Goal: Task Accomplishment & Management: Complete application form

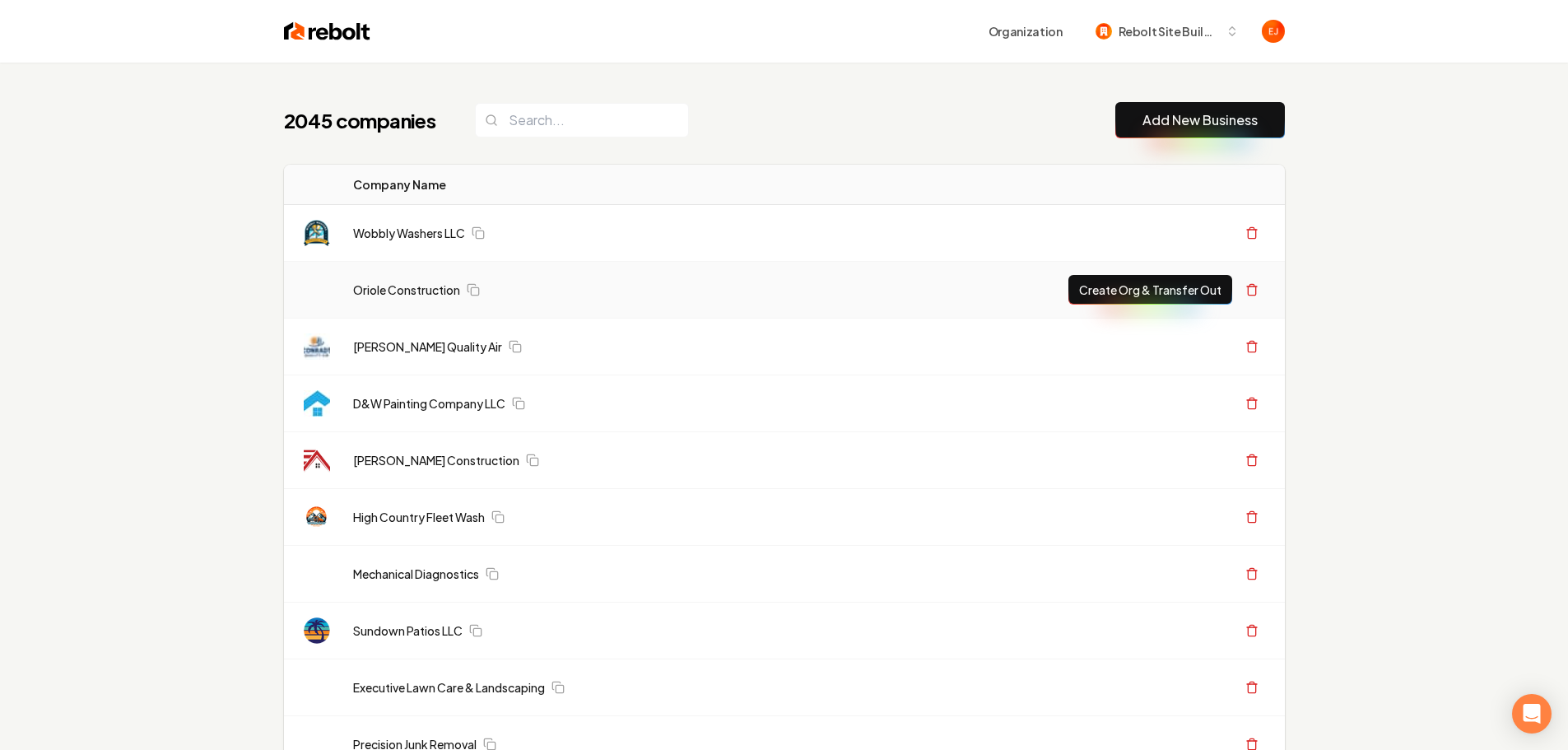
click at [1216, 116] on link "Add New Business" at bounding box center [1200, 120] width 115 height 20
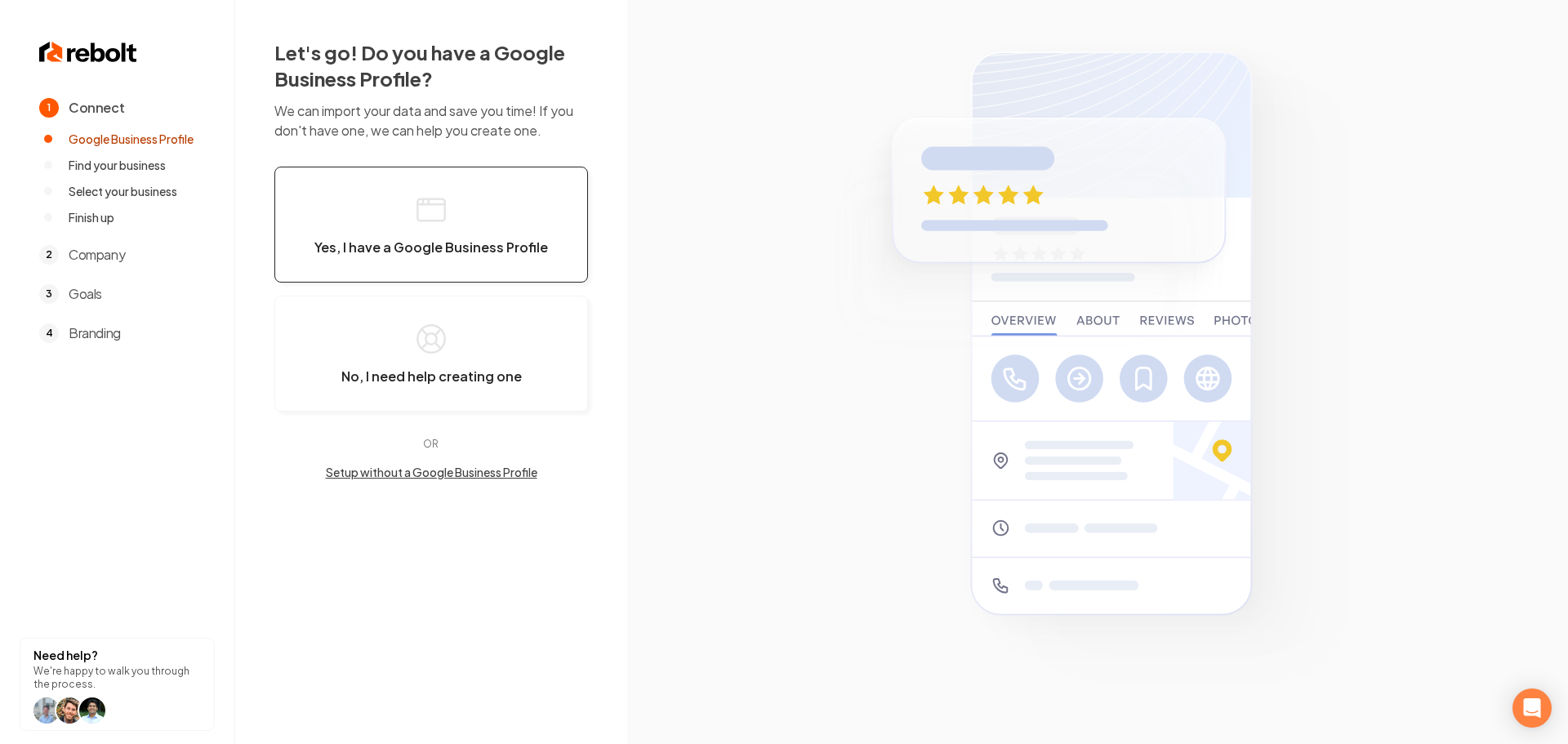
click at [480, 271] on button "Yes, I have a Google Business Profile" at bounding box center [430, 225] width 313 height 116
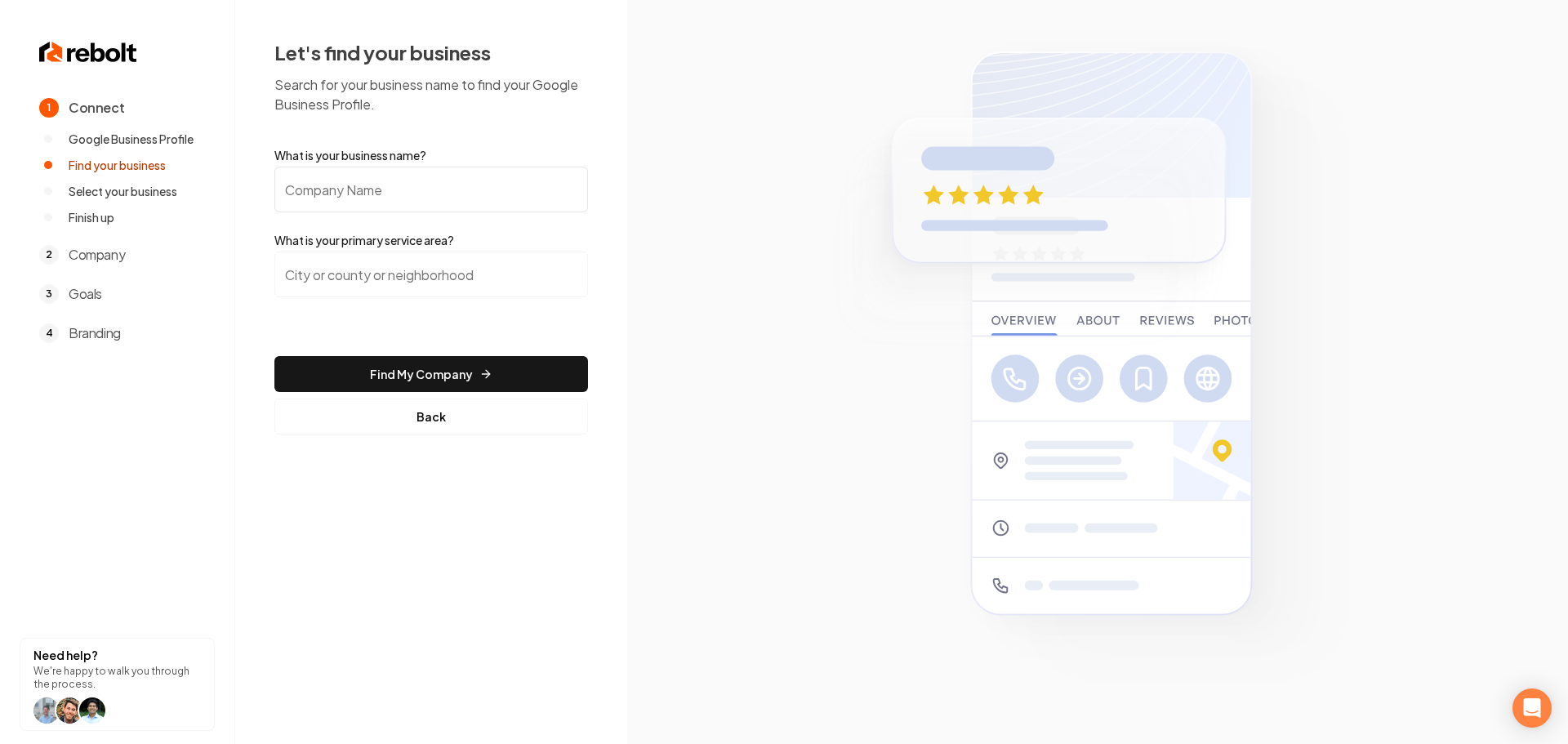
click at [466, 204] on input "What is your business name?" at bounding box center [430, 189] width 313 height 46
paste input "Copperstate Rolloff Services"
type input "Copperstate Rolloff Services"
click at [370, 273] on input "search" at bounding box center [430, 274] width 313 height 46
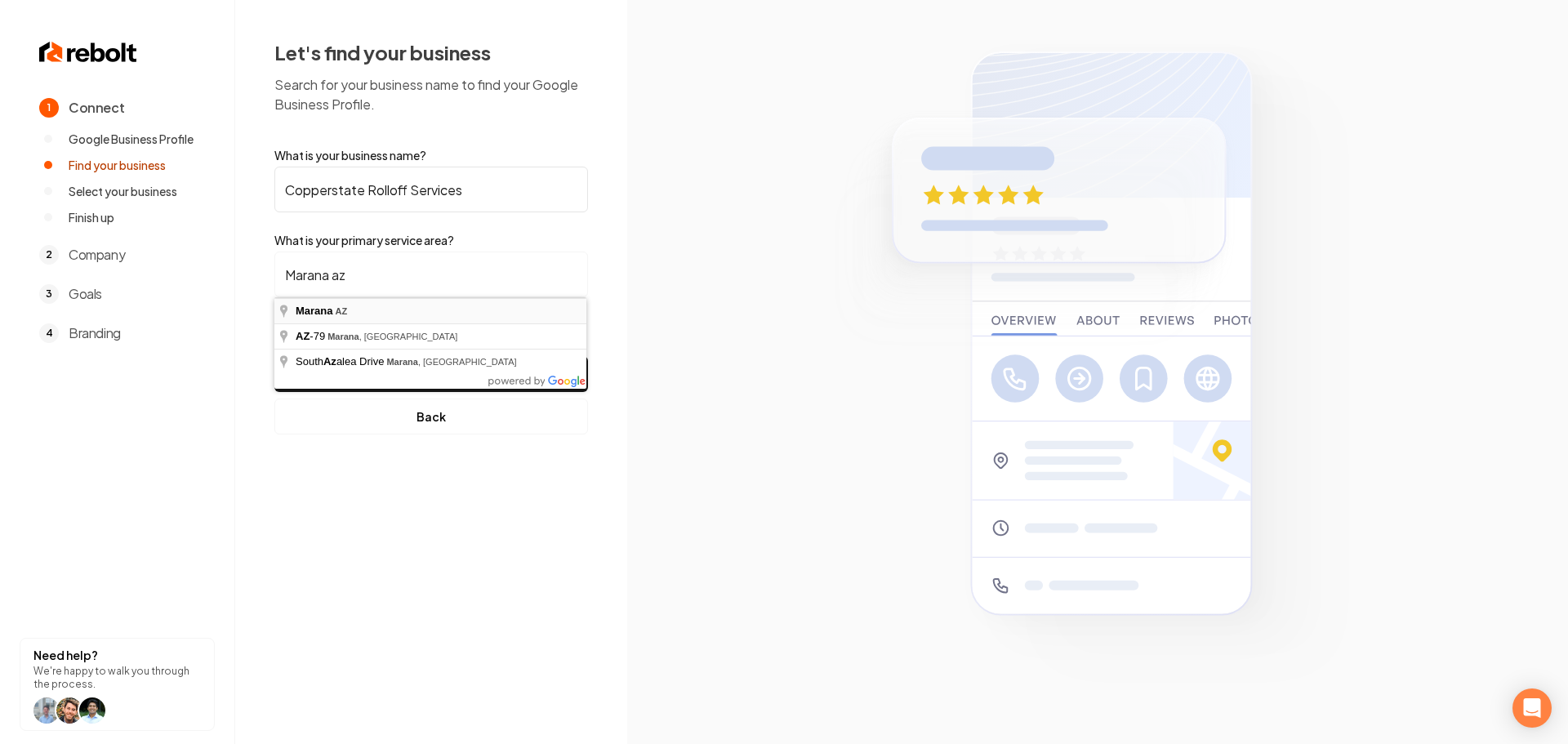
type input "Marana, AZ"
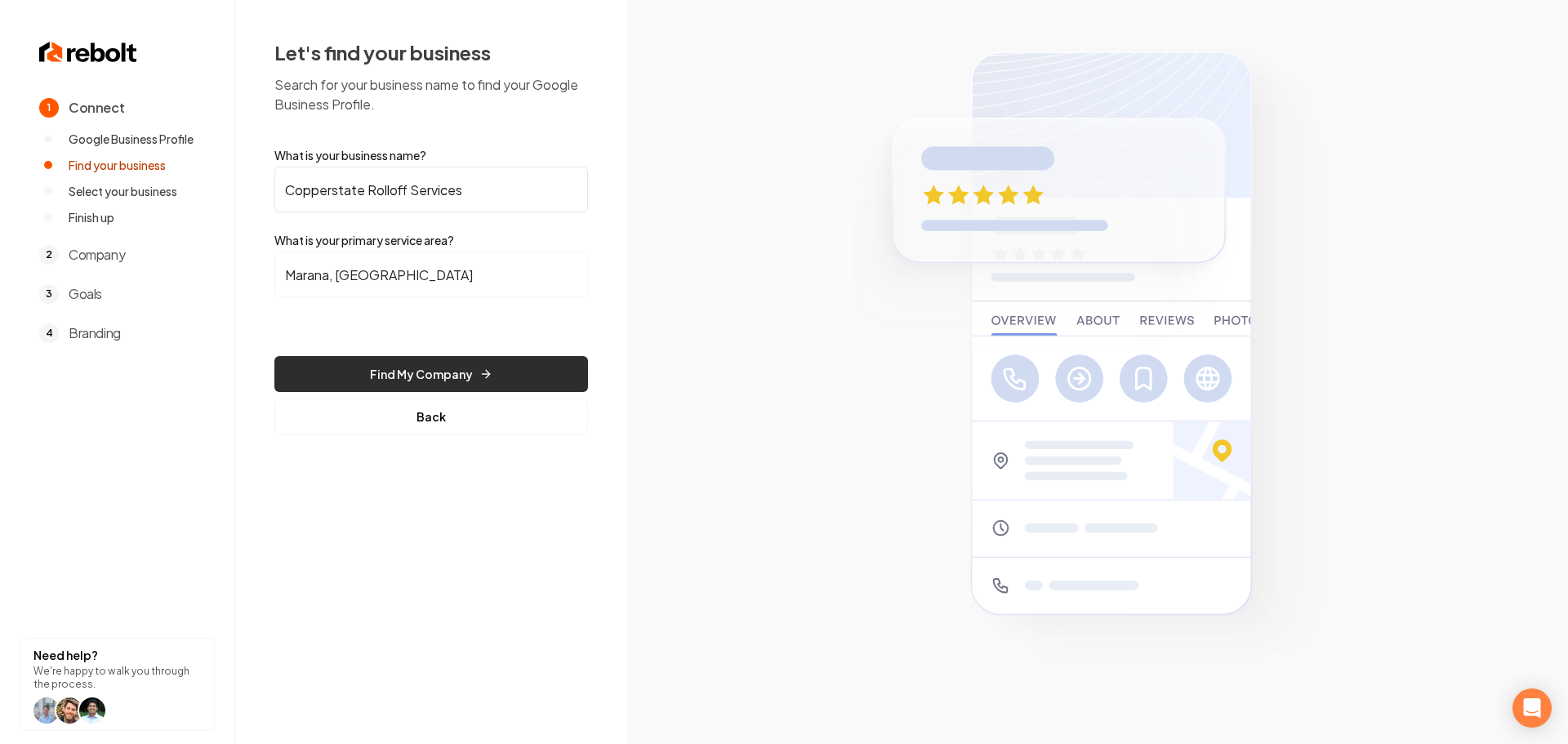
click at [373, 362] on button "Find My Company" at bounding box center [430, 374] width 313 height 36
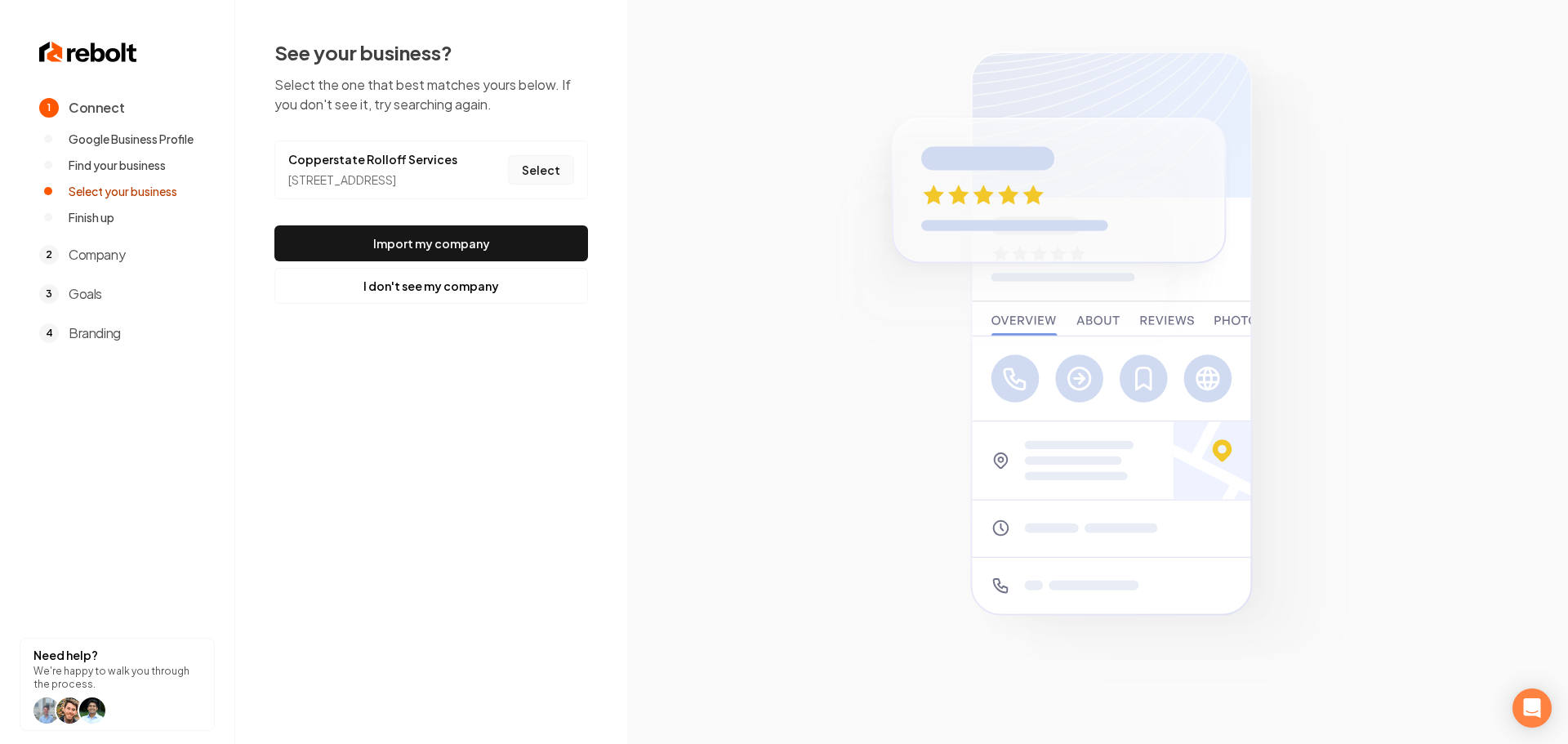
click at [532, 182] on button "Select" at bounding box center [541, 169] width 66 height 29
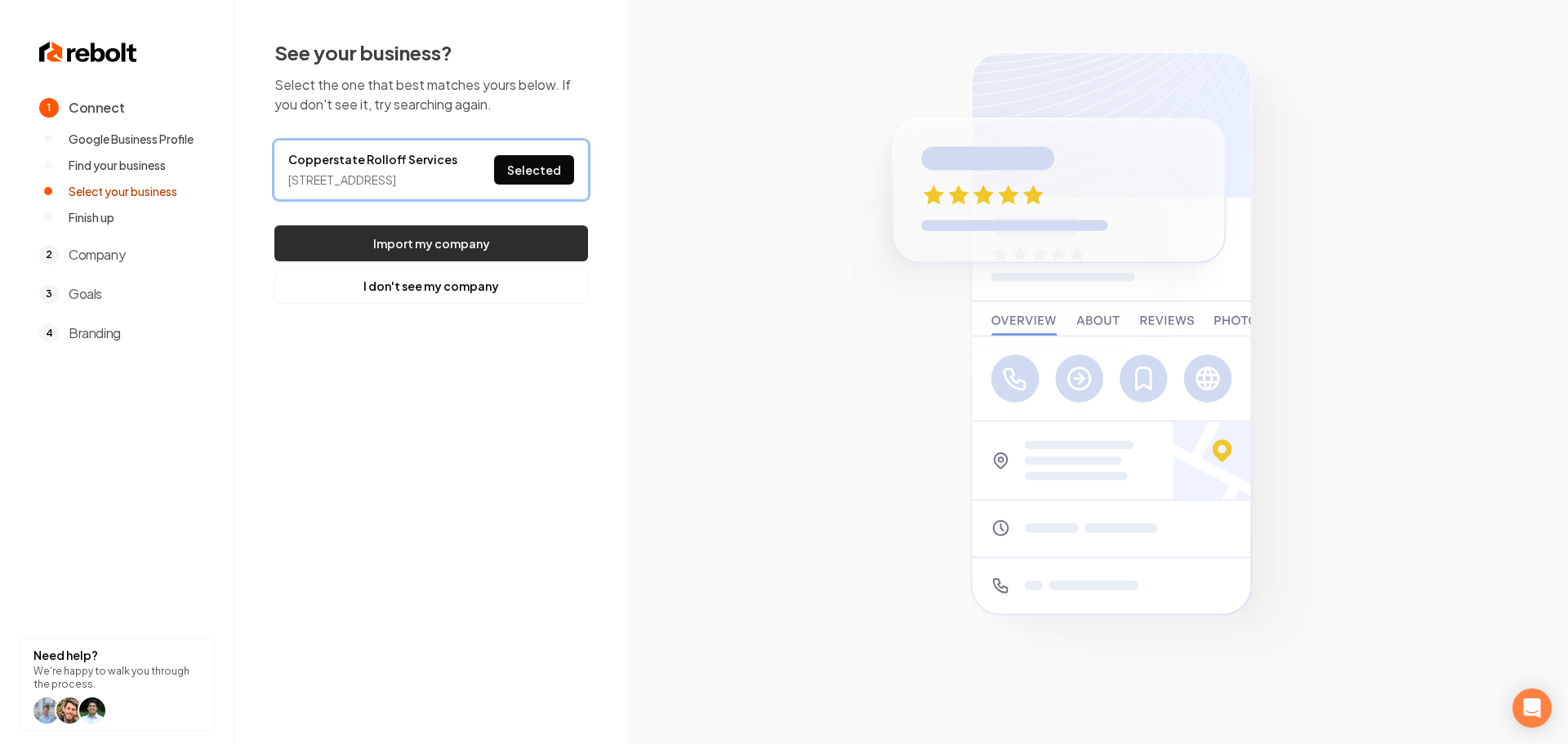
click at [485, 260] on button "Import my company" at bounding box center [430, 244] width 313 height 36
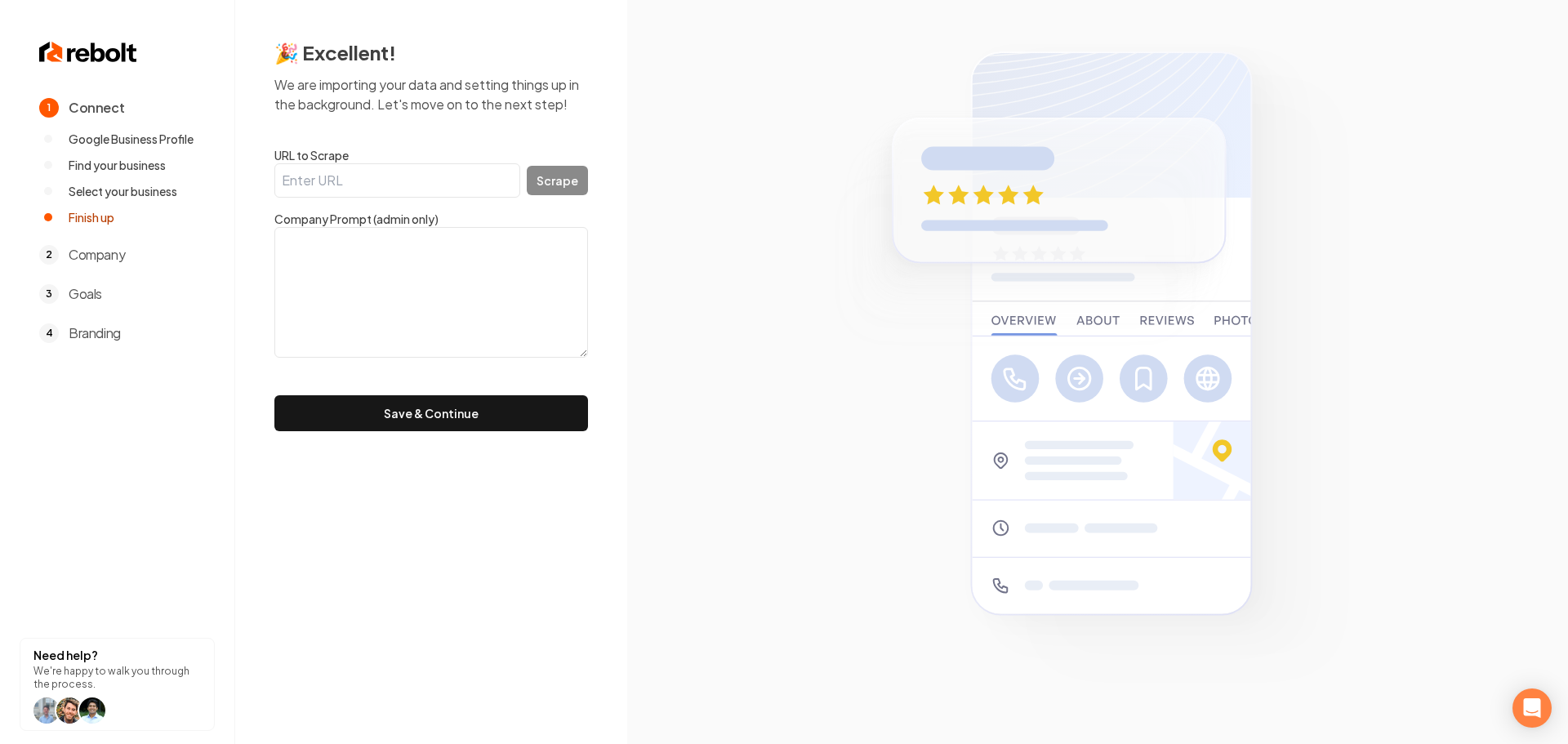
click at [462, 176] on input "URL to Scrape" at bounding box center [397, 181] width 246 height 34
paste input "https://www.copperstaterolloffservices.com/"
type input "https://www.copperstaterolloffservices.com/"
click at [562, 164] on div "https://www.copperstaterolloffservices.com/ Scrape" at bounding box center [430, 181] width 313 height 34
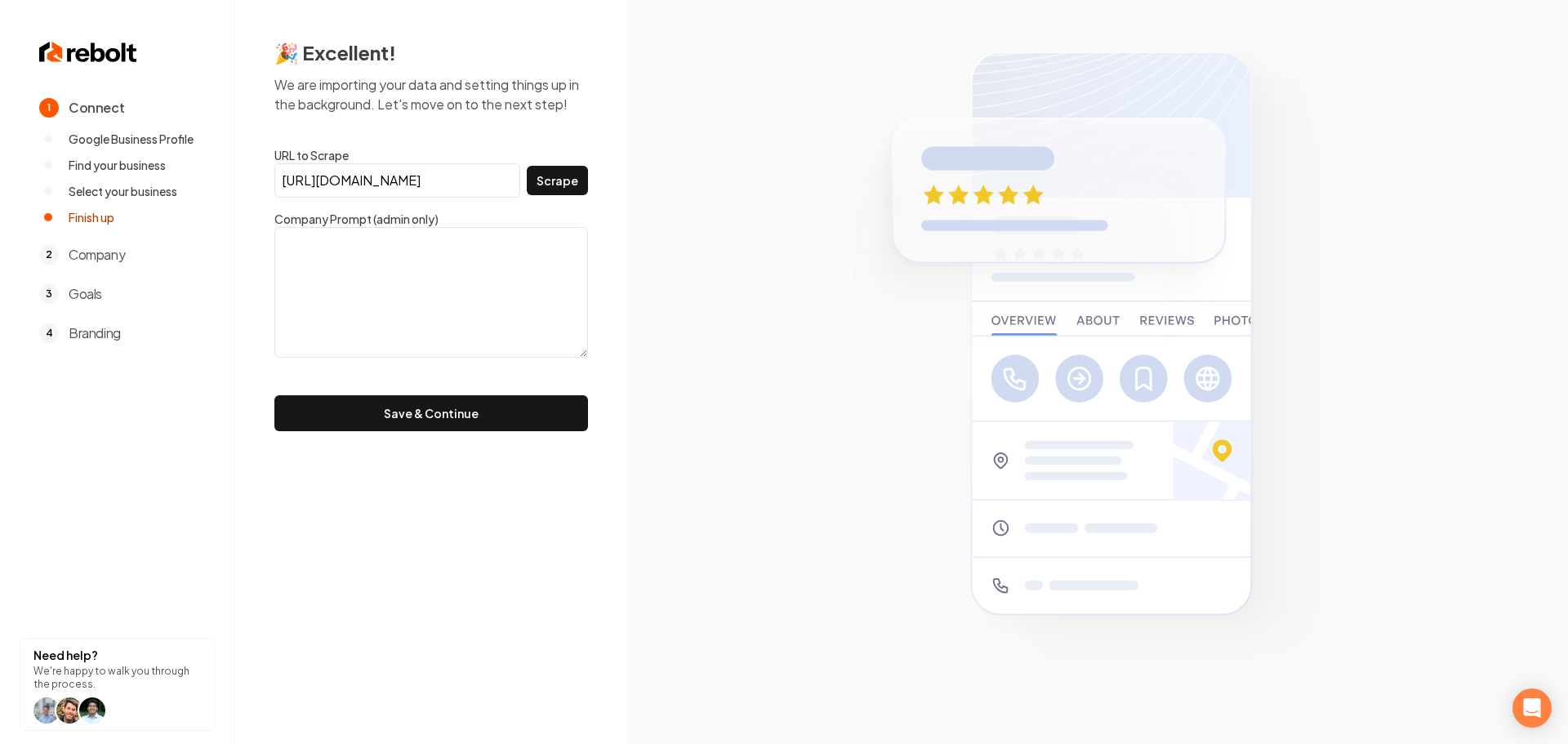
scroll to position [0, 0]
click at [562, 182] on button "Scrape" at bounding box center [557, 180] width 61 height 29
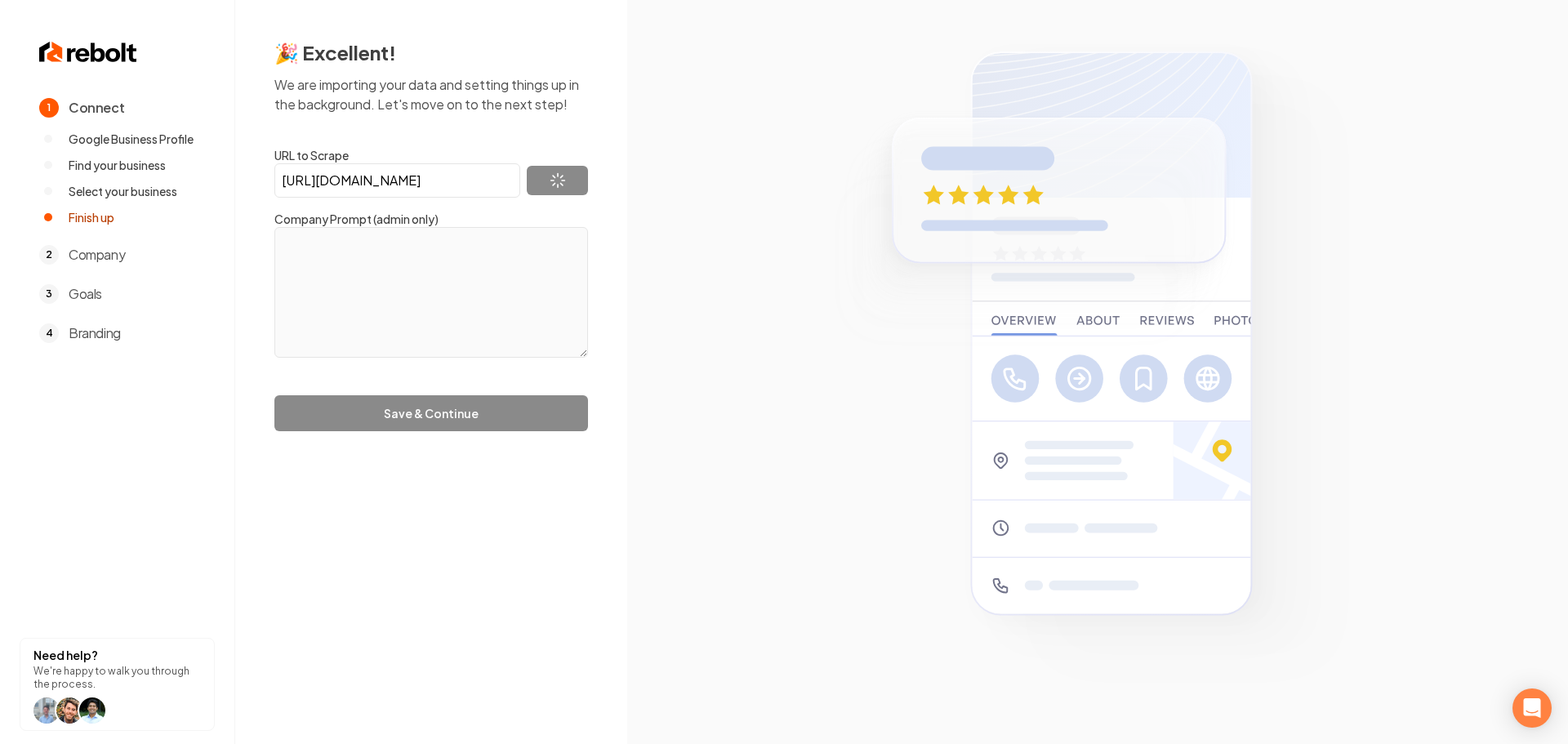
type textarea "Delivering dependable choices for dumpster rentals in TUCSON. Allow COPPERSTATE…"
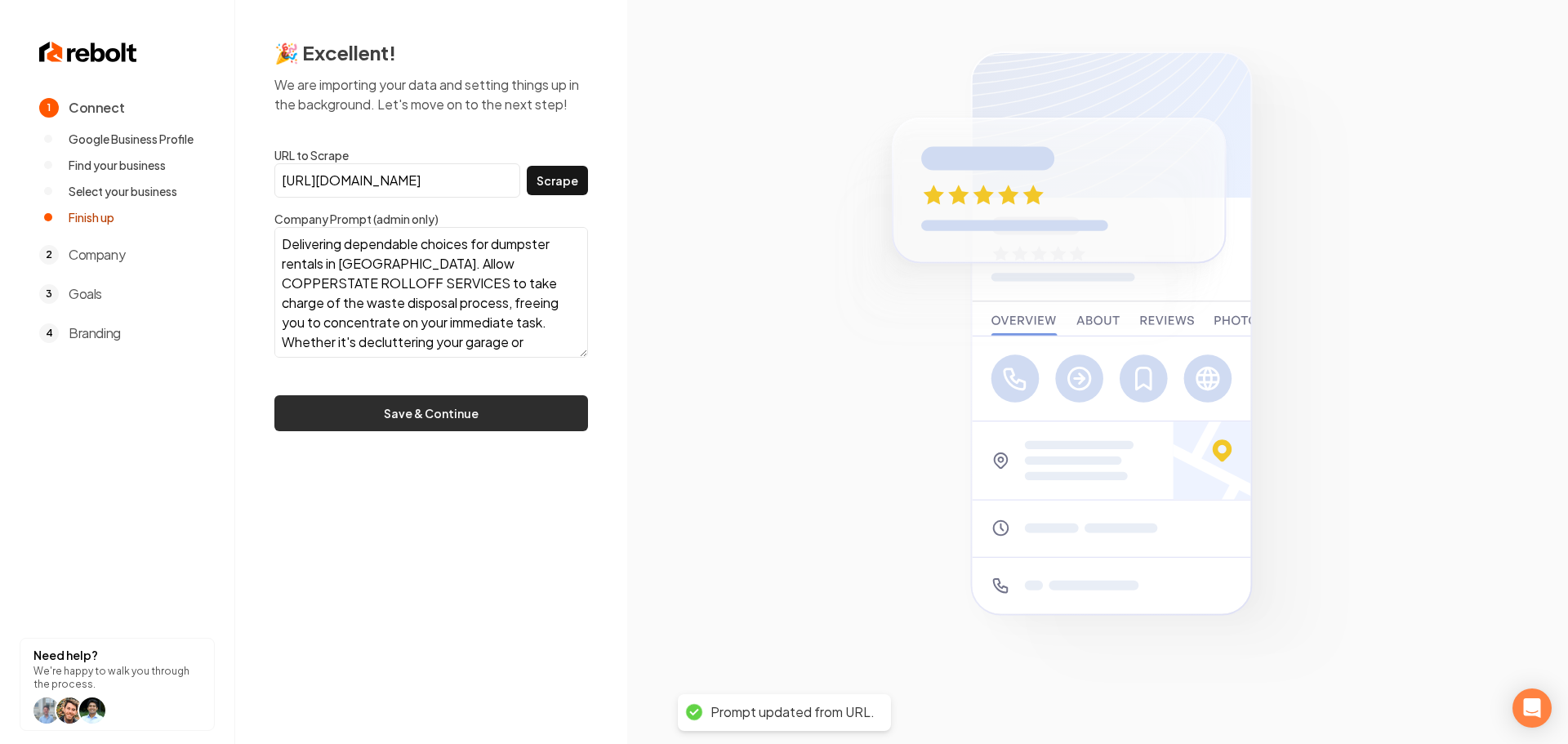
click at [517, 423] on button "Save & Continue" at bounding box center [430, 413] width 313 height 36
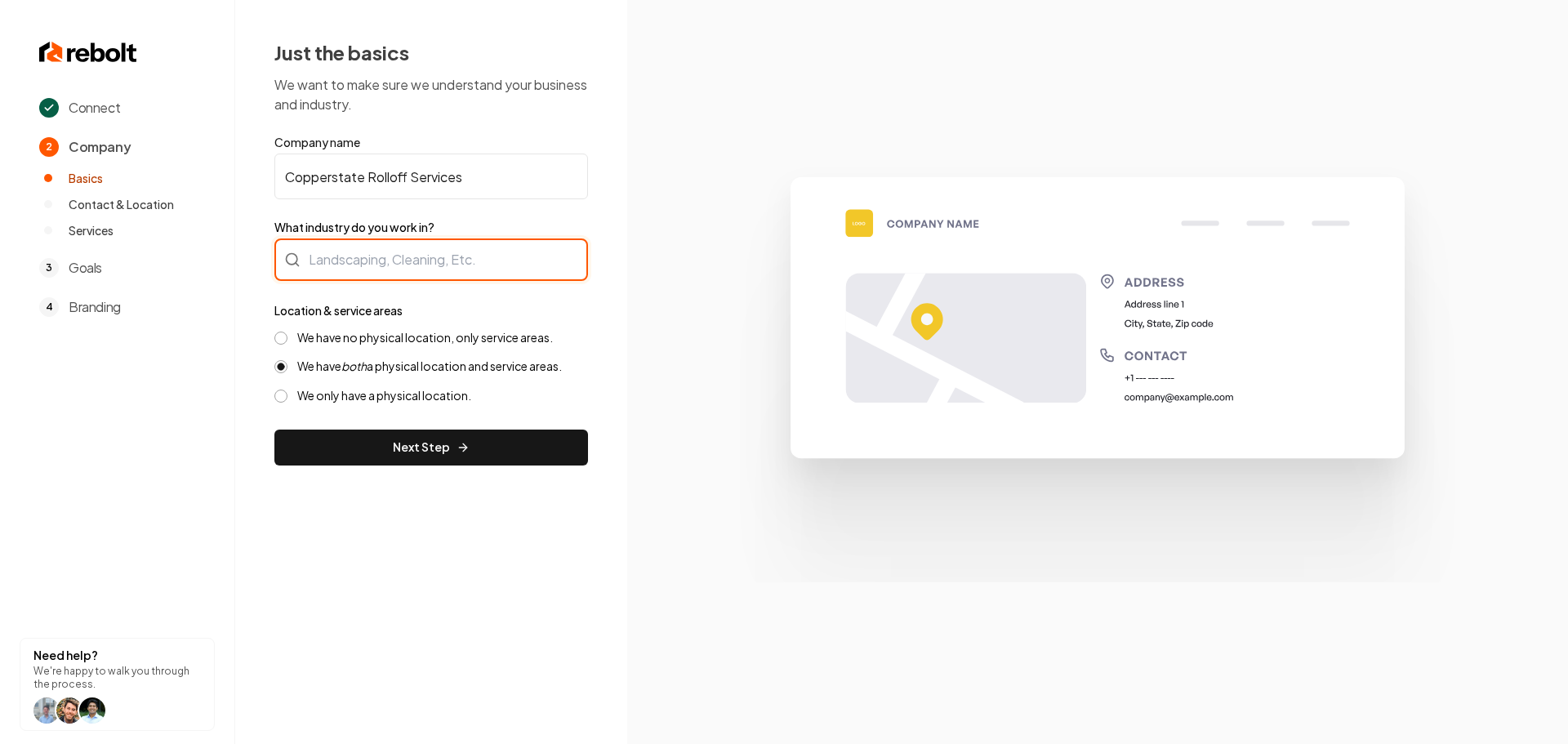
click at [418, 262] on div at bounding box center [430, 260] width 313 height 43
click at [338, 278] on div at bounding box center [430, 260] width 313 height 43
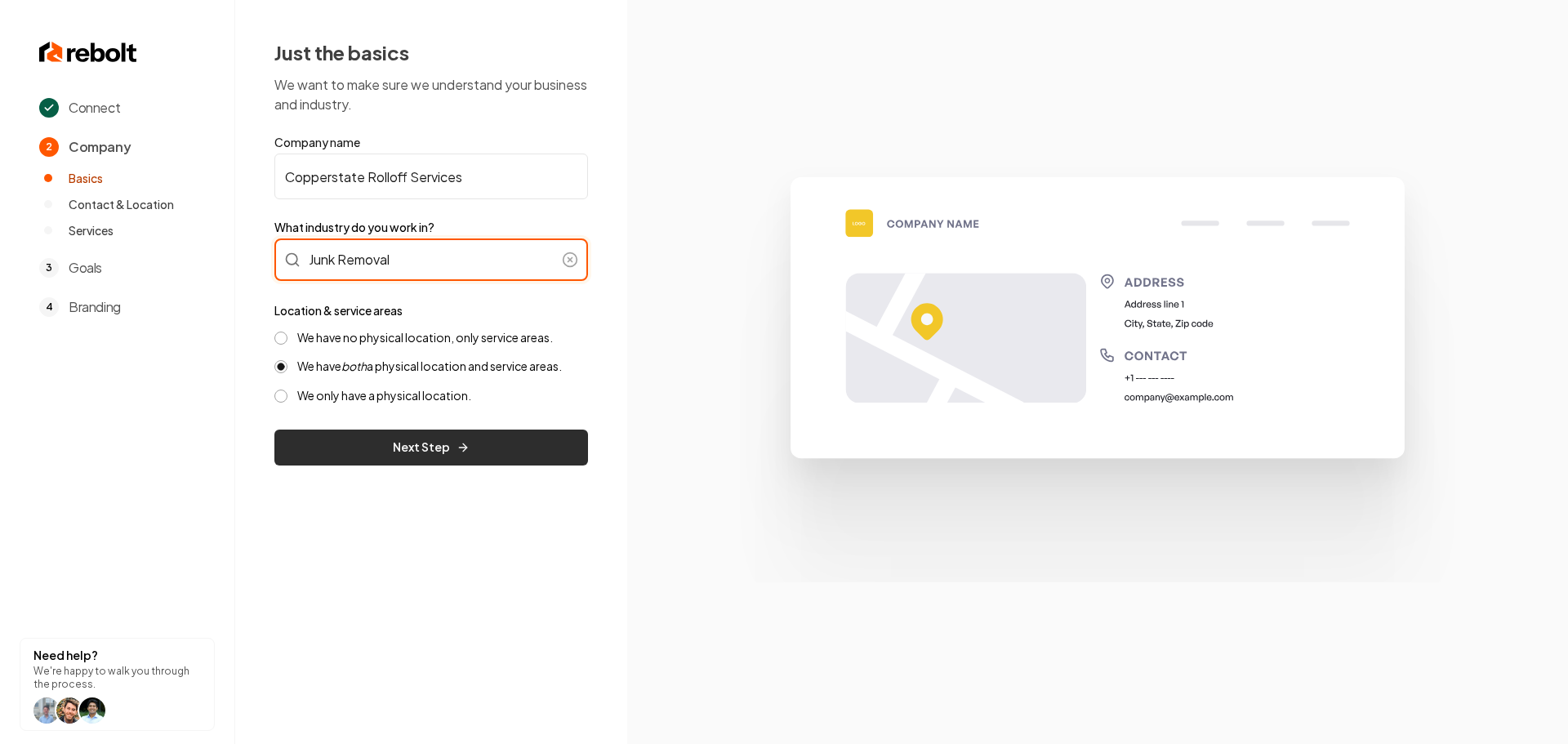
type input "Junk Removal"
click at [397, 451] on button "Next Step" at bounding box center [430, 447] width 313 height 36
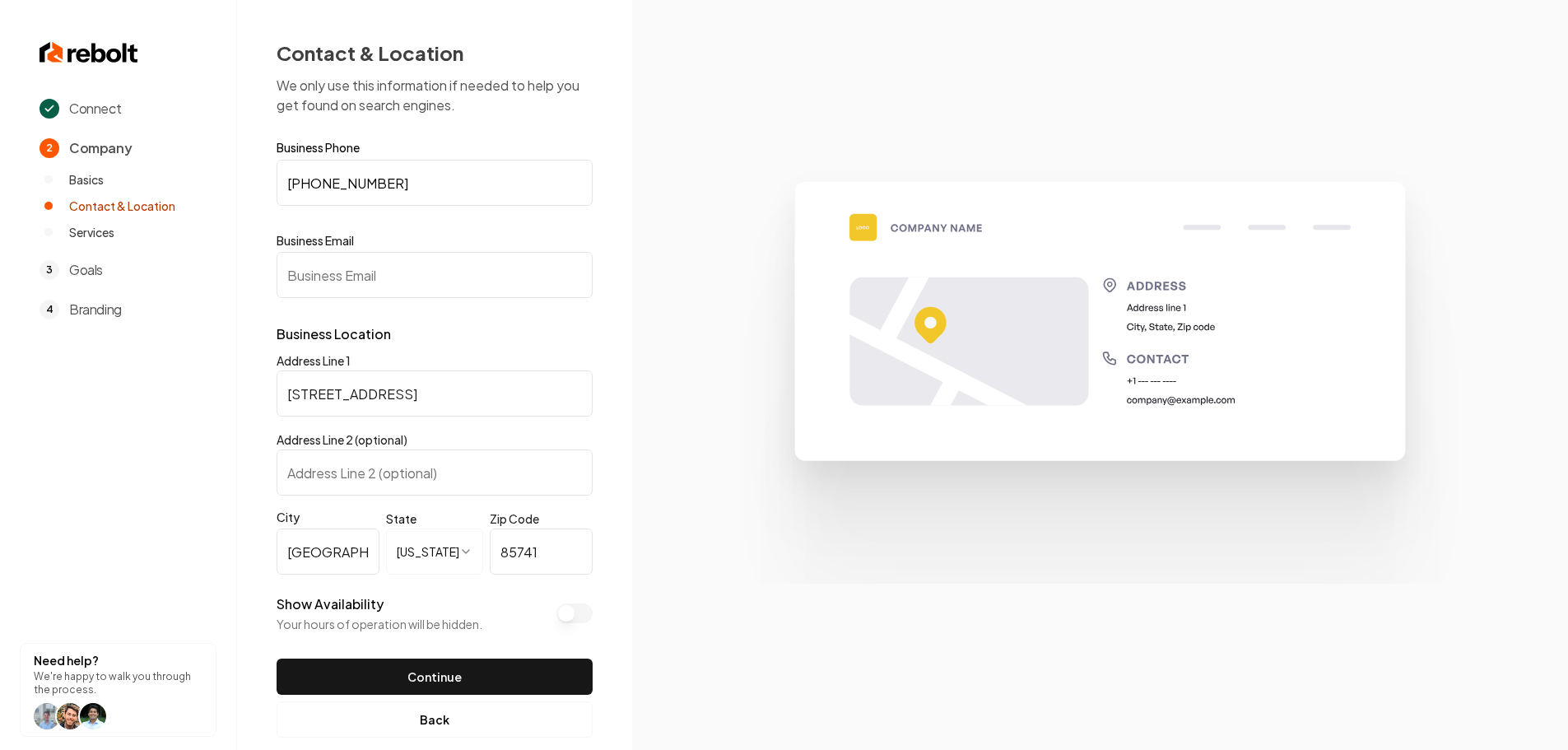
click at [432, 260] on input "Business Email" at bounding box center [434, 275] width 316 height 46
paste input "https://www.facebook.com/COPPERSTATEROLLOFFS/"
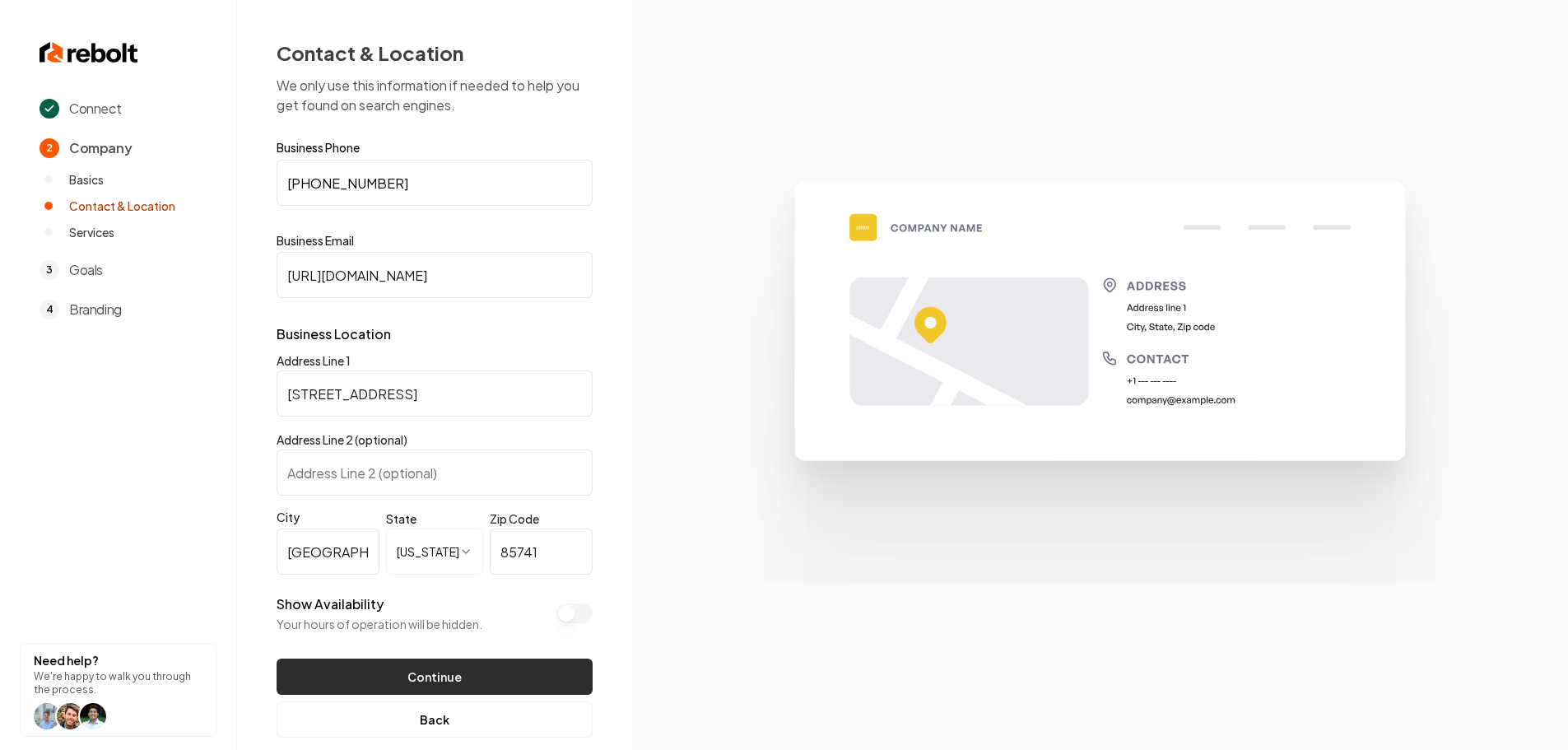
scroll to position [0, 55]
click at [492, 681] on button "Continue" at bounding box center [434, 676] width 316 height 36
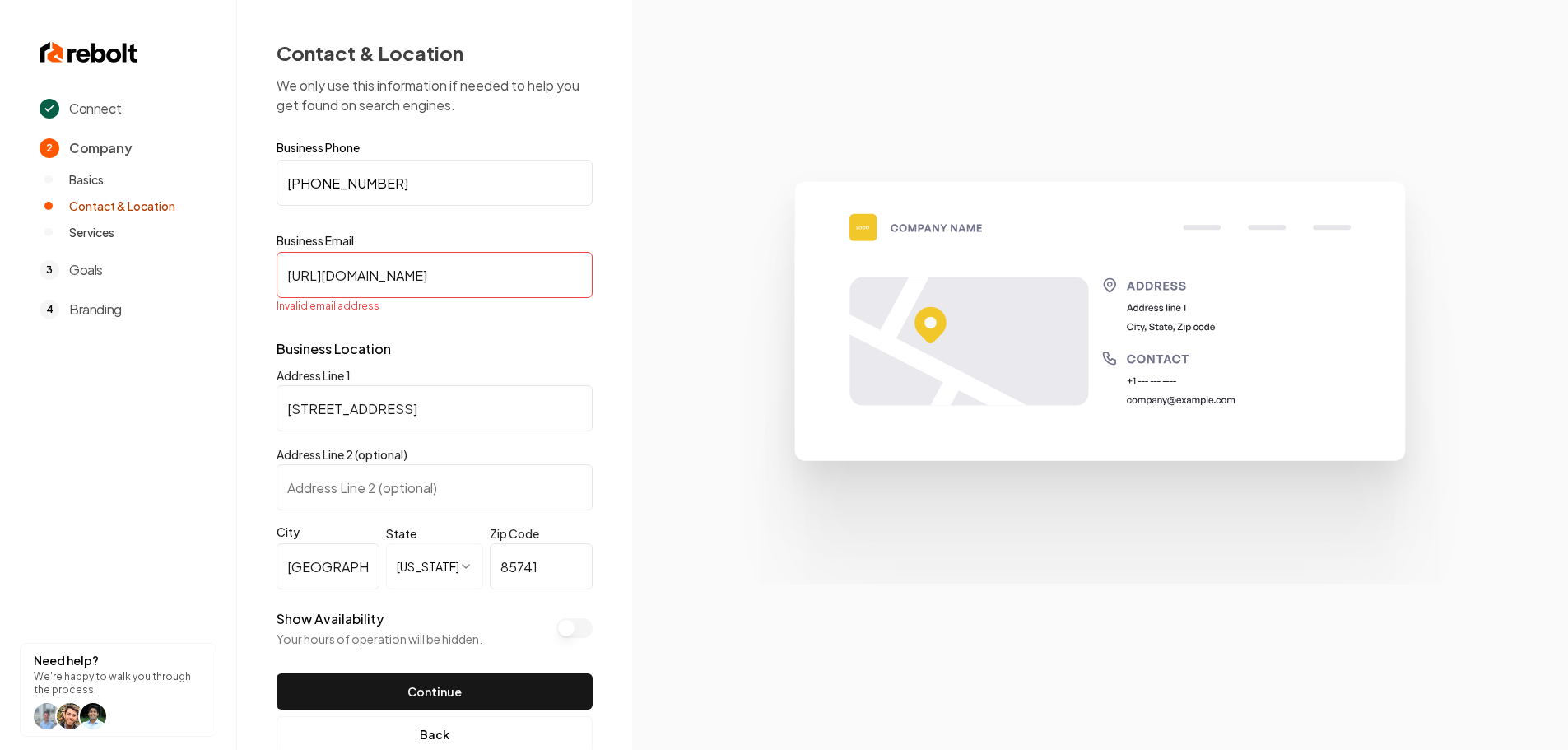
click at [488, 296] on input "https://www.facebook.com/COPPERSTATEROLLOFFS/" at bounding box center [434, 275] width 316 height 46
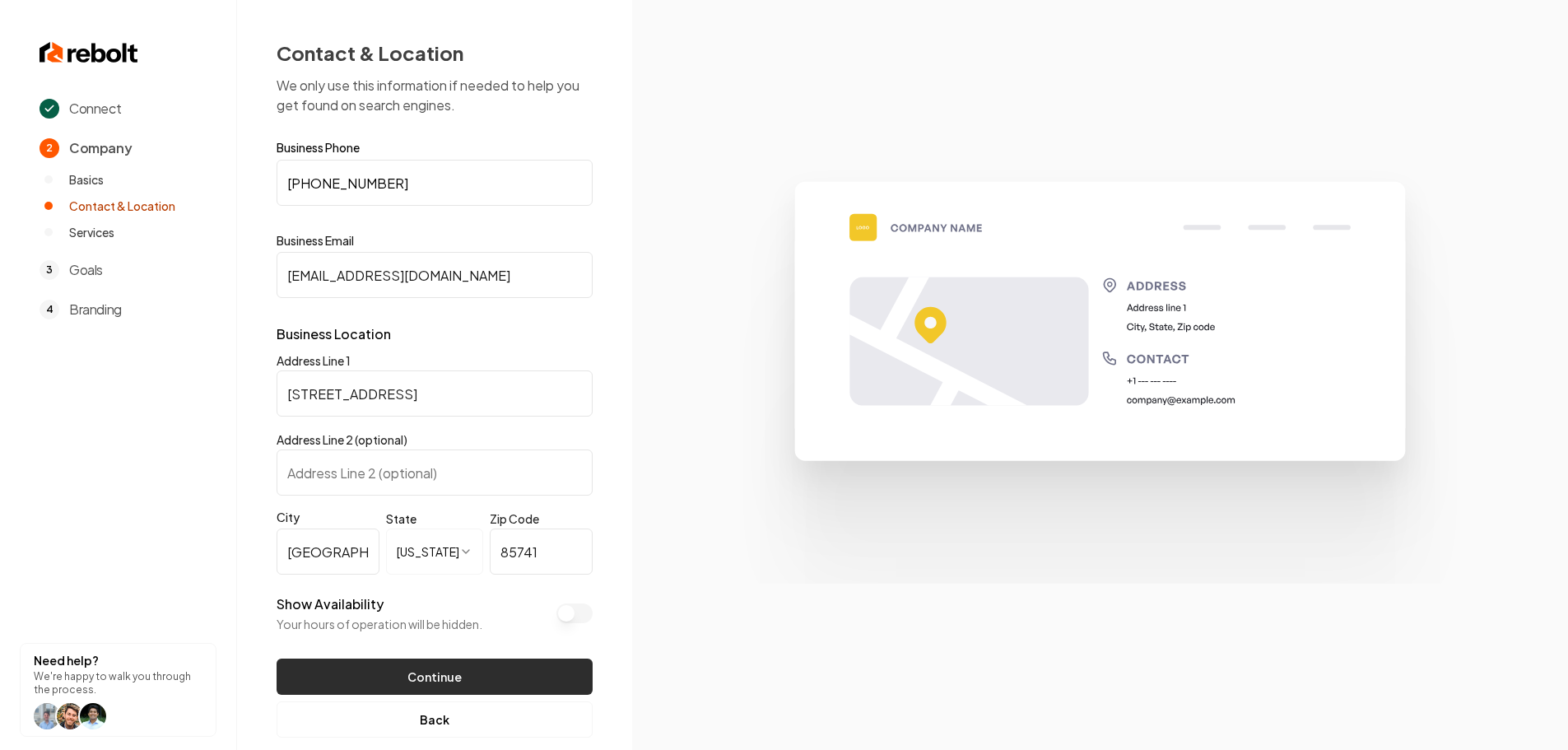
type input "test@test.com"
click at [472, 688] on button "Continue" at bounding box center [434, 676] width 316 height 36
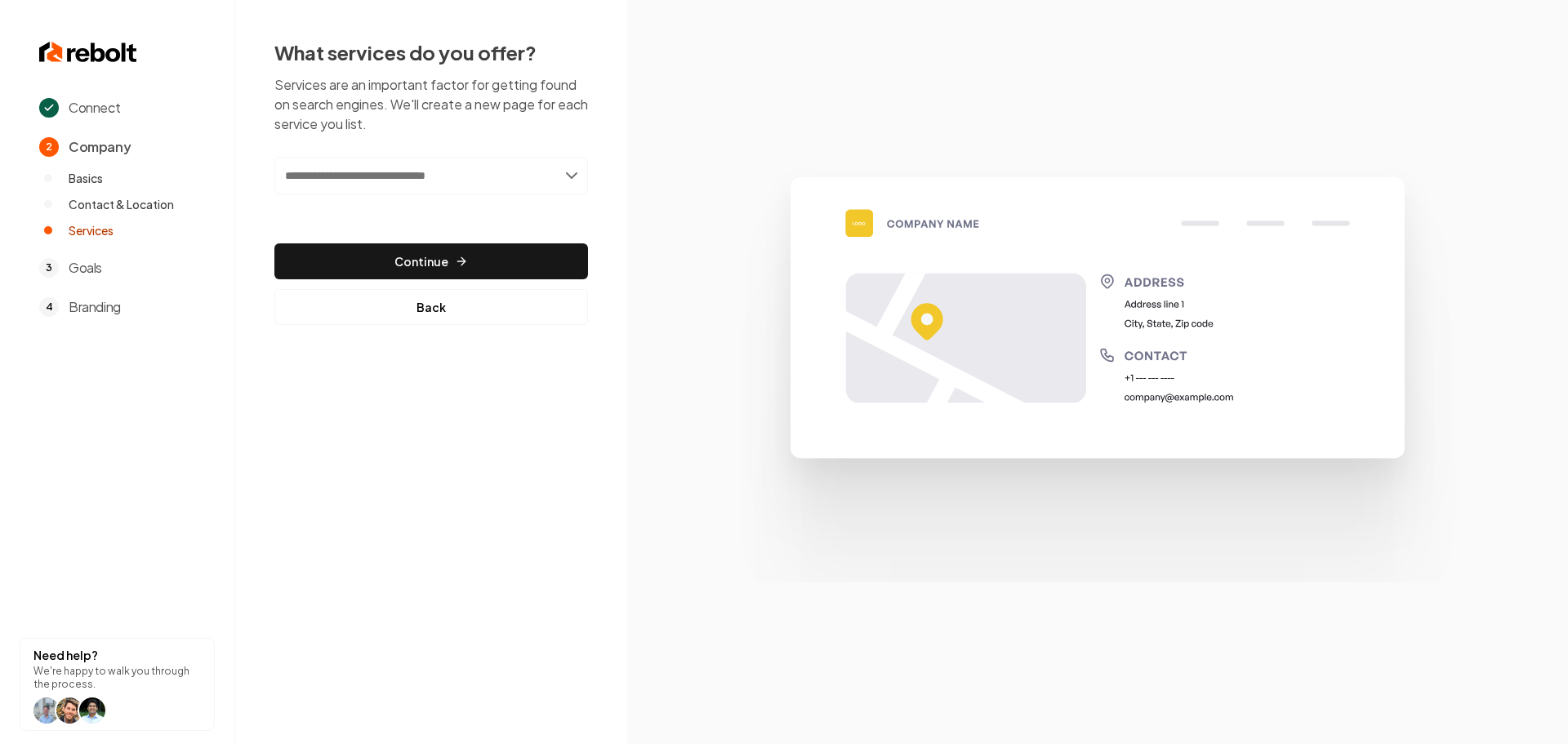
click at [424, 185] on input "text" at bounding box center [430, 175] width 313 height 37
type input "**********"
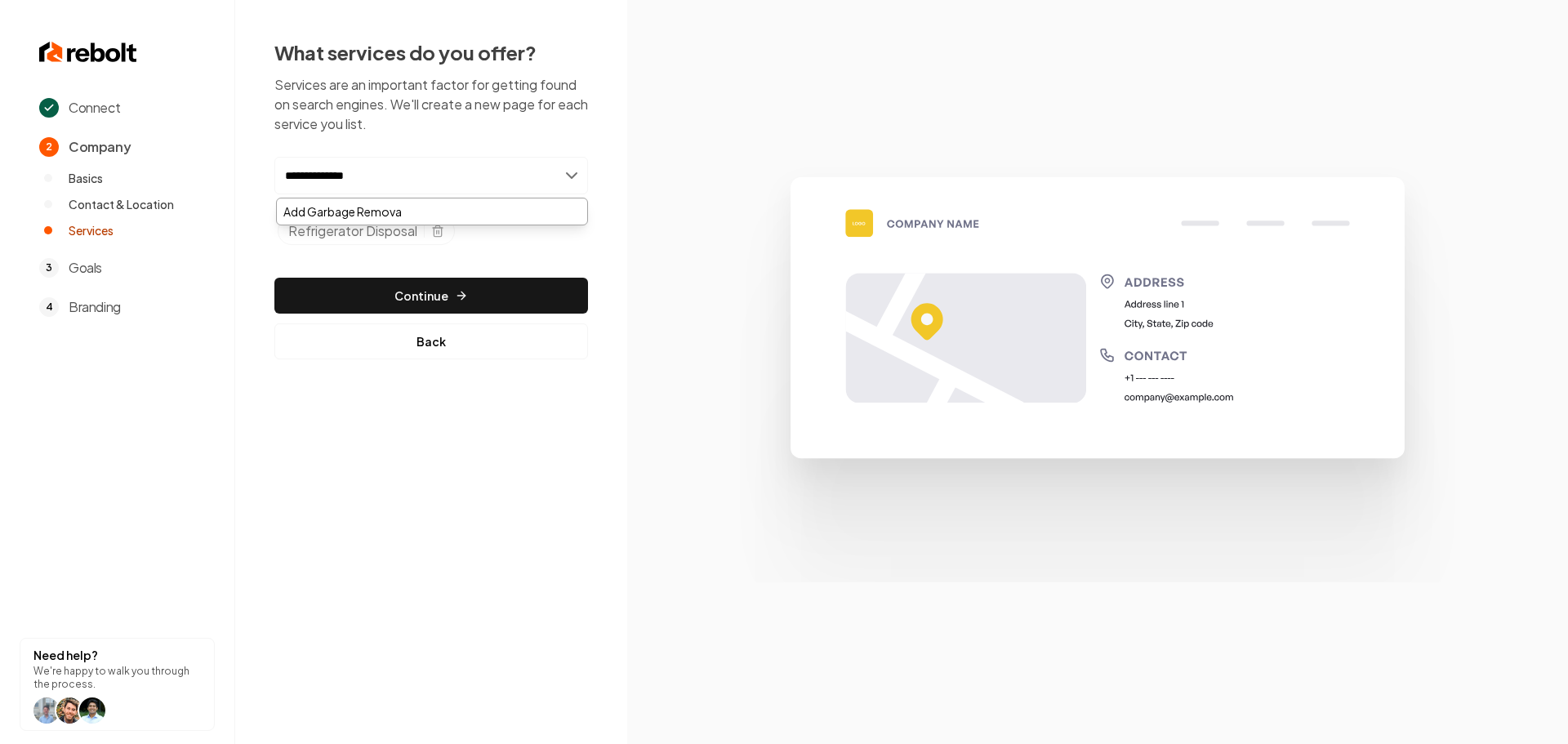
type input "**********"
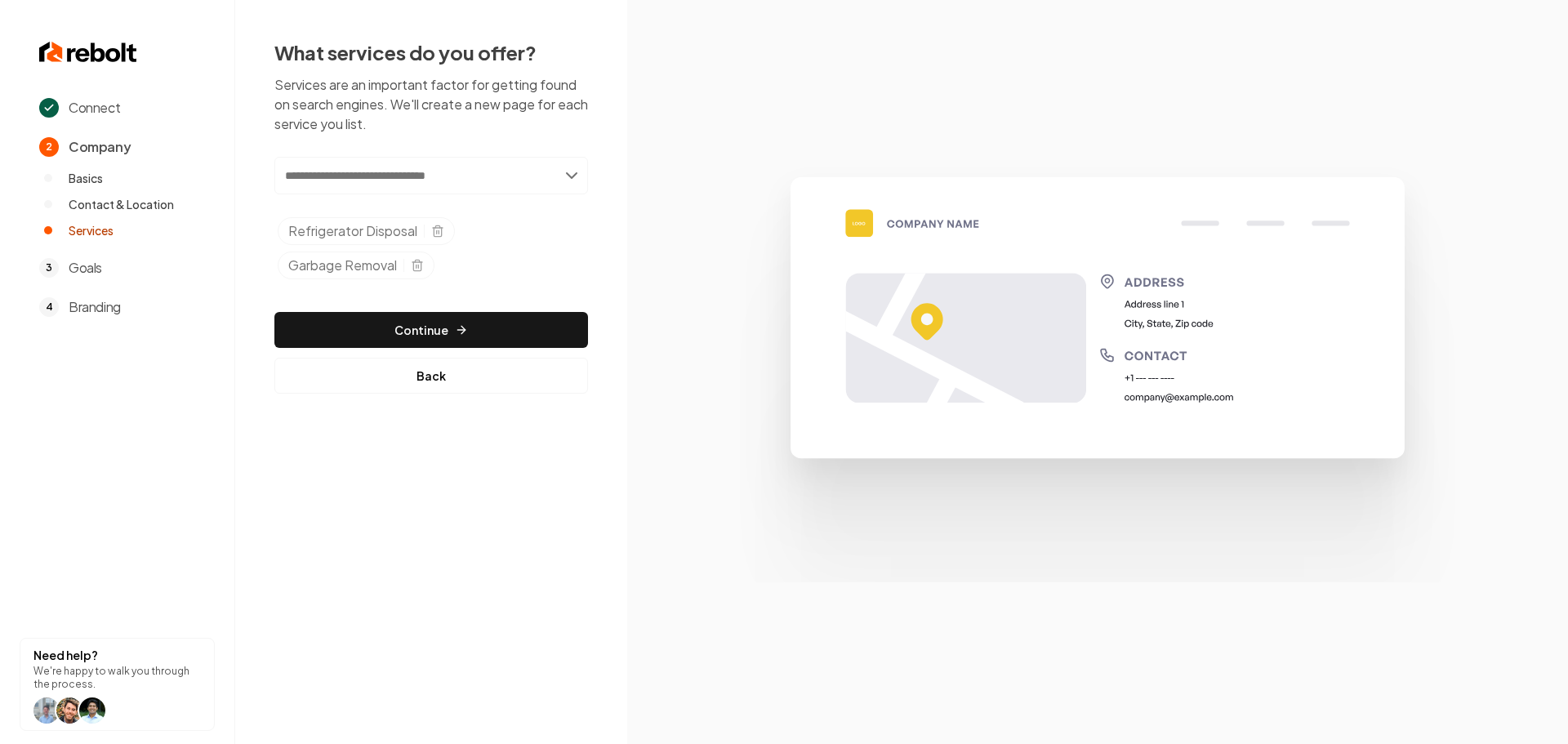
click at [362, 166] on input "text" at bounding box center [430, 175] width 313 height 37
type input "**********"
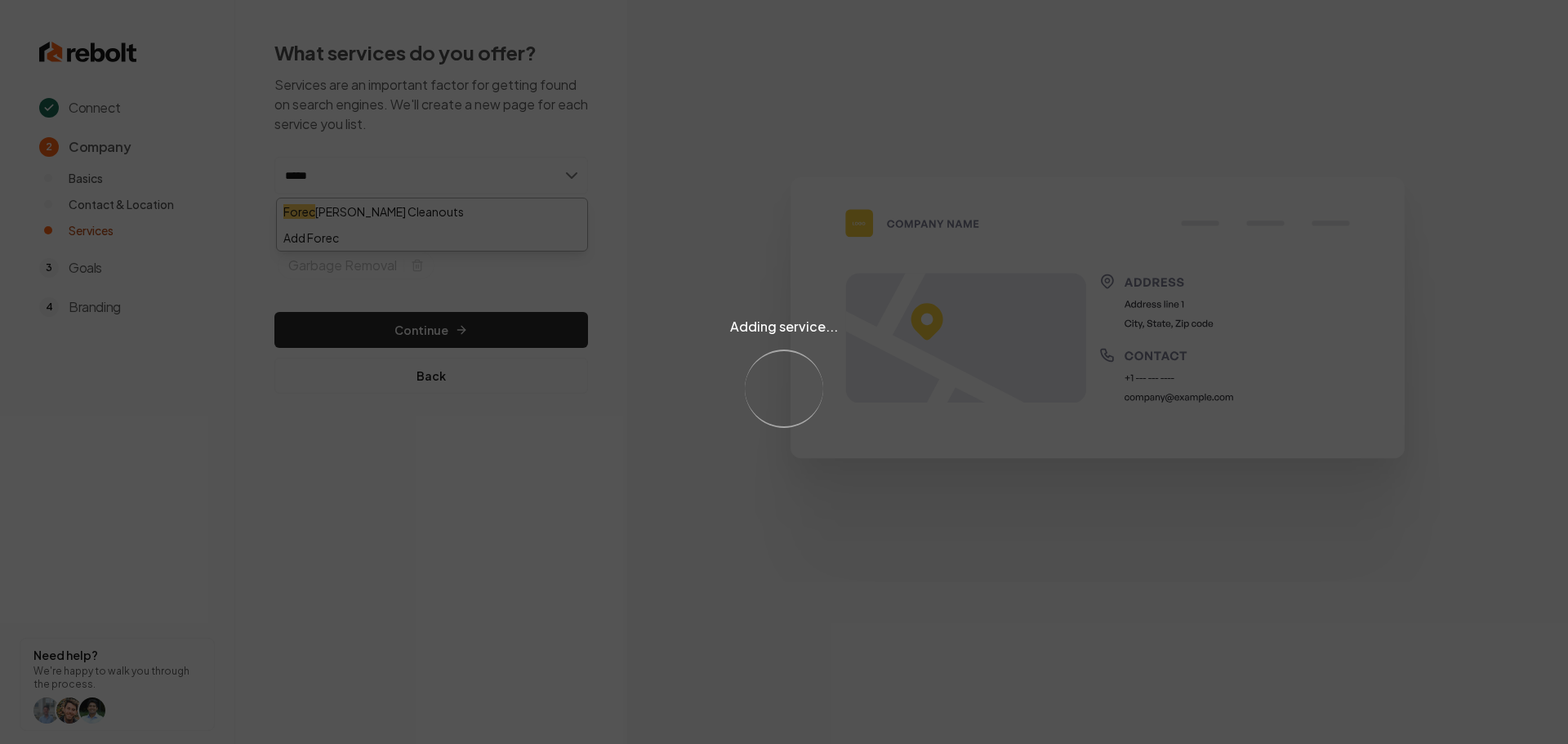
type input "******"
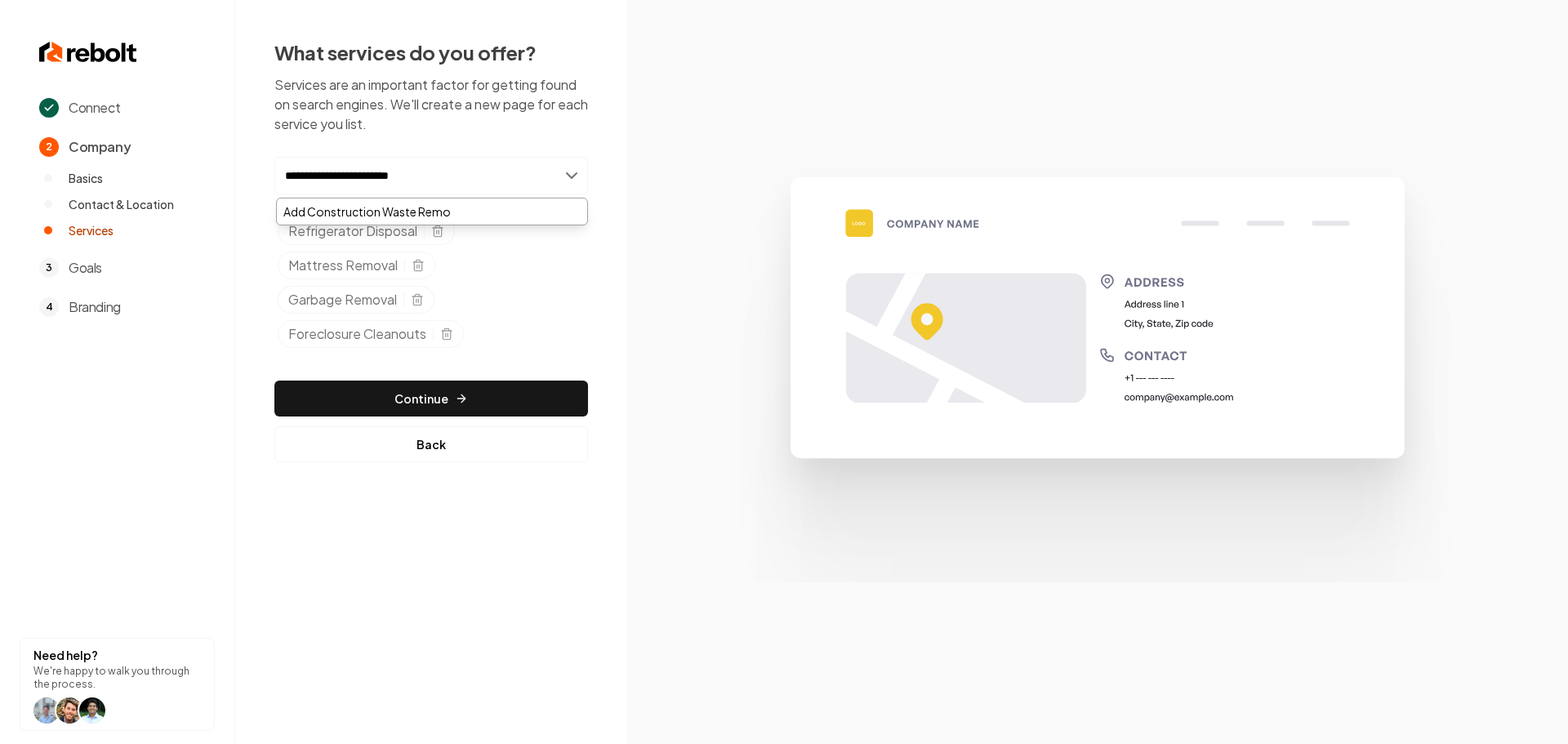
type input "**********"
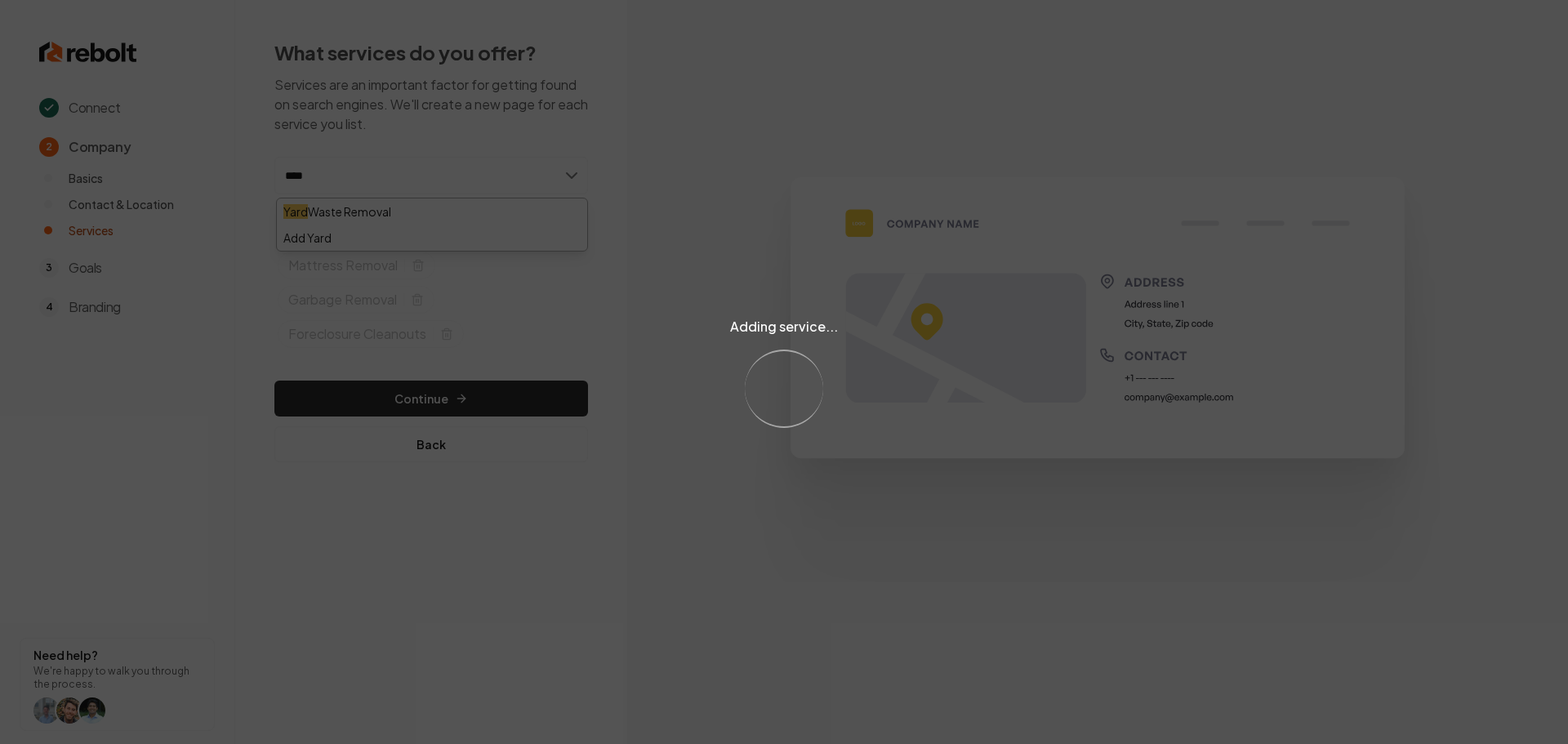
type input "****"
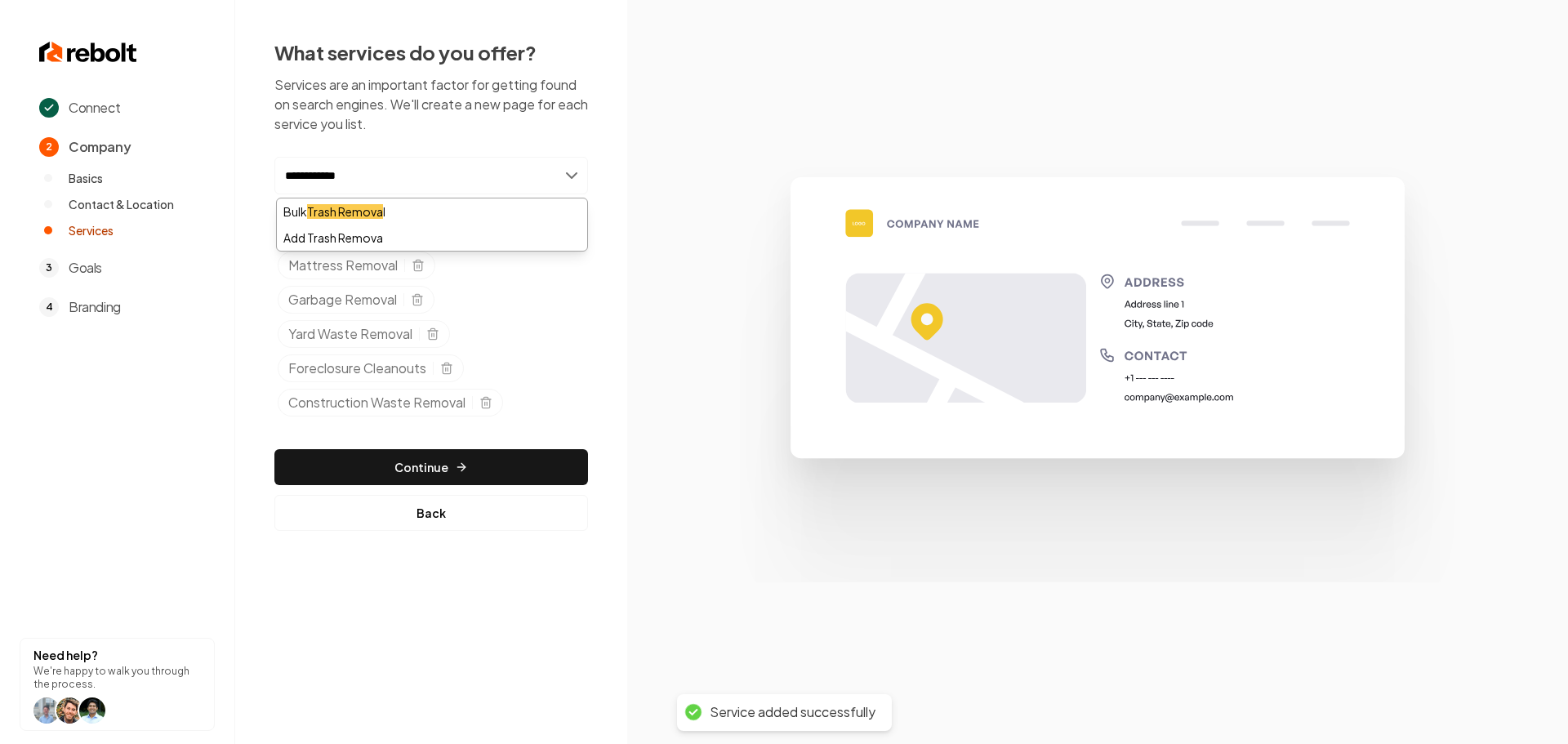
type input "**********"
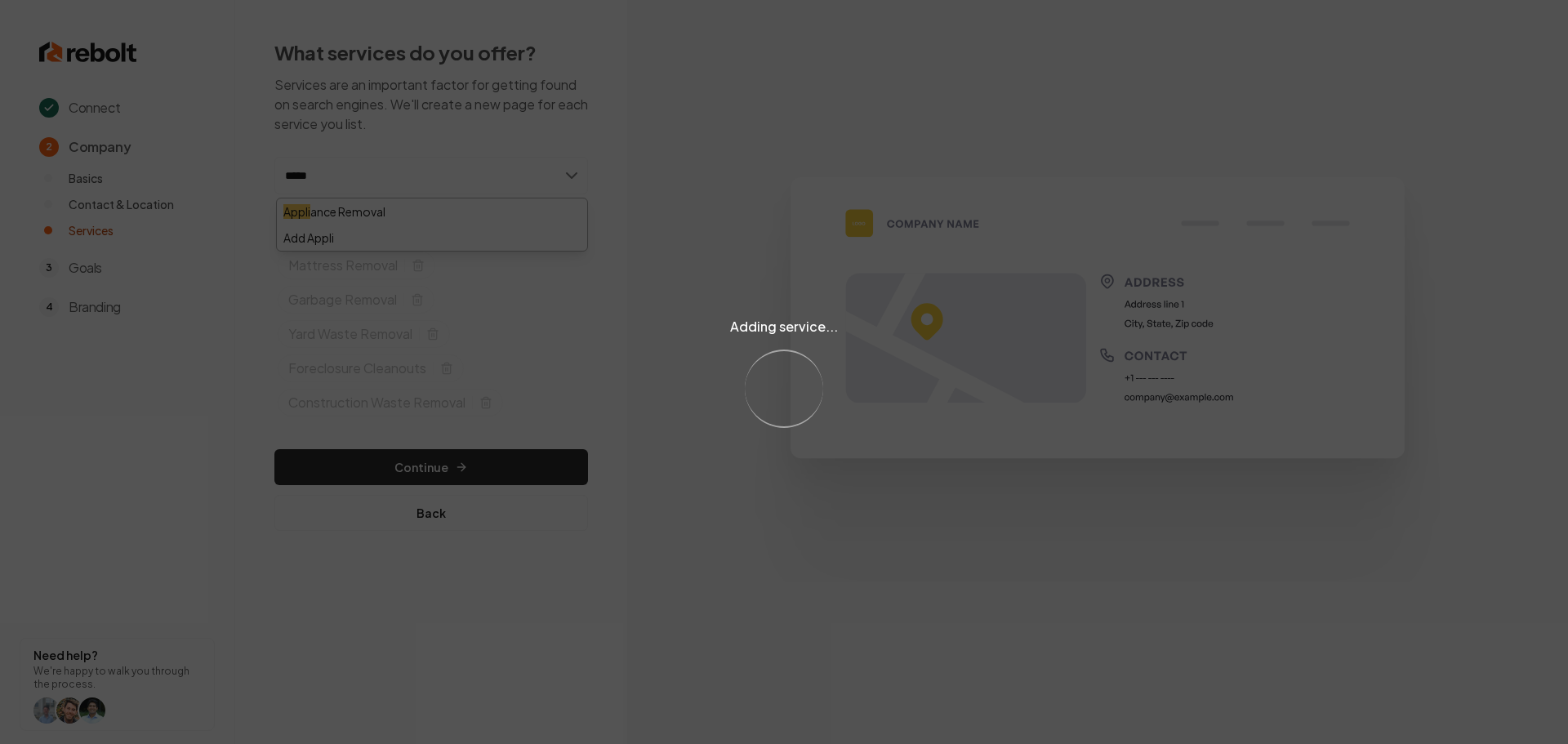
type input "******"
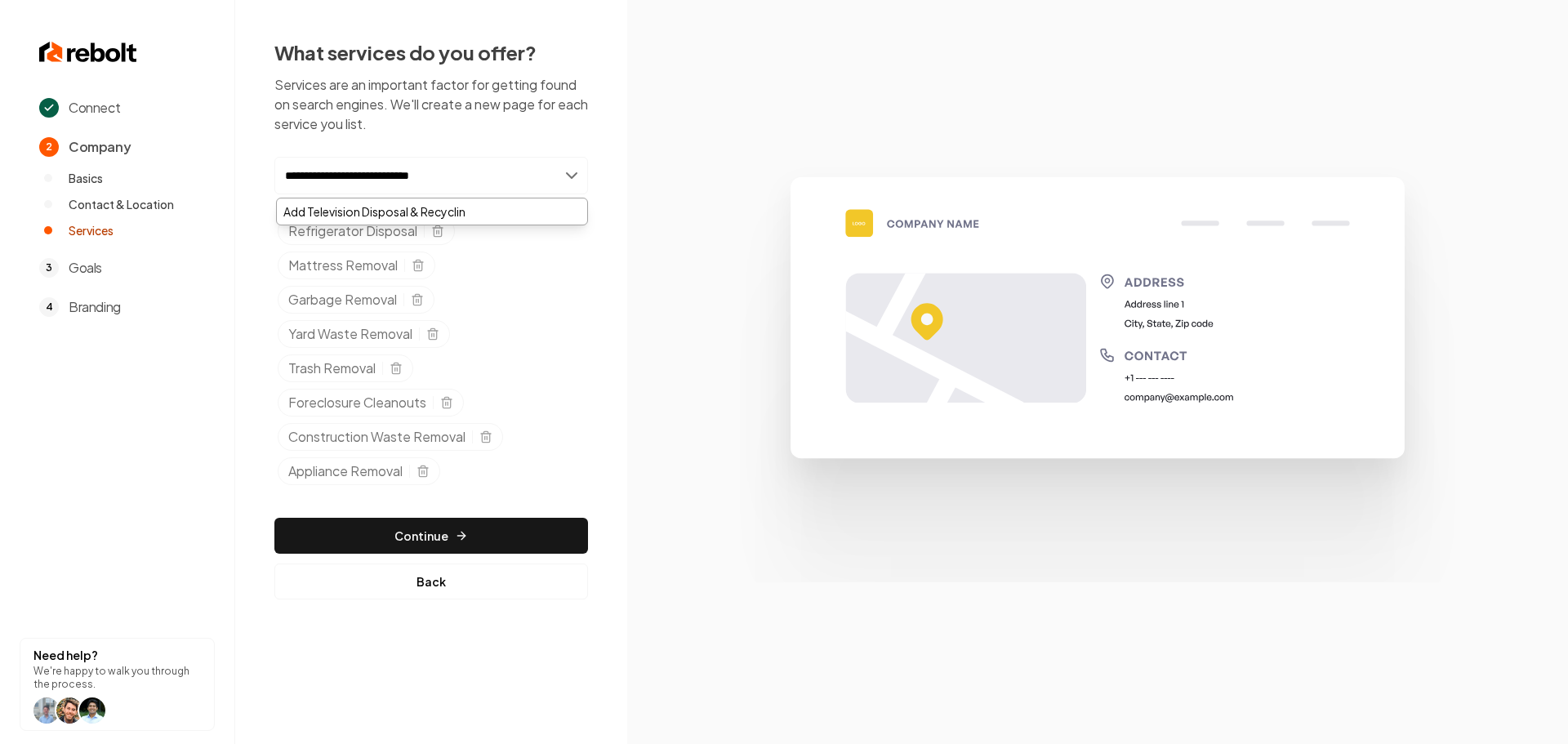
type input "**********"
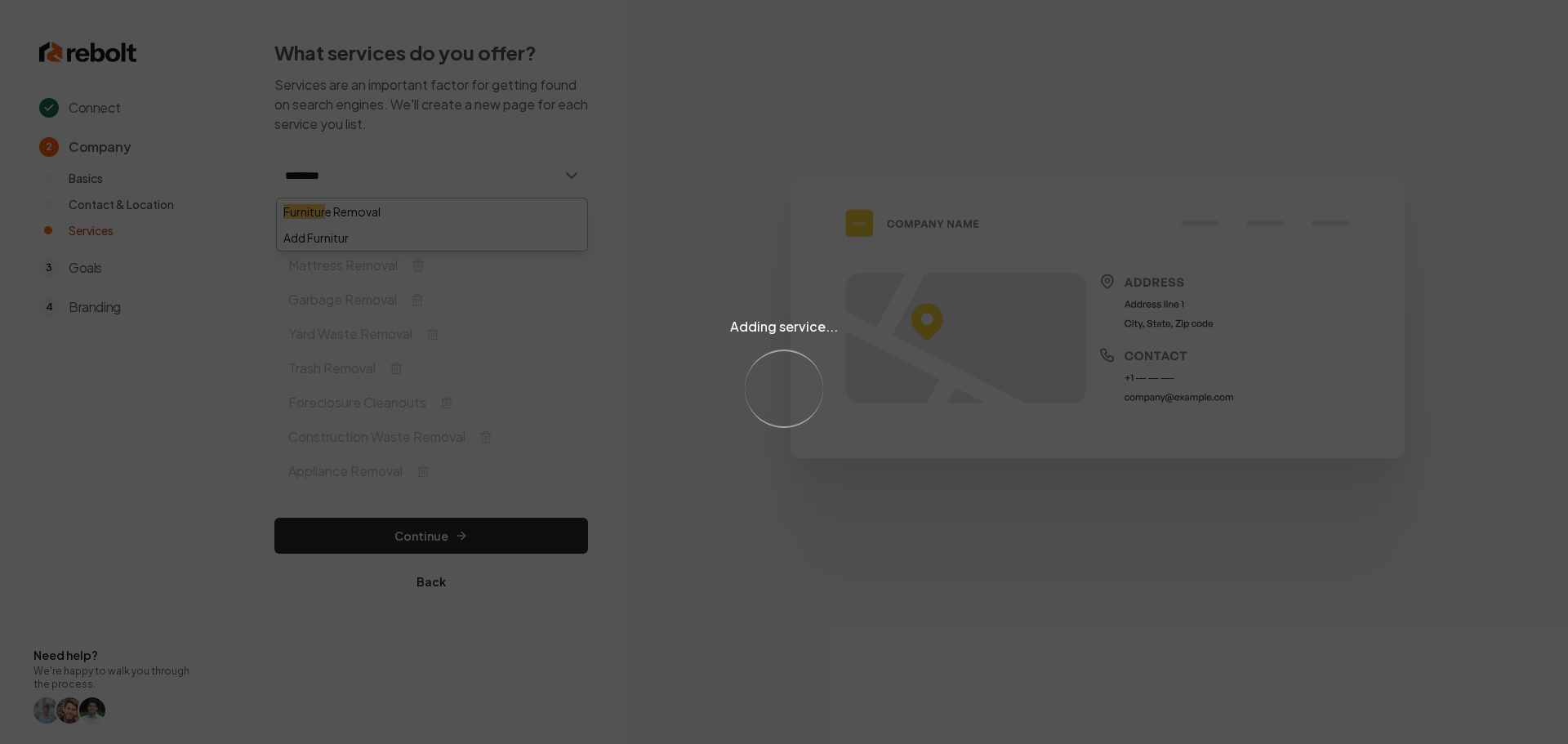
type input "*********"
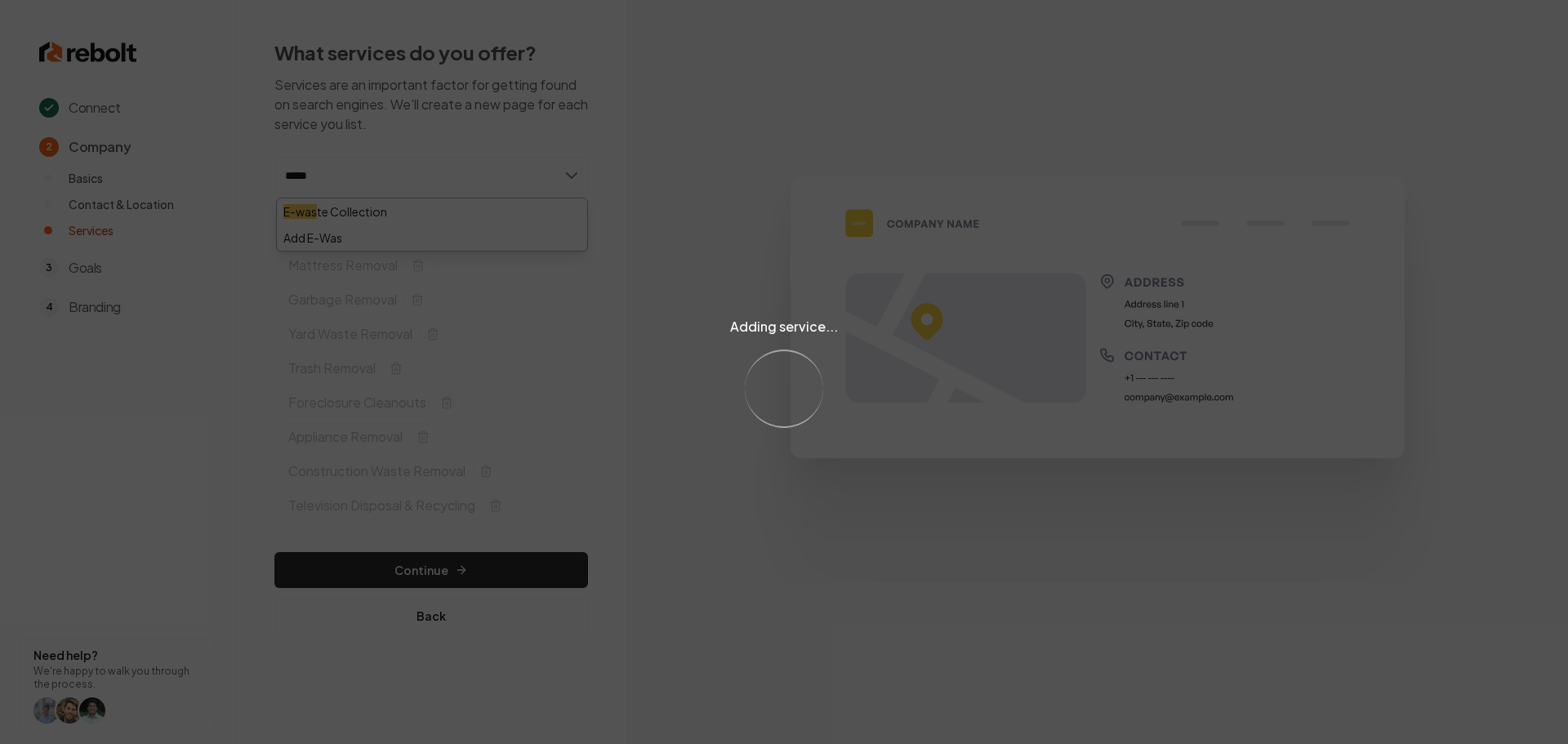
type input "******"
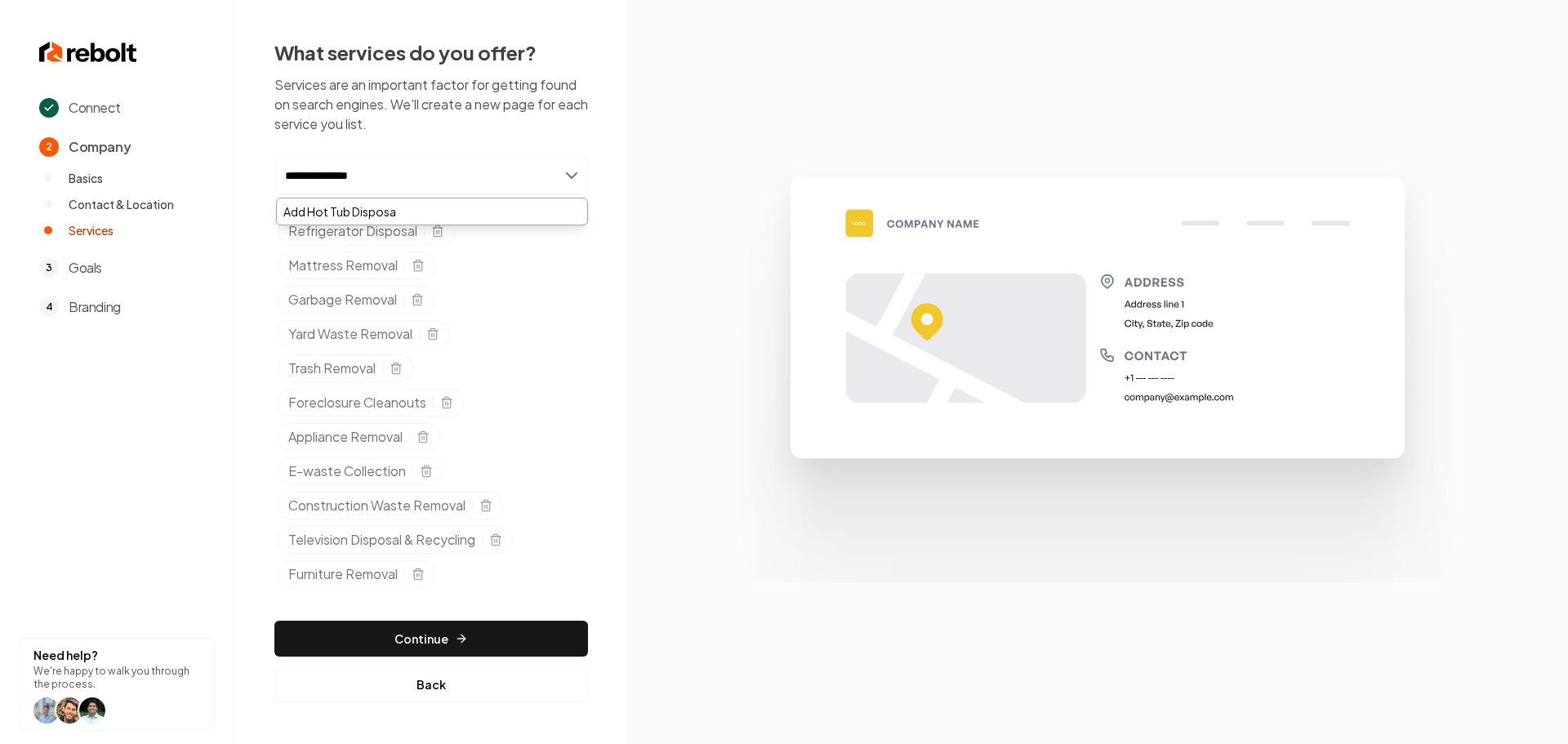
type input "**********"
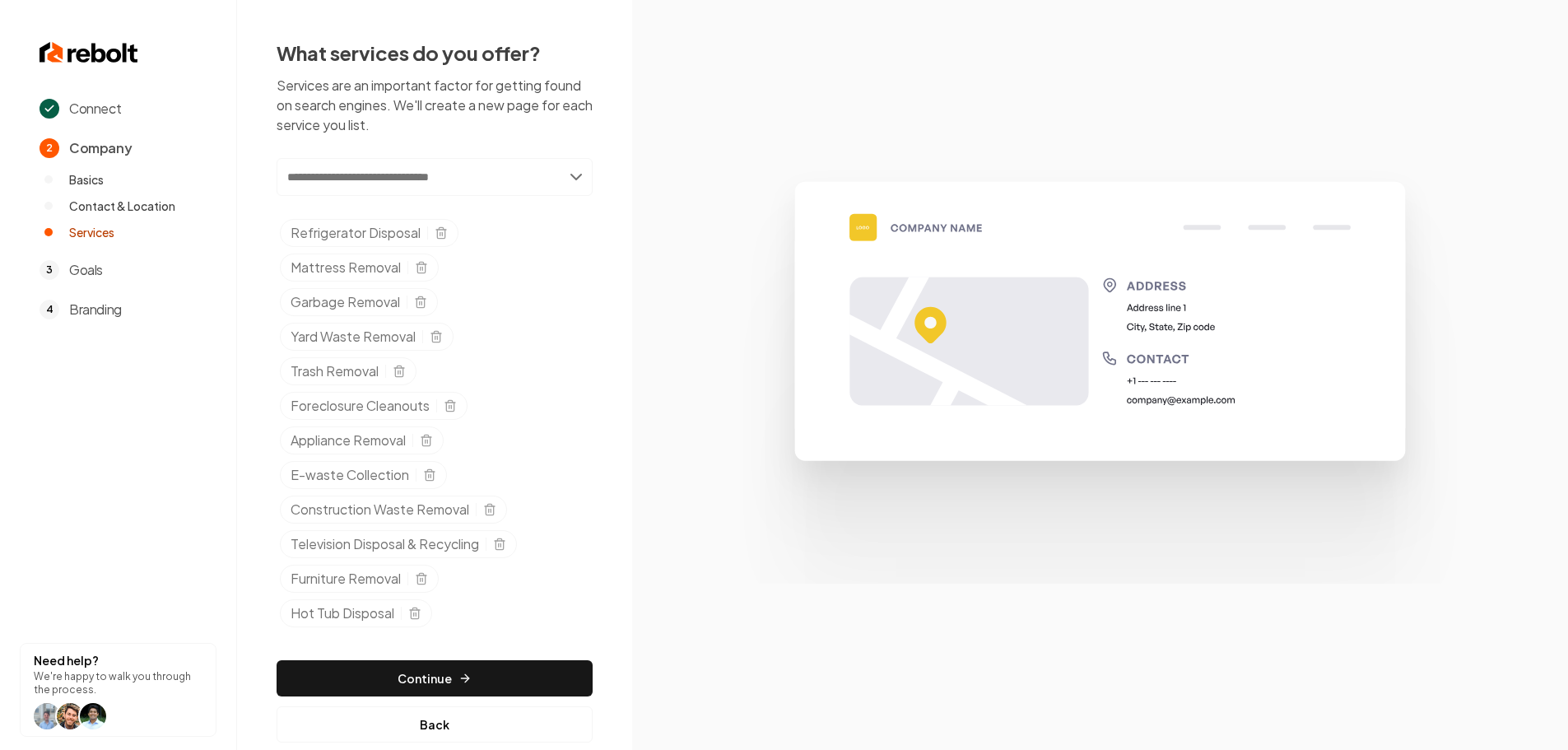
click at [410, 179] on input "text" at bounding box center [434, 176] width 316 height 37
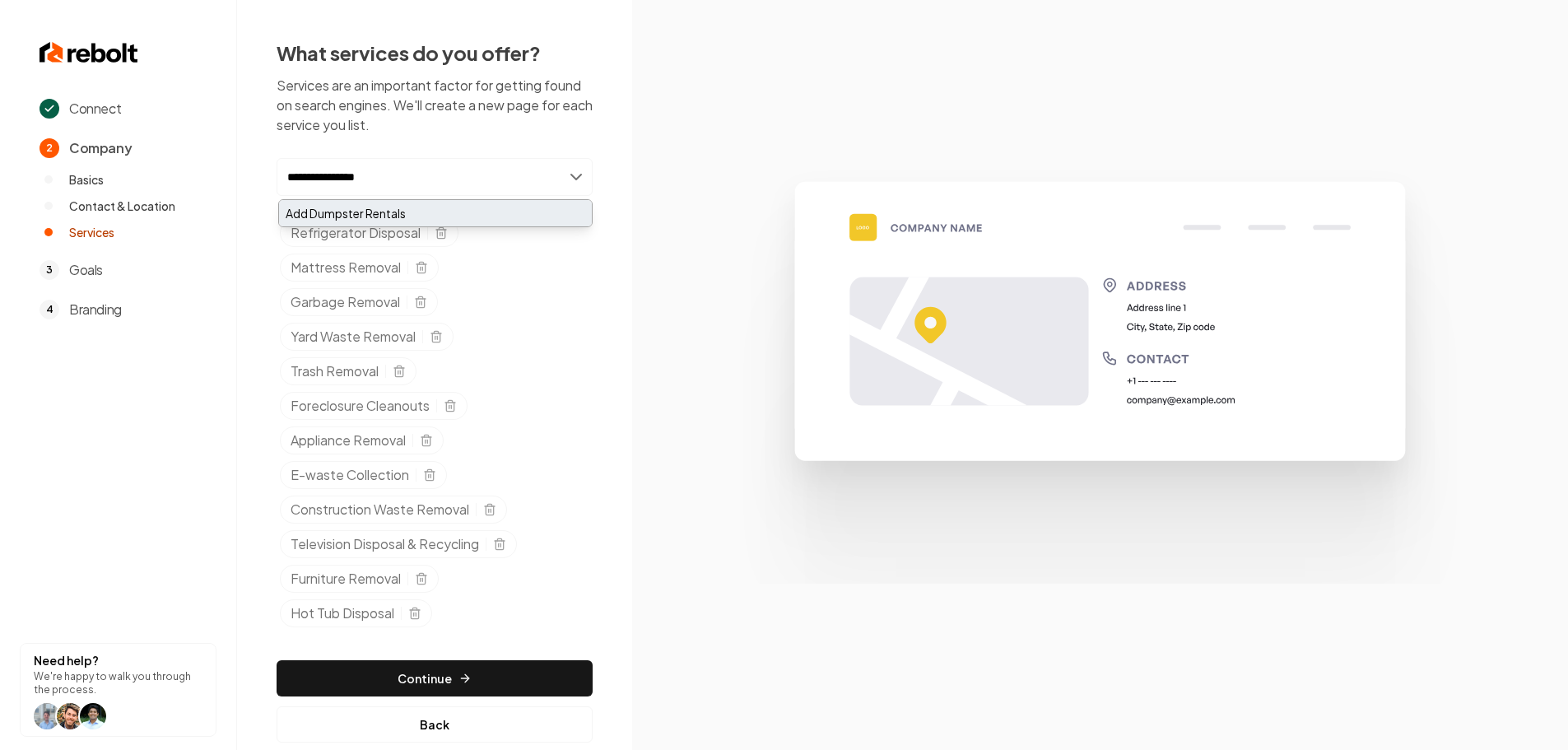
type input "**********"
click at [416, 220] on div "Add Dumpster Rentals" at bounding box center [436, 212] width 313 height 26
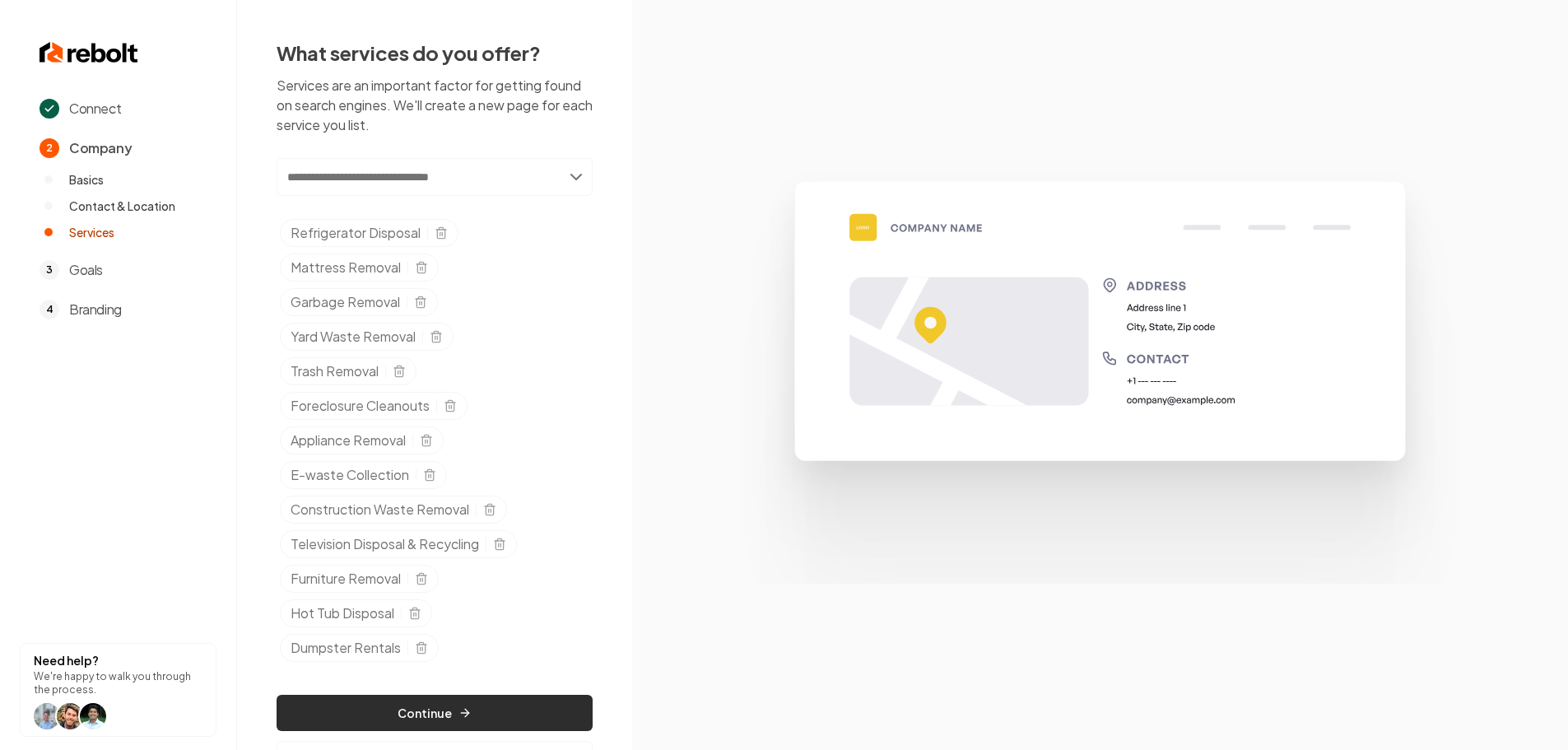
click at [478, 725] on button "Continue" at bounding box center [434, 713] width 316 height 36
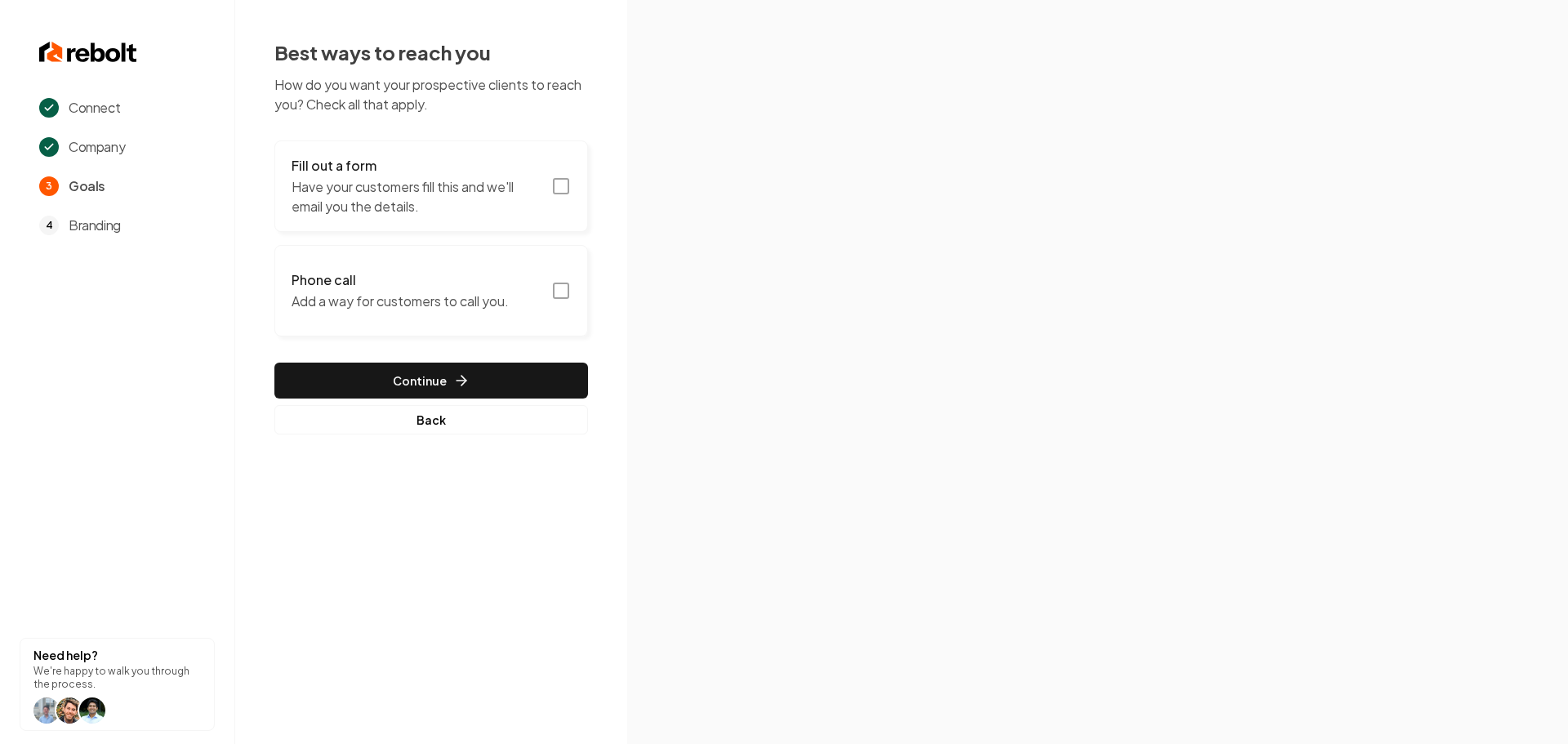
click at [575, 186] on button "Fill out a form Have your customers fill this and we'll email you the details." at bounding box center [430, 186] width 313 height 91
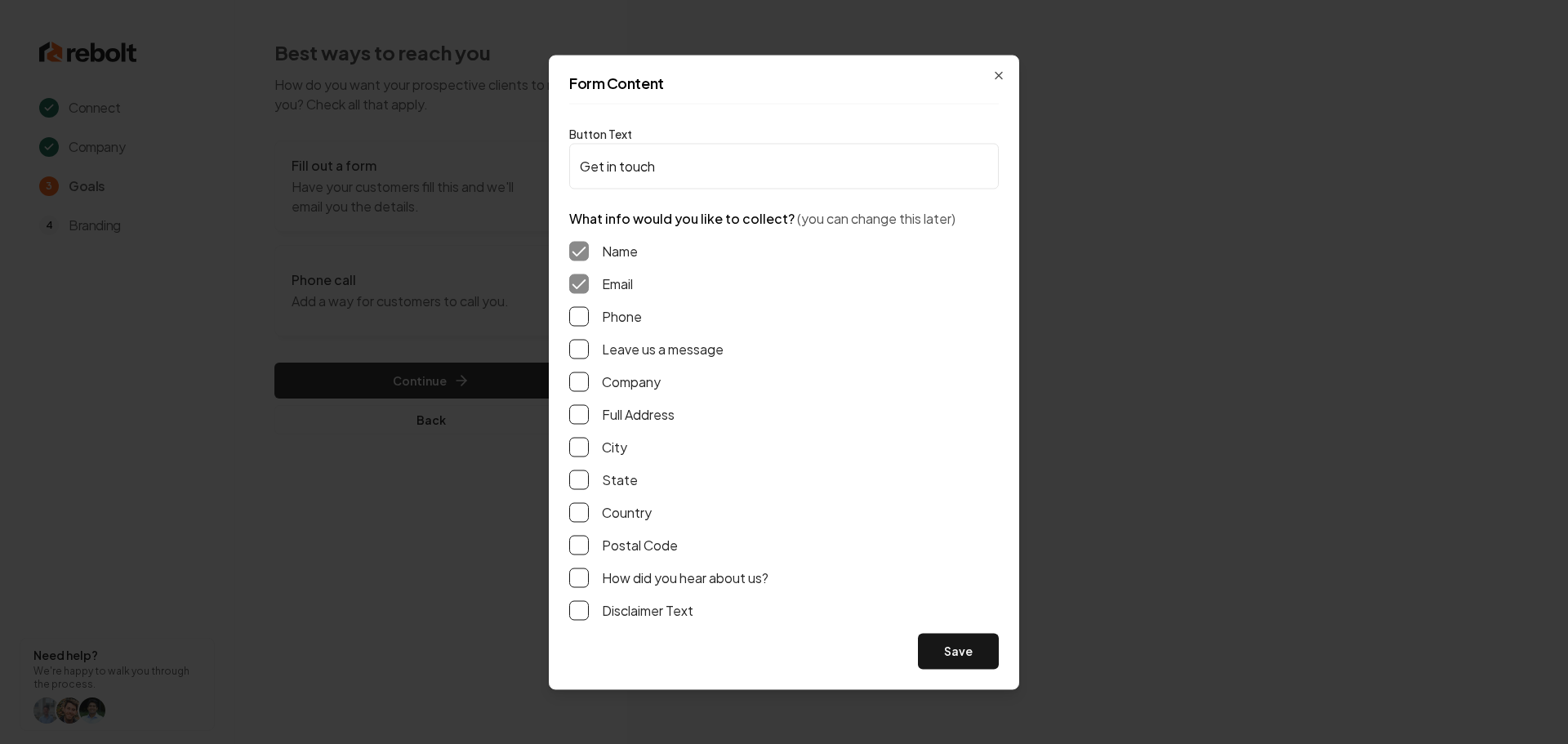
click at [573, 325] on div "Name Email Phone Leave us a message Company Full Address City State Country Pos…" at bounding box center [784, 430] width 429 height 405
click at [580, 313] on button "Phone" at bounding box center [579, 316] width 20 height 20
click at [588, 346] on button "Leave us a message" at bounding box center [579, 348] width 20 height 20
click at [586, 415] on button "Full Address" at bounding box center [579, 414] width 20 height 20
click at [985, 637] on button "Save" at bounding box center [958, 651] width 81 height 36
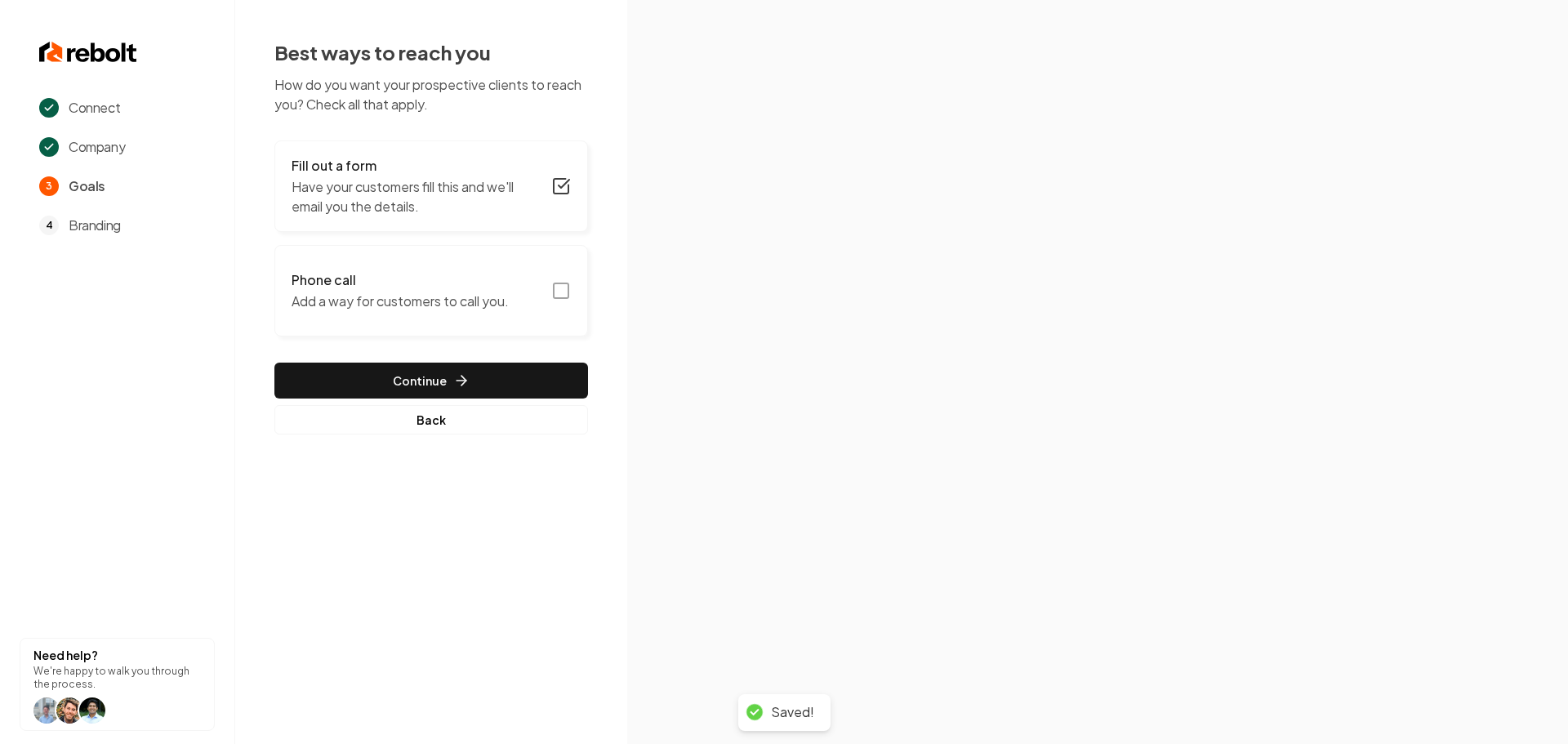
click at [559, 286] on icon "button" at bounding box center [561, 290] width 20 height 20
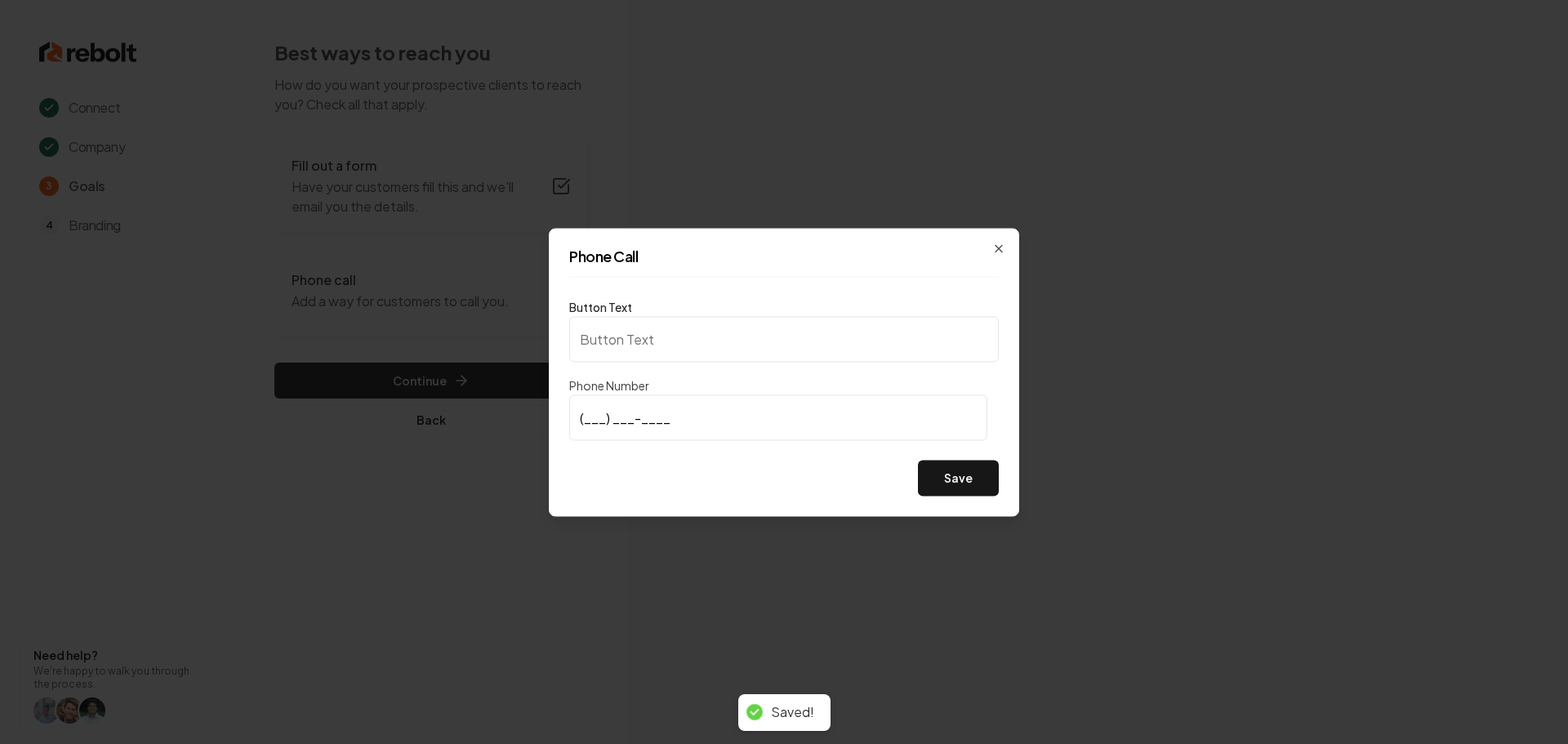
type input "Call us"
type input "(520) 633-2828"
click at [945, 482] on button "Save" at bounding box center [958, 478] width 81 height 36
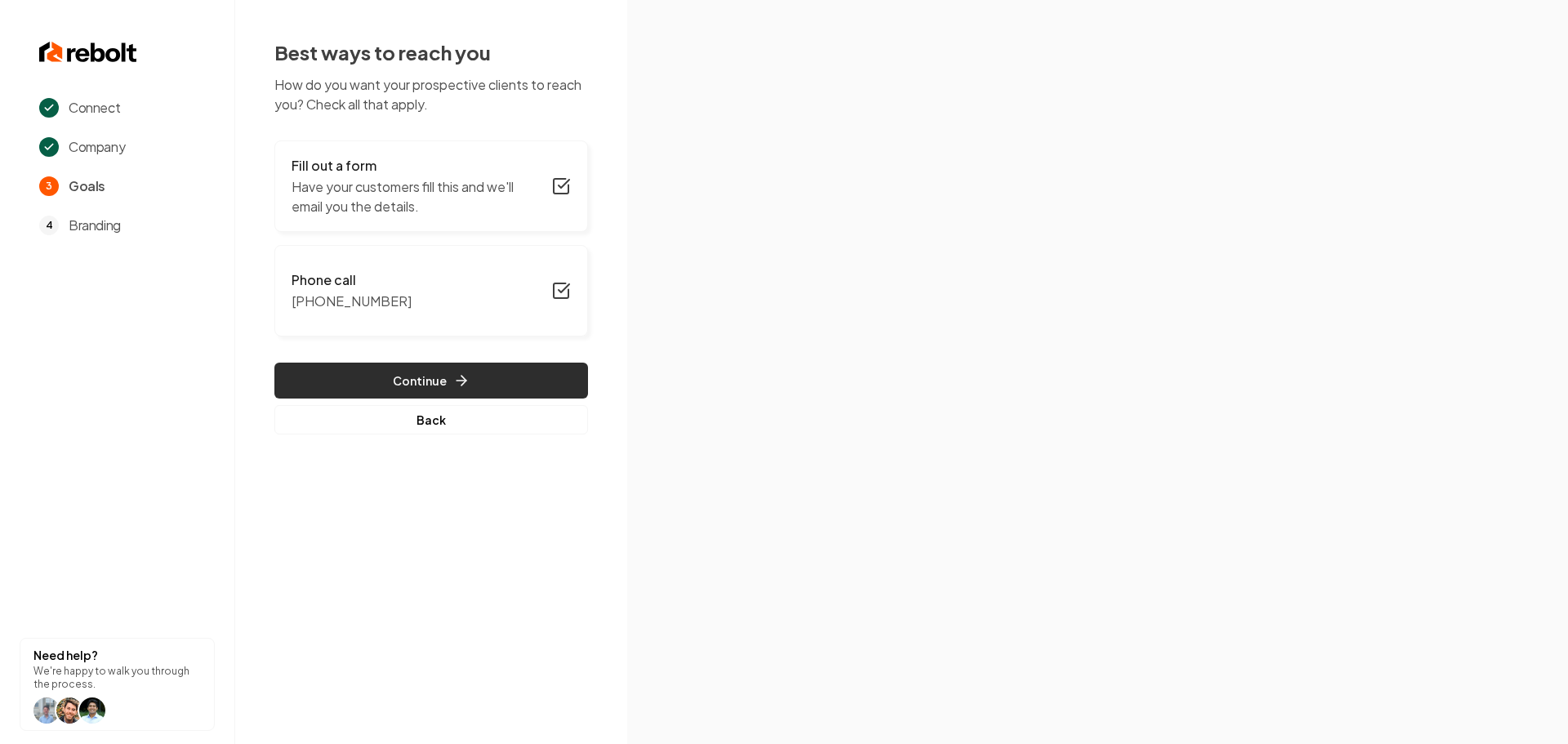
click at [464, 386] on icon "button" at bounding box center [461, 380] width 16 height 16
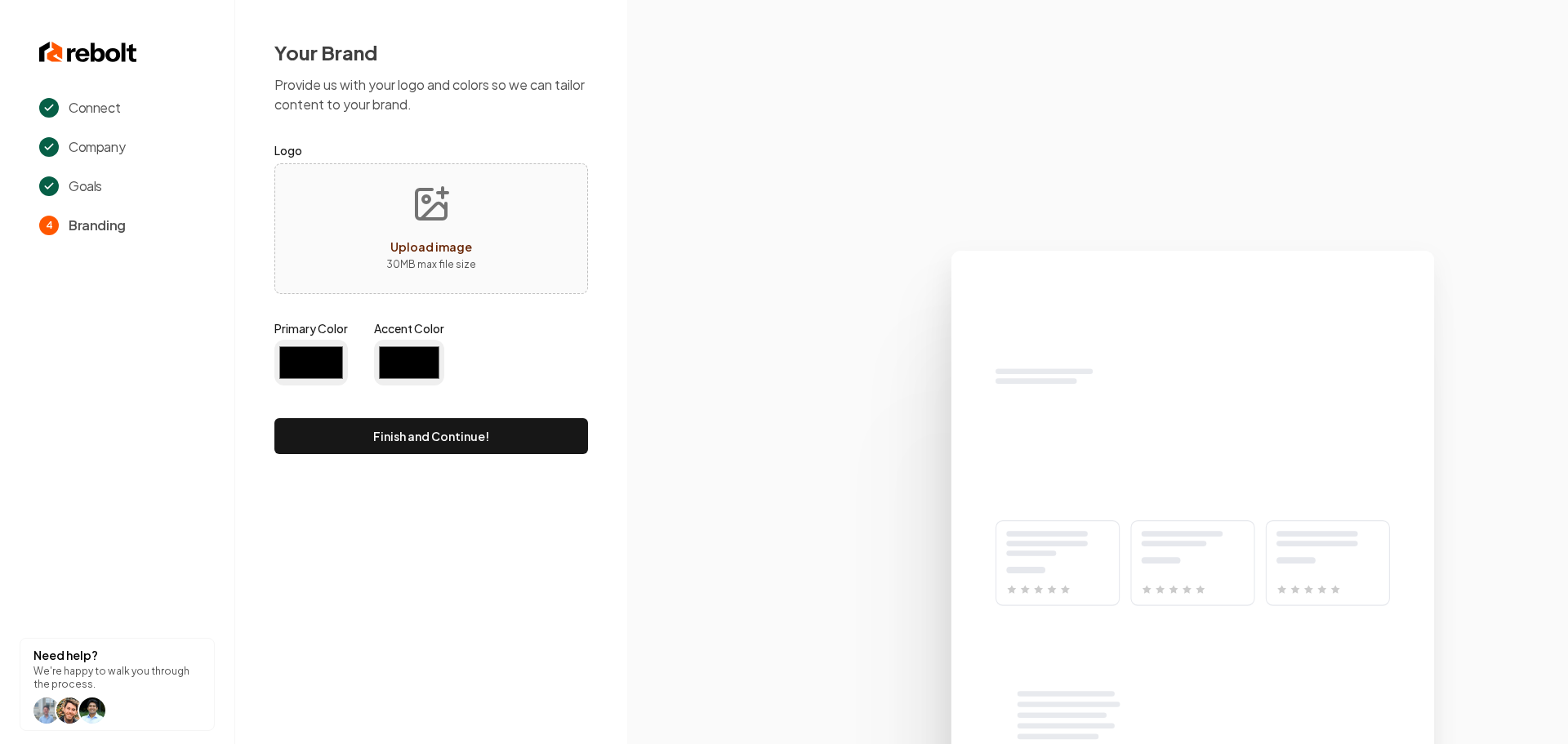
type input "#194d33"
type input "#70be00"
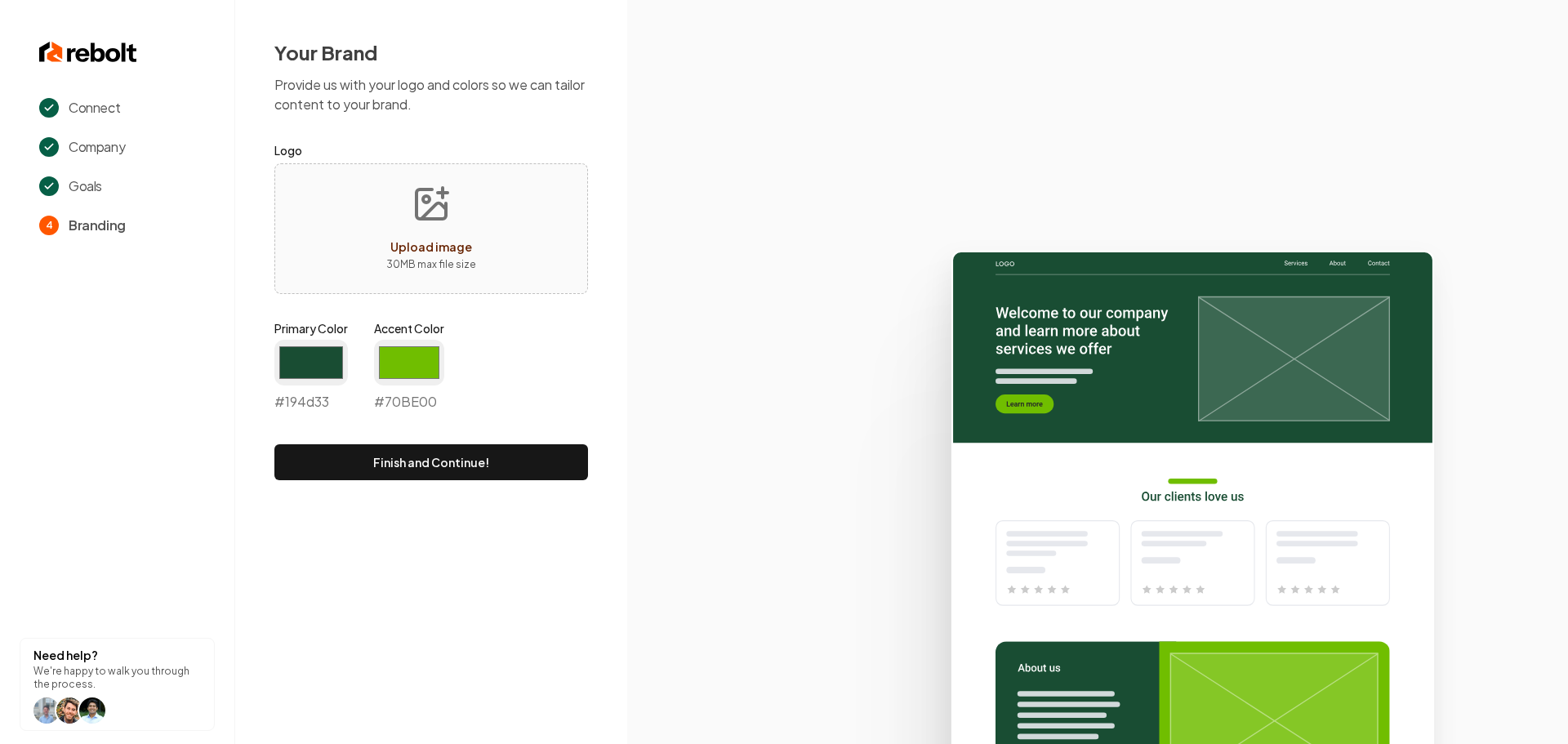
click at [443, 261] on p "30 MB max file size" at bounding box center [431, 264] width 89 height 16
type input "**********"
click at [407, 371] on input "#70be00" at bounding box center [409, 362] width 70 height 46
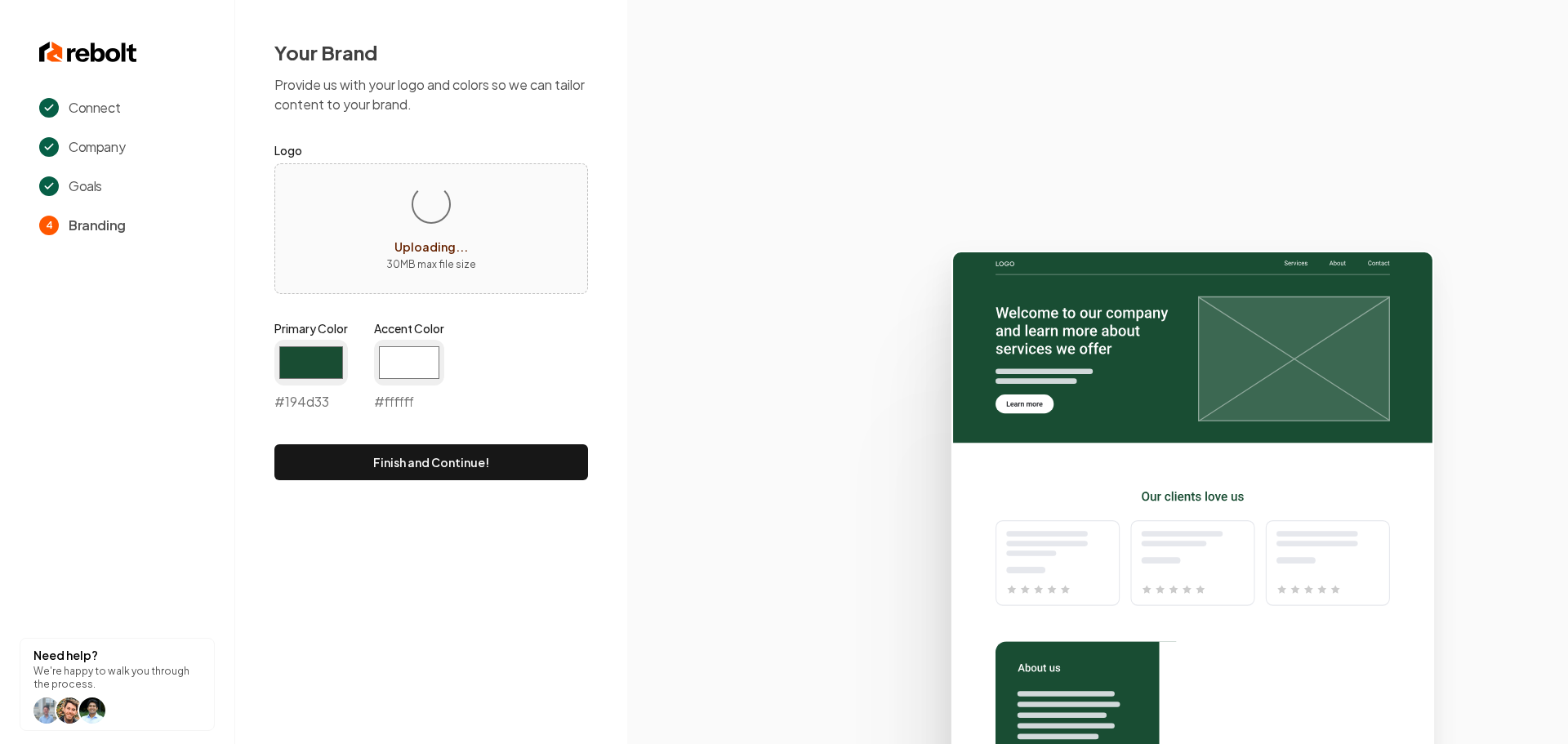
type input "#ffffff"
drag, startPoint x: 595, startPoint y: 354, endPoint x: 451, endPoint y: 365, distance: 144.4
click at [595, 354] on div "Your Brand Provide us with your logo and colors so we can tailor content to you…" at bounding box center [431, 260] width 392 height 519
click at [309, 360] on input "#194d33" at bounding box center [310, 362] width 73 height 46
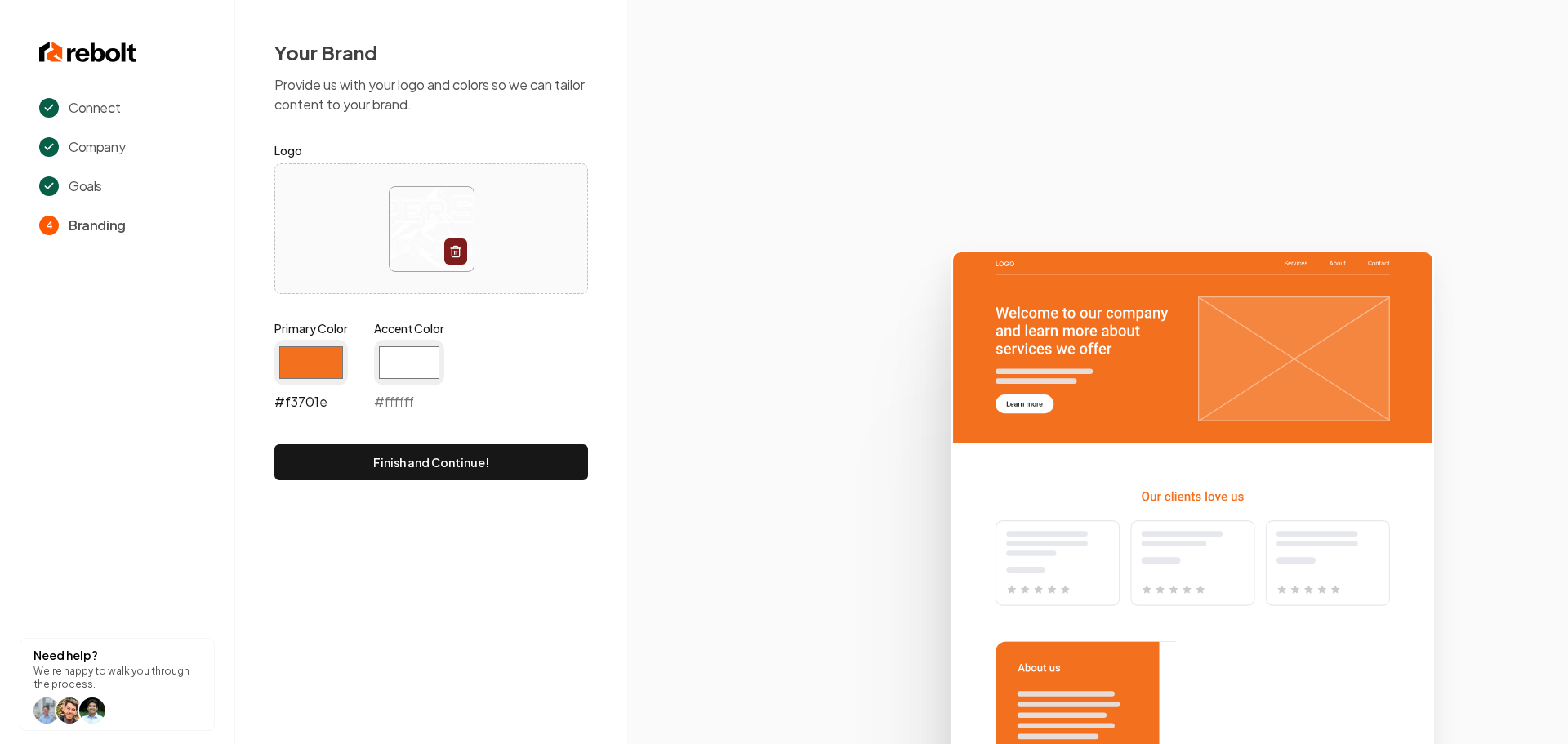
click at [323, 362] on input "#f3701e" at bounding box center [310, 362] width 73 height 46
type input "#f37022"
click at [678, 387] on icon at bounding box center [1098, 490] width 941 height 507
click at [402, 462] on button "Finish and Continue!" at bounding box center [430, 462] width 313 height 36
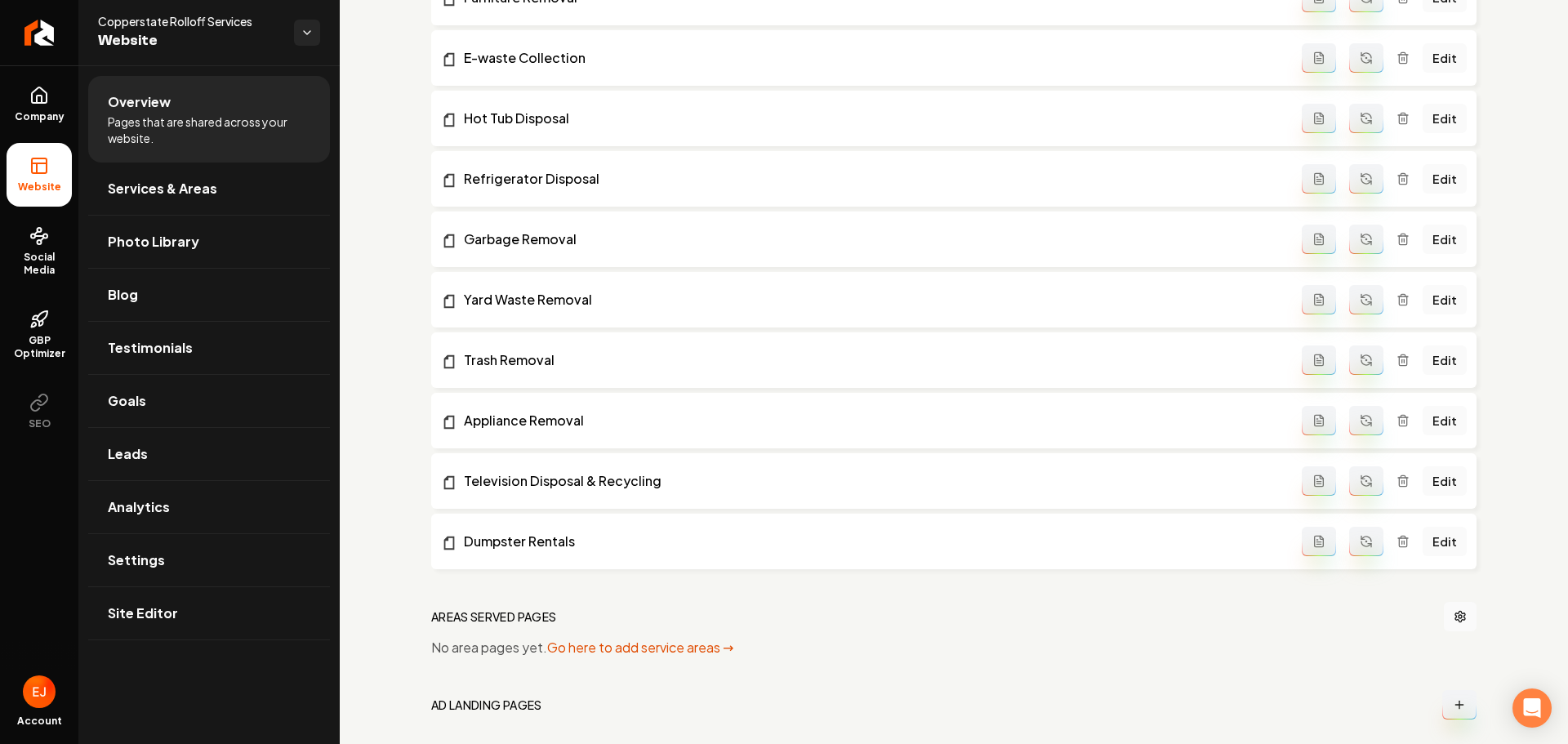
scroll to position [1131, 0]
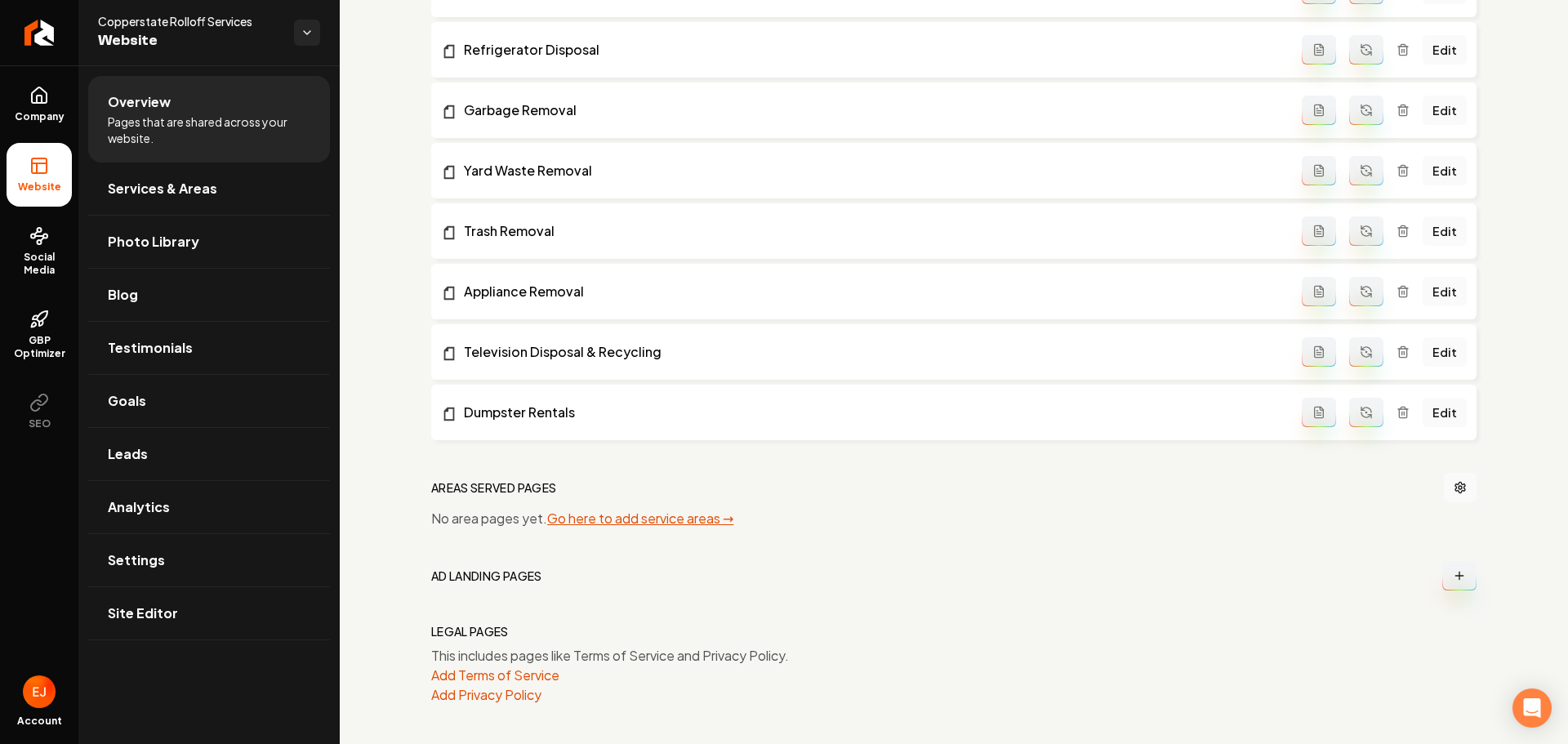
click at [611, 523] on link "Go here to add service areas →" at bounding box center [641, 518] width 187 height 17
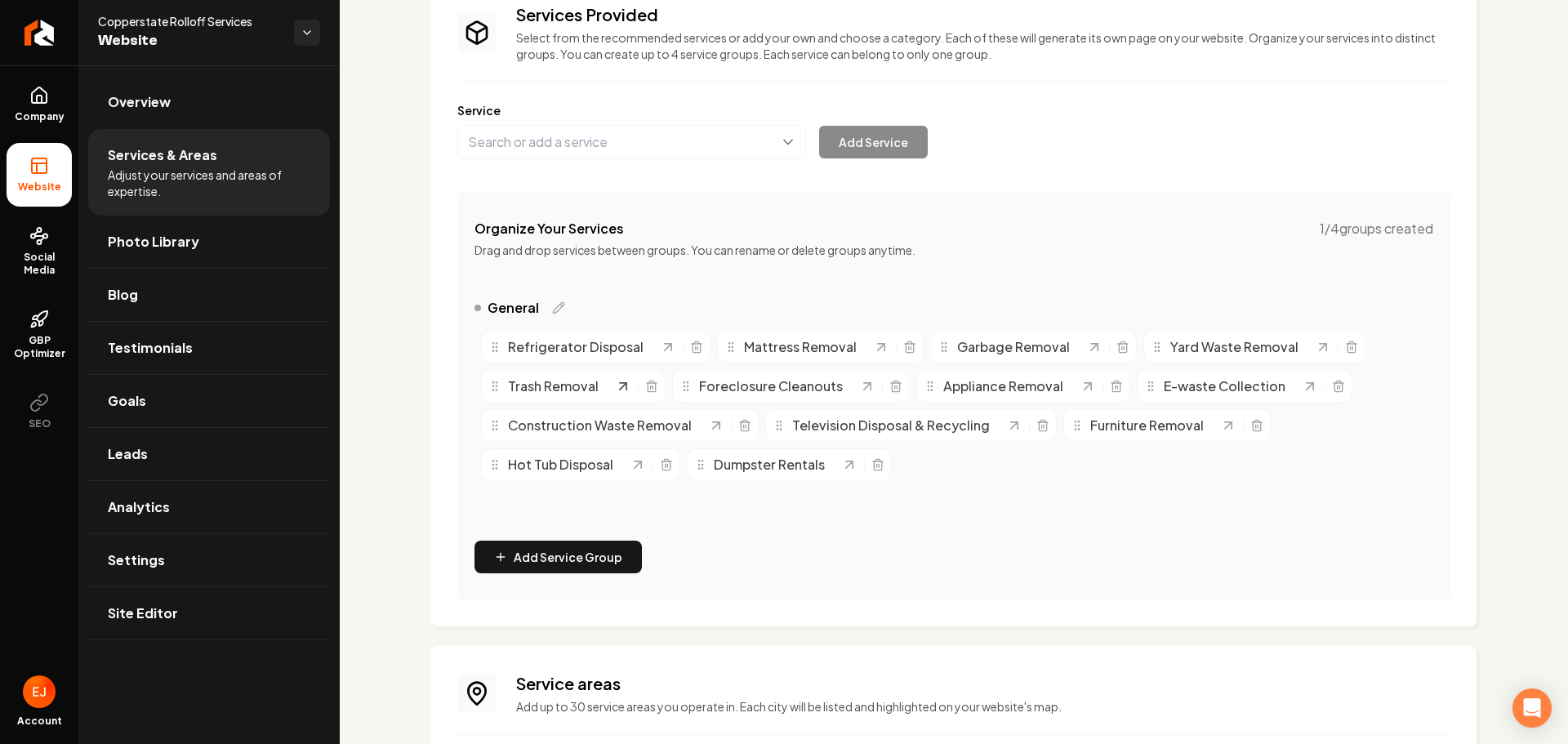
scroll to position [280, 0]
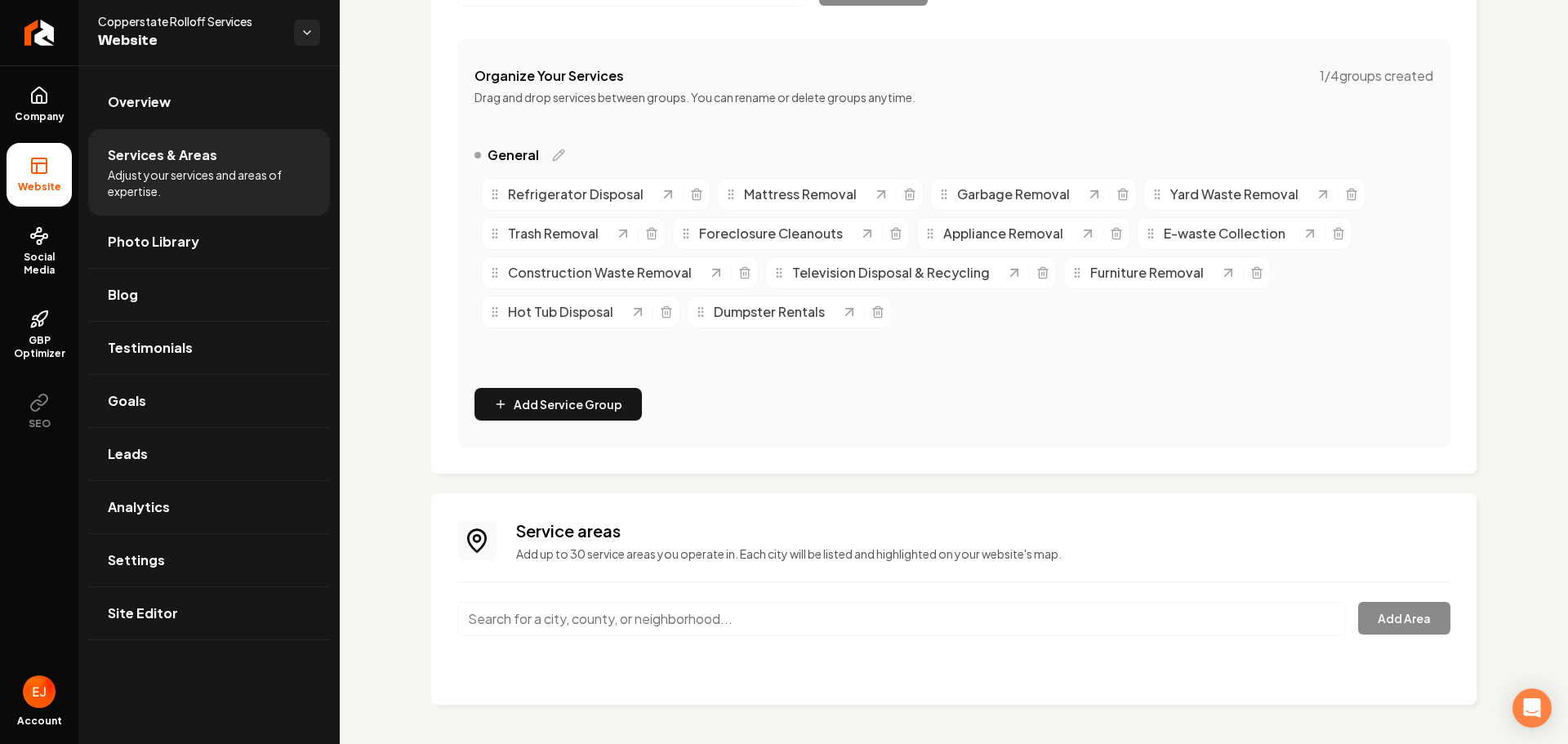
click at [591, 612] on input "Main content area" at bounding box center [901, 618] width 888 height 34
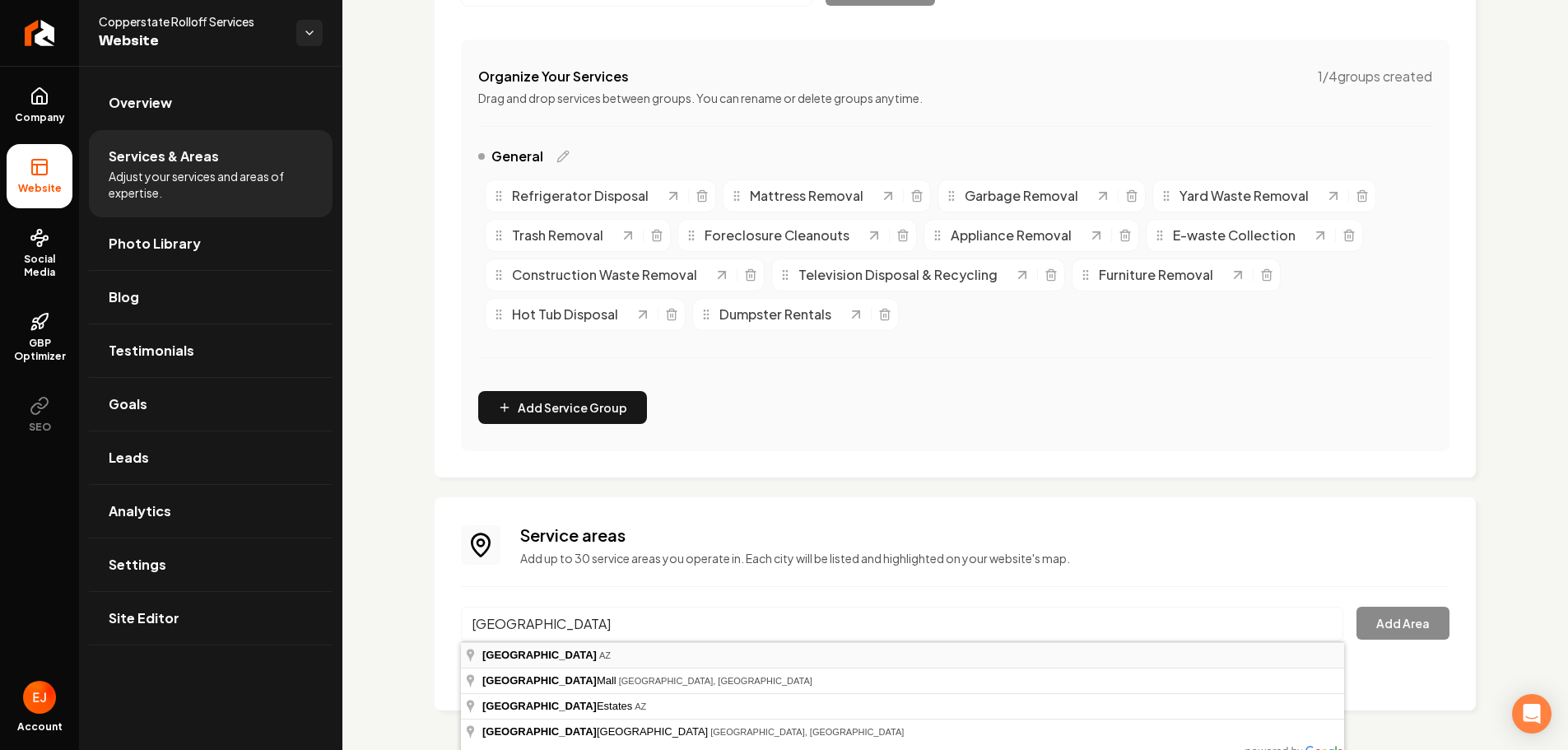
type input "Tucson, AZ"
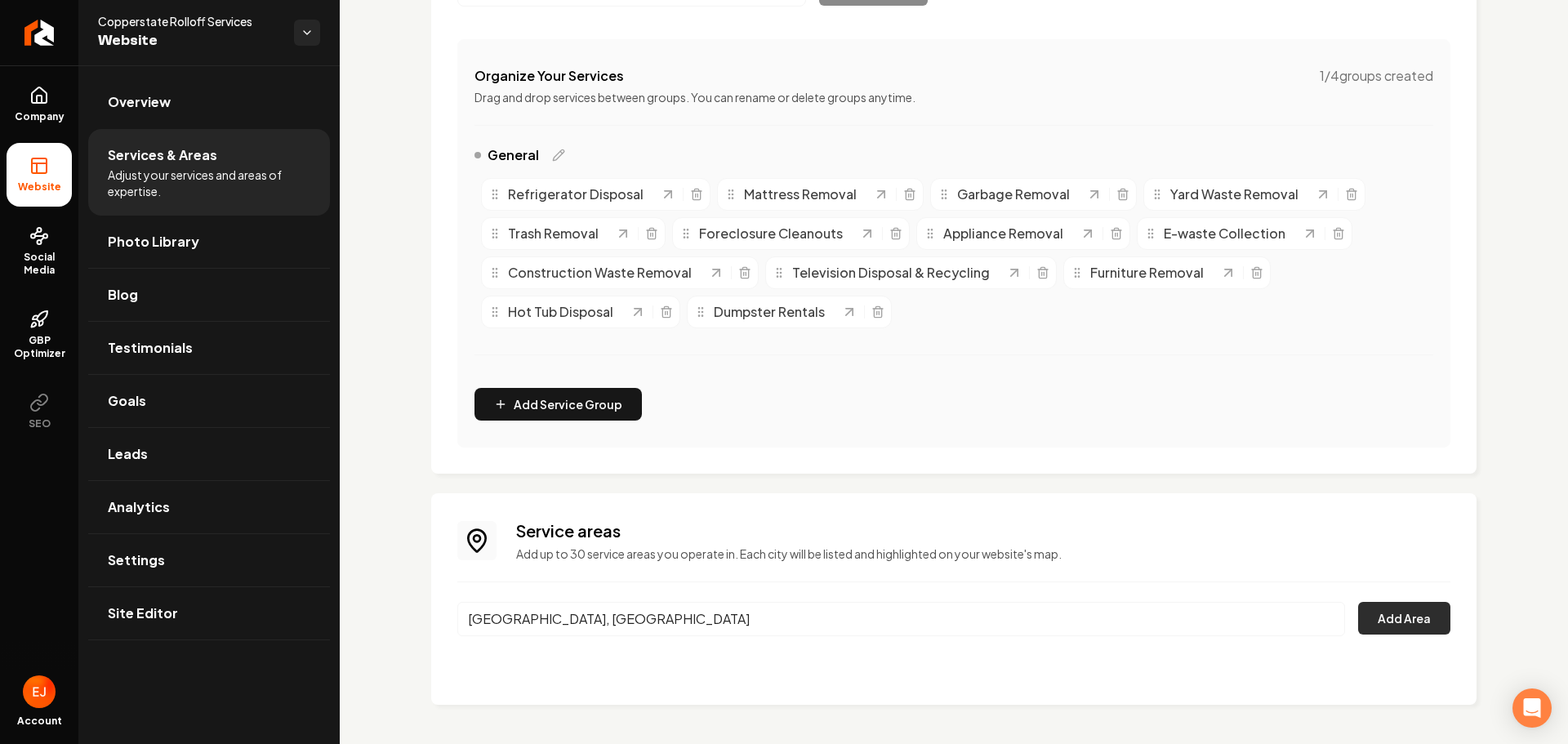
click at [1366, 623] on button "Add Area" at bounding box center [1404, 617] width 92 height 32
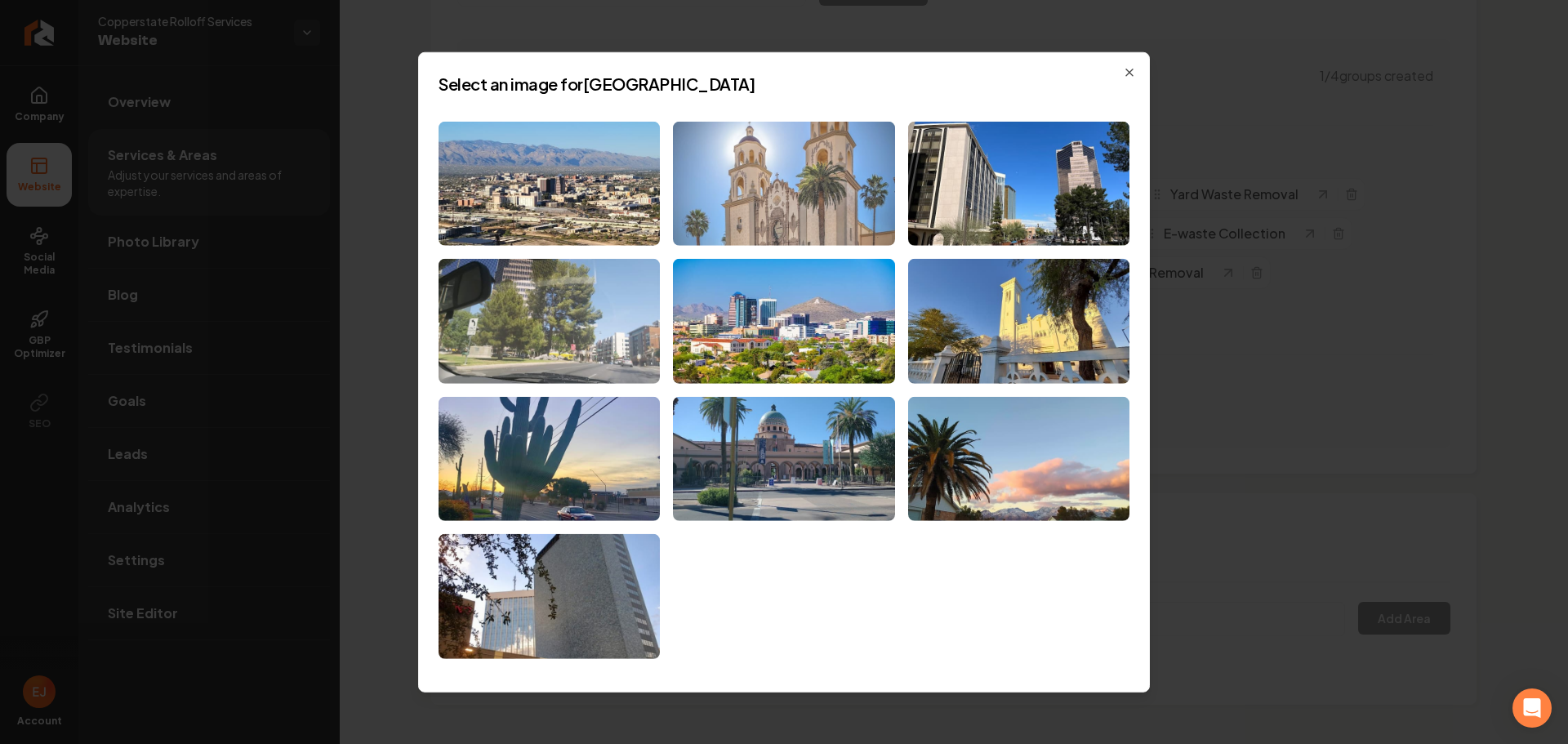
click at [804, 234] on img at bounding box center [784, 183] width 222 height 125
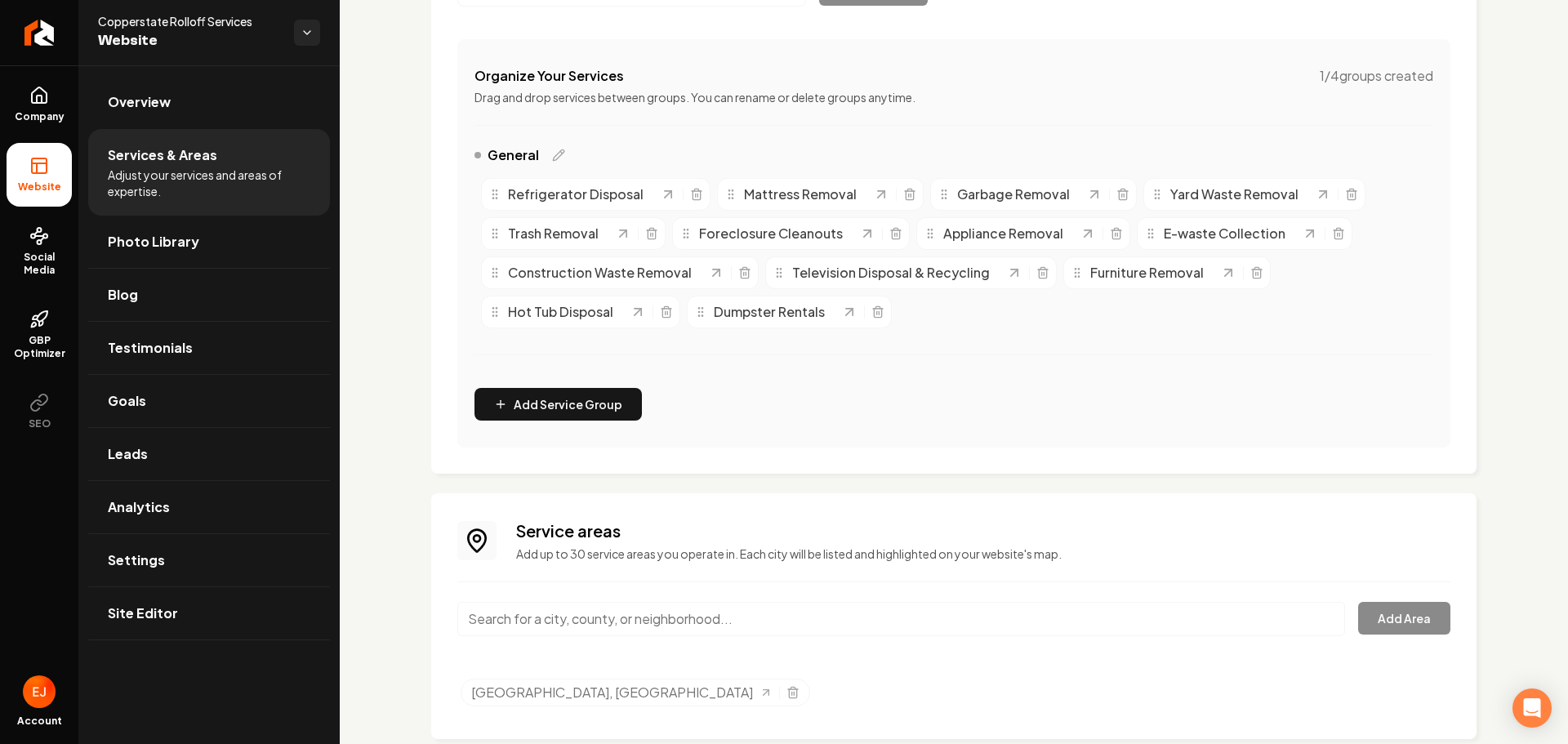
click at [610, 617] on input "Main content area" at bounding box center [901, 618] width 888 height 34
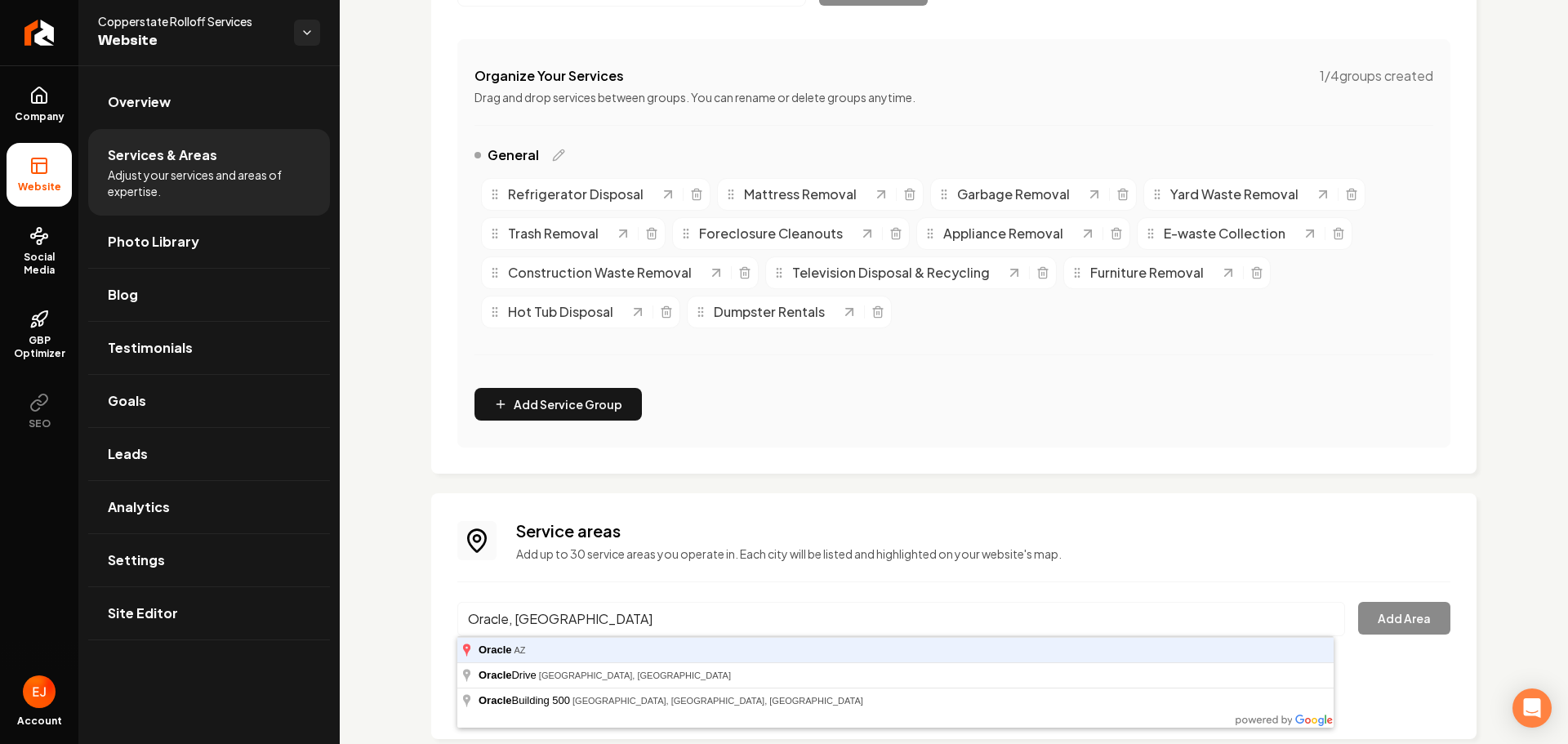
type input "Oracle, AZ"
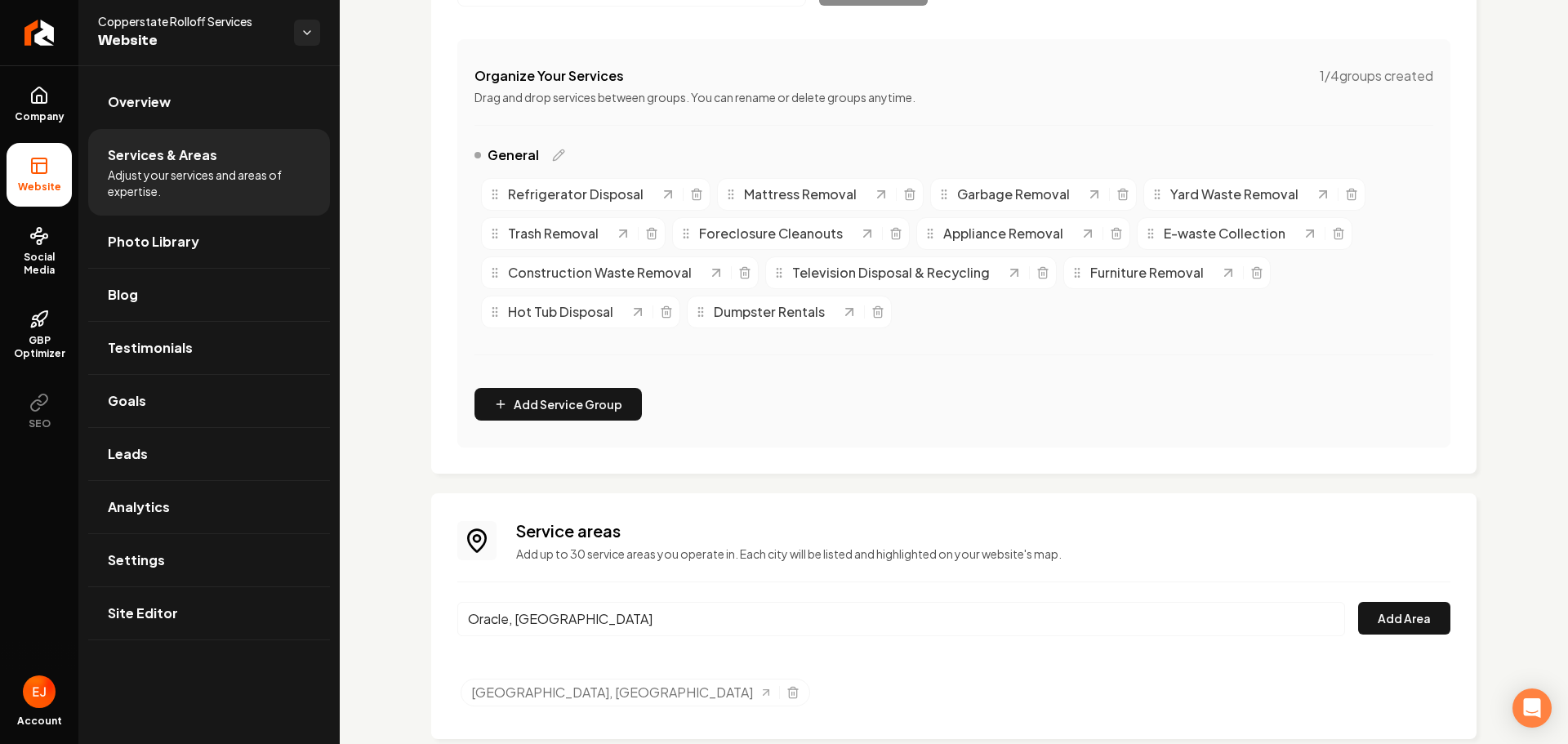
click at [1359, 601] on button "Add Area" at bounding box center [1404, 617] width 92 height 32
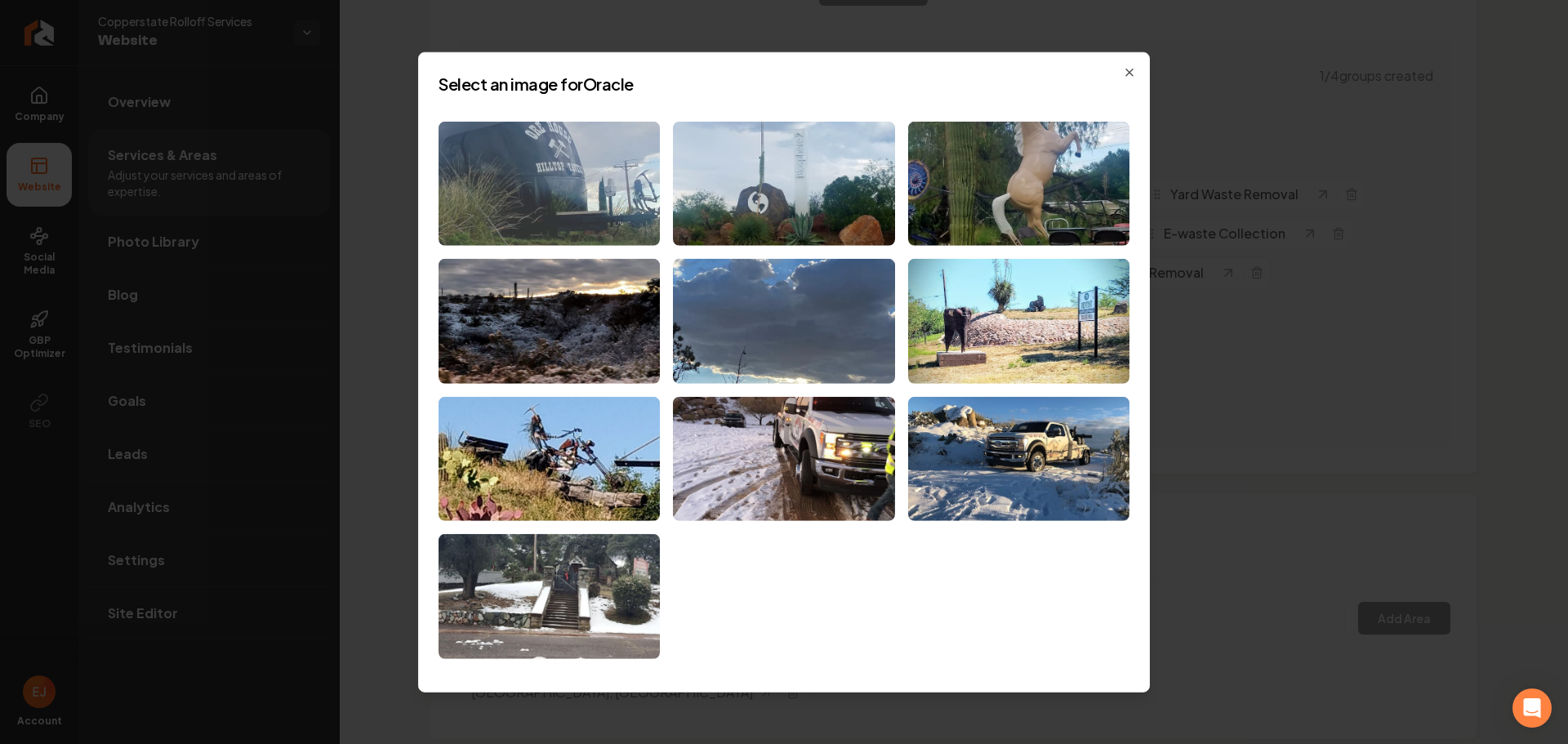
click at [574, 237] on img at bounding box center [549, 183] width 222 height 125
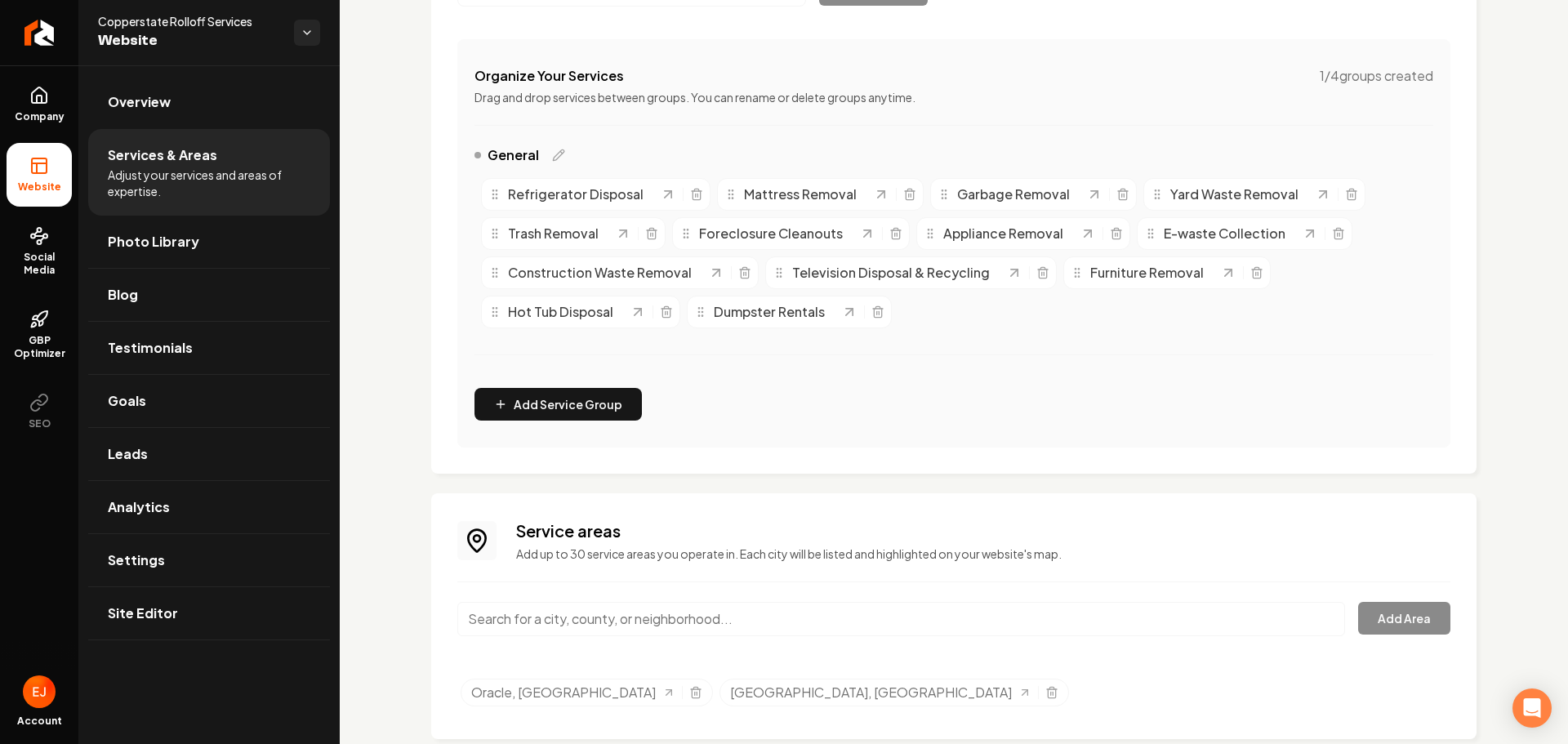
click at [594, 618] on input "Main content area" at bounding box center [901, 618] width 888 height 34
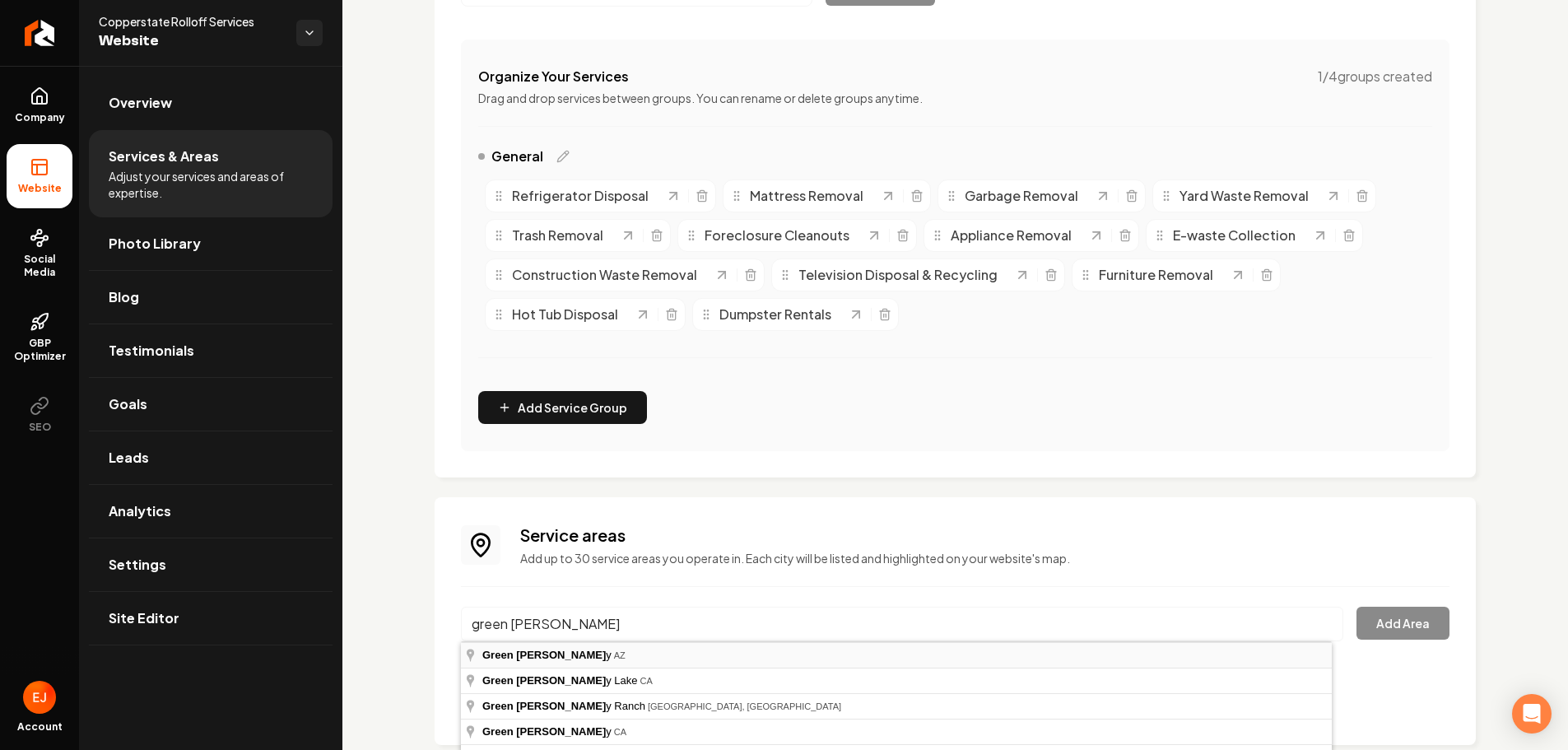
type input "Green Valley, AZ"
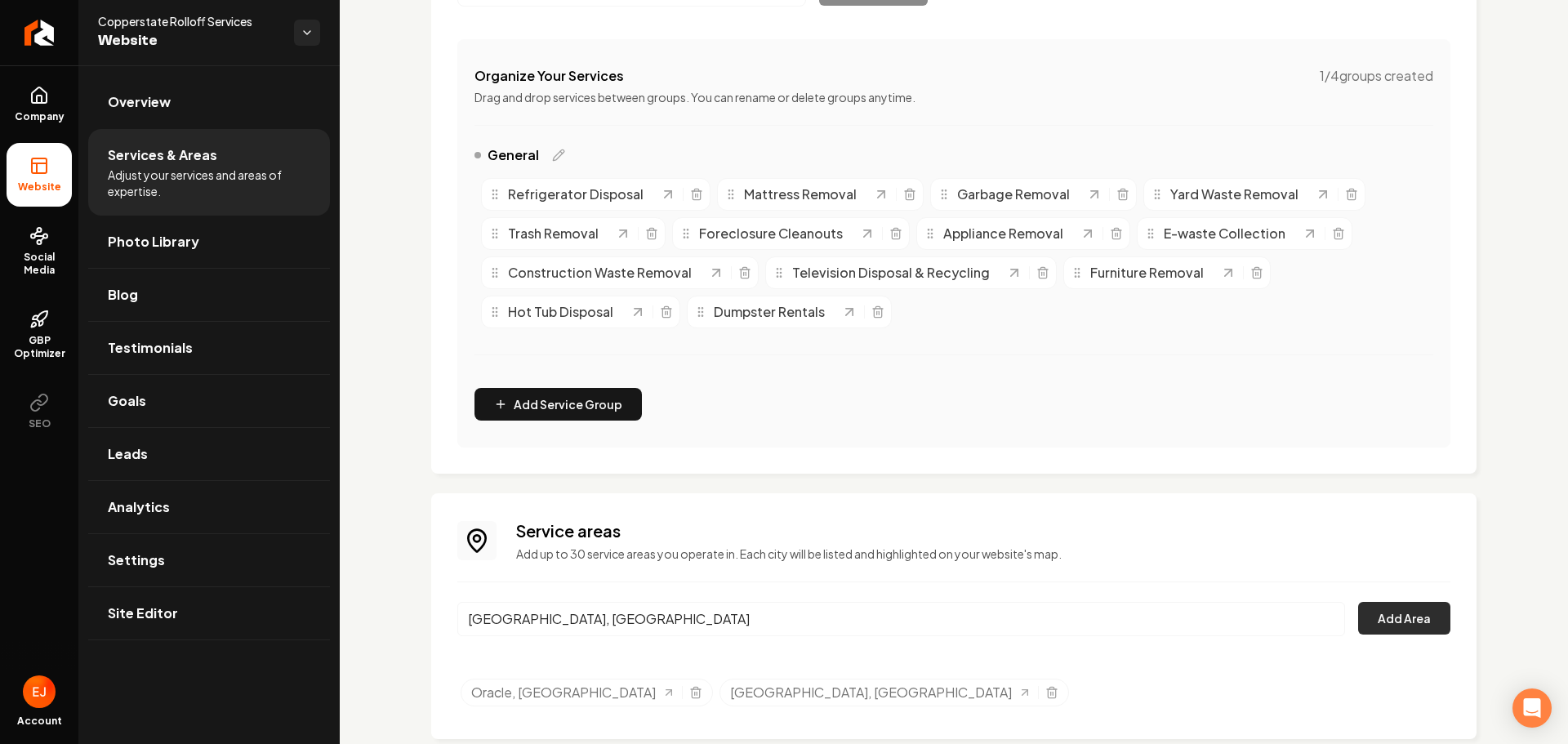
click at [1400, 615] on button "Add Area" at bounding box center [1404, 617] width 92 height 32
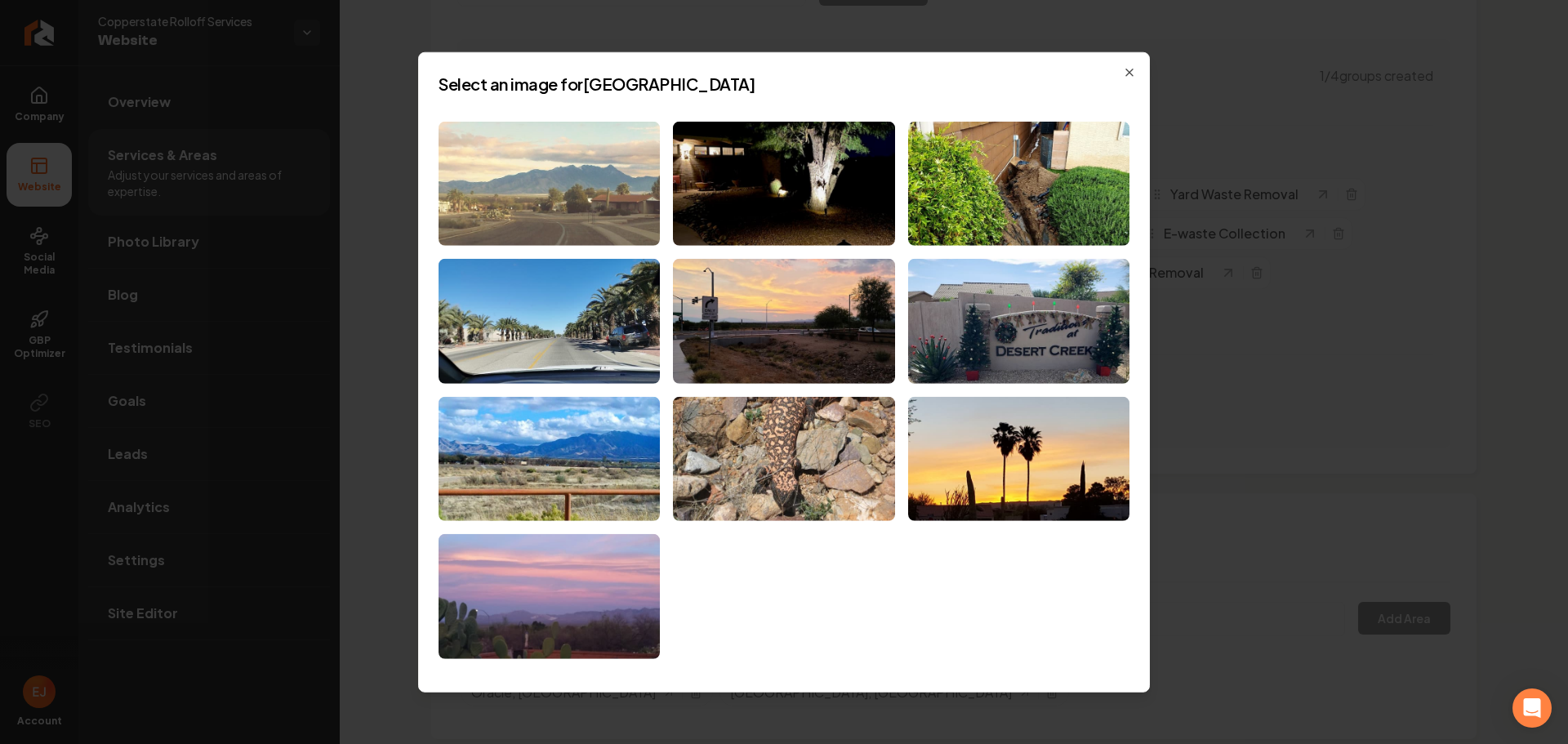
click at [618, 222] on img at bounding box center [549, 183] width 222 height 125
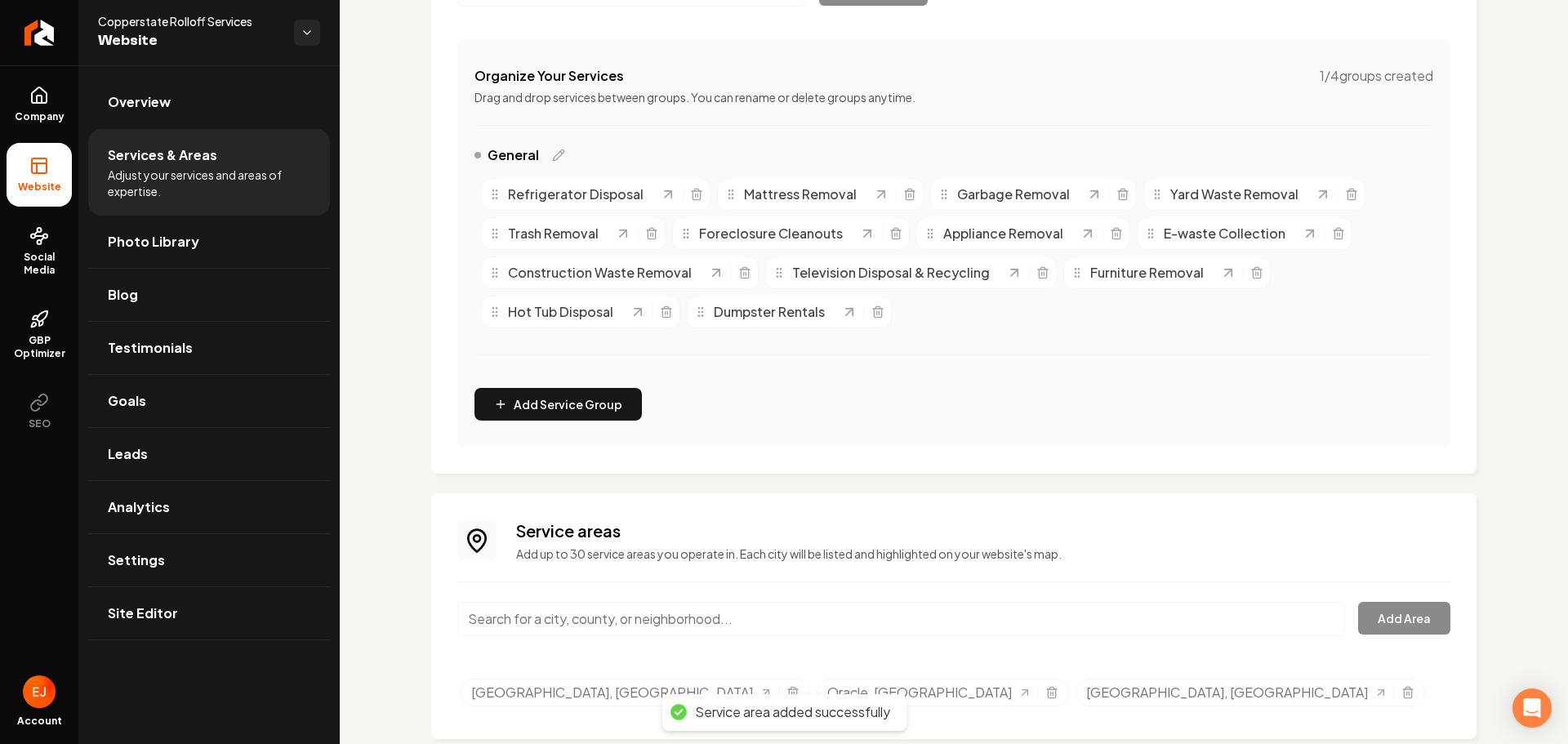
click at [626, 617] on input "Main content area" at bounding box center [901, 618] width 888 height 34
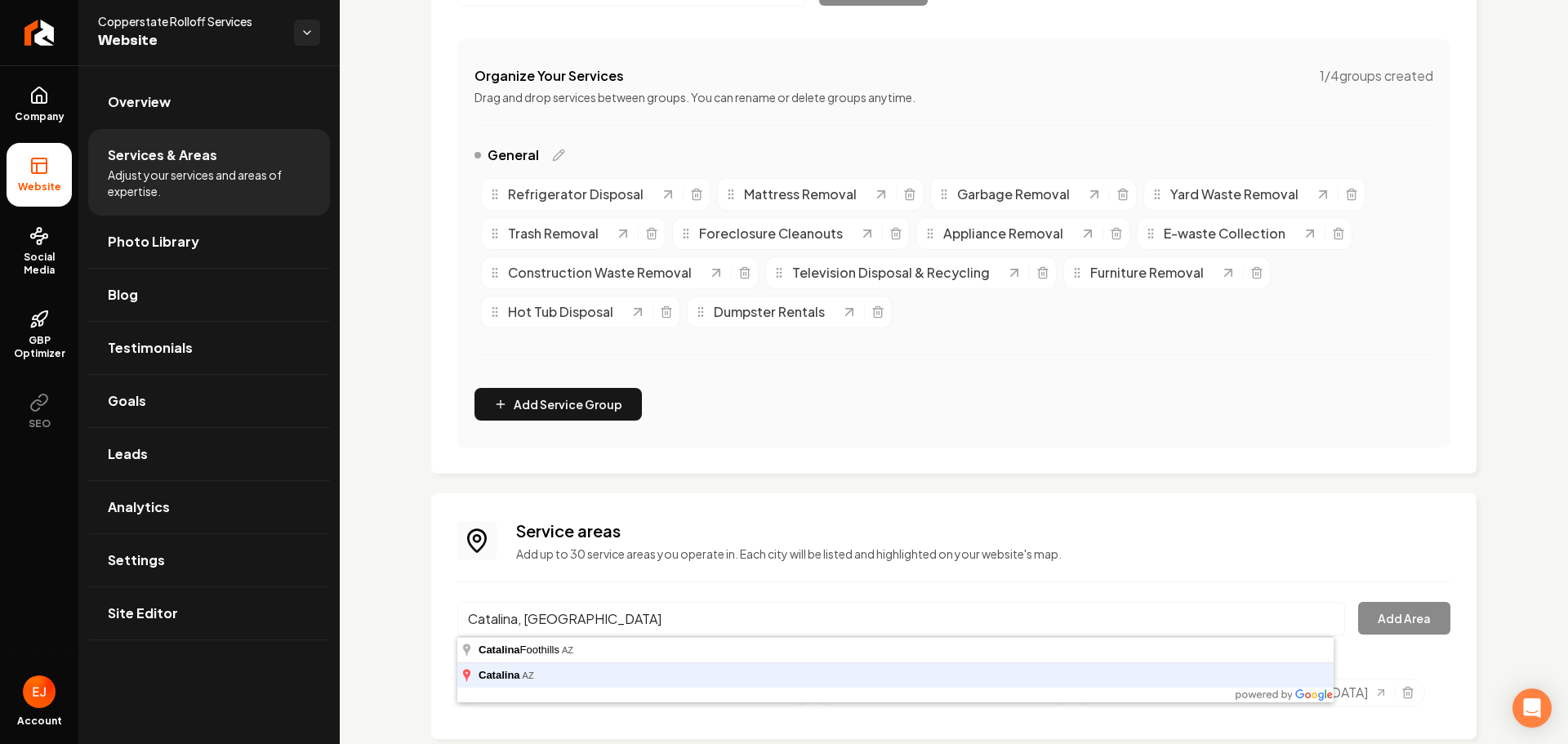
type input "Catalina, AZ"
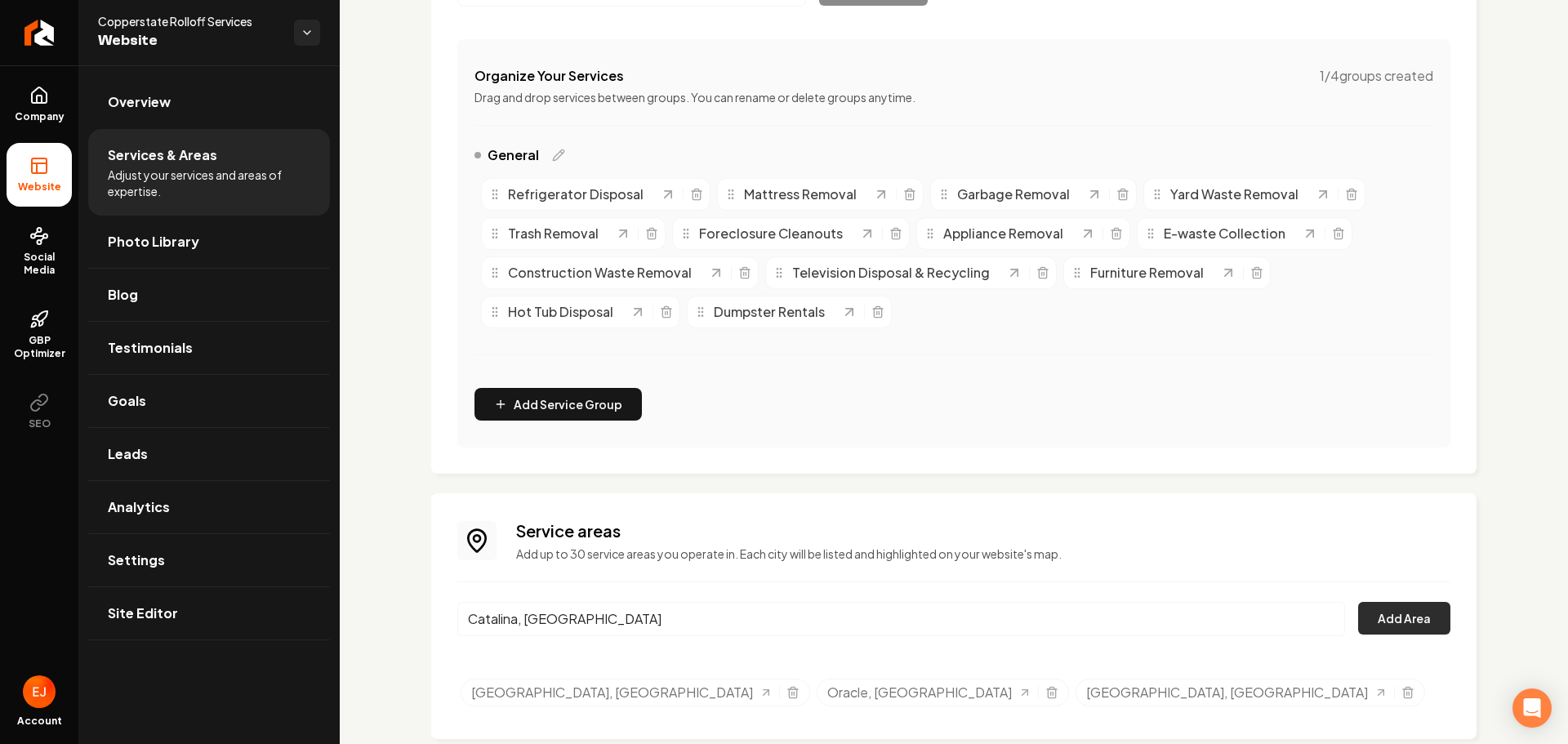
click at [1389, 601] on button "Add Area" at bounding box center [1404, 617] width 92 height 32
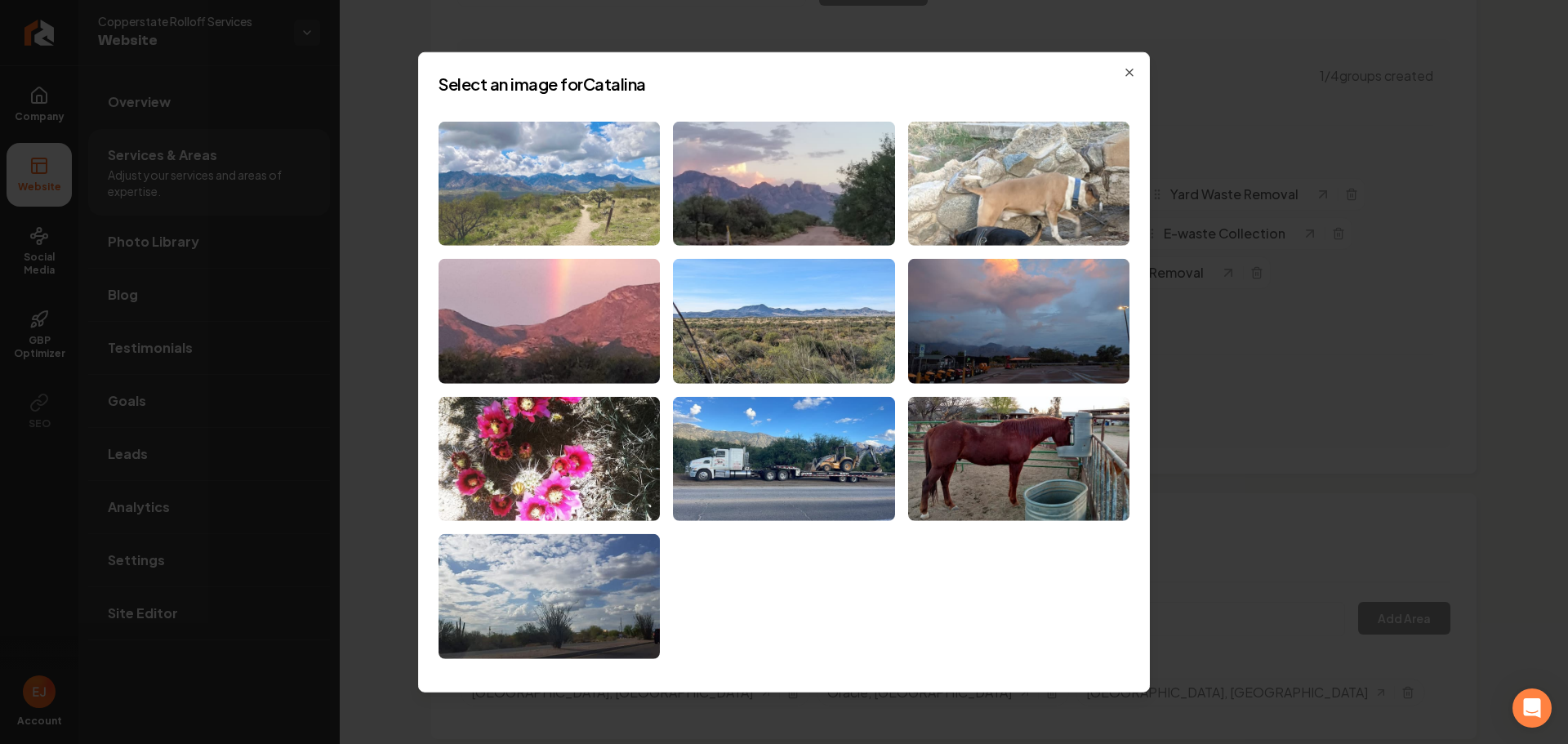
click at [581, 177] on img at bounding box center [549, 183] width 222 height 125
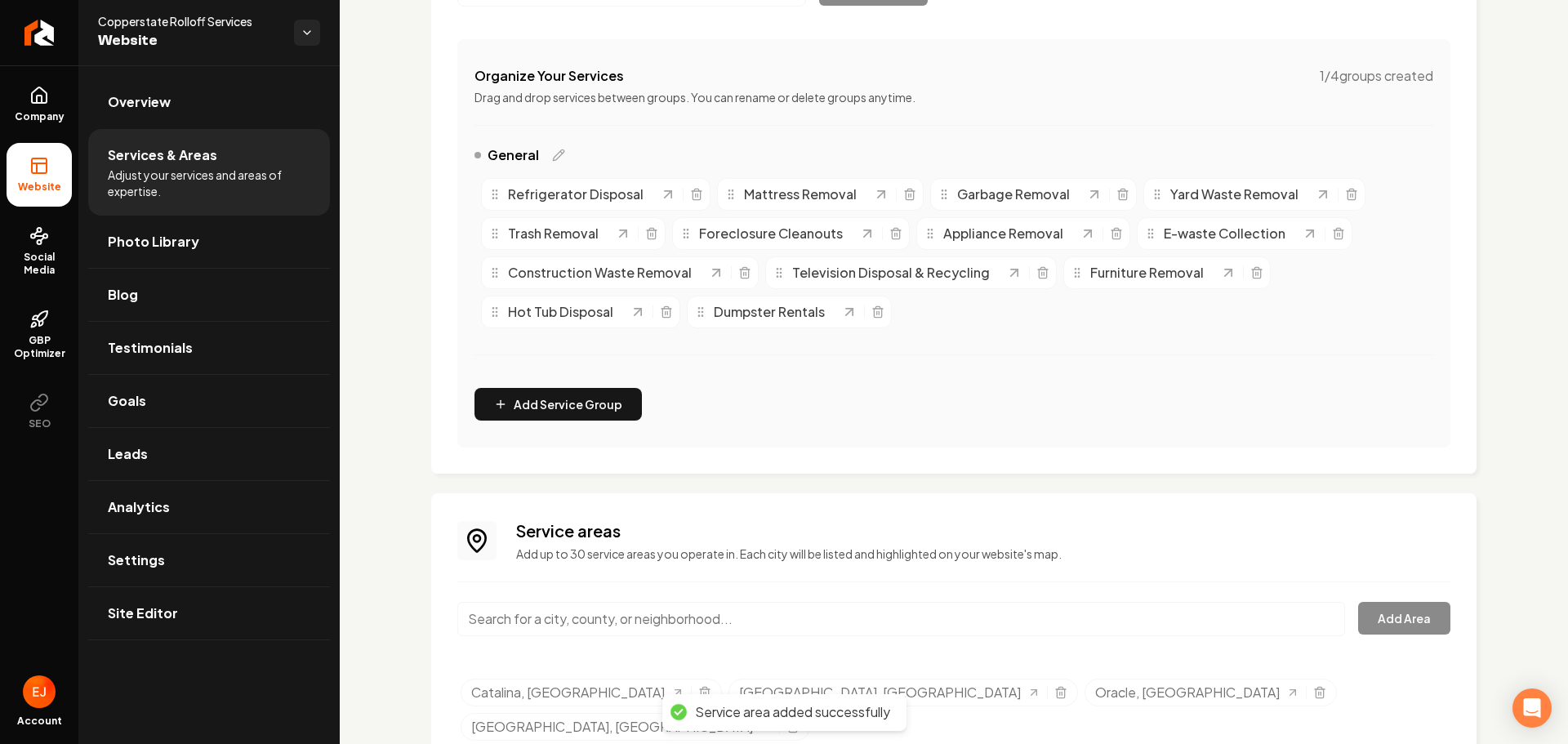
click at [599, 620] on input "Main content area" at bounding box center [901, 618] width 888 height 34
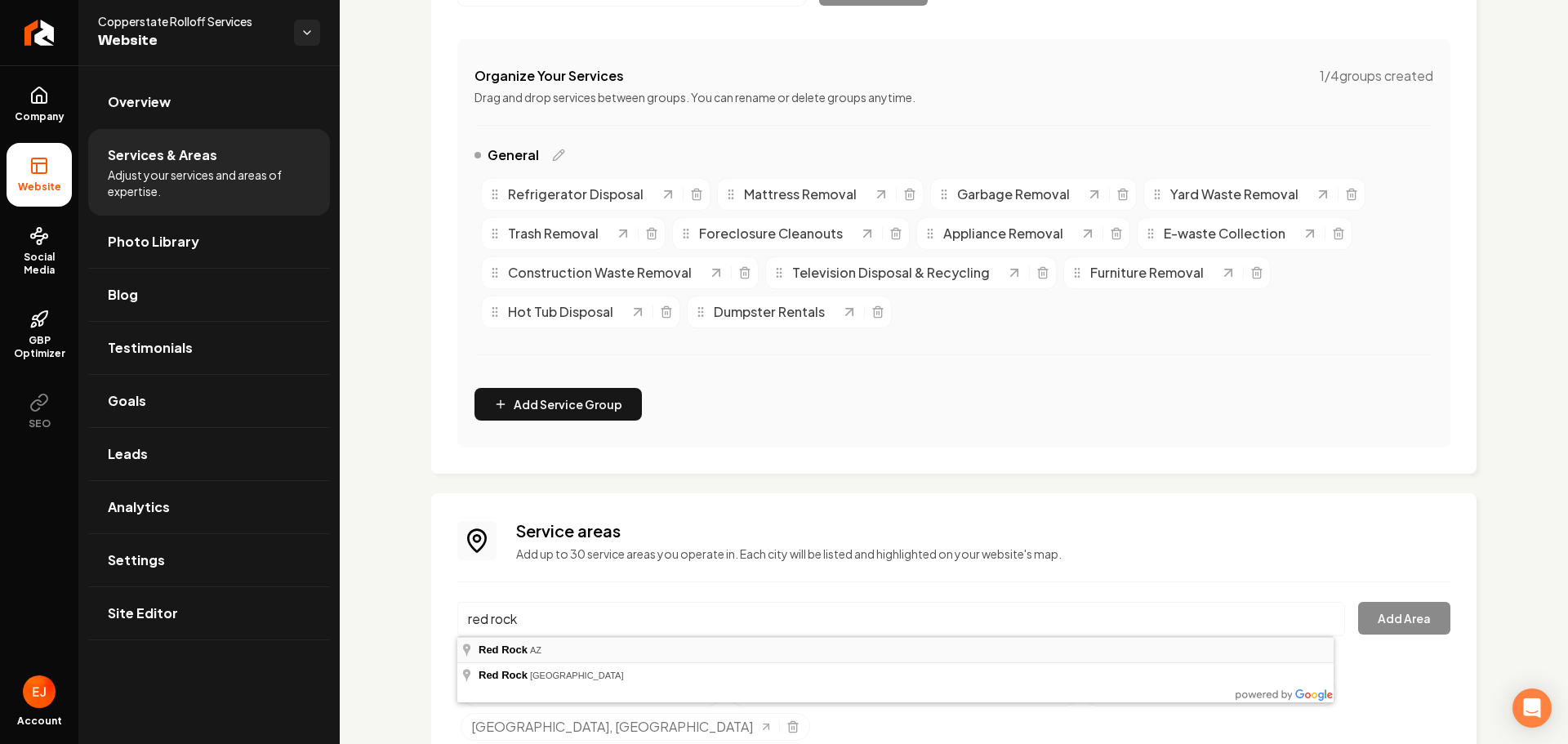
type input "Red Rock, AZ"
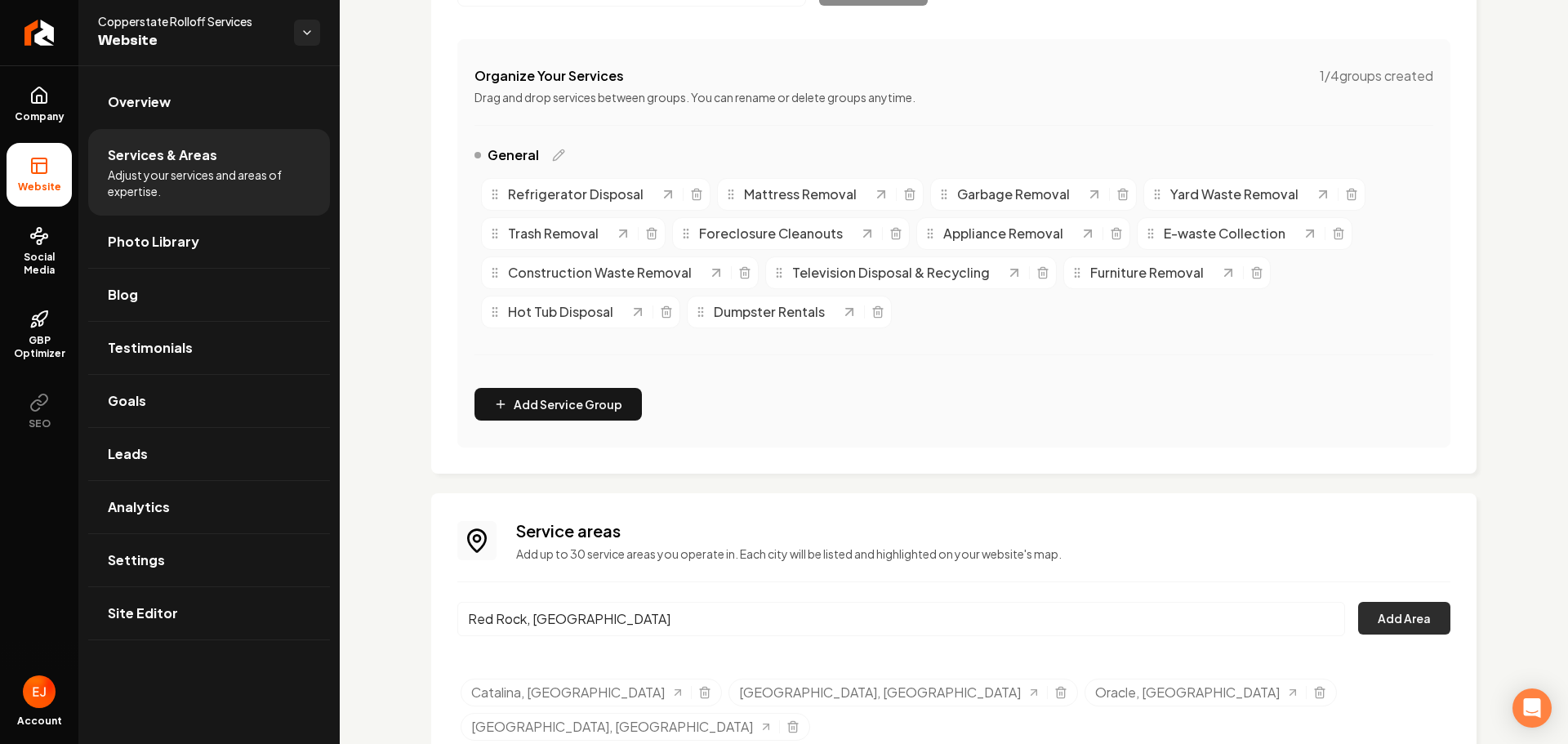
click at [1420, 630] on button "Add Area" at bounding box center [1404, 617] width 92 height 32
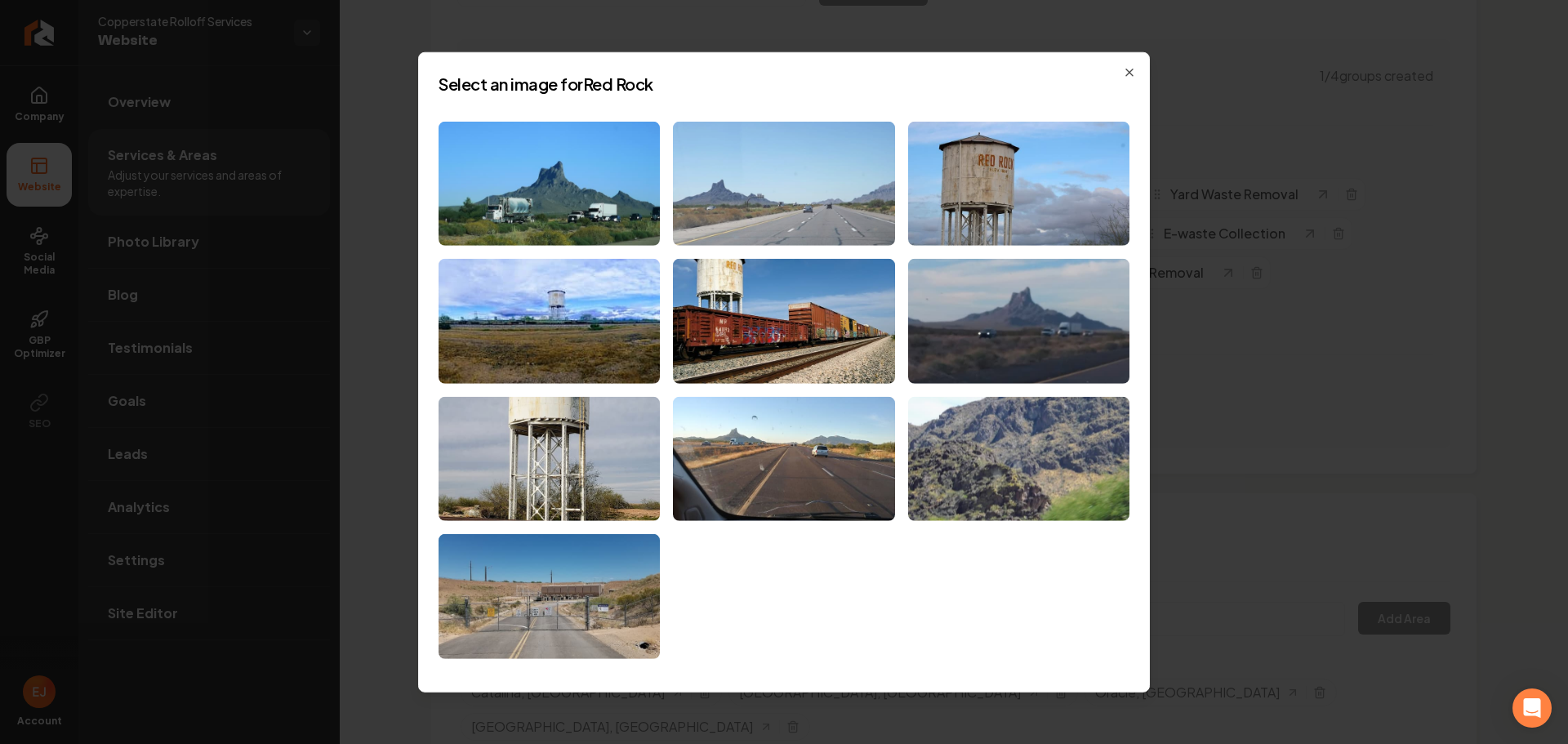
click at [787, 219] on img at bounding box center [784, 183] width 222 height 125
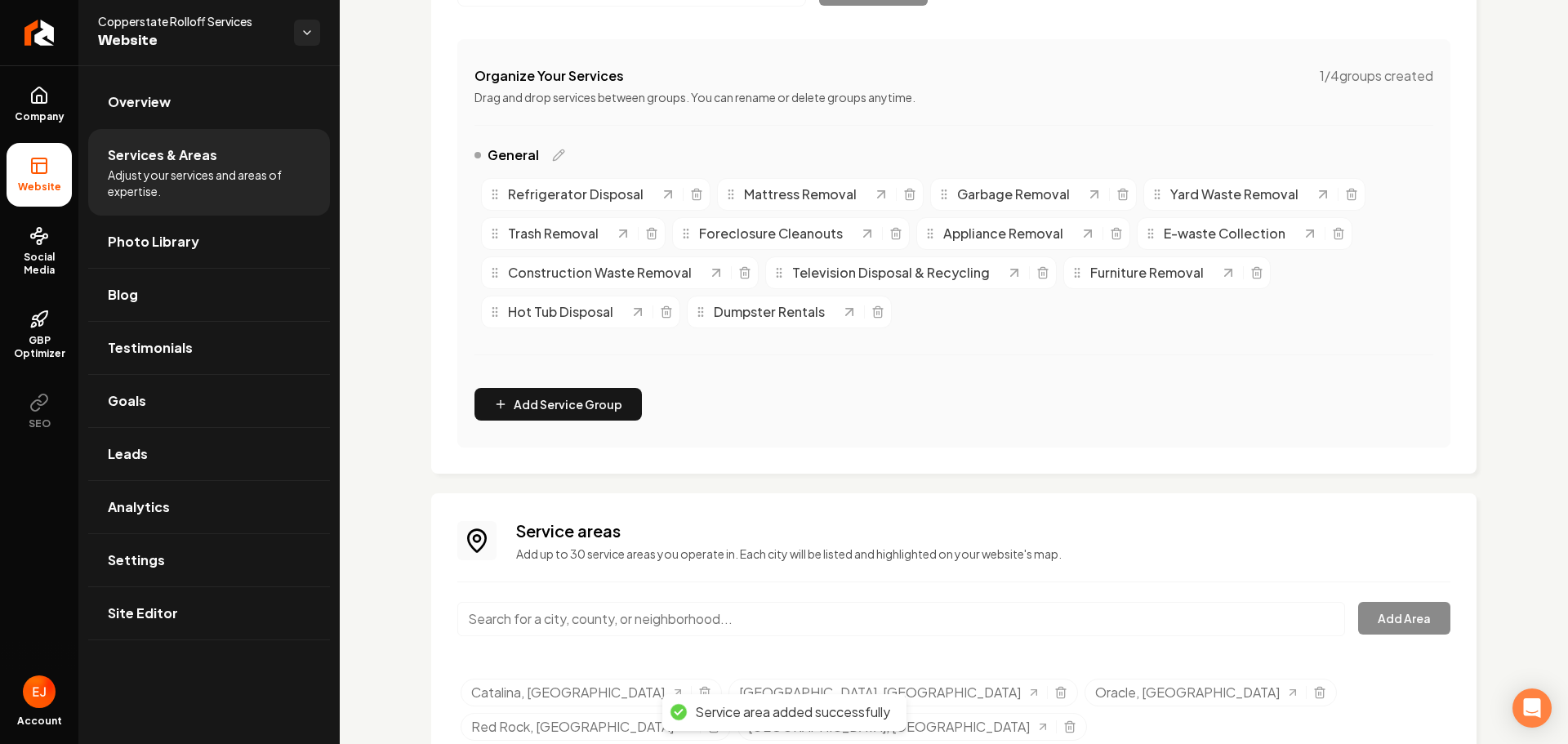
click at [589, 617] on input "Main content area" at bounding box center [901, 618] width 888 height 34
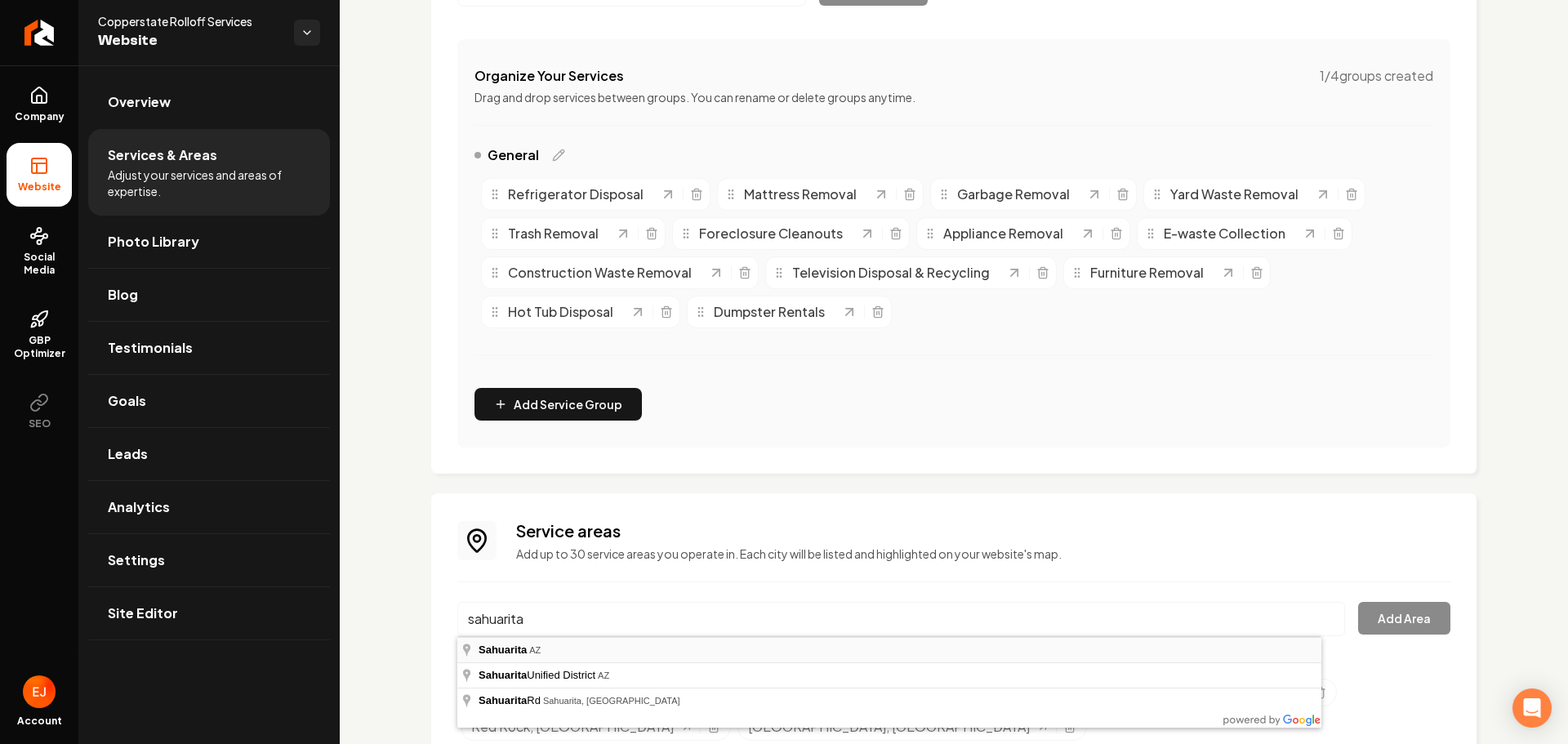
type input "Sahuarita, AZ"
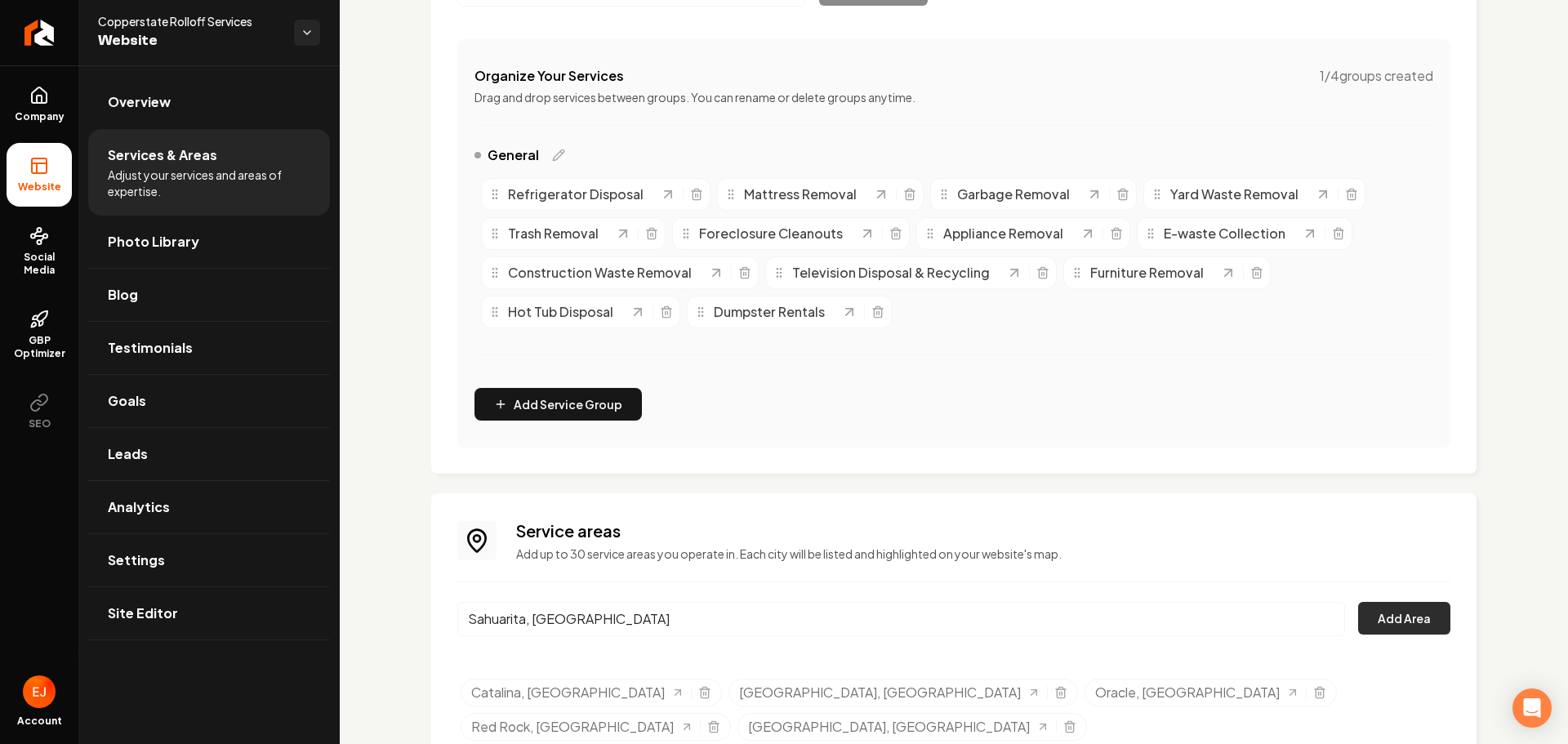
click at [1393, 617] on button "Add Area" at bounding box center [1404, 617] width 92 height 32
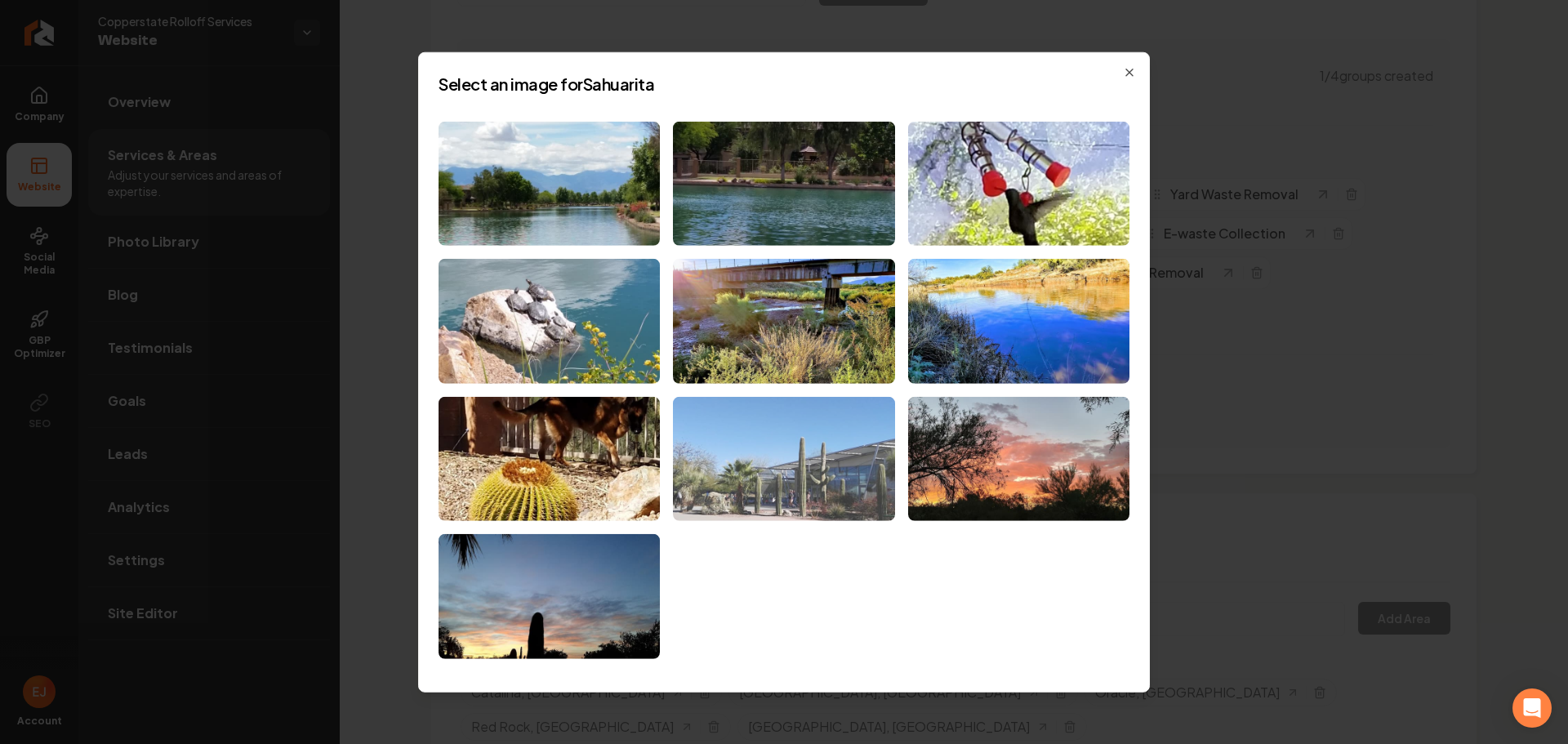
click at [825, 463] on img at bounding box center [784, 459] width 222 height 125
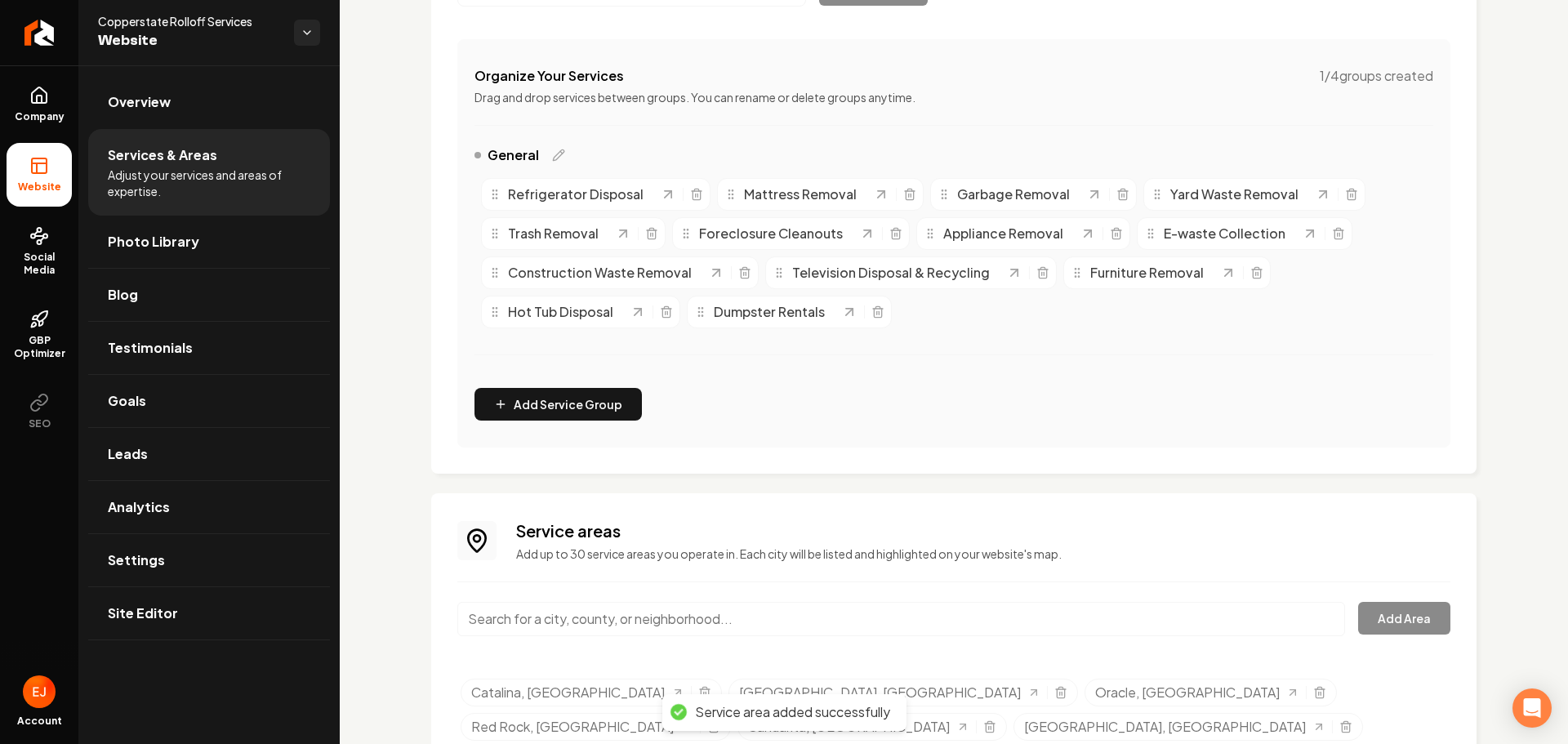
click at [584, 617] on input "Main content area" at bounding box center [901, 618] width 888 height 34
type input "Marana, [GEOGRAPHIC_DATA]"
click at [1425, 623] on button "Add Area" at bounding box center [1404, 617] width 92 height 32
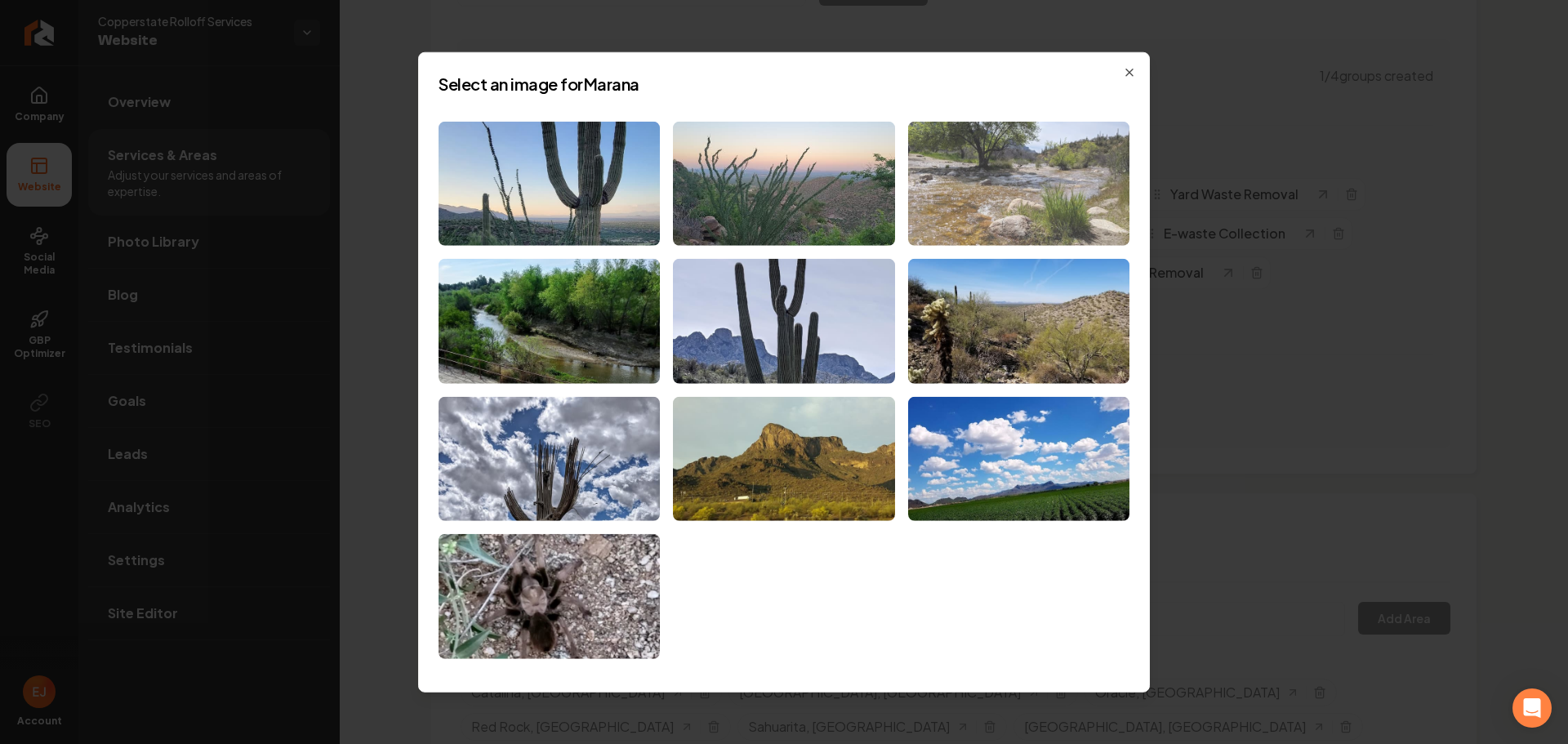
click at [1082, 164] on img at bounding box center [1019, 183] width 222 height 125
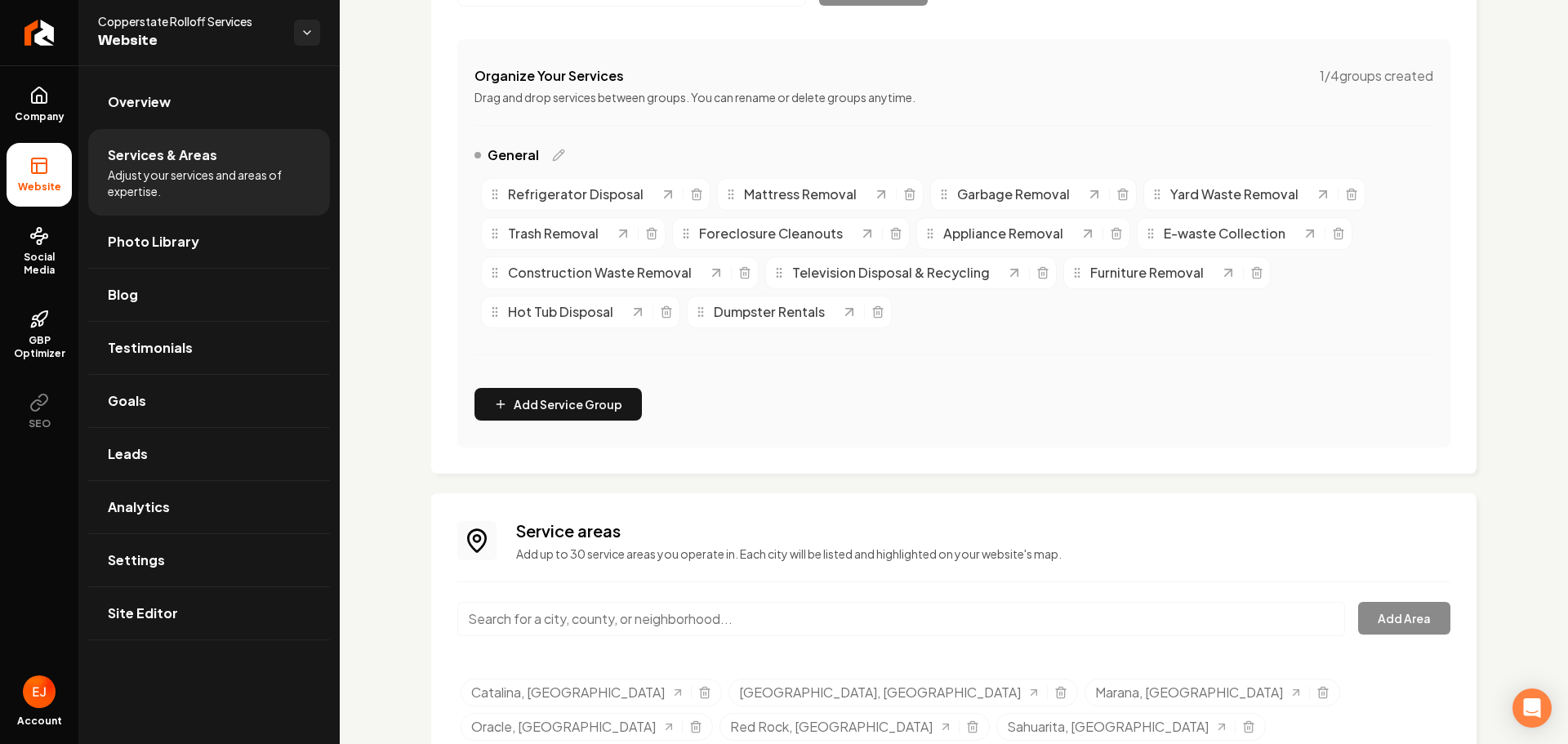
click at [646, 620] on input "Main content area" at bounding box center [901, 618] width 888 height 34
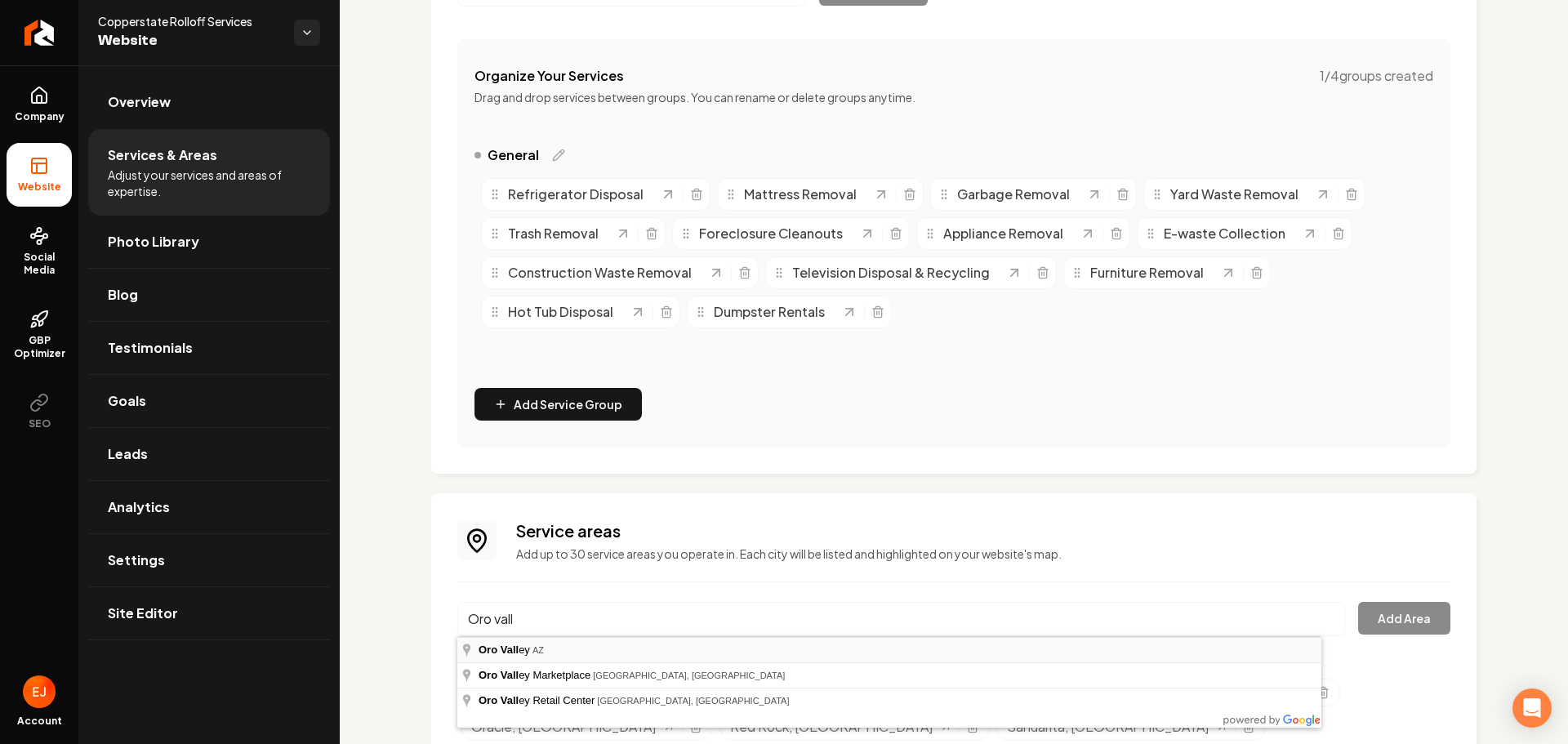
type input "Oro Valley, AZ"
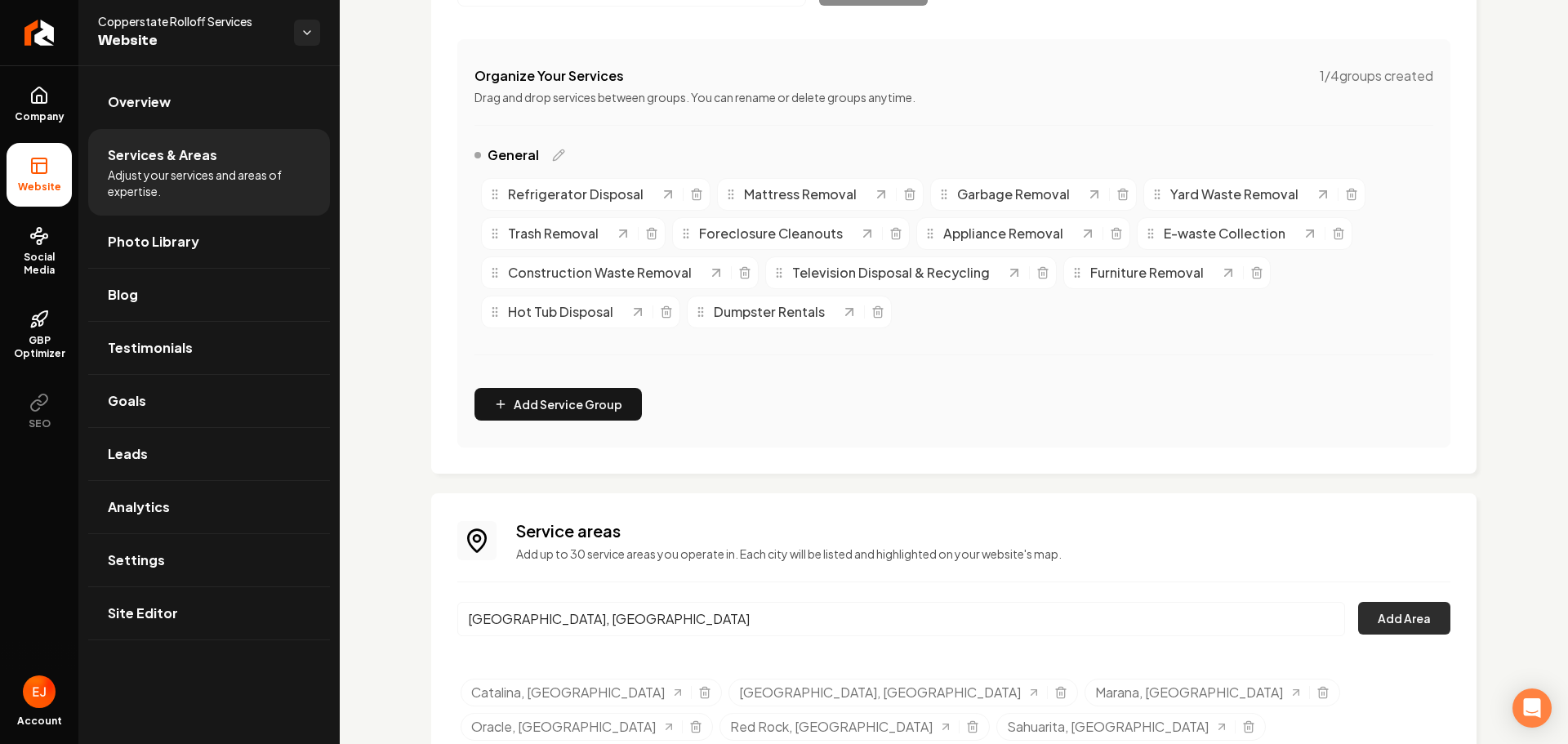
click at [1379, 616] on button "Add Area" at bounding box center [1404, 617] width 92 height 32
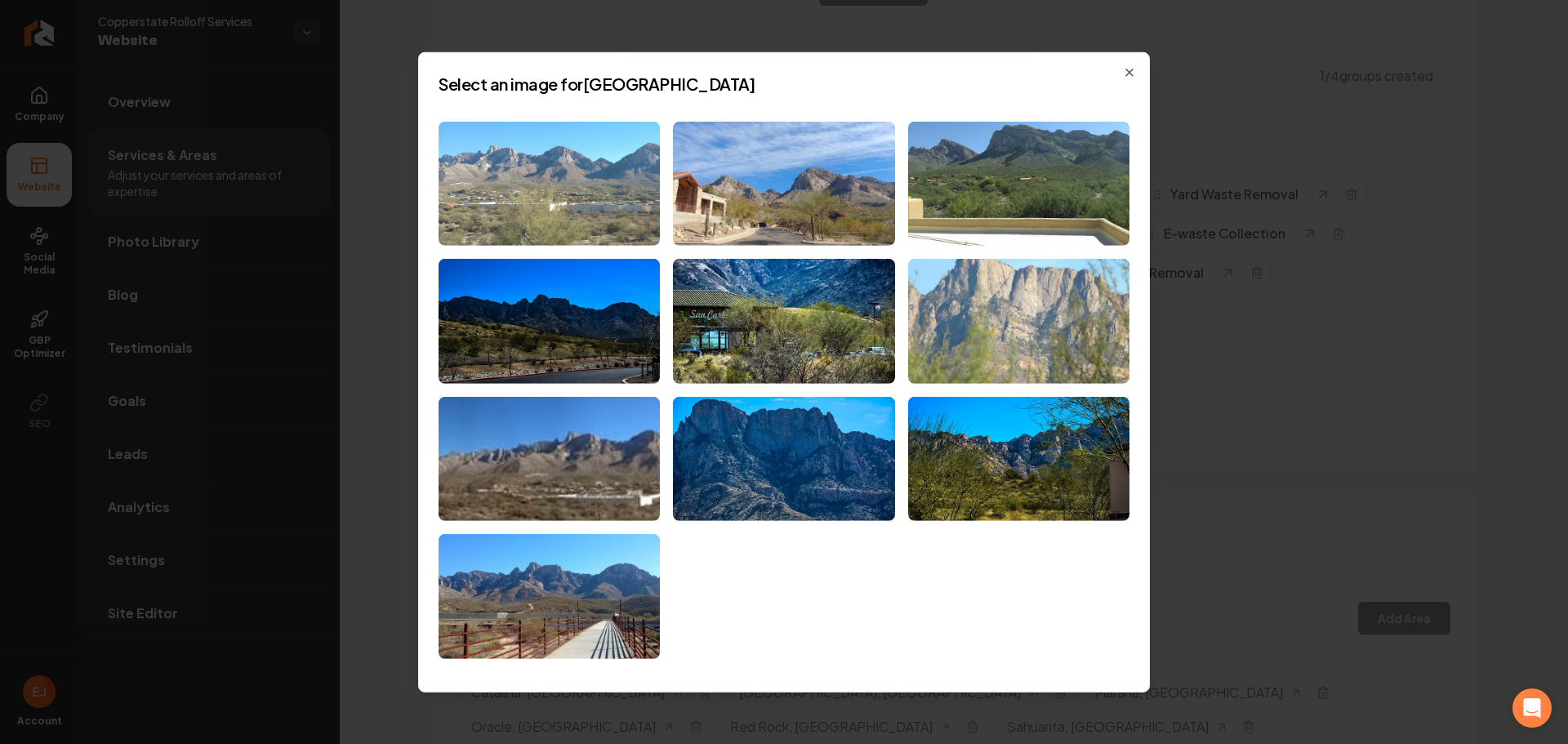
click at [518, 192] on img at bounding box center [549, 183] width 222 height 125
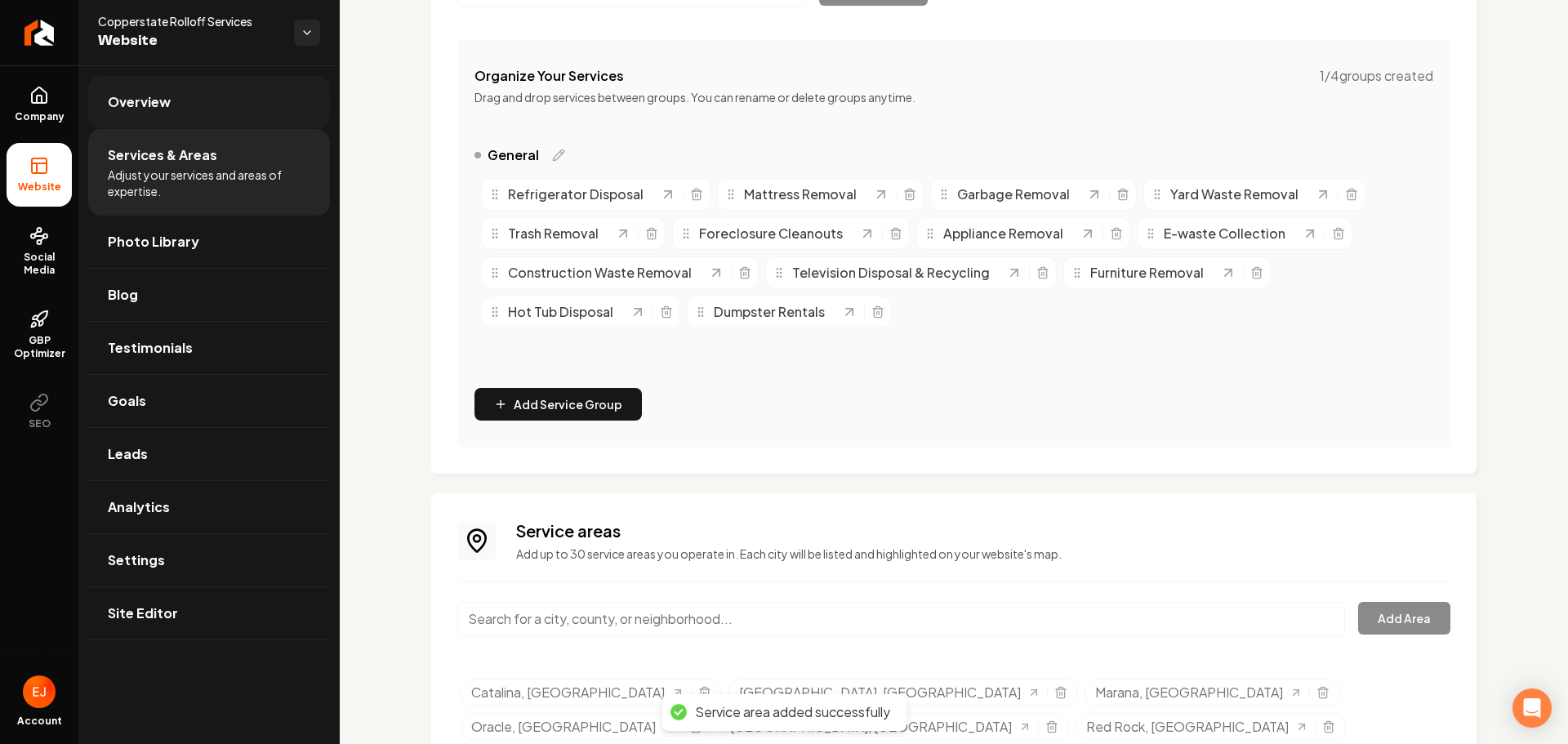
click at [177, 108] on link "Overview" at bounding box center [209, 102] width 242 height 52
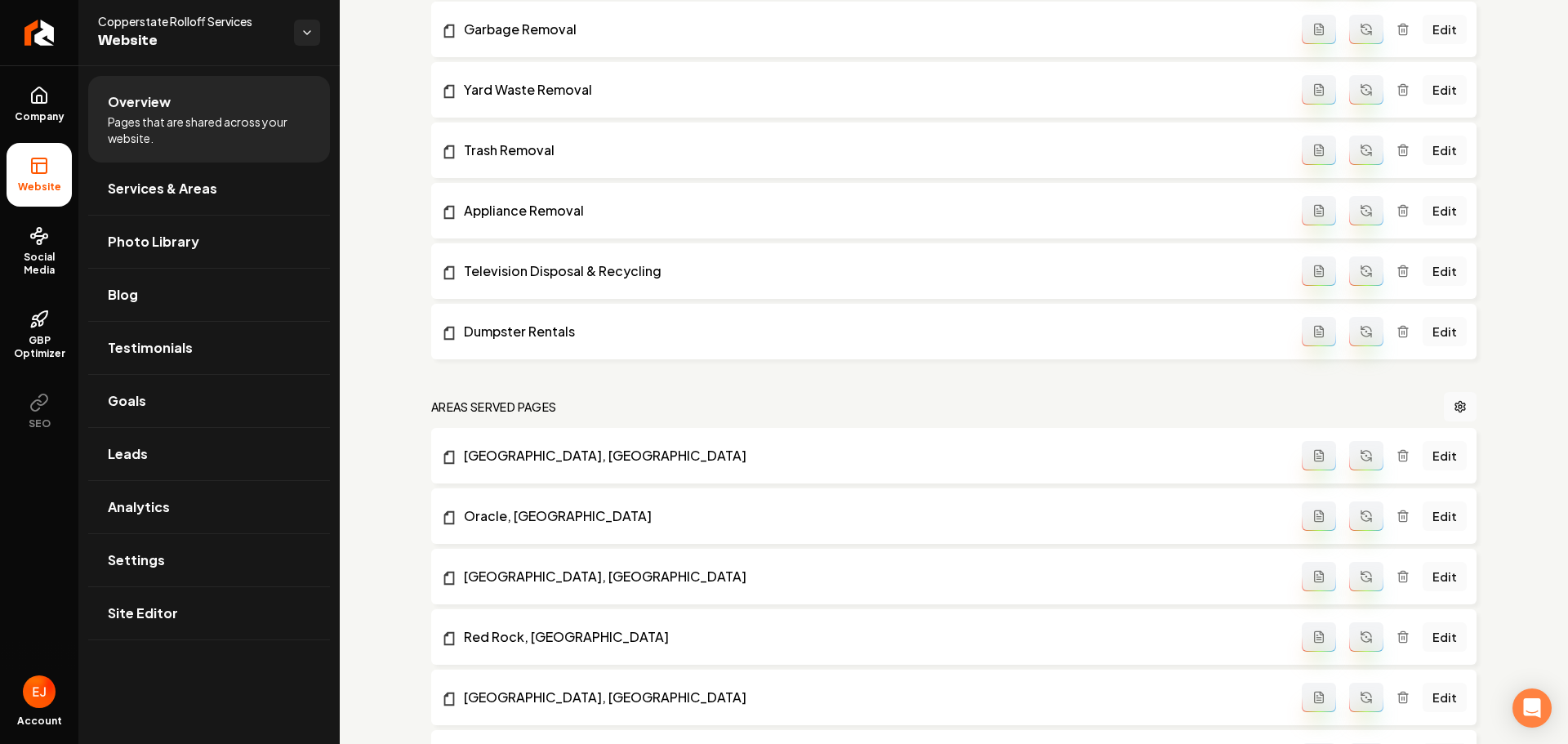
scroll to position [1341, 0]
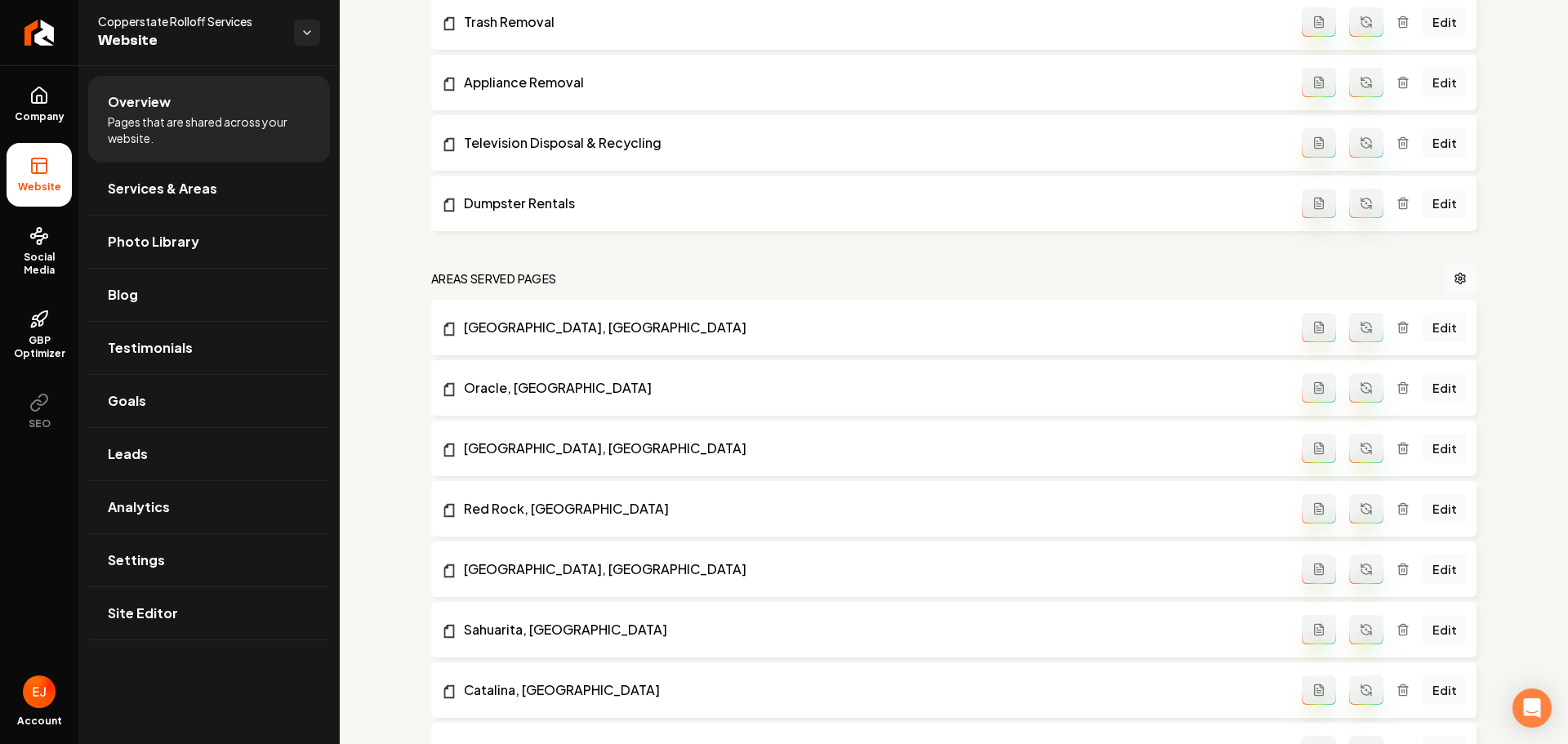
drag, startPoint x: 1360, startPoint y: 335, endPoint x: 1359, endPoint y: 362, distance: 27.0
click at [1359, 335] on button "Main content area" at bounding box center [1366, 327] width 34 height 29
click at [1360, 388] on icon "Main content area" at bounding box center [1366, 388] width 13 height 13
click at [1352, 461] on button "Main content area" at bounding box center [1366, 448] width 34 height 29
click at [1360, 512] on icon "Main content area" at bounding box center [1366, 509] width 13 height 13
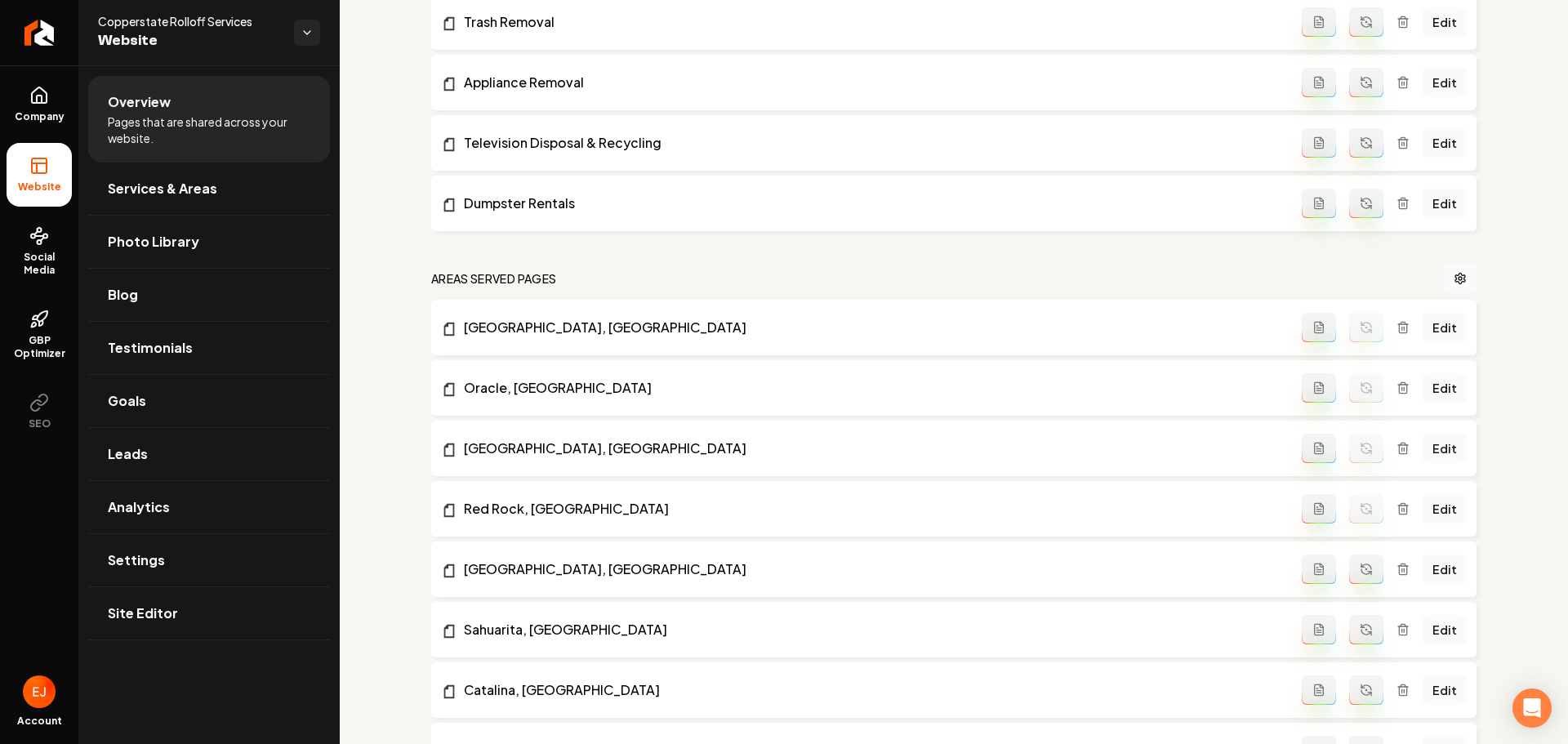
click at [1360, 564] on icon "Main content area" at bounding box center [1366, 569] width 13 height 13
click at [1360, 637] on button "Main content area" at bounding box center [1366, 629] width 34 height 29
click at [1360, 682] on button "Main content area" at bounding box center [1366, 690] width 34 height 29
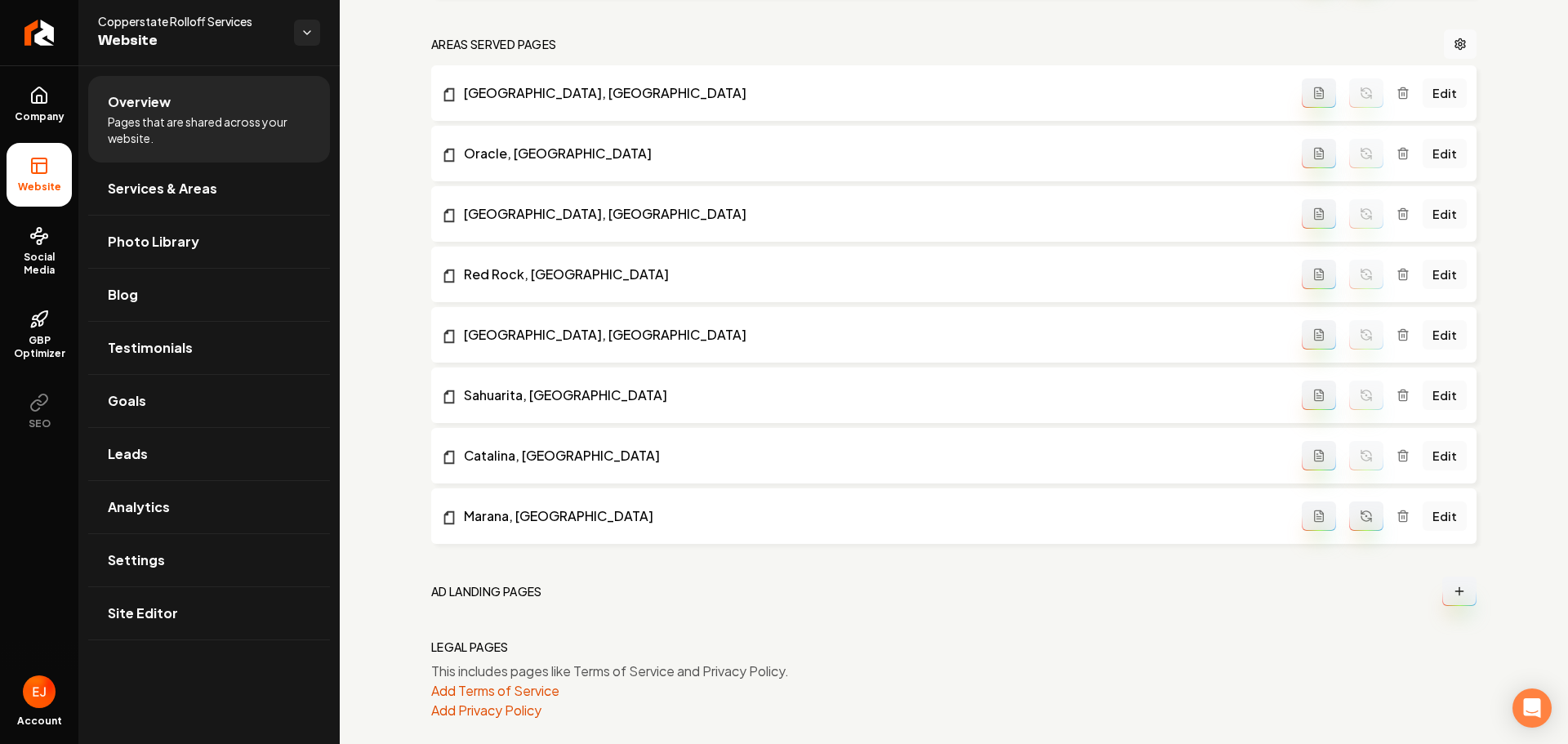
scroll to position [1585, 0]
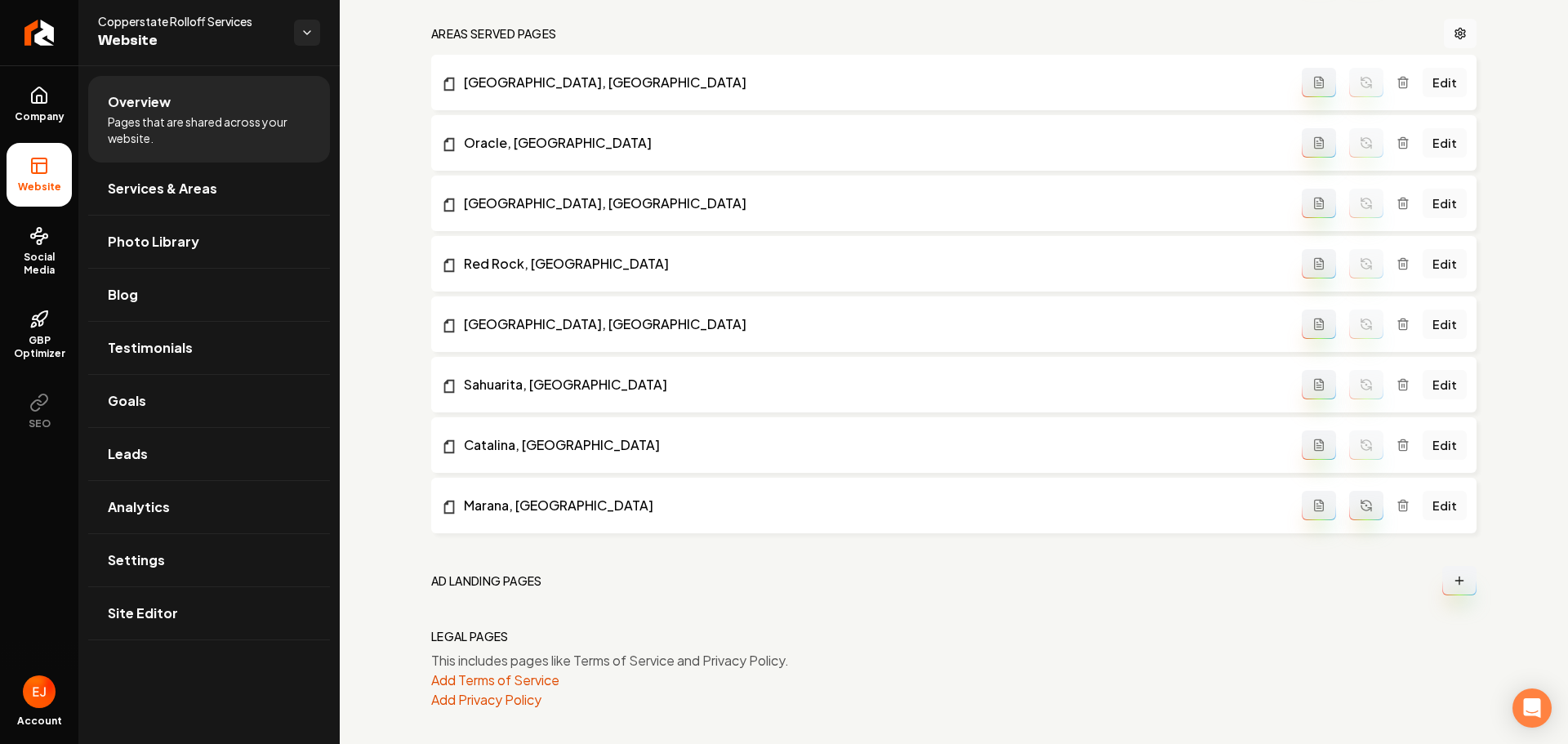
click at [1361, 508] on icon "Main content area" at bounding box center [1366, 507] width 10 height 5
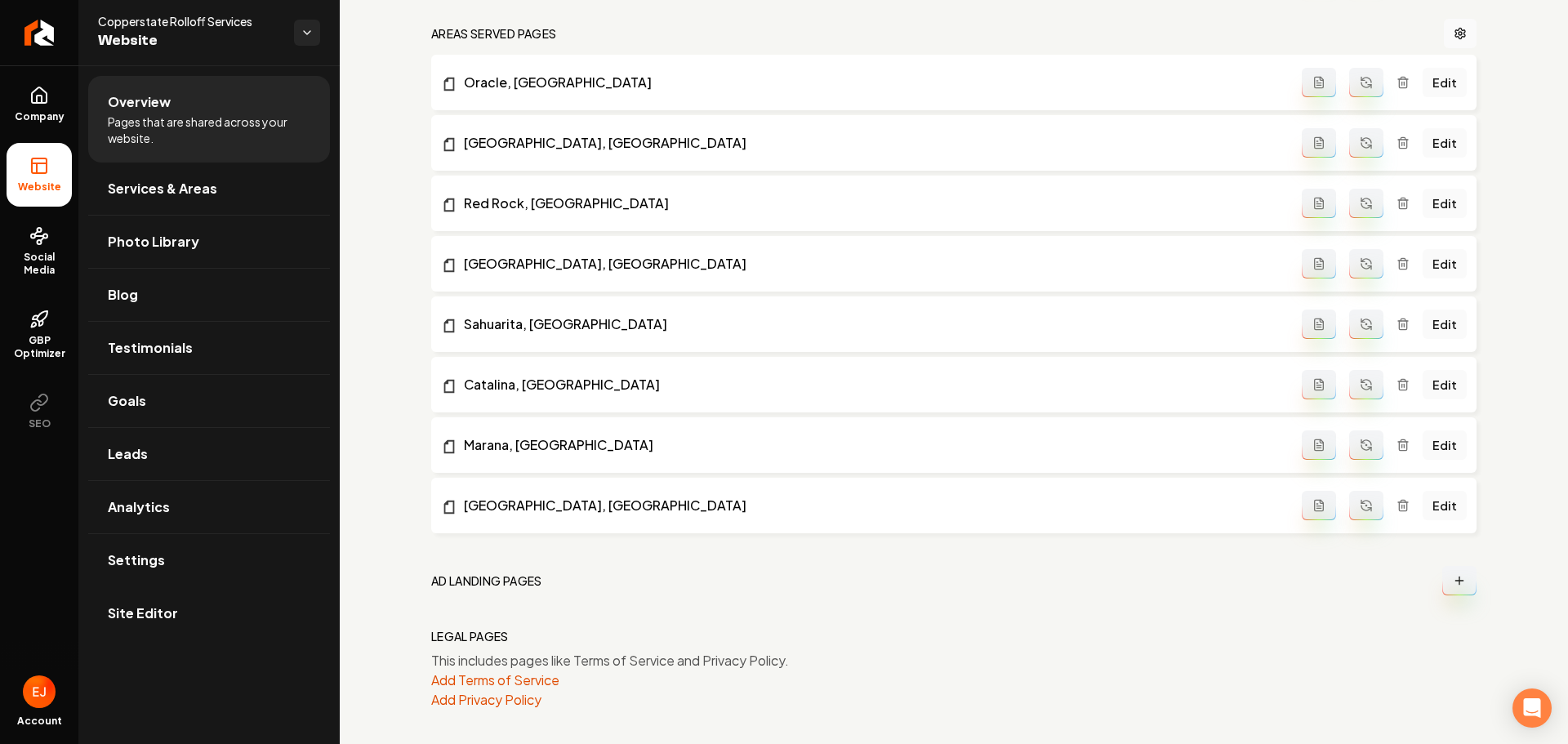
click at [166, 639] on li "Site Editor" at bounding box center [209, 614] width 242 height 53
click at [166, 621] on span "Site Editor" at bounding box center [143, 613] width 70 height 20
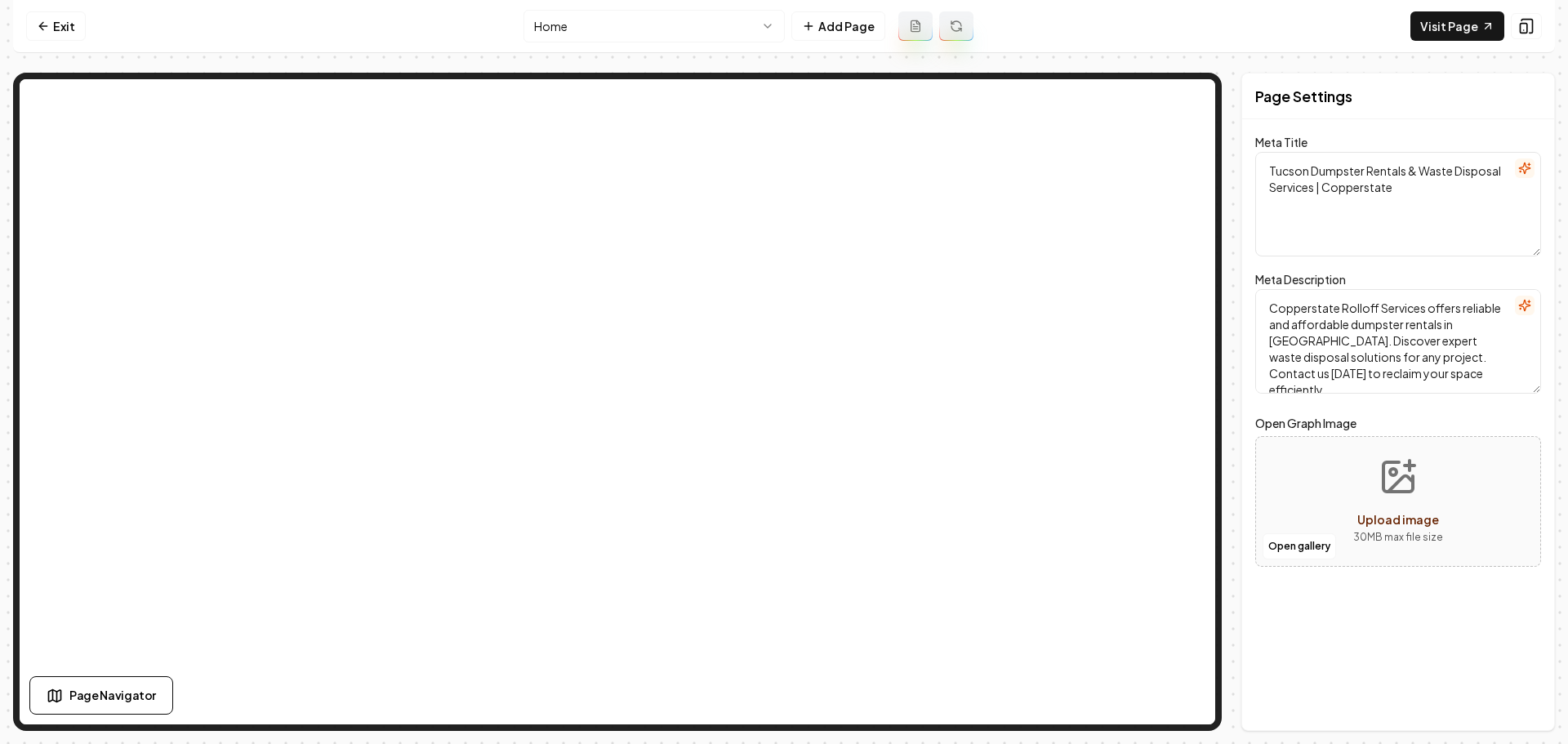
click at [424, 46] on nav "Exit Home Add Page Visit Page" at bounding box center [784, 27] width 1542 height 53
click at [67, 26] on link "Exit" at bounding box center [55, 26] width 60 height 29
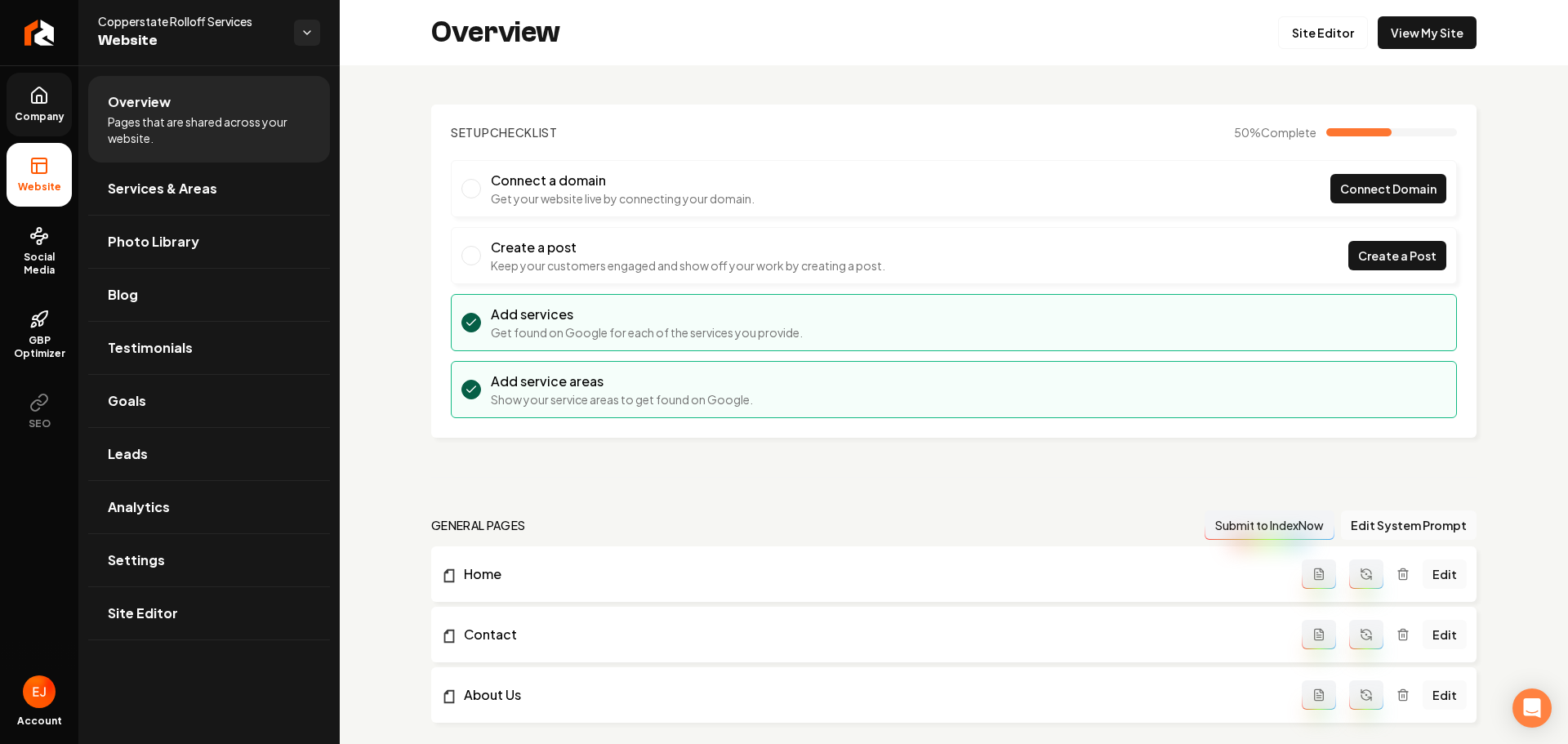
click at [60, 91] on link "Company" at bounding box center [39, 104] width 66 height 64
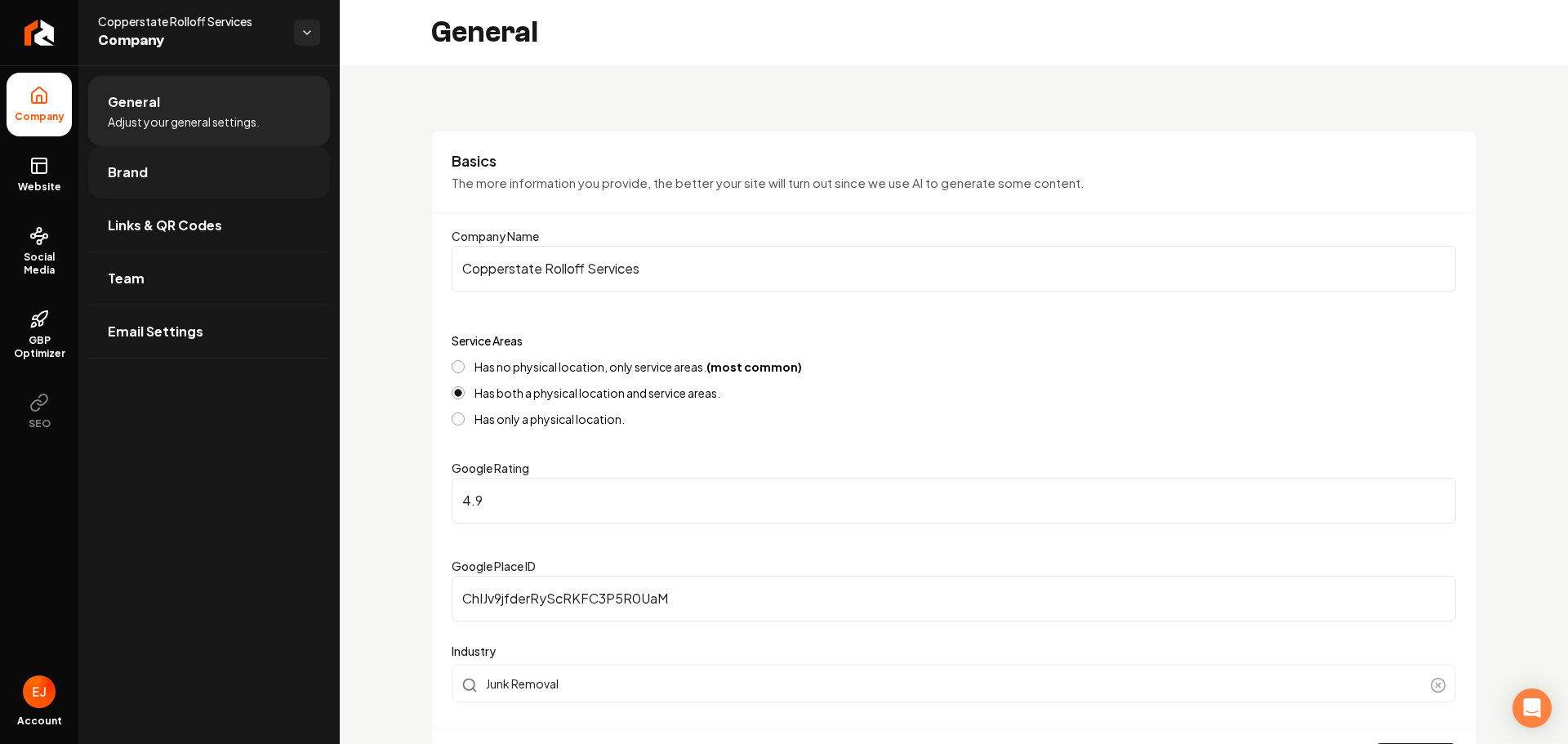
click at [156, 164] on link "Brand" at bounding box center [209, 172] width 242 height 52
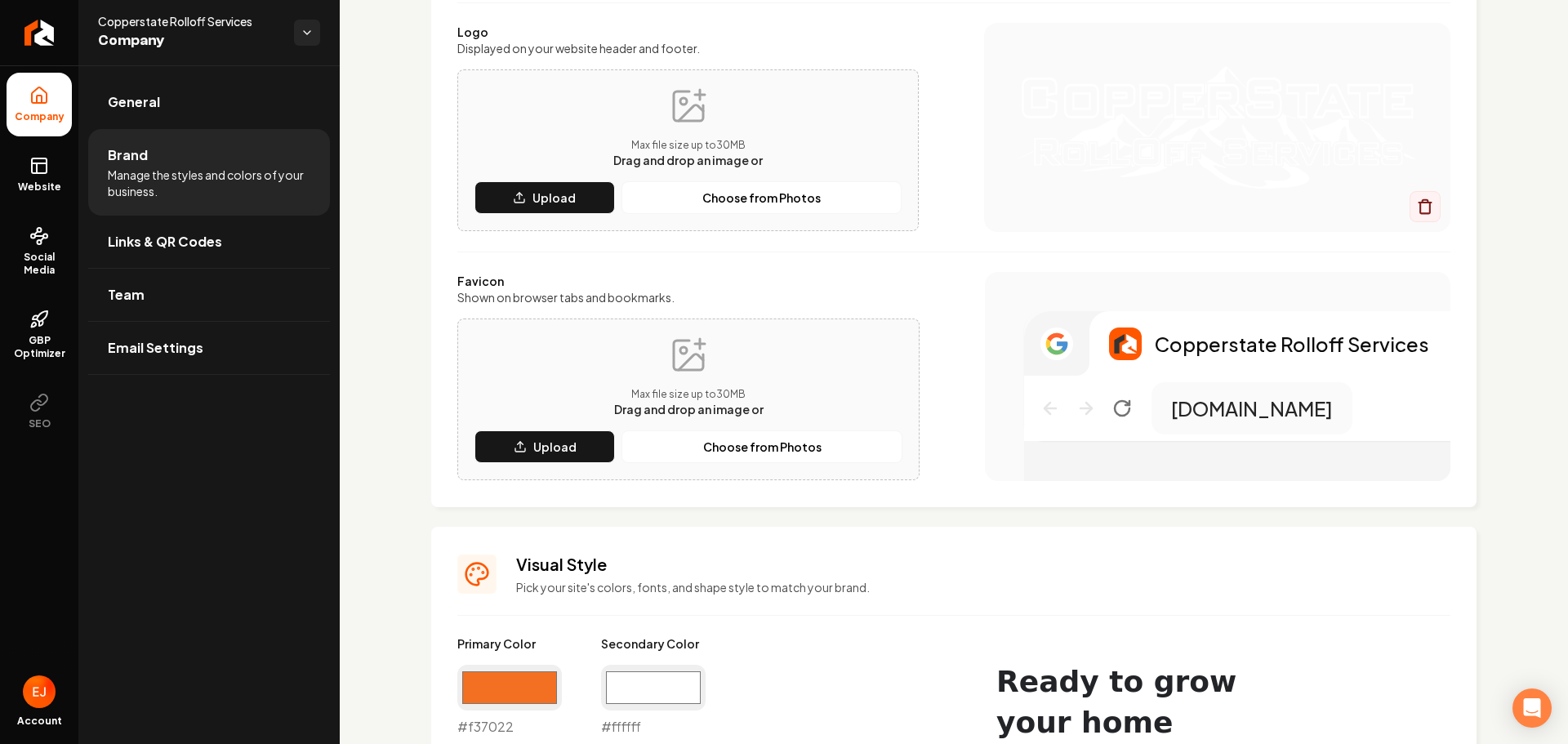
scroll to position [408, 0]
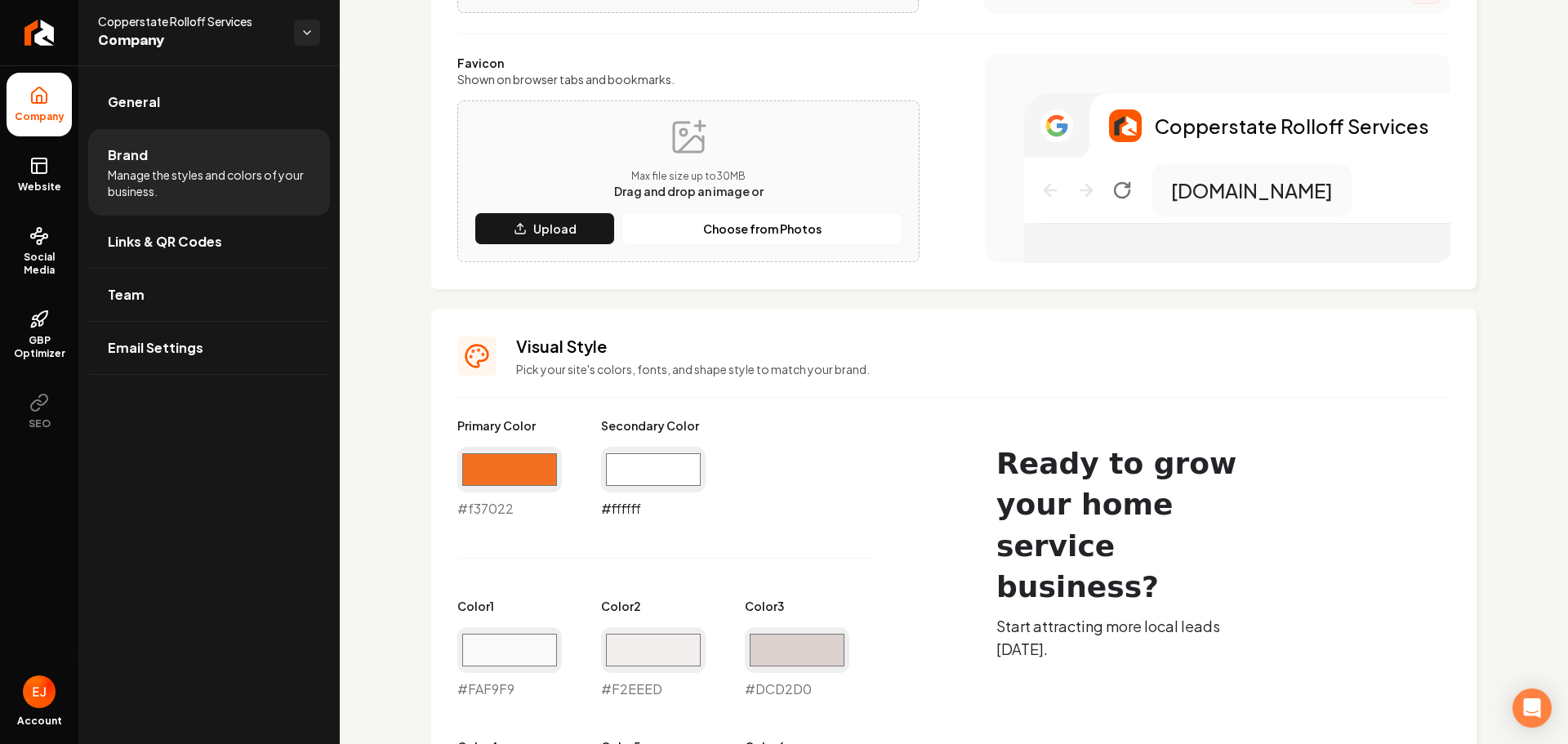
click at [651, 478] on input "#ffffff" at bounding box center [653, 469] width 105 height 46
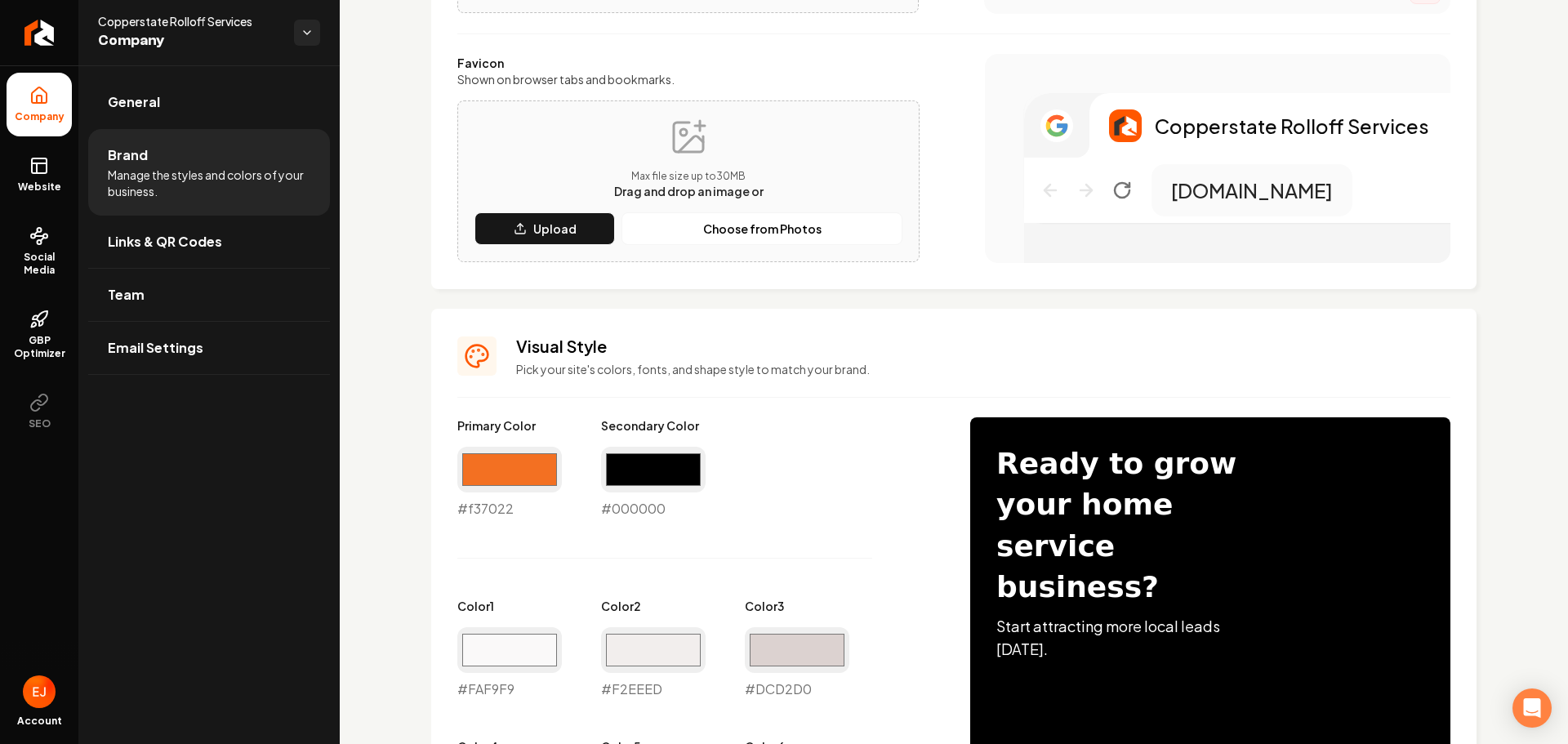
type input "#000000"
click at [877, 548] on div "Primary Color #f37022 #f37022 Secondary Color #000000 #000000 Color 1 #faf9f9 #…" at bounding box center [697, 697] width 480 height 562
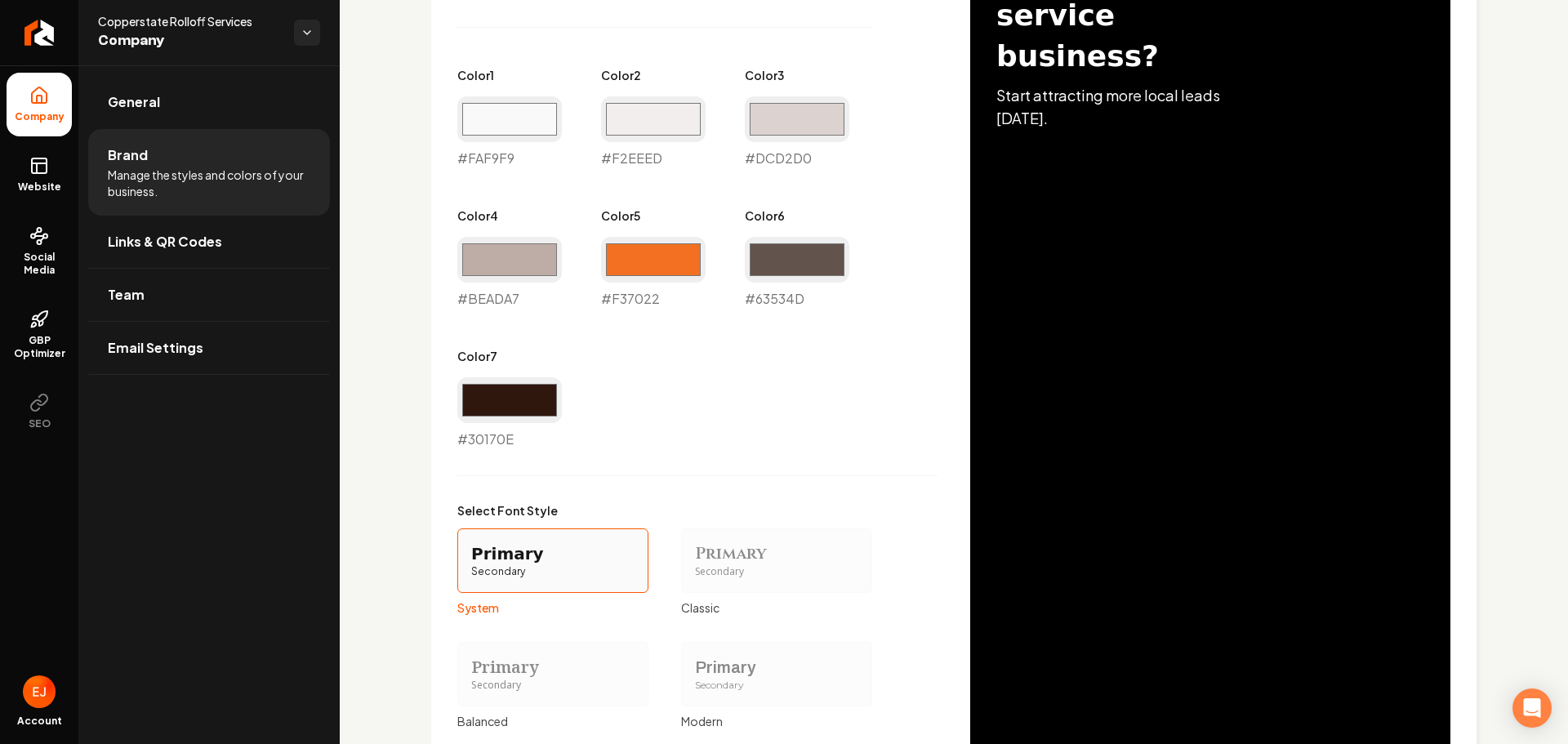
scroll to position [1206, 0]
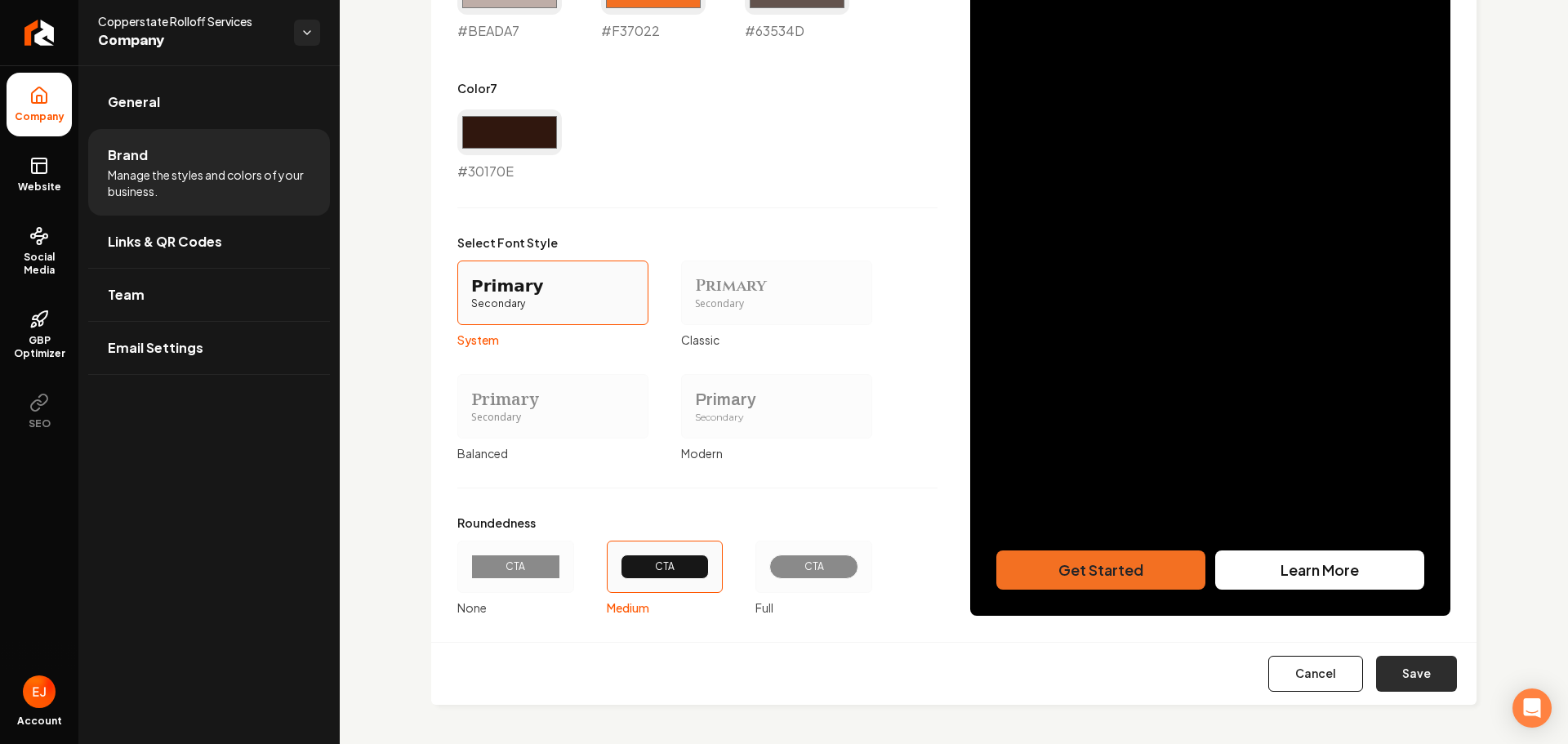
click at [1400, 669] on button "Save" at bounding box center [1417, 674] width 81 height 36
type input "#faf9f9"
type input "#f2eeed"
type input "#dcd2d0"
type input "#beada7"
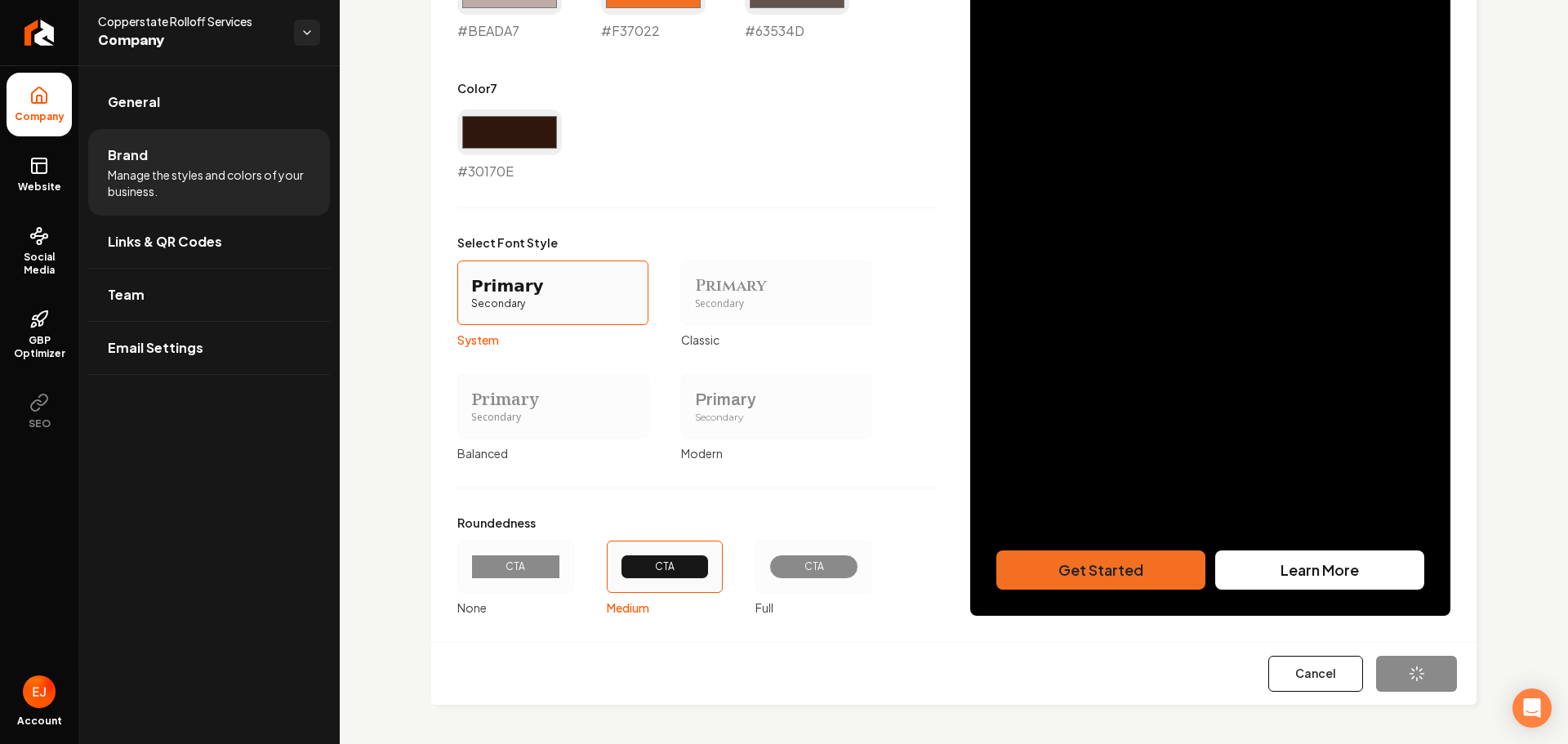
type input "#f37022"
type input "#63534d"
type input "#30170e"
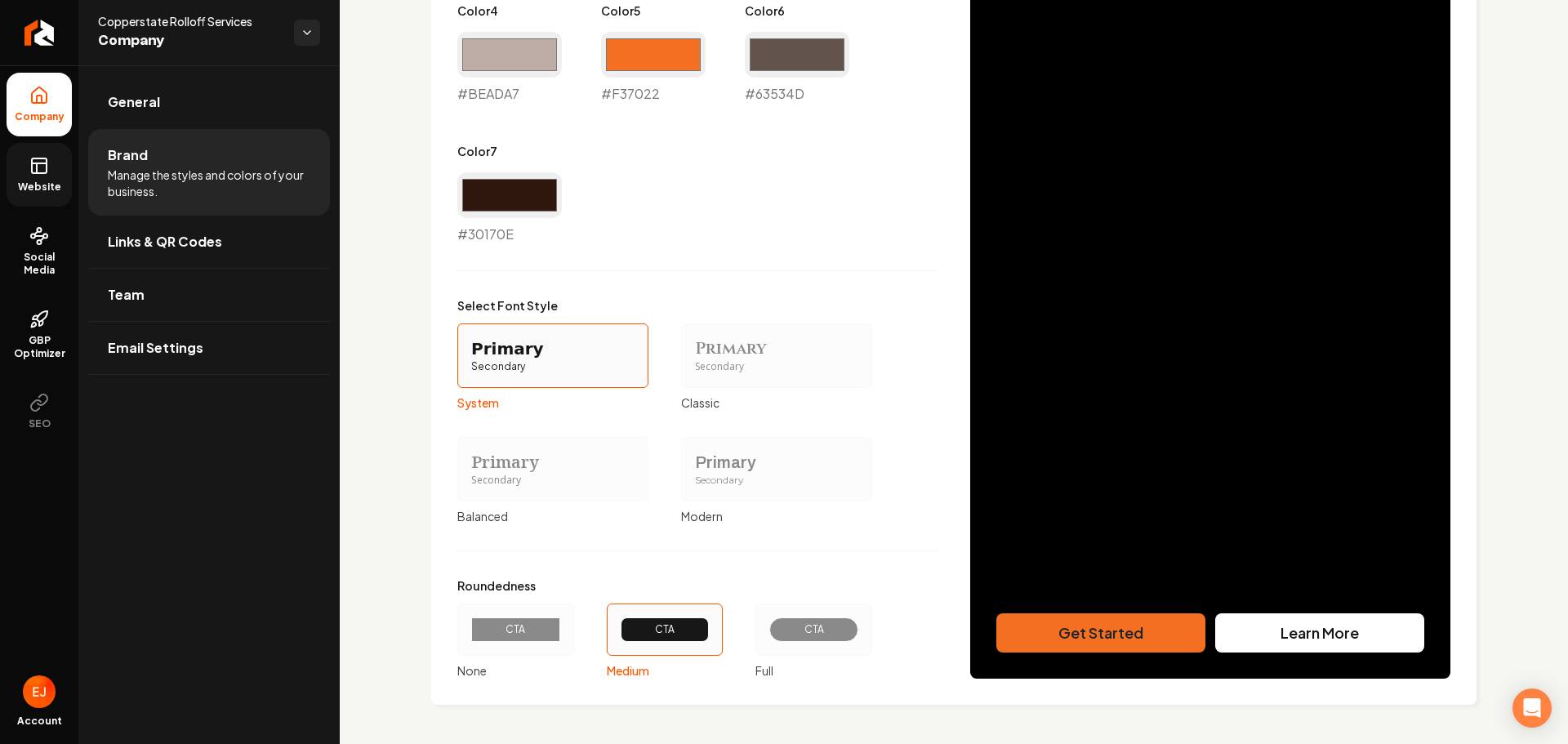
drag, startPoint x: 40, startPoint y: 169, endPoint x: 43, endPoint y: 178, distance: 9.5
click at [39, 169] on icon at bounding box center [39, 166] width 20 height 20
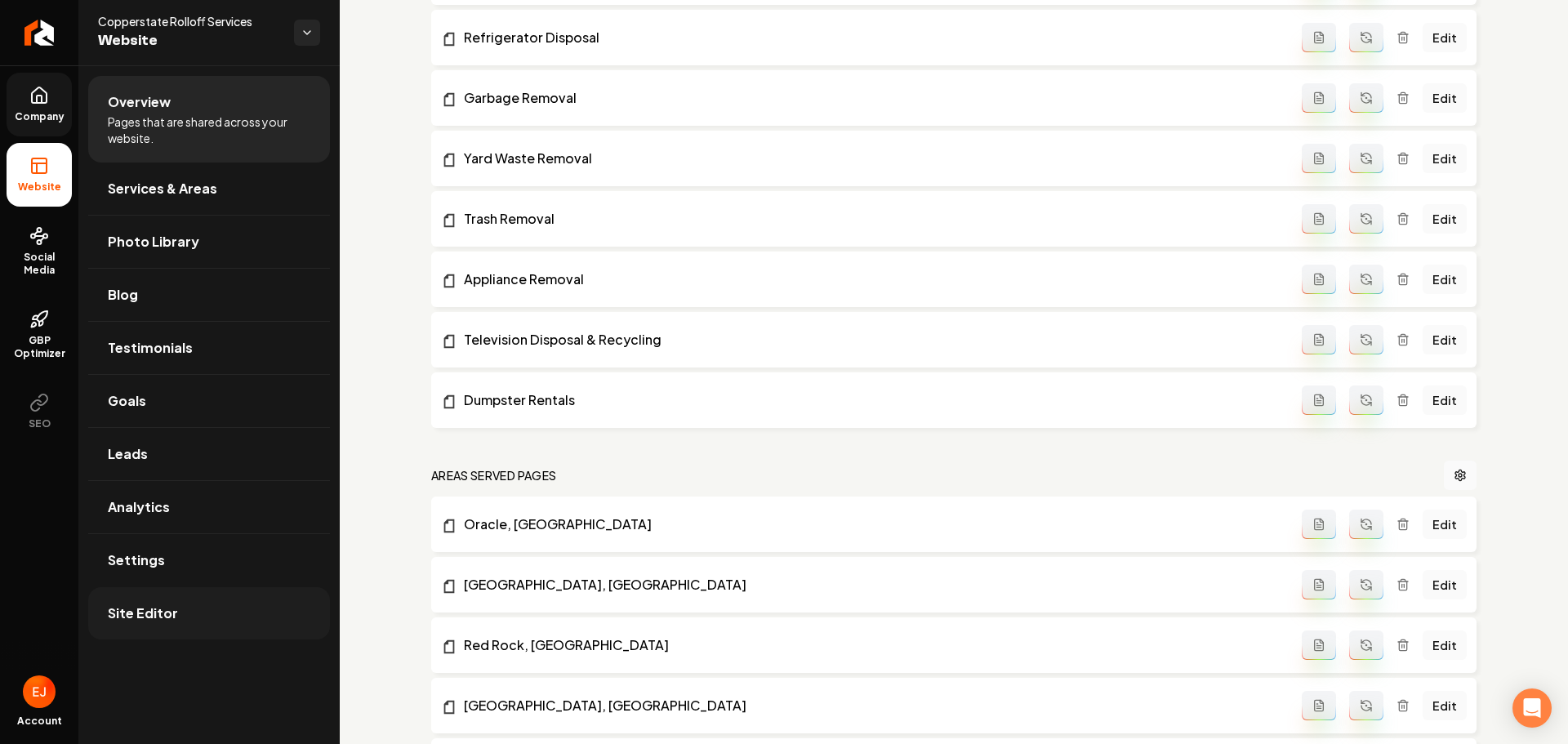
click at [124, 618] on span "Site Editor" at bounding box center [143, 613] width 70 height 20
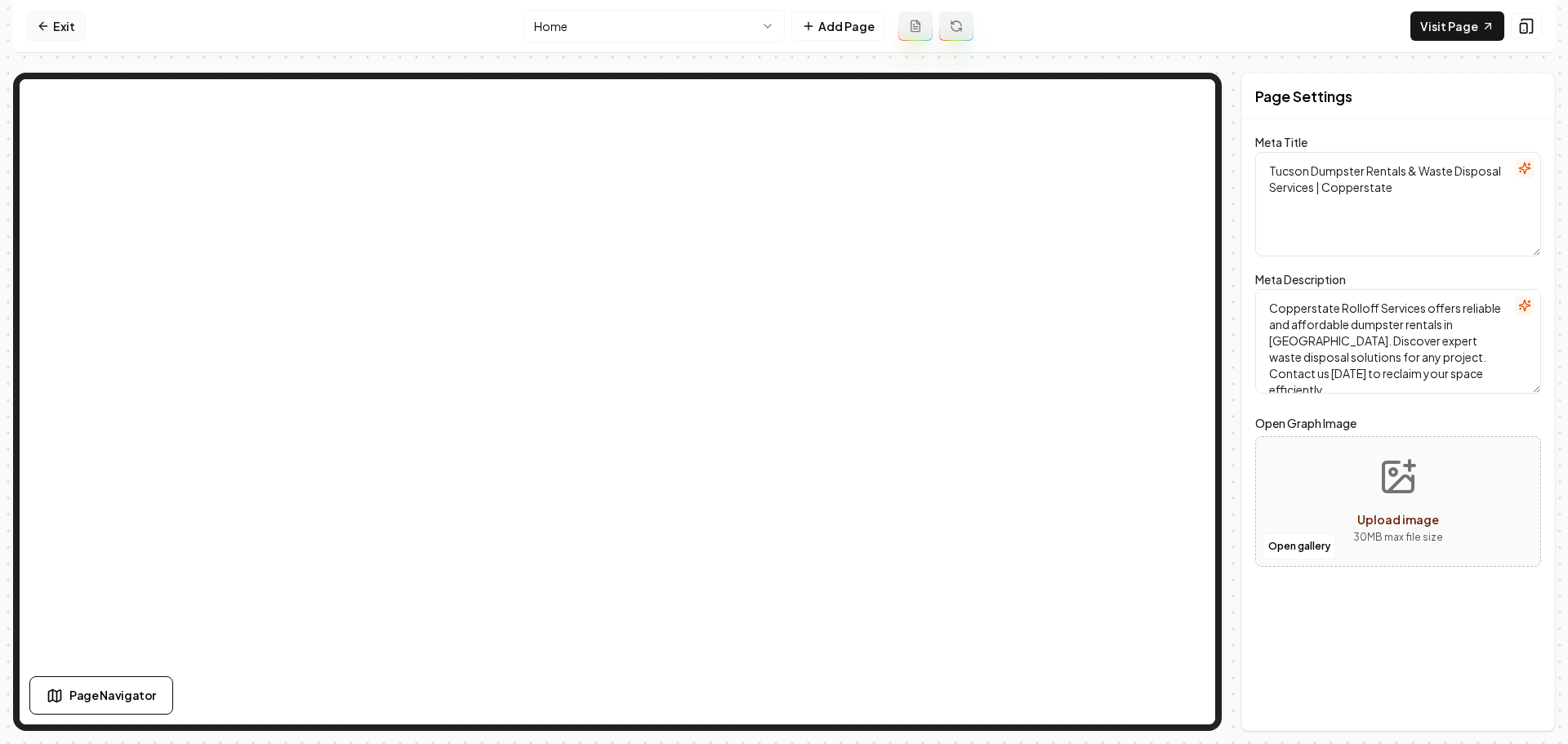
click at [41, 29] on icon at bounding box center [44, 27] width 13 height 13
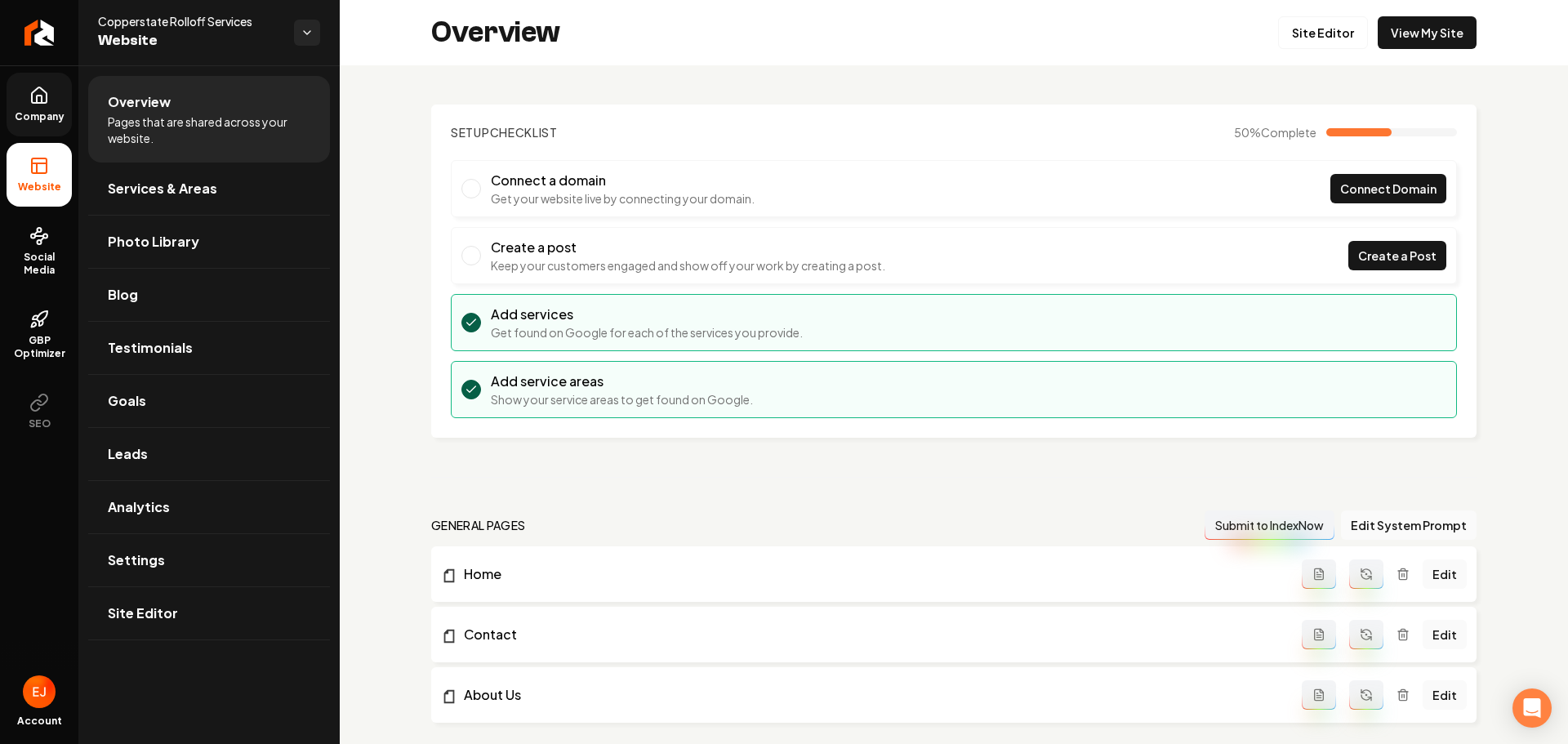
click at [60, 119] on span "Company" at bounding box center [40, 117] width 63 height 13
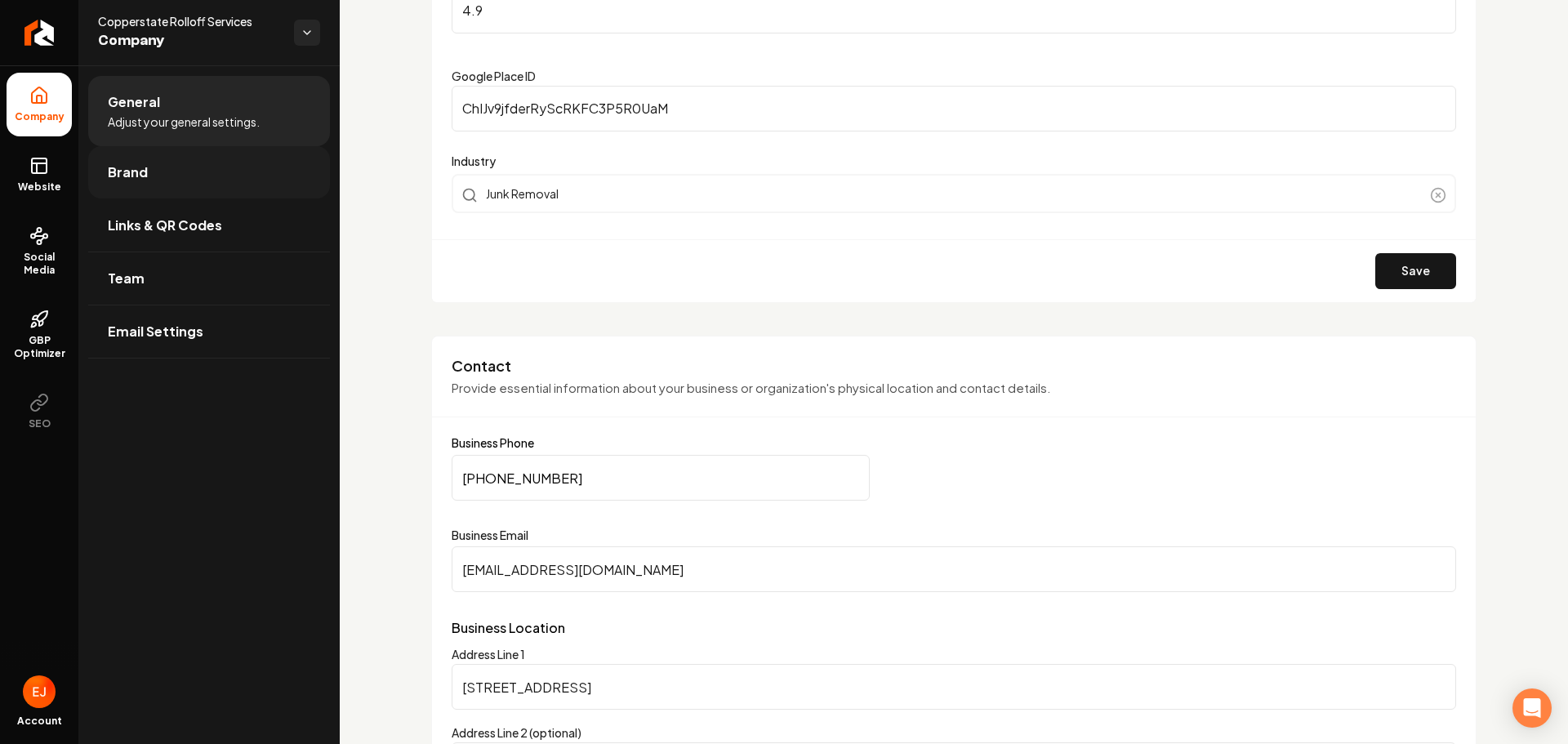
click at [169, 175] on link "Brand" at bounding box center [209, 172] width 242 height 52
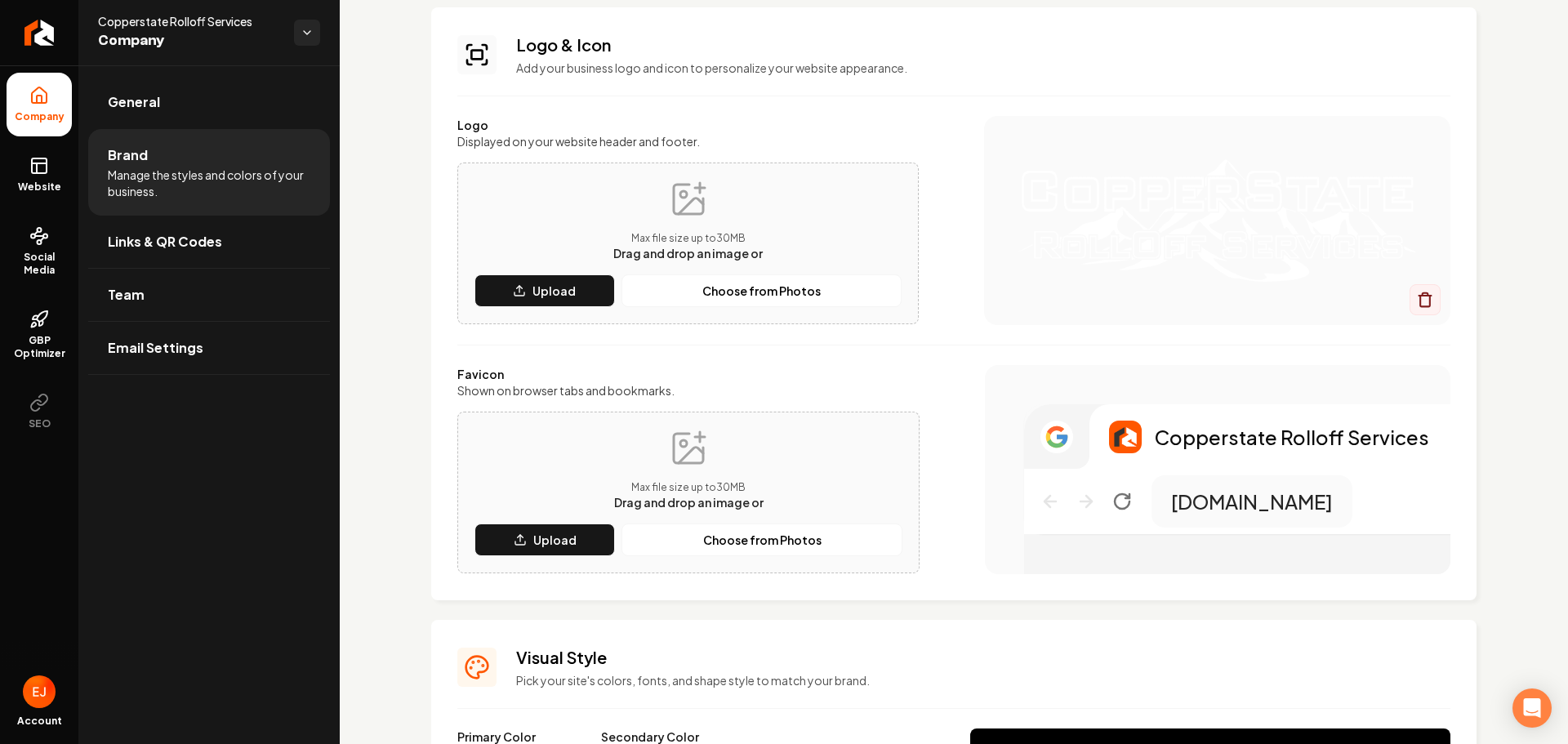
scroll to position [83, 0]
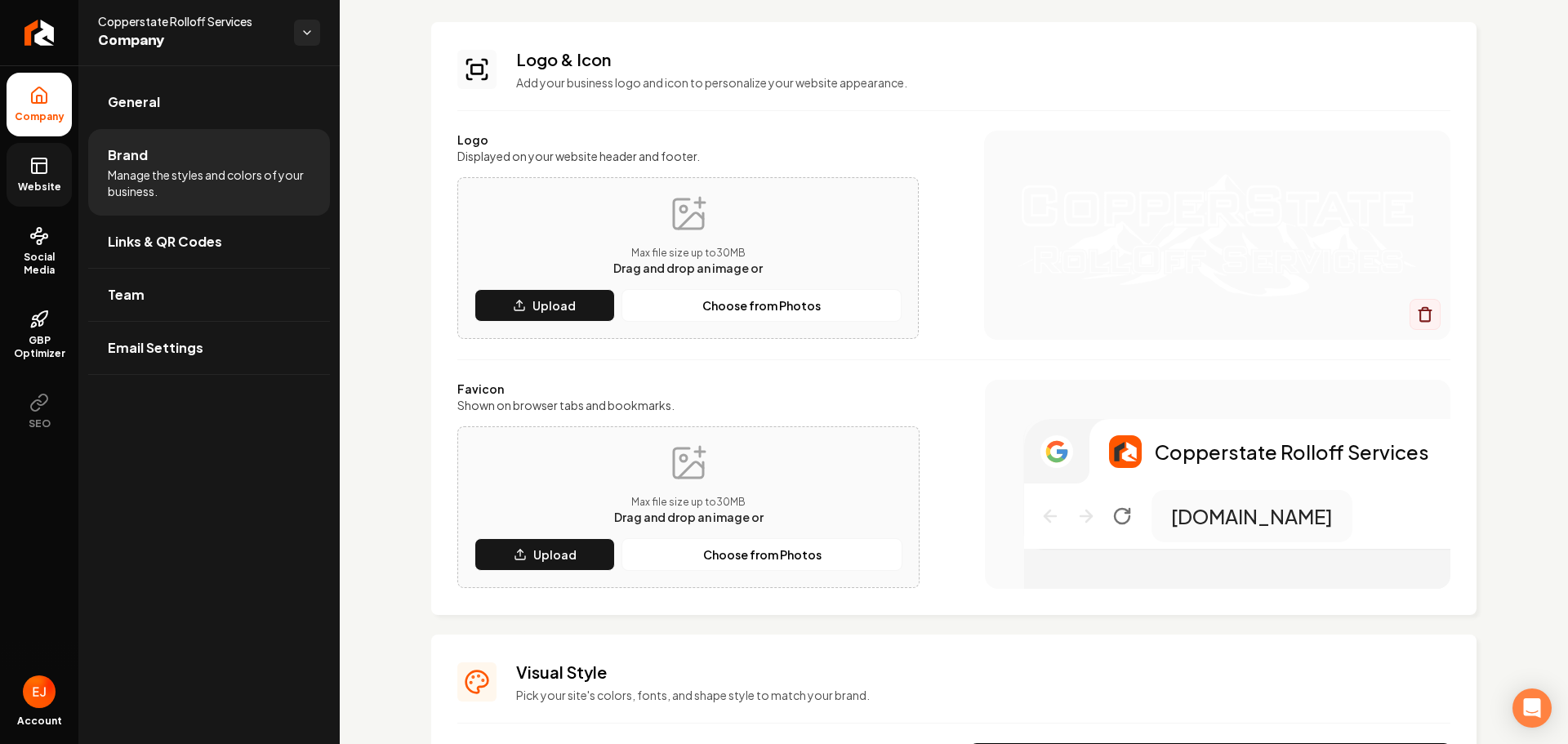
click at [61, 167] on link "Website" at bounding box center [39, 174] width 66 height 64
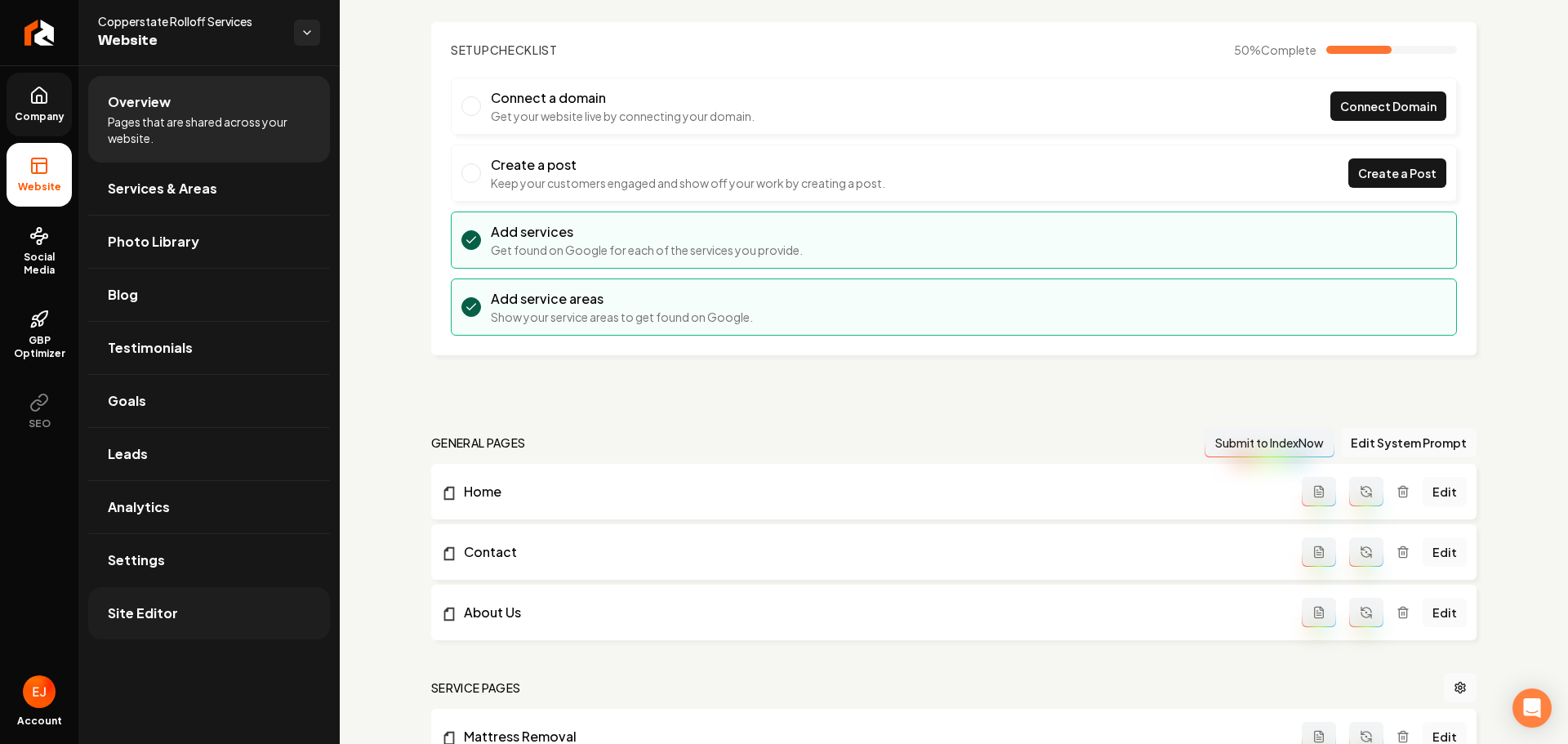
click at [183, 613] on link "Site Editor" at bounding box center [209, 613] width 242 height 52
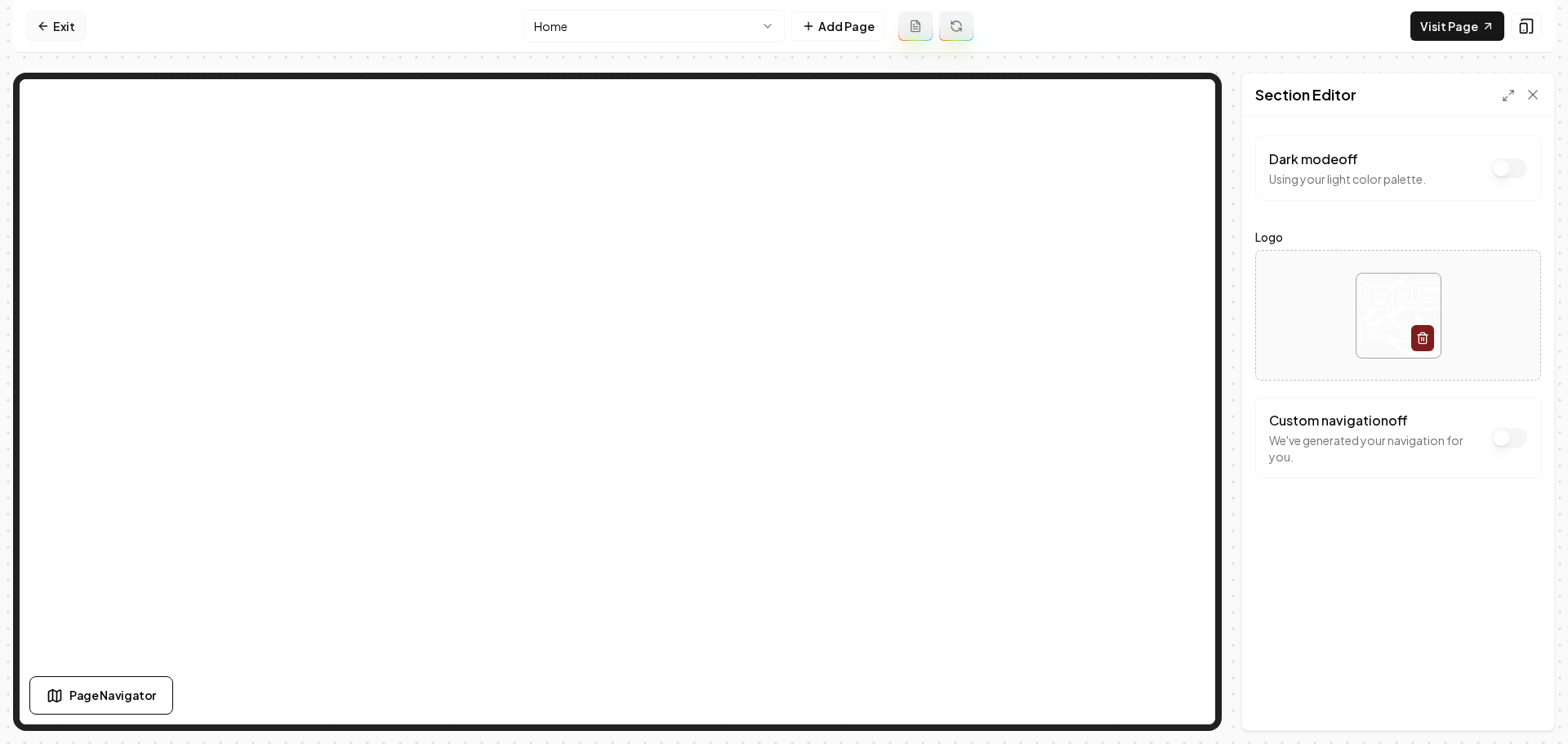
click at [53, 25] on link "Exit" at bounding box center [55, 26] width 60 height 29
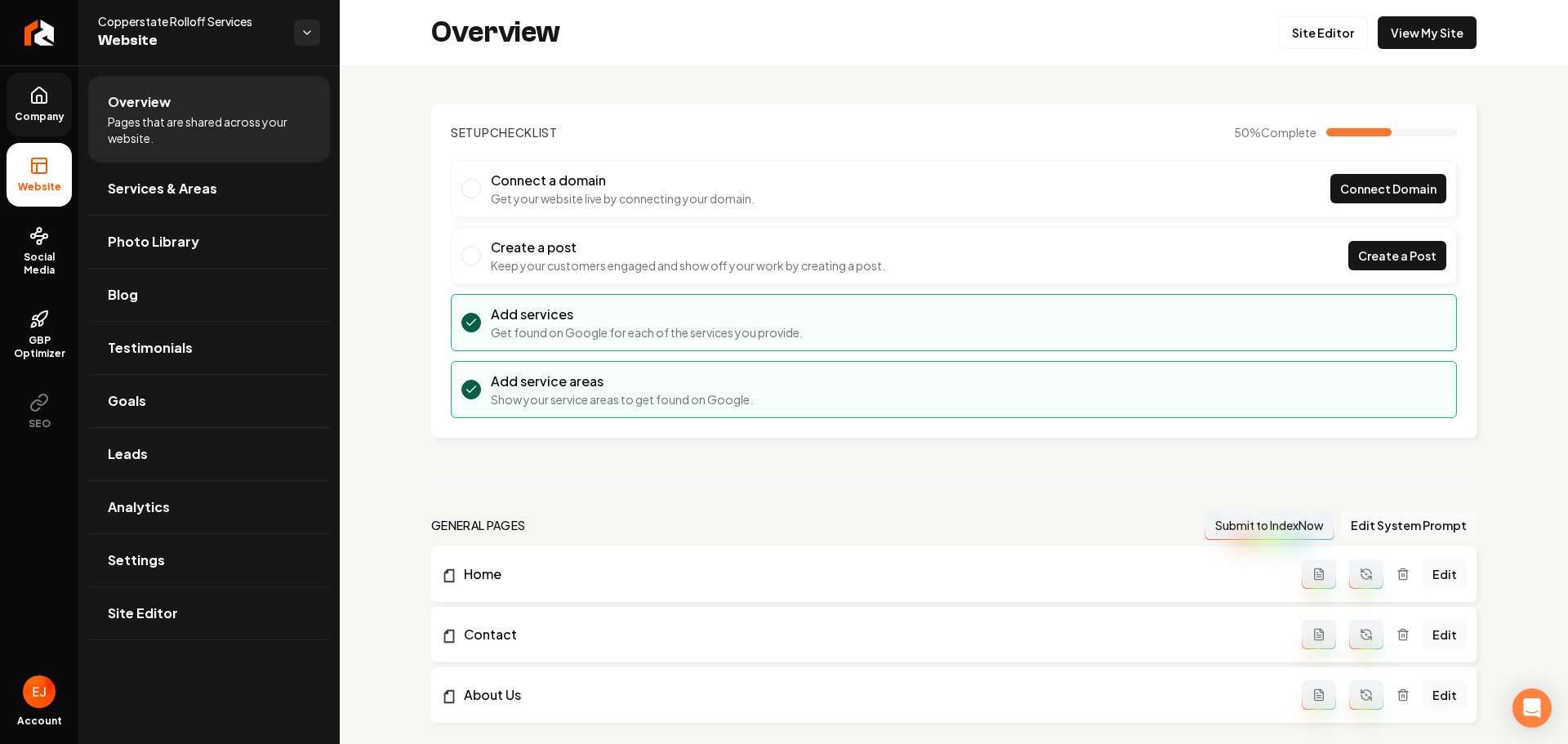
click at [22, 108] on link "Company" at bounding box center [39, 104] width 66 height 64
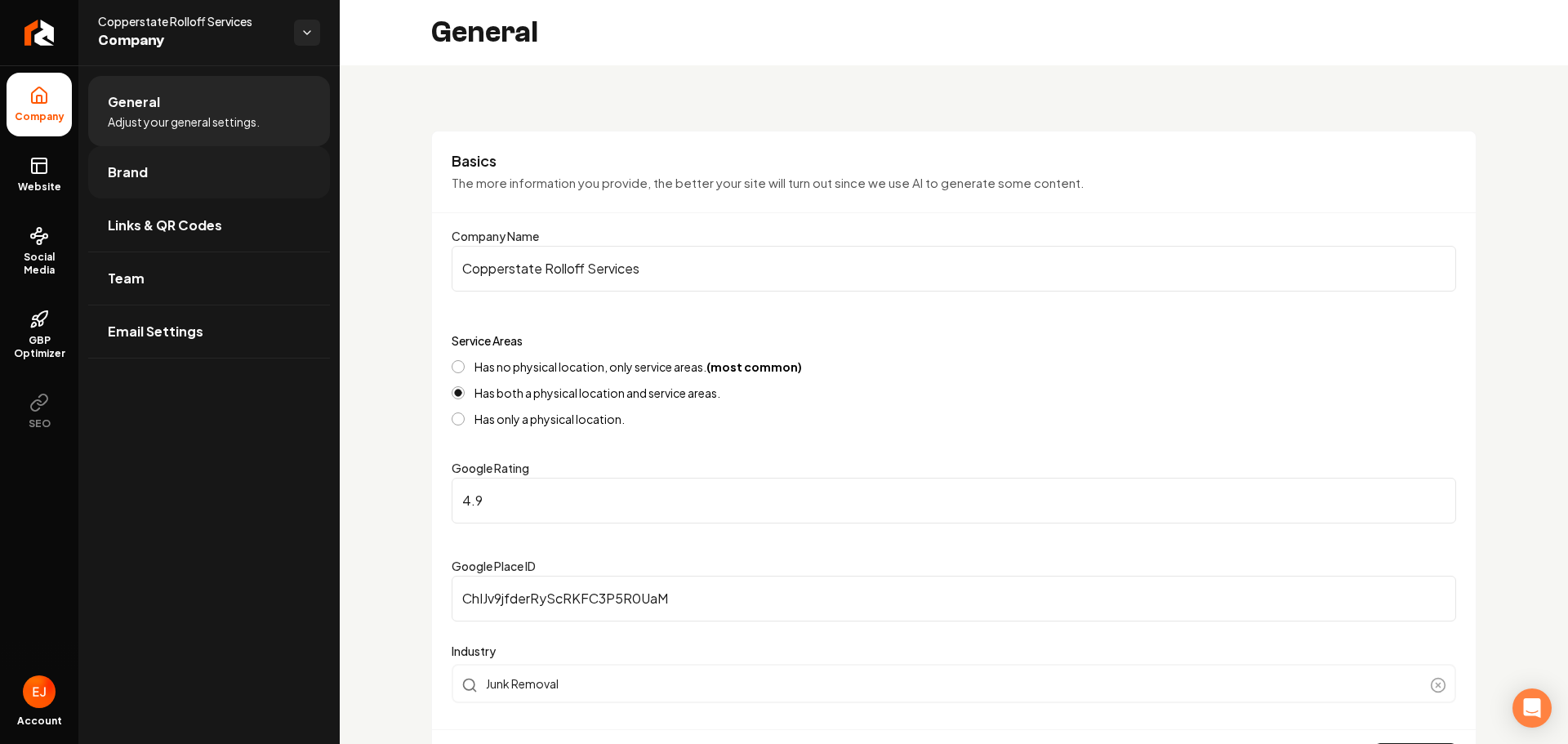
click at [198, 177] on link "Brand" at bounding box center [209, 172] width 242 height 52
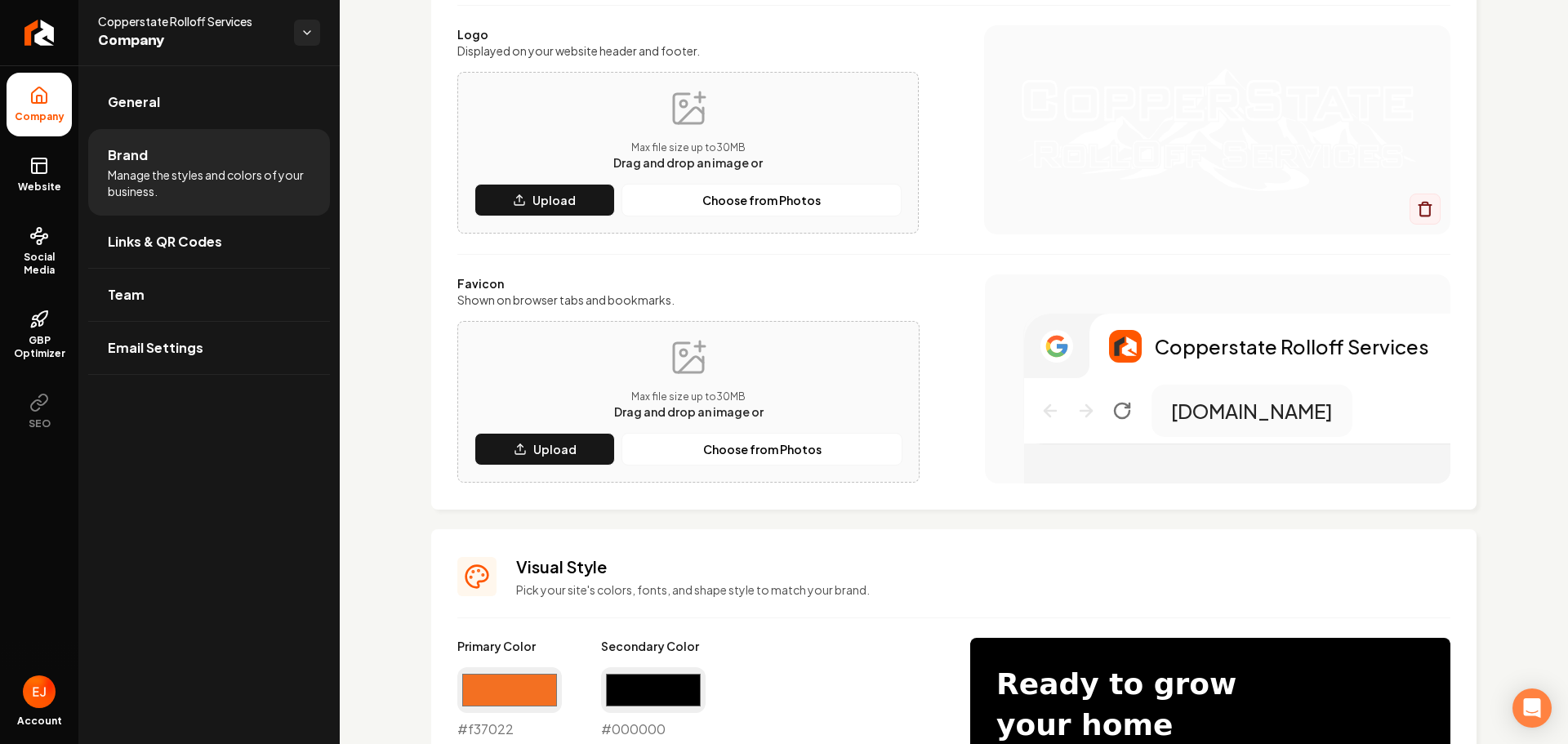
scroll to position [572, 0]
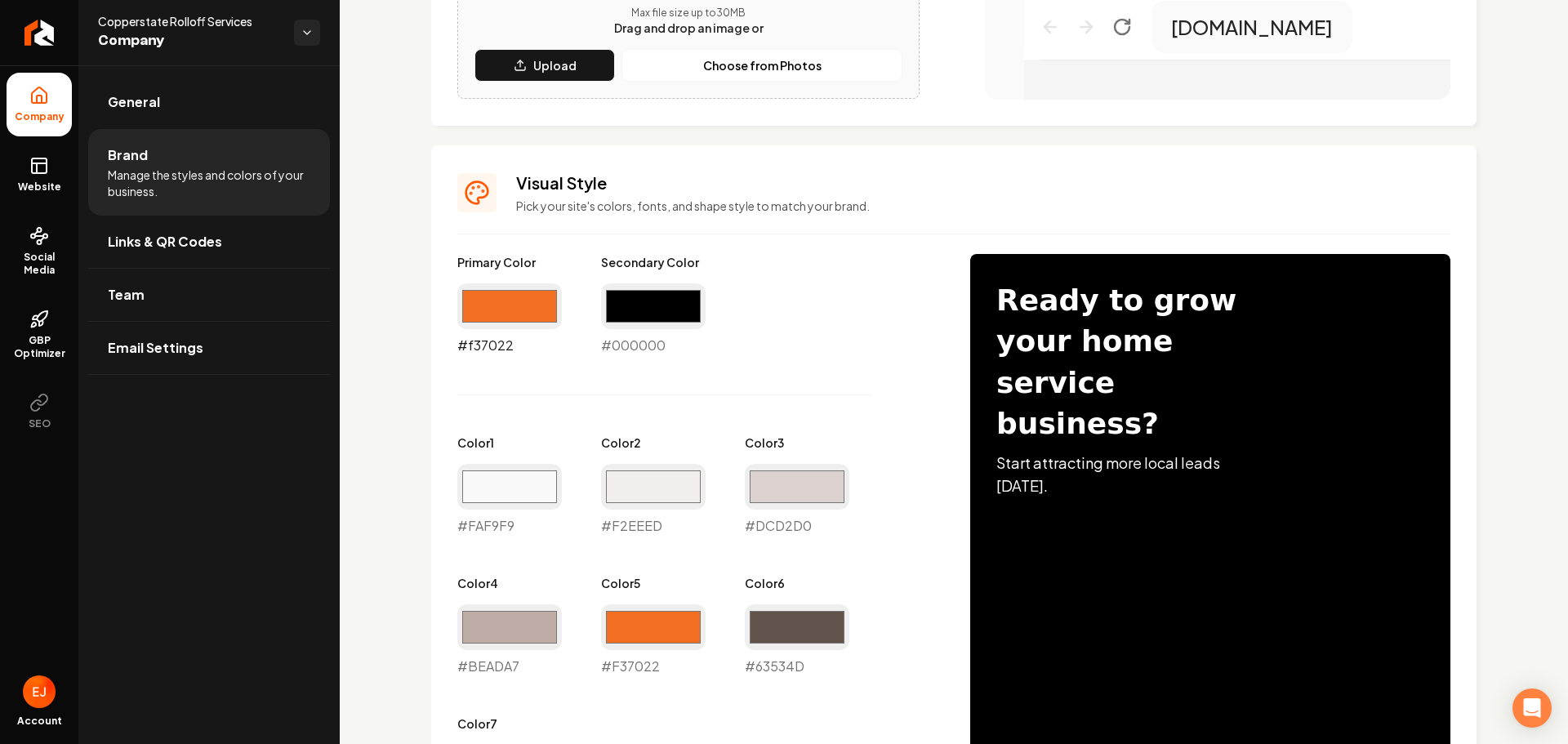
click at [543, 312] on input "#f37022" at bounding box center [509, 306] width 105 height 46
click at [658, 313] on input "#000000" at bounding box center [653, 306] width 105 height 46
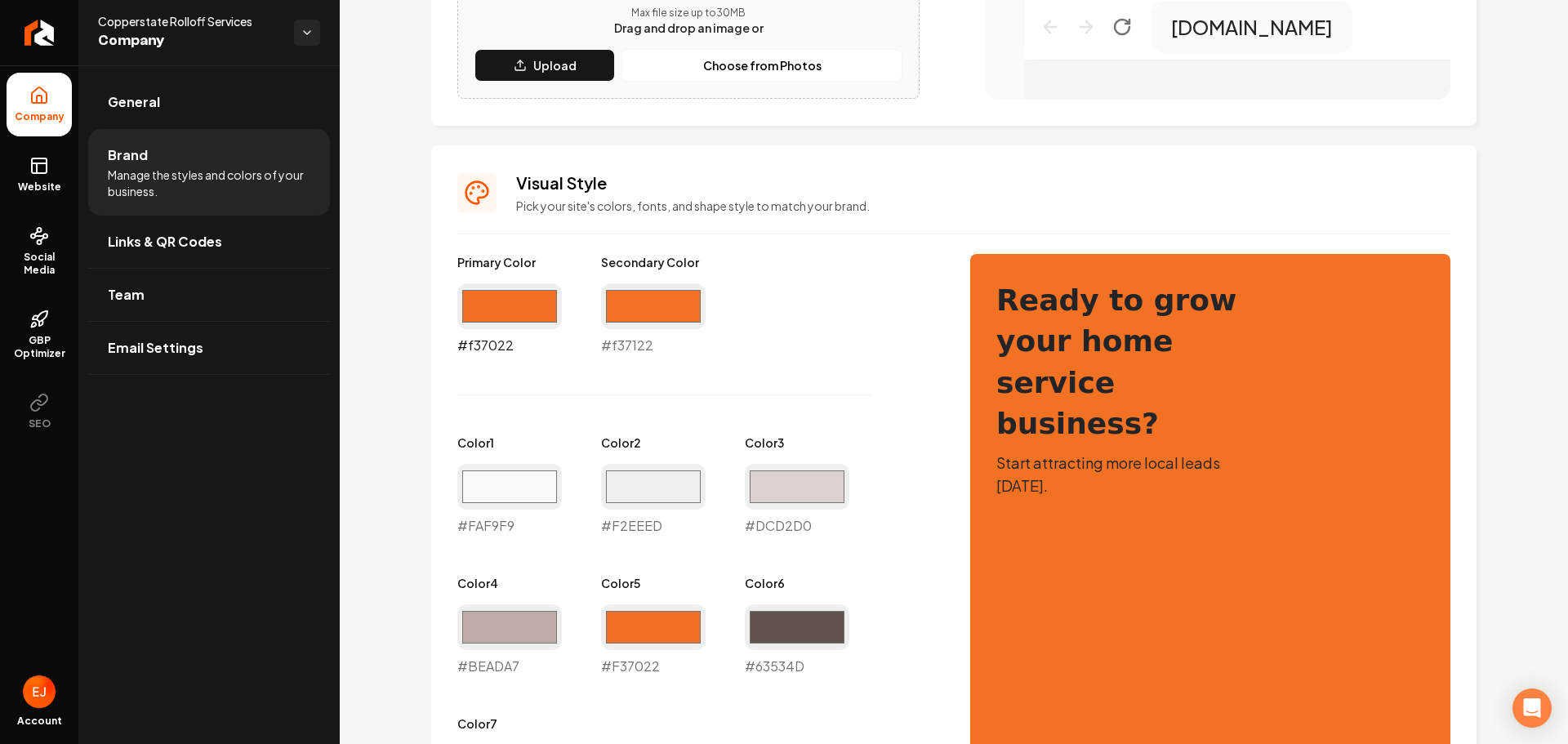
click at [529, 303] on input "#f37022" at bounding box center [509, 306] width 105 height 46
click at [629, 294] on input "#f37122" at bounding box center [653, 306] width 105 height 46
type input "#f37022"
click at [521, 308] on input "#f37022" at bounding box center [509, 306] width 105 height 46
type input "#000000"
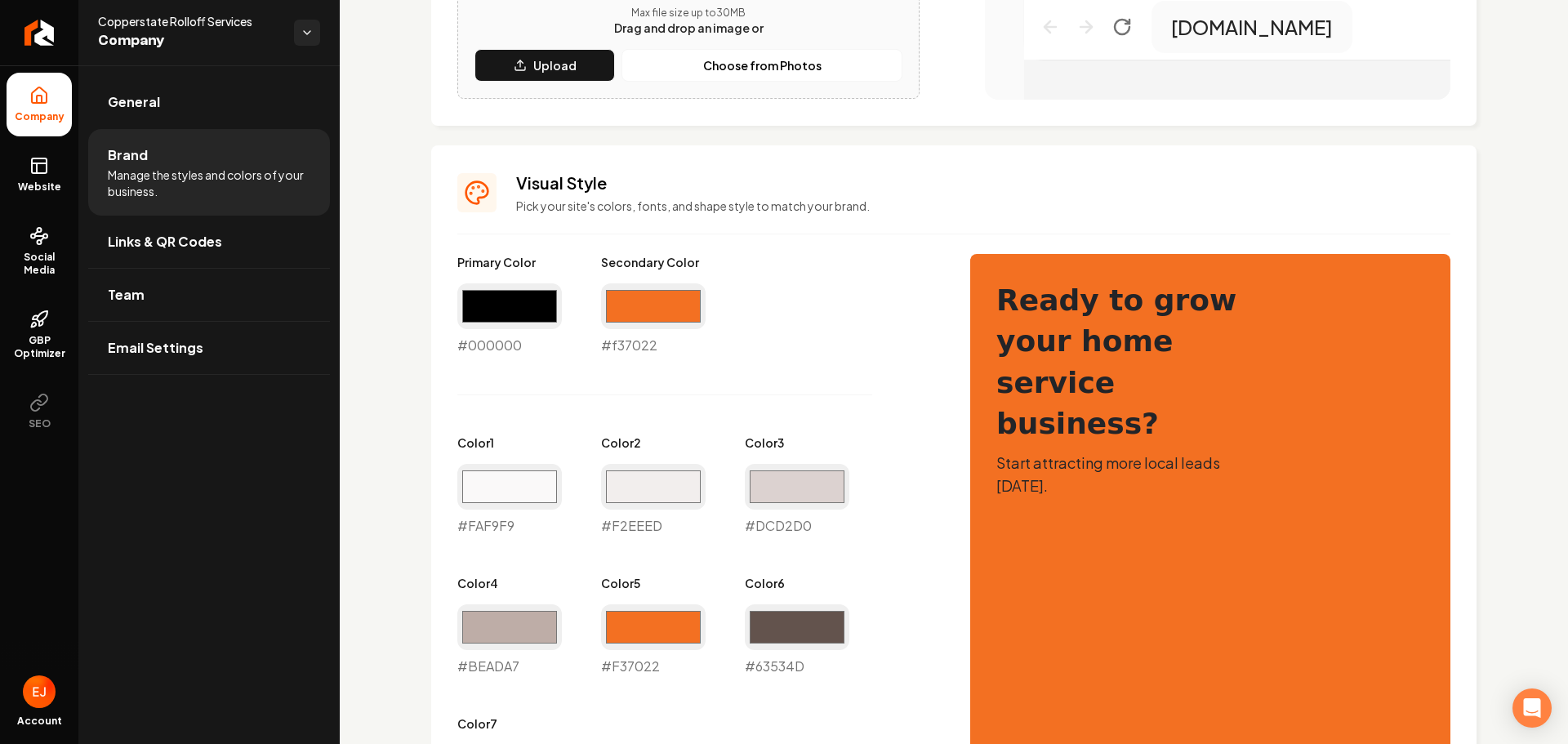
click at [423, 528] on div "Logo & Icon Add your business logo and icon to personalize your website appeara…" at bounding box center [954, 436] width 1228 height 1885
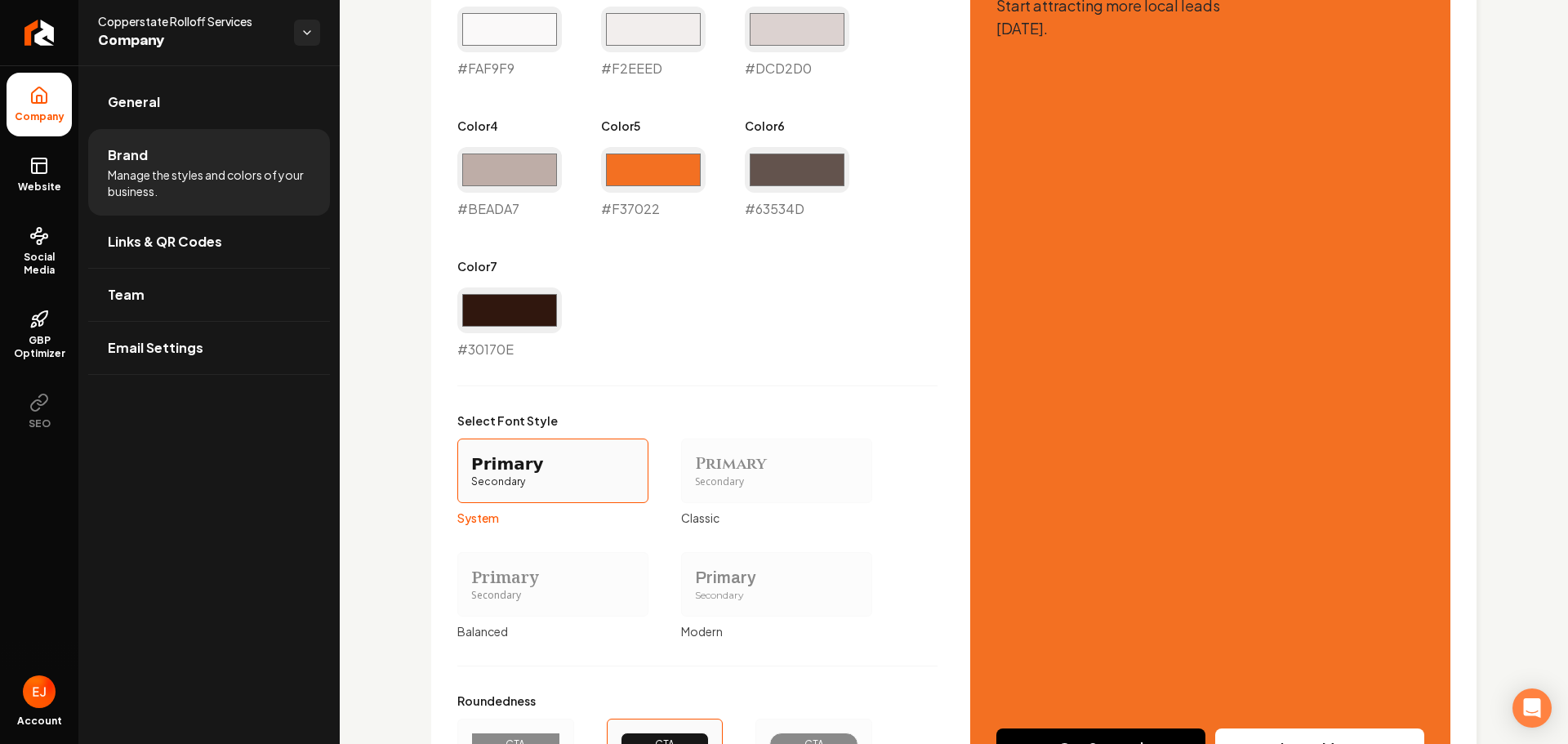
scroll to position [1206, 0]
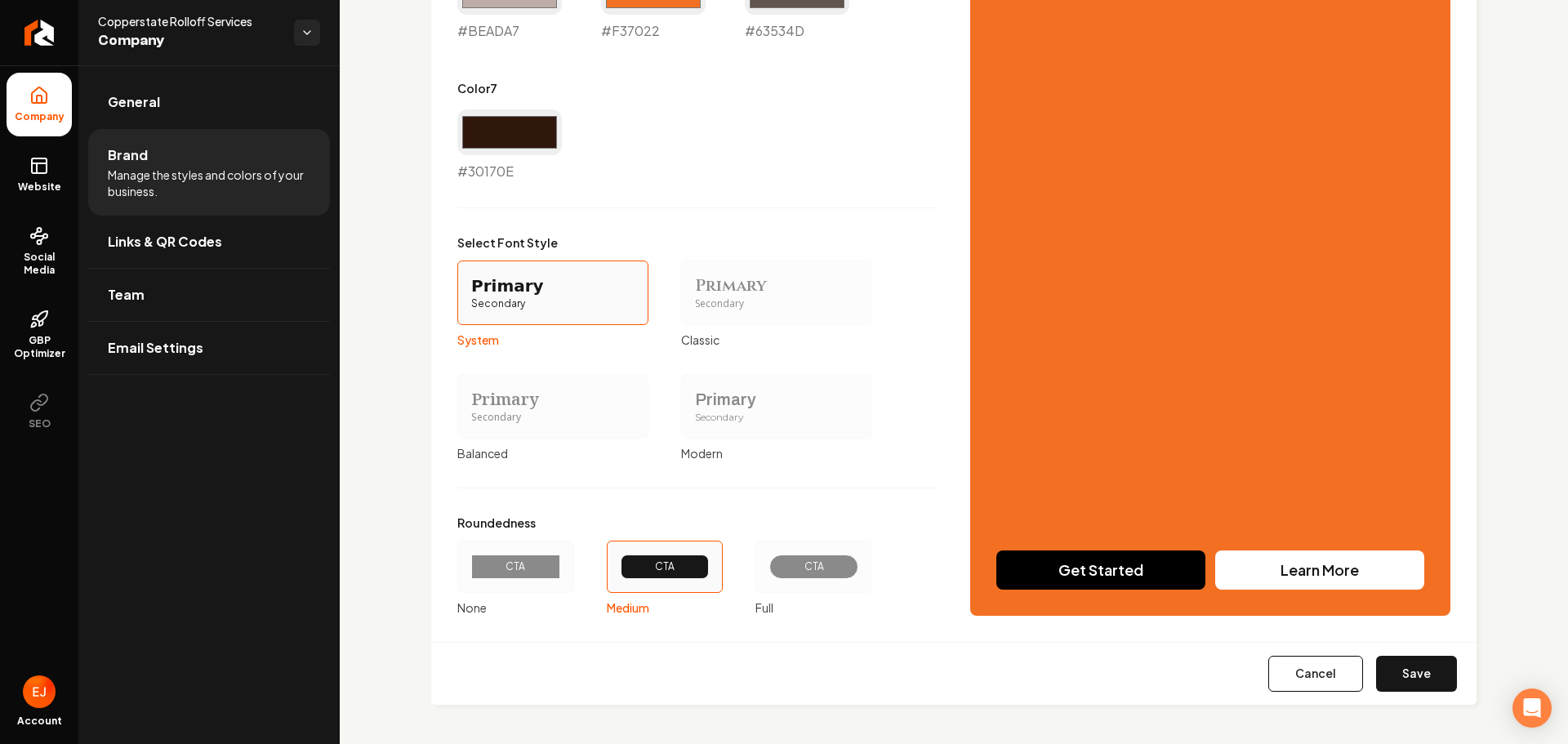
click at [1406, 680] on button "Save" at bounding box center [1417, 674] width 81 height 36
type input "#faf9f9"
type input "#f2eeed"
type input "#dcd2d0"
type input "#beada7"
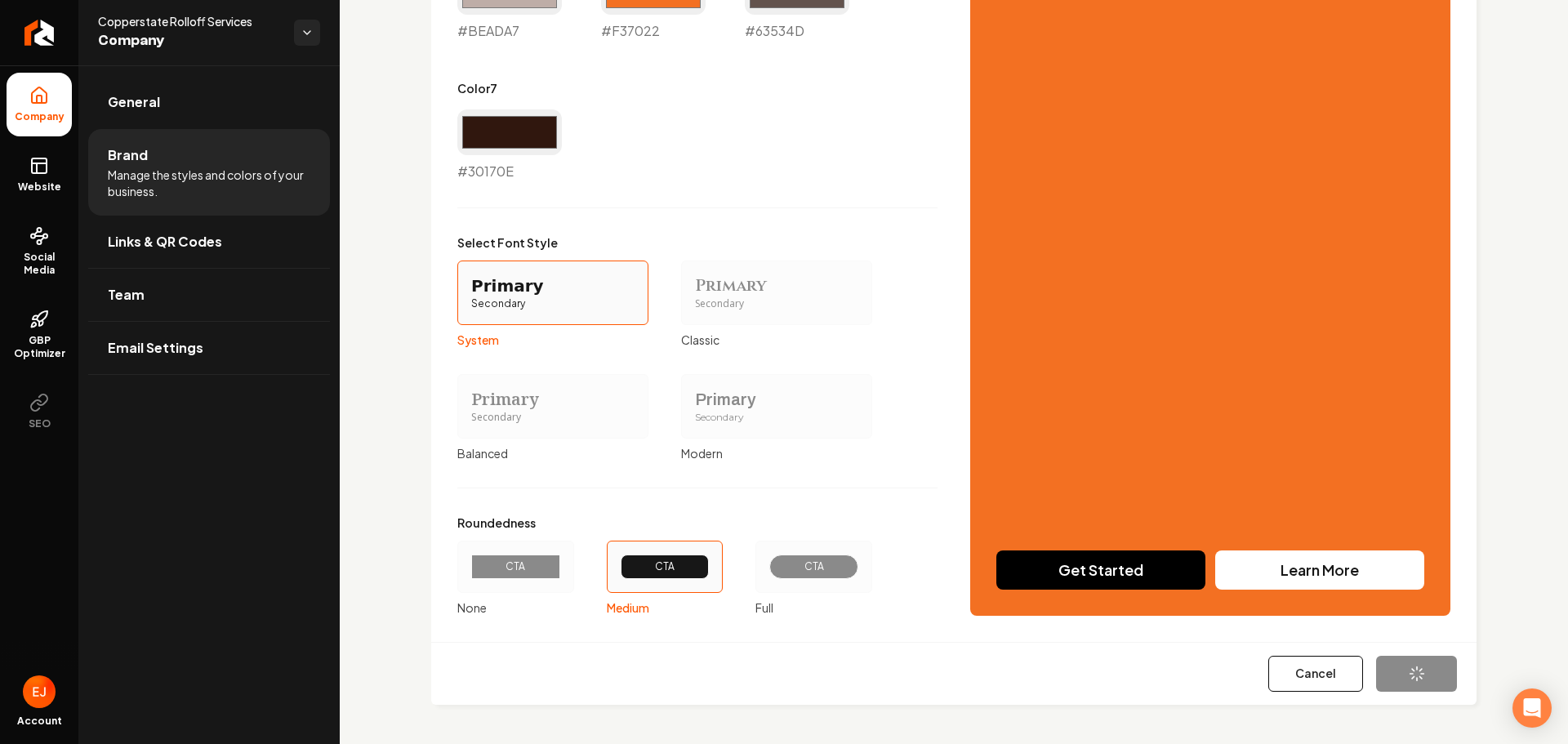
type input "#f37022"
type input "#63534d"
type input "#30170e"
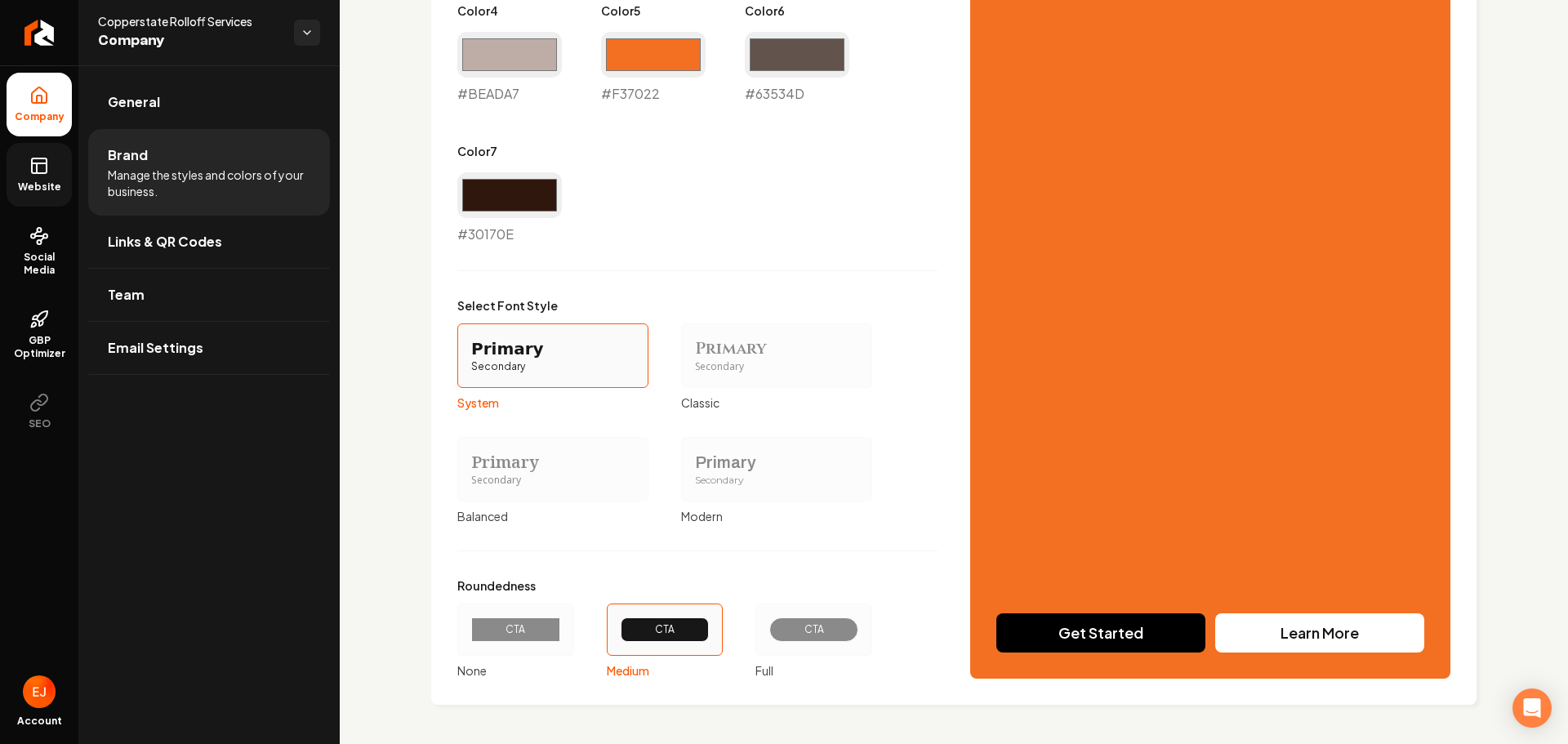
click at [49, 185] on span "Website" at bounding box center [39, 187] width 56 height 13
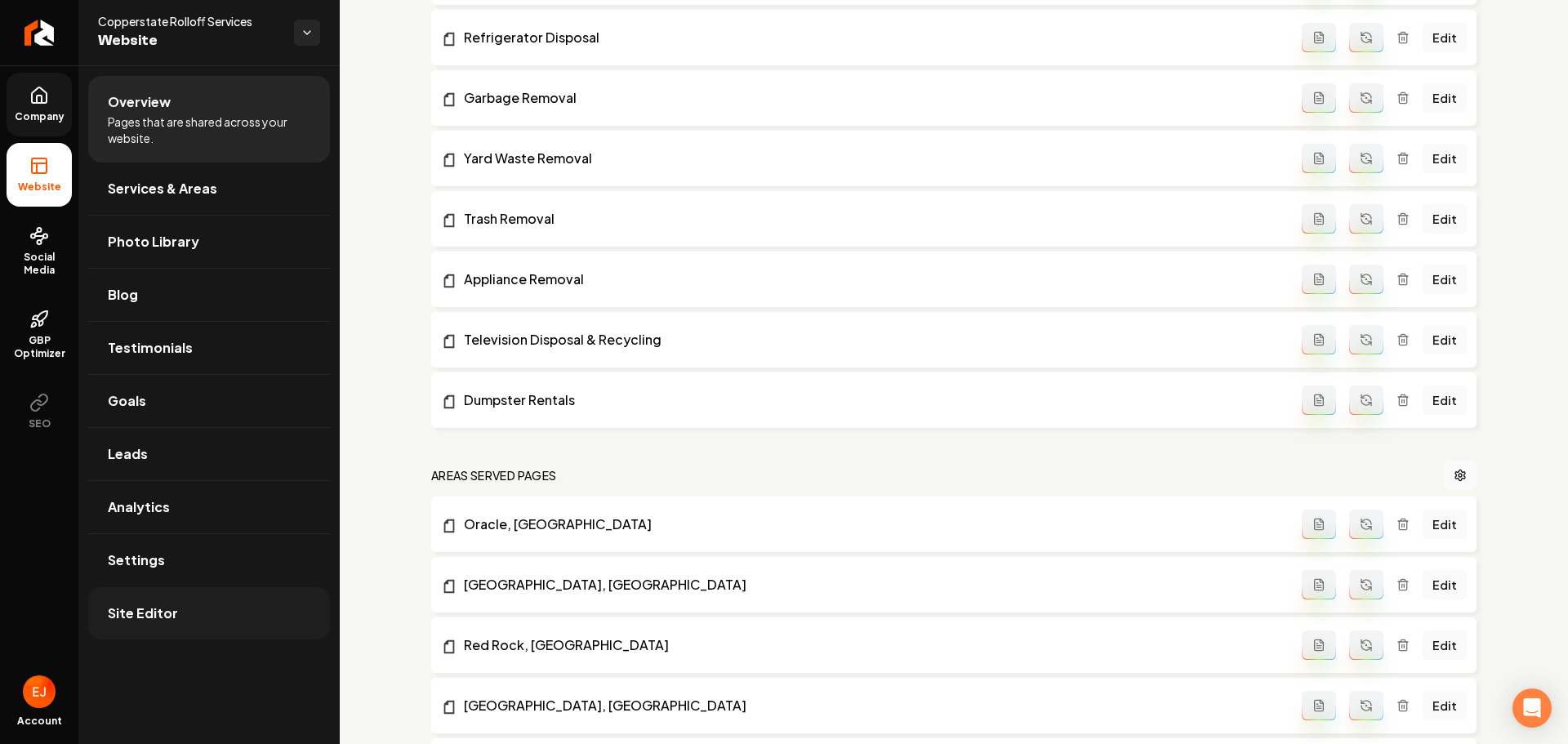
click at [190, 613] on link "Site Editor" at bounding box center [209, 613] width 242 height 52
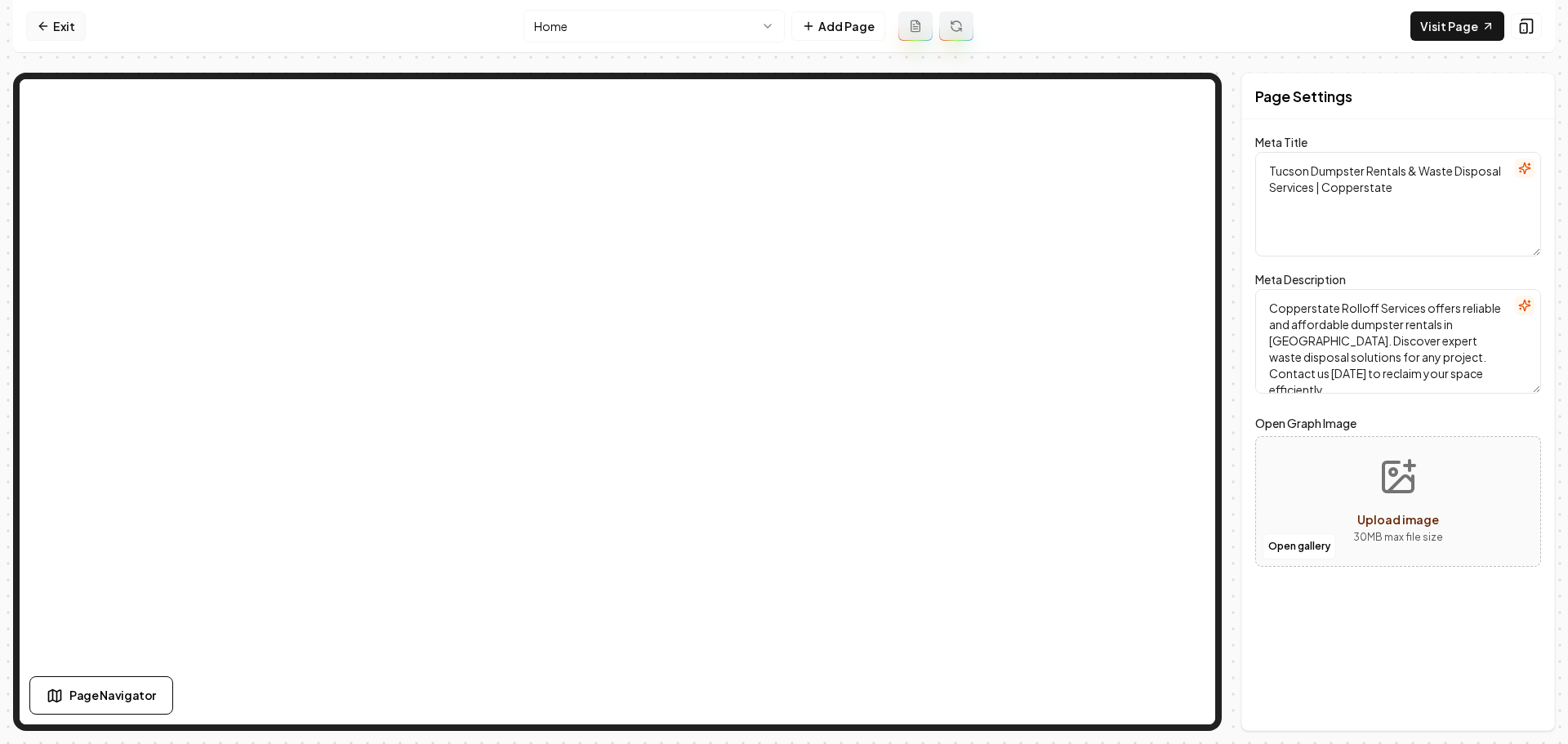
click at [78, 29] on link "Exit" at bounding box center [55, 26] width 60 height 29
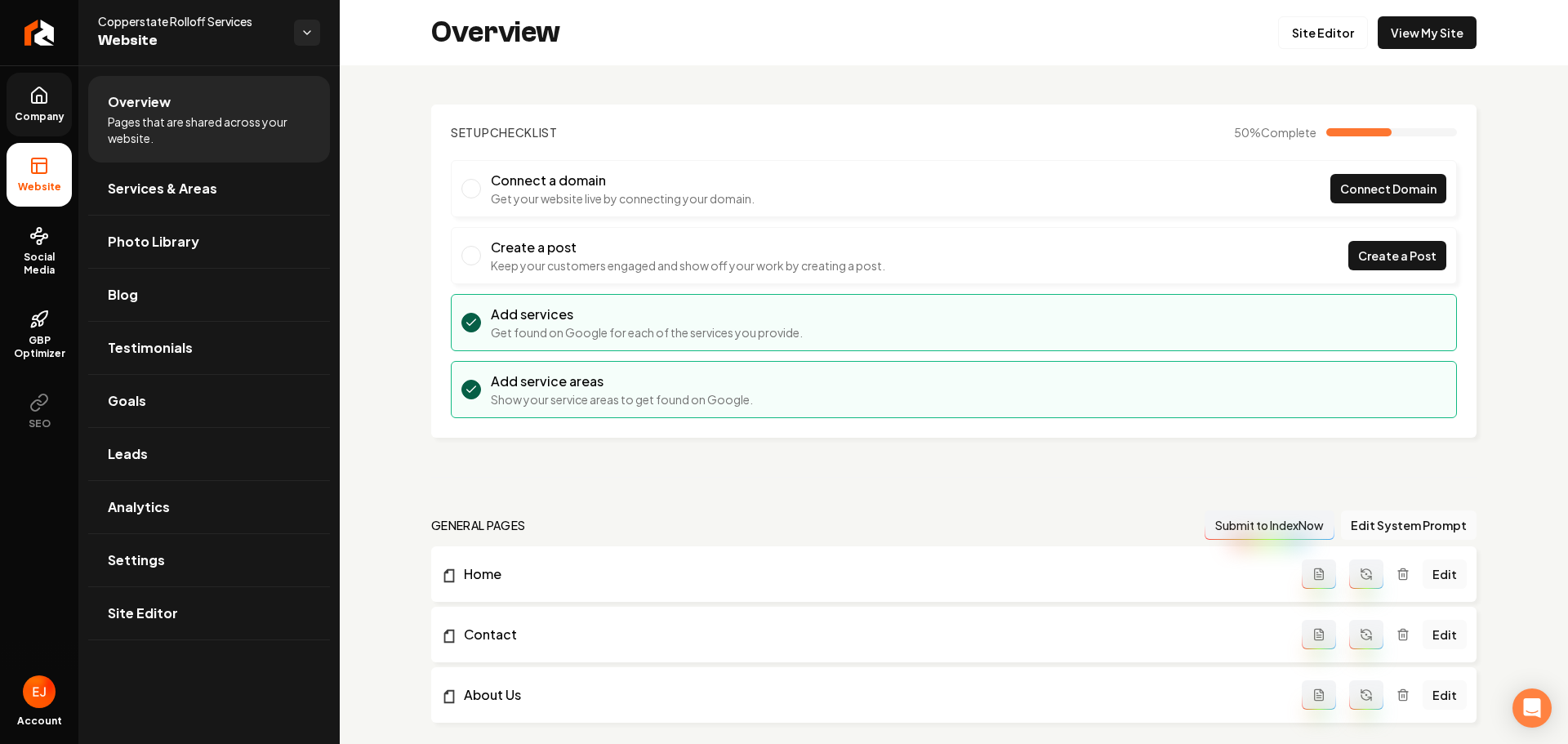
click at [55, 112] on span "Company" at bounding box center [40, 117] width 63 height 13
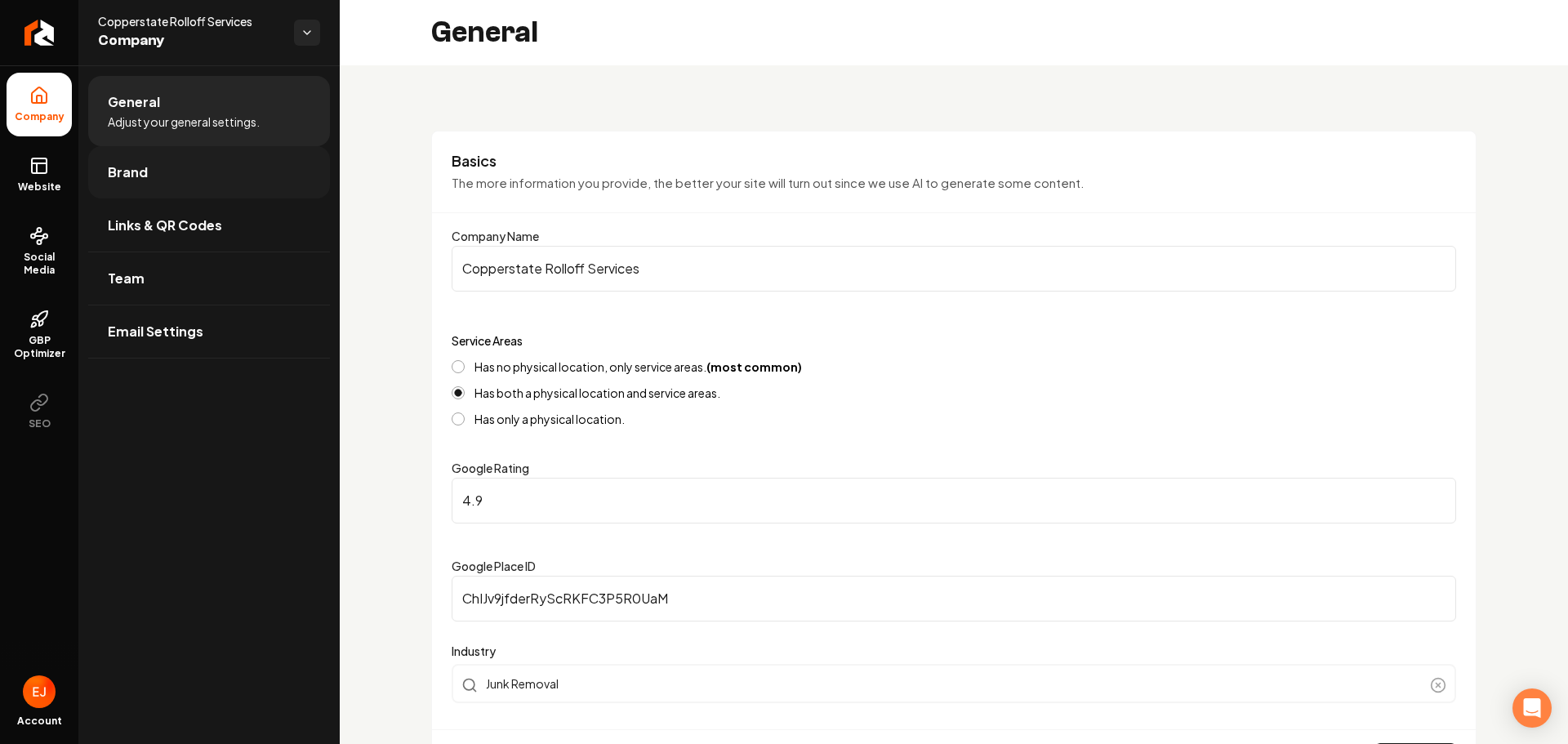
click at [131, 156] on link "Brand" at bounding box center [209, 172] width 242 height 52
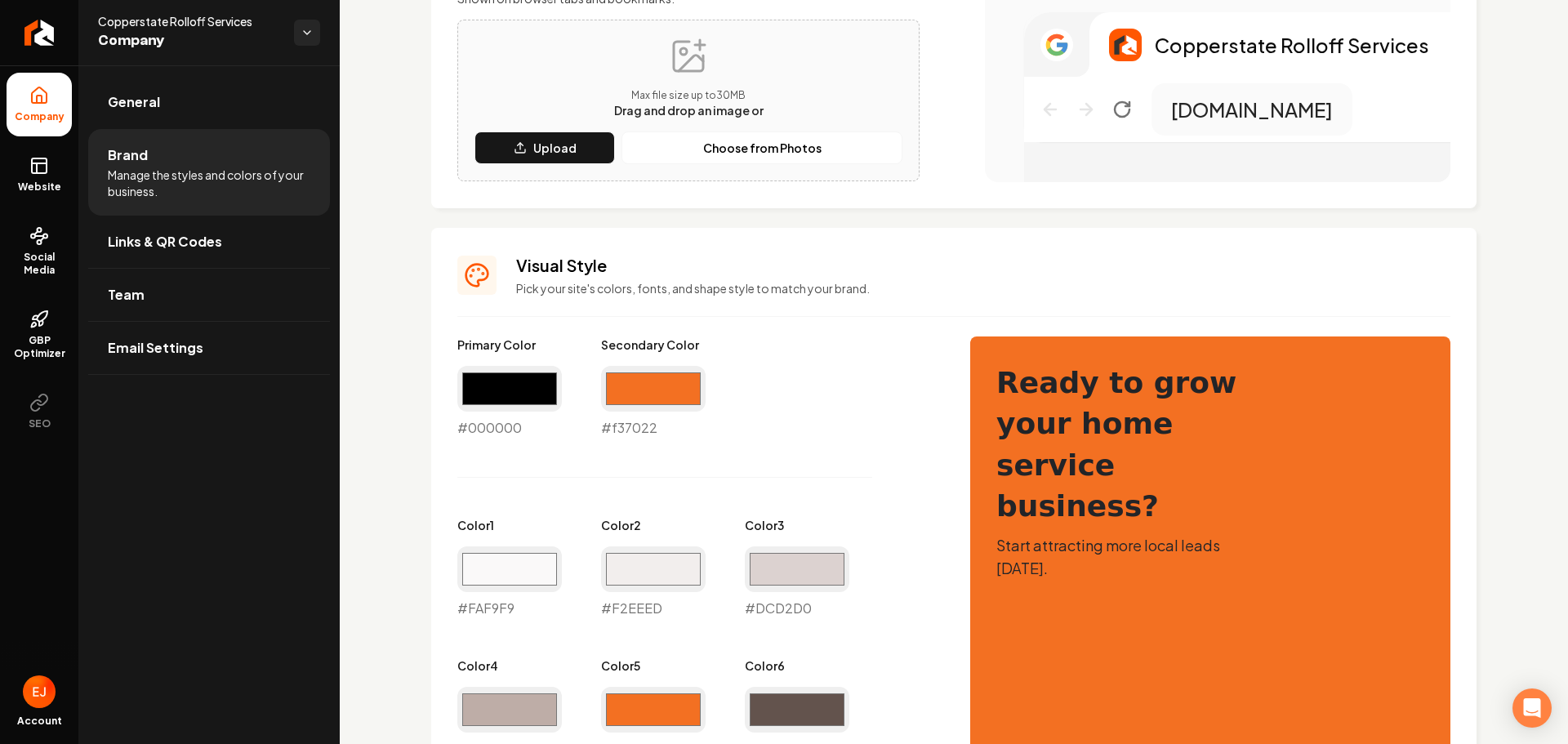
scroll to position [490, 0]
drag, startPoint x: 544, startPoint y: 395, endPoint x: 546, endPoint y: 410, distance: 15.1
click at [544, 395] on input "#000000" at bounding box center [509, 387] width 105 height 46
type input "#f37022"
click at [834, 460] on div "Primary Color #f37022 #f37022 Secondary Color #f37022 #f37022 Color 1 #faf9f9 #…" at bounding box center [697, 617] width 480 height 562
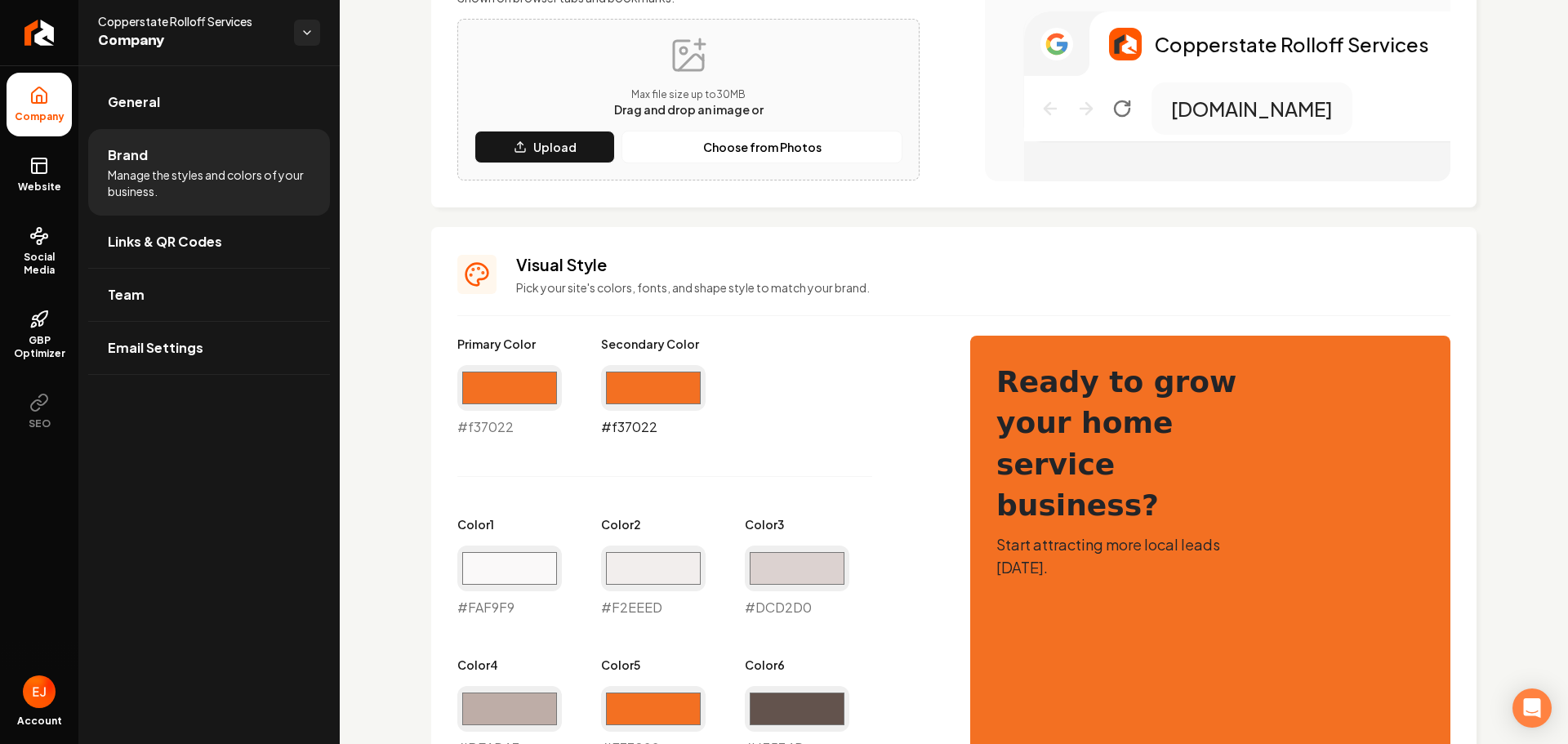
click at [678, 398] on input "#f37022" at bounding box center [653, 387] width 105 height 46
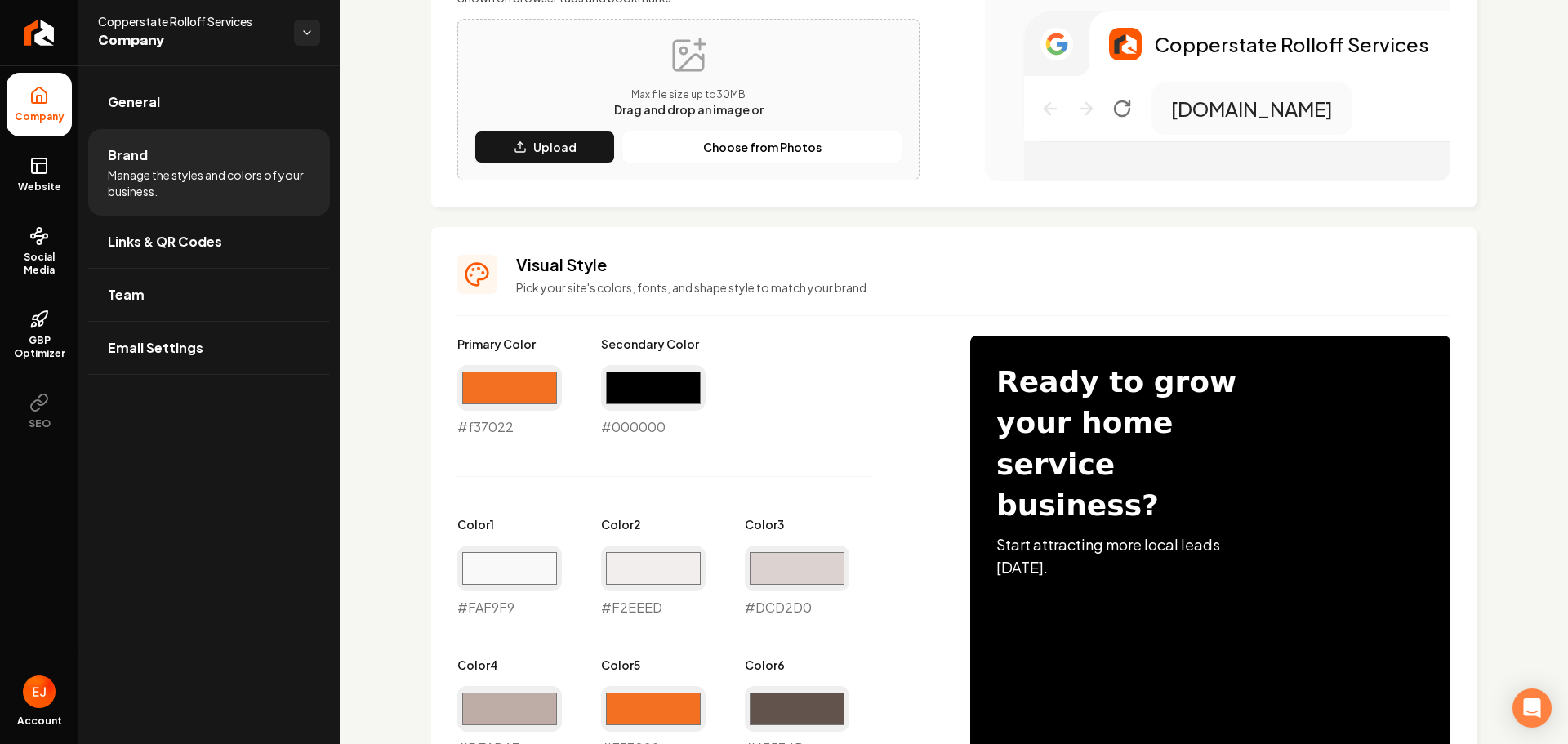
type input "#000000"
click at [855, 510] on div "Primary Color #f37022 #f37022 Secondary Color #000000 #000000 Color 1 #faf9f9 #…" at bounding box center [697, 617] width 480 height 562
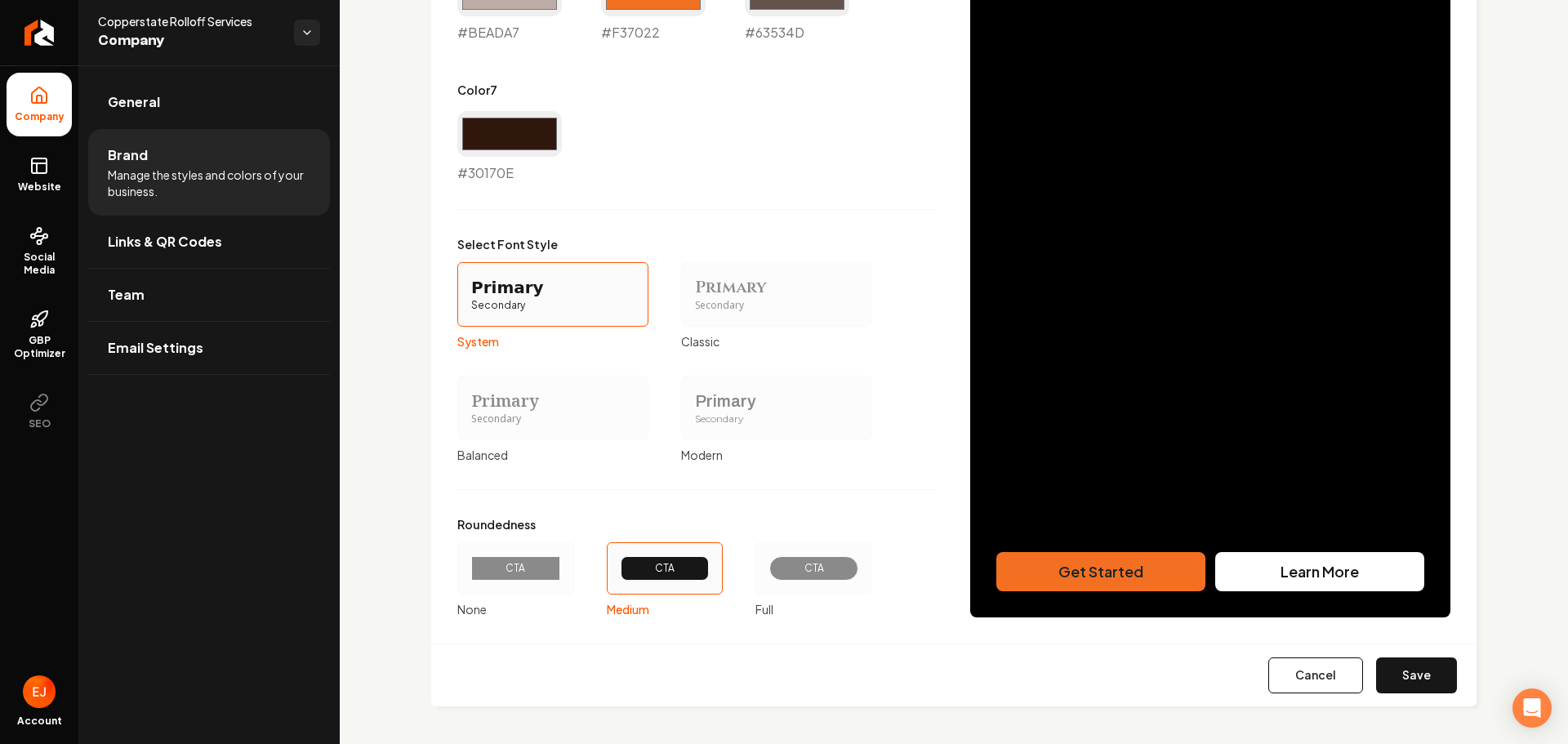
scroll to position [1206, 0]
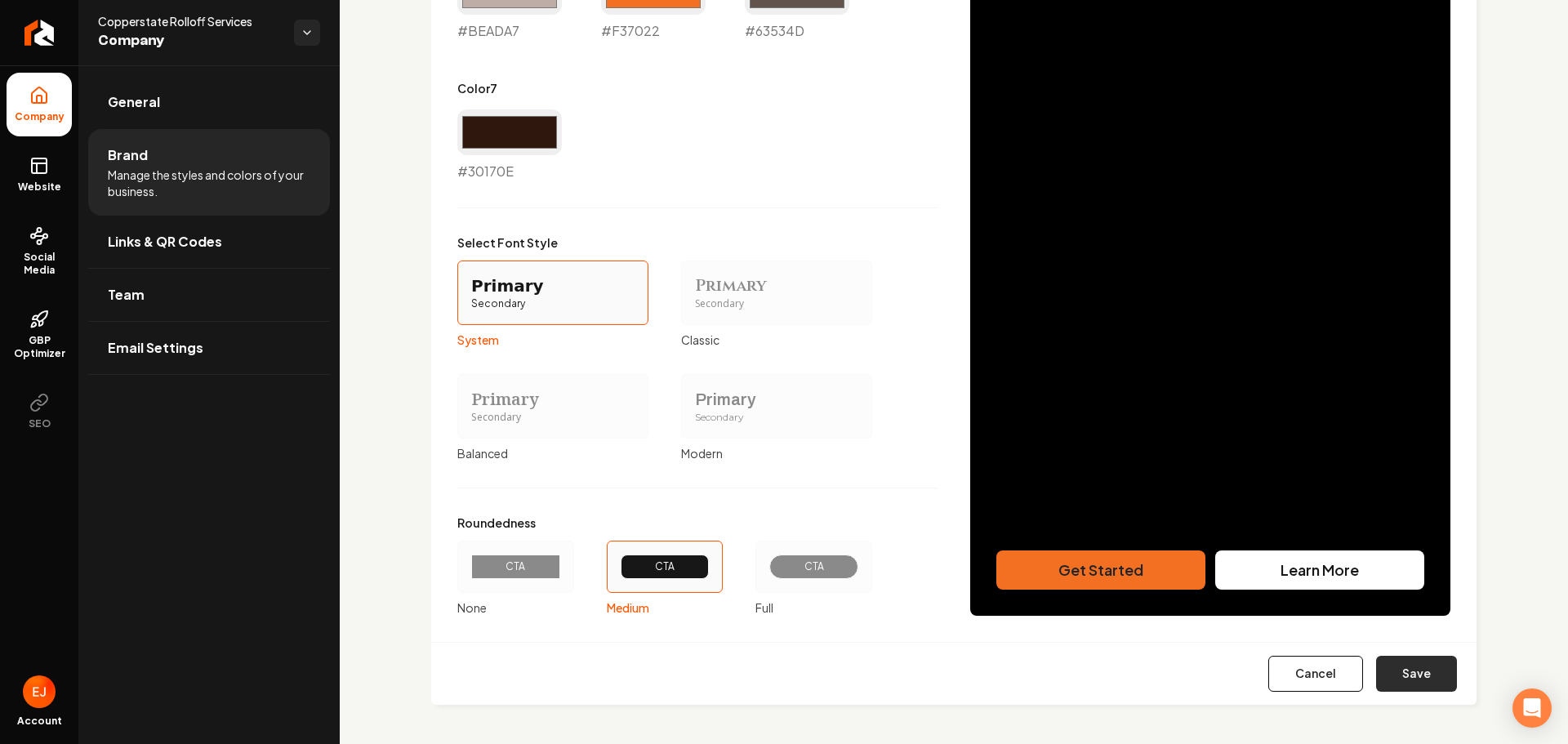
click at [1379, 674] on button "Save" at bounding box center [1417, 674] width 81 height 36
type input "#faf9f9"
type input "#f2eeed"
type input "#dcd2d0"
type input "#beada7"
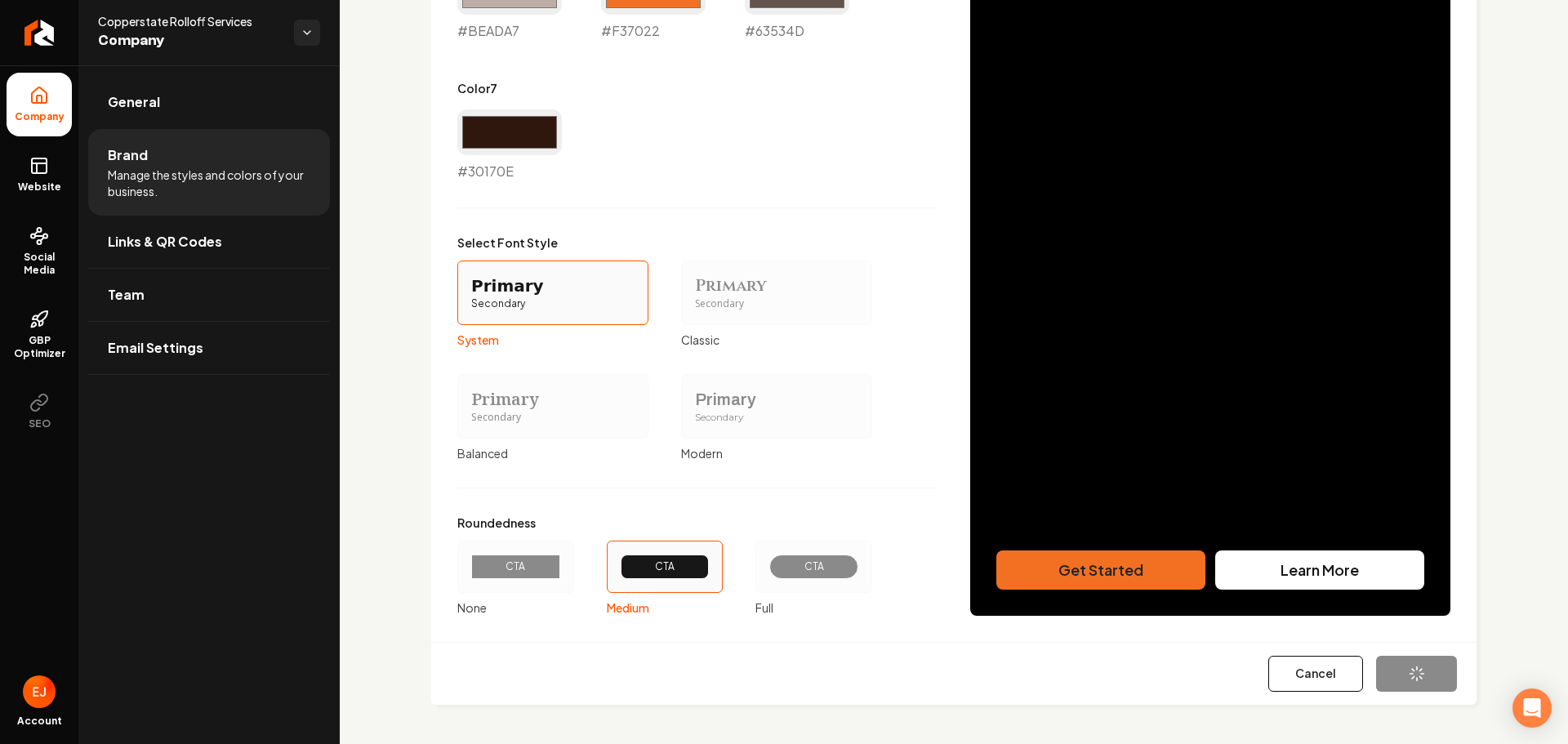
type input "#f37022"
type input "#63534d"
type input "#30170e"
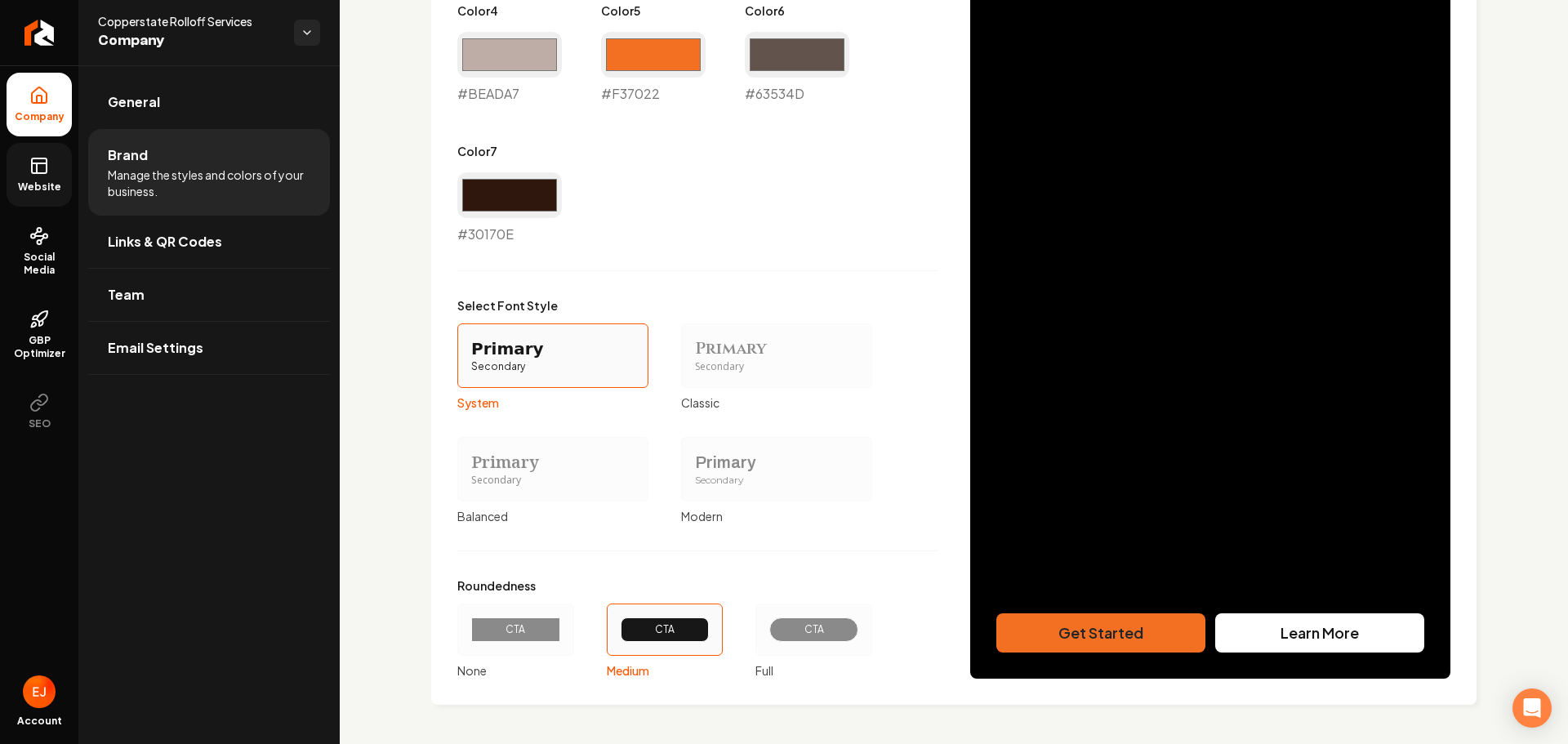
click at [26, 189] on span "Website" at bounding box center [39, 187] width 56 height 13
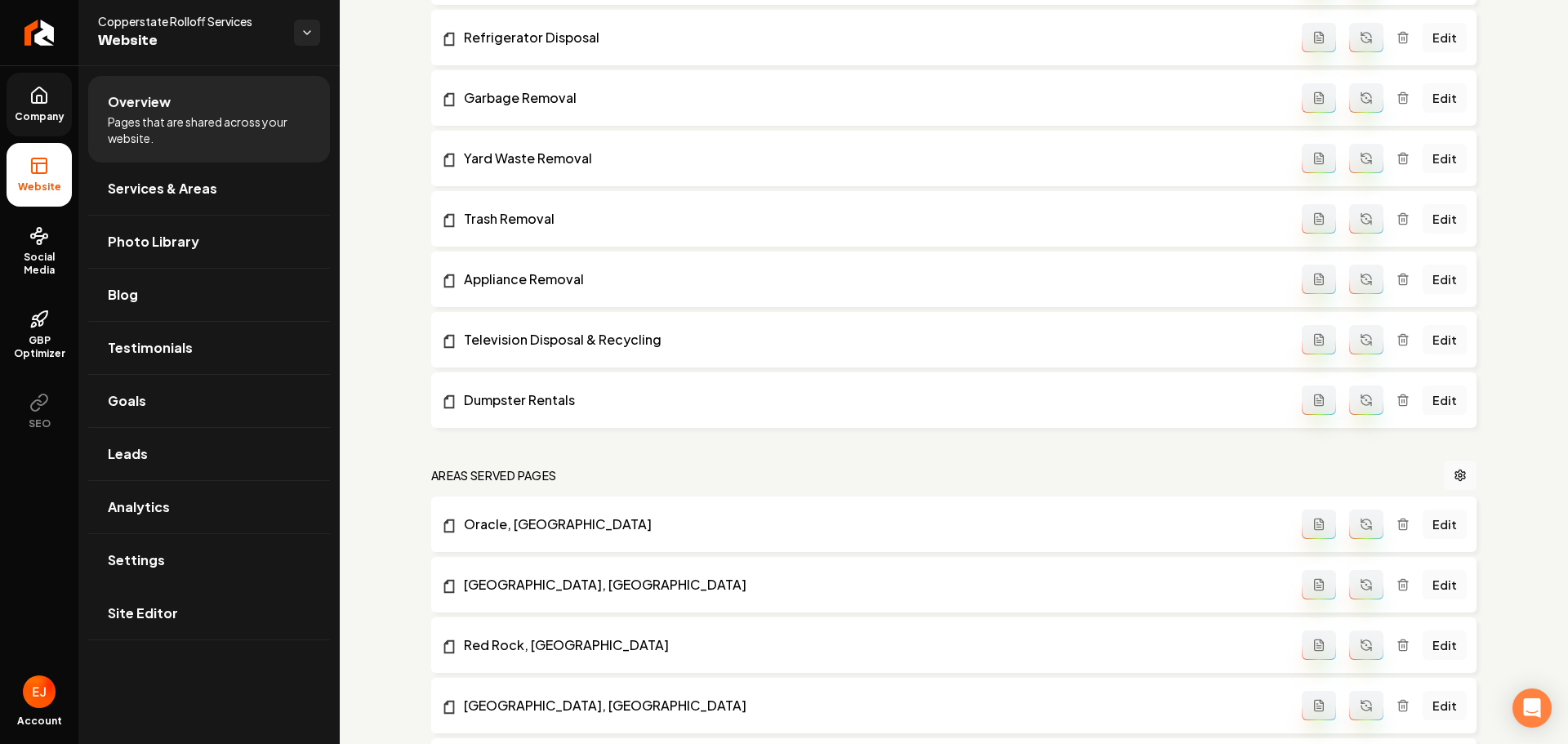
click at [193, 627] on link "Site Editor" at bounding box center [209, 613] width 242 height 52
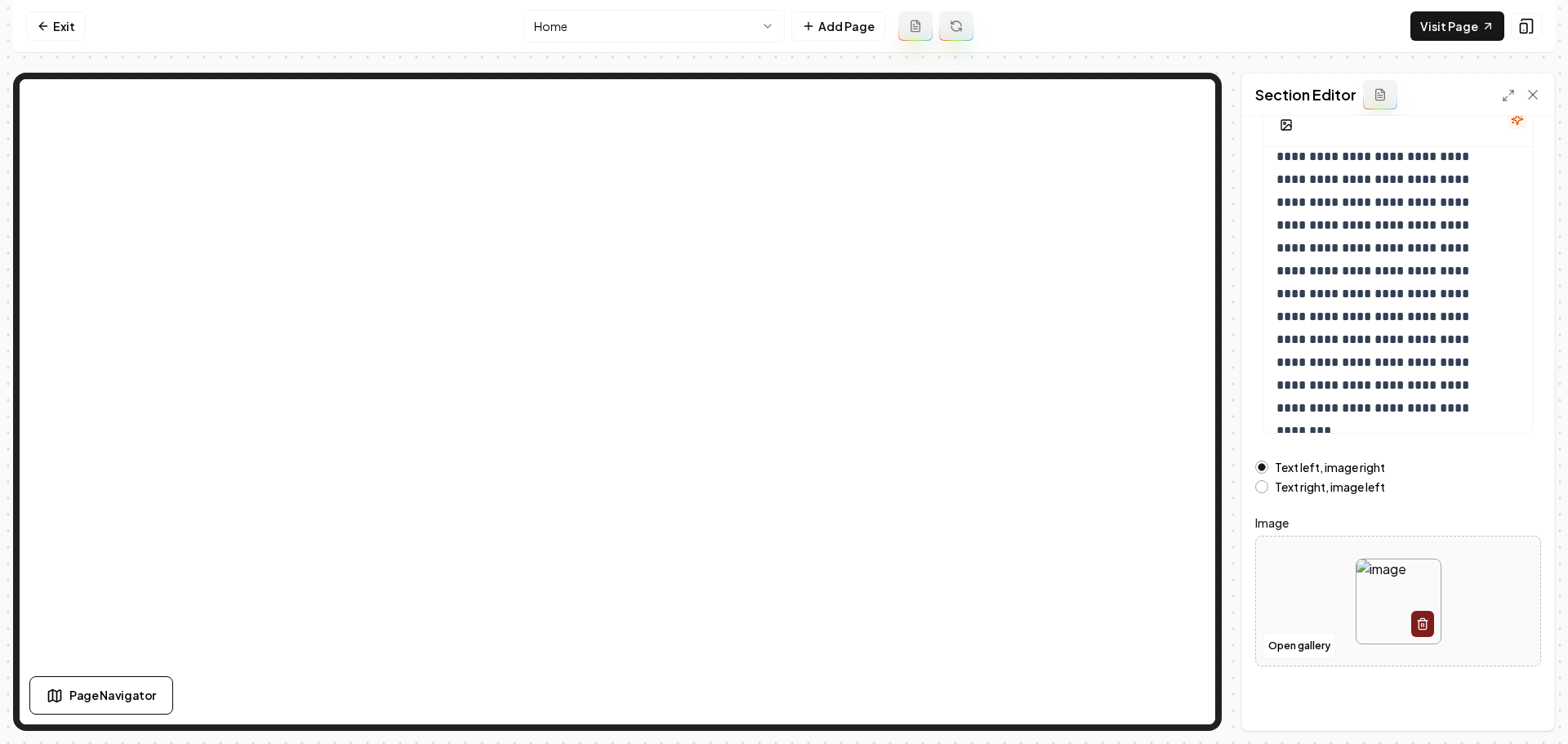
scroll to position [138, 0]
click at [1304, 645] on button "Open gallery" at bounding box center [1299, 643] width 73 height 26
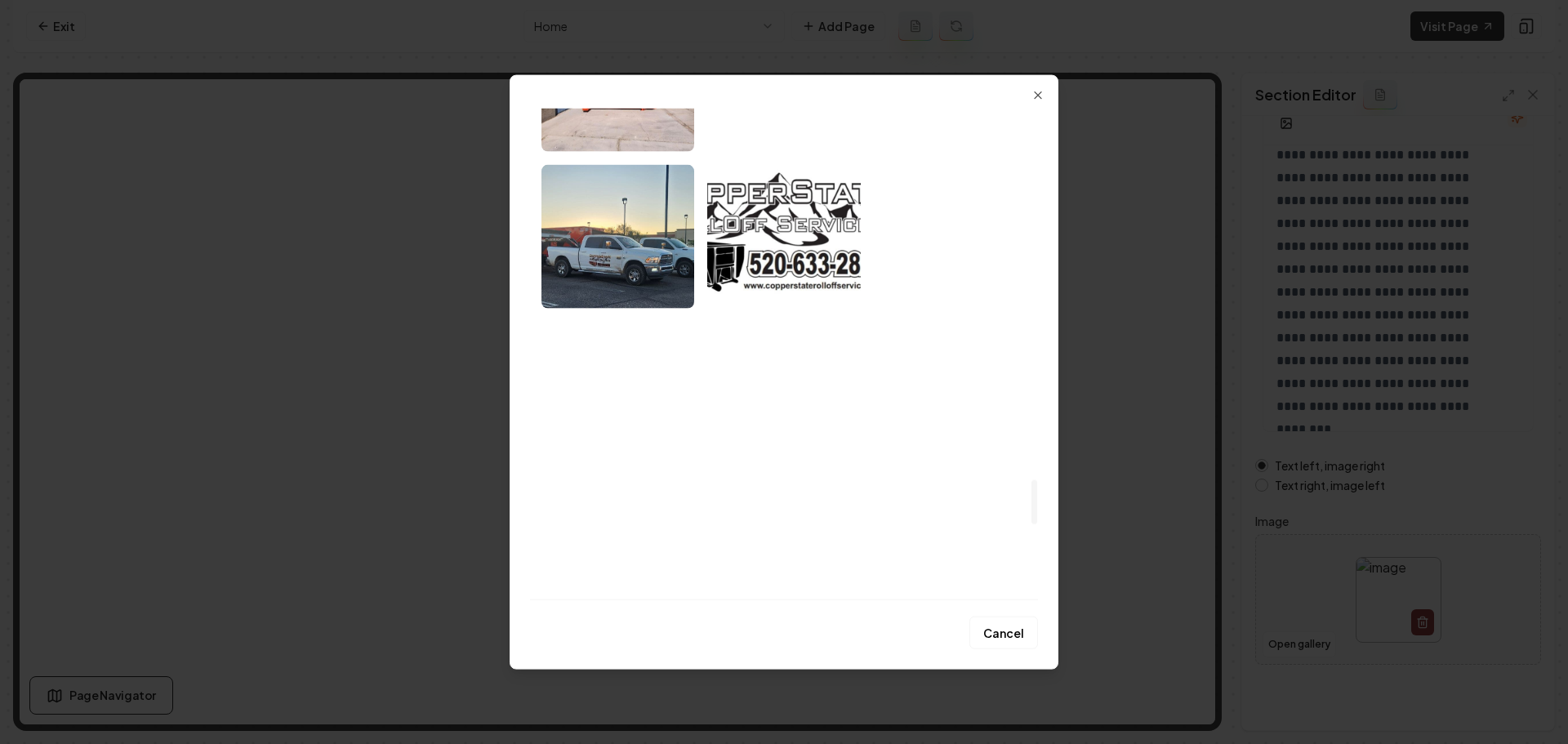
scroll to position [4066, 0]
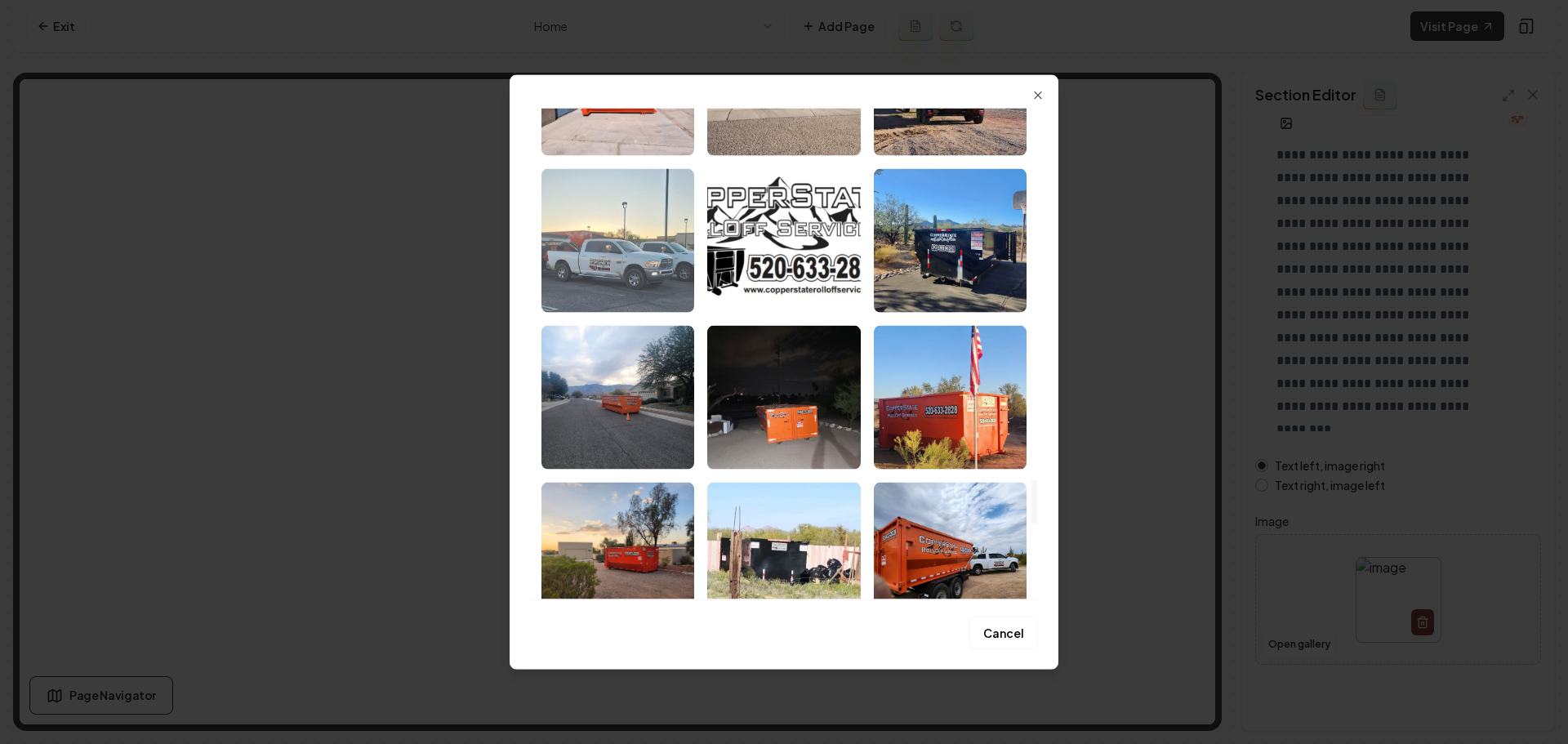
click at [658, 291] on img "Select image image_68a494db5c7cd75eb82a6743.jpeg" at bounding box center [618, 240] width 152 height 144
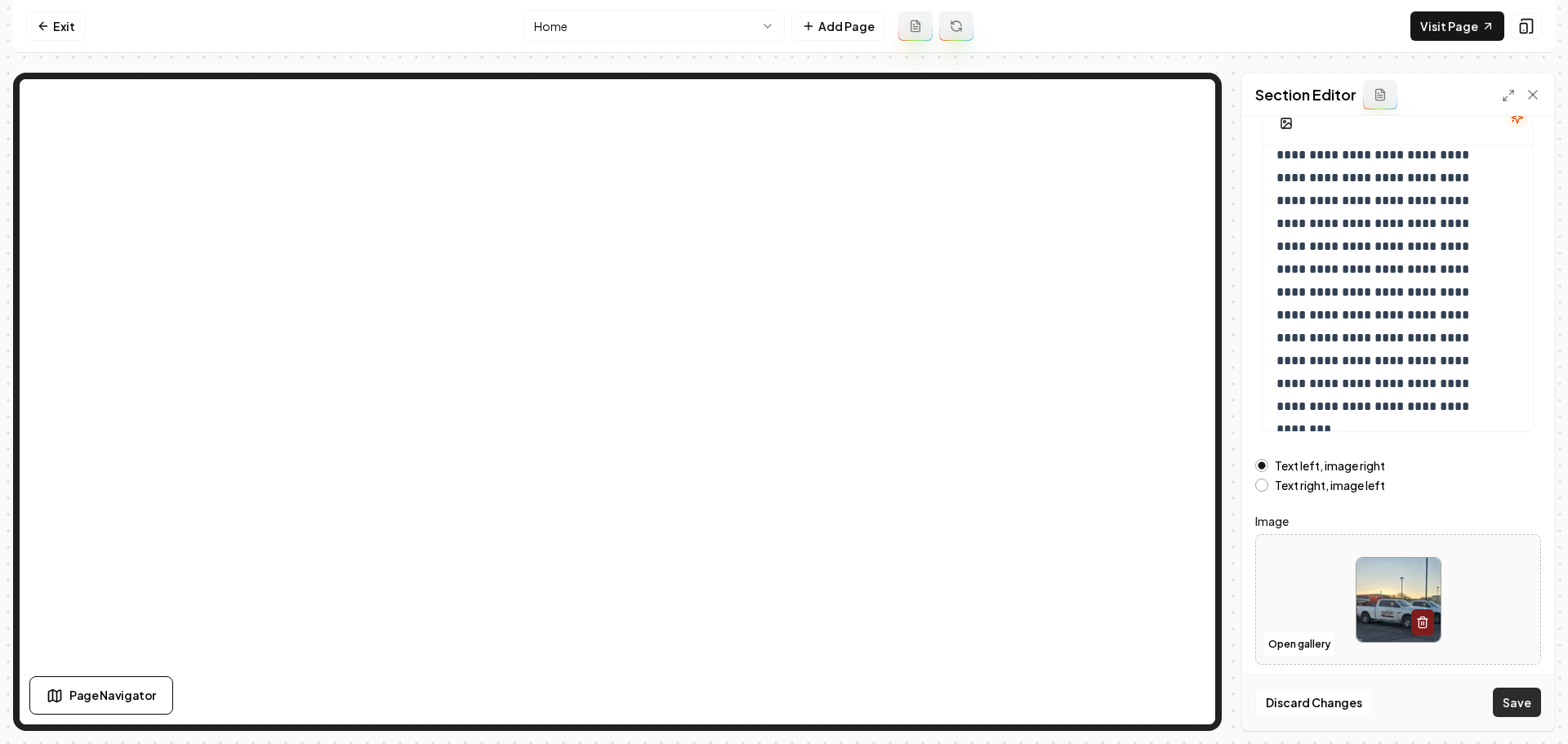
click at [1520, 700] on button "Save" at bounding box center [1517, 701] width 49 height 29
click at [65, 31] on link "Exit" at bounding box center [55, 26] width 60 height 29
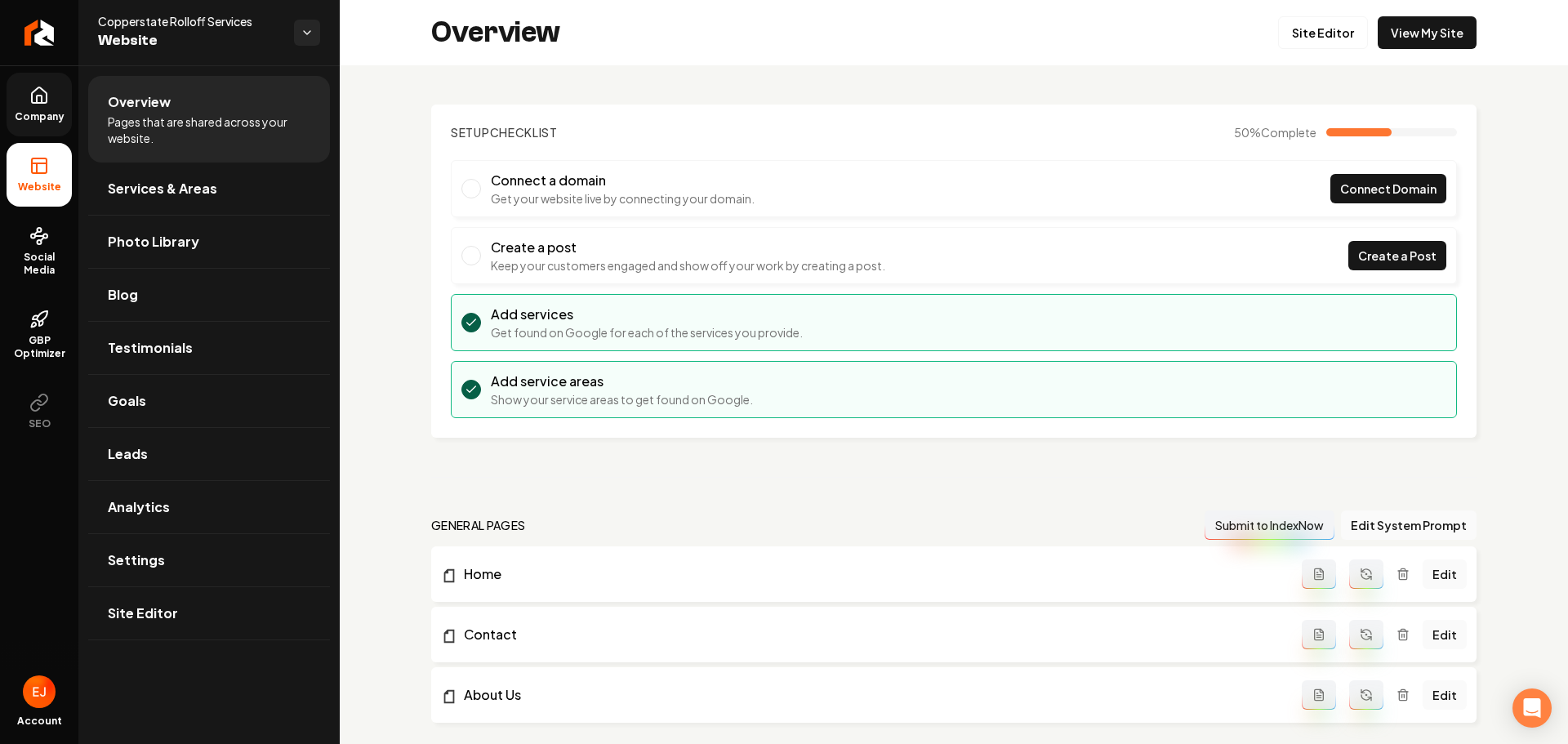
click at [43, 91] on icon at bounding box center [39, 95] width 20 height 20
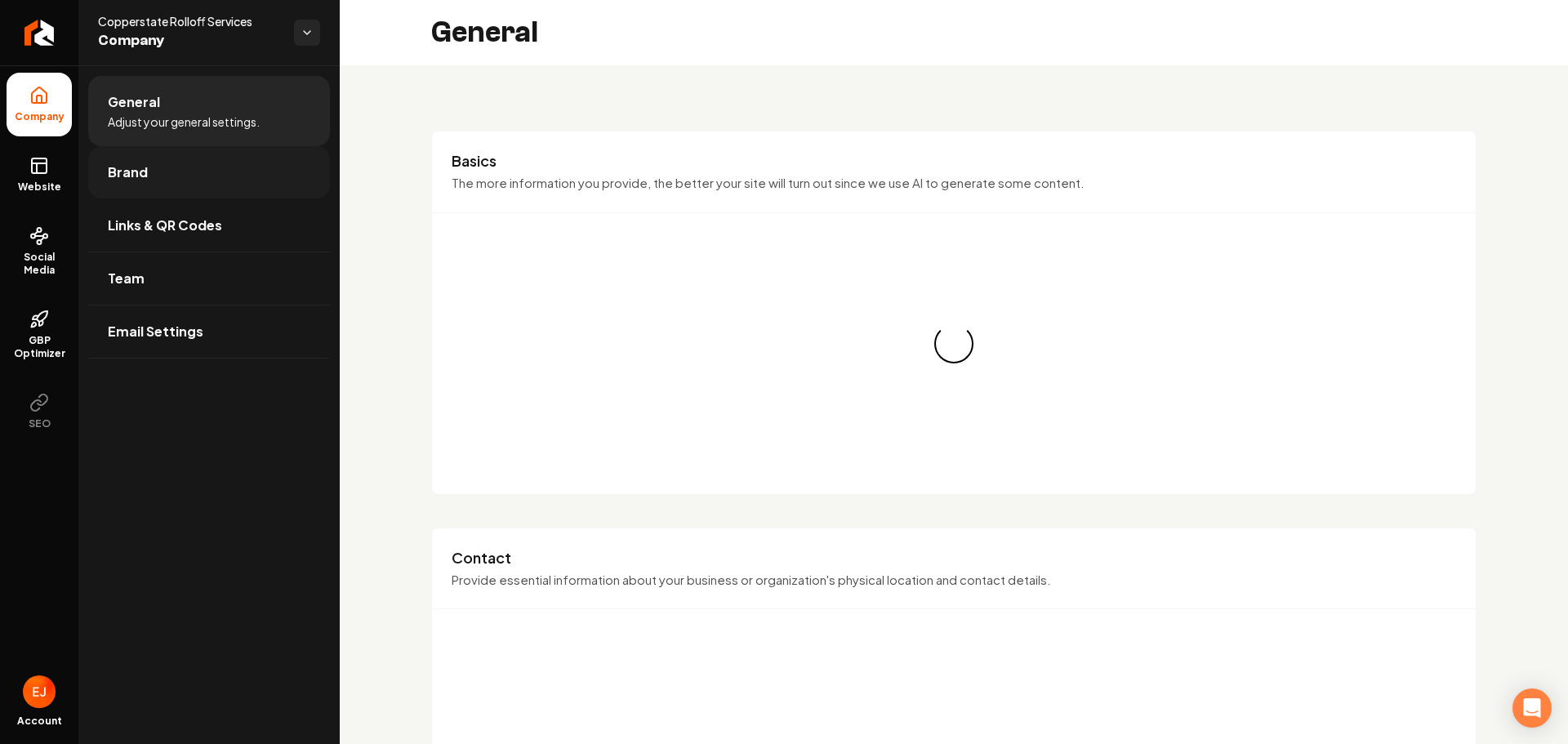
click at [148, 182] on link "Brand" at bounding box center [209, 172] width 242 height 52
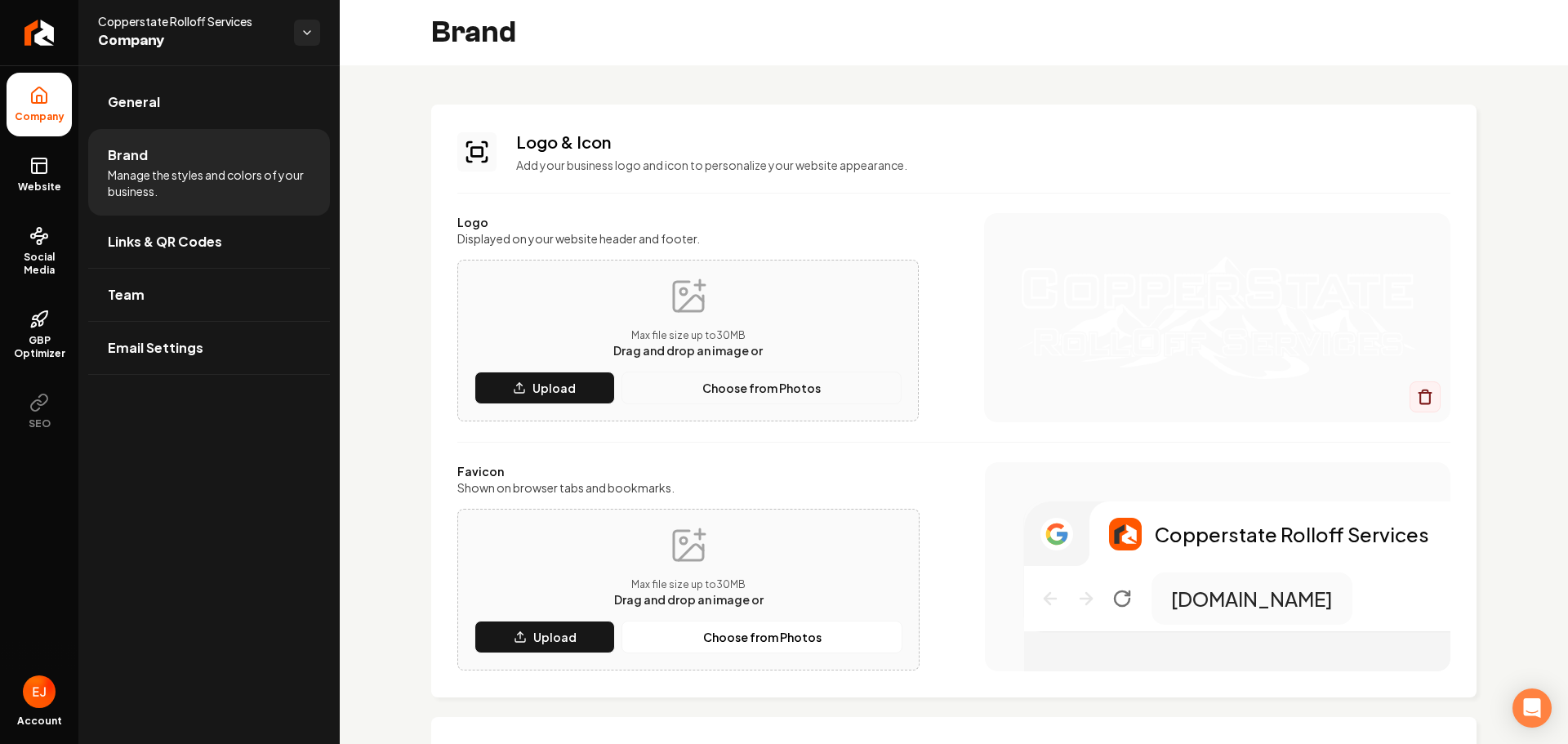
click at [752, 383] on p "Choose from Photos" at bounding box center [762, 387] width 118 height 16
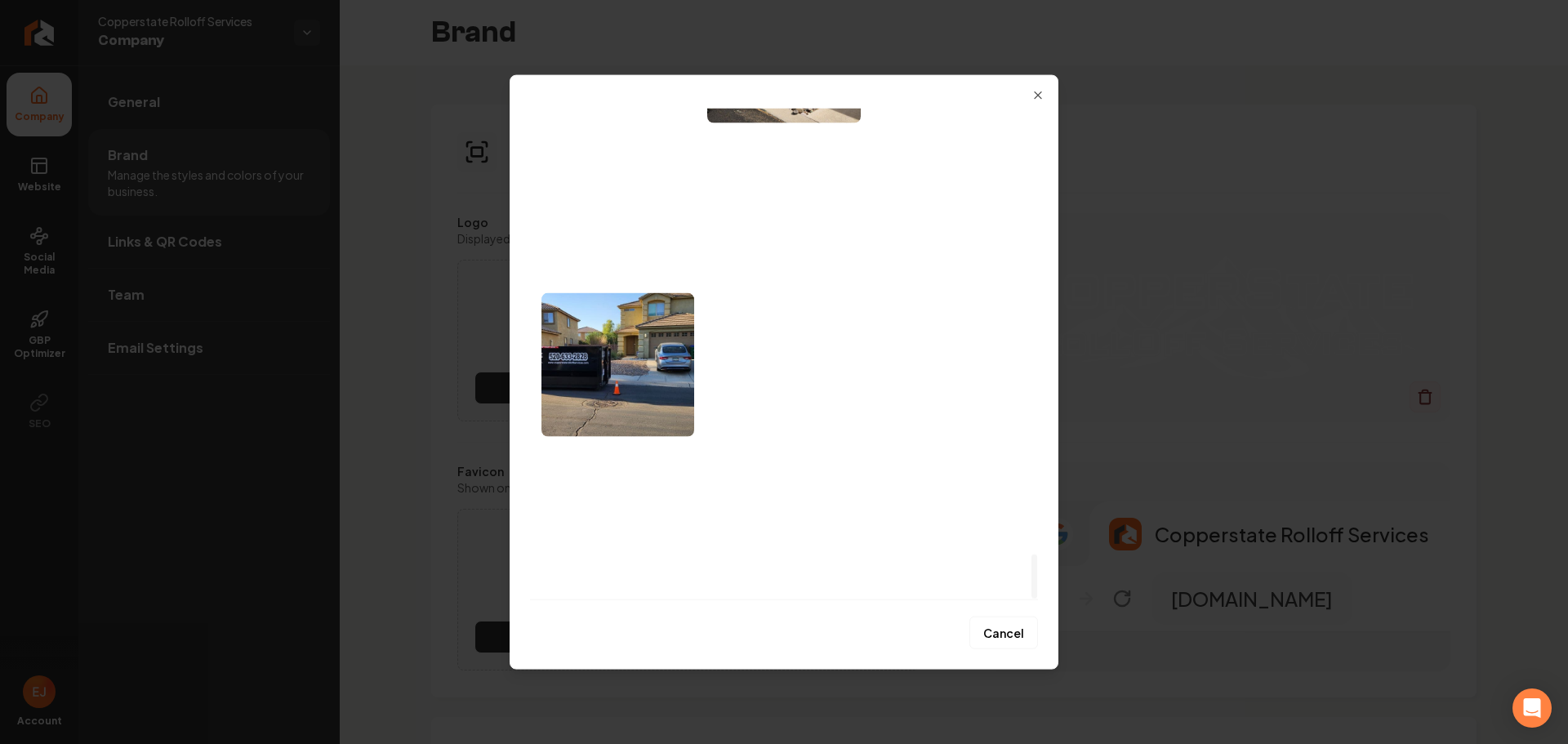
drag, startPoint x: 1036, startPoint y: 163, endPoint x: 1049, endPoint y: 619, distance: 456.2
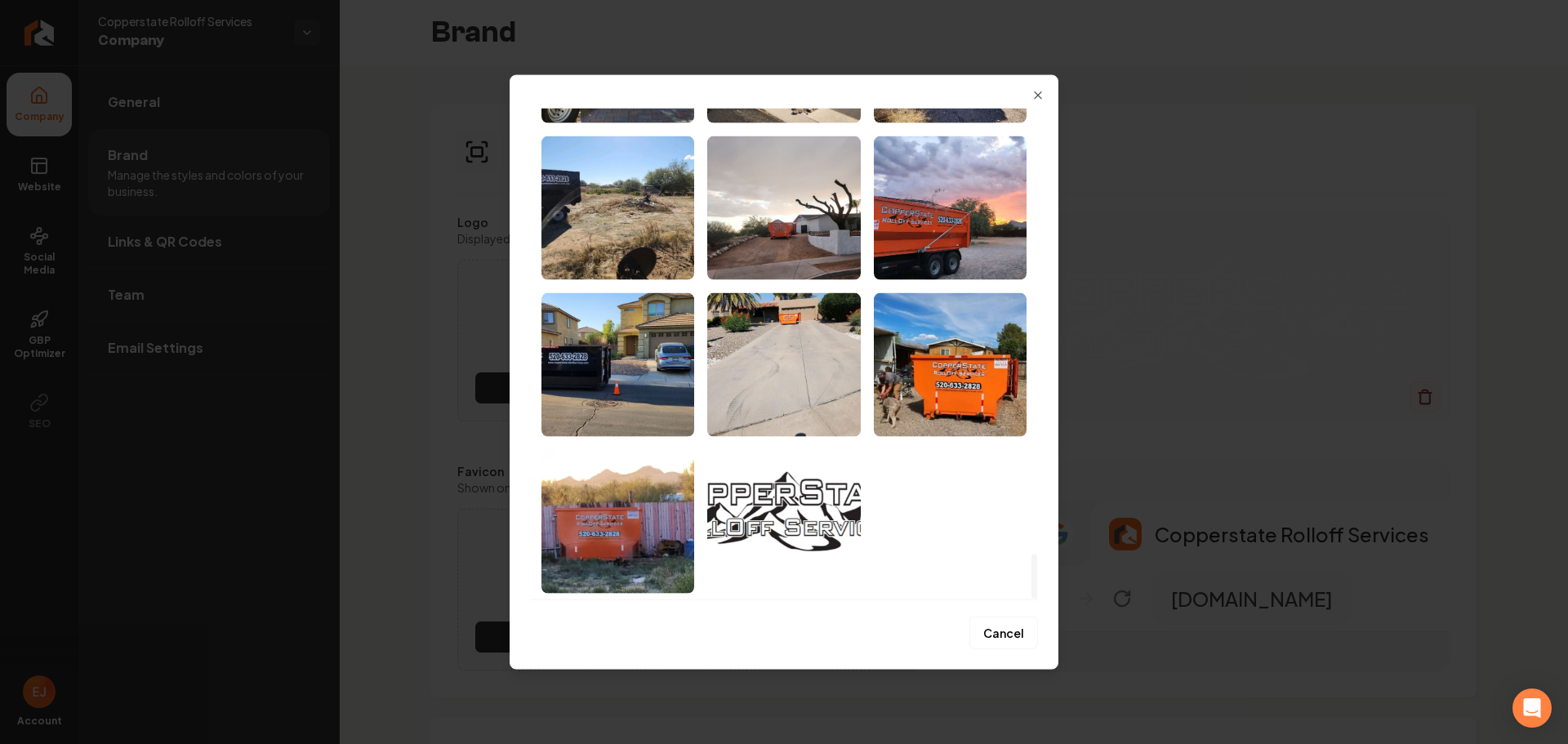
click at [1038, 598] on div at bounding box center [1035, 576] width 6 height 45
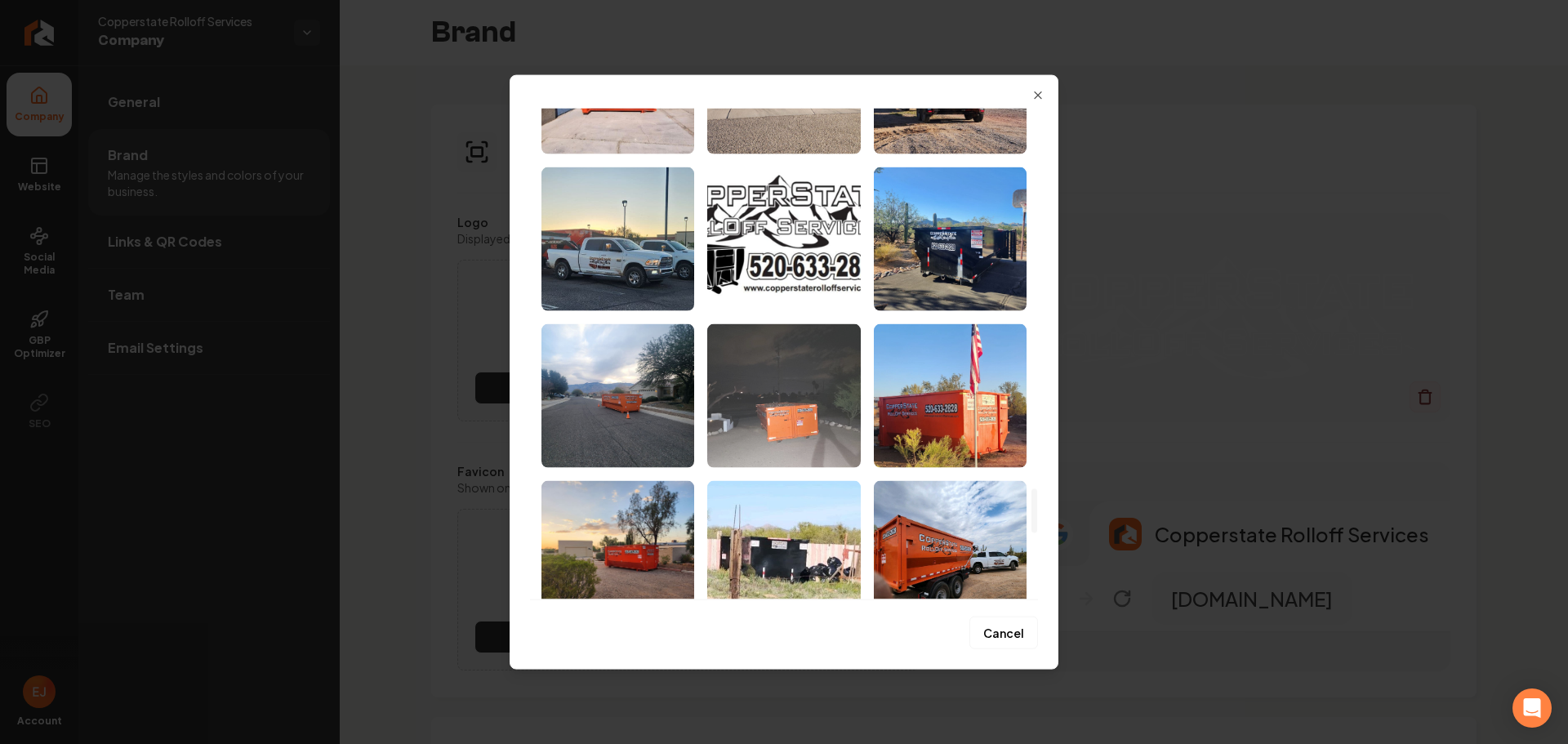
scroll to position [4066, 0]
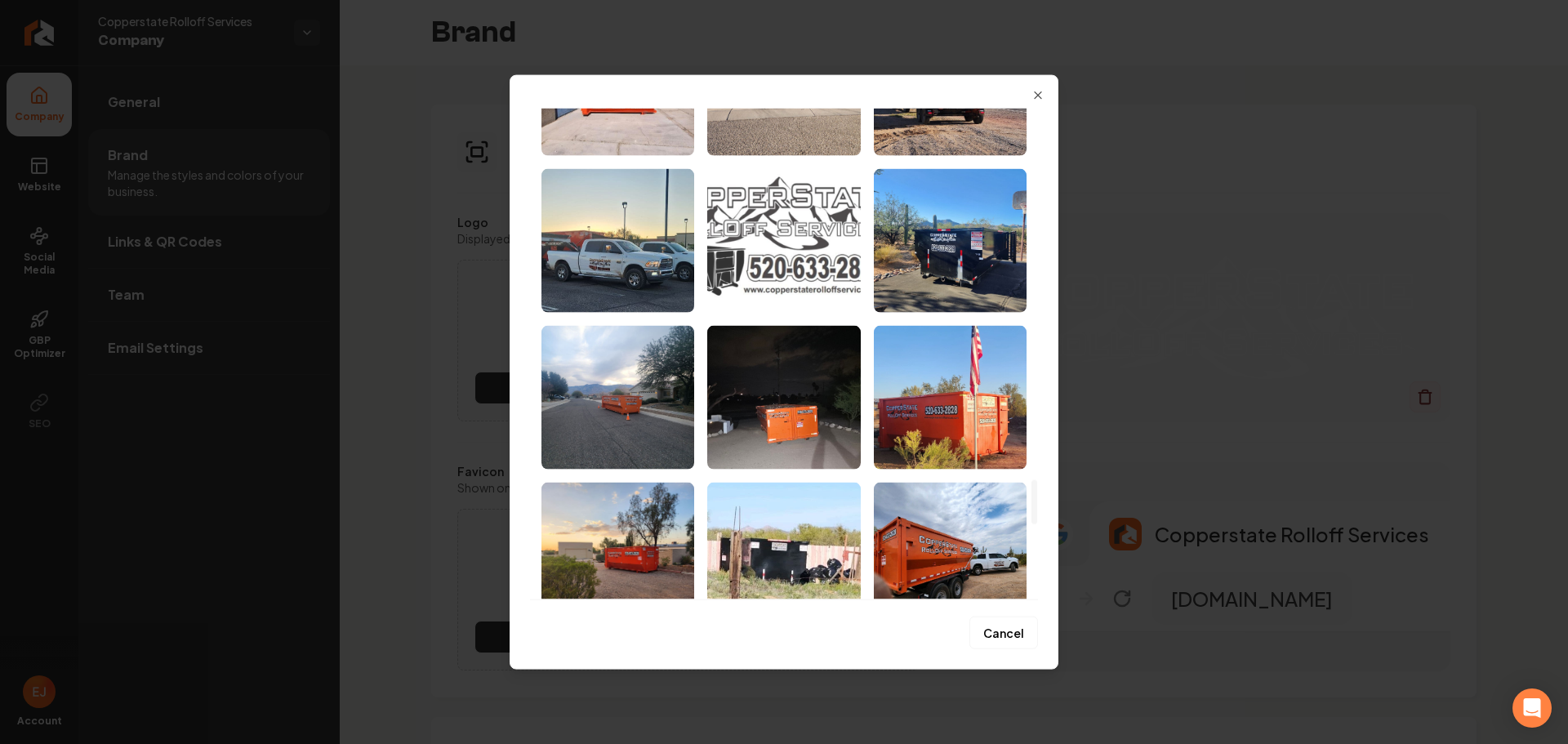
click at [798, 258] on img "Select image image_68a494db5c7cd75eb82a64cf.jpeg" at bounding box center [784, 240] width 152 height 144
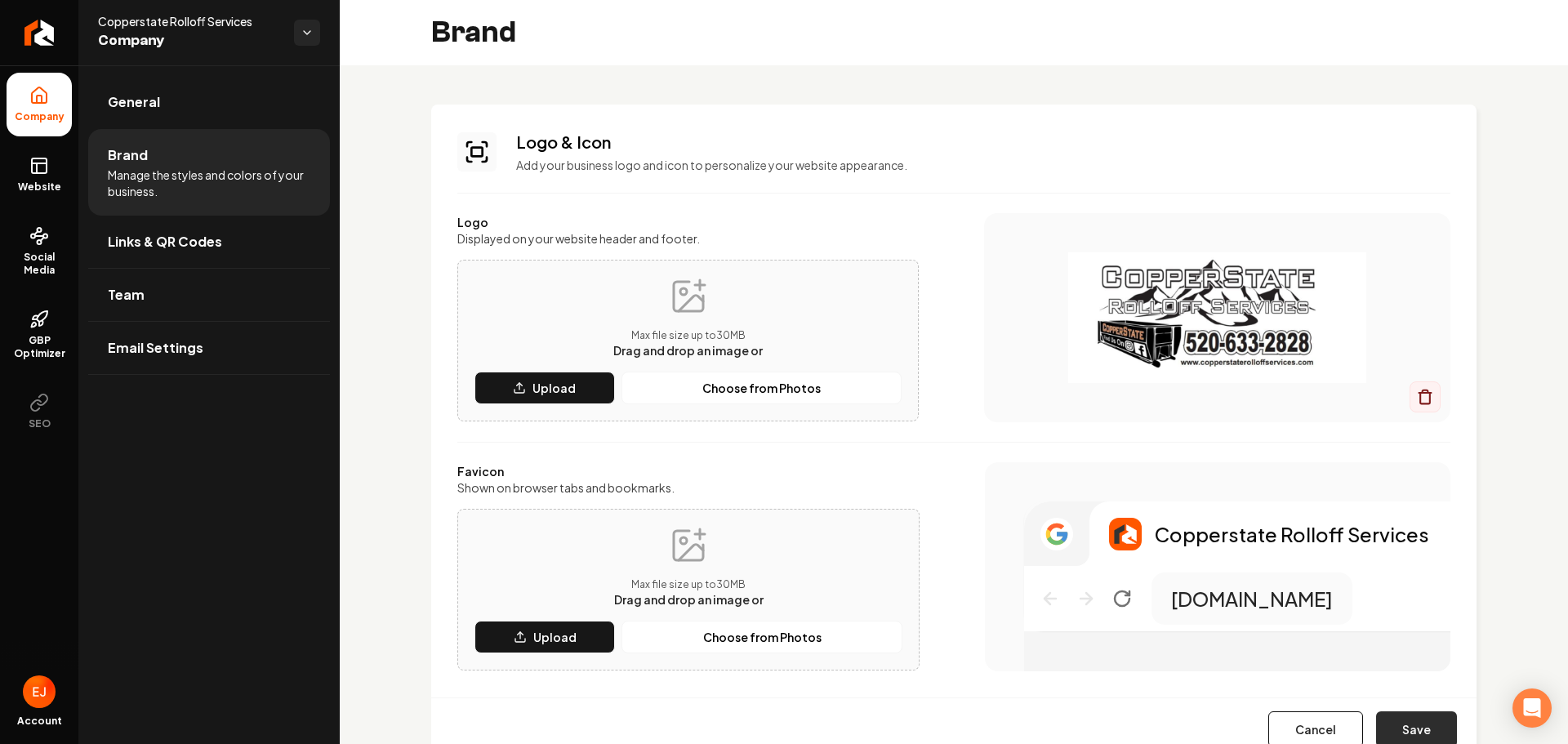
click at [1420, 733] on button "Save" at bounding box center [1417, 729] width 81 height 36
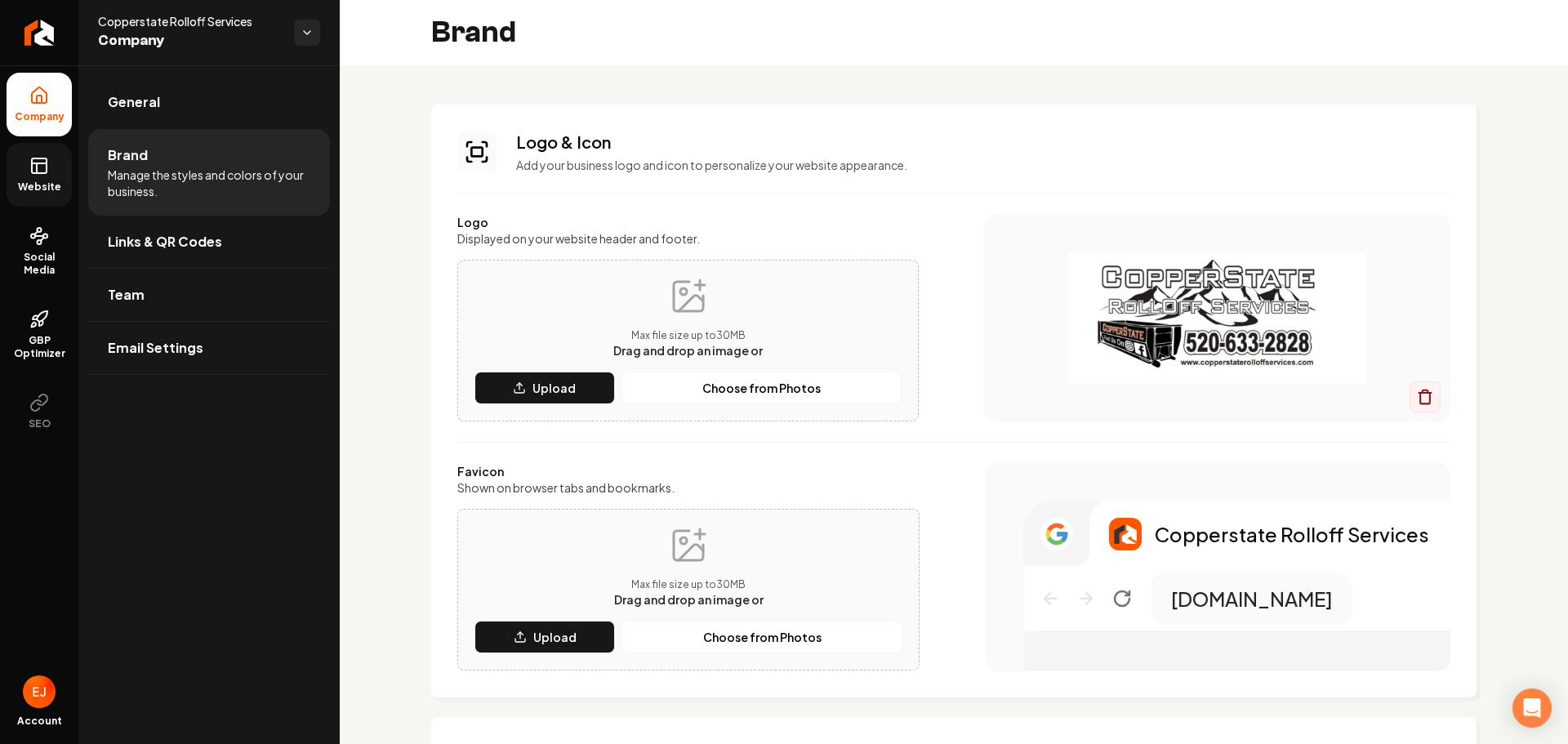
click at [57, 174] on link "Website" at bounding box center [39, 174] width 66 height 64
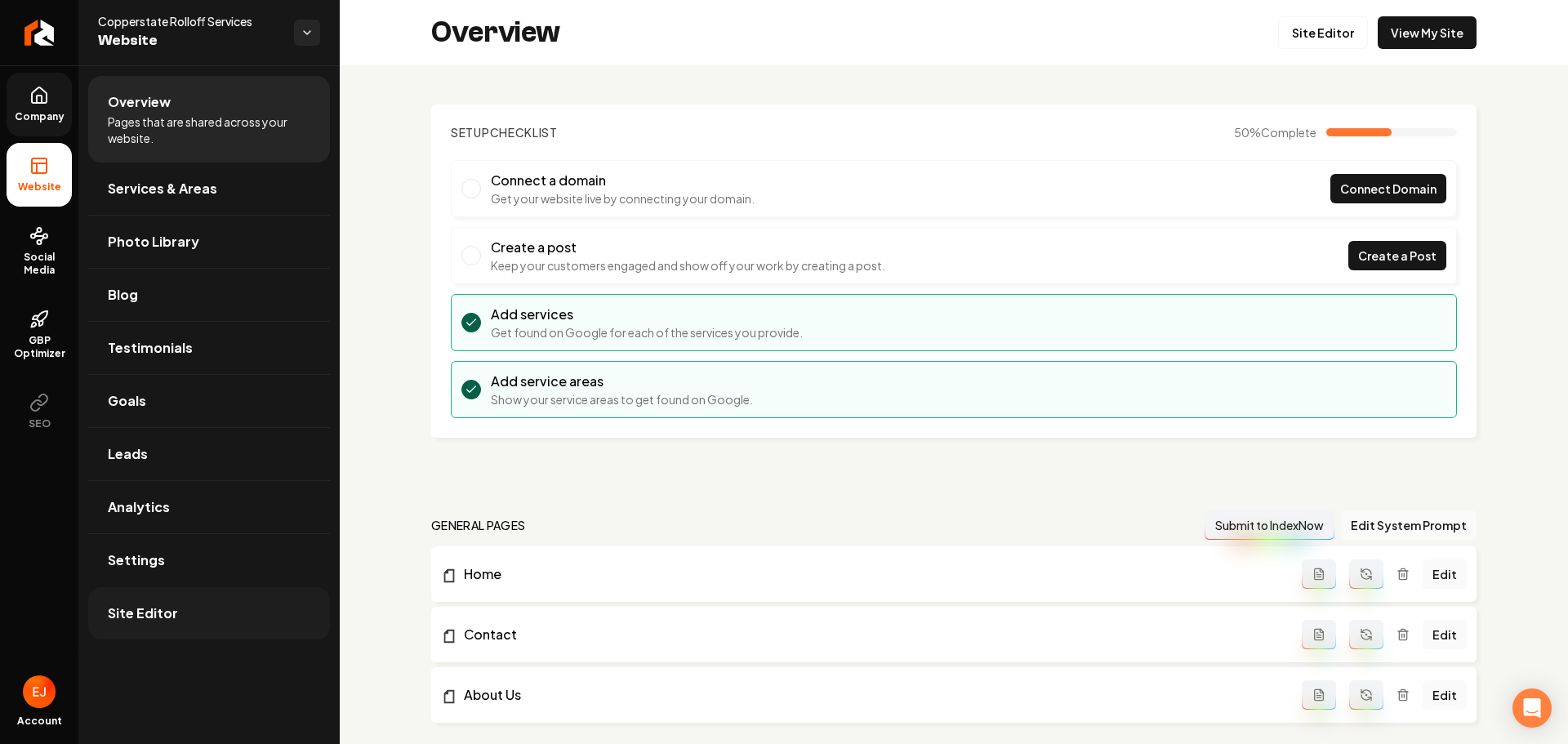
click at [152, 607] on span "Site Editor" at bounding box center [143, 613] width 70 height 20
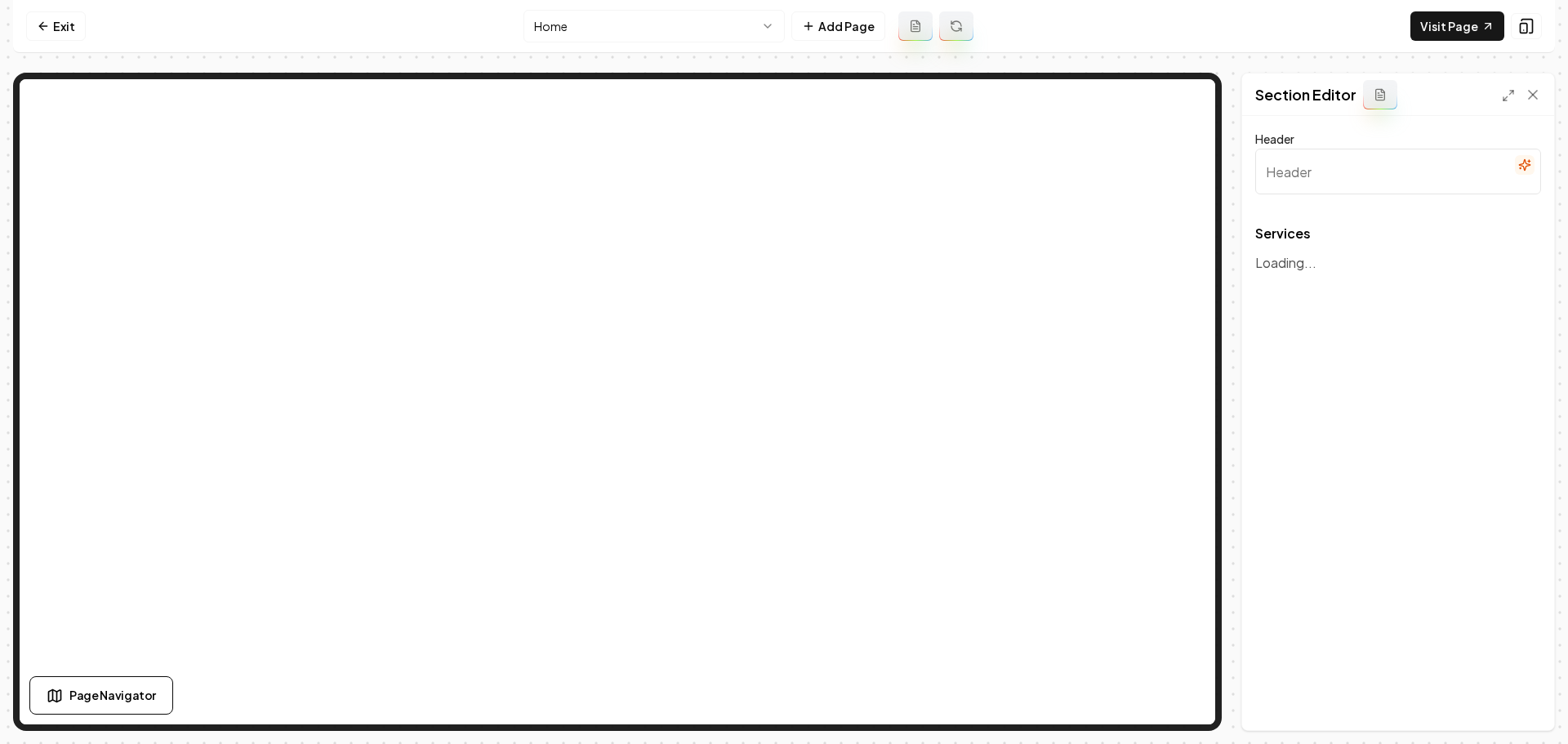
type input "Our Dumpster Rental Solutions"
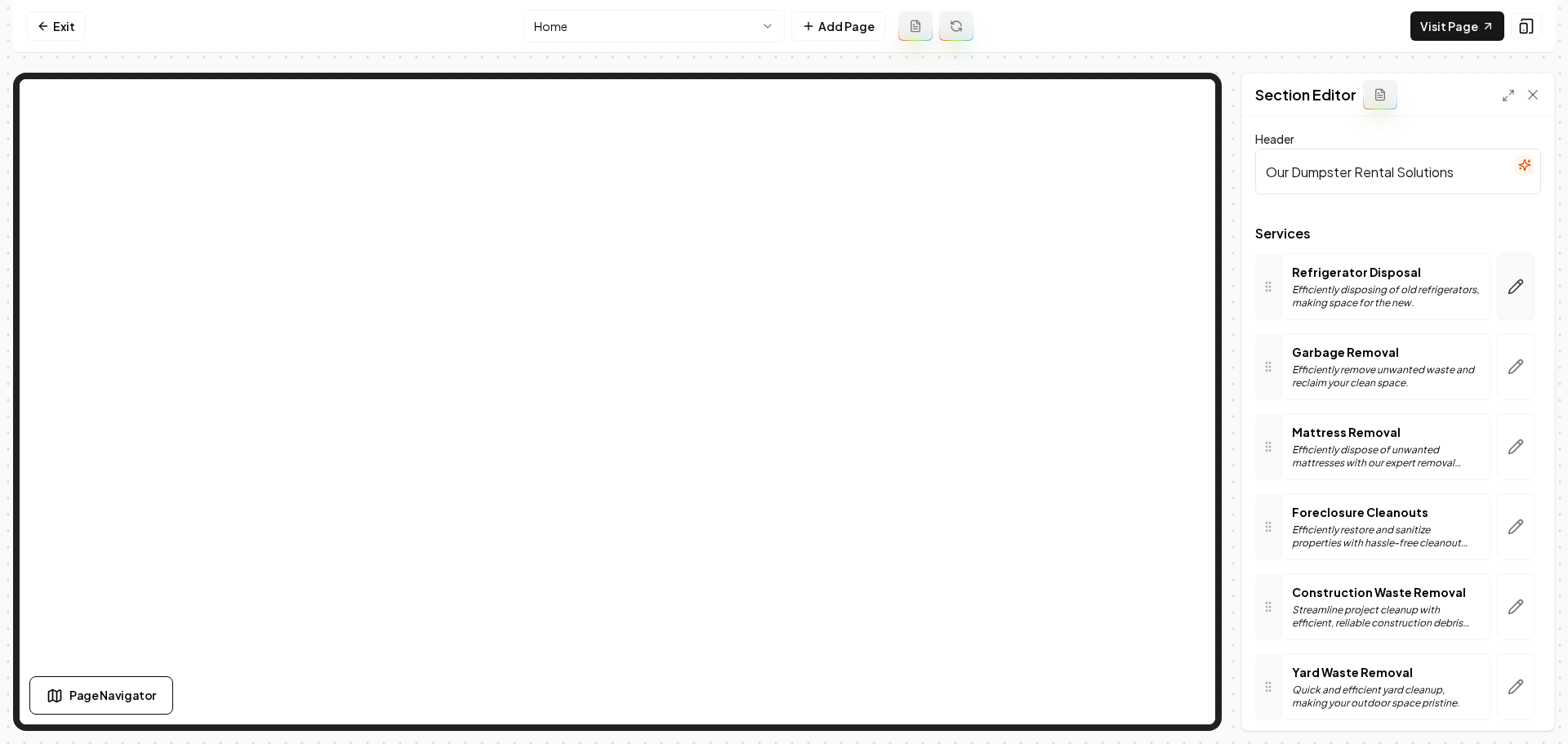
click at [1508, 290] on icon "button" at bounding box center [1516, 286] width 16 height 16
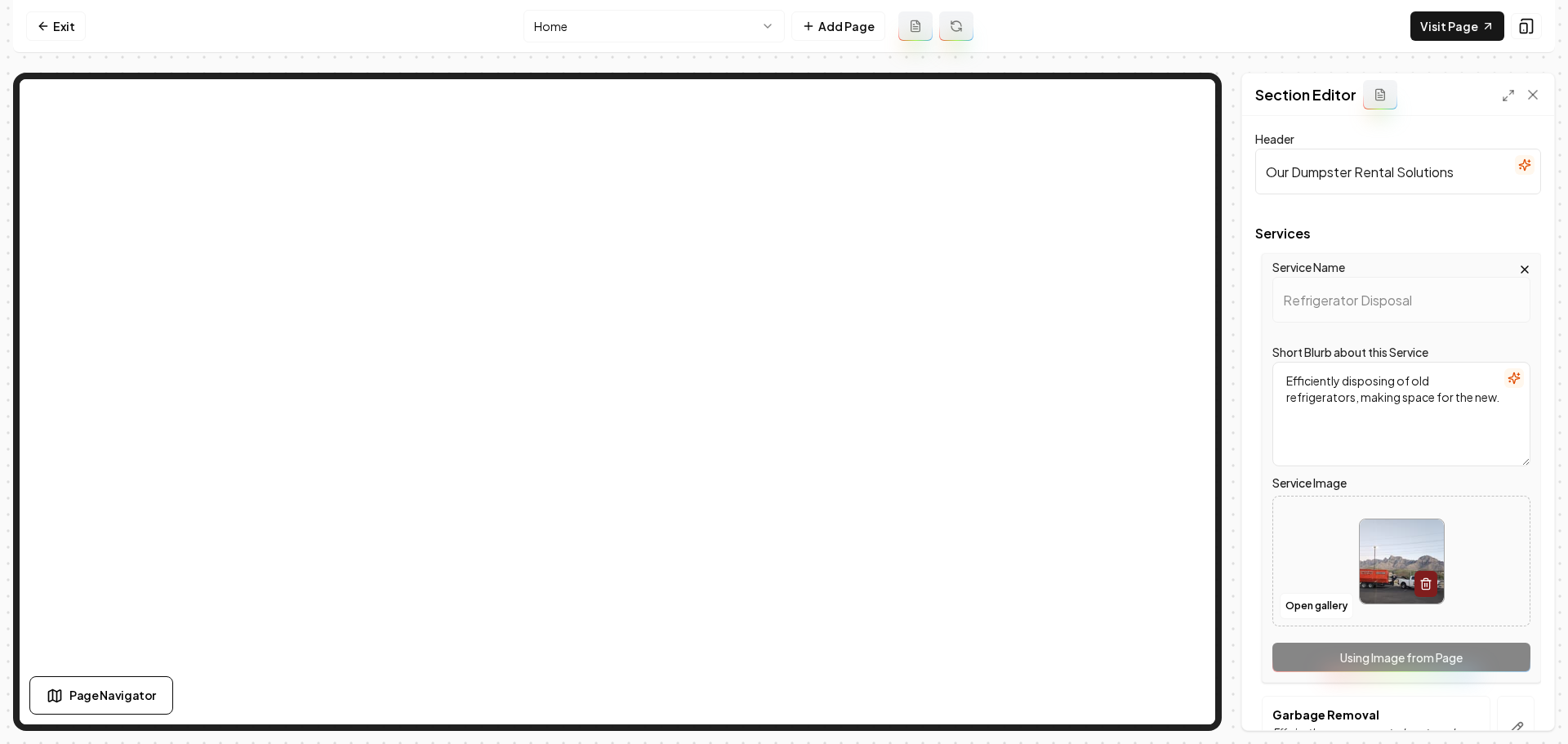
click at [1391, 552] on img at bounding box center [1401, 561] width 84 height 84
click at [1305, 598] on button "Open gallery" at bounding box center [1316, 605] width 73 height 26
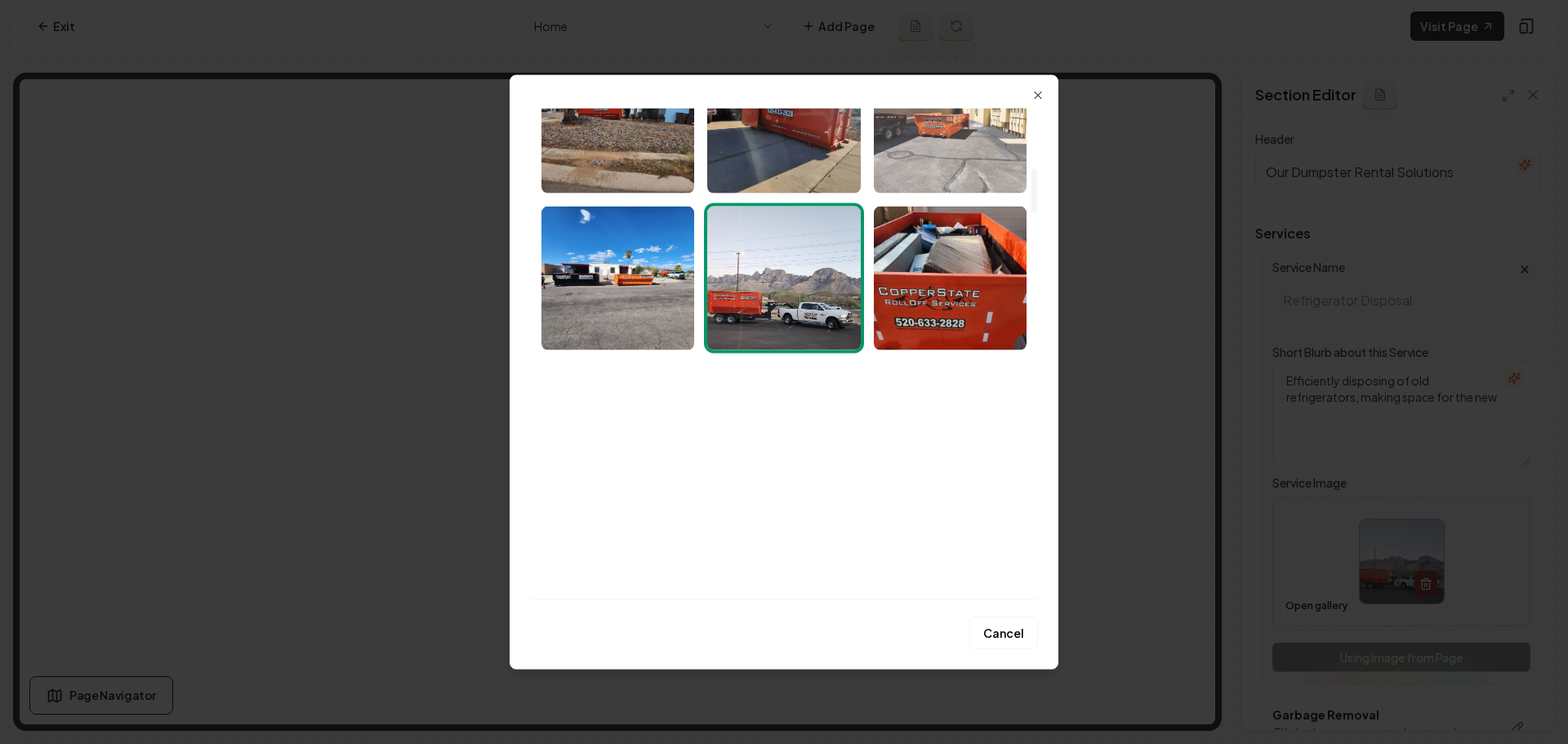
scroll to position [653, 0]
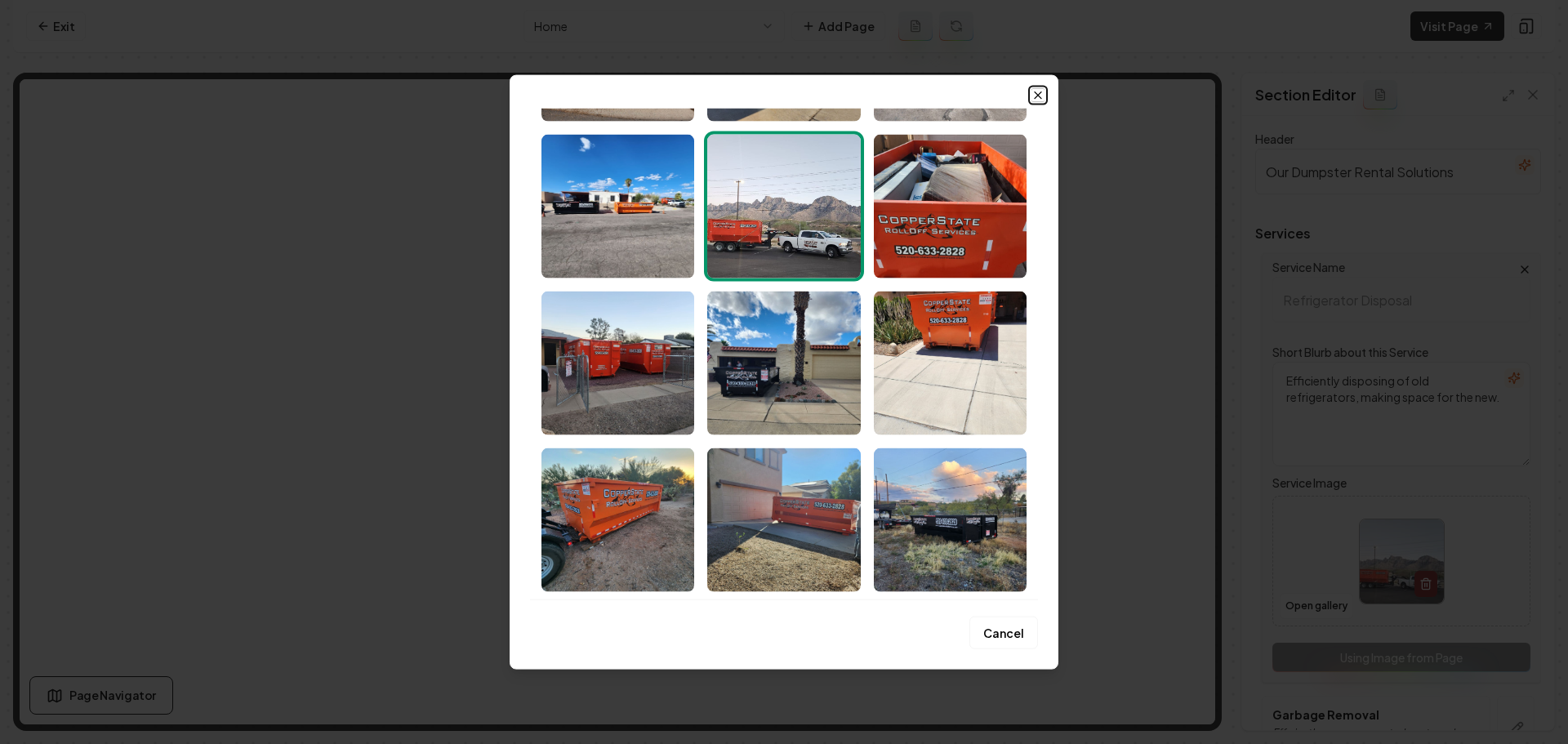
click at [1038, 94] on icon "button" at bounding box center [1038, 94] width 7 height 7
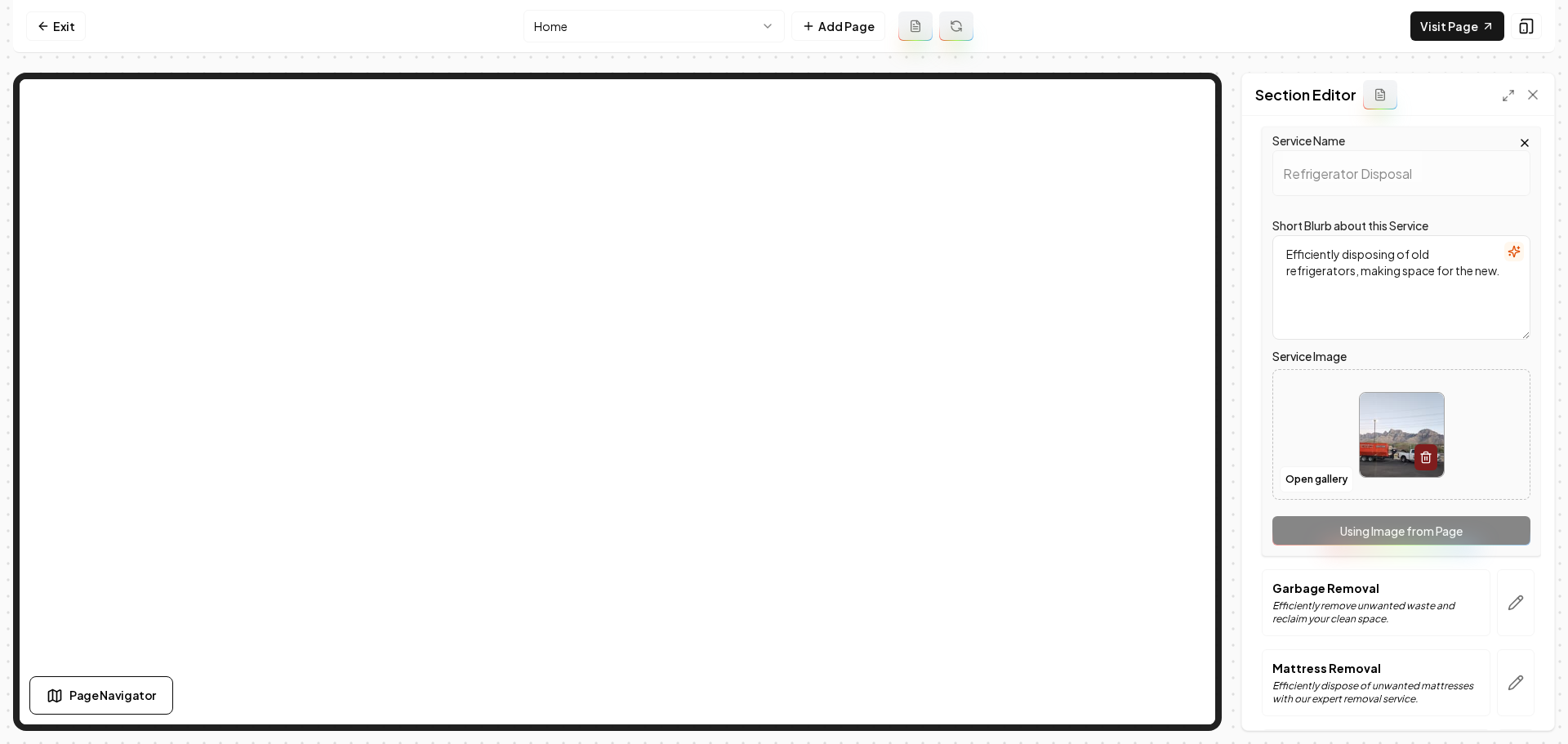
scroll to position [326, 0]
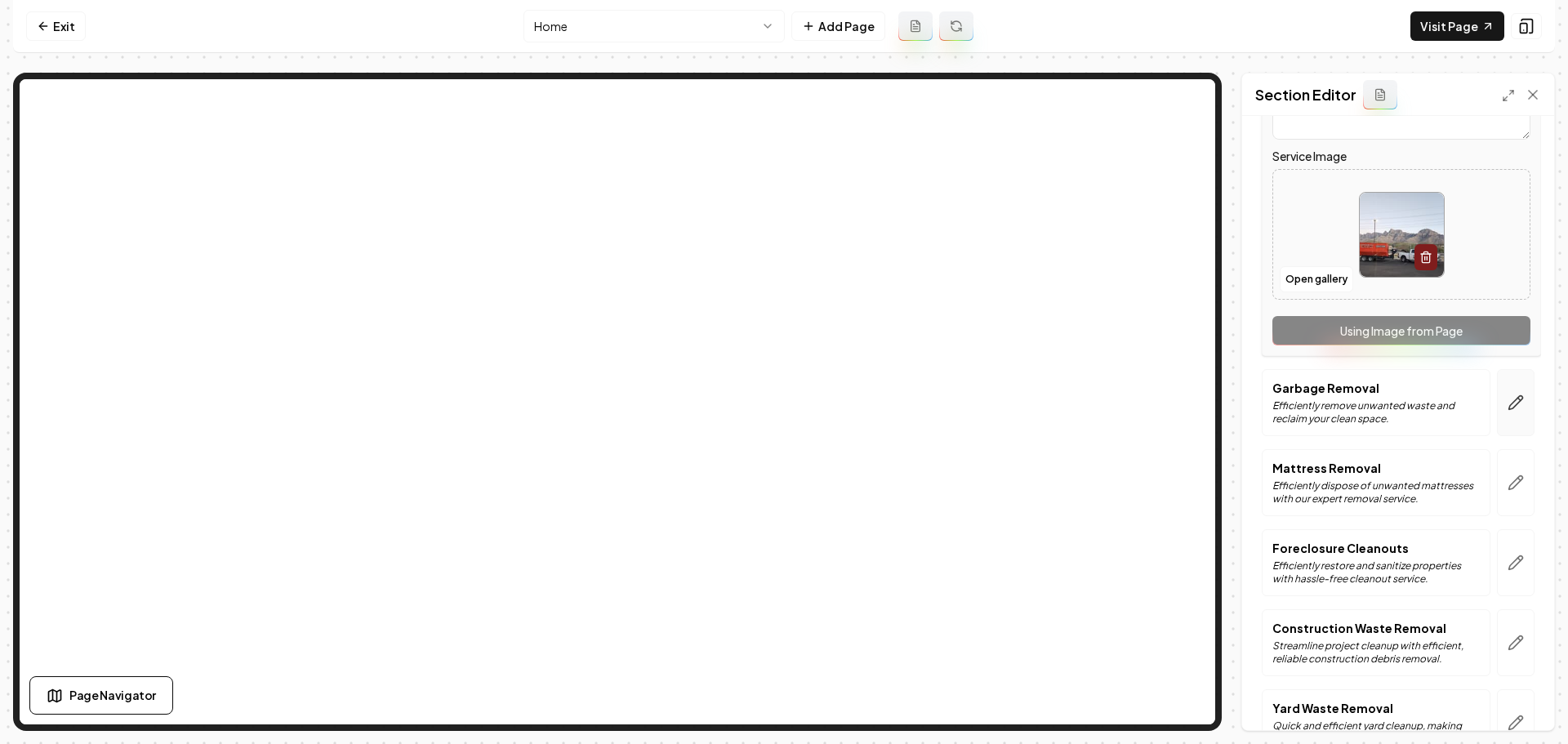
click at [1515, 403] on button "button" at bounding box center [1516, 402] width 37 height 67
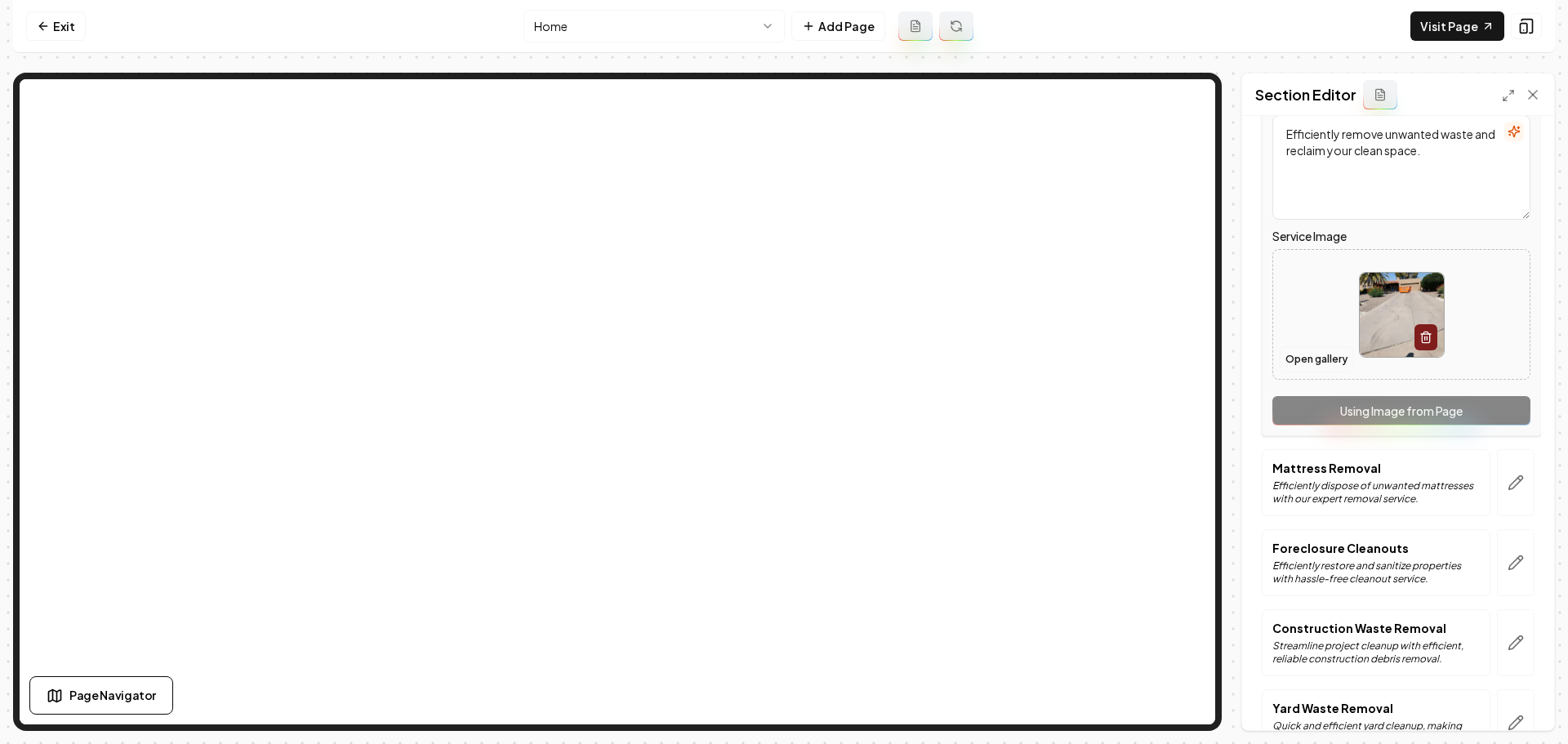
click at [1329, 361] on button "Open gallery" at bounding box center [1316, 359] width 73 height 26
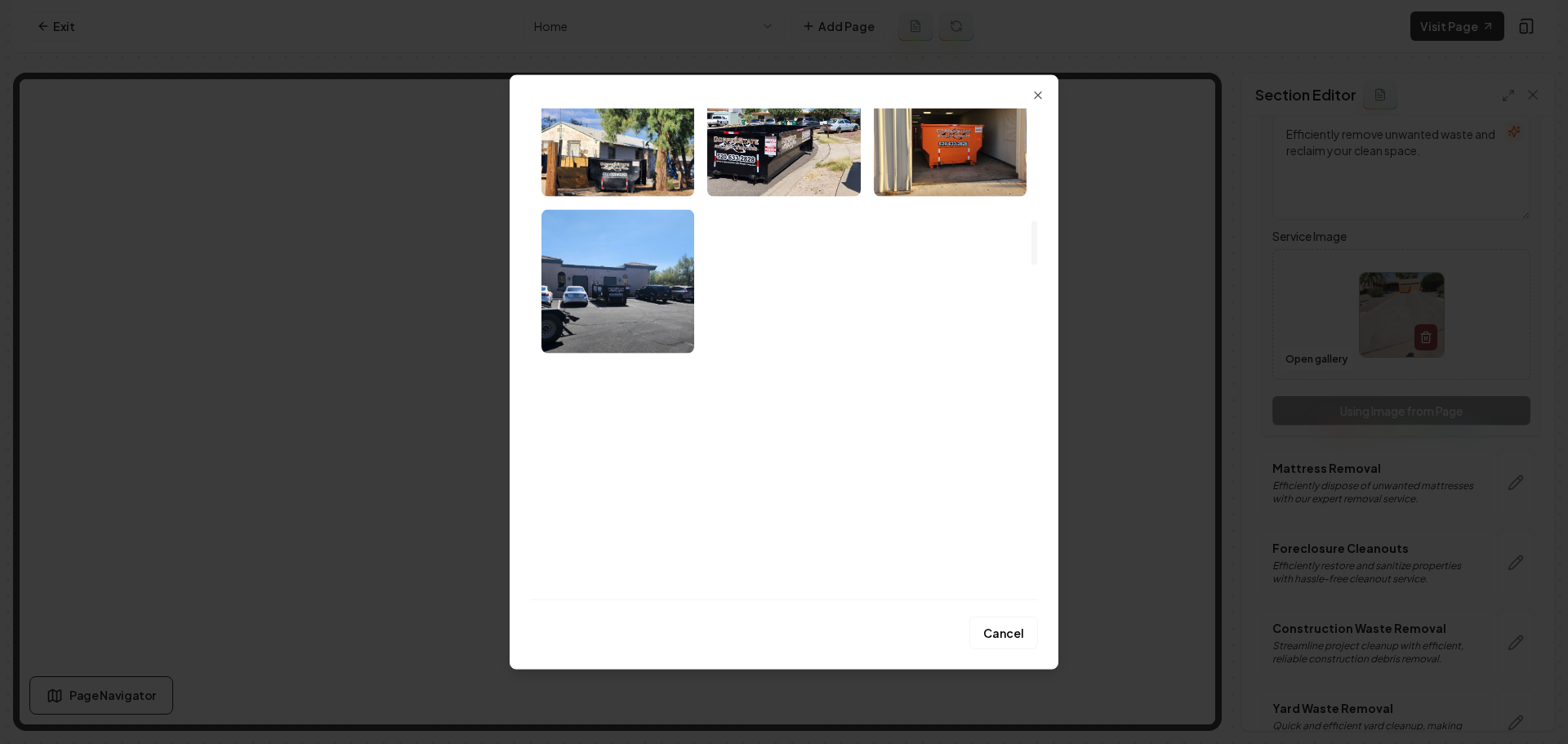
scroll to position [1224, 0]
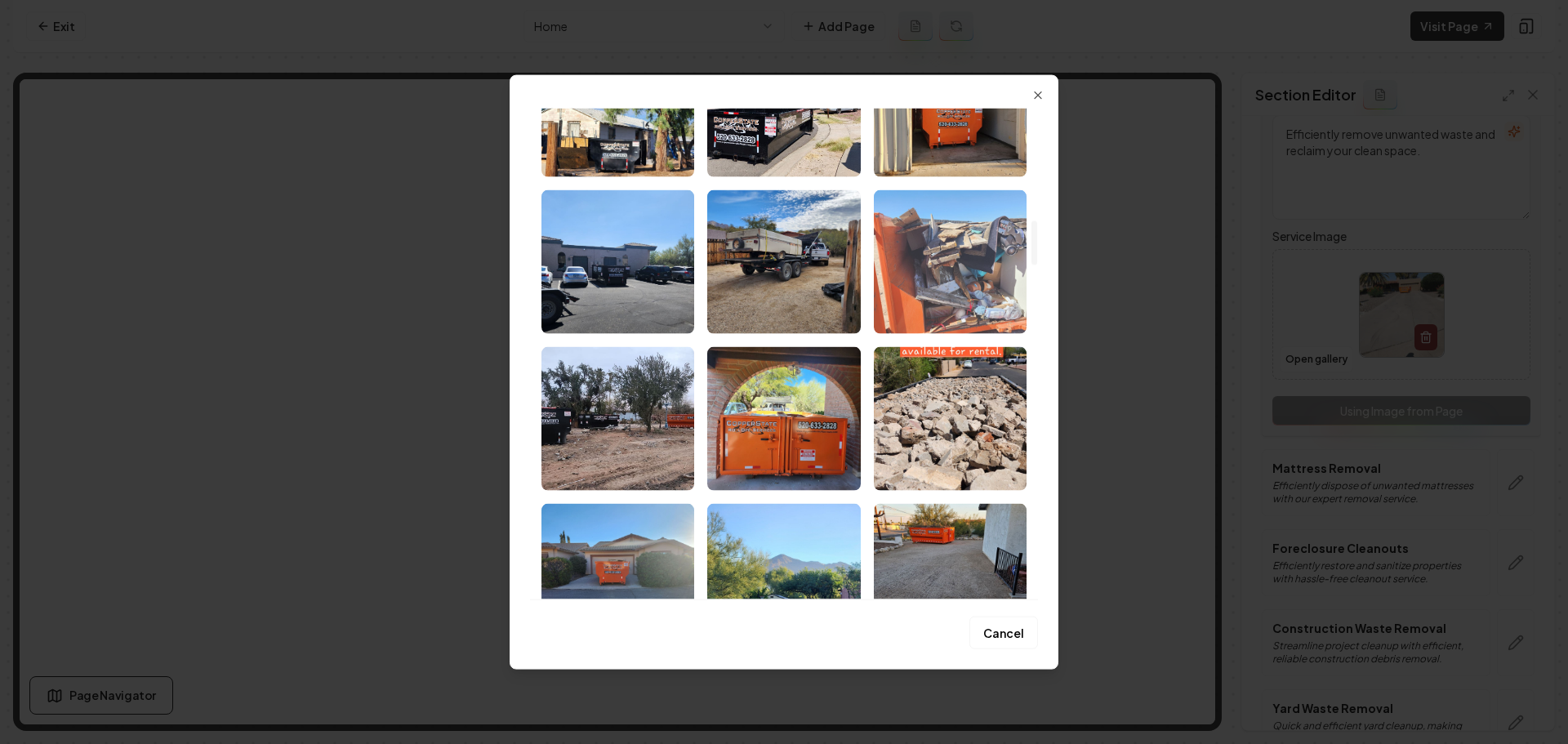
click at [939, 304] on img "Select image image_68a494dc5c7cd75eb82a6c7b.jpeg" at bounding box center [950, 261] width 152 height 144
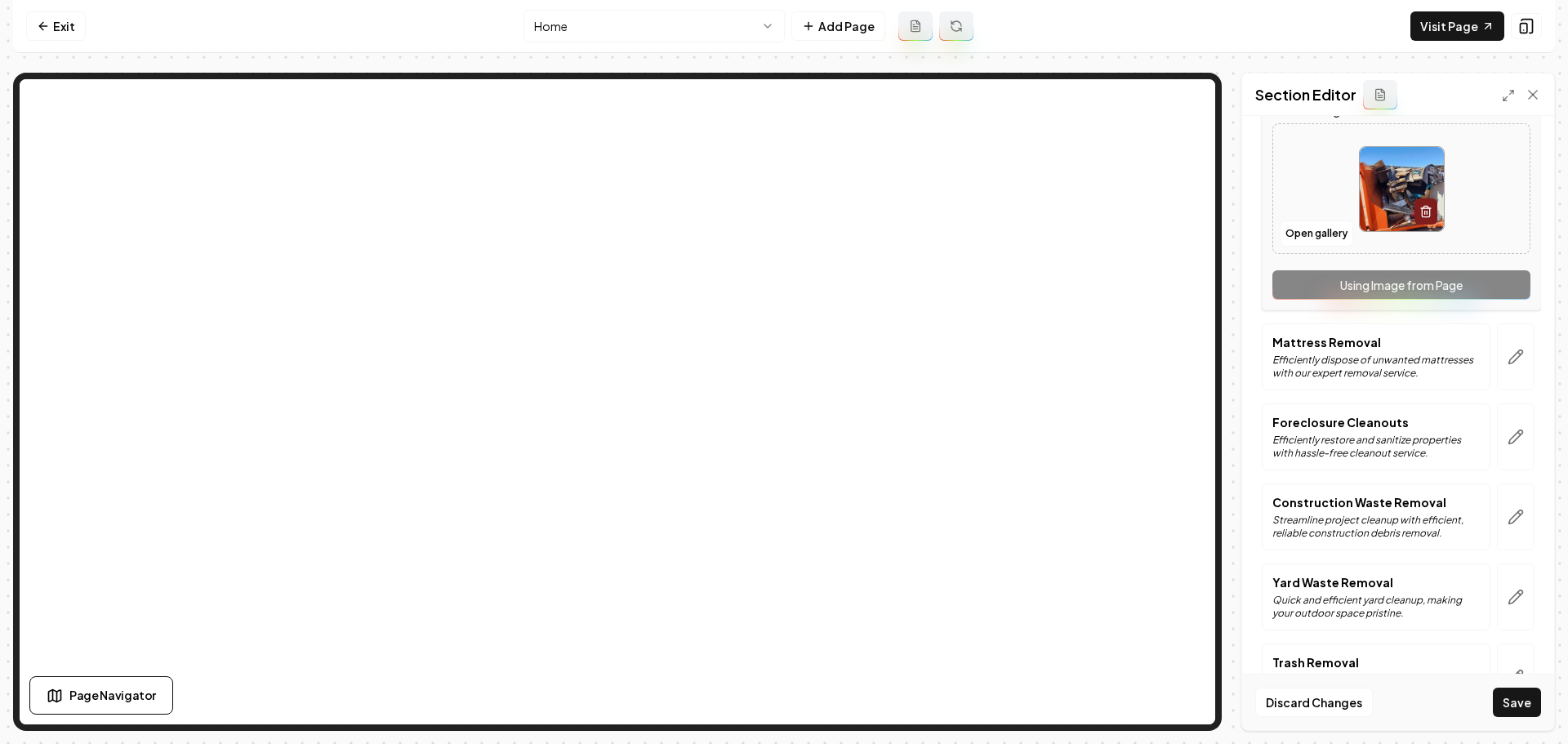
scroll to position [490, 0]
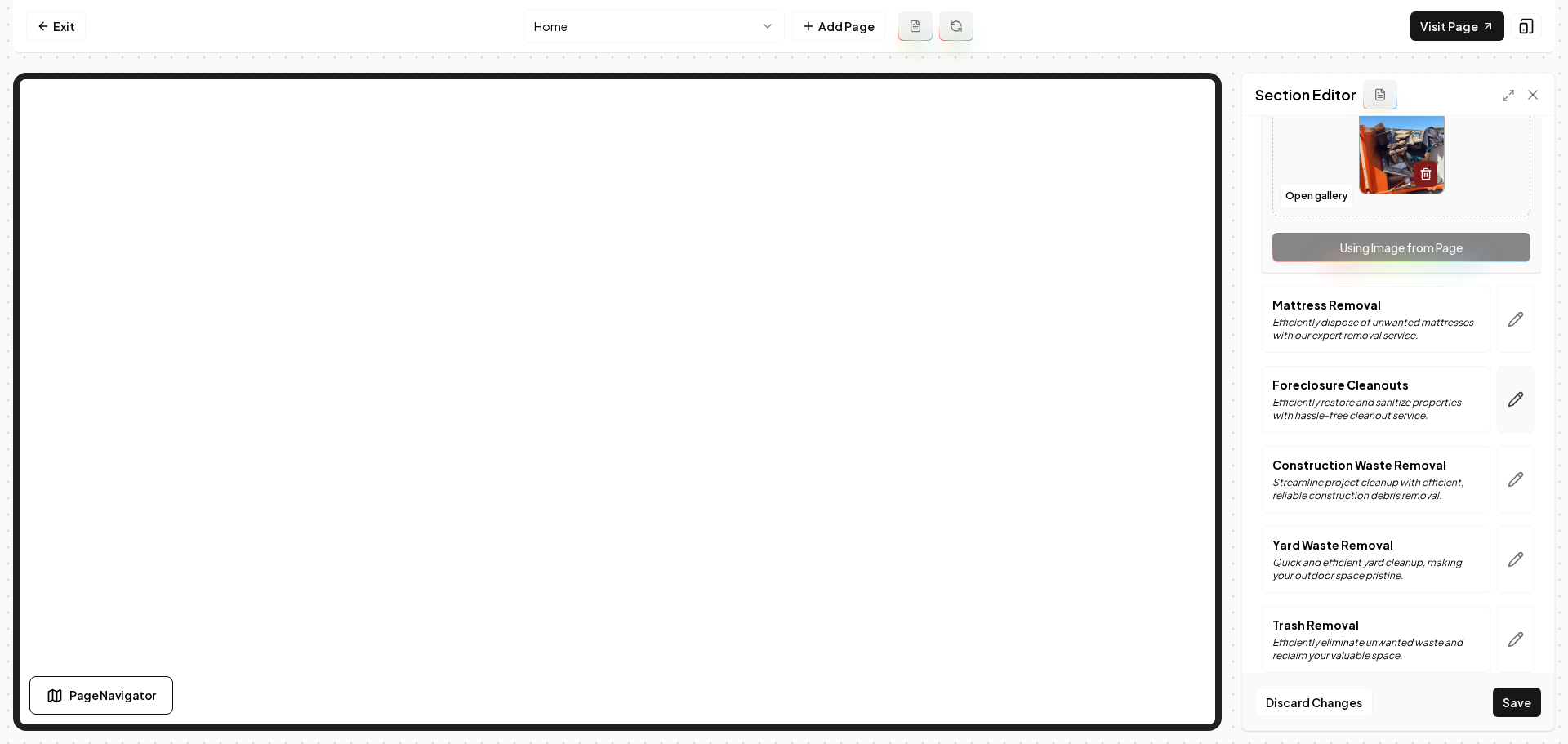
click at [1508, 403] on icon "button" at bounding box center [1516, 399] width 16 height 16
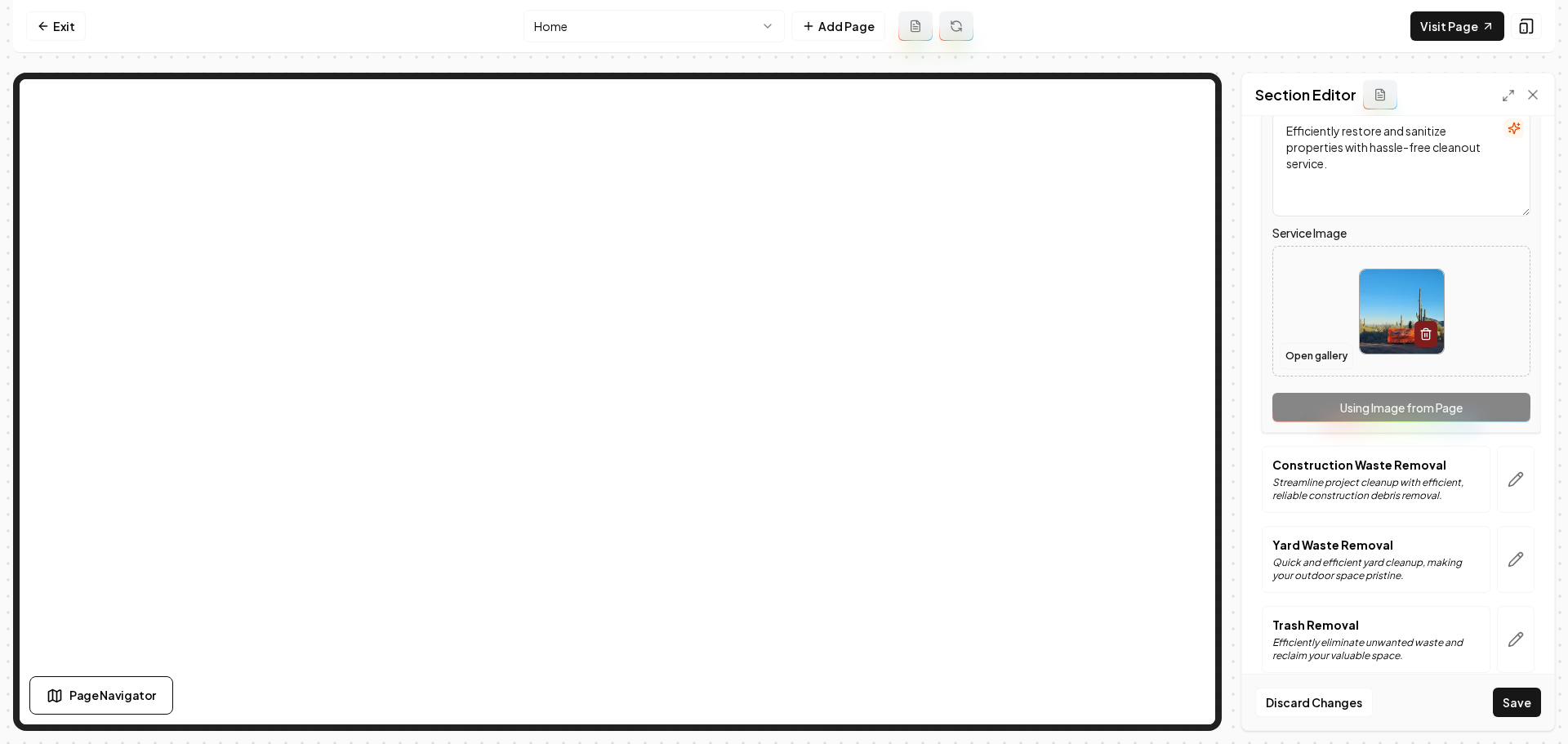
click at [1319, 360] on button "Open gallery" at bounding box center [1316, 355] width 73 height 26
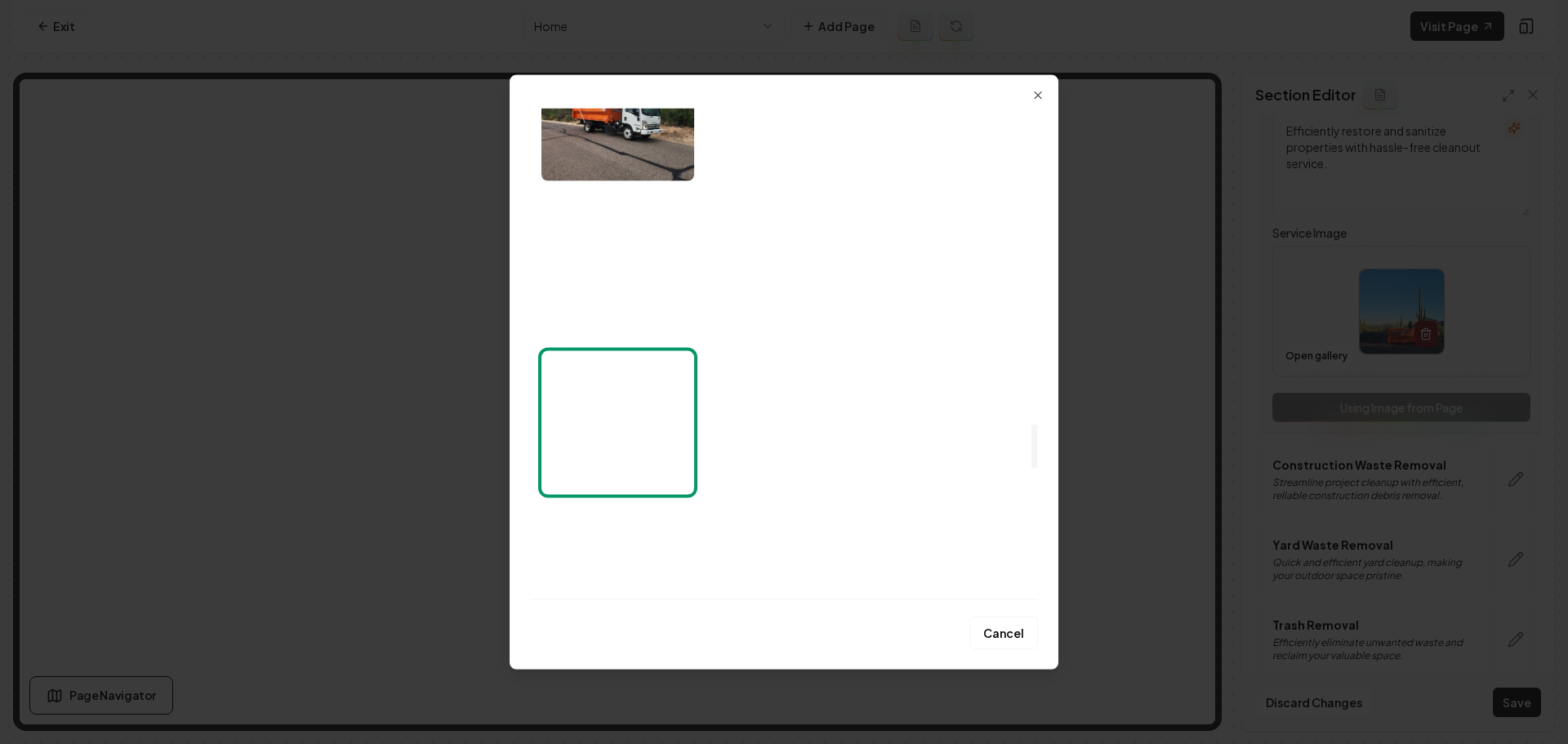
scroll to position [3592, 0]
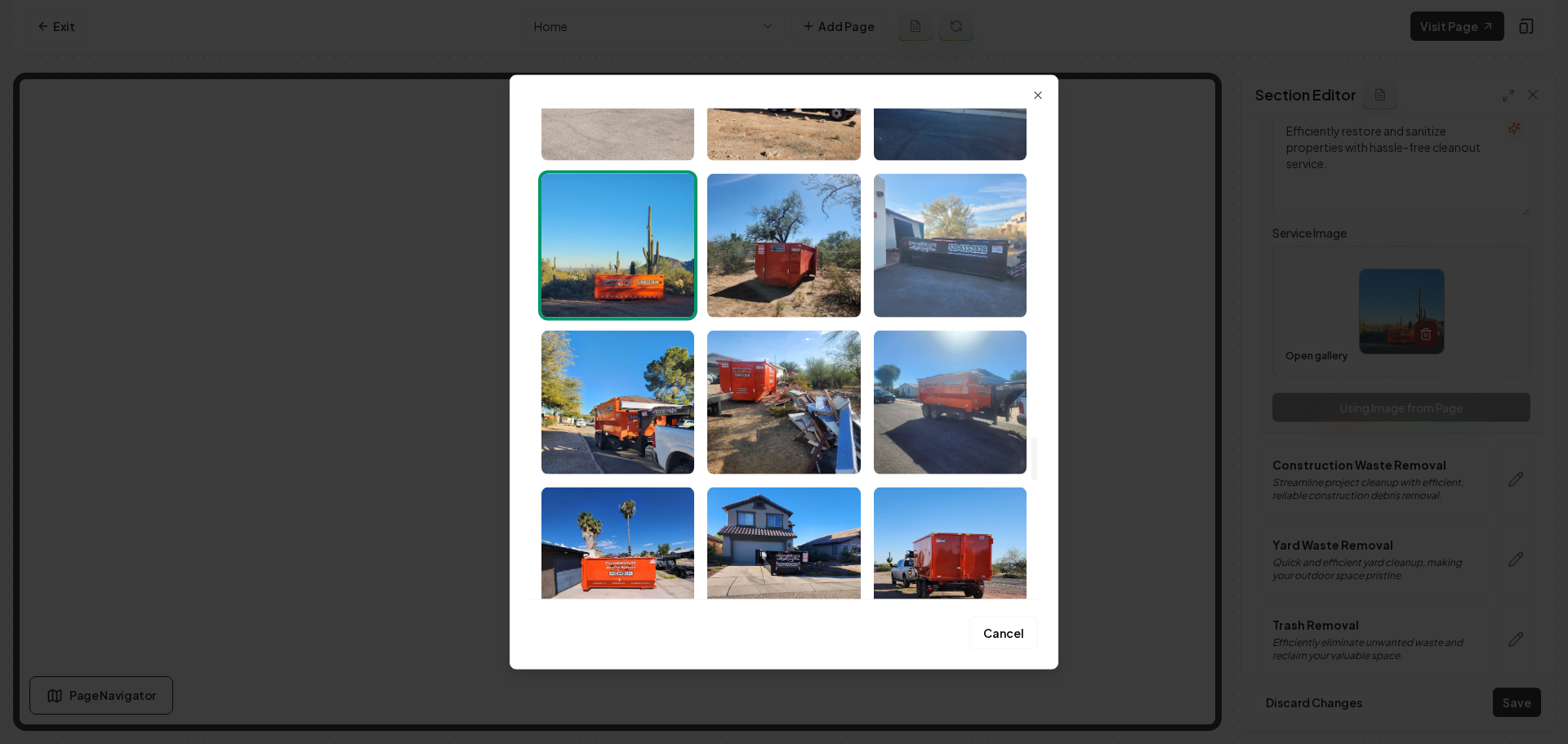
click at [940, 279] on img "Select image image_68a494db5c7cd75eb82a675d.jpeg" at bounding box center [950, 245] width 152 height 144
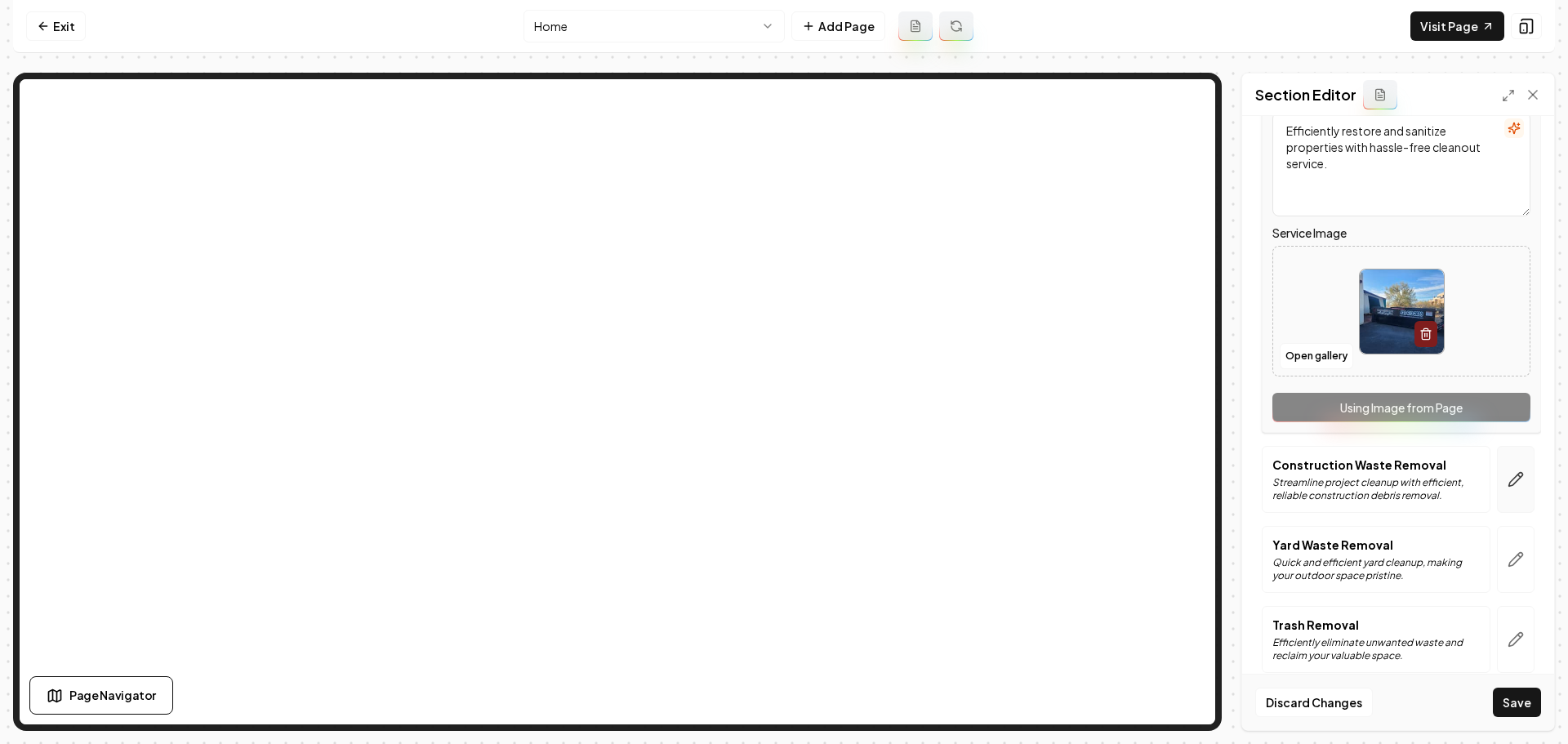
click at [1508, 484] on icon "button" at bounding box center [1516, 479] width 16 height 16
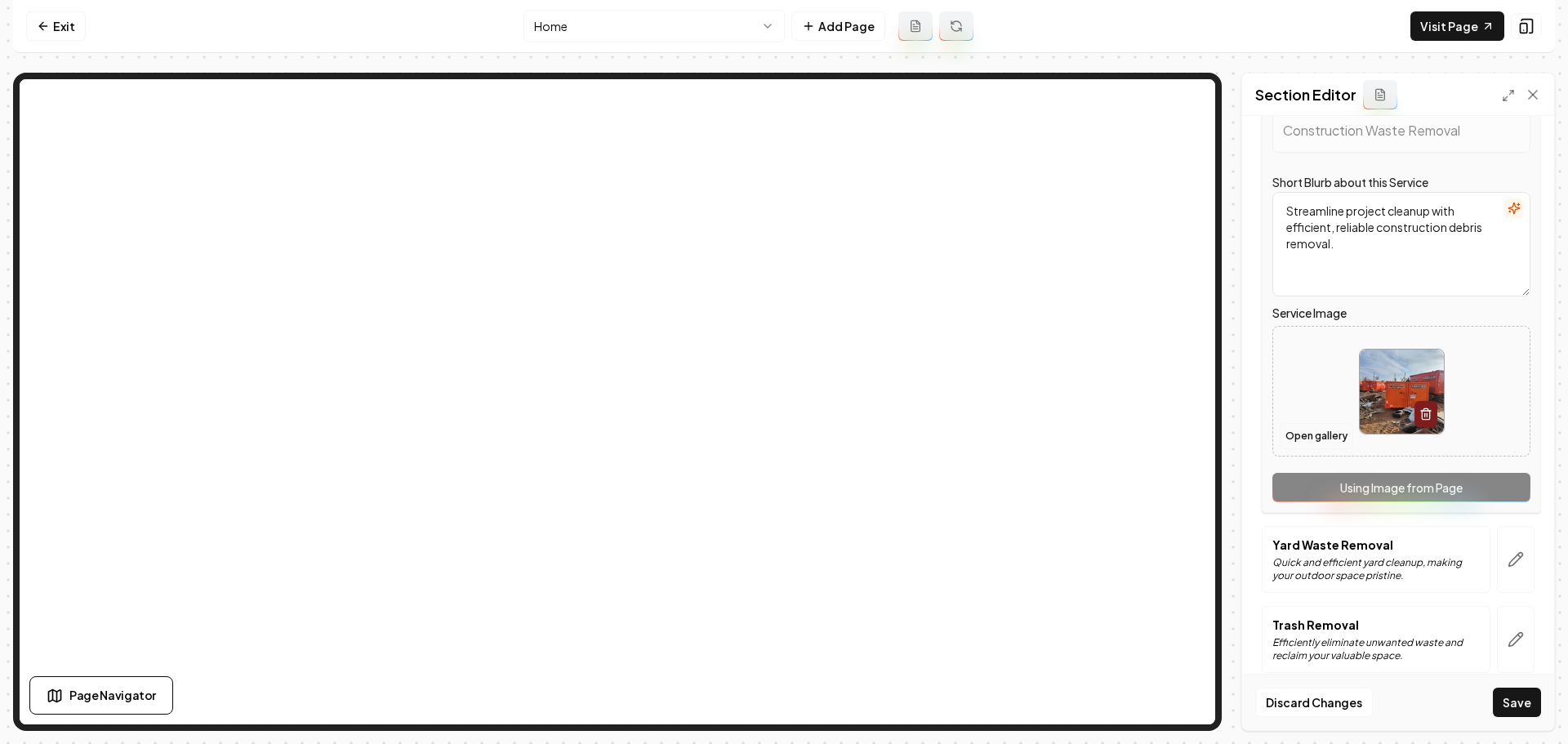
click at [1319, 440] on button "Open gallery" at bounding box center [1316, 435] width 73 height 26
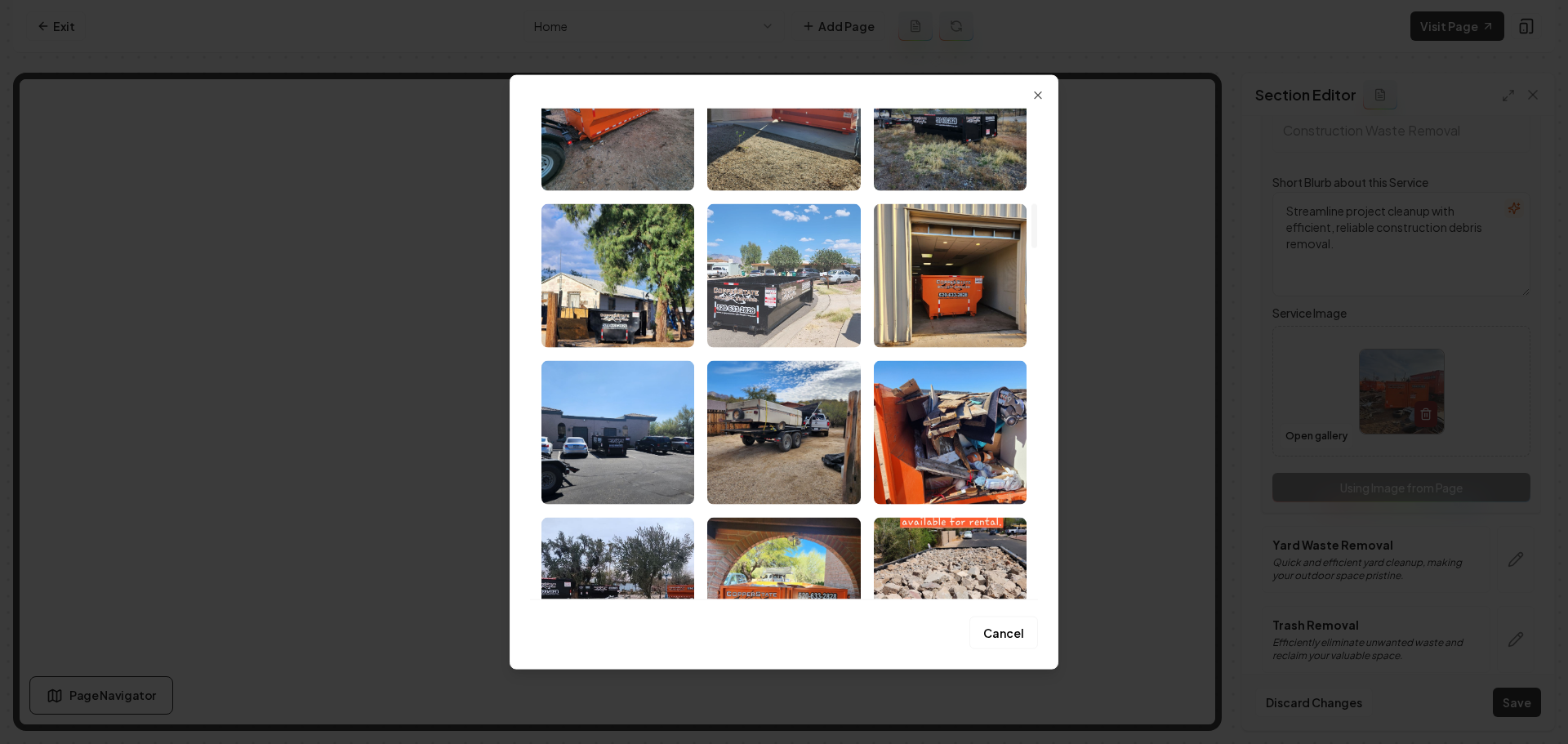
scroll to position [1061, 0]
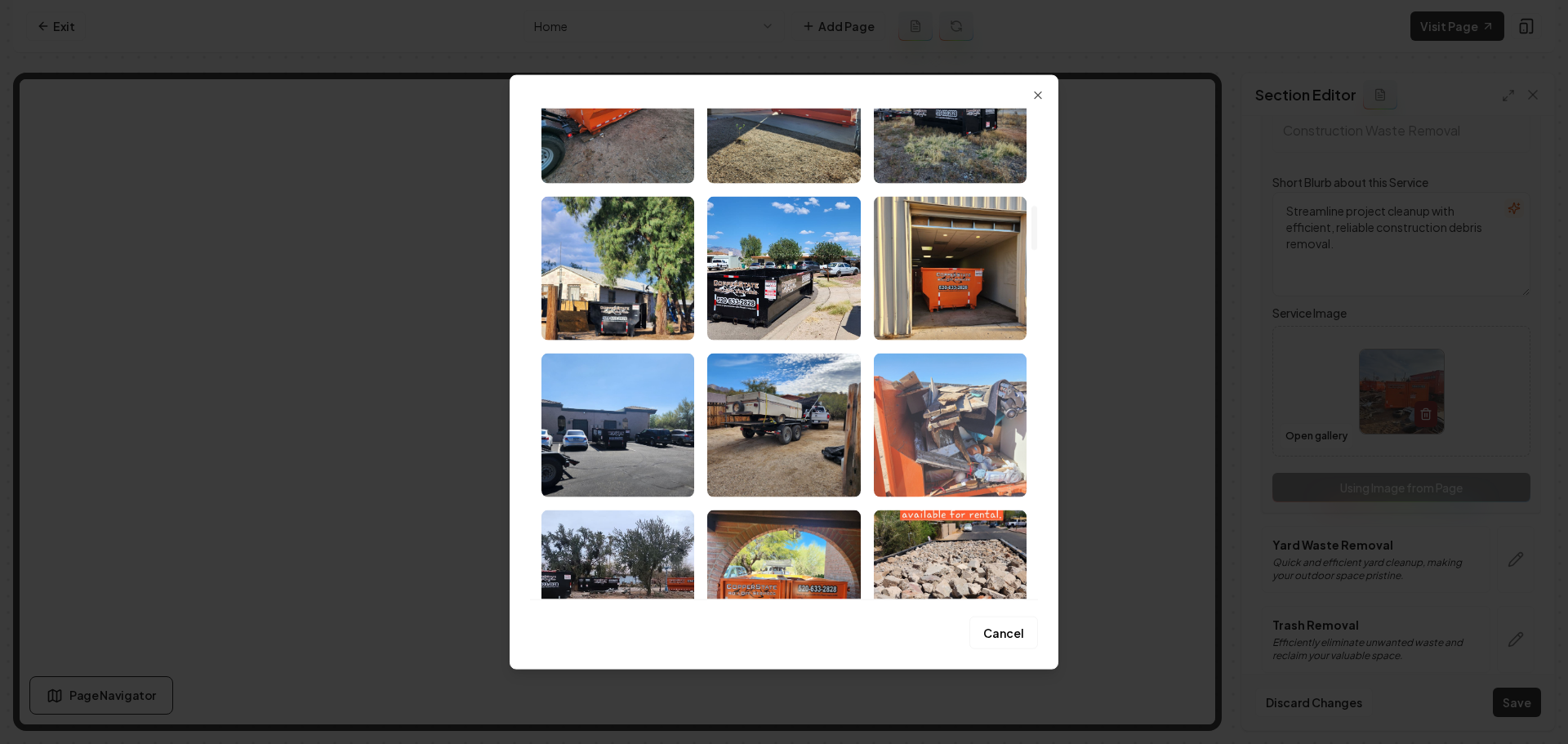
click at [982, 440] on img "Select image image_68a494dc5c7cd75eb82a6c7b.jpeg" at bounding box center [950, 424] width 152 height 144
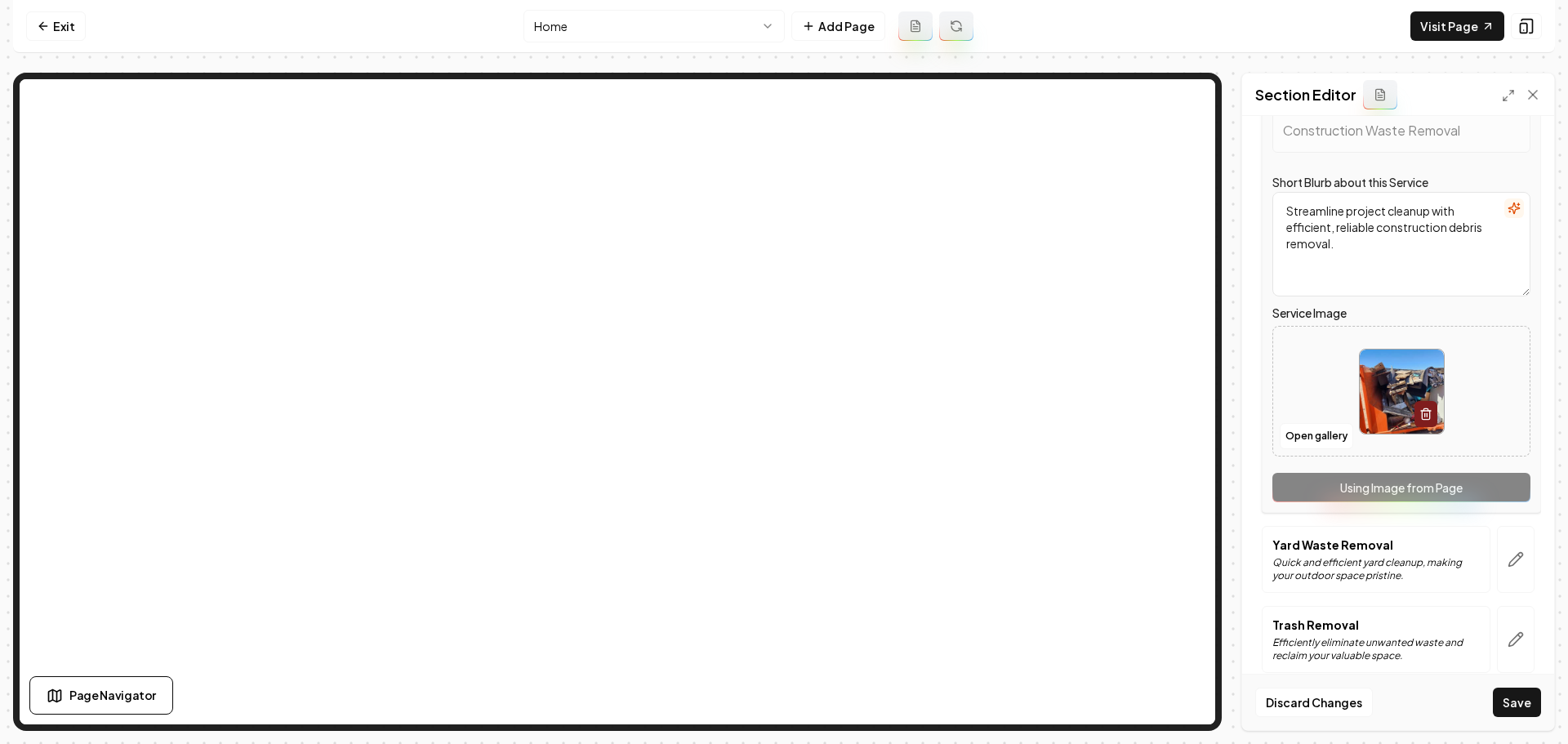
scroll to position [653, 0]
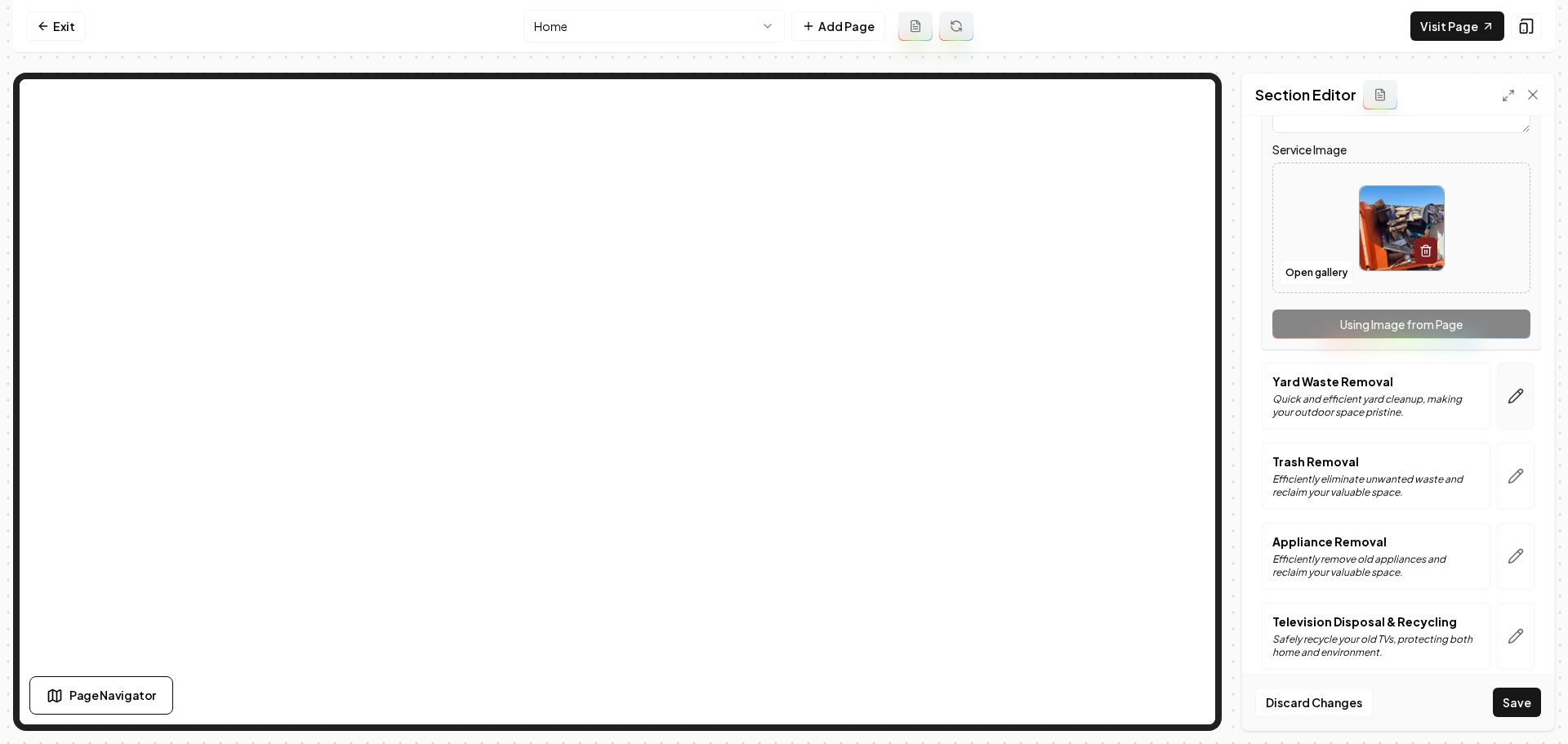
click at [1509, 397] on icon "button" at bounding box center [1516, 396] width 14 height 14
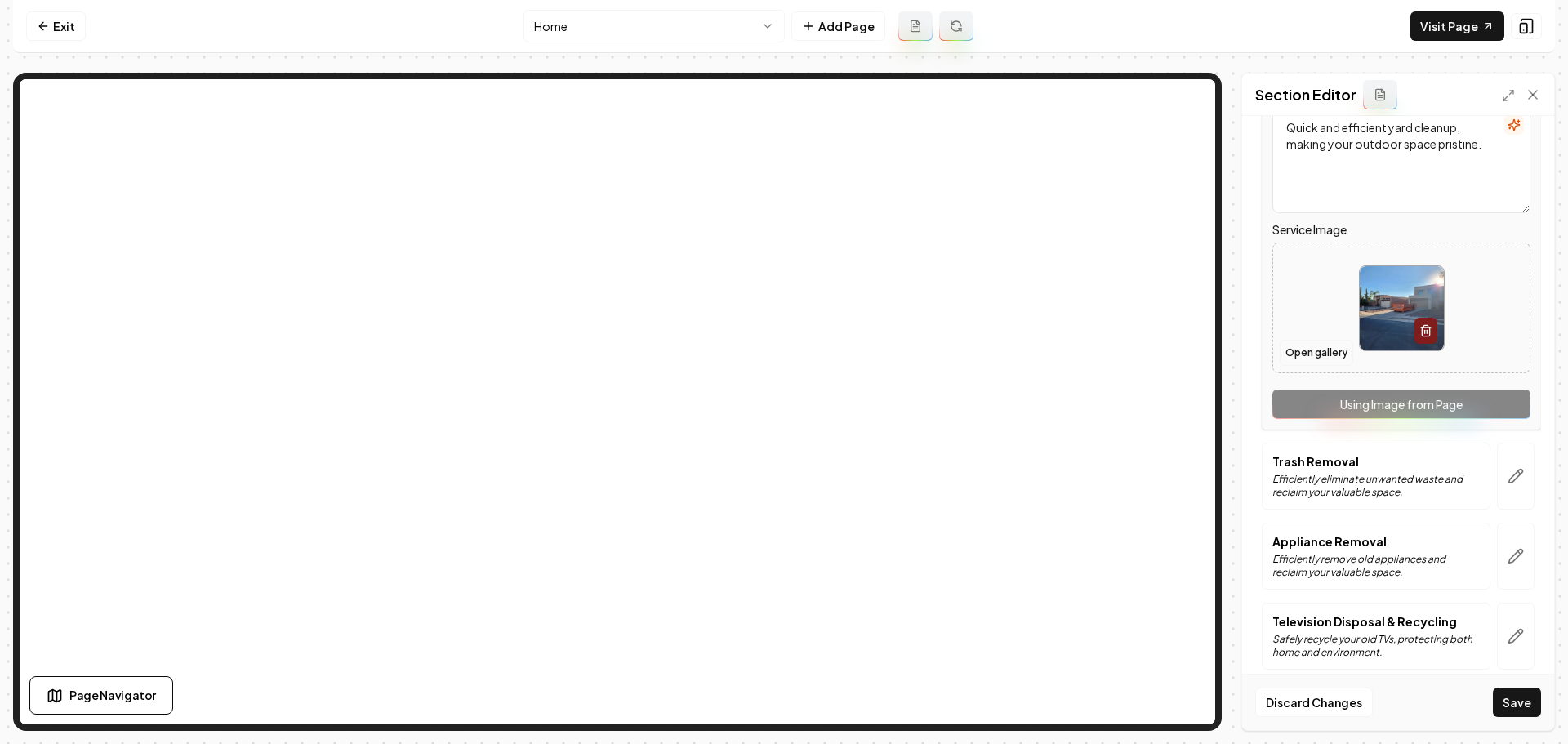
click at [1337, 359] on button "Open gallery" at bounding box center [1316, 352] width 73 height 26
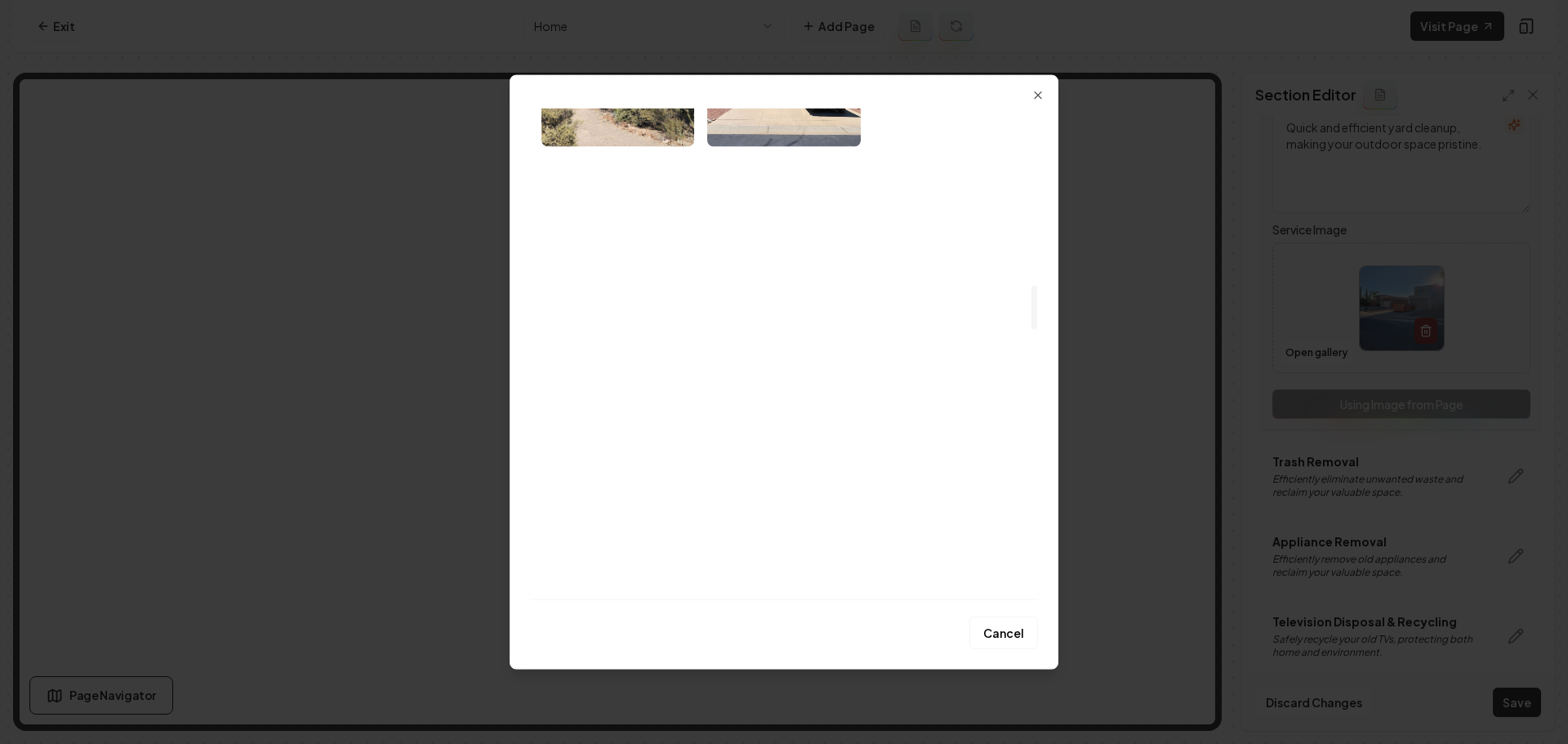
scroll to position [2041, 0]
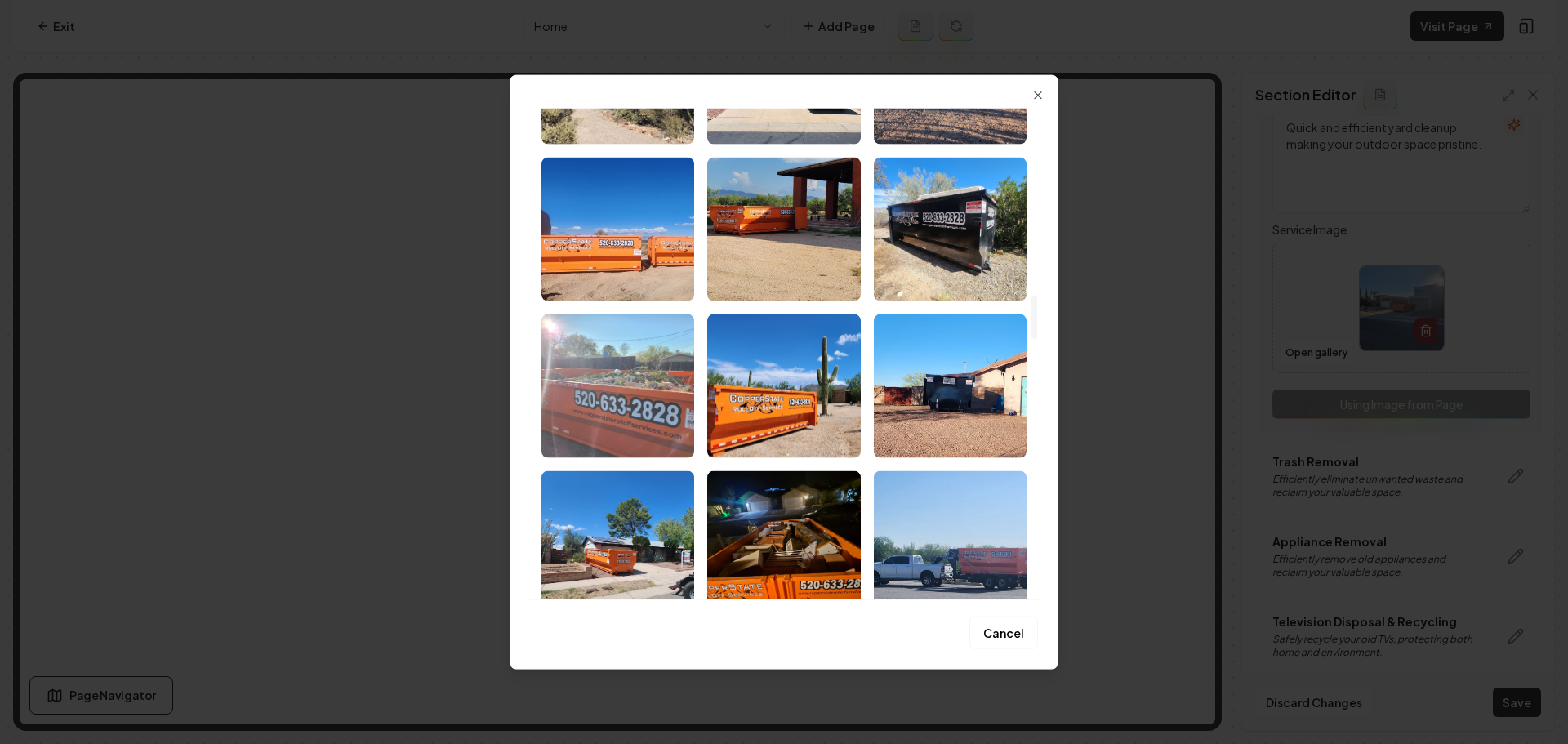
click at [672, 400] on img "Select image image_68a494dc5c7cd75eb82a6a01.jpeg" at bounding box center [618, 384] width 152 height 144
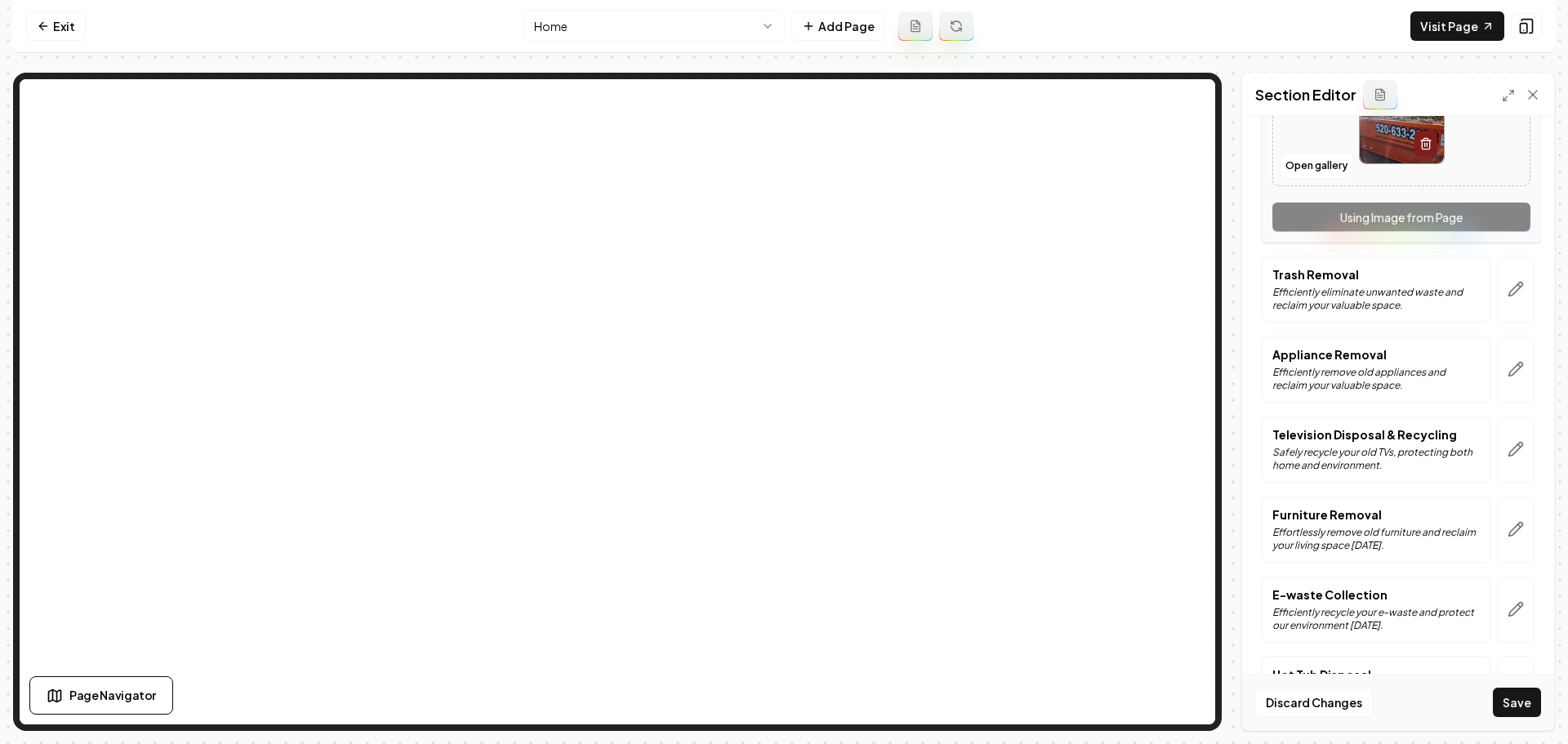
scroll to position [490, 0]
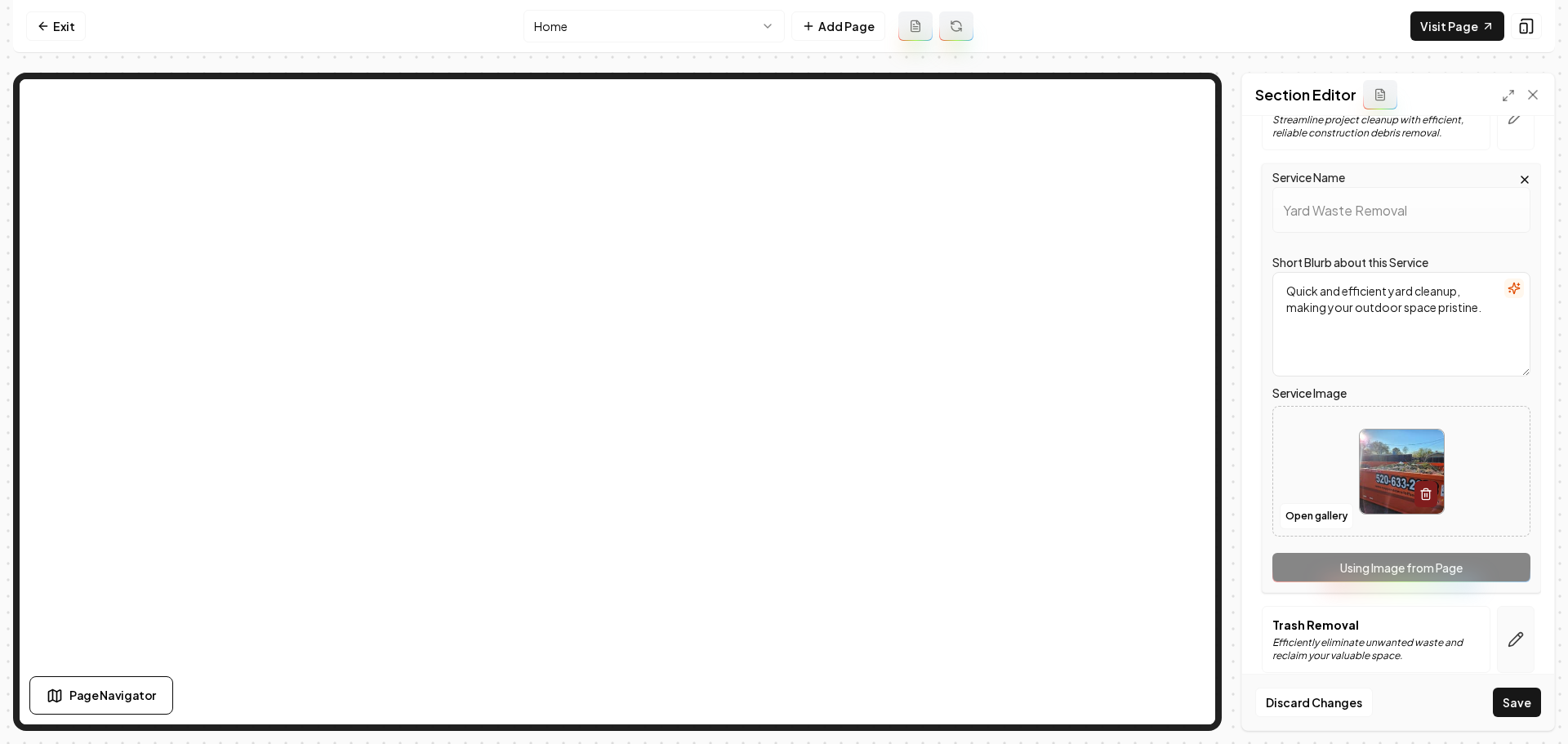
click at [1509, 634] on icon "button" at bounding box center [1516, 639] width 14 height 14
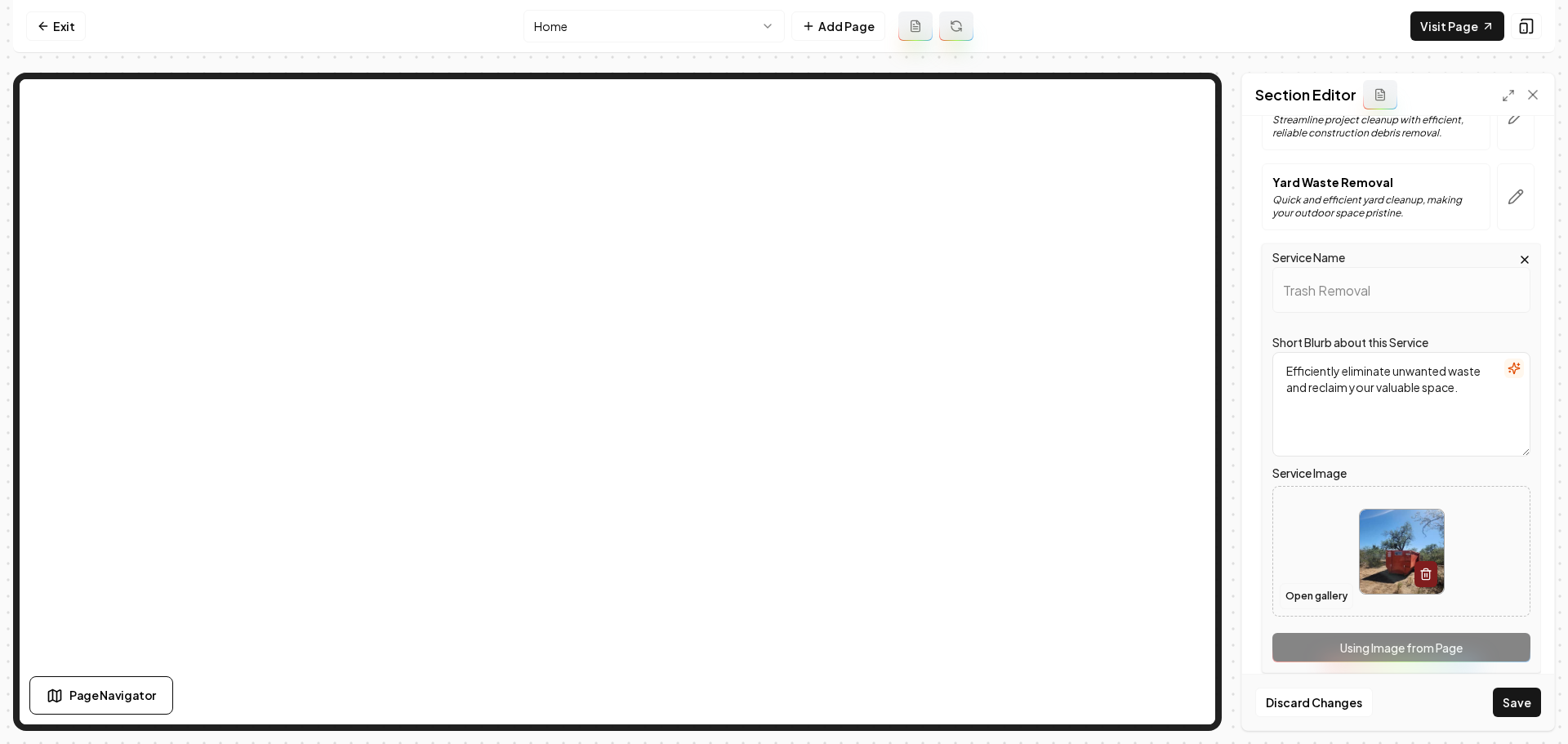
click at [1328, 595] on button "Open gallery" at bounding box center [1316, 596] width 73 height 26
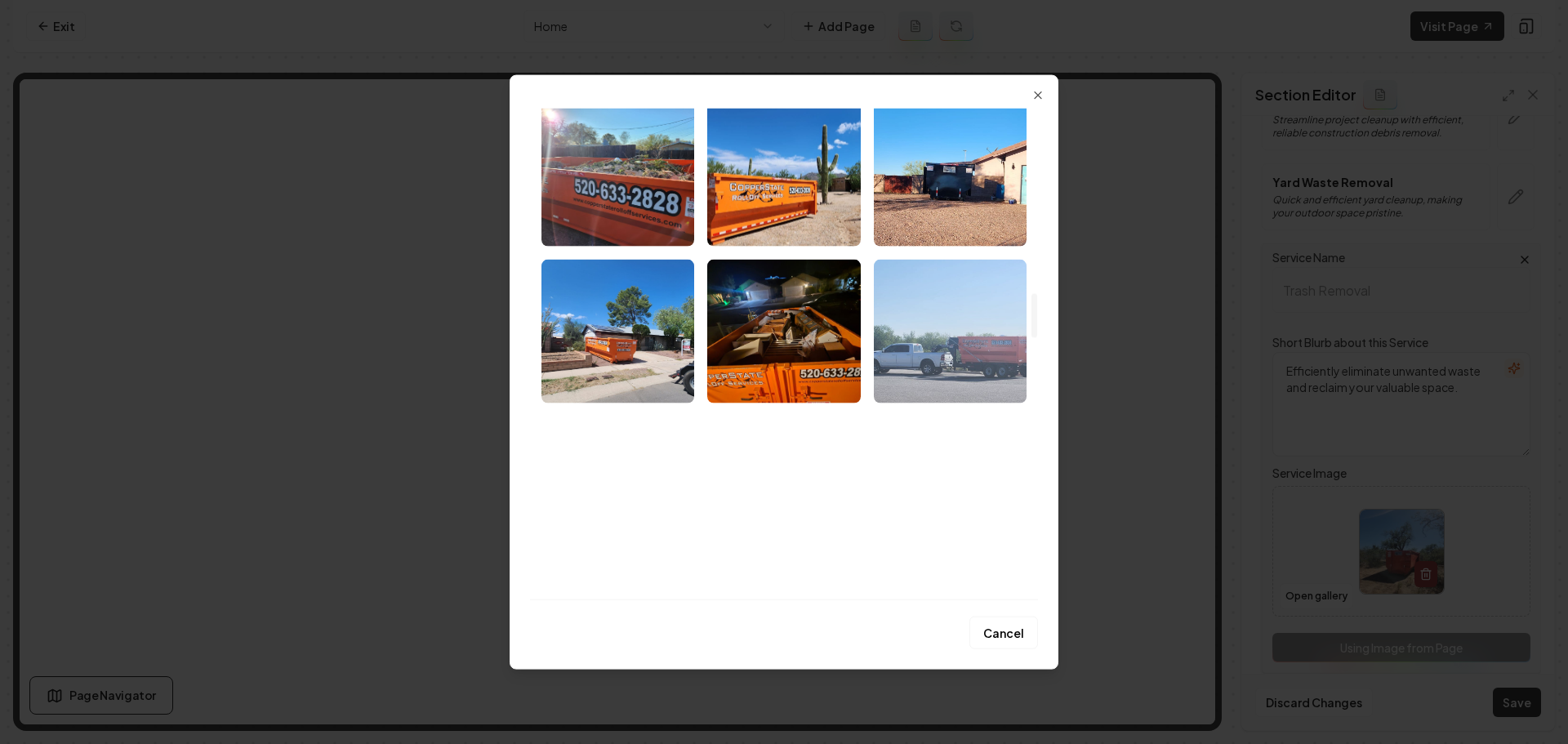
scroll to position [2285, 0]
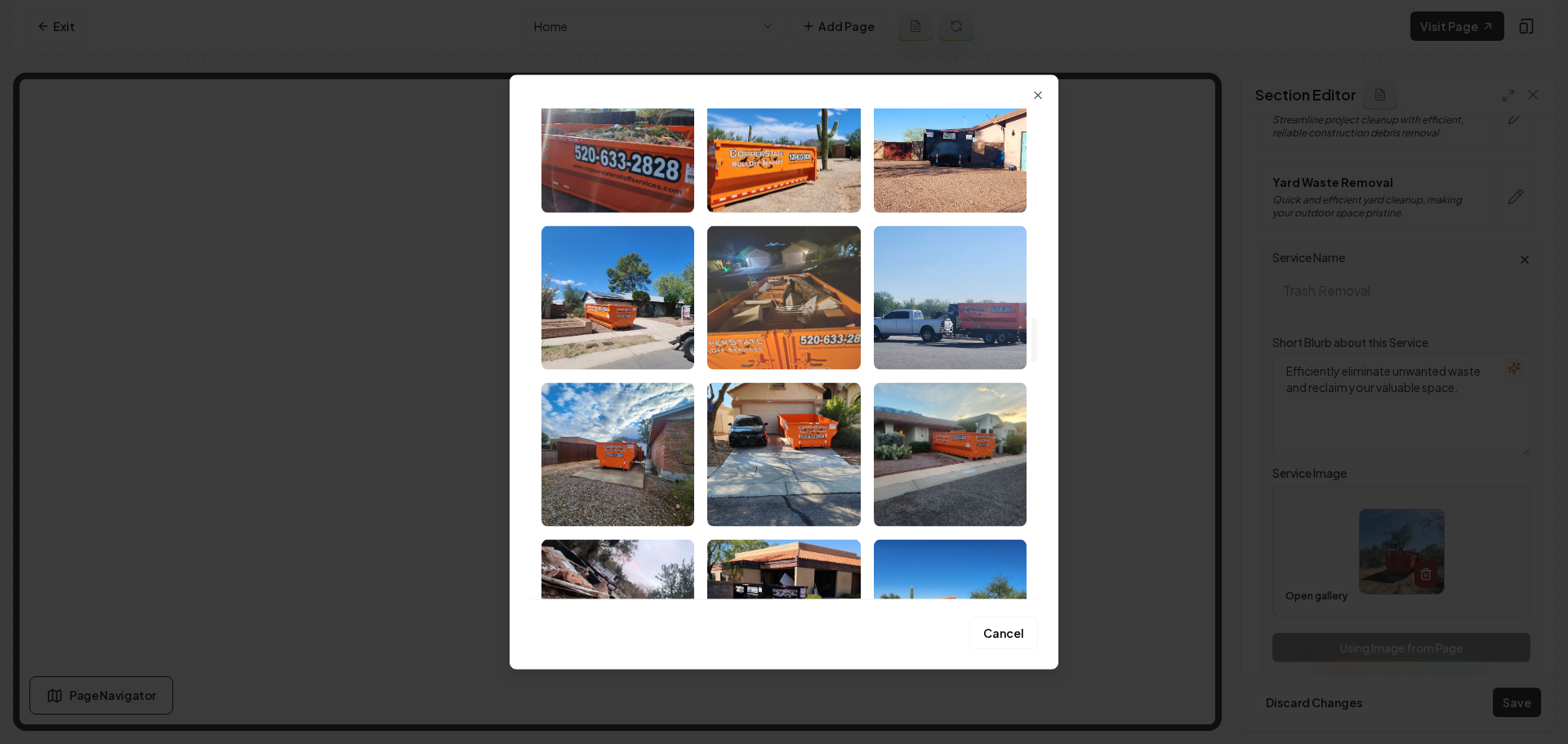
click at [815, 302] on img "Select image image_68a494db5c7cd75eb82a693a.jpeg" at bounding box center [784, 297] width 152 height 144
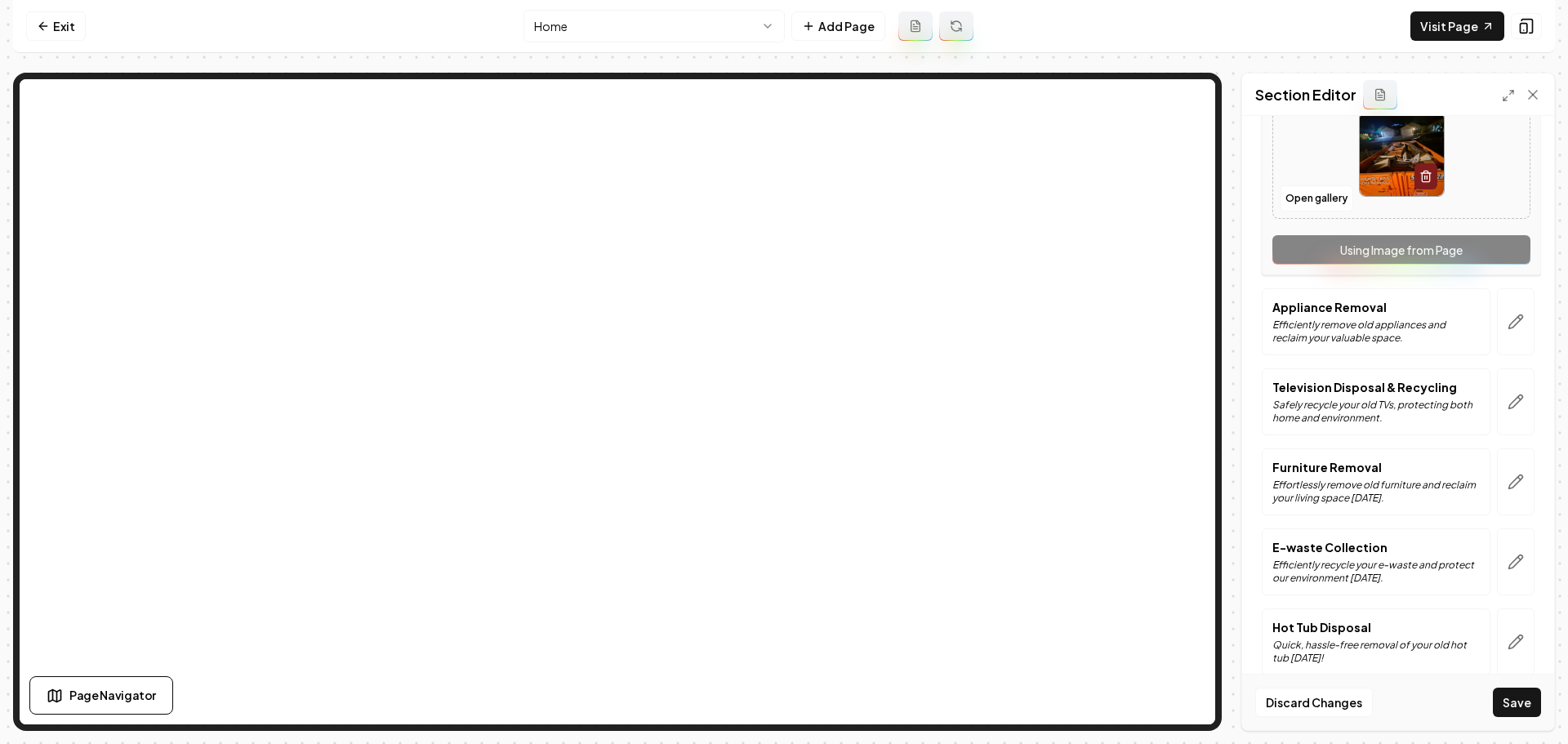
scroll to position [898, 0]
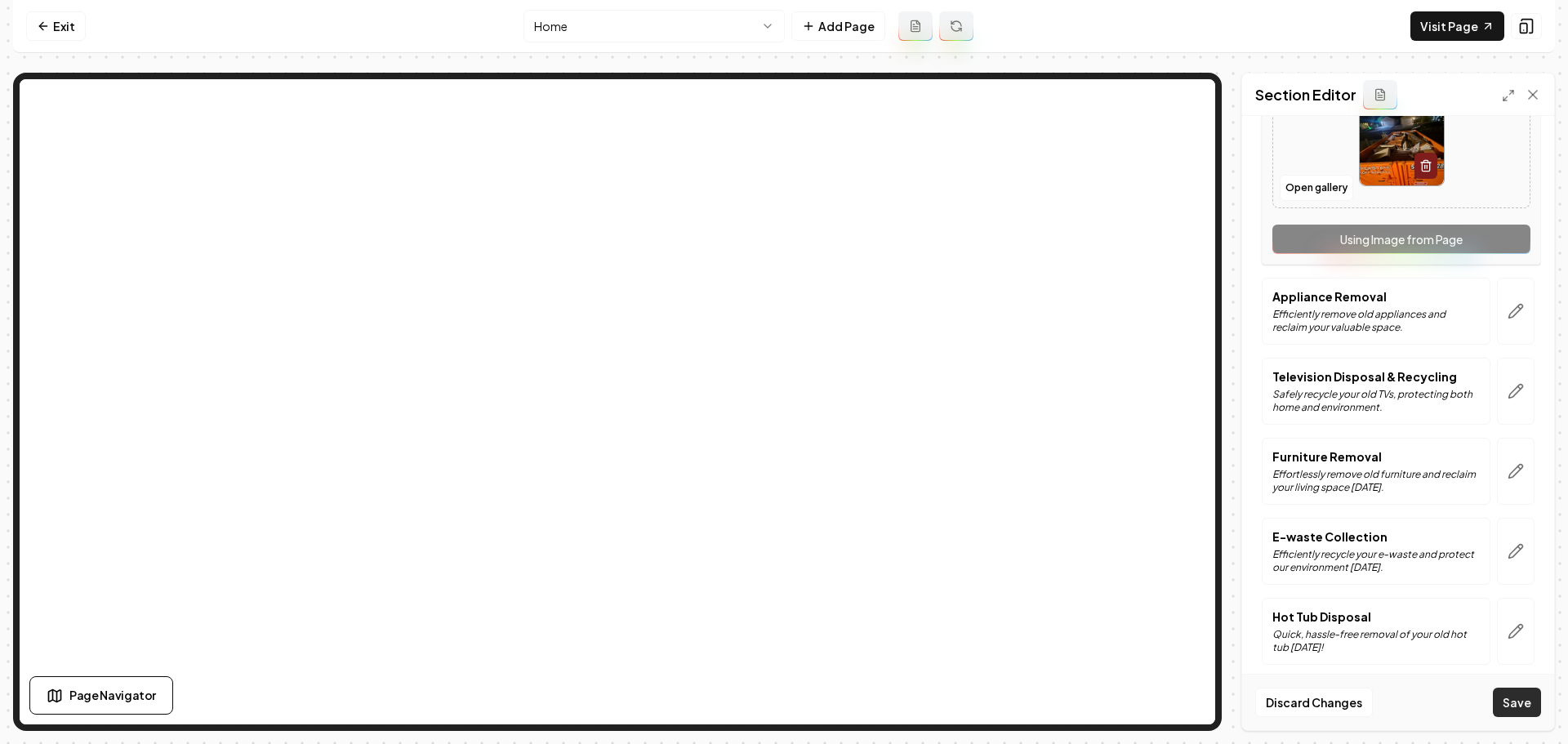
click at [1517, 710] on button "Save" at bounding box center [1517, 701] width 49 height 29
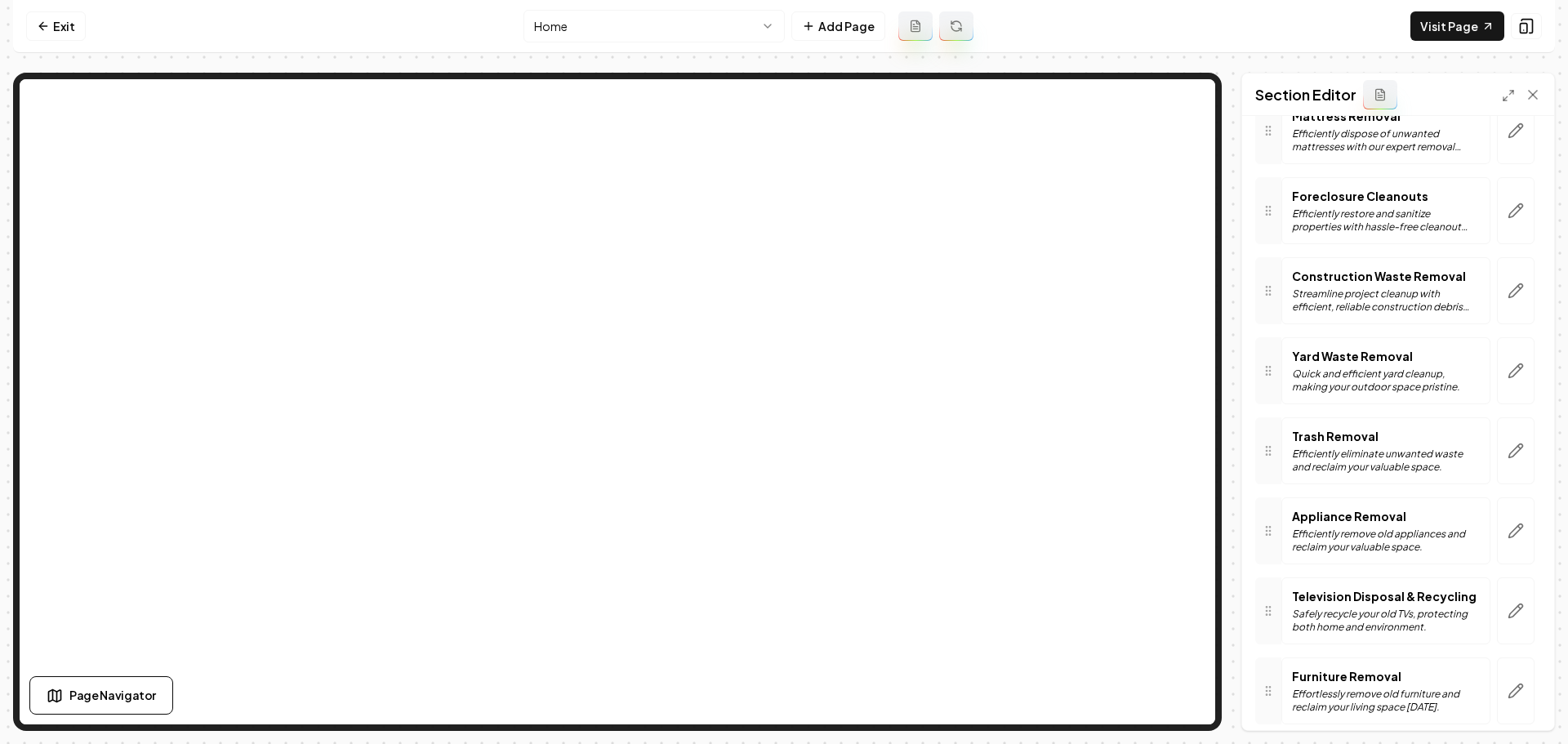
scroll to position [299, 0]
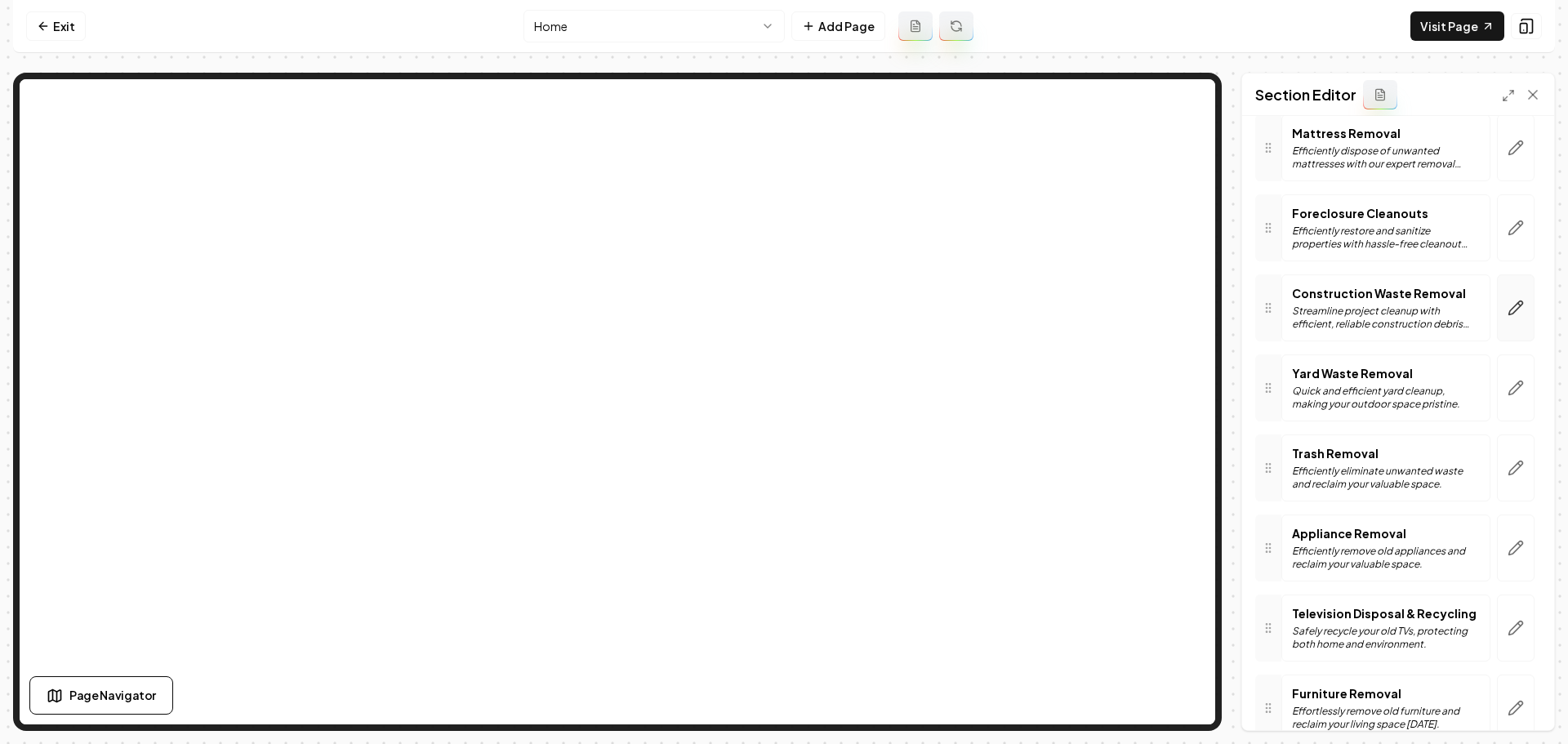
click at [1509, 306] on icon "button" at bounding box center [1516, 308] width 14 height 14
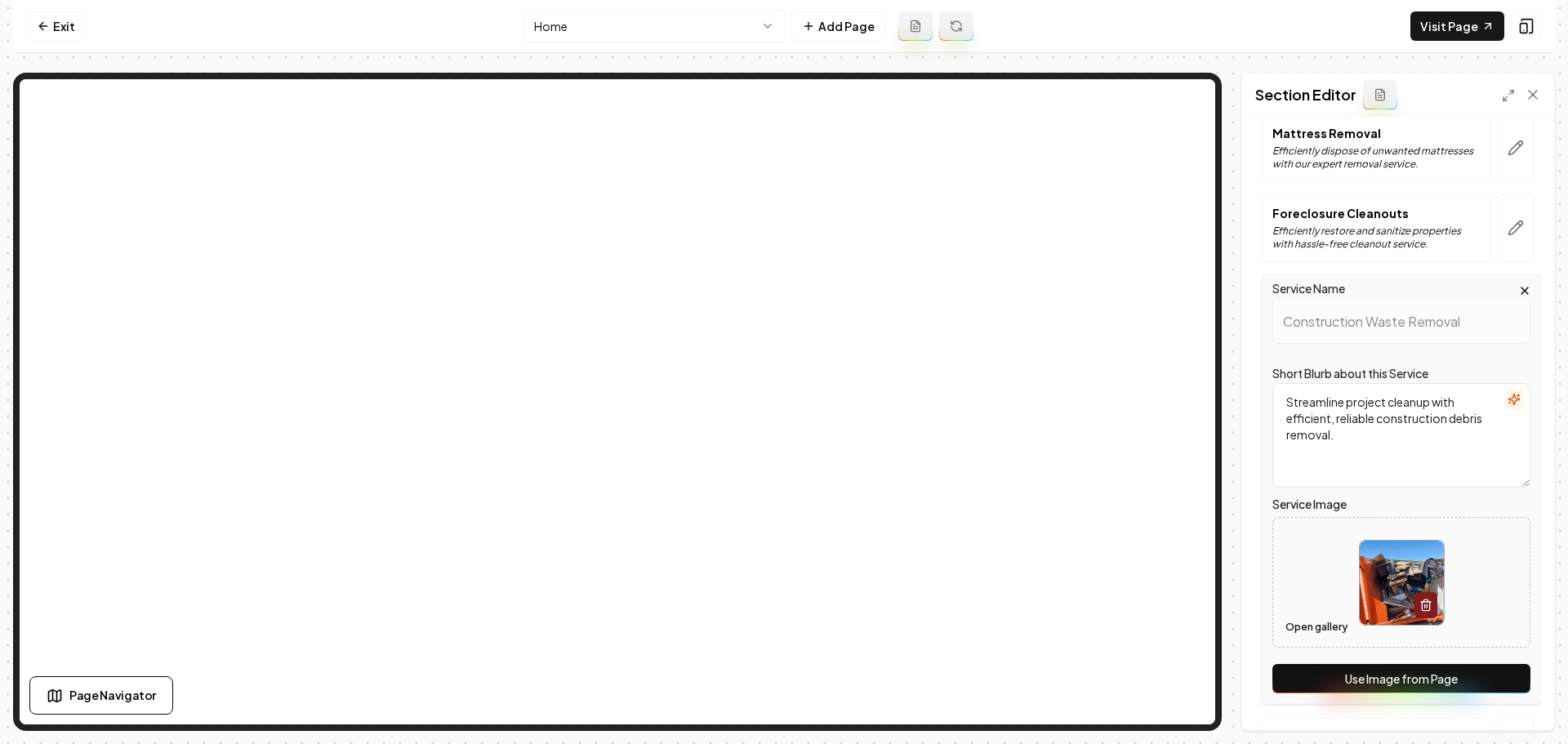
click at [1335, 623] on button "Open gallery" at bounding box center [1316, 626] width 73 height 26
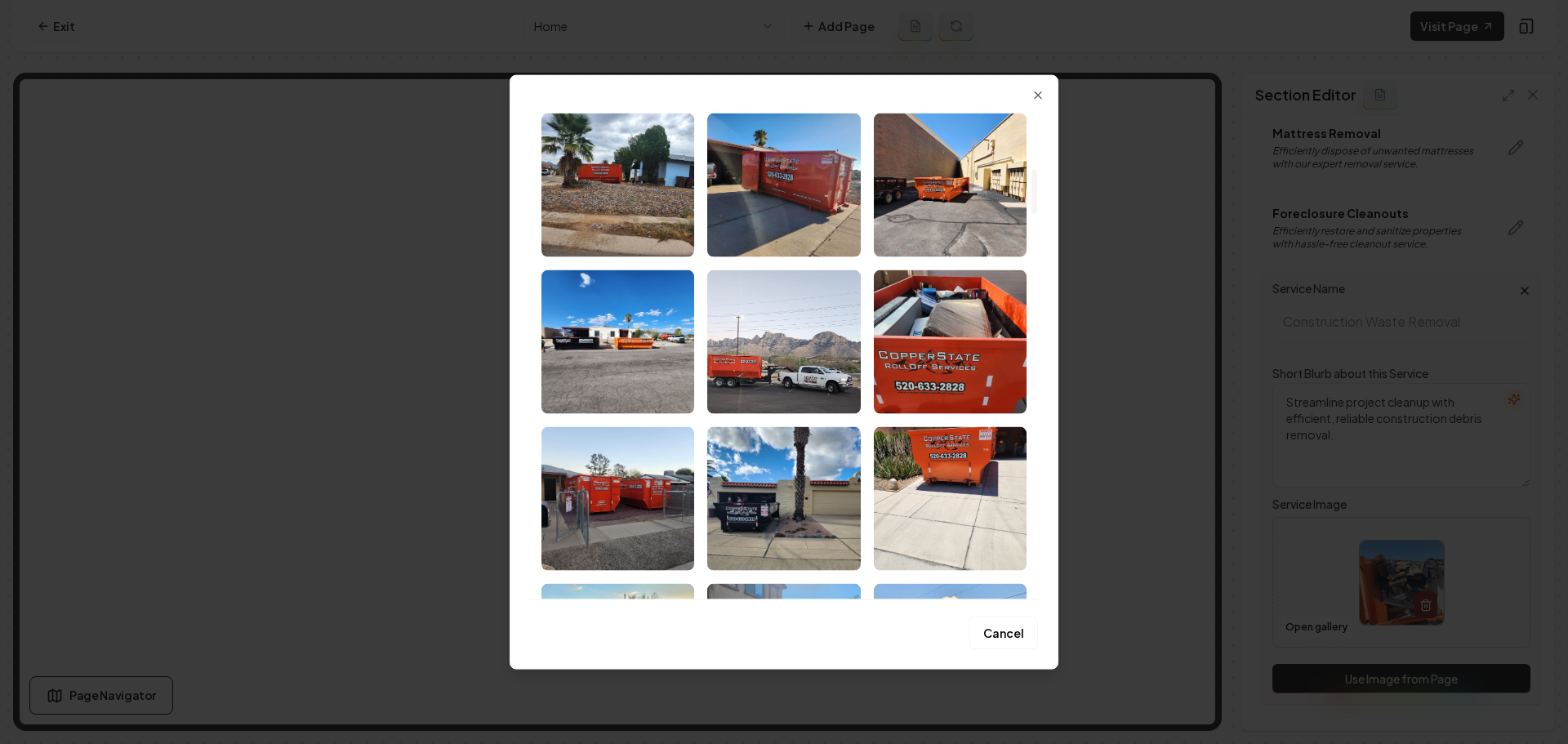
scroll to position [490, 0]
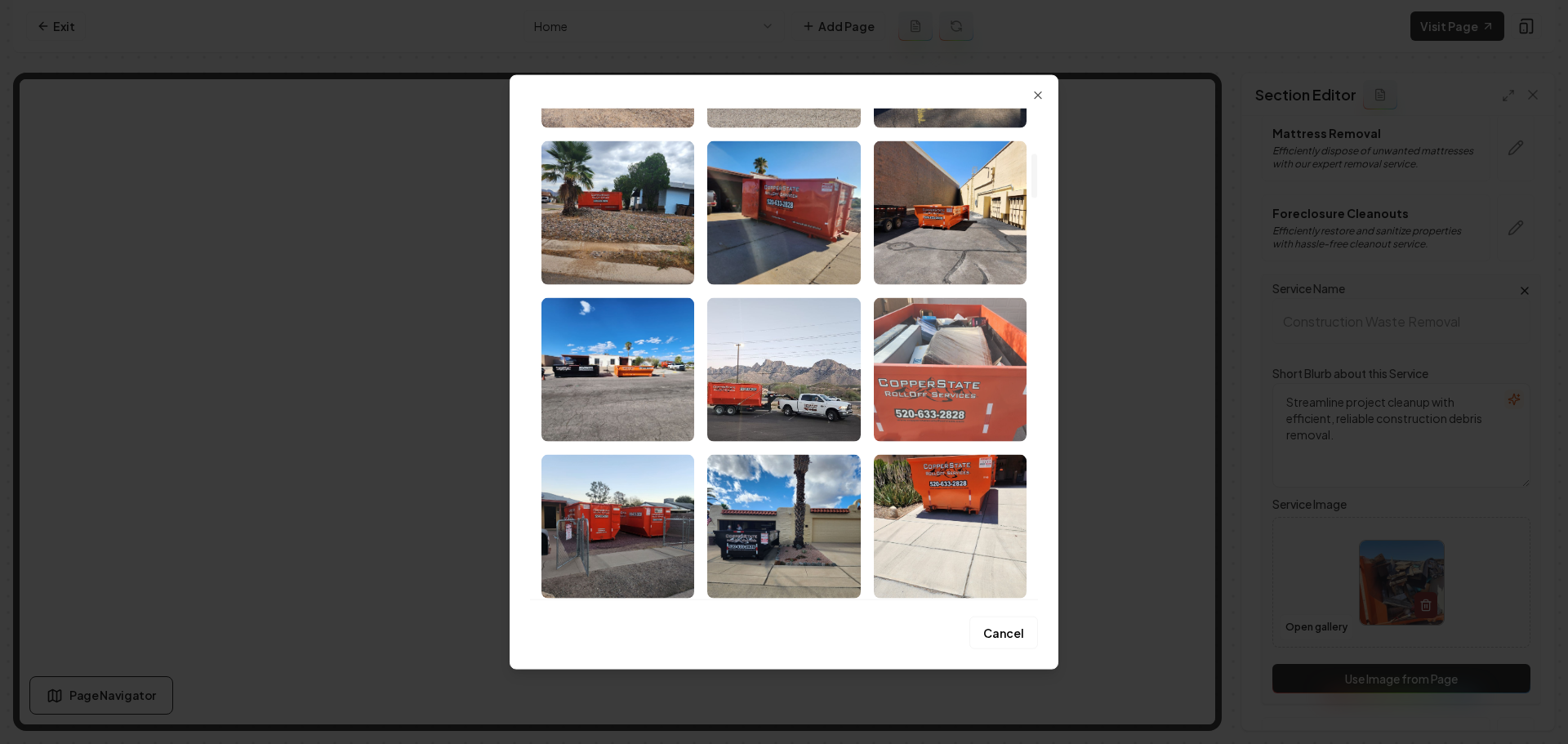
click at [975, 389] on img "Select image image_68a494dc5c7cd75eb82a6d81.jpeg" at bounding box center [950, 368] width 152 height 144
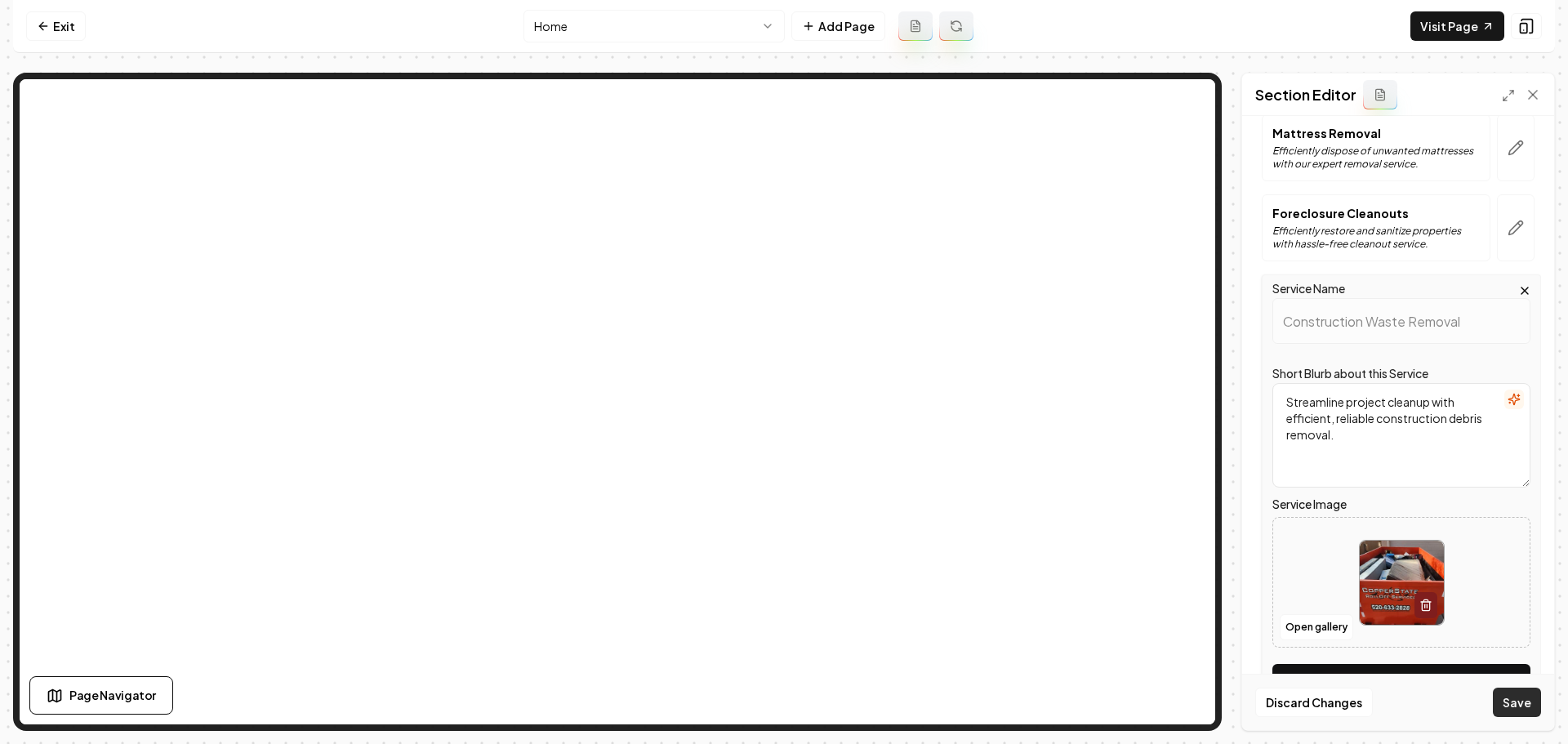
click at [1520, 703] on button "Save" at bounding box center [1517, 701] width 49 height 29
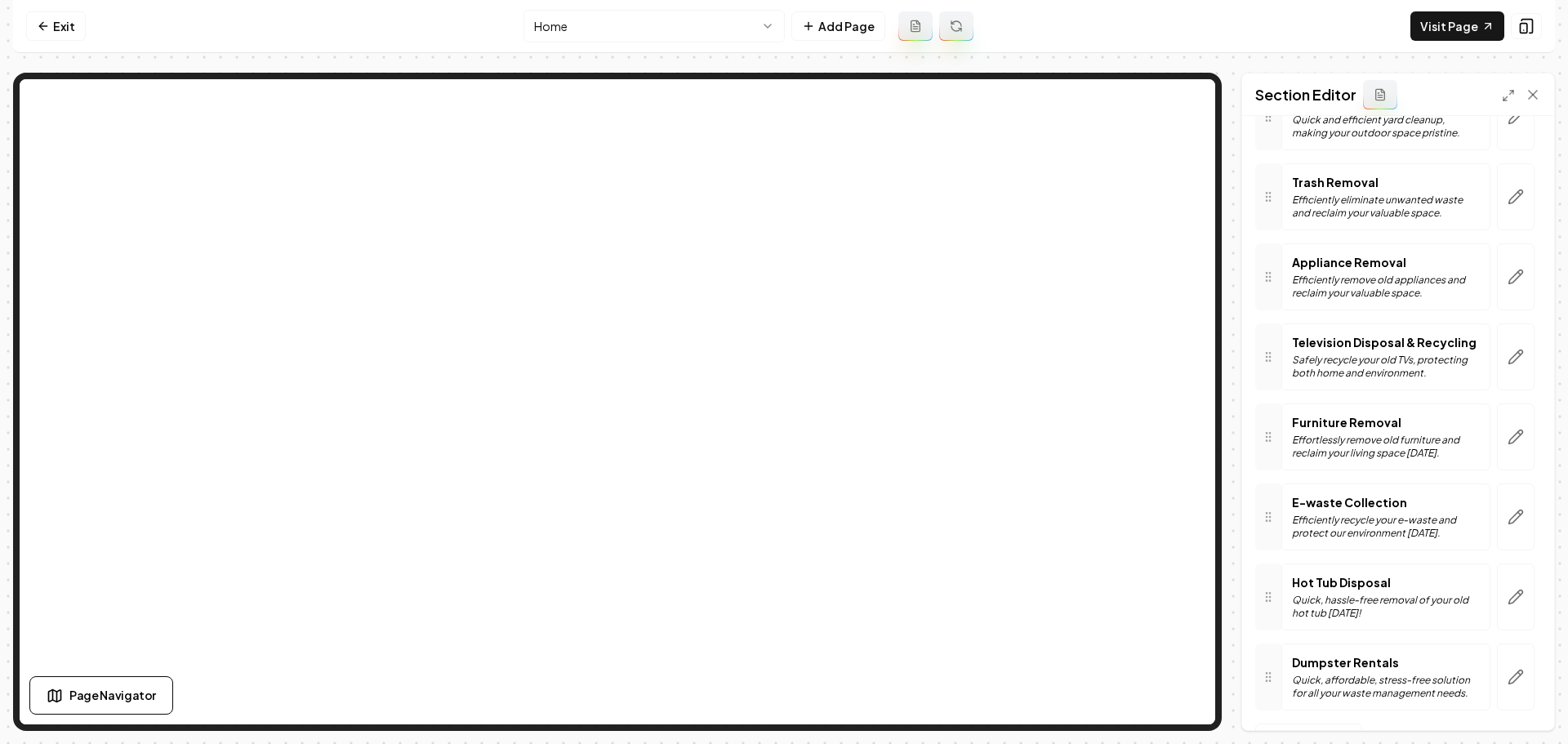
scroll to position [625, 0]
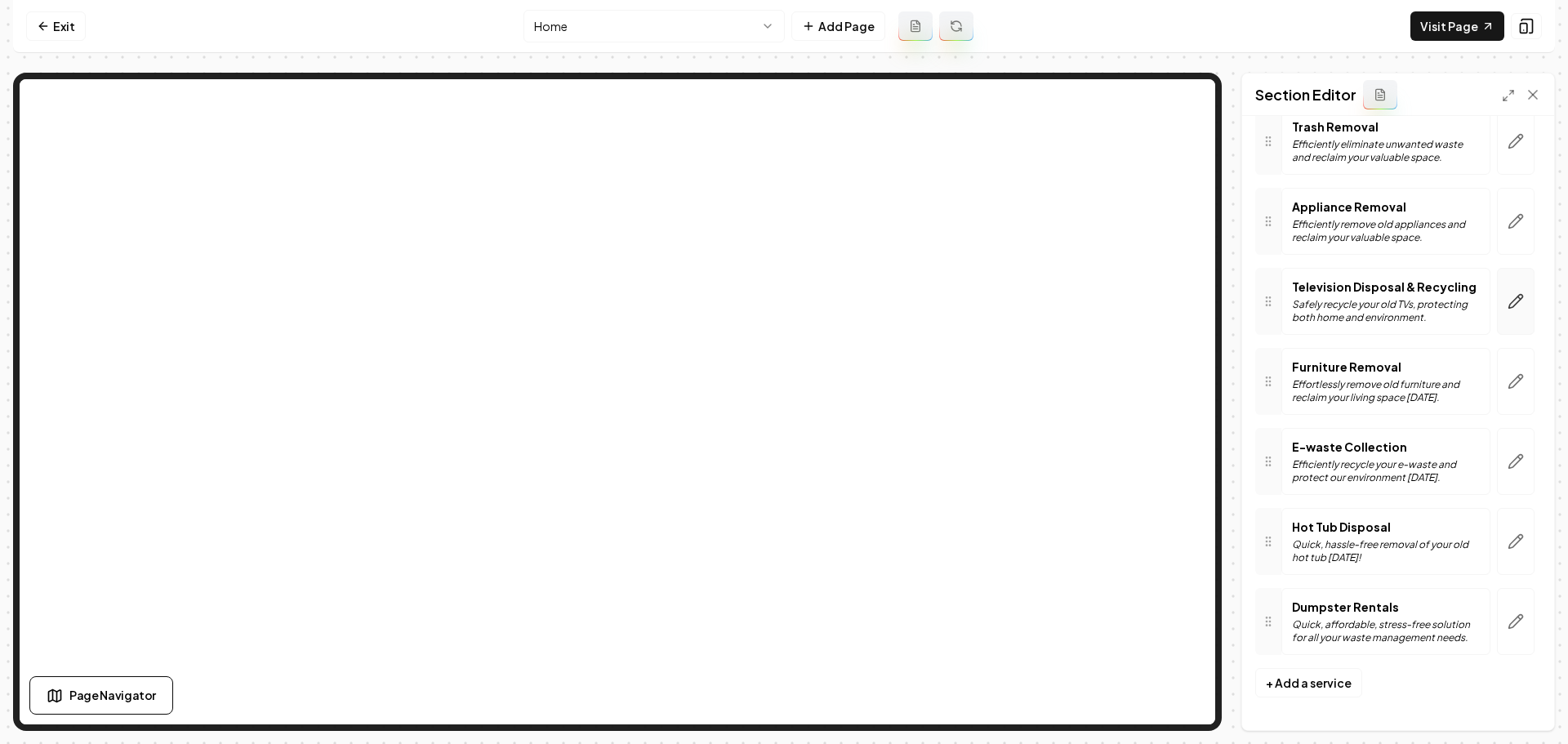
click at [1512, 303] on button "button" at bounding box center [1516, 301] width 37 height 67
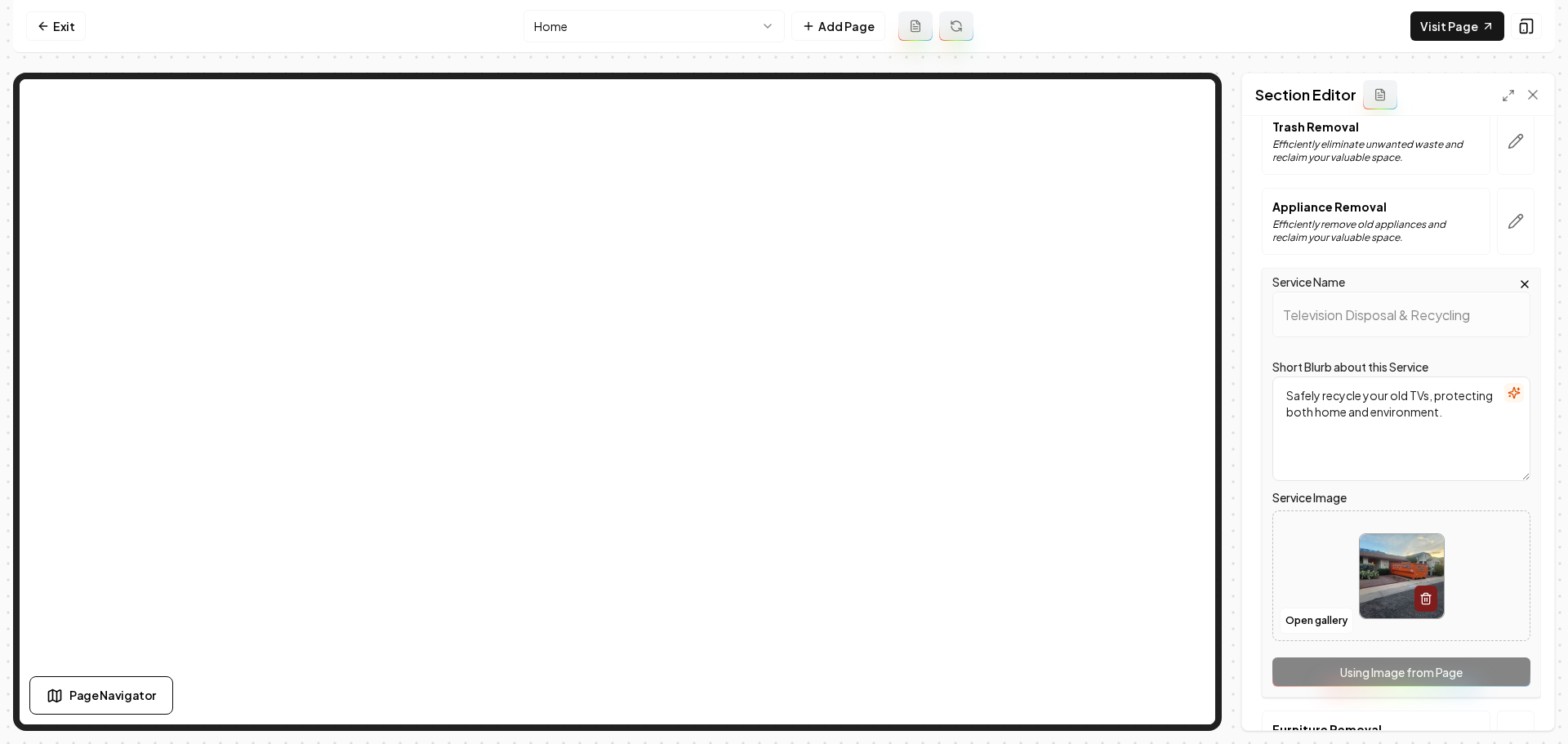
scroll to position [577, 0]
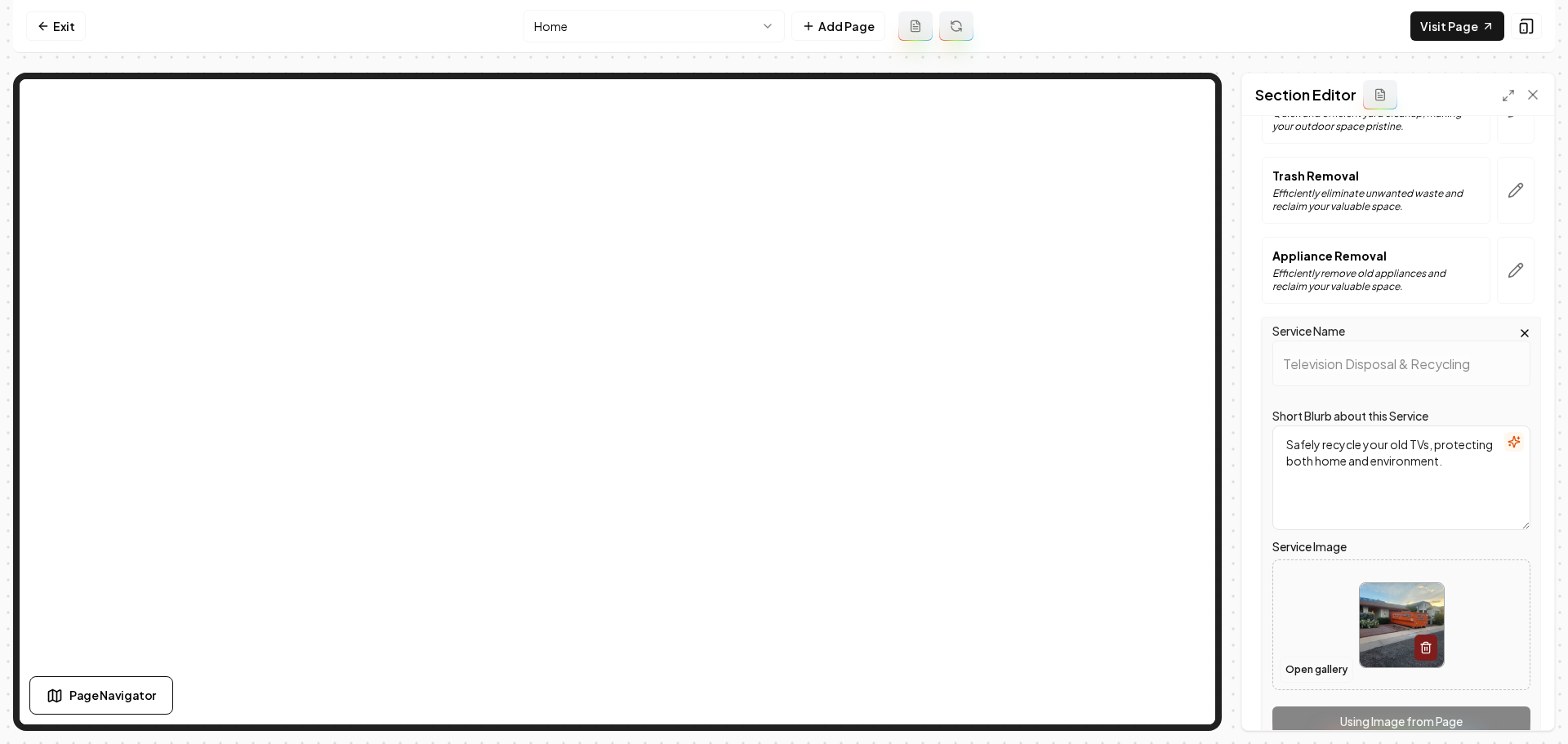
click at [1332, 669] on button "Open gallery" at bounding box center [1316, 669] width 73 height 26
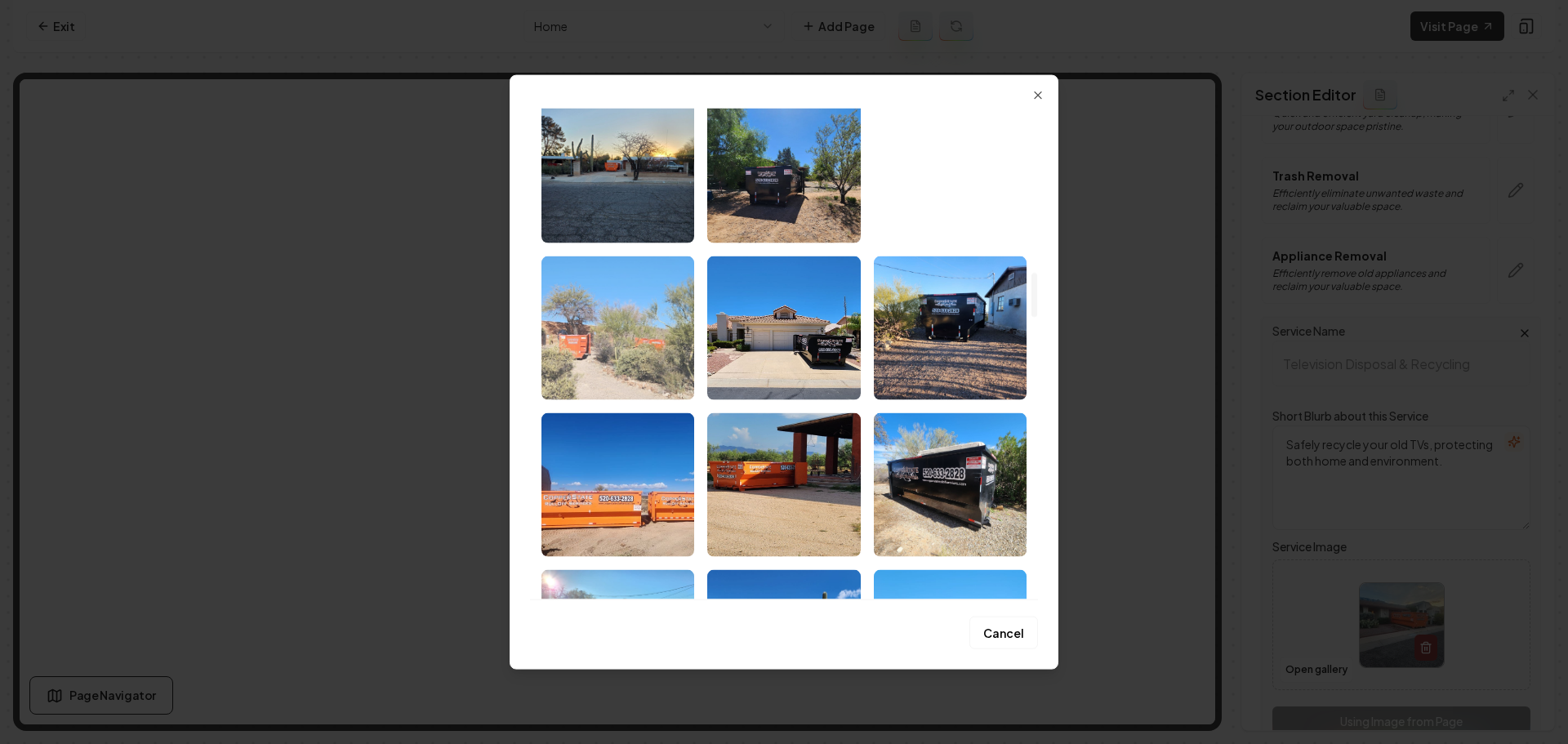
scroll to position [1795, 0]
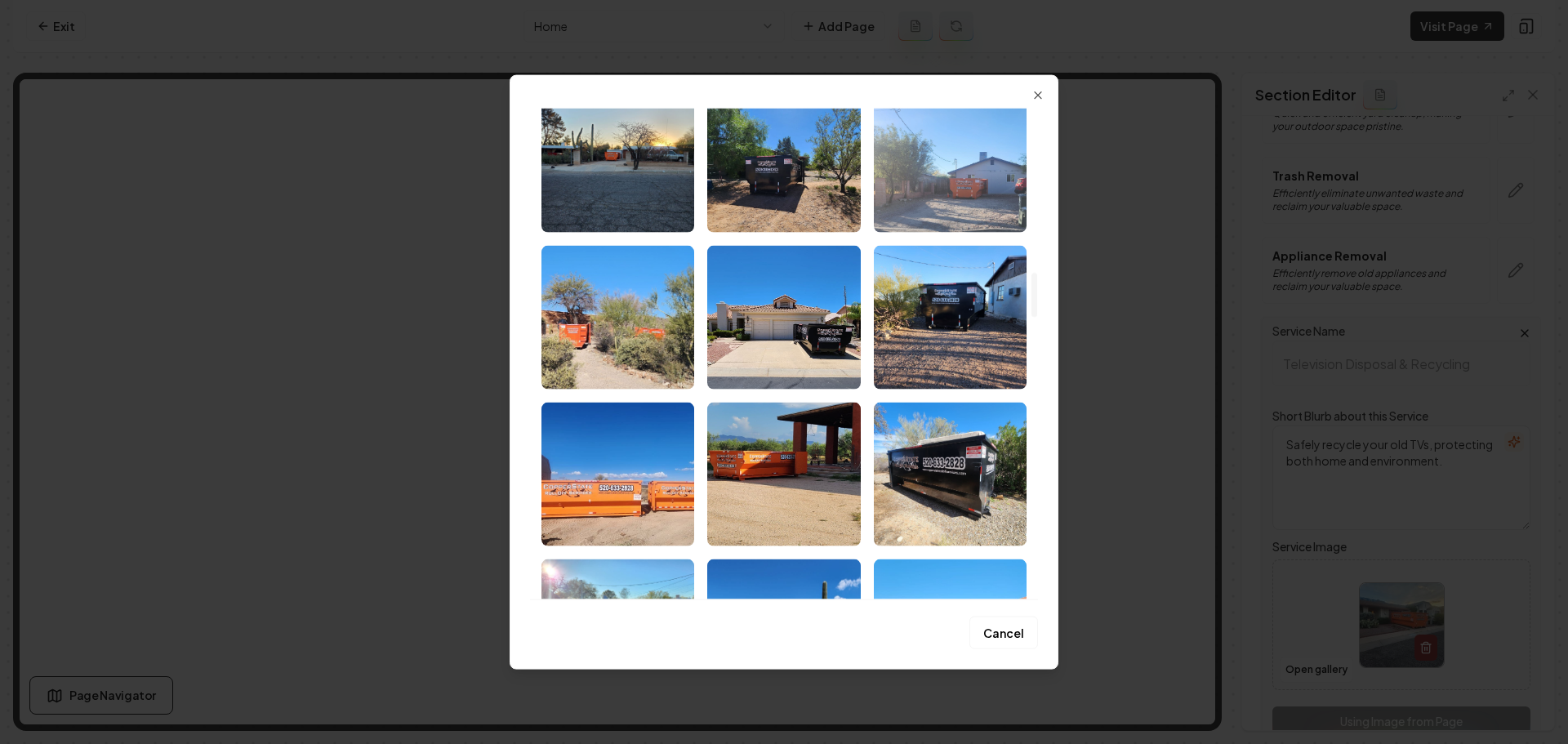
click at [933, 207] on img "Select image image_68a494dc5c7cd75eb82a6b12.jpeg" at bounding box center [950, 160] width 152 height 144
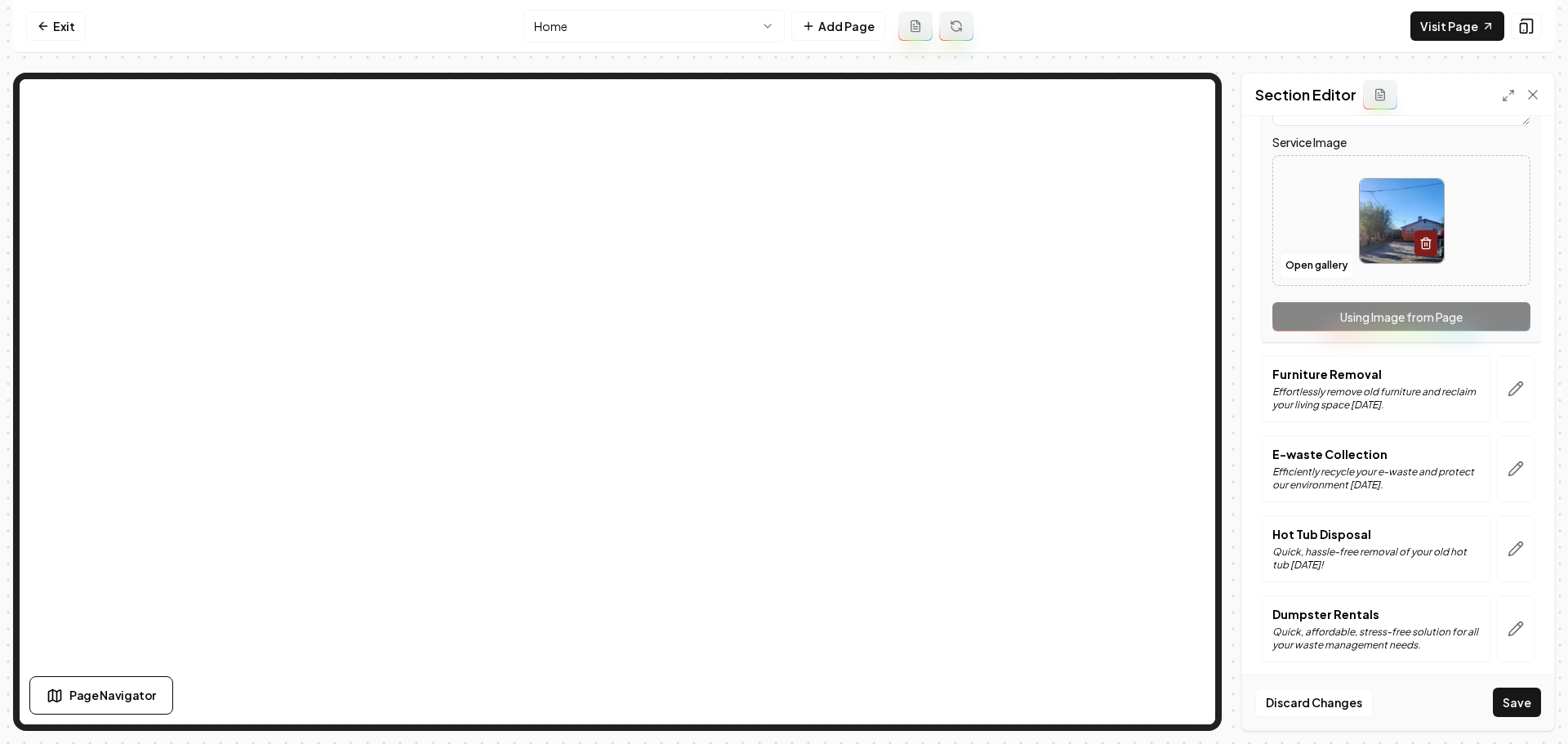
scroll to position [988, 0]
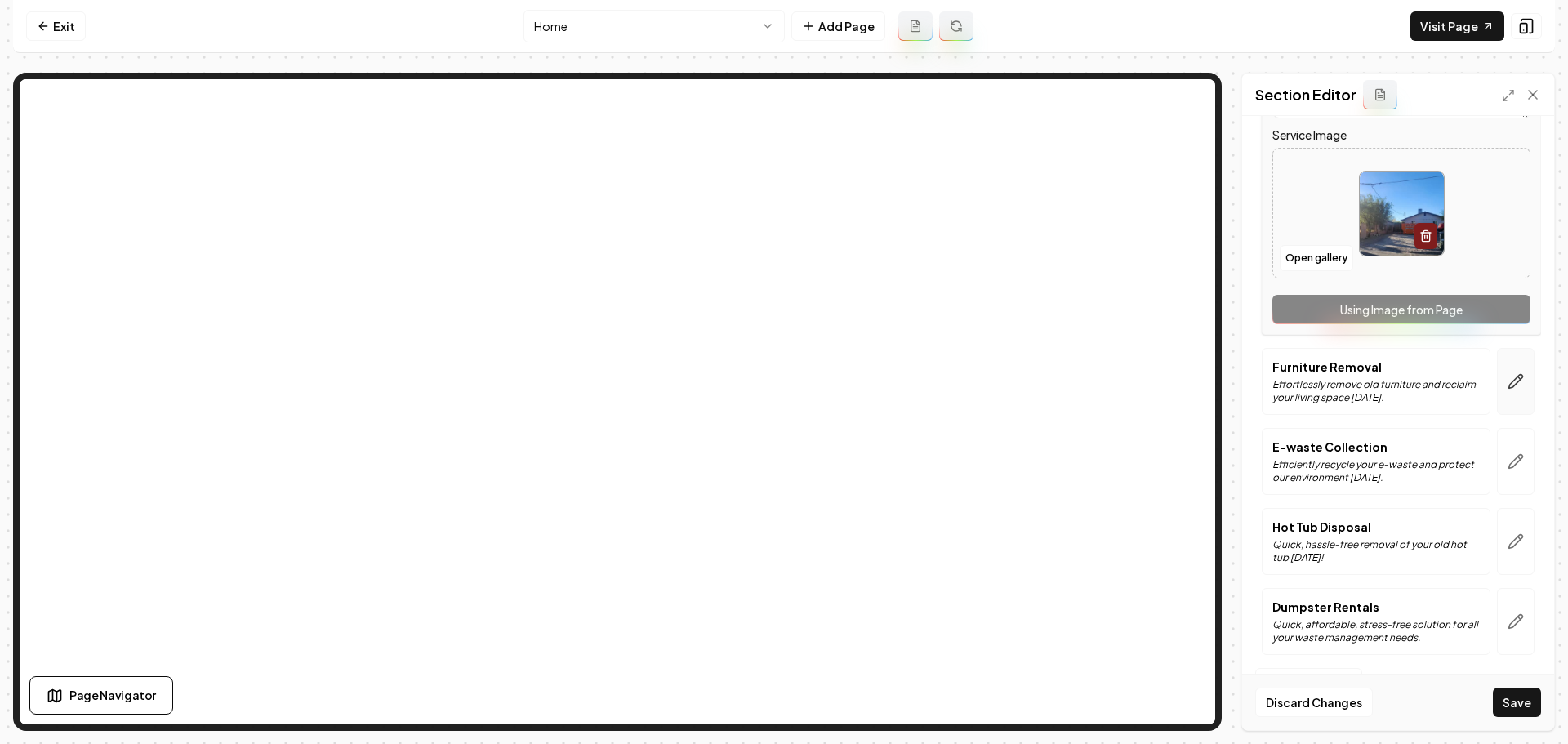
click at [1507, 405] on button "button" at bounding box center [1516, 381] width 37 height 67
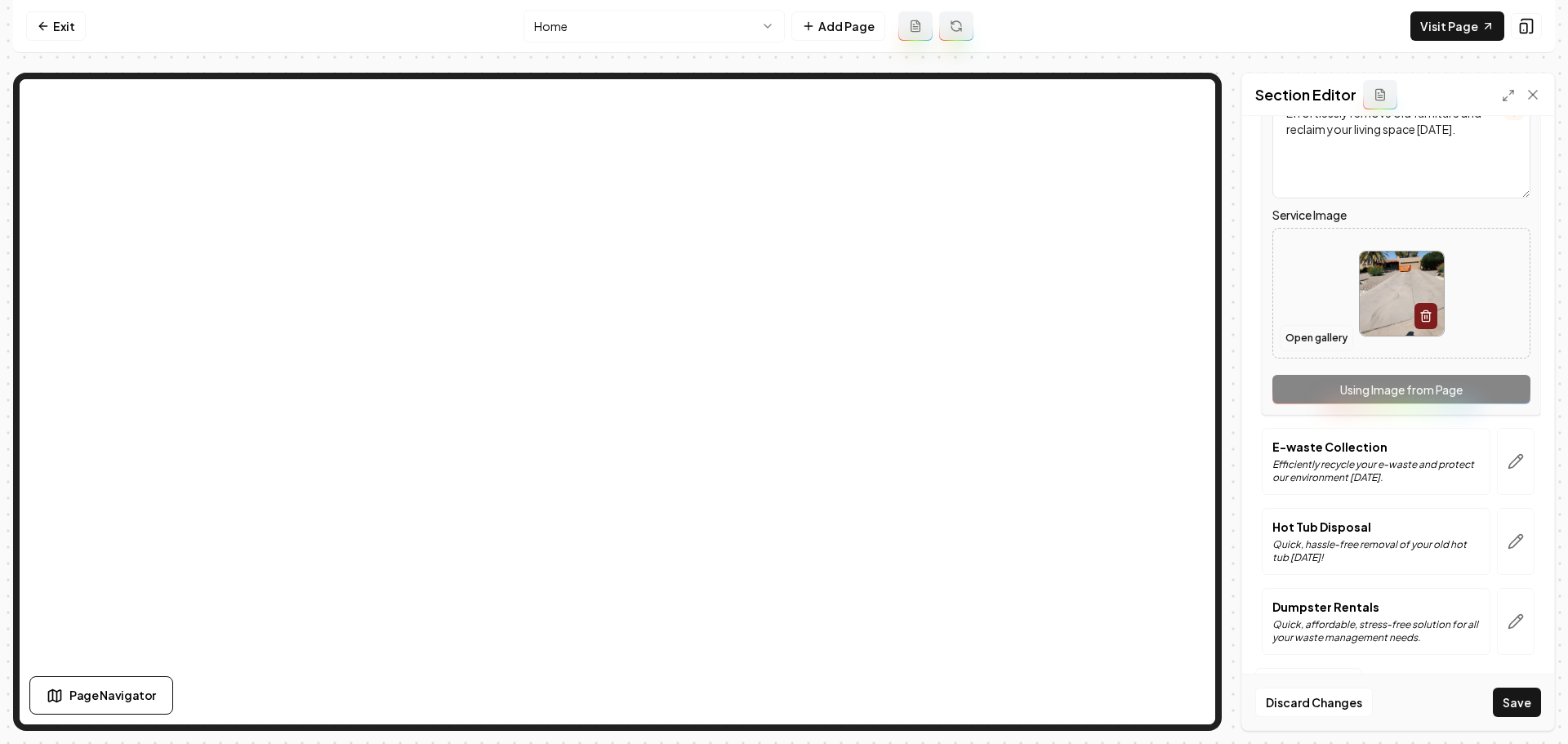
click at [1331, 339] on button "Open gallery" at bounding box center [1316, 337] width 73 height 26
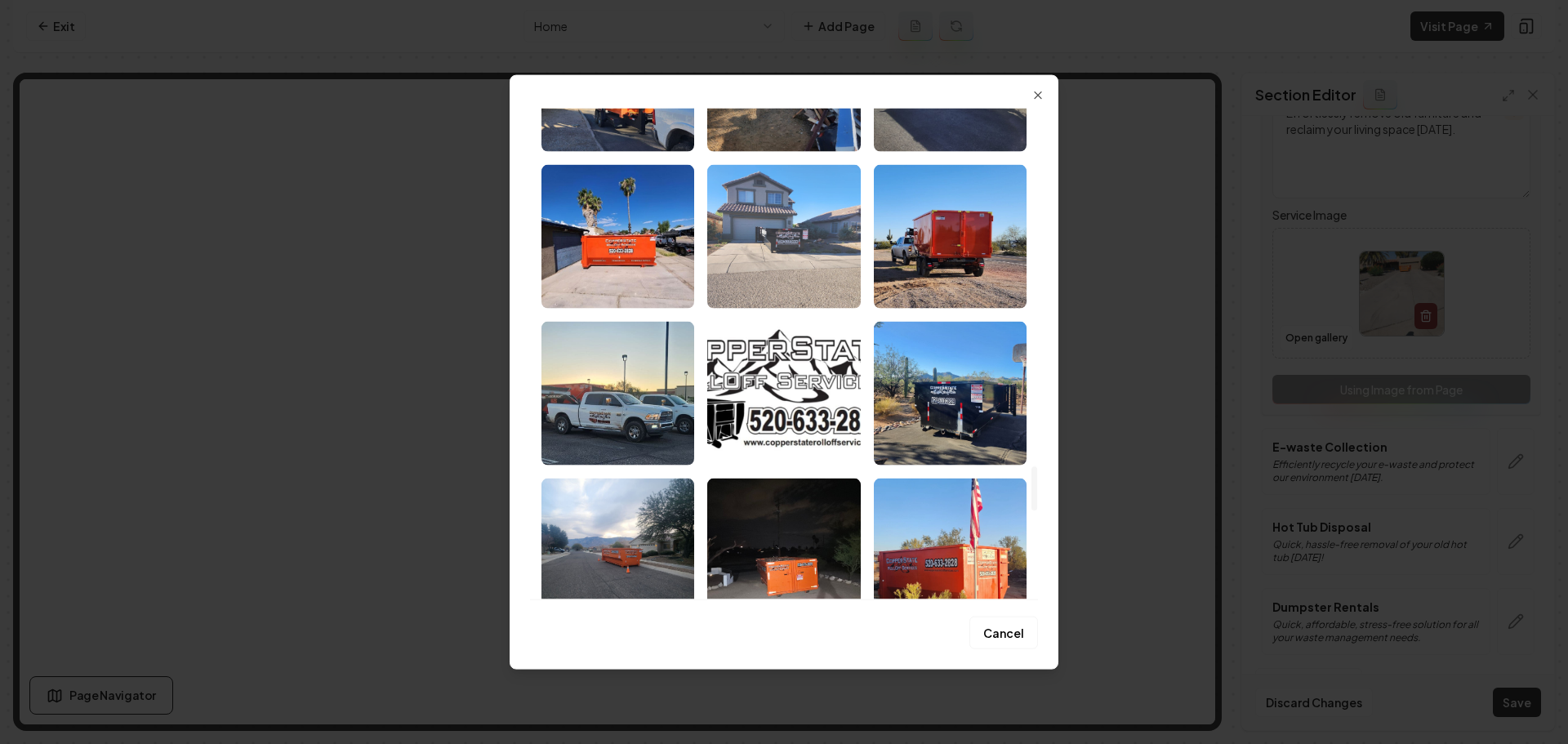
scroll to position [3918, 0]
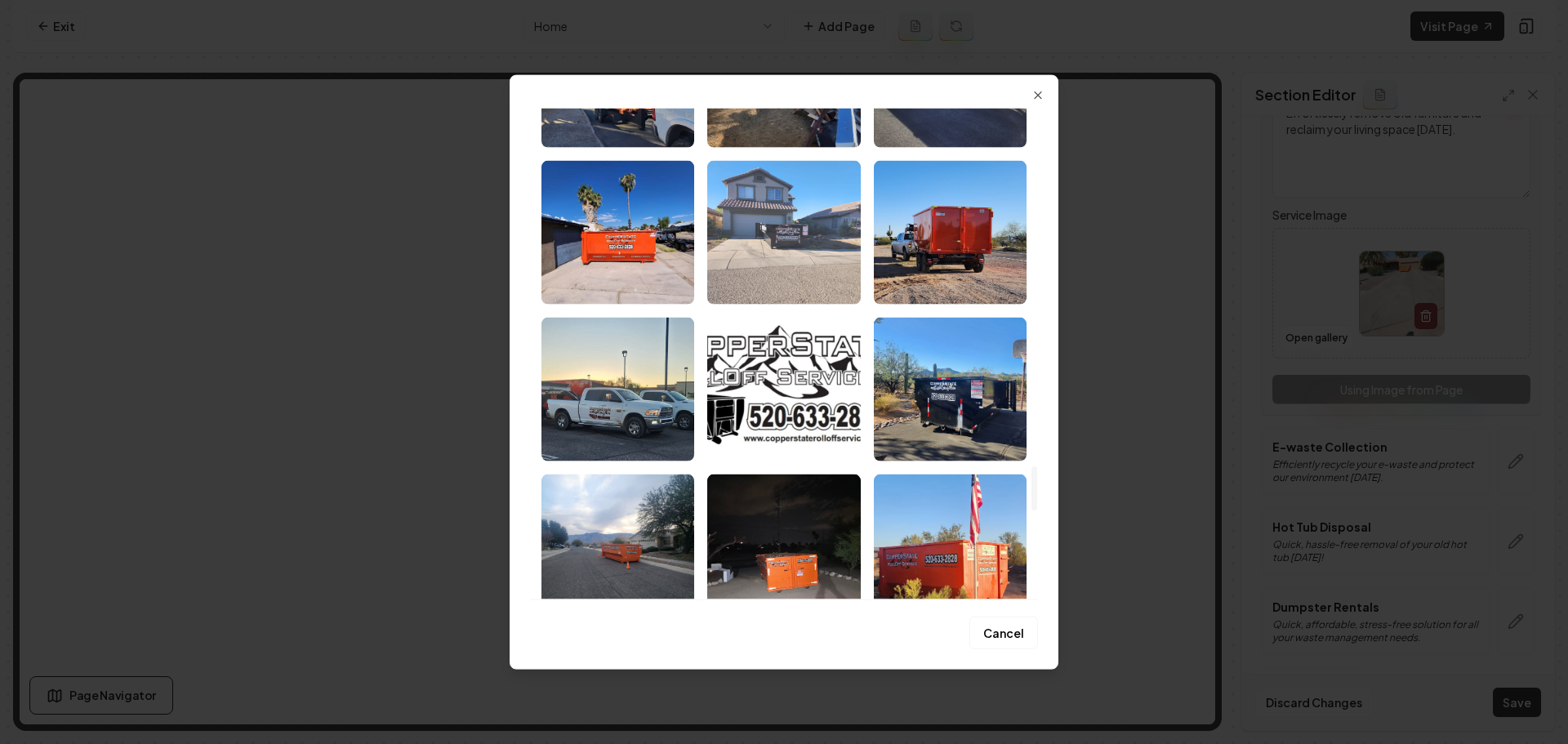
click at [790, 256] on img "Select image image_68a494db5c7cd75eb82a667c.jpeg" at bounding box center [784, 231] width 152 height 144
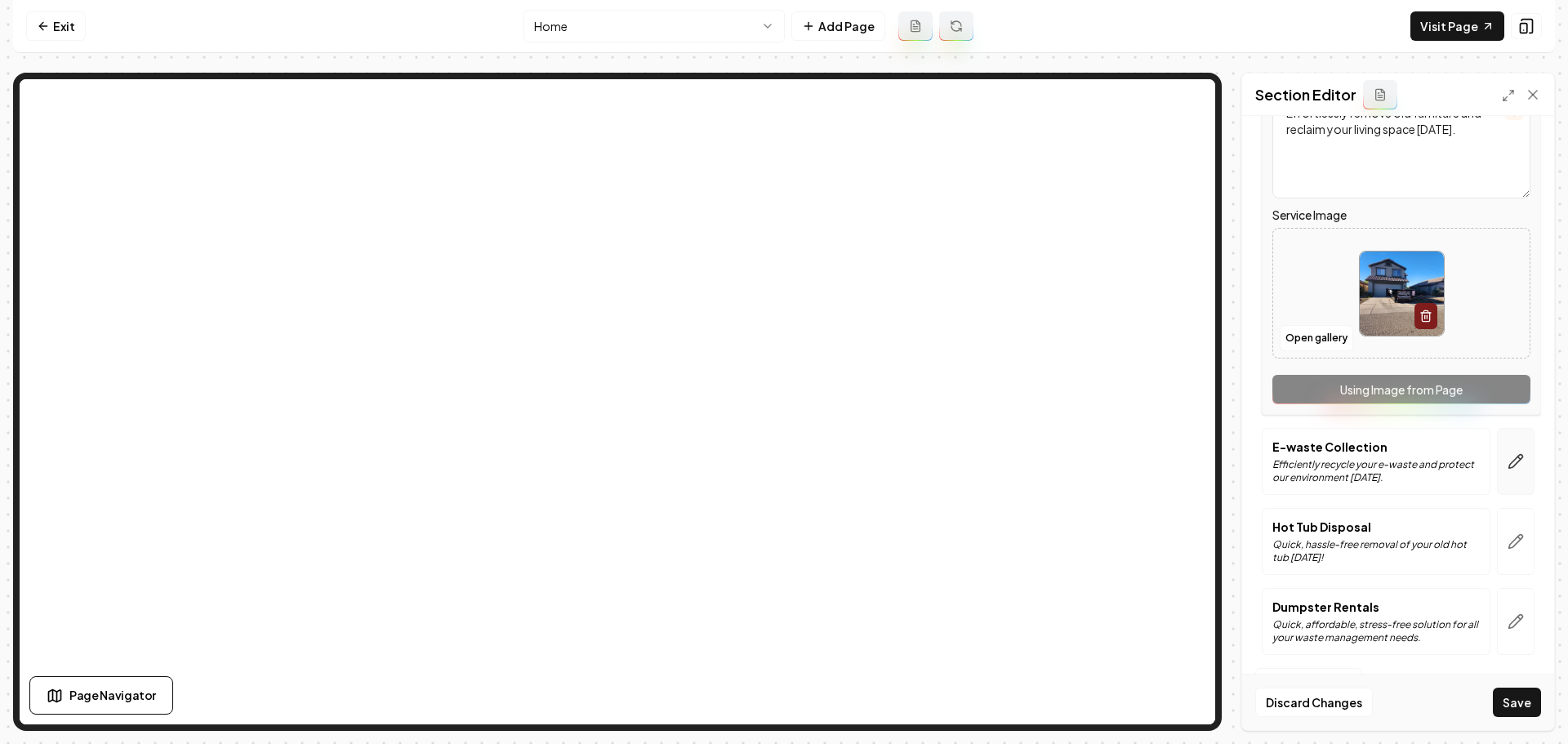
click at [1509, 462] on icon "button" at bounding box center [1516, 460] width 16 height 16
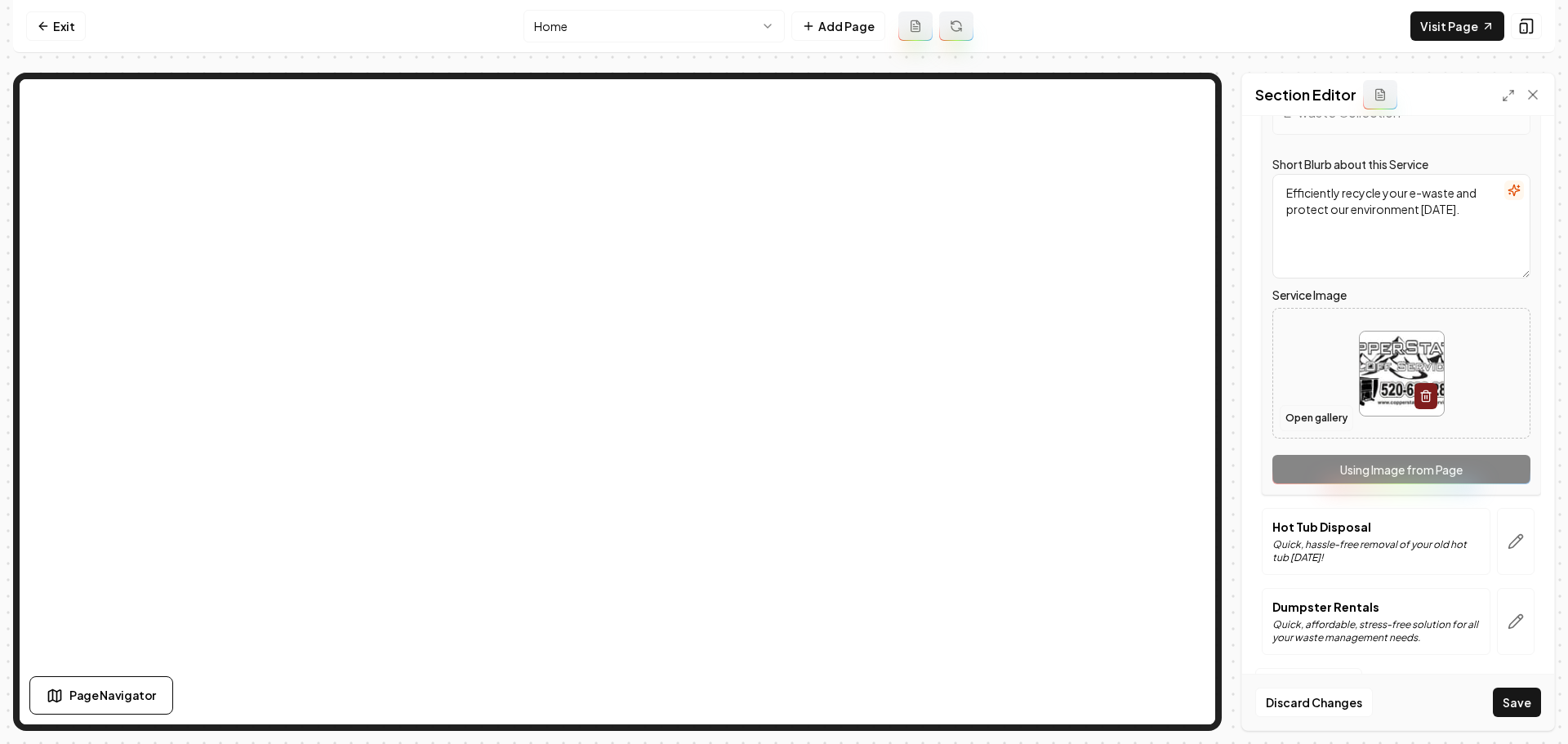
click at [1310, 419] on button "Open gallery" at bounding box center [1316, 418] width 73 height 26
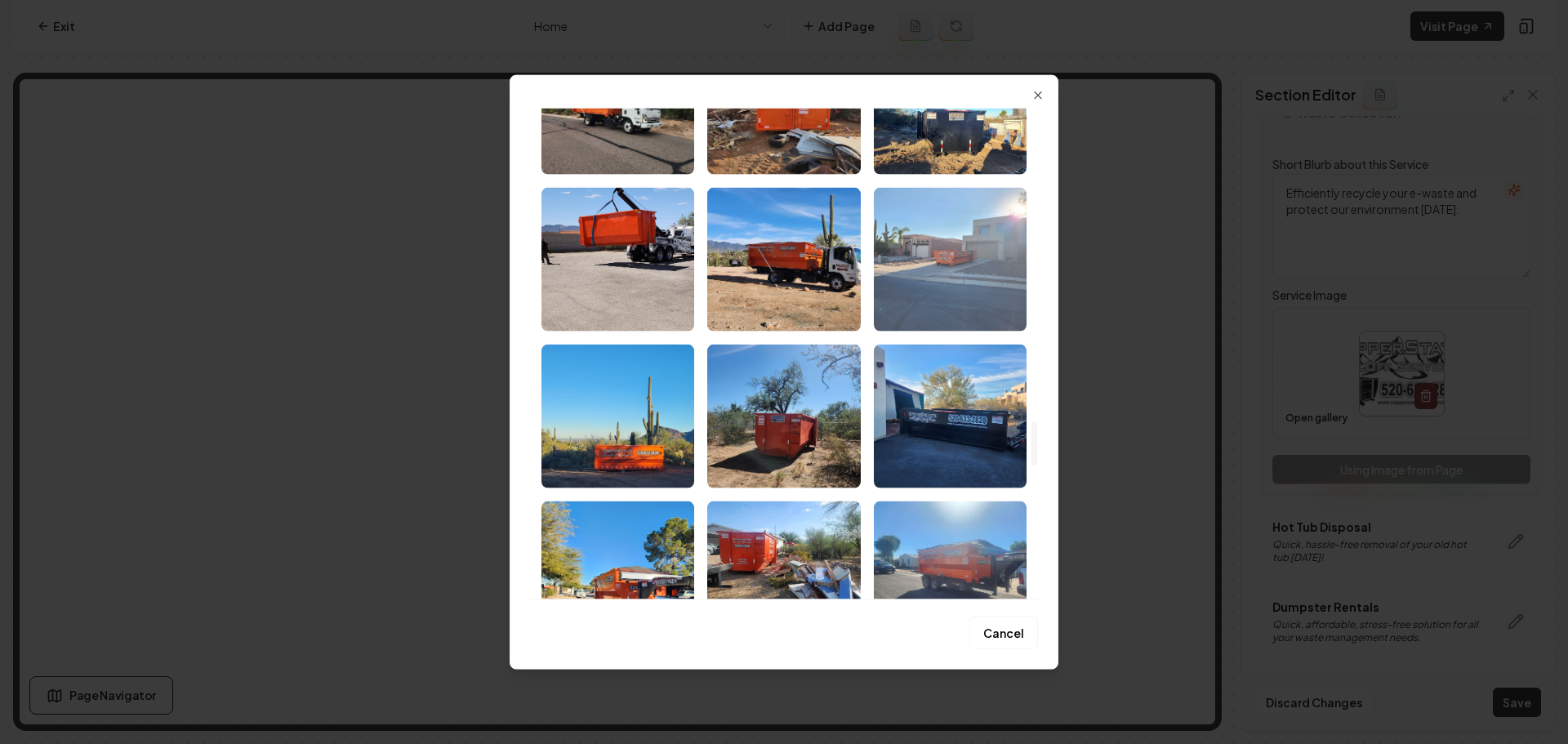
scroll to position [3428, 0]
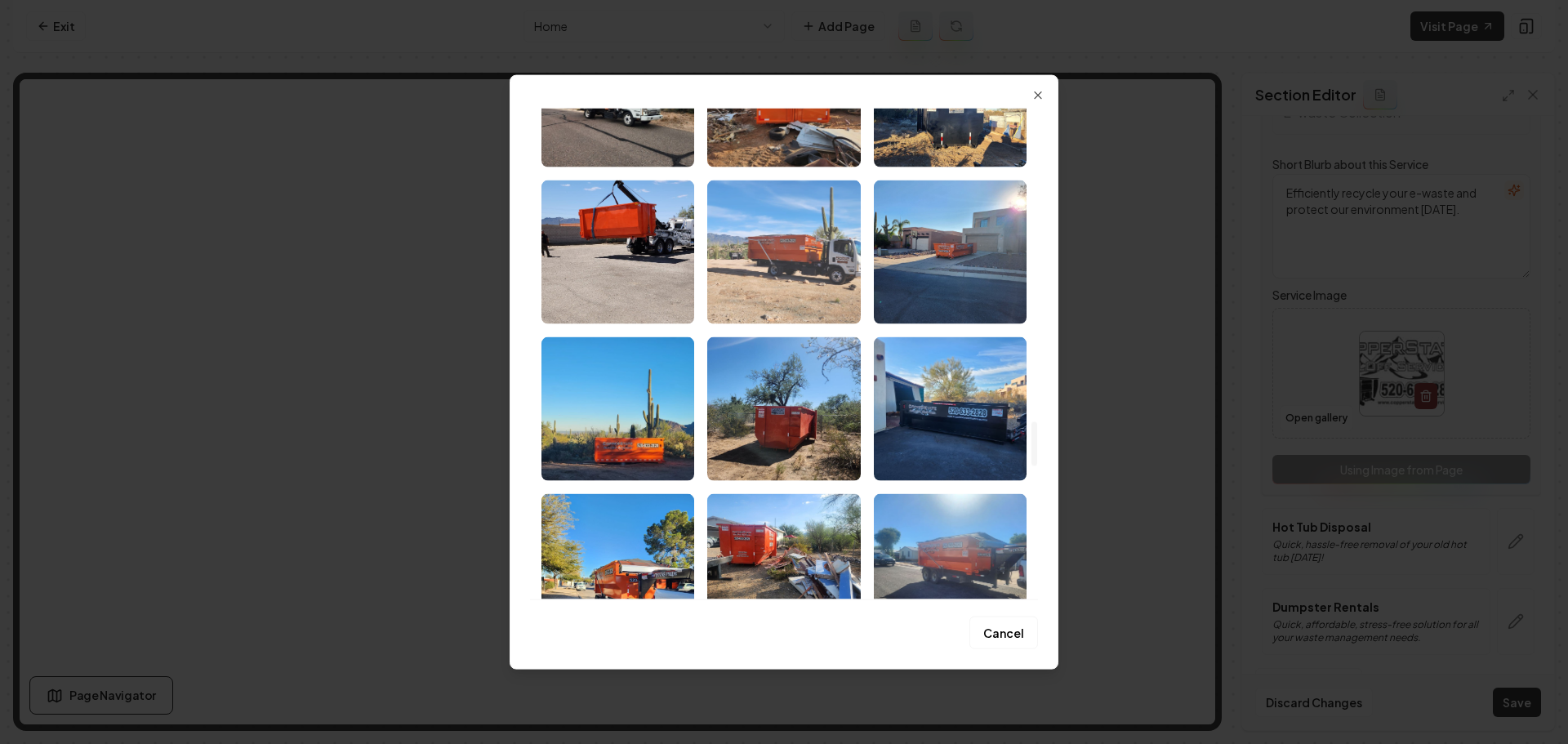
click at [724, 283] on img "Select image image_68a494db5c7cd75eb82a6675.jpeg" at bounding box center [784, 251] width 152 height 144
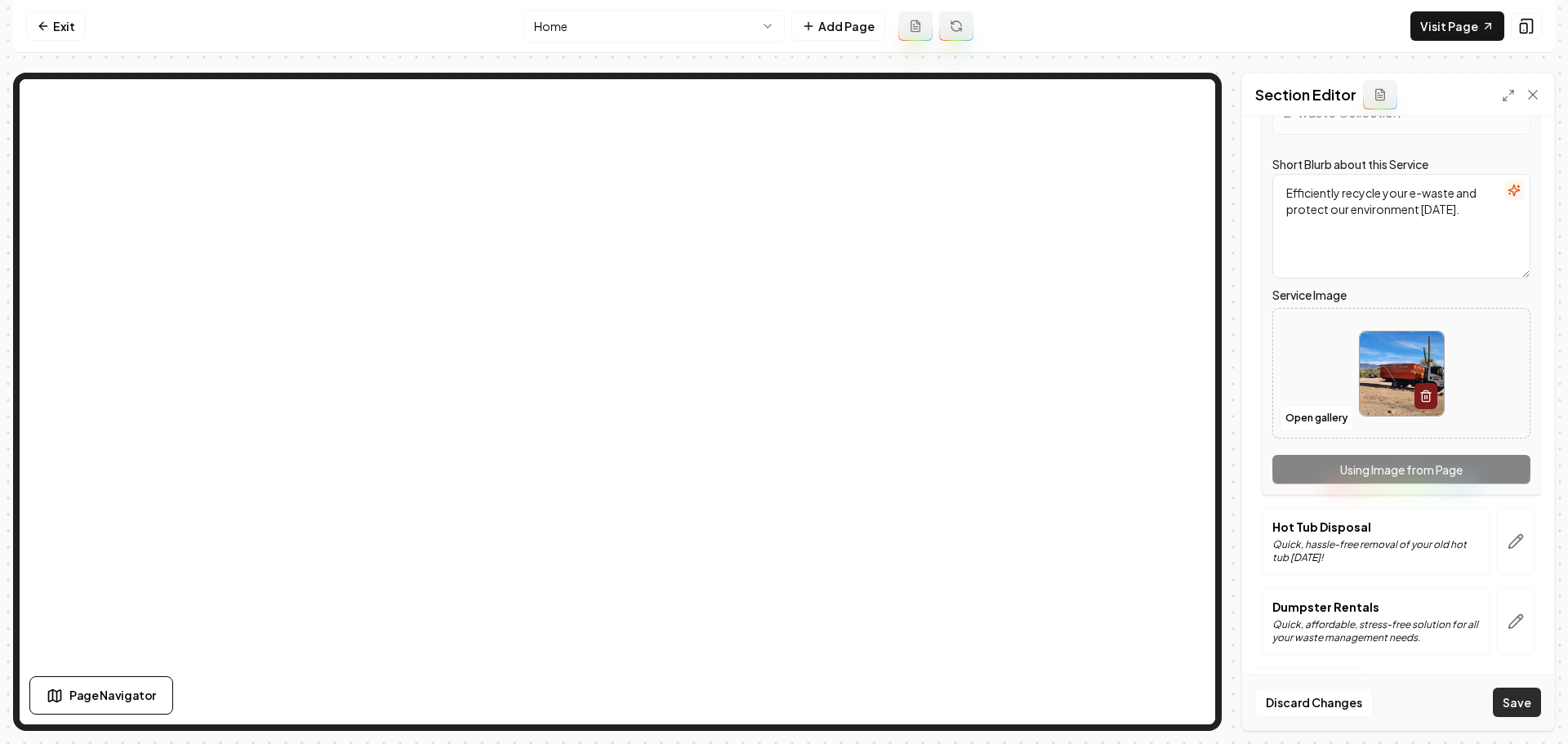
click at [1508, 698] on button "Save" at bounding box center [1517, 701] width 49 height 29
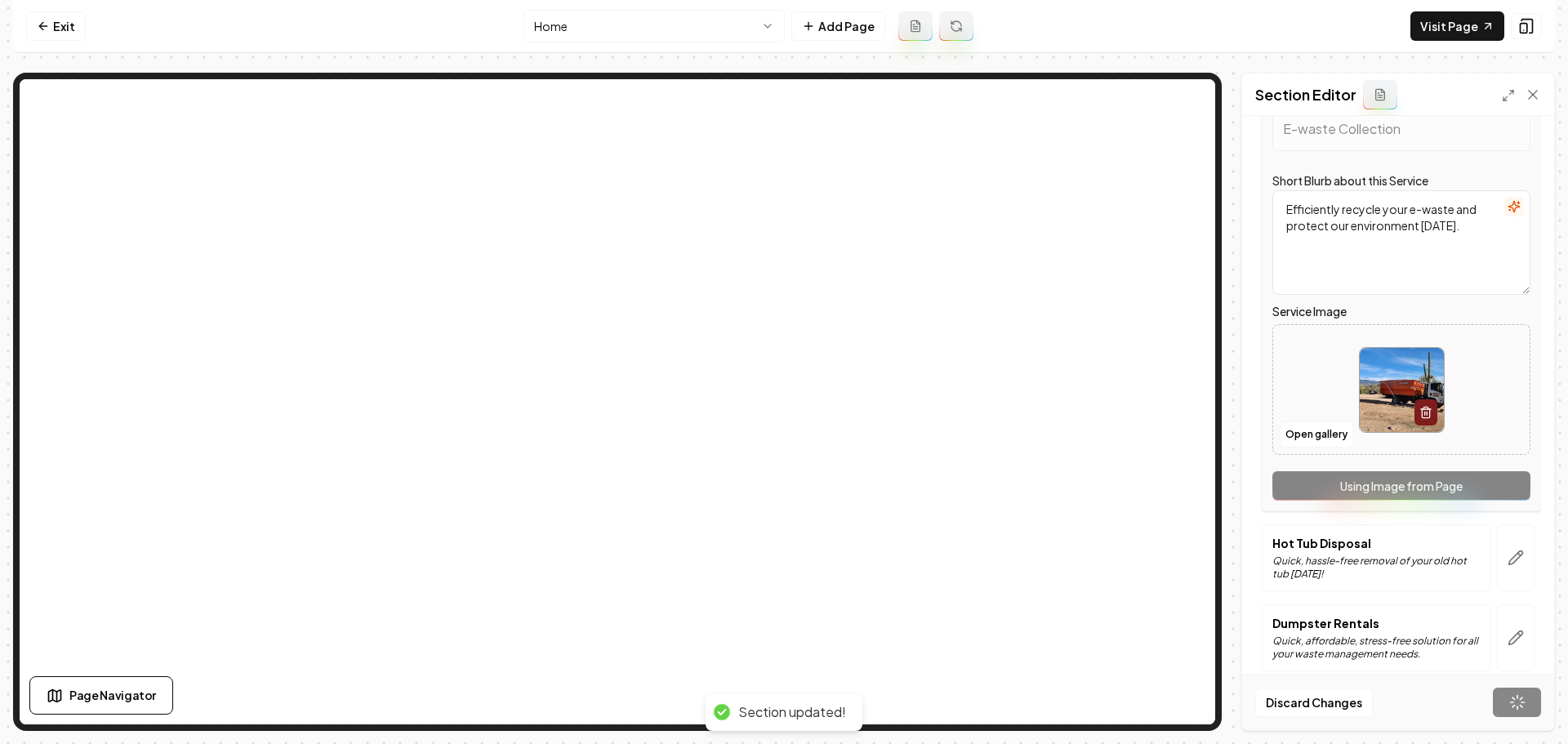
scroll to position [625, 0]
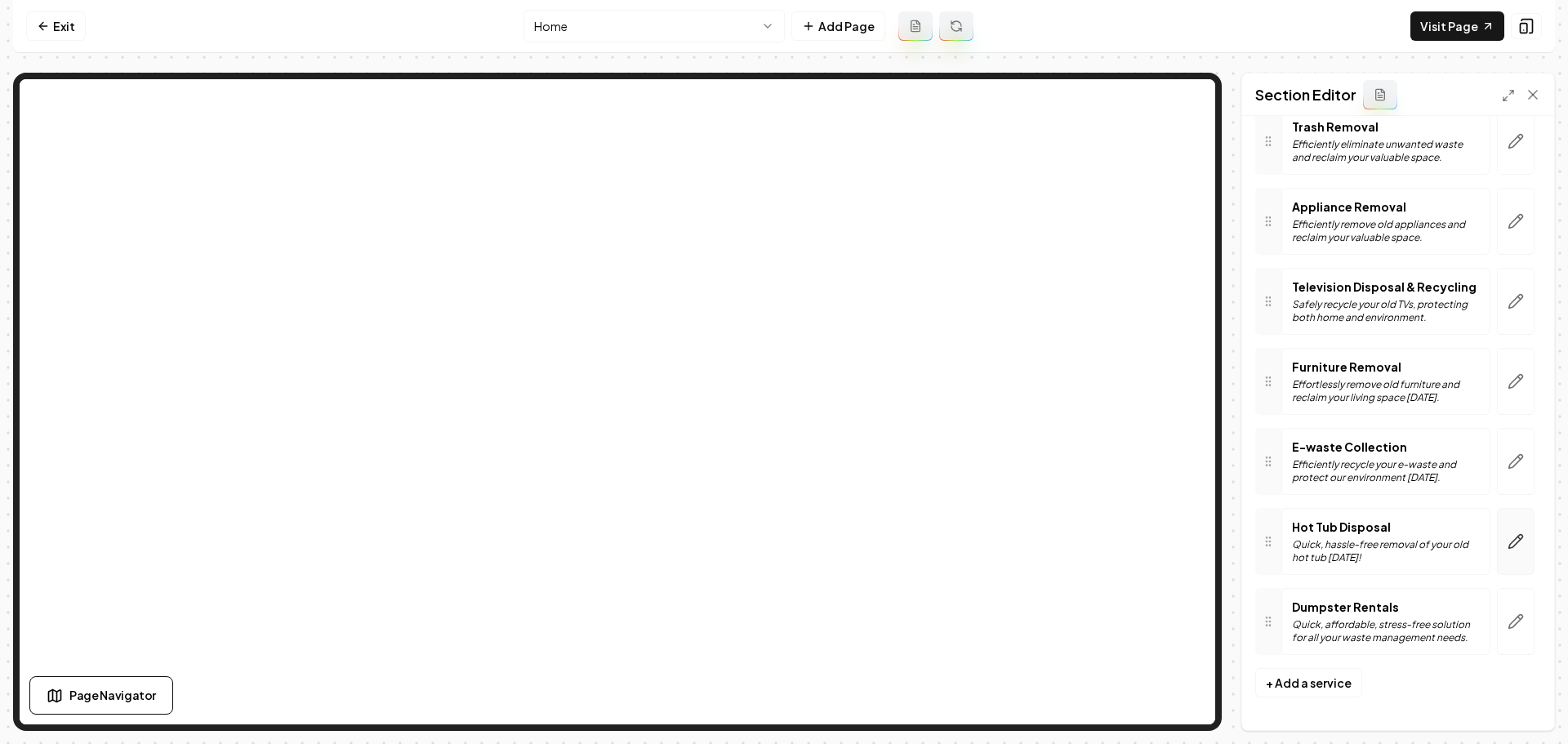
click at [1515, 538] on button "button" at bounding box center [1516, 541] width 37 height 67
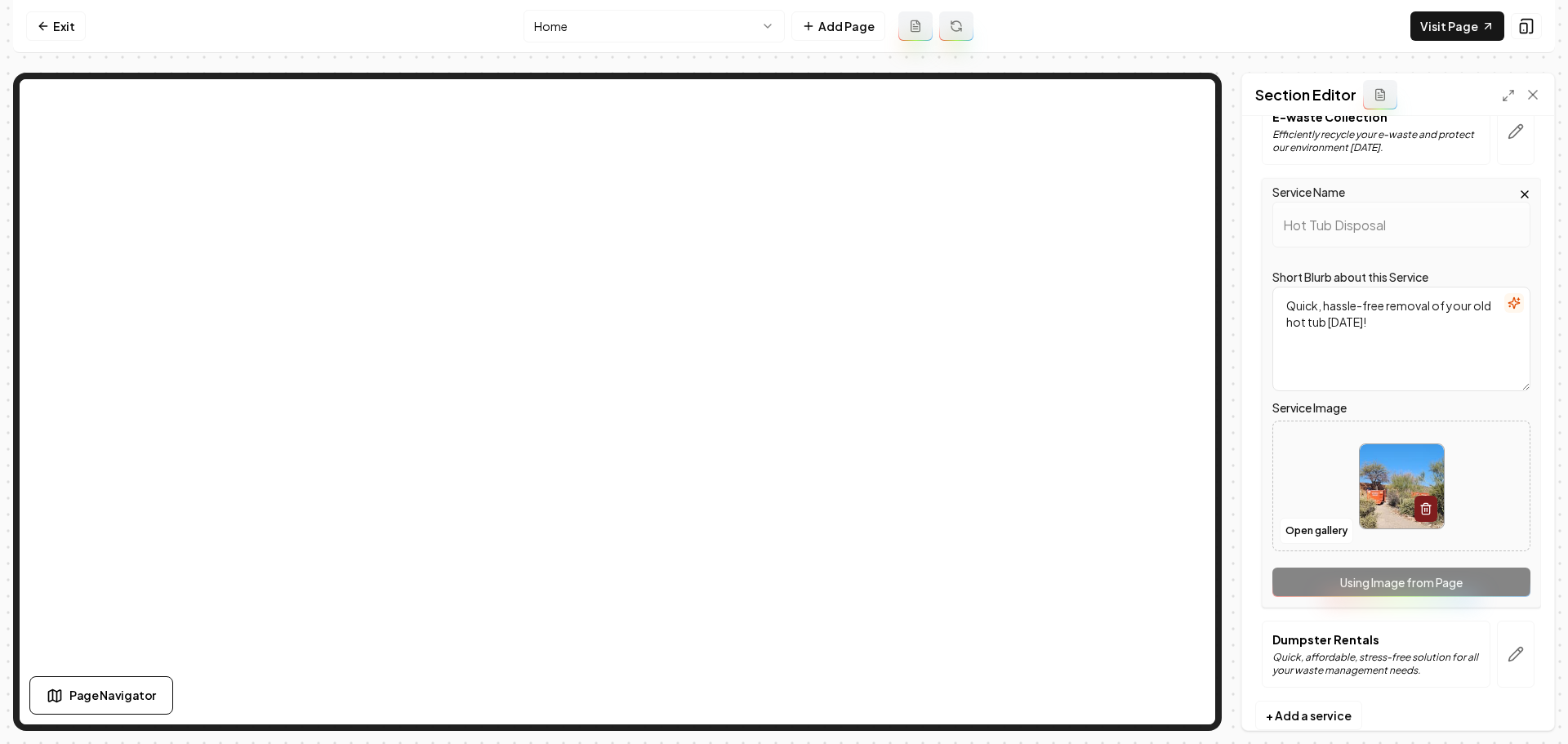
scroll to position [985, 0]
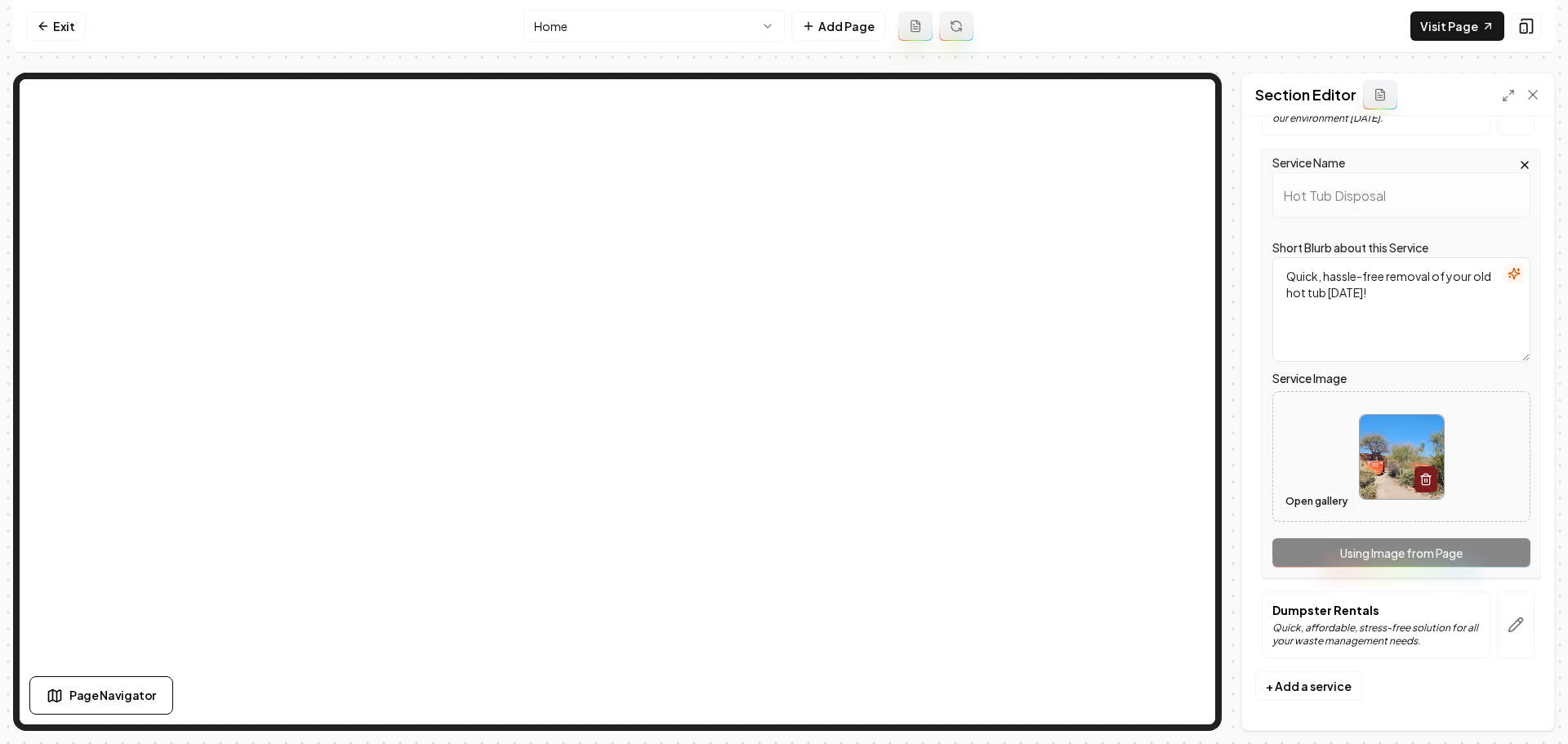
click at [1316, 492] on button "Open gallery" at bounding box center [1316, 500] width 73 height 26
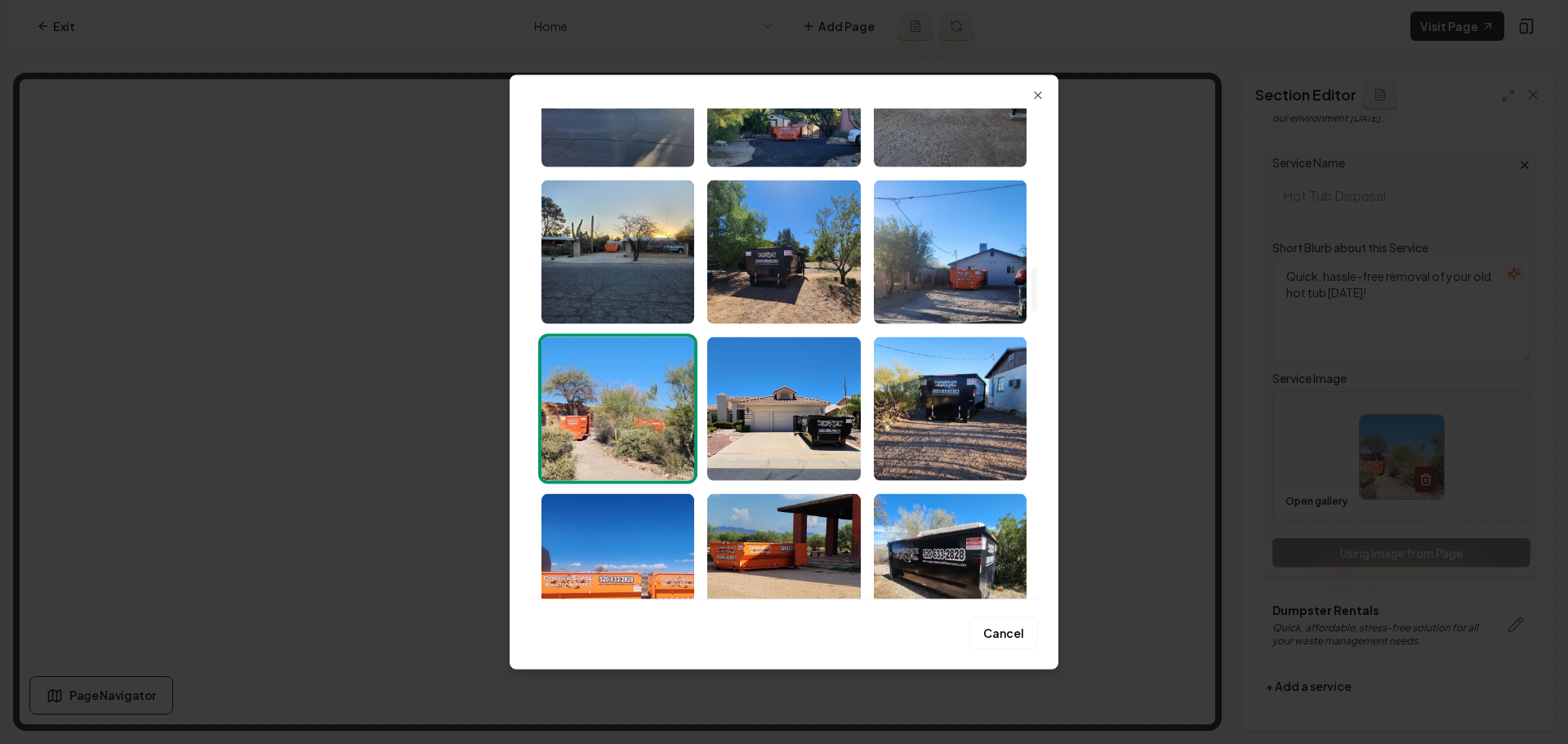
scroll to position [1877, 0]
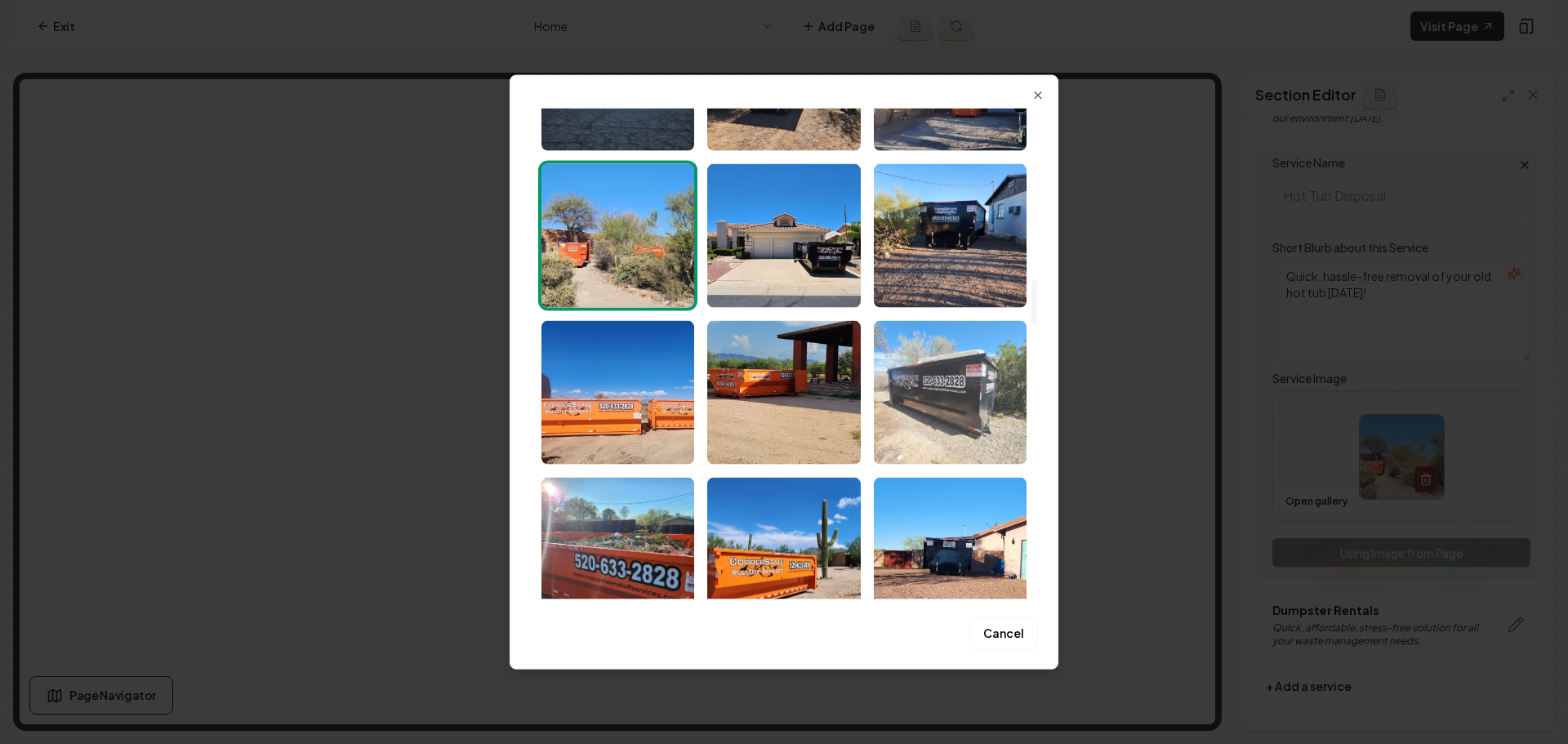
click at [963, 387] on img "Select image image_68a494dc5c7cd75eb82a6a02.jpeg" at bounding box center [950, 391] width 152 height 144
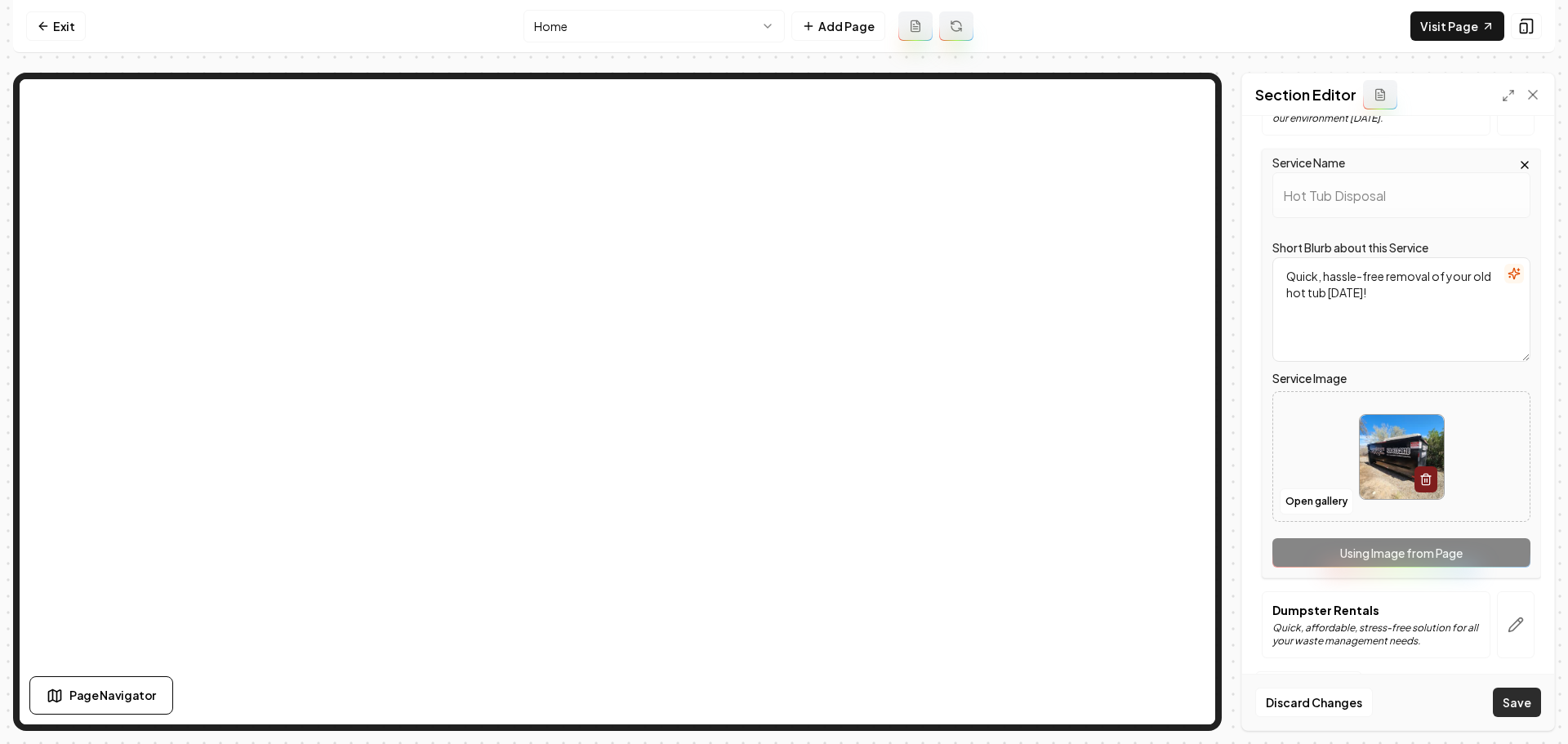
click at [1526, 704] on button "Save" at bounding box center [1517, 701] width 49 height 29
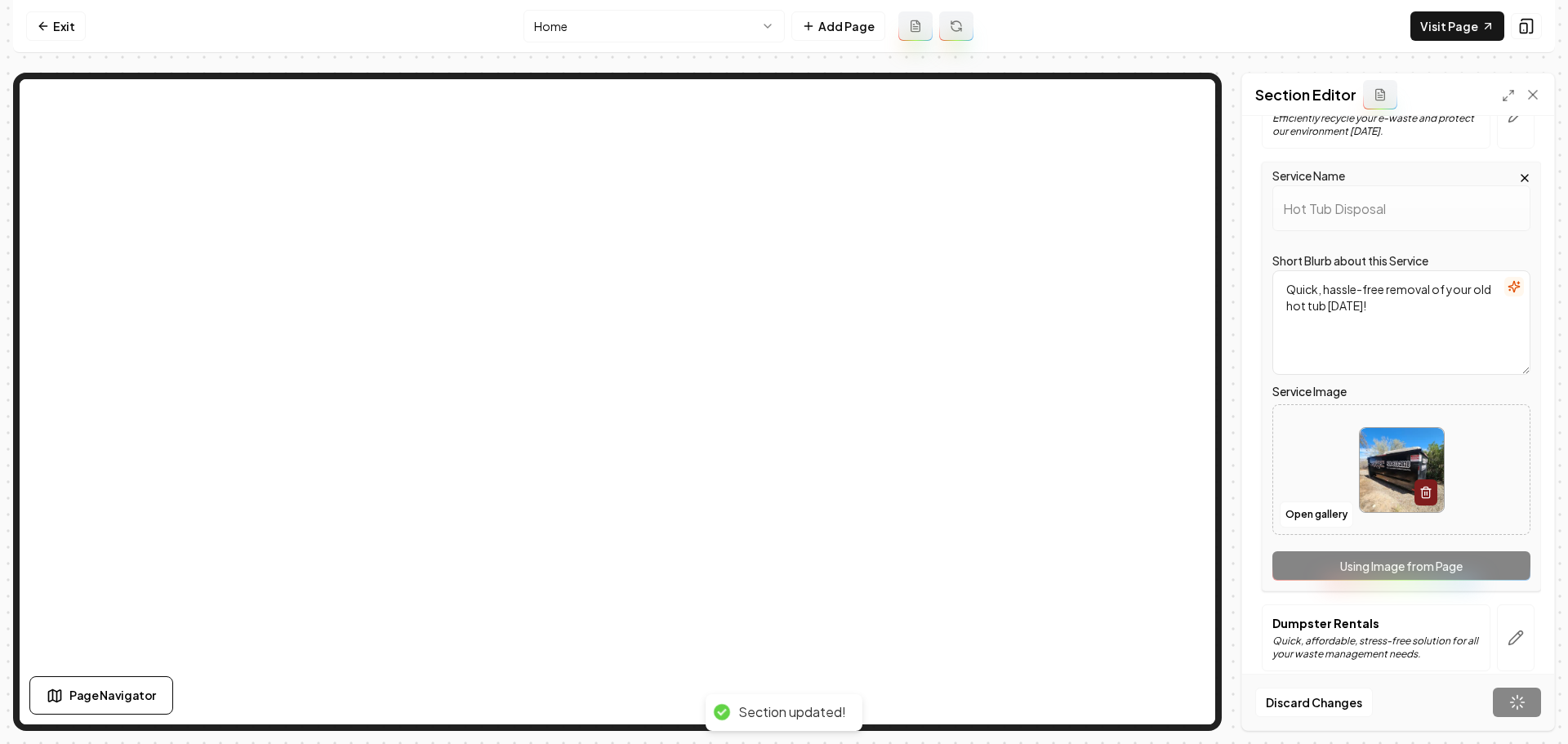
scroll to position [625, 0]
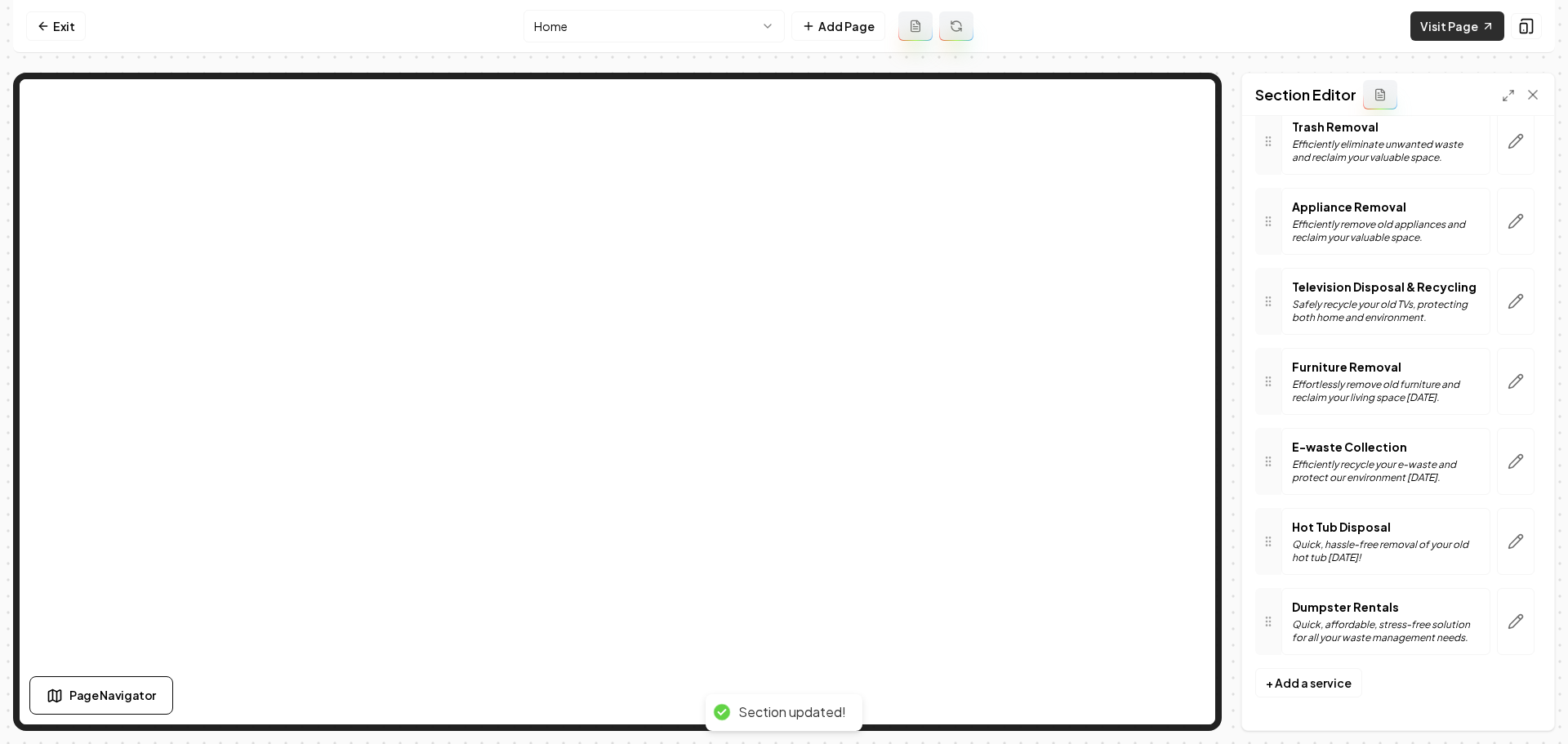
click at [1436, 25] on link "Visit Page" at bounding box center [1458, 26] width 94 height 29
click at [33, 25] on link "Exit" at bounding box center [55, 26] width 60 height 29
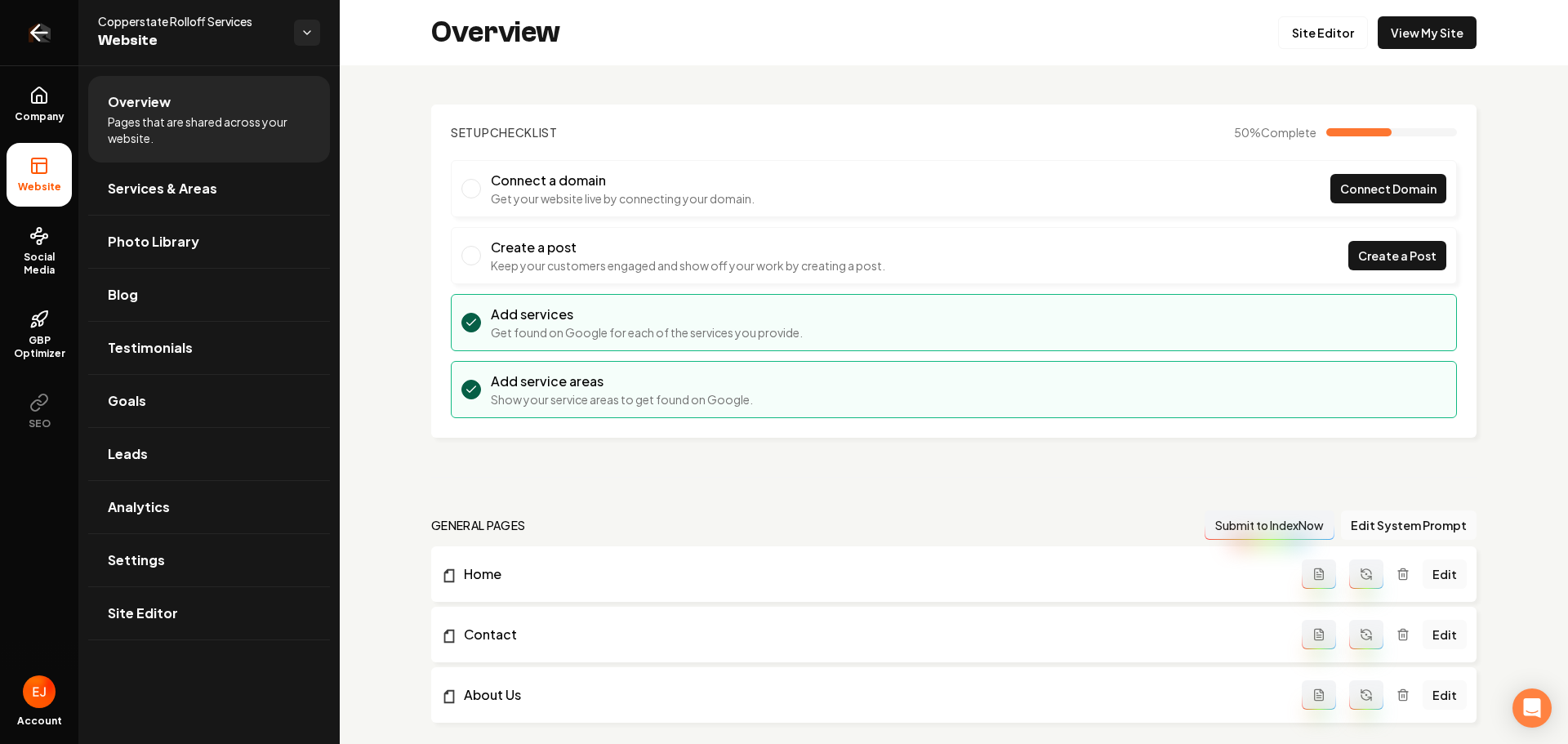
click at [48, 32] on icon "Return to dashboard" at bounding box center [39, 32] width 15 height 0
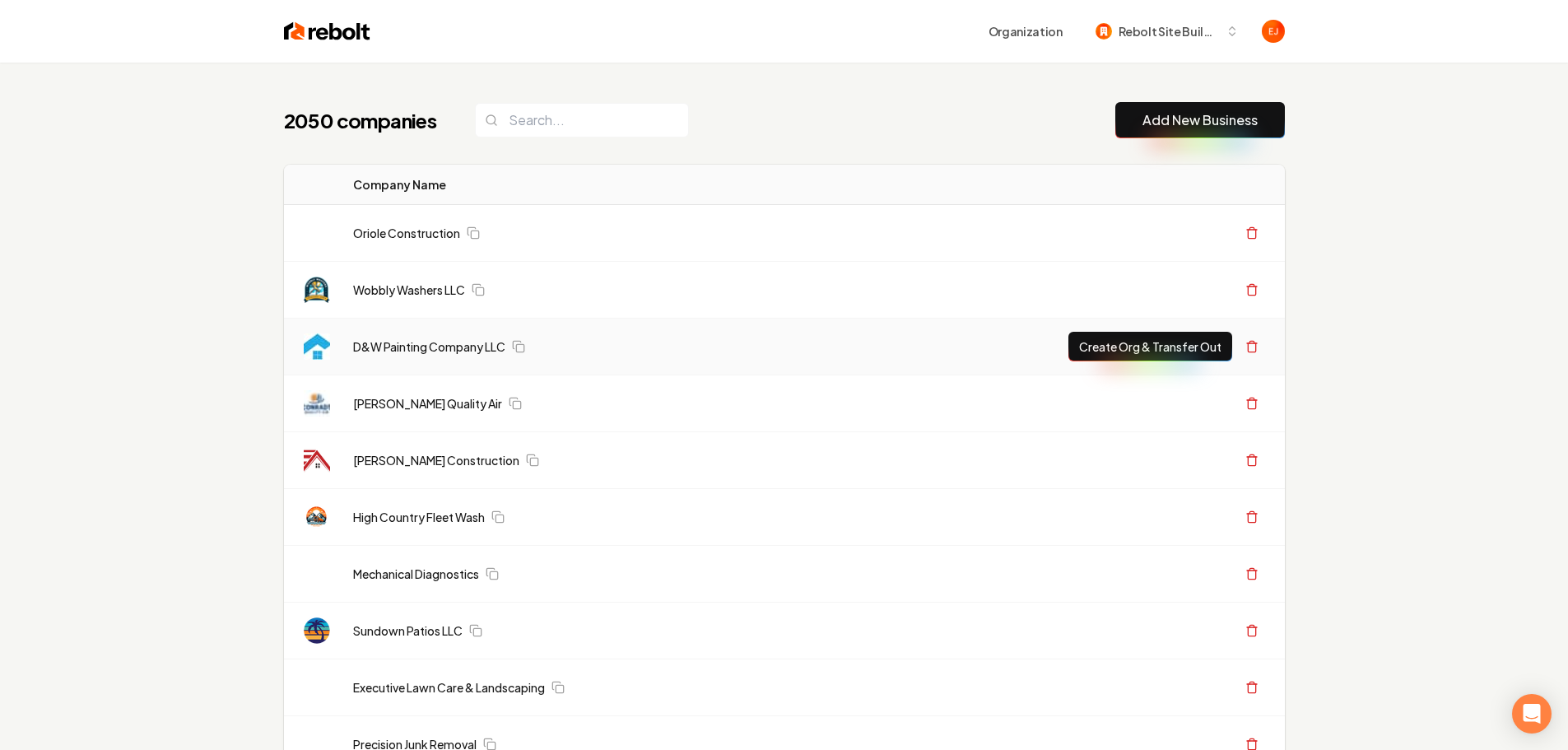
click at [1157, 125] on link "Add New Business" at bounding box center [1200, 120] width 115 height 20
click at [1208, 118] on link "Add New Business" at bounding box center [1200, 120] width 115 height 20
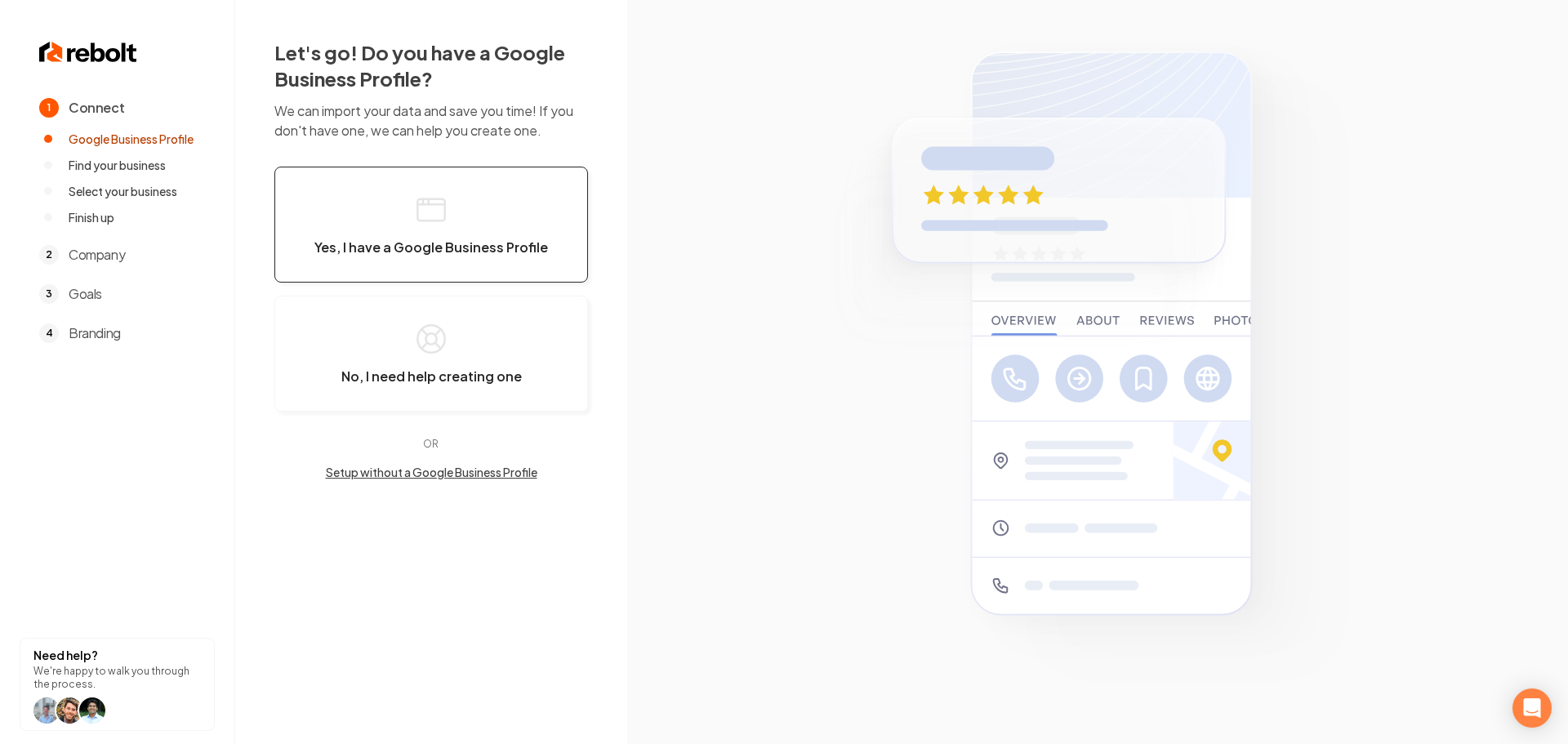
click at [423, 244] on span "Yes, I have a Google Business Profile" at bounding box center [430, 246] width 233 height 16
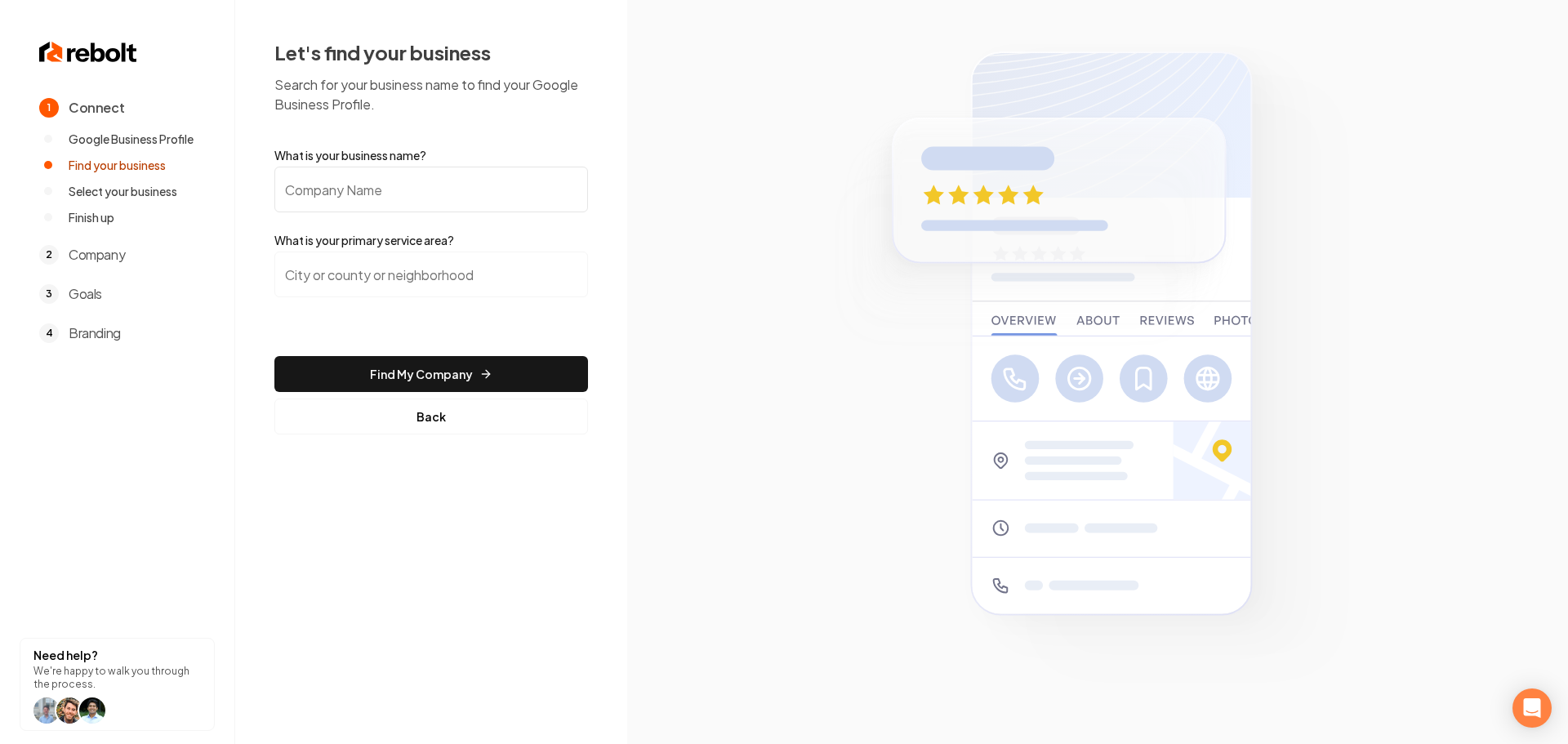
click at [402, 197] on input "What is your business name?" at bounding box center [430, 189] width 313 height 46
paste input "Austin Secure E-Waste"
type input "Austin Secure E-Waste"
click at [422, 288] on input "search" at bounding box center [430, 274] width 313 height 46
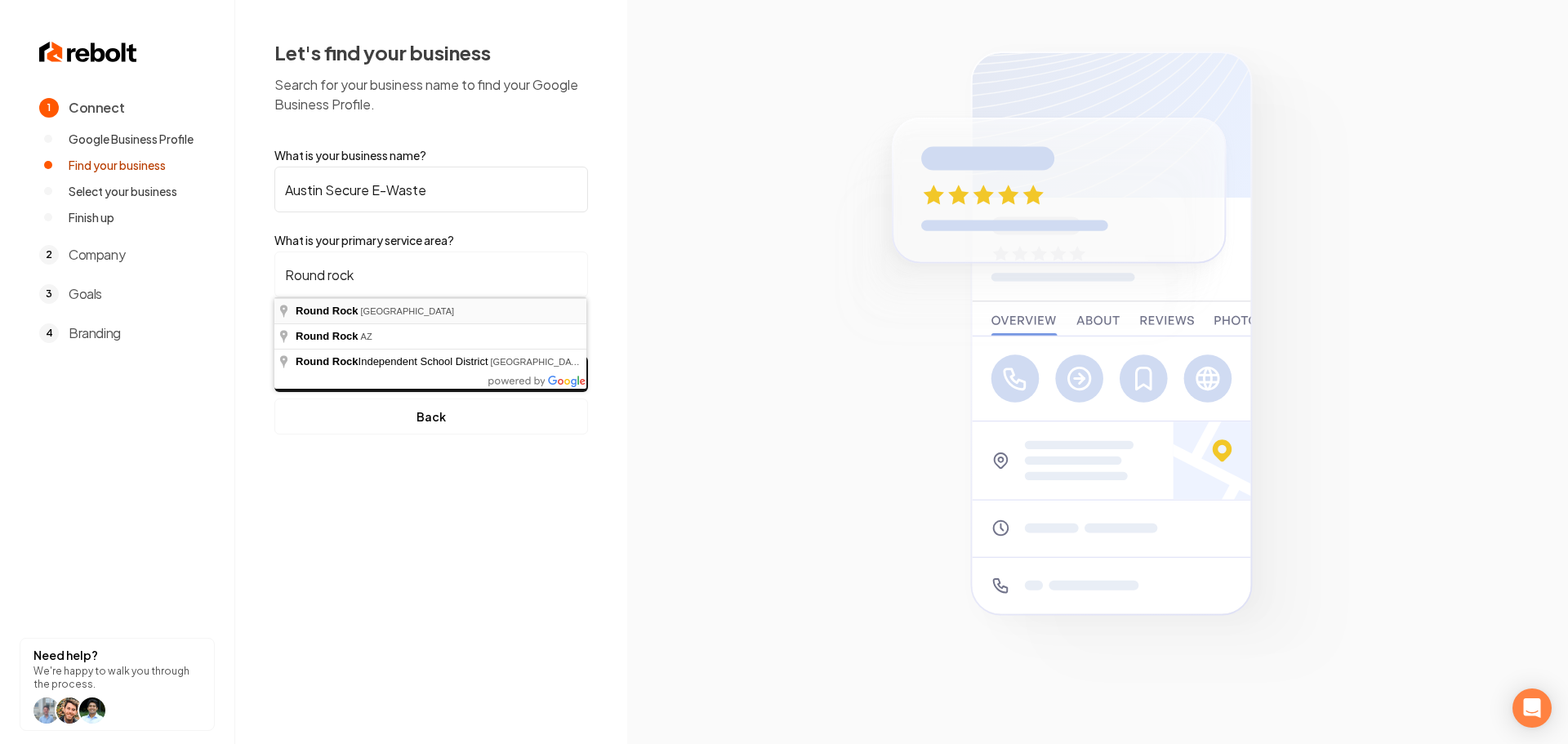
type input "Round Rock, TX"
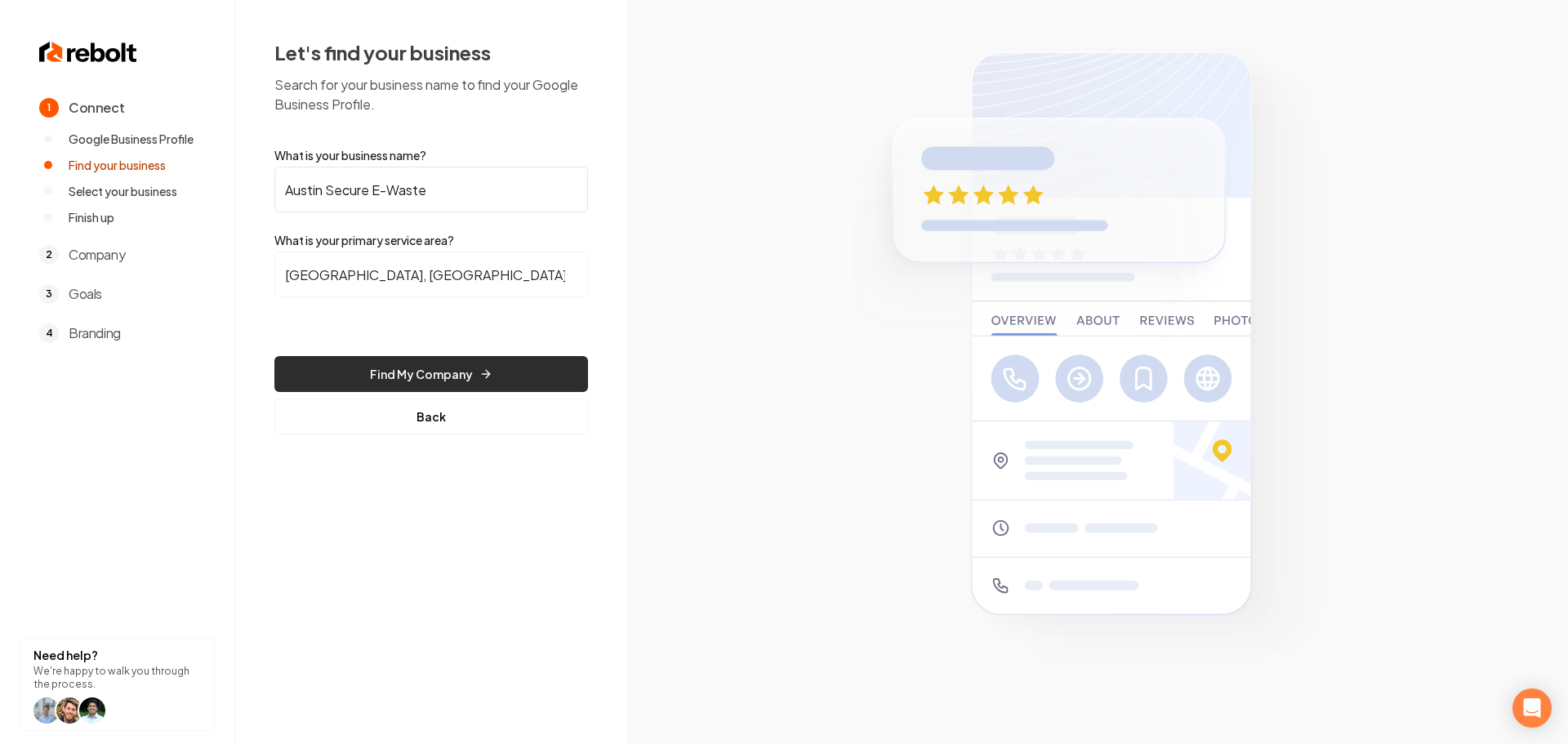
click at [377, 358] on button "Find My Company" at bounding box center [430, 374] width 313 height 36
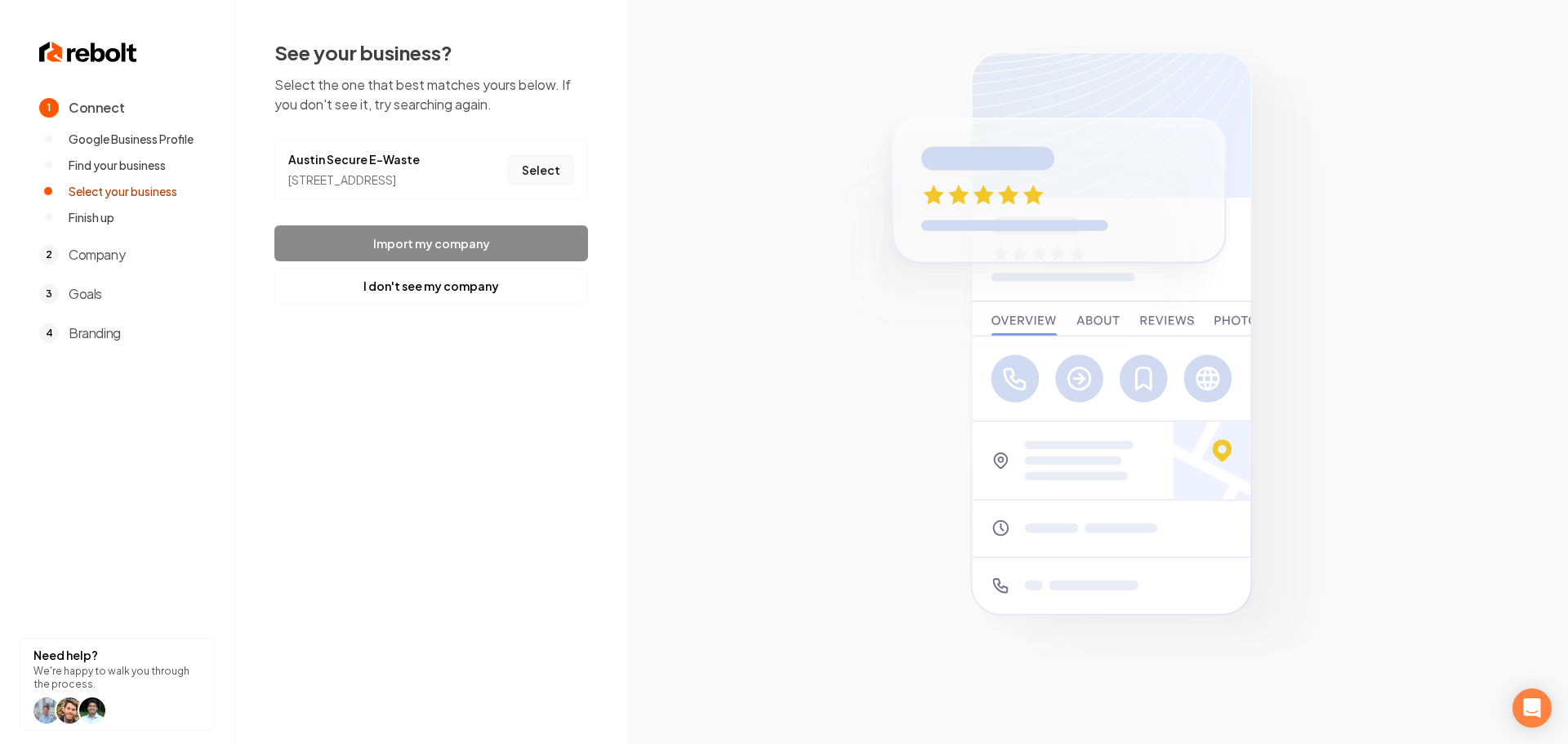
click at [529, 169] on button "Select" at bounding box center [541, 169] width 66 height 29
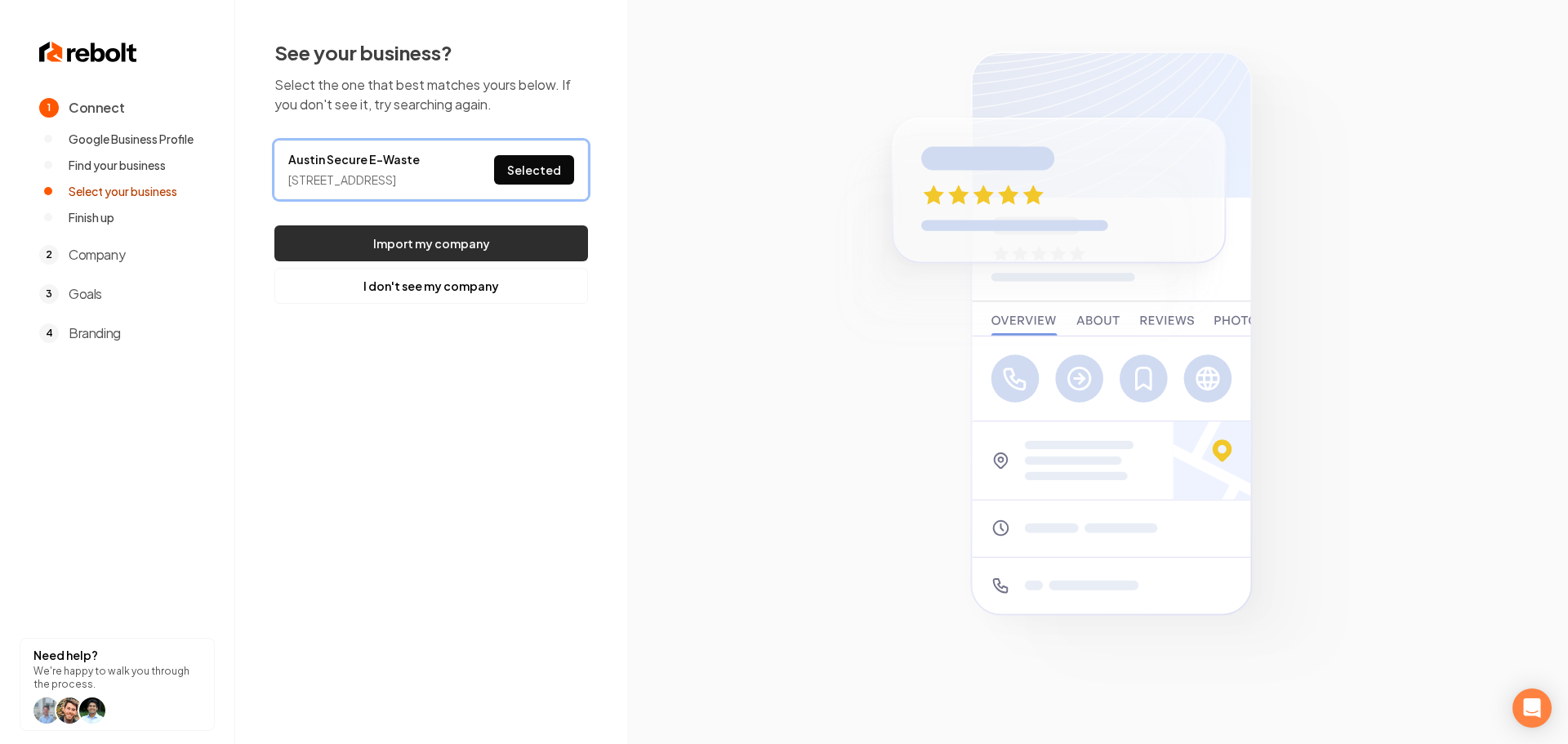
click at [488, 262] on button "Import my company" at bounding box center [430, 244] width 313 height 36
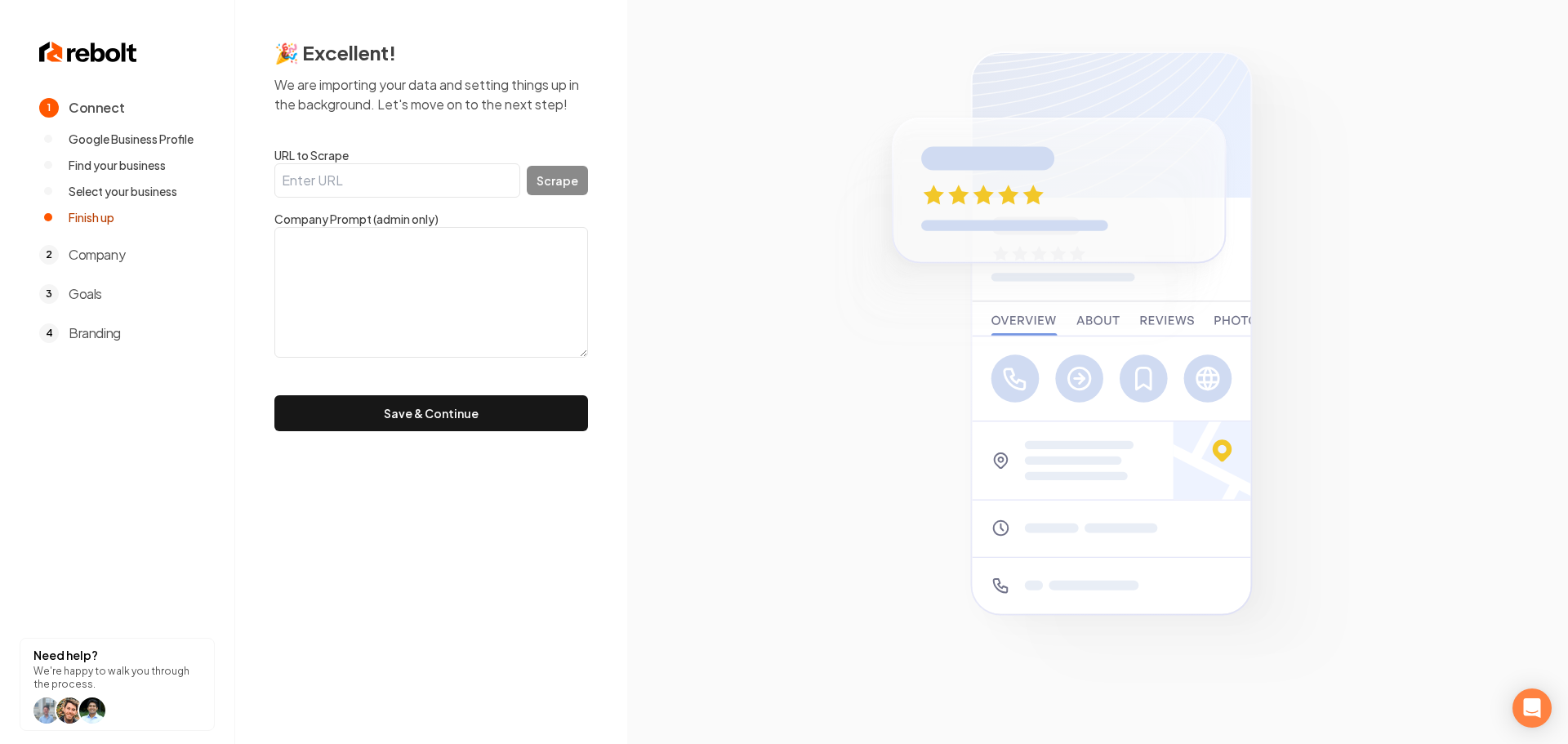
click at [389, 187] on input "URL to Scrape" at bounding box center [397, 181] width 246 height 34
paste input "https://austinsecureewaste.com/"
type input "https://austinsecureewaste.com/"
click at [578, 186] on button "Scrape" at bounding box center [557, 180] width 61 height 29
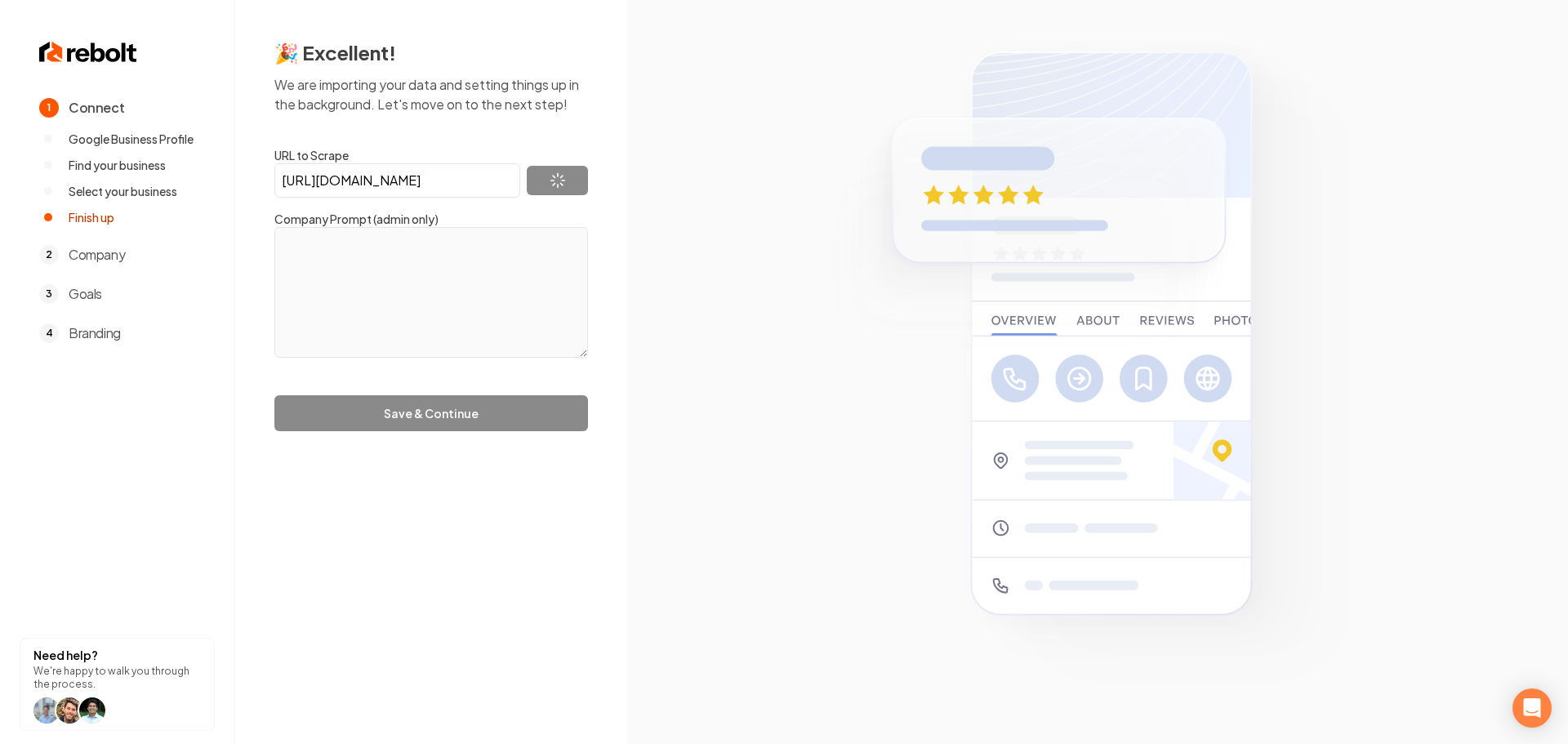
type textarea "Austin's trusted partner for secure data destruction, environmentally responsib…"
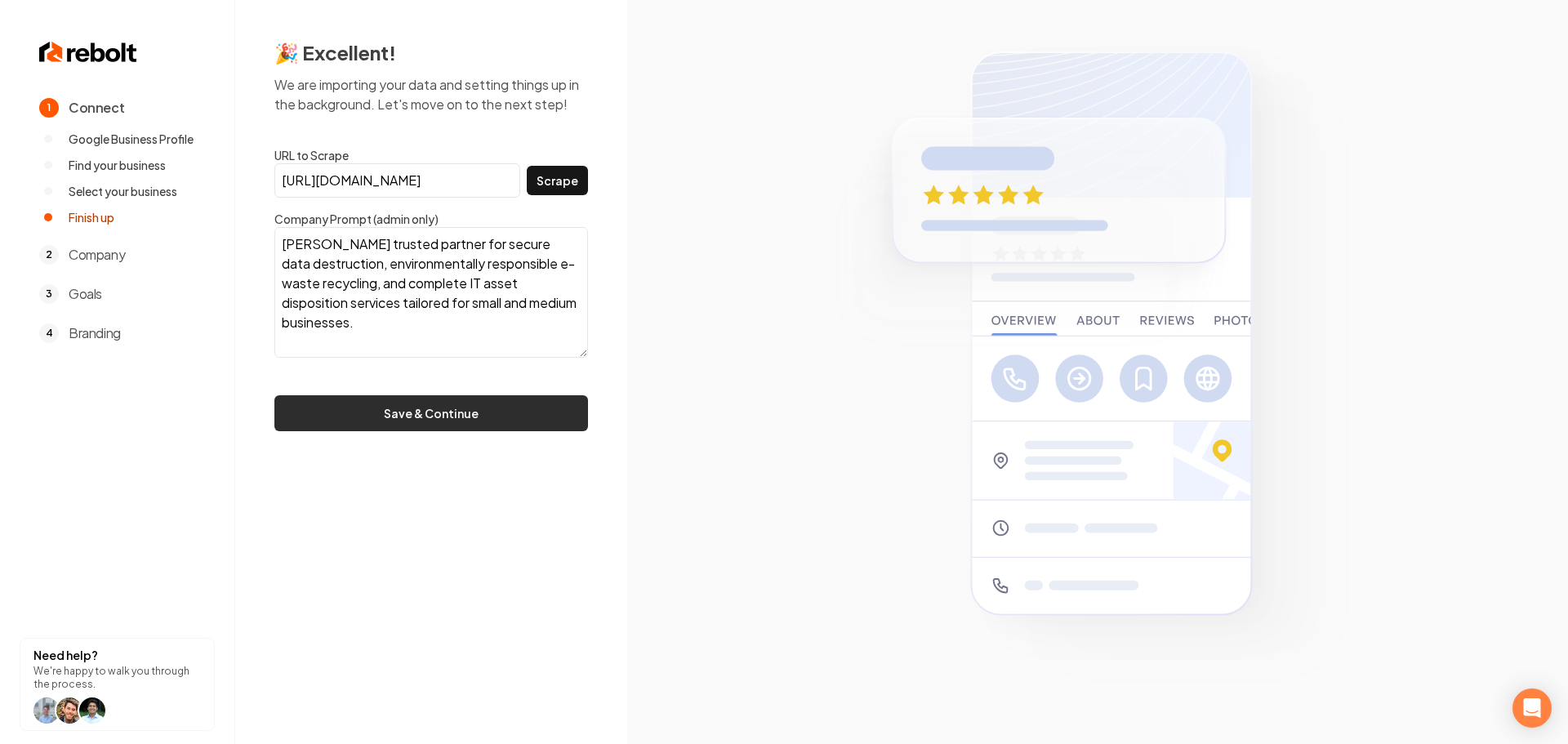
click at [447, 412] on button "Save & Continue" at bounding box center [430, 413] width 313 height 36
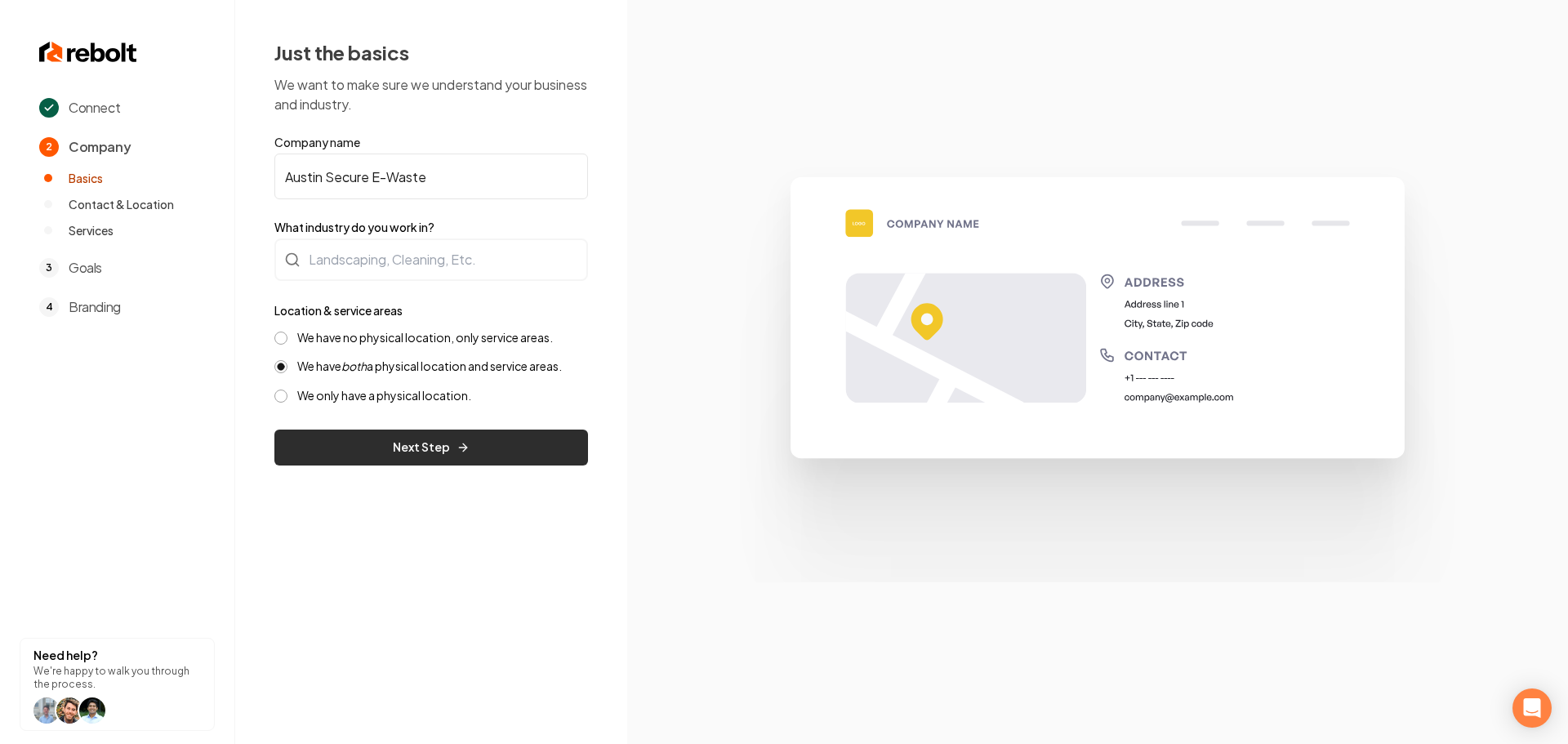
click at [377, 445] on button "Next Step" at bounding box center [430, 447] width 313 height 36
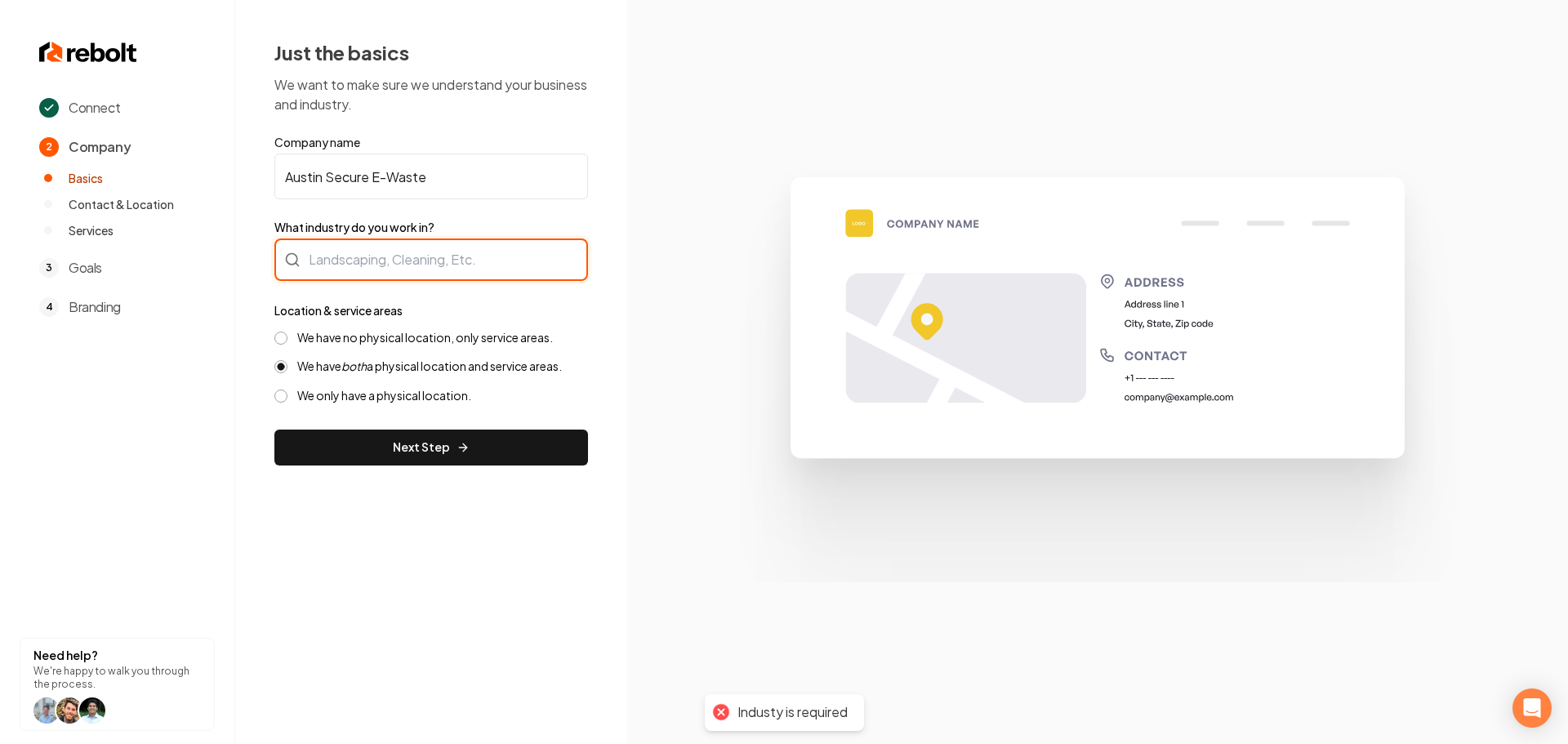
click at [376, 241] on div at bounding box center [430, 260] width 313 height 43
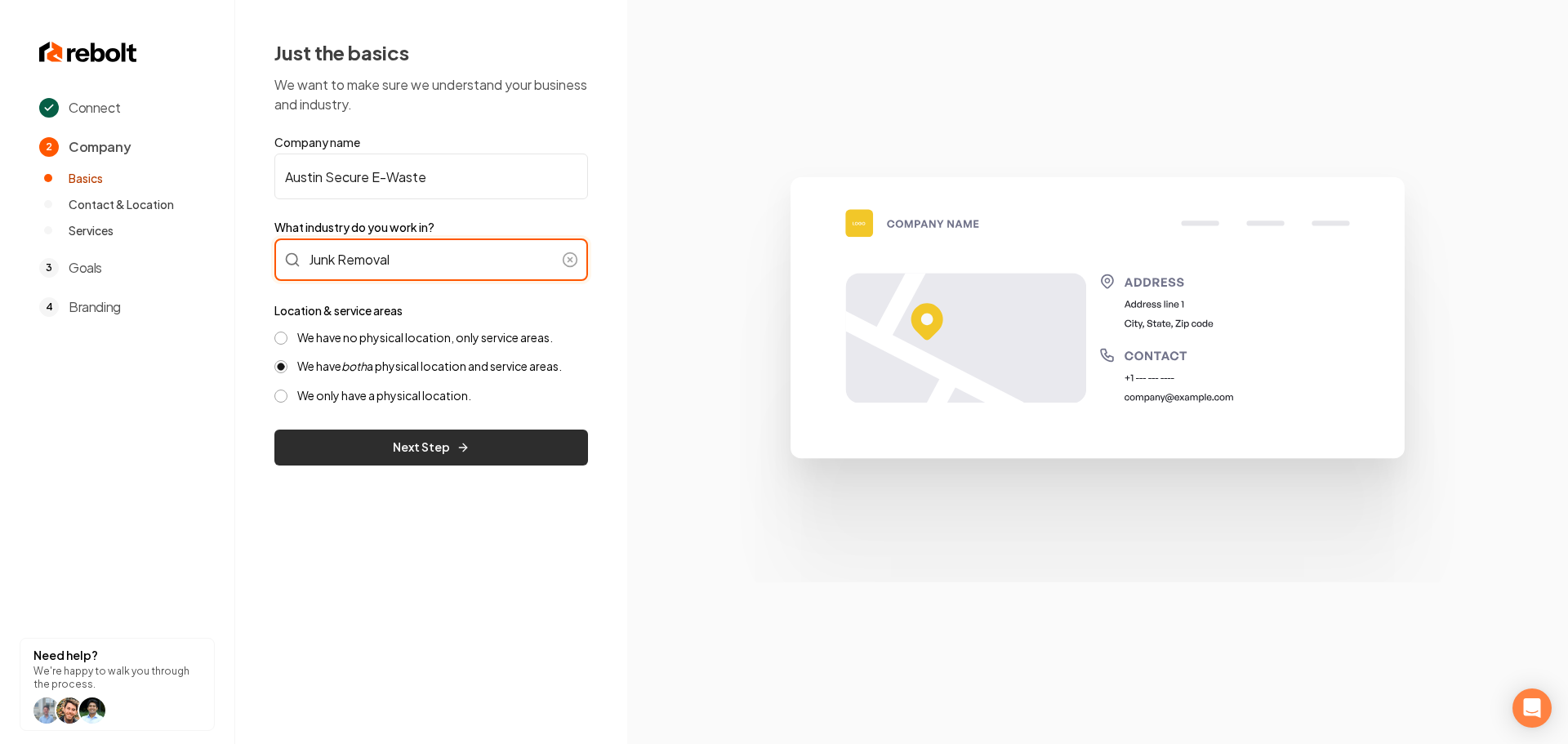
type input "Junk Removal"
click at [441, 456] on button "Next Step" at bounding box center [430, 447] width 313 height 36
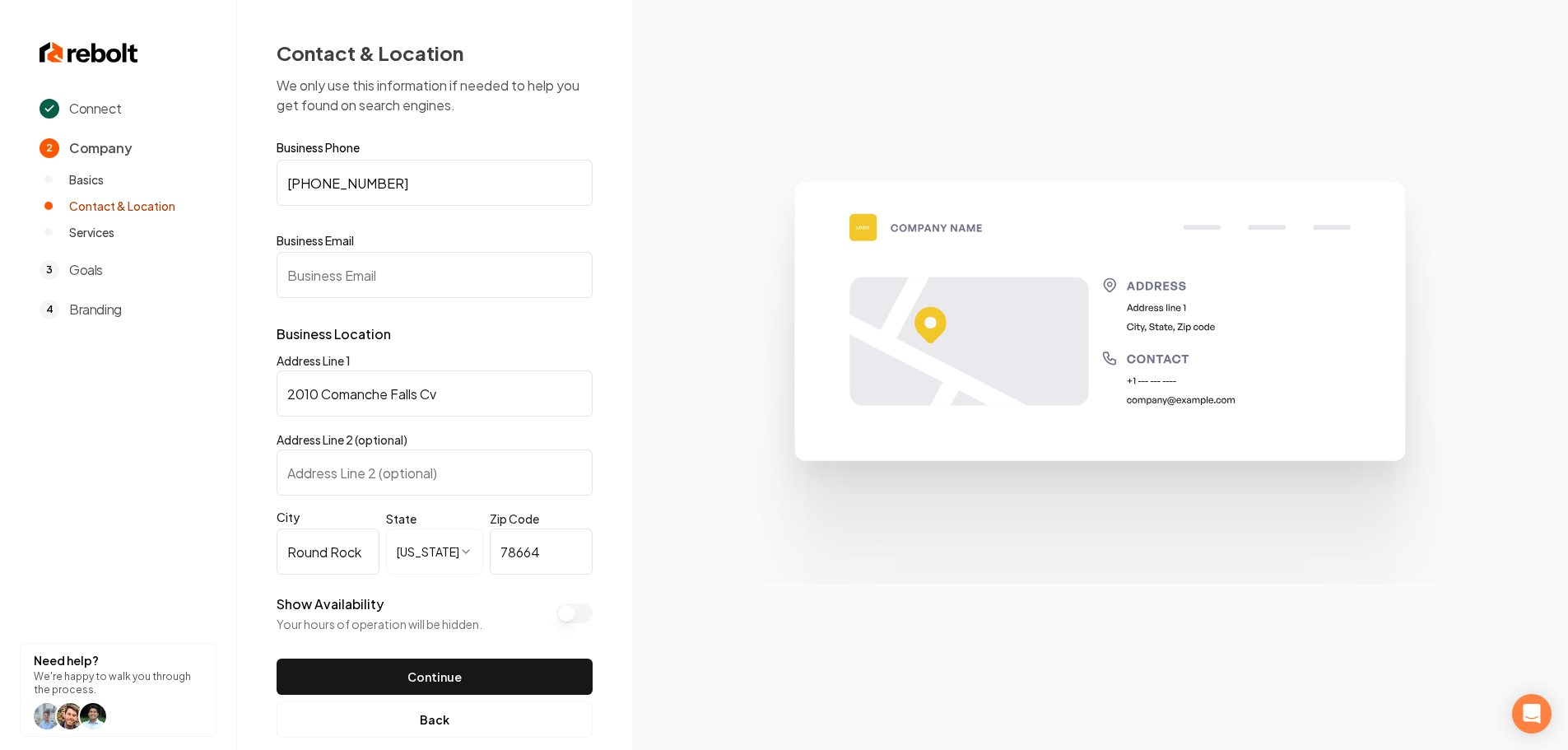
drag, startPoint x: 438, startPoint y: 281, endPoint x: 427, endPoint y: 287, distance: 12.5
click at [438, 281] on input "Business Email" at bounding box center [434, 275] width 316 height 46
paste input "info@austinsecureewaste.com"
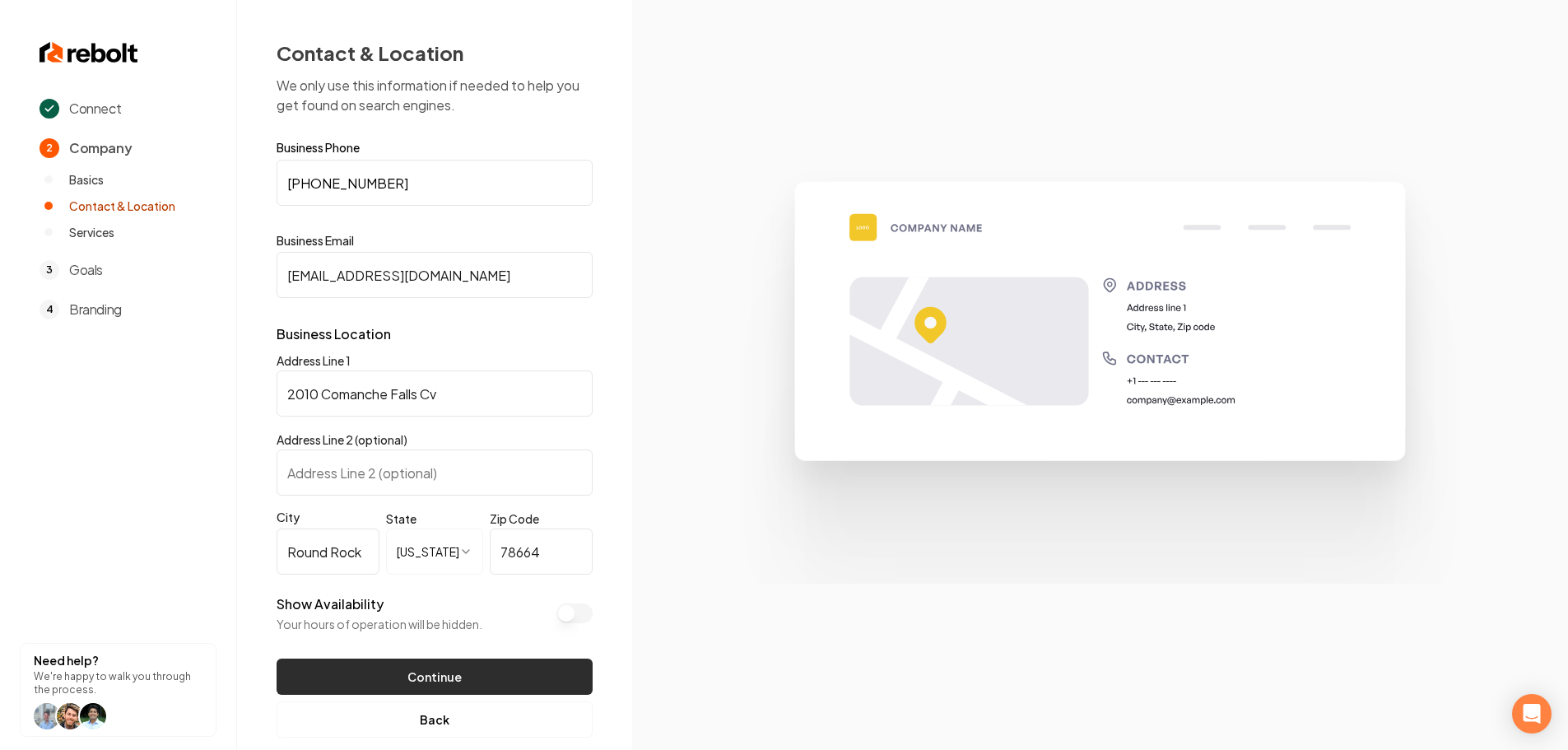
type input "info@austinsecureewaste.com"
click at [440, 687] on button "Continue" at bounding box center [434, 676] width 316 height 36
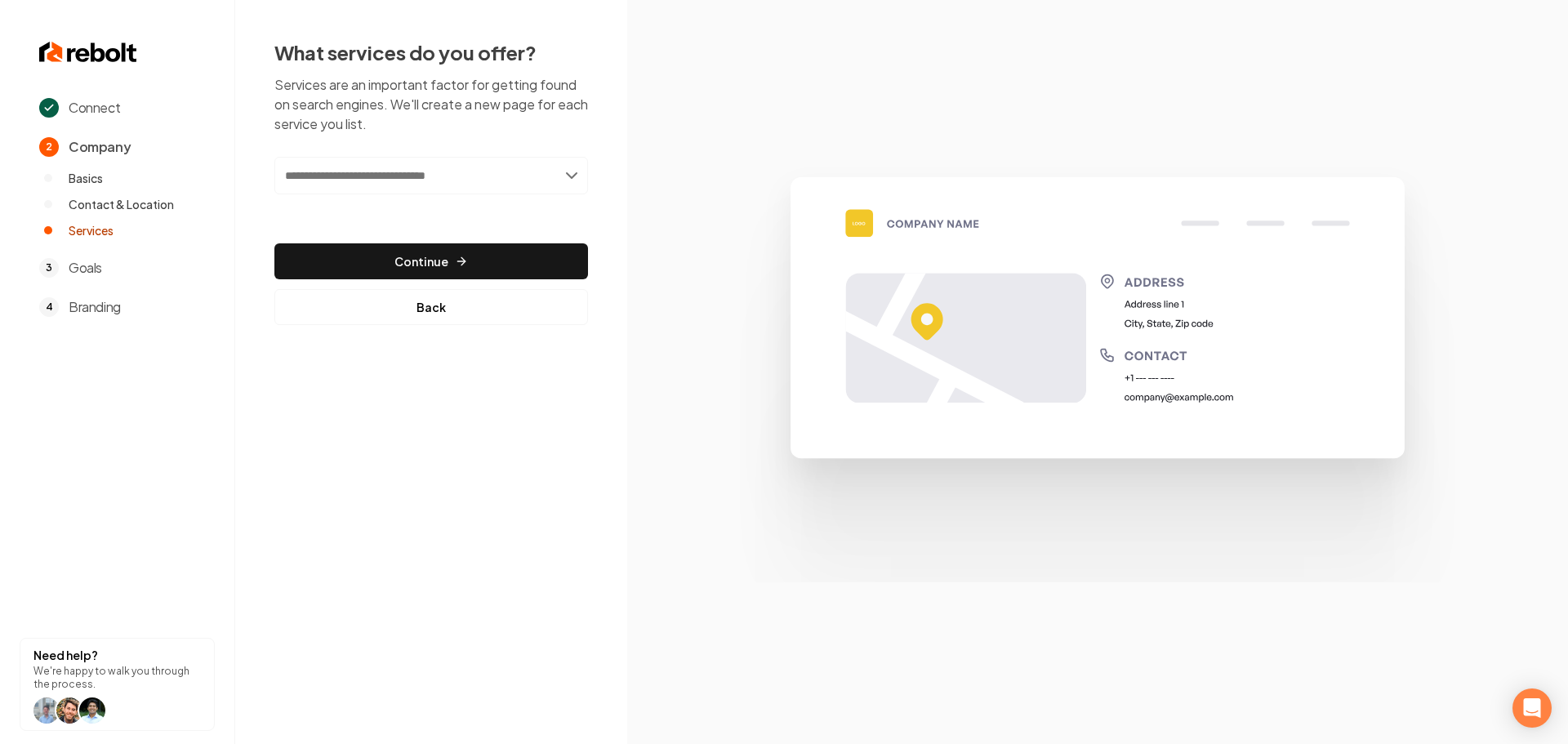
drag, startPoint x: 386, startPoint y: 145, endPoint x: 372, endPoint y: 181, distance: 38.6
click at [385, 145] on div "What services do you offer? Services are an important factor for getting found …" at bounding box center [430, 182] width 313 height 285
click at [372, 185] on input "text" at bounding box center [430, 175] width 313 height 37
type input "**********"
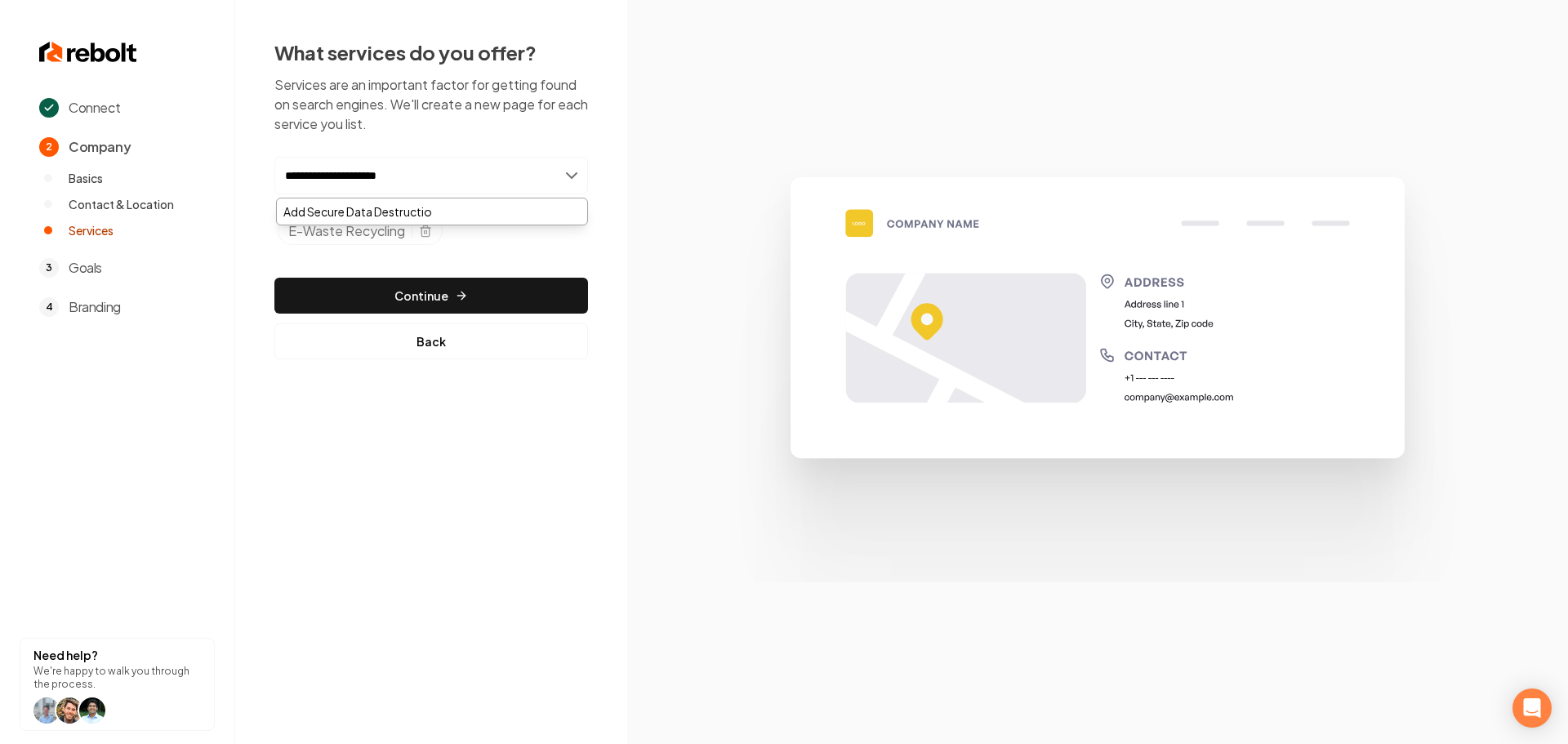
type input "**********"
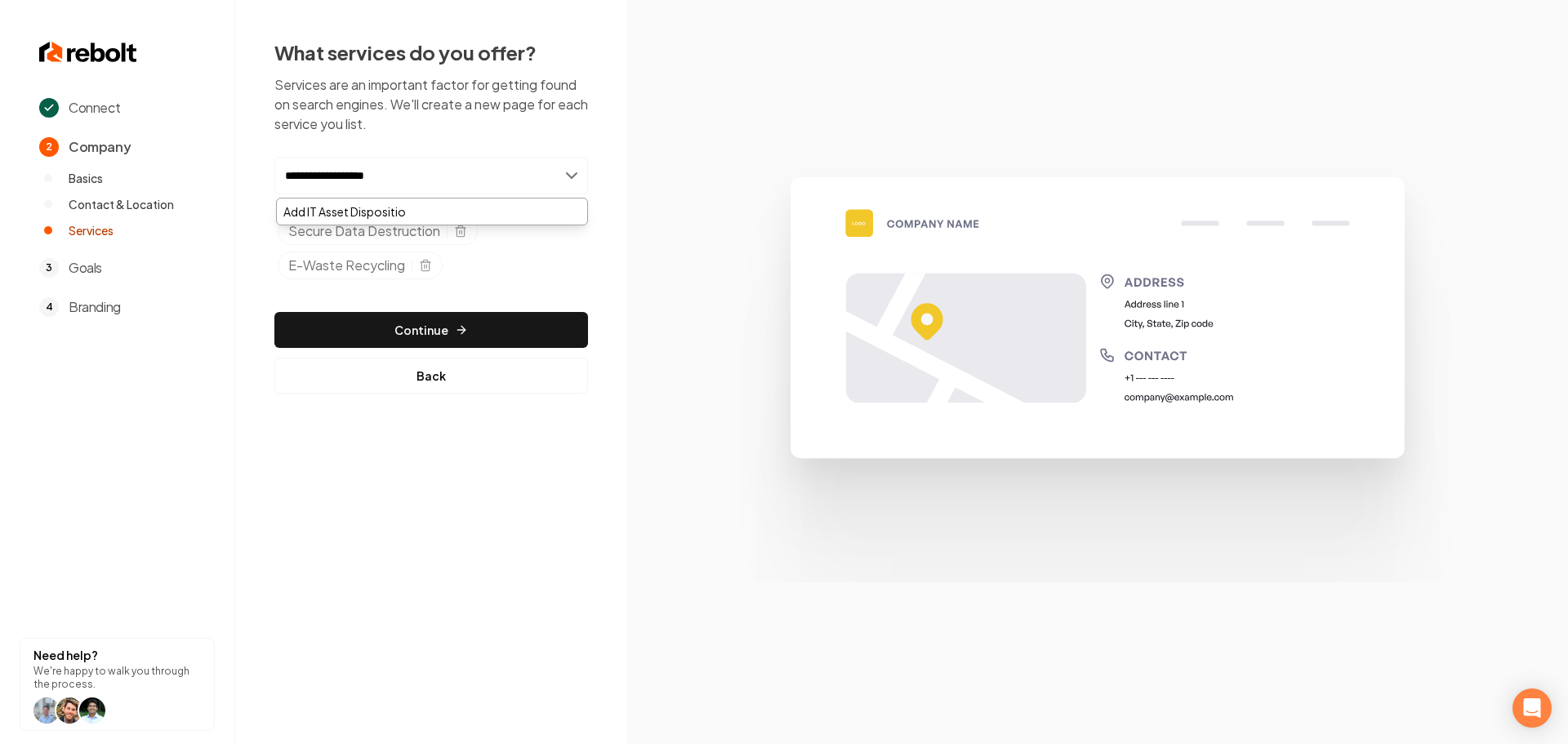
type input "**********"
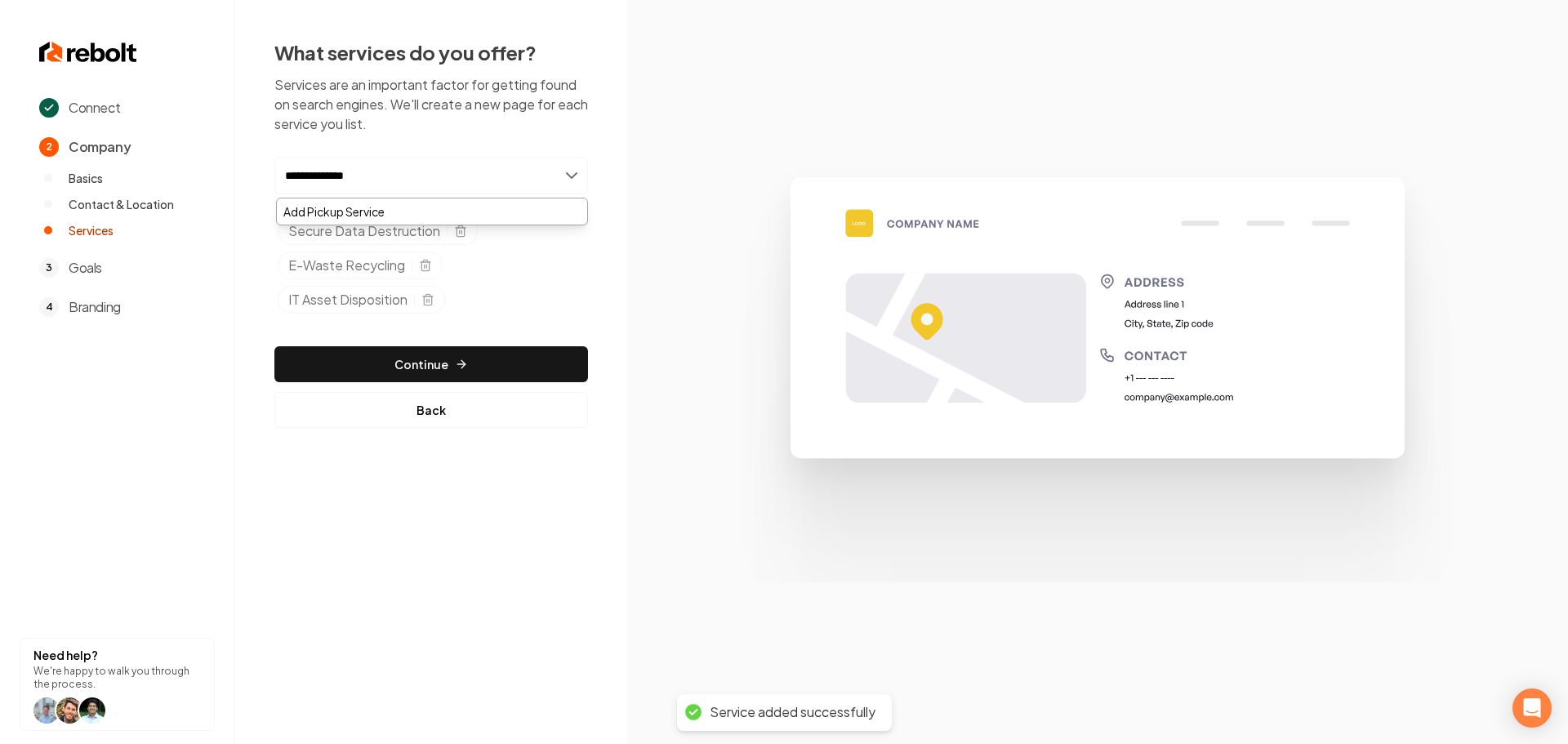
type input "**********"
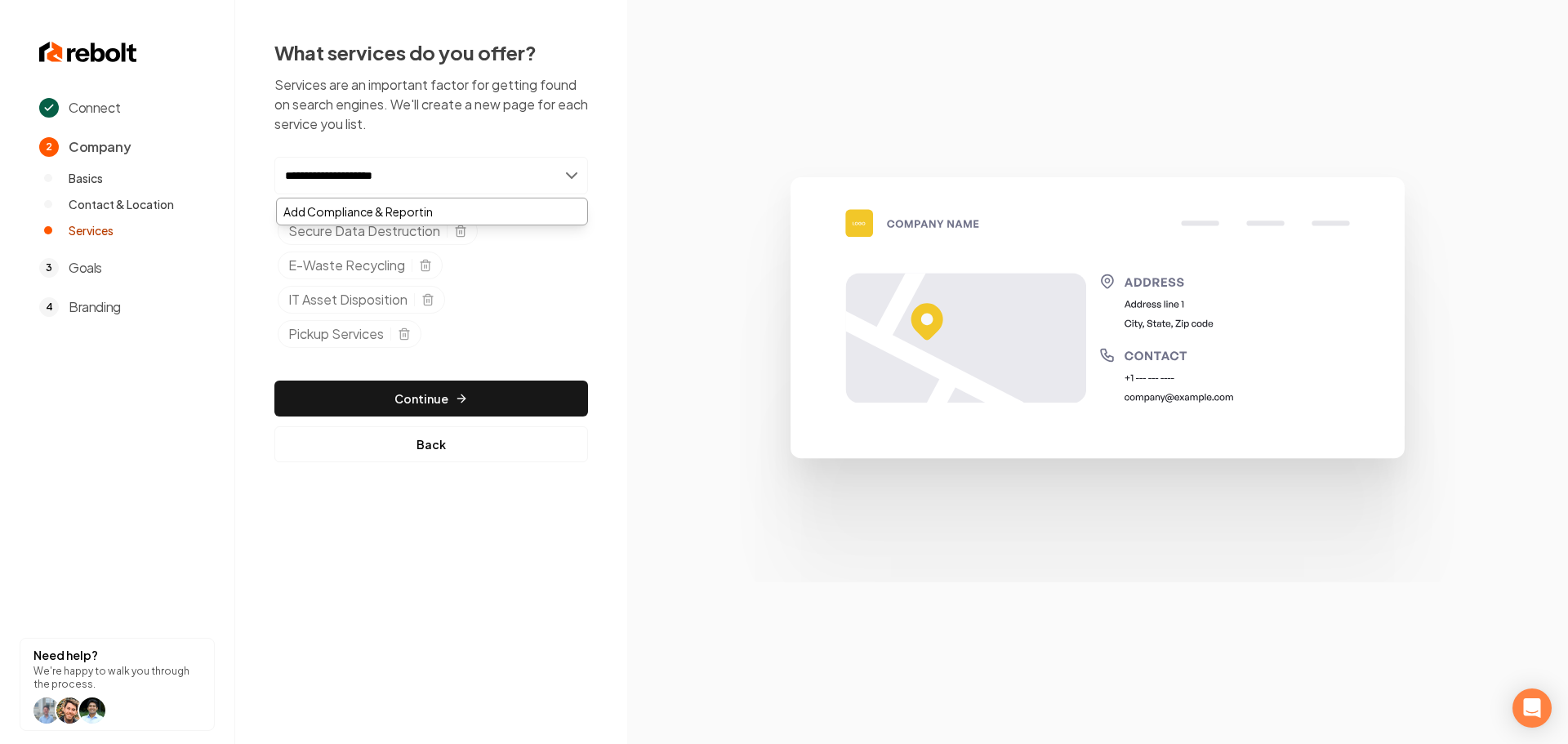
type input "**********"
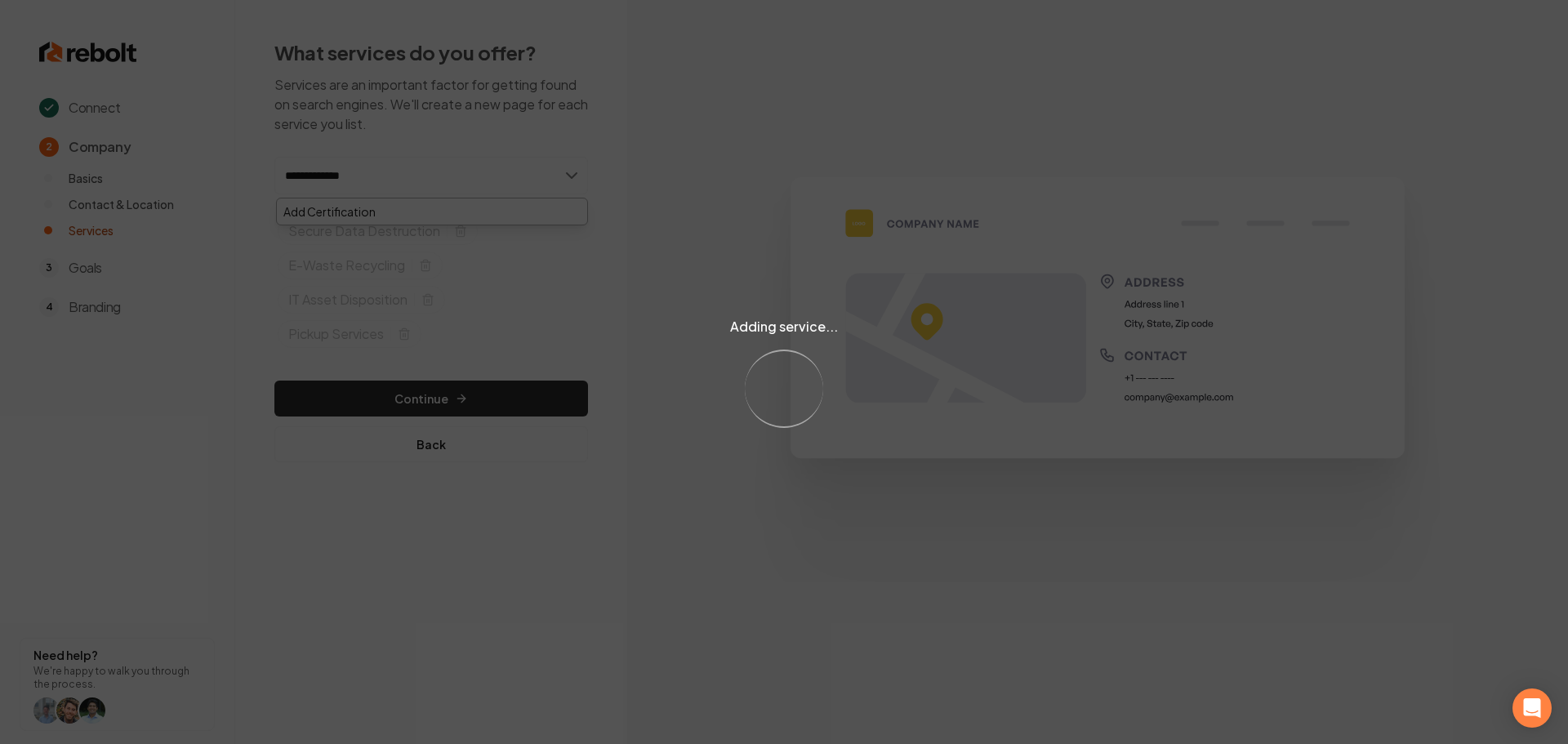
type input "**********"
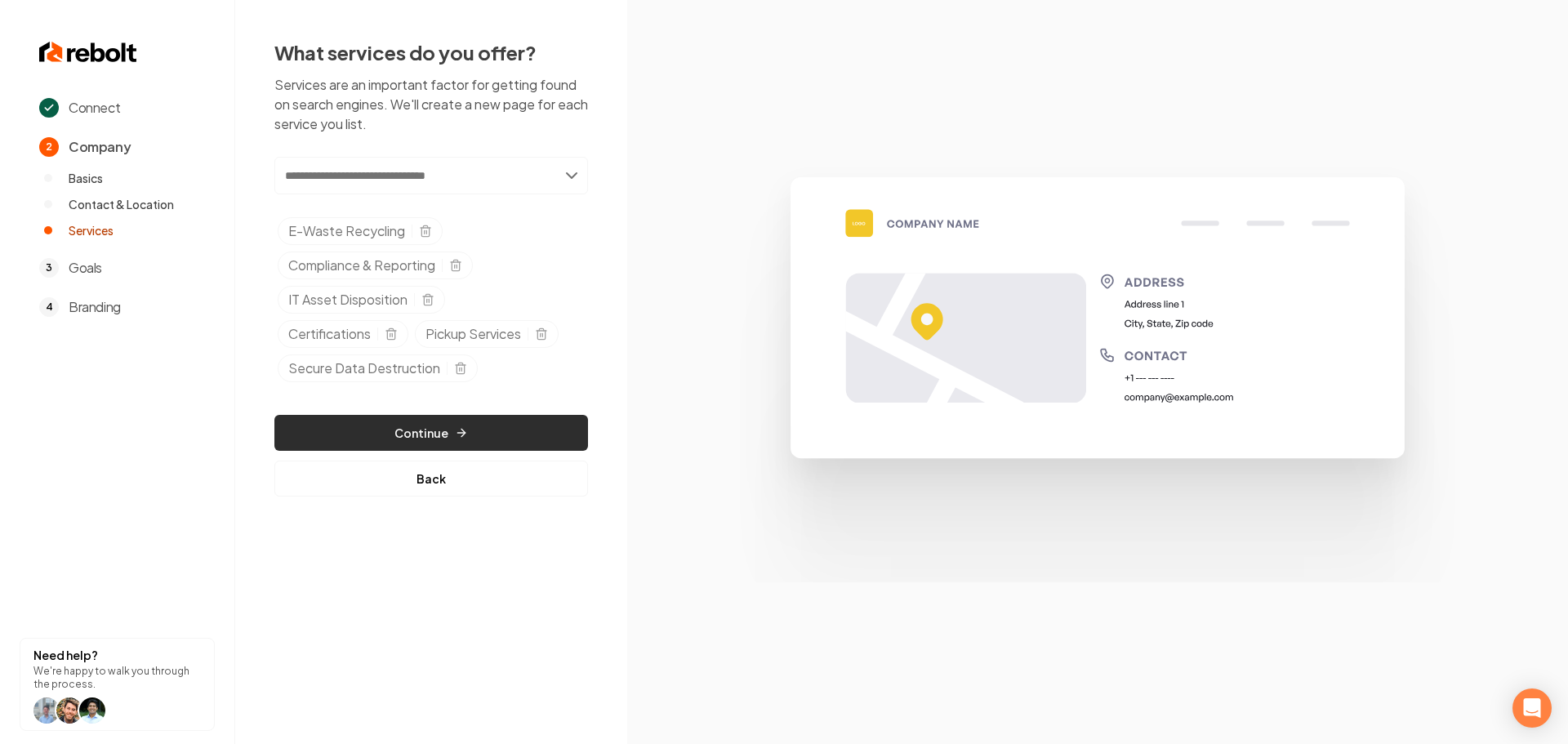
click at [438, 438] on button "Continue" at bounding box center [430, 433] width 313 height 36
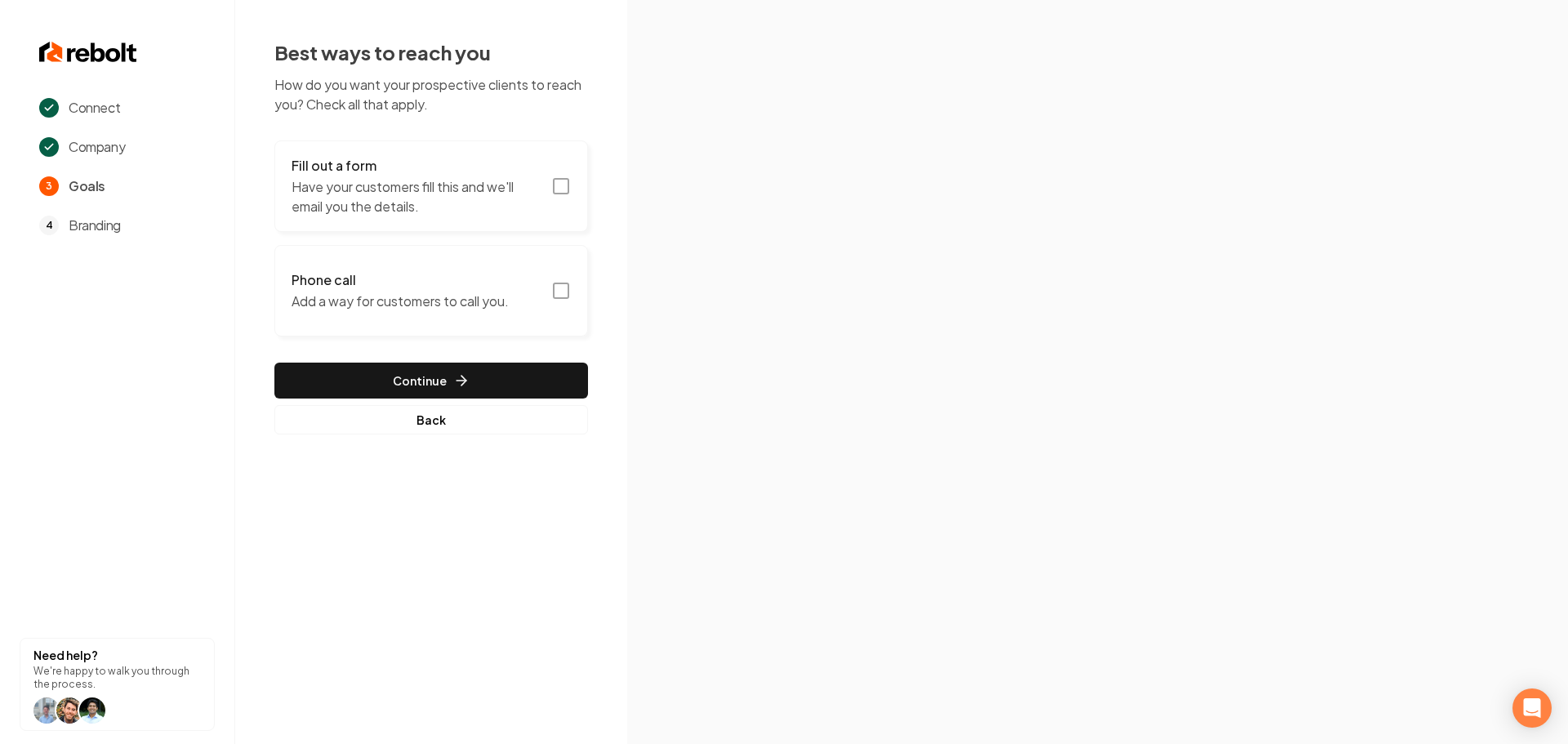
click at [549, 190] on button "Fill out a form Have your customers fill this and we'll email you the details." at bounding box center [430, 186] width 313 height 91
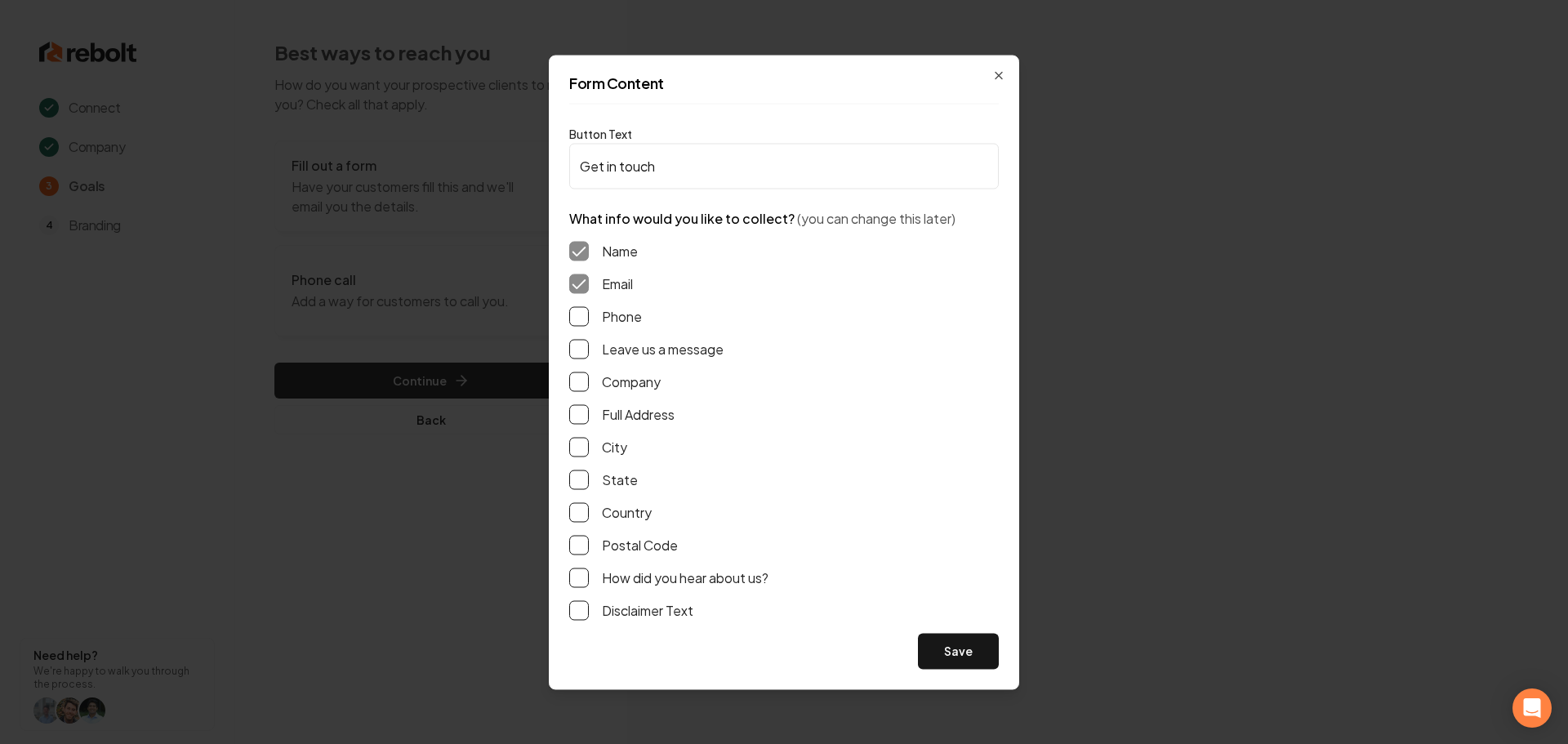
drag, startPoint x: 586, startPoint y: 311, endPoint x: 582, endPoint y: 336, distance: 25.3
click at [586, 311] on button "Phone" at bounding box center [579, 316] width 20 height 20
click at [580, 342] on button "Leave us a message" at bounding box center [579, 348] width 20 height 20
click at [572, 418] on button "Full Address" at bounding box center [579, 414] width 20 height 20
click at [958, 654] on button "Save" at bounding box center [958, 651] width 81 height 36
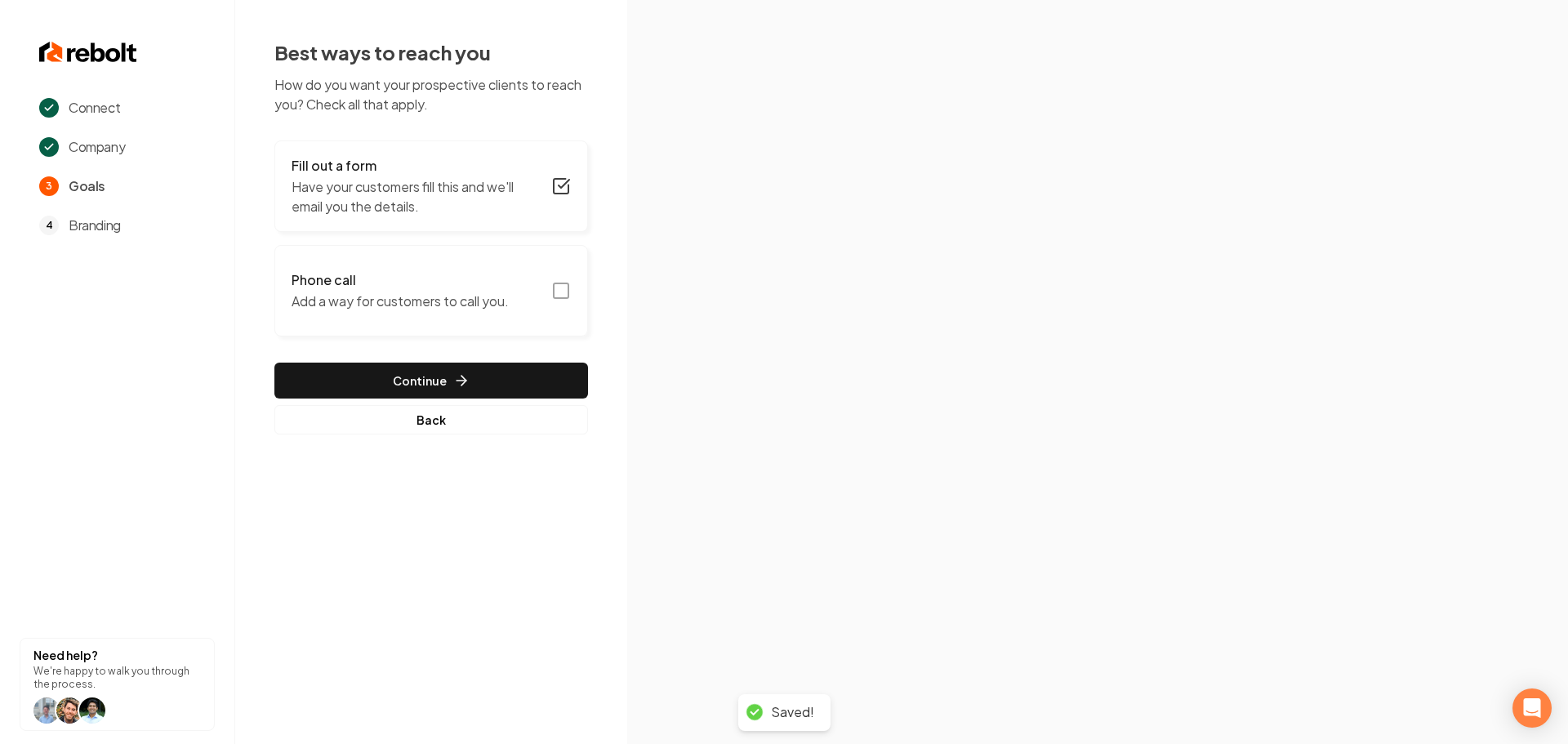
click at [566, 302] on button "Phone call Add a way for customers to call you." at bounding box center [430, 290] width 313 height 91
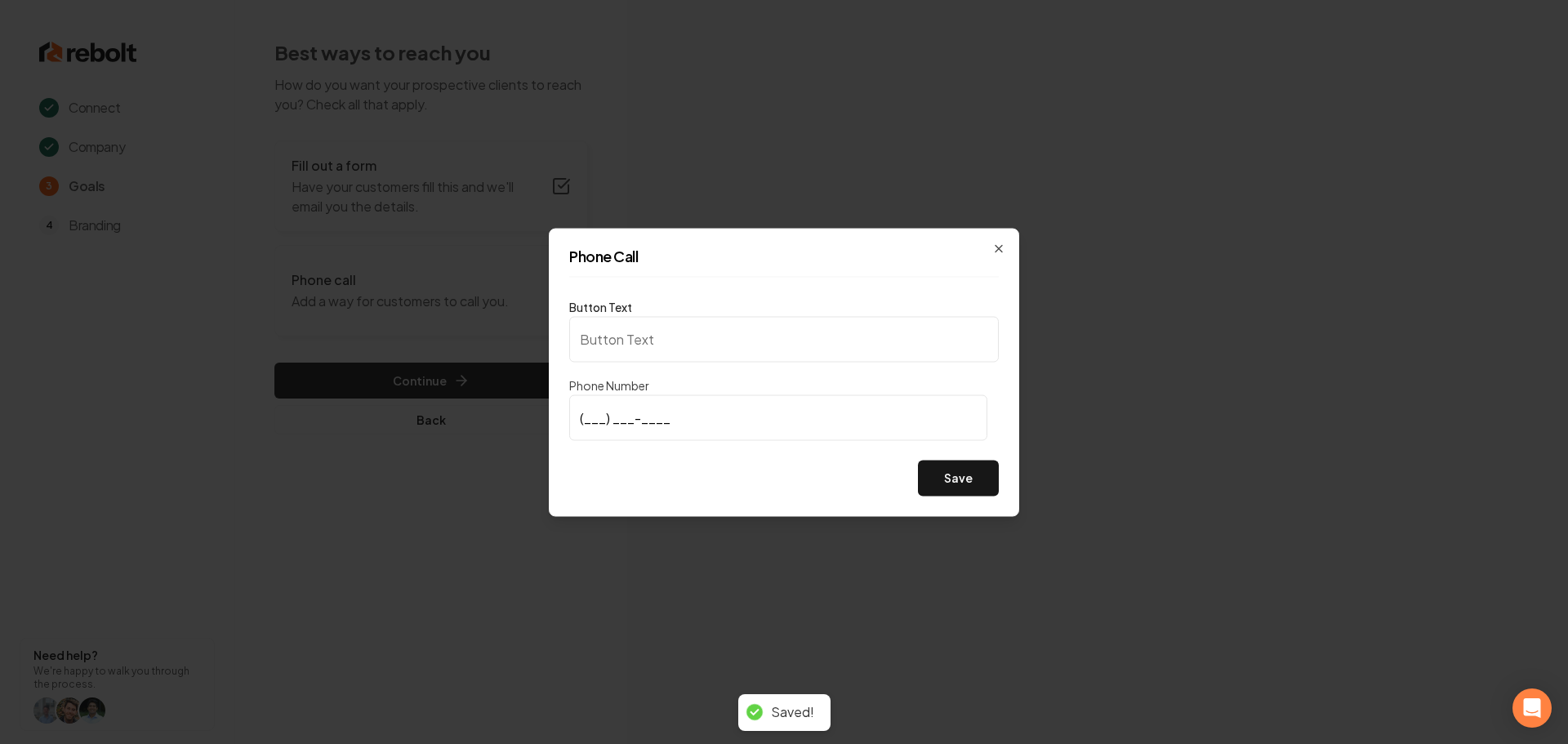
type input "Call us"
type input "(832) 492-0250"
click at [987, 496] on div "Phone Call Button Text Call us Phone Number (832) 492-0250 Save Close" at bounding box center [784, 371] width 470 height 288
click at [980, 486] on button "Save" at bounding box center [958, 478] width 81 height 36
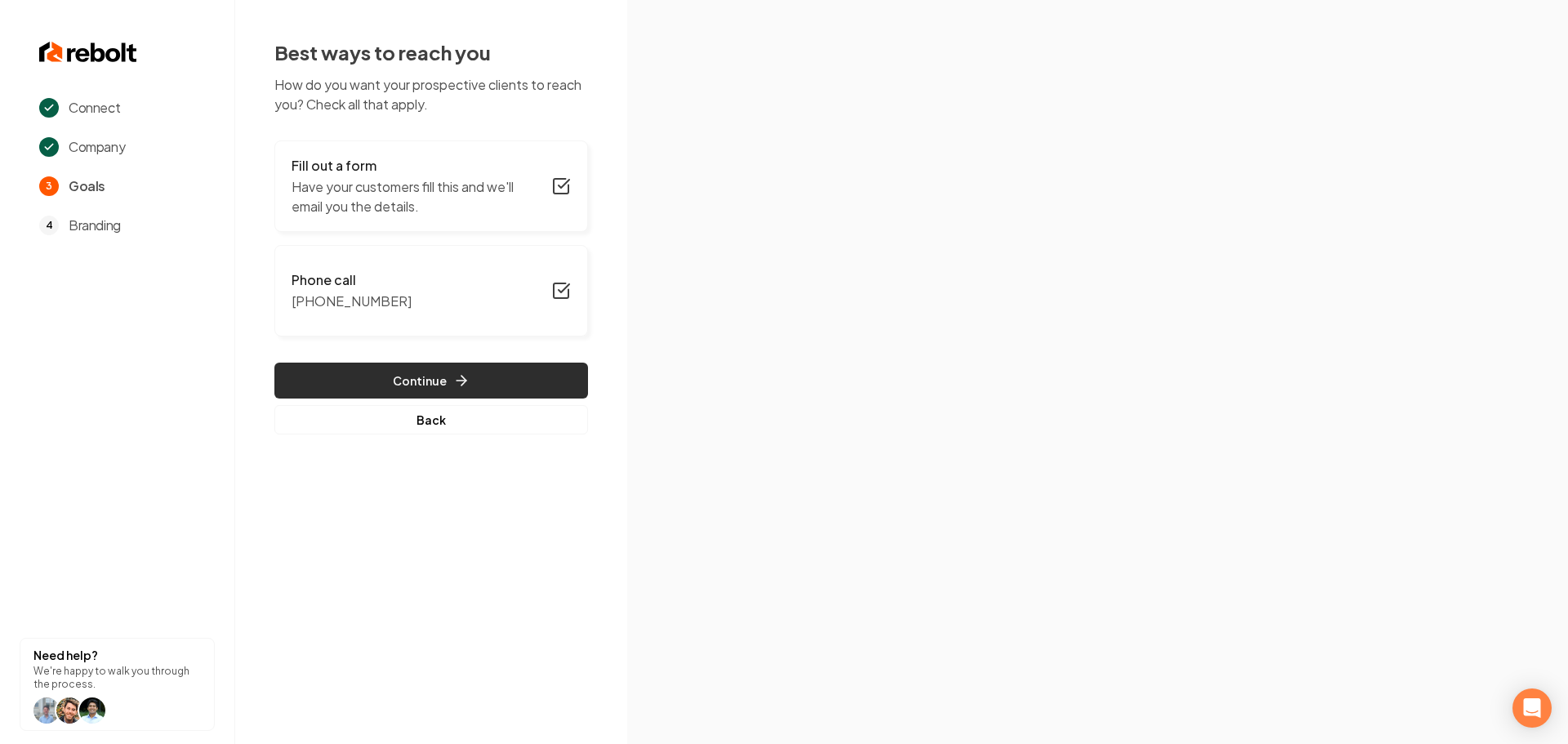
click at [428, 389] on button "Continue" at bounding box center [430, 381] width 313 height 36
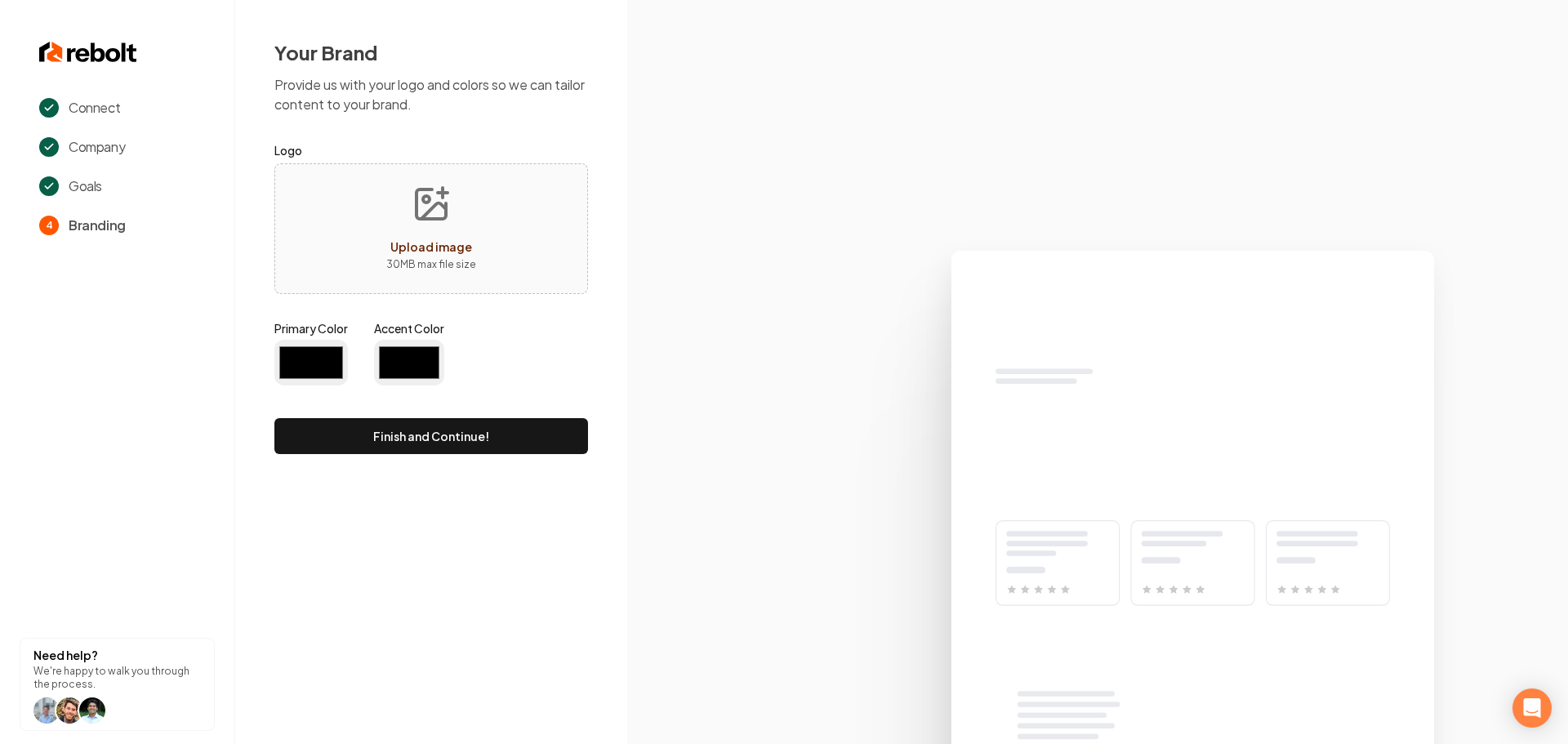
type input "#194d33"
type input "#70be00"
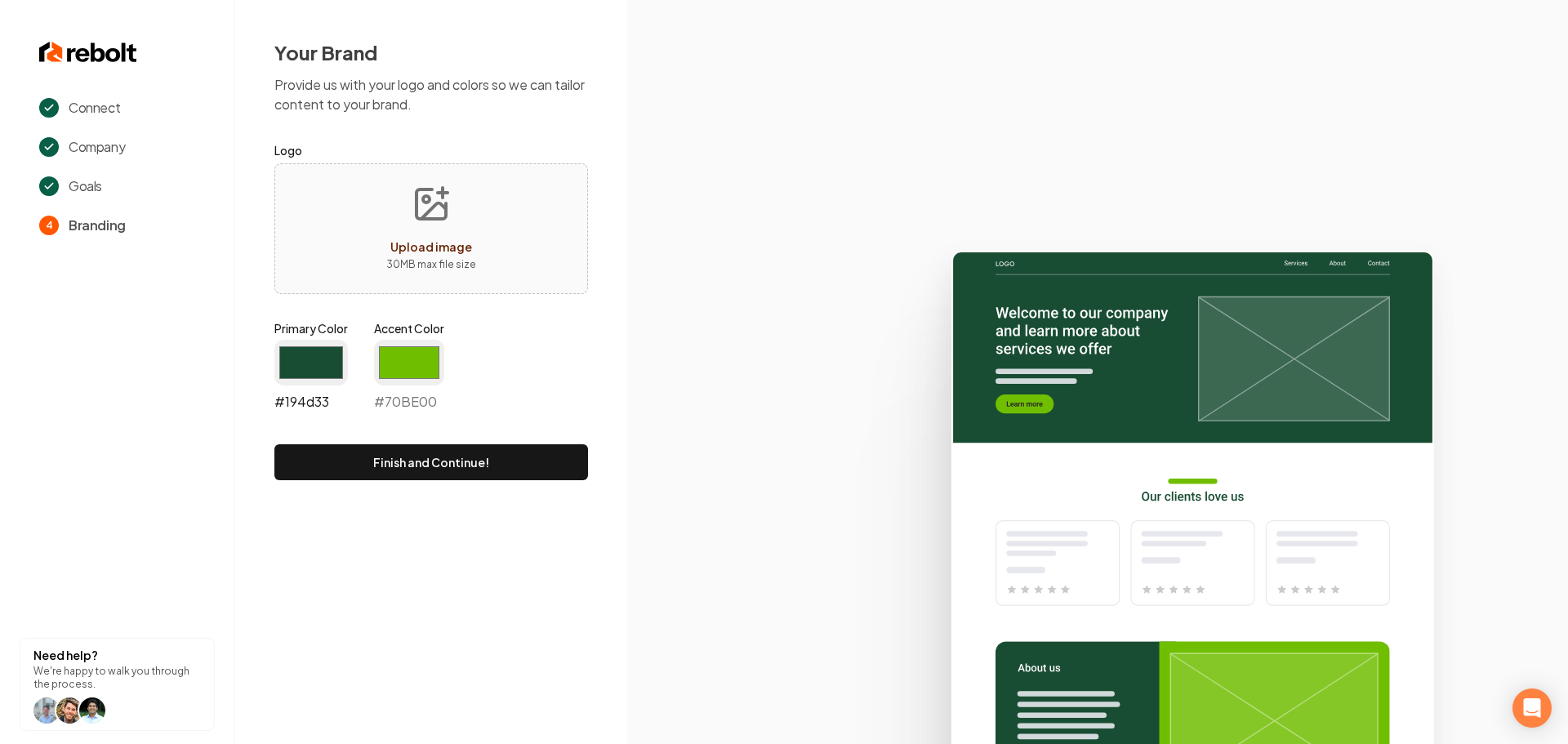
click at [282, 379] on input "#194d33" at bounding box center [310, 362] width 73 height 46
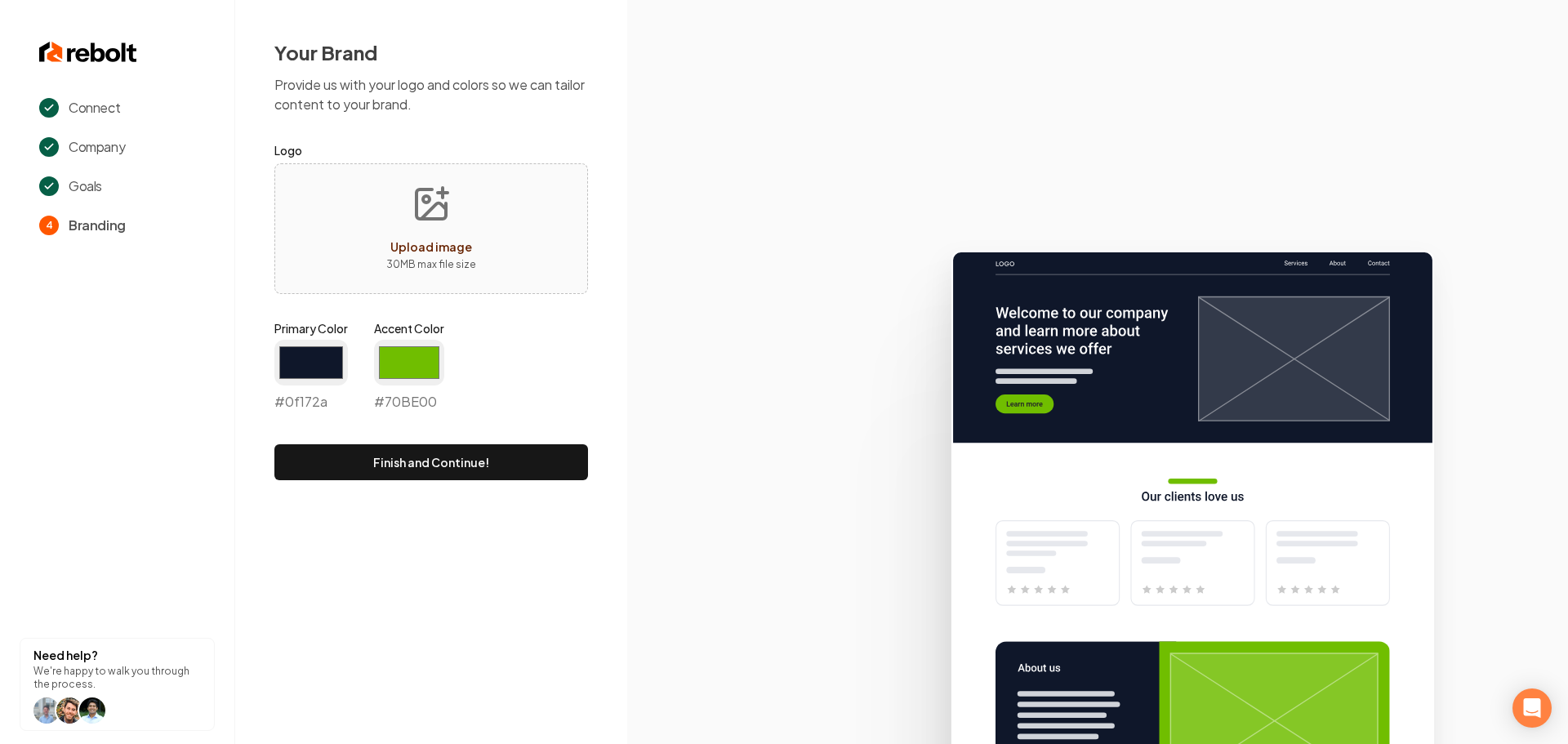
type input "#0f172a"
click at [605, 442] on div "Your Brand Provide us with your logo and colors so we can tailor content to you…" at bounding box center [431, 260] width 392 height 519
click at [416, 347] on input "#70be00" at bounding box center [409, 362] width 70 height 46
click at [411, 365] on input "#70be00" at bounding box center [409, 362] width 70 height 46
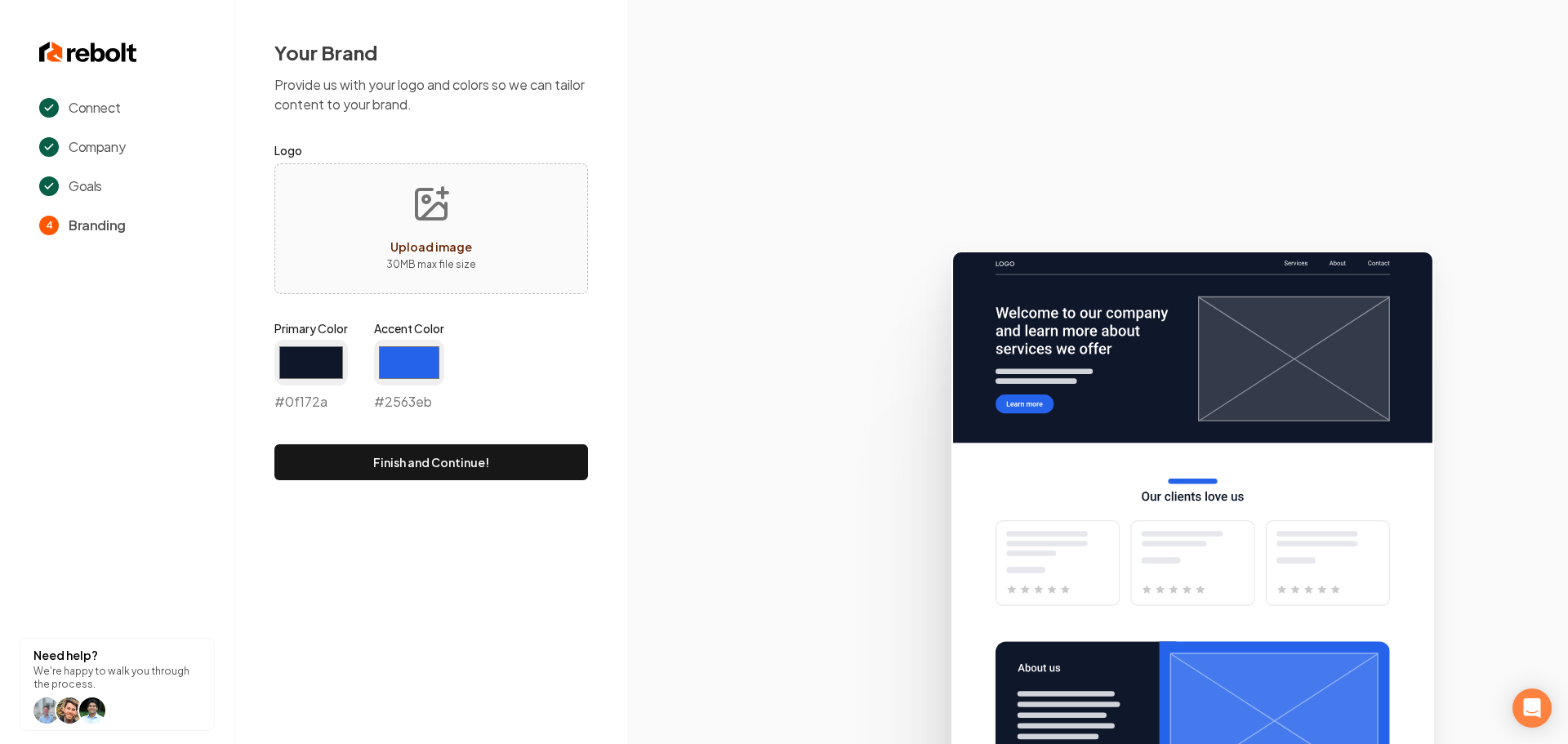
type input "#2563eb"
click at [722, 343] on icon at bounding box center [1098, 490] width 941 height 507
click at [430, 252] on span "Upload image" at bounding box center [431, 245] width 82 height 14
type input "**********"
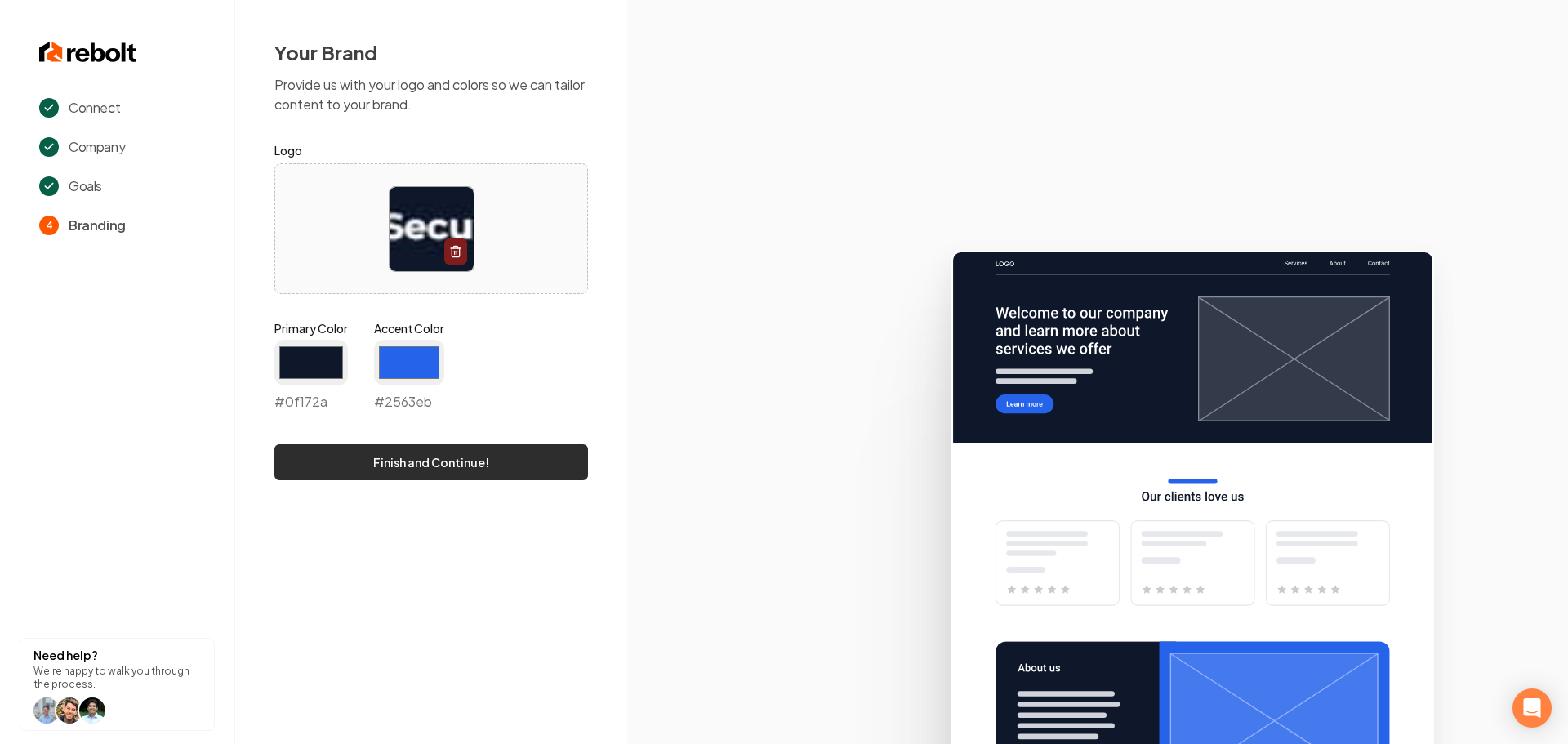
click at [465, 454] on button "Finish and Continue!" at bounding box center [430, 462] width 313 height 36
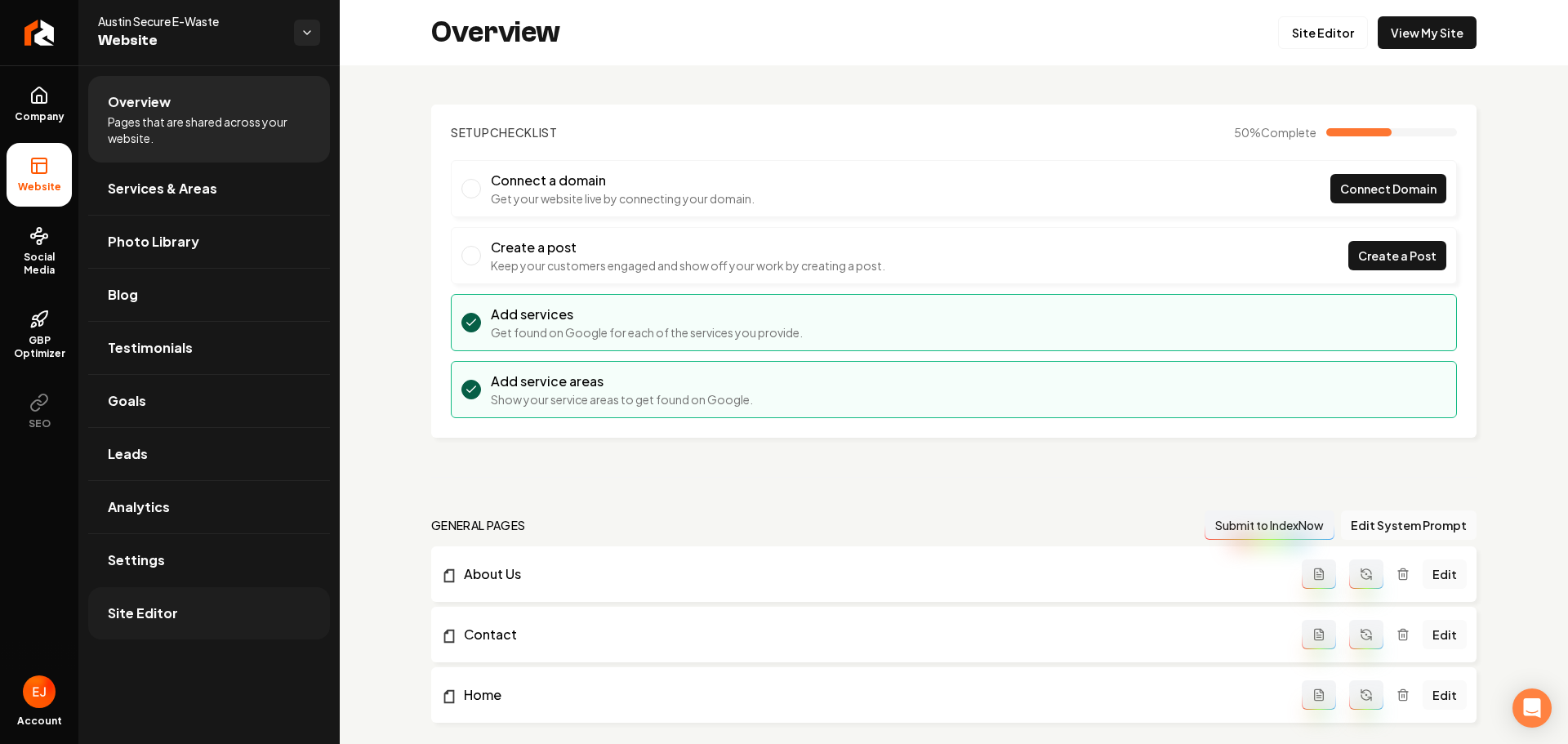
click at [206, 606] on link "Site Editor" at bounding box center [209, 613] width 242 height 52
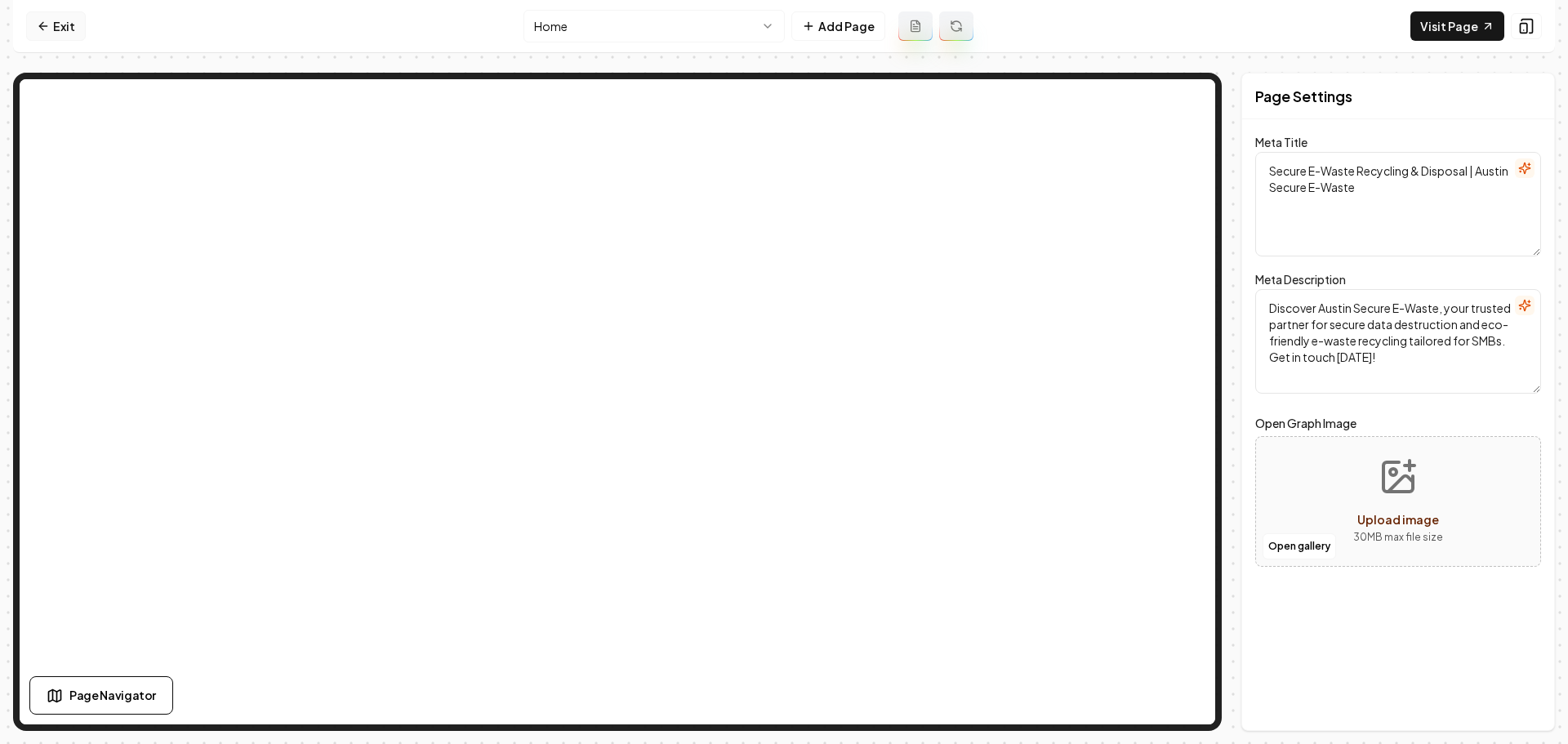
click at [68, 15] on link "Exit" at bounding box center [55, 26] width 60 height 29
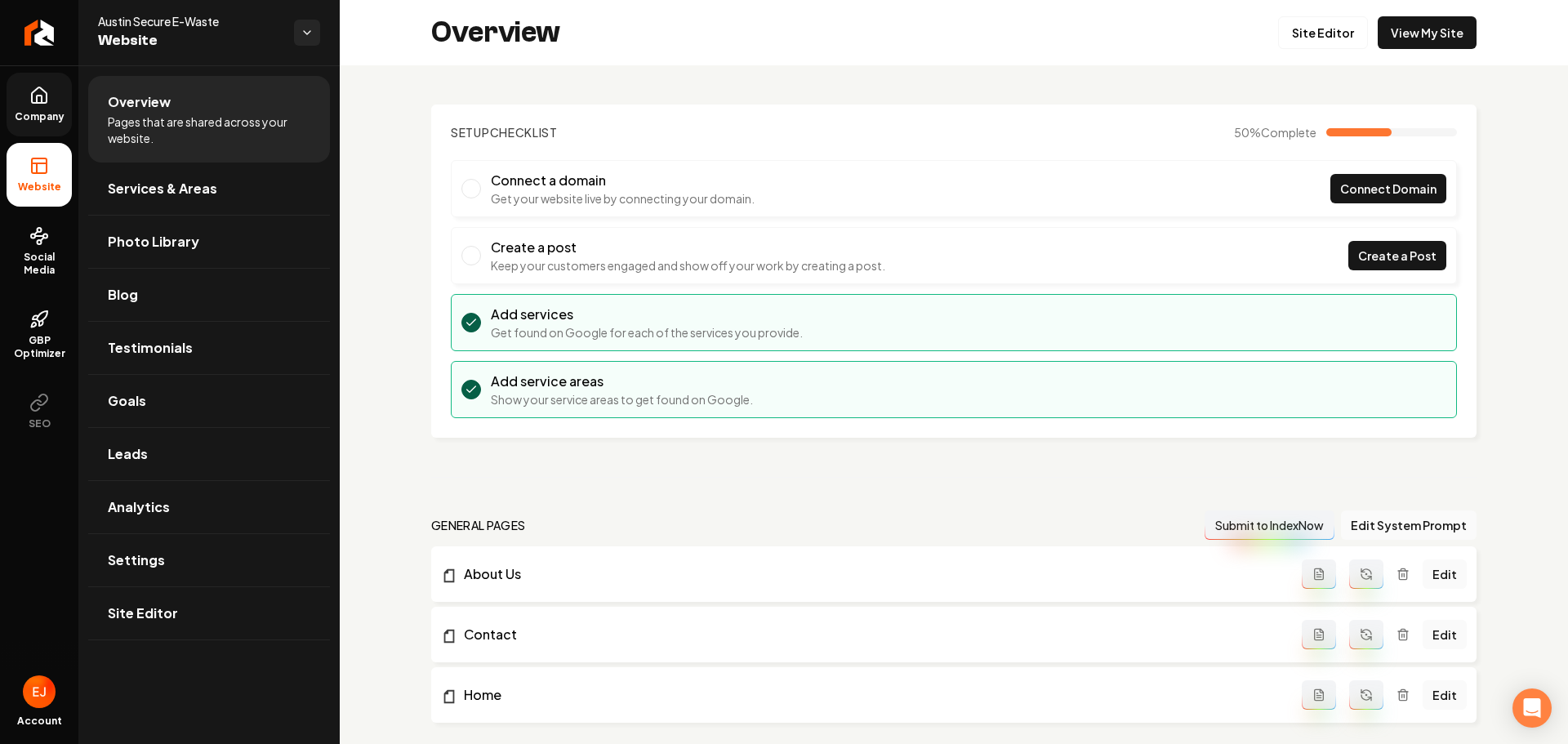
click at [29, 88] on link "Company" at bounding box center [39, 104] width 66 height 64
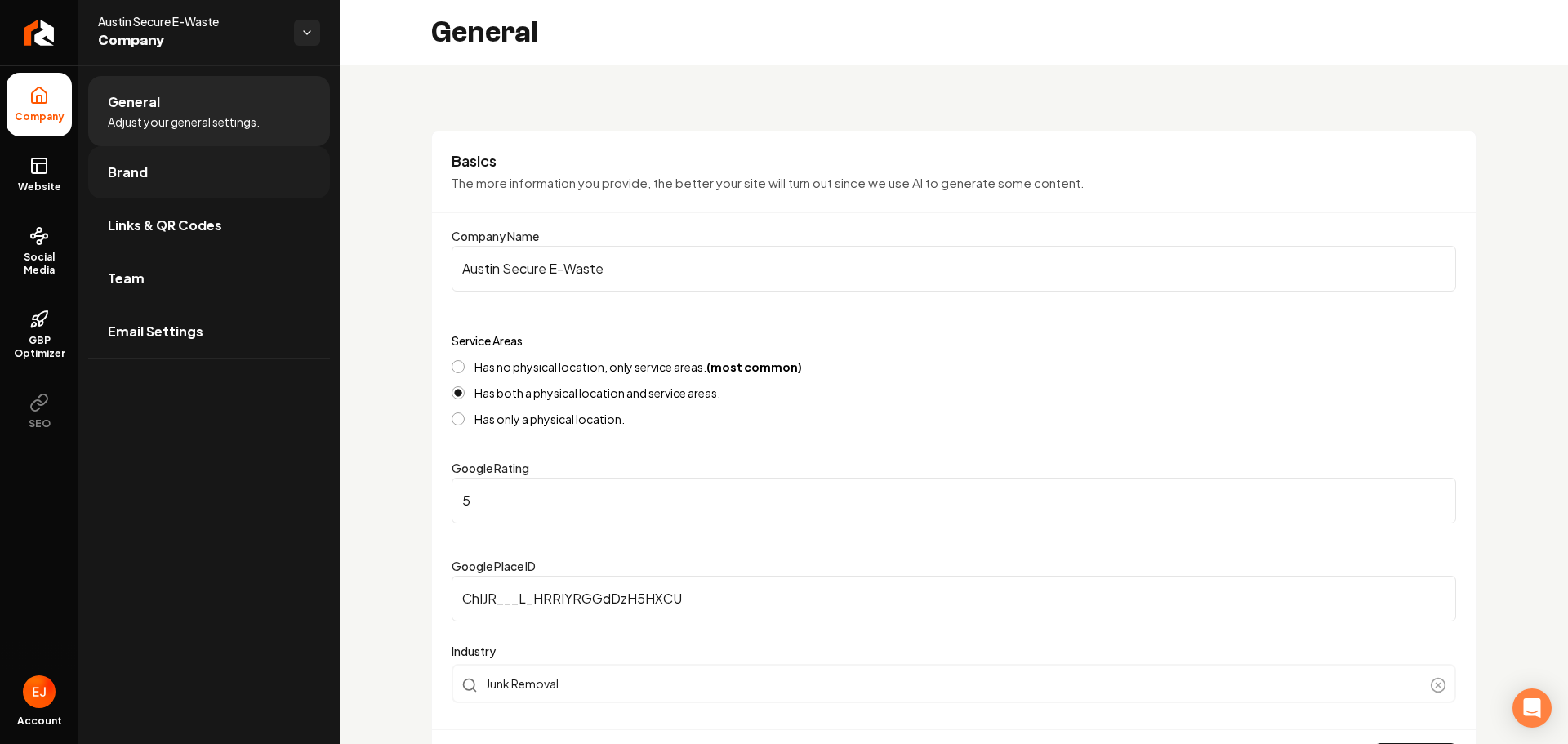
click at [220, 181] on link "Brand" at bounding box center [209, 172] width 242 height 52
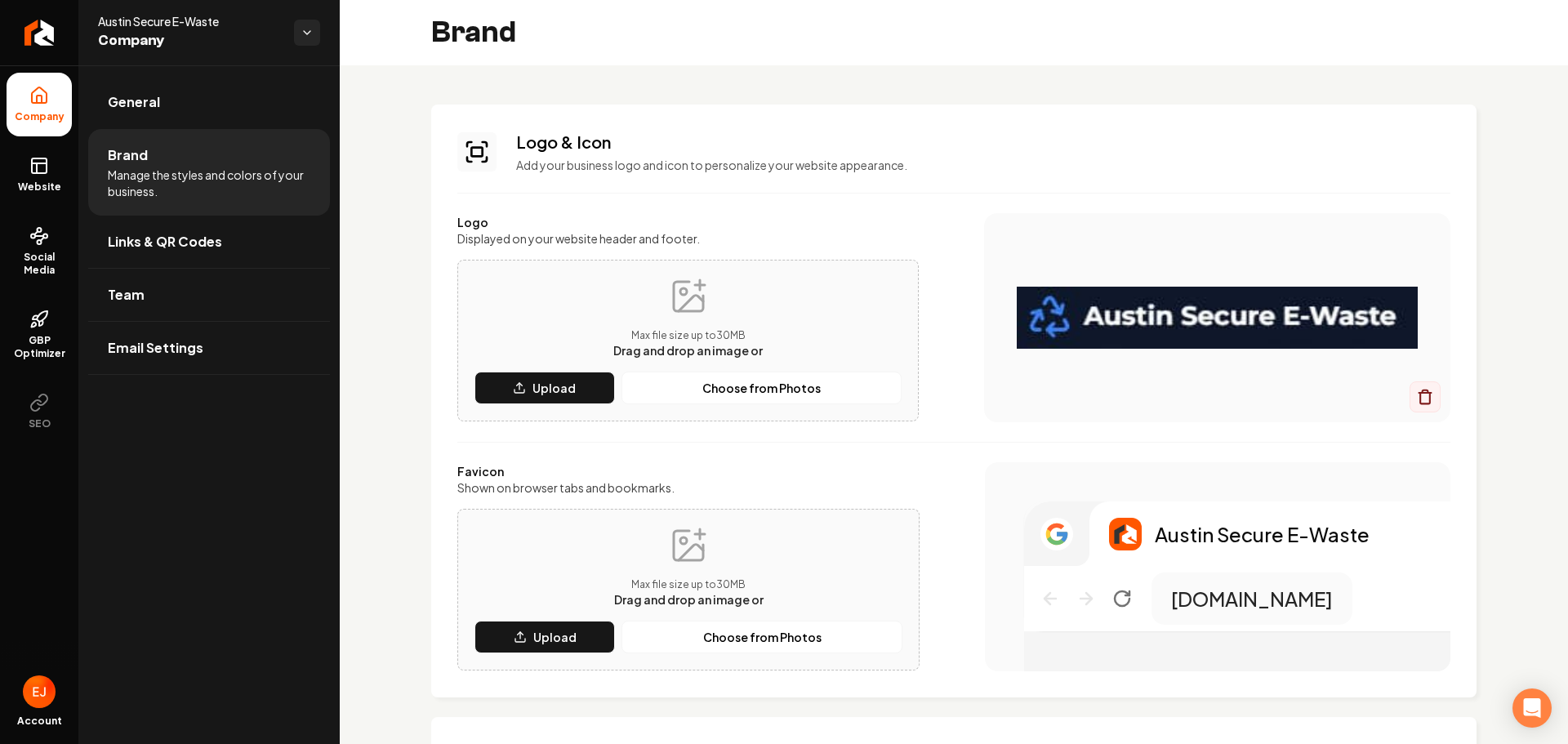
click at [679, 311] on icon "Main content area" at bounding box center [688, 296] width 30 height 29
click at [586, 393] on button "Upload" at bounding box center [545, 387] width 141 height 32
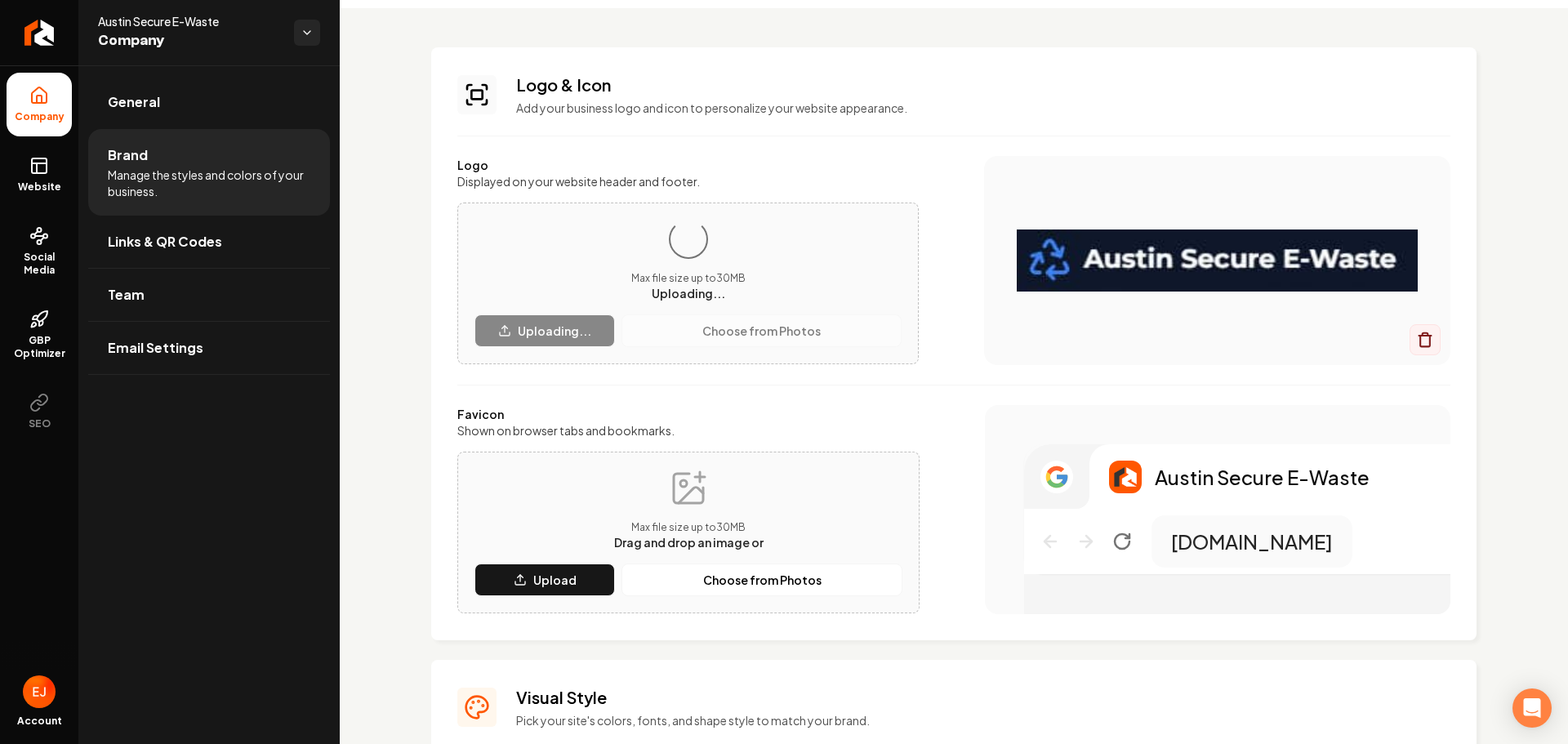
scroll to position [164, 0]
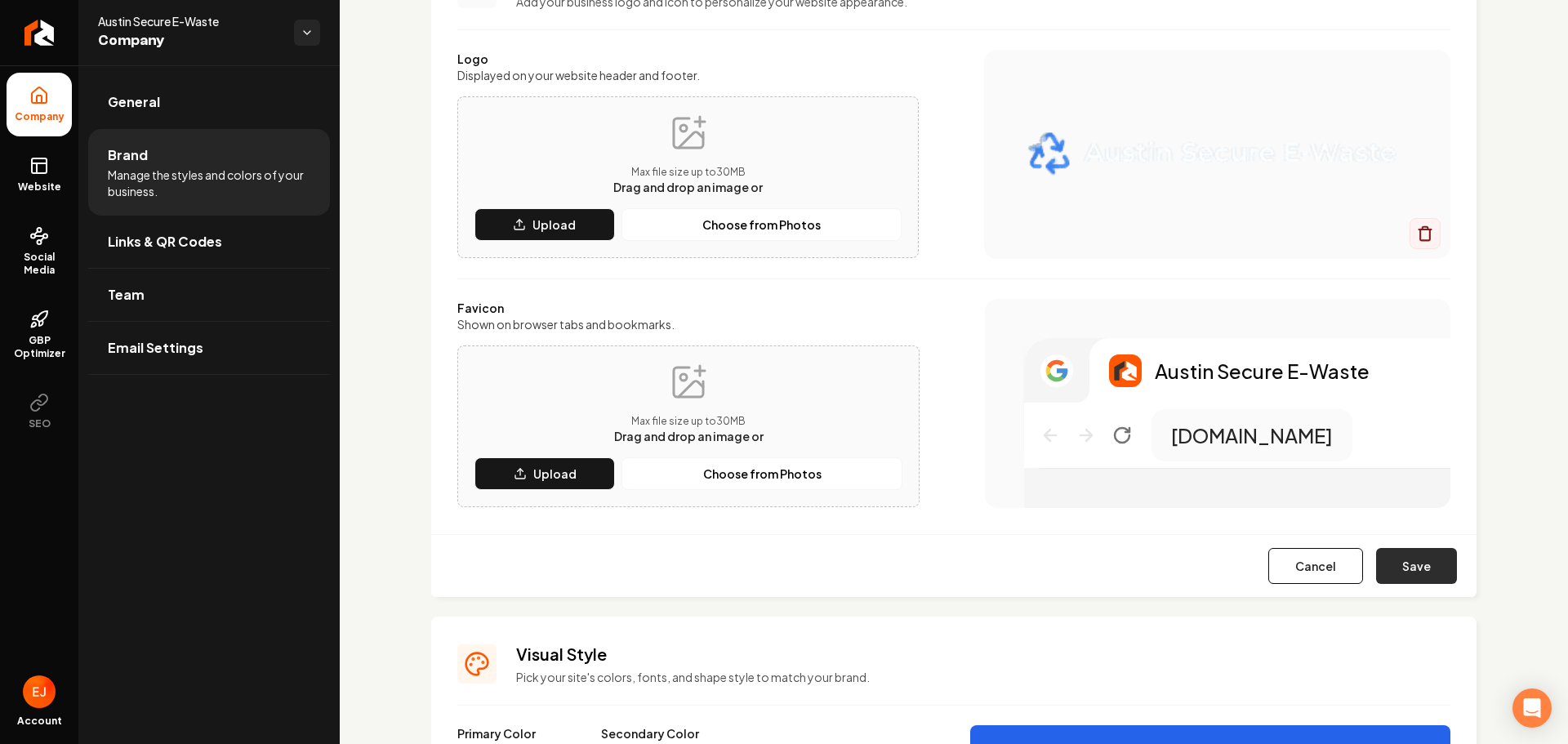
click at [1392, 562] on button "Save" at bounding box center [1417, 566] width 81 height 36
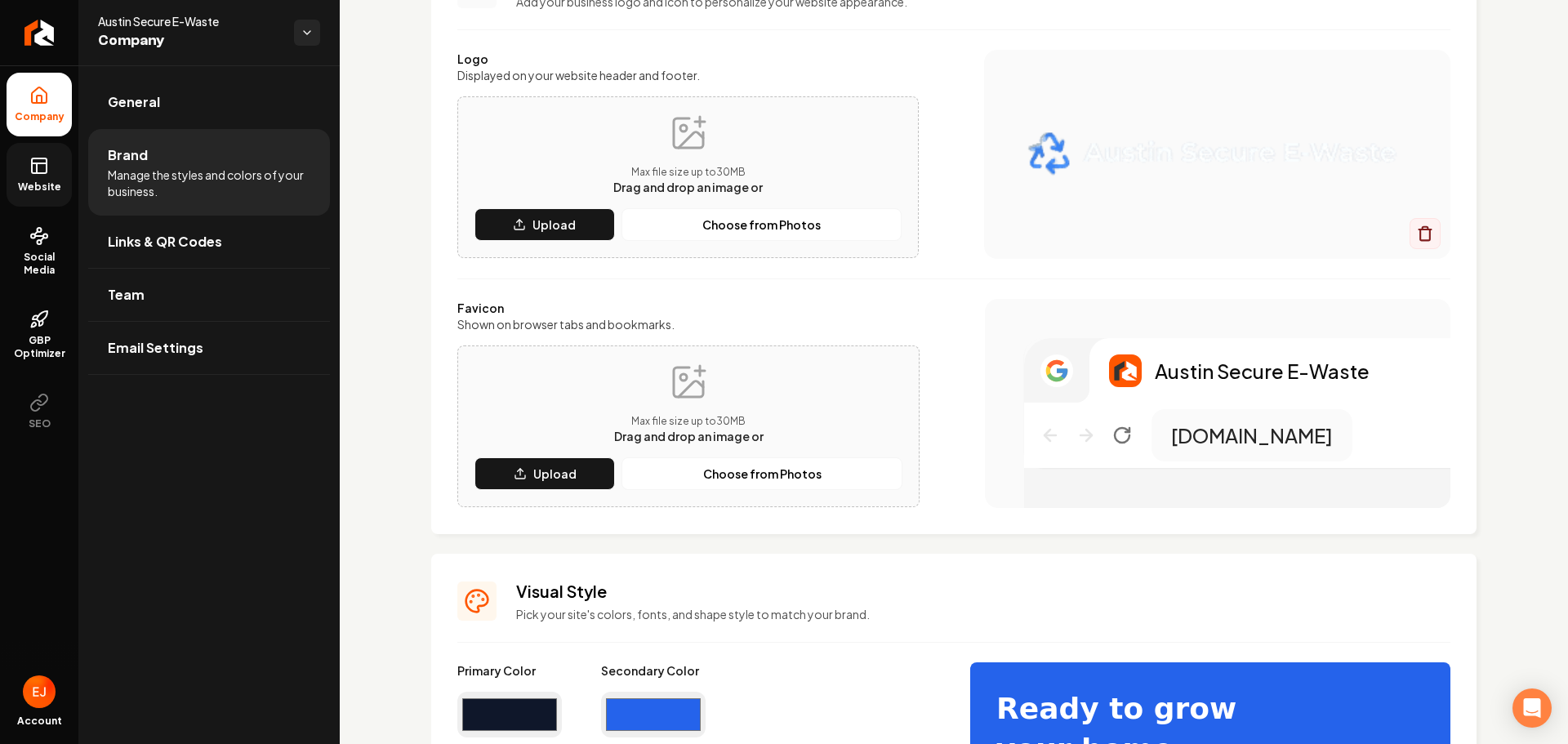
click at [45, 172] on rect at bounding box center [38, 165] width 14 height 14
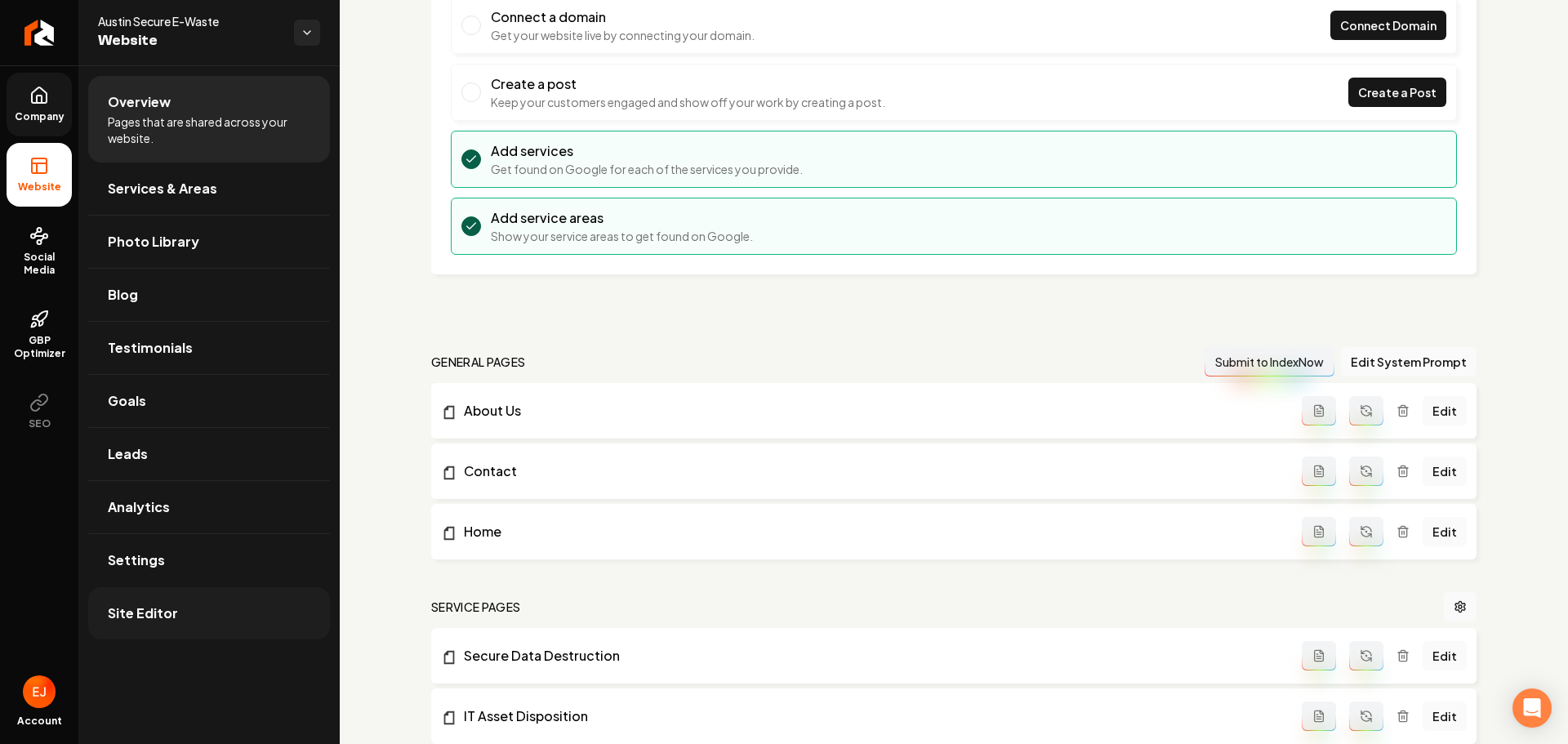
click at [215, 606] on link "Site Editor" at bounding box center [209, 613] width 242 height 52
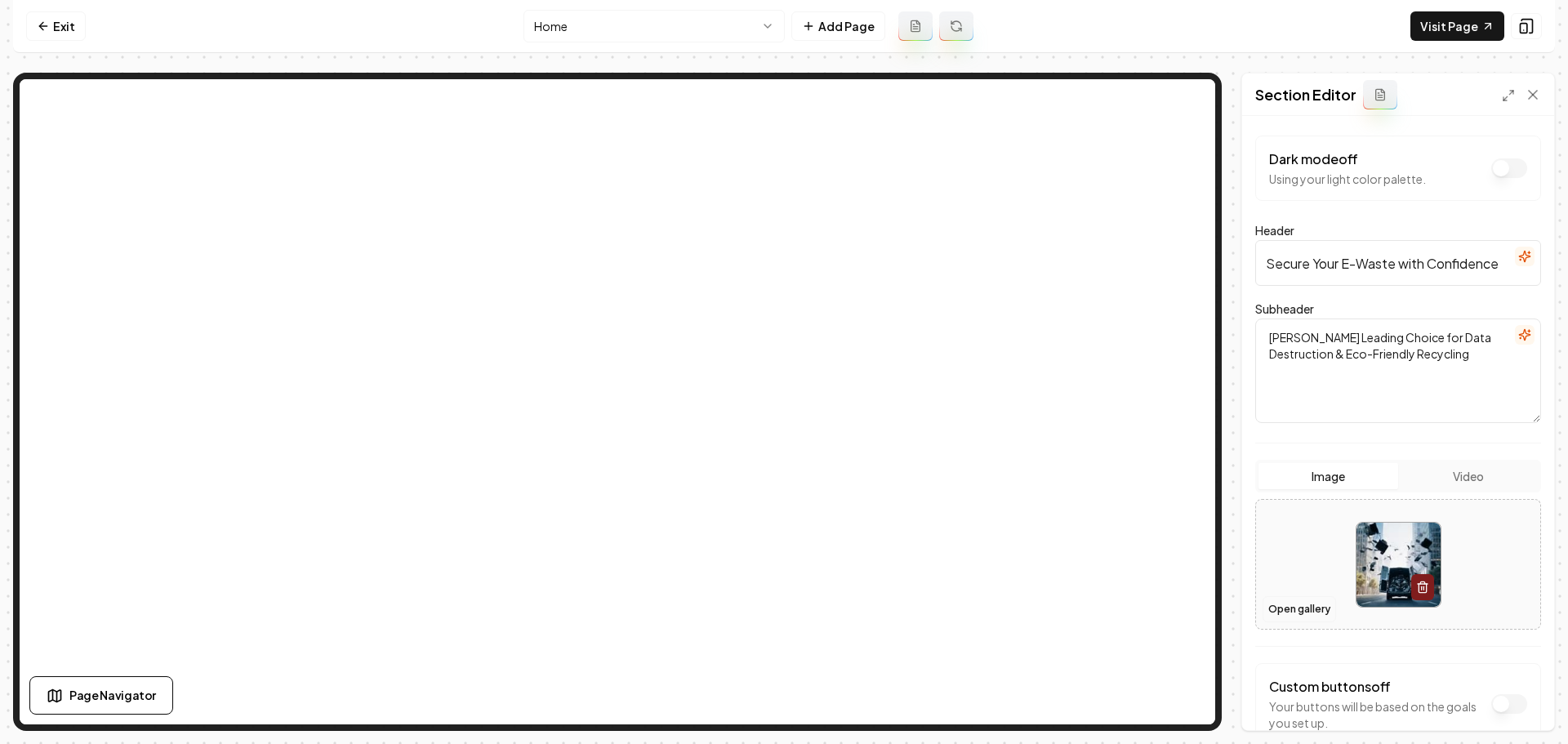
click at [1312, 609] on button "Open gallery" at bounding box center [1299, 608] width 73 height 26
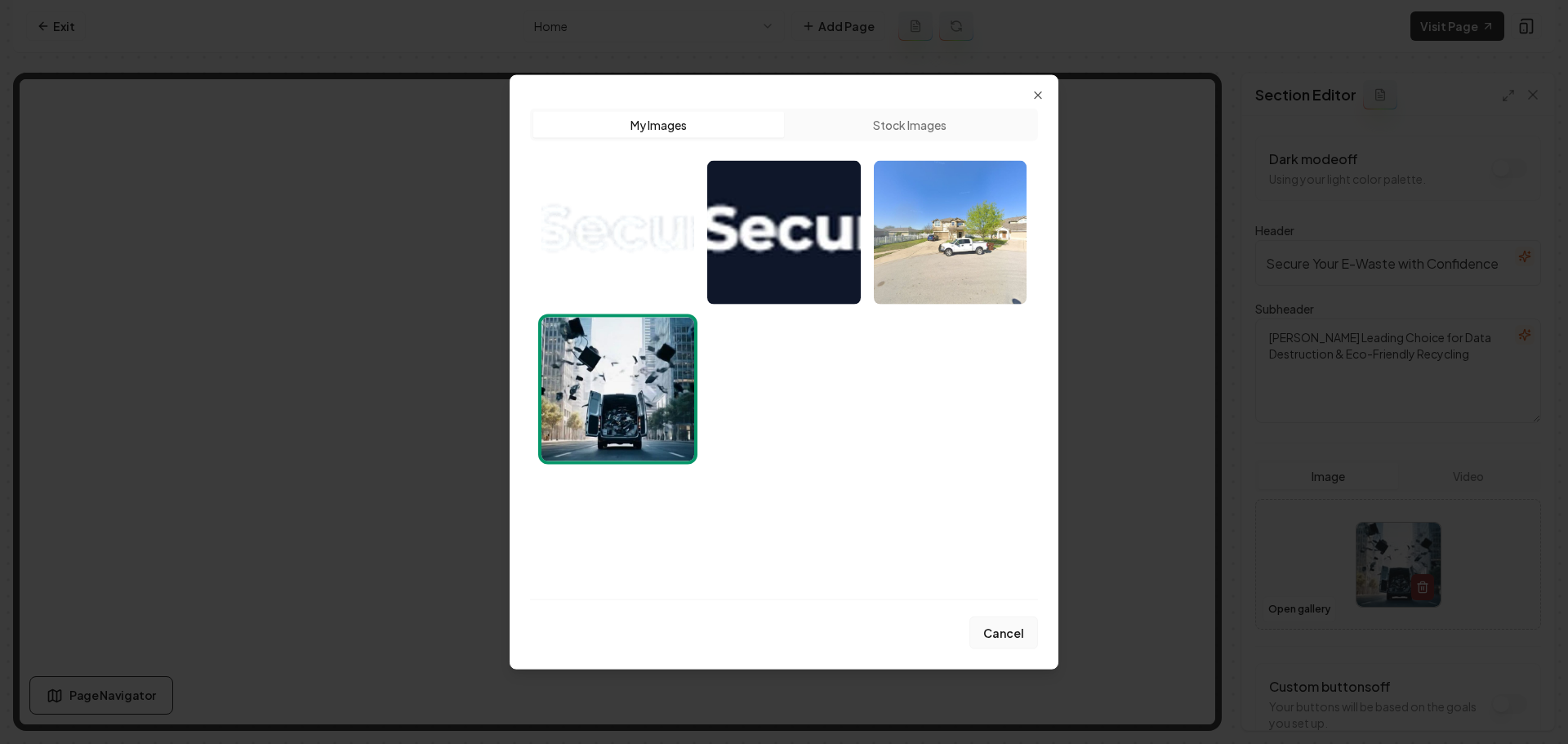
click at [1012, 627] on button "Cancel" at bounding box center [1003, 633] width 69 height 32
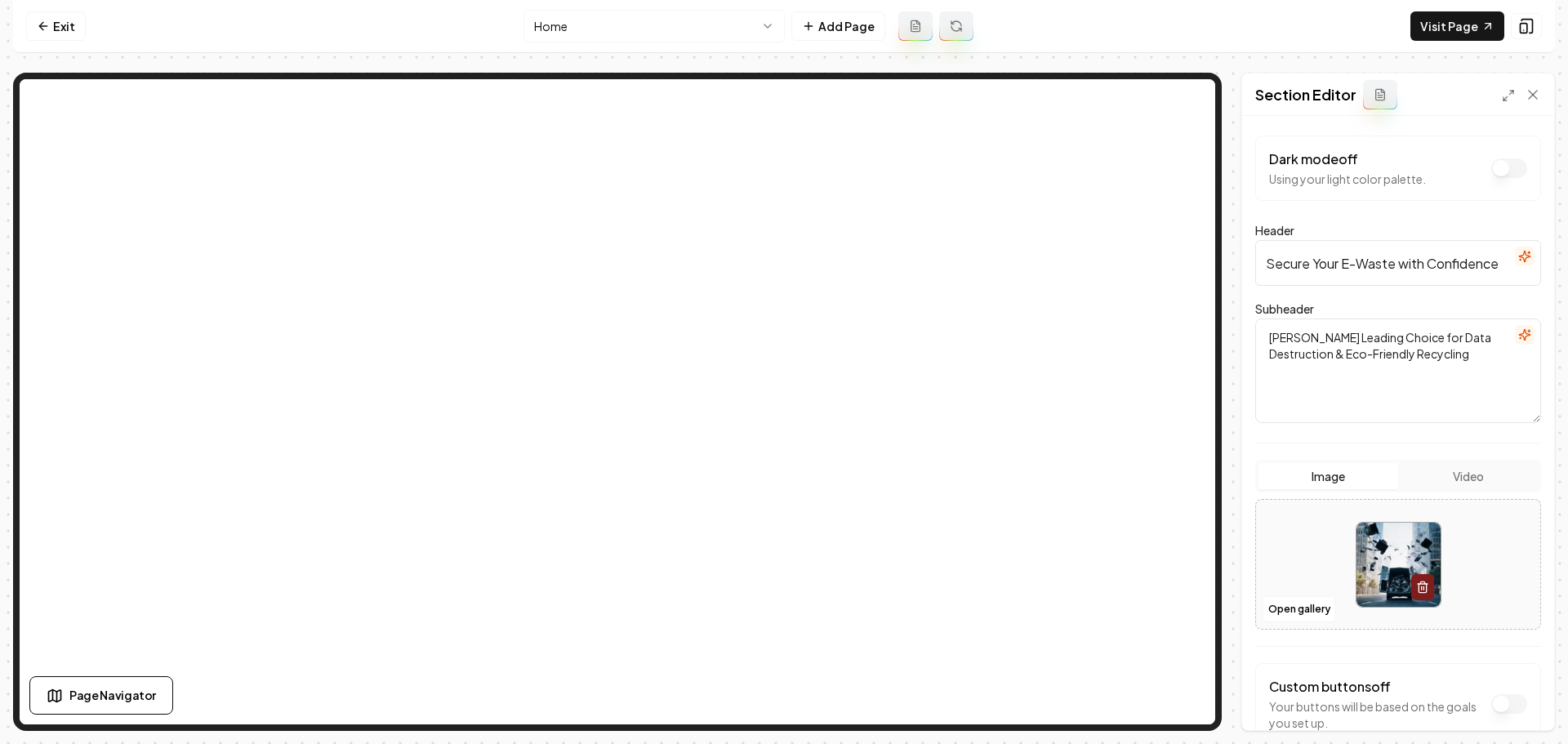
click at [1373, 559] on img at bounding box center [1399, 564] width 84 height 84
type input "**********"
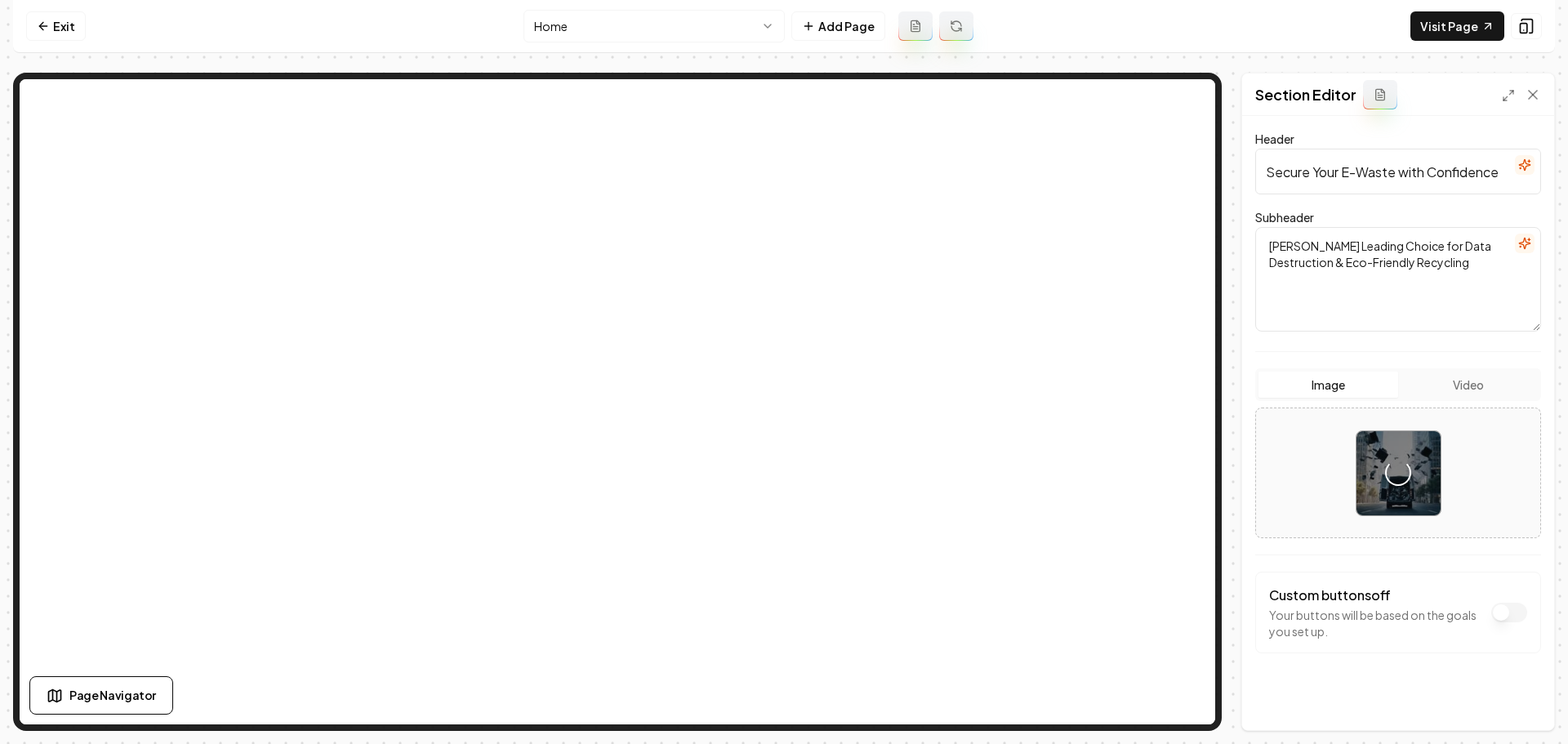
scroll to position [100, 0]
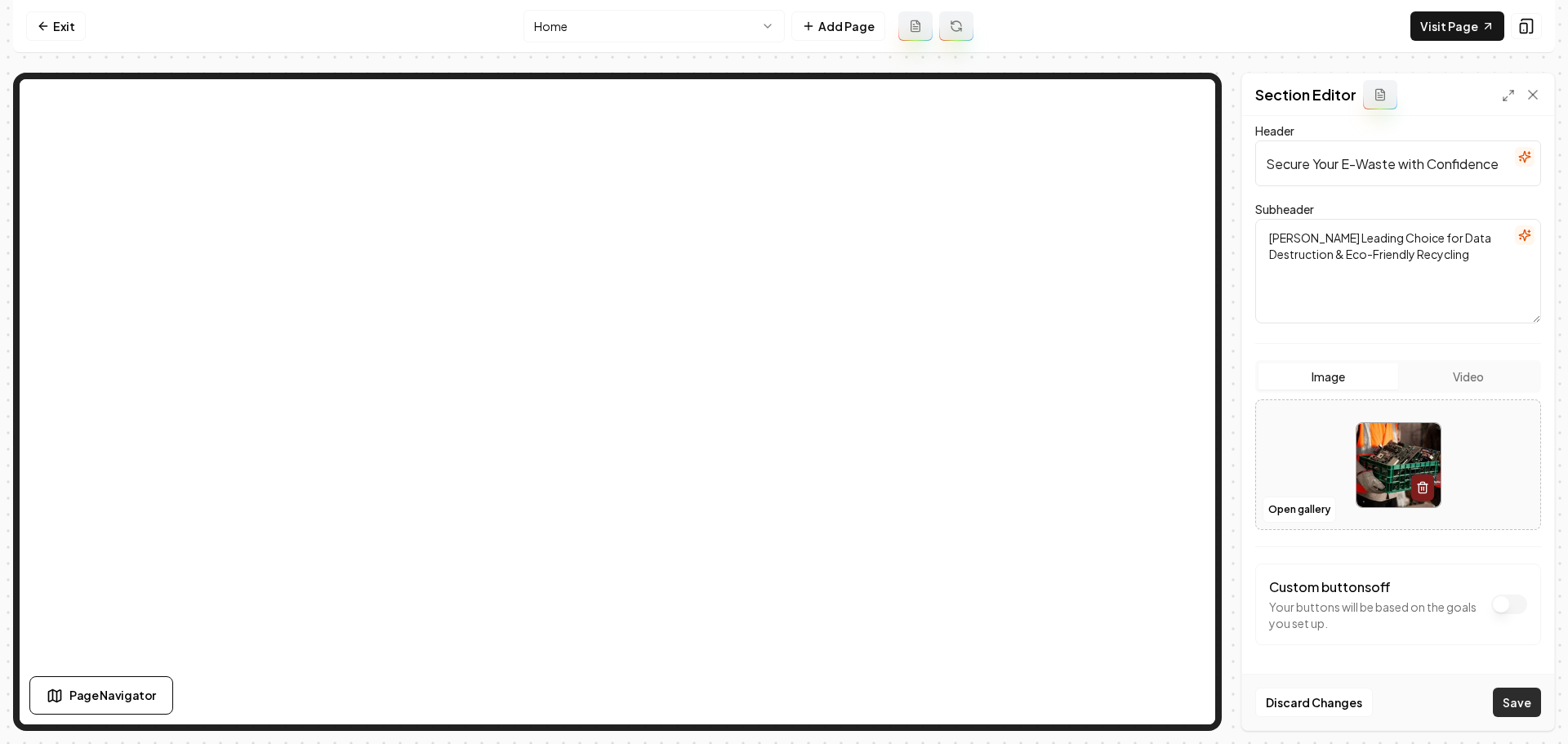
click at [1521, 704] on button "Save" at bounding box center [1517, 701] width 49 height 29
click at [1421, 490] on line "button" at bounding box center [1421, 487] width 0 height 3
click at [1418, 459] on button "Upload image 30 MB max file size" at bounding box center [1399, 464] width 116 height 114
type input "**********"
click at [1520, 709] on button "Save" at bounding box center [1517, 701] width 49 height 29
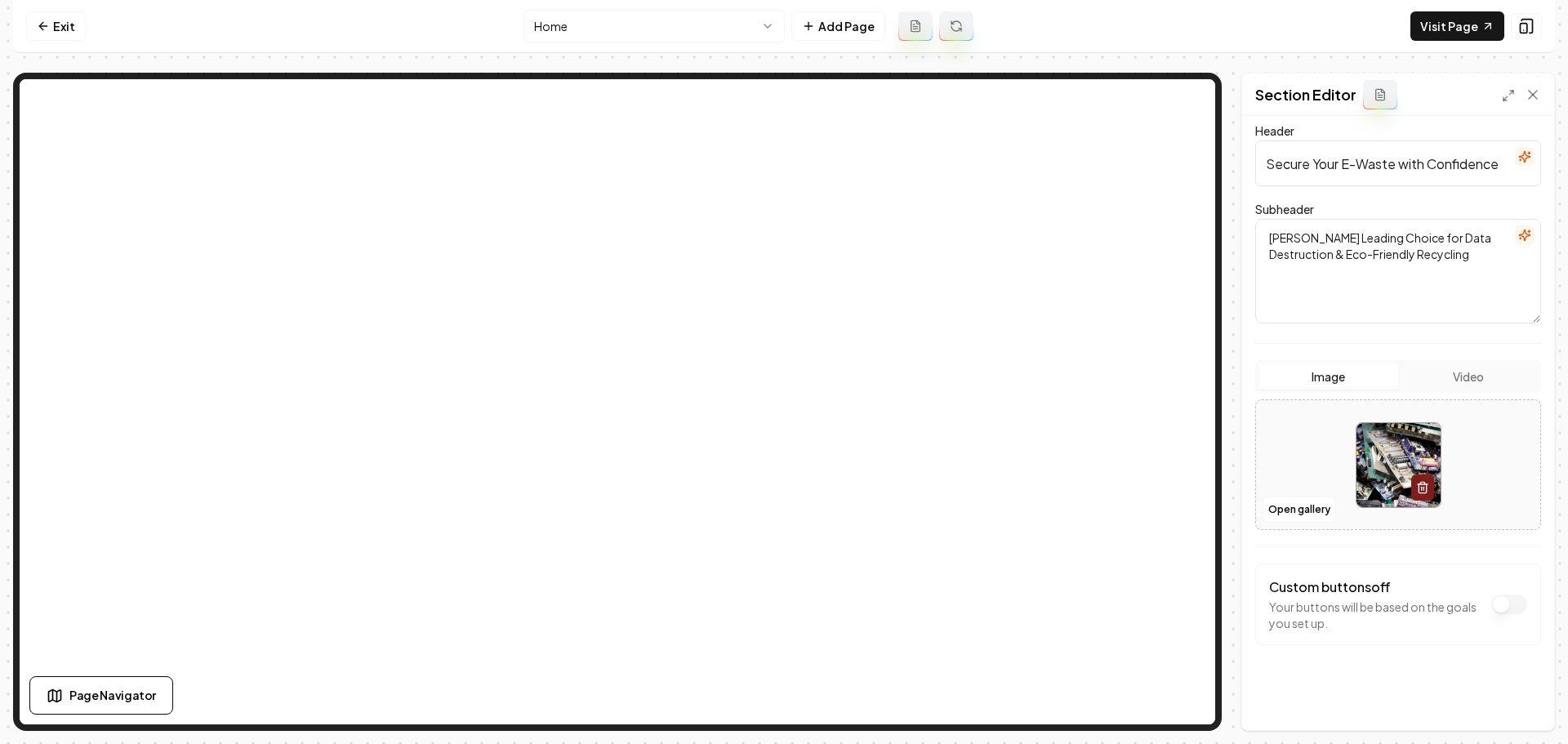
scroll to position [0, 0]
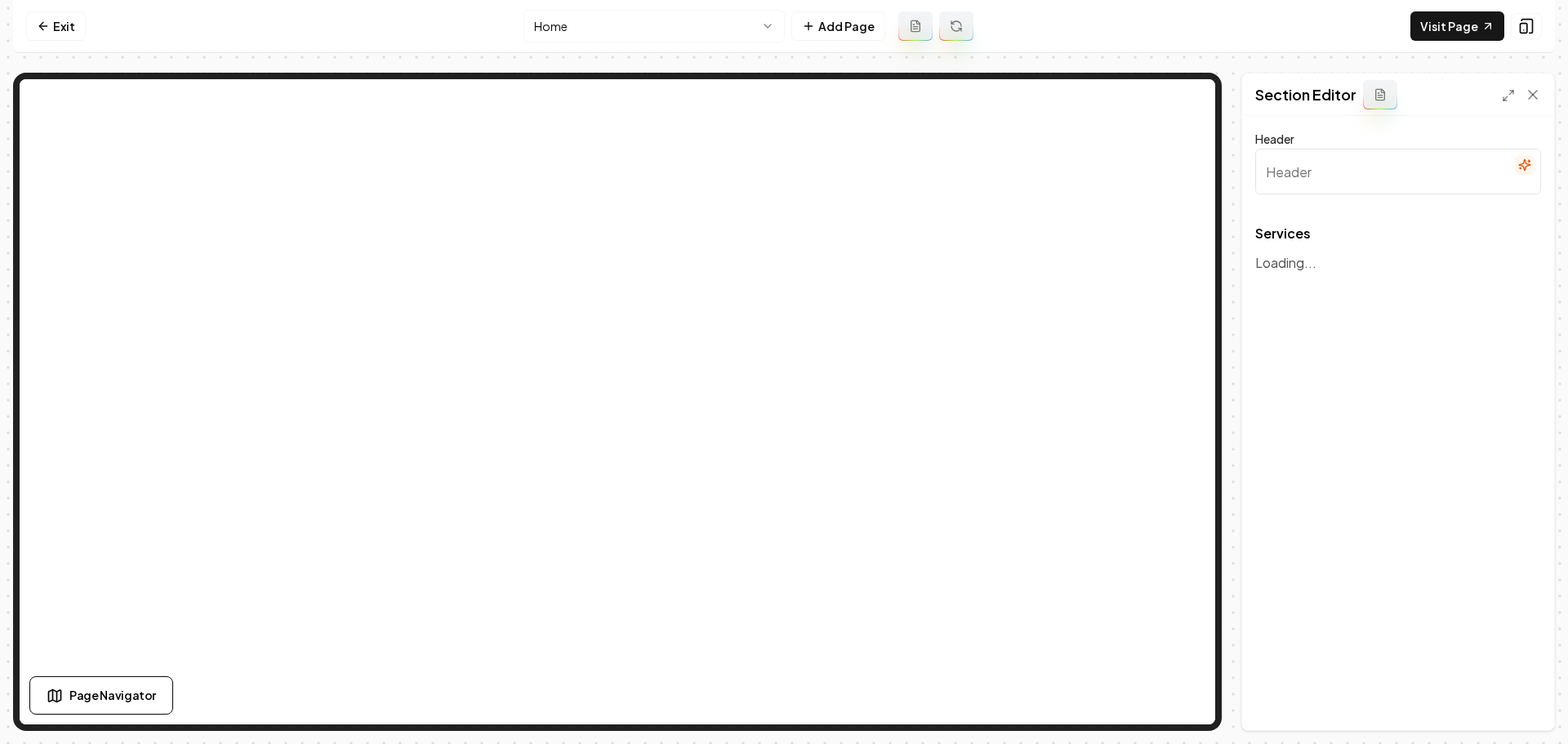
type input "Comprehensive E-Waste Services"
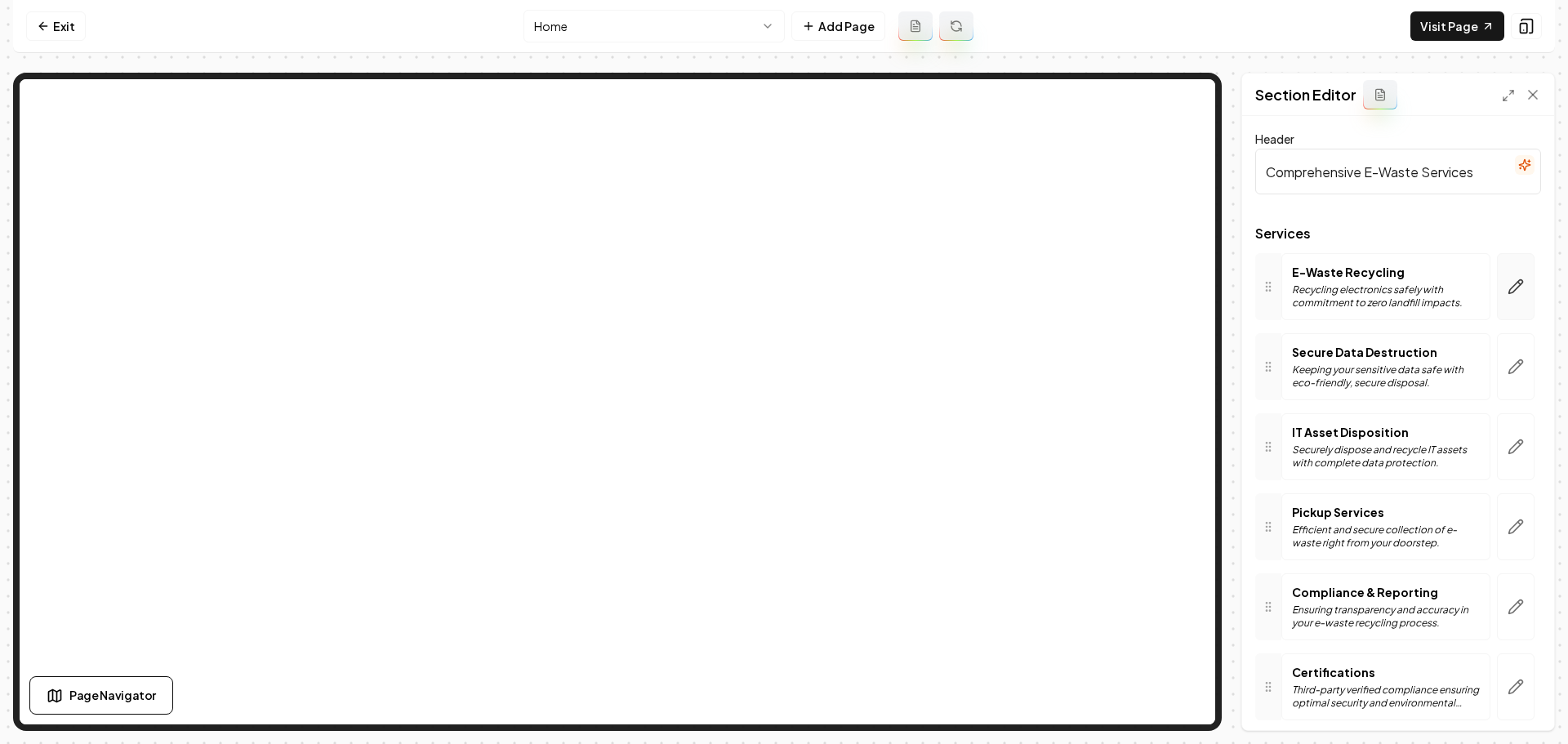
click at [1505, 297] on button "button" at bounding box center [1516, 286] width 37 height 67
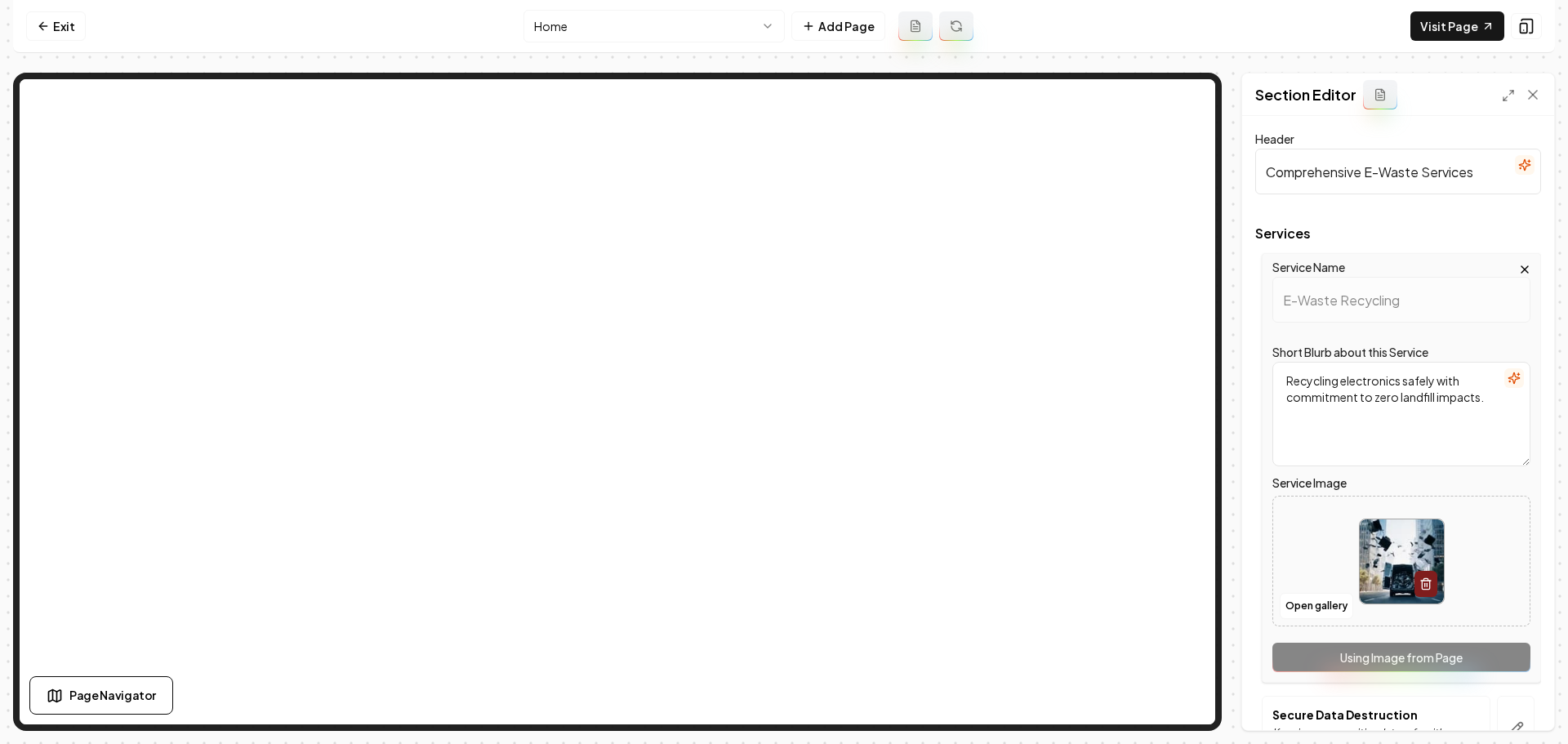
click at [1390, 555] on img at bounding box center [1401, 561] width 84 height 84
type input "**********"
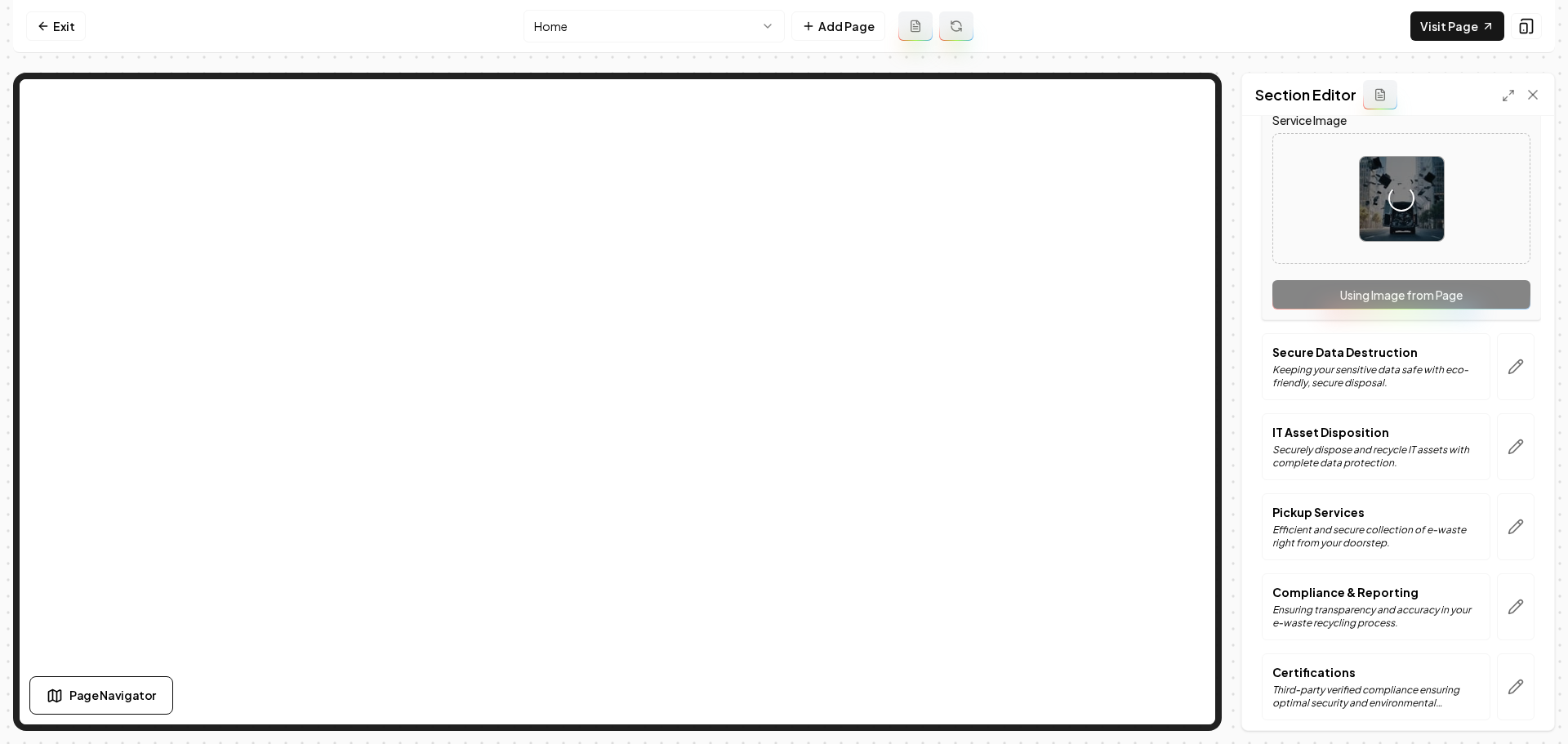
scroll to position [408, 0]
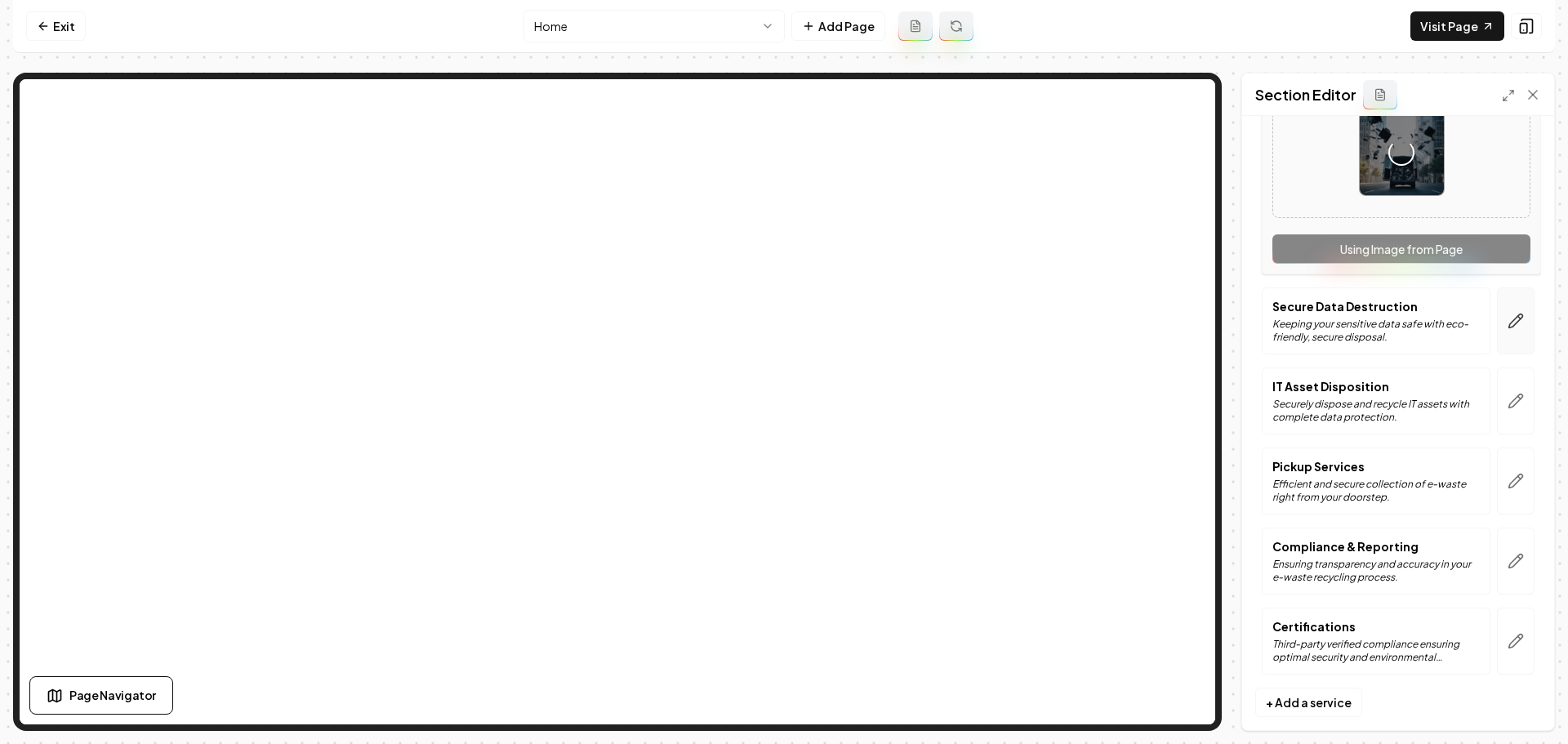
click at [1515, 324] on button "button" at bounding box center [1516, 321] width 37 height 67
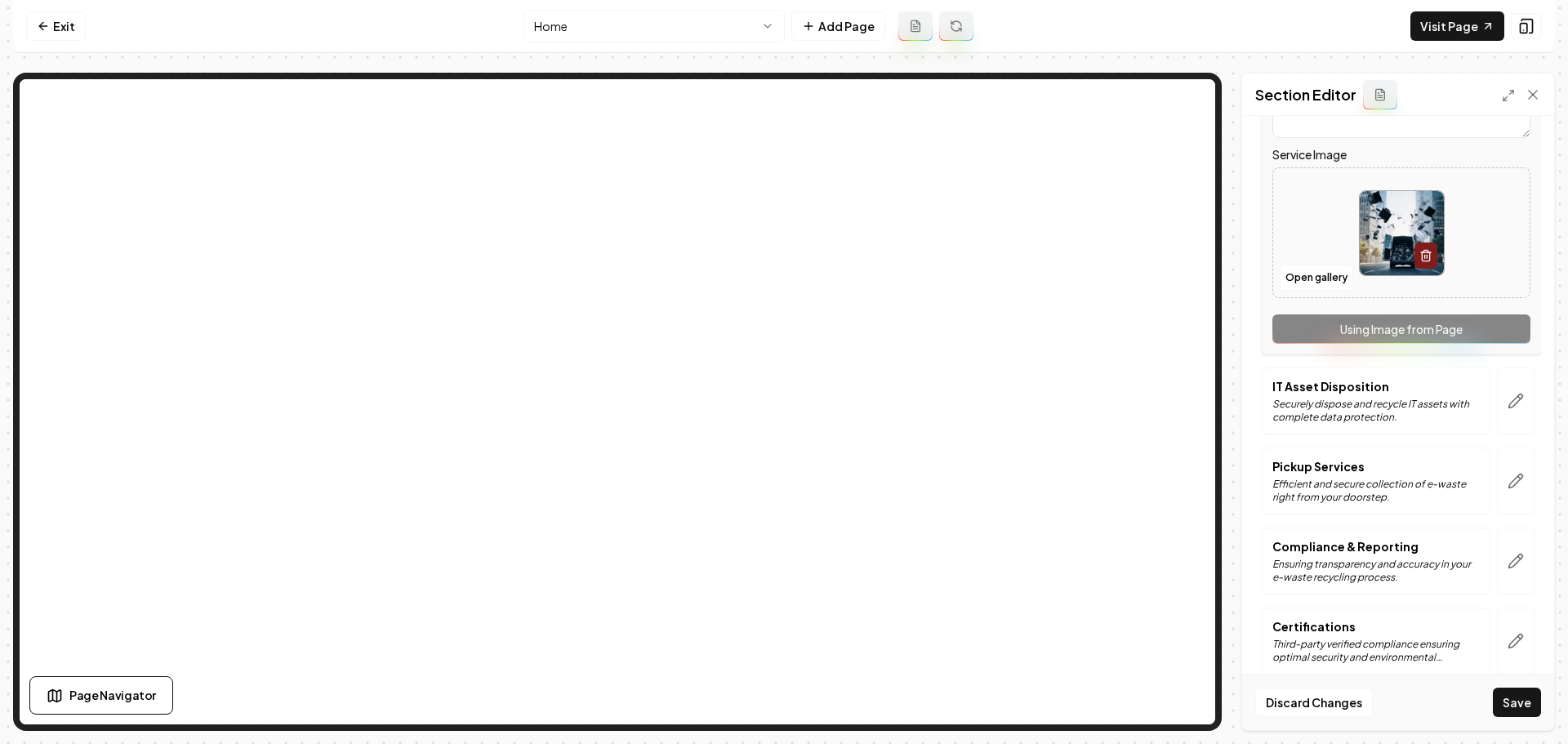
click at [1387, 240] on img at bounding box center [1401, 233] width 84 height 84
type input "**********"
click at [1514, 404] on button "button" at bounding box center [1516, 401] width 37 height 67
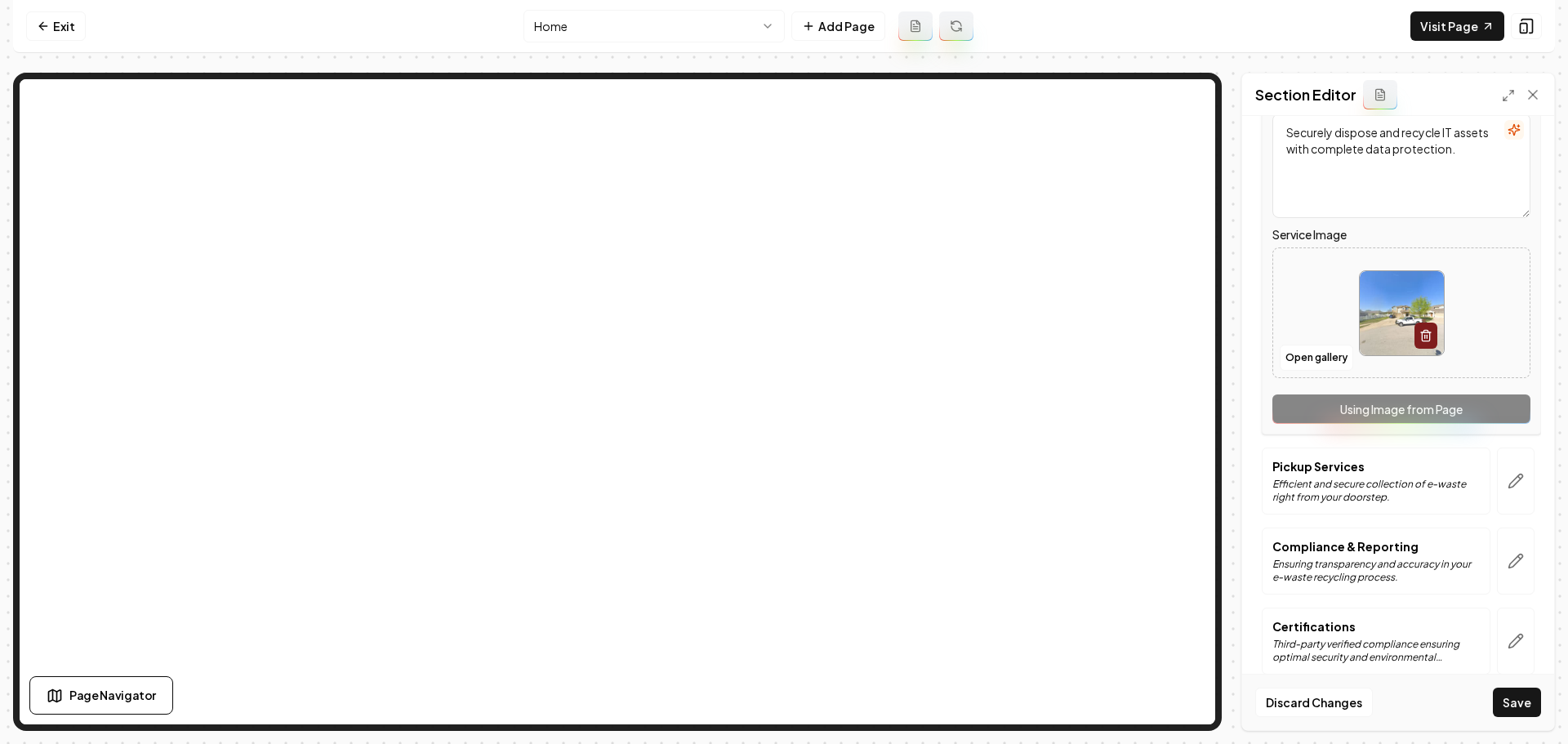
click at [1394, 342] on img at bounding box center [1401, 313] width 84 height 84
type input "**********"
click at [1518, 479] on icon "button" at bounding box center [1519, 477] width 3 height 3
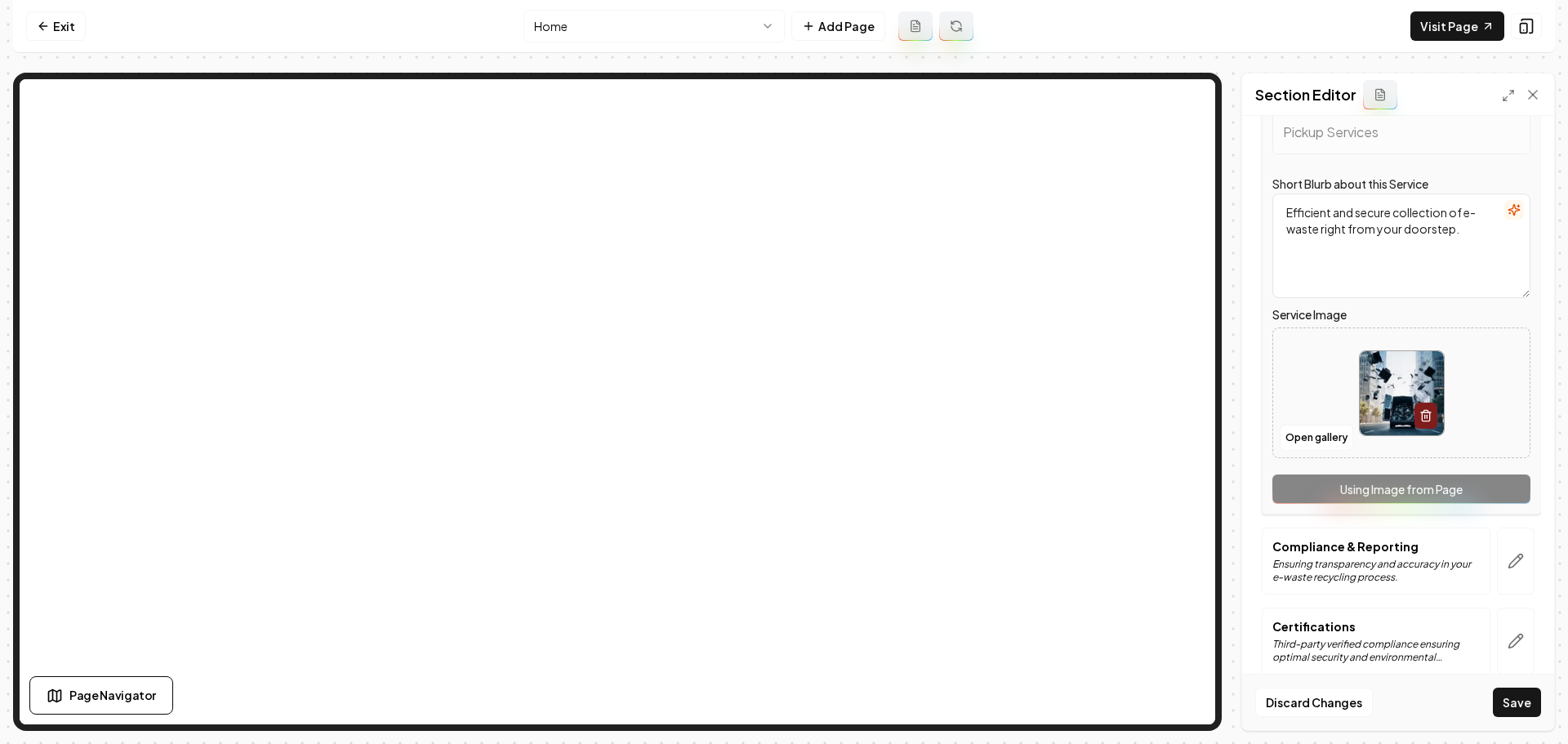
click at [1382, 422] on img at bounding box center [1401, 393] width 84 height 84
click at [1304, 438] on button "Open gallery" at bounding box center [1316, 437] width 73 height 26
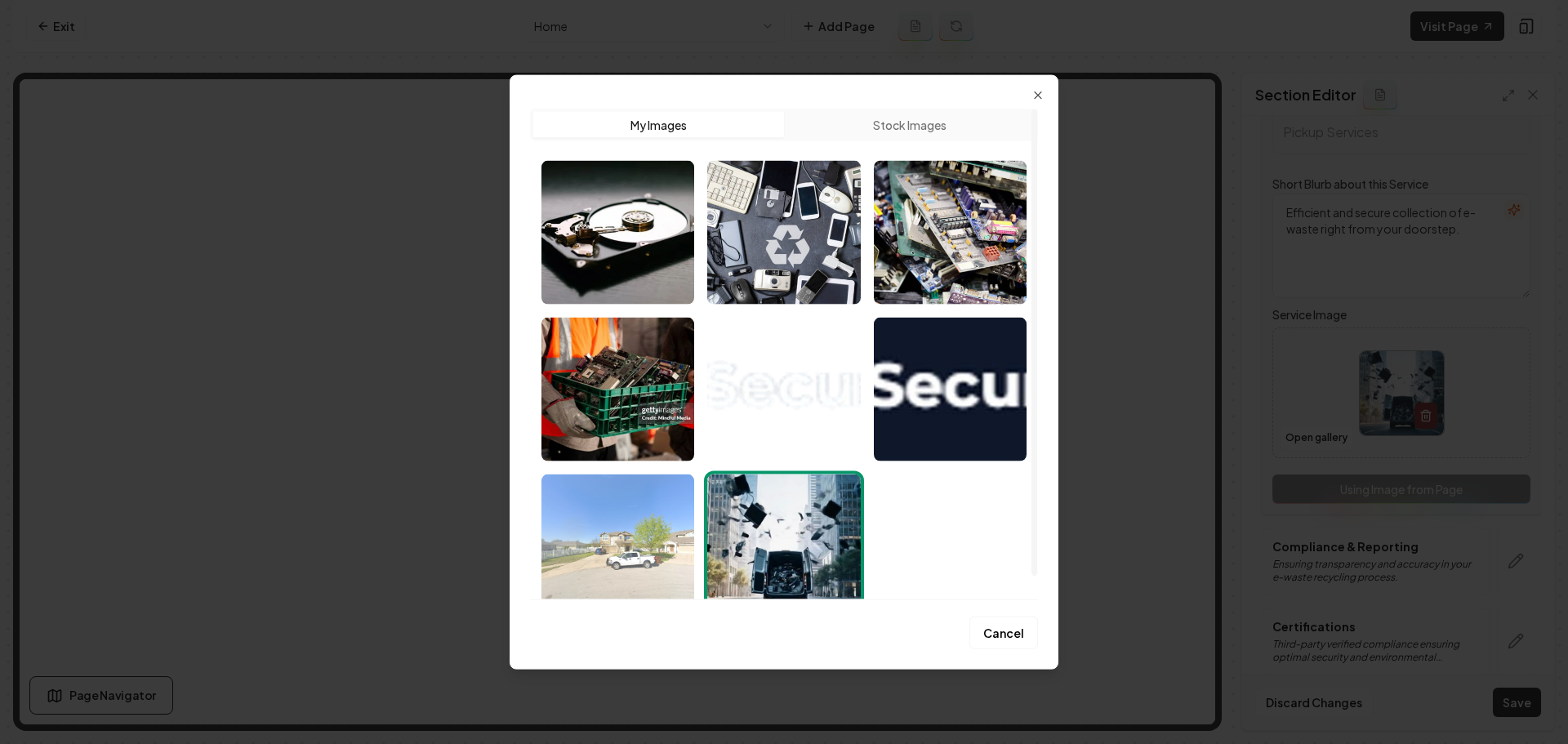
click at [579, 563] on img "Select image image_68a49bf65c7cd75eb853d4cd.jpeg" at bounding box center [618, 545] width 152 height 144
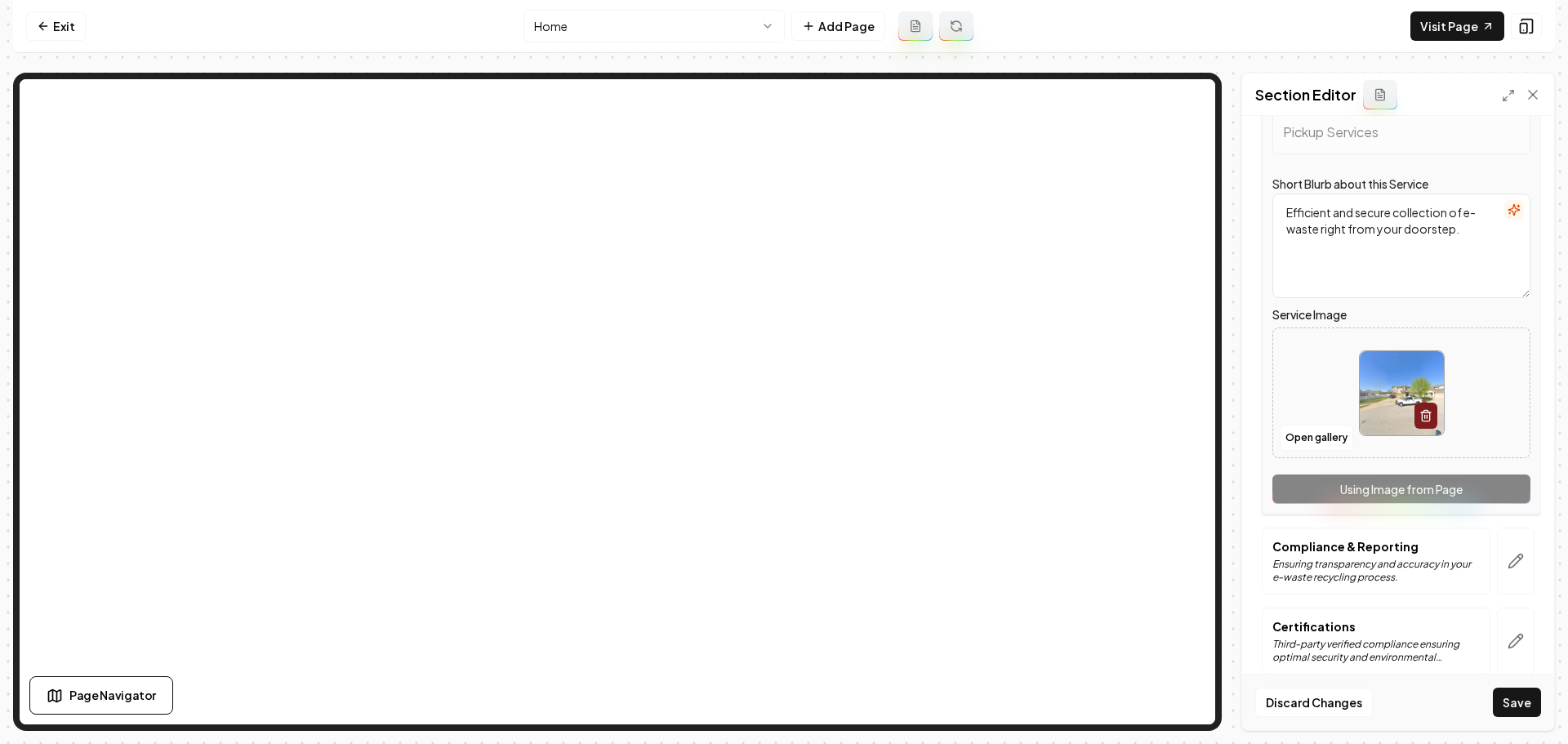
scroll to position [428, 0]
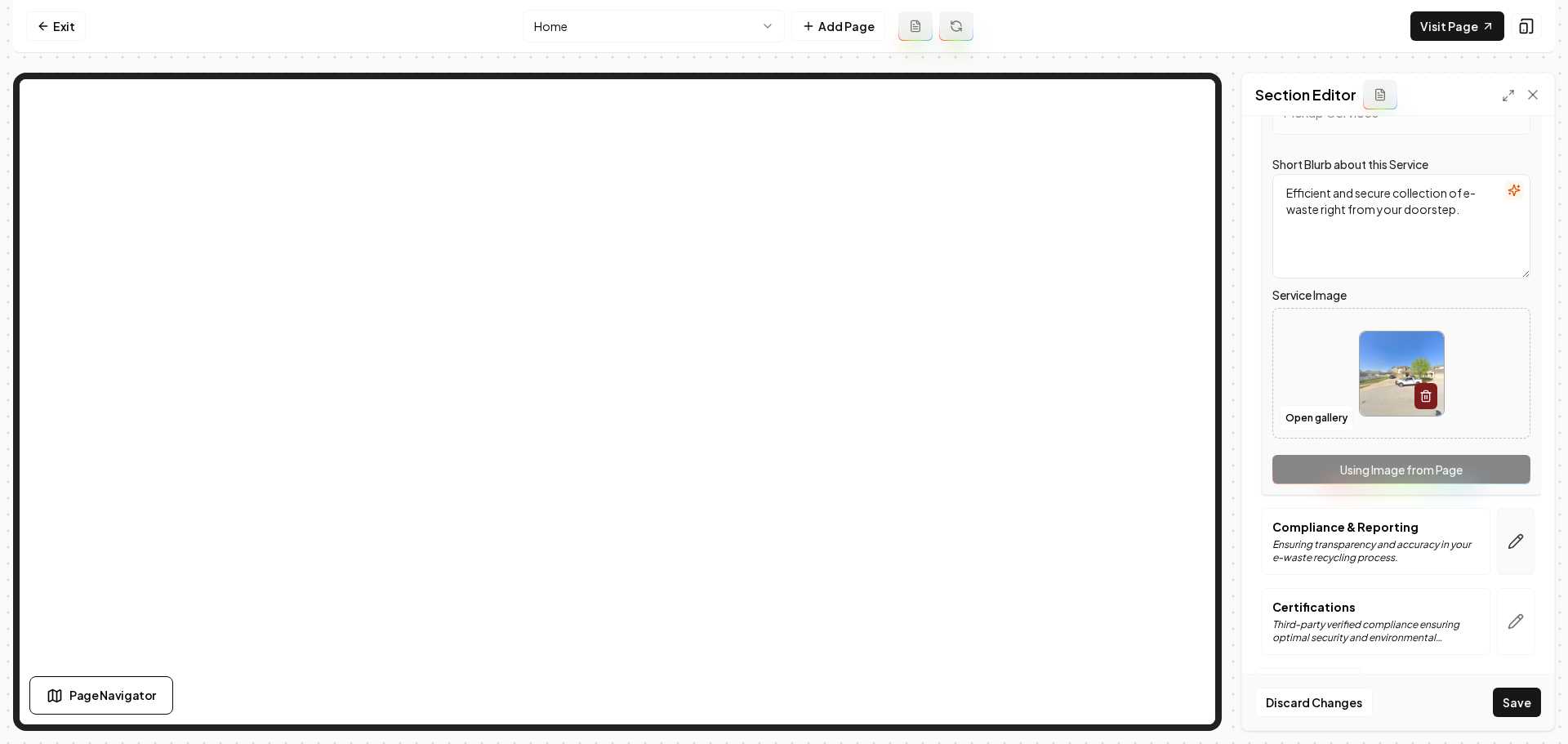
click at [1513, 536] on button "button" at bounding box center [1516, 541] width 37 height 67
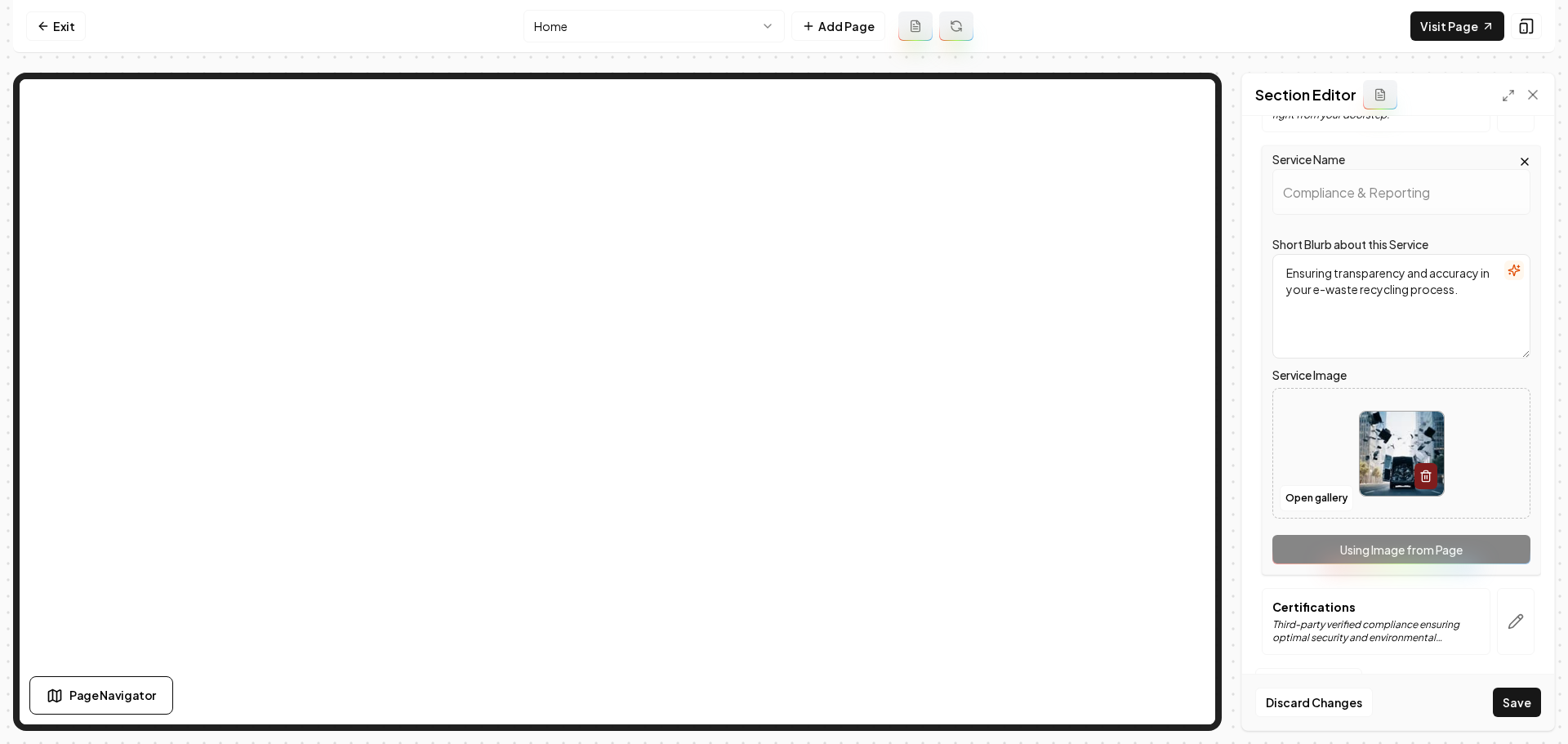
click at [1367, 453] on img at bounding box center [1401, 453] width 84 height 84
type input "**********"
click at [1508, 628] on icon "button" at bounding box center [1516, 620] width 16 height 16
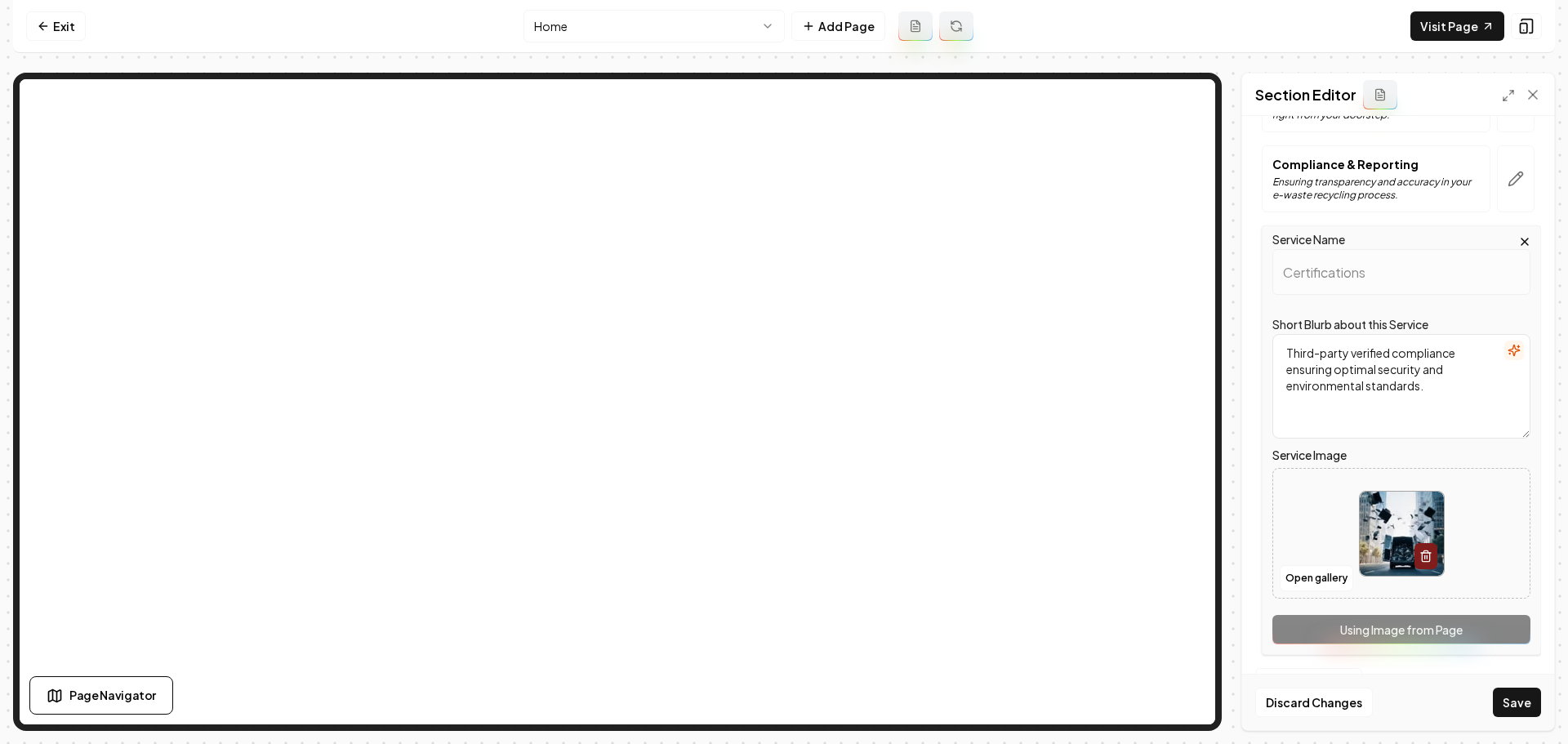
click at [1366, 534] on img at bounding box center [1401, 533] width 84 height 84
type input "**********"
click at [1507, 697] on button "Save" at bounding box center [1517, 701] width 49 height 29
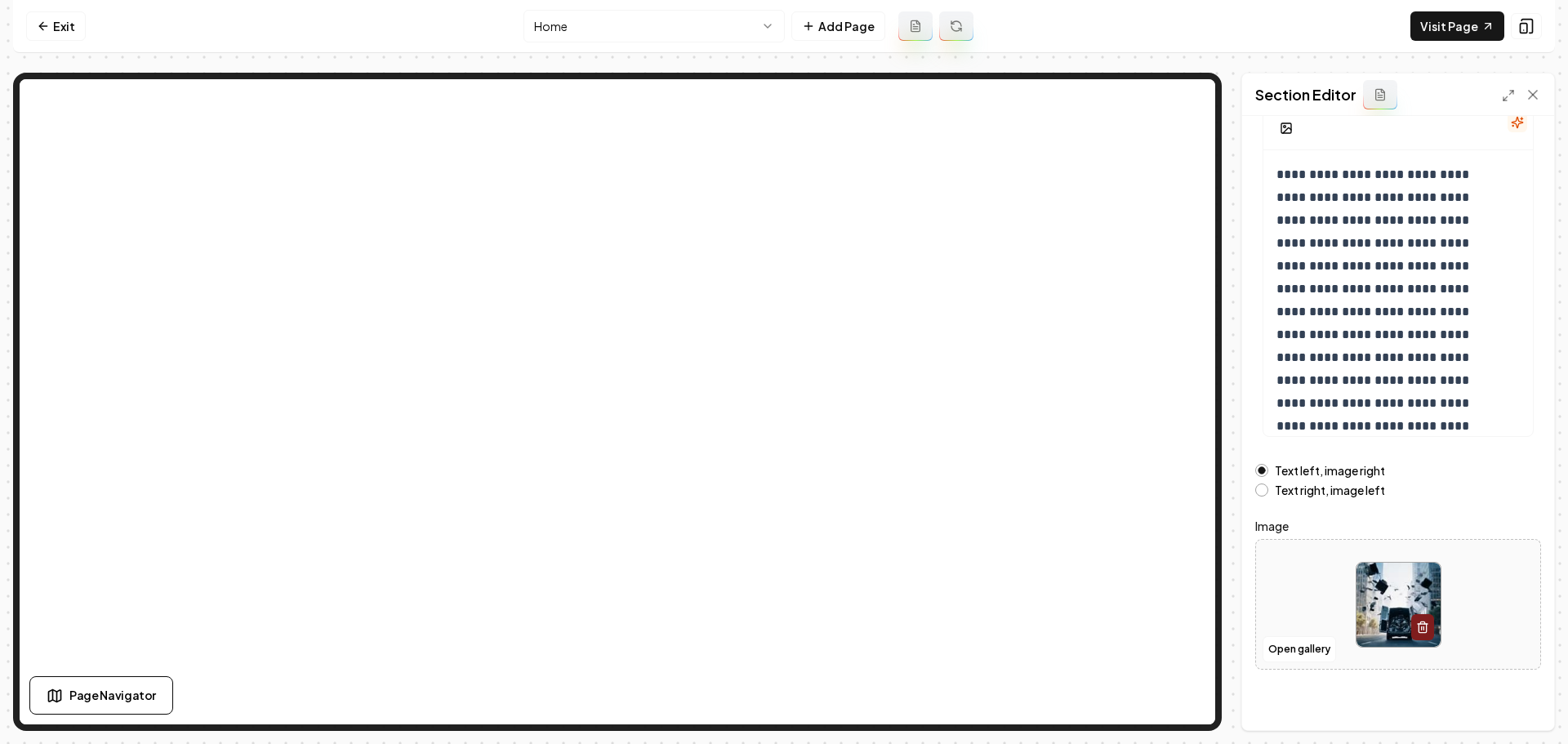
scroll to position [138, 0]
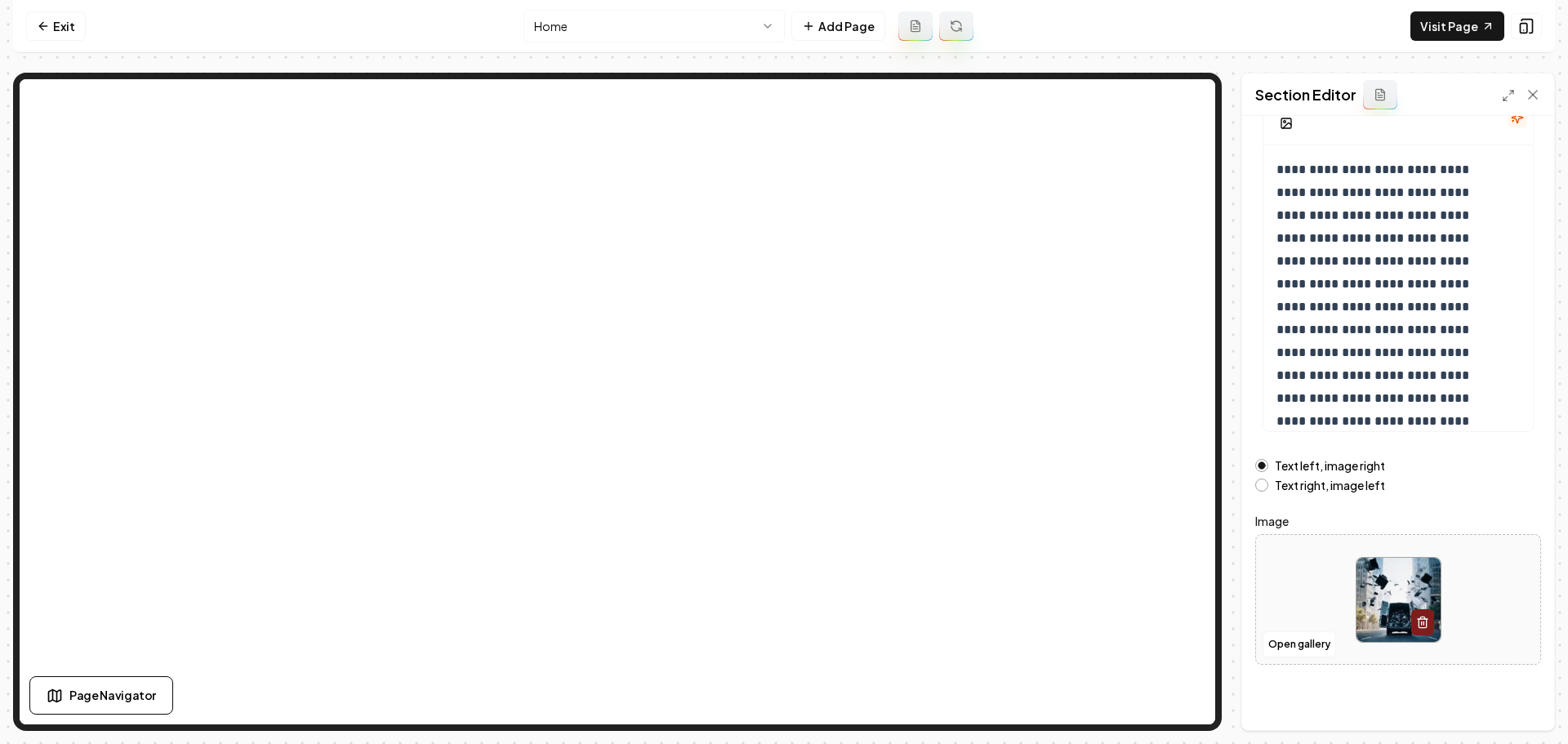
click at [1405, 558] on img at bounding box center [1399, 599] width 84 height 84
type input "**********"
click at [1503, 709] on button "Save" at bounding box center [1517, 701] width 49 height 29
click at [1421, 26] on link "Visit Page" at bounding box center [1458, 26] width 94 height 29
click at [89, 26] on nav "Exit Home Add Page Visit Page" at bounding box center [784, 27] width 1542 height 53
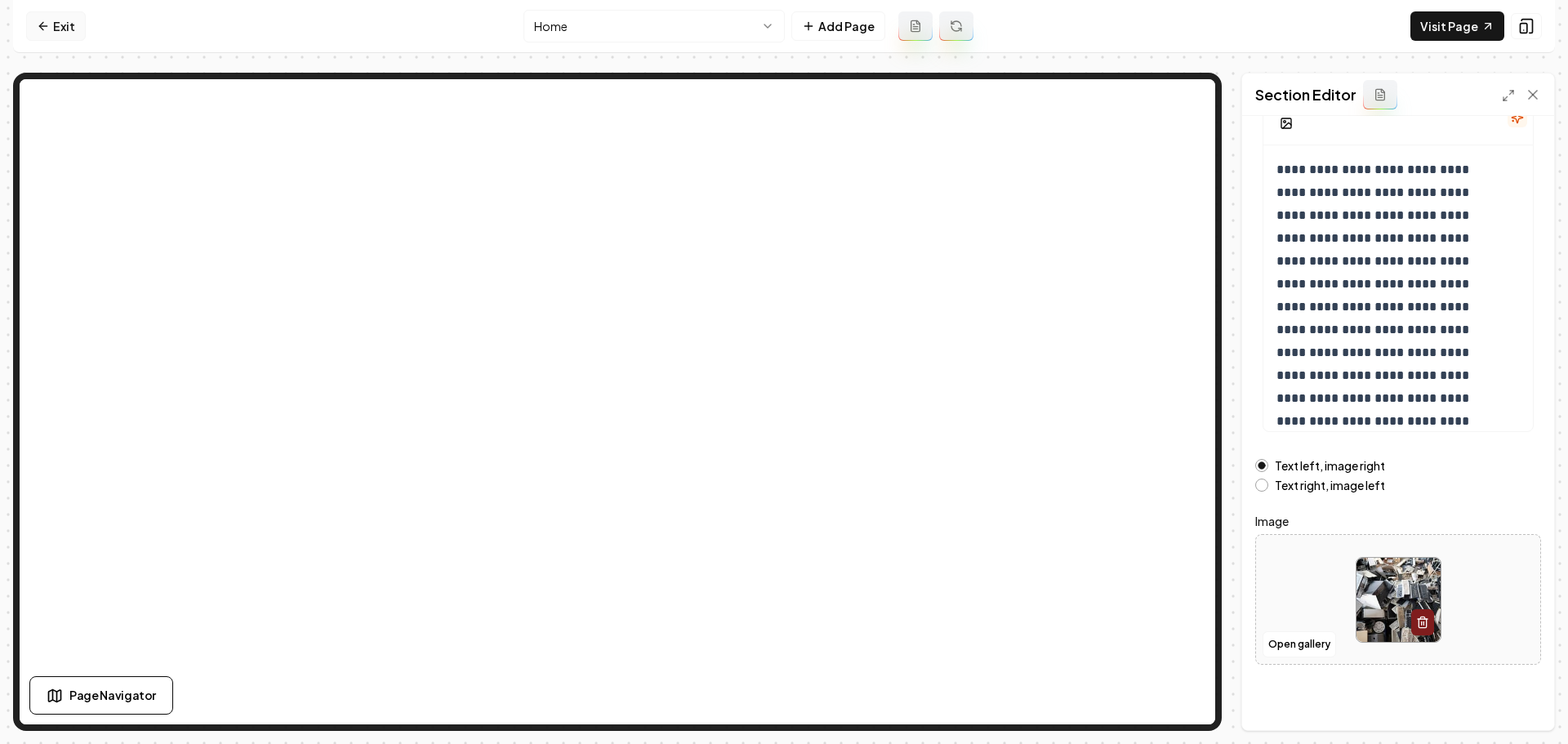
click at [75, 26] on link "Exit" at bounding box center [55, 26] width 60 height 29
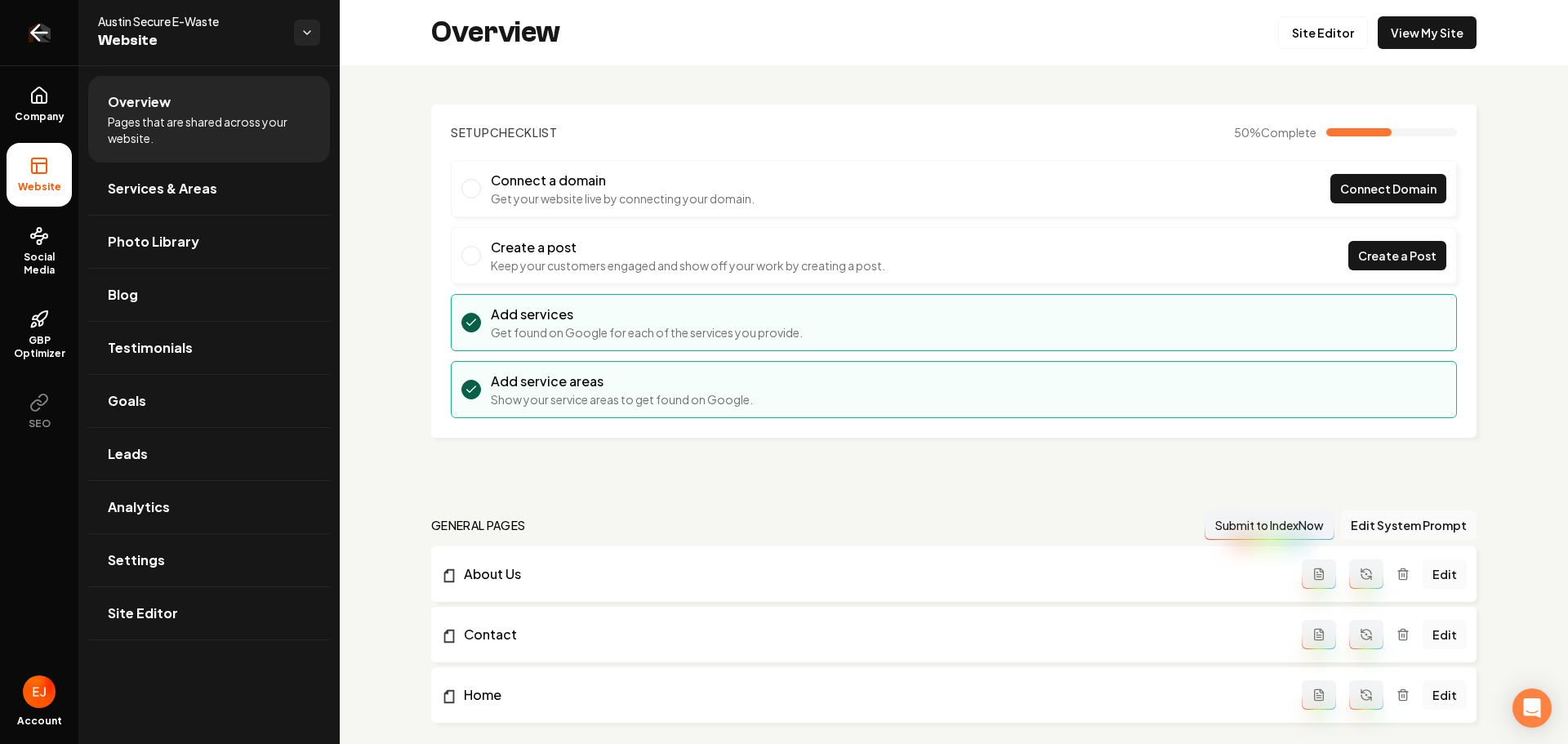
click at [38, 43] on icon "Return to dashboard" at bounding box center [38, 32] width 26 height 26
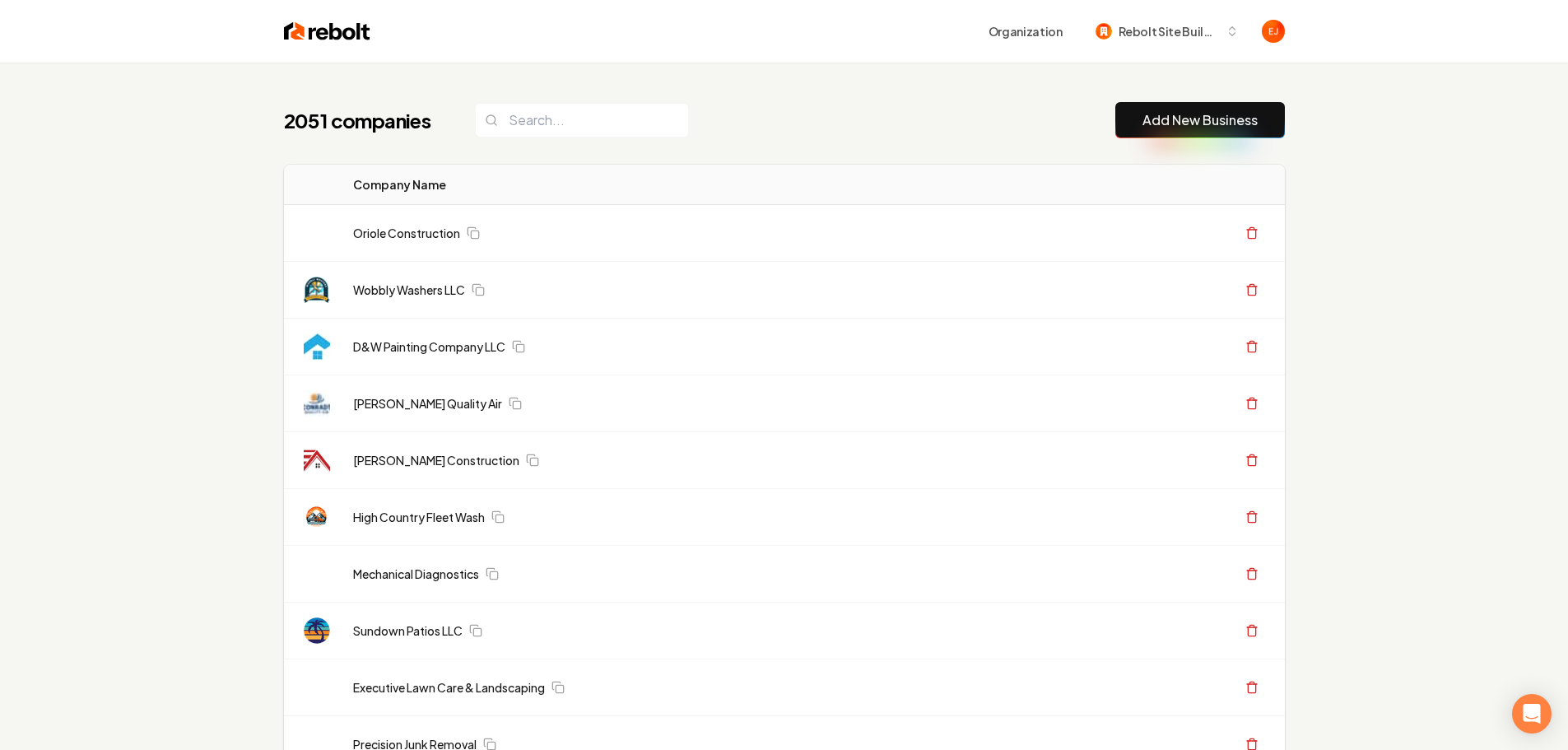
click at [1220, 126] on link "Add New Business" at bounding box center [1200, 120] width 115 height 20
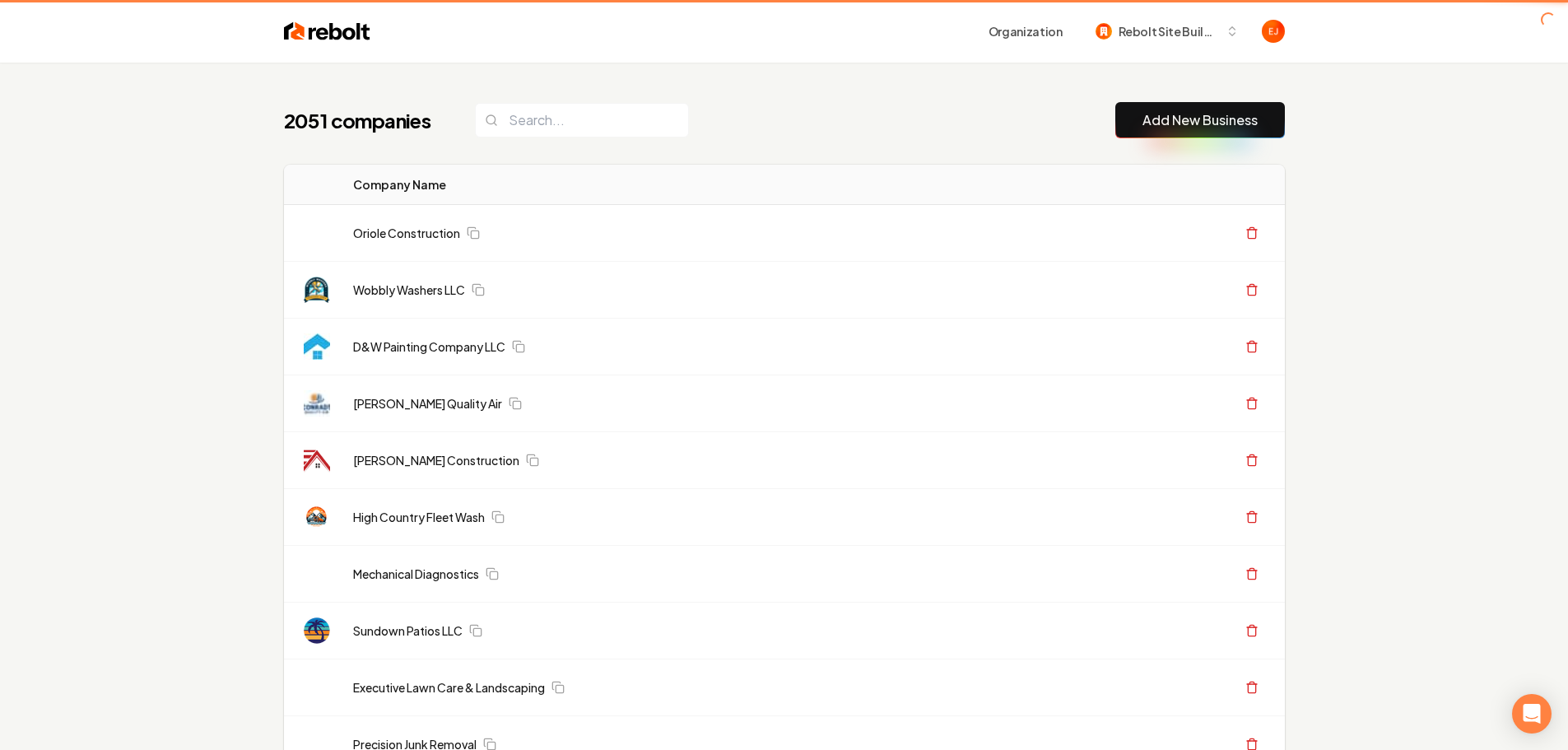
click at [1193, 113] on link "Add New Business" at bounding box center [1200, 120] width 115 height 20
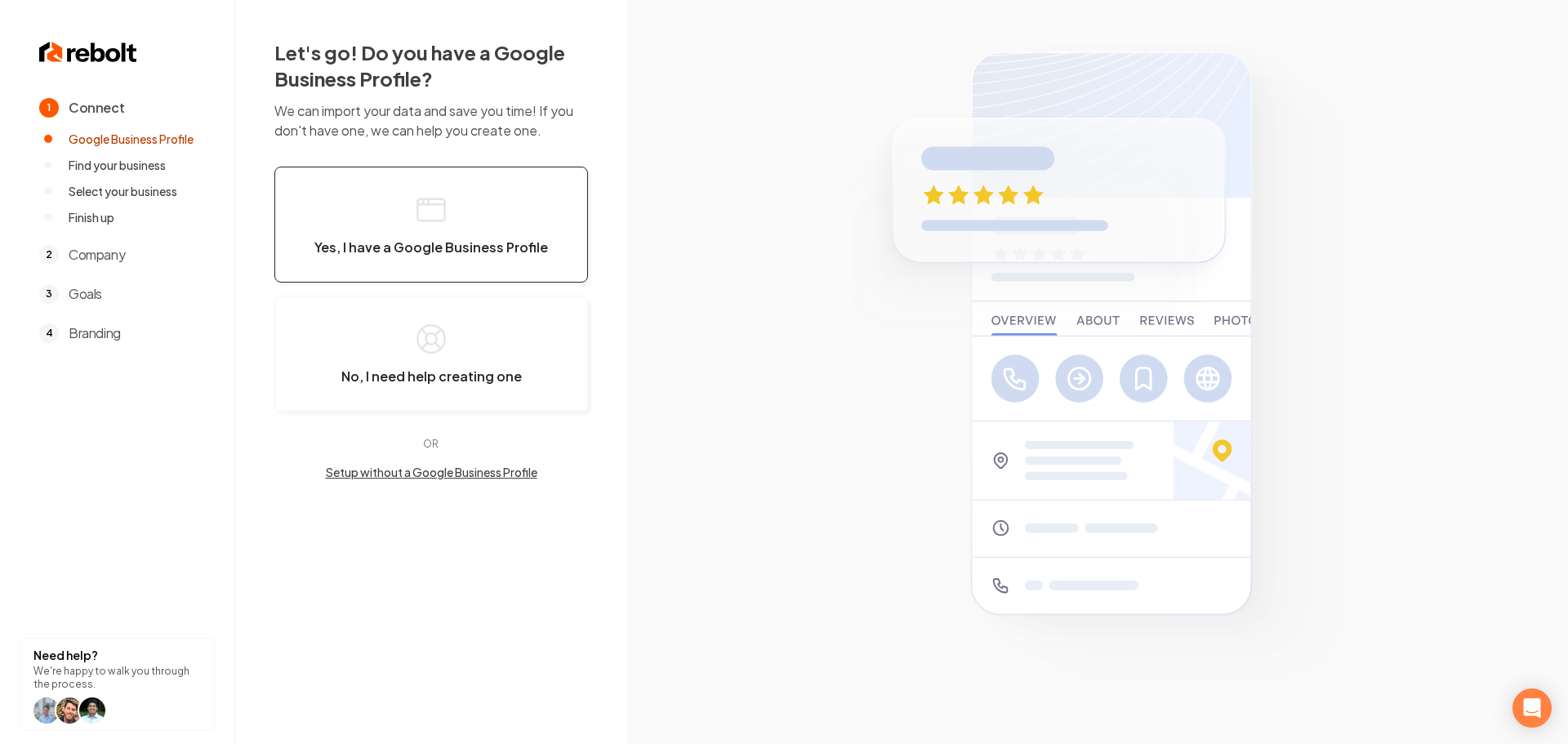
click at [535, 254] on span "Yes, I have a Google Business Profile" at bounding box center [430, 246] width 233 height 16
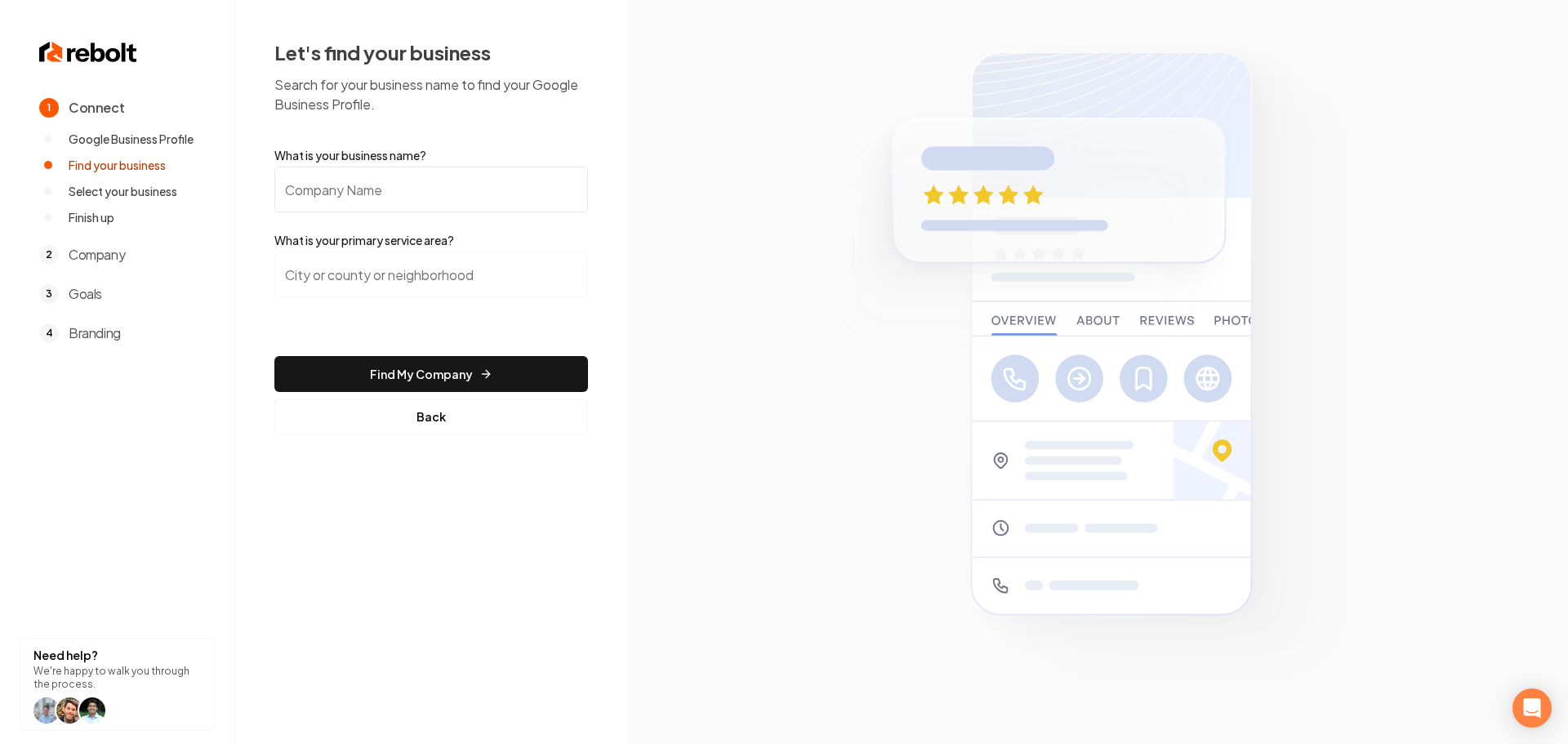
drag, startPoint x: 440, startPoint y: 186, endPoint x: 425, endPoint y: 220, distance: 37.2
click at [439, 187] on input "What is your business name?" at bounding box center [430, 189] width 313 height 46
paste input "T [PERSON_NAME] Garage Doors"
type input "T [PERSON_NAME] Garage Doors"
click at [395, 284] on input "search" at bounding box center [430, 274] width 313 height 46
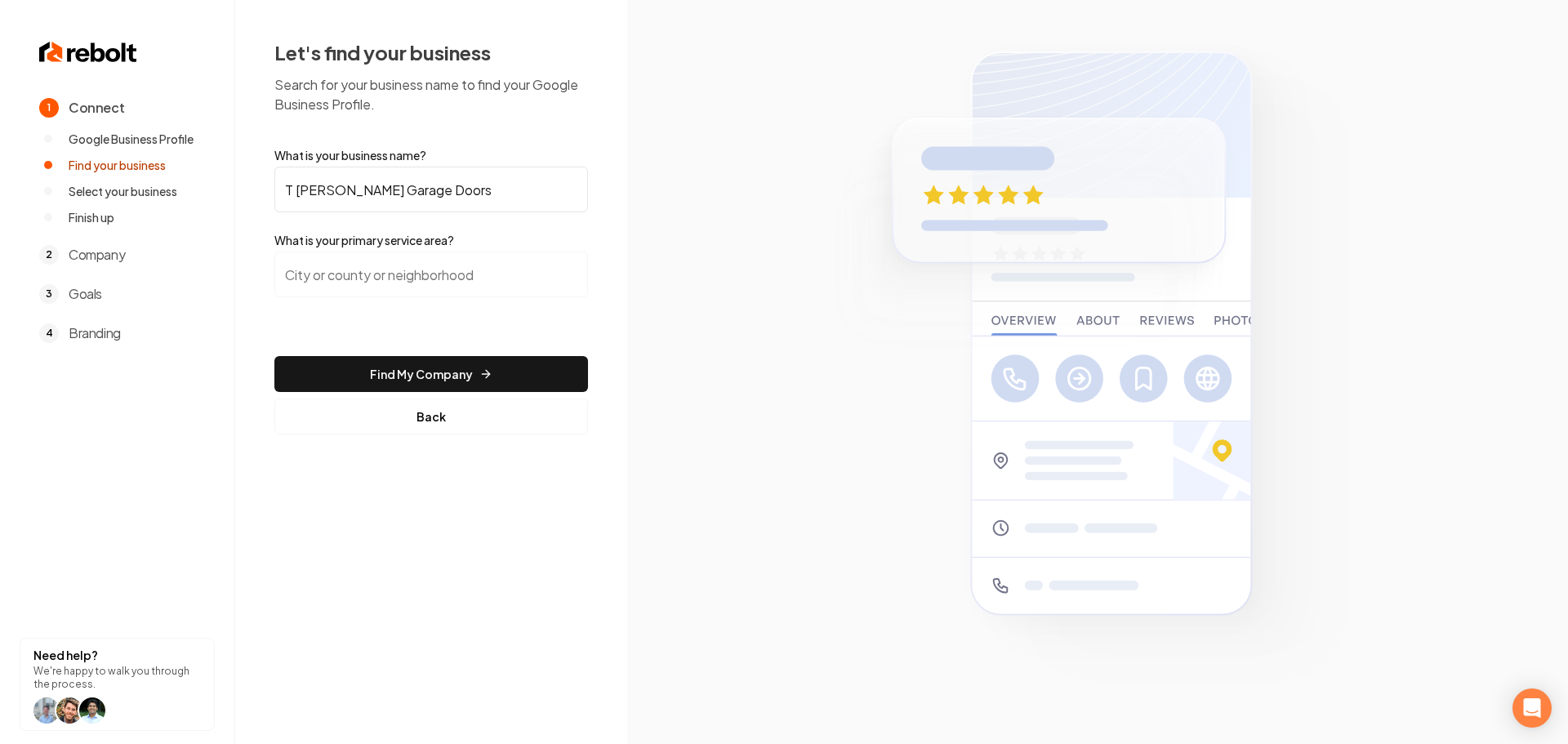
click at [393, 288] on input "search" at bounding box center [430, 274] width 313 height 46
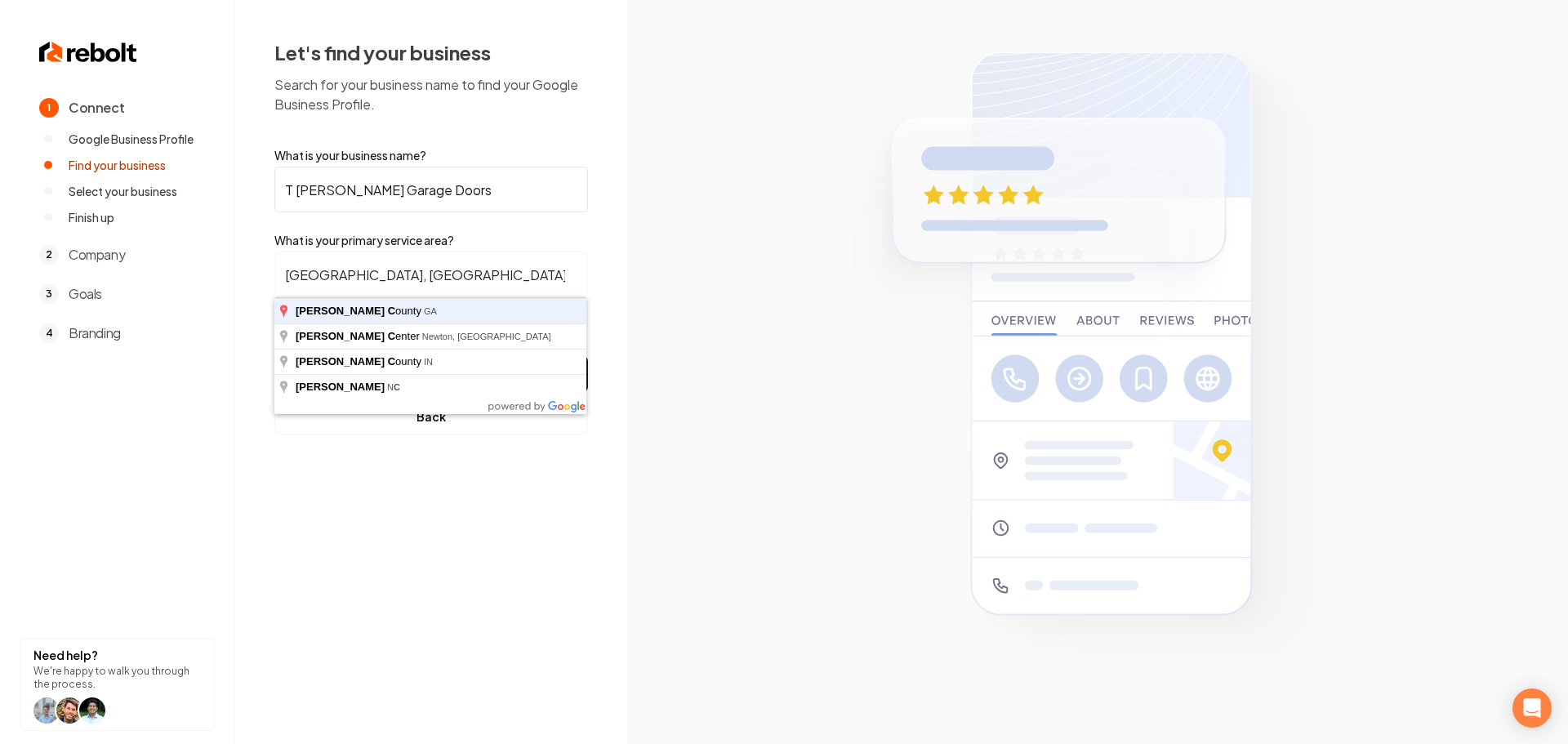
type input "Newton County, GA"
click at [274, 356] on button "Find My Company" at bounding box center [430, 374] width 313 height 36
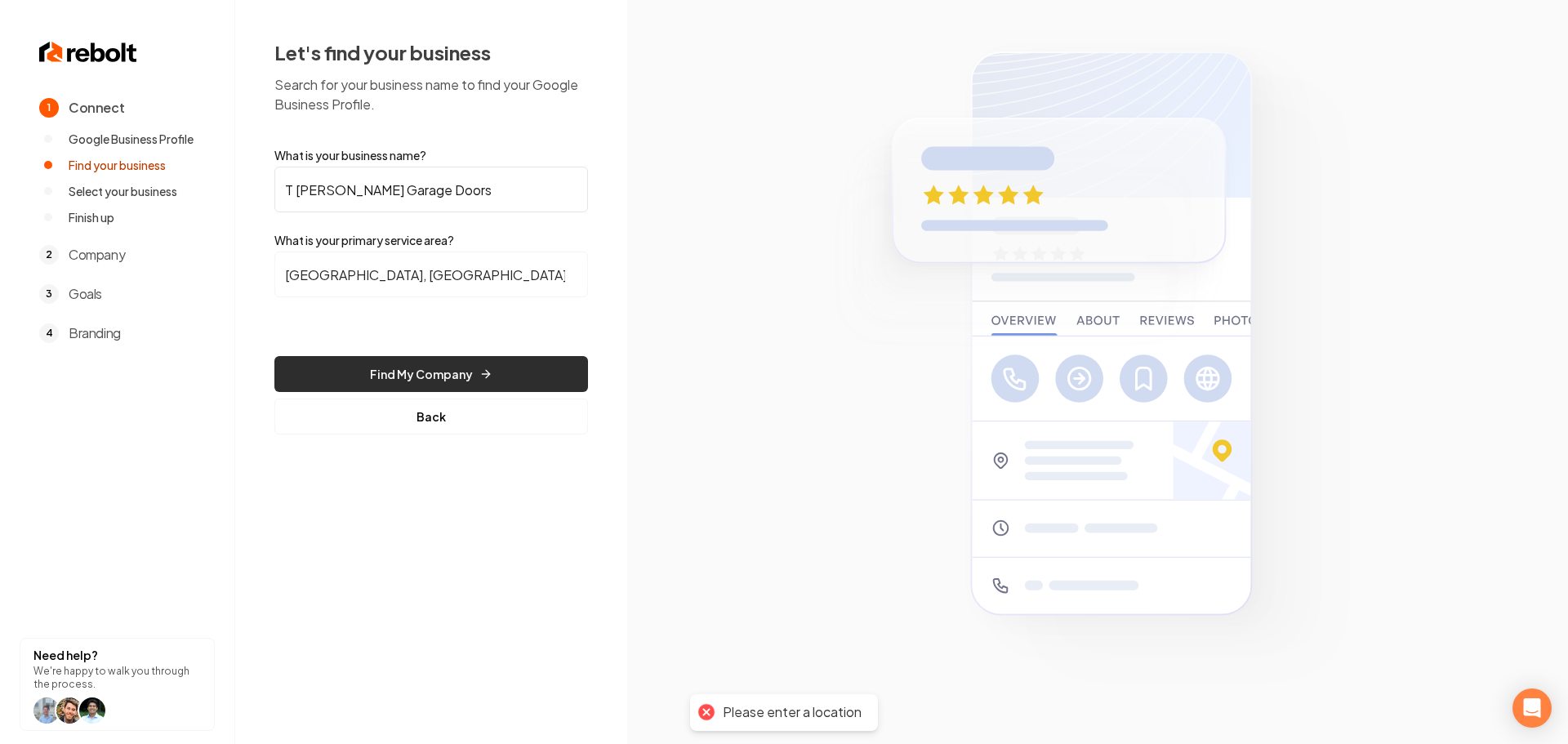
click at [419, 378] on button "Find My Company" at bounding box center [430, 374] width 313 height 36
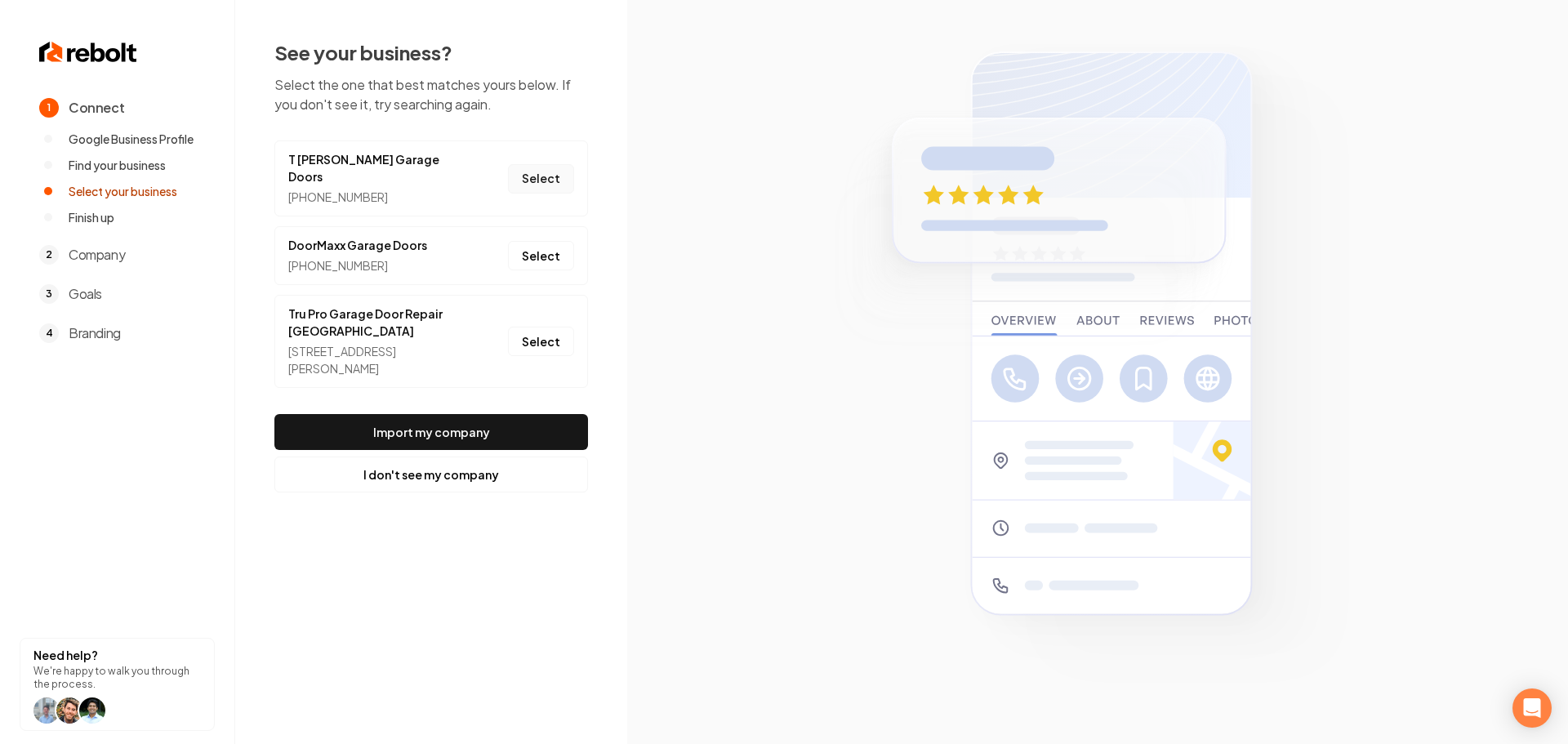
click at [530, 164] on button "Select" at bounding box center [541, 178] width 66 height 29
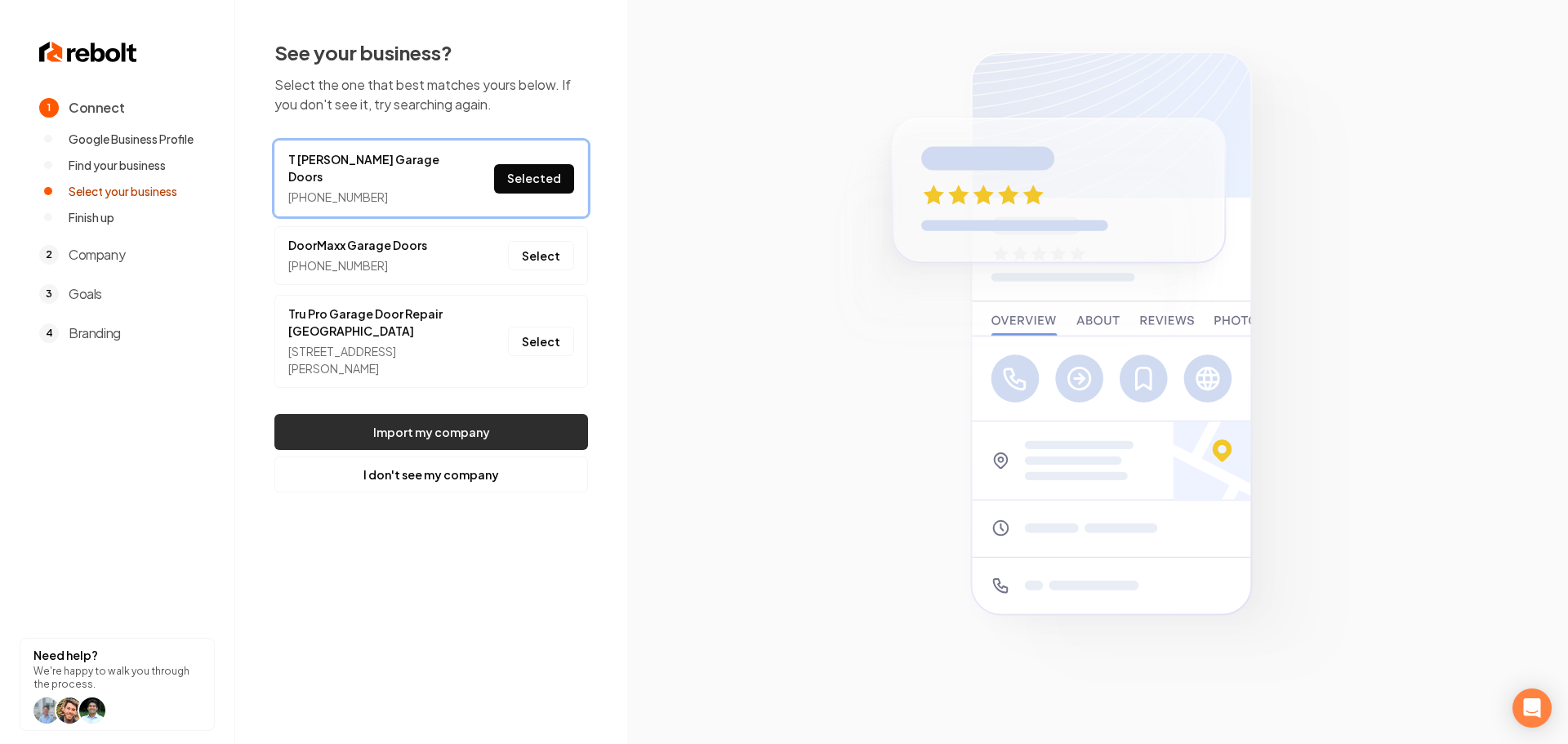
click at [515, 414] on button "Import my company" at bounding box center [430, 432] width 313 height 36
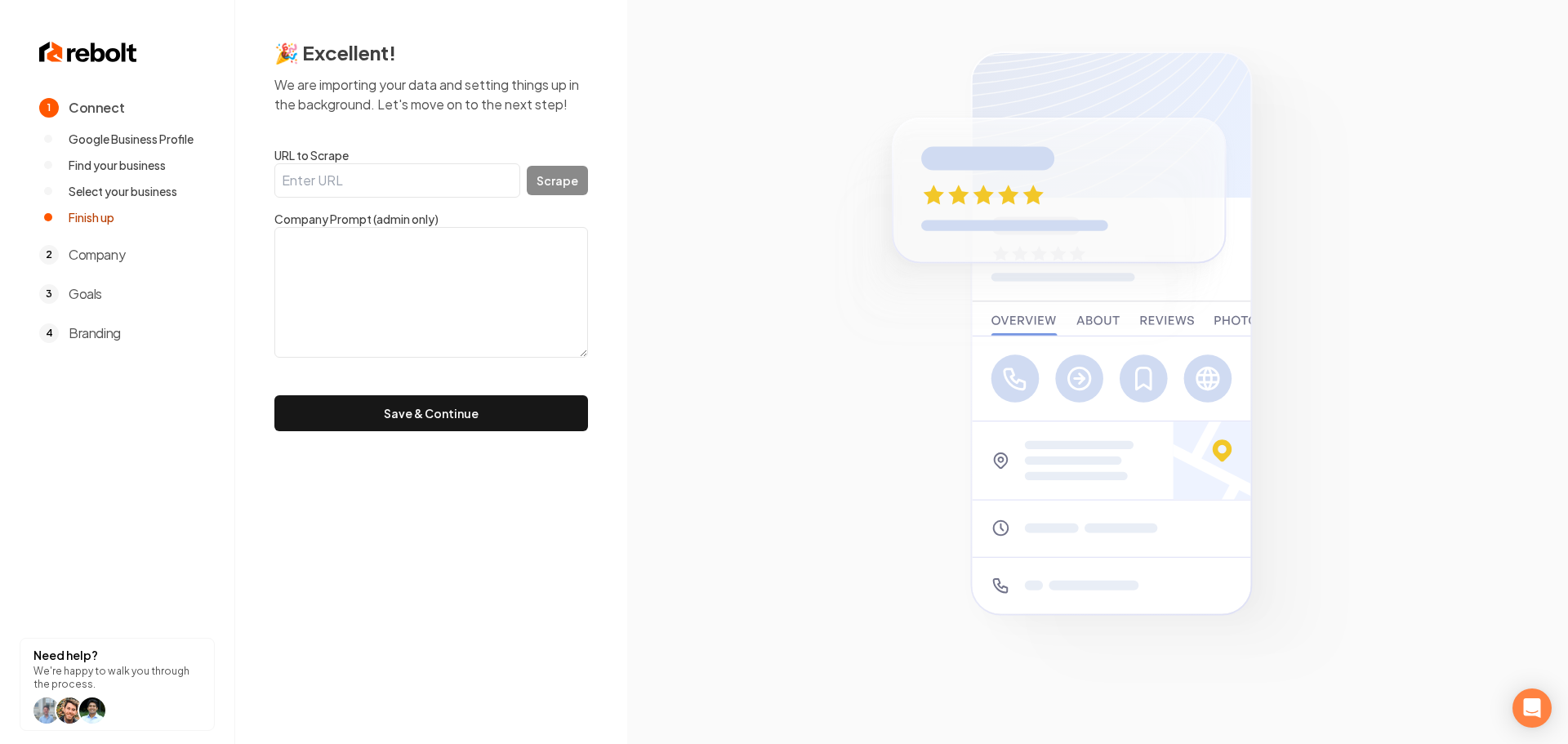
click at [365, 182] on input "URL to Scrape" at bounding box center [397, 181] width 246 height 34
paste input "https://www.trexdoors.com/"
type input "https://www.trexdoors.com/"
click at [568, 191] on button "Scrape" at bounding box center [557, 180] width 61 height 29
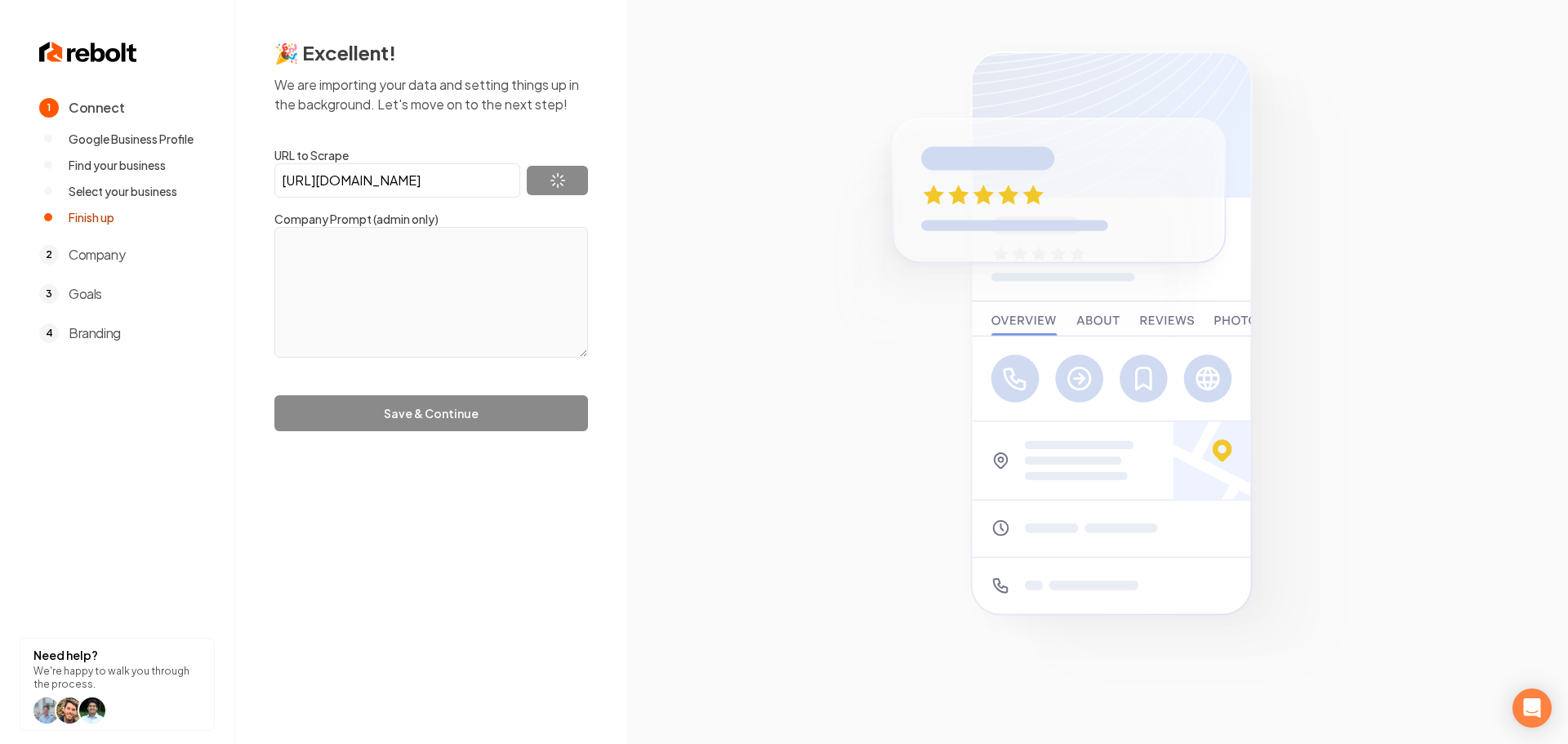
type textarea "Industry leaders in Residential Garage Door Solutions At T Rex Garage Doors, we…"
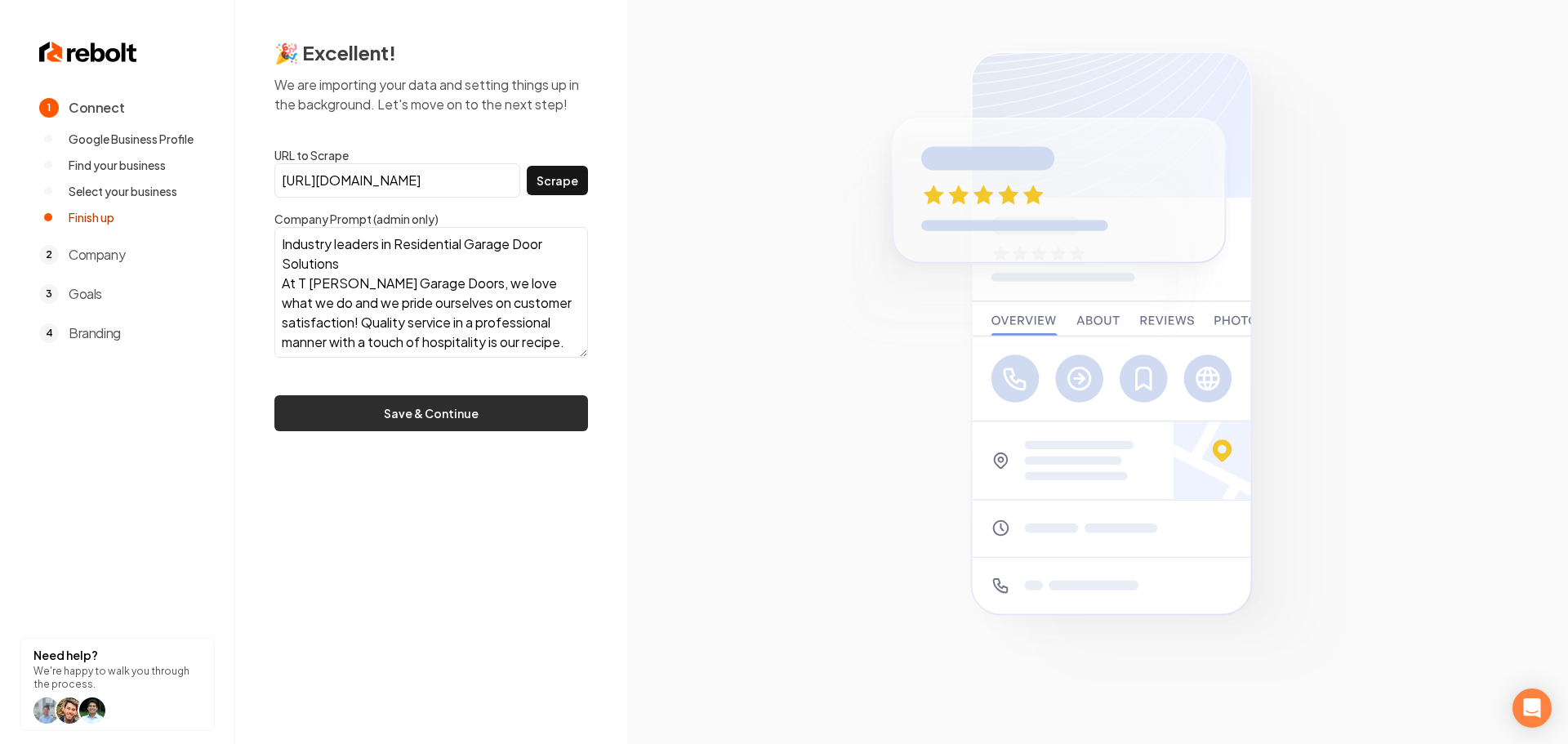
click at [530, 414] on button "Save & Continue" at bounding box center [430, 413] width 313 height 36
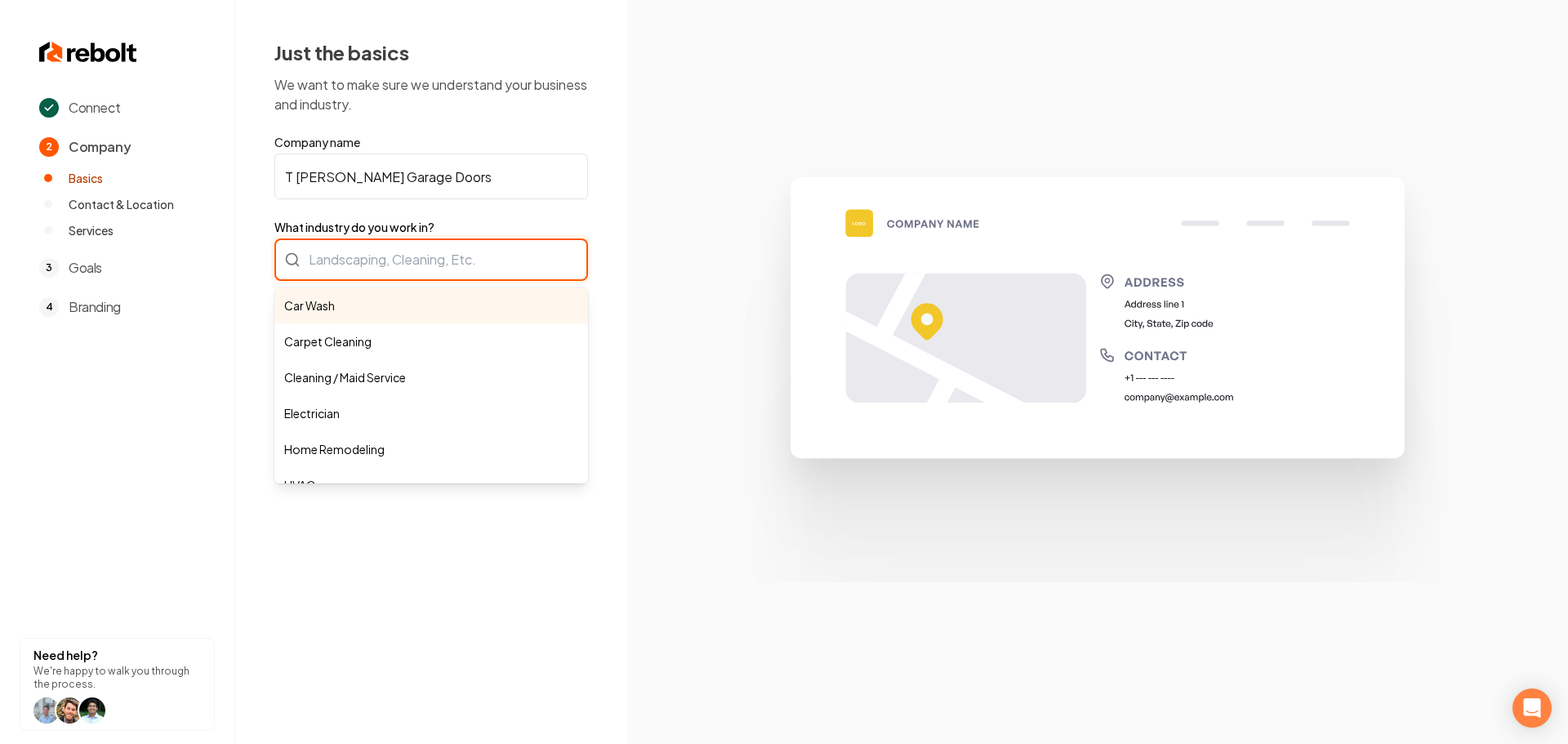
drag, startPoint x: 442, startPoint y: 269, endPoint x: 430, endPoint y: 271, distance: 12.2
click at [441, 269] on div "Car Wash Carpet Cleaning Cleaning / Maid Service Electrician Home Remodeling HV…" at bounding box center [430, 260] width 313 height 43
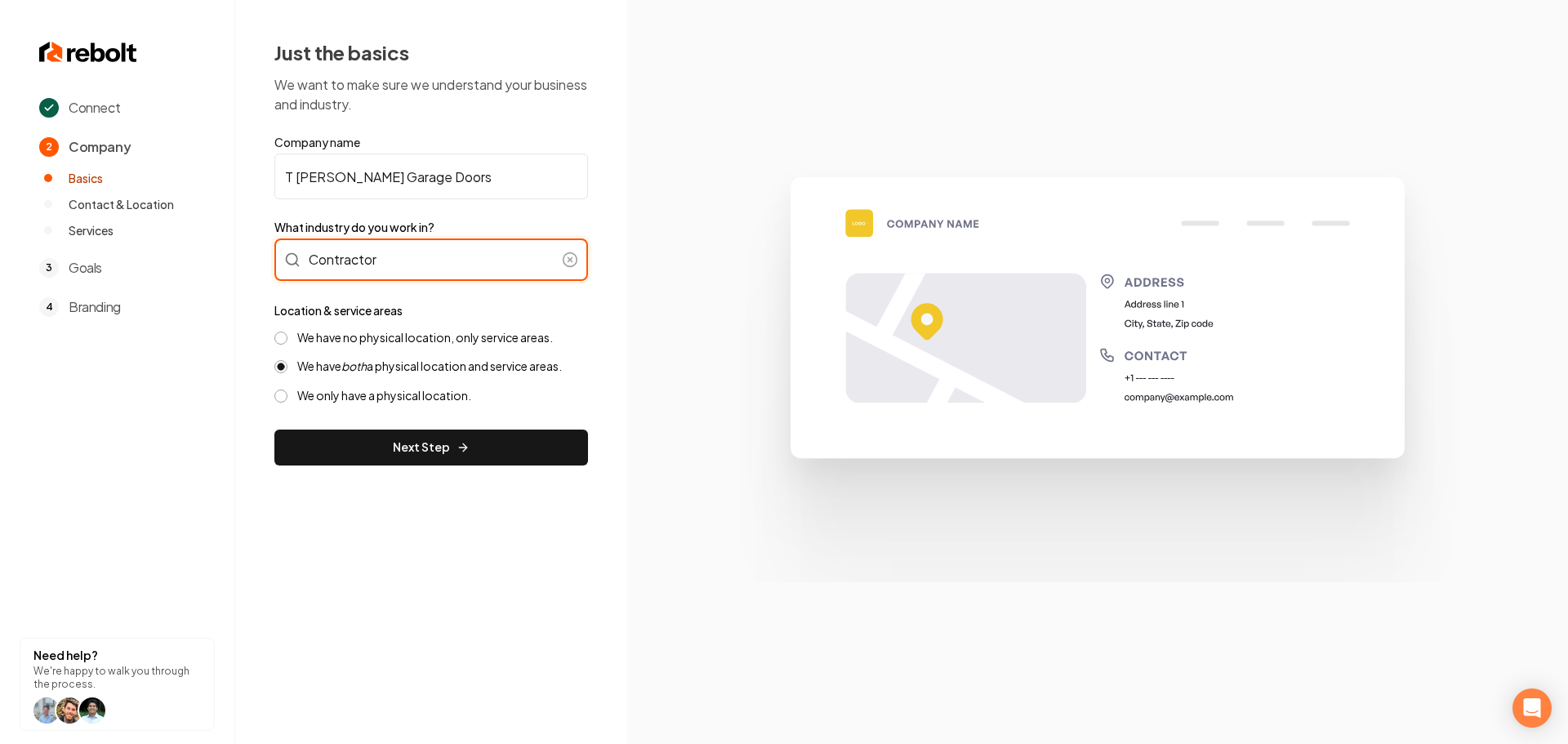
type input "Contractor"
click at [350, 338] on label "We have no physical location, only service areas." at bounding box center [425, 338] width 256 height 15
click at [288, 338] on button "We have no physical location, only service areas." at bounding box center [281, 338] width 13 height 13
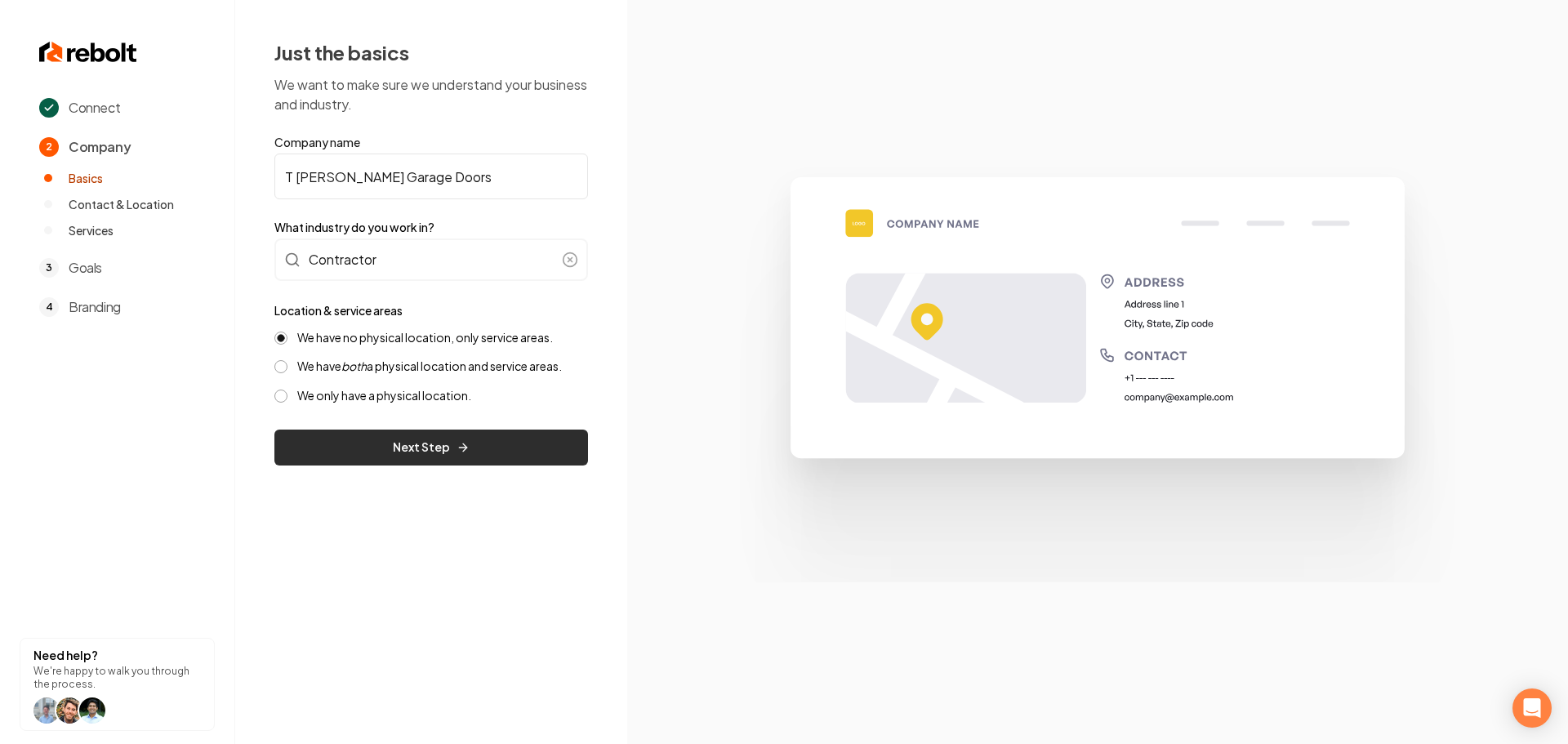
click at [356, 458] on button "Next Step" at bounding box center [430, 447] width 313 height 36
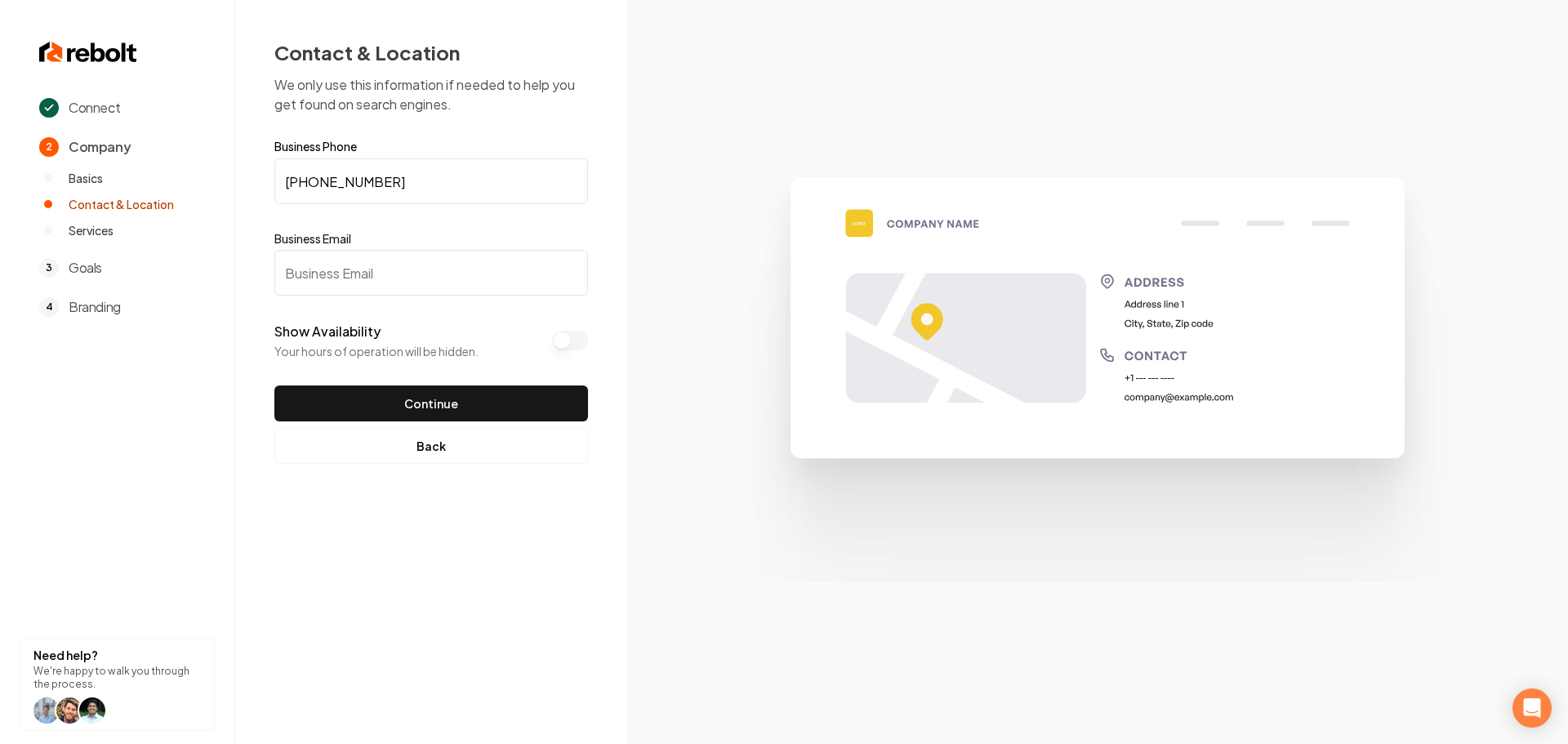
click at [414, 281] on input "Business Email" at bounding box center [430, 273] width 313 height 46
paste input "[EMAIL_ADDRESS][DOMAIN_NAME]"
type input "[EMAIL_ADDRESS][DOMAIN_NAME]"
click at [445, 416] on button "Continue" at bounding box center [430, 403] width 313 height 36
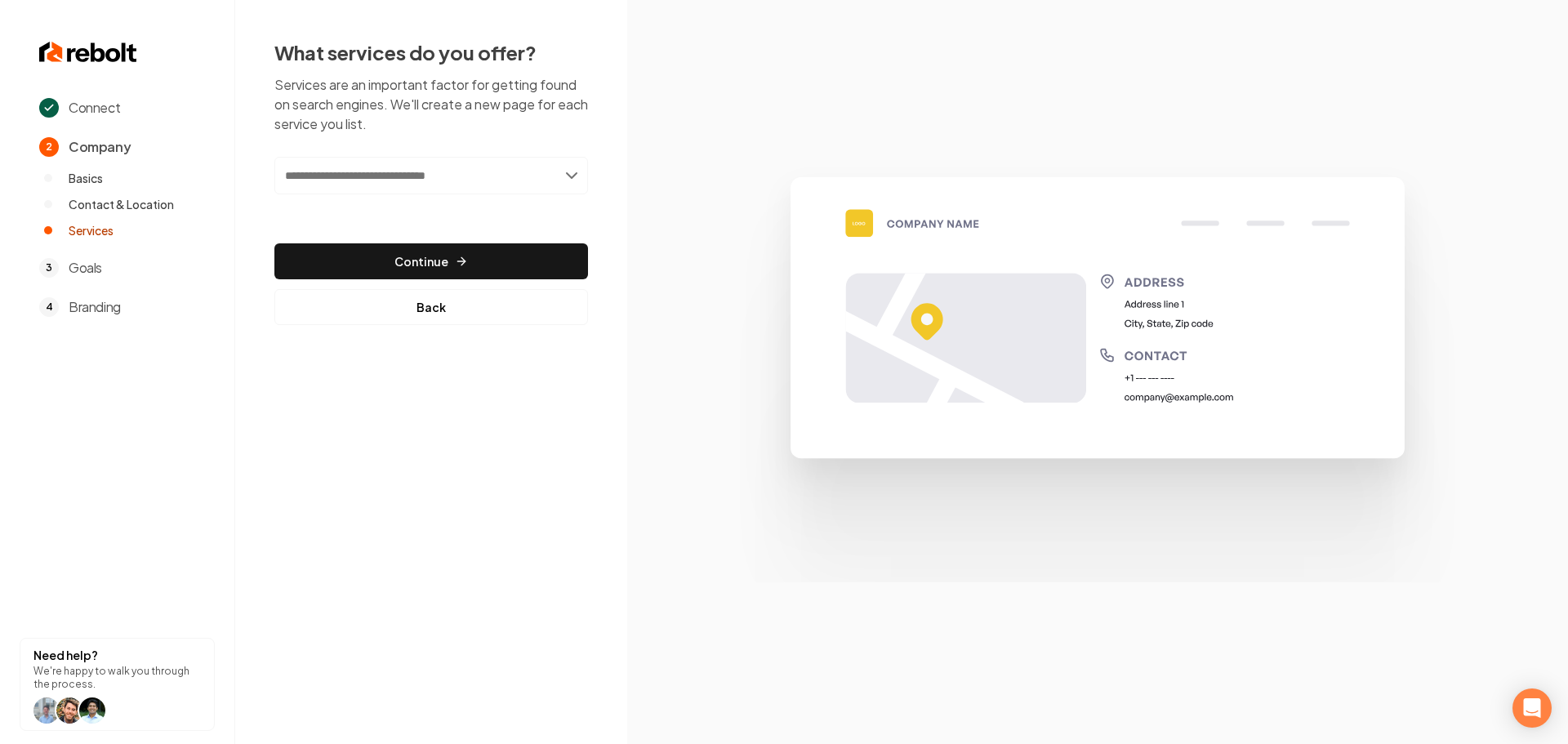
click at [435, 180] on input "text" at bounding box center [430, 175] width 313 height 37
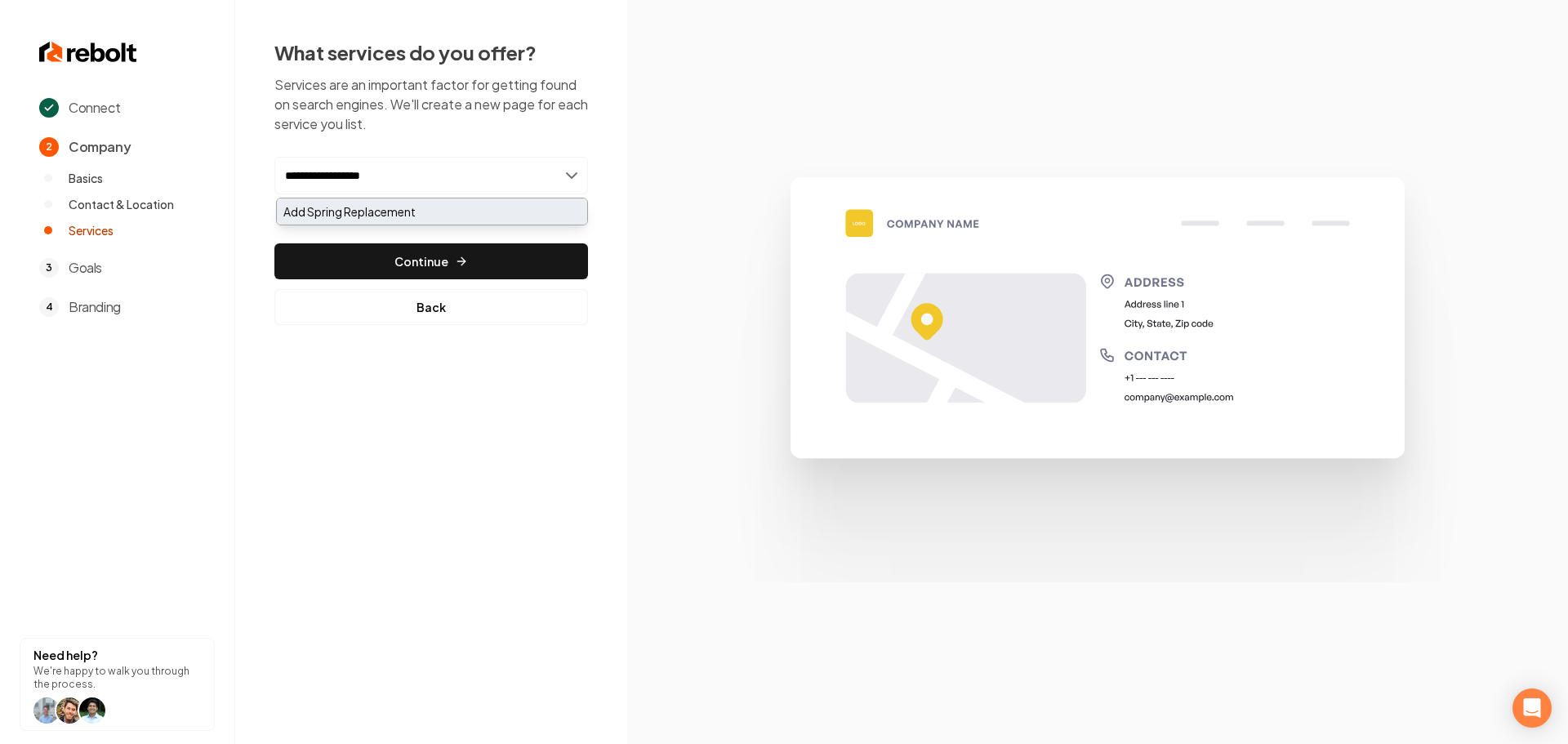
type input "**********"
click at [400, 213] on div "Add Spring Replacement" at bounding box center [432, 210] width 310 height 26
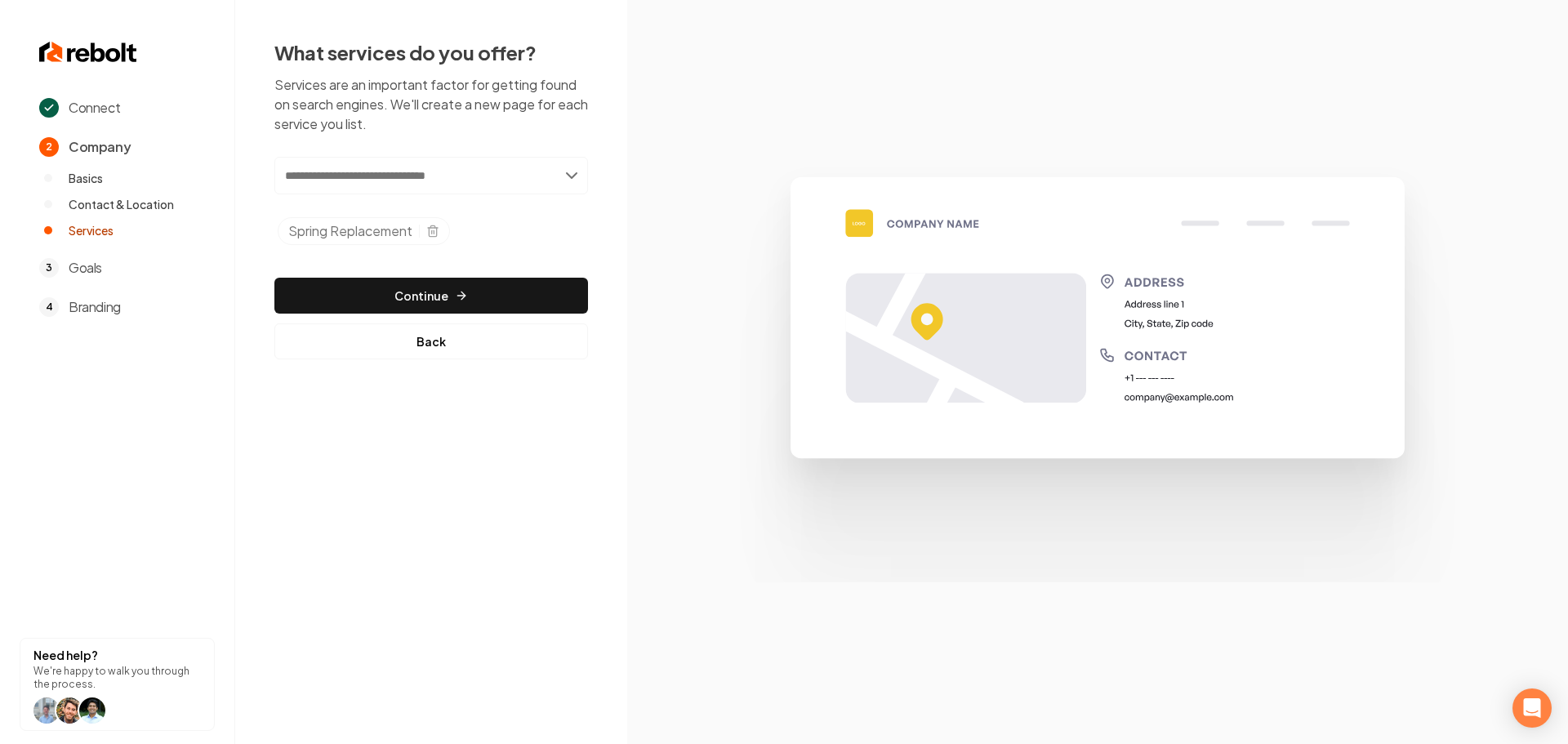
click at [426, 181] on input "text" at bounding box center [430, 175] width 313 height 37
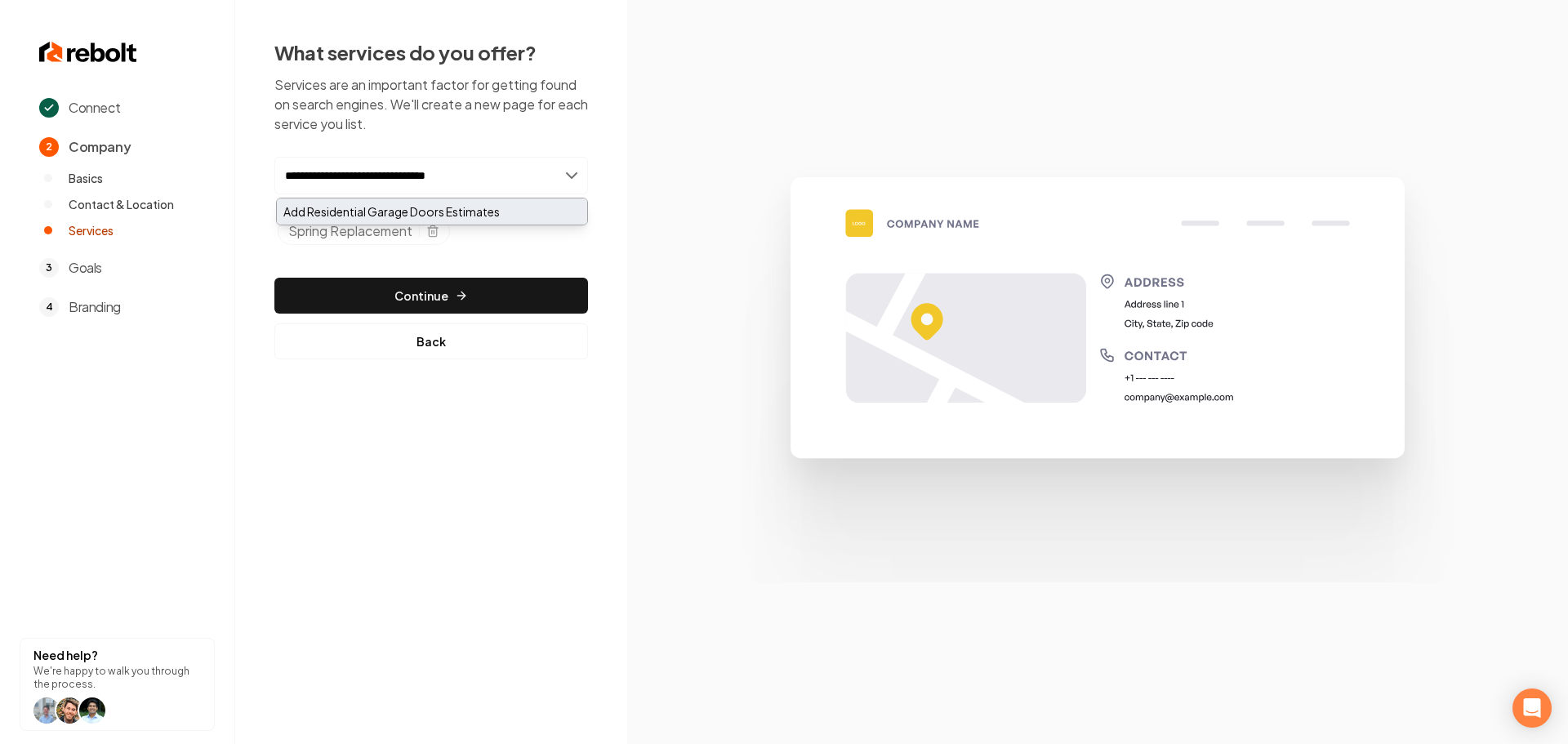
type input "**********"
click at [435, 202] on div "Add Residential Garage Doors Estimates" at bounding box center [432, 210] width 310 height 26
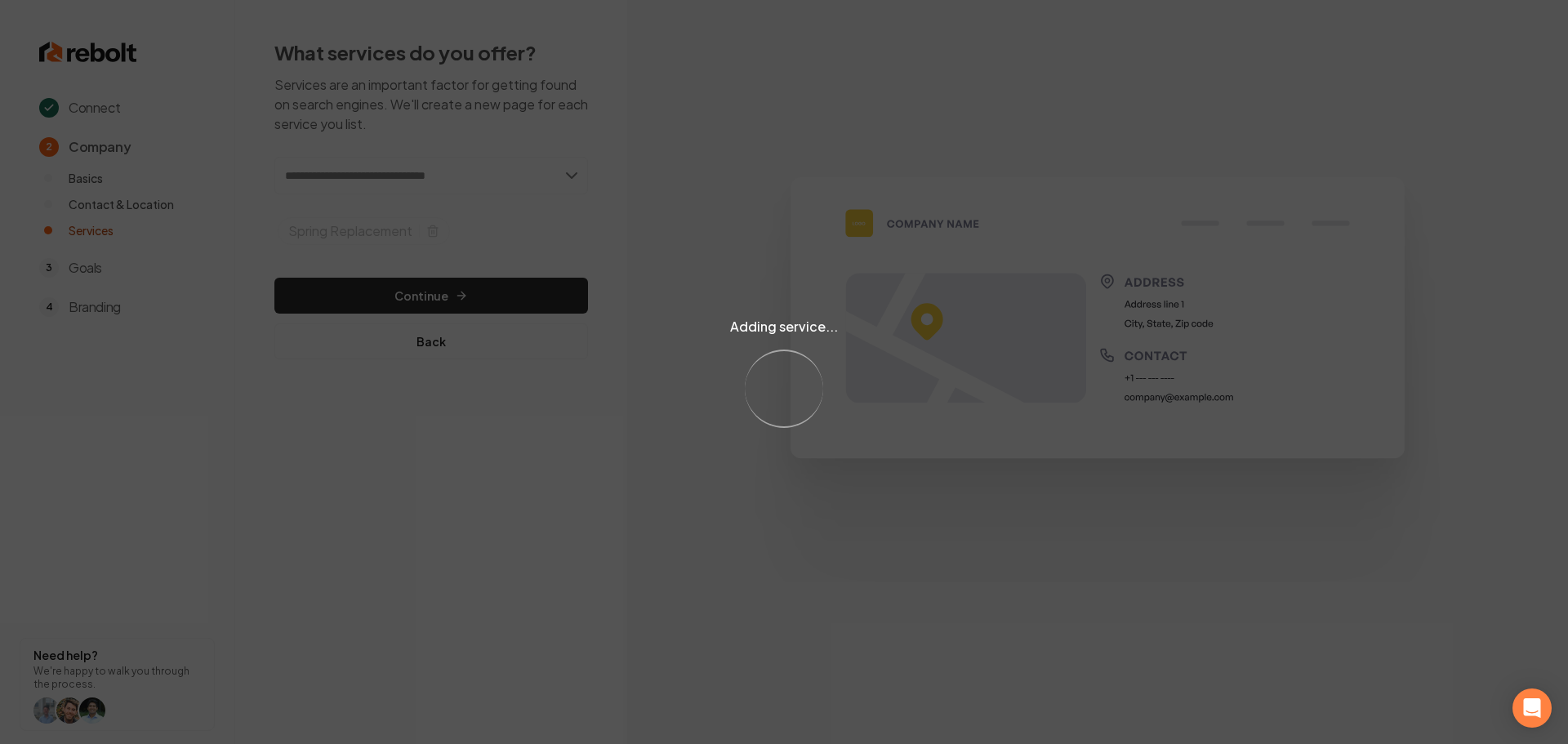
click at [464, 178] on div "Adding service... Loading..." at bounding box center [784, 372] width 1568 height 744
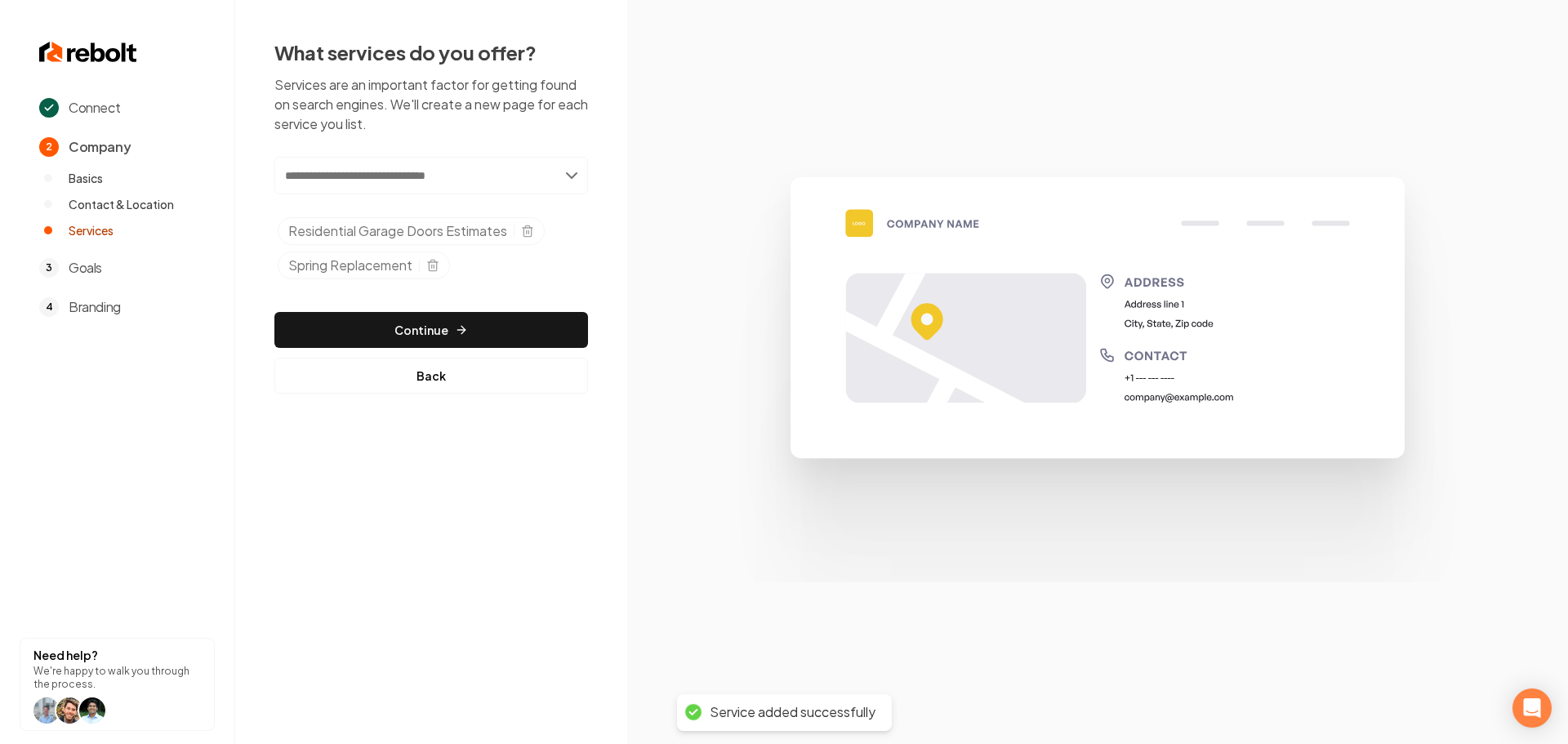
click at [471, 170] on input "text" at bounding box center [430, 175] width 313 height 37
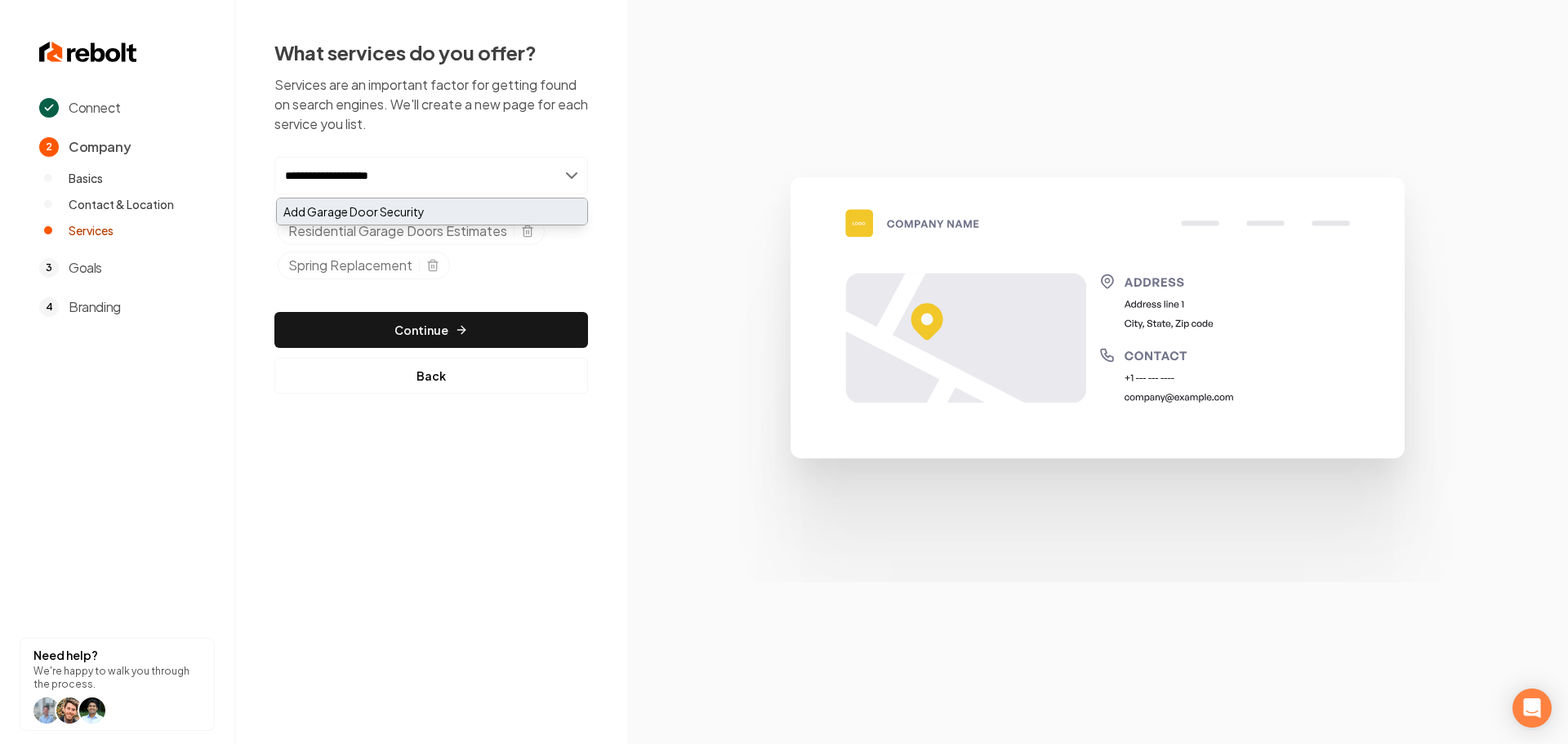
type input "**********"
click at [443, 204] on div "Add Garage Door Security" at bounding box center [432, 210] width 310 height 26
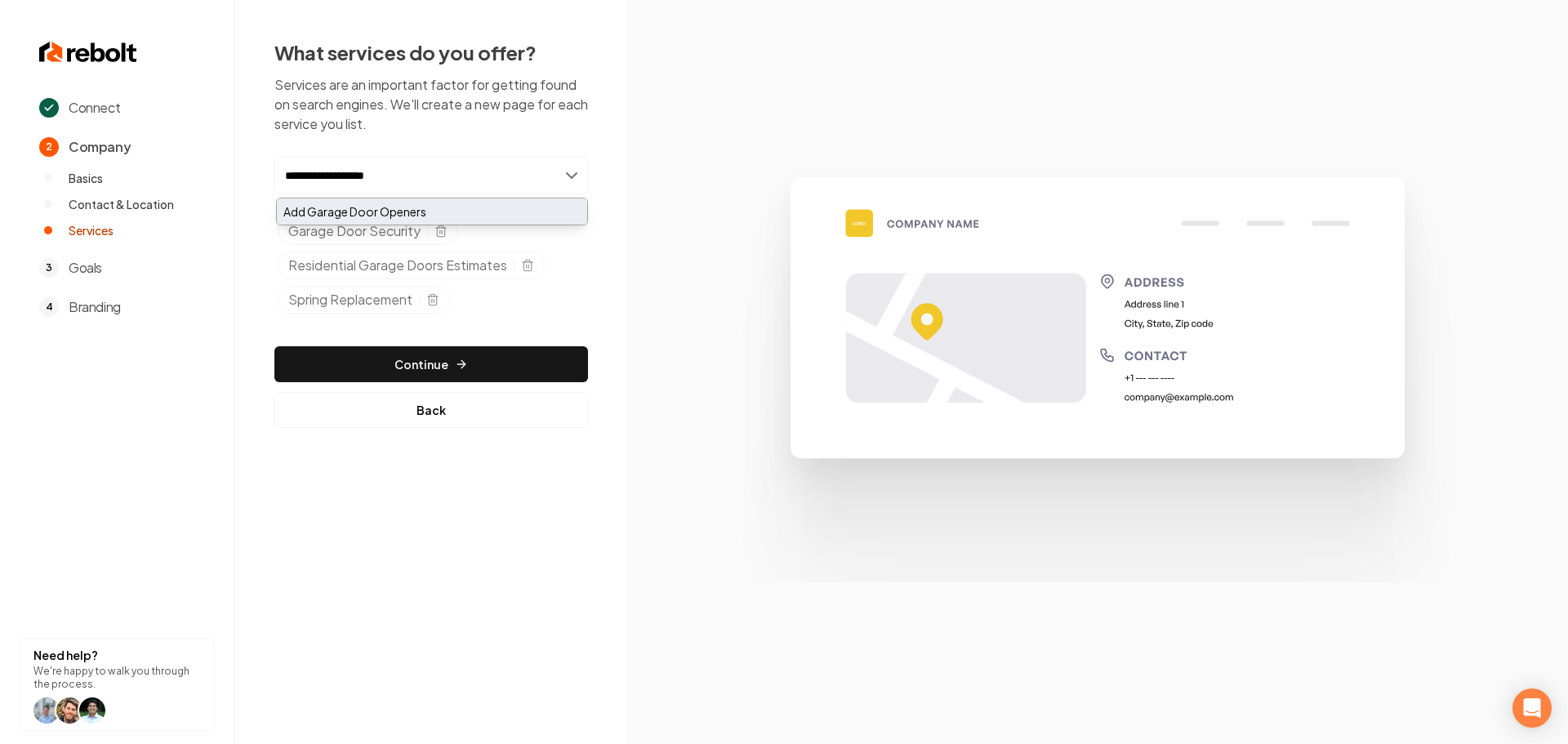
type input "**********"
click at [478, 208] on div "Add Garage Door Openers" at bounding box center [432, 210] width 310 height 26
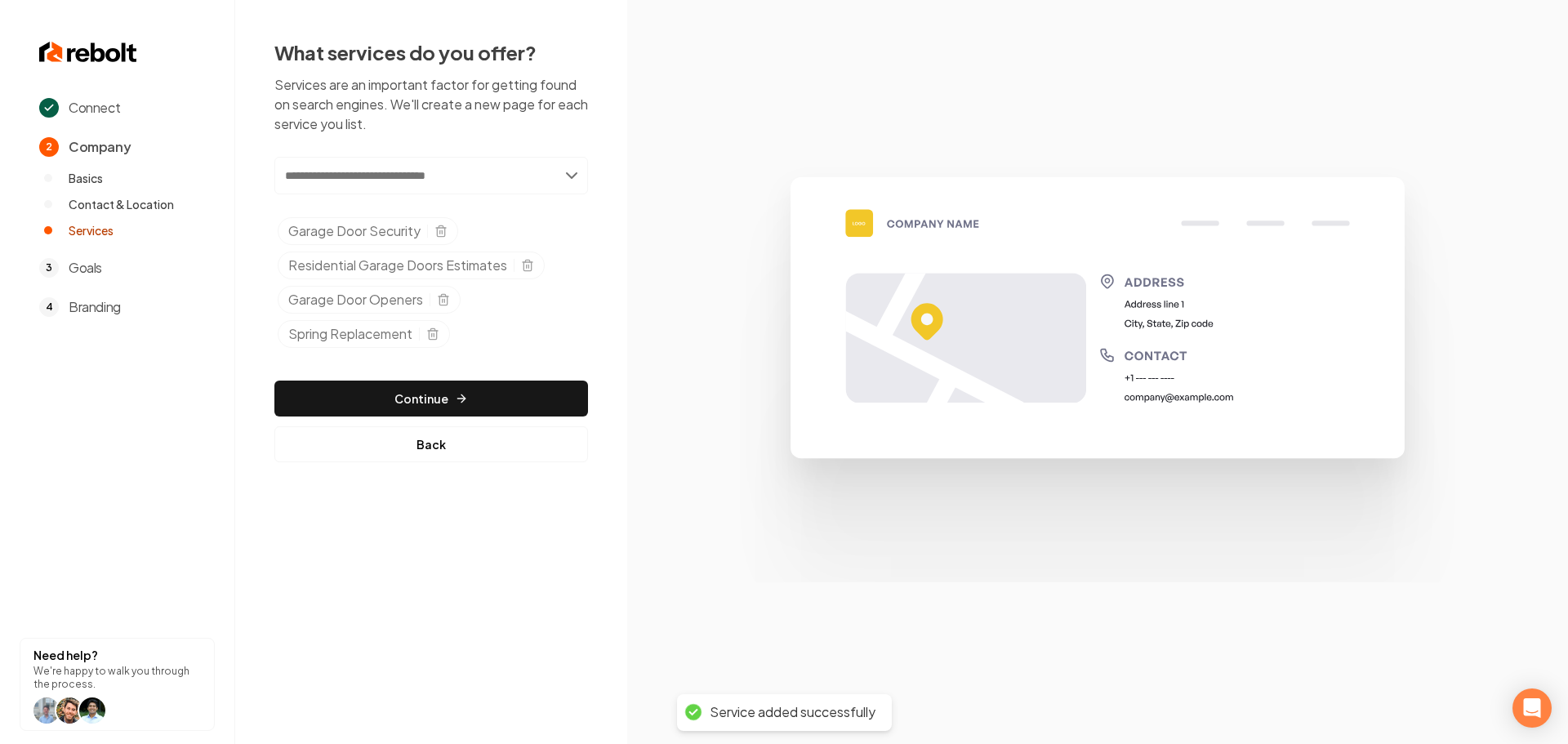
click at [450, 169] on input "text" at bounding box center [430, 175] width 313 height 37
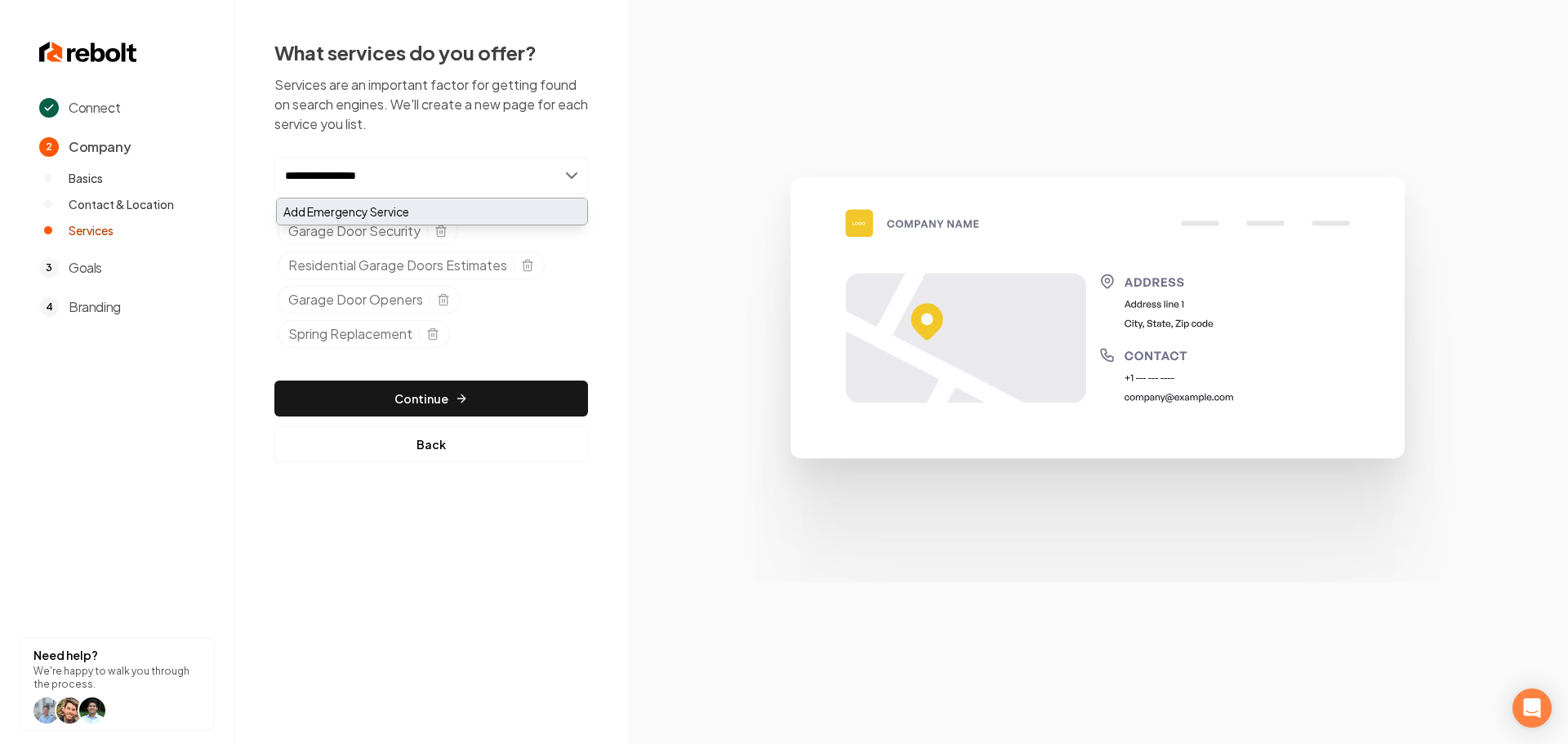
type input "**********"
click at [437, 214] on div "Add Emergency Service" at bounding box center [432, 210] width 310 height 26
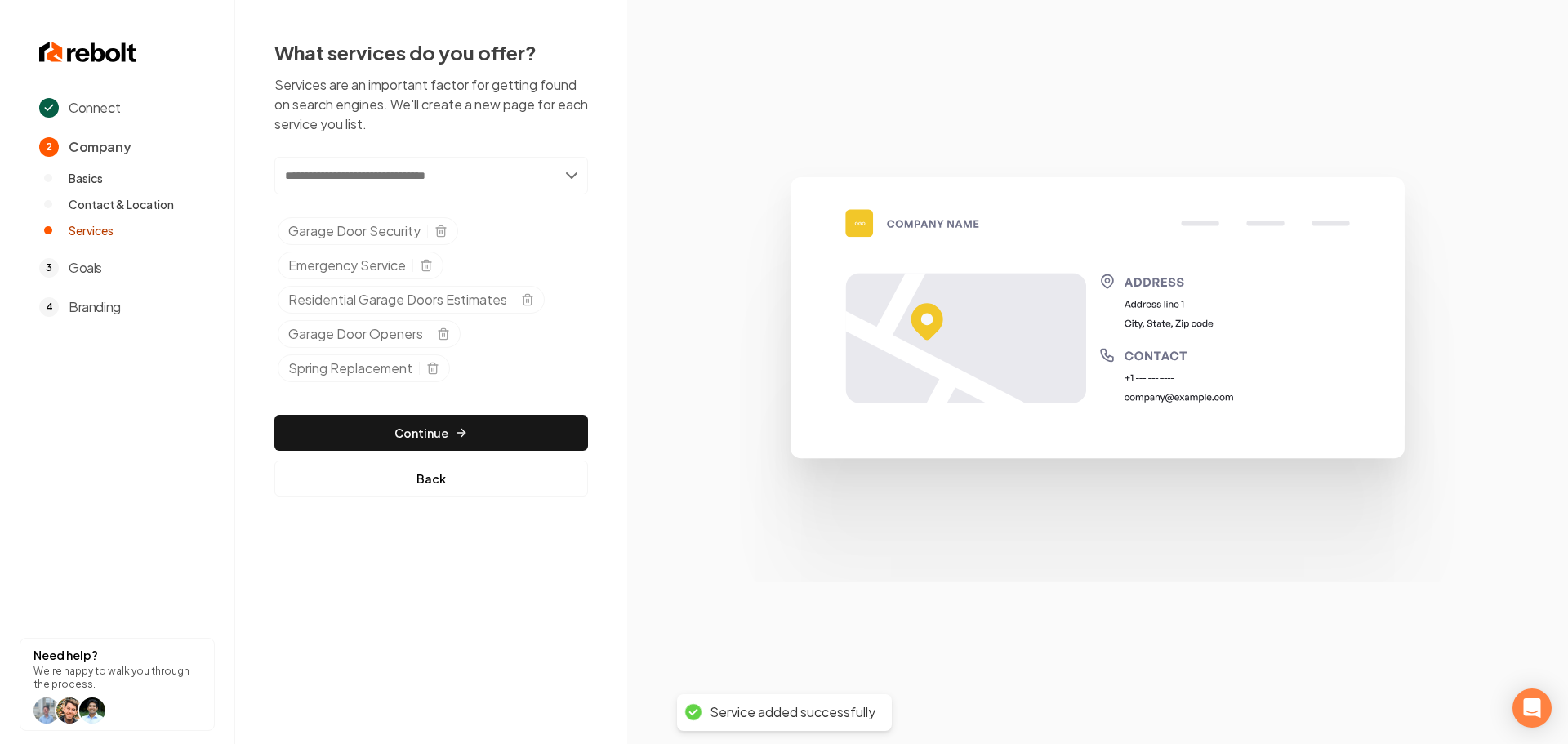
click at [454, 186] on input "text" at bounding box center [430, 175] width 313 height 37
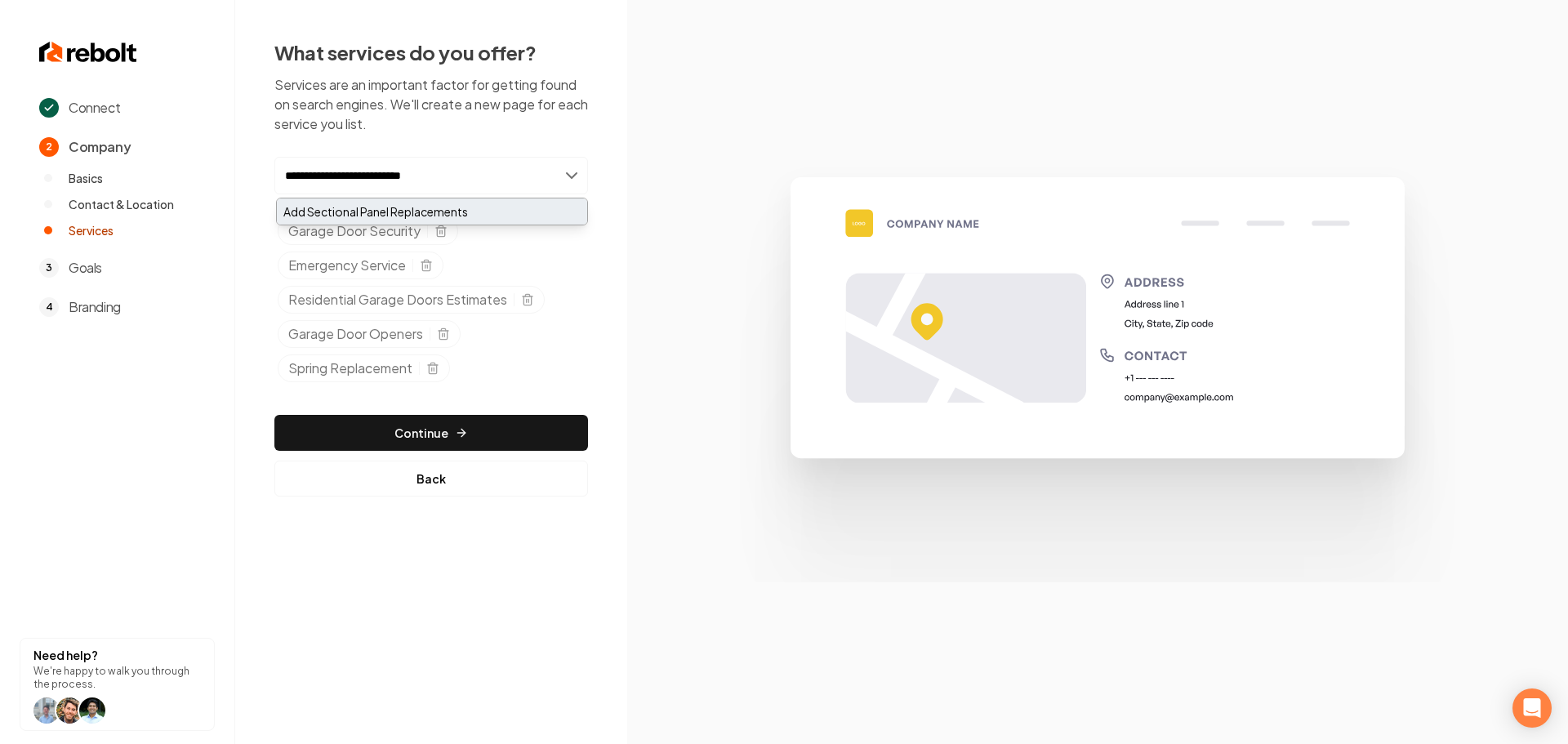
type input "**********"
click at [436, 210] on div "Add Sectional Panel Replacements" at bounding box center [432, 210] width 310 height 26
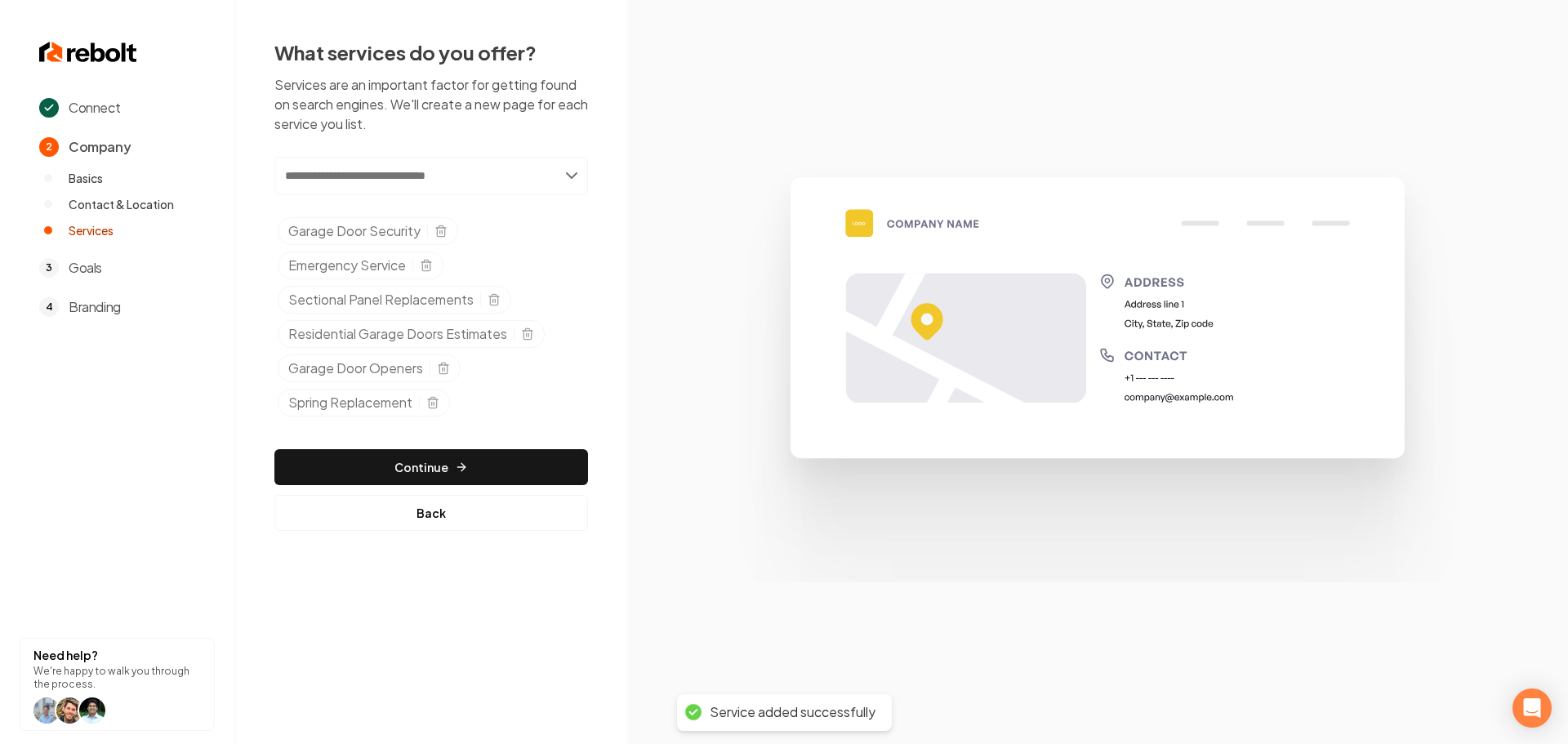
click at [496, 181] on input "text" at bounding box center [430, 175] width 313 height 37
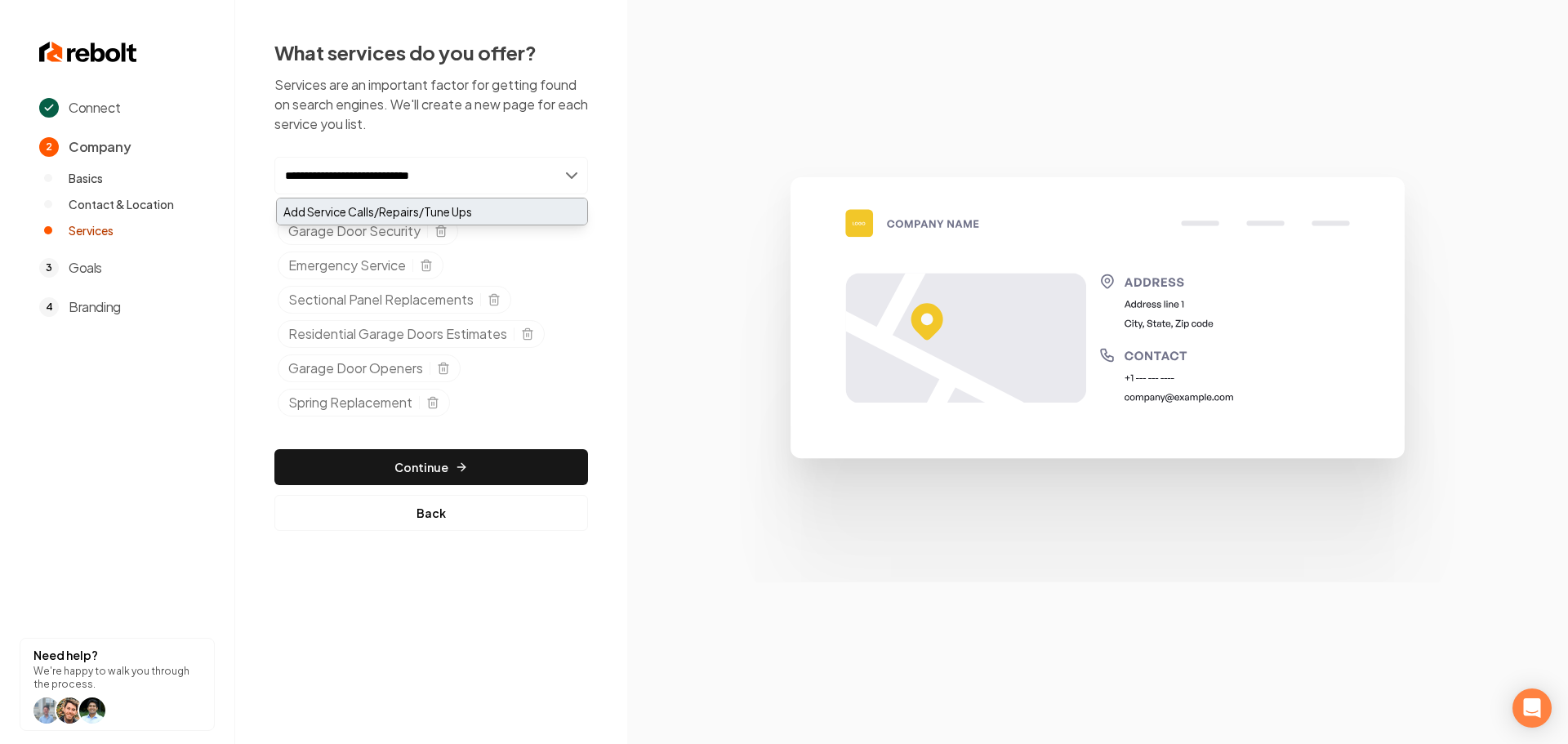
type input "**********"
click at [464, 208] on div "Add Service Calls/Repairs/Tune Ups" at bounding box center [432, 210] width 310 height 26
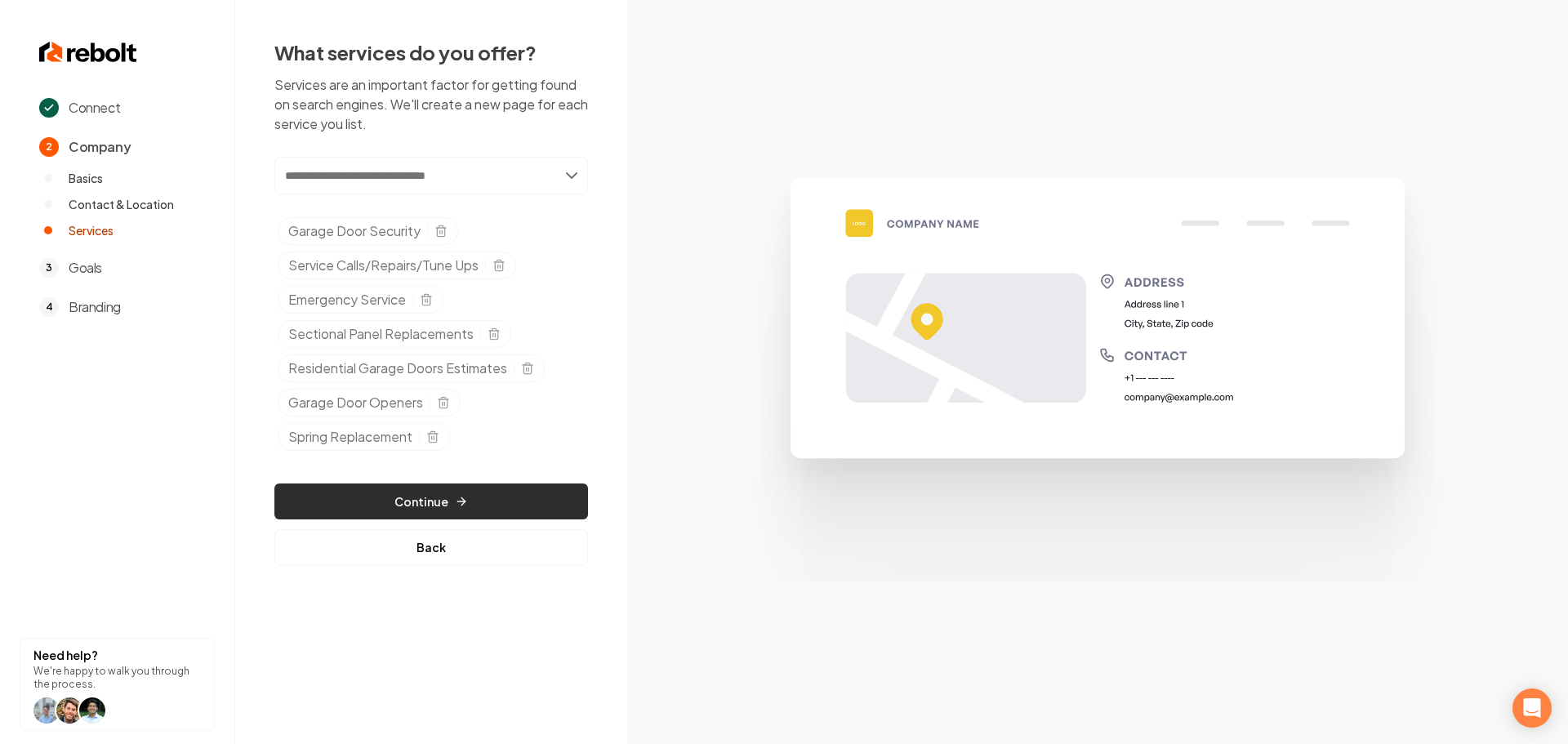
click at [485, 502] on button "Continue" at bounding box center [430, 501] width 313 height 36
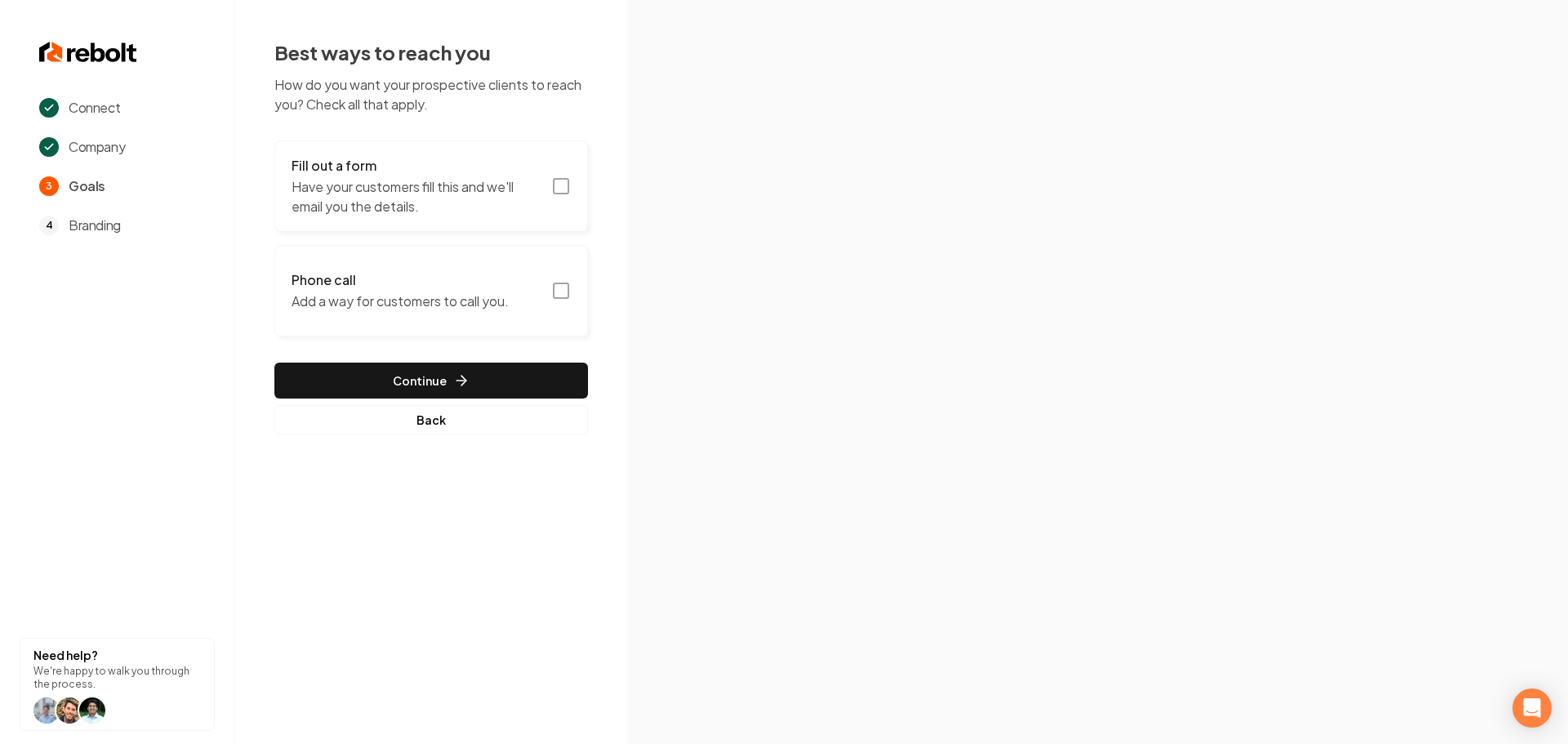
click at [564, 192] on rect "button" at bounding box center [561, 186] width 14 height 14
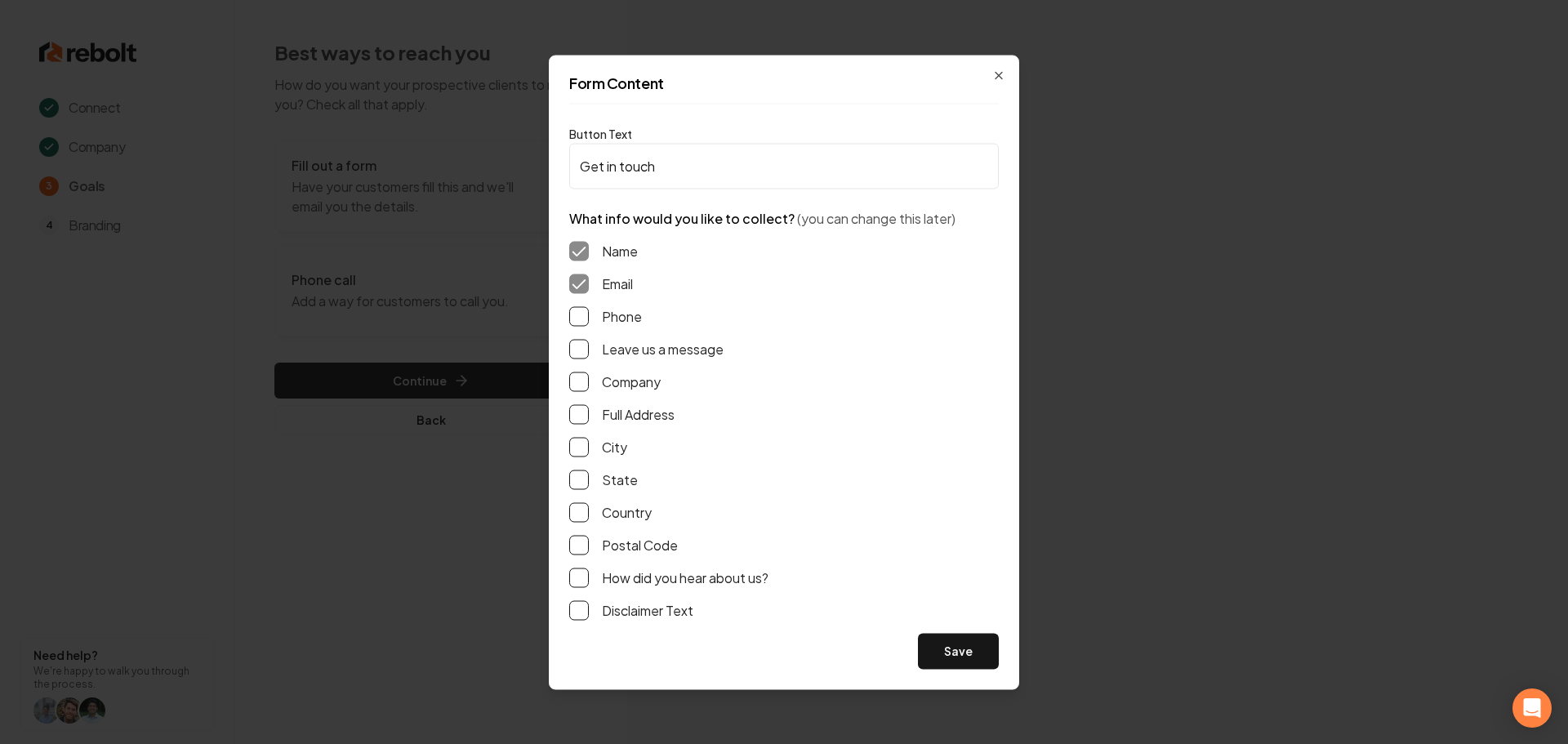
click at [584, 323] on button "Phone" at bounding box center [579, 316] width 20 height 20
click at [580, 349] on button "Leave us a message" at bounding box center [579, 348] width 20 height 20
click at [572, 411] on button "Full Address" at bounding box center [579, 414] width 20 height 20
click at [943, 644] on button "Save" at bounding box center [958, 651] width 81 height 36
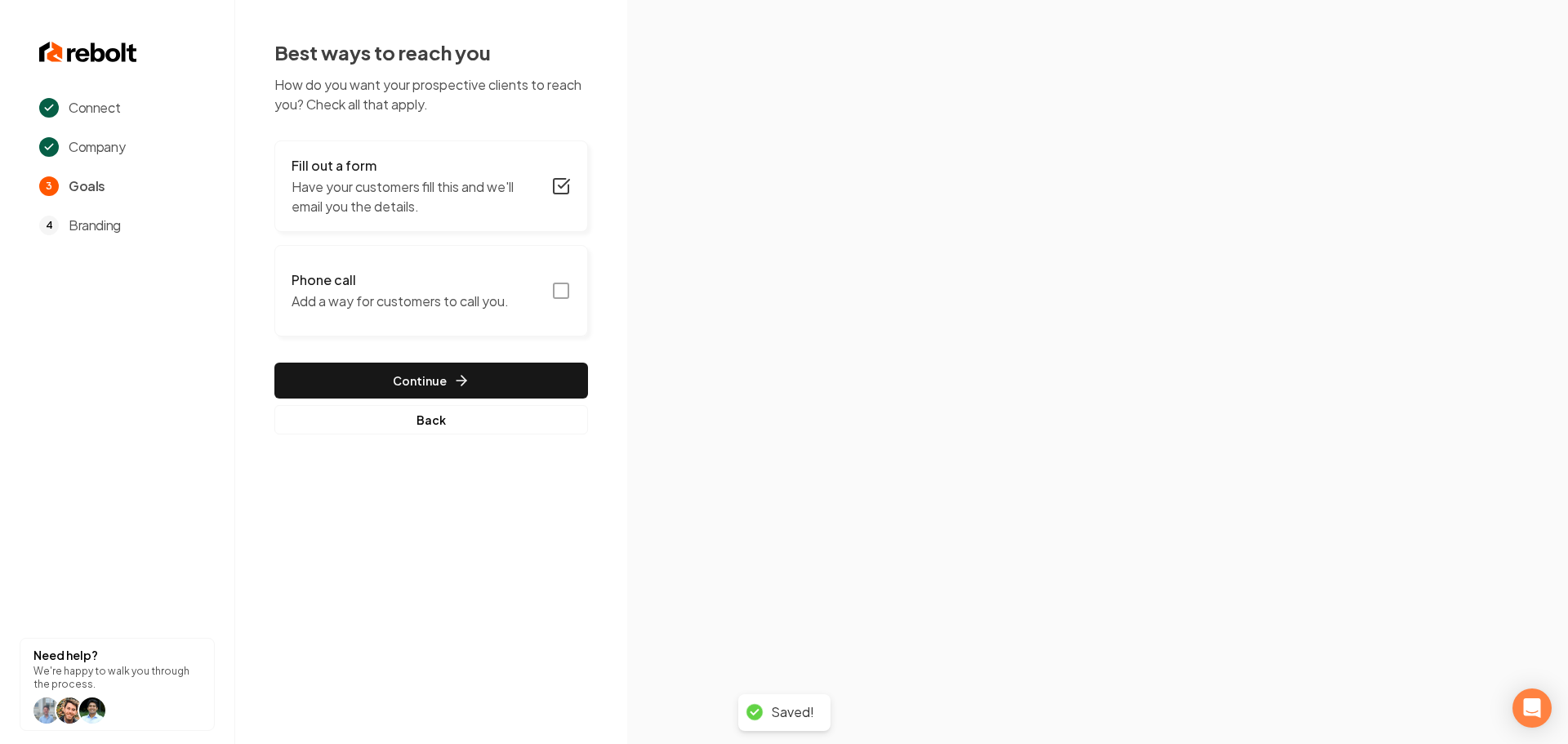
click at [566, 296] on icon "button" at bounding box center [561, 290] width 20 height 20
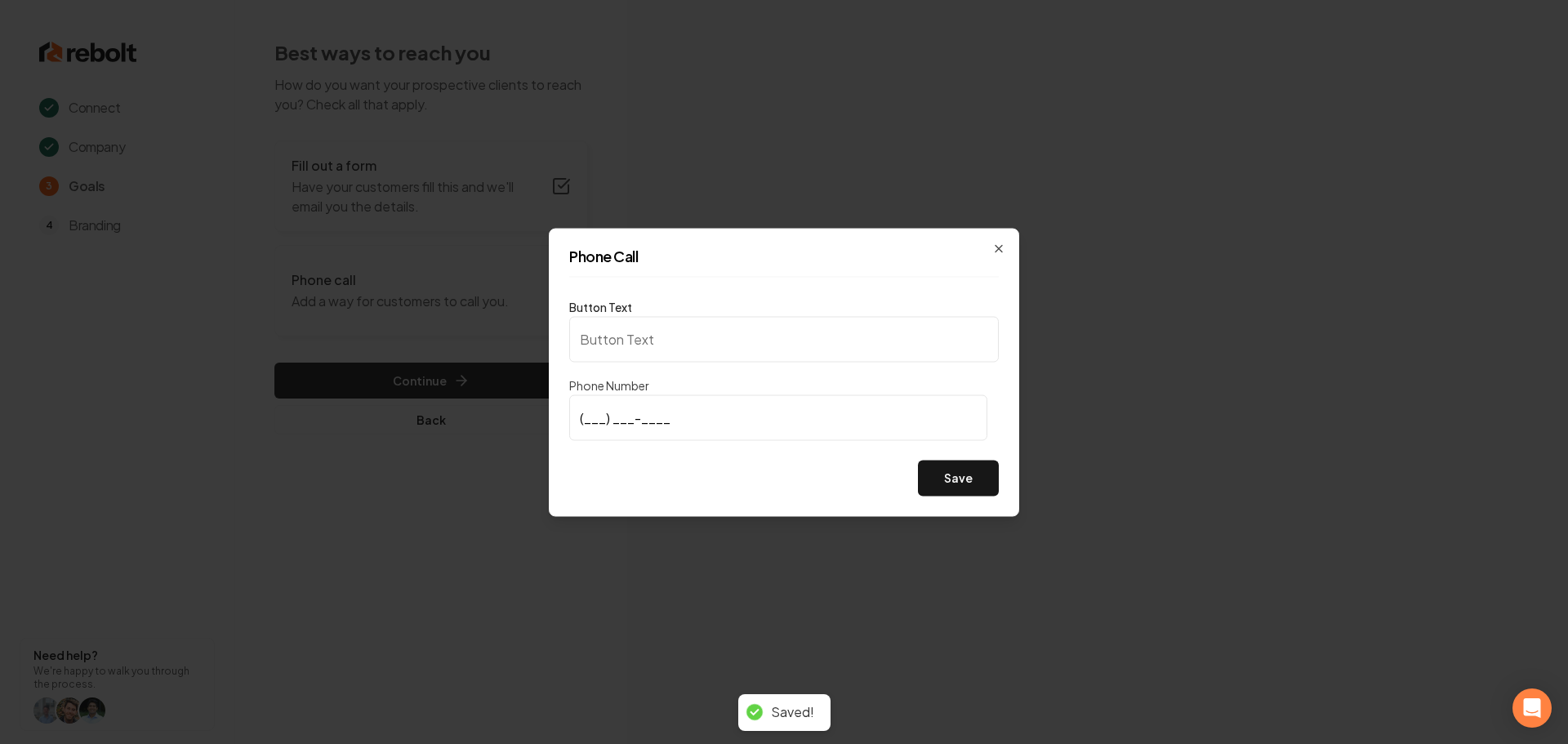
type input "Call us"
type input "(678) 531-2224"
click at [952, 480] on button "Save" at bounding box center [958, 478] width 81 height 36
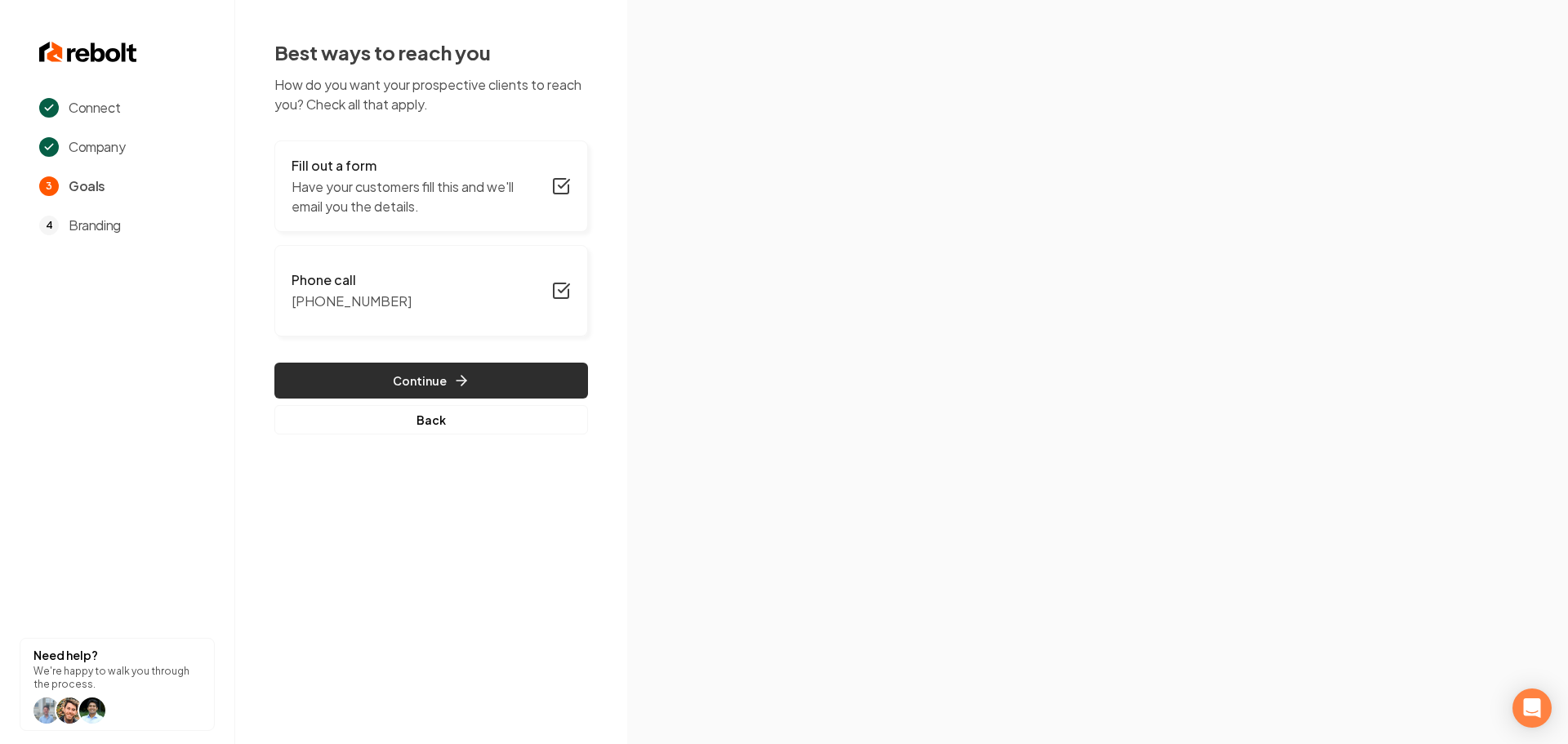
click at [582, 393] on button "Continue" at bounding box center [430, 381] width 313 height 36
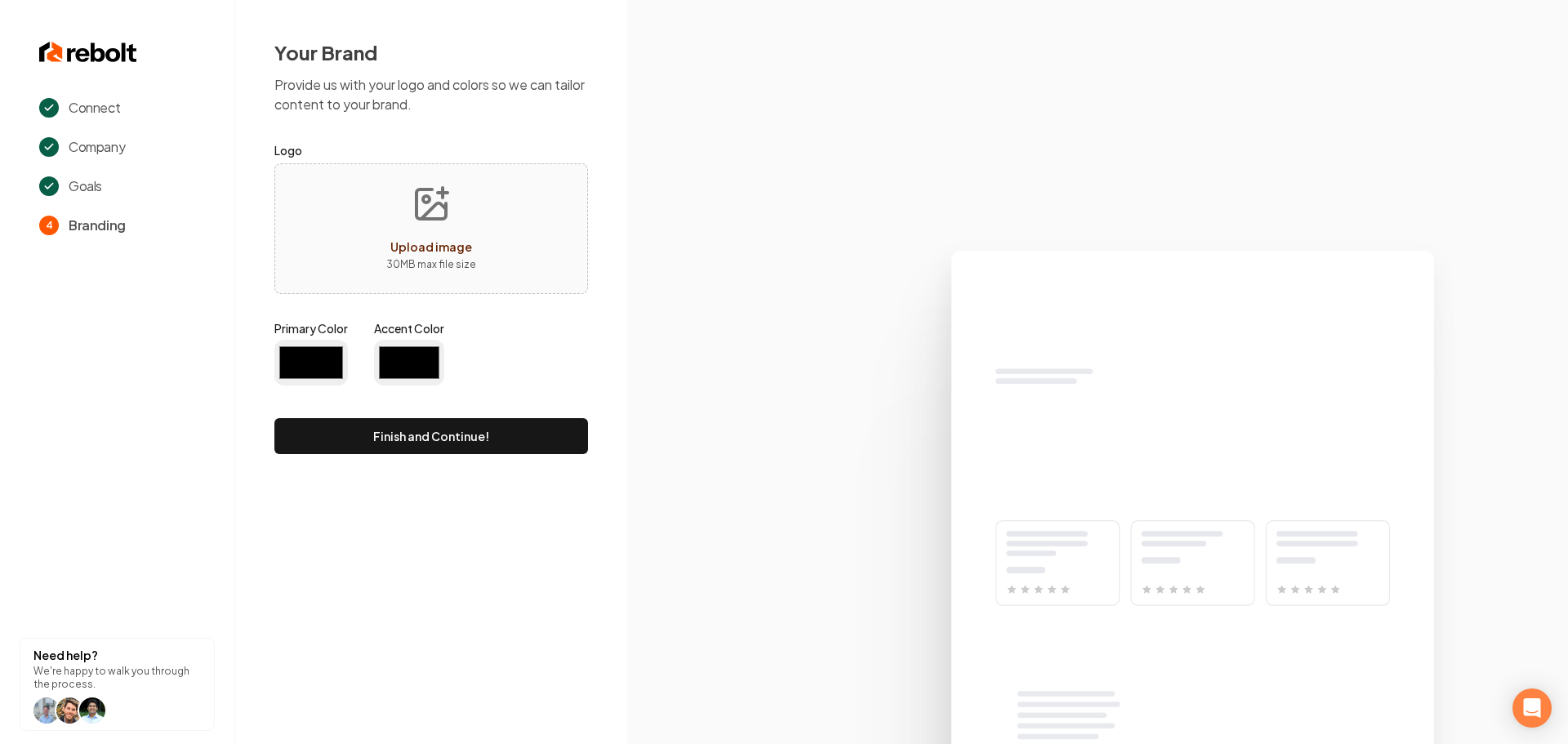
type input "#194d33"
type input "#70be00"
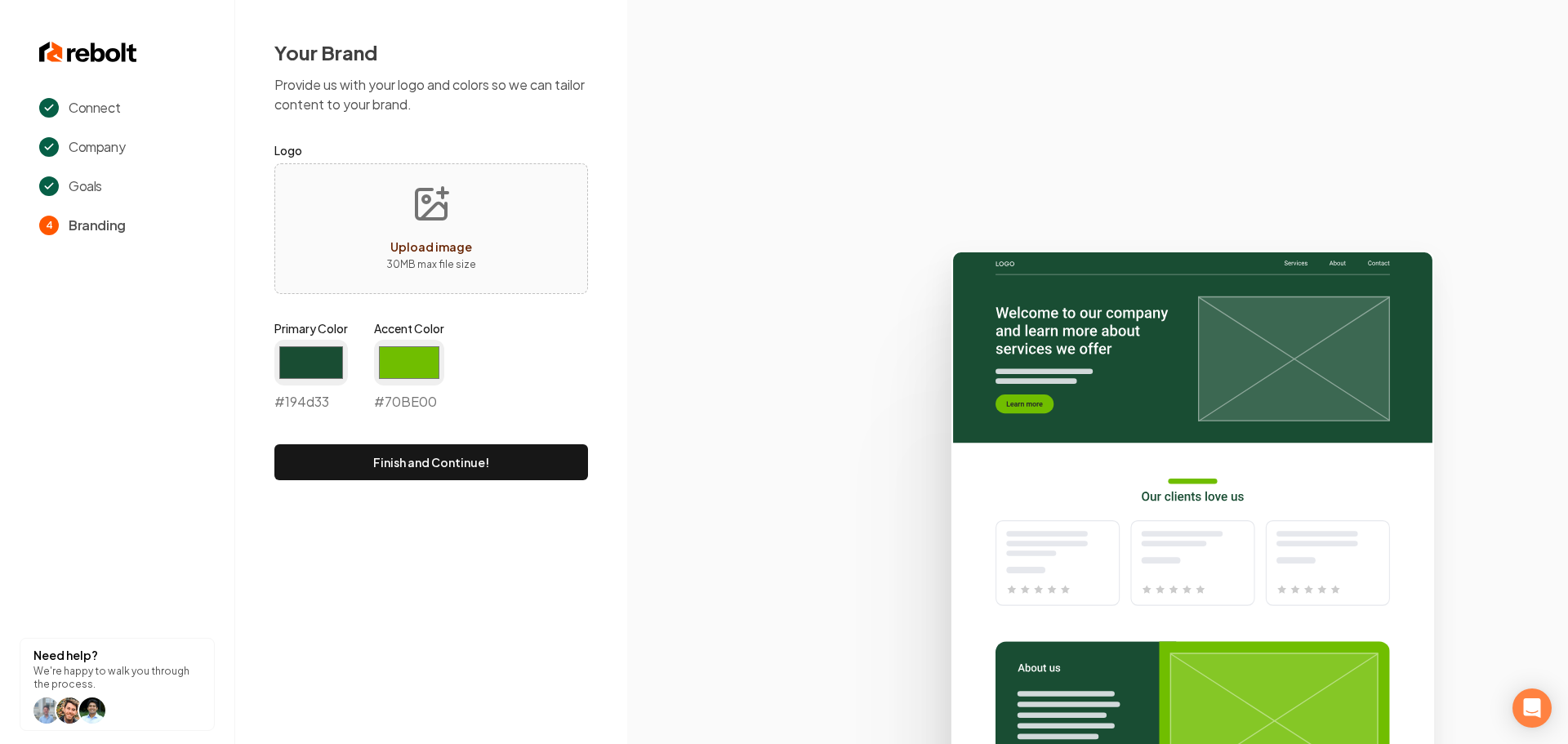
click at [431, 218] on icon "Upload image" at bounding box center [431, 204] width 30 height 29
click at [500, 193] on div "Upload image 30 MB max file size" at bounding box center [430, 228] width 313 height 130
type input "**********"
click at [320, 378] on input "#194d33" at bounding box center [310, 362] width 73 height 46
drag, startPoint x: 297, startPoint y: 363, endPoint x: 317, endPoint y: 373, distance: 22.4
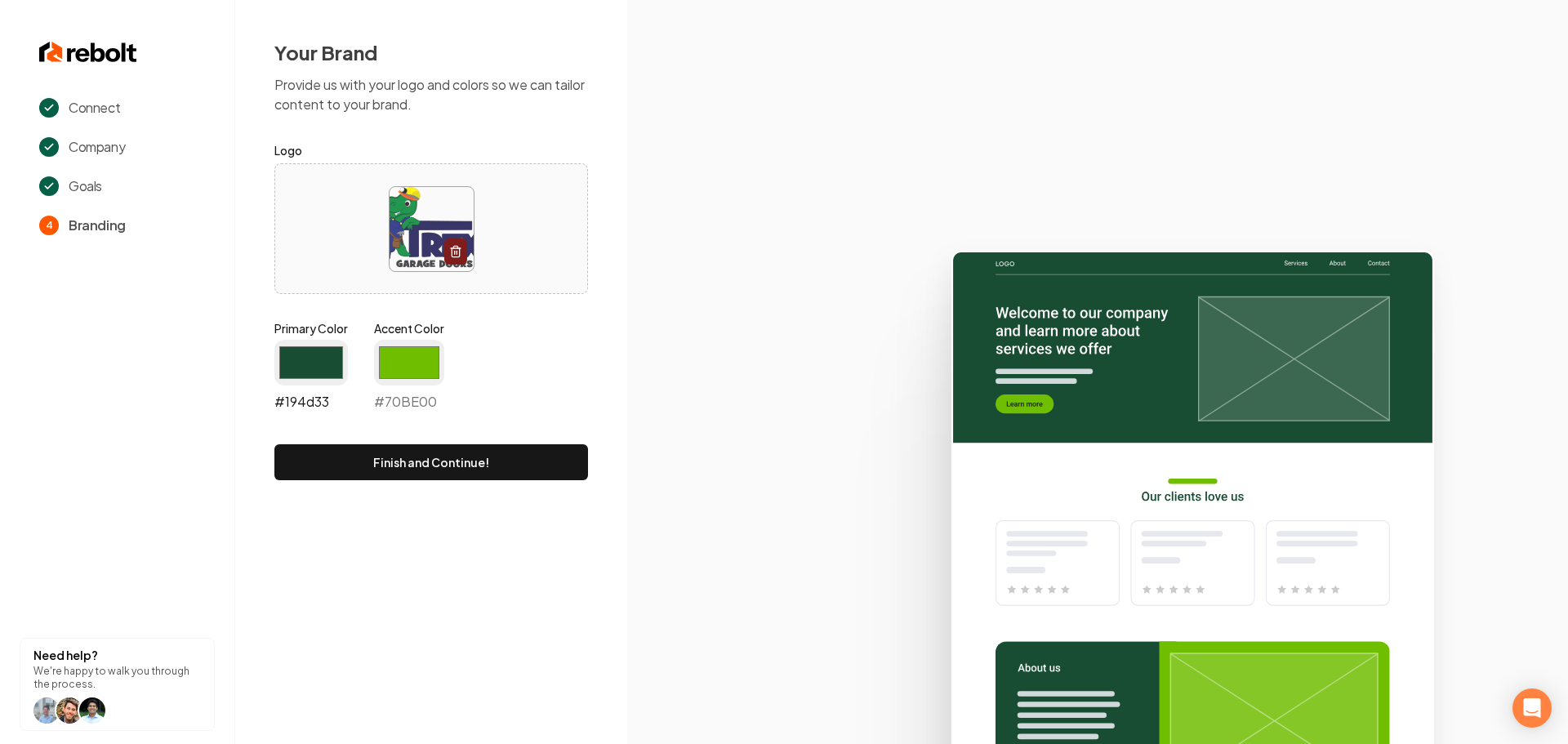
click at [297, 363] on input "#194d33" at bounding box center [310, 362] width 73 height 46
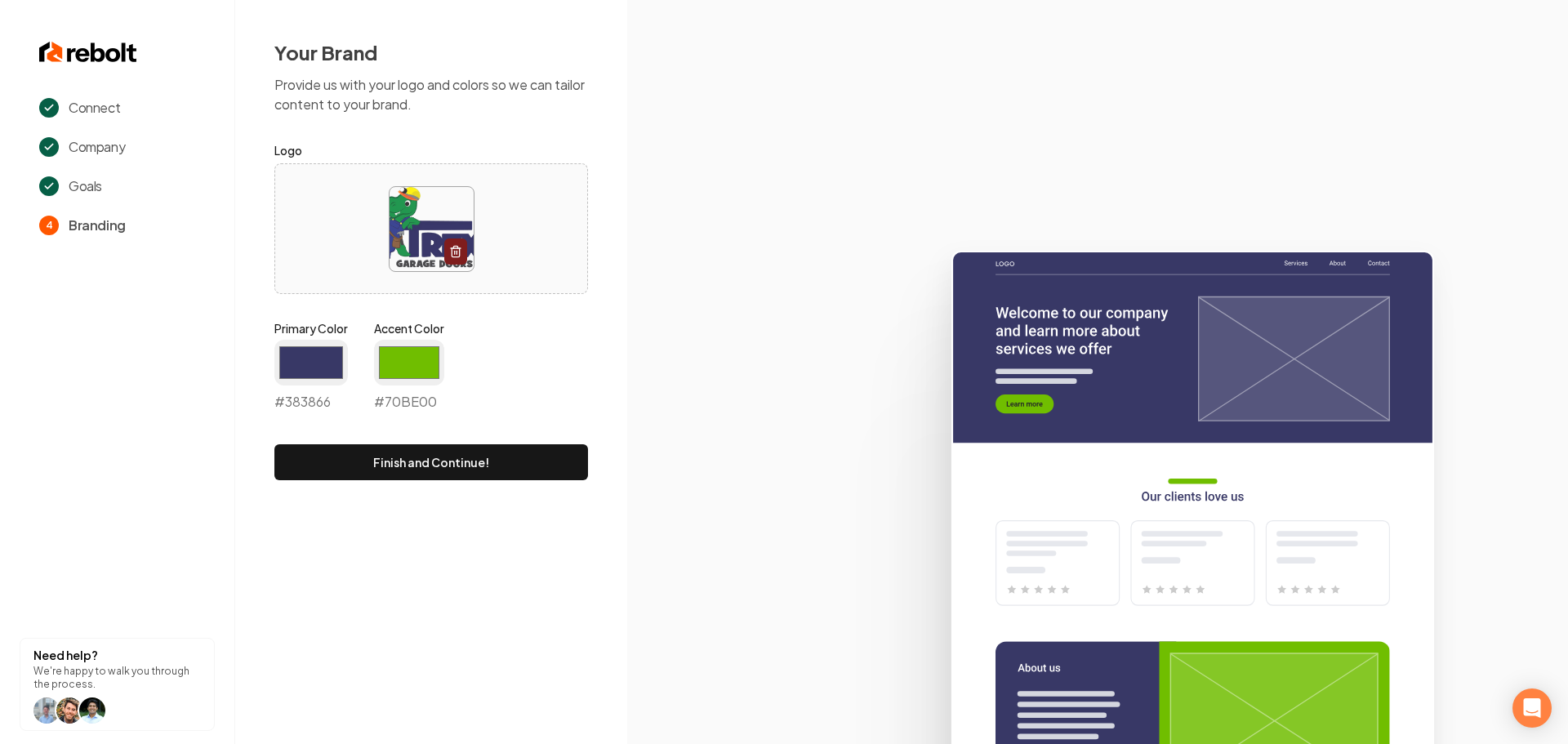
type input "#383866"
click at [543, 395] on div "Primary Color #383866 #383866 Accent Color #70be00 #70BE00" at bounding box center [430, 368] width 313 height 98
click at [388, 368] on input "#70be00" at bounding box center [409, 362] width 70 height 46
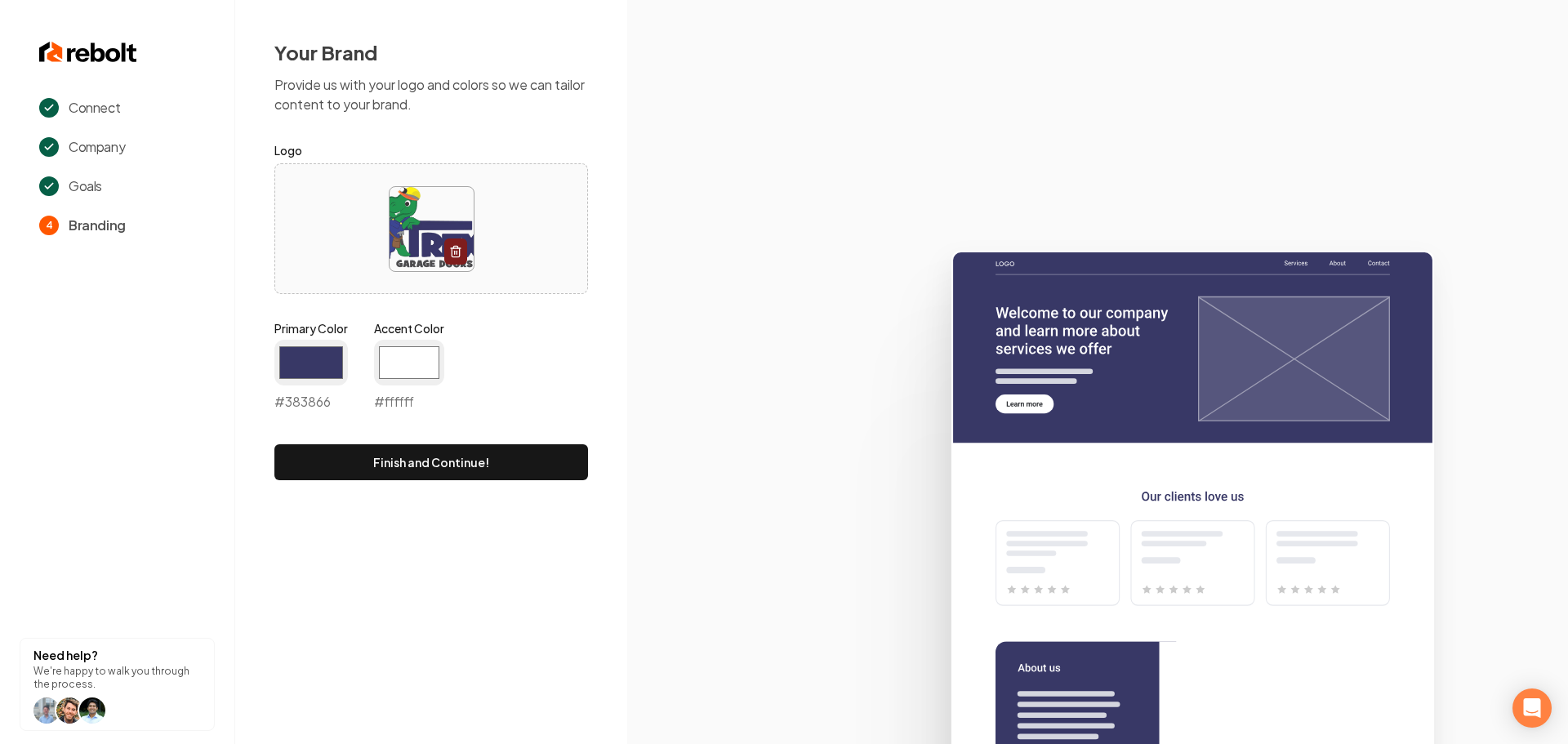
type input "#ffffff"
click at [601, 372] on div "Your Brand Provide us with your logo and colors so we can tailor content to you…" at bounding box center [431, 260] width 392 height 519
click at [478, 455] on button "Finish and Continue!" at bounding box center [430, 462] width 313 height 36
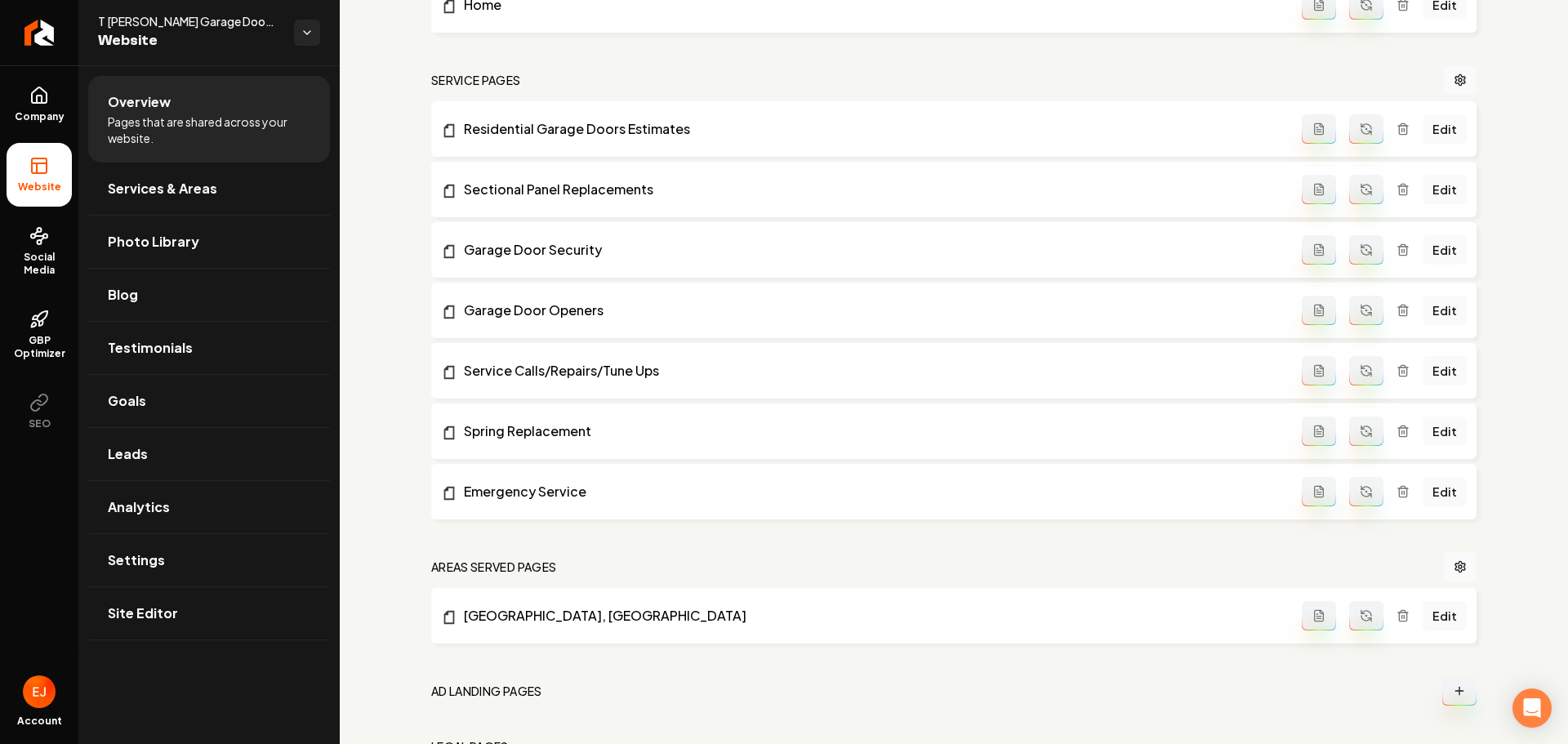
scroll to position [805, 0]
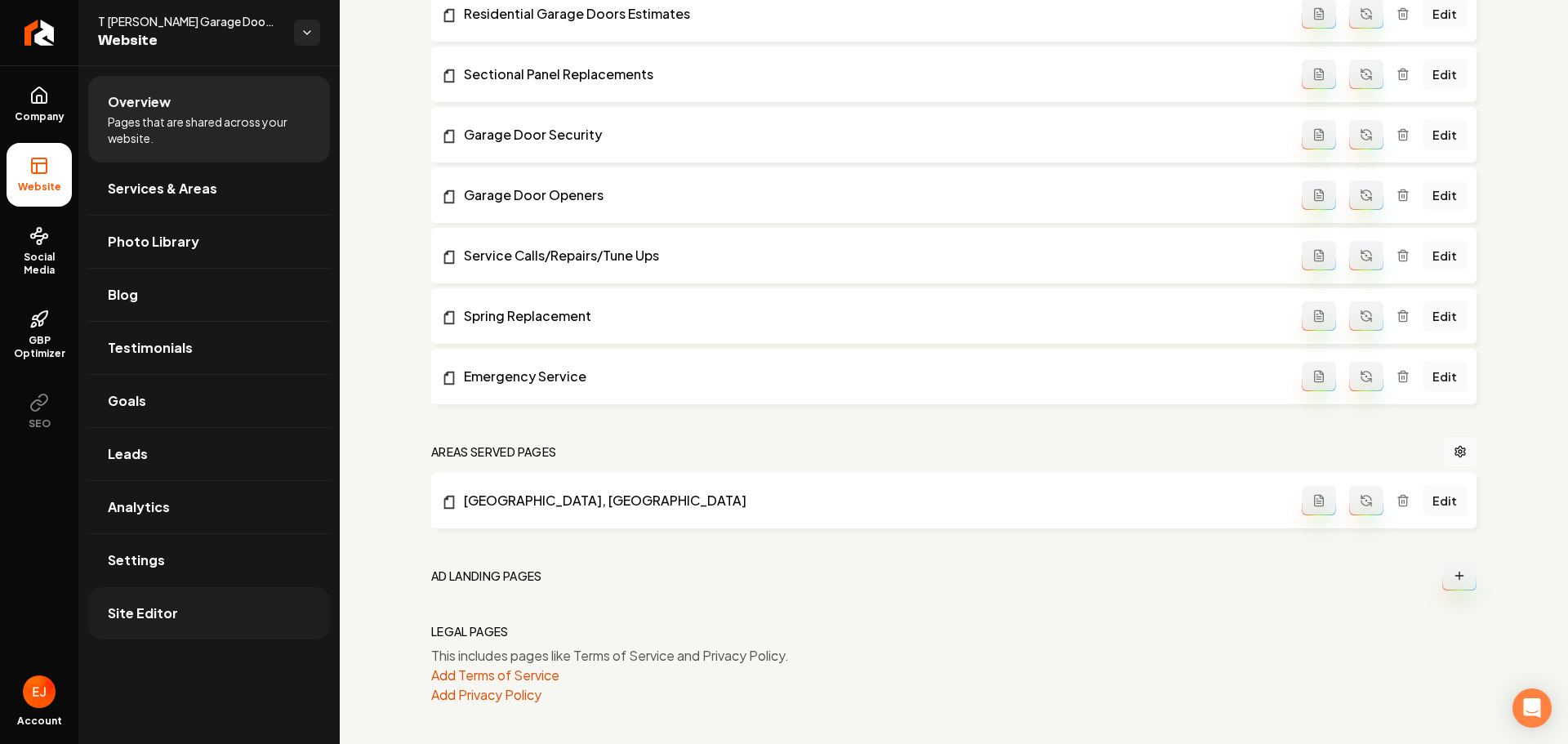
click at [164, 623] on link "Site Editor" at bounding box center [209, 613] width 242 height 52
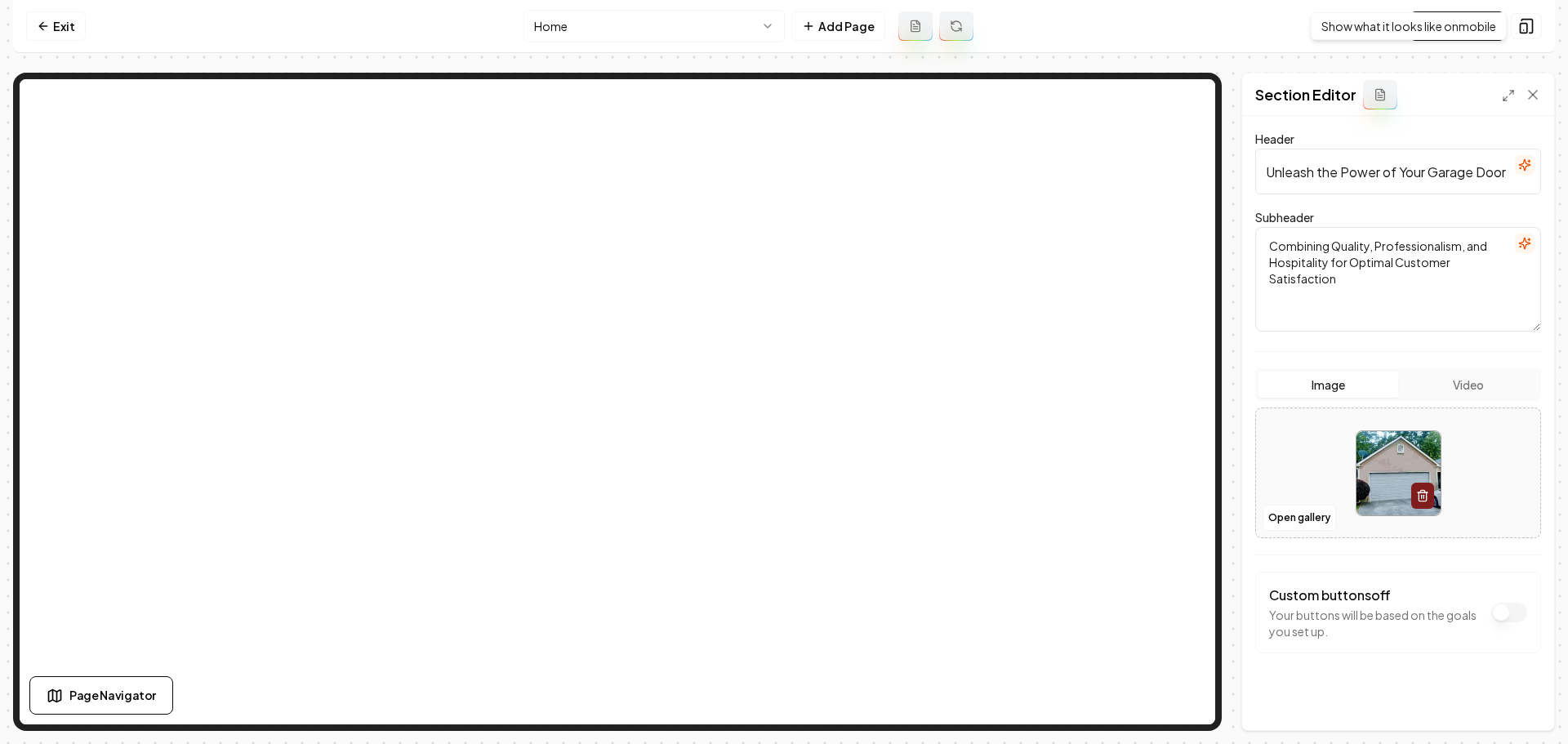
scroll to position [100, 0]
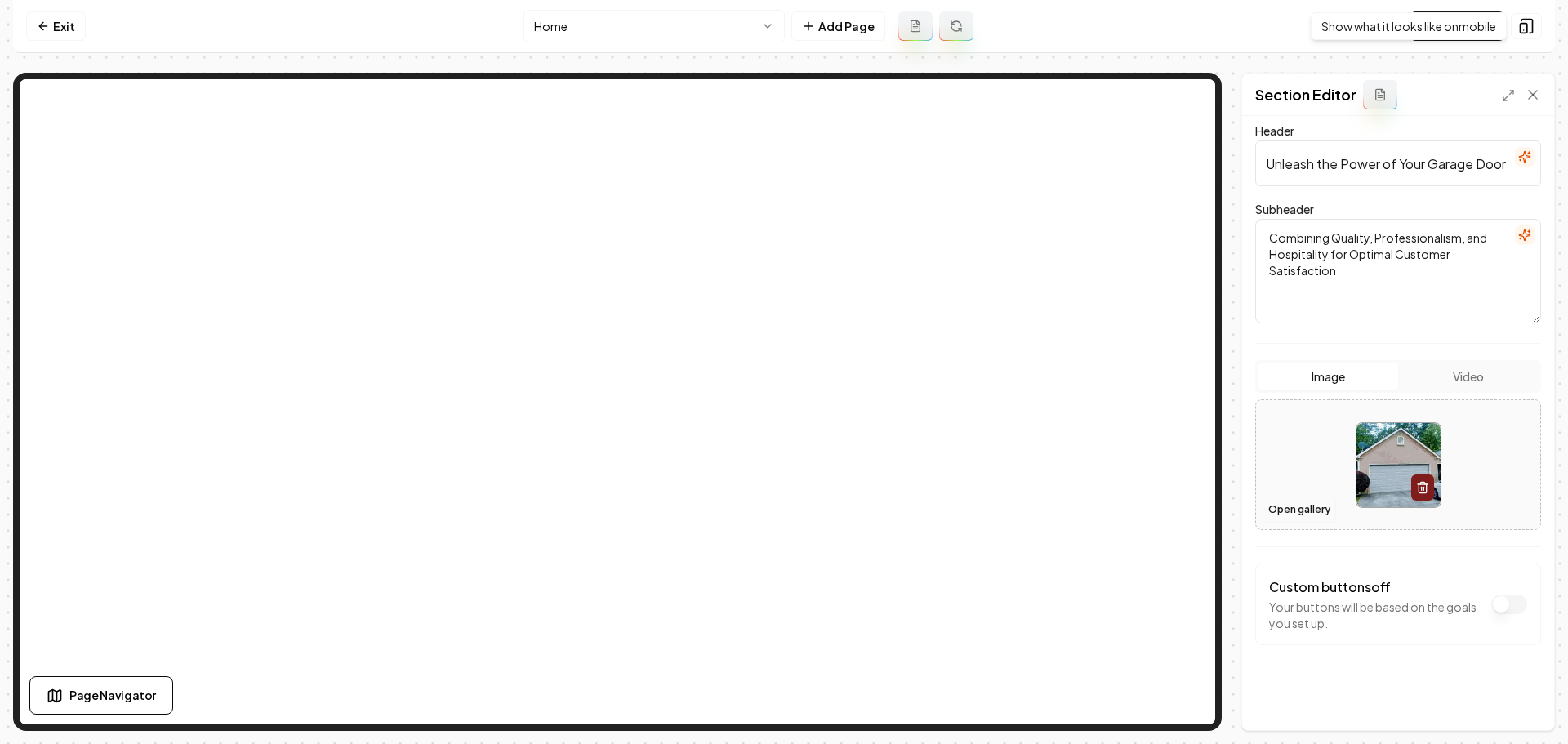
click at [1306, 518] on button "Open gallery" at bounding box center [1299, 509] width 73 height 26
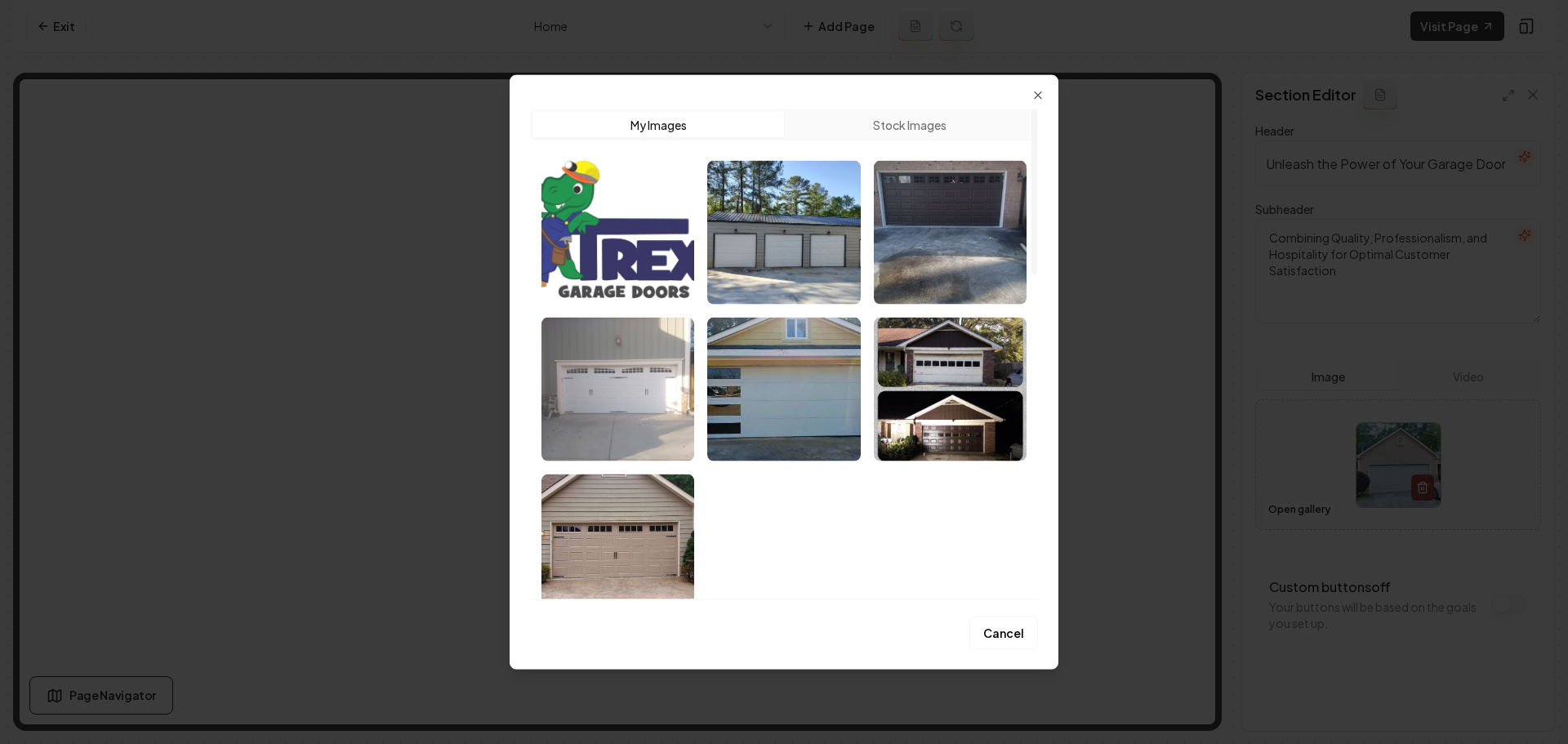
click at [687, 434] on img "Select image image_68a4a0725c7cd75eb86e7a94.jpeg" at bounding box center [618, 388] width 152 height 144
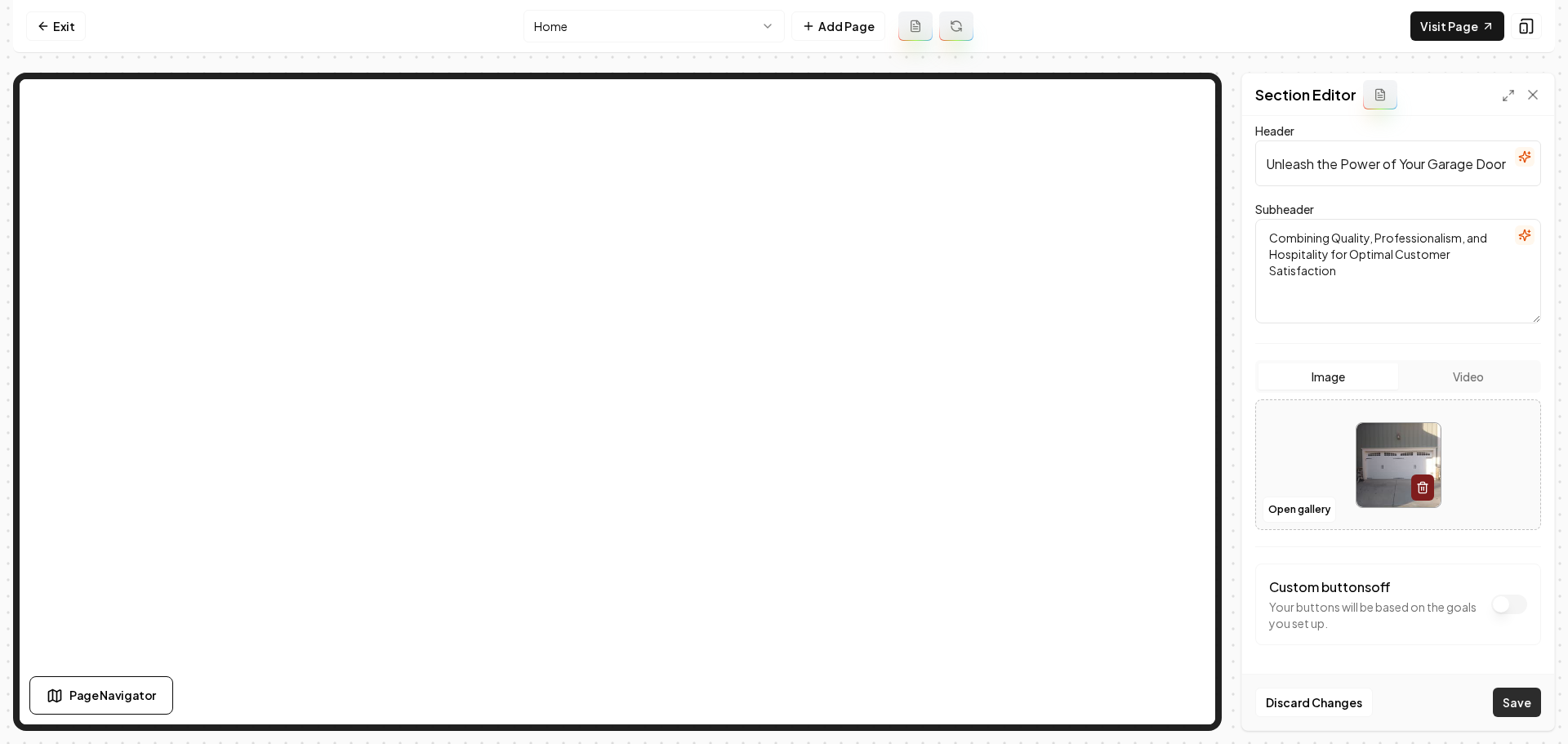
click at [1526, 697] on button "Save" at bounding box center [1517, 701] width 49 height 29
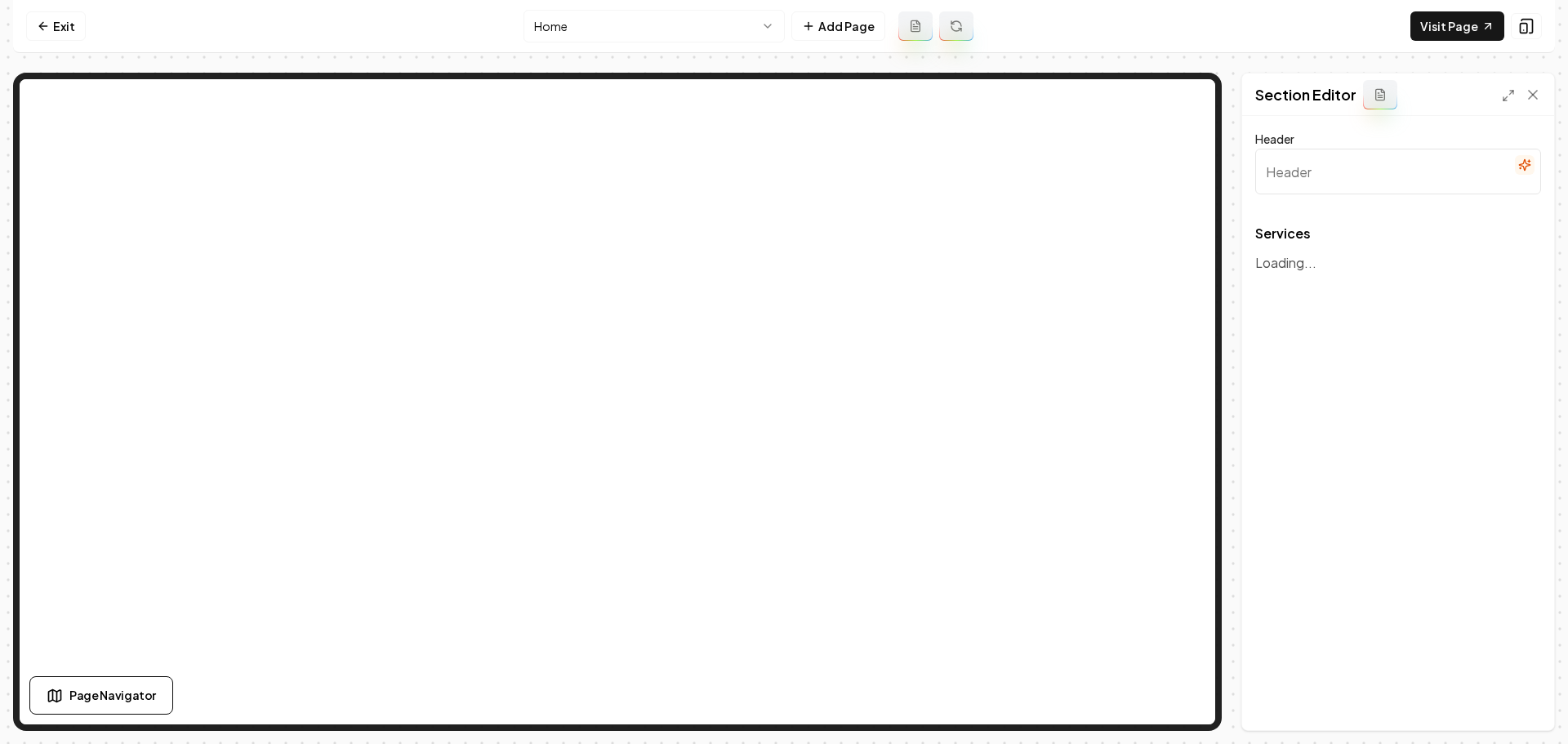
type input "Our Expert Garage Door Services"
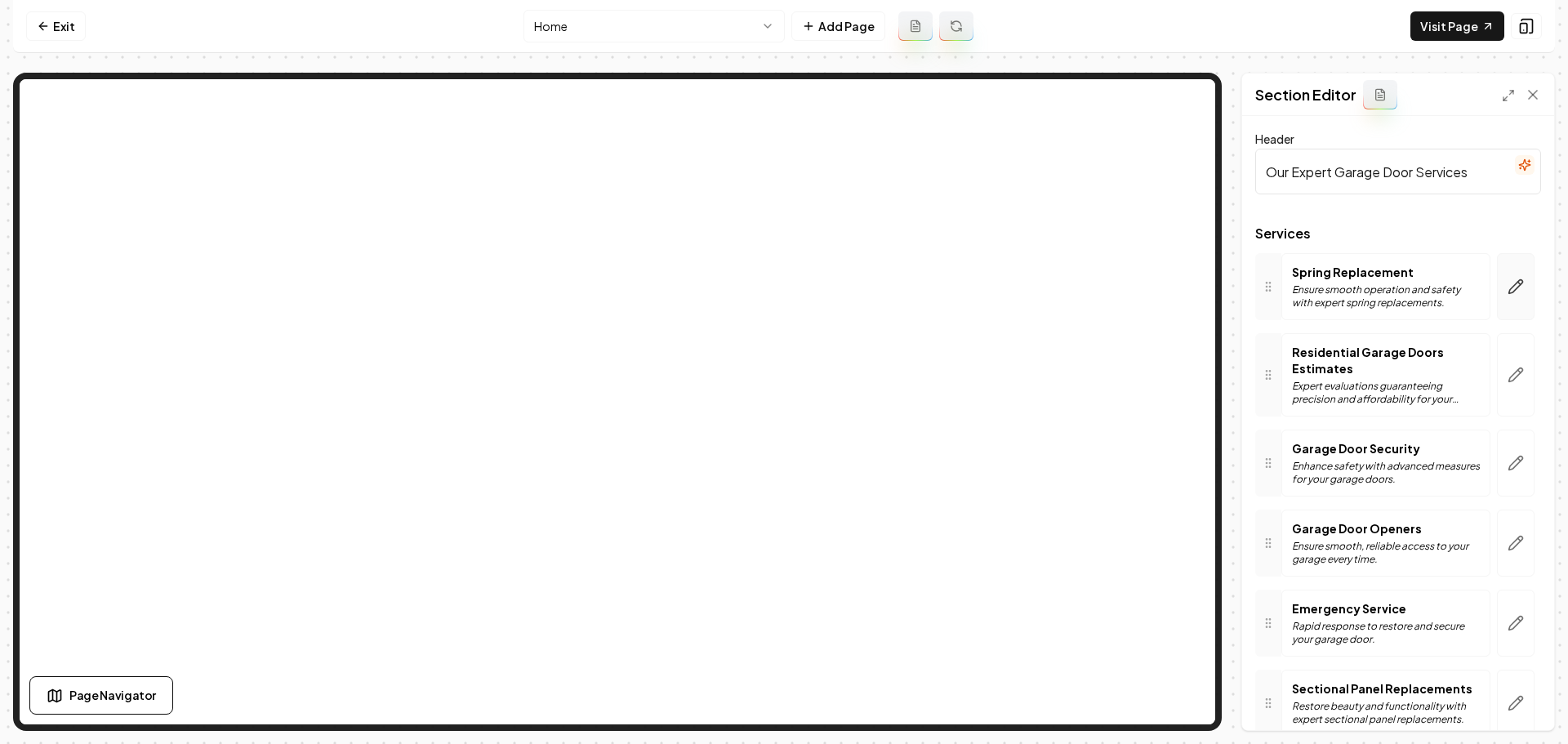
click at [1498, 296] on button "button" at bounding box center [1516, 286] width 37 height 67
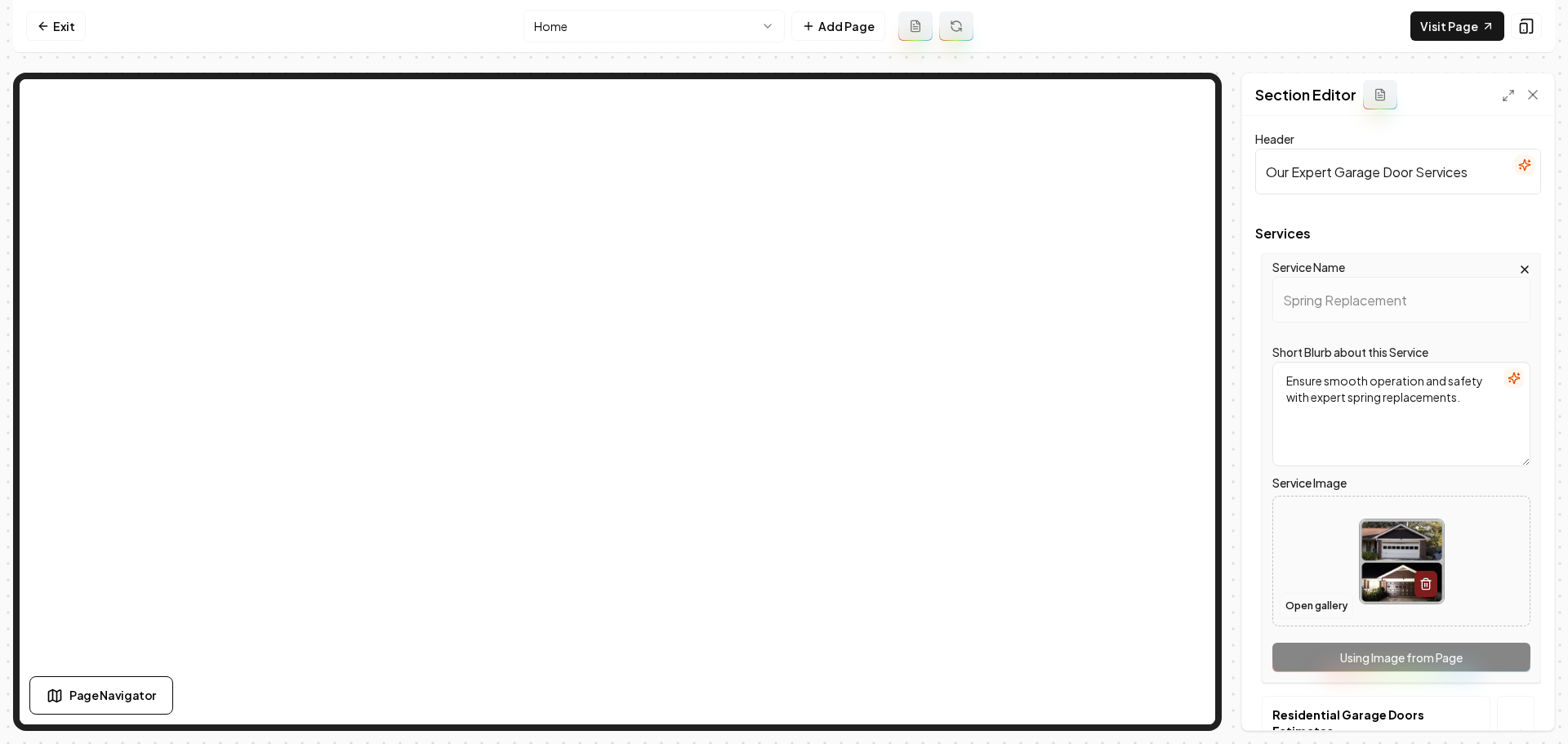
click at [1337, 604] on button "Open gallery" at bounding box center [1316, 605] width 73 height 26
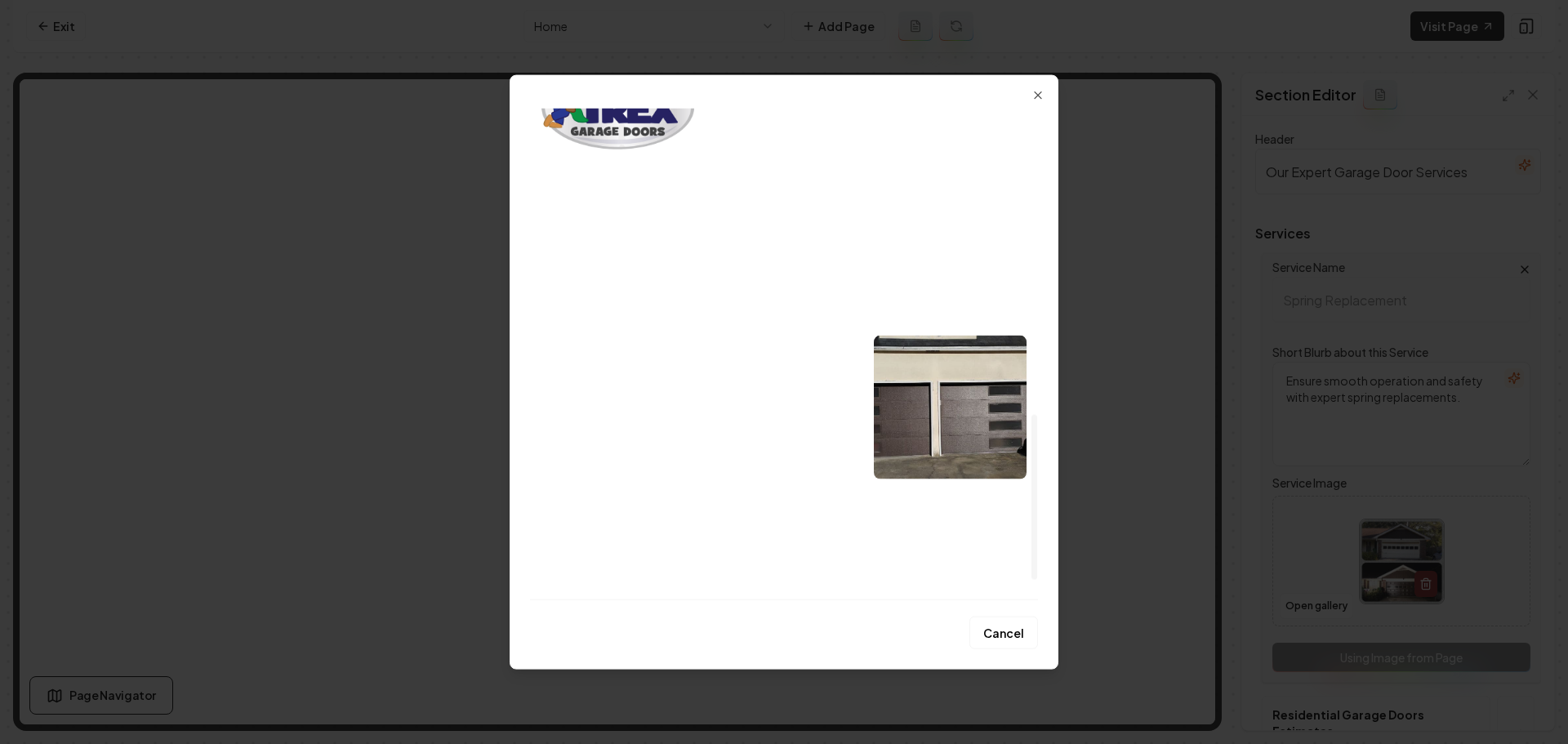
scroll to position [965, 0]
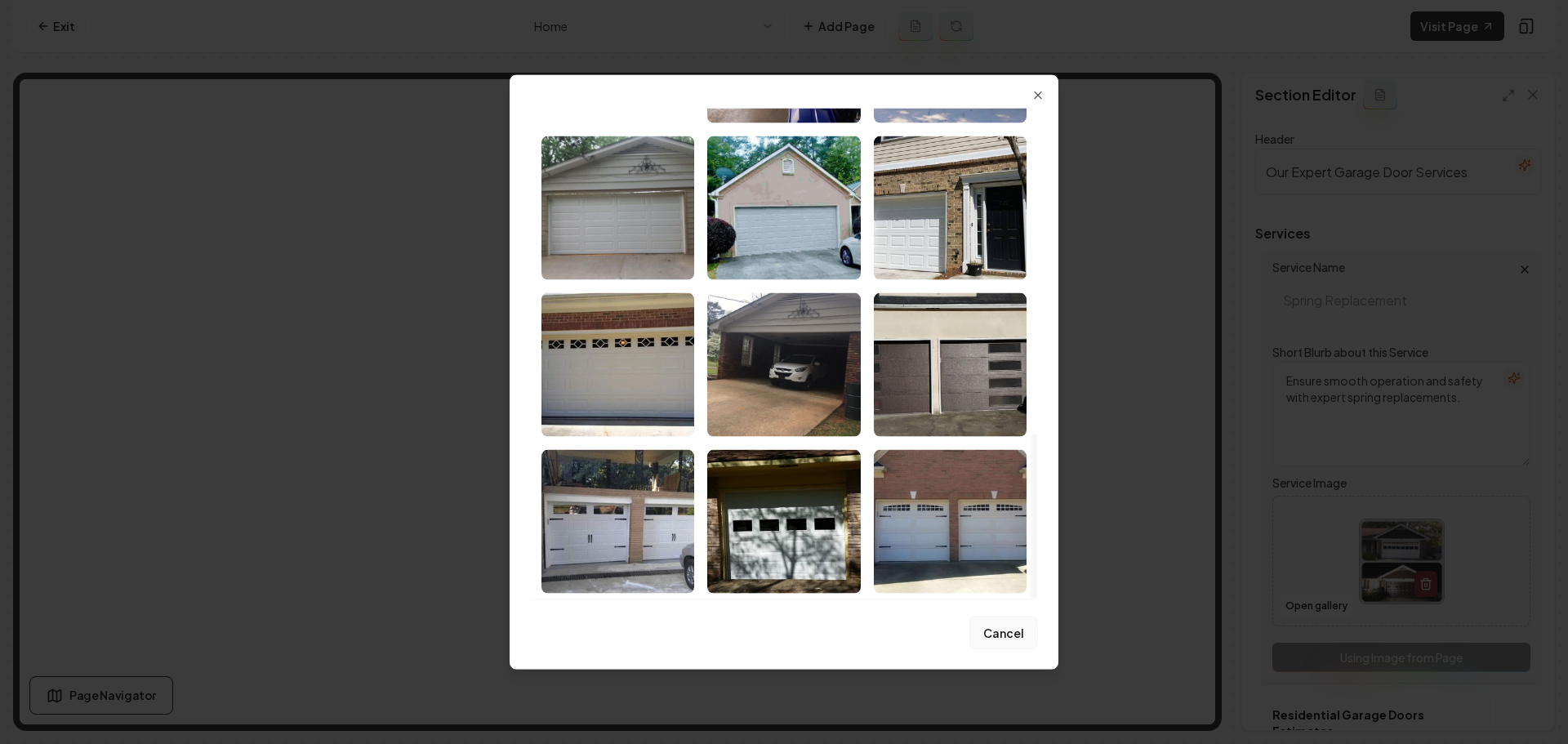
click at [1002, 636] on button "Cancel" at bounding box center [1003, 633] width 69 height 32
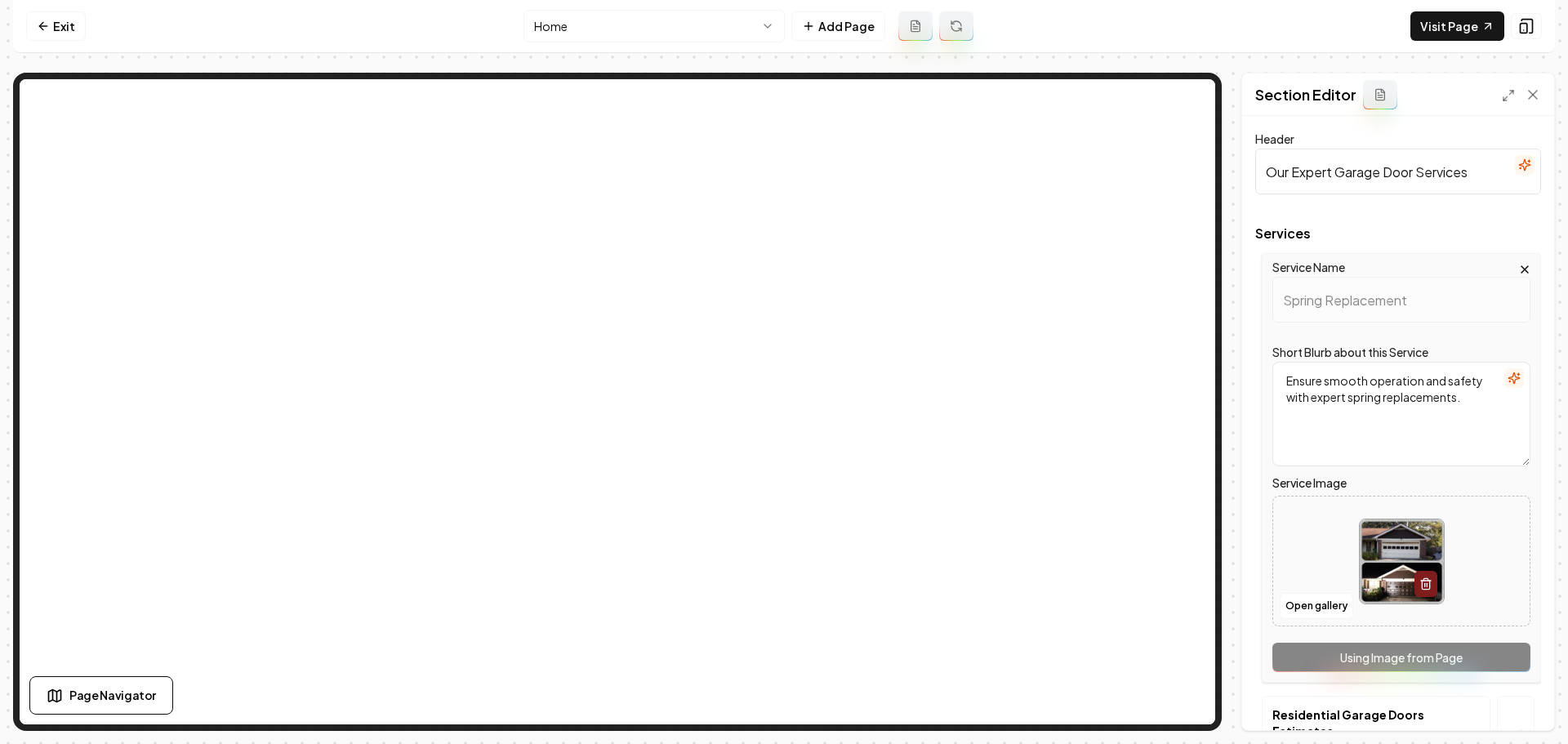
click at [1377, 555] on img at bounding box center [1401, 561] width 84 height 84
type input "**********"
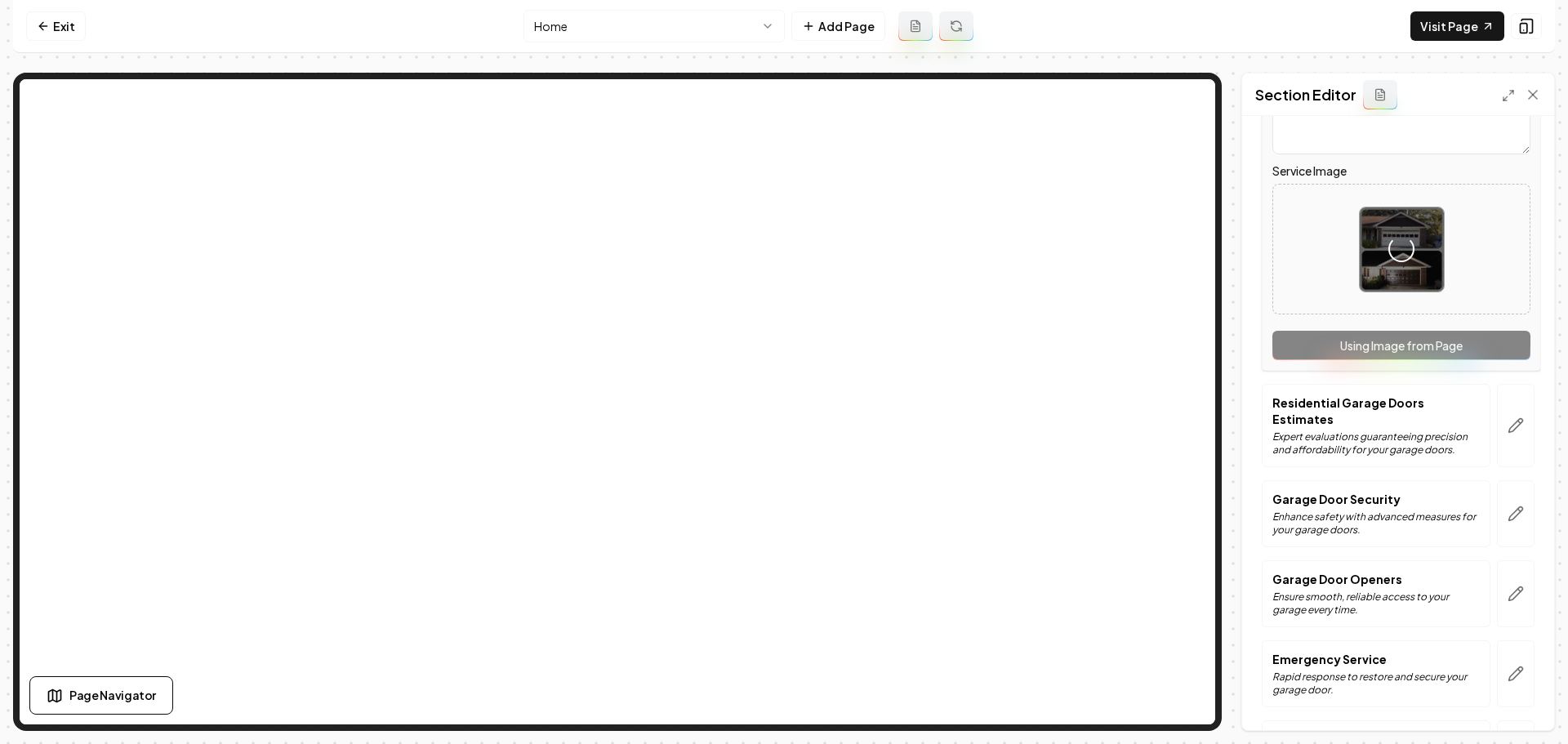
scroll to position [326, 0]
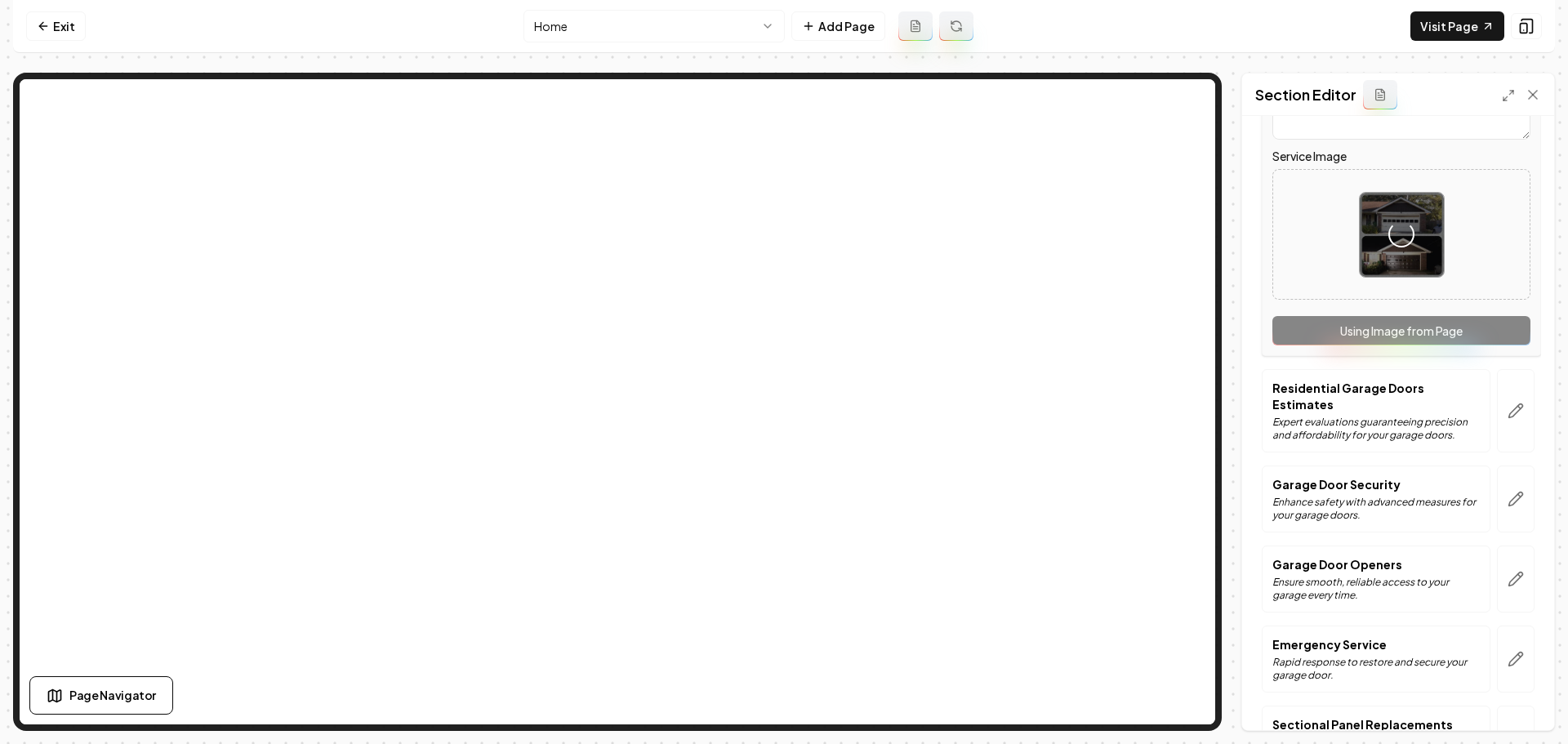
click at [1514, 414] on button "button" at bounding box center [1516, 411] width 37 height 84
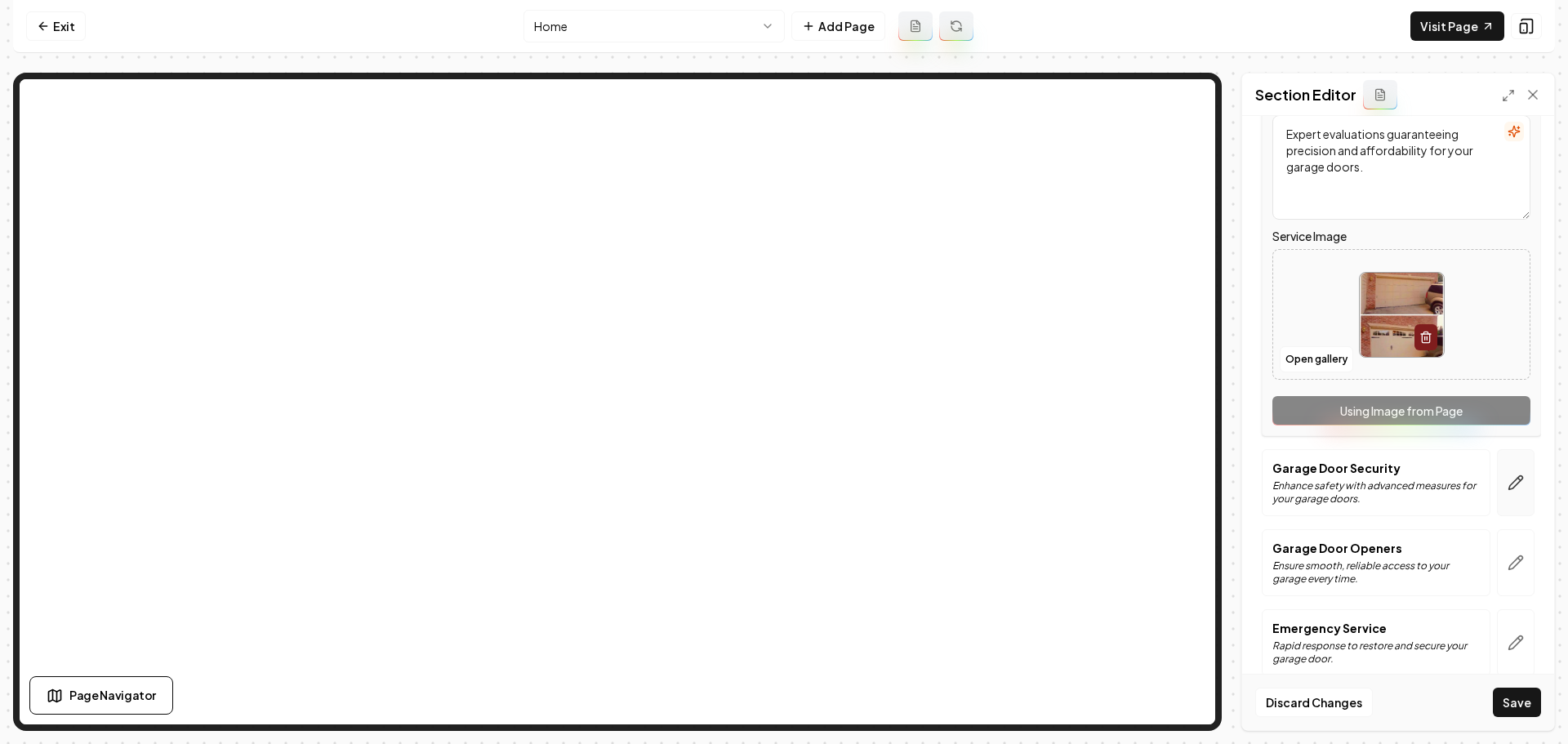
click at [1509, 493] on button "button" at bounding box center [1516, 482] width 37 height 67
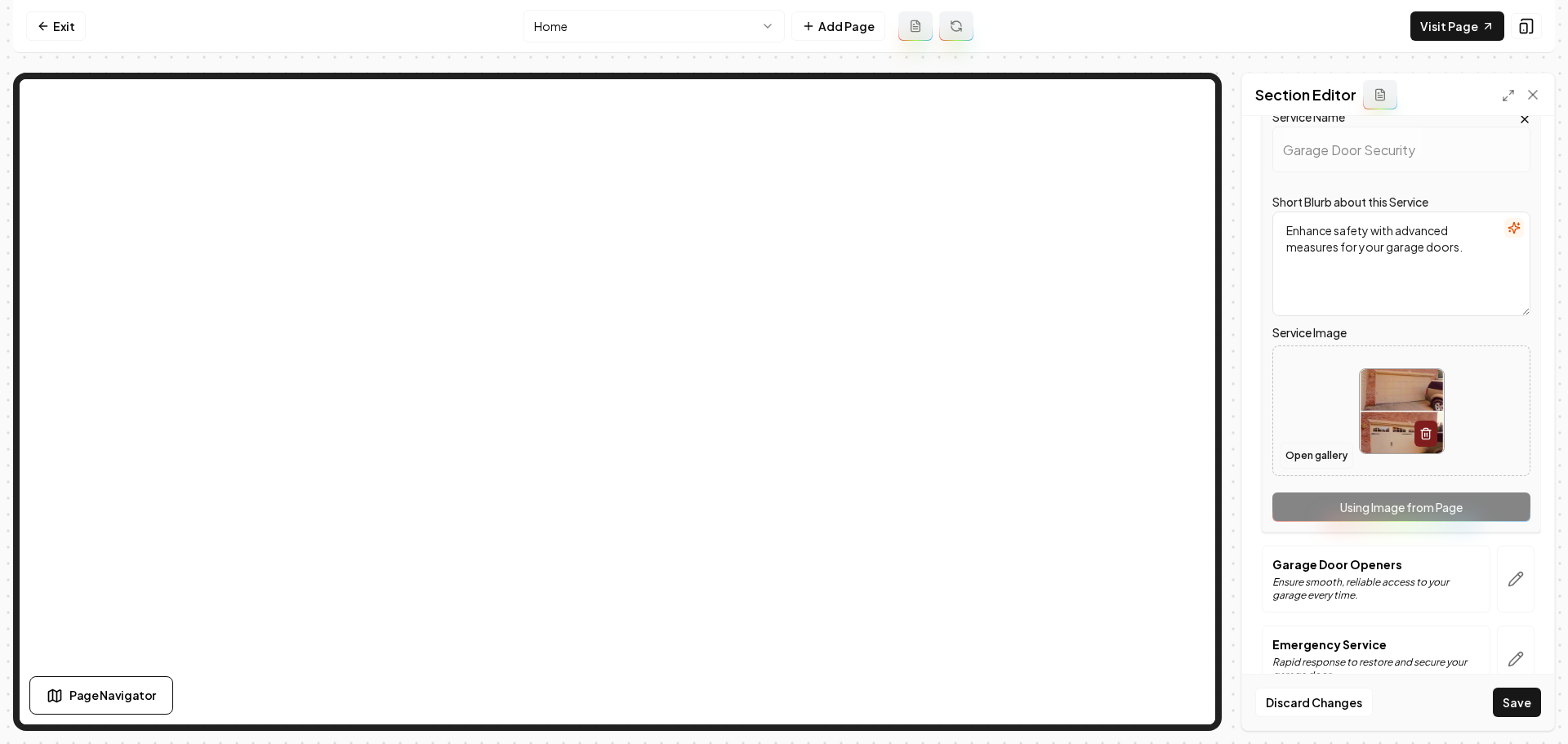
click at [1320, 453] on button "Open gallery" at bounding box center [1316, 455] width 73 height 26
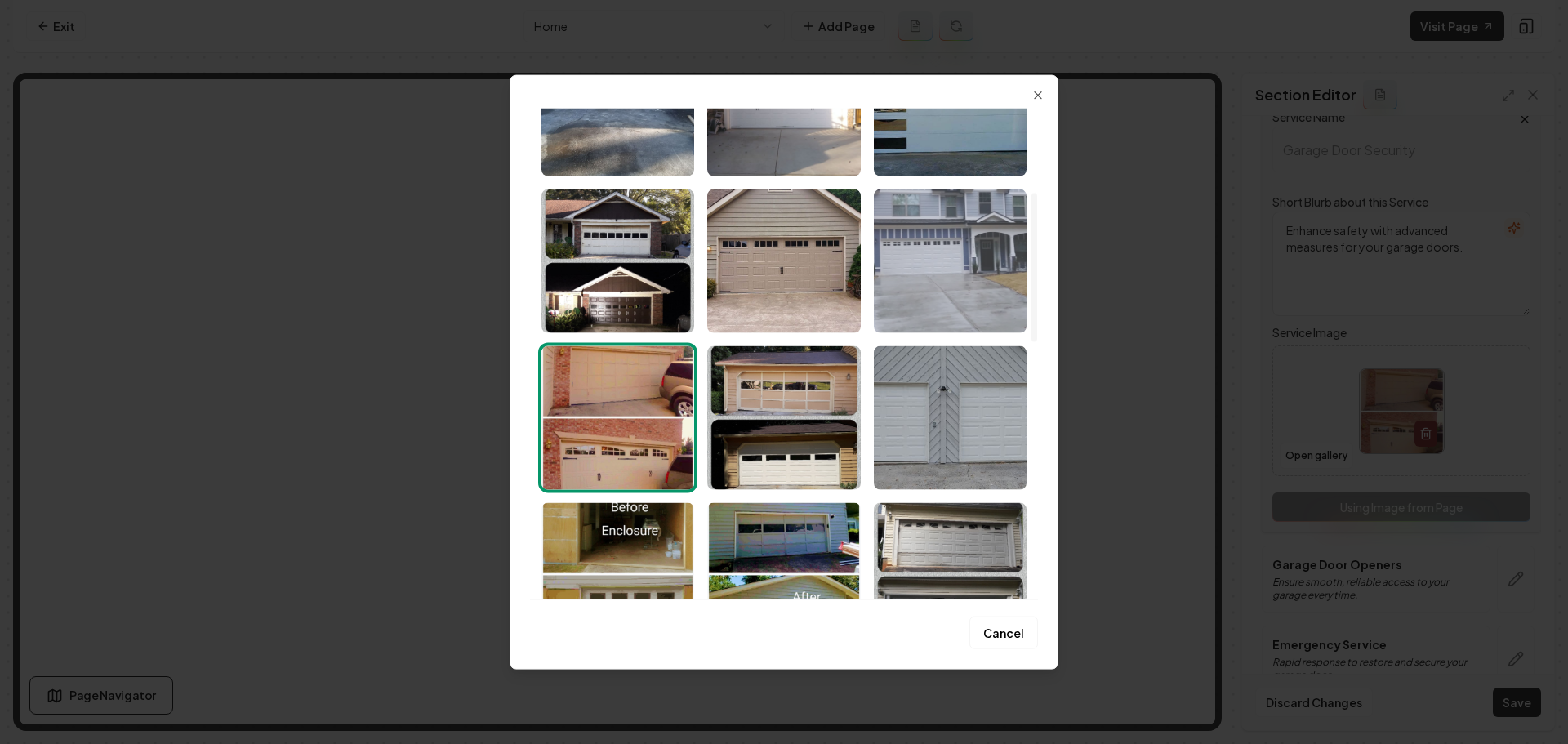
scroll to position [408, 0]
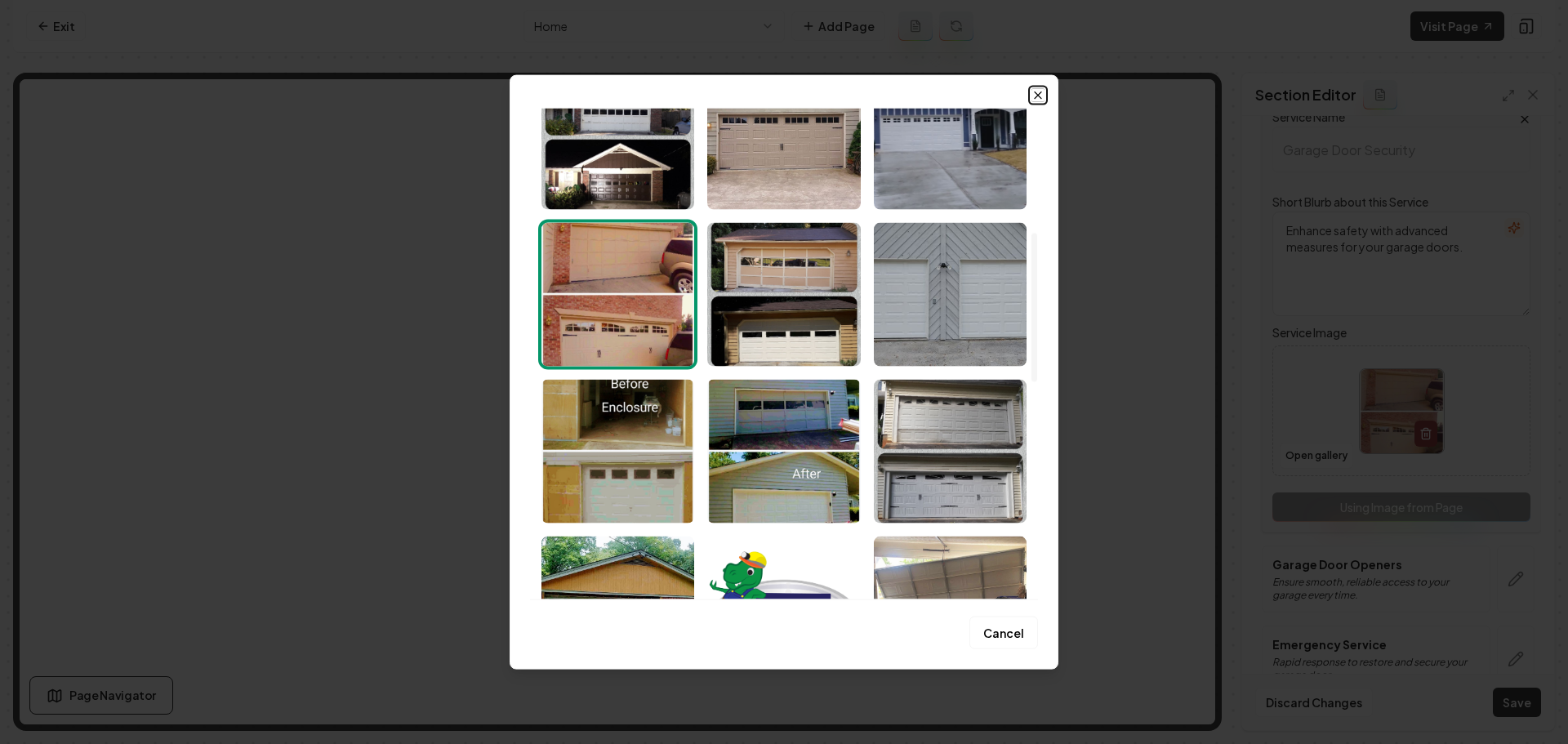
click at [1036, 89] on icon "button" at bounding box center [1039, 95] width 13 height 13
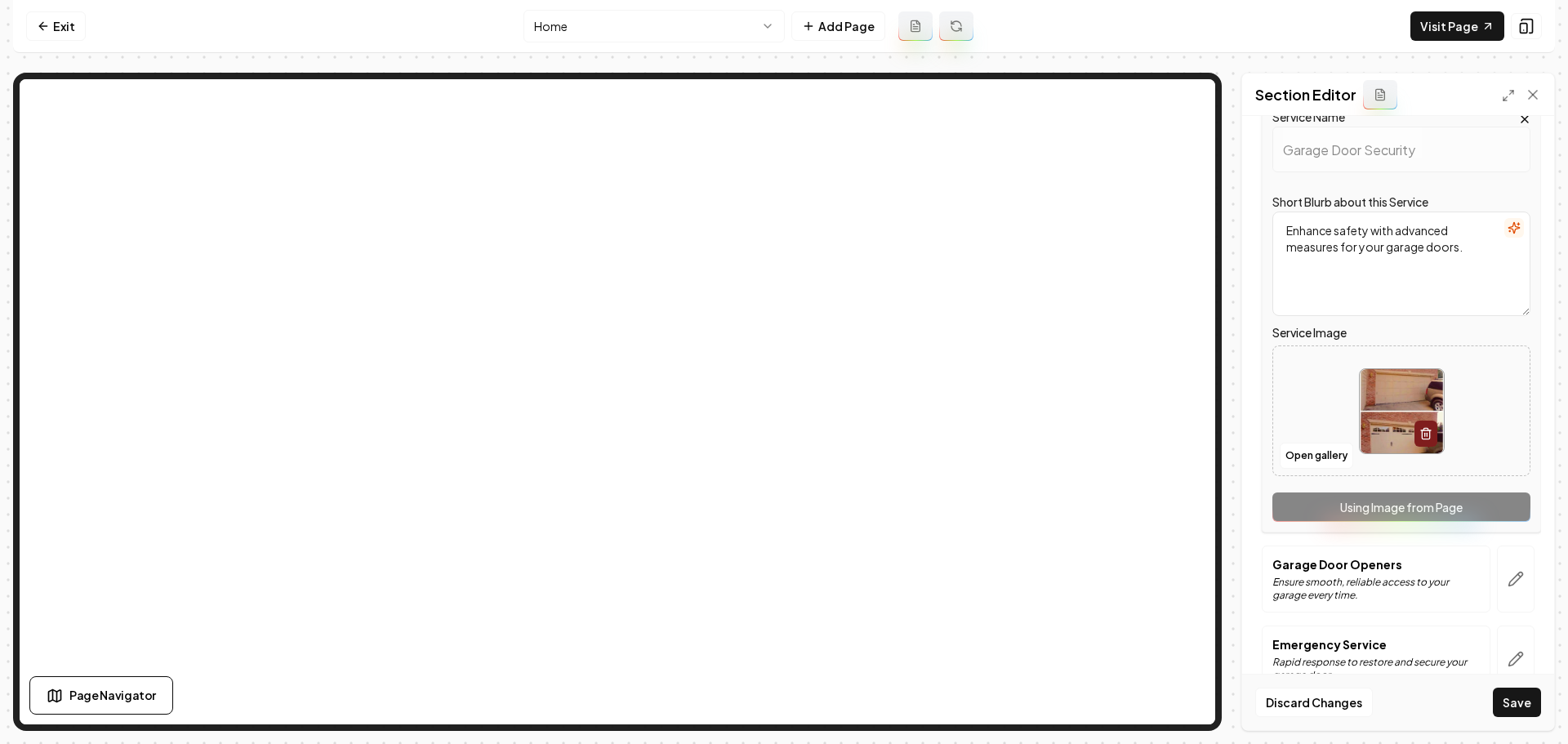
click at [1395, 410] on img at bounding box center [1401, 411] width 84 height 84
type input "**********"
click at [1502, 590] on button "button" at bounding box center [1516, 578] width 37 height 67
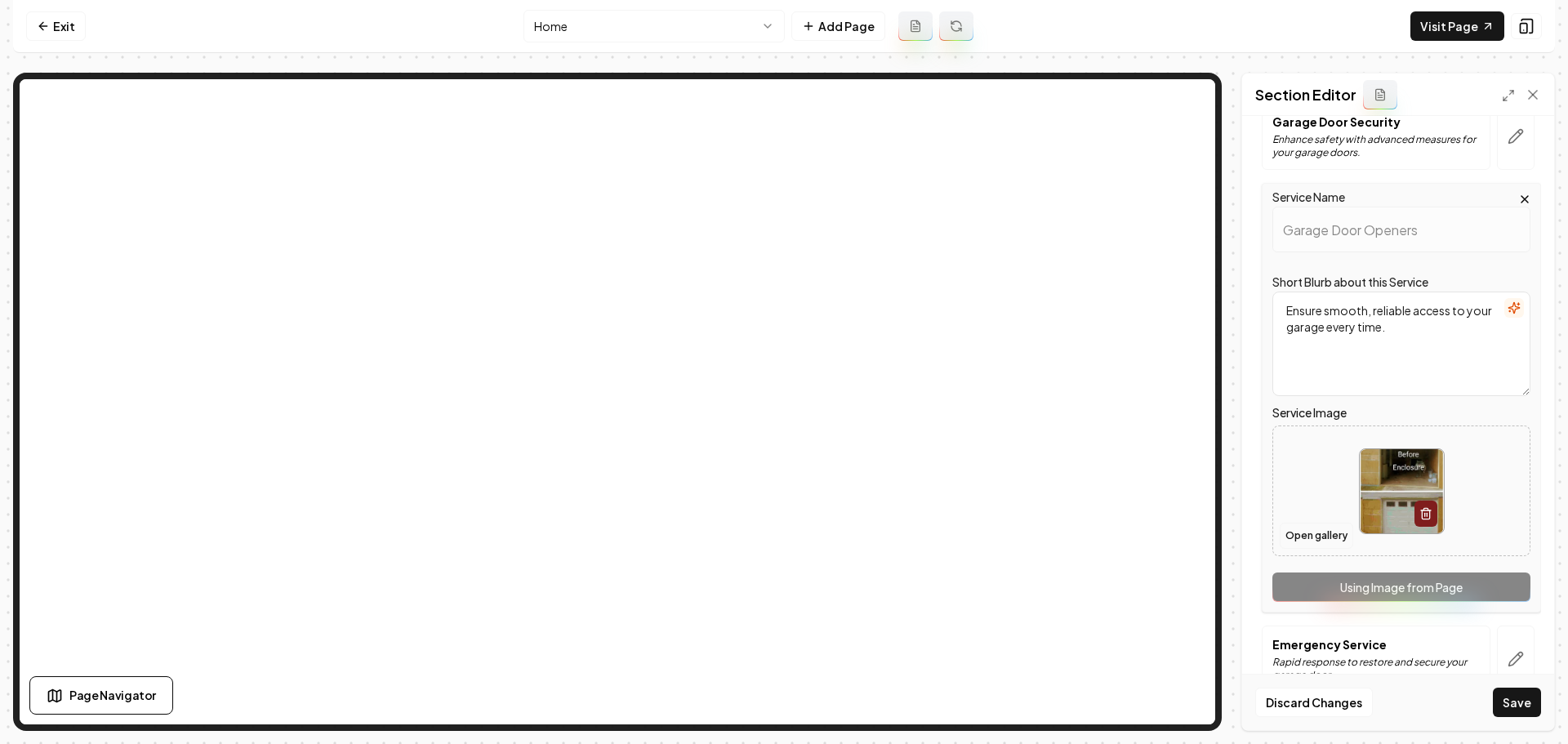
click at [1338, 539] on button "Open gallery" at bounding box center [1316, 535] width 73 height 26
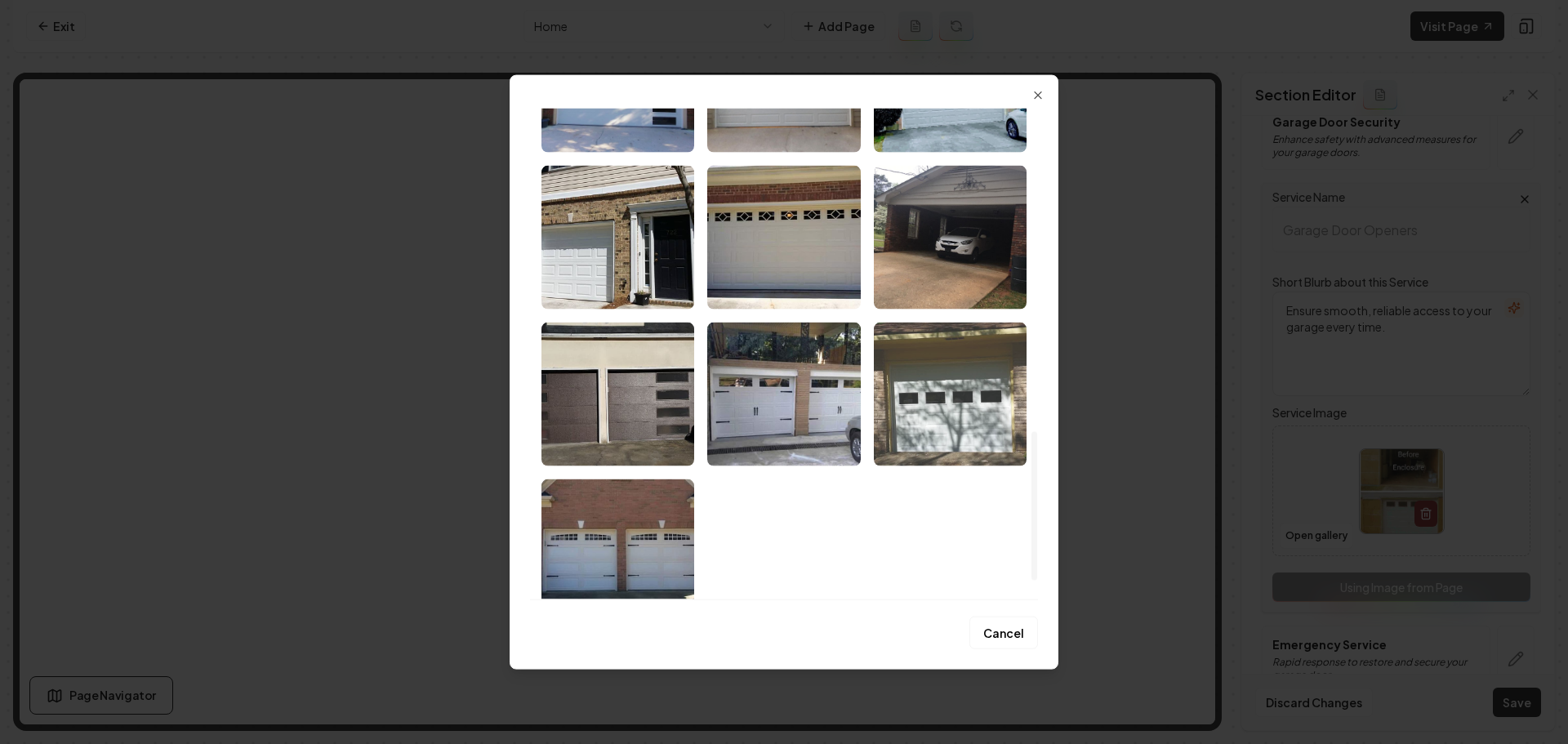
scroll to position [1122, 0]
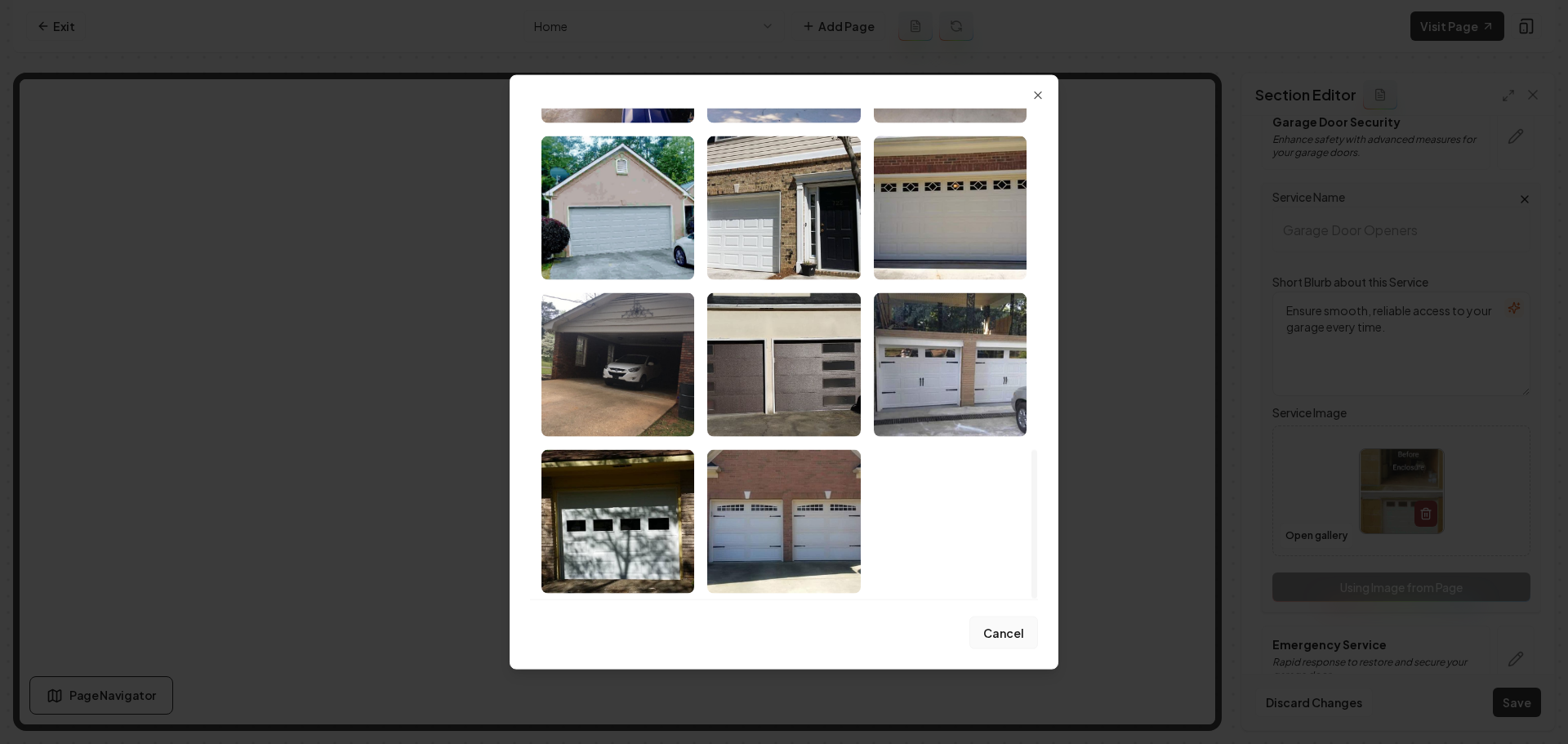
click at [1006, 627] on button "Cancel" at bounding box center [1003, 633] width 69 height 32
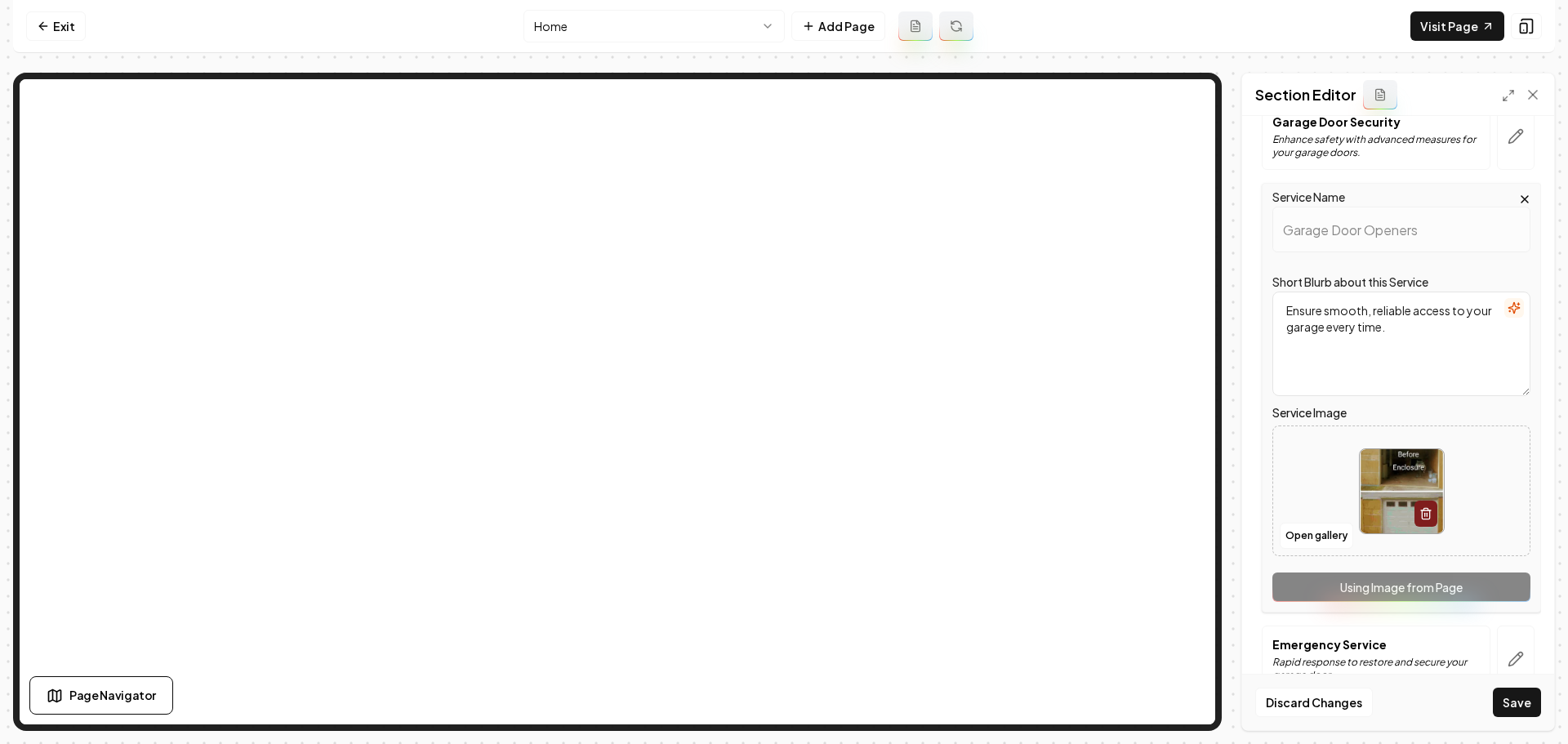
click at [1377, 508] on img at bounding box center [1401, 491] width 84 height 84
type input "**********"
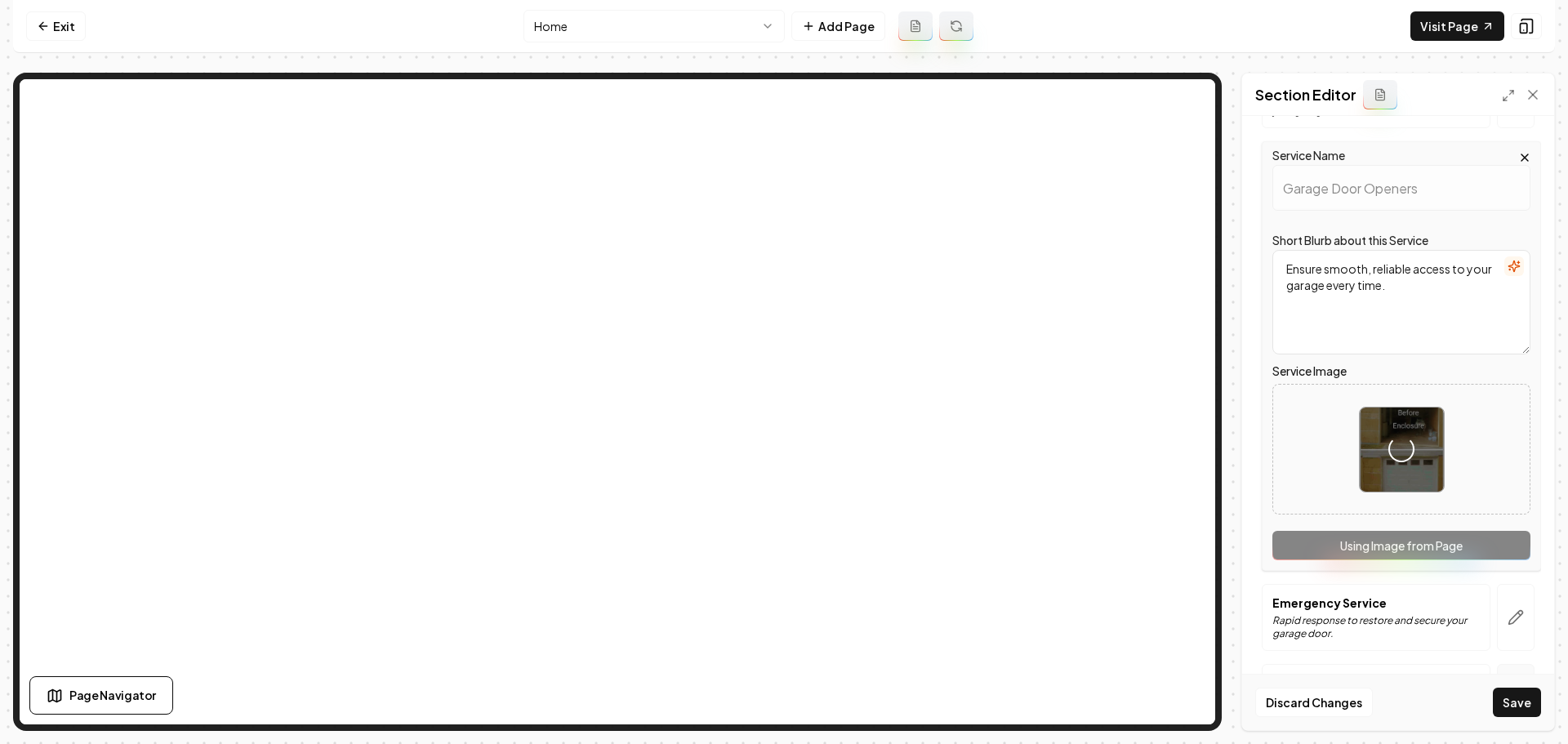
scroll to position [524, 0]
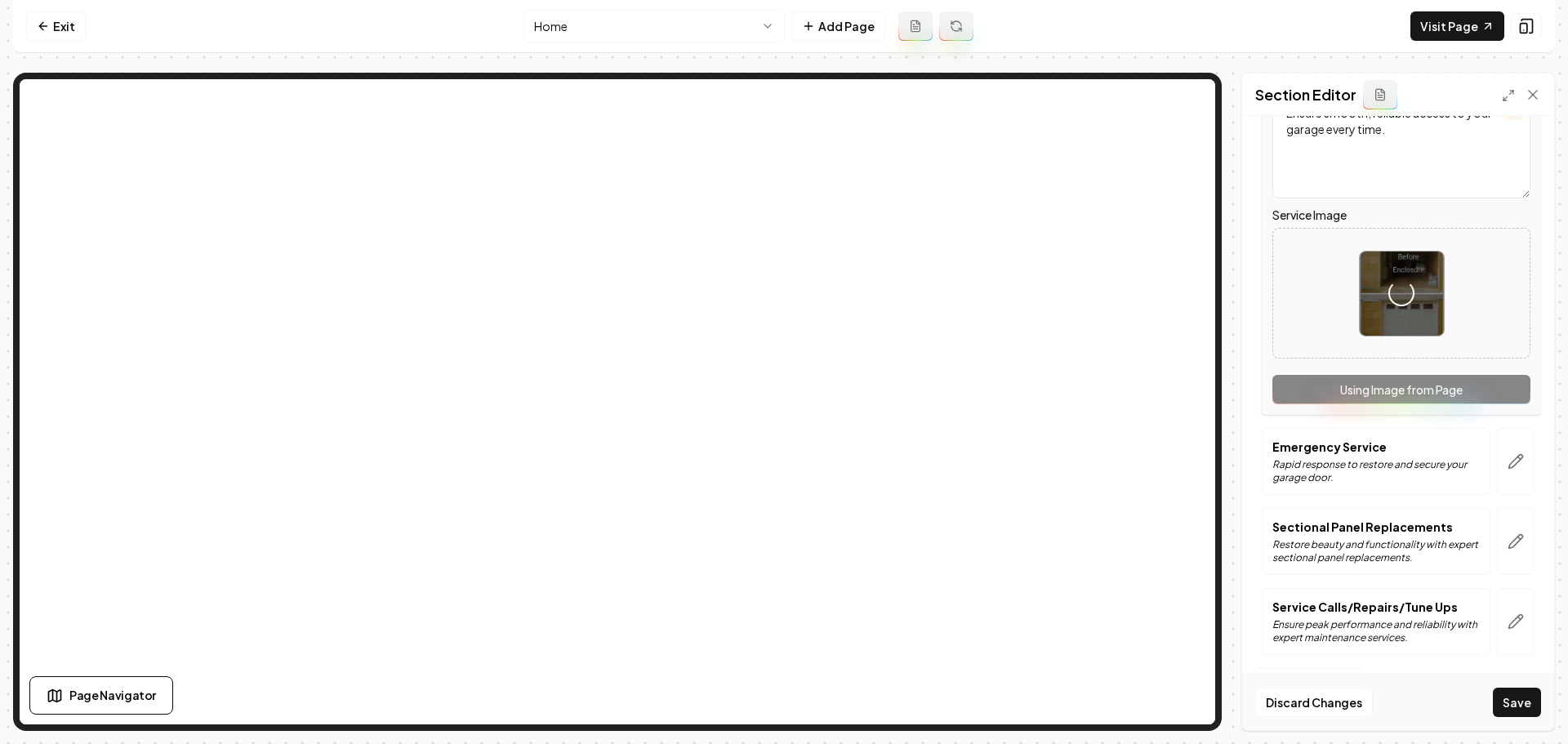
click at [1511, 460] on button "button" at bounding box center [1516, 461] width 37 height 67
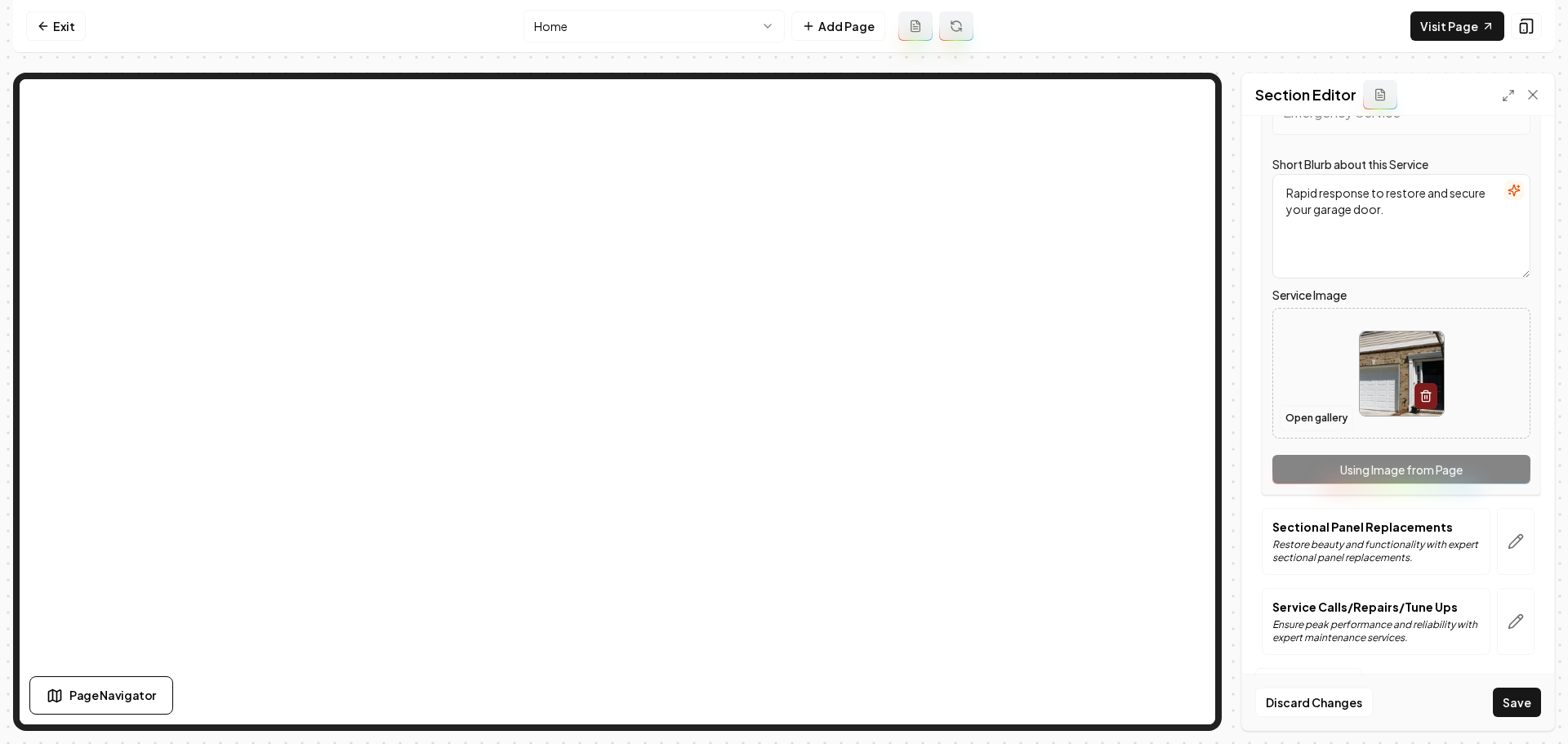
click at [1337, 422] on button "Open gallery" at bounding box center [1316, 418] width 73 height 26
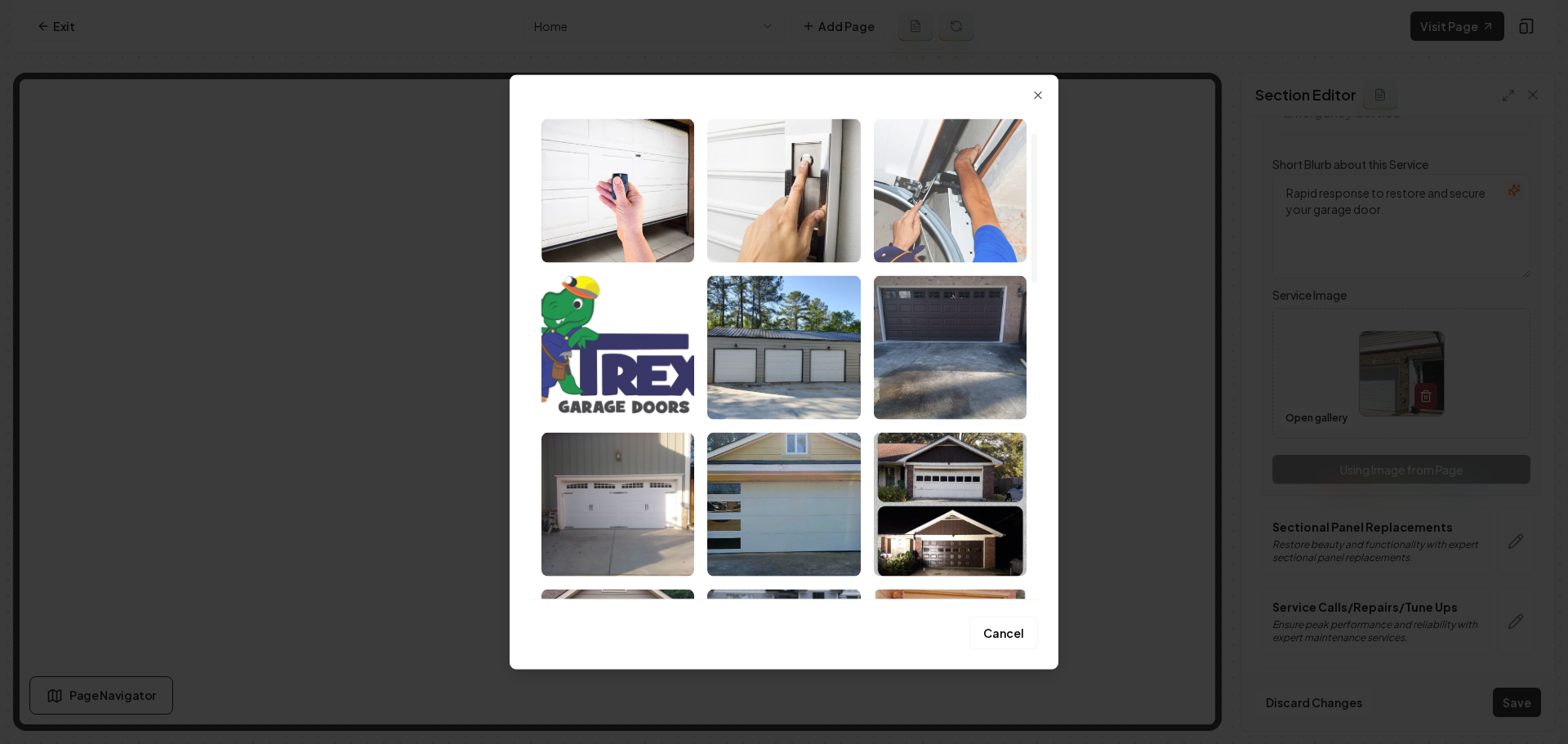
scroll to position [82, 0]
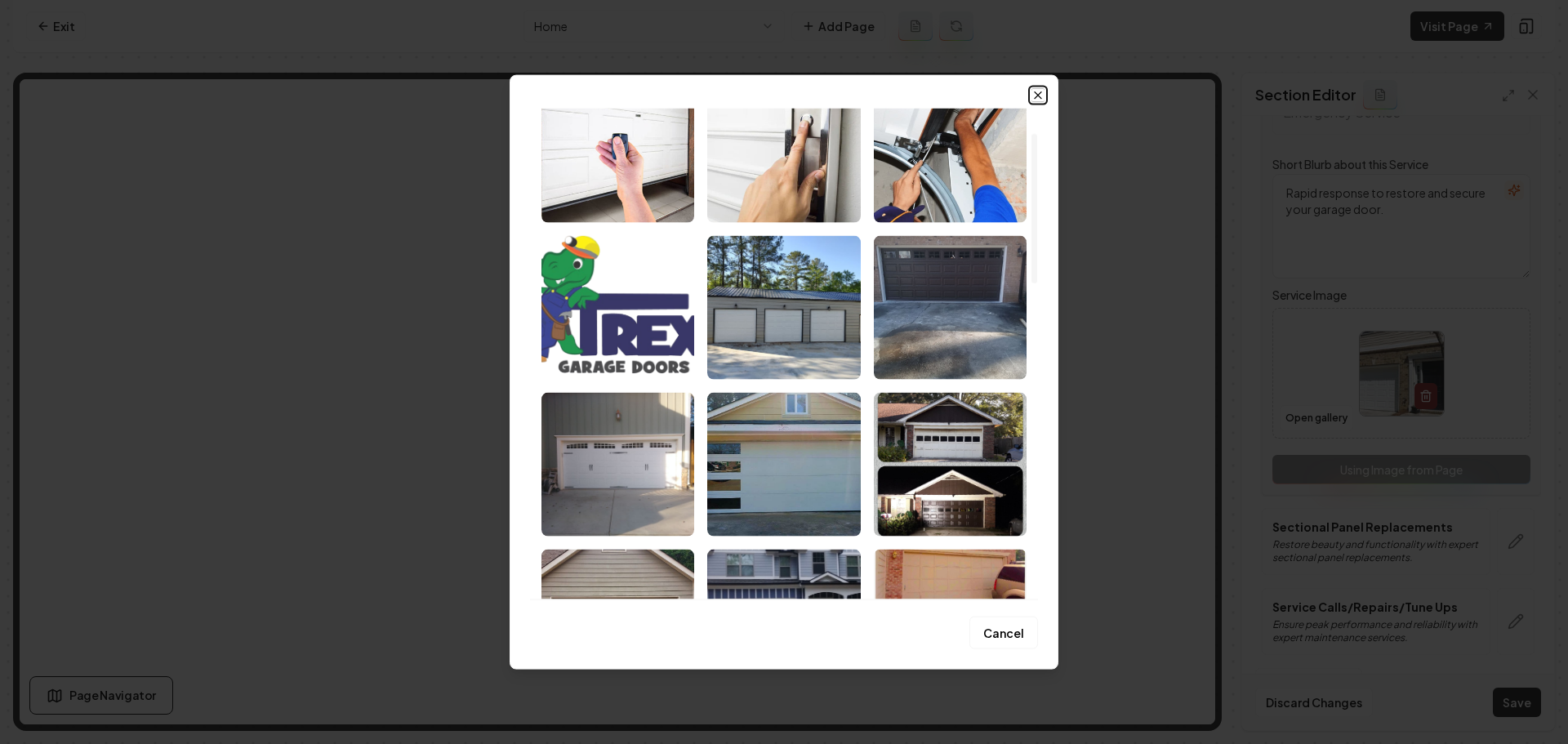
click at [1043, 97] on icon "button" at bounding box center [1039, 95] width 13 height 13
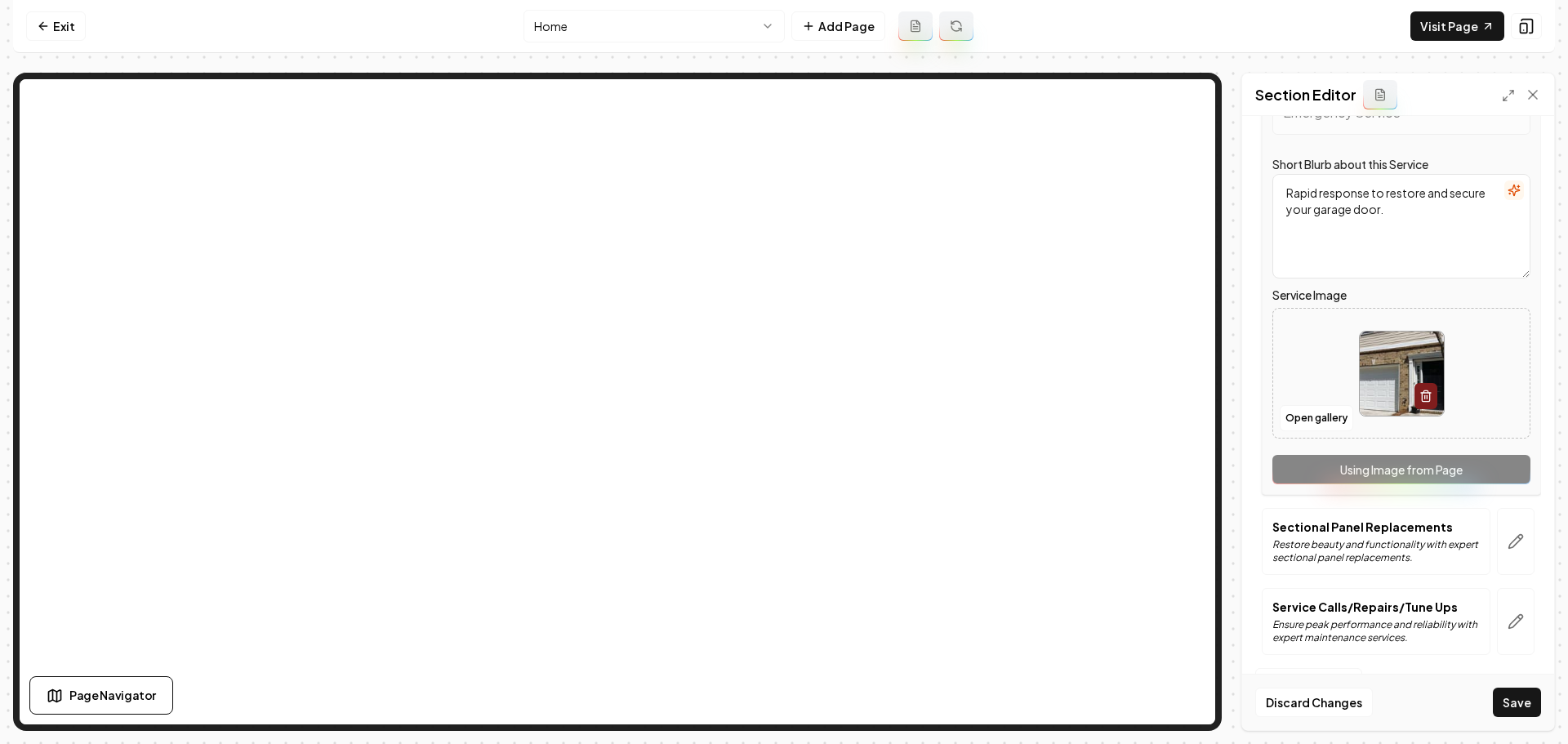
click at [1373, 382] on img at bounding box center [1401, 373] width 84 height 84
type input "**********"
click at [1508, 538] on icon "button" at bounding box center [1516, 540] width 16 height 16
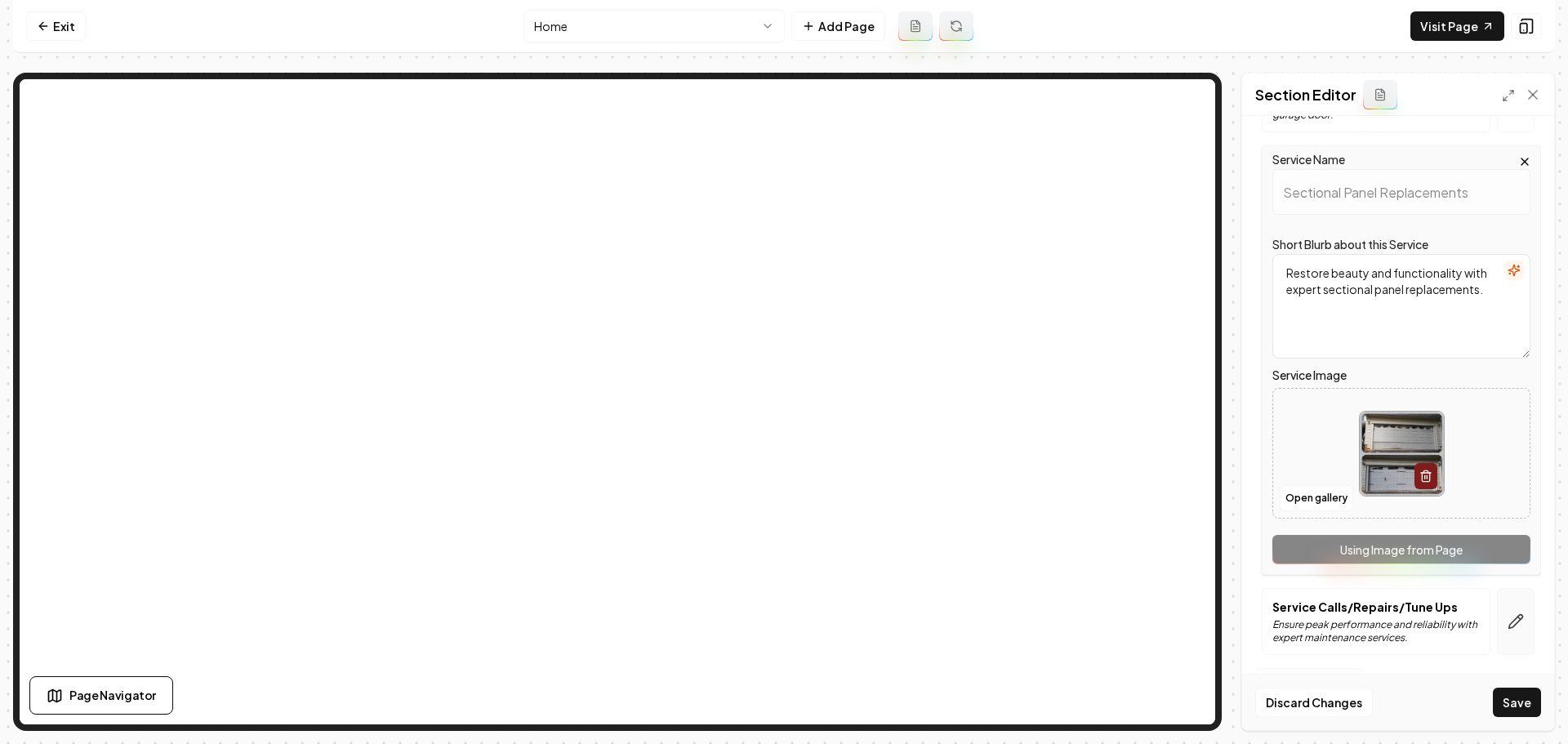
click at [1501, 630] on button "button" at bounding box center [1516, 621] width 37 height 67
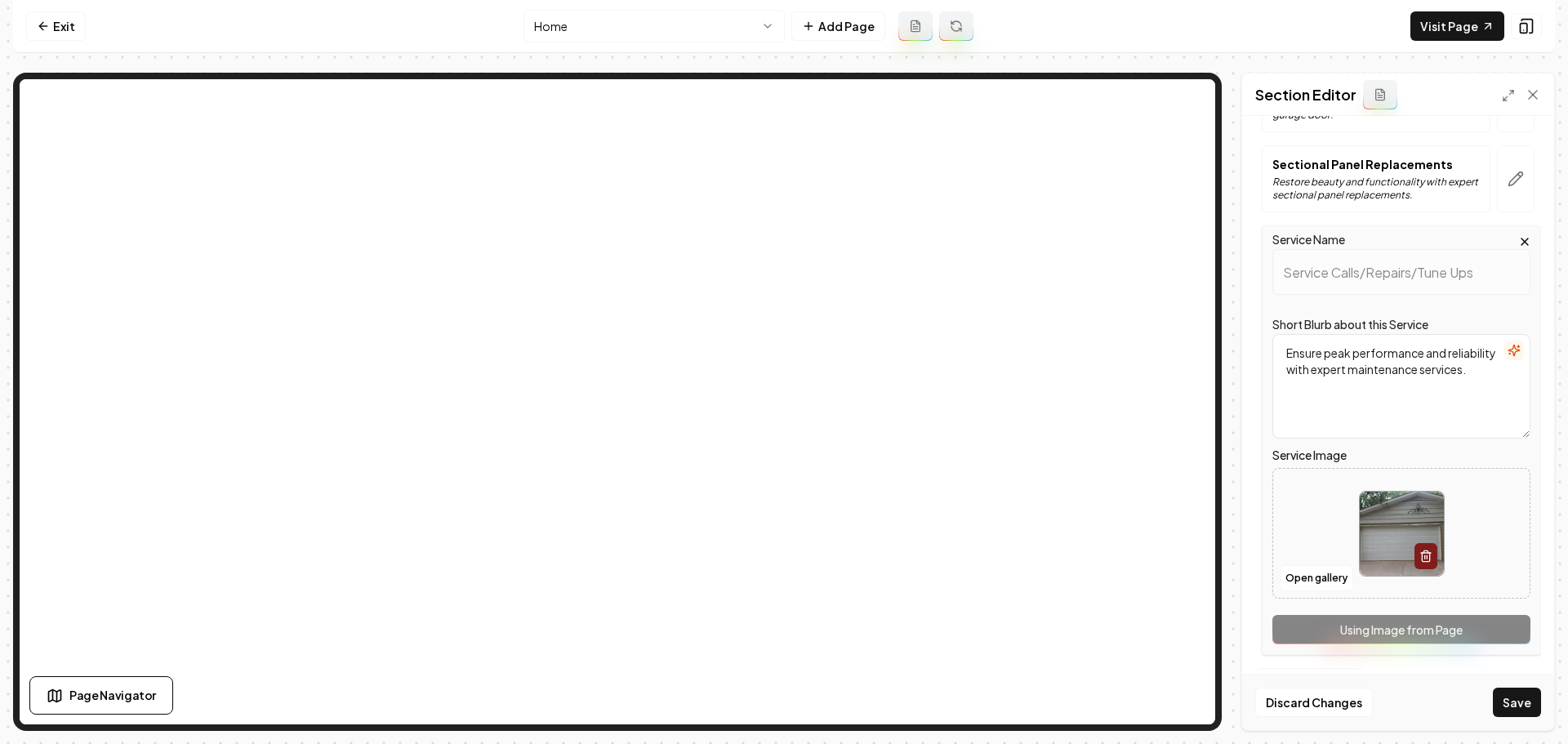
click at [1401, 508] on img at bounding box center [1401, 533] width 84 height 84
type input "**********"
click at [1527, 692] on button "Save" at bounding box center [1517, 701] width 49 height 29
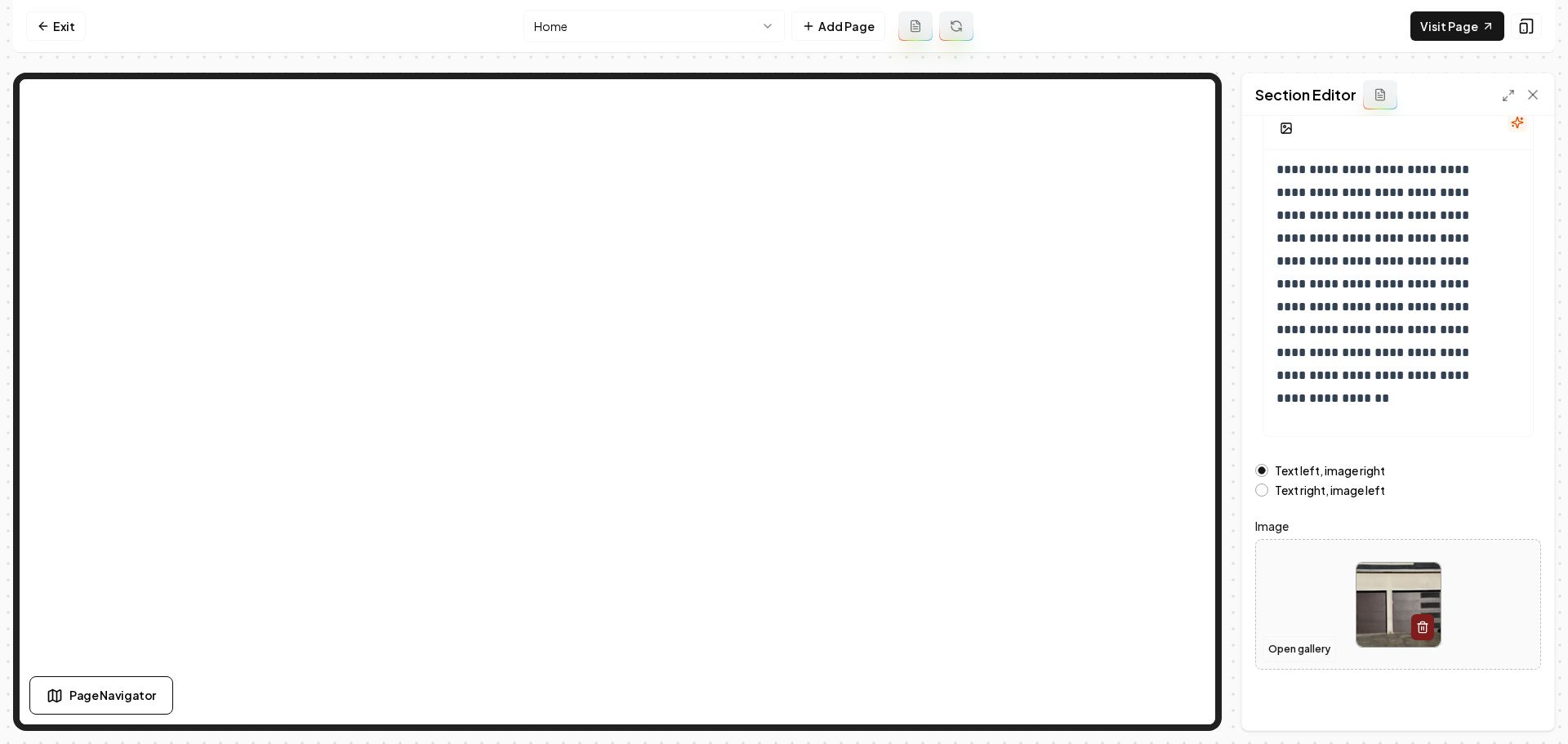
scroll to position [138, 0]
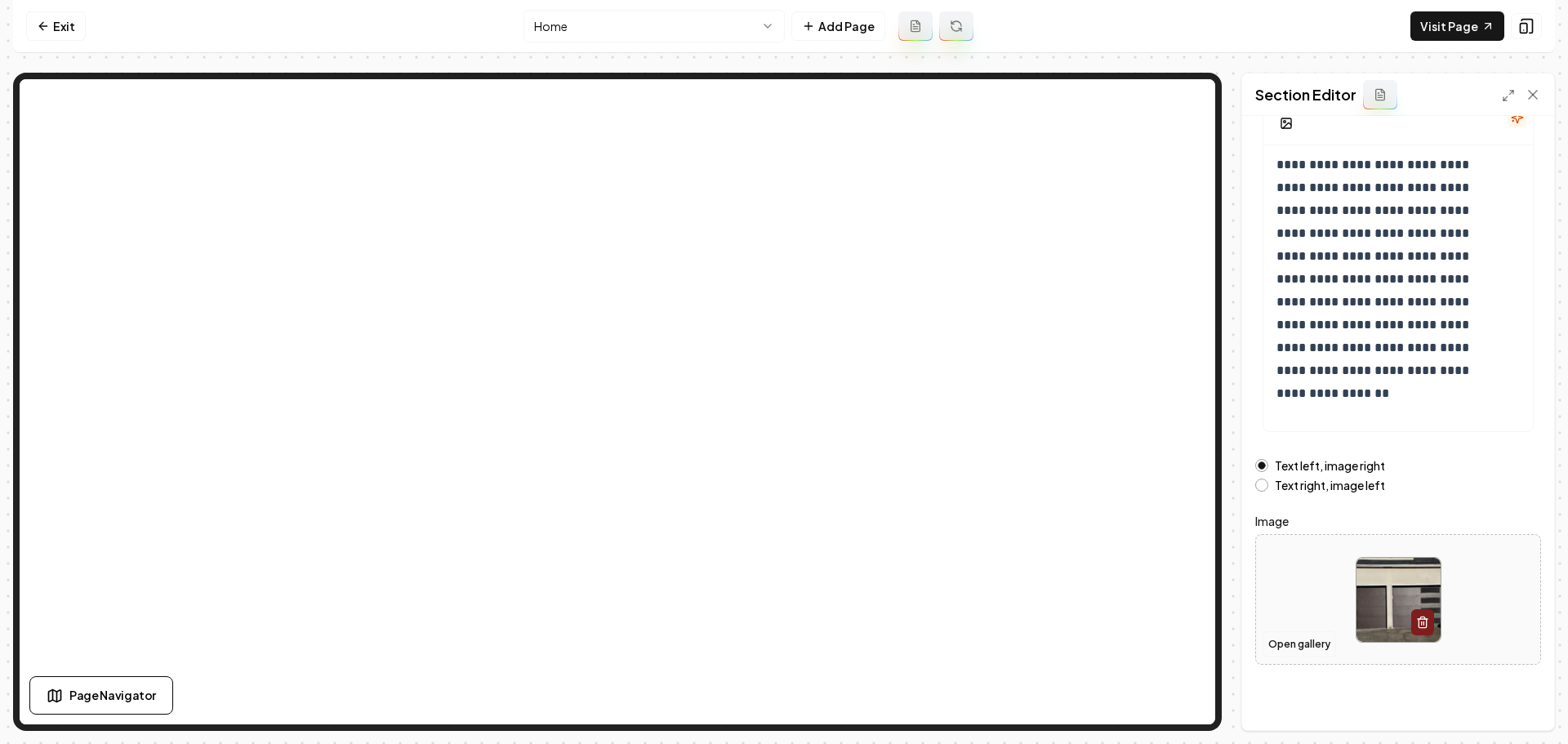
click at [1294, 651] on button "Open gallery" at bounding box center [1299, 643] width 73 height 26
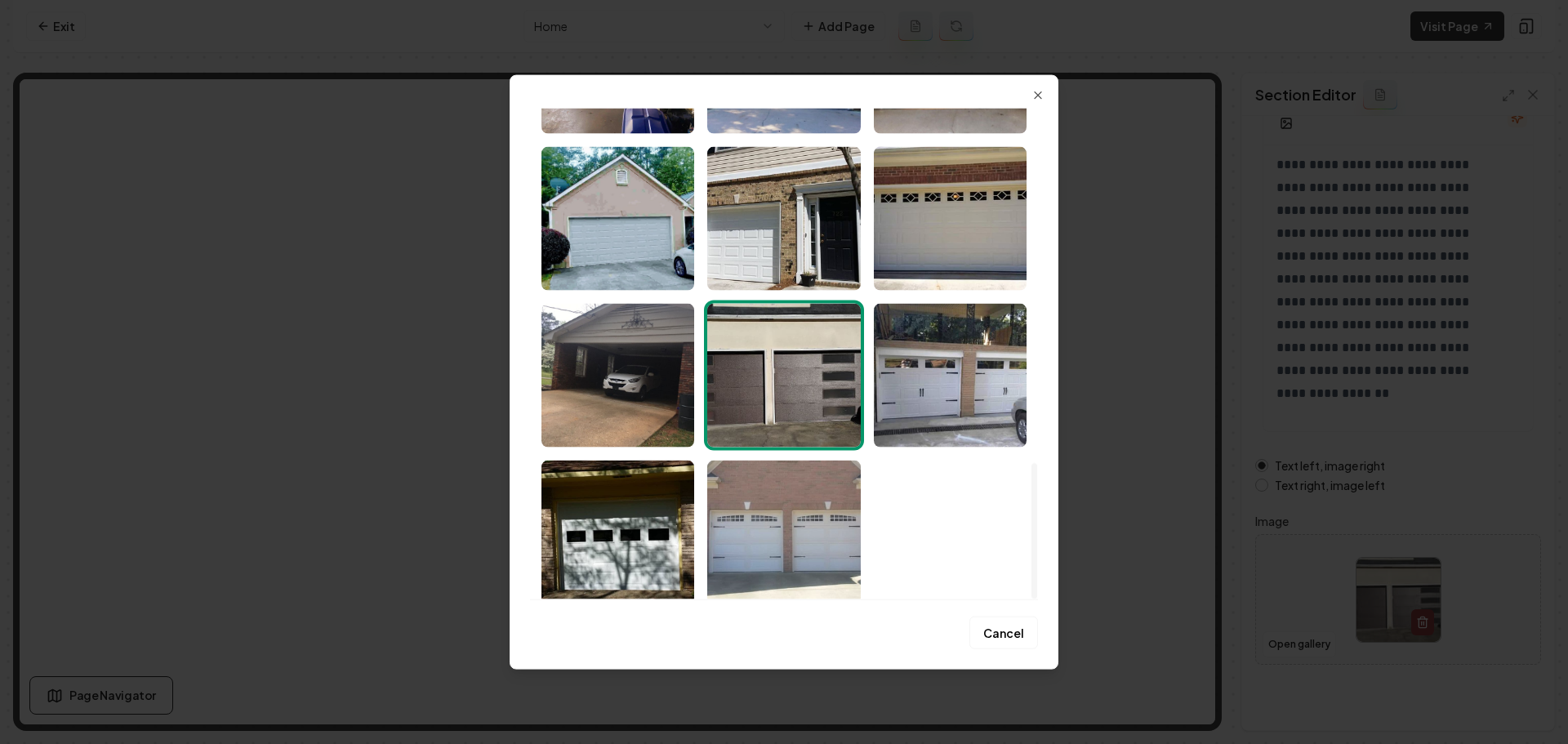
scroll to position [1279, 0]
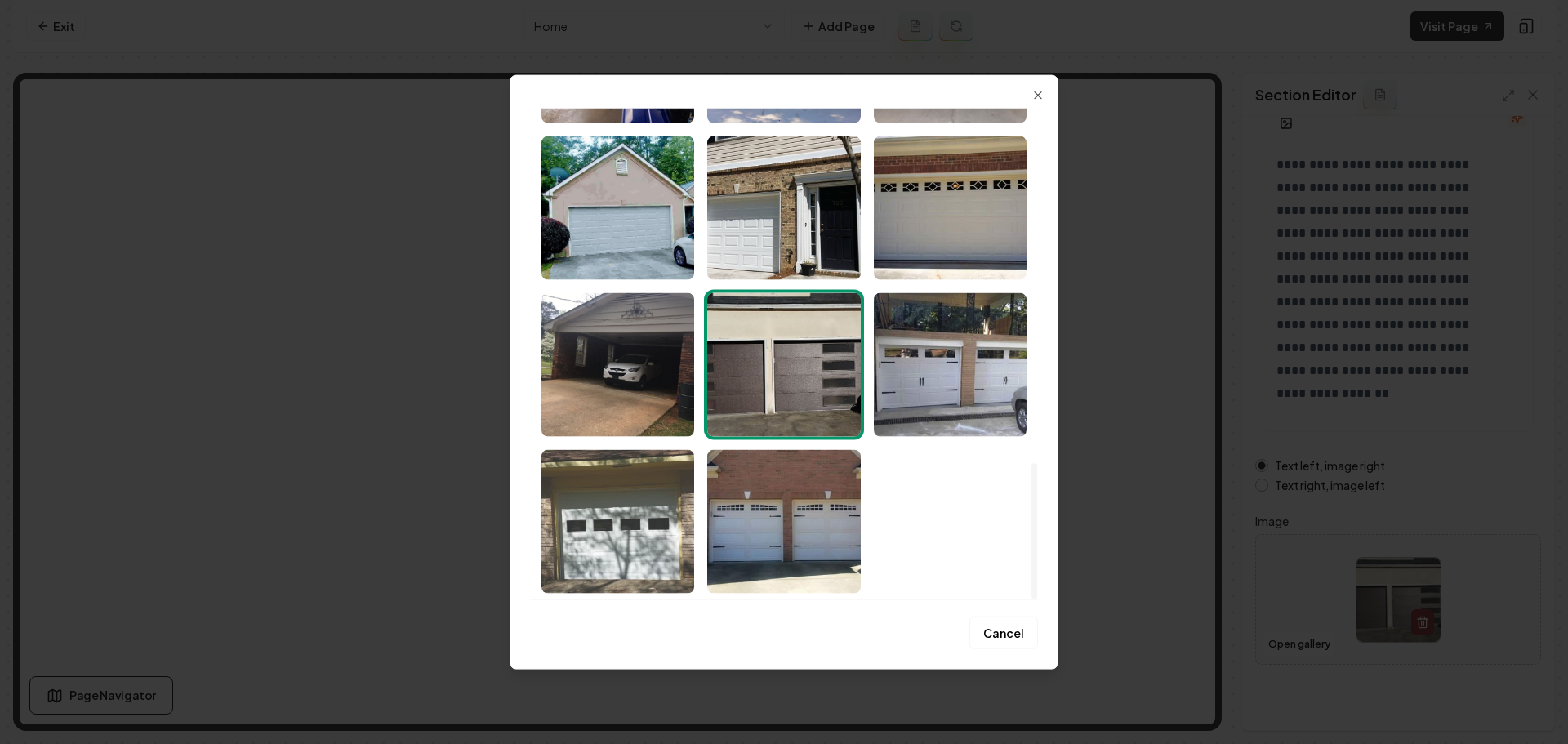
click at [655, 514] on img "Select image image_68a4a0715c7cd75eb86e7472.jpeg" at bounding box center [618, 520] width 152 height 144
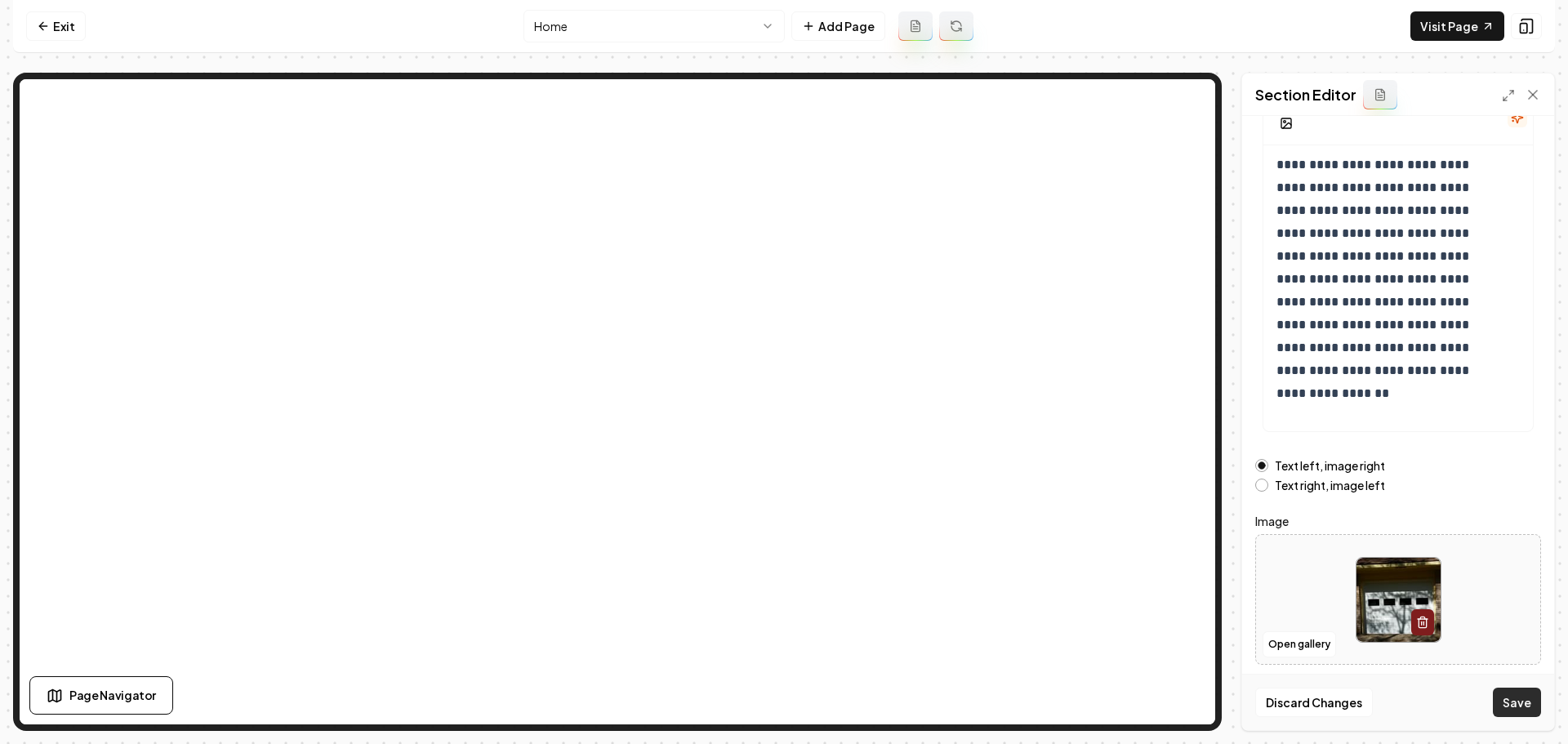
click at [1511, 703] on button "Save" at bounding box center [1517, 701] width 49 height 29
click at [1429, 31] on link "Visit Page" at bounding box center [1458, 26] width 94 height 29
click at [71, 30] on link "Exit" at bounding box center [55, 26] width 60 height 29
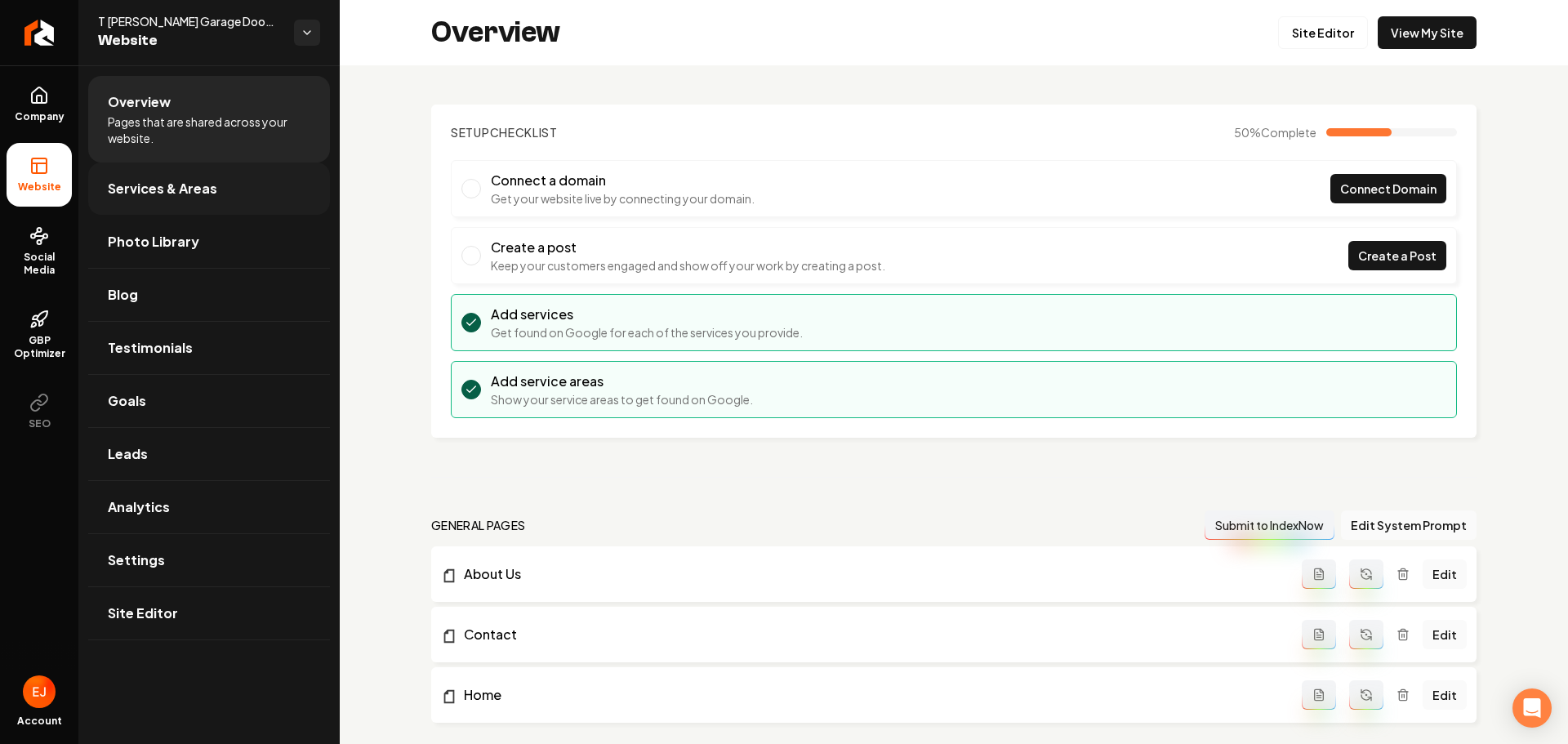
click at [142, 176] on link "Services & Areas" at bounding box center [209, 188] width 242 height 52
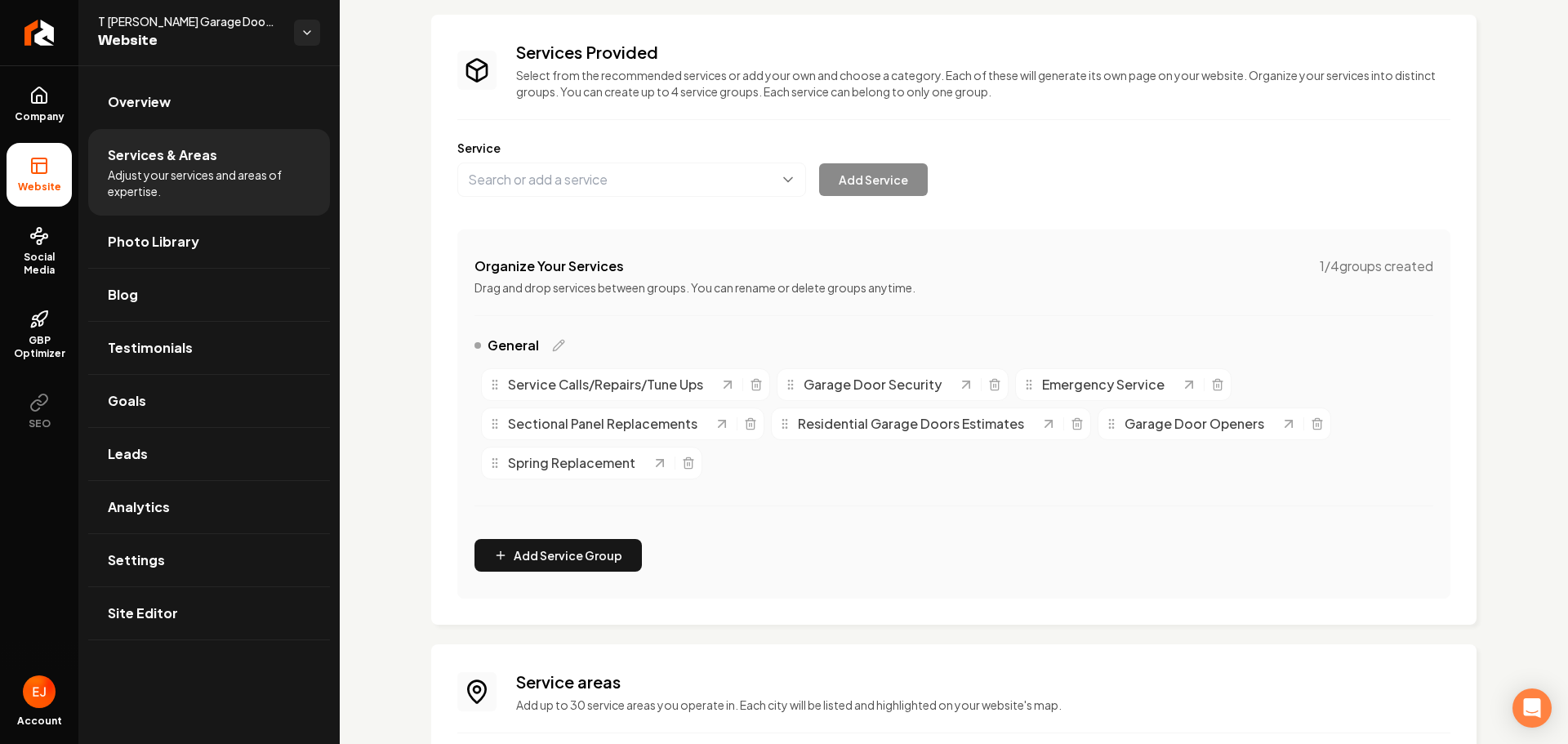
scroll to position [275, 0]
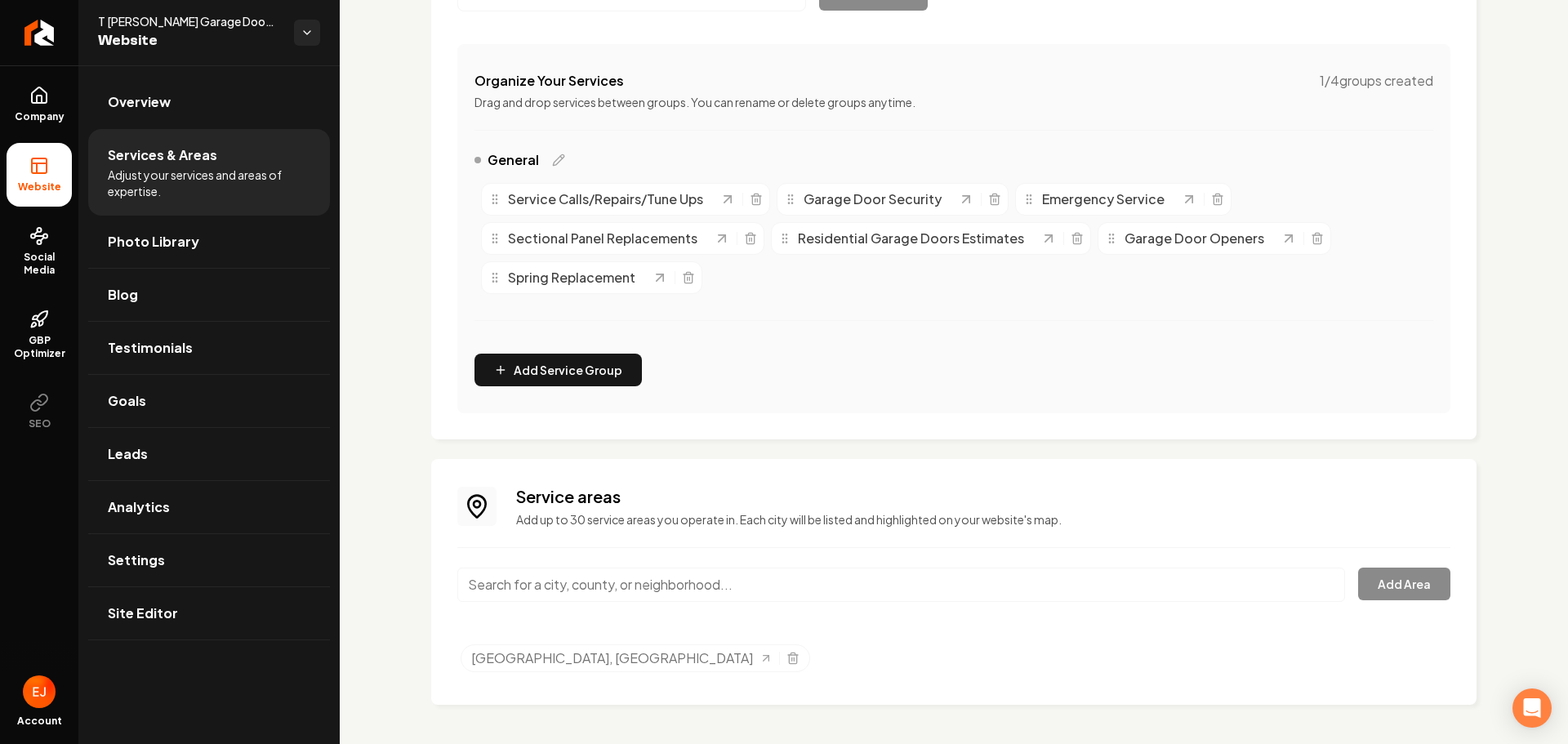
click at [523, 582] on input "Main content area" at bounding box center [901, 584] width 888 height 34
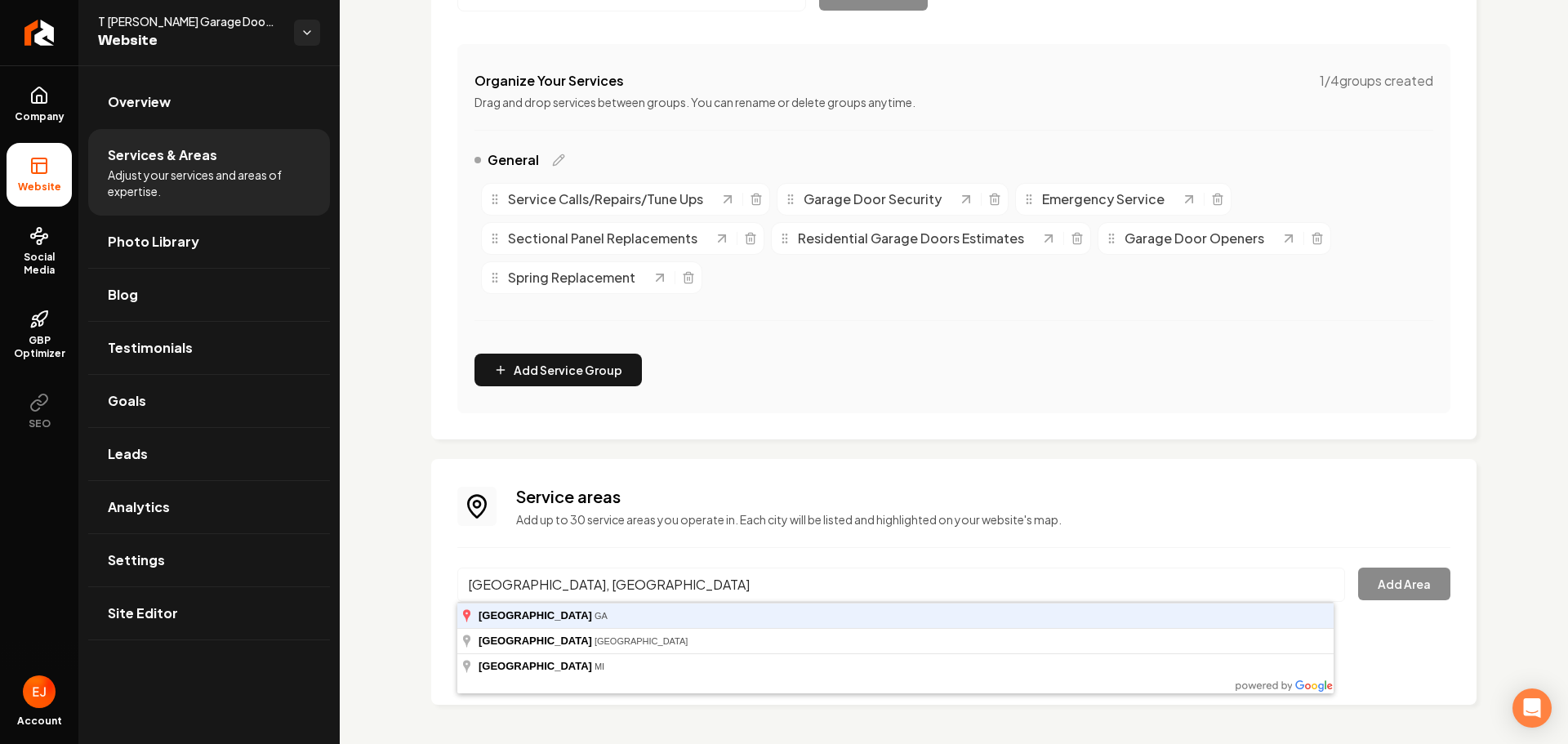
type input "Atlanta, GA"
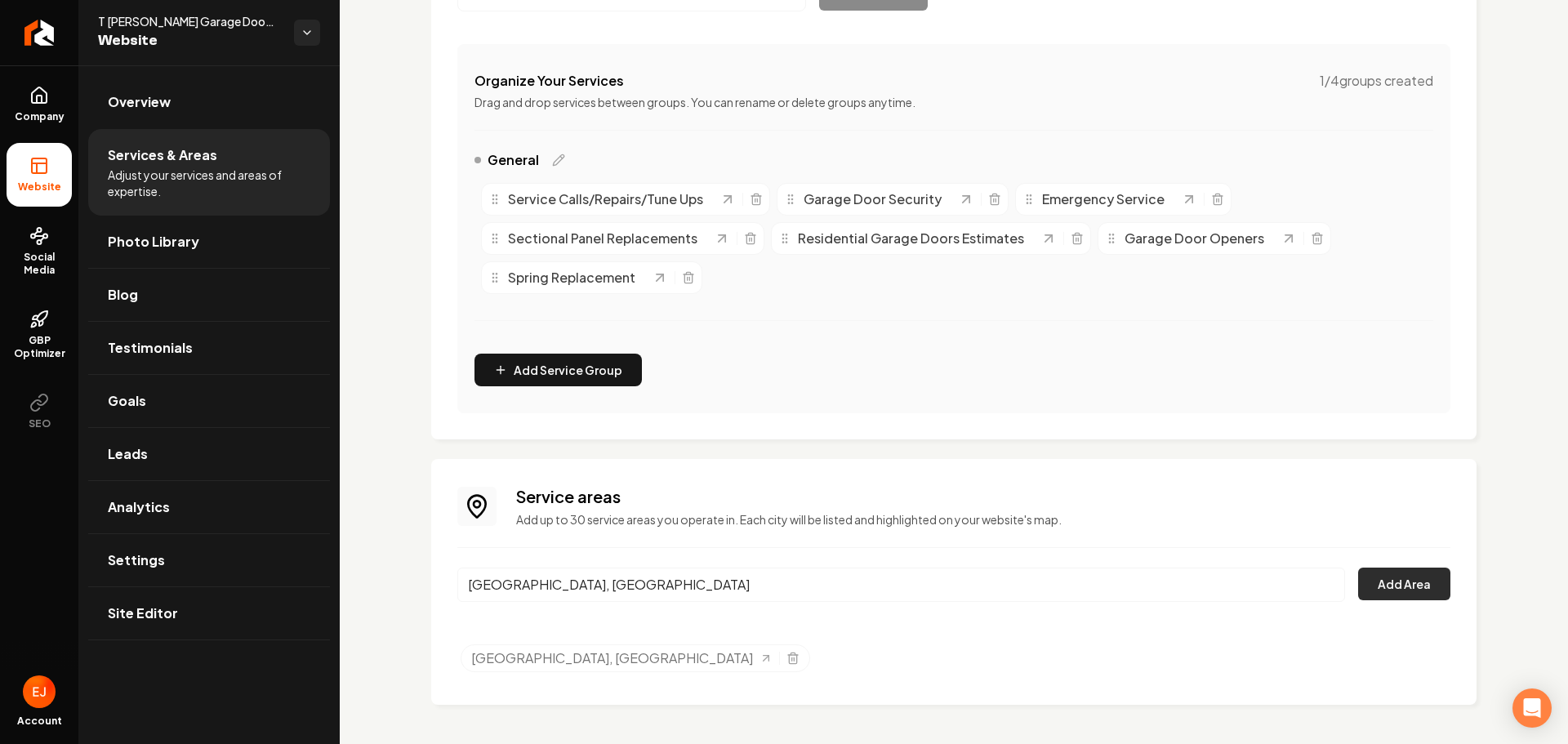
click at [1424, 569] on button "Add Area" at bounding box center [1404, 583] width 92 height 32
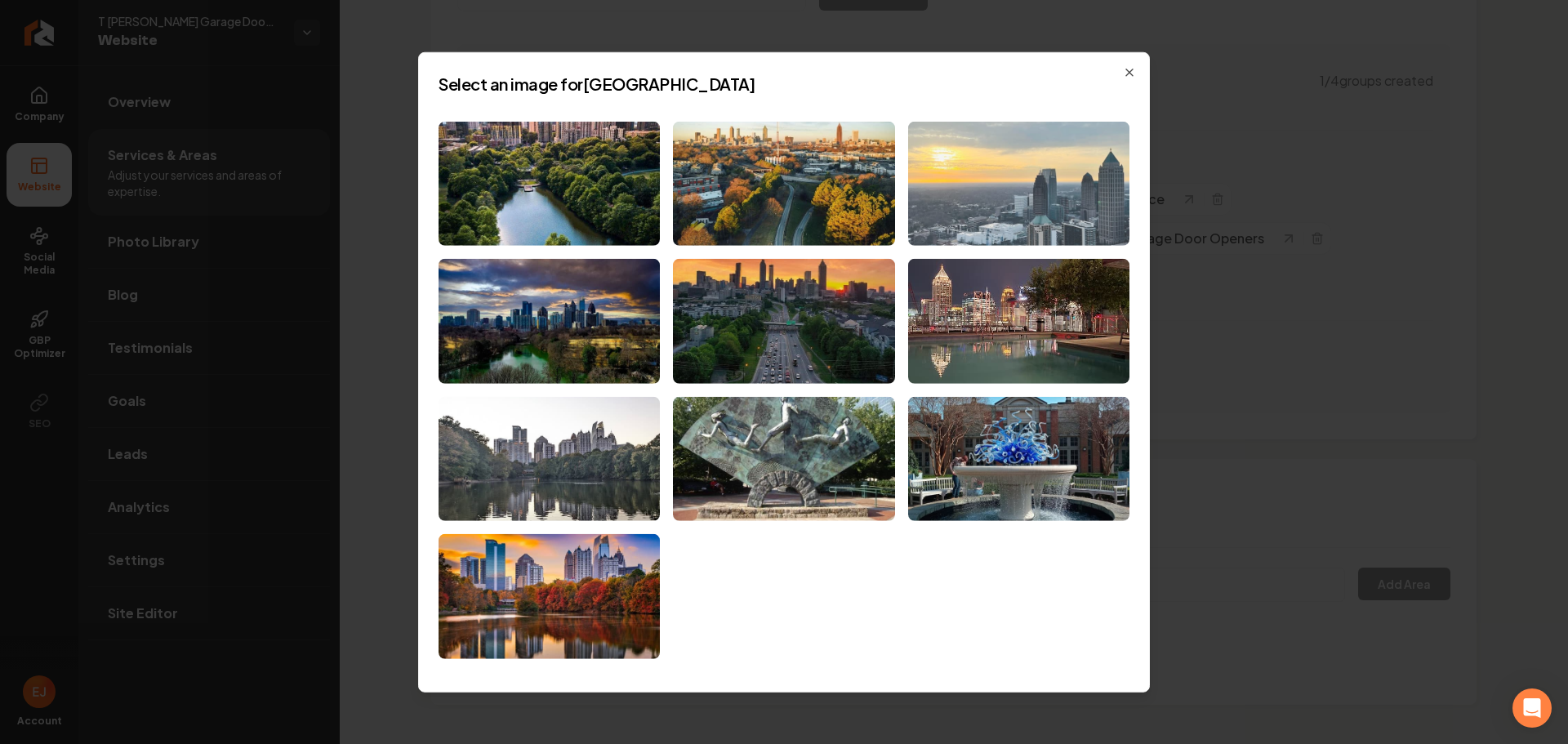
click at [1102, 215] on img at bounding box center [1019, 183] width 222 height 125
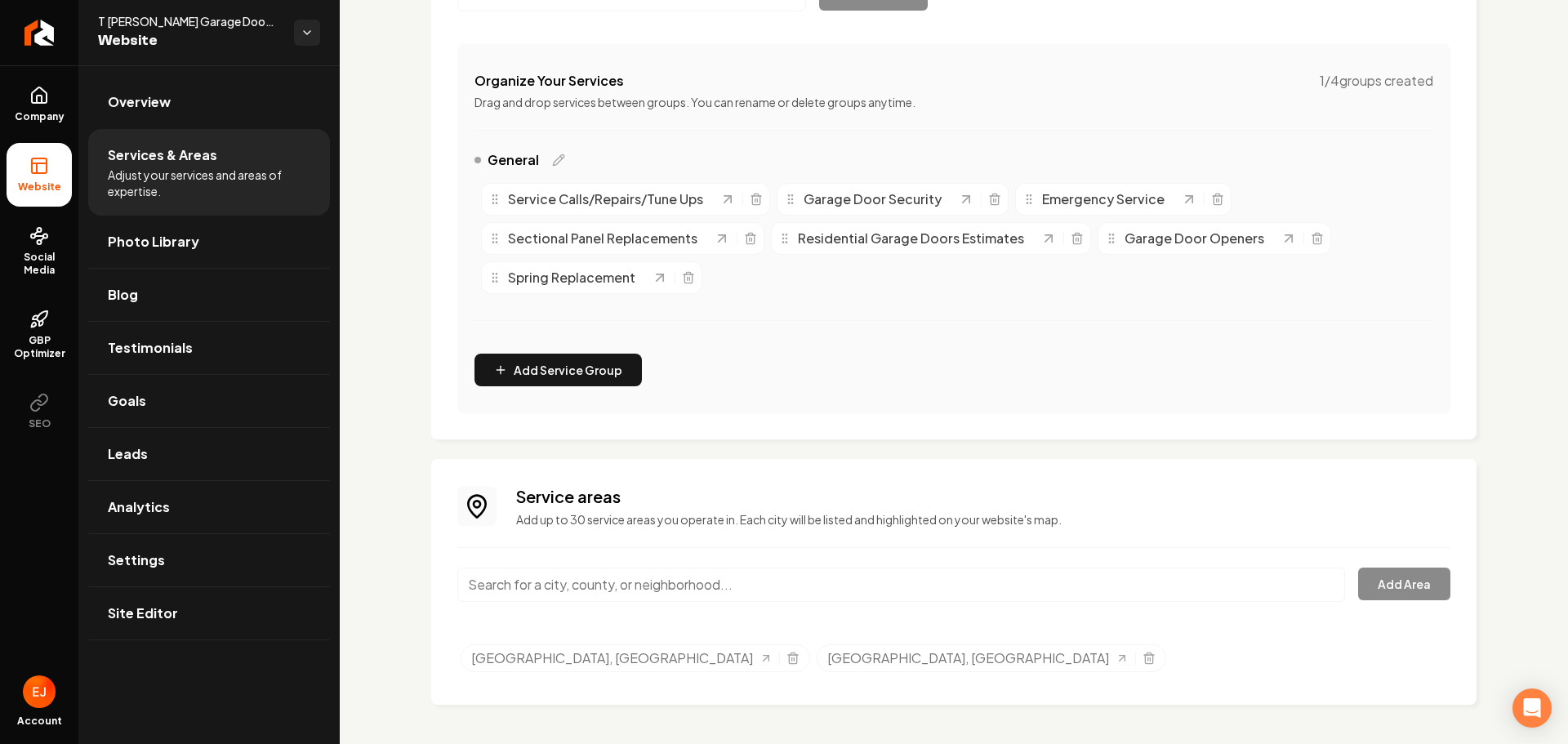
click at [544, 598] on input "Main content area" at bounding box center [901, 584] width 888 height 34
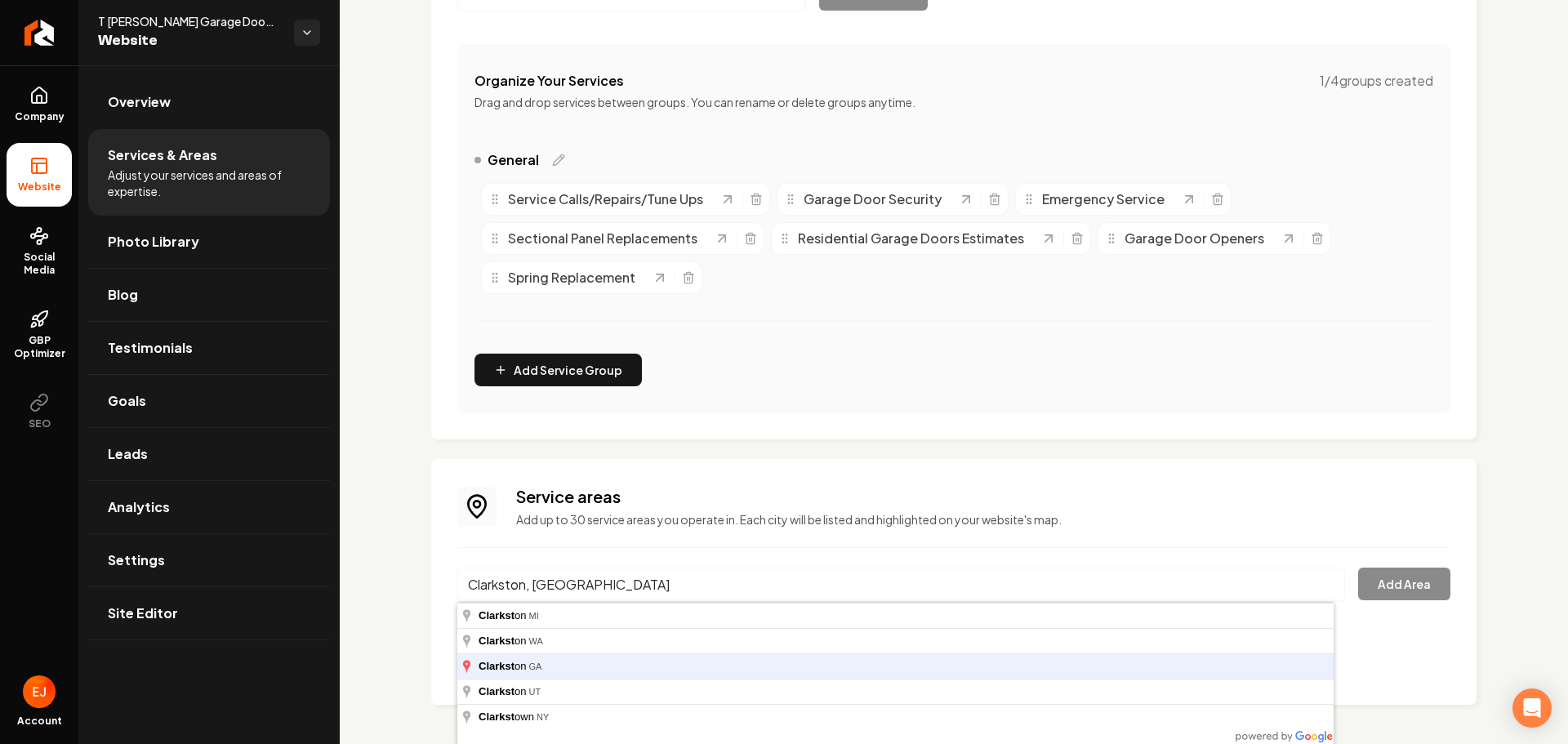
type input "Clarkston, GA"
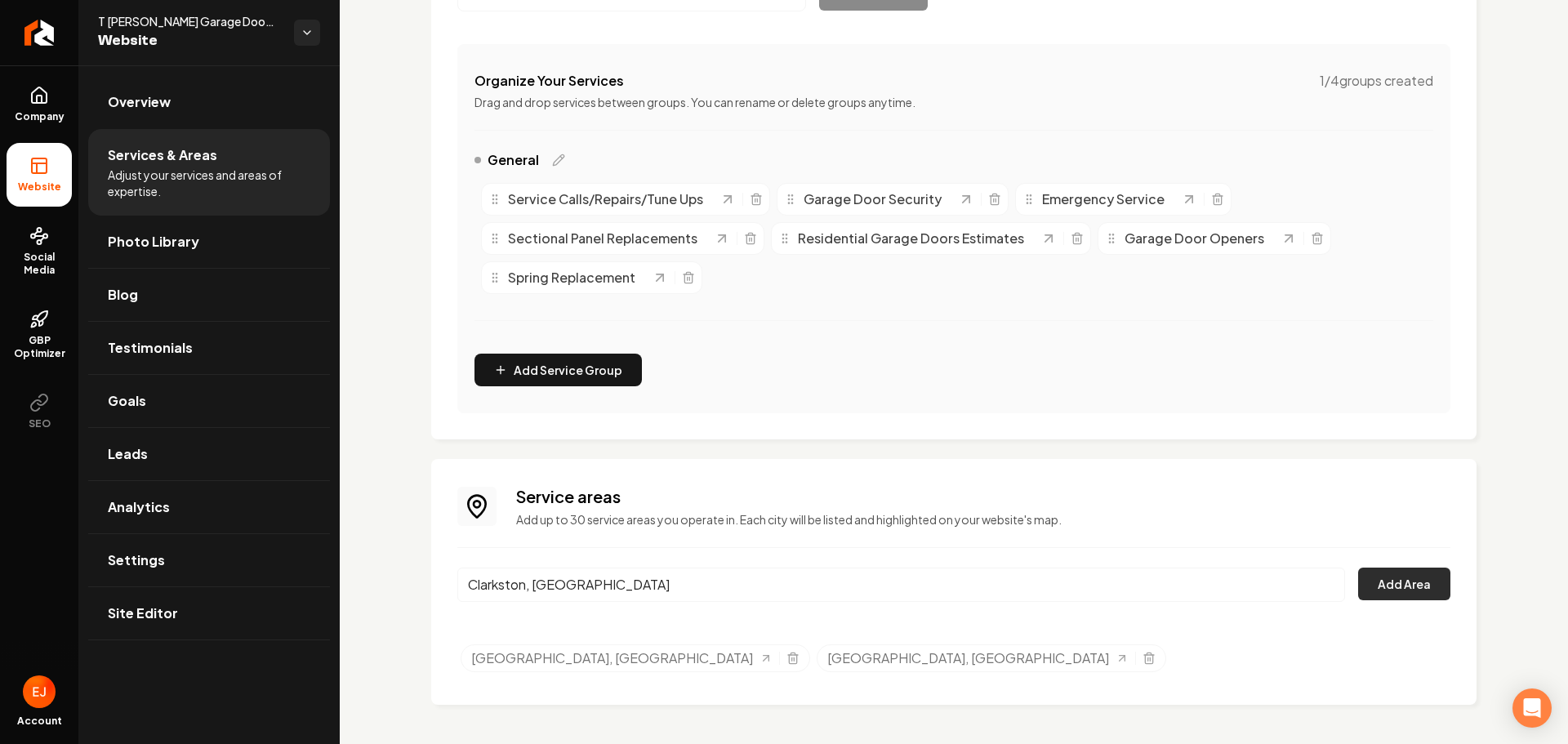
click at [1402, 594] on button "Add Area" at bounding box center [1404, 583] width 92 height 32
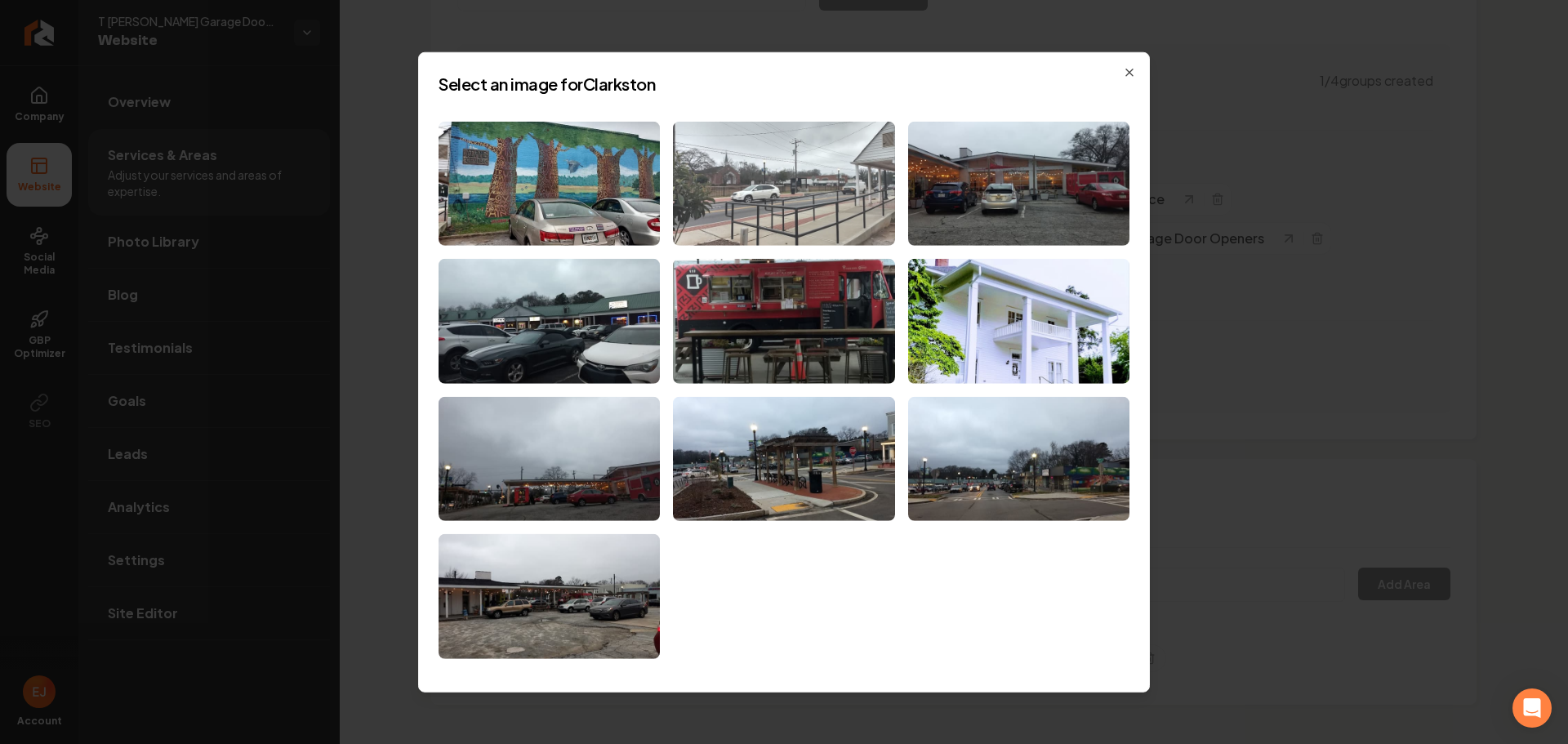
click at [807, 201] on img at bounding box center [784, 183] width 222 height 125
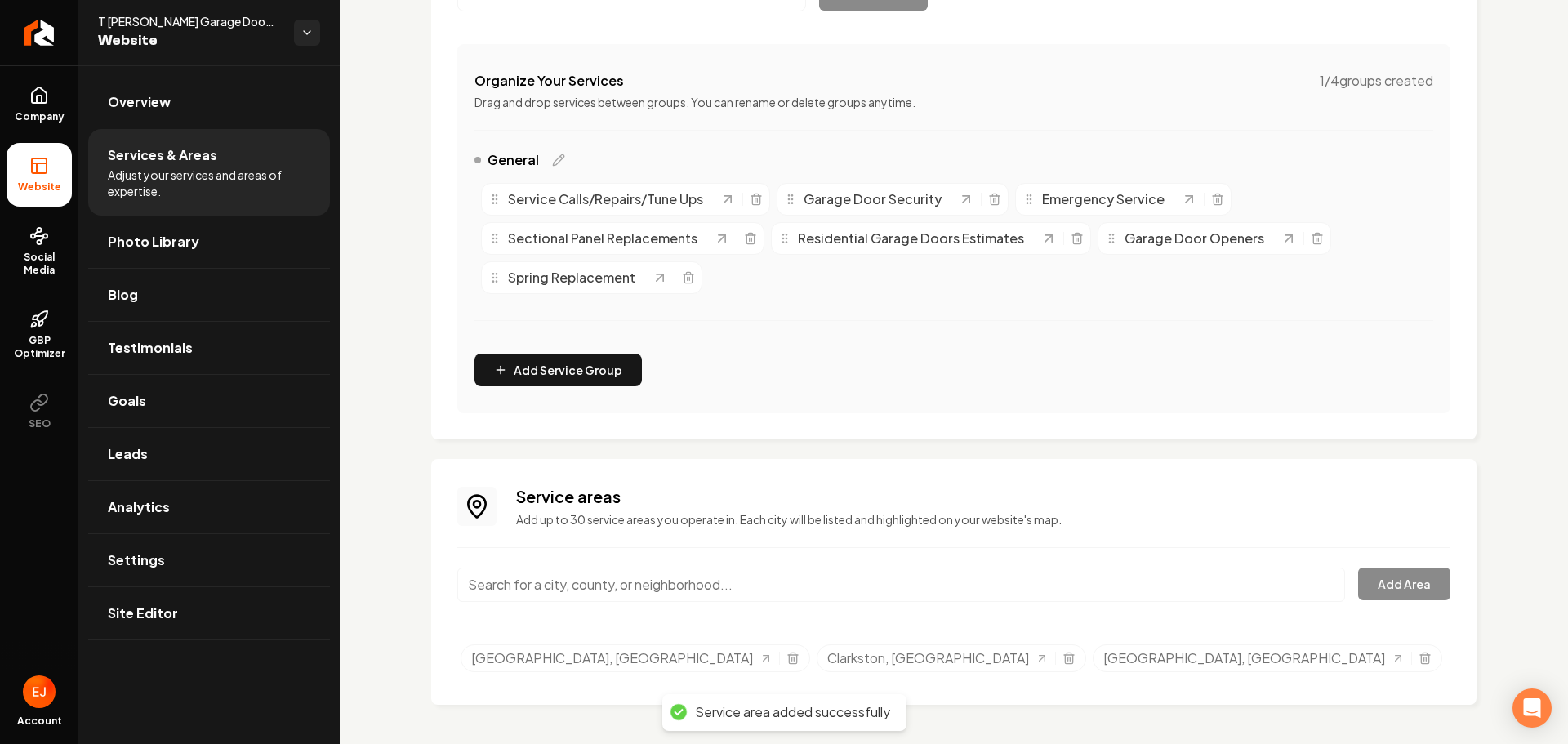
click at [612, 578] on input "Main content area" at bounding box center [901, 584] width 888 height 34
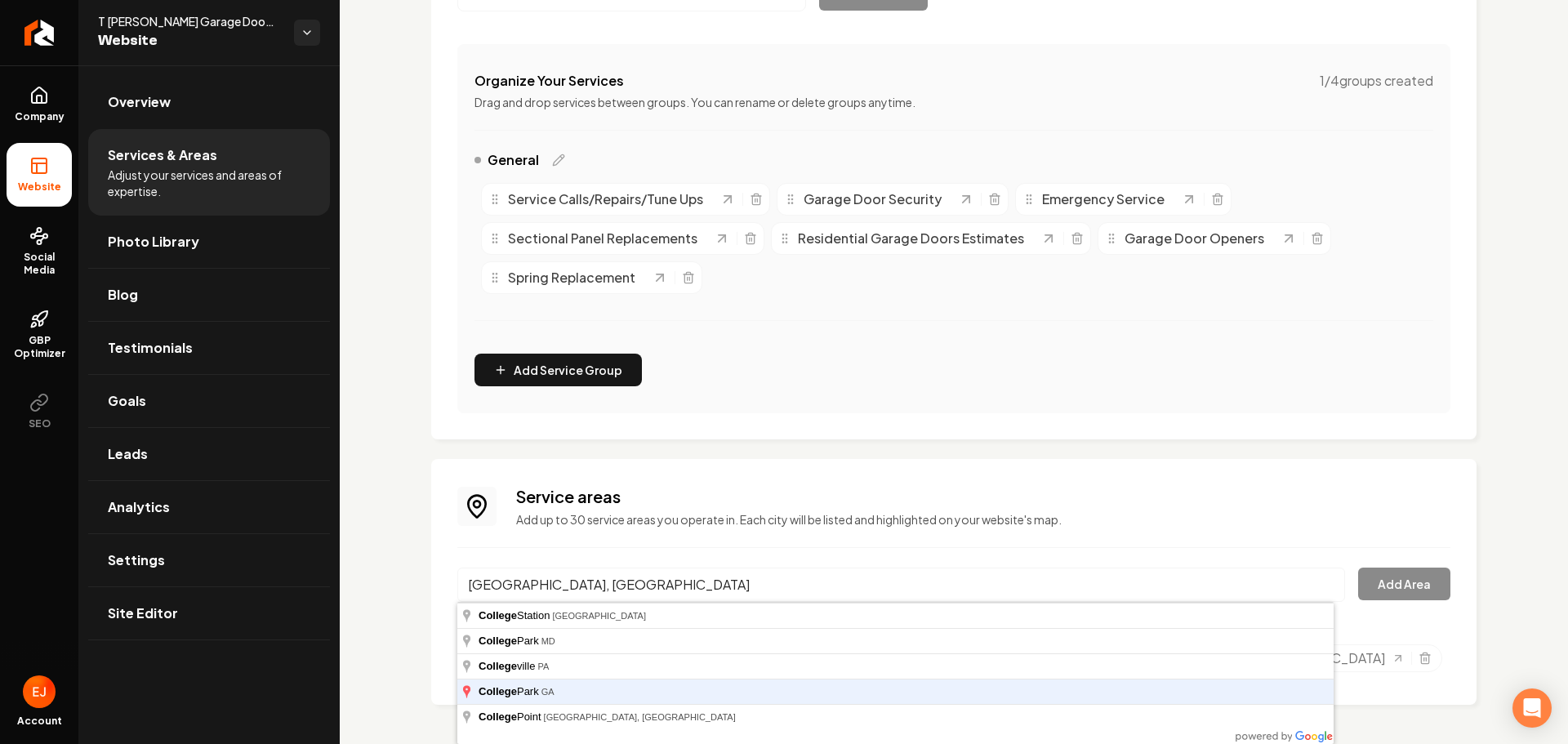
type input "College Park, GA"
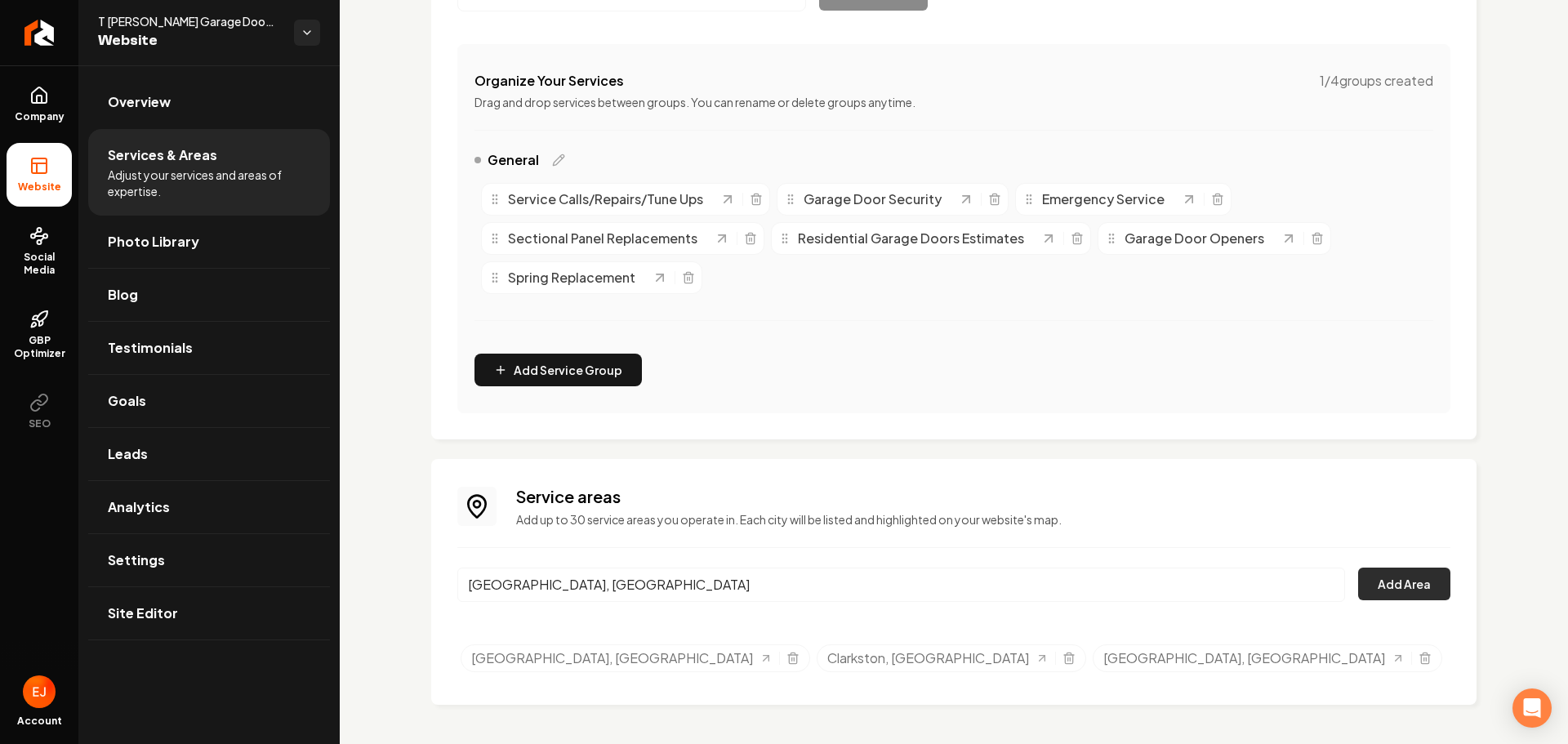
click at [1395, 590] on button "Add Area" at bounding box center [1404, 583] width 92 height 32
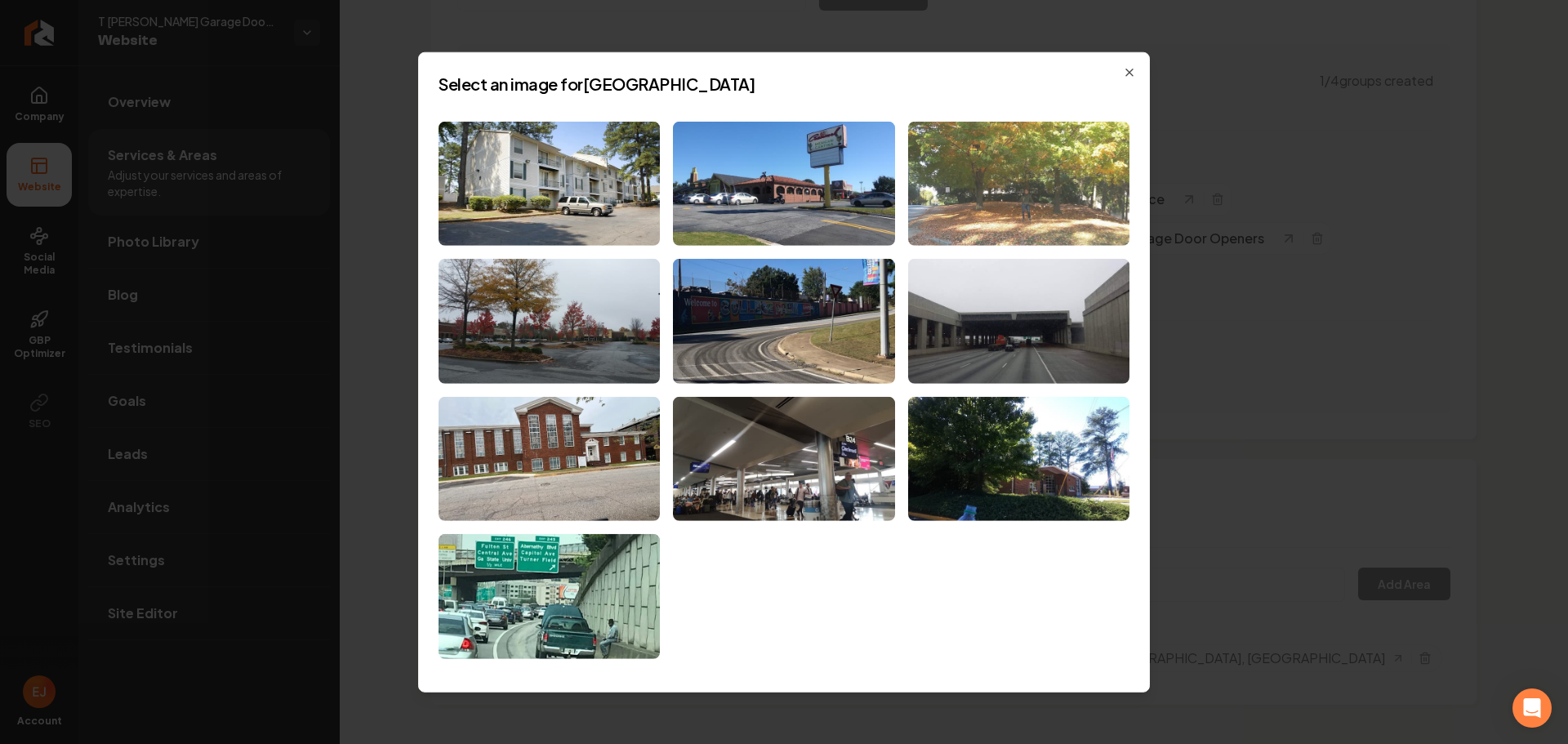
click at [998, 198] on img at bounding box center [1019, 183] width 222 height 125
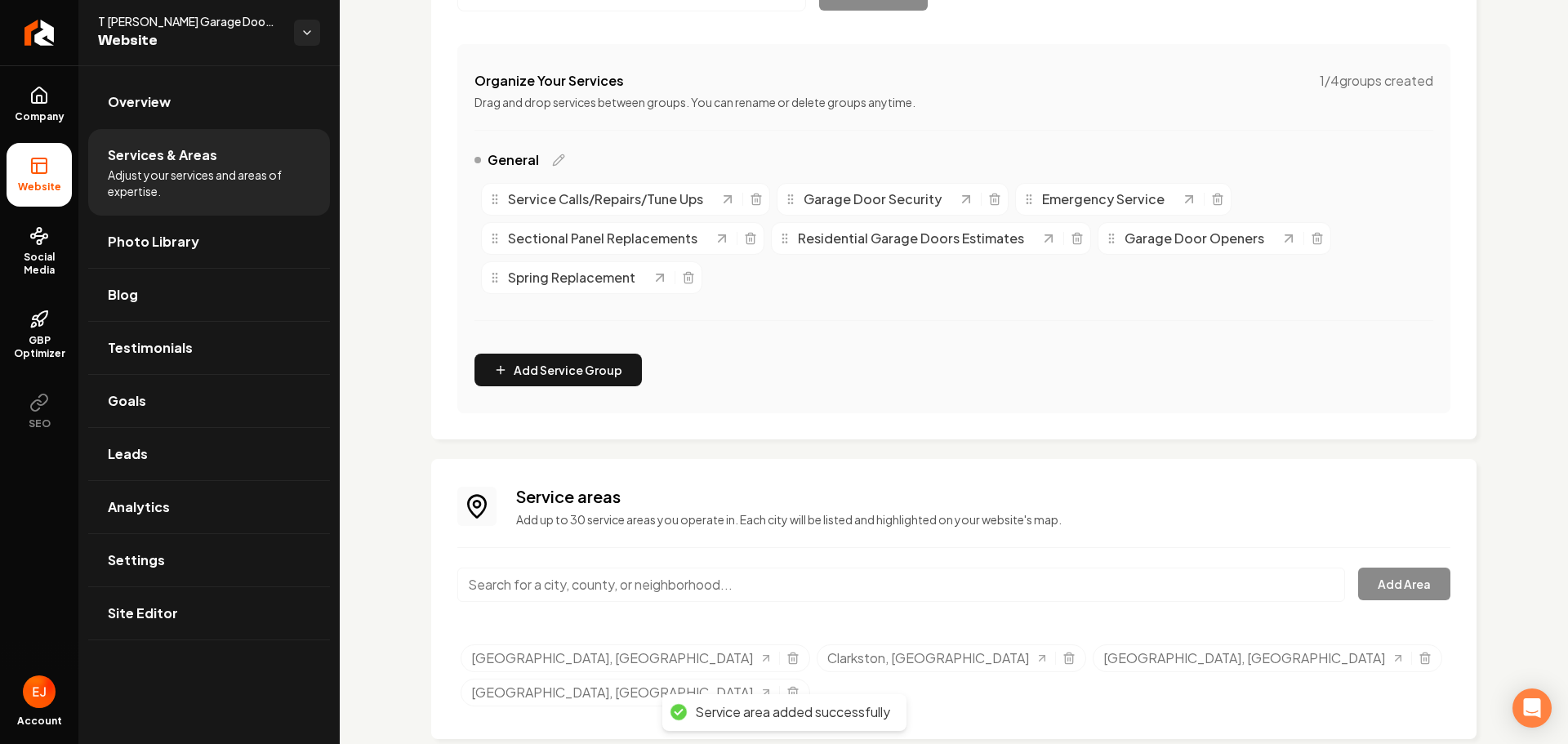
click at [622, 589] on input "Main content area" at bounding box center [901, 584] width 888 height 34
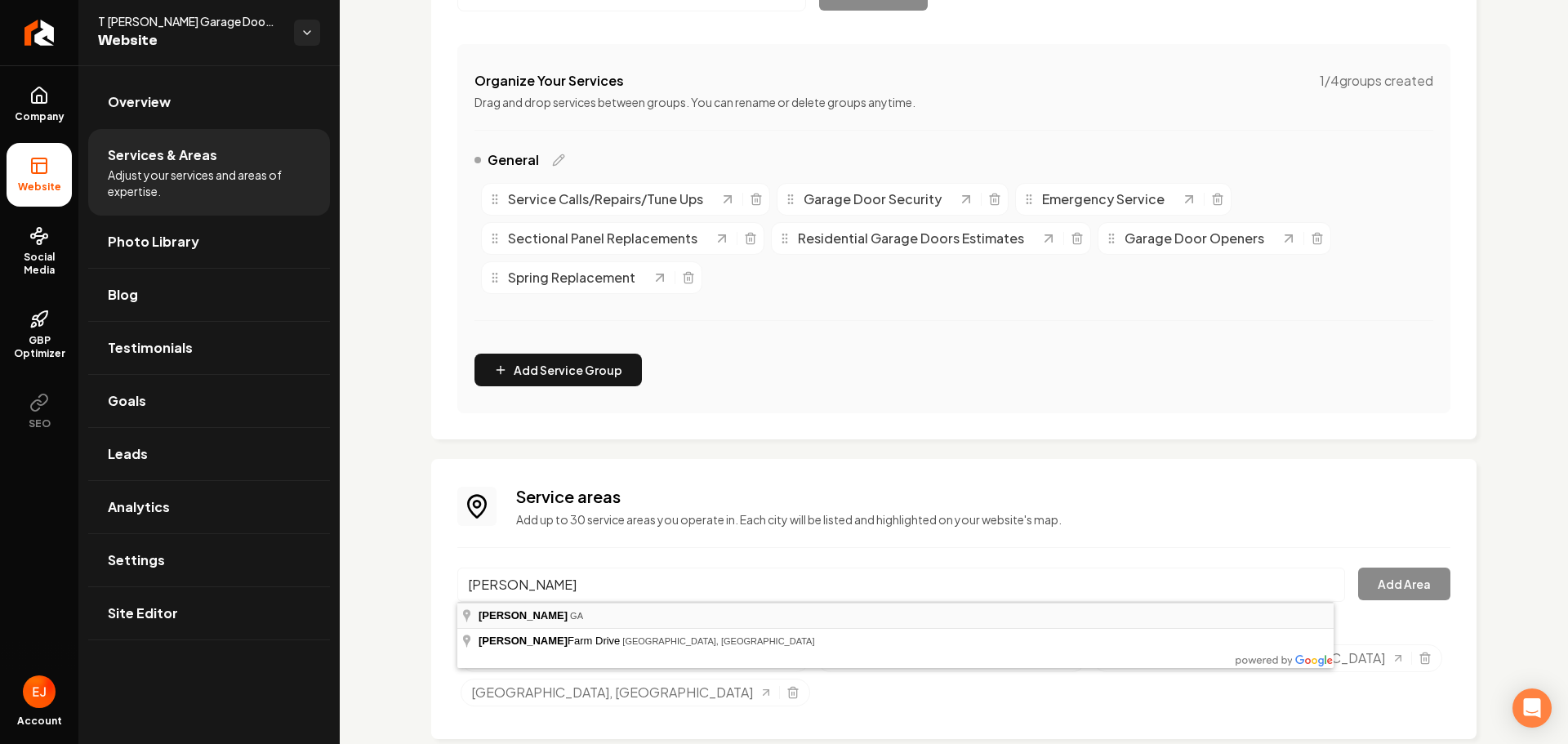
type input "Conyers, GA"
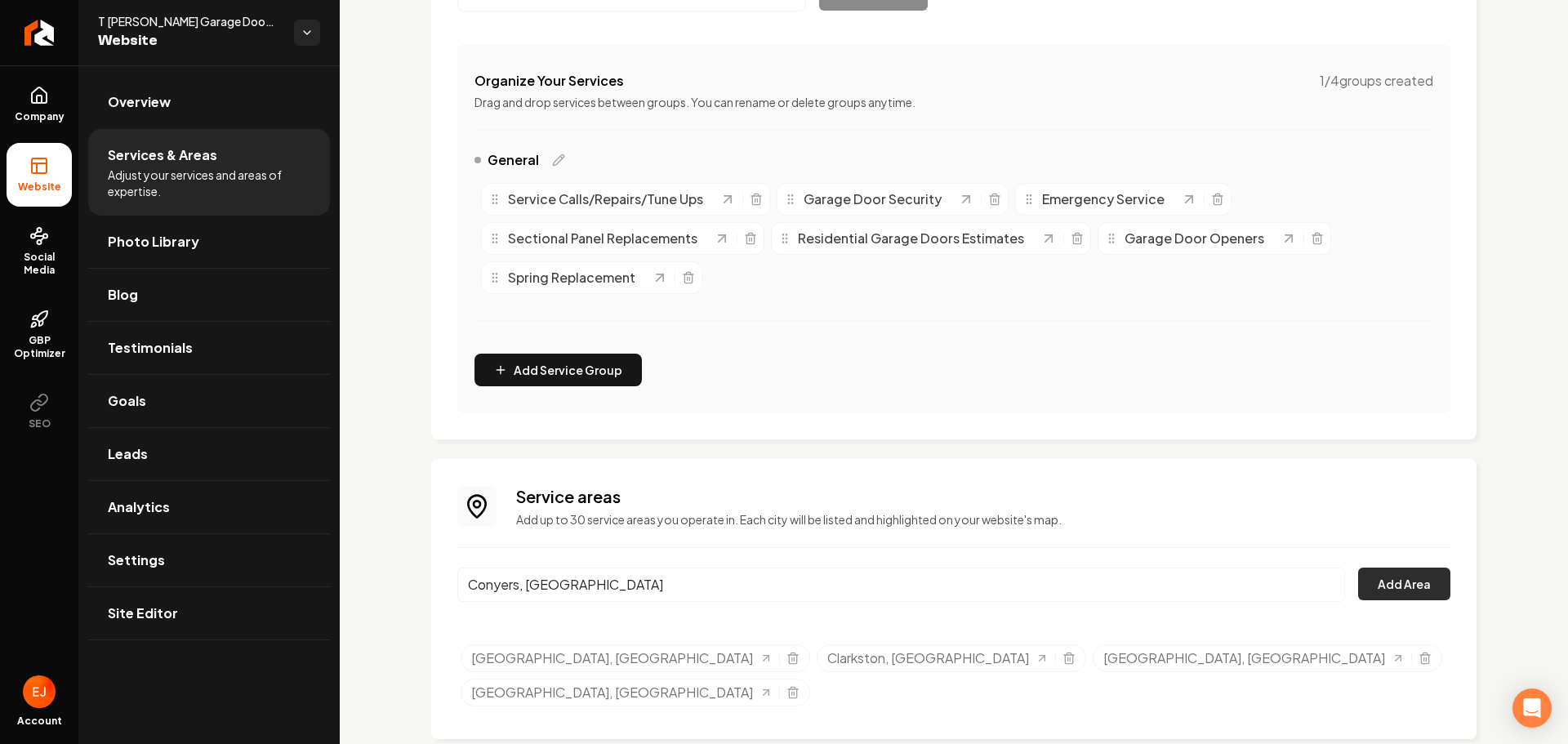
click at [1409, 597] on button "Add Area" at bounding box center [1404, 583] width 92 height 32
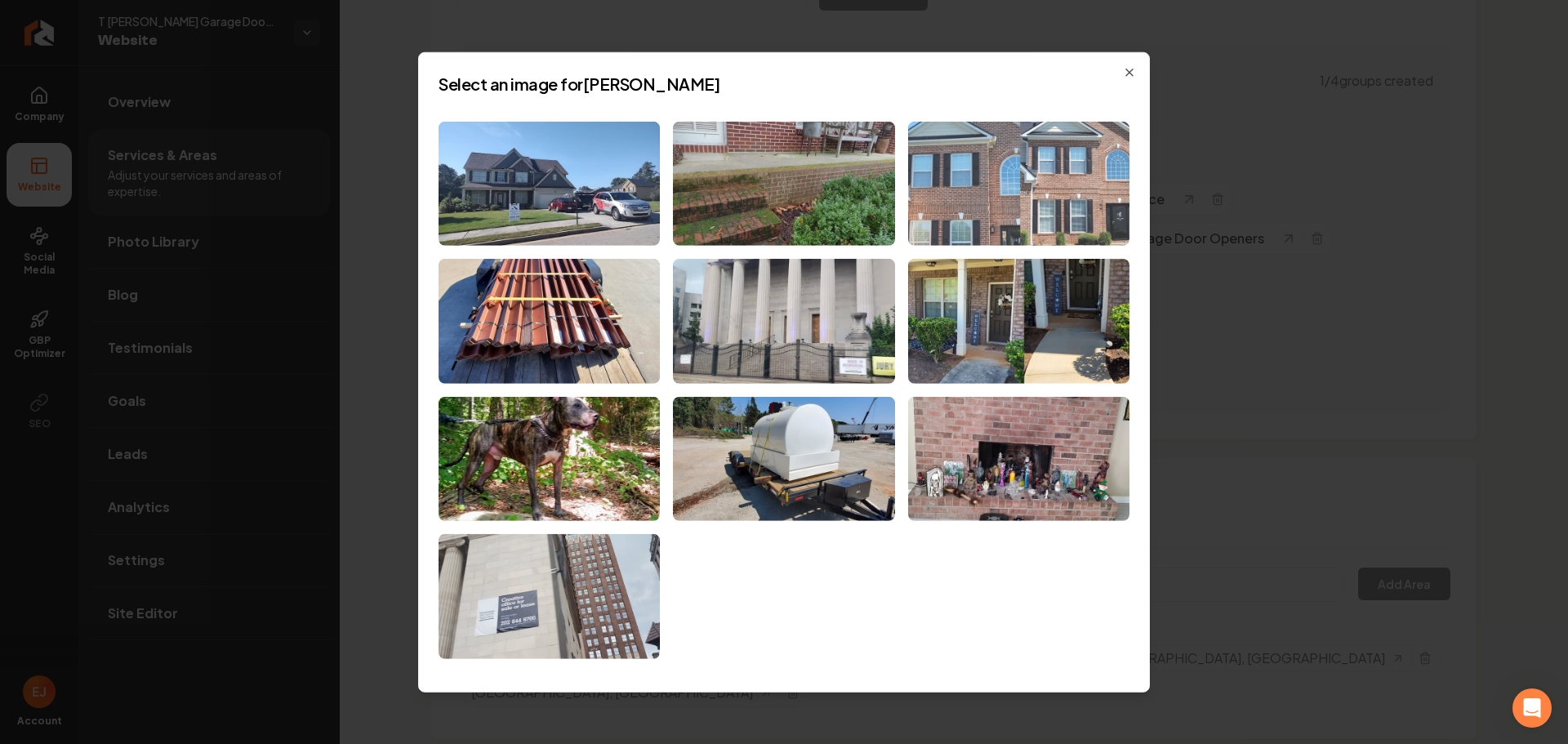
click at [1058, 189] on img at bounding box center [1019, 183] width 222 height 125
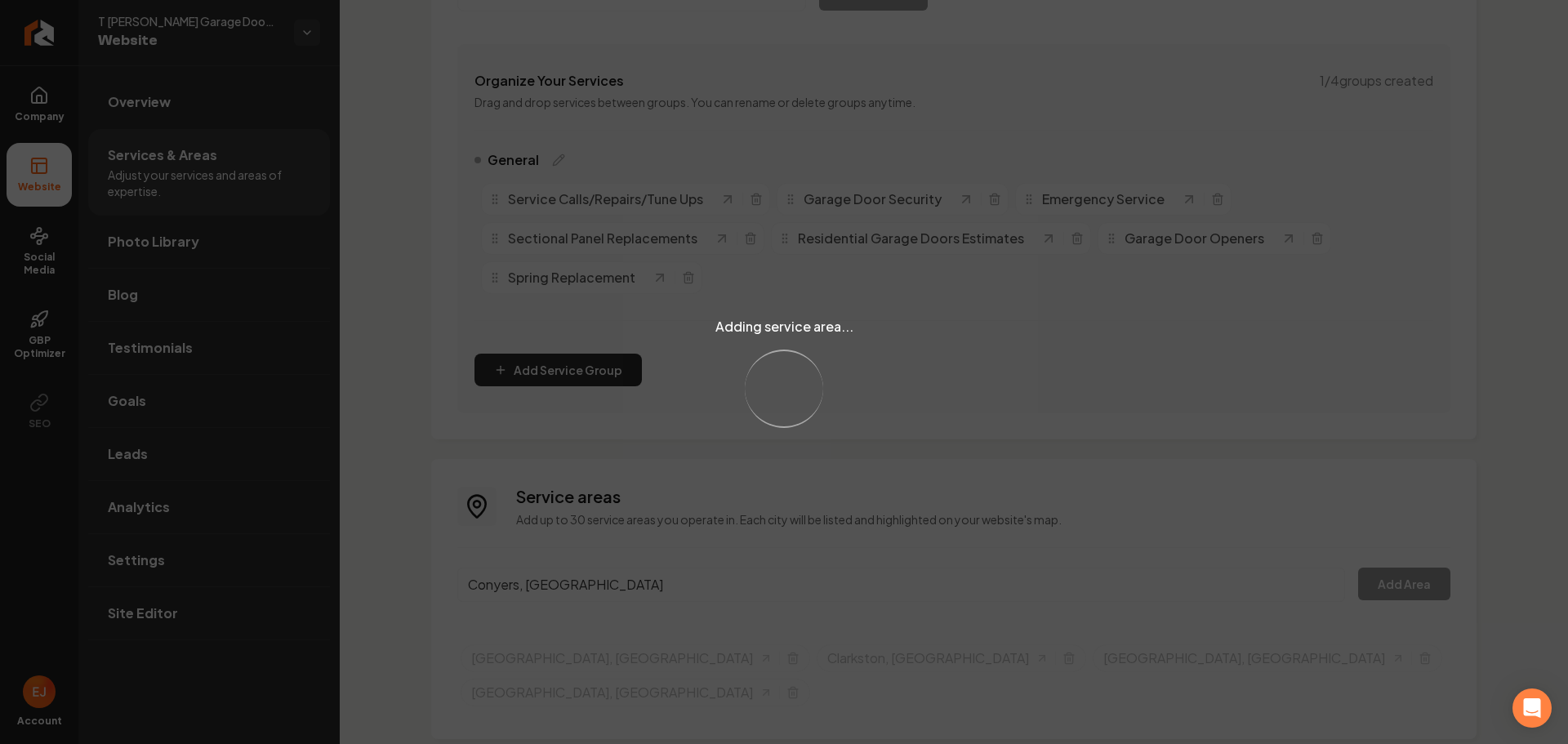
click at [587, 581] on div "Adding service area... Loading..." at bounding box center [784, 372] width 1568 height 744
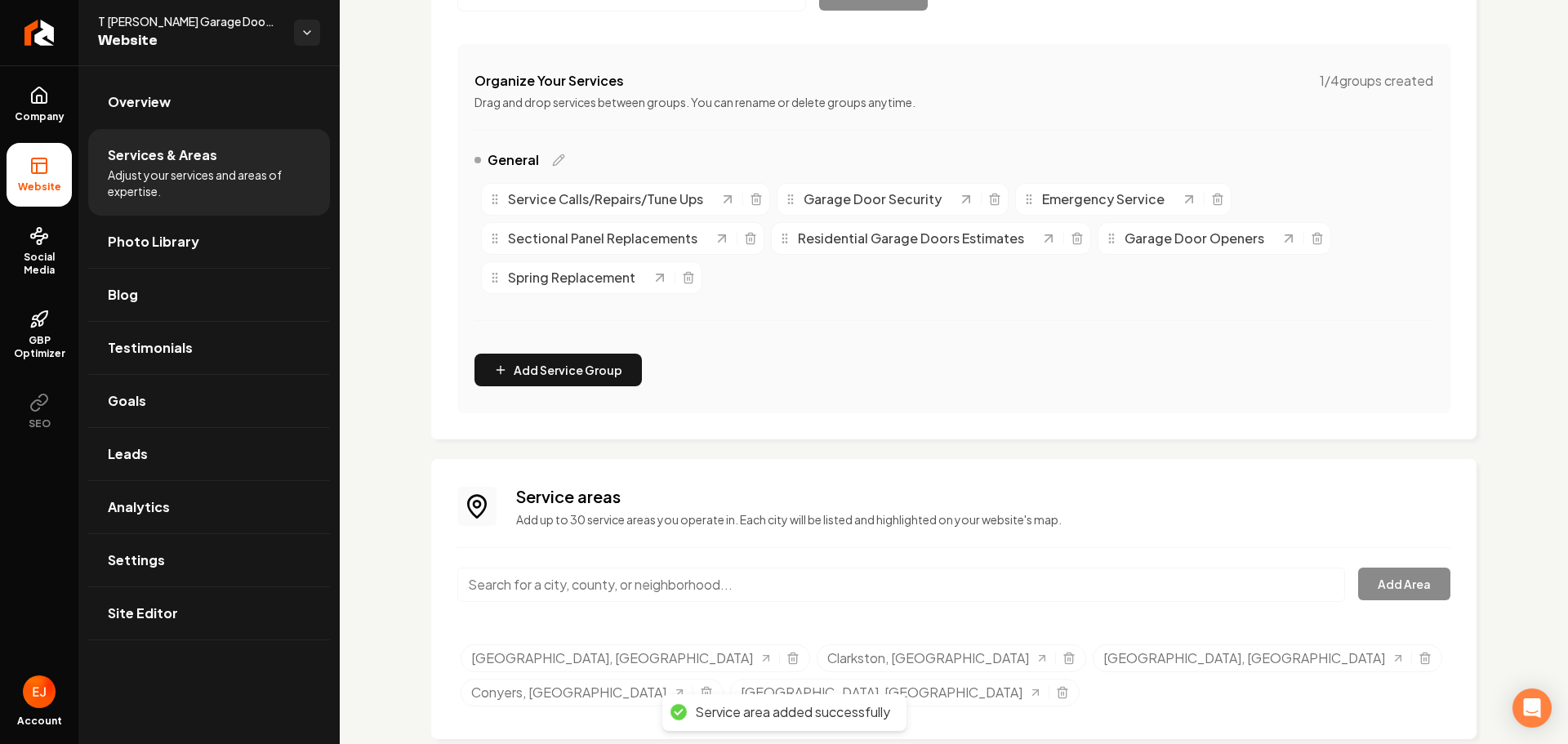
click at [576, 597] on input "Main content area" at bounding box center [901, 584] width 888 height 34
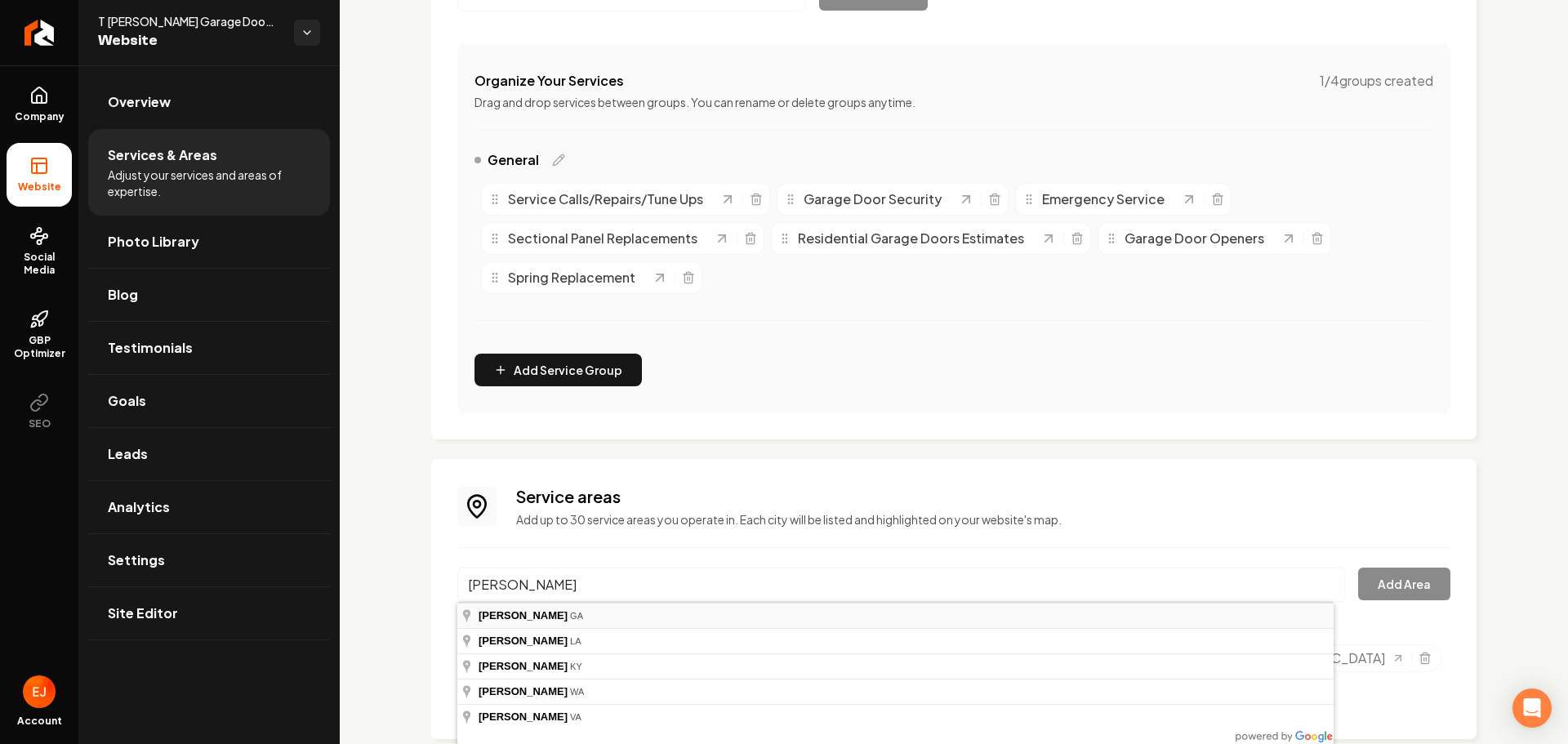
type input "Covington, GA"
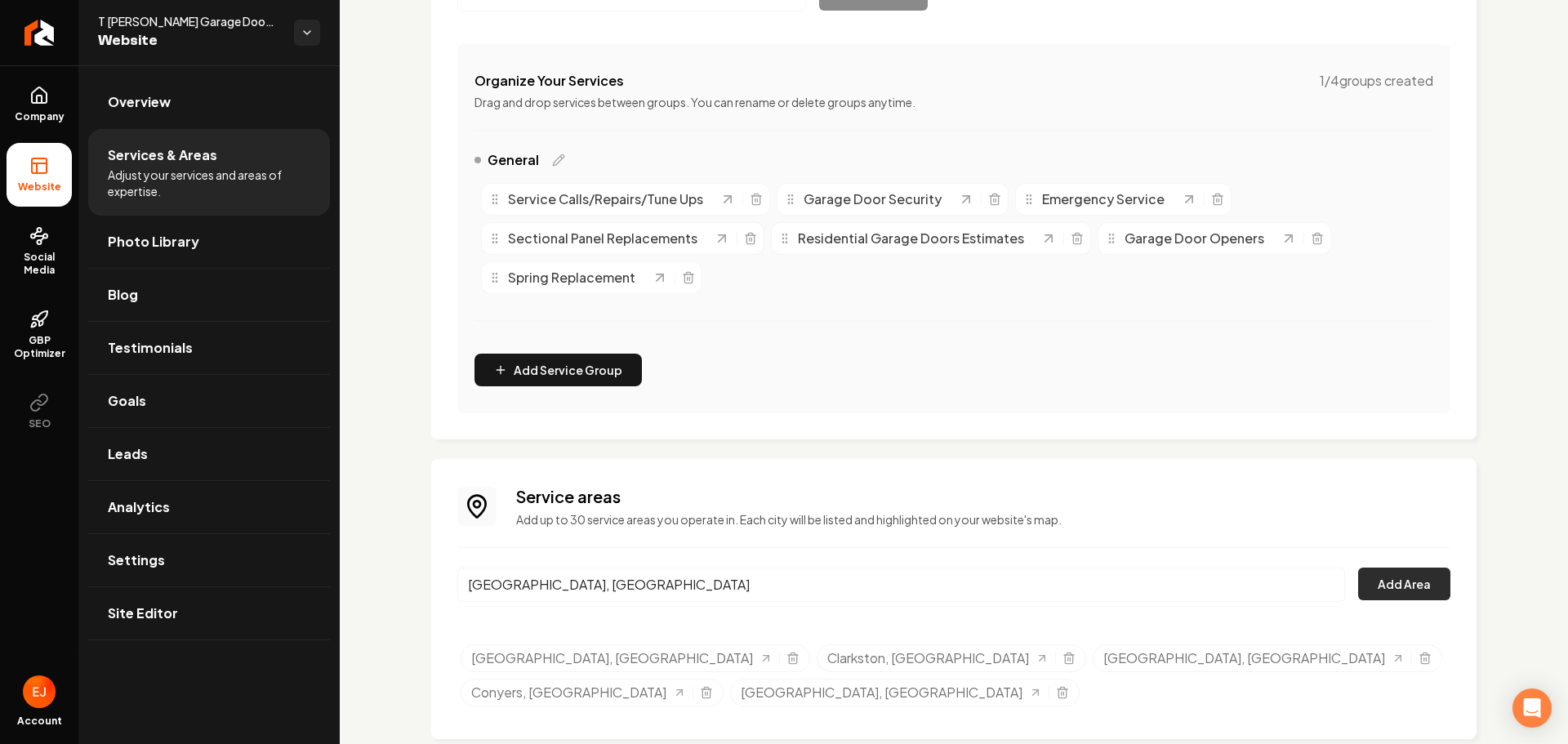
click at [1388, 586] on button "Add Area" at bounding box center [1404, 583] width 92 height 32
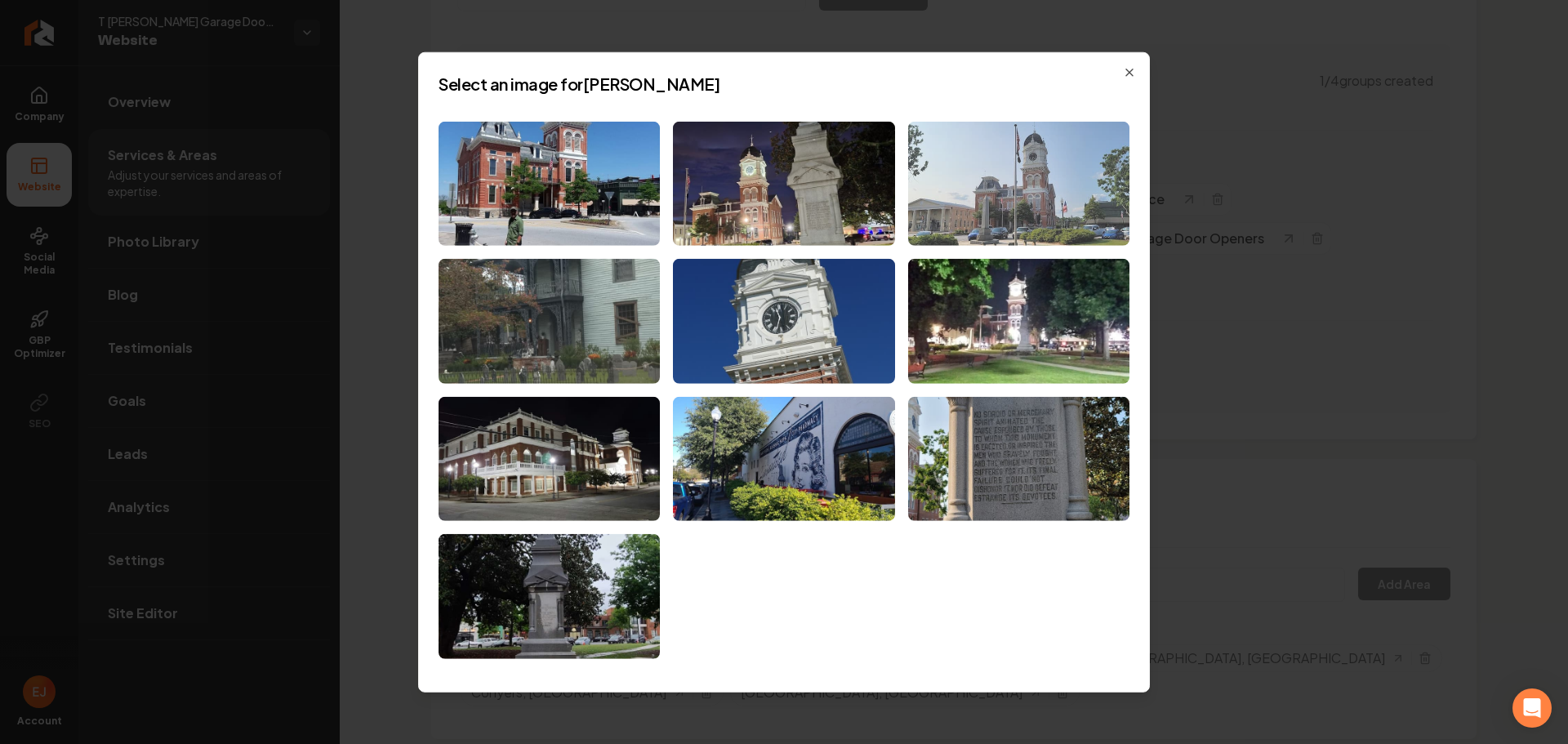
click at [1086, 230] on img at bounding box center [1019, 183] width 222 height 125
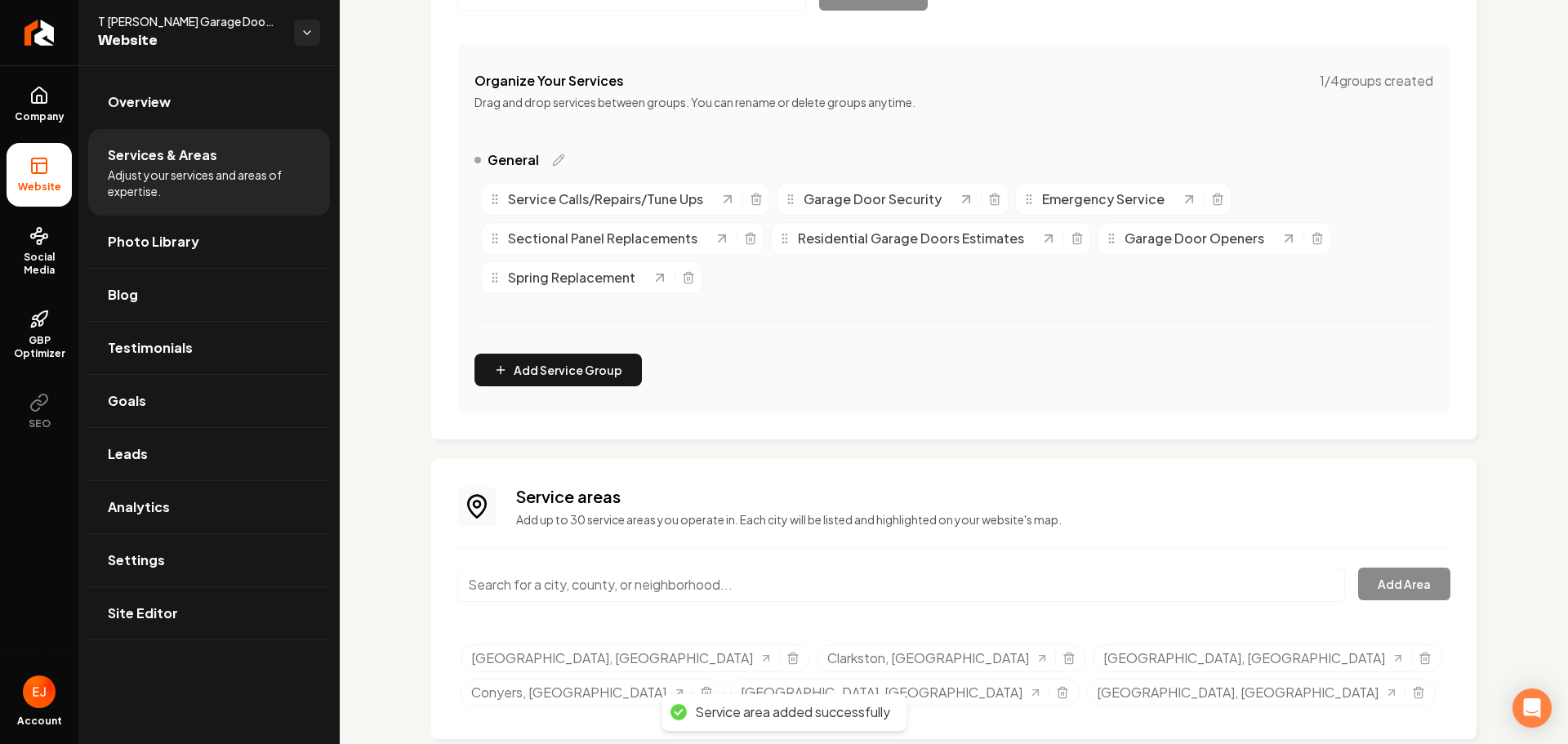
click at [601, 590] on input "Main content area" at bounding box center [901, 584] width 888 height 34
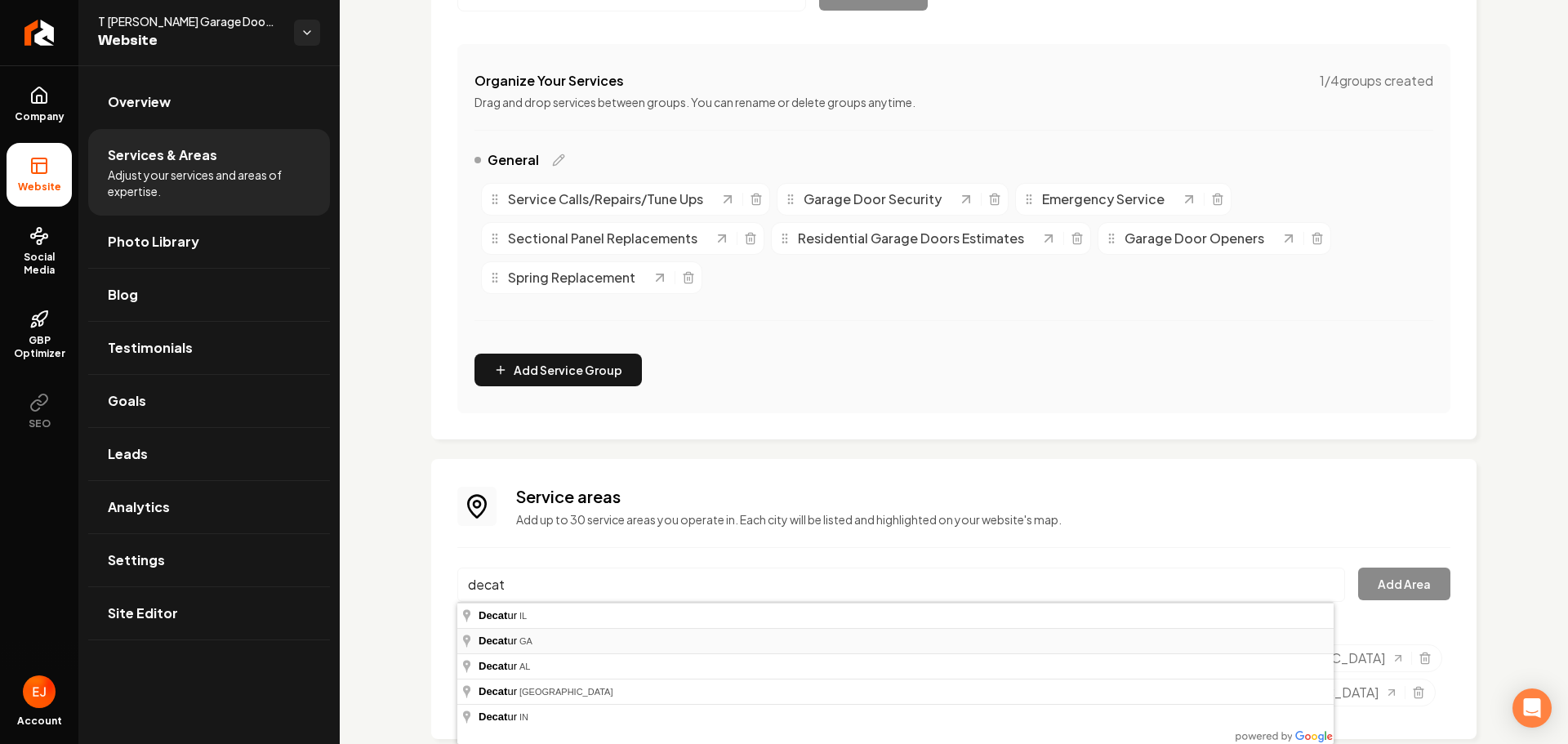
type input "Decatur, GA"
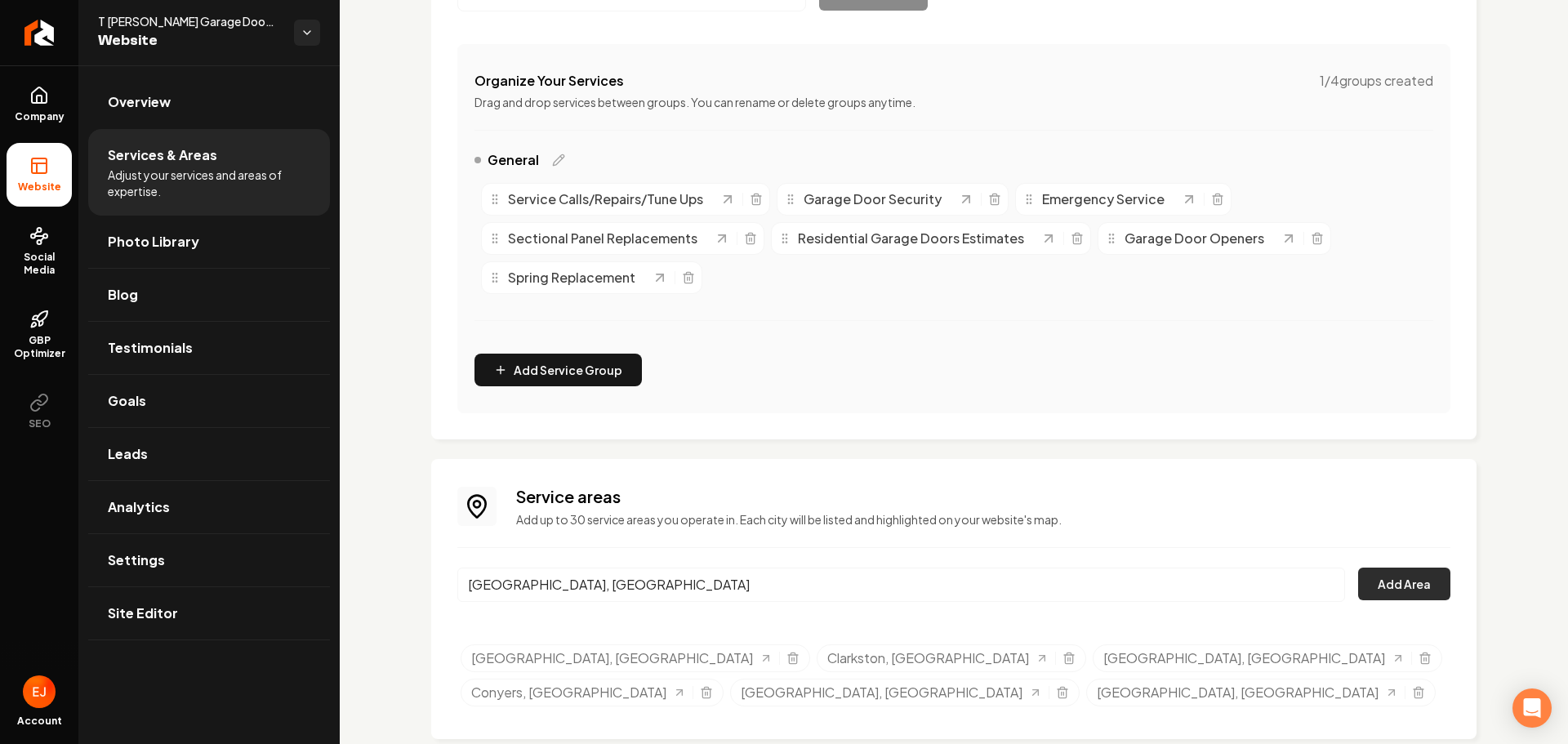
click at [1420, 578] on button "Add Area" at bounding box center [1404, 583] width 92 height 32
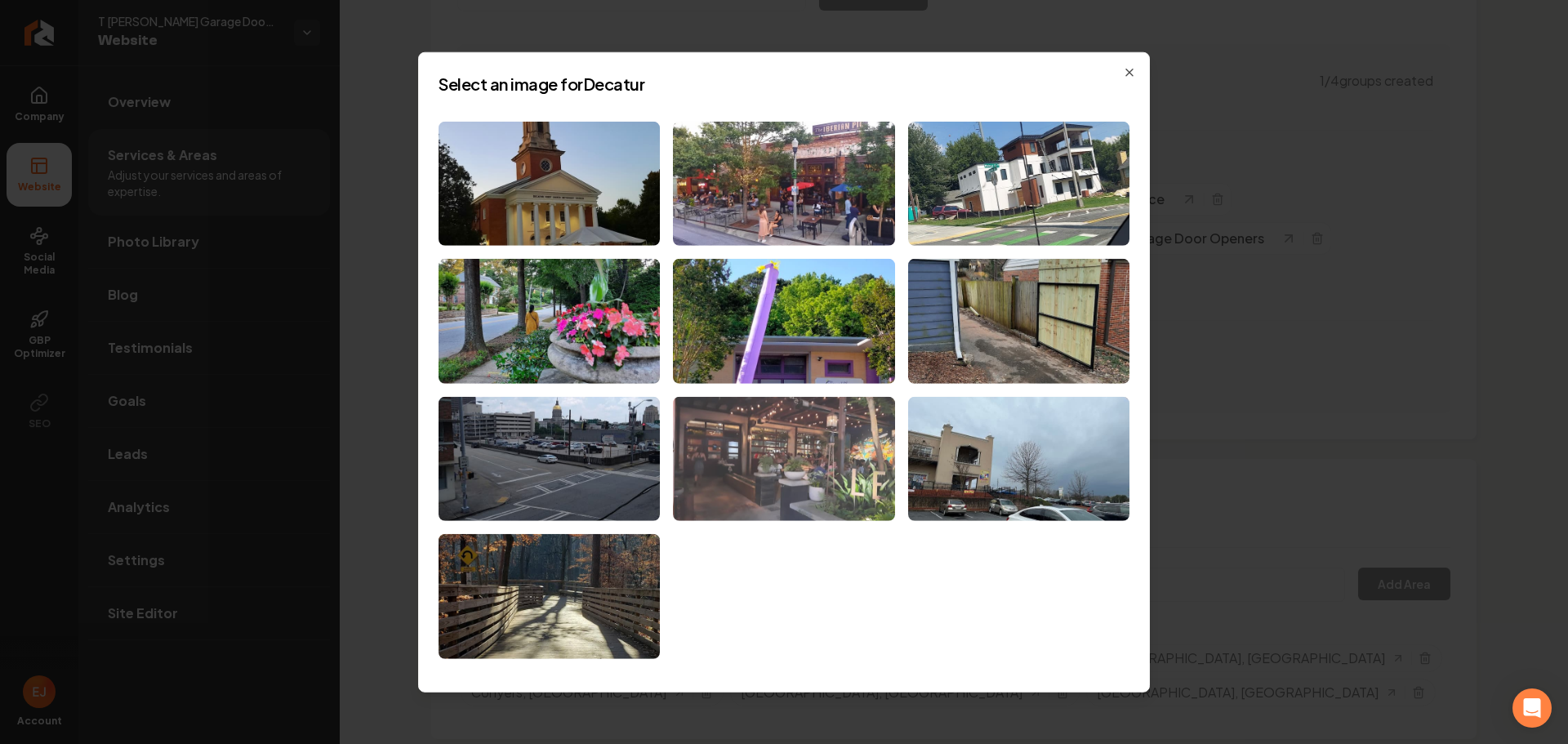
click at [739, 436] on img at bounding box center [784, 459] width 222 height 125
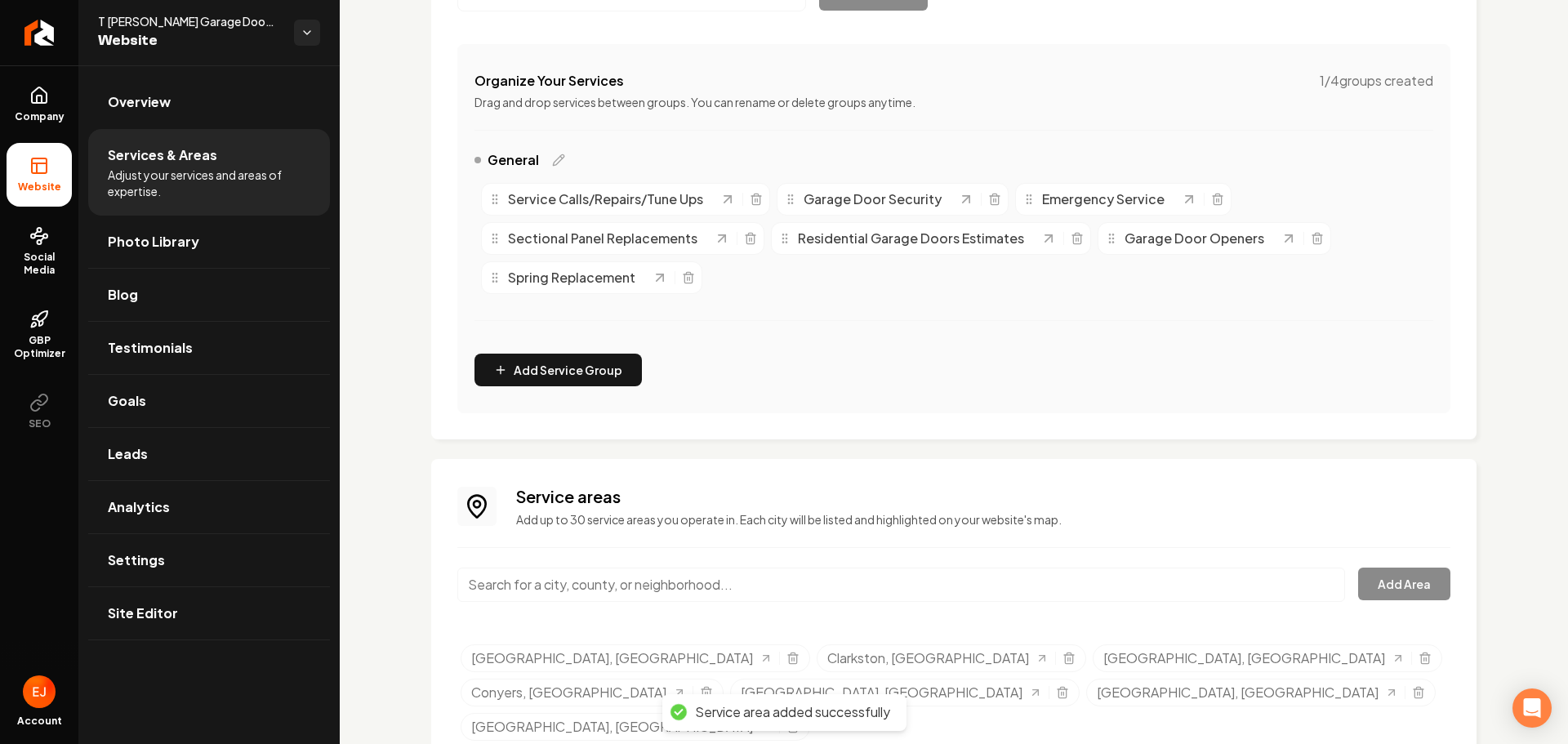
click at [577, 594] on input "Main content area" at bounding box center [901, 584] width 888 height 34
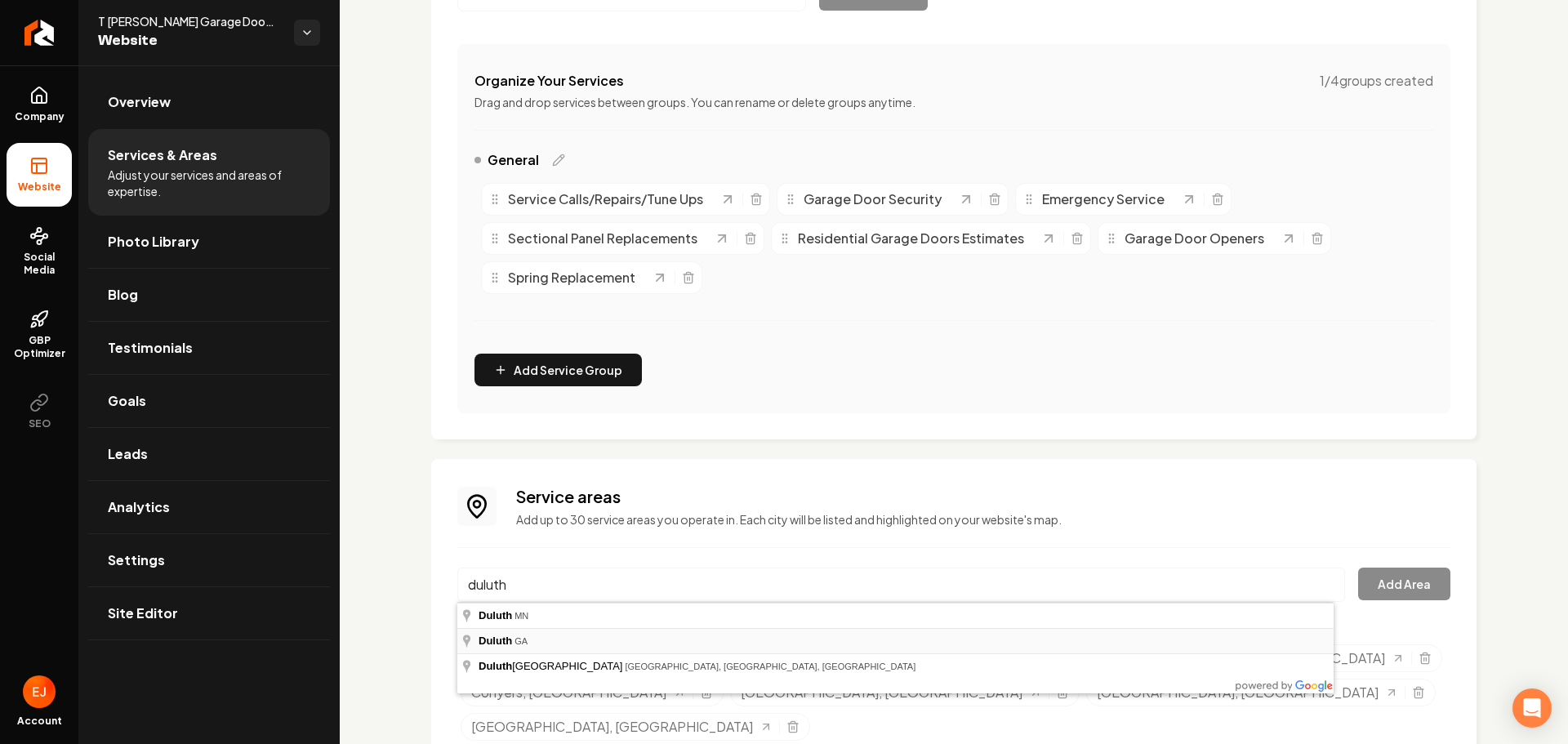
type input "Duluth, GA"
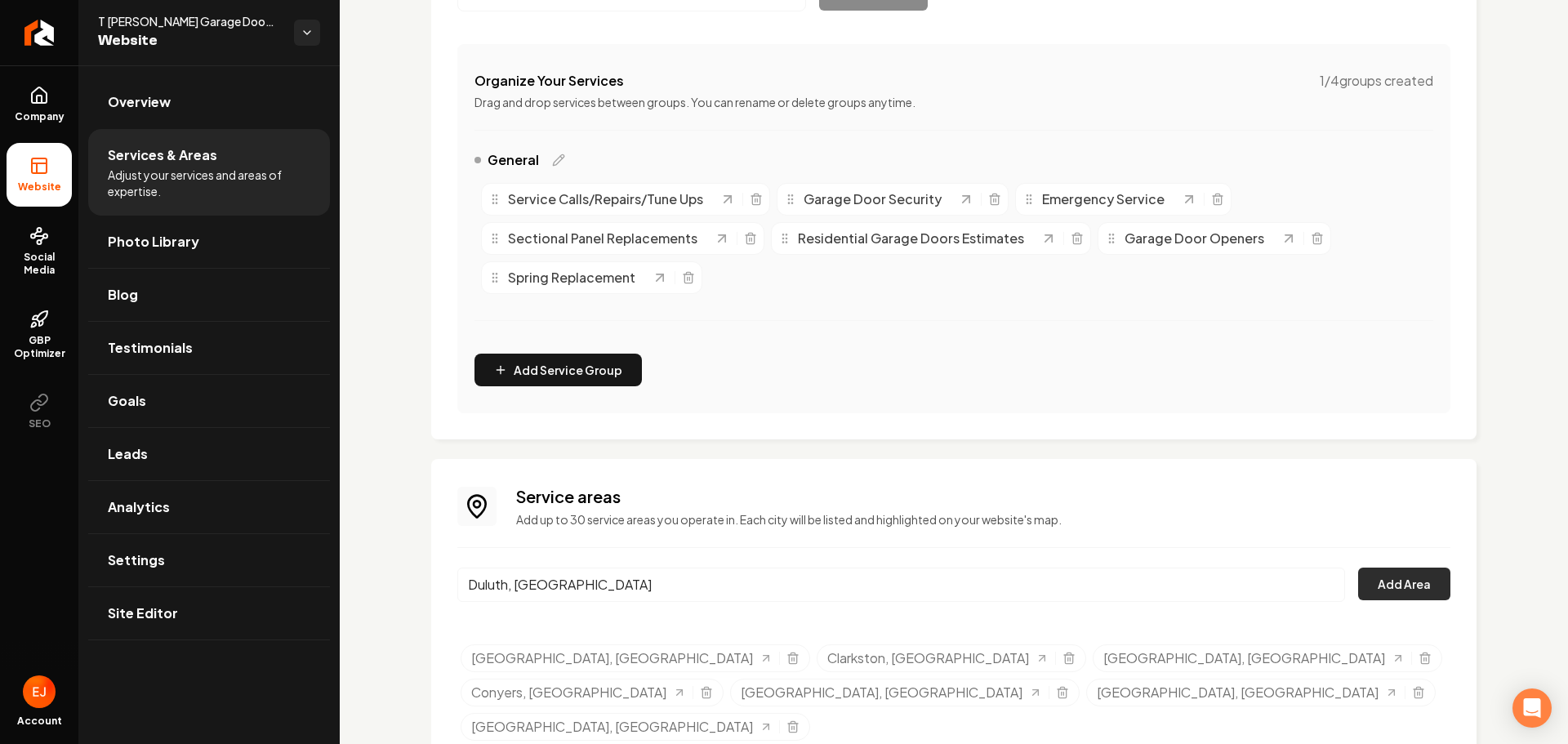
click at [1427, 592] on button "Add Area" at bounding box center [1404, 583] width 92 height 32
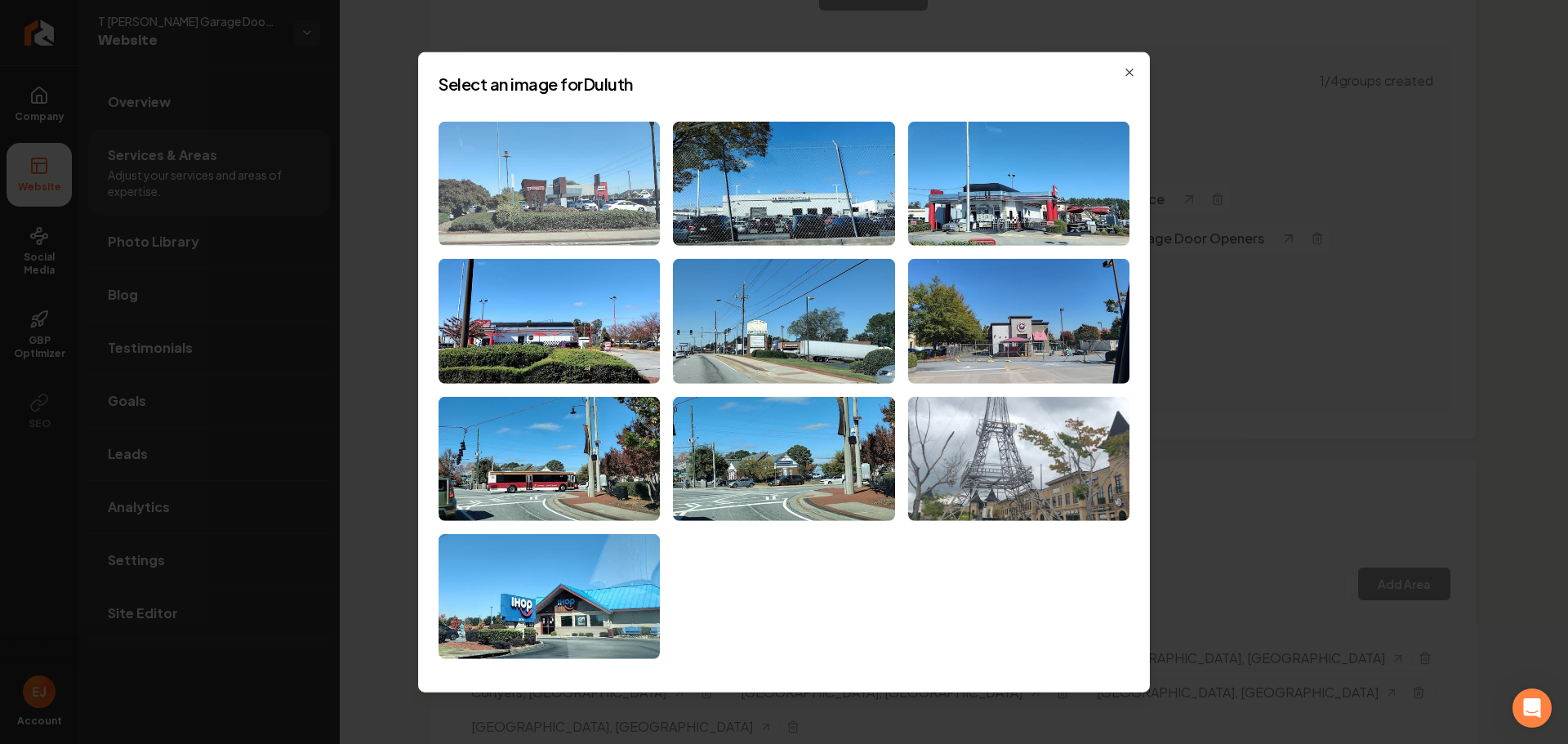
click at [544, 214] on img at bounding box center [549, 183] width 222 height 125
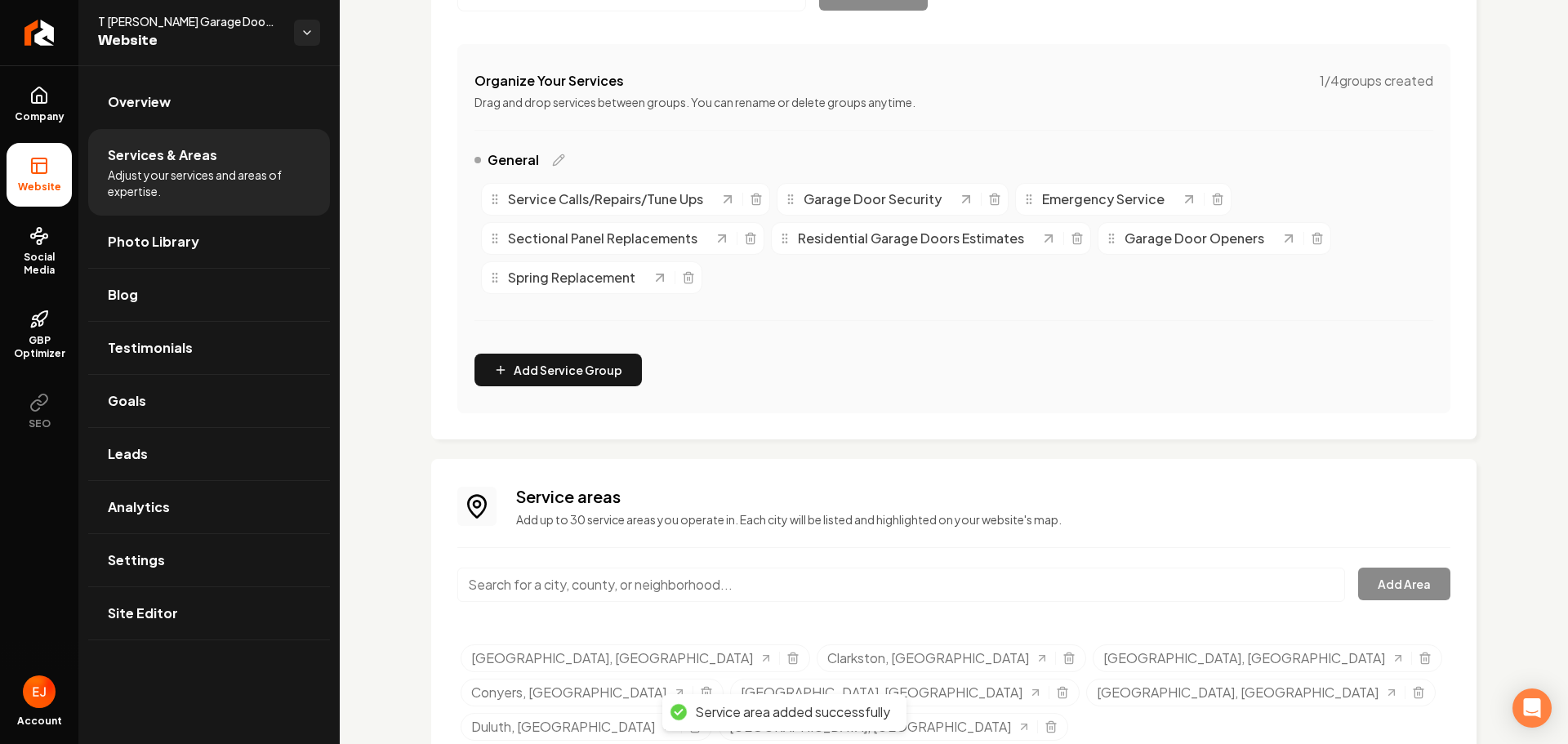
click at [598, 578] on input "Main content area" at bounding box center [901, 584] width 888 height 34
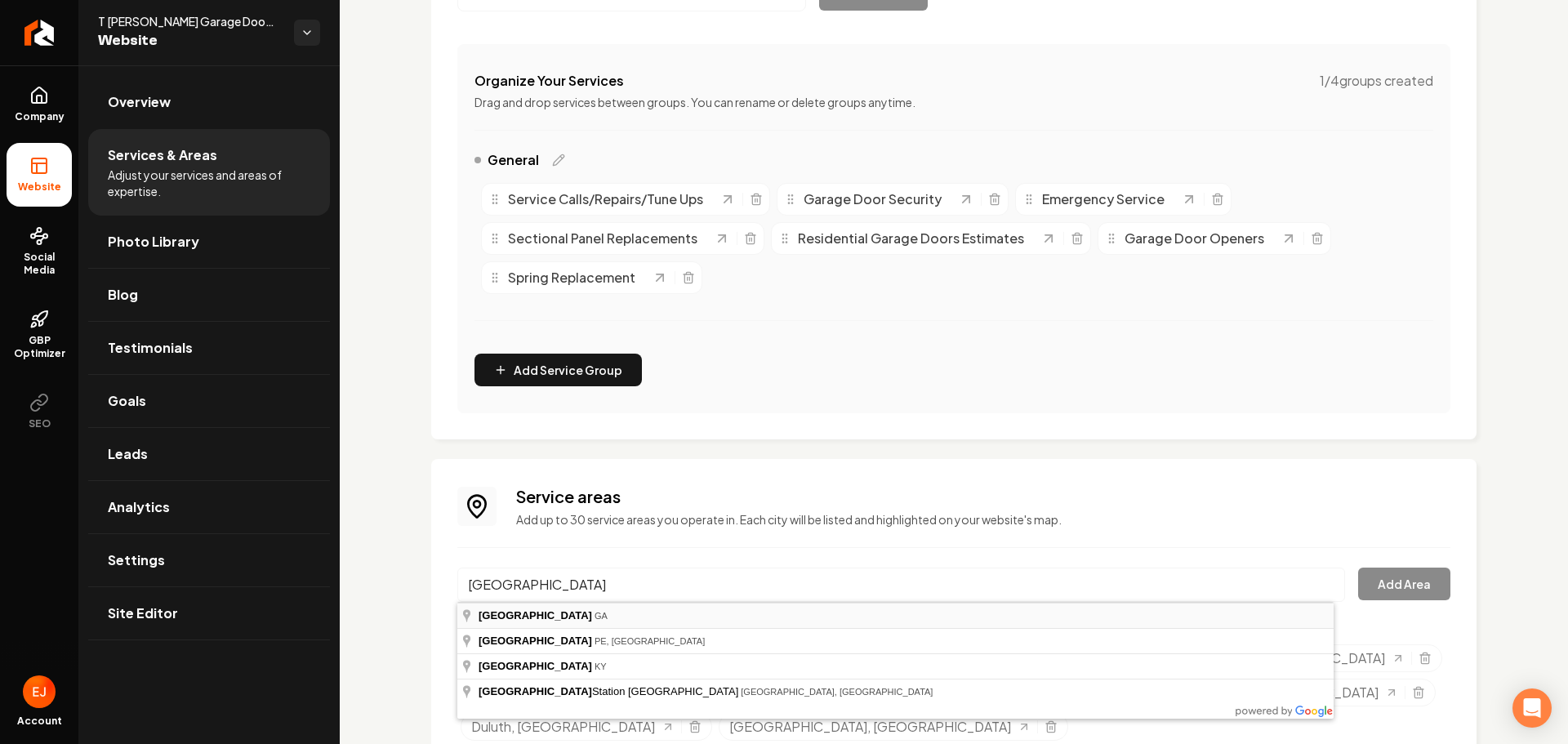
type input "East Point, GA"
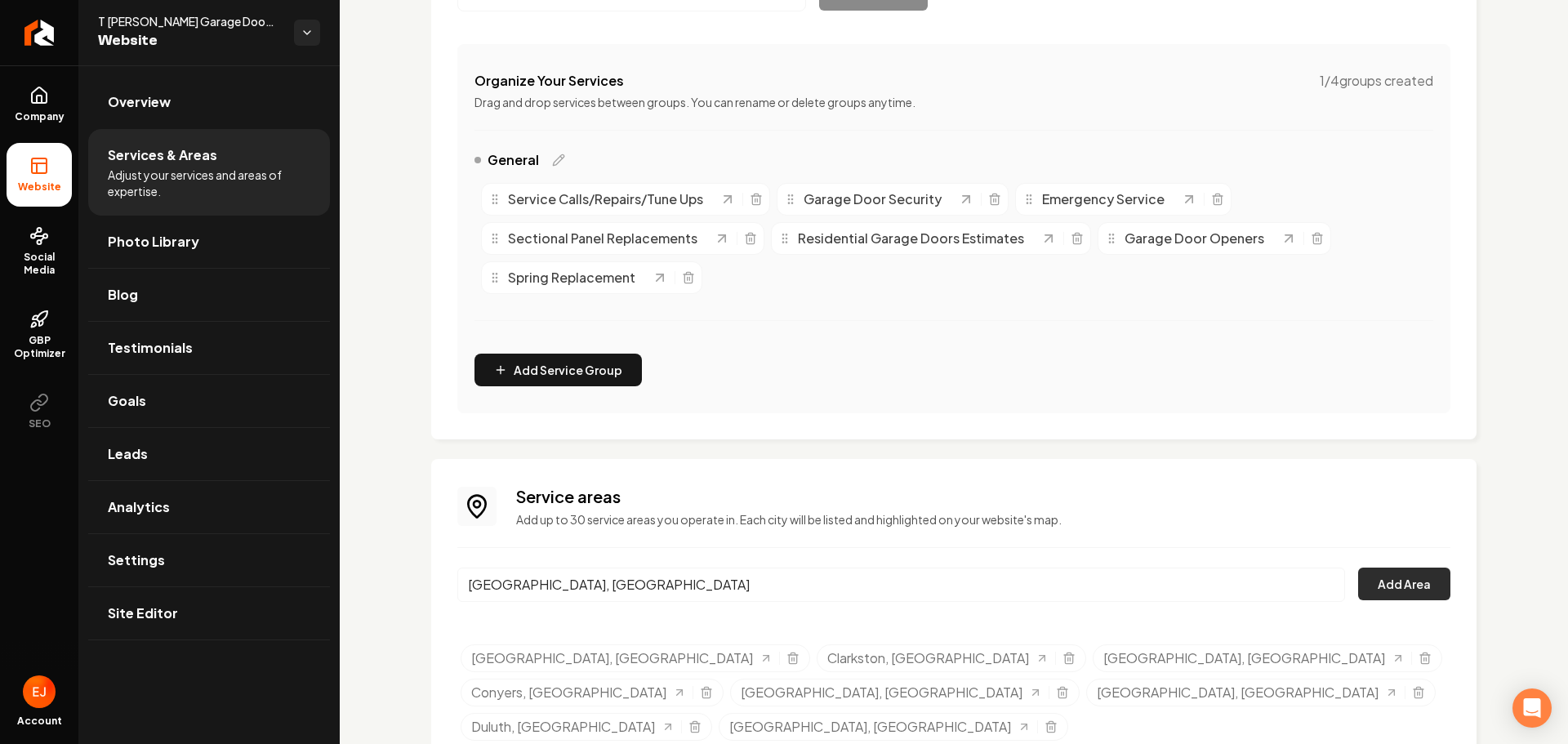
click at [1359, 585] on button "Add Area" at bounding box center [1404, 583] width 92 height 32
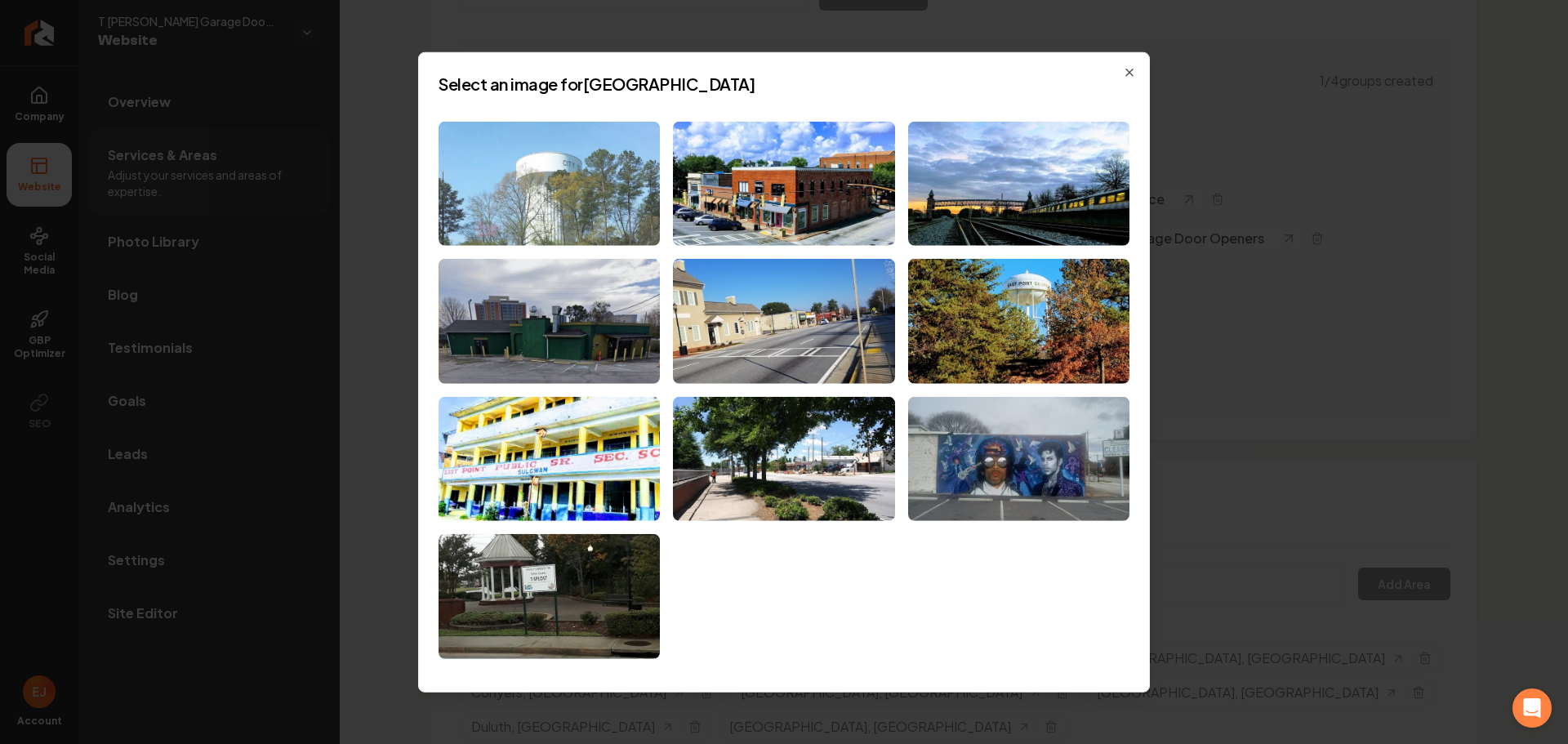
click at [637, 190] on img at bounding box center [549, 183] width 222 height 125
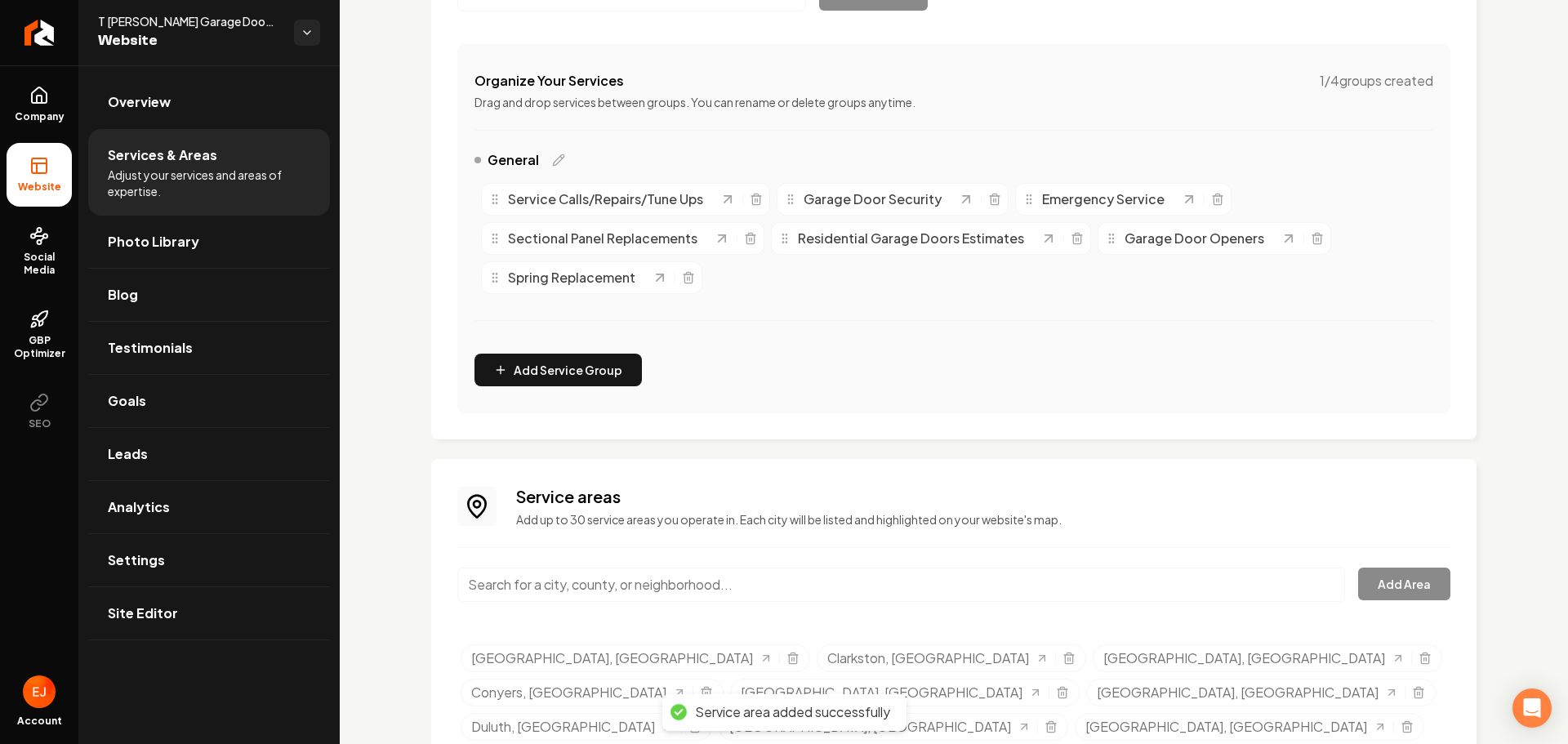
click at [599, 584] on input "Main content area" at bounding box center [901, 584] width 888 height 34
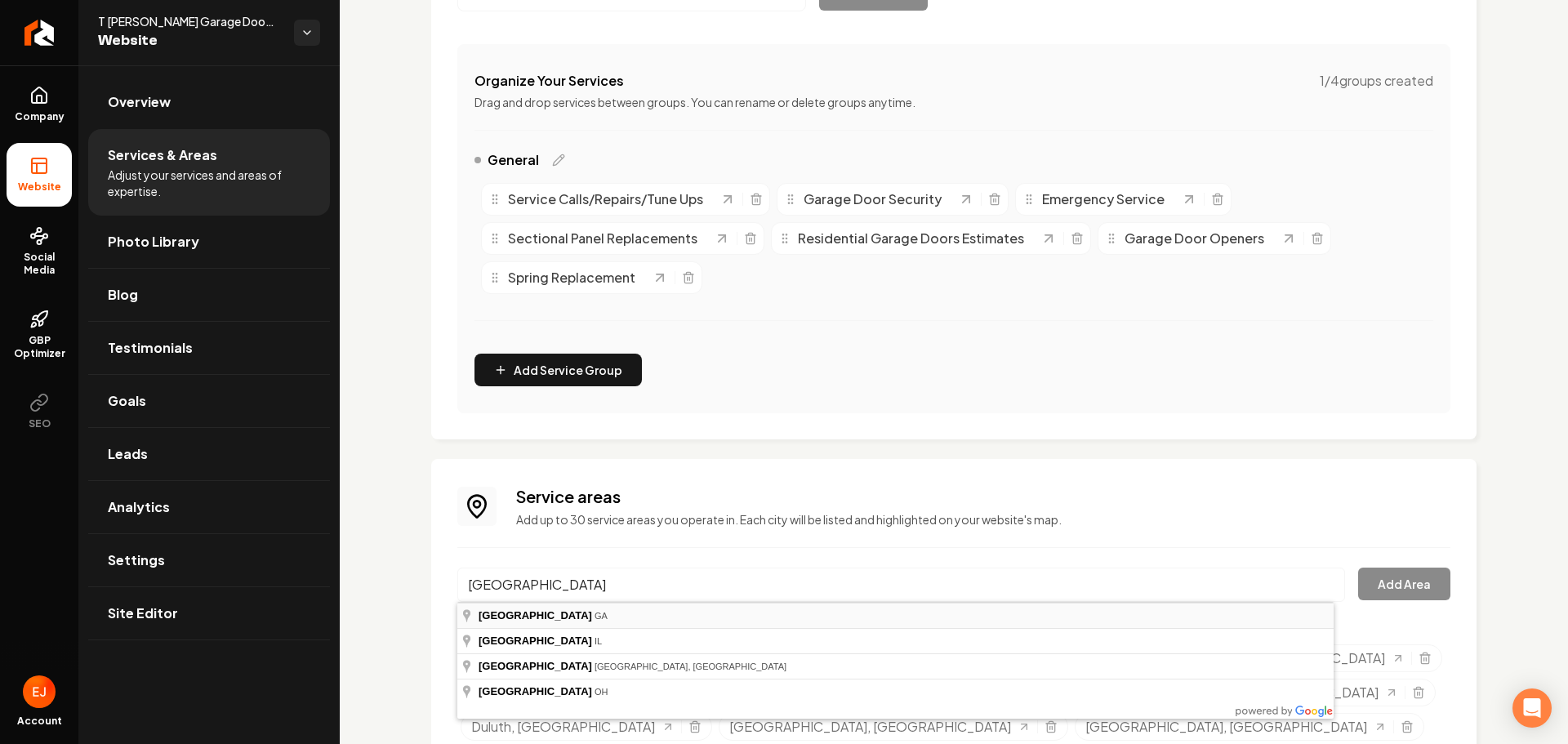
type input "Forest Park, GA"
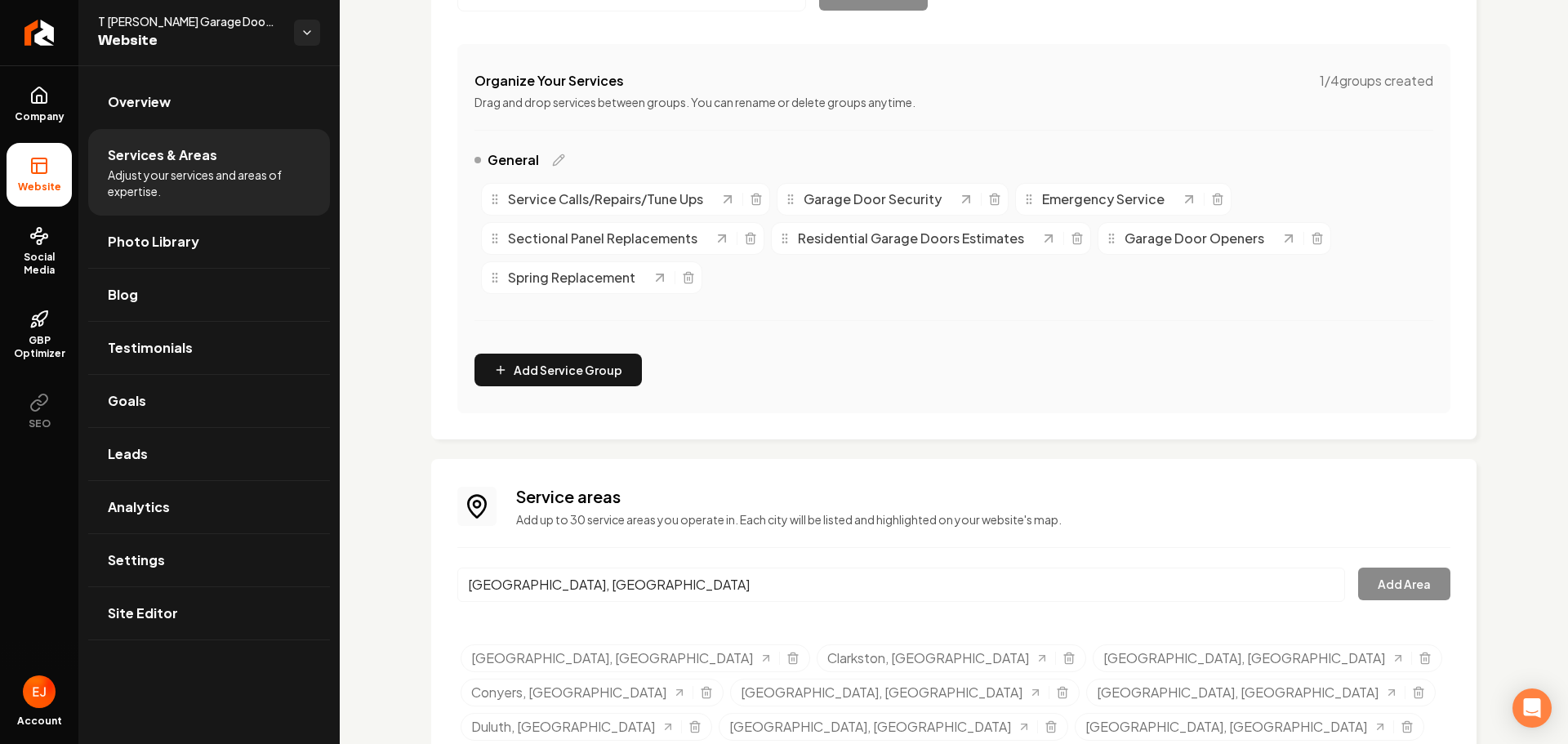
drag, startPoint x: 573, startPoint y: 607, endPoint x: 662, endPoint y: 595, distance: 89.8
click at [1377, 585] on button "Add Area" at bounding box center [1404, 583] width 92 height 32
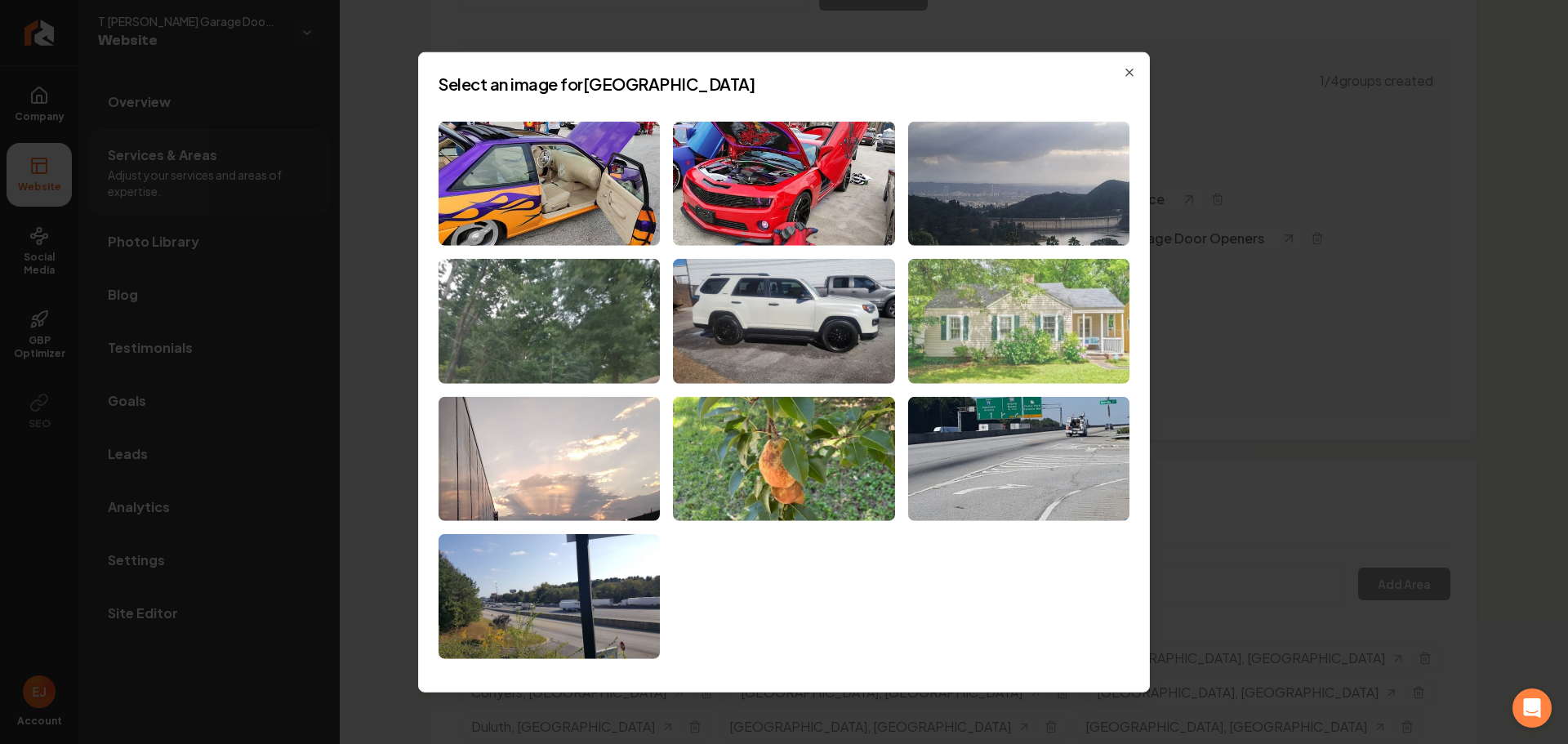
click at [1018, 324] on img at bounding box center [1019, 321] width 222 height 125
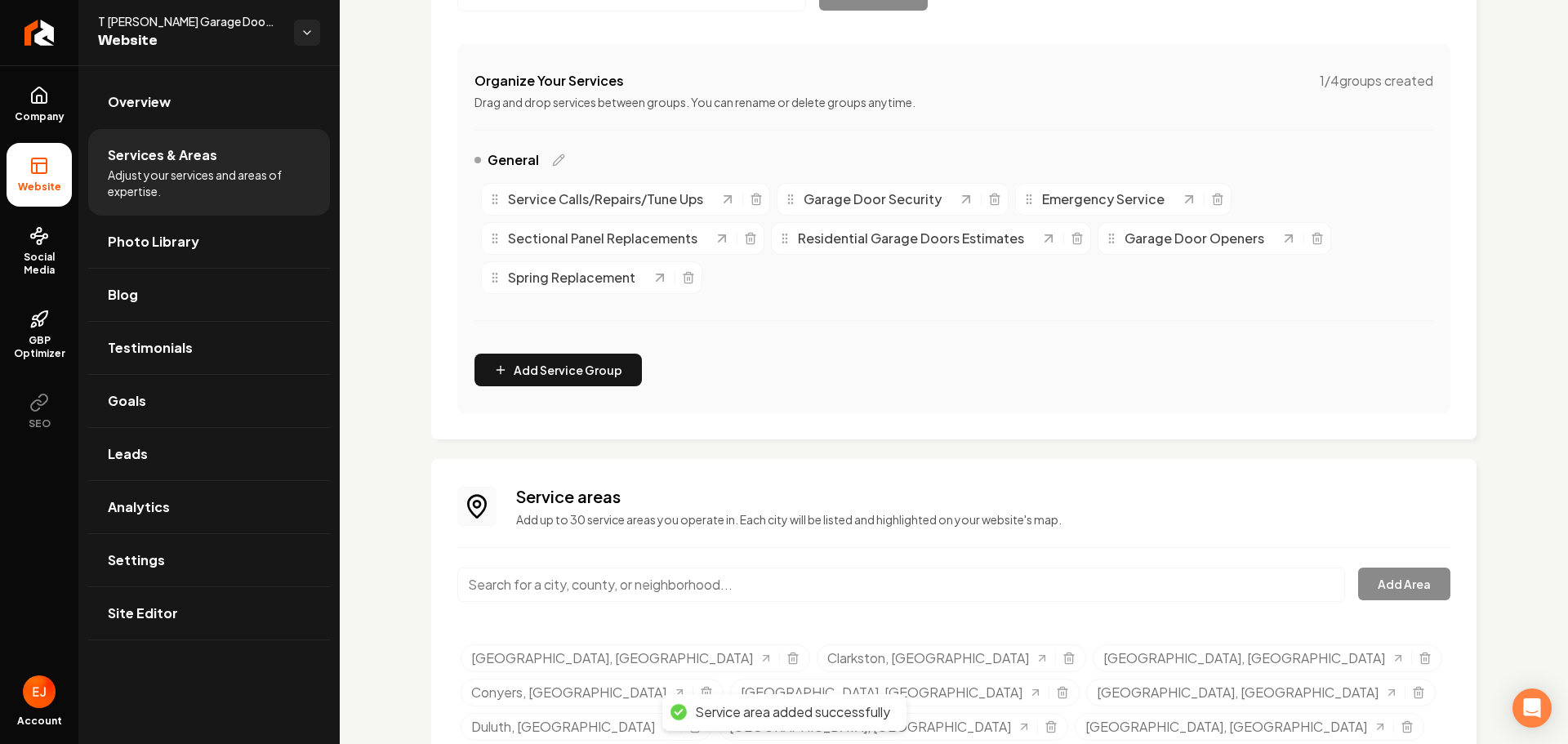
click at [588, 592] on input "Main content area" at bounding box center [901, 584] width 888 height 34
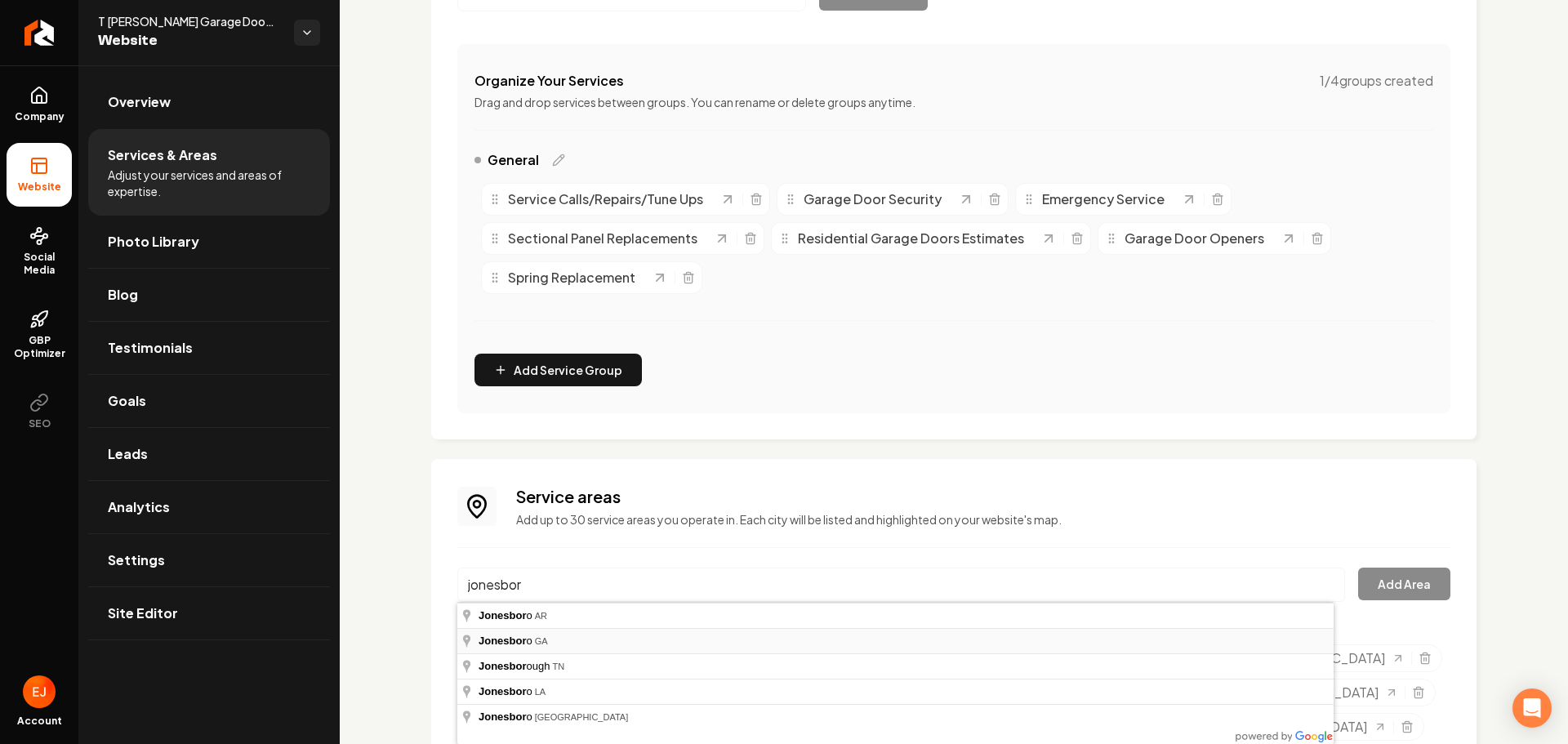
type input "Jonesboro, GA"
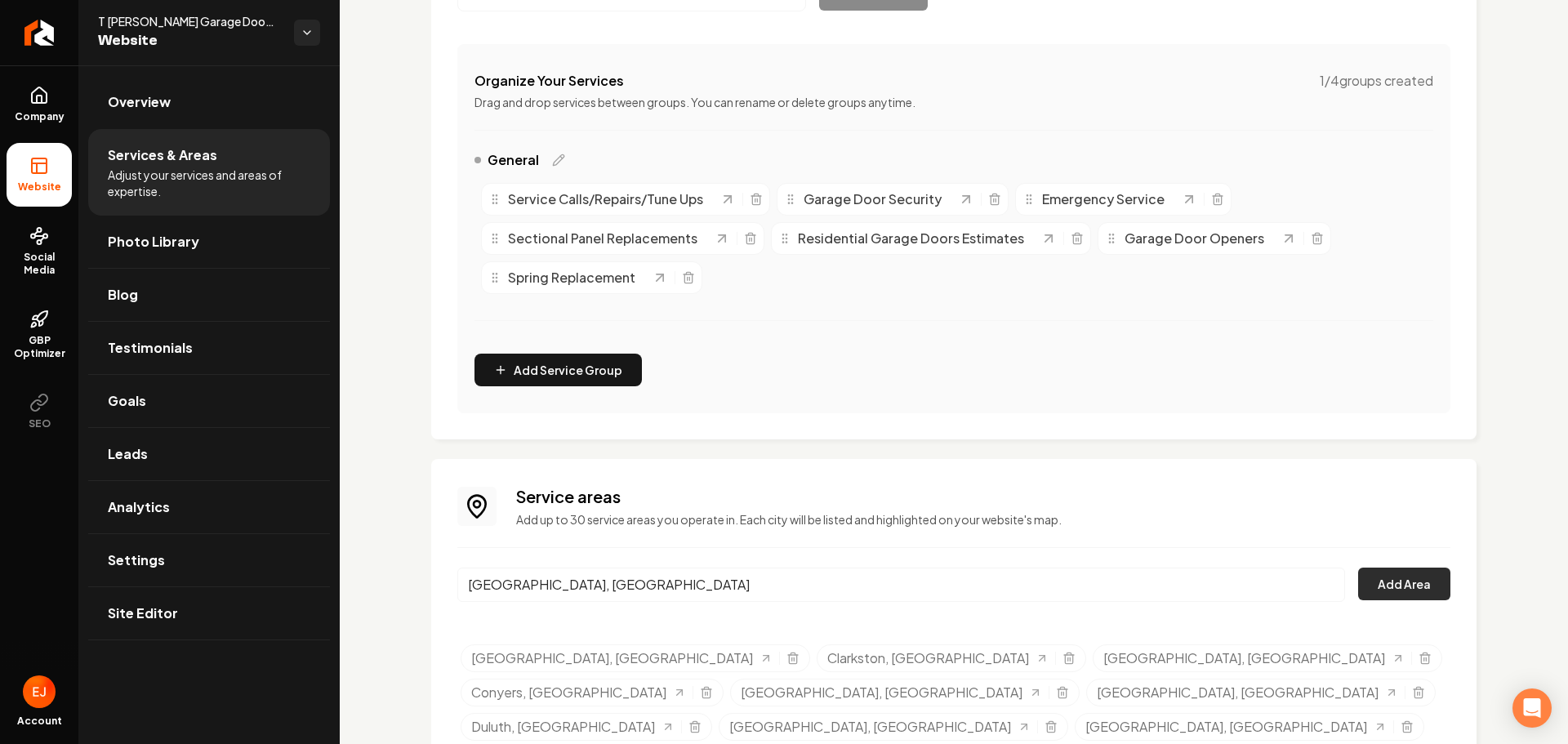
click at [1399, 584] on button "Add Area" at bounding box center [1404, 583] width 92 height 32
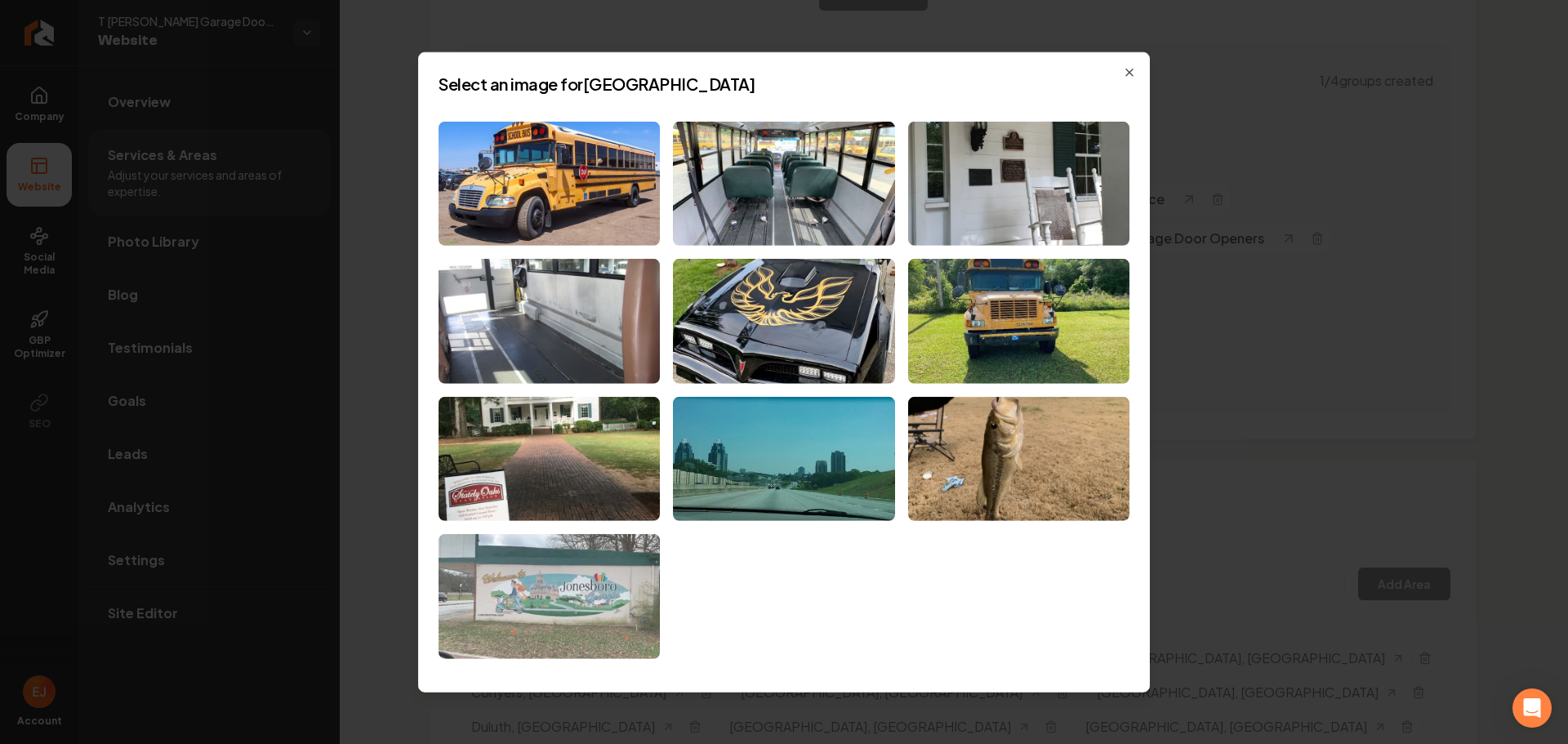
click at [632, 635] on img at bounding box center [549, 596] width 222 height 125
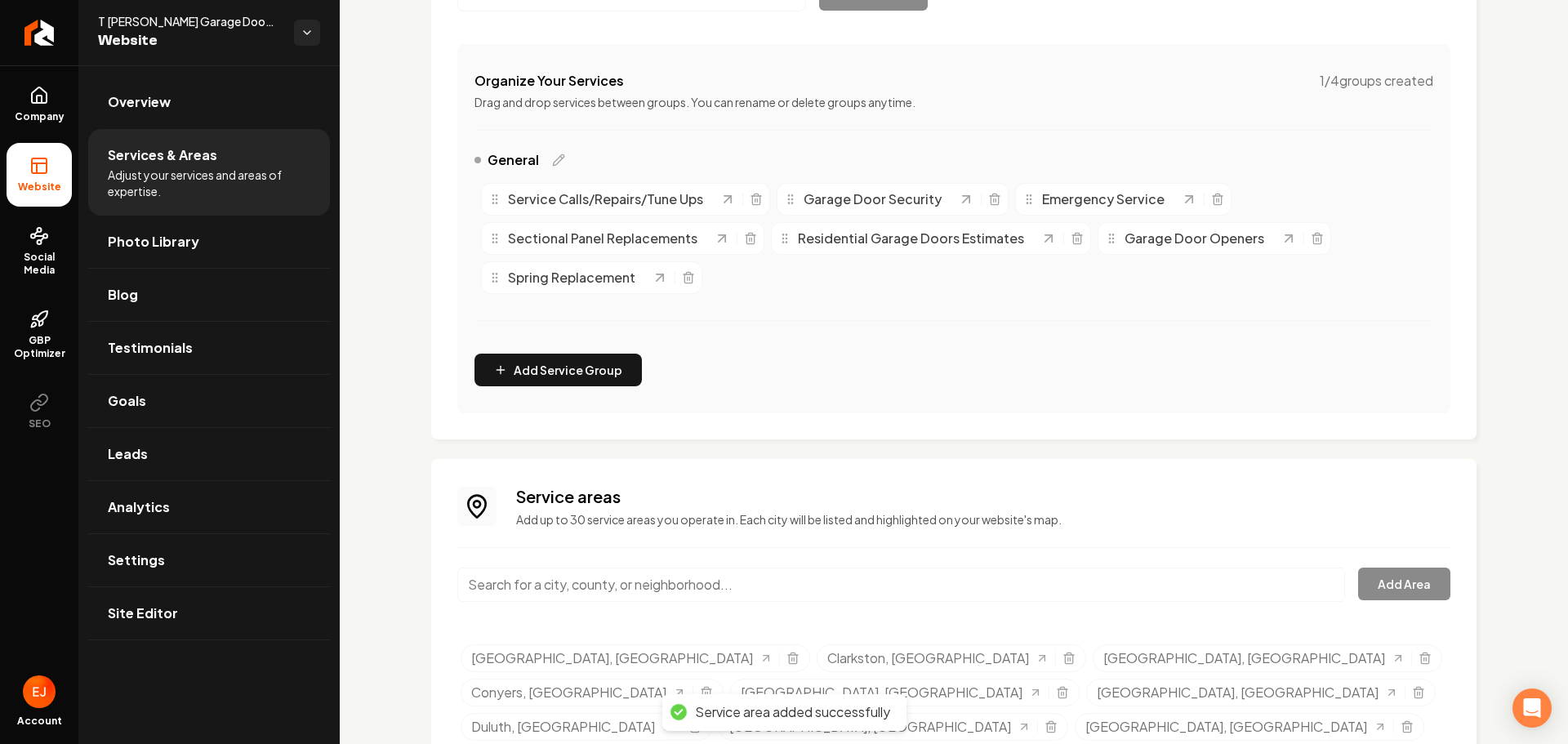
click at [585, 580] on input "Main content area" at bounding box center [901, 584] width 888 height 34
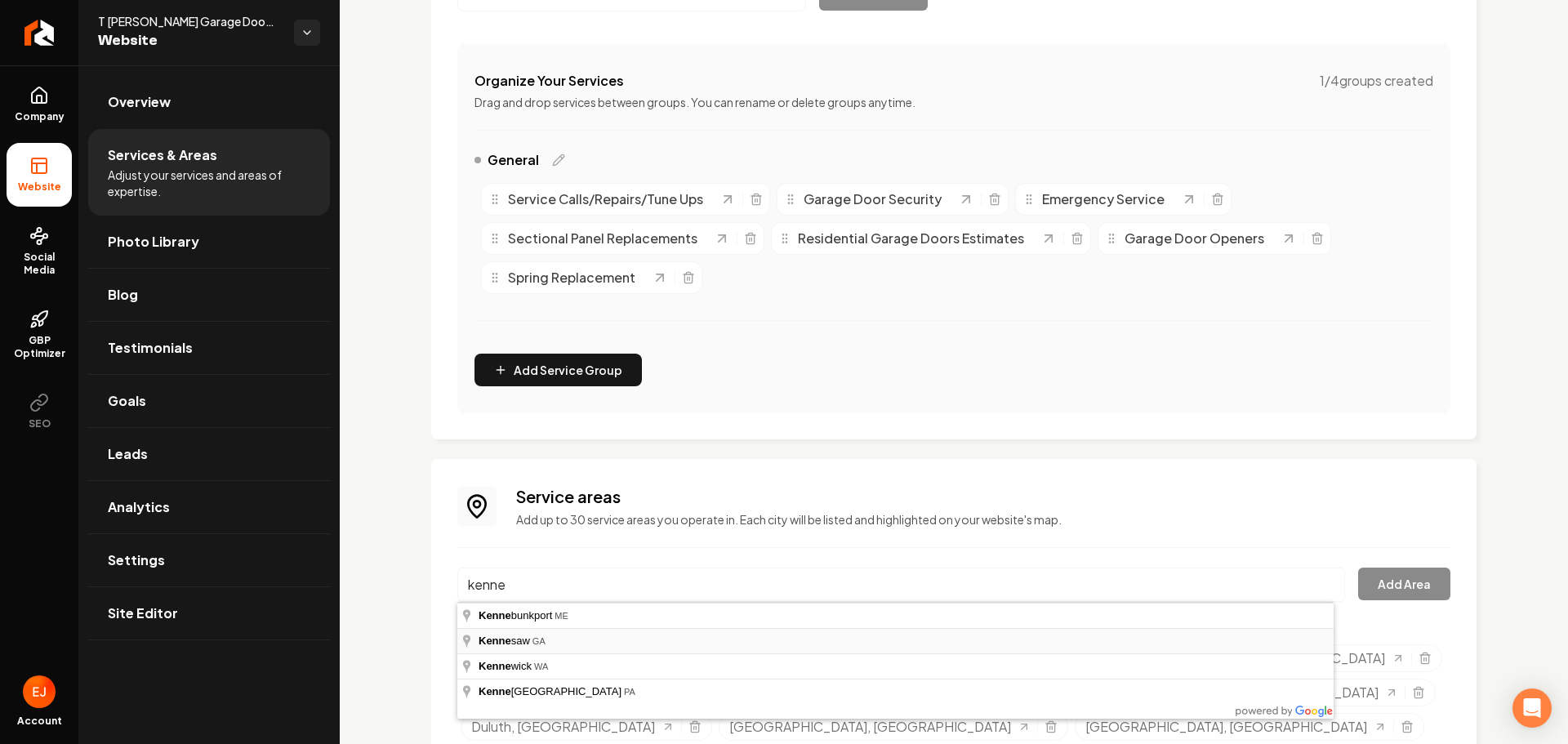
type input "Kennesaw, GA"
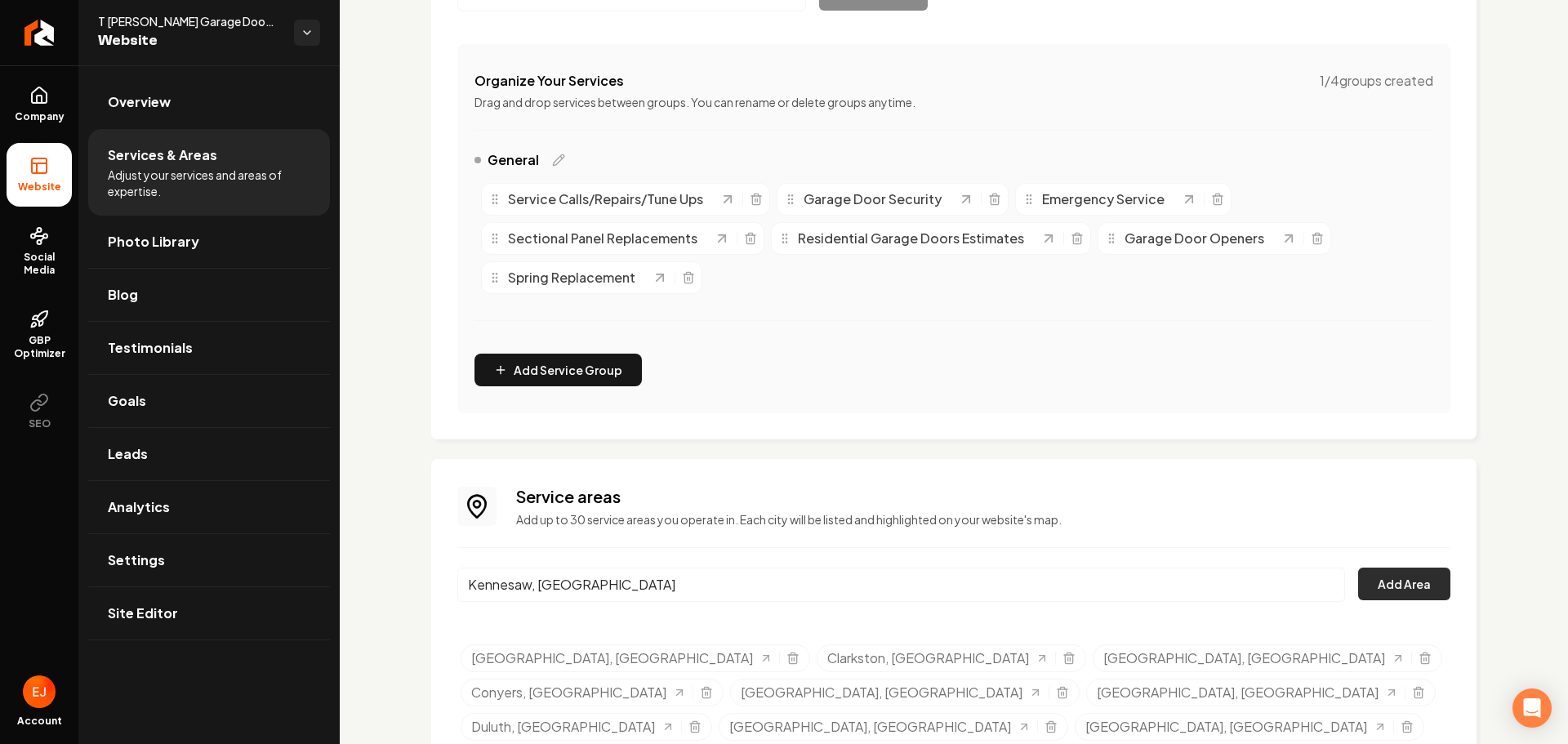
click at [1383, 587] on button "Add Area" at bounding box center [1404, 583] width 92 height 32
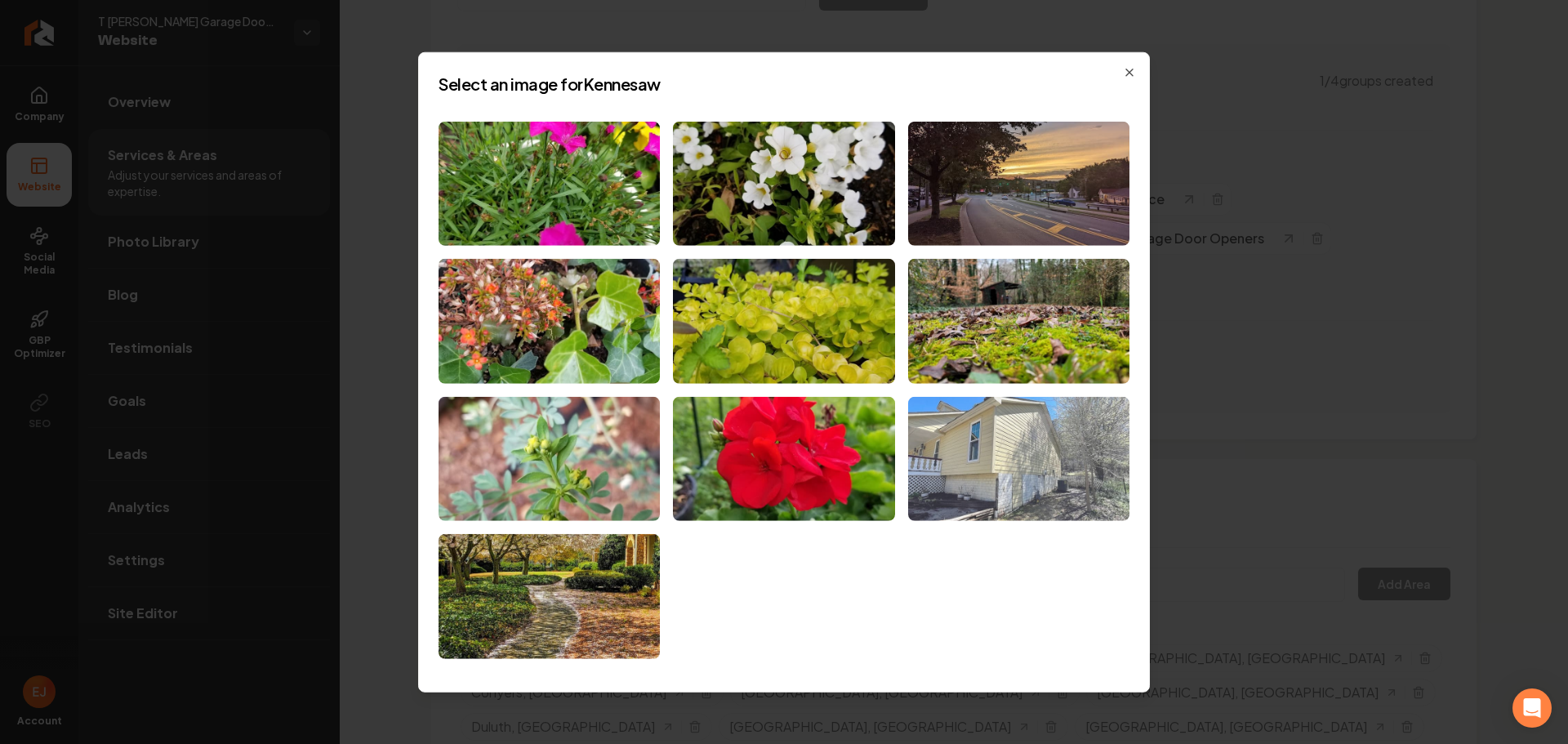
click at [975, 431] on img at bounding box center [1019, 459] width 222 height 125
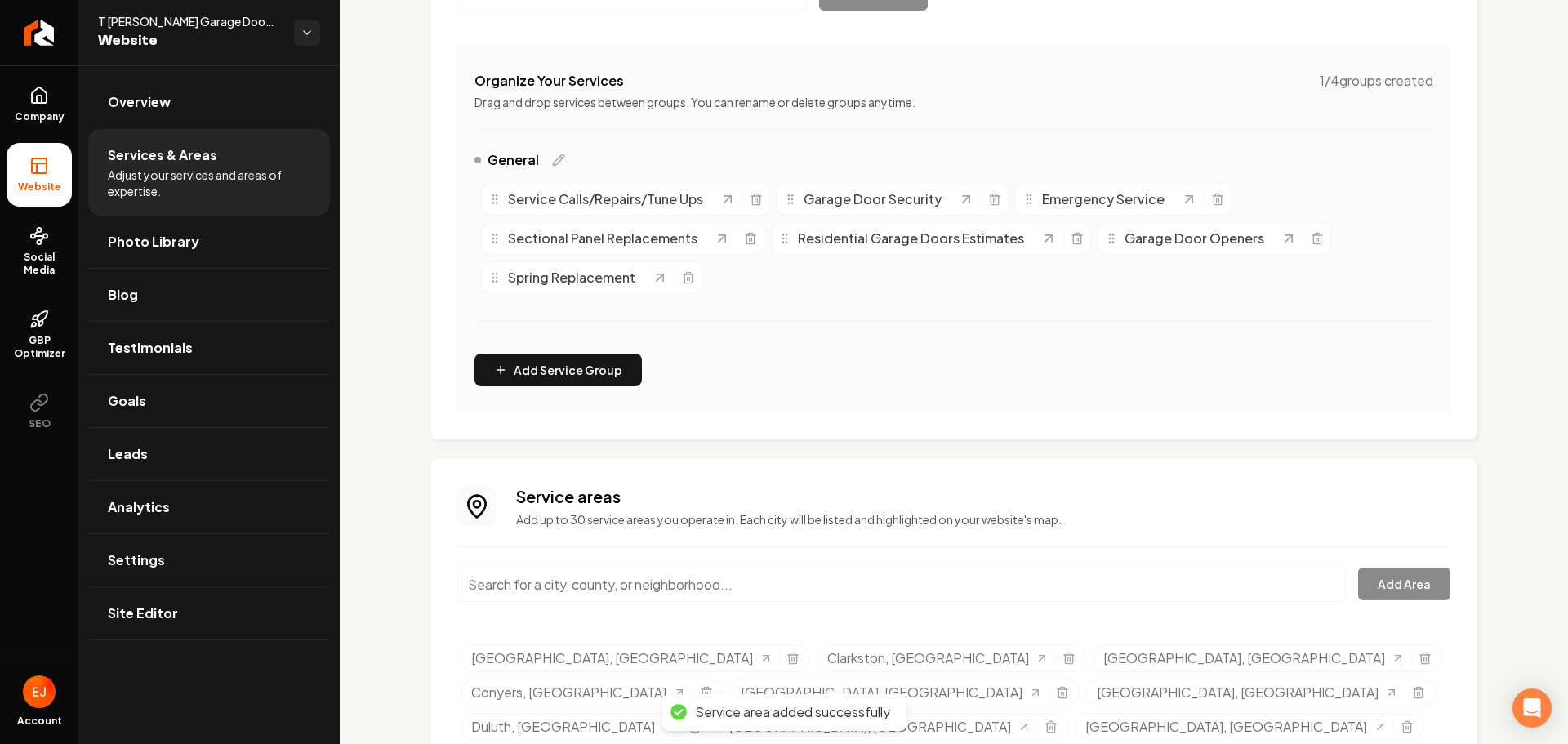
click at [570, 588] on input "Main content area" at bounding box center [901, 584] width 888 height 34
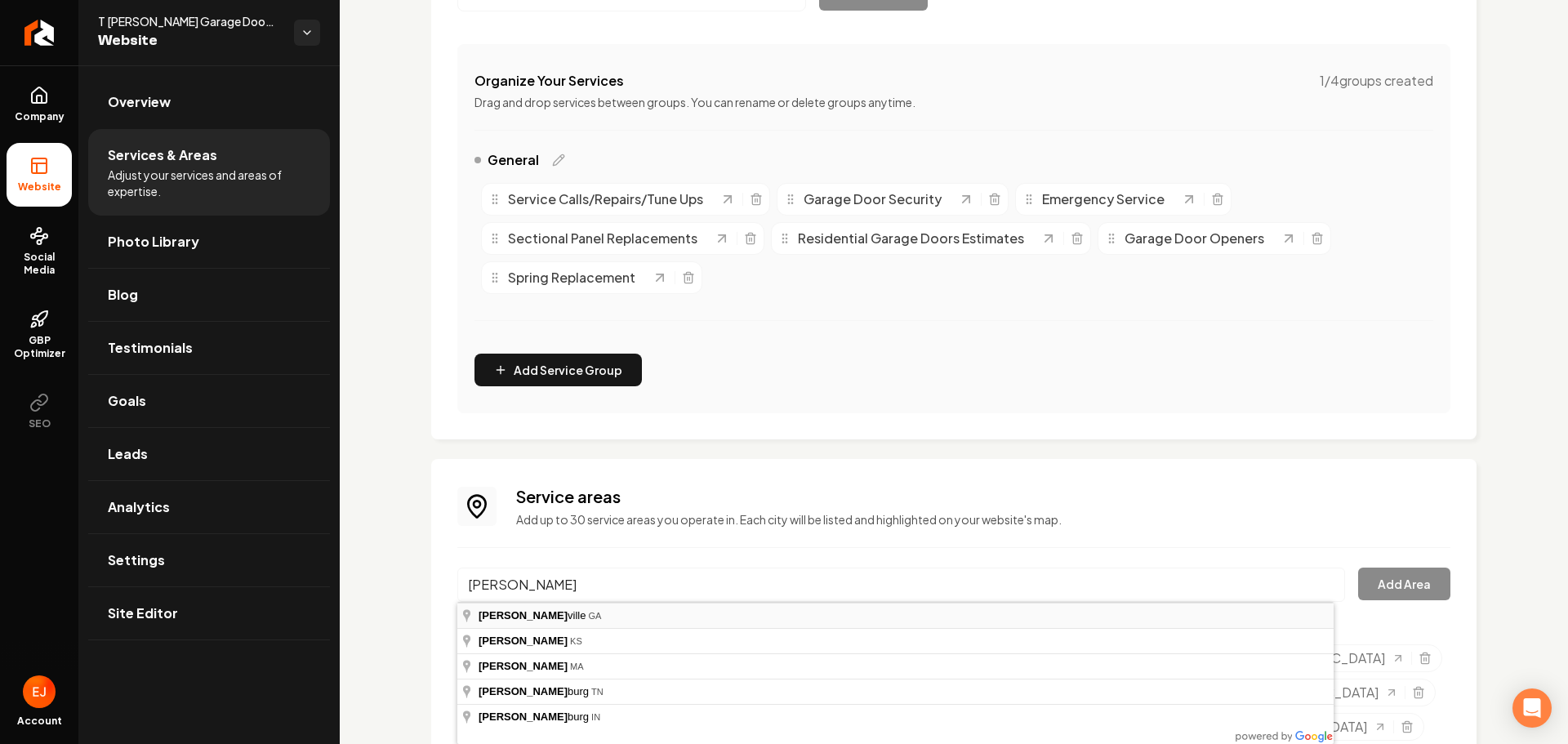
type input "Lawrenceville, GA"
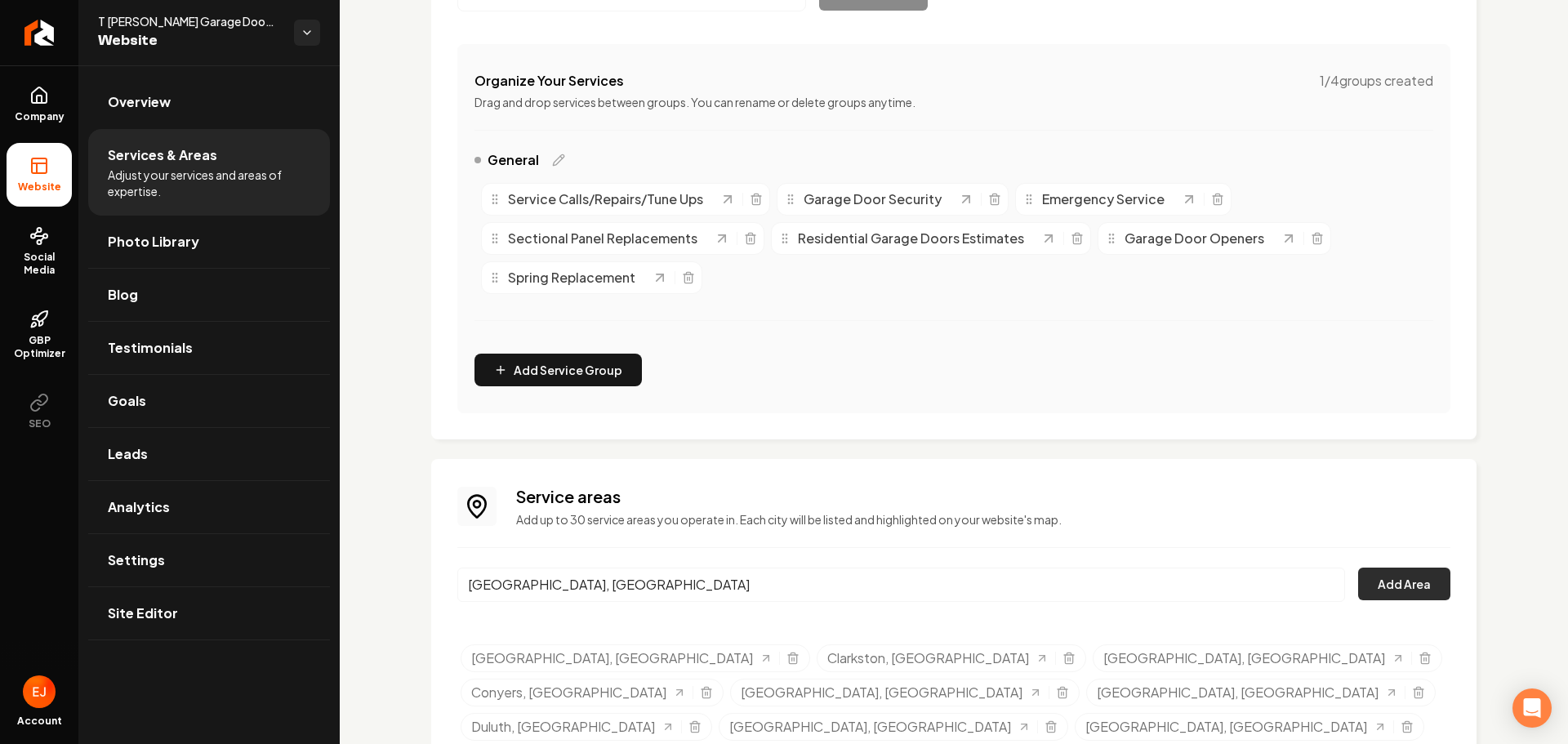
click at [1384, 573] on button "Add Area" at bounding box center [1404, 583] width 92 height 32
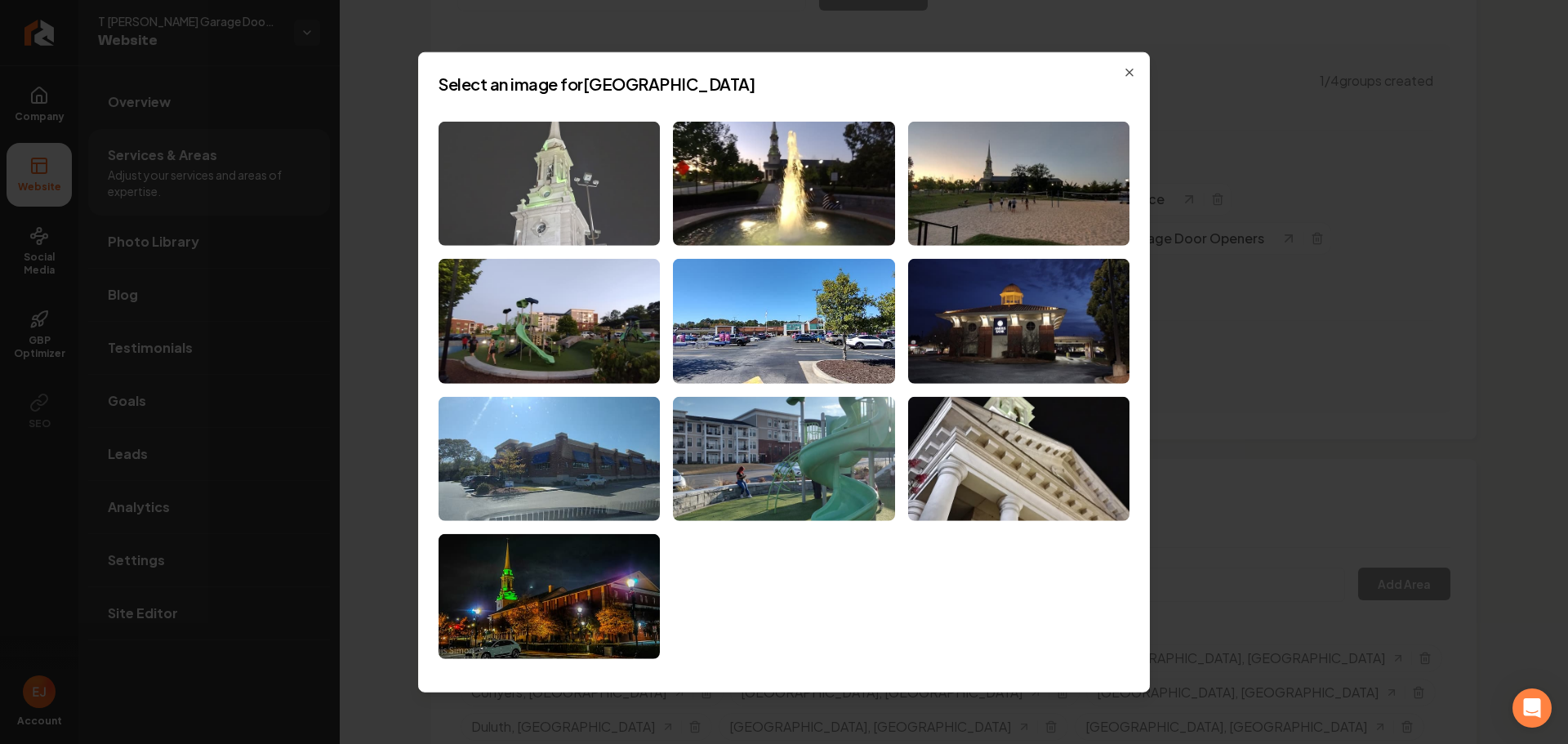
click at [592, 206] on img at bounding box center [549, 183] width 222 height 125
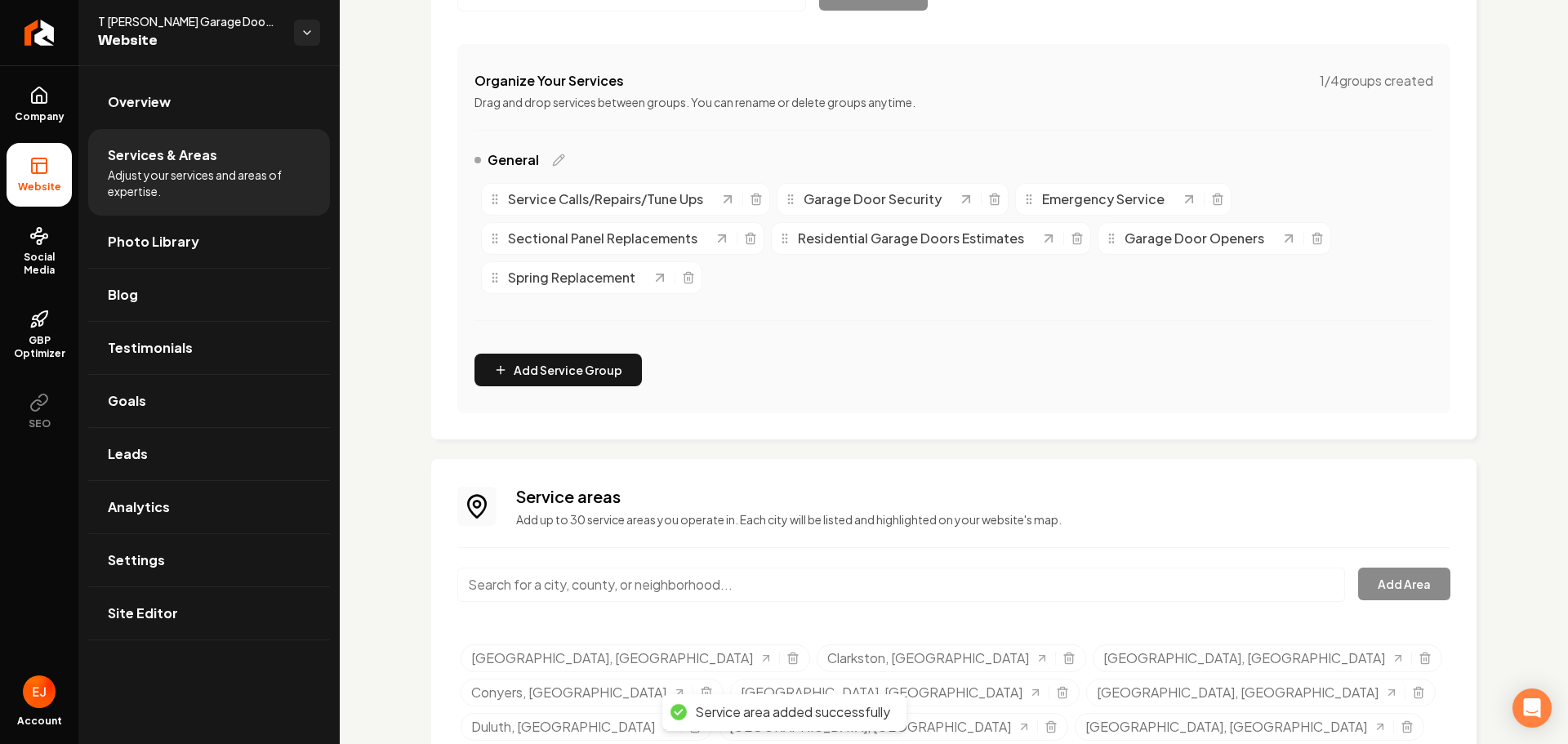
click at [593, 589] on input "Main content area" at bounding box center [901, 584] width 888 height 34
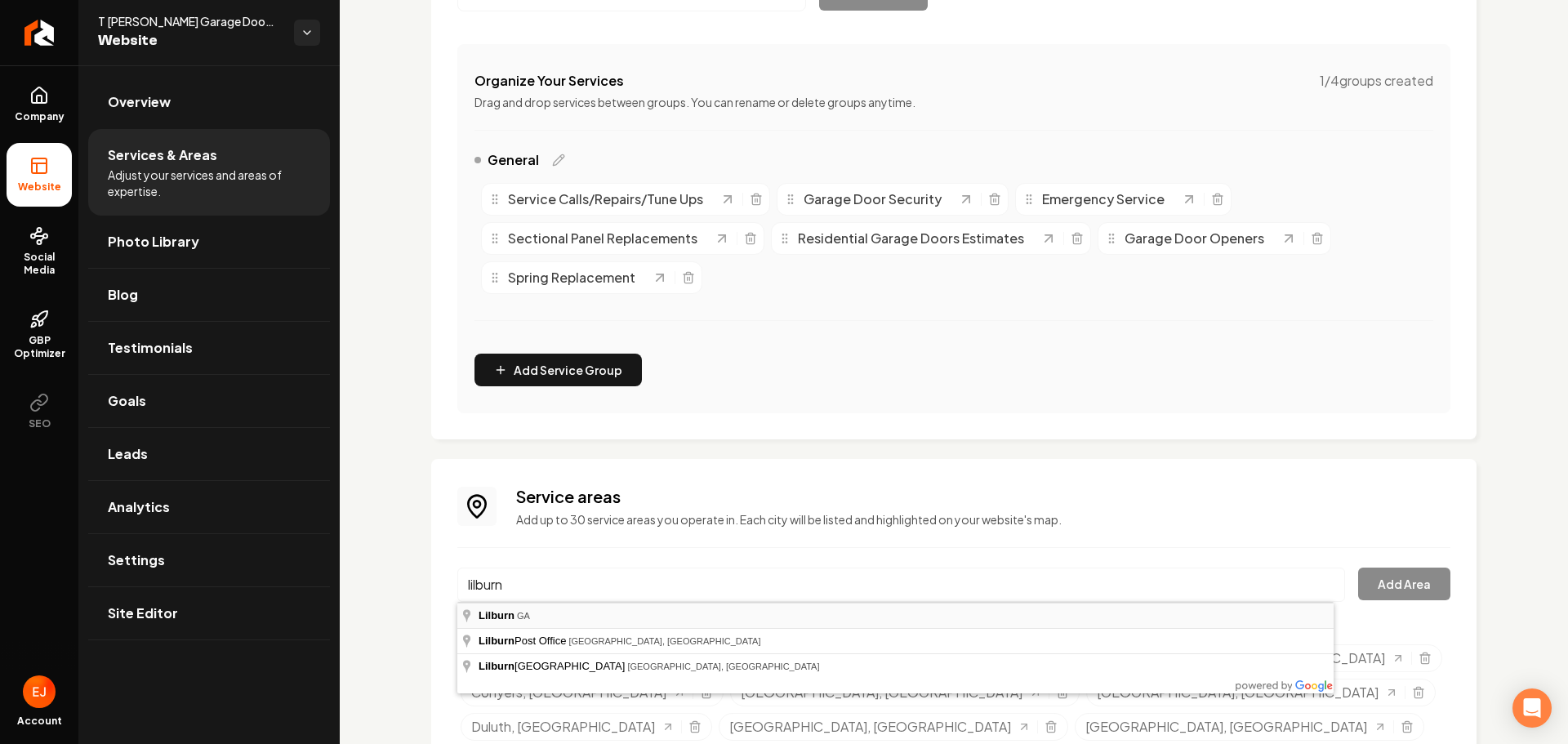
type input "Lilburn, GA"
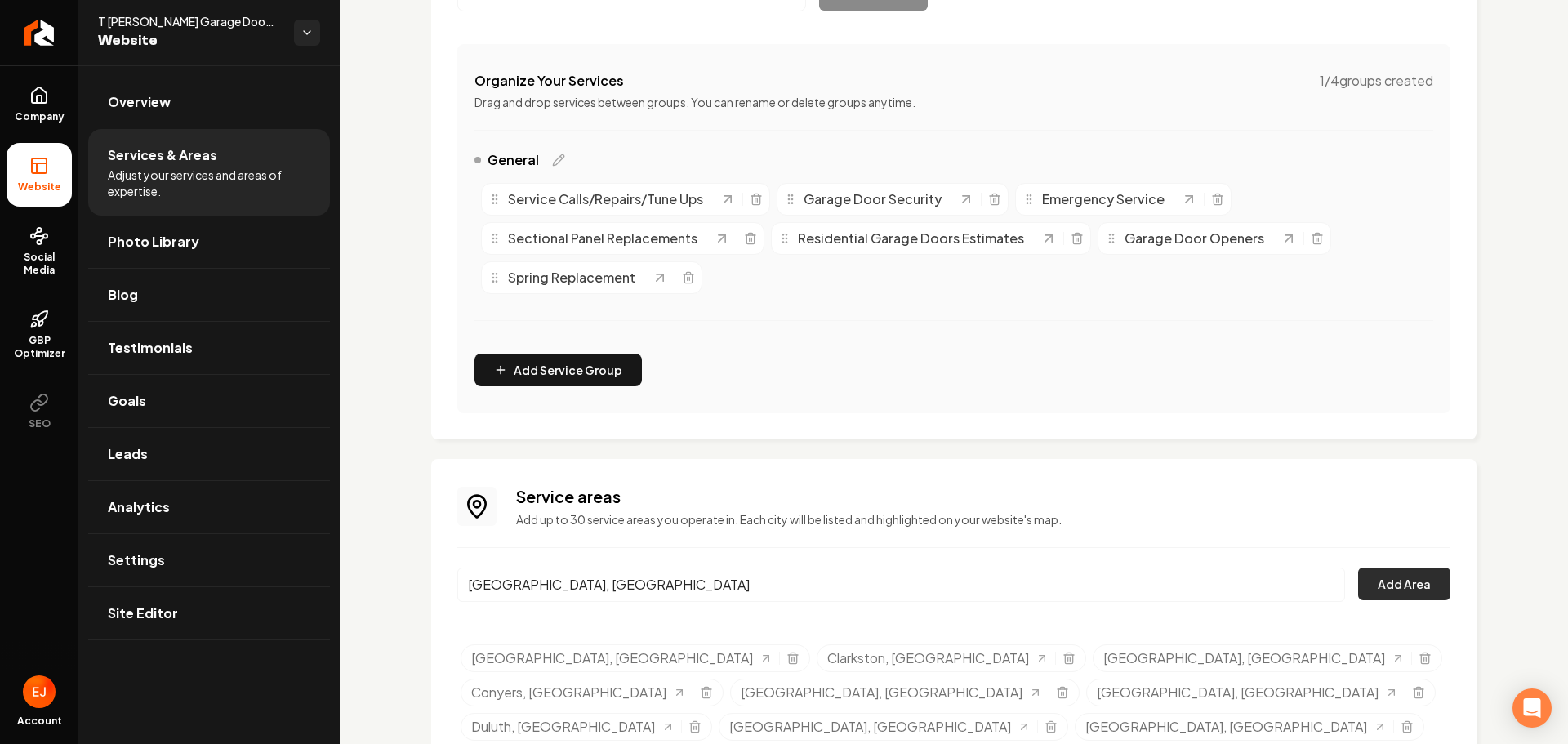
click at [1391, 591] on button "Add Area" at bounding box center [1404, 583] width 92 height 32
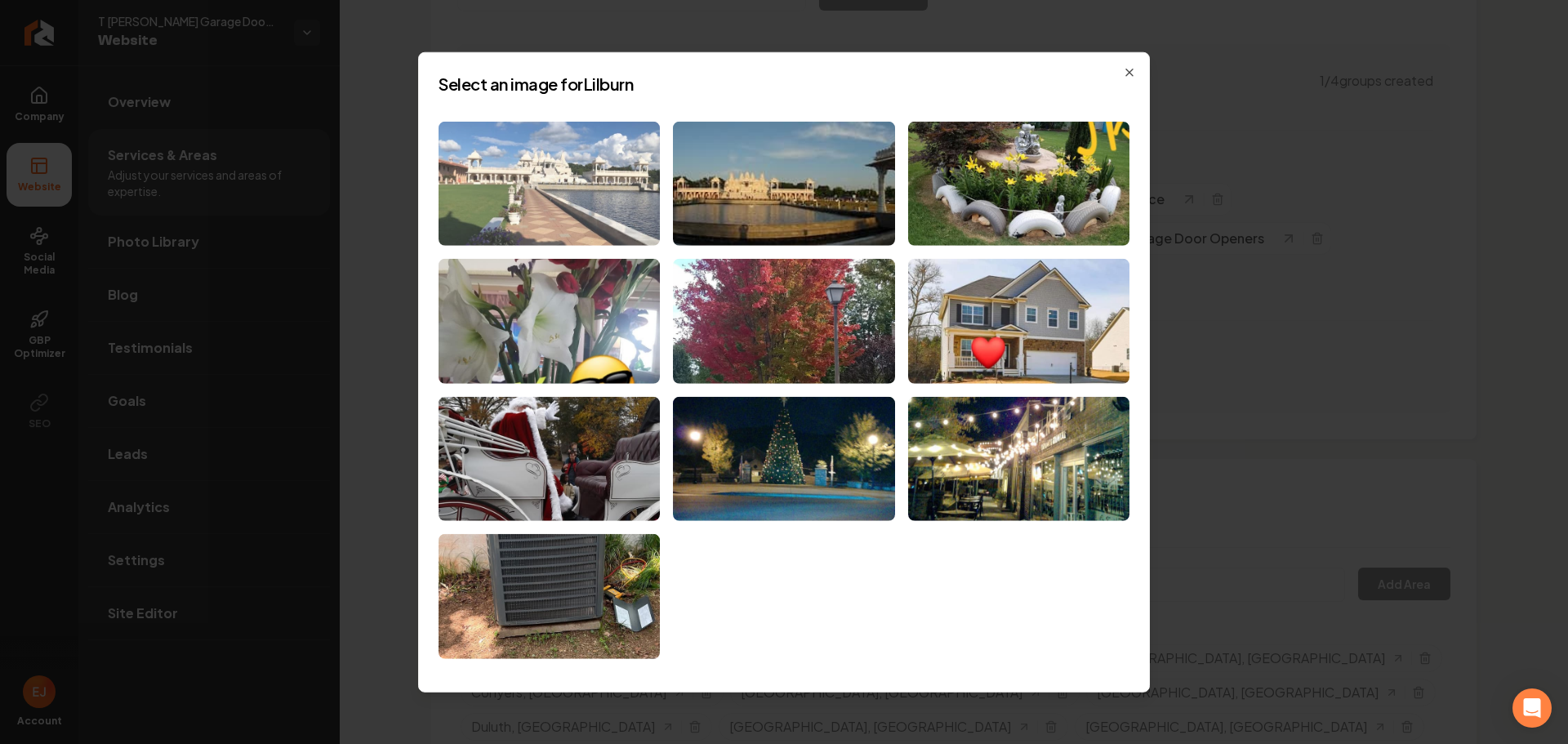
click at [601, 202] on img at bounding box center [549, 183] width 222 height 125
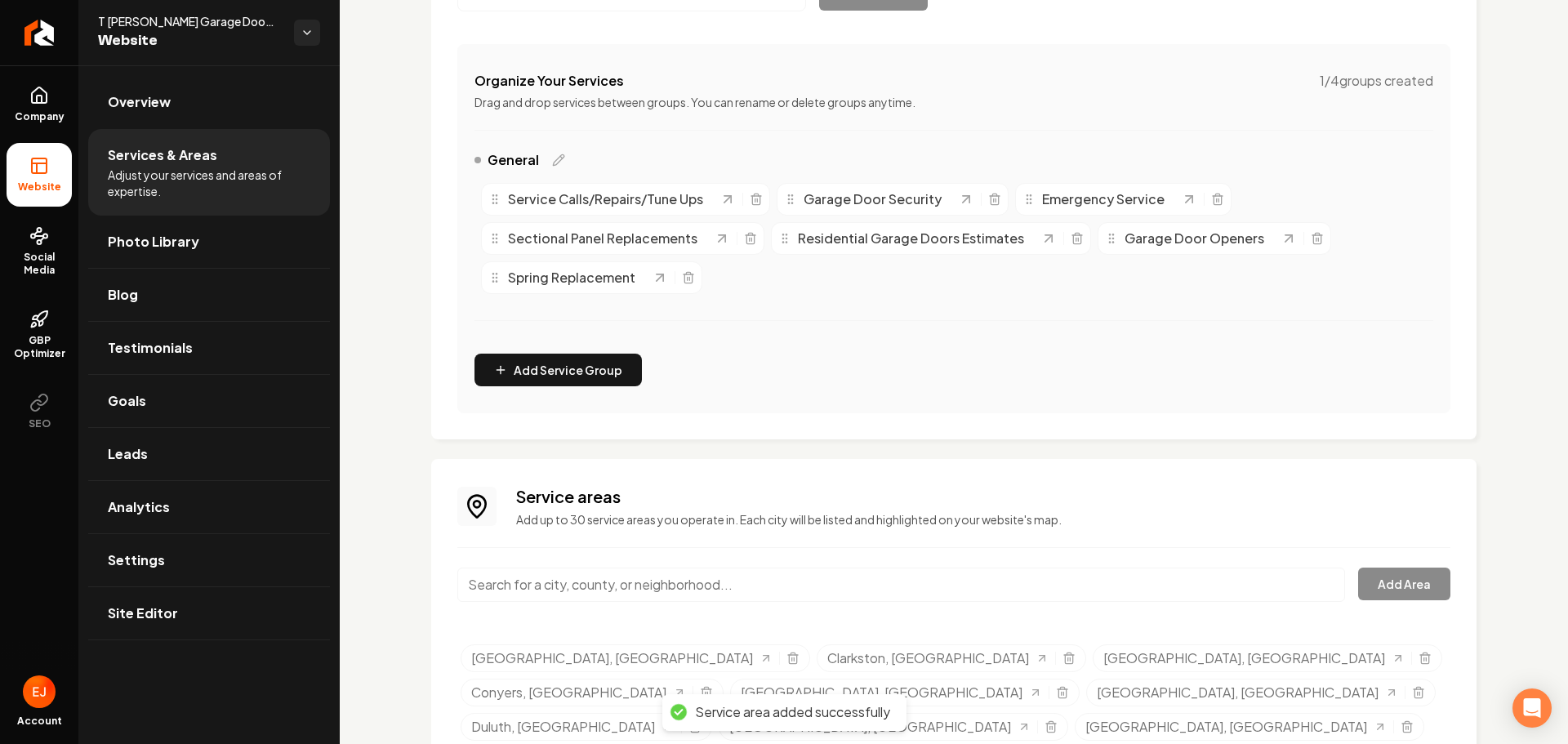
click at [675, 592] on input "Main content area" at bounding box center [901, 584] width 888 height 34
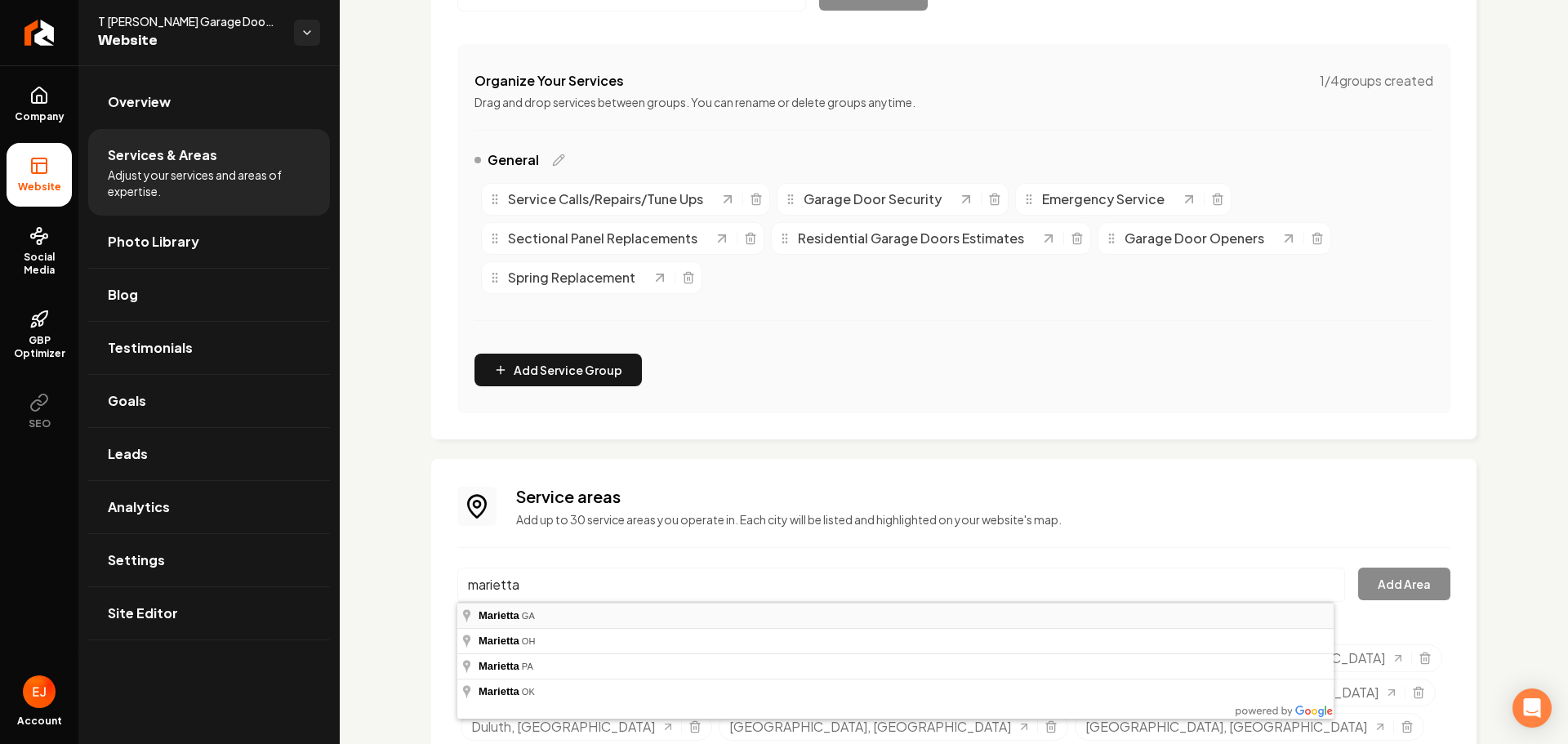
type input "Marietta, GA"
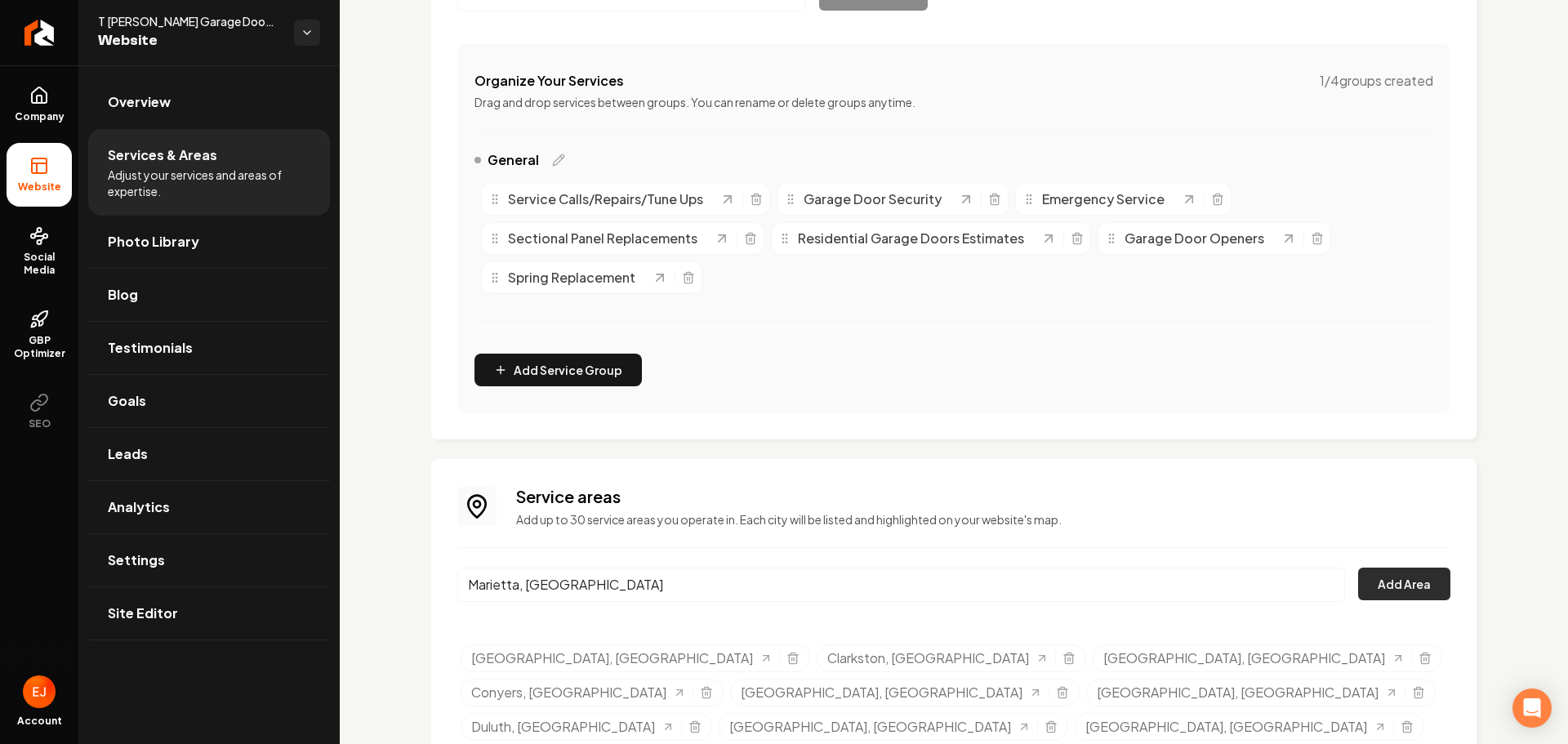
click at [1373, 586] on button "Add Area" at bounding box center [1404, 583] width 92 height 32
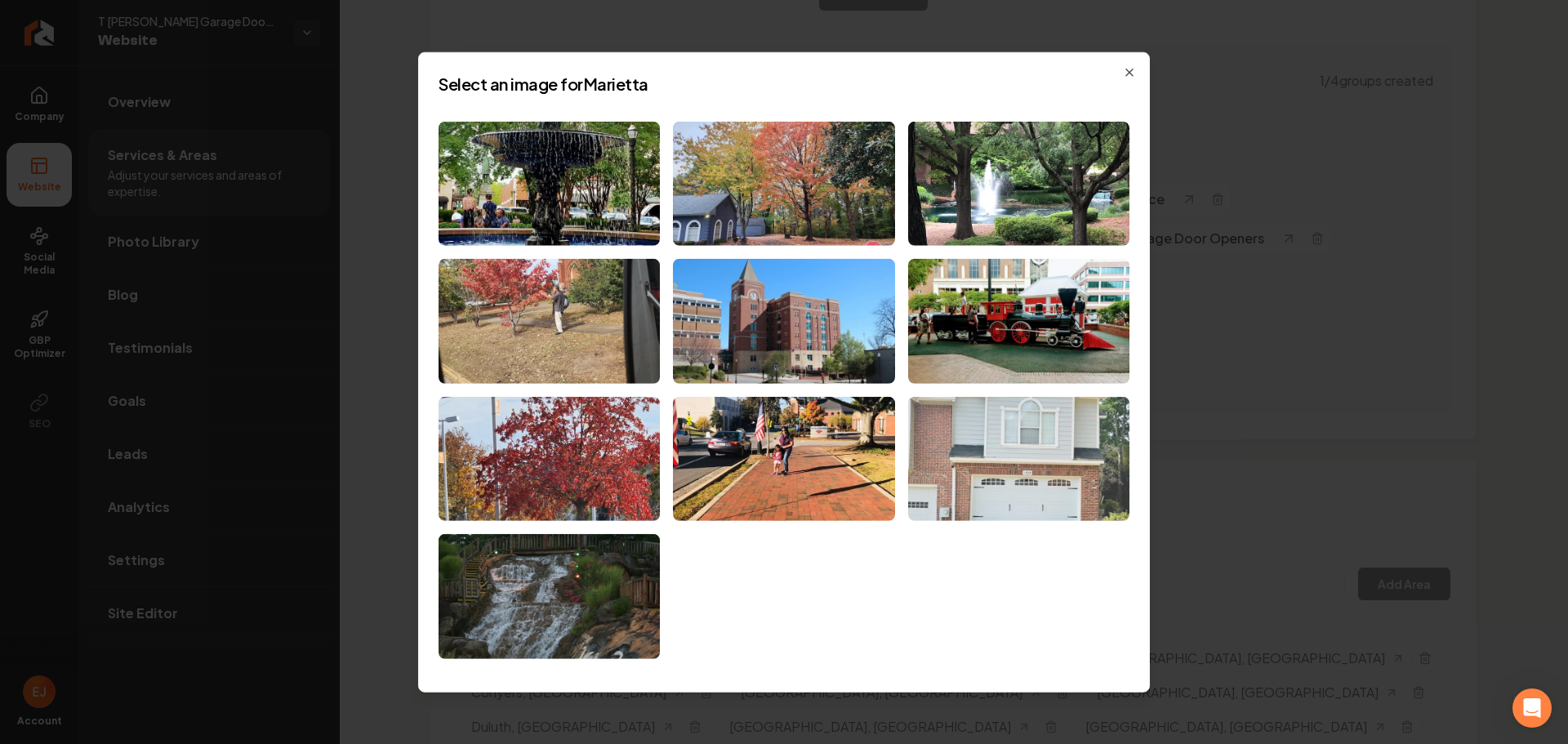
click at [1050, 495] on img at bounding box center [1019, 459] width 222 height 125
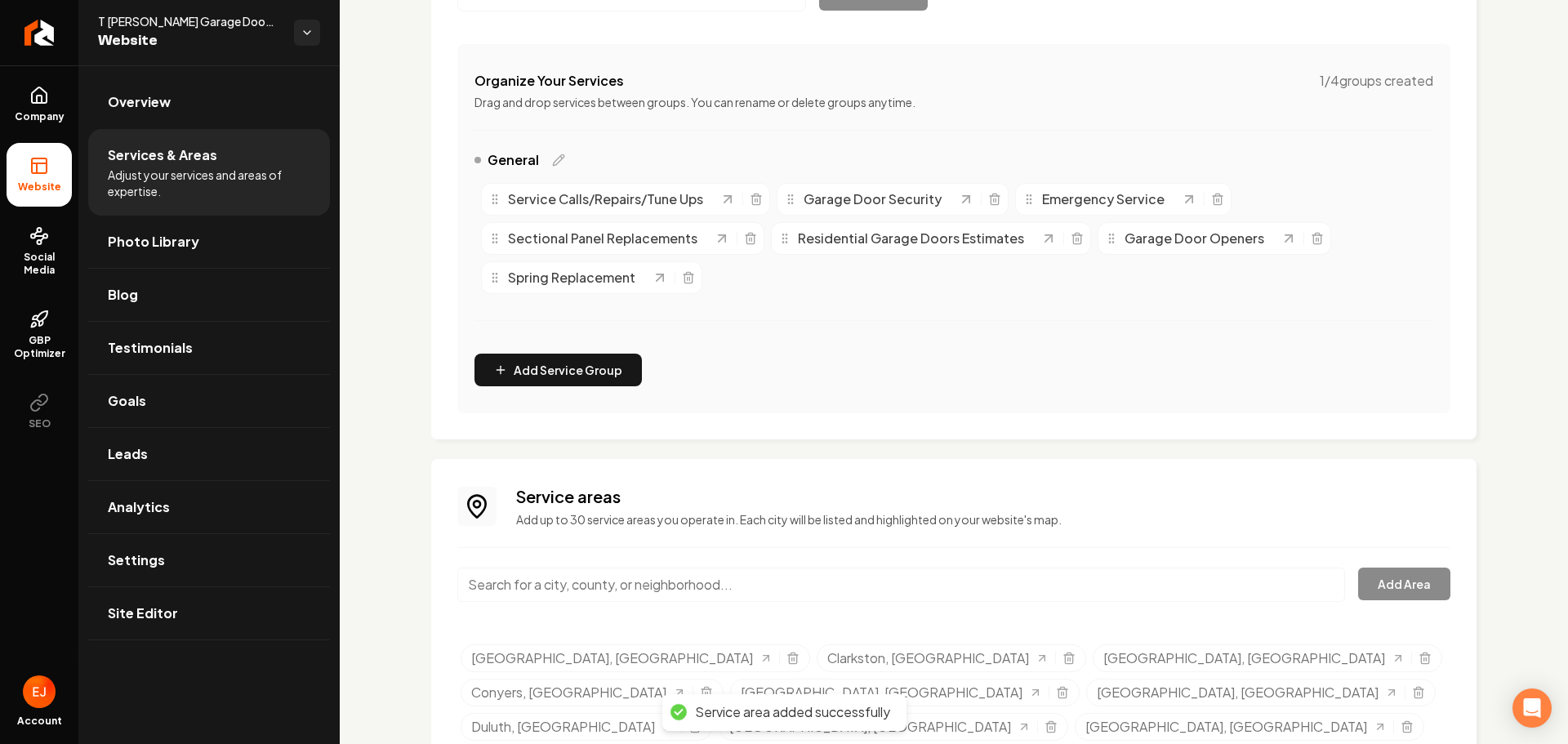
click at [559, 586] on input "Main content area" at bounding box center [901, 584] width 888 height 34
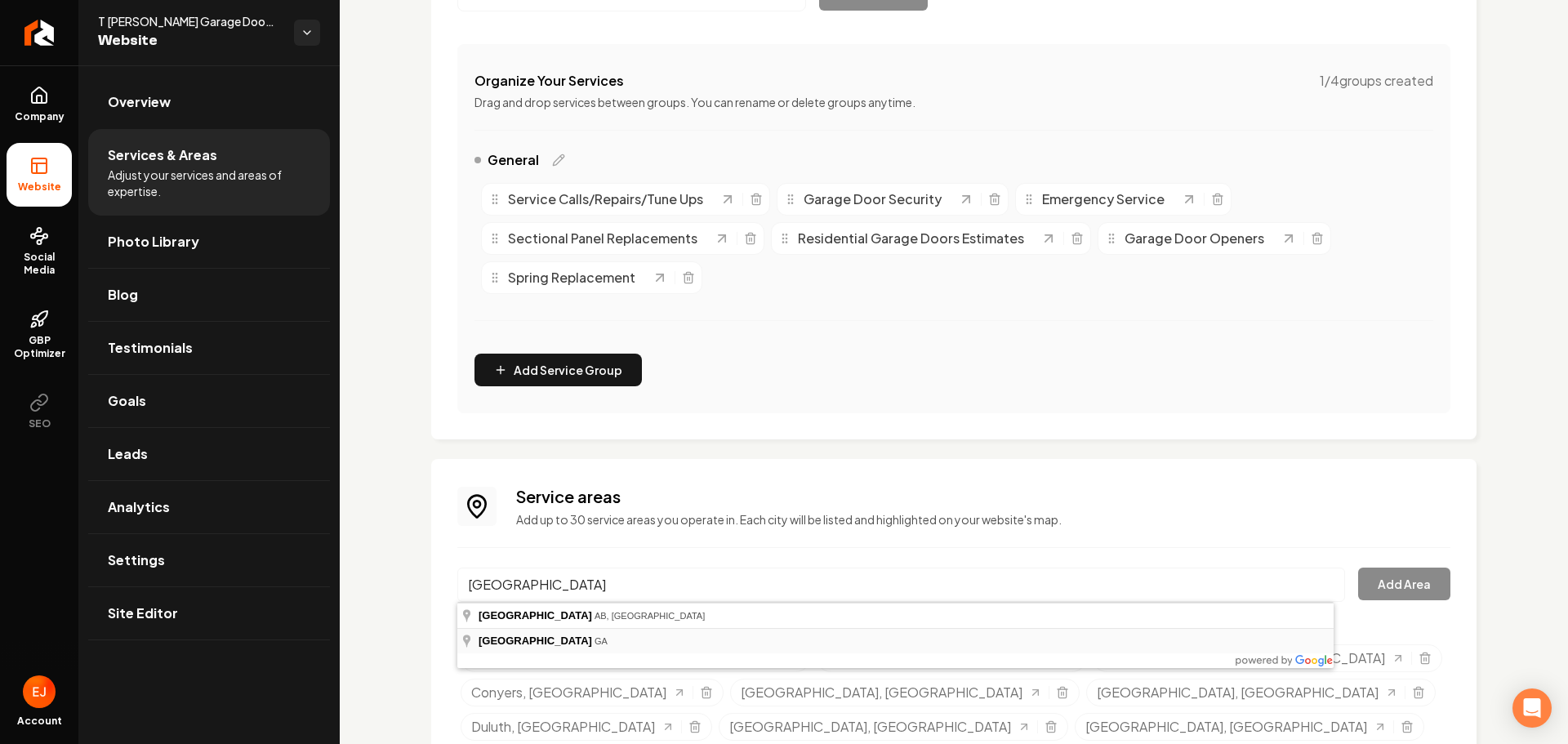
type input "Pine Lake, GA"
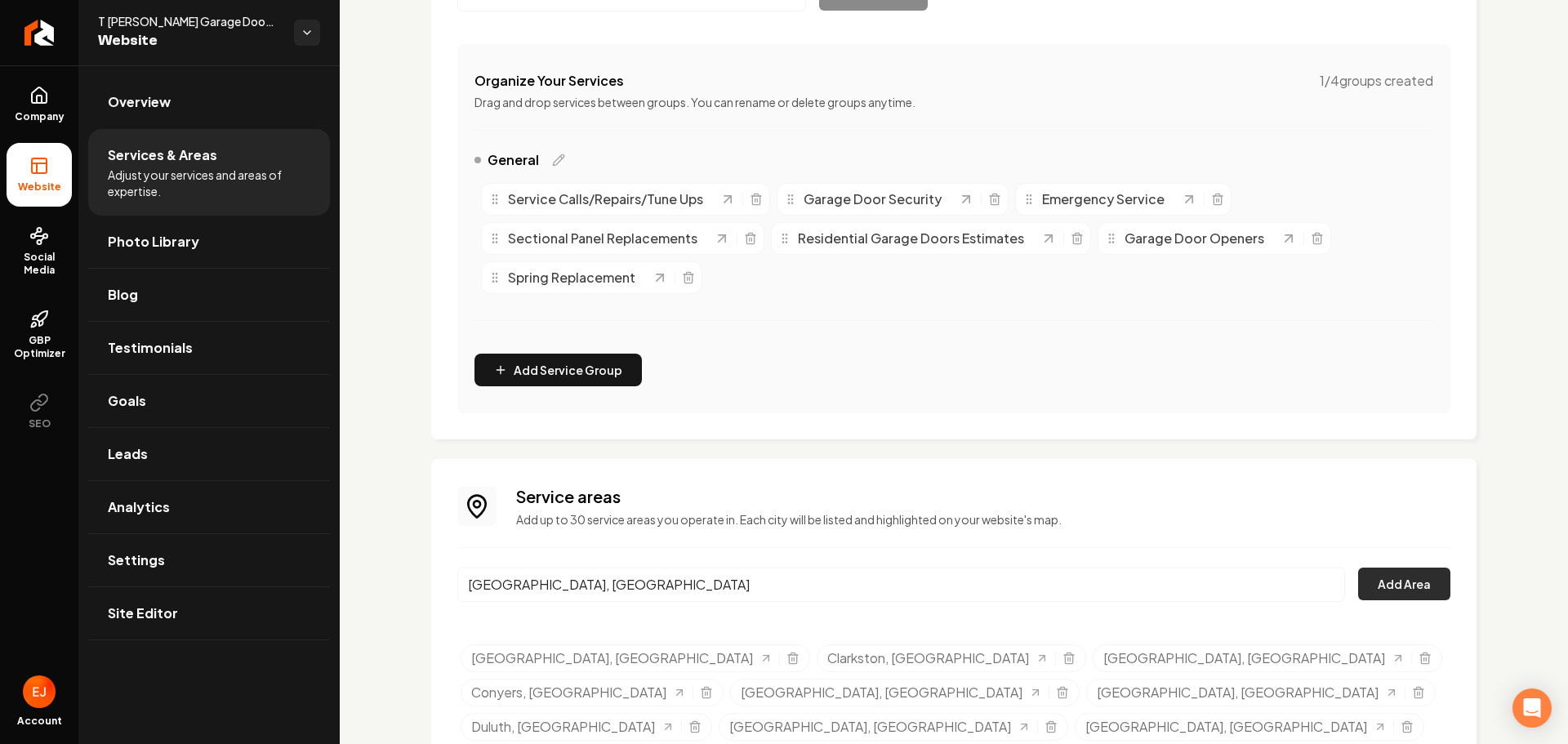
click at [1389, 586] on button "Add Area" at bounding box center [1404, 583] width 92 height 32
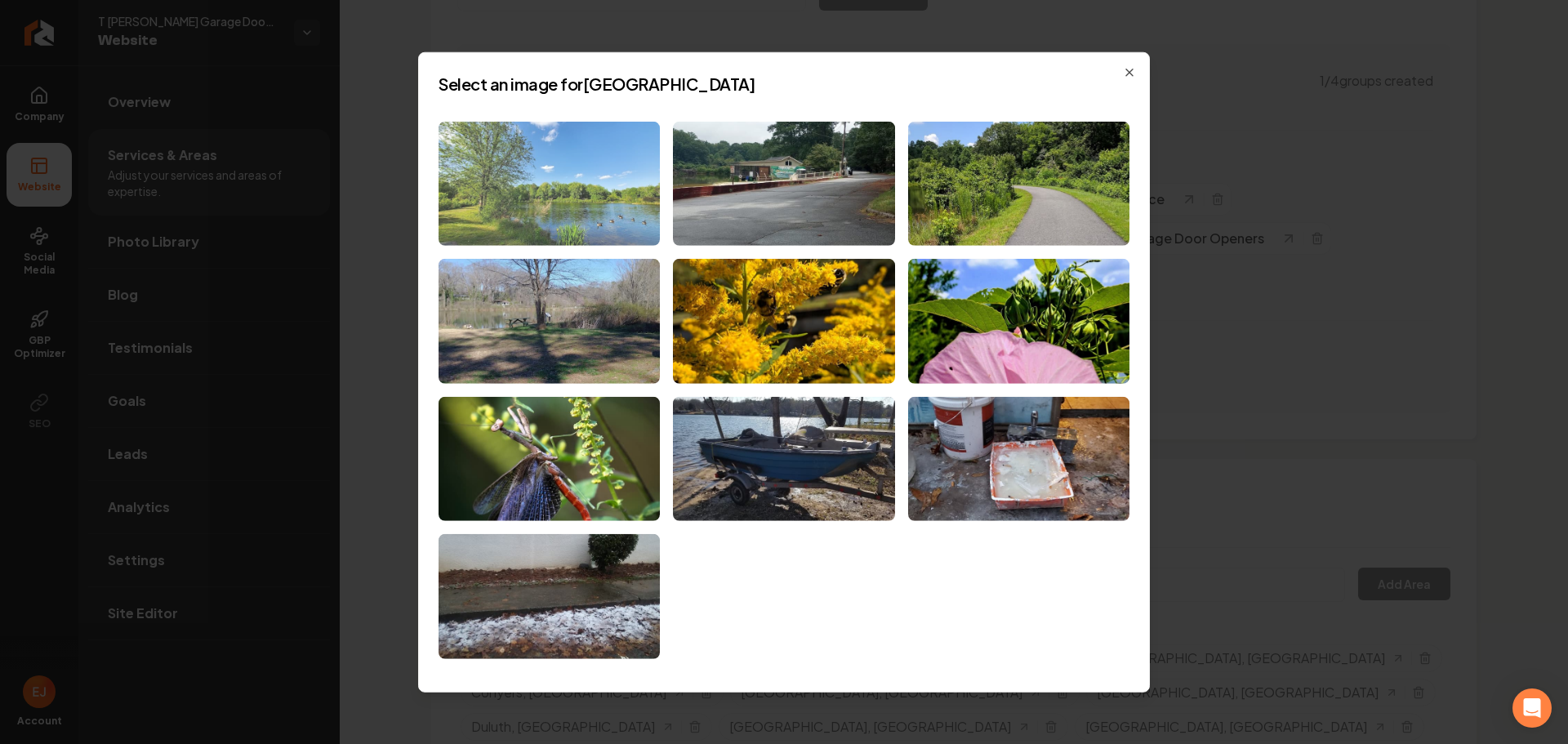
click at [601, 207] on img at bounding box center [549, 183] width 222 height 125
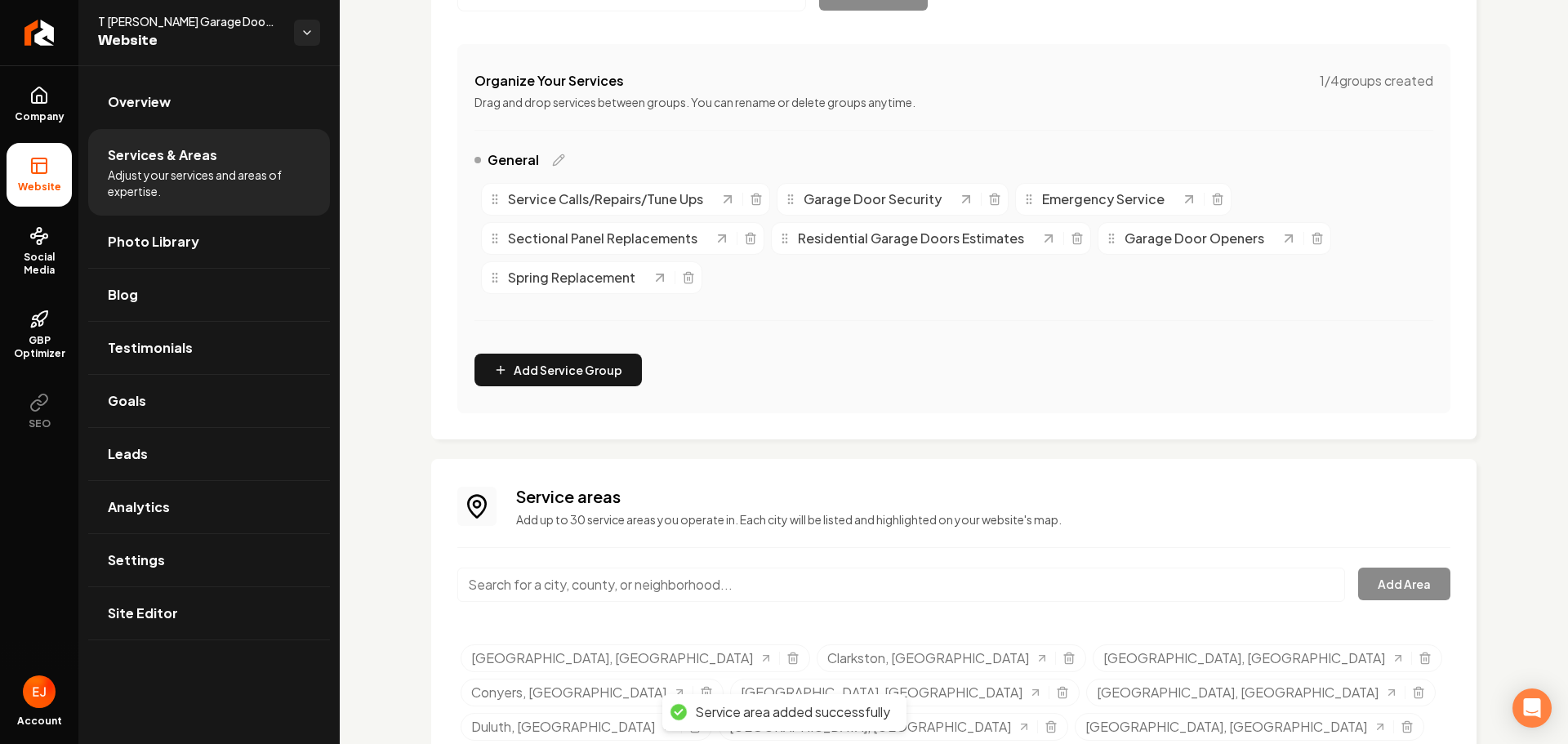
click at [566, 590] on input "Main content area" at bounding box center [901, 584] width 888 height 34
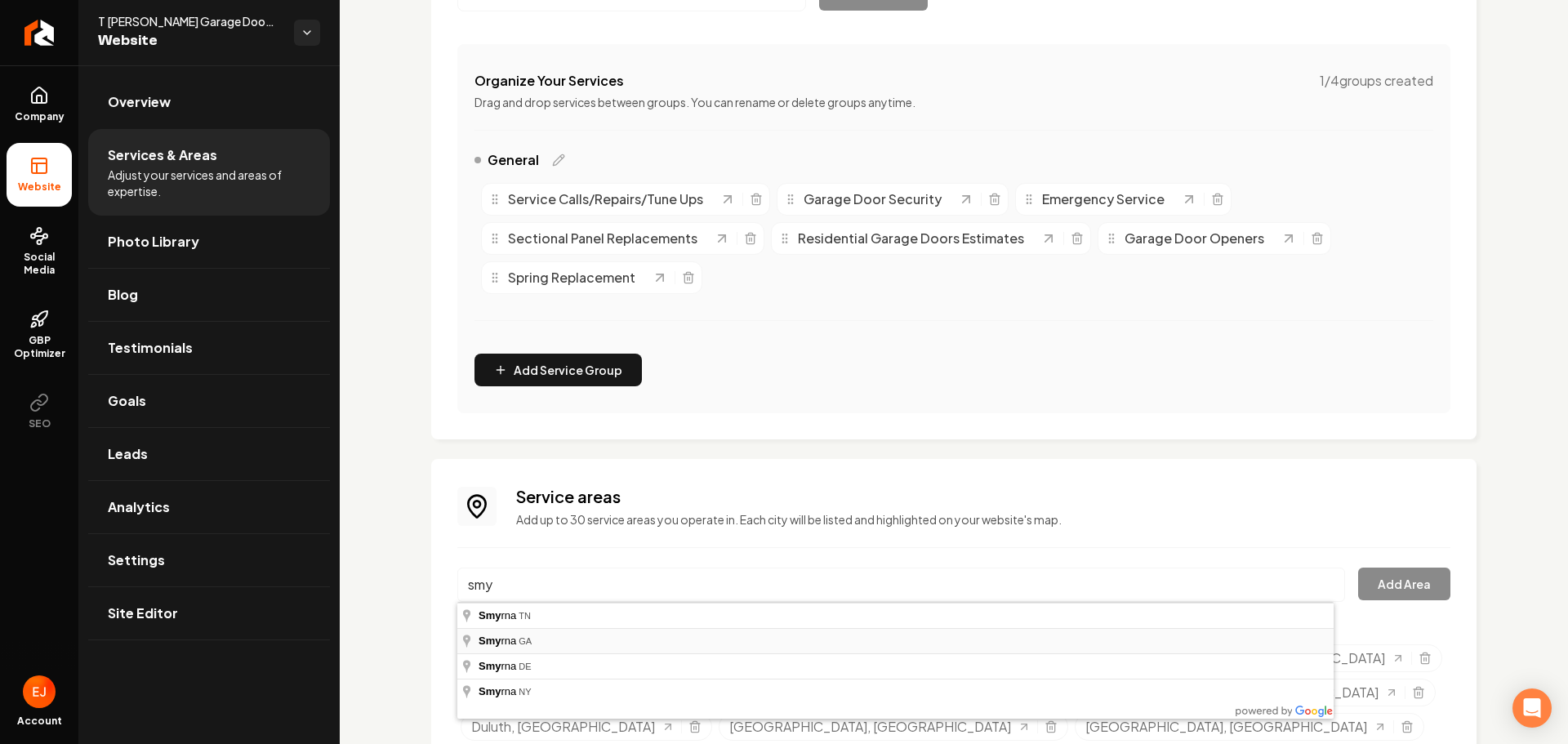
type input "Smyrna, GA"
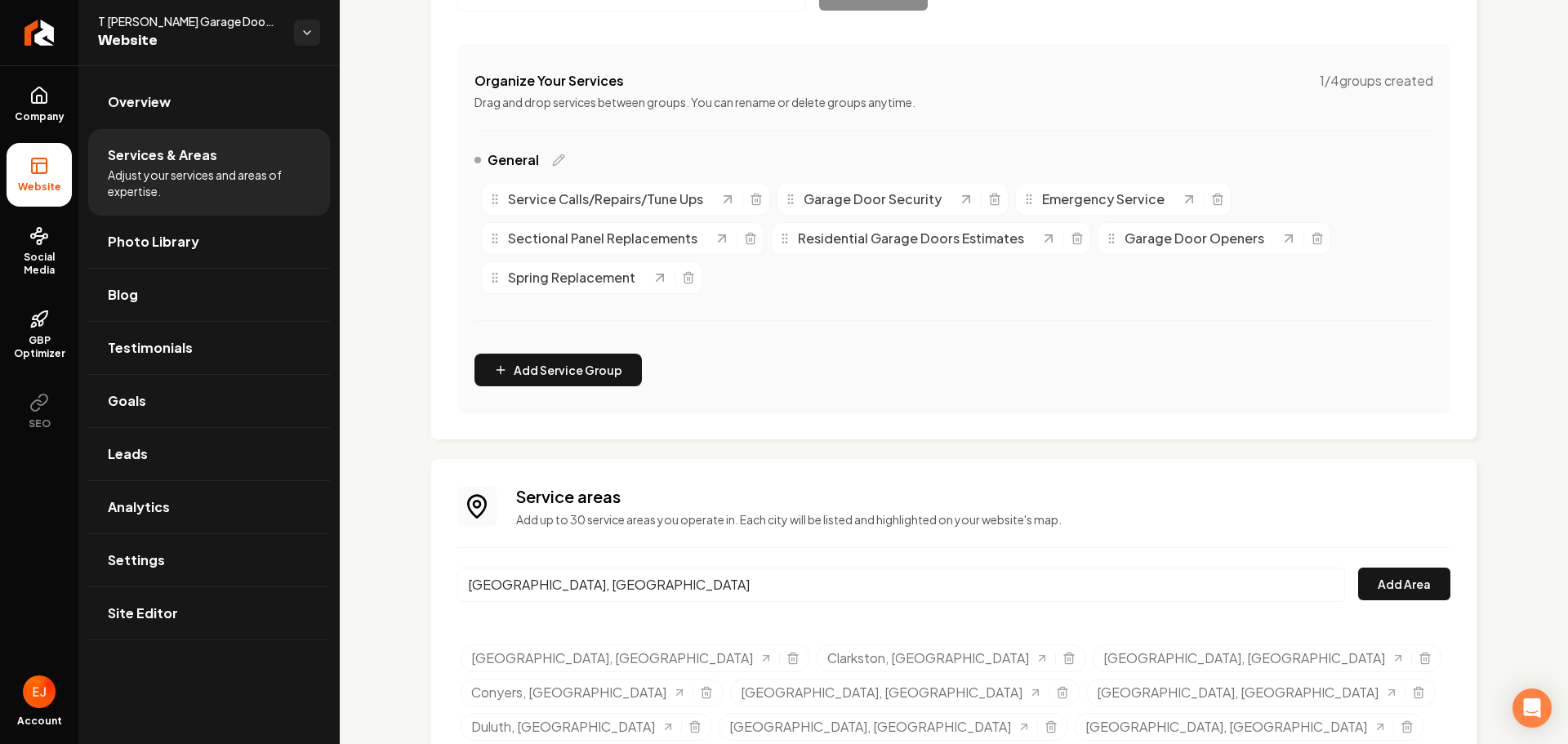
click at [1408, 602] on div "Smyrna, GA Add Area" at bounding box center [953, 594] width 993 height 54
click at [1405, 600] on div "Smyrna, GA Add Area" at bounding box center [953, 594] width 993 height 54
click at [1404, 598] on button "Add Area" at bounding box center [1404, 583] width 92 height 32
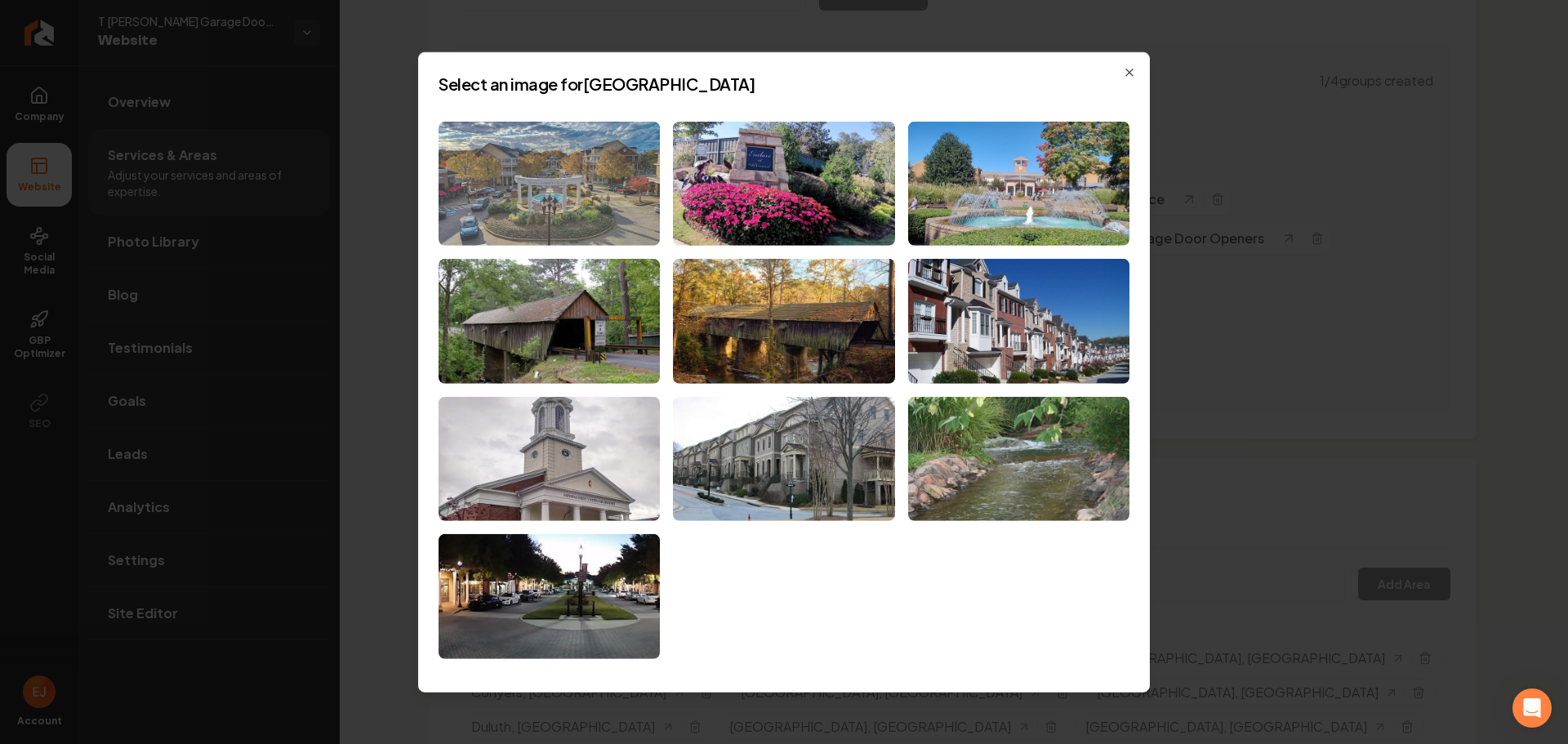
click at [624, 205] on img at bounding box center [549, 183] width 222 height 125
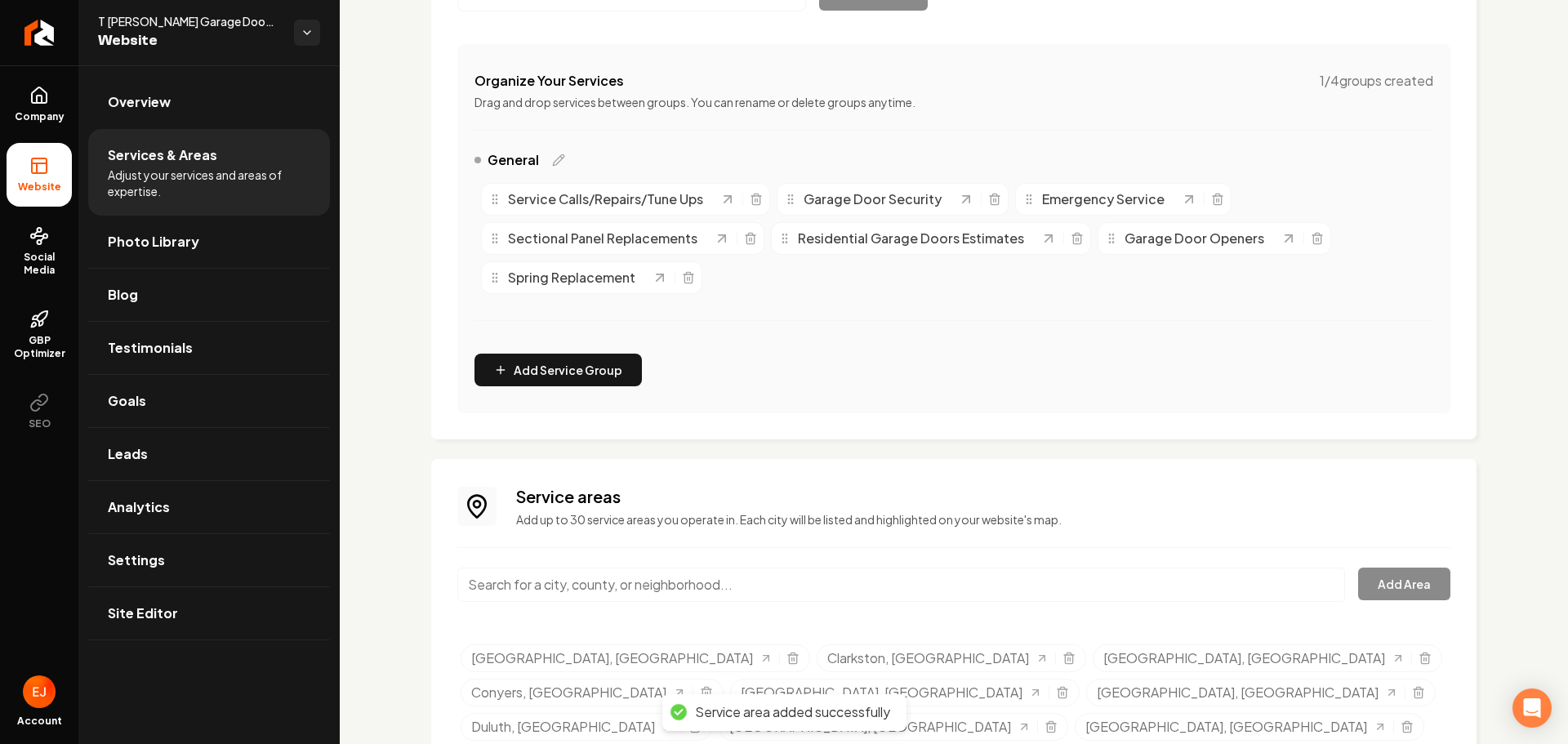
click at [556, 590] on input "Main content area" at bounding box center [901, 584] width 888 height 34
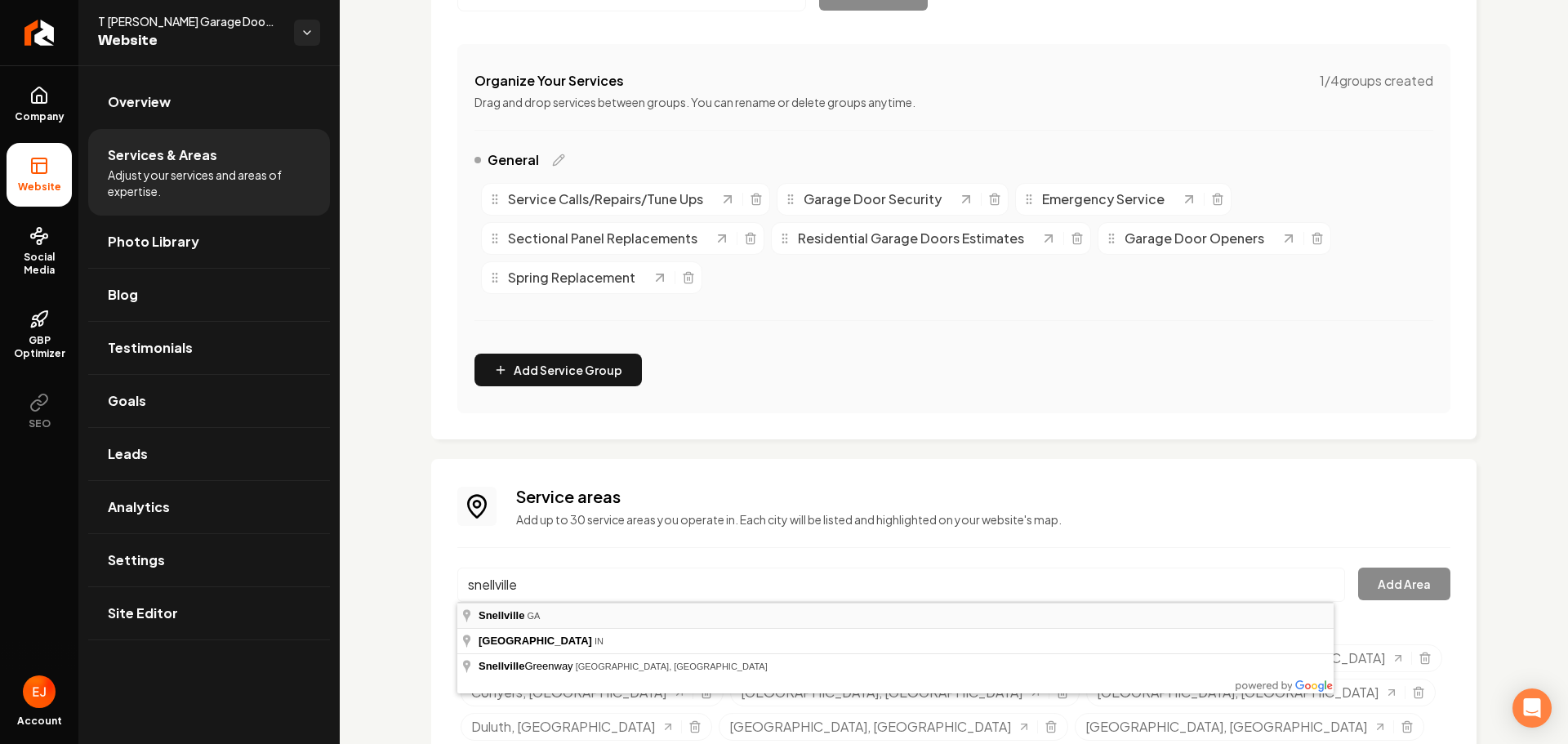
type input "Snellville, GA"
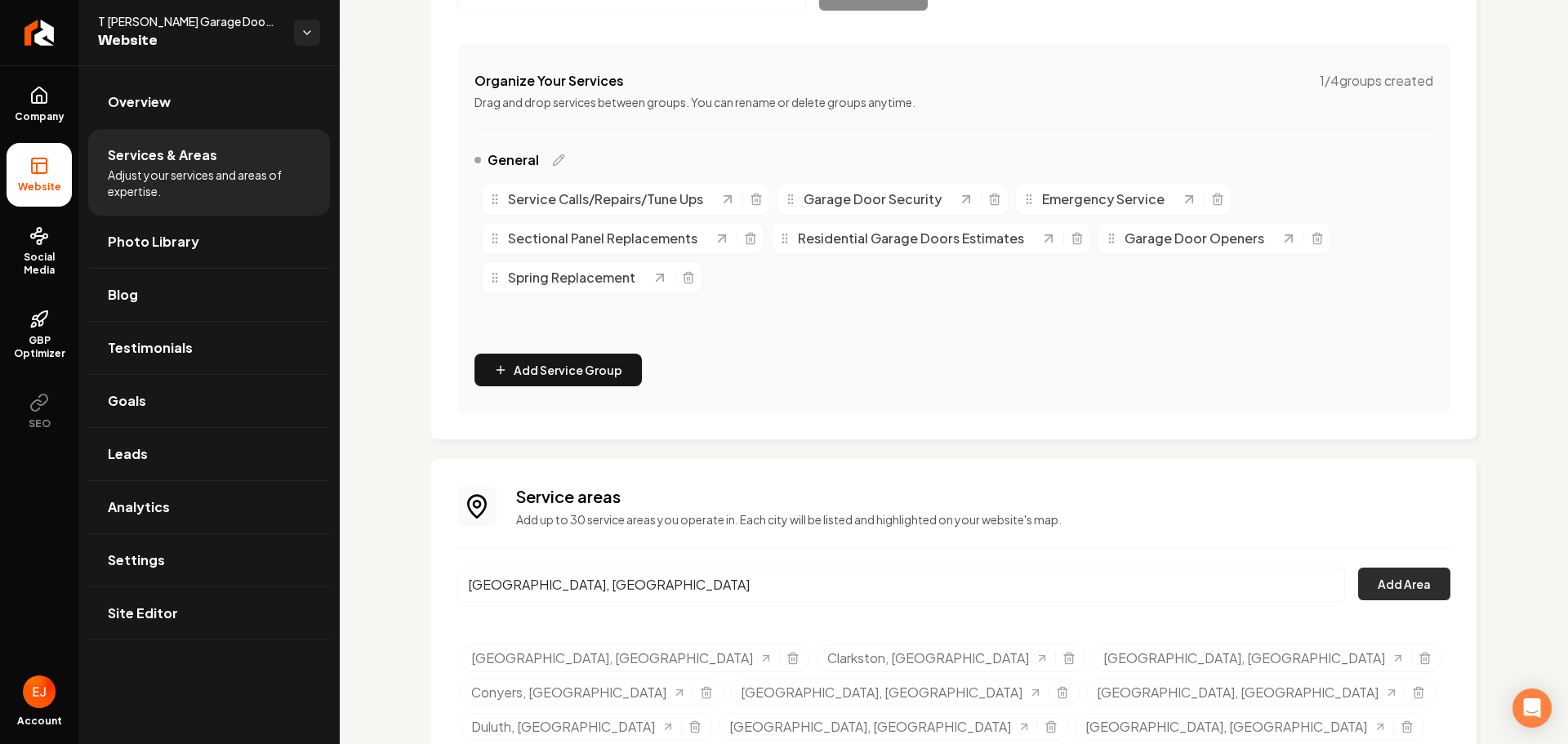
click at [1383, 597] on button "Add Area" at bounding box center [1404, 583] width 92 height 32
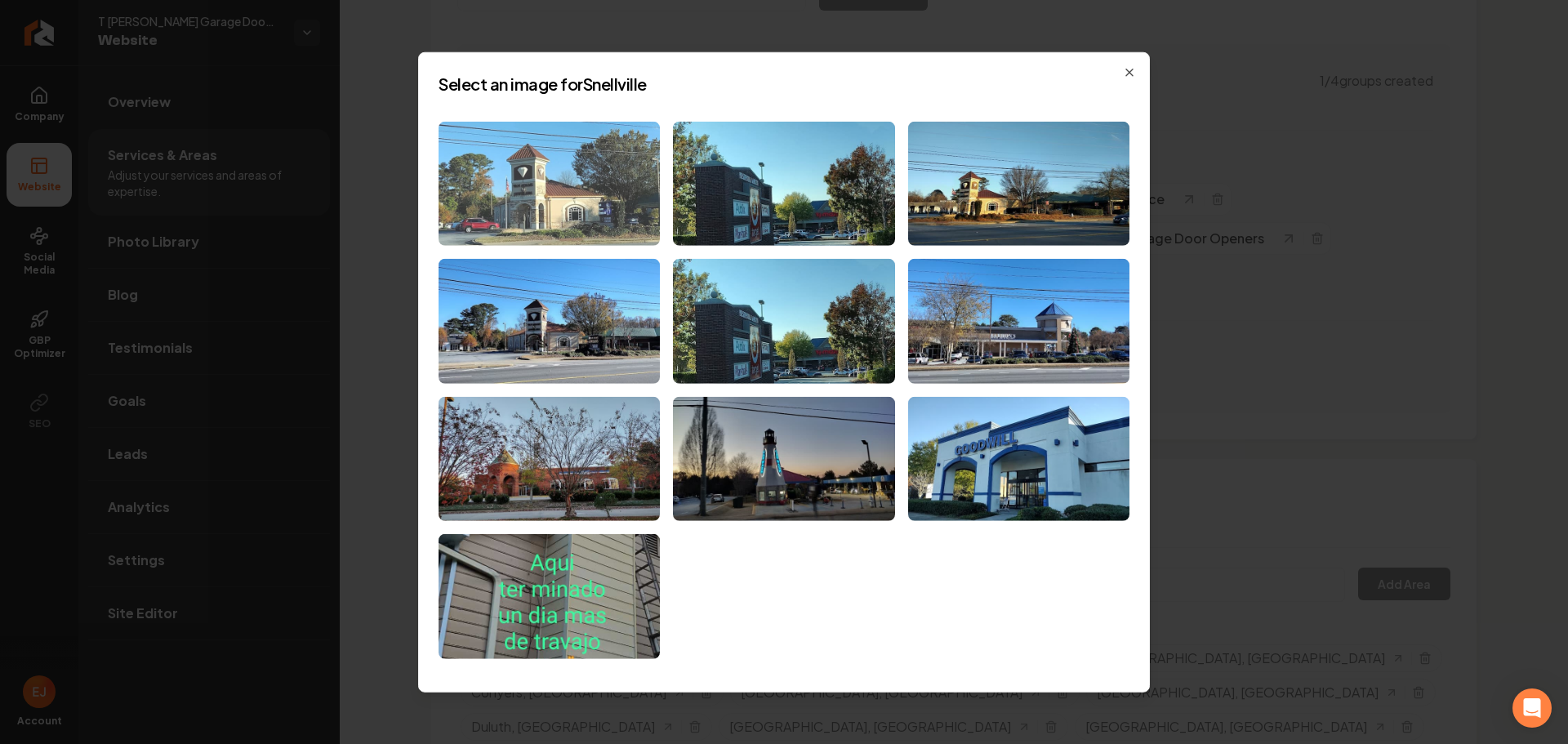
click at [562, 202] on img at bounding box center [549, 183] width 222 height 125
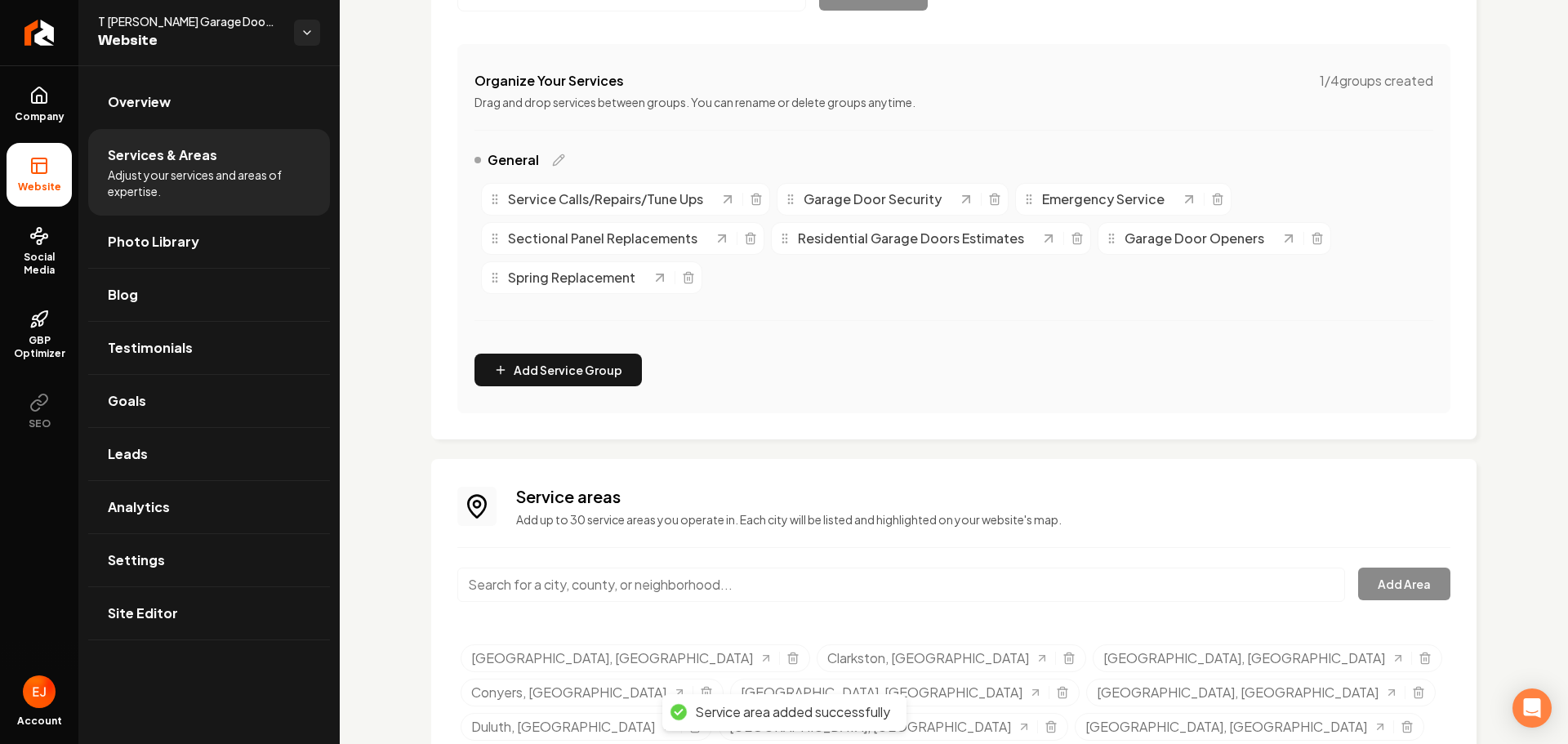
click at [598, 589] on input "Main content area" at bounding box center [901, 584] width 888 height 34
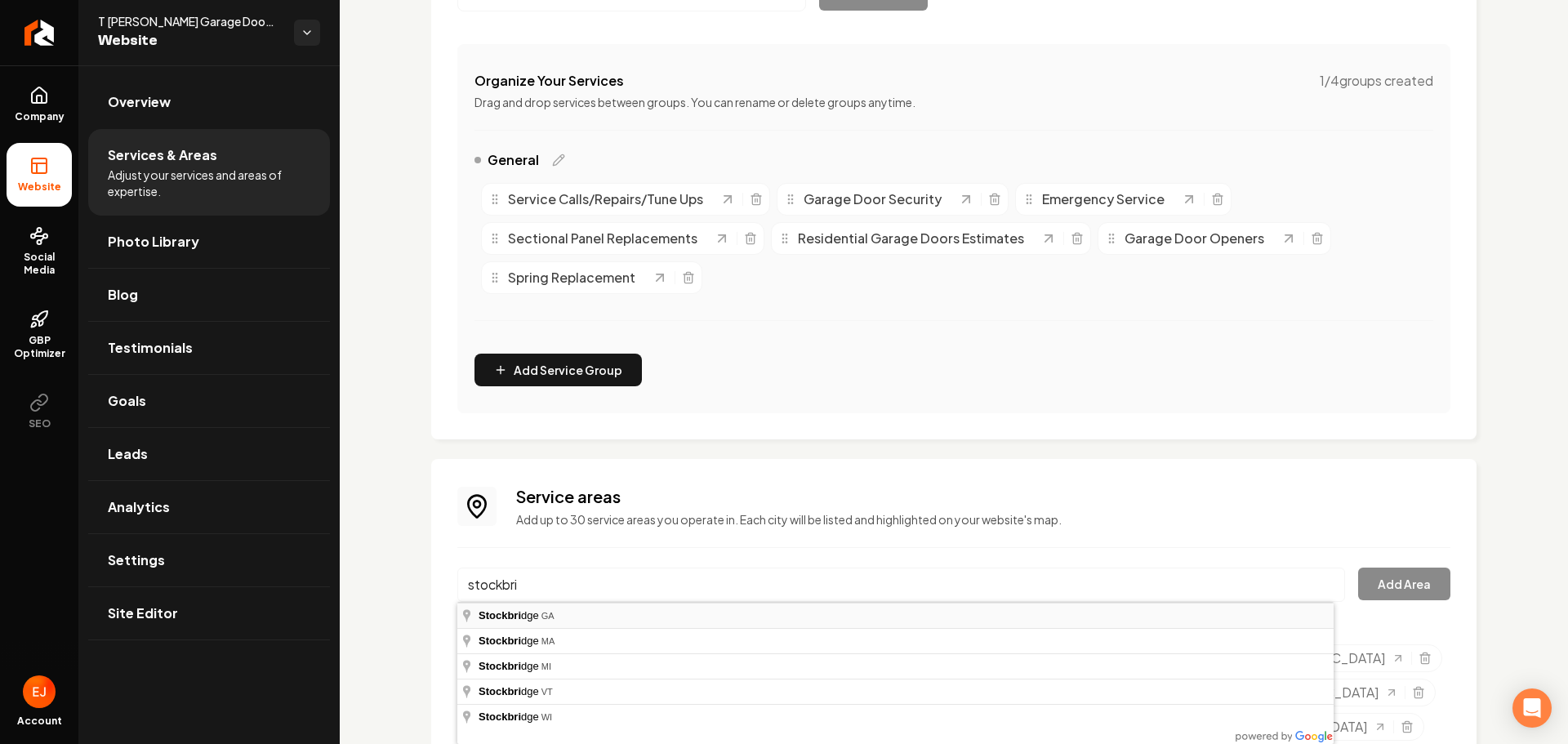
type input "Stockbridge, GA"
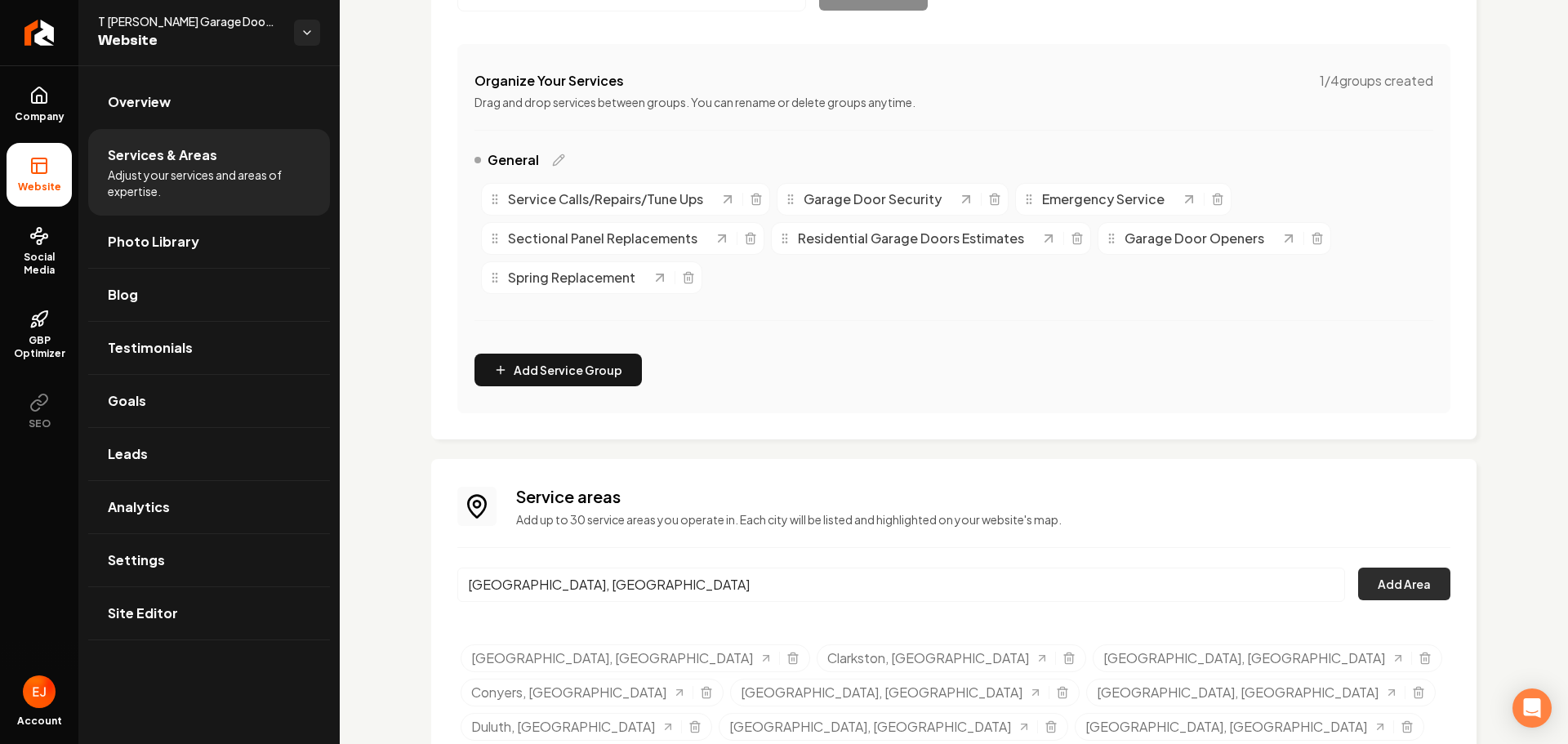
click at [1374, 588] on button "Add Area" at bounding box center [1404, 583] width 92 height 32
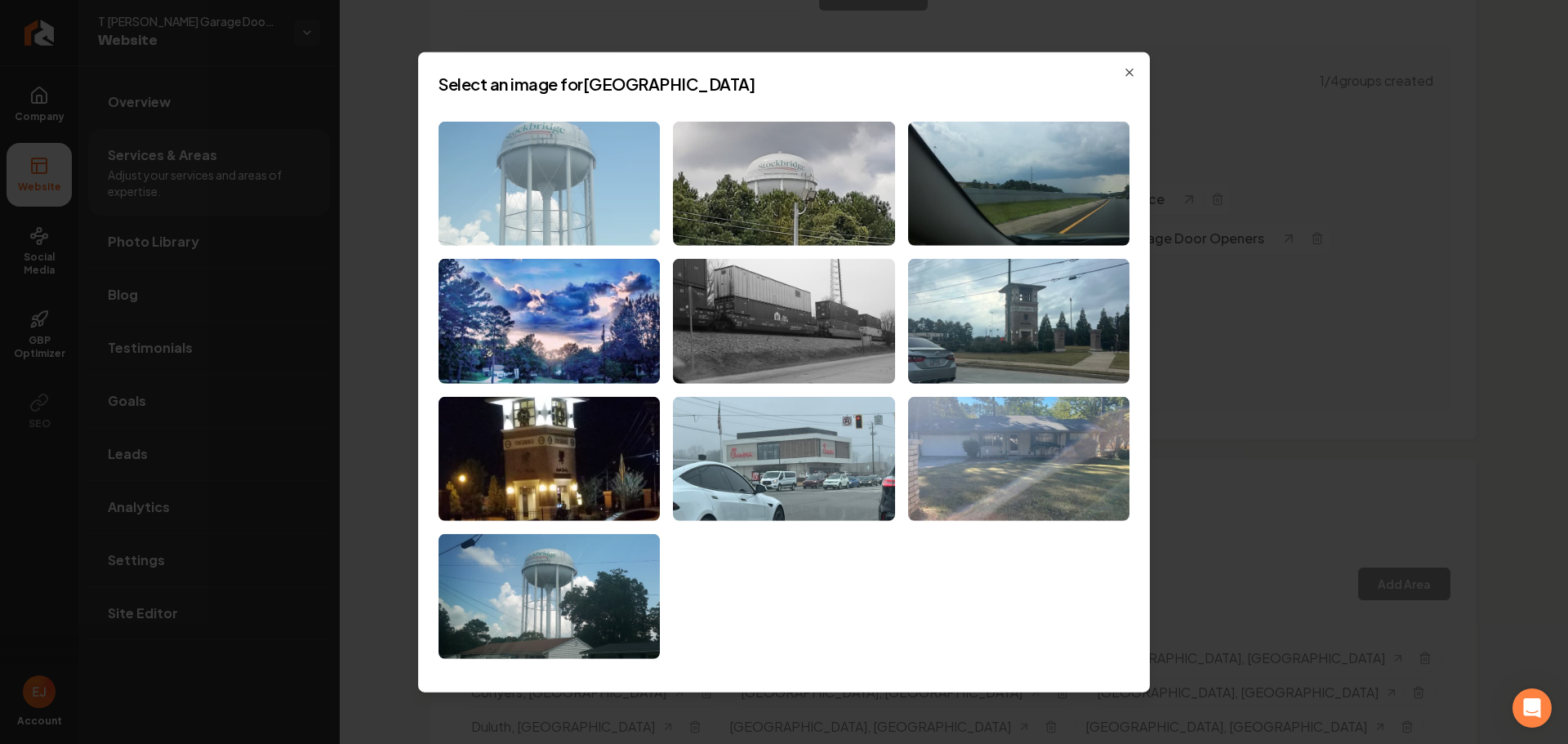
click at [574, 196] on img at bounding box center [549, 183] width 222 height 125
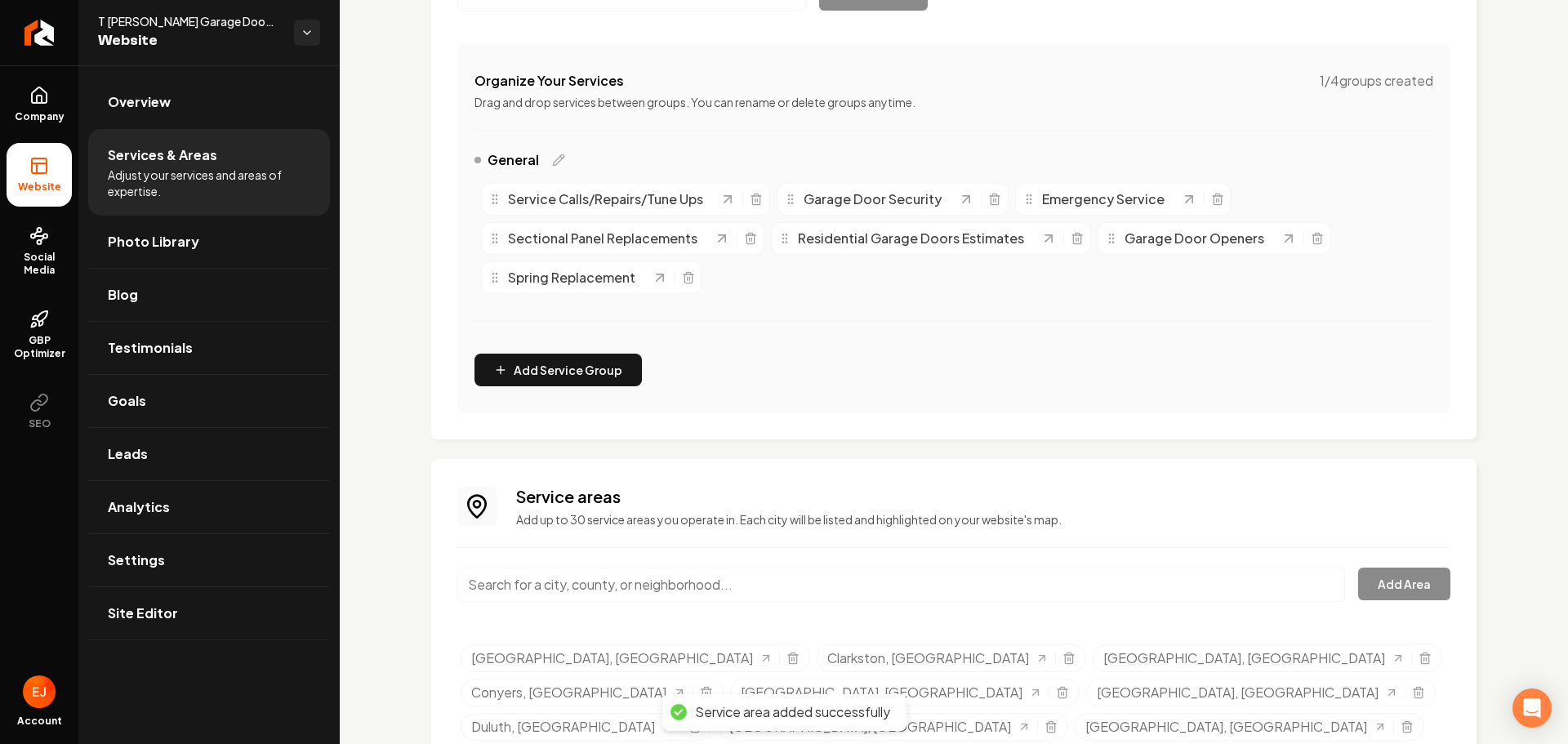
click at [599, 585] on input "Main content area" at bounding box center [901, 584] width 888 height 34
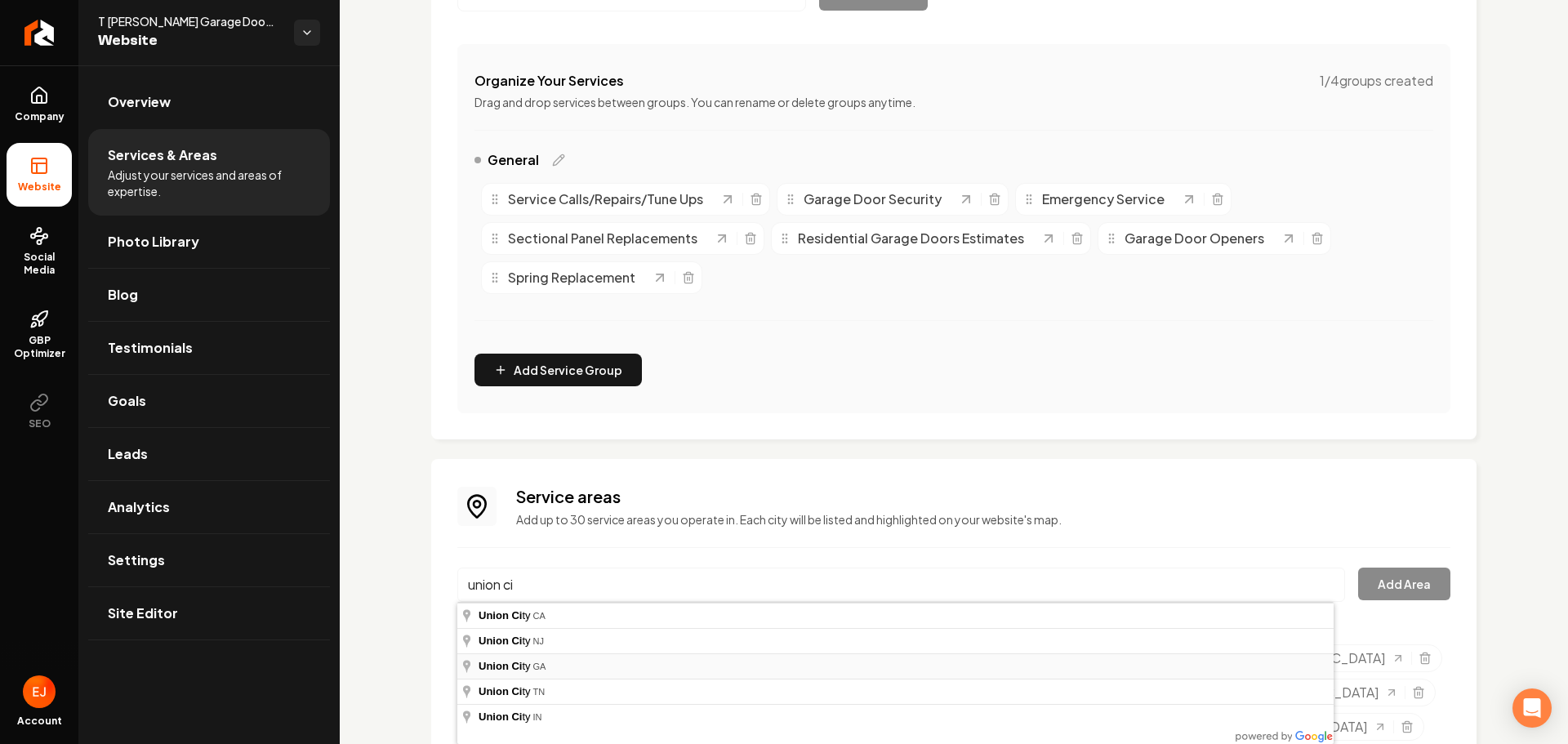
type input "Union City, GA"
drag, startPoint x: 551, startPoint y: 665, endPoint x: 566, endPoint y: 662, distance: 15.3
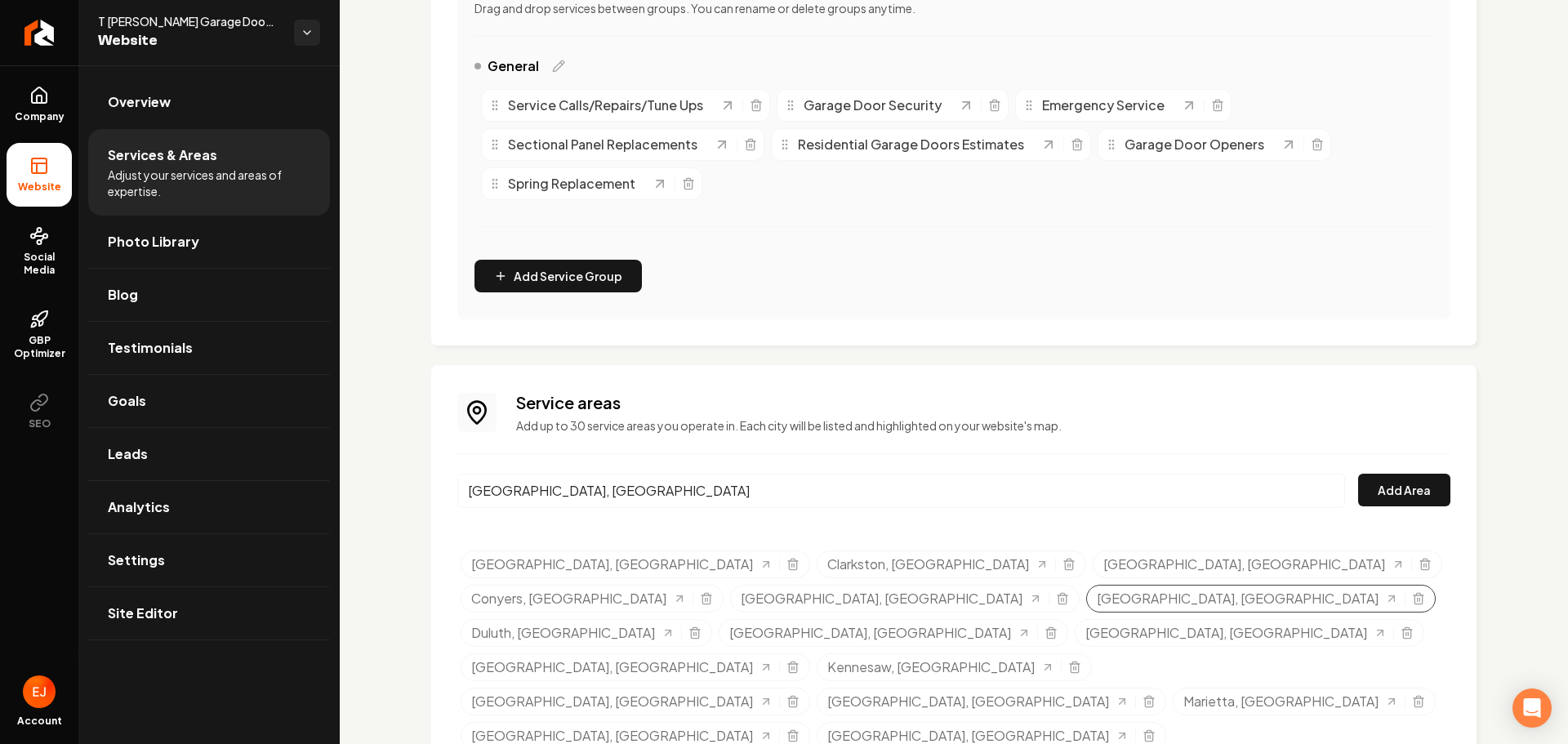
scroll to position [378, 0]
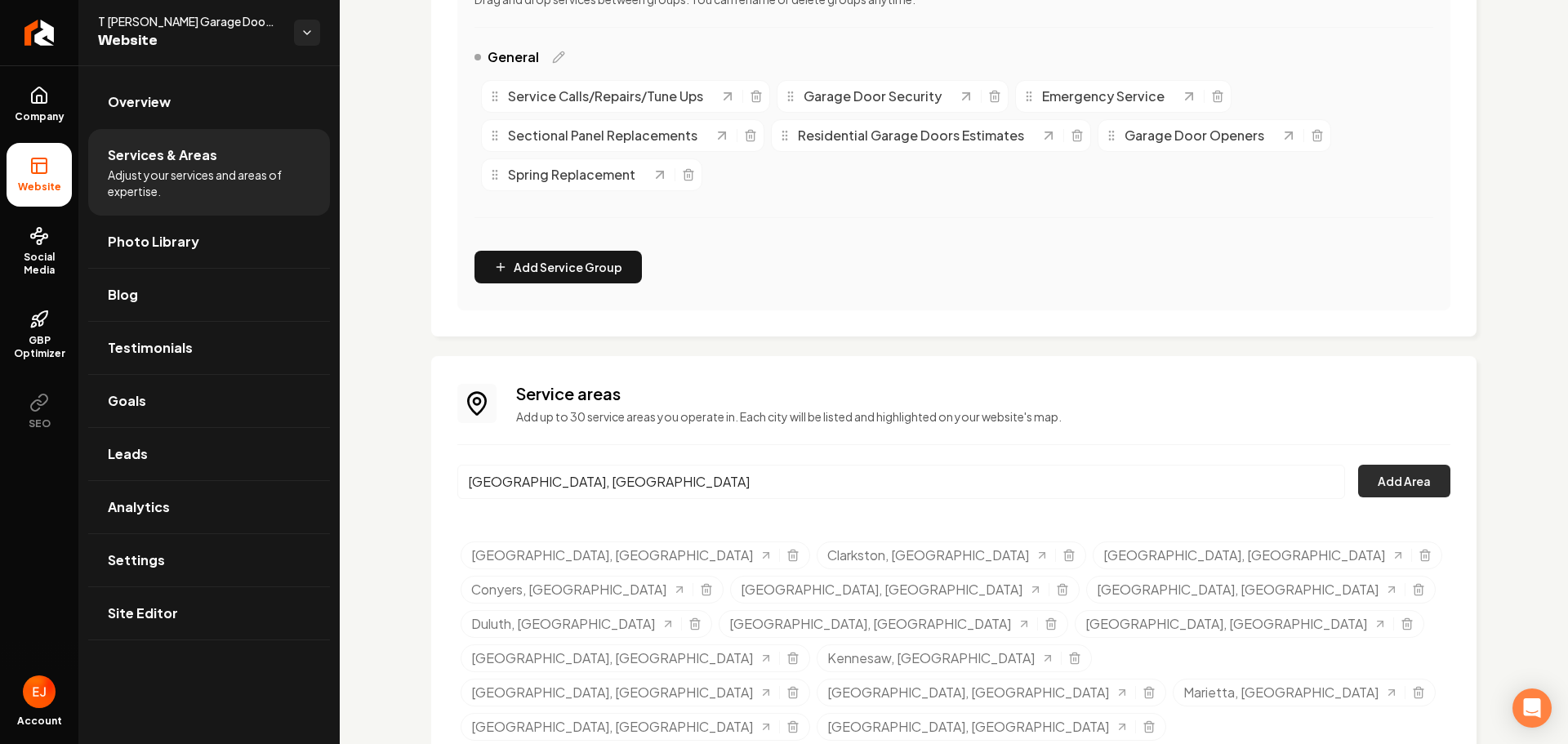
click at [1385, 484] on button "Add Area" at bounding box center [1404, 480] width 92 height 32
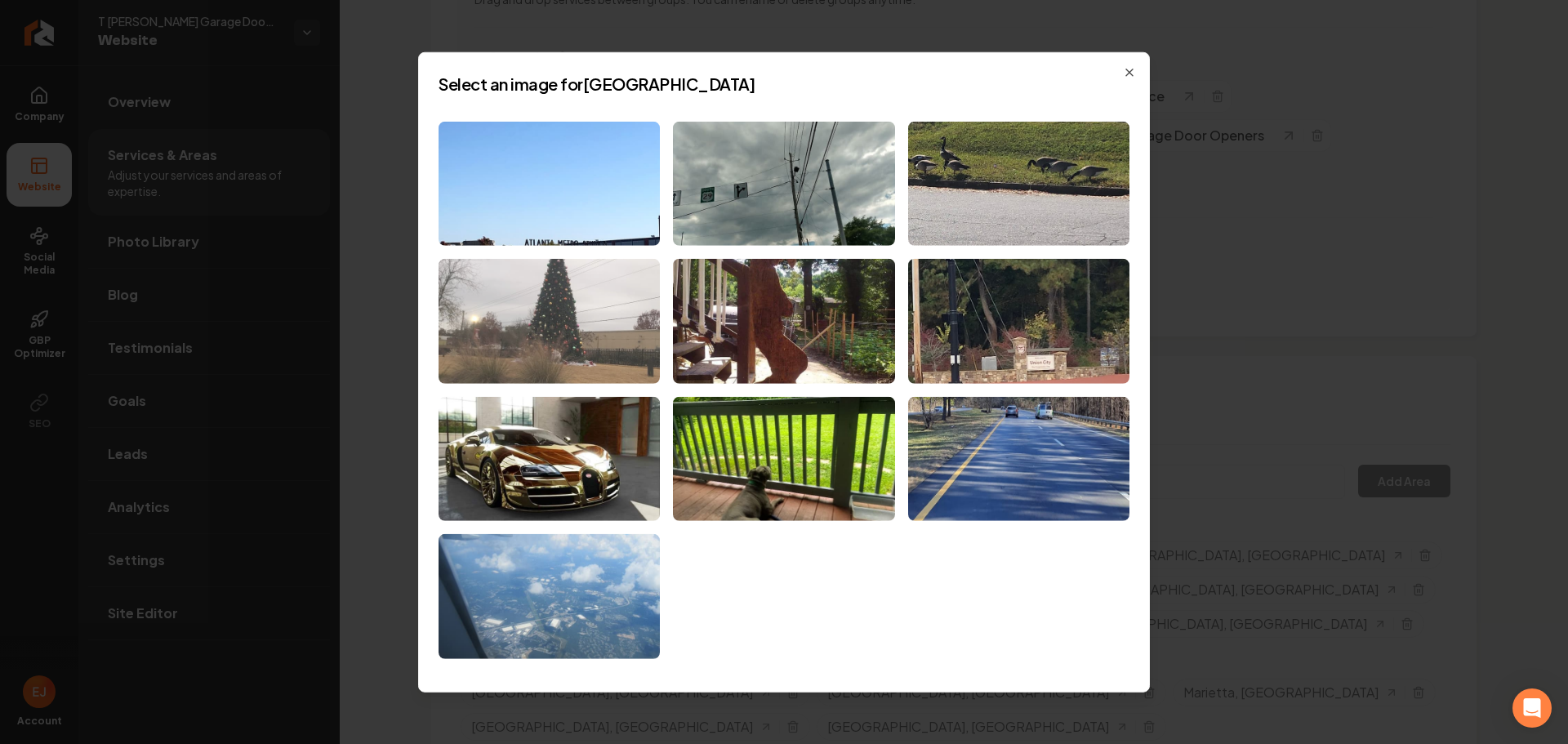
click at [585, 321] on img at bounding box center [549, 321] width 222 height 125
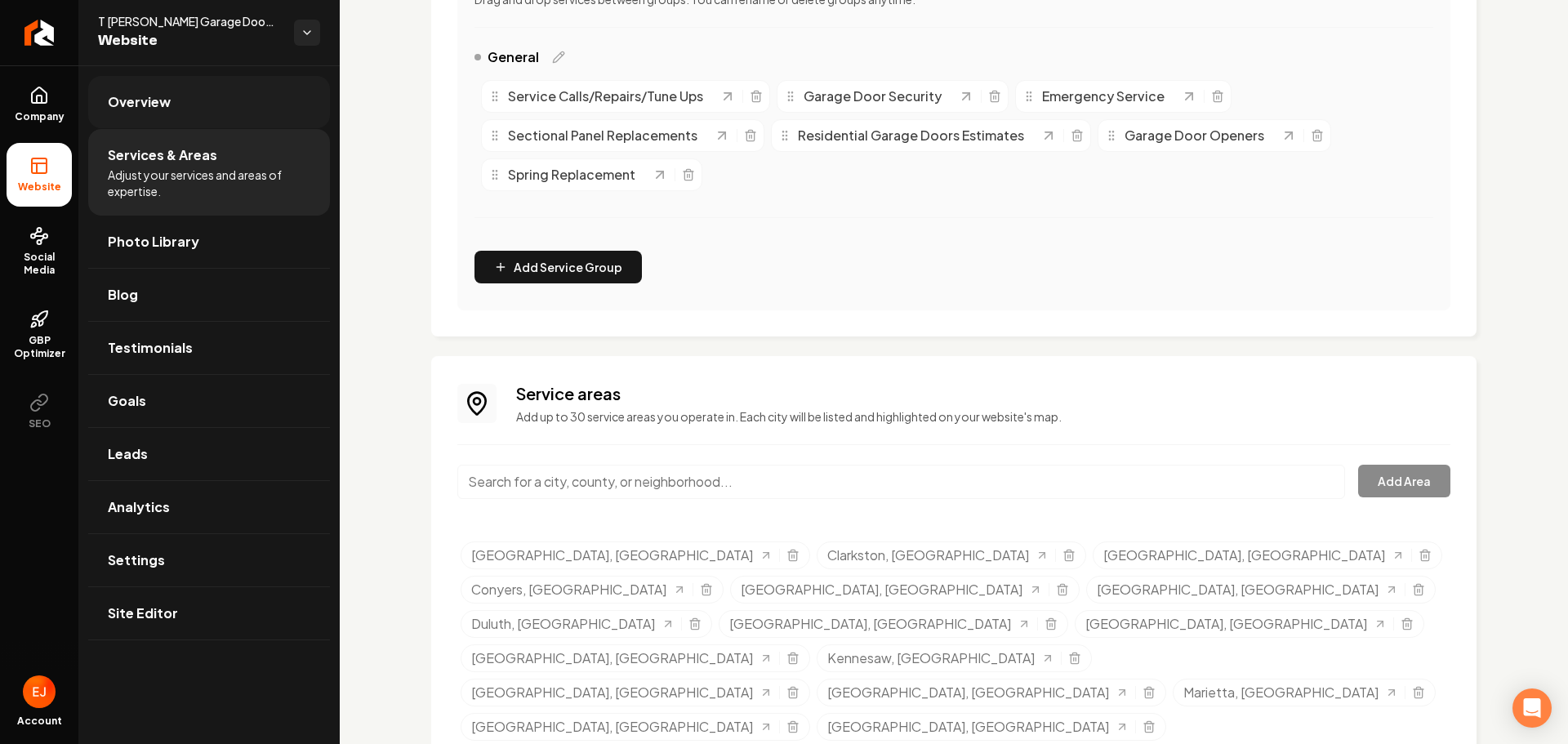
click at [178, 110] on link "Overview" at bounding box center [209, 102] width 242 height 52
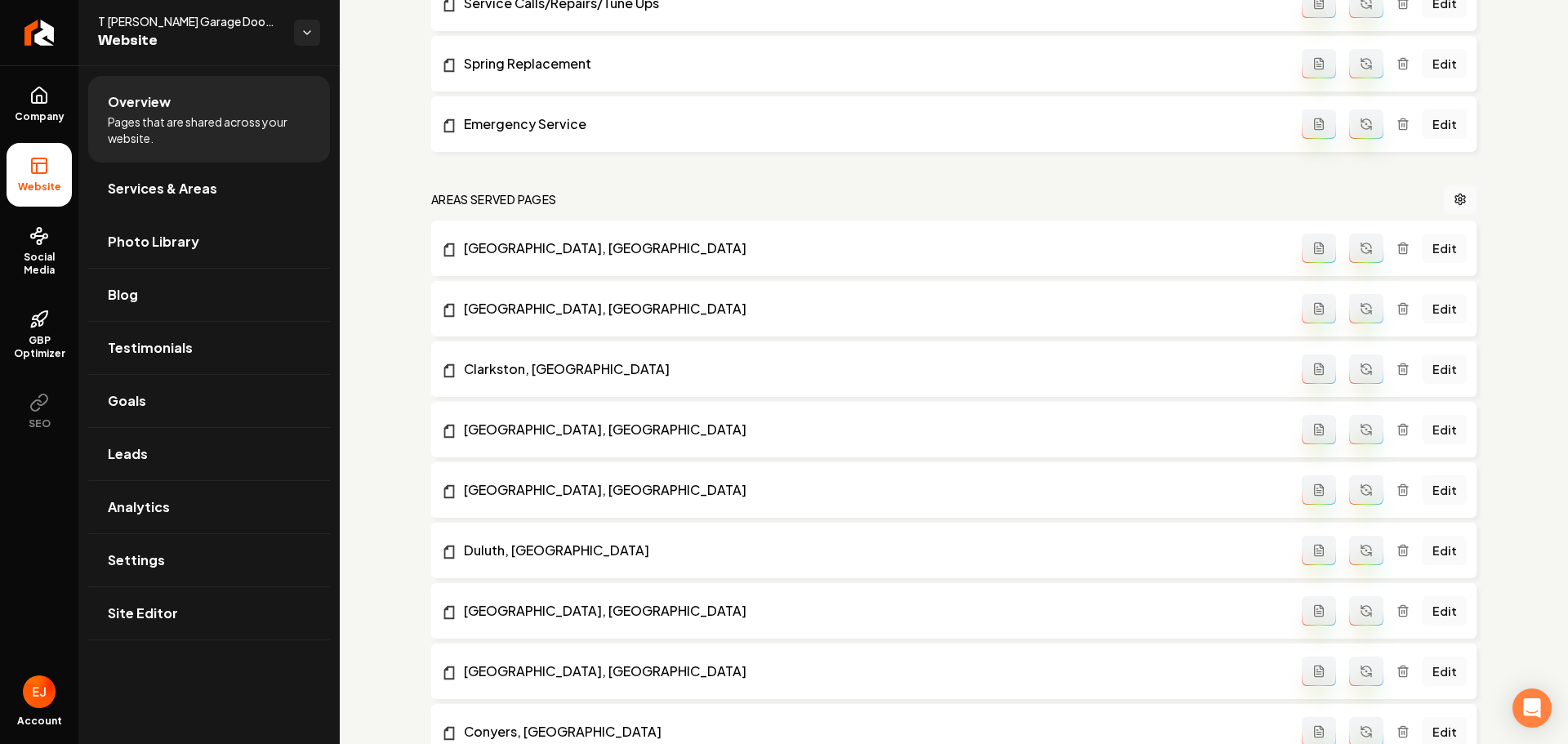
scroll to position [1131, 0]
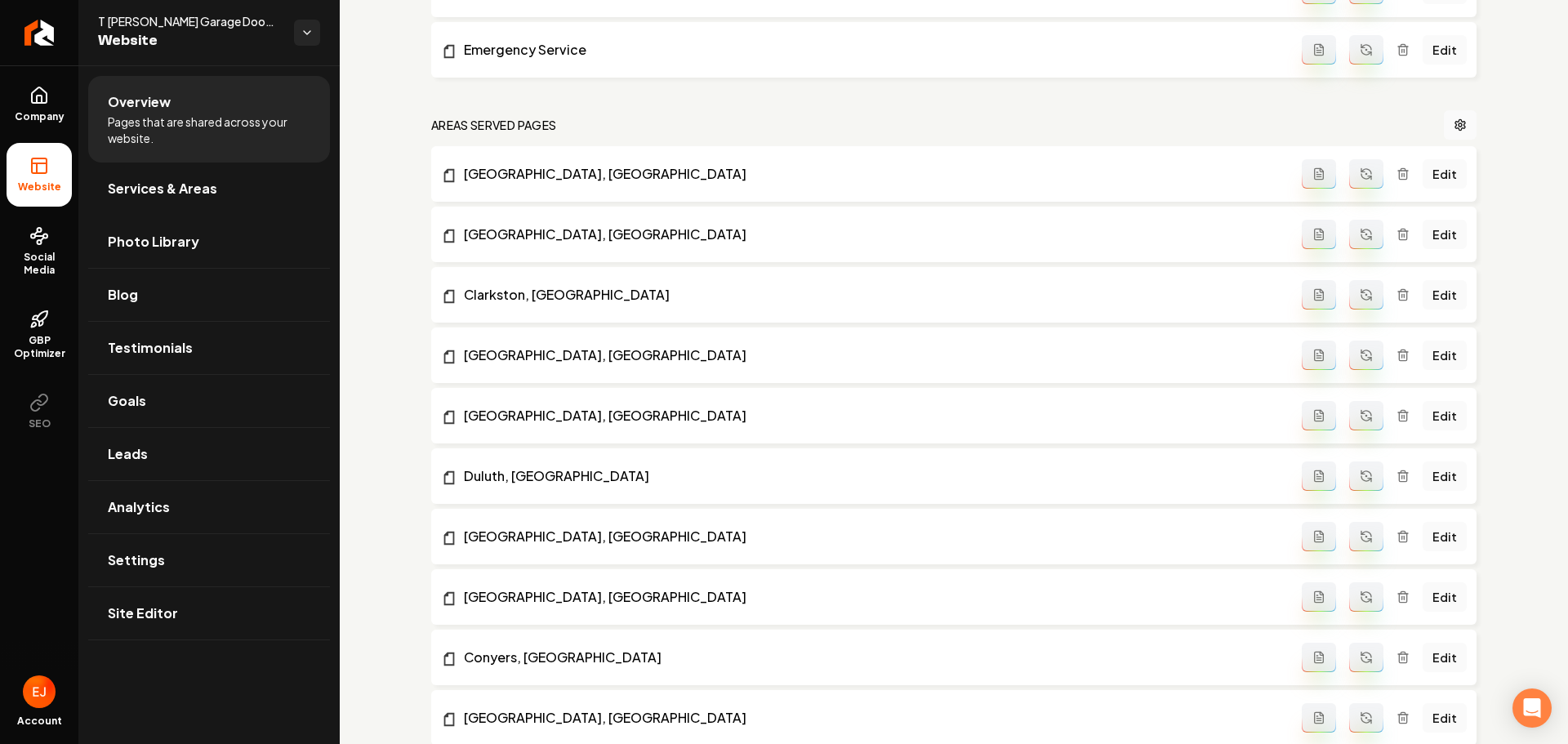
click at [1360, 180] on icon "Main content area" at bounding box center [1366, 174] width 13 height 13
drag, startPoint x: 1360, startPoint y: 241, endPoint x: 1351, endPoint y: 280, distance: 40.0
click at [1360, 241] on button "Main content area" at bounding box center [1366, 234] width 34 height 29
click at [1349, 289] on button "Main content area" at bounding box center [1366, 294] width 34 height 29
click at [1361, 353] on icon "Main content area" at bounding box center [1362, 350] width 3 height 3
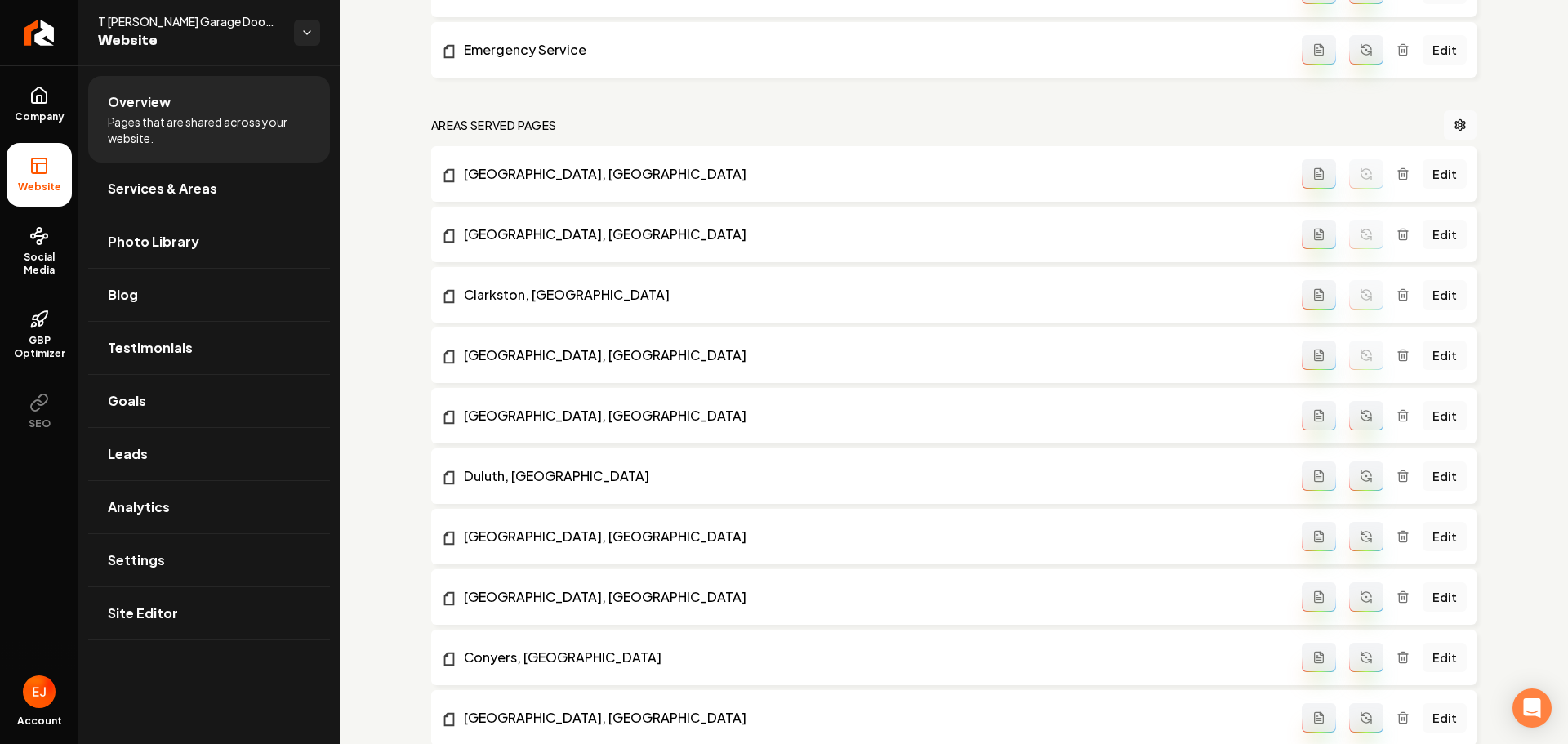
click at [1363, 410] on icon "Main content area" at bounding box center [1366, 416] width 13 height 13
click at [1358, 483] on button "Main content area" at bounding box center [1366, 476] width 34 height 29
click at [1359, 526] on button "Main content area" at bounding box center [1366, 536] width 34 height 29
click at [1360, 596] on icon "Main content area" at bounding box center [1366, 597] width 13 height 13
click at [1364, 656] on button "Main content area" at bounding box center [1366, 656] width 34 height 29
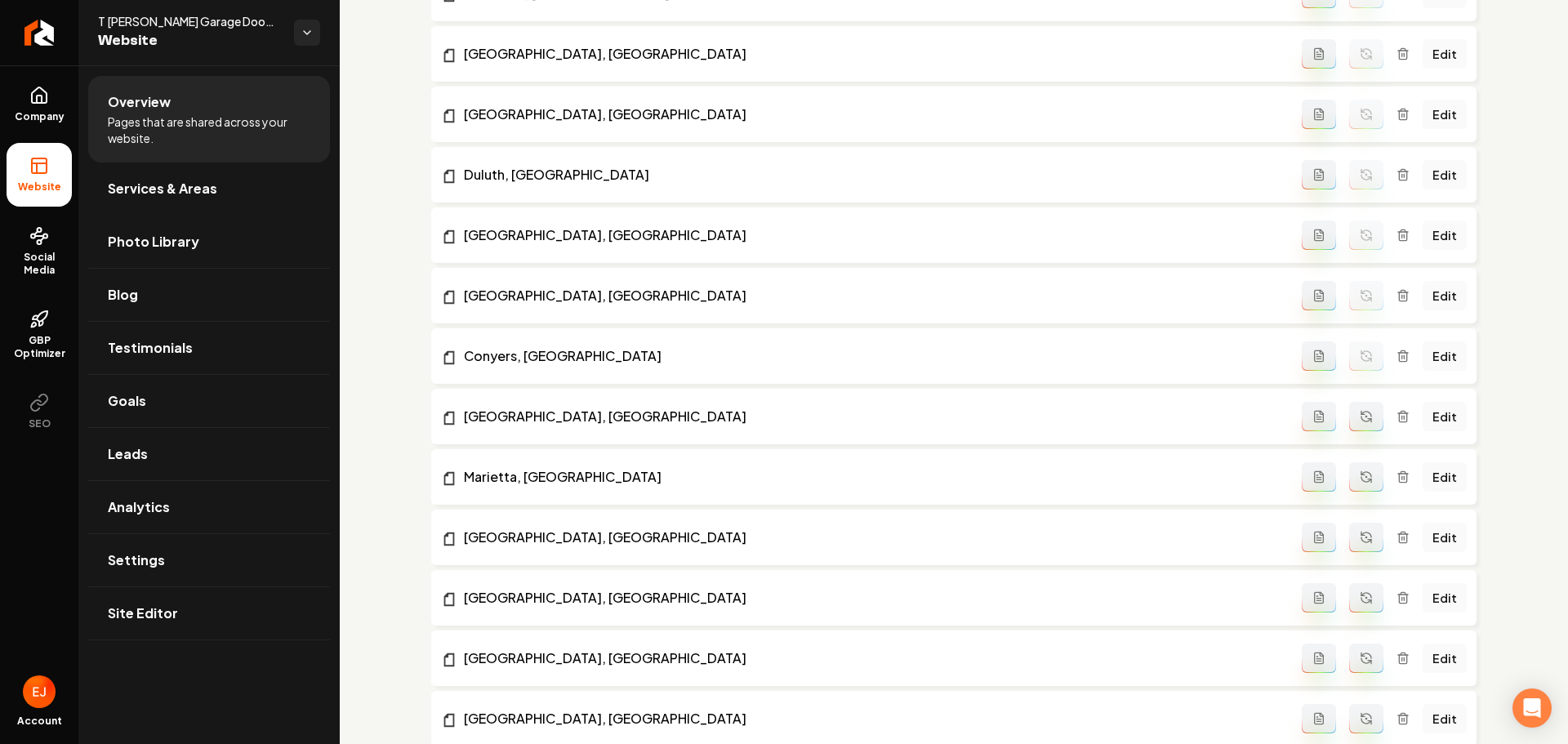
scroll to position [1458, 0]
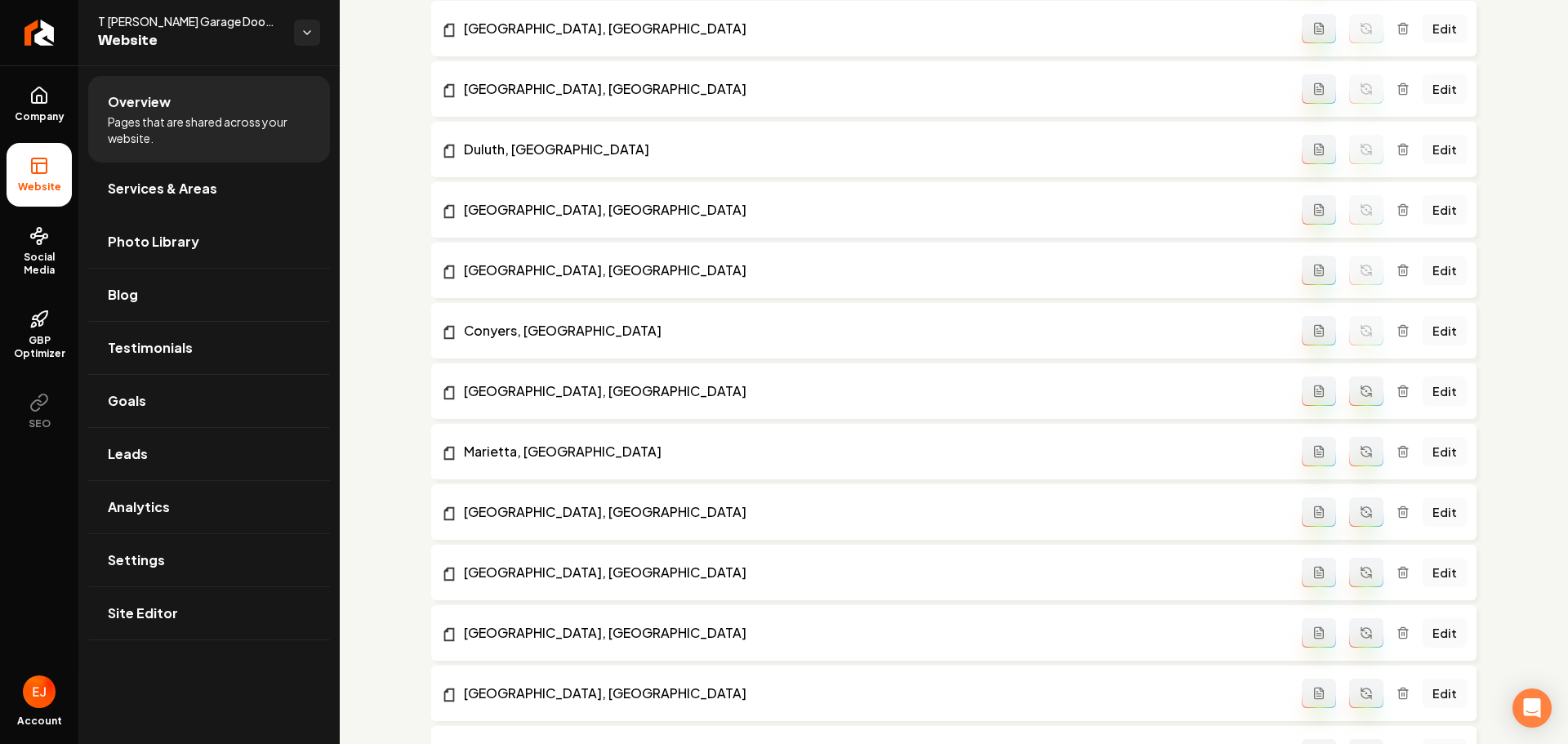
click at [1361, 396] on icon "Main content area" at bounding box center [1366, 393] width 10 height 5
click at [1360, 457] on icon "Main content area" at bounding box center [1366, 452] width 13 height 13
click at [1361, 506] on icon "Main content area" at bounding box center [1362, 507] width 3 height 3
drag, startPoint x: 1363, startPoint y: 569, endPoint x: 1365, endPoint y: 579, distance: 10.2
click at [1362, 569] on icon "Main content area" at bounding box center [1366, 573] width 13 height 13
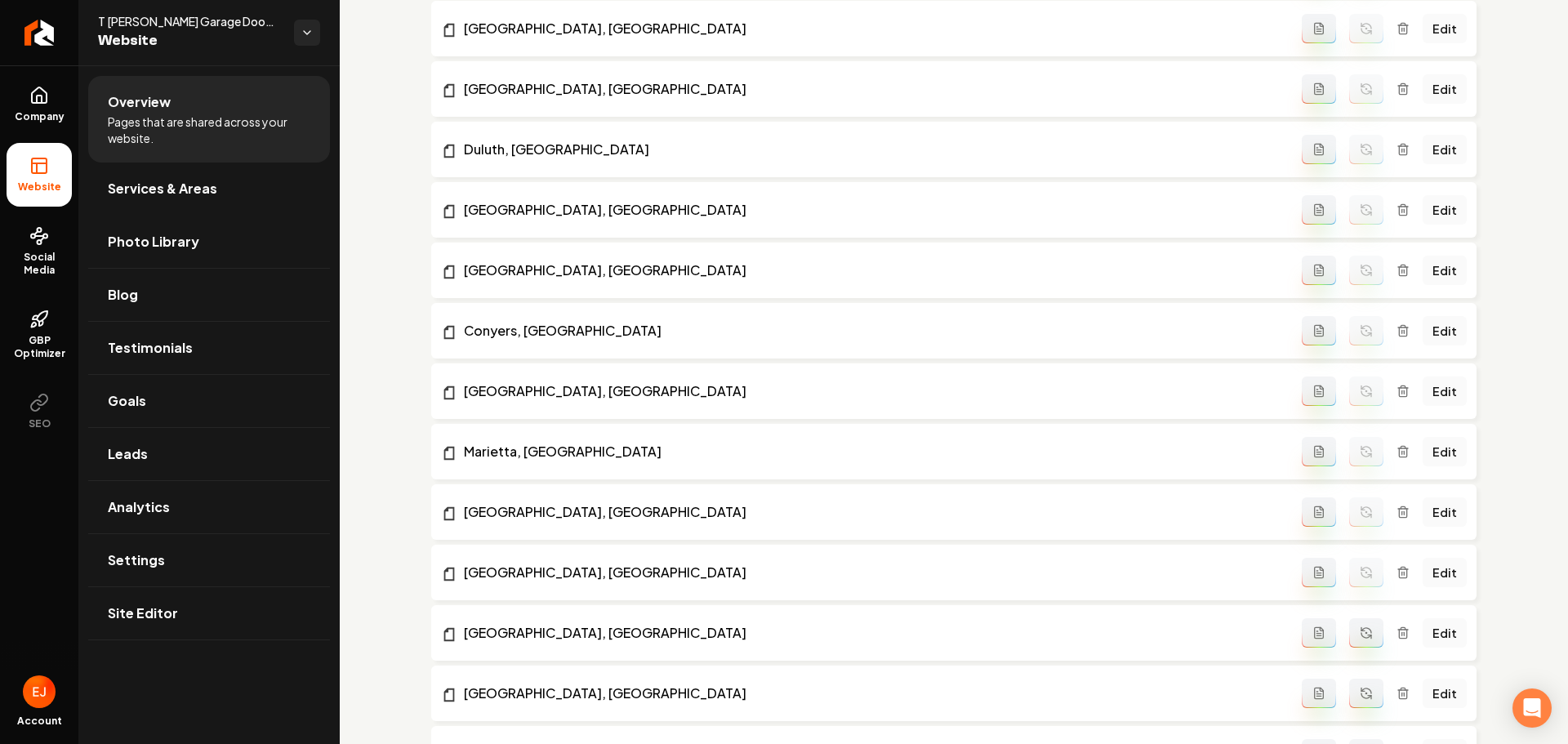
click at [1362, 627] on icon "Main content area" at bounding box center [1366, 633] width 13 height 13
click at [1356, 679] on button "Main content area" at bounding box center [1366, 693] width 34 height 29
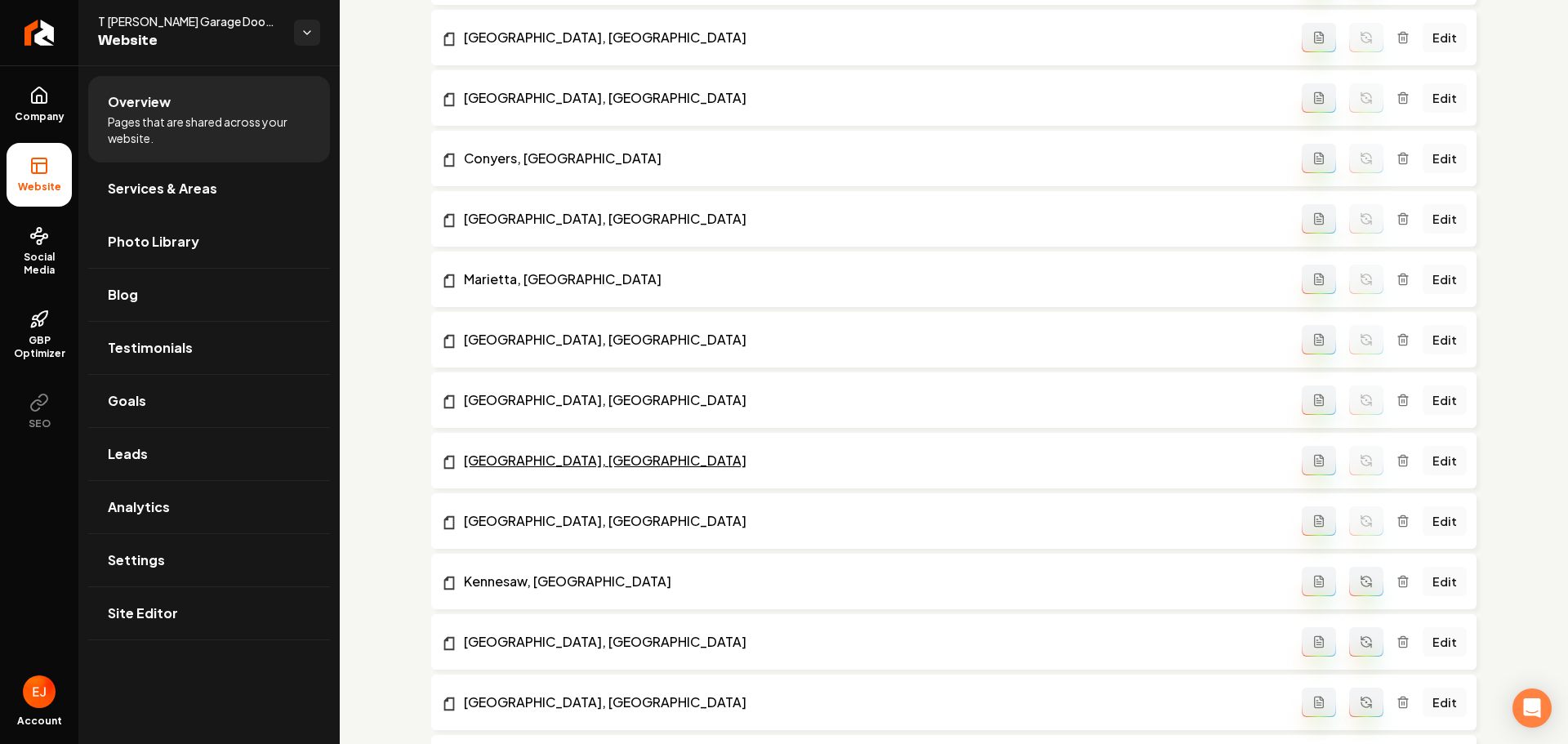
scroll to position [1866, 0]
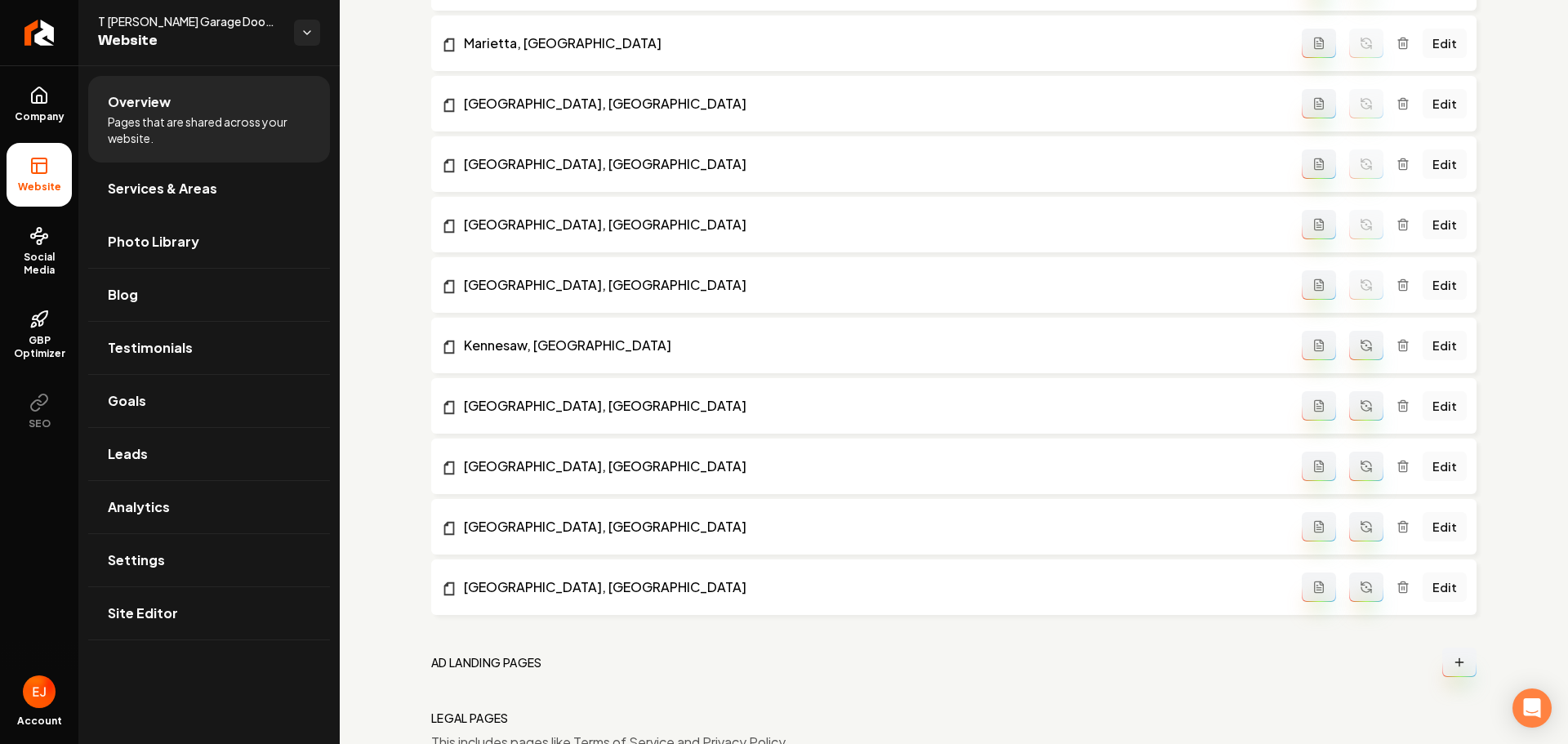
click at [1360, 347] on icon "Main content area" at bounding box center [1366, 345] width 13 height 13
click at [1353, 417] on button "Main content area" at bounding box center [1366, 405] width 34 height 29
click at [1362, 464] on icon "Main content area" at bounding box center [1366, 466] width 13 height 13
click at [1361, 523] on icon "Main content area" at bounding box center [1366, 523] width 10 height 5
click at [1368, 589] on icon "Main content area" at bounding box center [1369, 590] width 3 height 3
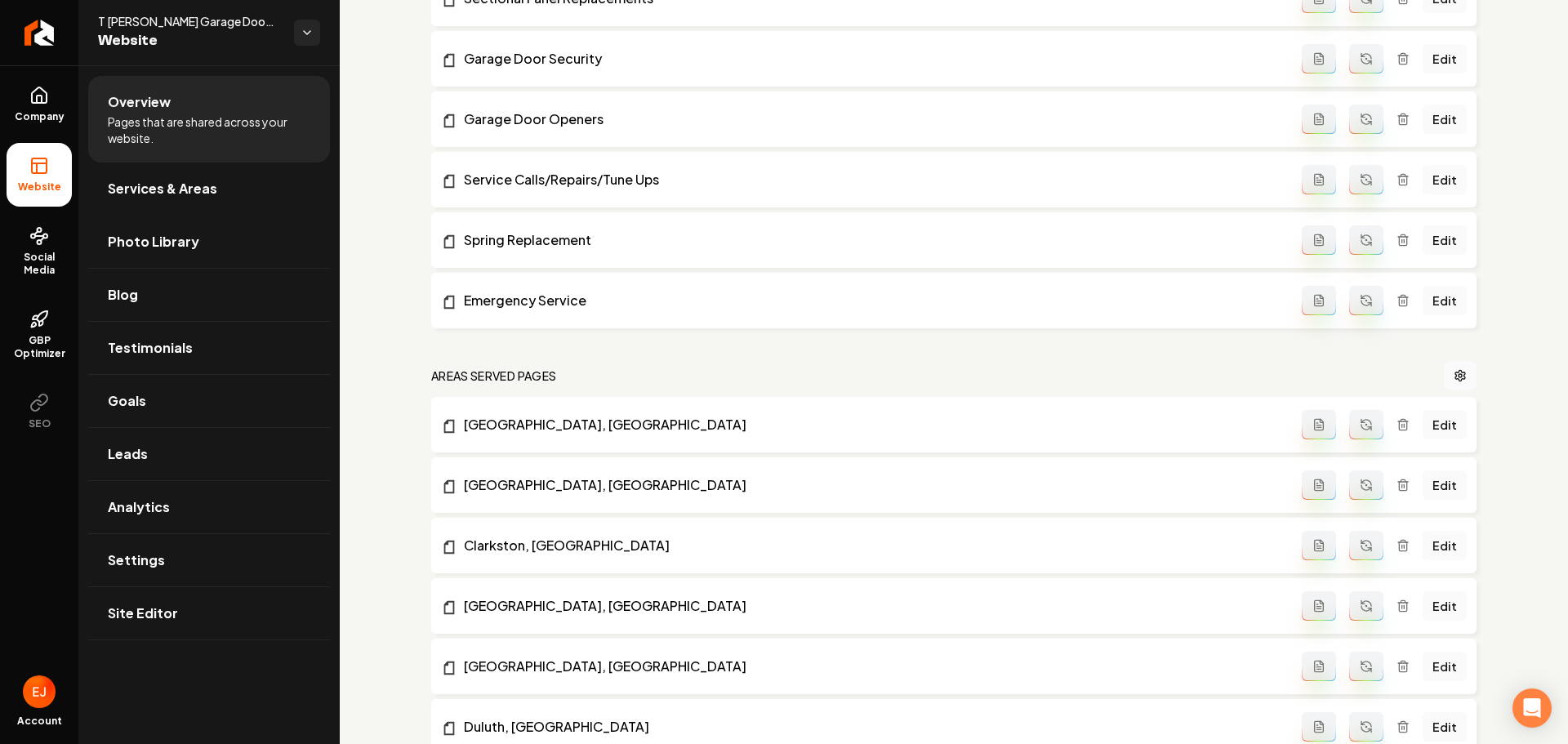
scroll to position [728, 0]
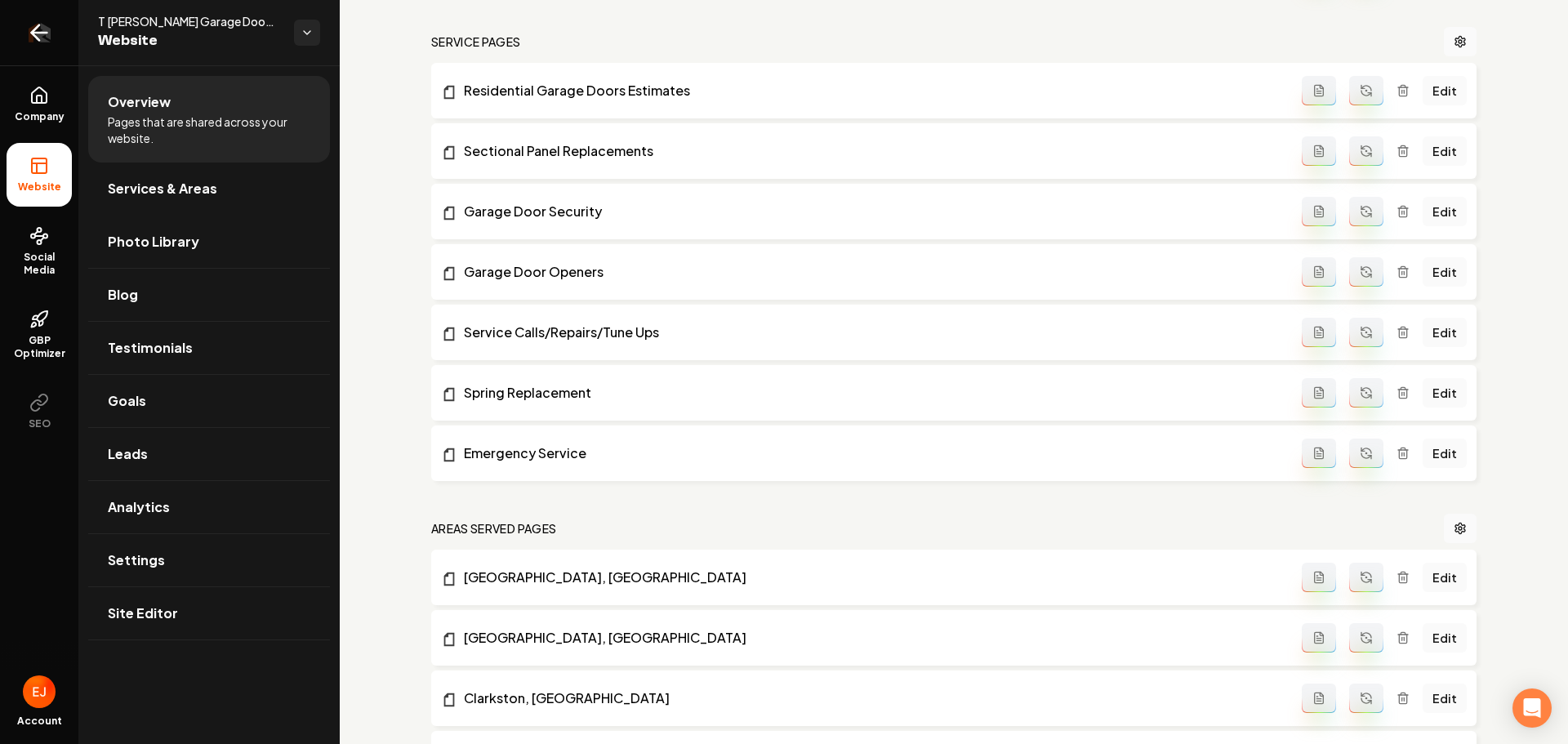
click at [48, 32] on icon "Return to dashboard" at bounding box center [39, 32] width 15 height 0
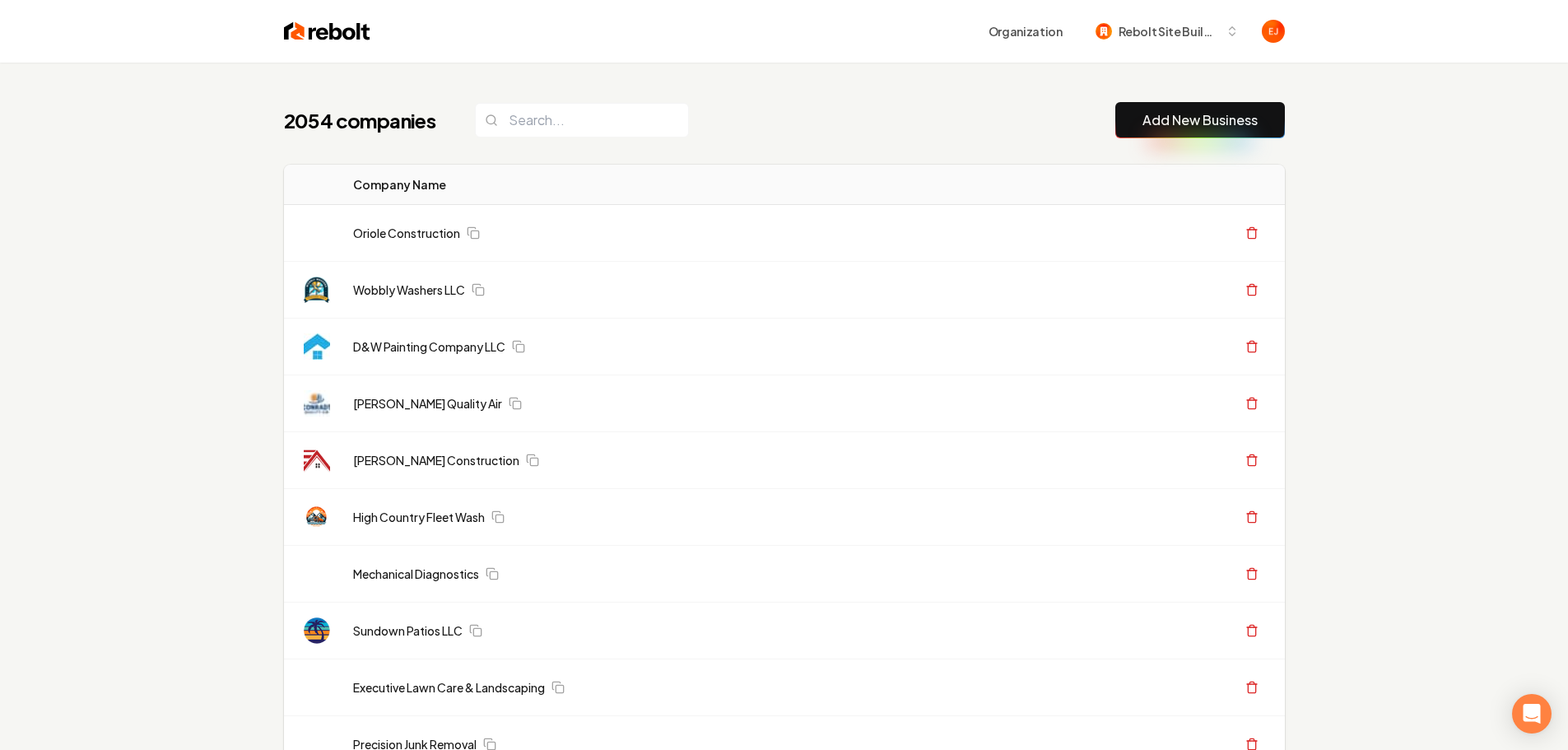
click at [1214, 132] on button "Add New Business" at bounding box center [1200, 120] width 170 height 36
click at [1145, 129] on link "Add New Business" at bounding box center [1200, 120] width 115 height 20
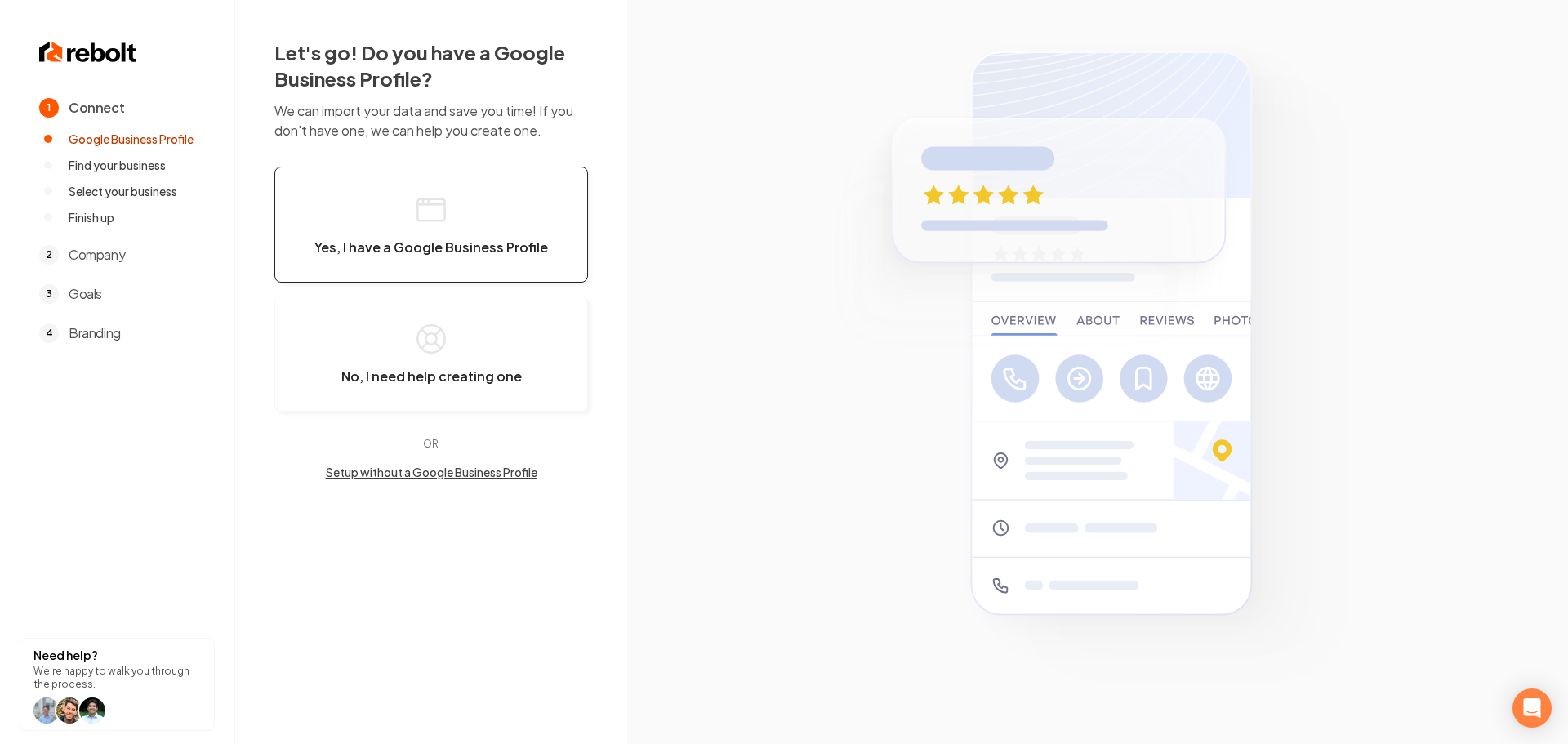
click at [455, 243] on span "Yes, I have a Google Business Profile" at bounding box center [430, 246] width 233 height 16
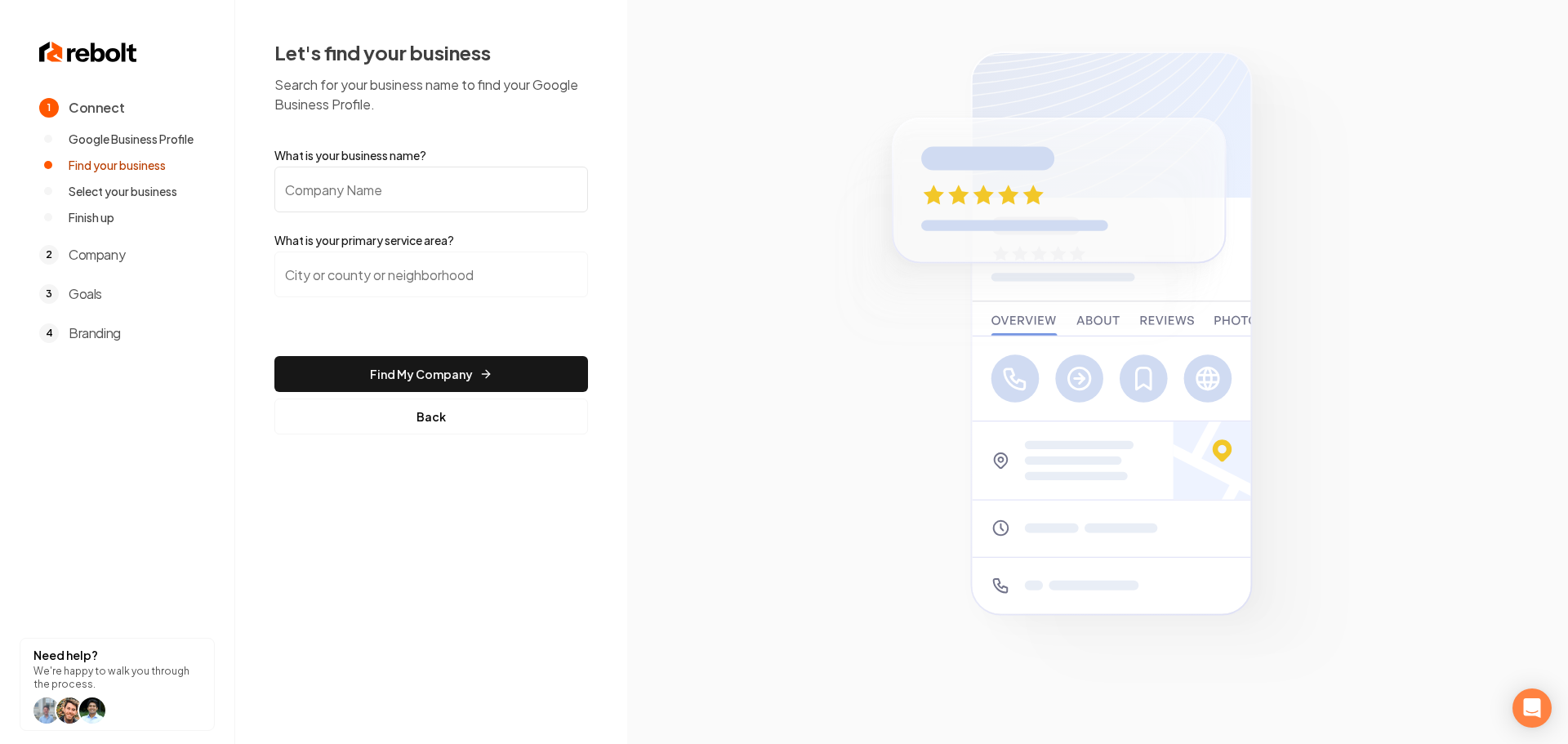
click at [389, 194] on input "What is your business name?" at bounding box center [430, 189] width 313 height 46
paste input "Upstanding electric LLC"
click at [368, 192] on input "Upstanding electric LLC" at bounding box center [430, 189] width 313 height 46
type input "Upstanding Electric LLC"
click at [388, 269] on input "search" at bounding box center [430, 274] width 313 height 46
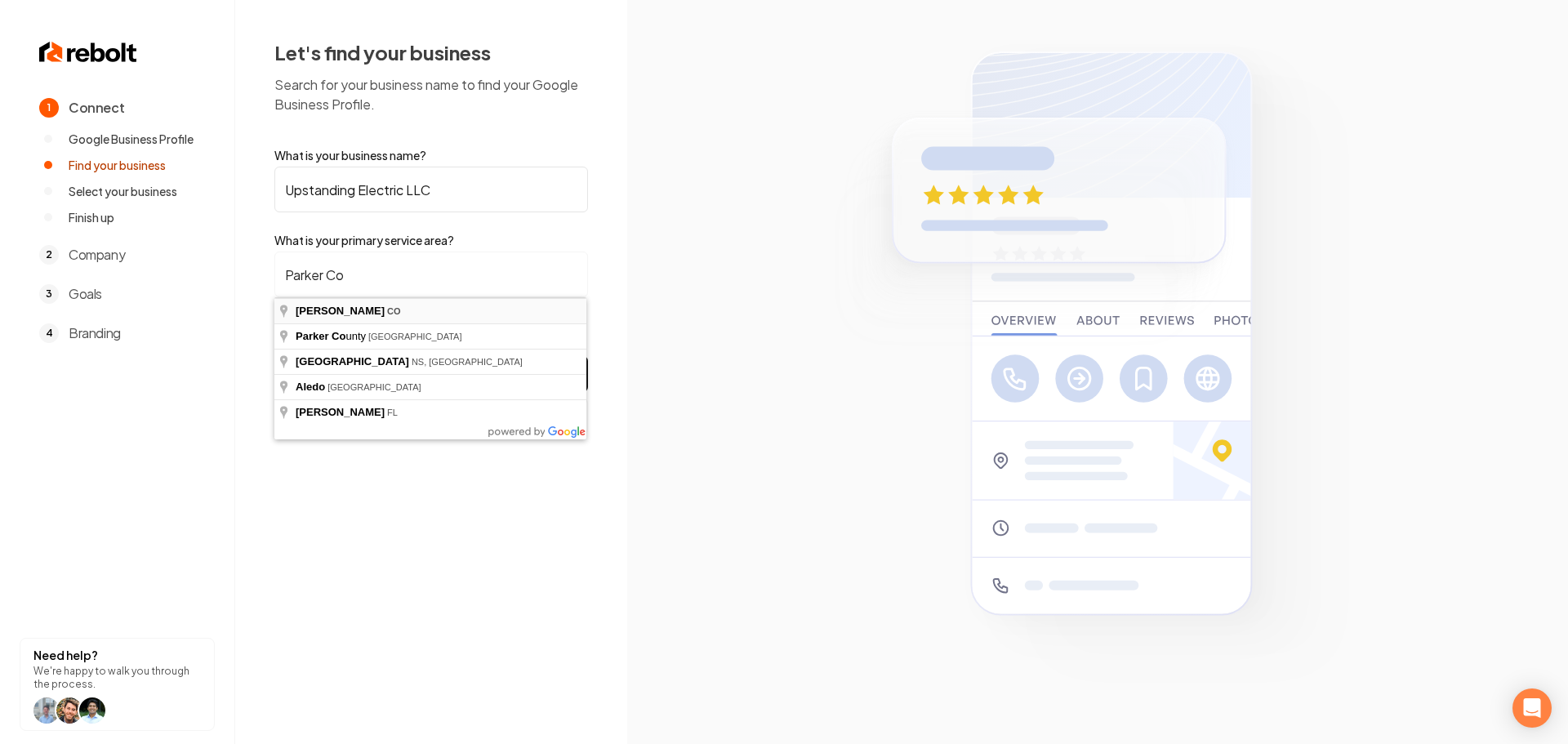
type input "Parker, CO"
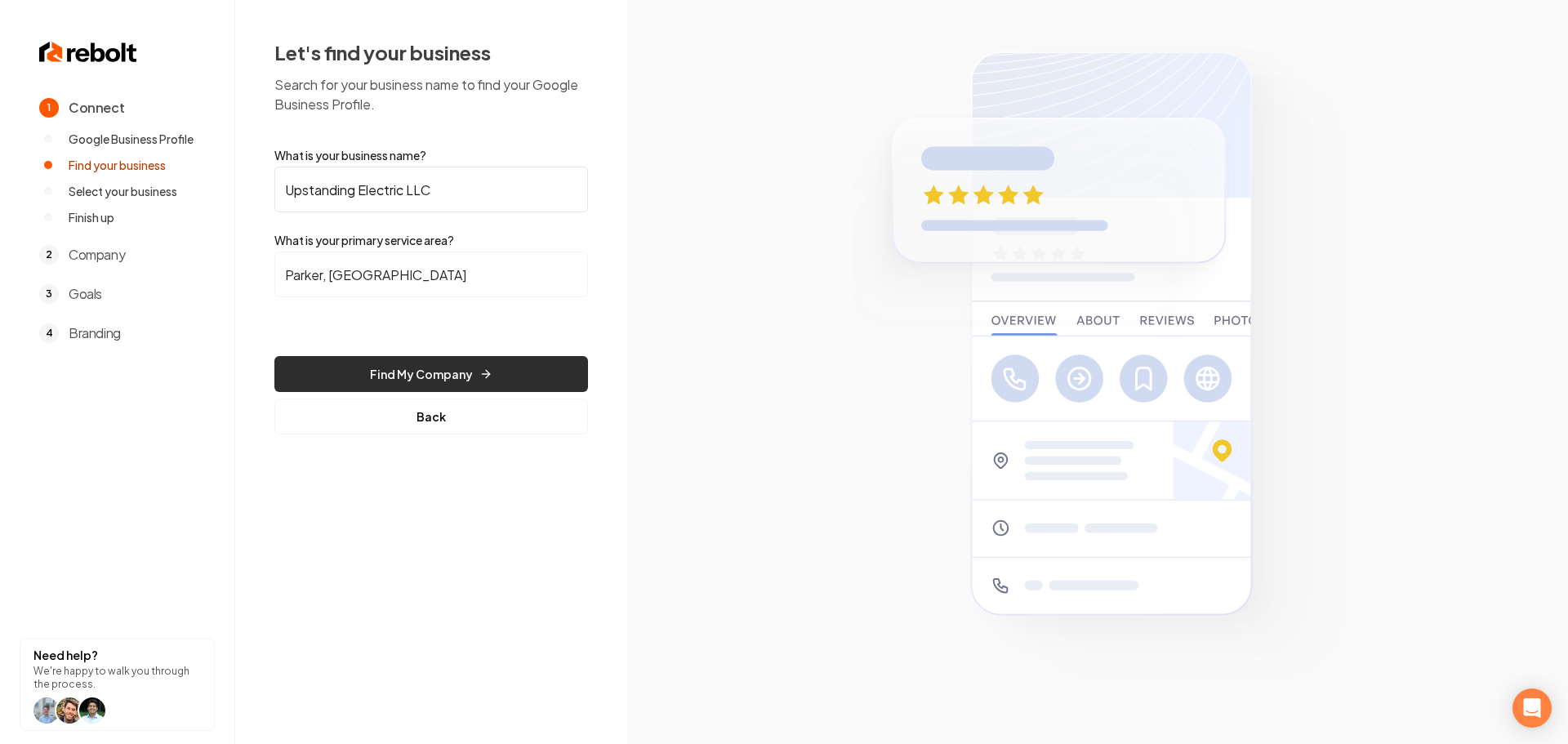
click at [375, 382] on button "Find My Company" at bounding box center [430, 374] width 313 height 36
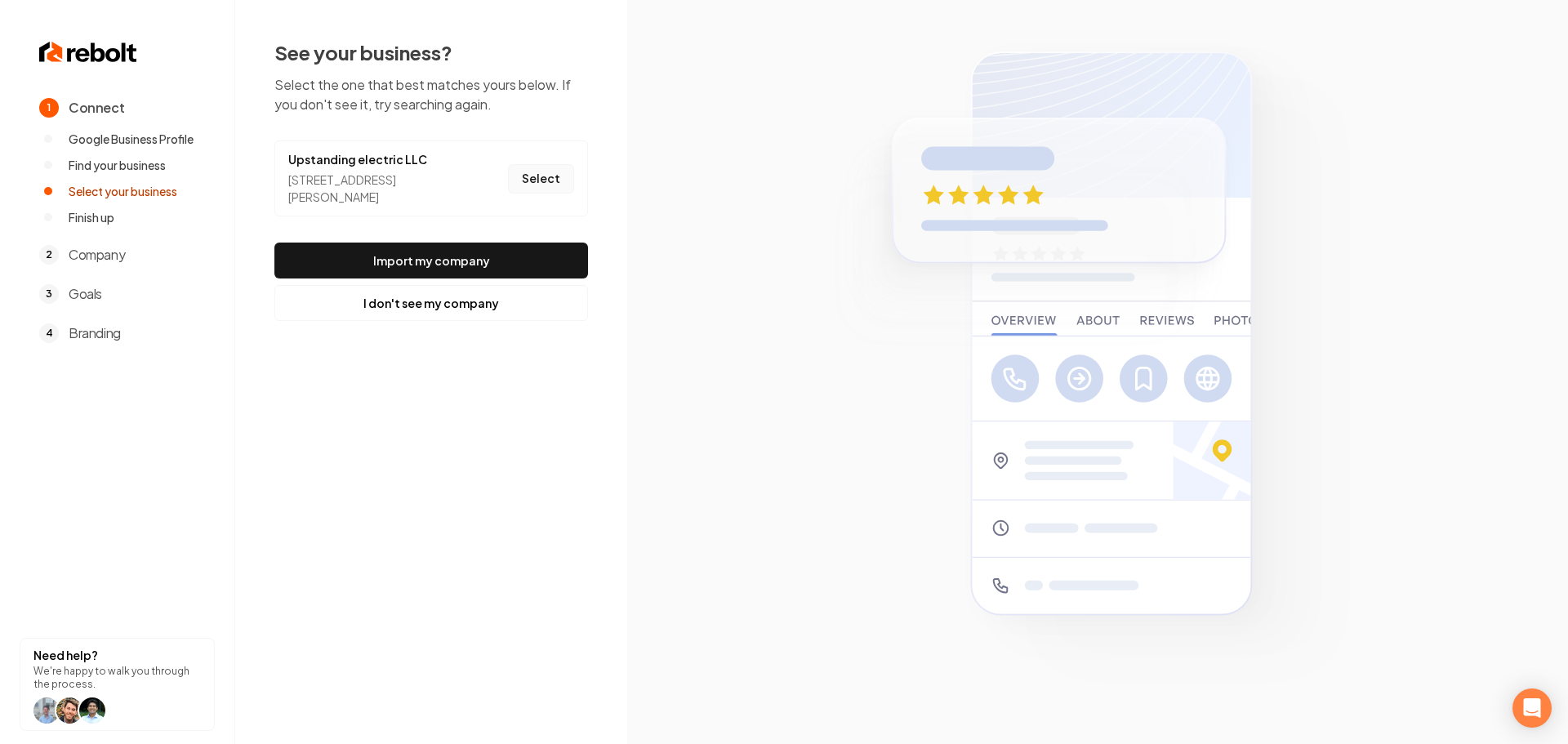
drag, startPoint x: 550, startPoint y: 164, endPoint x: 529, endPoint y: 177, distance: 24.7
click at [550, 164] on button "Select" at bounding box center [541, 178] width 66 height 29
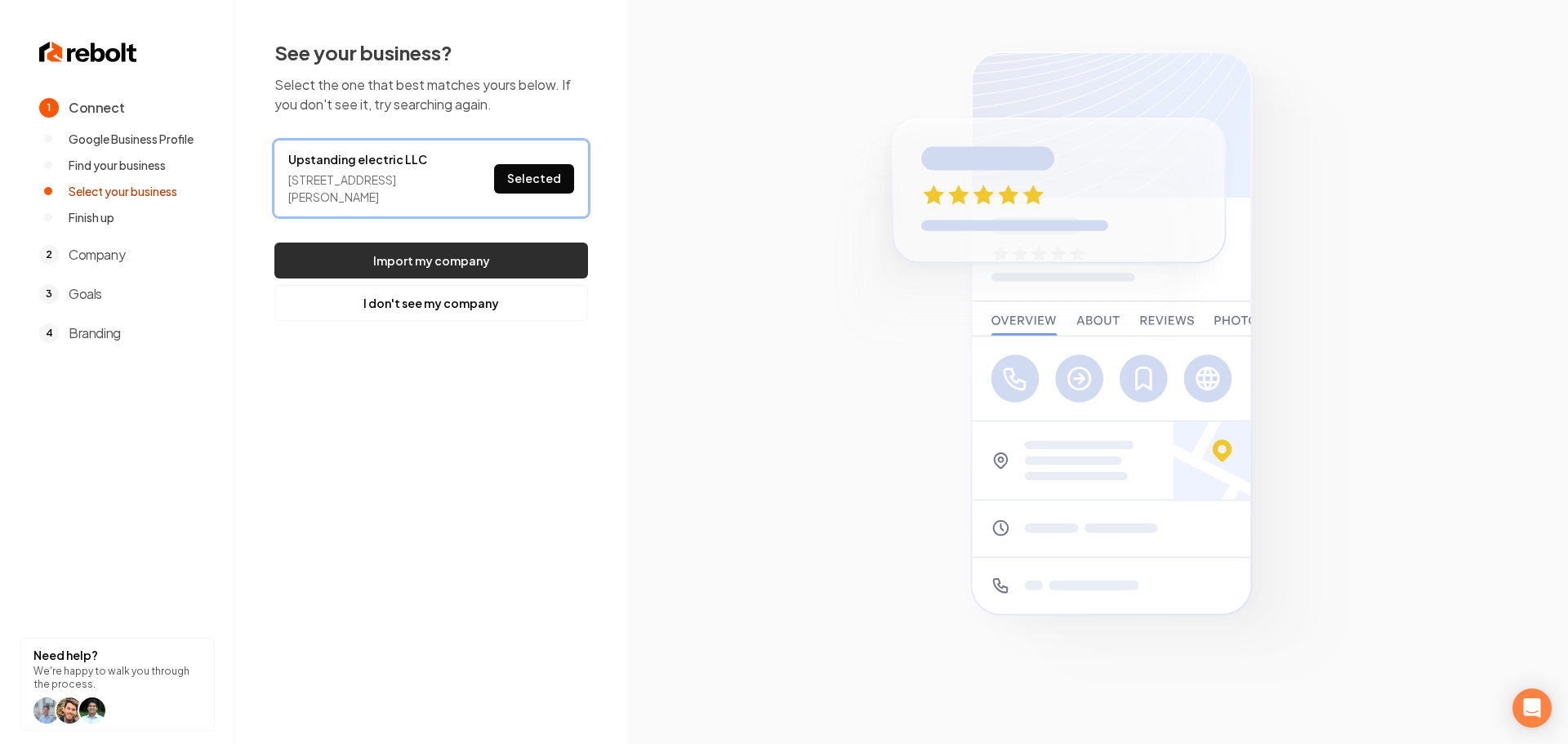
click at [474, 269] on button "Import my company" at bounding box center [430, 261] width 313 height 36
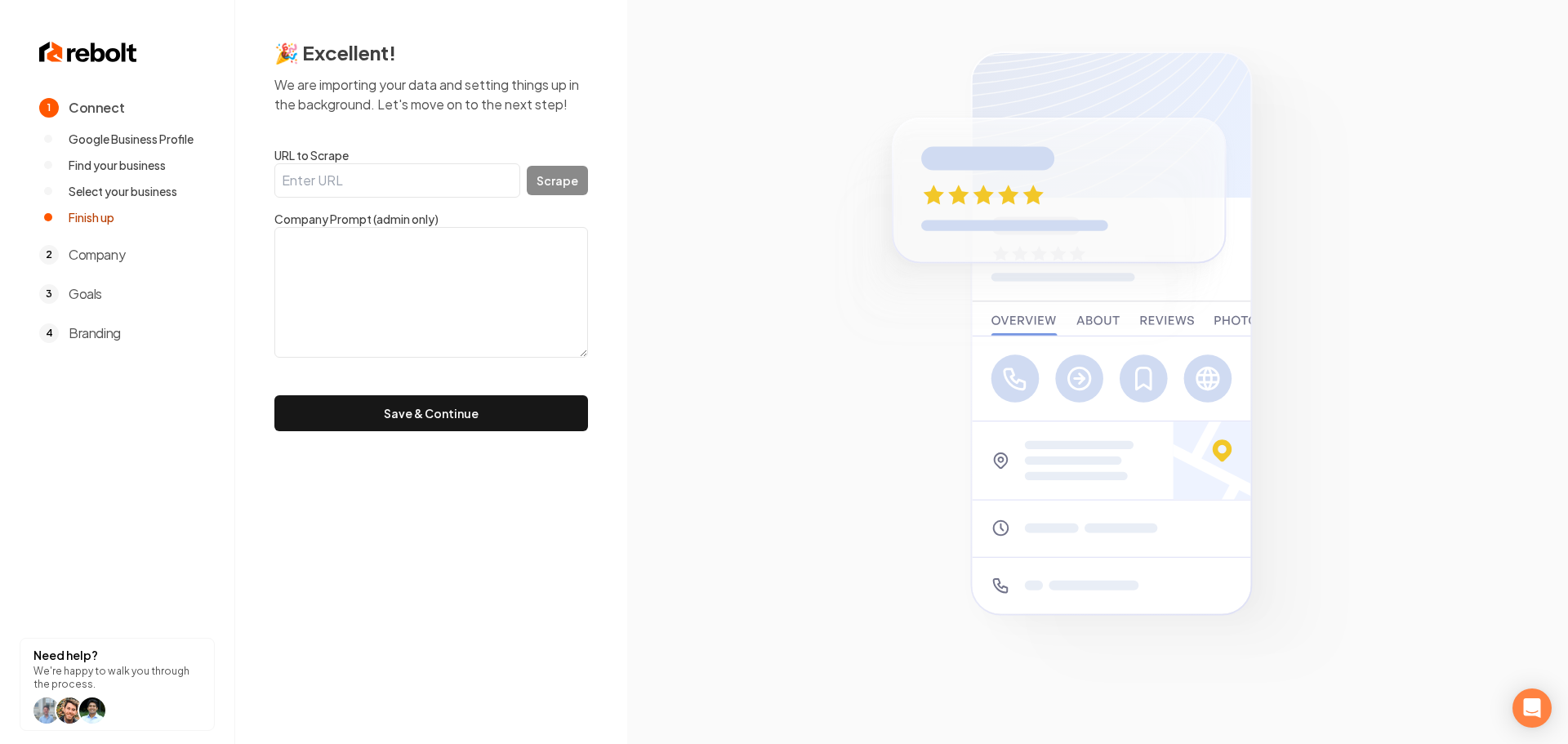
click at [398, 180] on input "URL to Scrape" at bounding box center [397, 181] width 246 height 34
paste input "https://upstandingelectric.com/"
type input "https://upstandingelectric.com/"
click at [566, 189] on button "Scrape" at bounding box center [557, 180] width 61 height 29
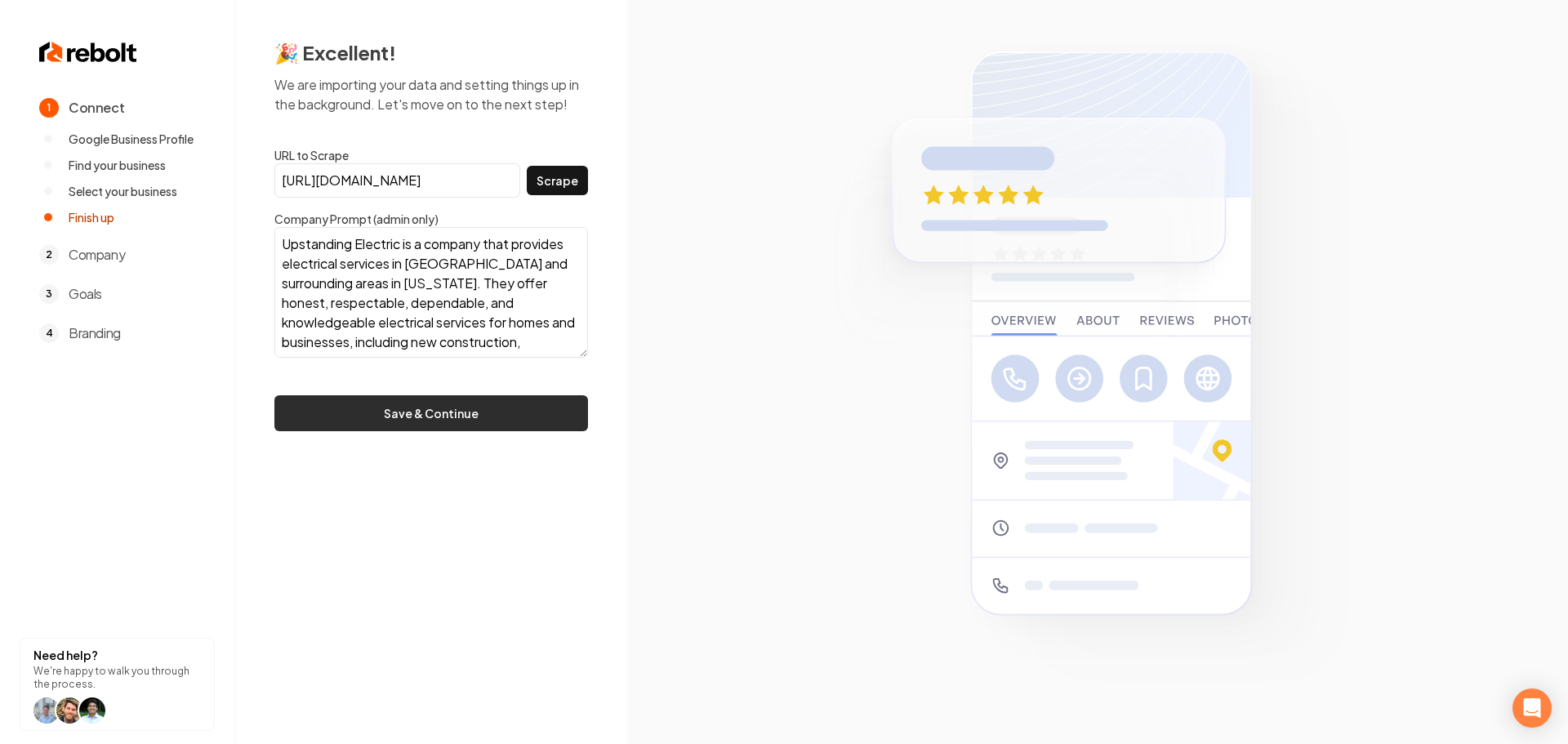
click at [394, 428] on button "Save & Continue" at bounding box center [430, 413] width 313 height 36
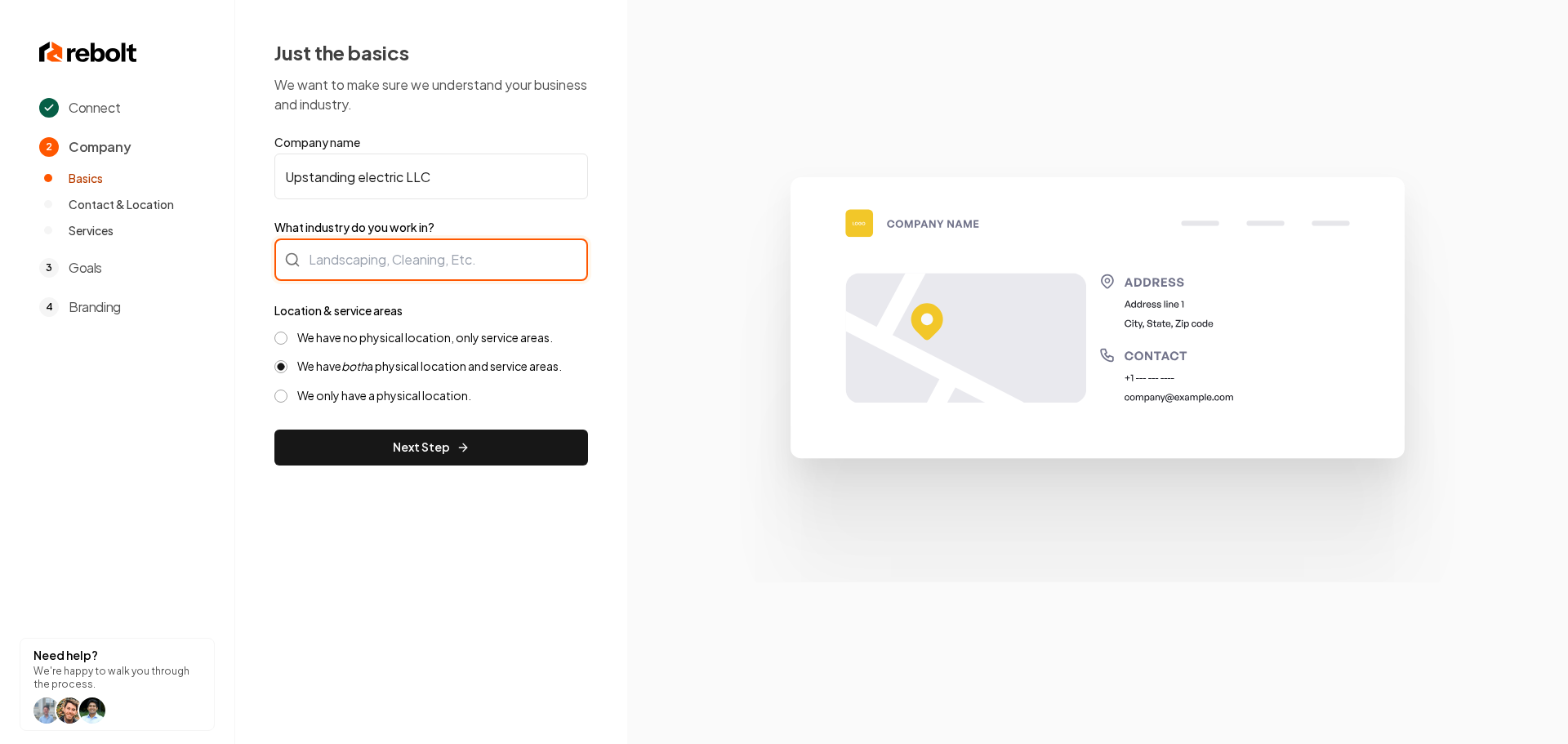
click at [375, 265] on div at bounding box center [430, 260] width 313 height 43
click at [407, 255] on div at bounding box center [430, 260] width 313 height 43
type input "Electrician"
click at [365, 175] on input "Upstanding electric LLC" at bounding box center [430, 176] width 313 height 46
type input "Upstanding Electric LLC"
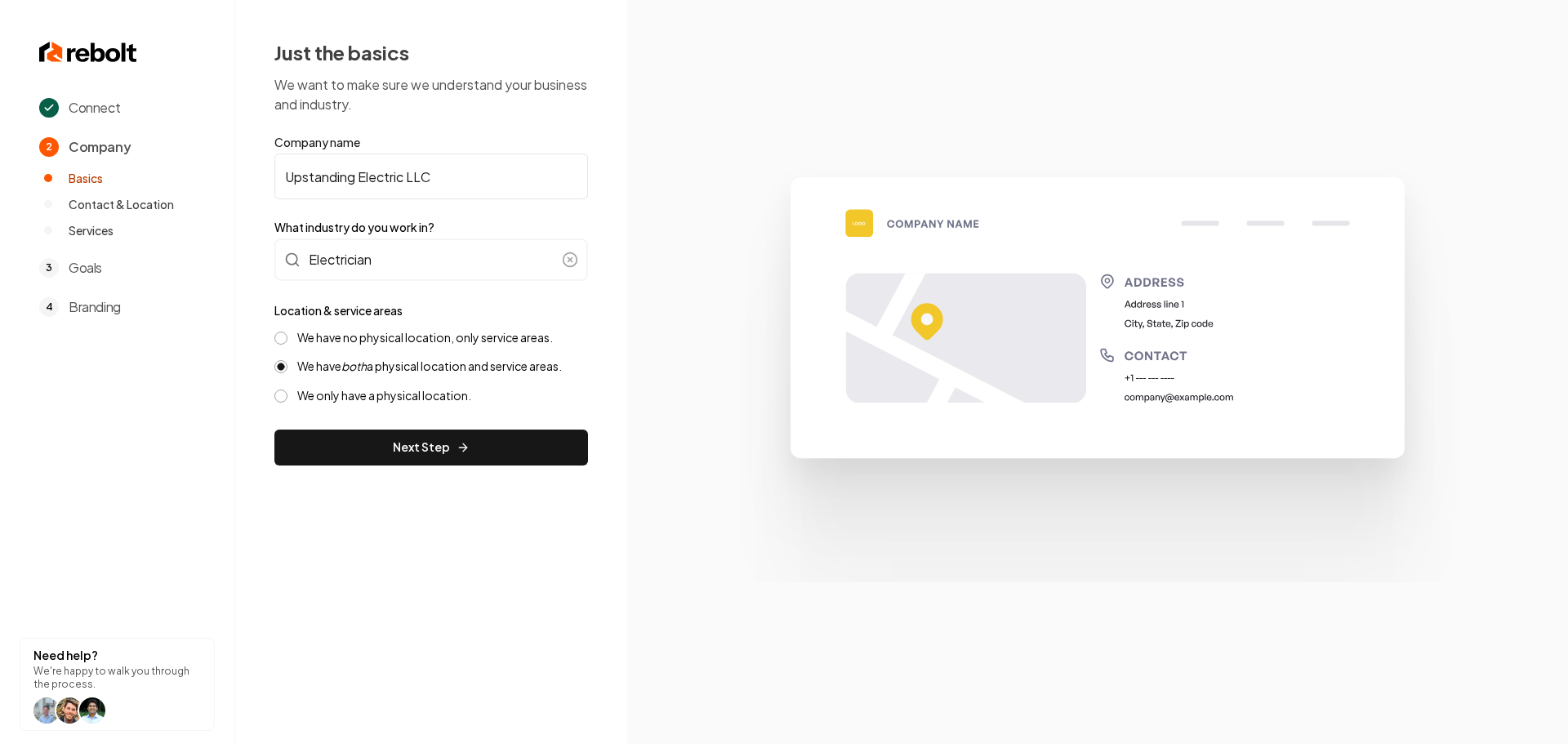
click at [392, 470] on div "Just the basics We want to make sure we understand your business and industry. …" at bounding box center [431, 252] width 392 height 504
click at [394, 462] on button "Next Step" at bounding box center [430, 447] width 313 height 36
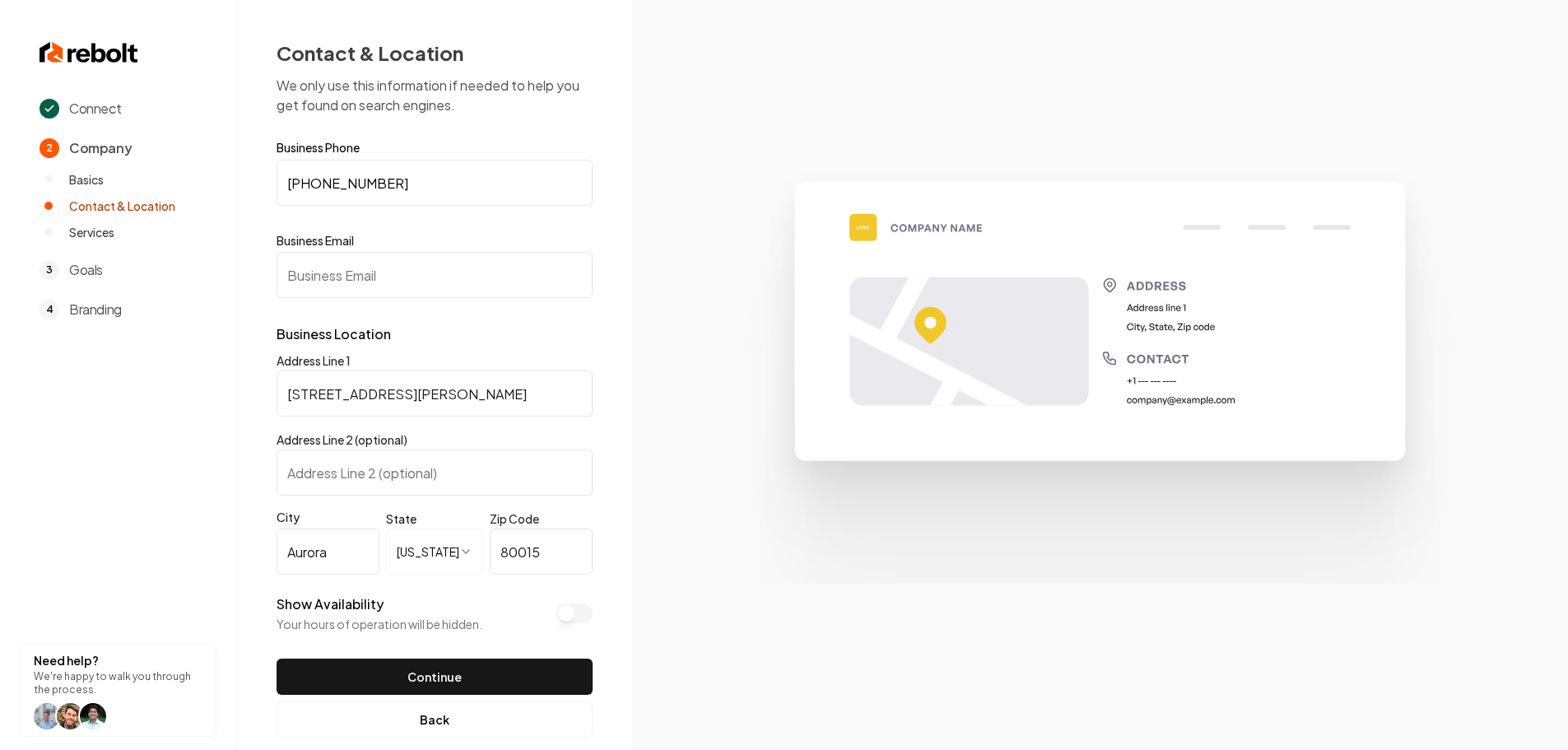
click at [436, 270] on input "Business Email" at bounding box center [434, 275] width 316 height 46
paste input "[EMAIL_ADDRESS][DOMAIN_NAME]"
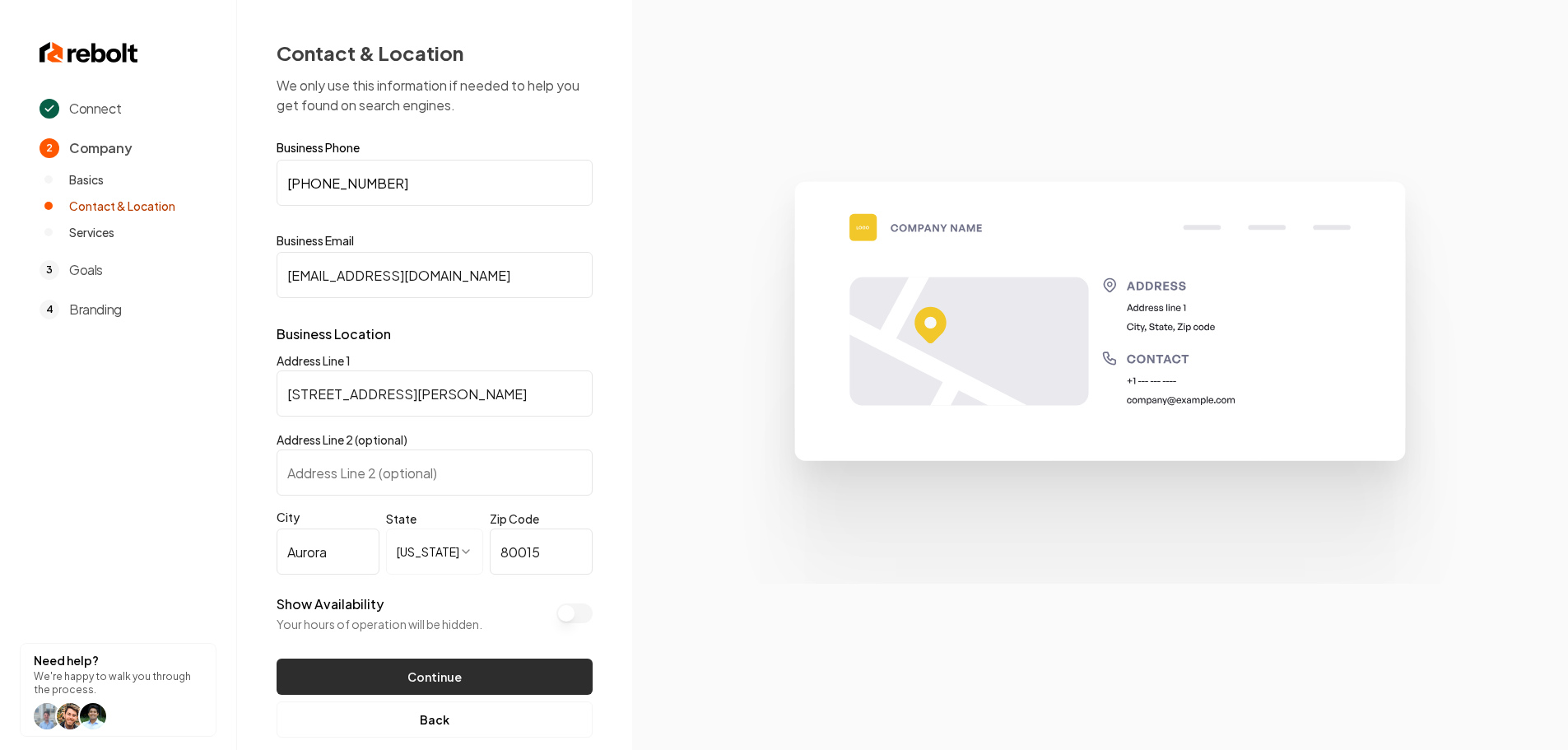
type input "[EMAIL_ADDRESS][DOMAIN_NAME]"
click at [430, 675] on button "Continue" at bounding box center [434, 676] width 316 height 36
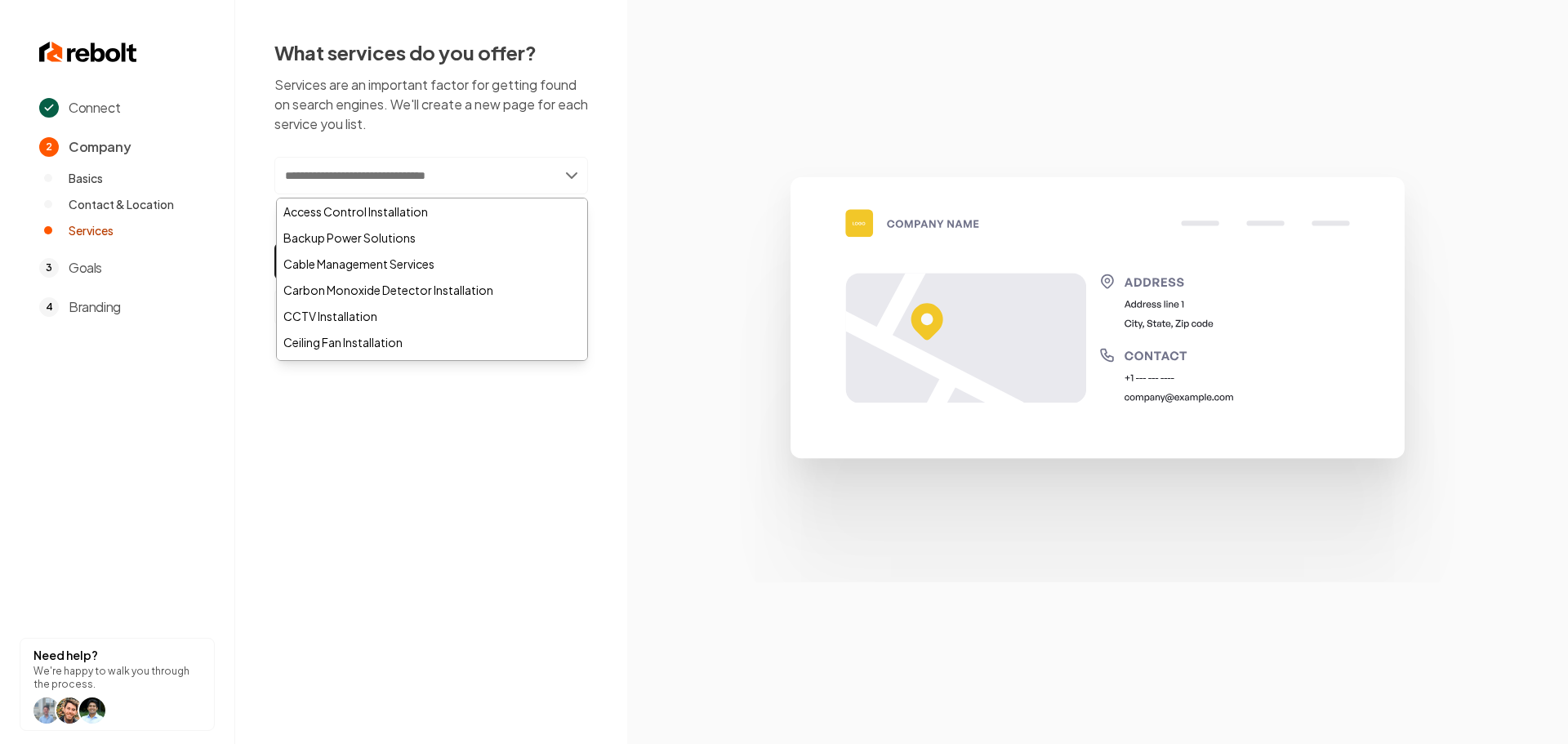
click at [356, 161] on input "text" at bounding box center [430, 175] width 313 height 37
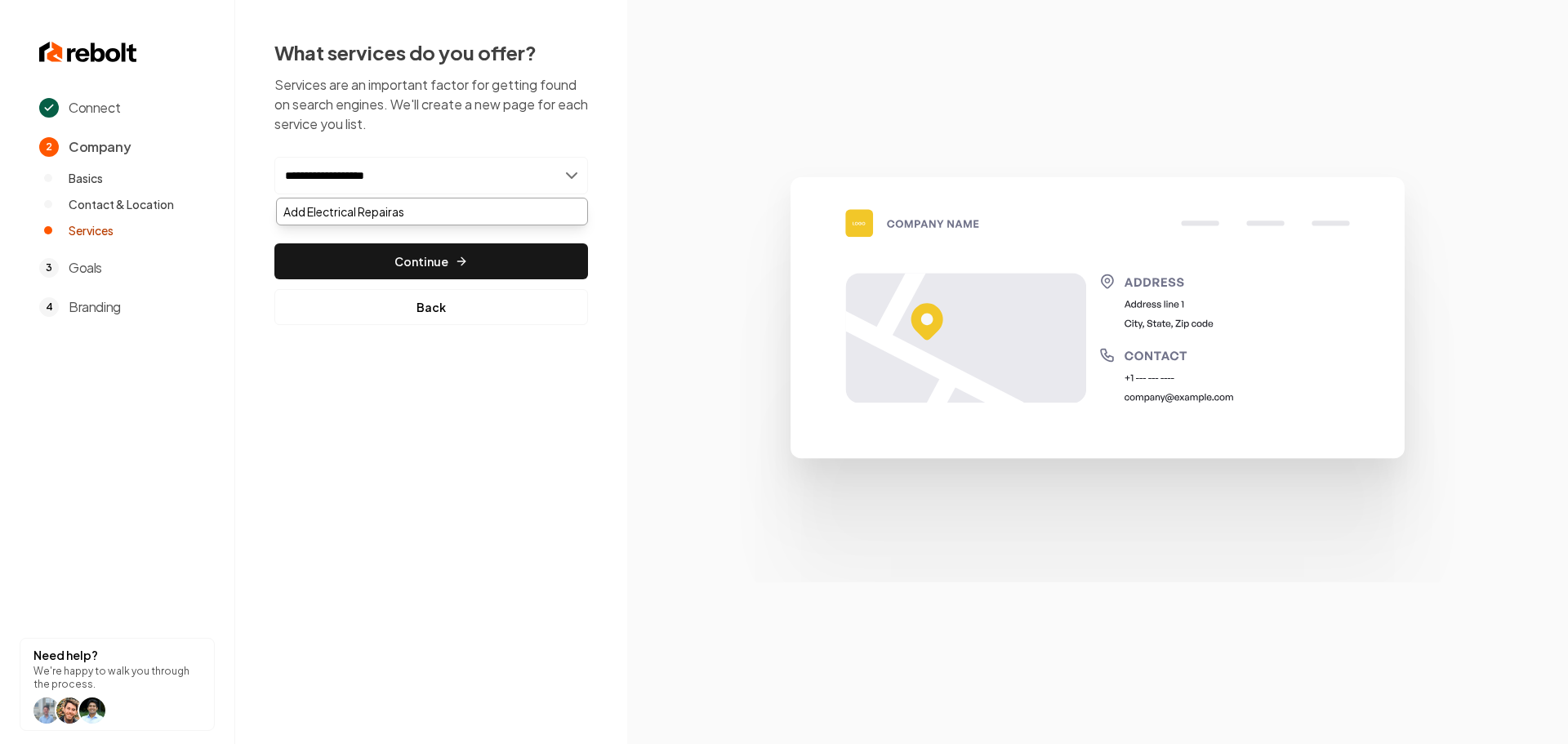
click at [435, 171] on input "**********" at bounding box center [430, 175] width 313 height 37
type input "**********"
click at [432, 211] on div "Add Electrical Repairs" at bounding box center [432, 210] width 310 height 26
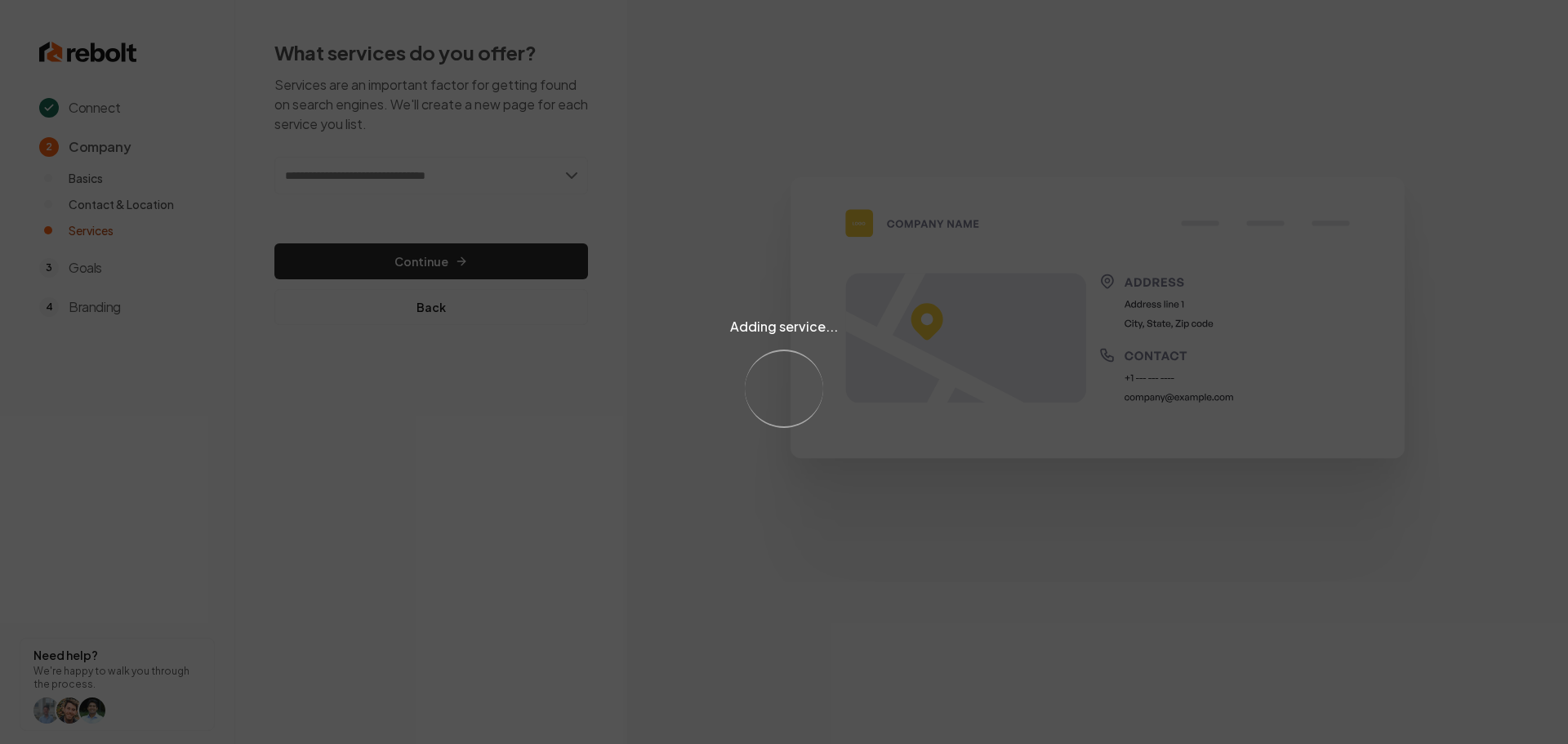
click at [408, 175] on div "Adding service... Loading..." at bounding box center [784, 372] width 1568 height 744
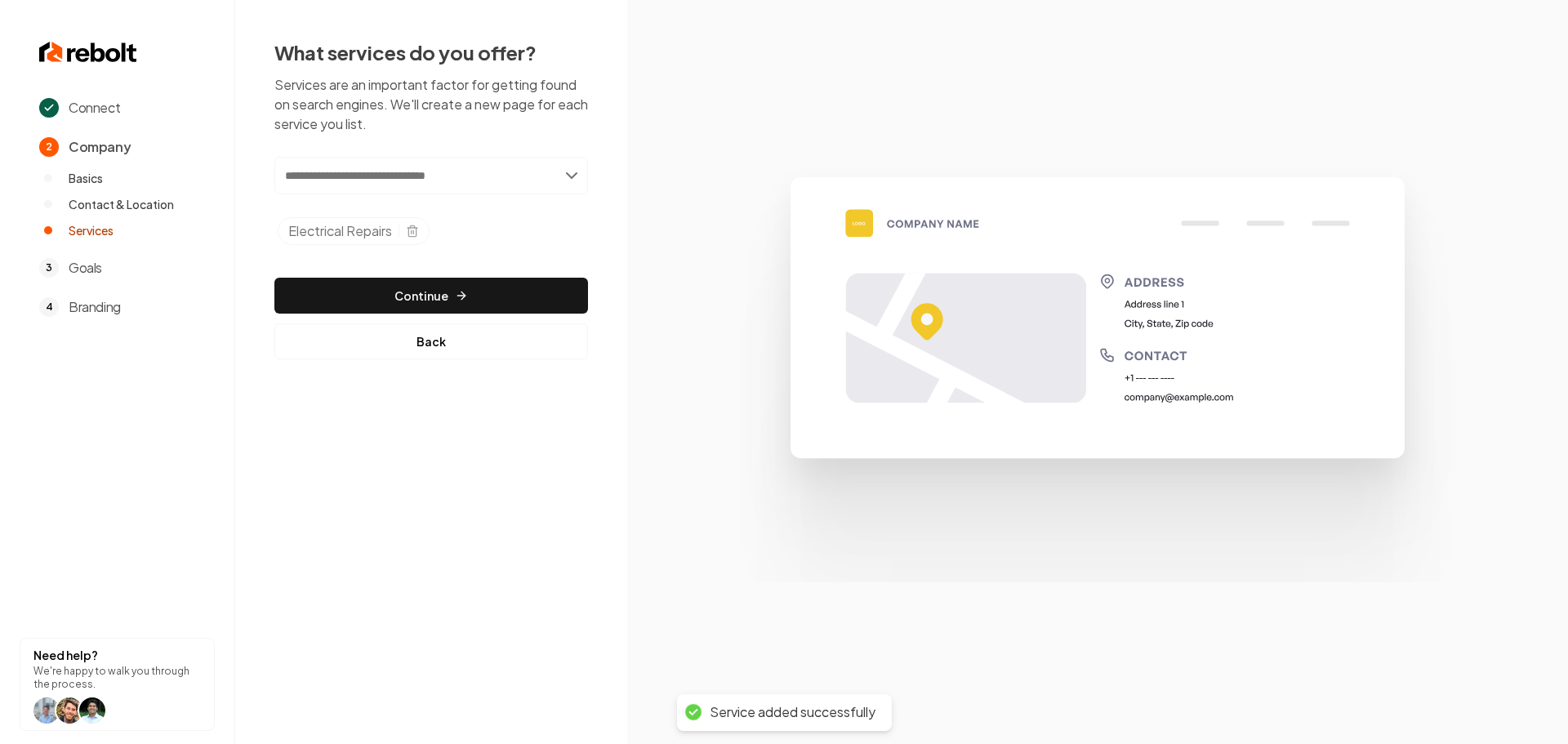
click at [418, 174] on input "text" at bounding box center [430, 175] width 313 height 37
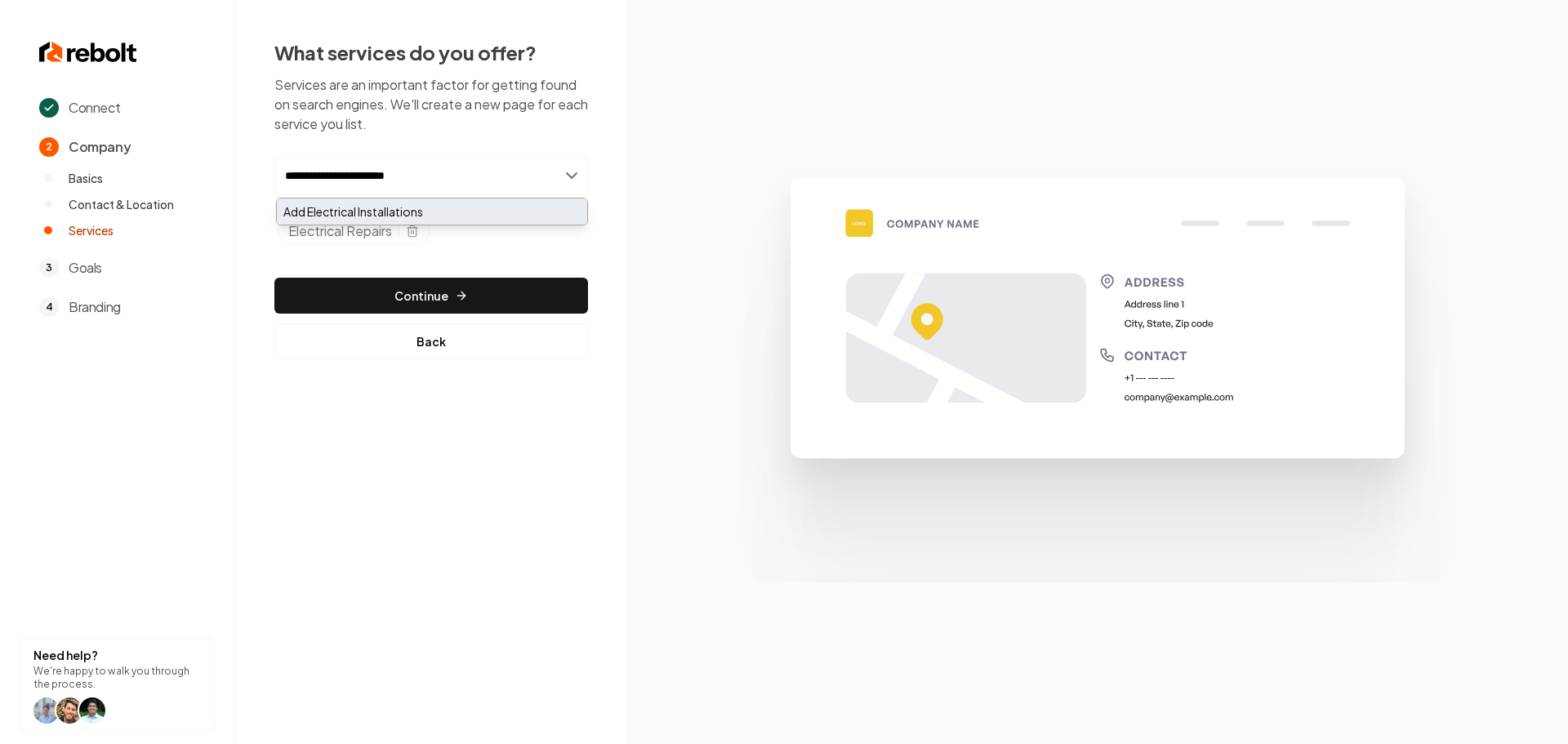
type input "**********"
click at [427, 206] on div "Add Electrical Installations" at bounding box center [432, 210] width 310 height 26
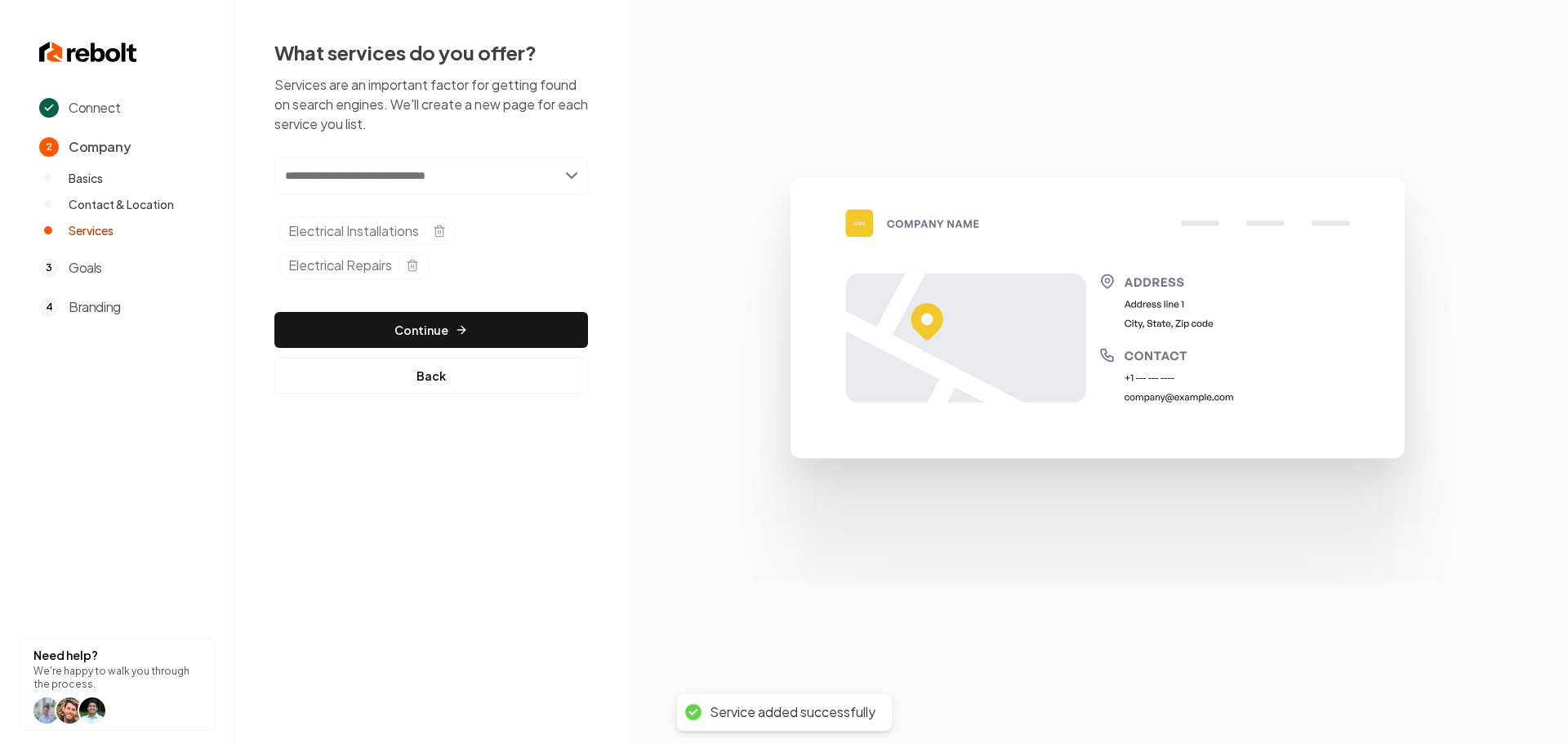
click at [467, 181] on input "text" at bounding box center [430, 175] width 313 height 37
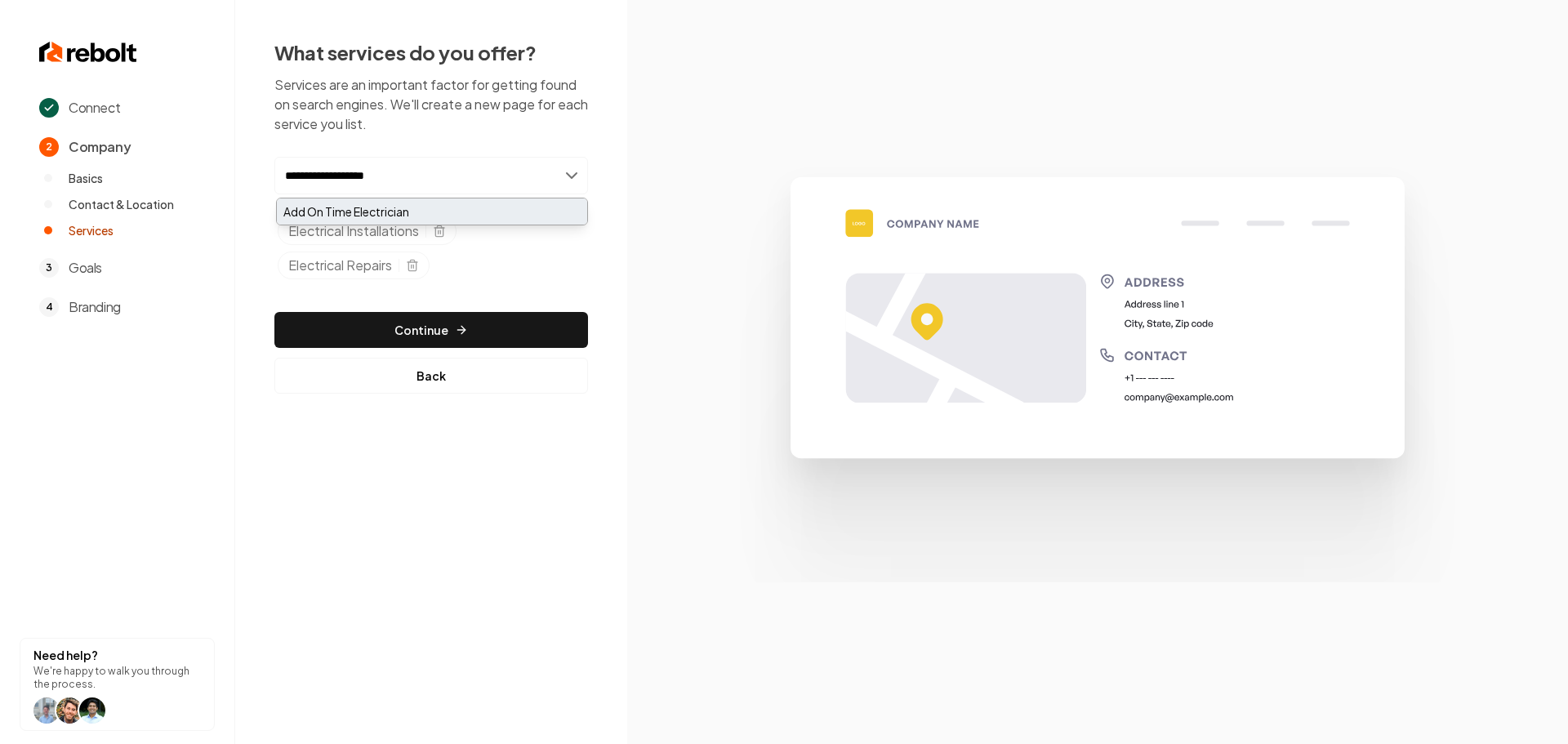
type input "**********"
click at [406, 208] on div "Add On Time Electrician" at bounding box center [432, 210] width 310 height 26
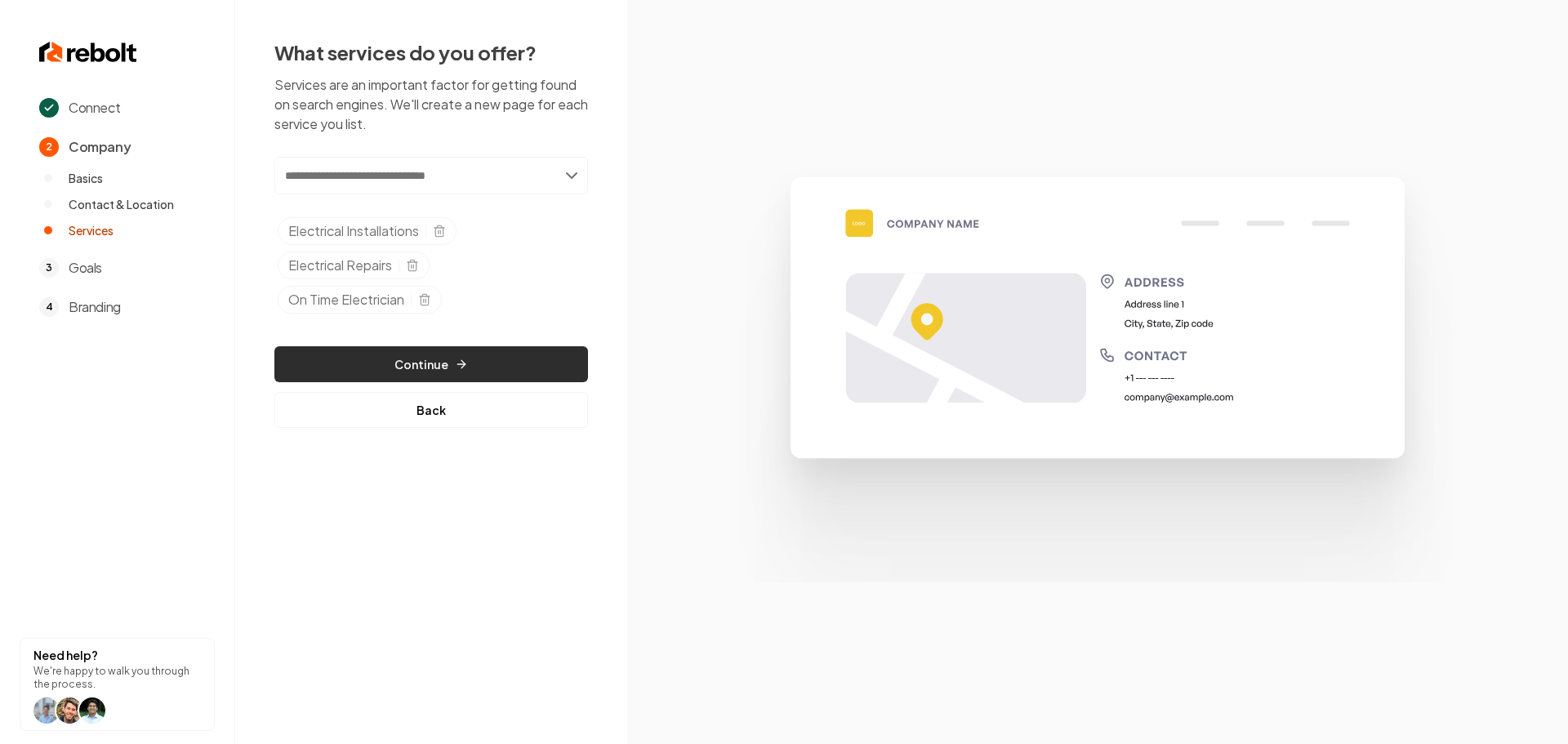
click at [461, 352] on button "Continue" at bounding box center [430, 364] width 313 height 36
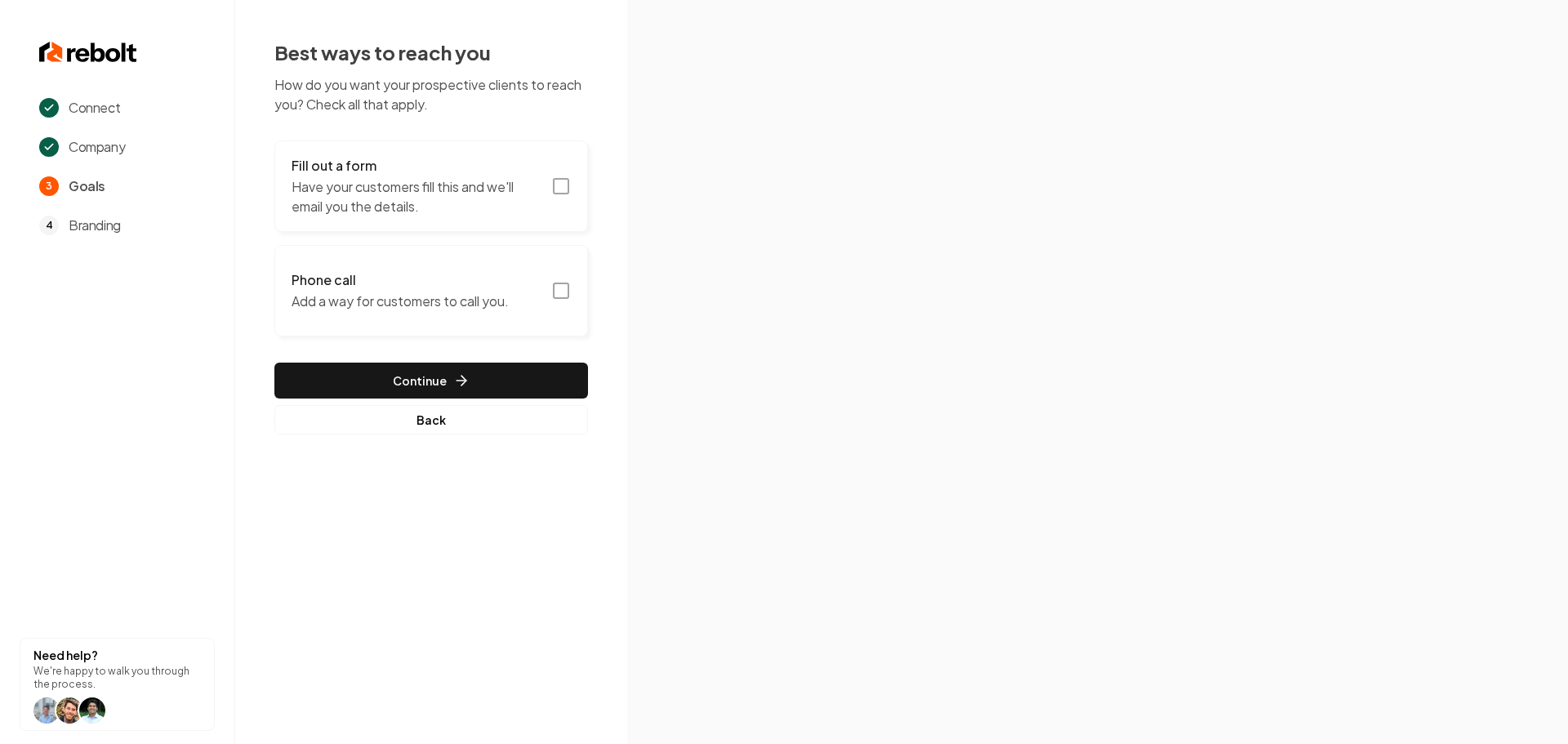
click at [561, 182] on icon "button" at bounding box center [561, 186] width 20 height 20
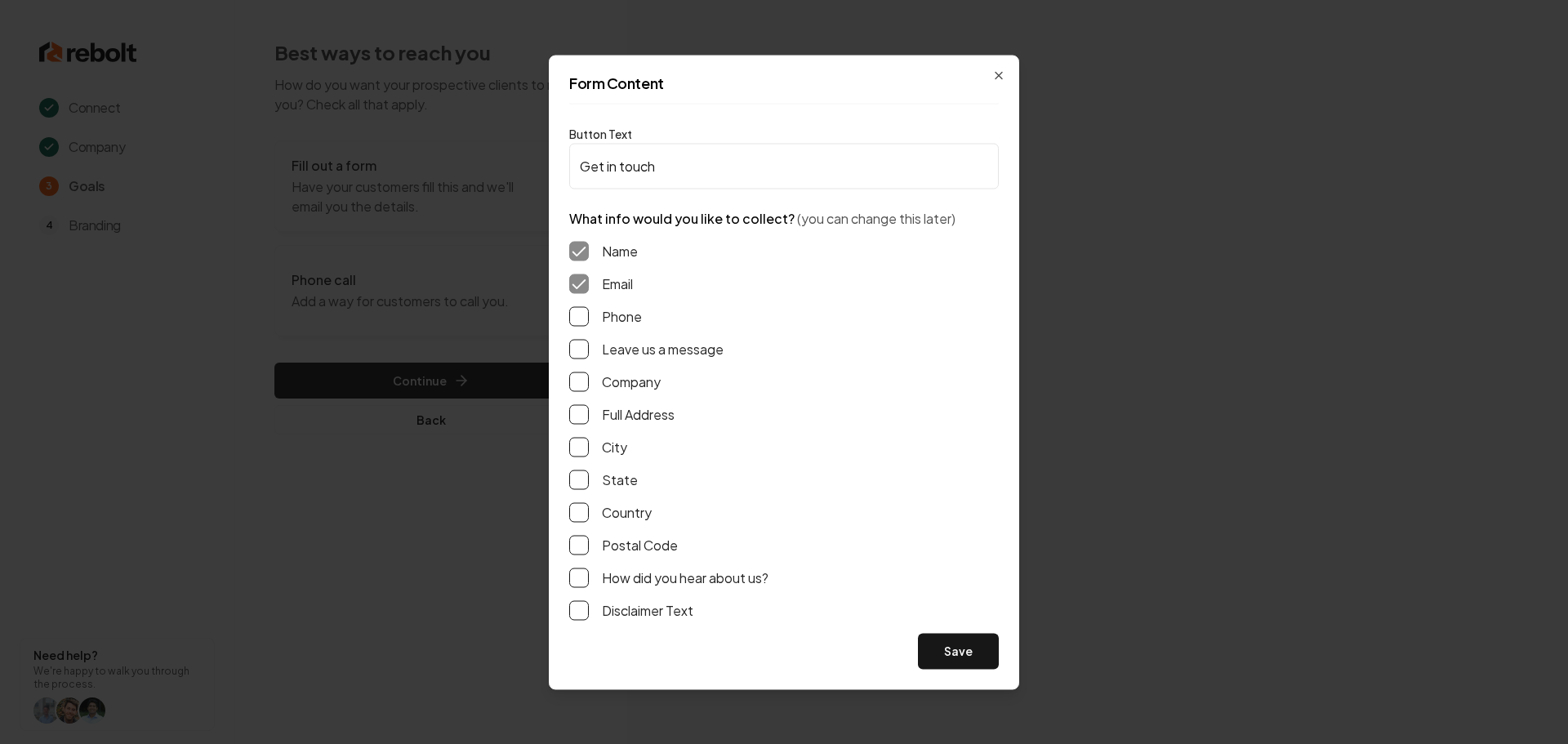
click at [615, 314] on label "Phone" at bounding box center [622, 316] width 40 height 20
click at [589, 314] on button "Phone" at bounding box center [579, 316] width 20 height 20
click at [614, 353] on label "Leave us a message" at bounding box center [663, 348] width 122 height 20
click at [589, 353] on button "Leave us a message" at bounding box center [579, 348] width 20 height 20
drag, startPoint x: 612, startPoint y: 419, endPoint x: 763, endPoint y: 517, distance: 180.0
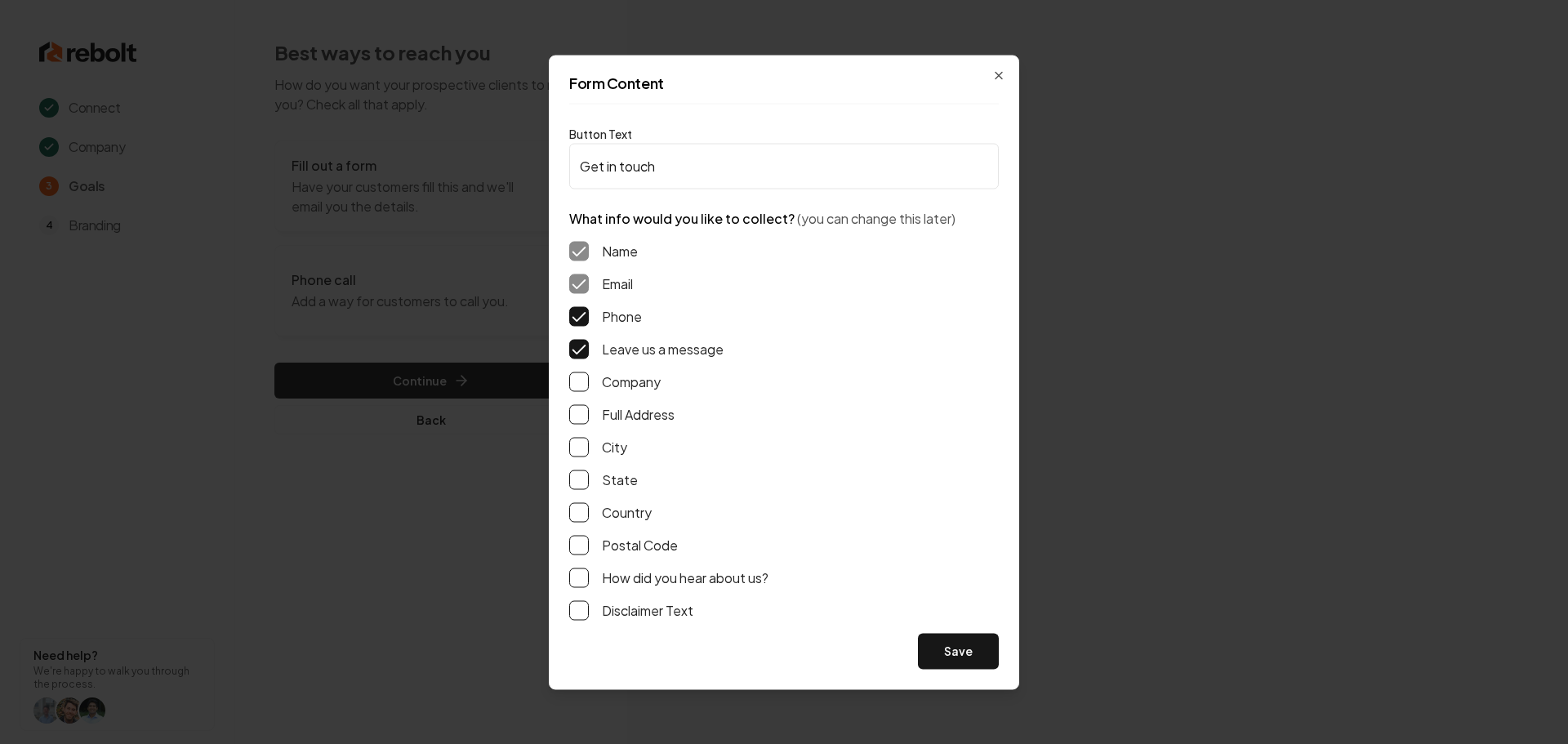
click at [611, 419] on label "Full Address" at bounding box center [638, 414] width 72 height 20
click at [589, 419] on button "Full Address" at bounding box center [579, 414] width 20 height 20
click at [945, 657] on button "Save" at bounding box center [958, 651] width 81 height 36
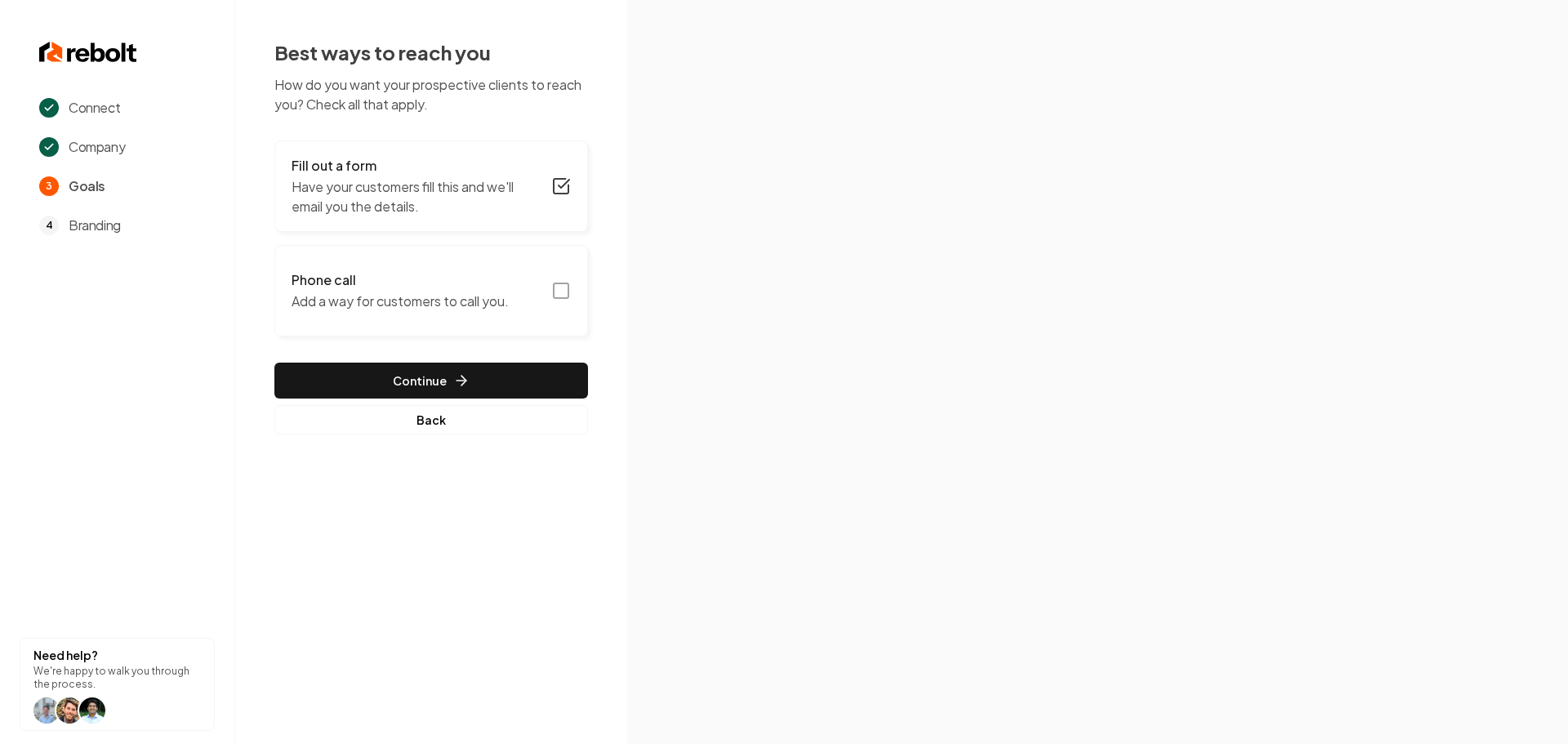
click at [552, 296] on icon "button" at bounding box center [561, 290] width 20 height 20
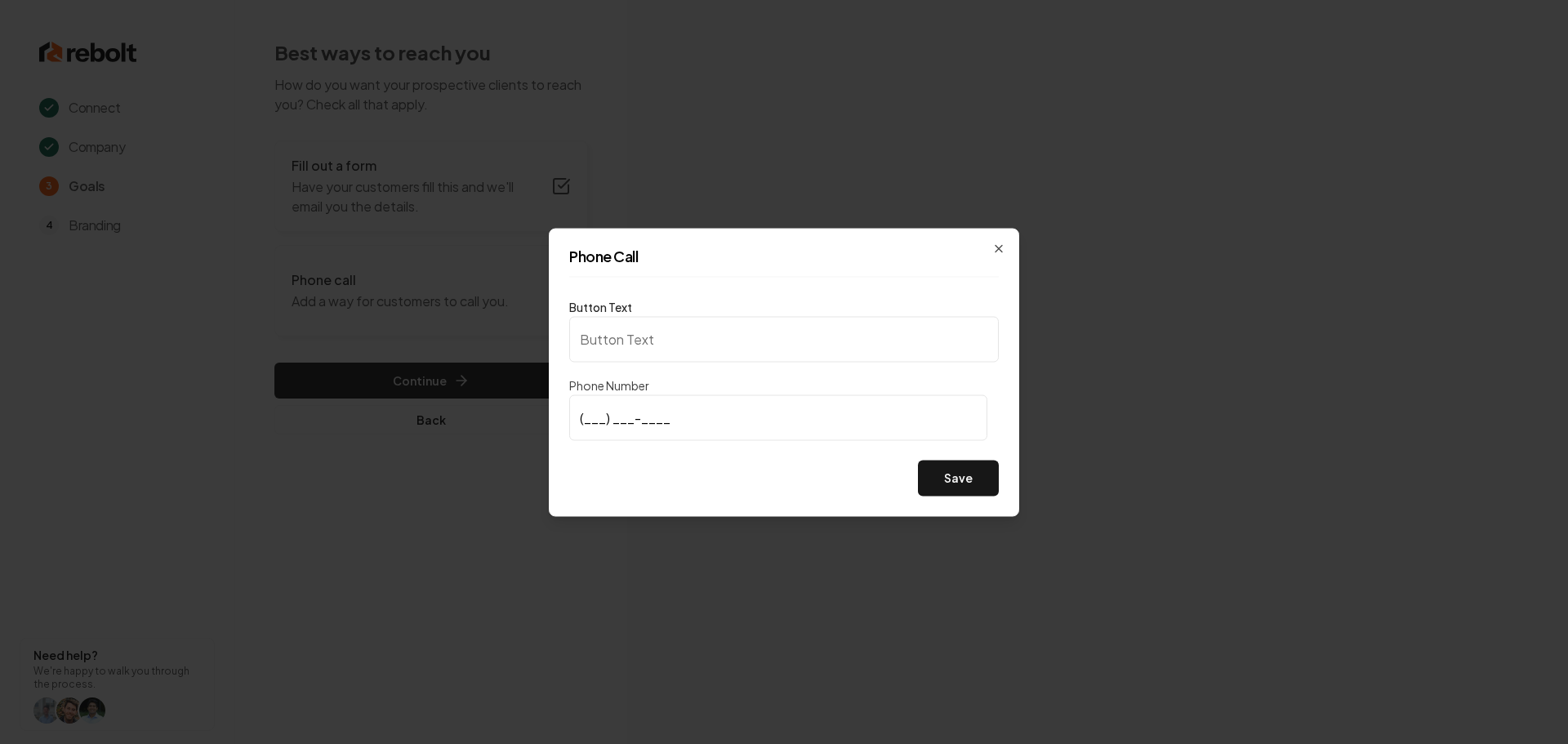
type input "Call us"
type input "[PHONE_NUMBER]"
click at [958, 474] on button "Save" at bounding box center [958, 478] width 81 height 36
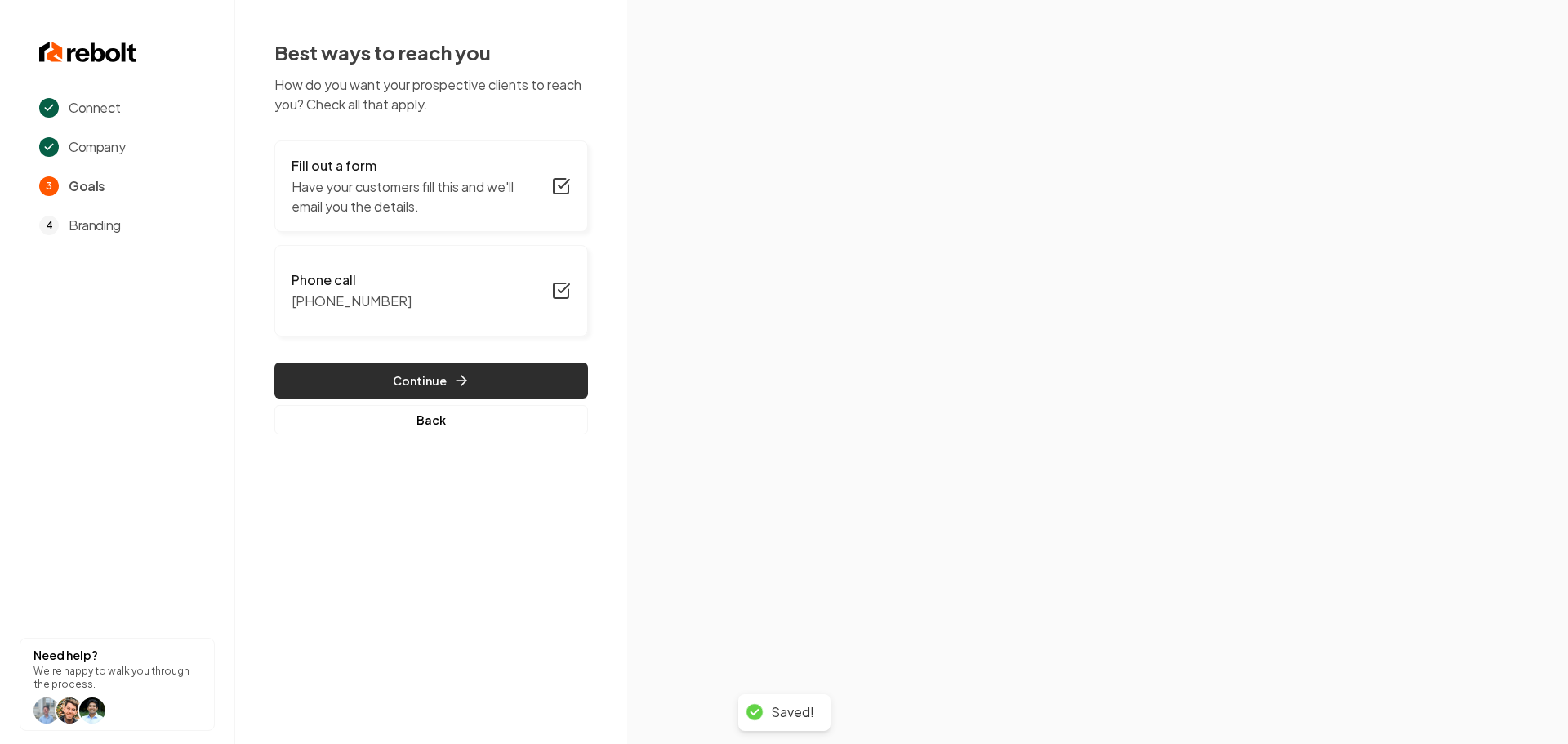
click at [480, 393] on button "Continue" at bounding box center [430, 381] width 313 height 36
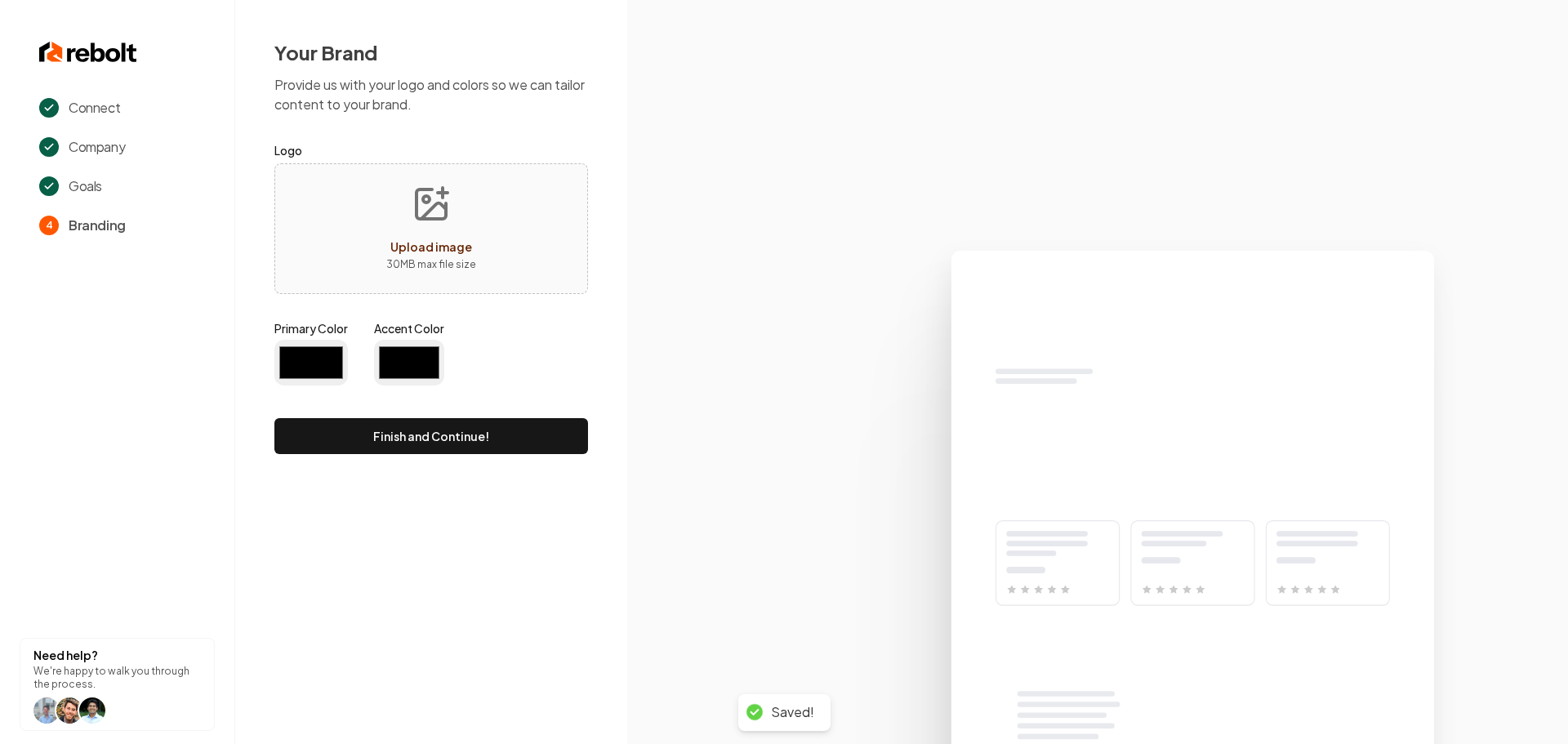
type input "#194d33"
type input "#70be00"
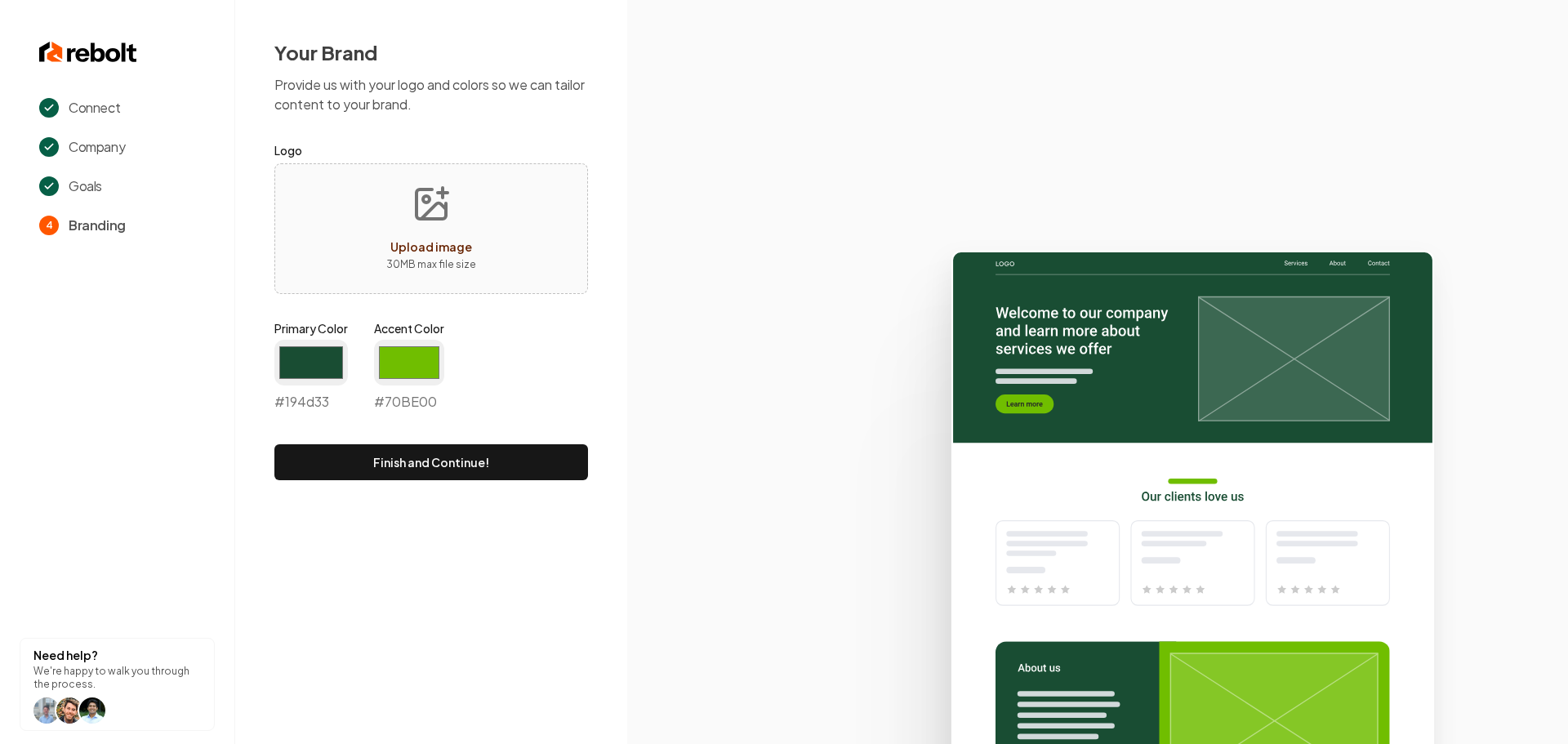
click at [426, 257] on p "30 MB max file size" at bounding box center [431, 264] width 89 height 16
type input "**********"
click at [310, 359] on input "#194d33" at bounding box center [310, 362] width 73 height 46
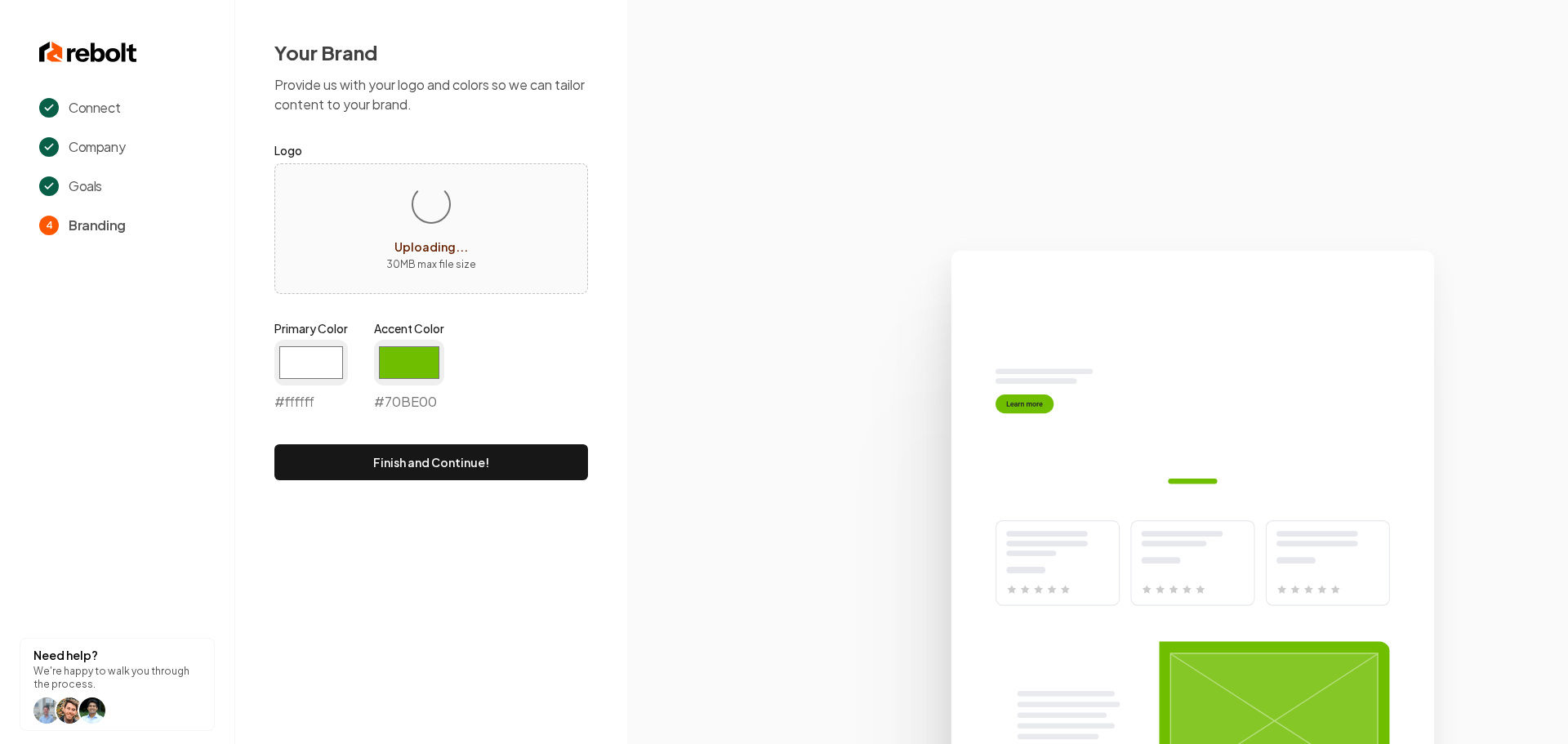
type input "#ffffff"
drag, startPoint x: 484, startPoint y: 376, endPoint x: 447, endPoint y: 381, distance: 37.3
click at [484, 376] on div "Primary Color #ffffff #ffffff Accent Color #70be00 #70BE00" at bounding box center [430, 368] width 313 height 98
click at [437, 378] on input "#70be00" at bounding box center [409, 362] width 70 height 46
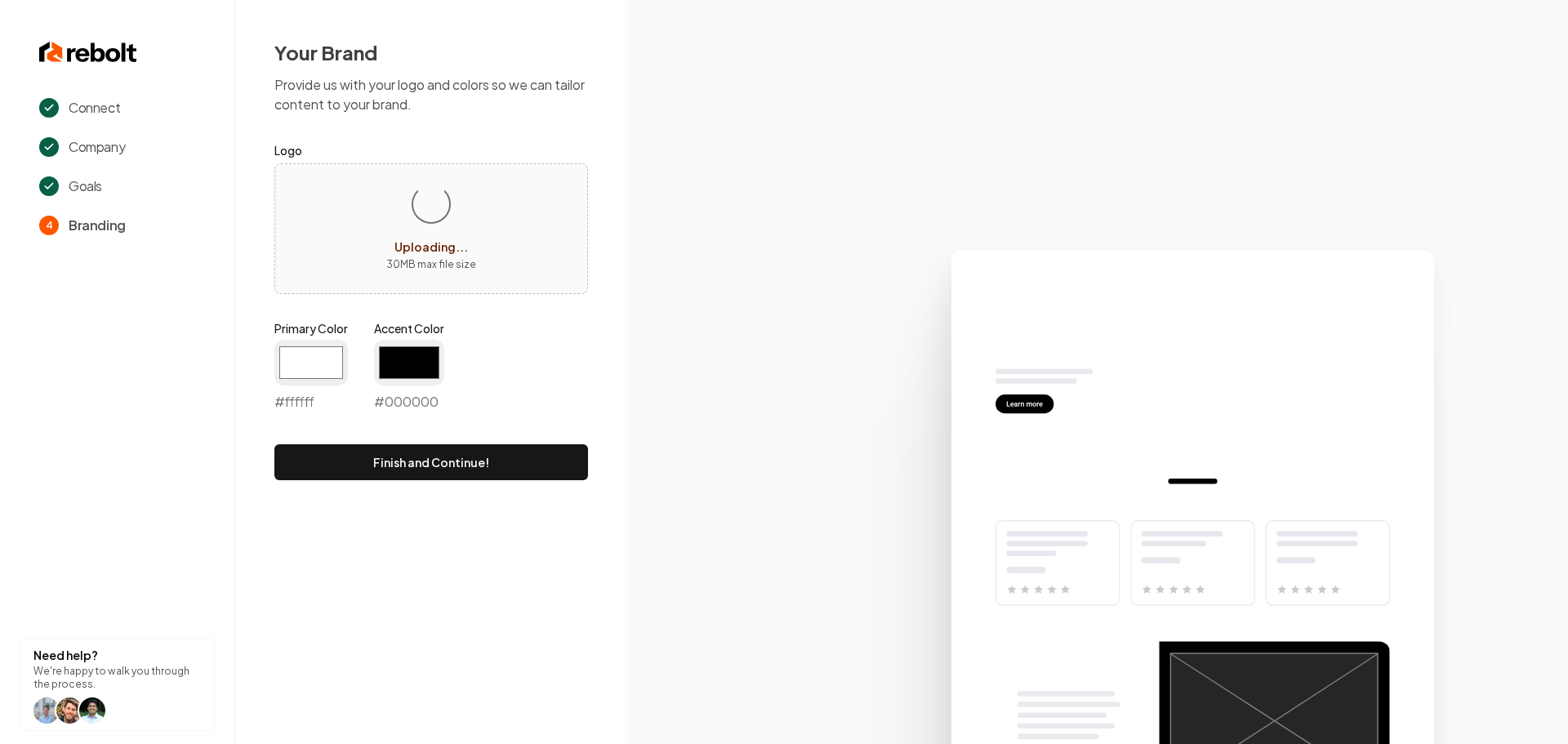
type input "#000000"
click at [614, 373] on div "Your Brand Provide us with your logo and colors so we can tailor content to you…" at bounding box center [431, 260] width 392 height 519
click at [518, 465] on button "Finish and Continue!" at bounding box center [430, 462] width 313 height 36
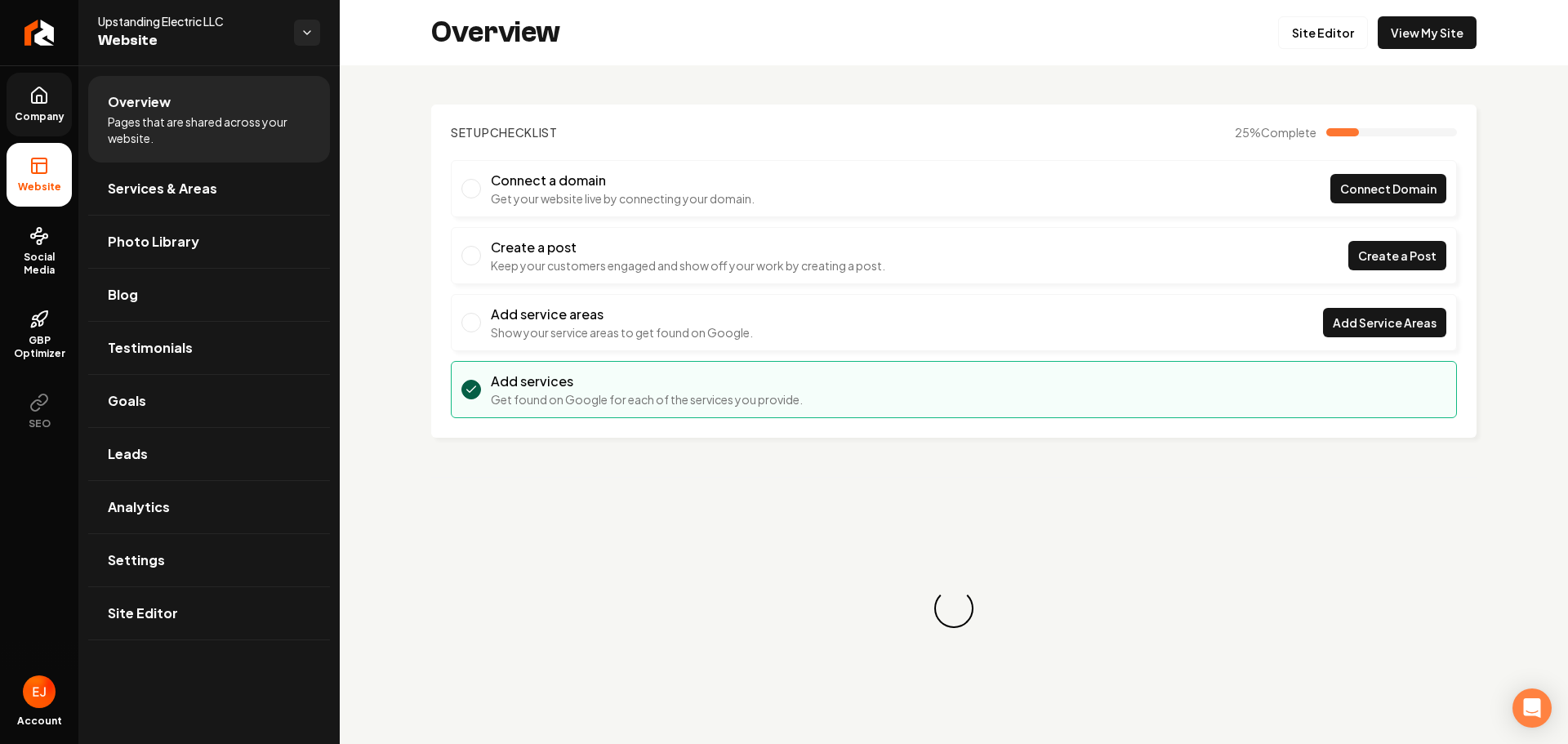
click at [33, 105] on icon at bounding box center [39, 95] width 20 height 20
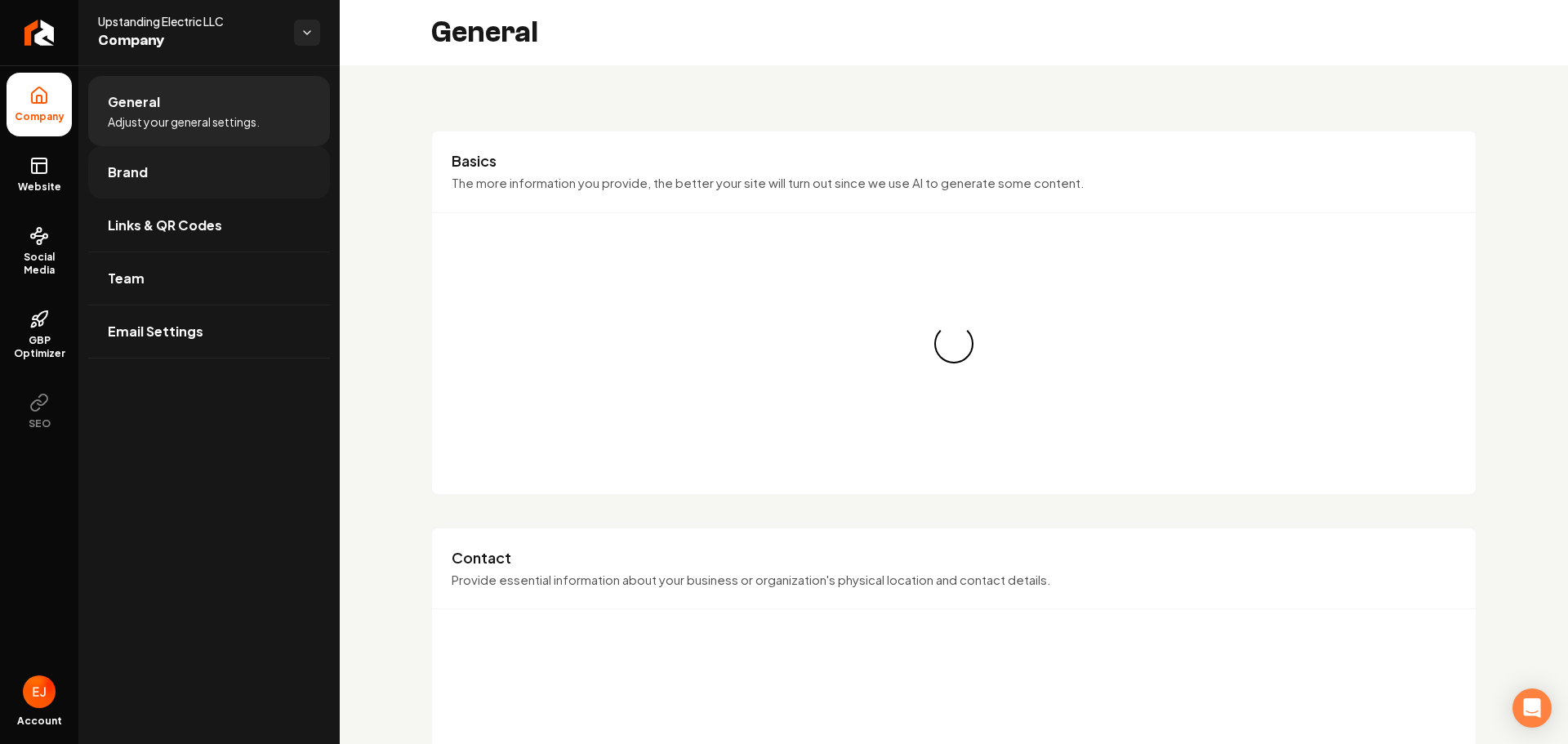
click at [133, 168] on span "Brand" at bounding box center [128, 172] width 40 height 20
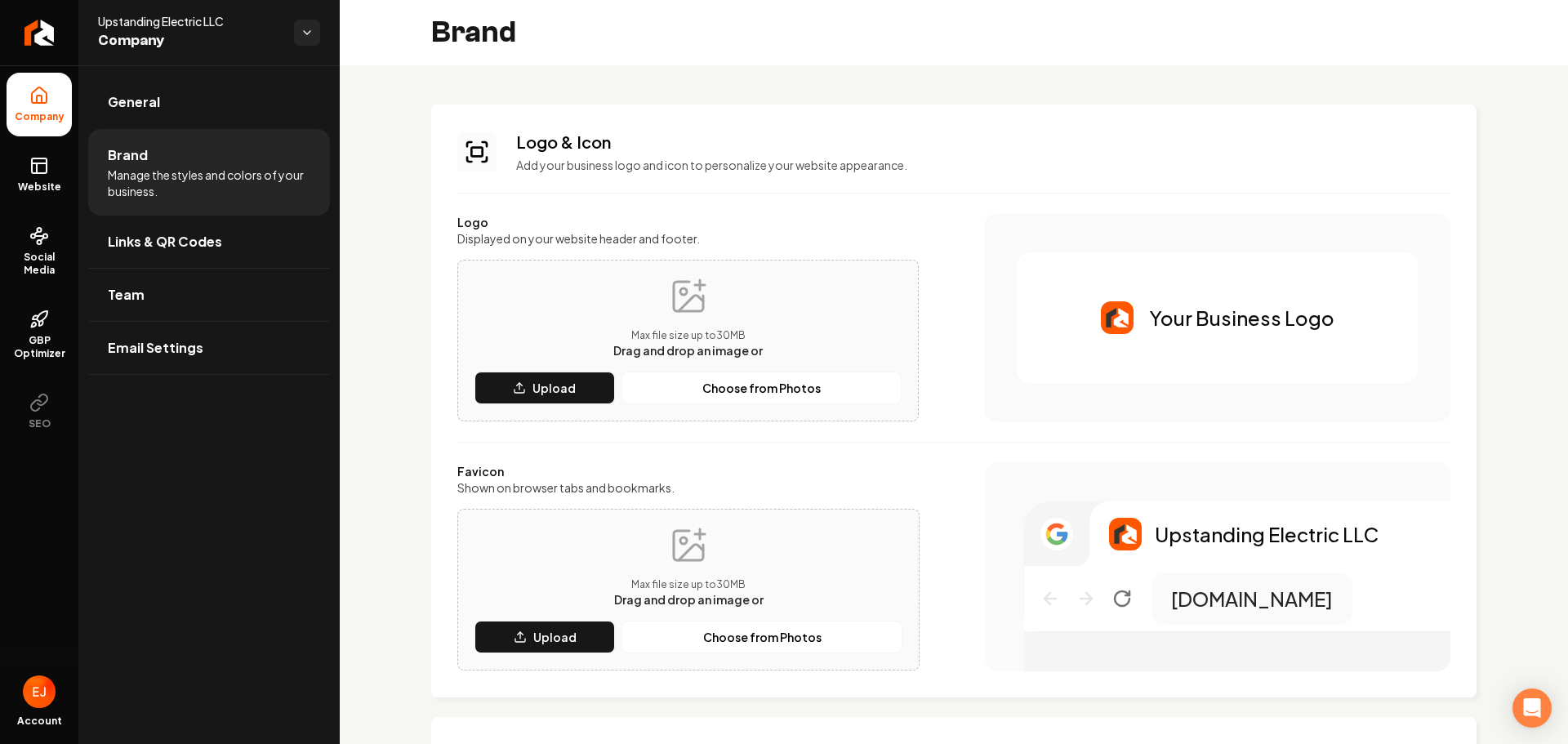
click at [674, 323] on div "Max file size up to 30 MB Drag and drop an image or" at bounding box center [687, 318] width 149 height 82
click at [588, 390] on button "Upload" at bounding box center [545, 387] width 141 height 32
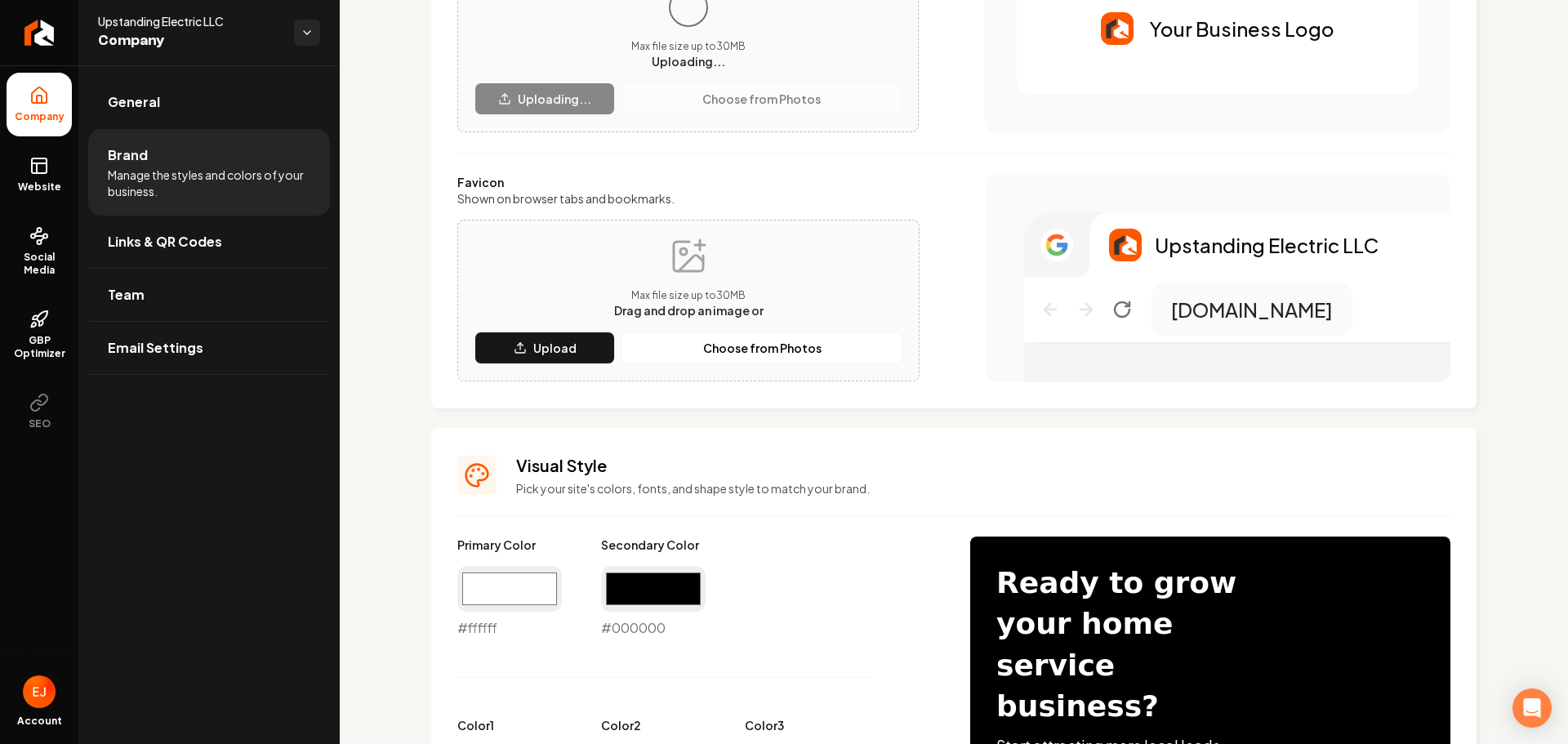
scroll to position [326, 0]
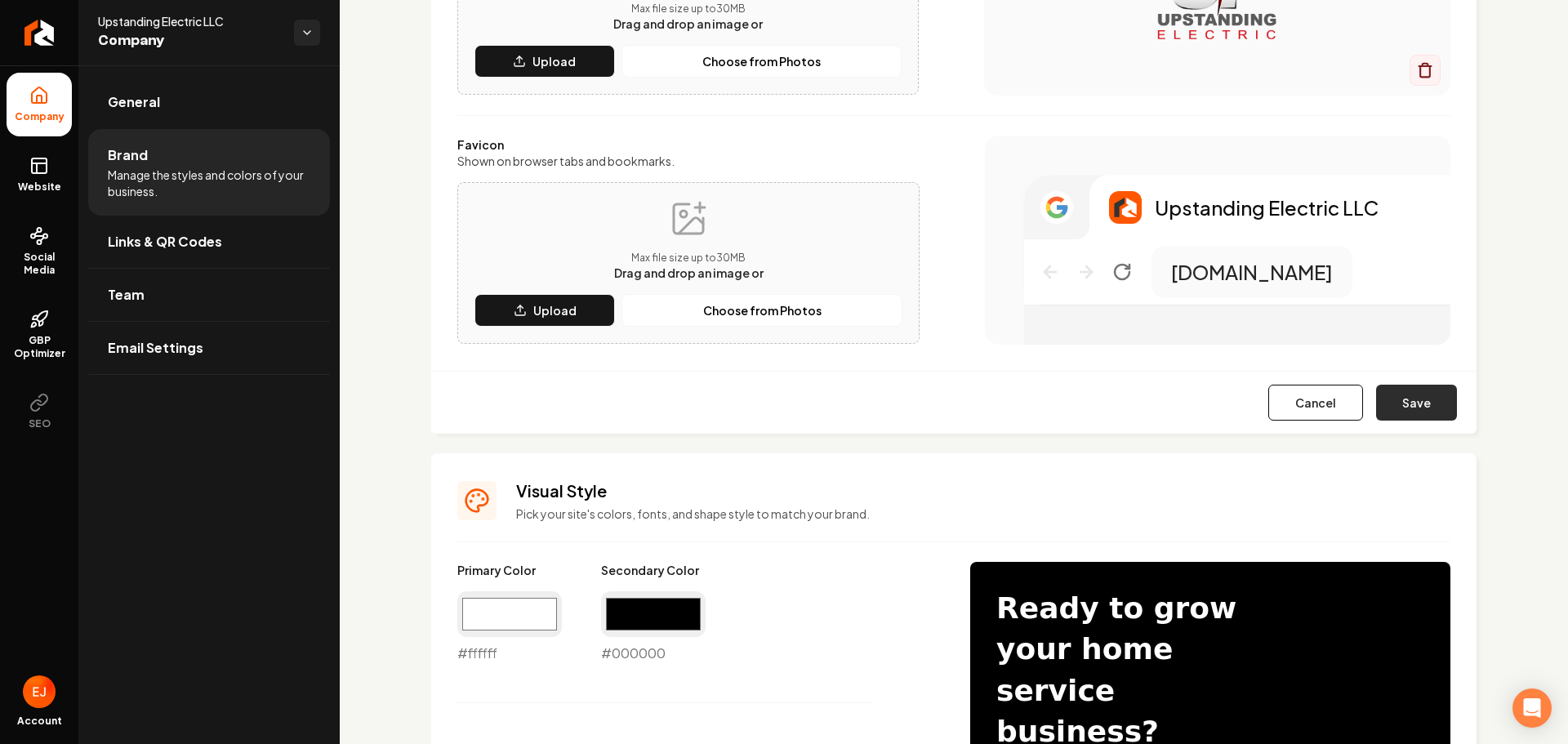
click at [1415, 399] on button "Save" at bounding box center [1417, 402] width 81 height 36
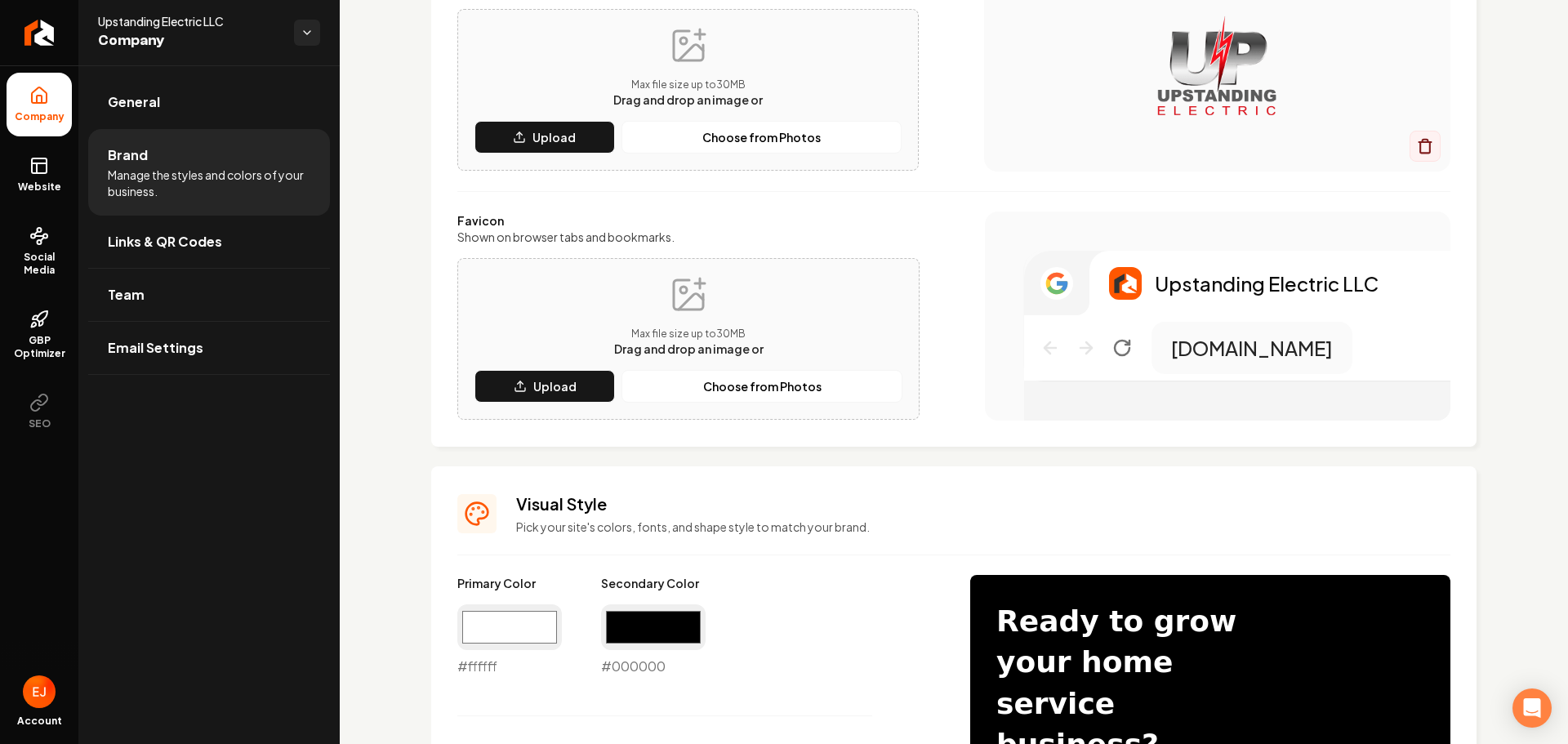
scroll to position [82, 0]
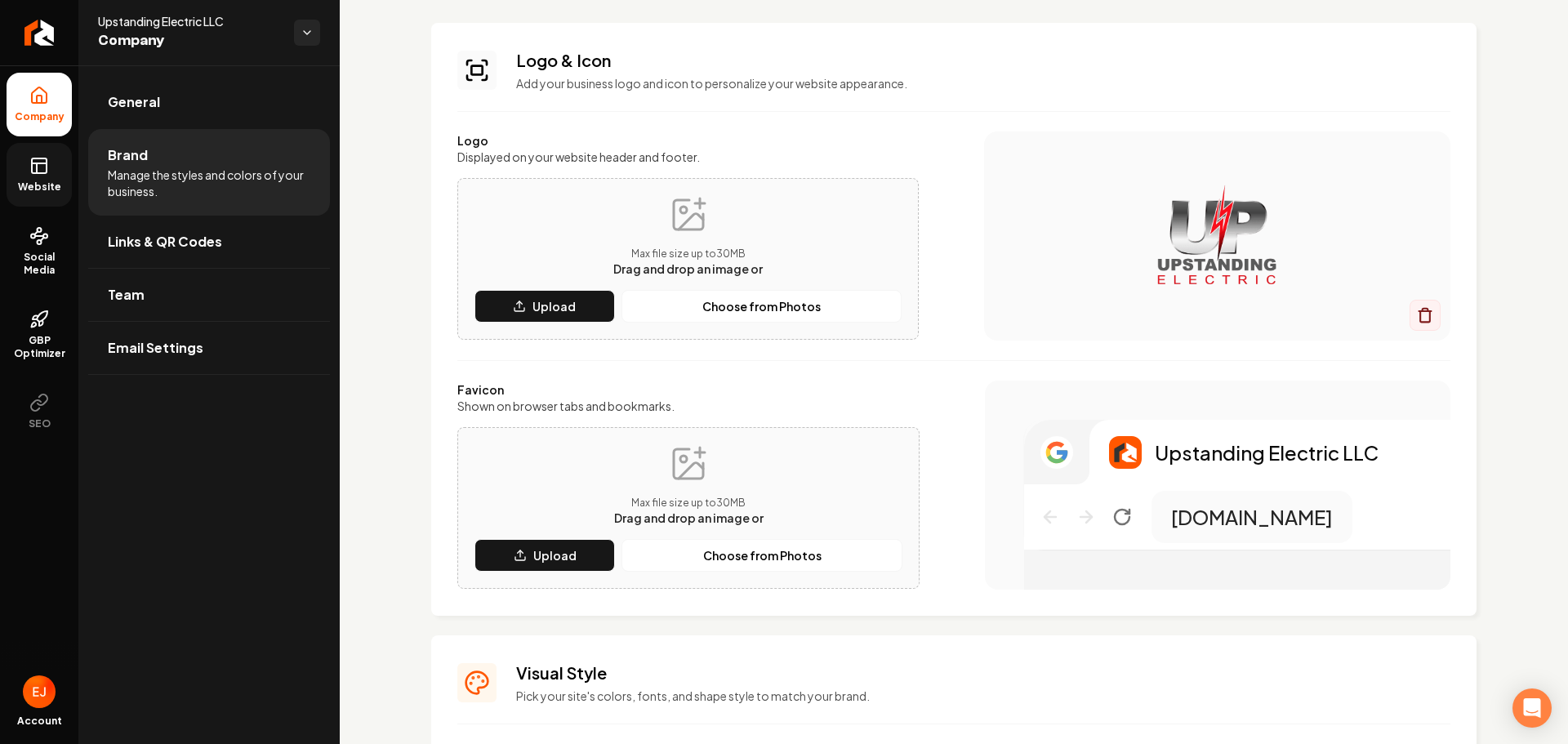
click at [26, 178] on link "Website" at bounding box center [39, 174] width 66 height 64
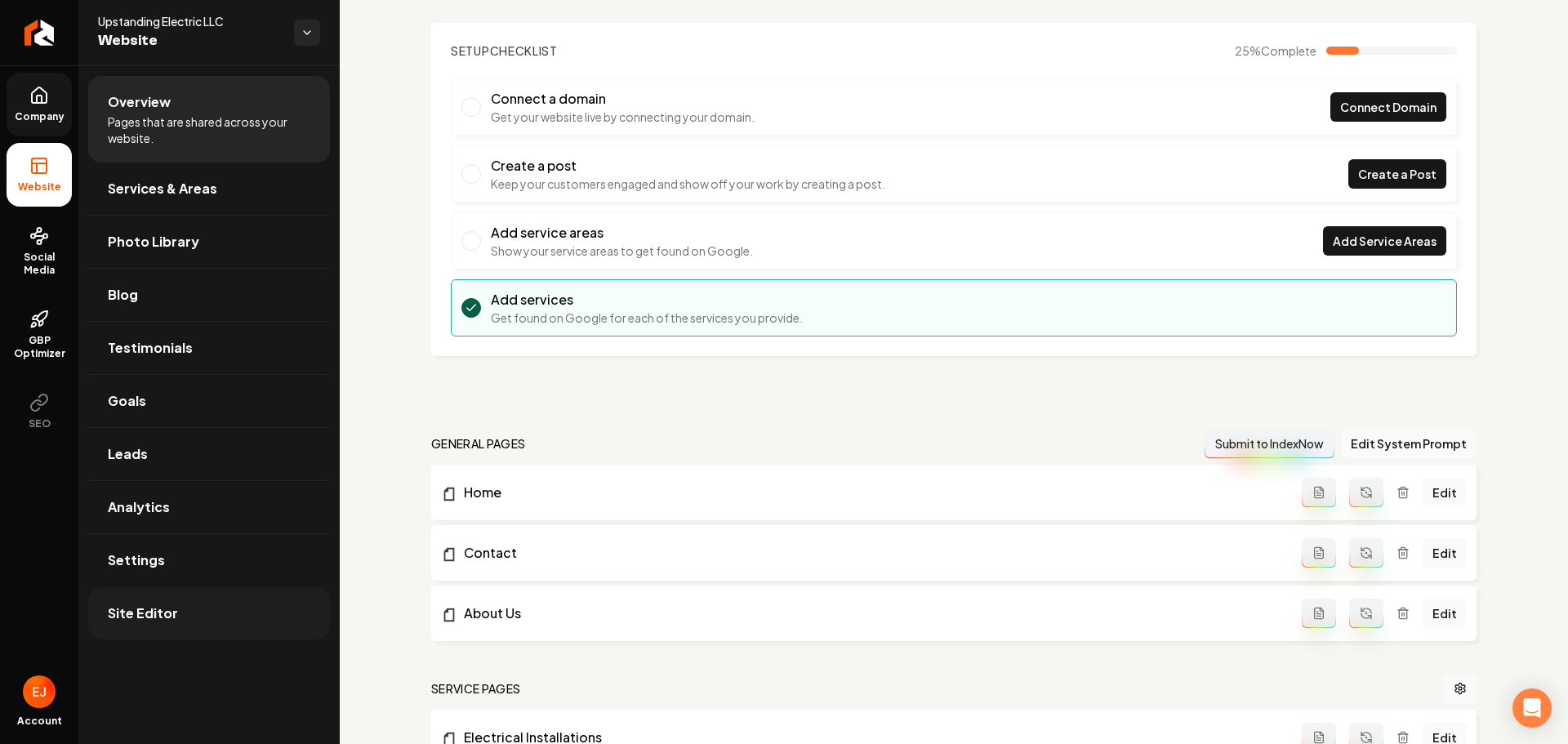
click at [185, 605] on link "Site Editor" at bounding box center [209, 613] width 242 height 52
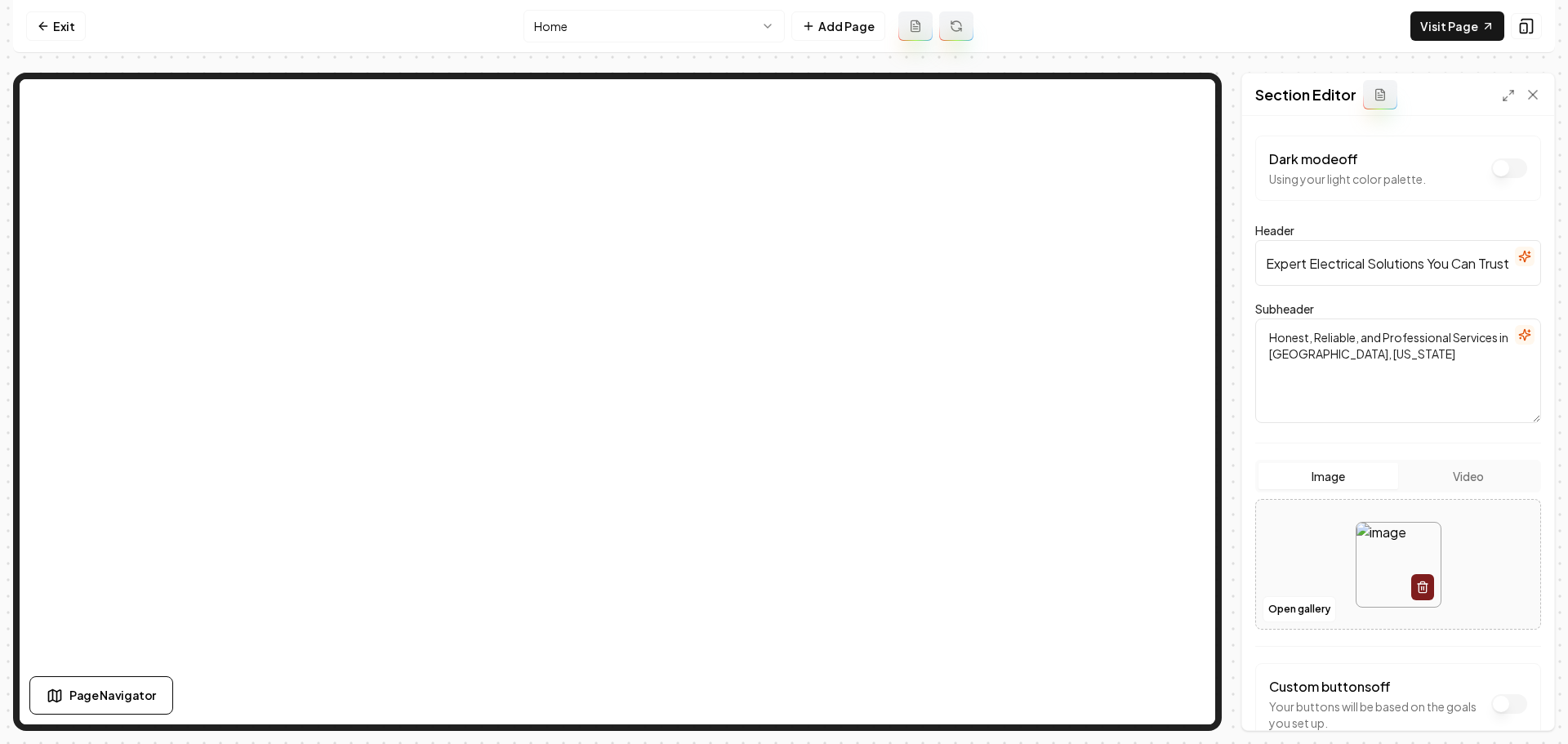
click at [1392, 563] on img at bounding box center [1399, 564] width 84 height 84
click at [1302, 613] on button "Open gallery" at bounding box center [1299, 608] width 73 height 26
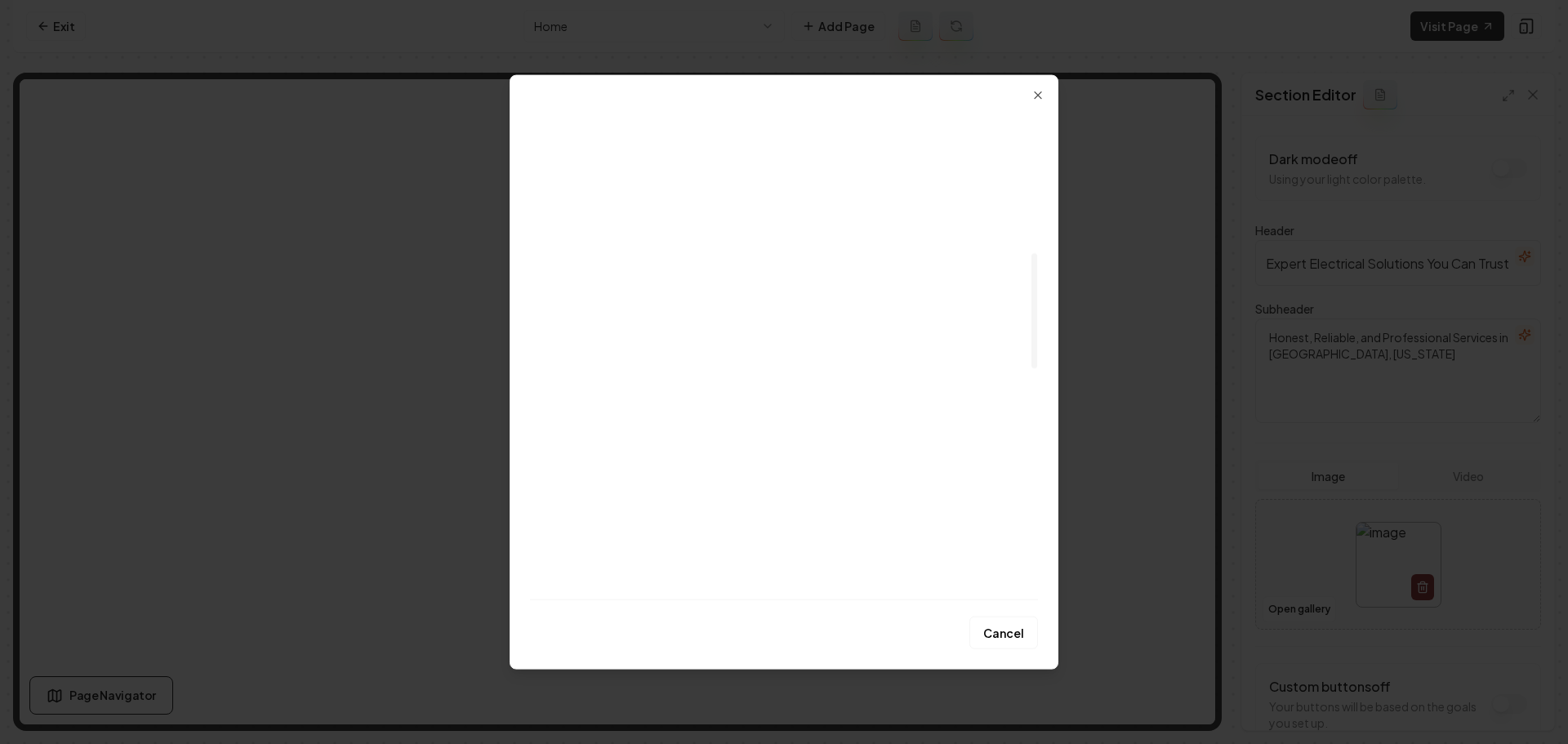
scroll to position [612, 0]
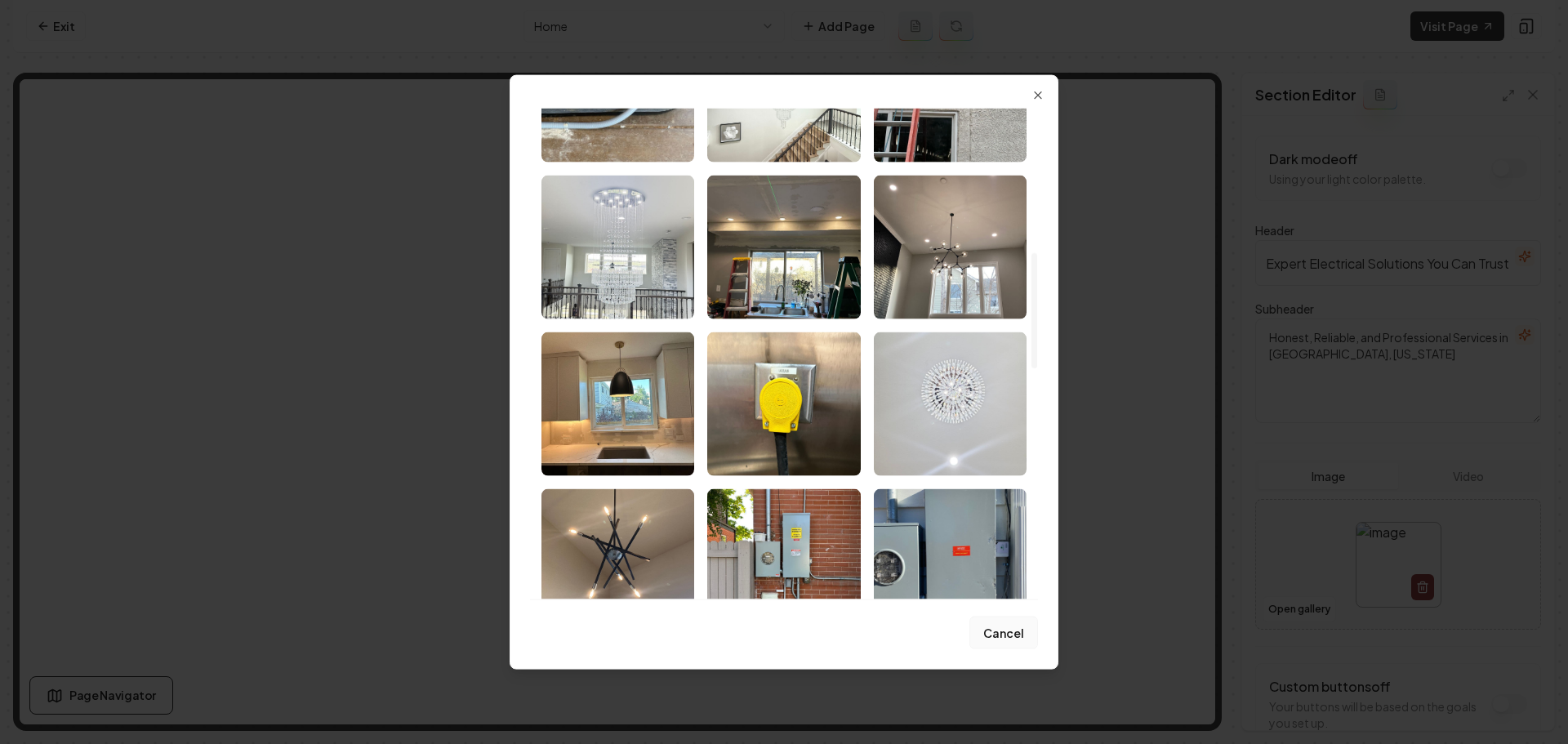
click at [1015, 623] on button "Cancel" at bounding box center [1003, 633] width 69 height 32
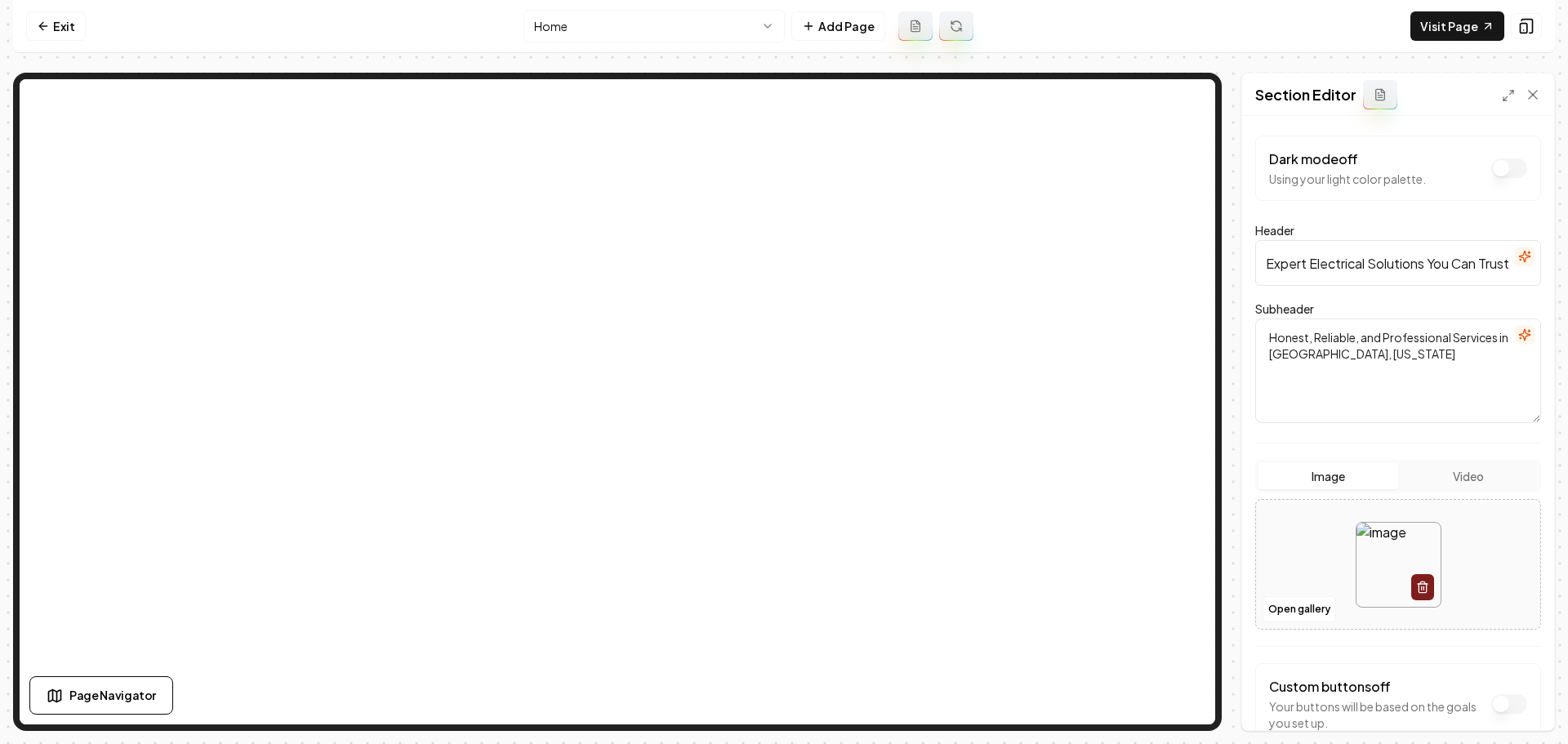
click at [1382, 557] on img at bounding box center [1399, 564] width 84 height 84
type input "**********"
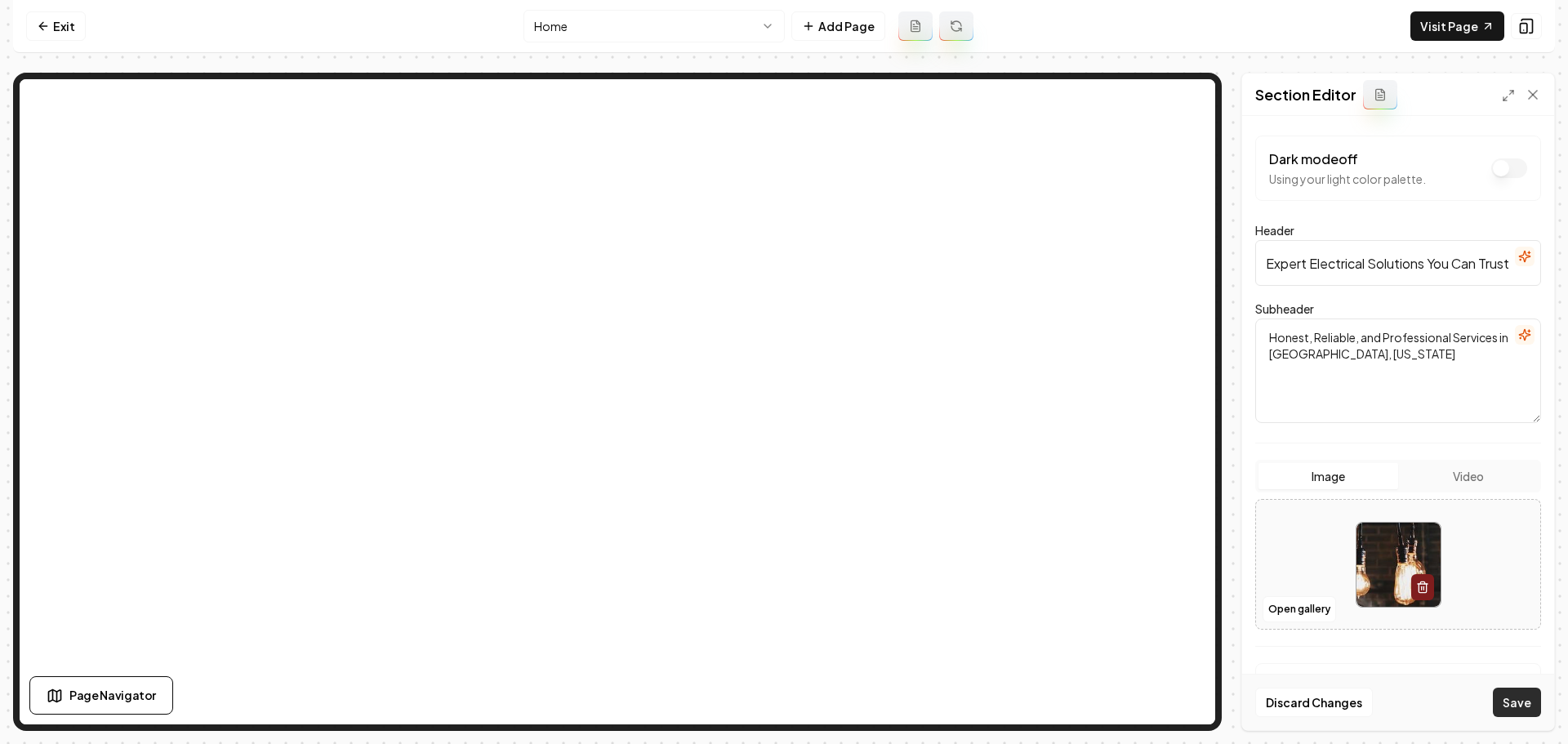
click at [1516, 710] on button "Save" at bounding box center [1517, 701] width 49 height 29
click at [1364, 561] on img at bounding box center [1399, 564] width 84 height 84
type input "**********"
click at [1519, 701] on button "Save" at bounding box center [1517, 701] width 49 height 29
click at [76, 23] on link "Exit" at bounding box center [55, 26] width 60 height 29
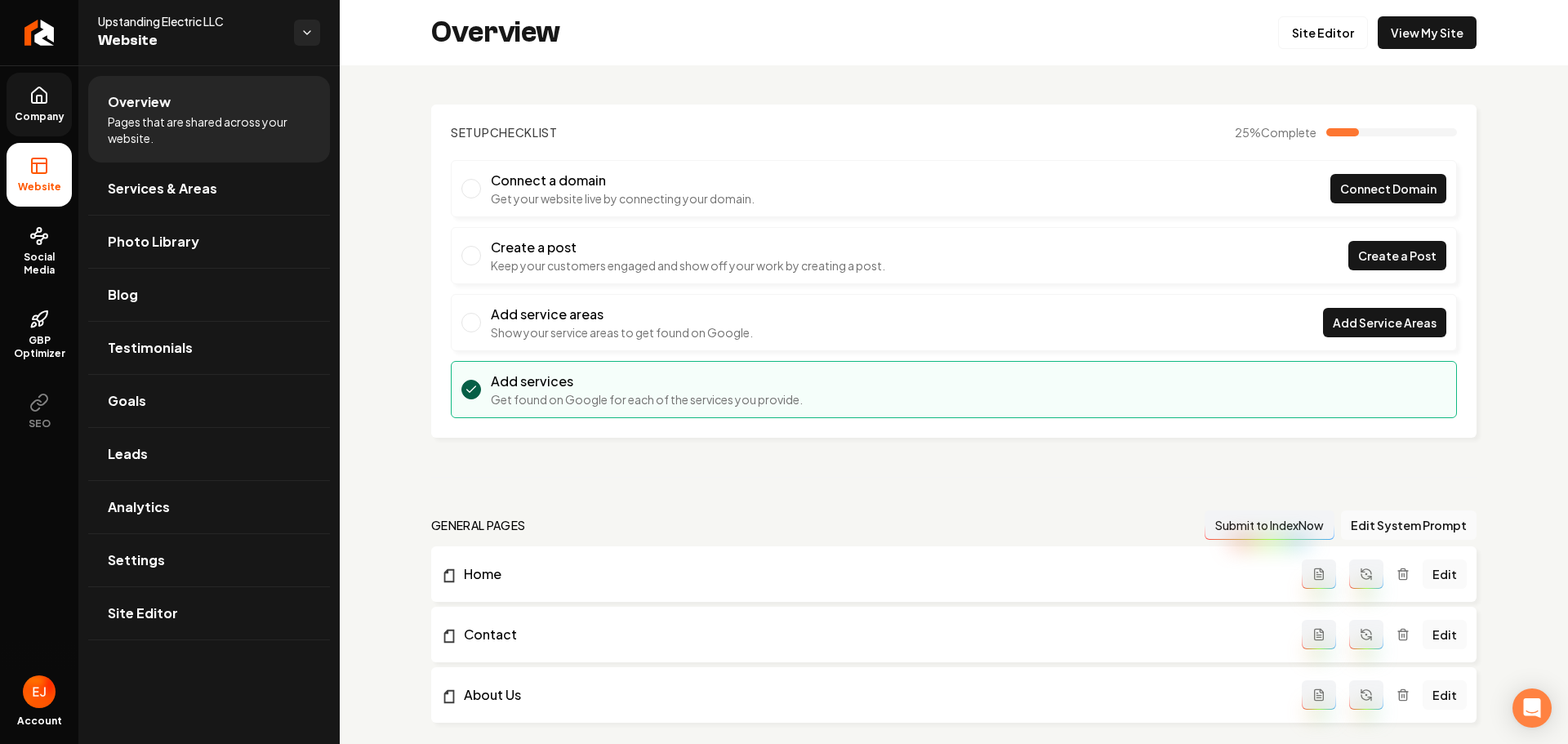
click at [49, 96] on icon at bounding box center [39, 95] width 20 height 20
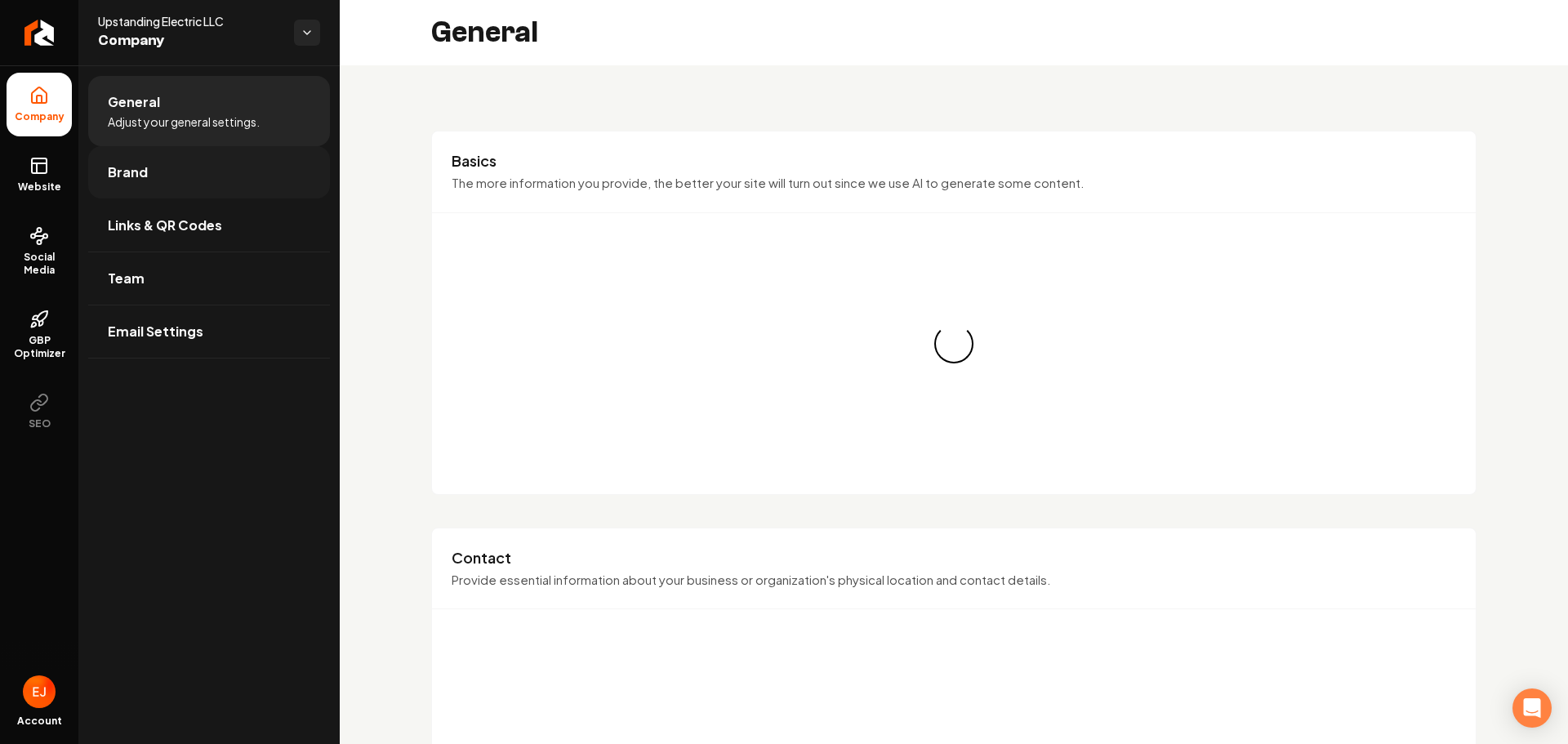
click at [128, 183] on link "Brand" at bounding box center [209, 172] width 242 height 52
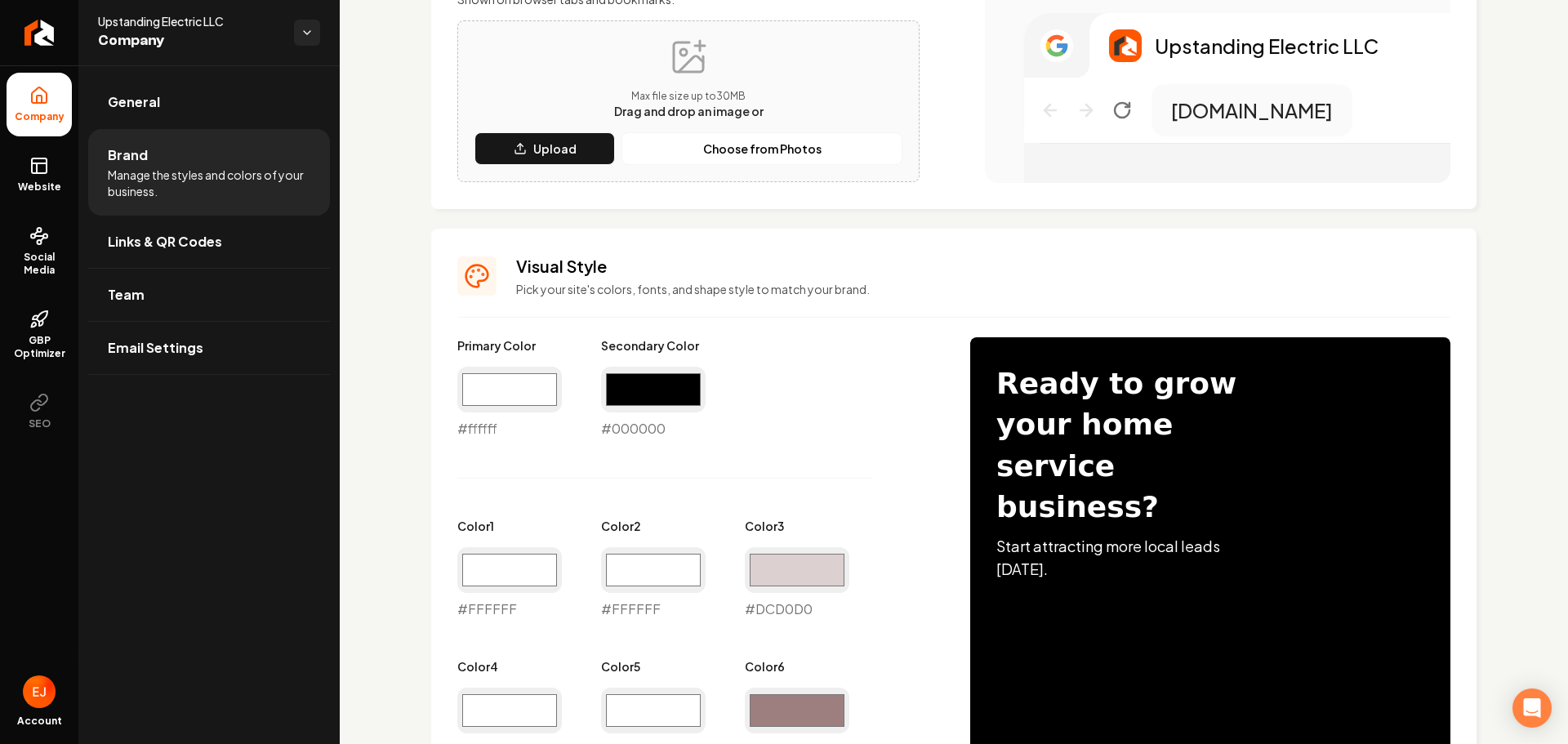
scroll to position [490, 0]
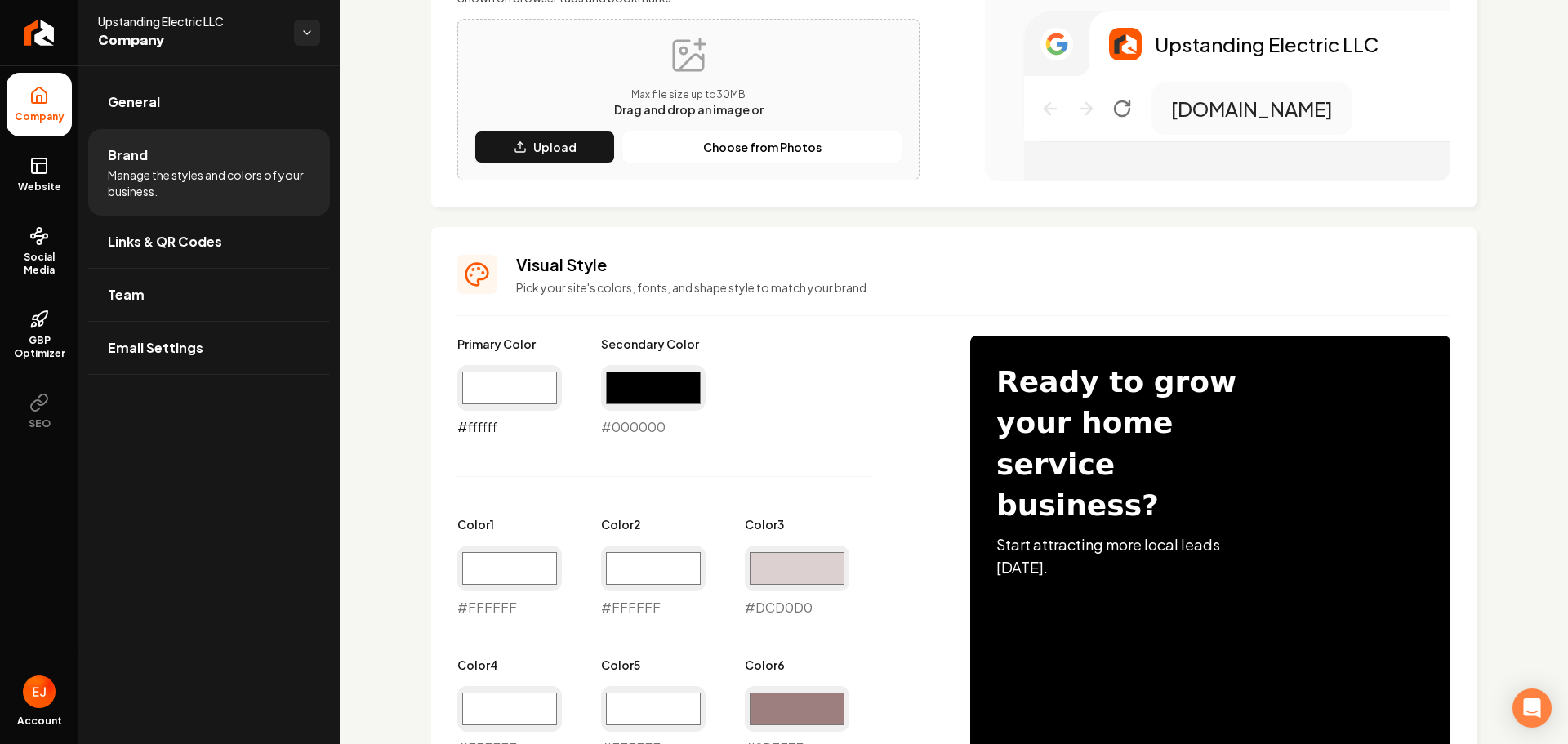
click at [521, 387] on input "#ffffff" at bounding box center [509, 387] width 105 height 46
type input "#000000"
click at [652, 393] on input "#000000" at bounding box center [653, 387] width 105 height 46
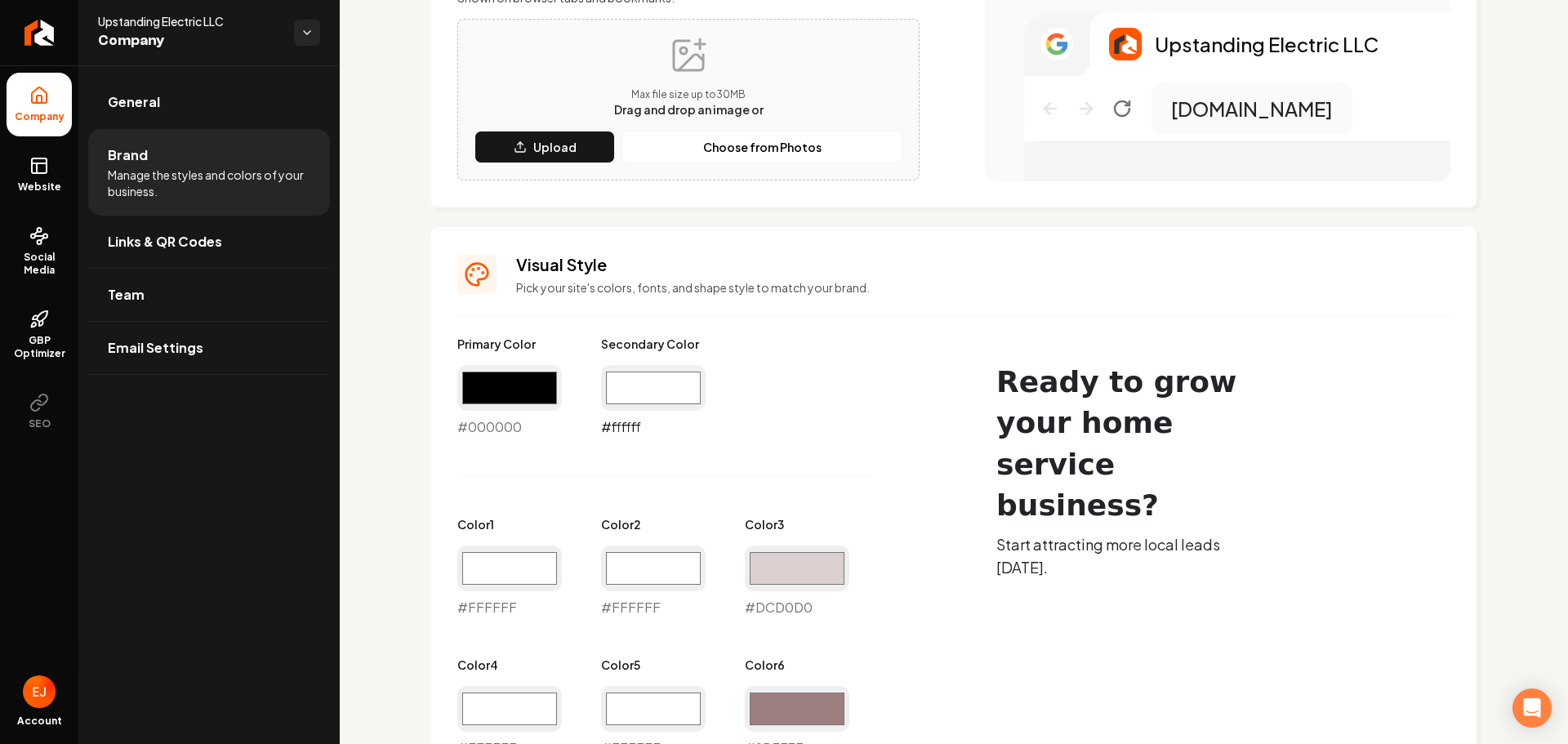
type input "#ffffff"
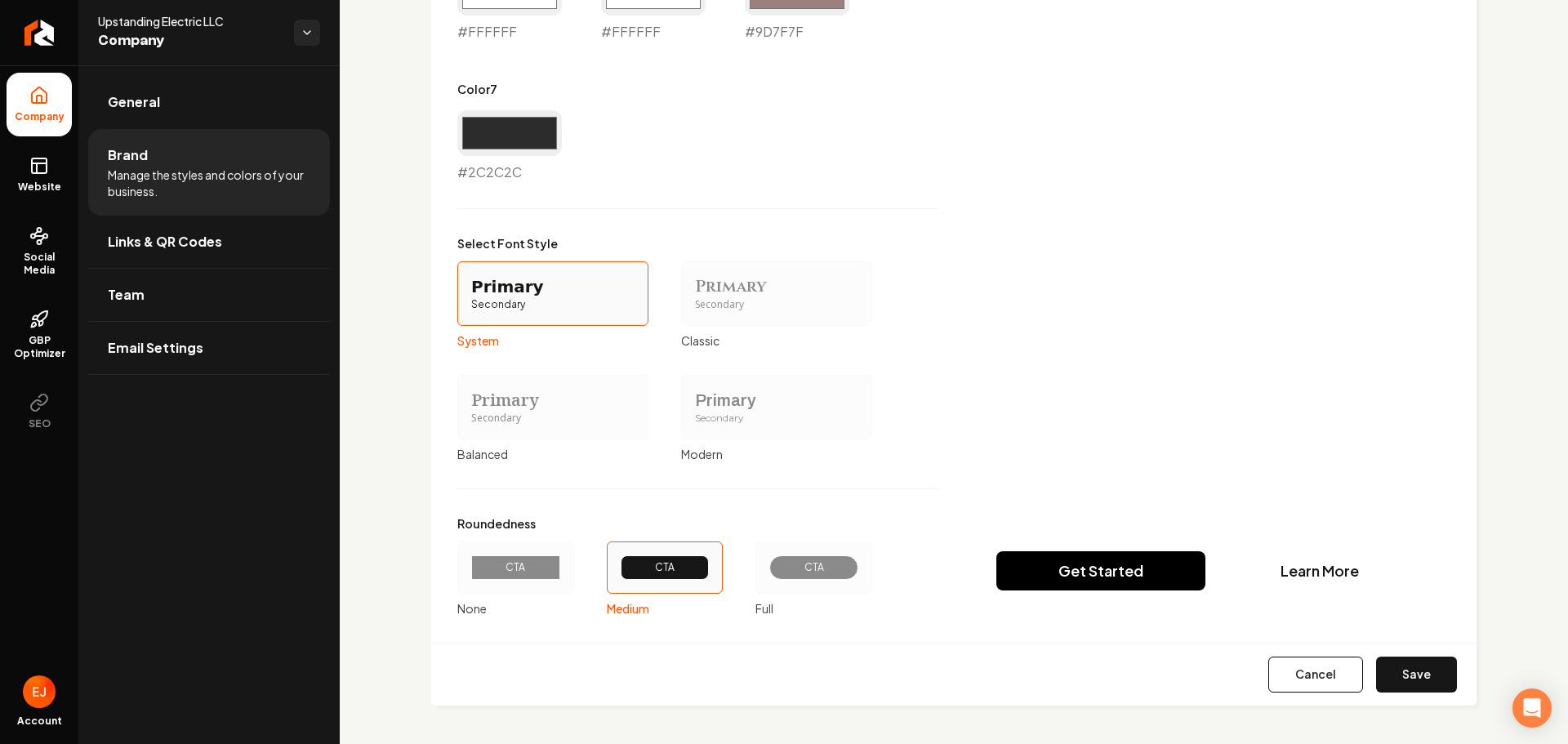
scroll to position [1206, 0]
click at [1412, 680] on button "Save" at bounding box center [1417, 674] width 81 height 36
type input "#ffffff"
type input "#dcd0d0"
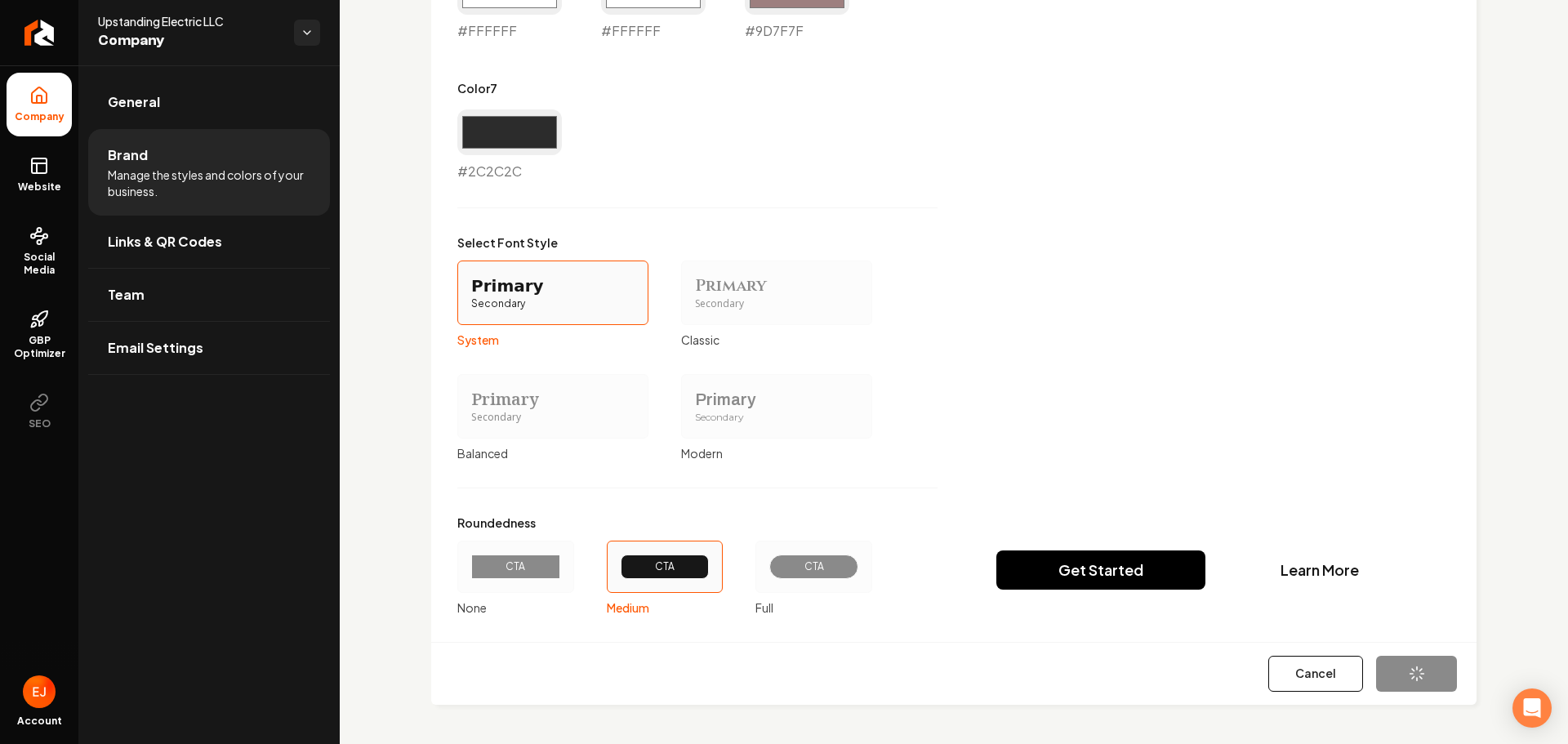
type input "#ffffff"
type input "#9d7f7f"
type input "#2c2c2c"
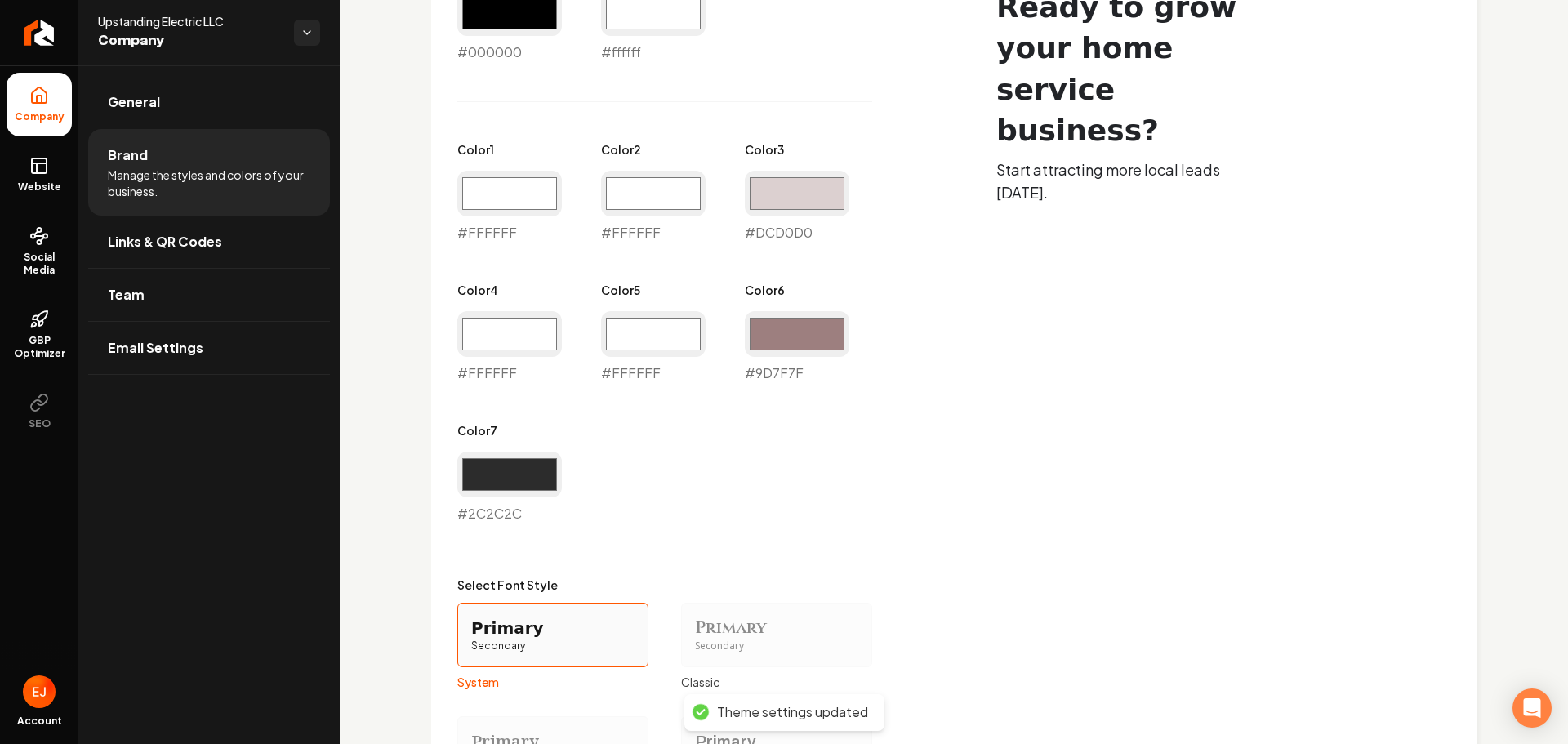
scroll to position [817, 0]
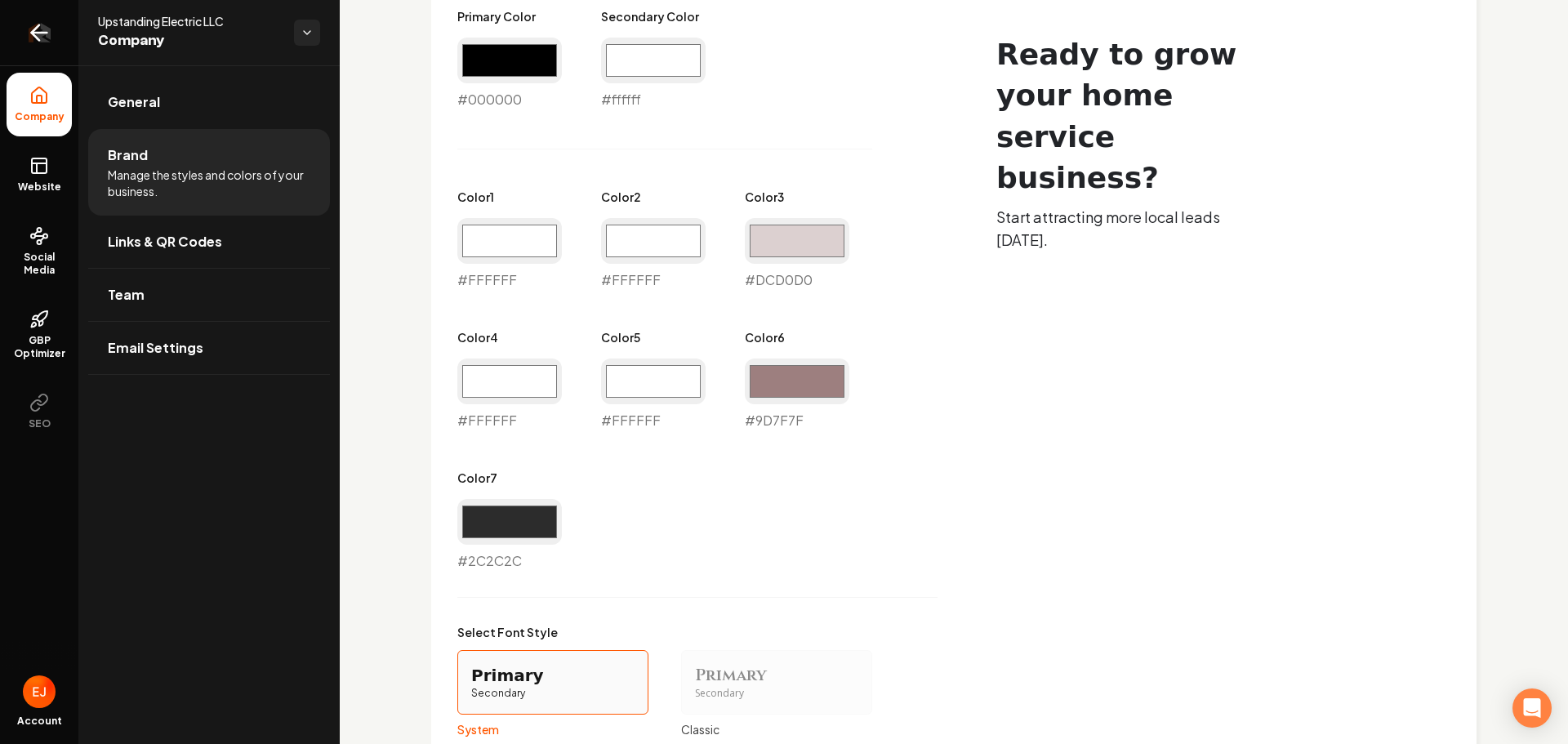
click at [43, 46] on link "Return to dashboard" at bounding box center [39, 32] width 78 height 66
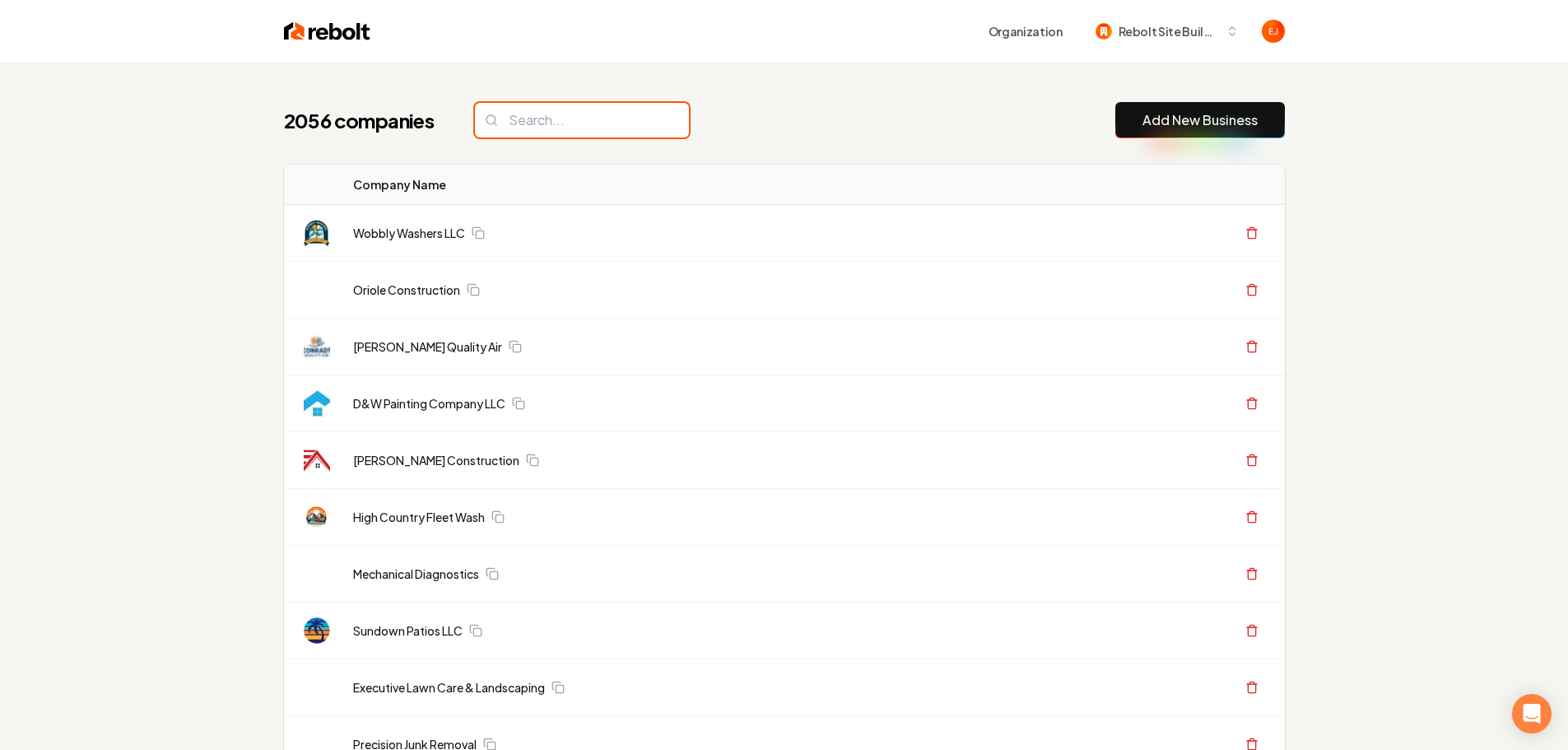
click at [579, 120] on input "search" at bounding box center [582, 120] width 214 height 35
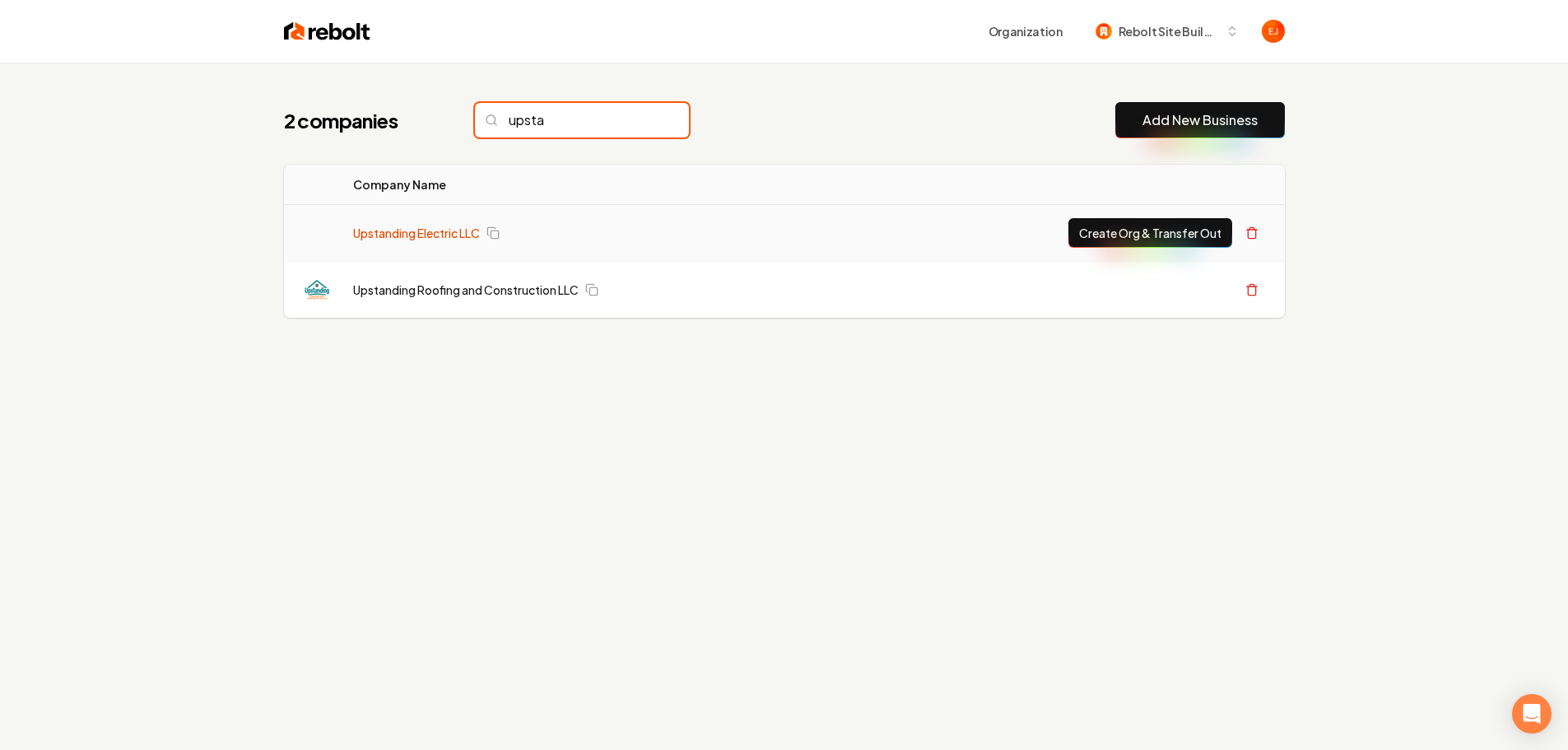
type input "upsta"
click at [414, 232] on link "Upstanding Electric LLC" at bounding box center [416, 232] width 127 height 16
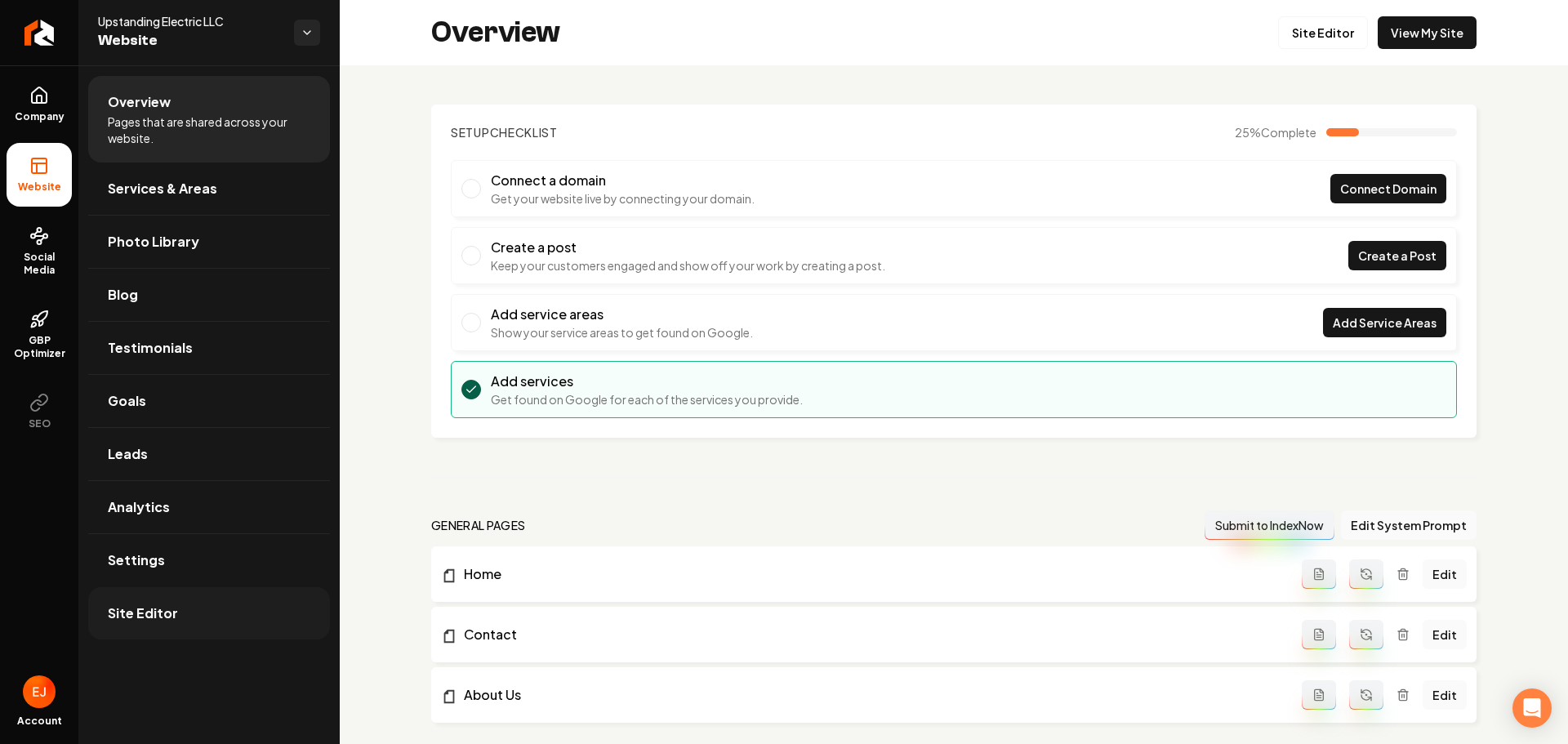
click at [149, 617] on span "Site Editor" at bounding box center [143, 613] width 70 height 20
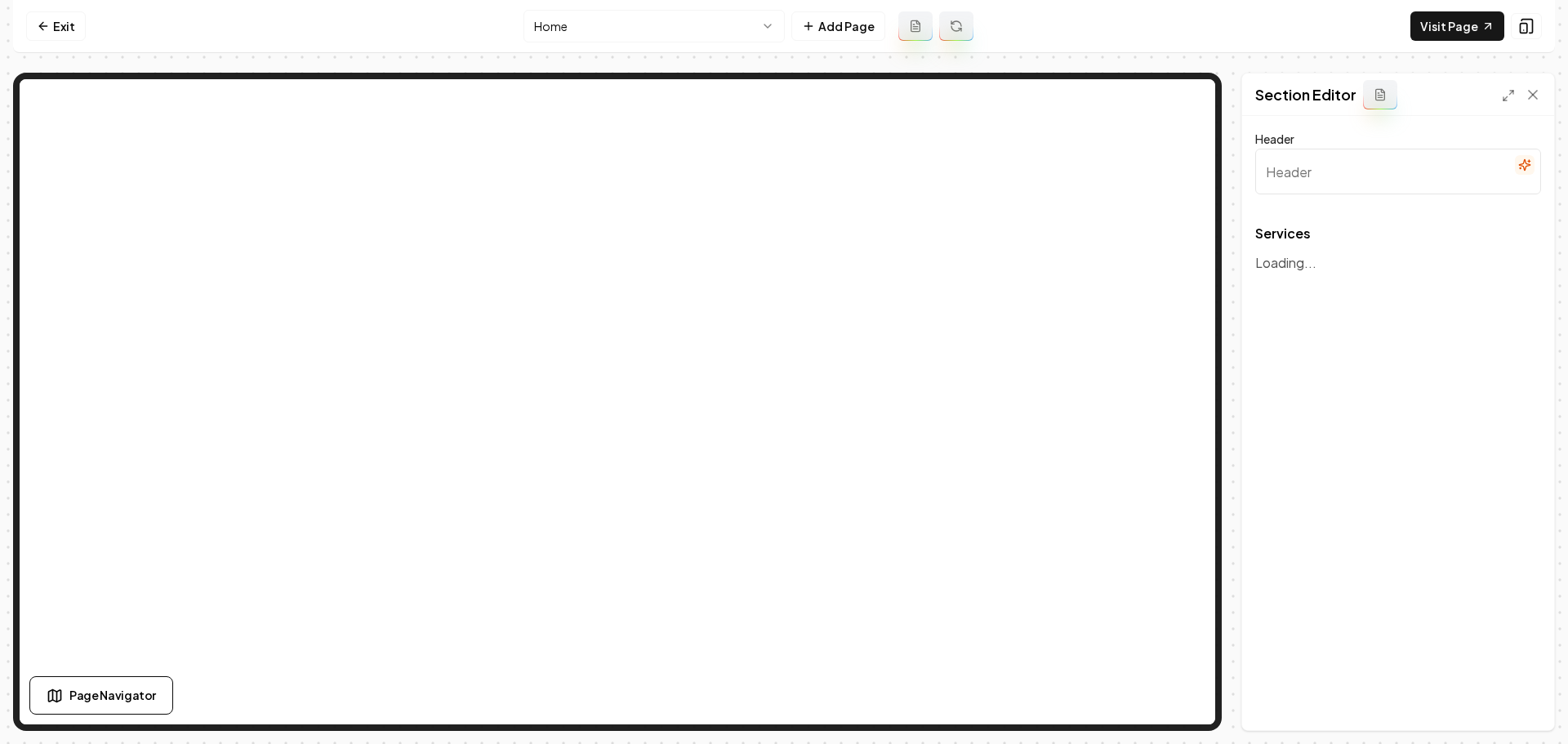
type input "Our Expert Electrical Services"
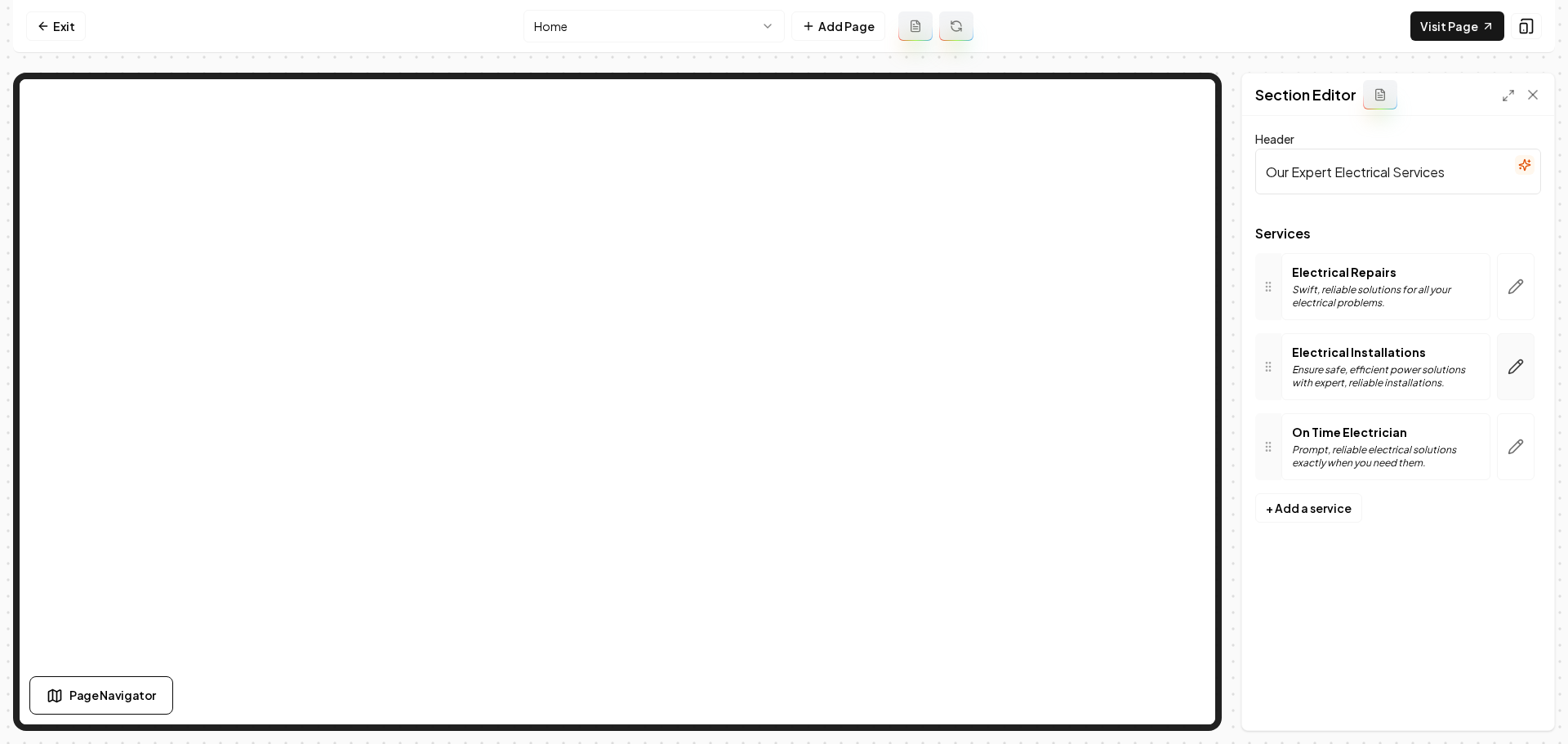
click at [1520, 362] on icon "button" at bounding box center [1516, 366] width 16 height 16
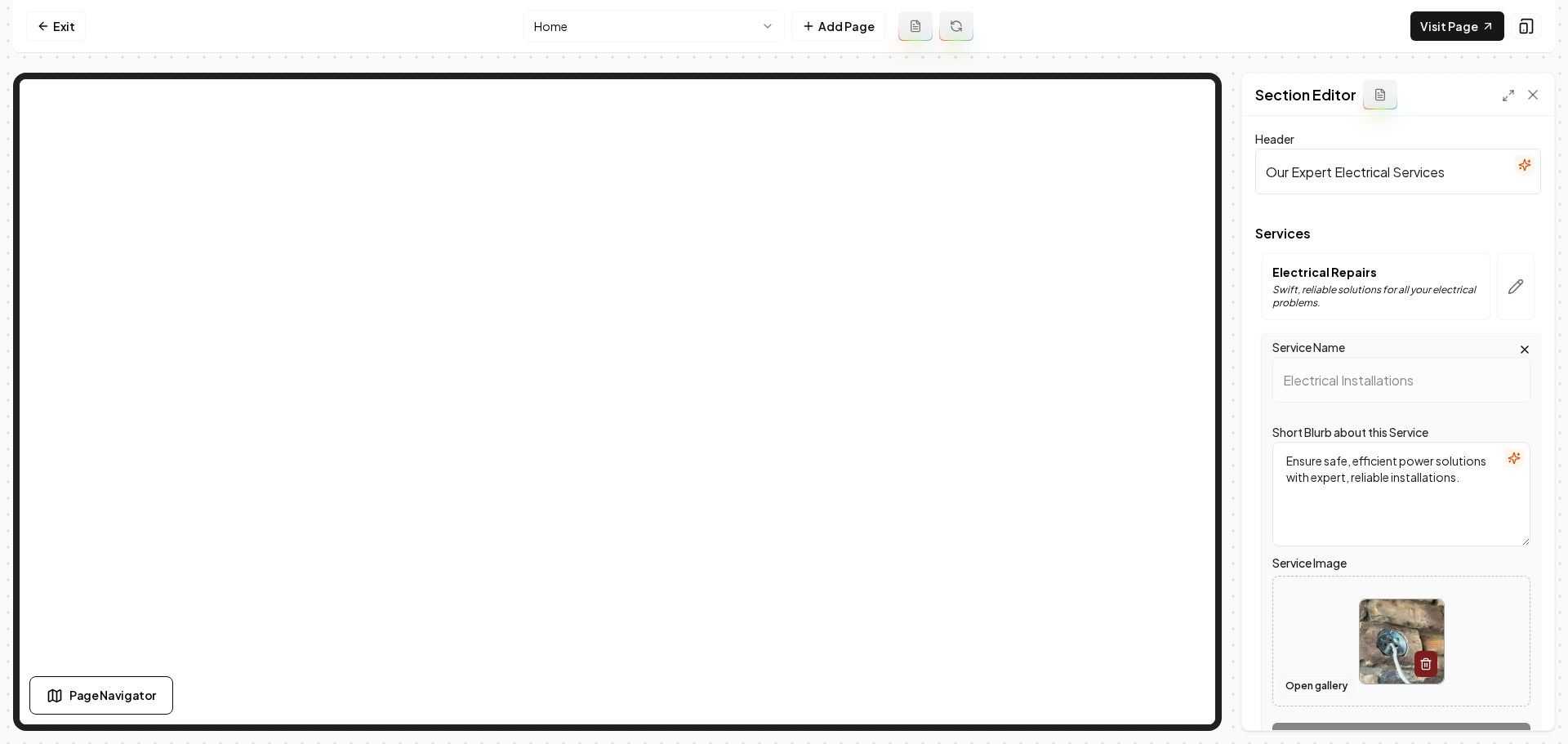
click at [1334, 689] on button "Open gallery" at bounding box center [1316, 685] width 73 height 26
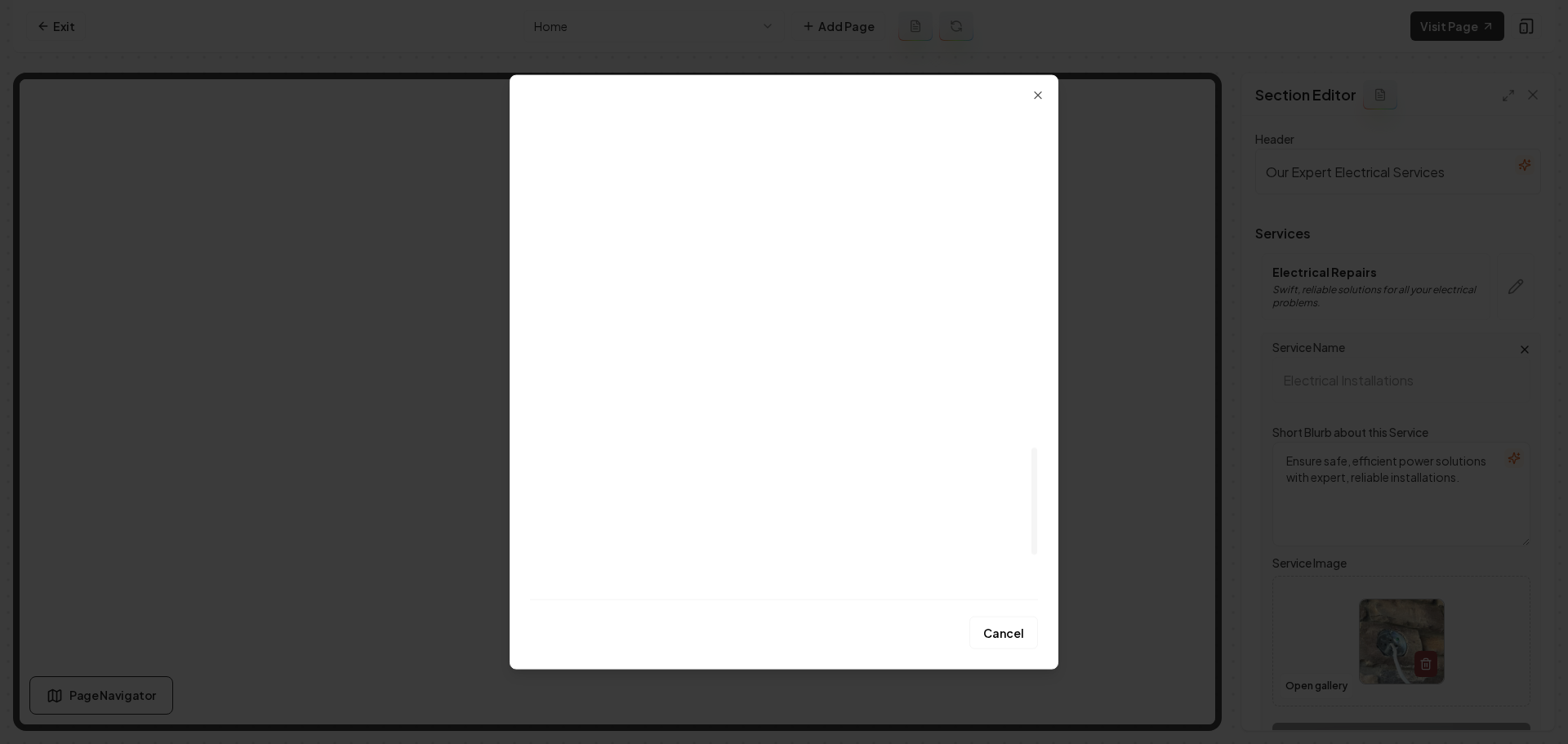
scroll to position [1422, 0]
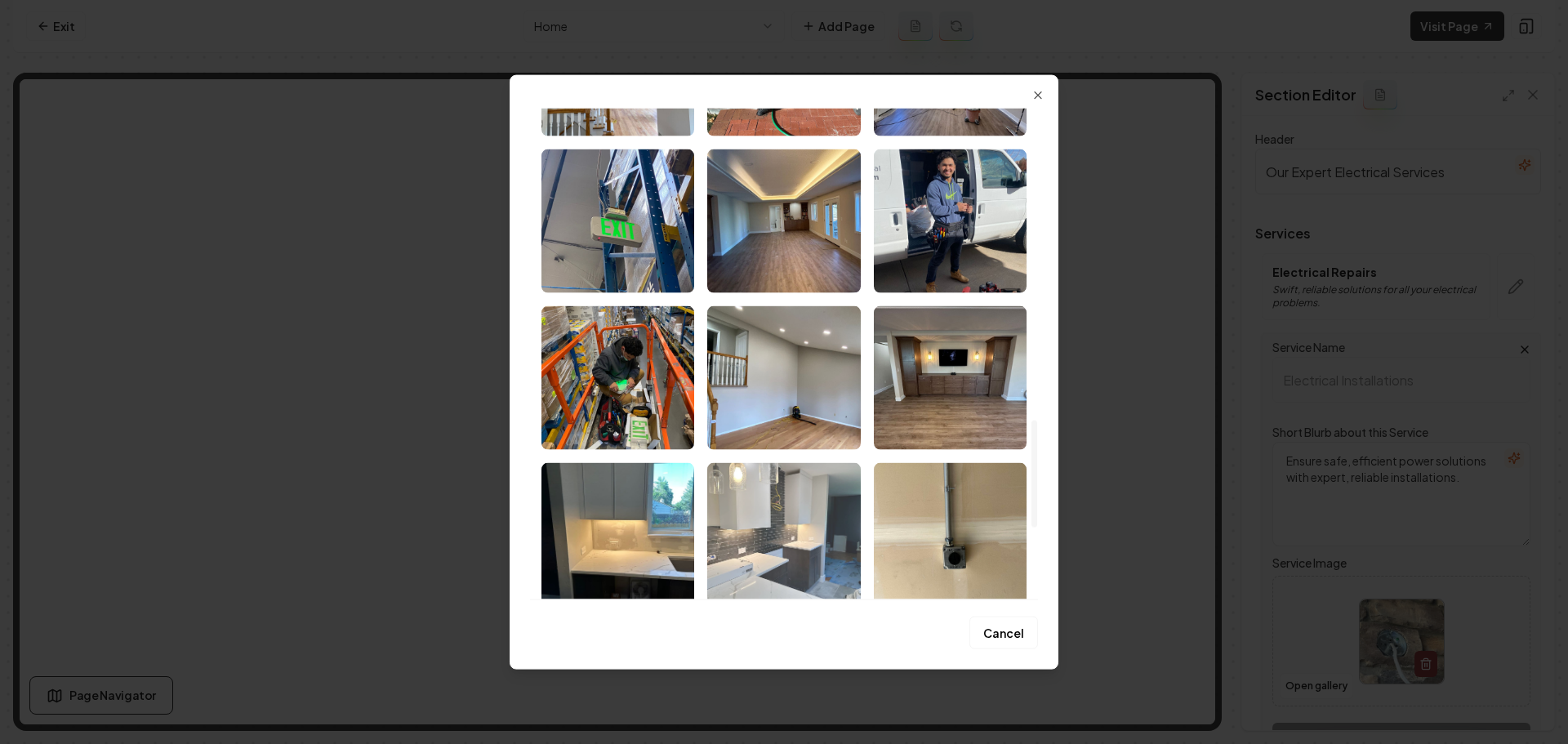
click at [772, 537] on img "Select image image_68a4b16f5c7cd75eb8e389c0.jpeg" at bounding box center [784, 534] width 152 height 144
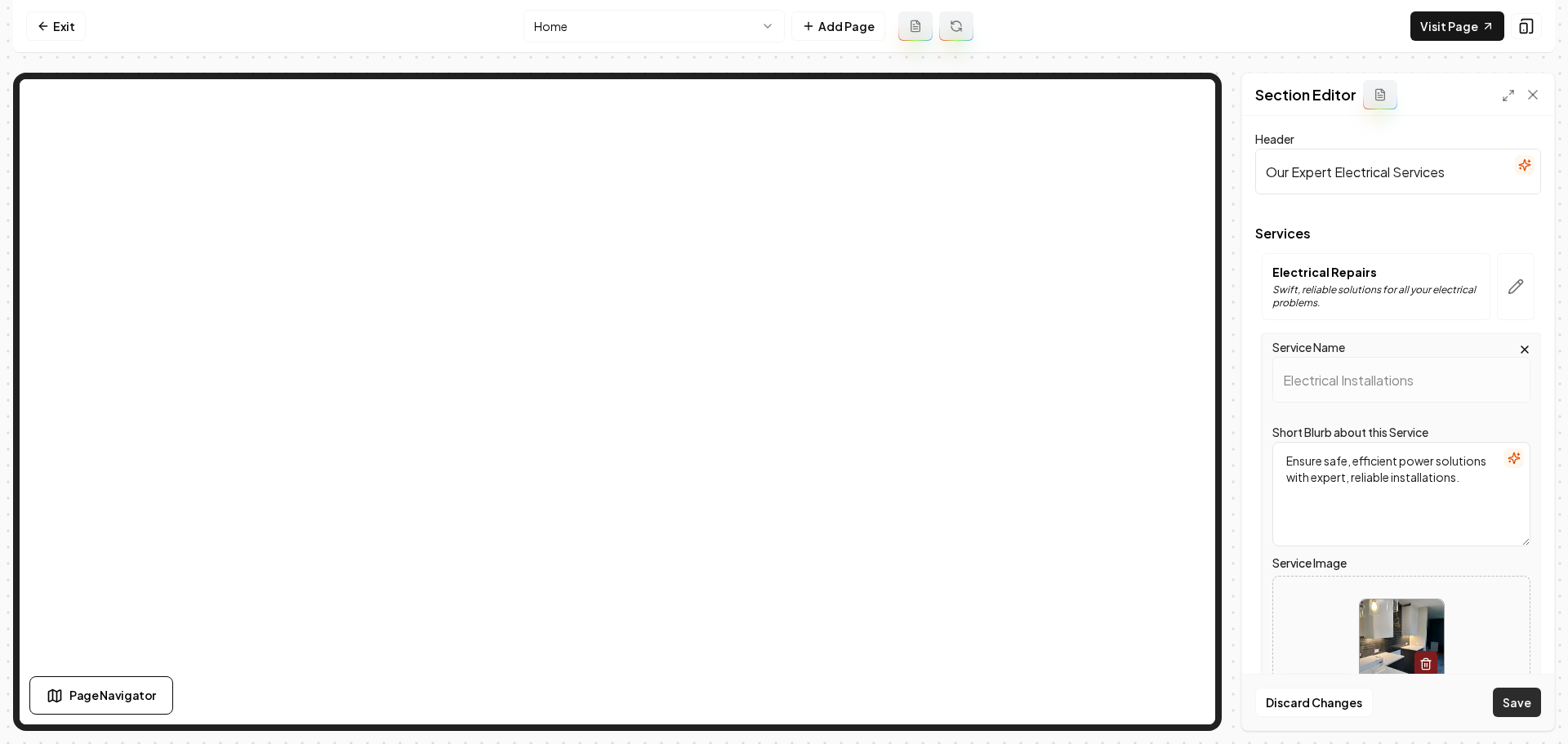
click at [1499, 711] on button "Save" at bounding box center [1517, 701] width 49 height 29
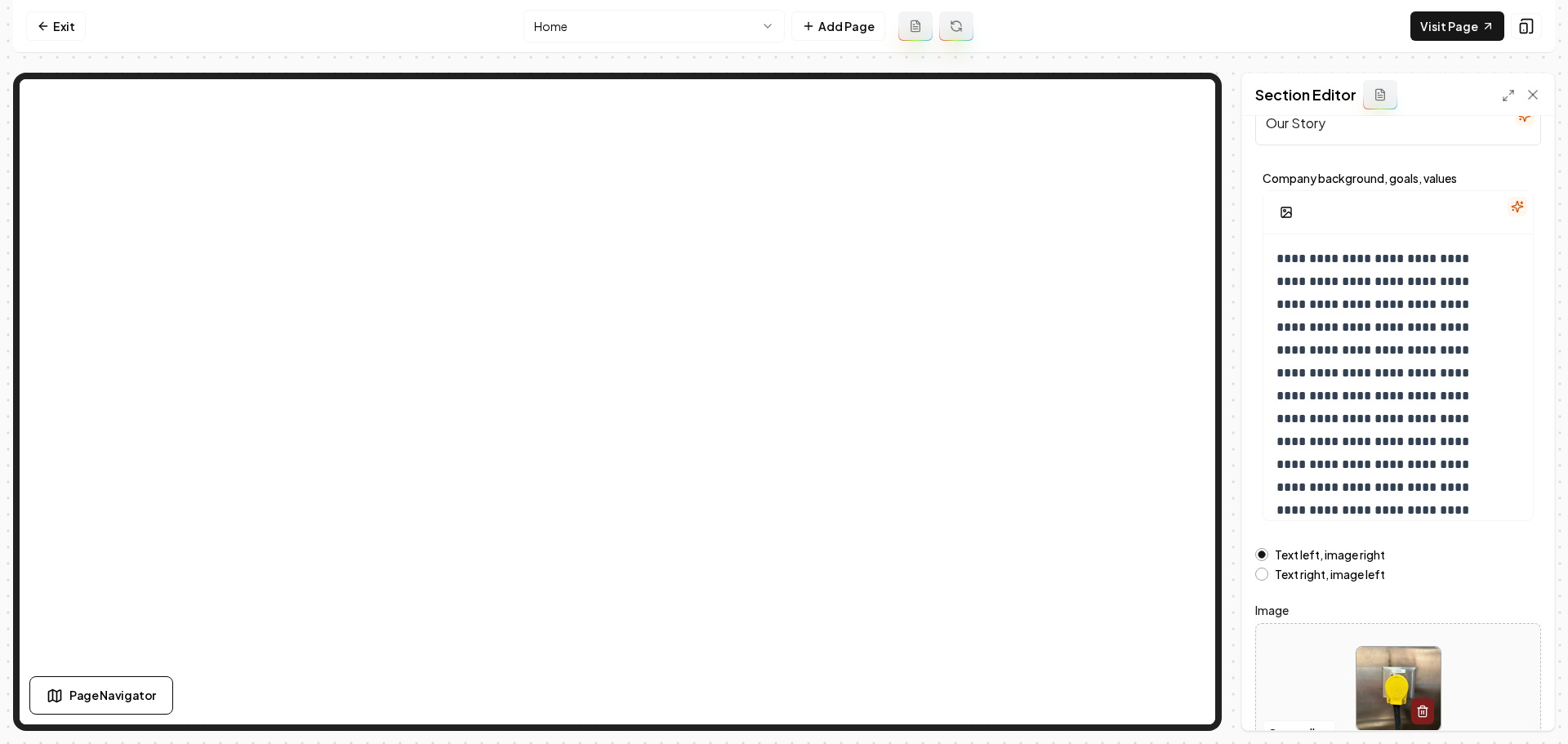
scroll to position [138, 0]
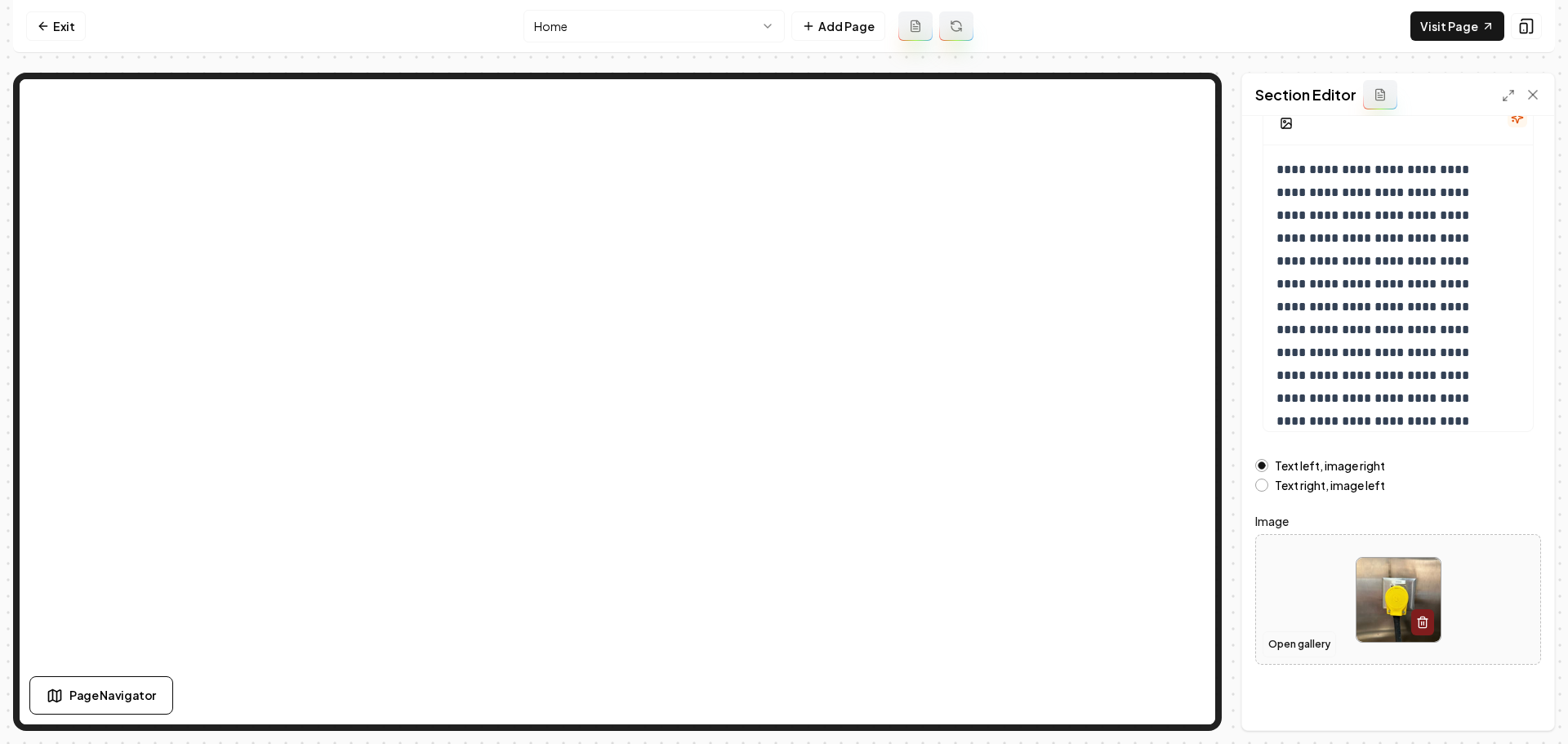
click at [1315, 641] on button "Open gallery" at bounding box center [1299, 643] width 73 height 26
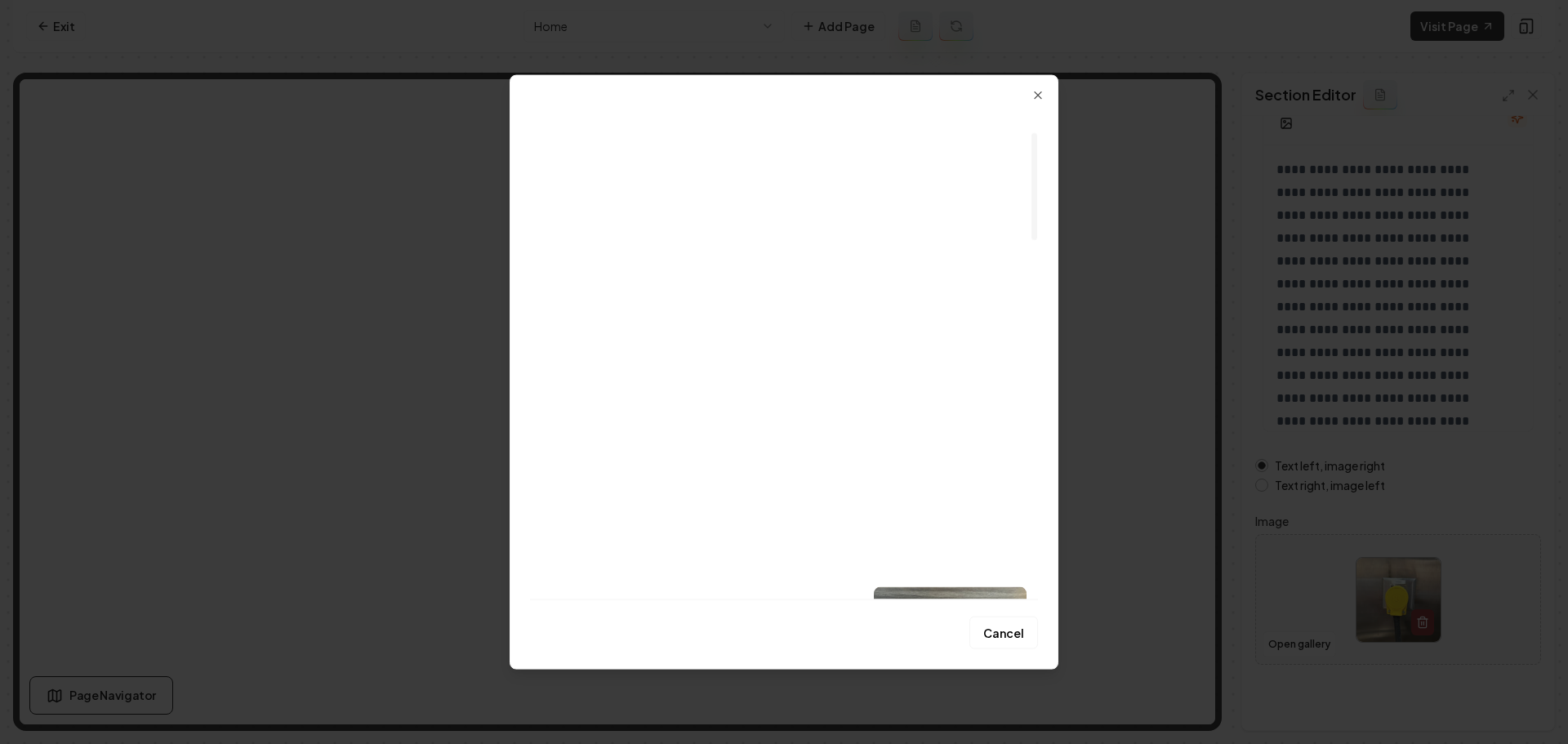
scroll to position [164, 0]
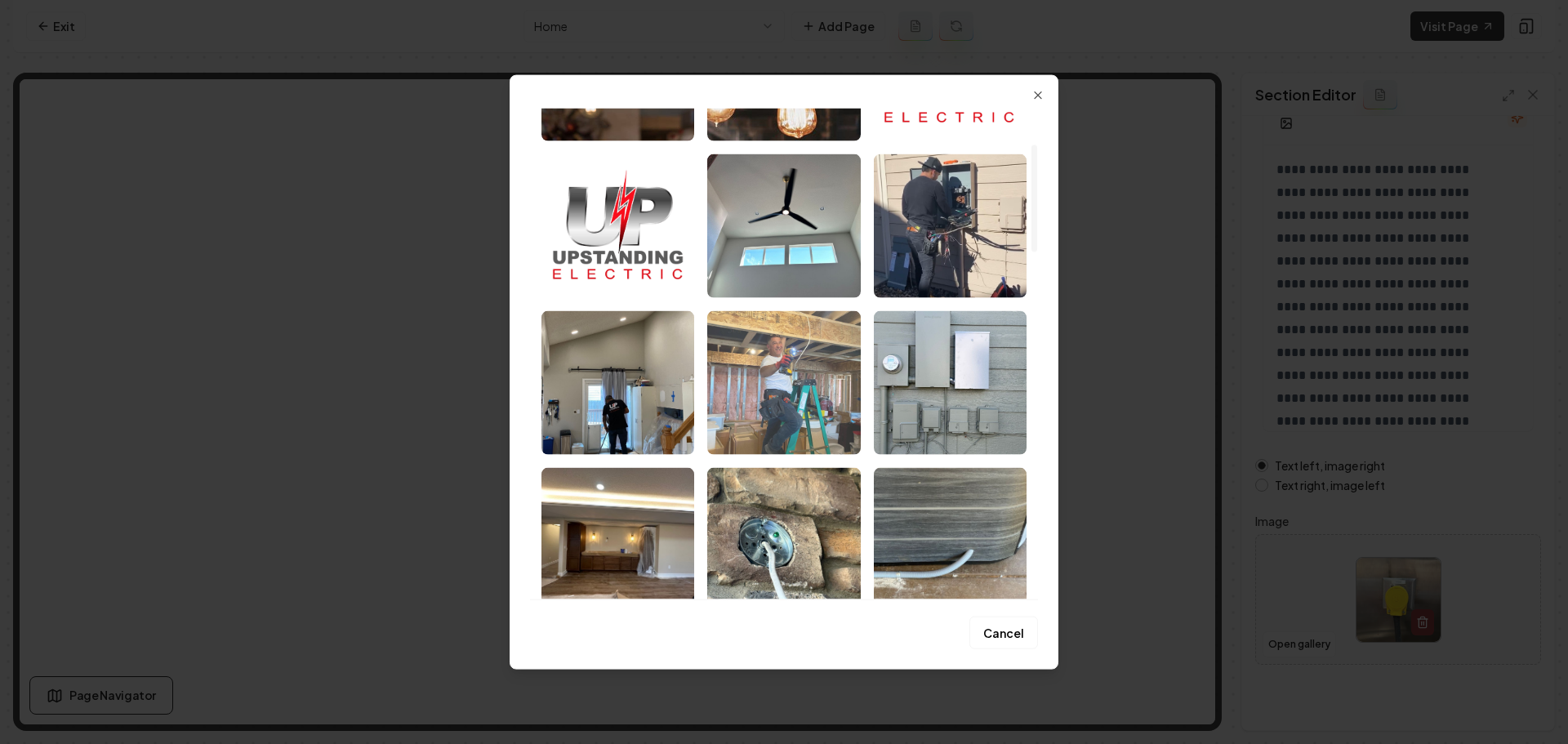
click at [827, 392] on img "Select image image_68a4b1705c7cd75eb8e39712.jpeg" at bounding box center [784, 382] width 152 height 144
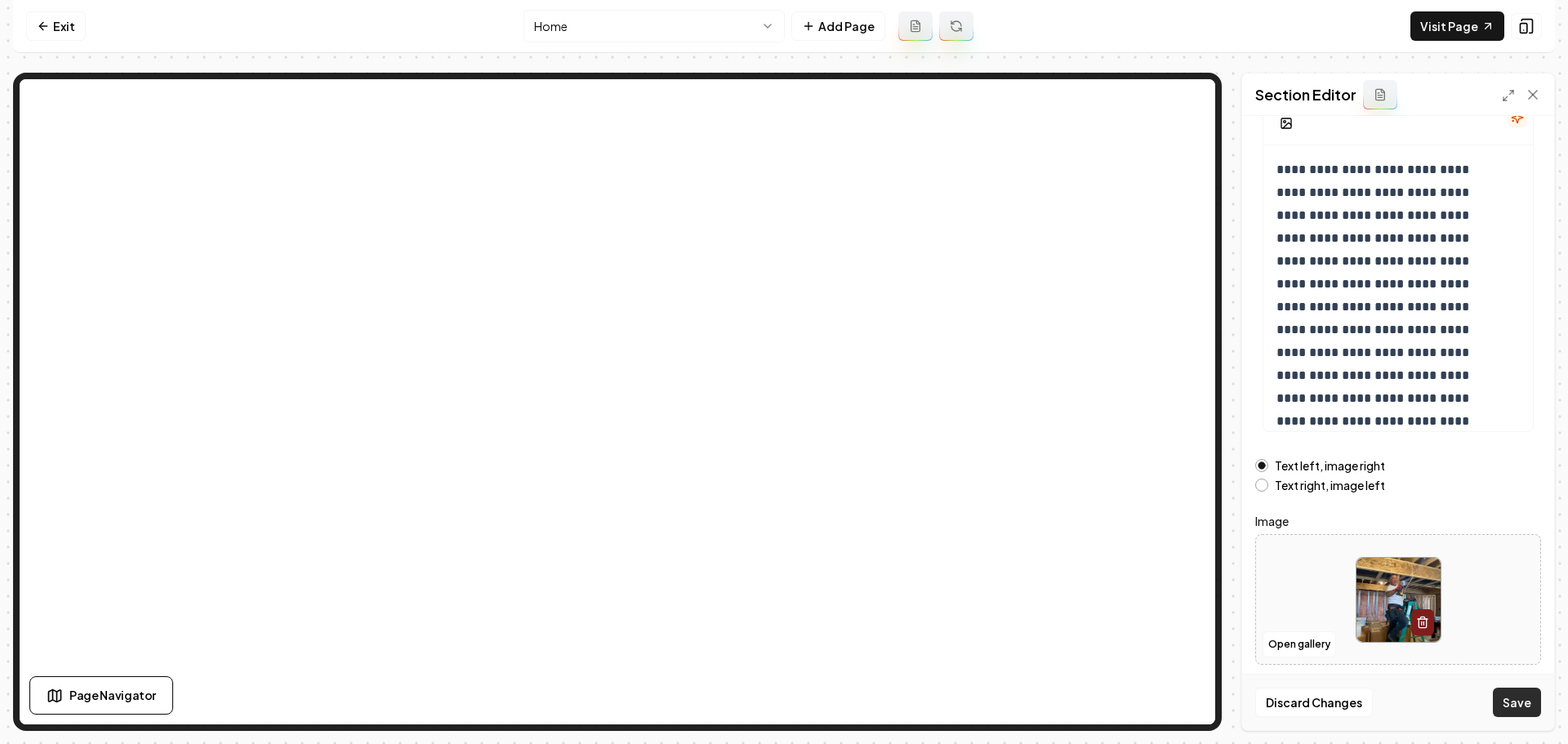
click at [1524, 715] on button "Save" at bounding box center [1517, 701] width 49 height 29
click at [1458, 30] on link "Visit Page" at bounding box center [1458, 26] width 94 height 29
click at [38, 31] on icon at bounding box center [44, 27] width 13 height 13
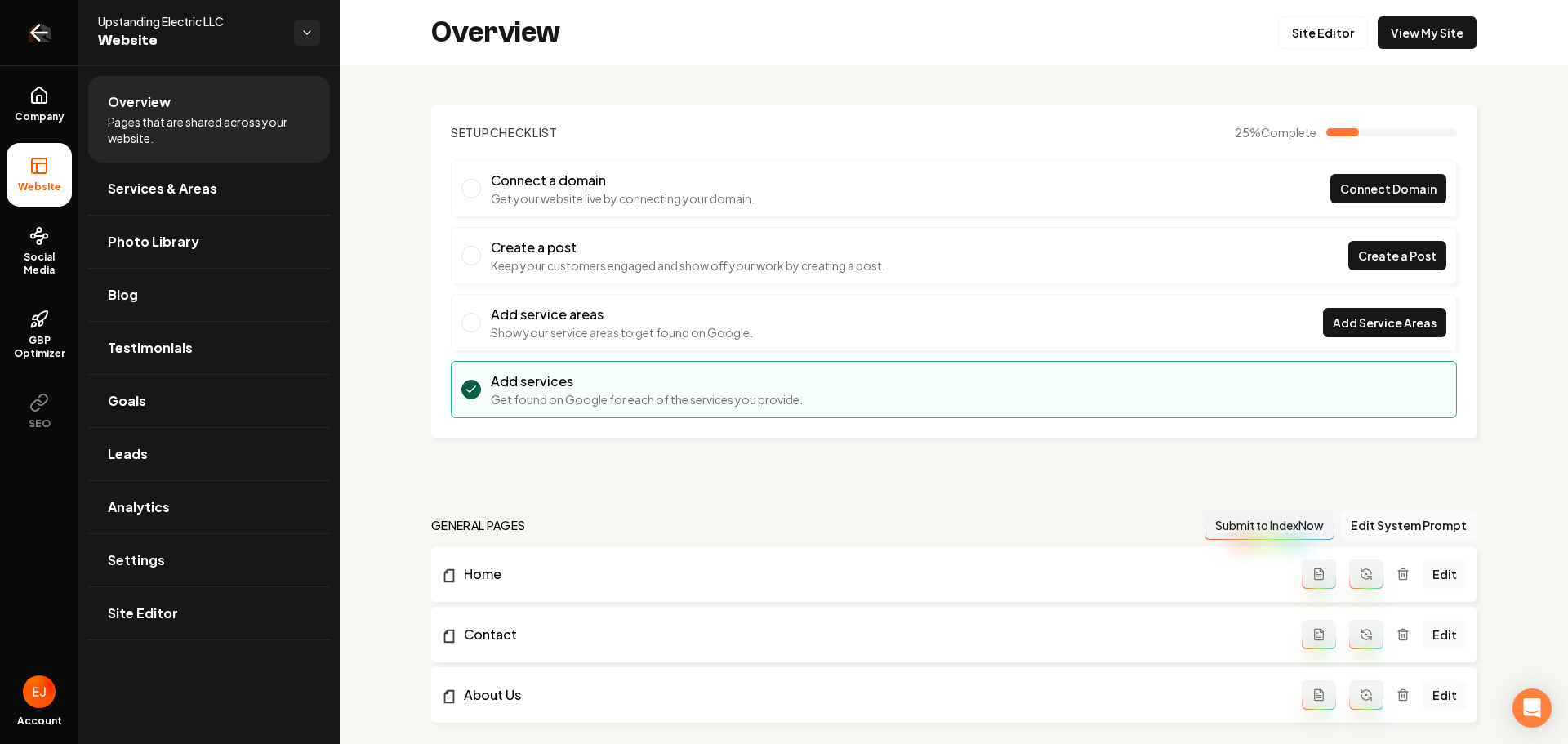
click at [50, 29] on icon "Return to dashboard" at bounding box center [38, 32] width 26 height 26
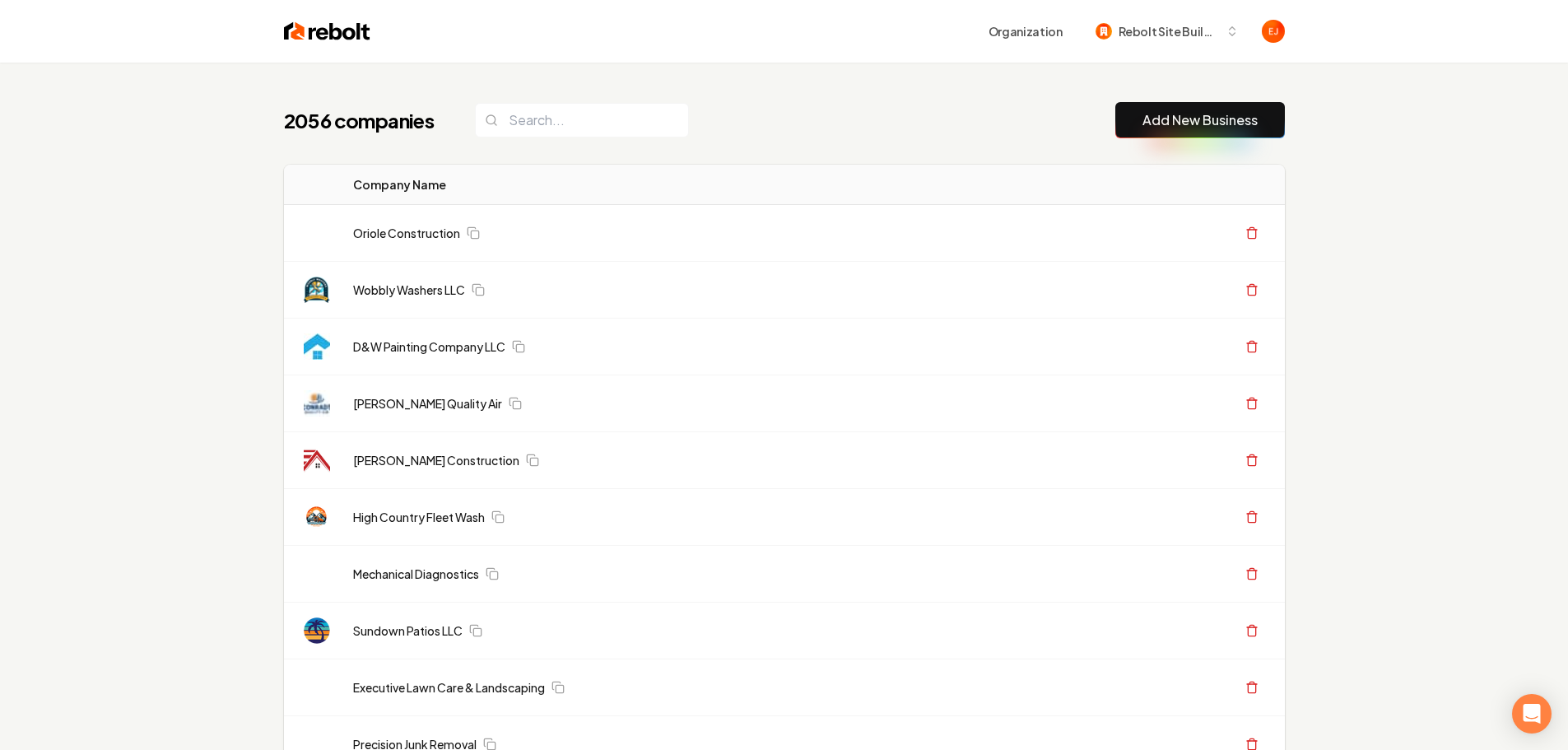
click at [1192, 113] on link "Add New Business" at bounding box center [1200, 120] width 115 height 20
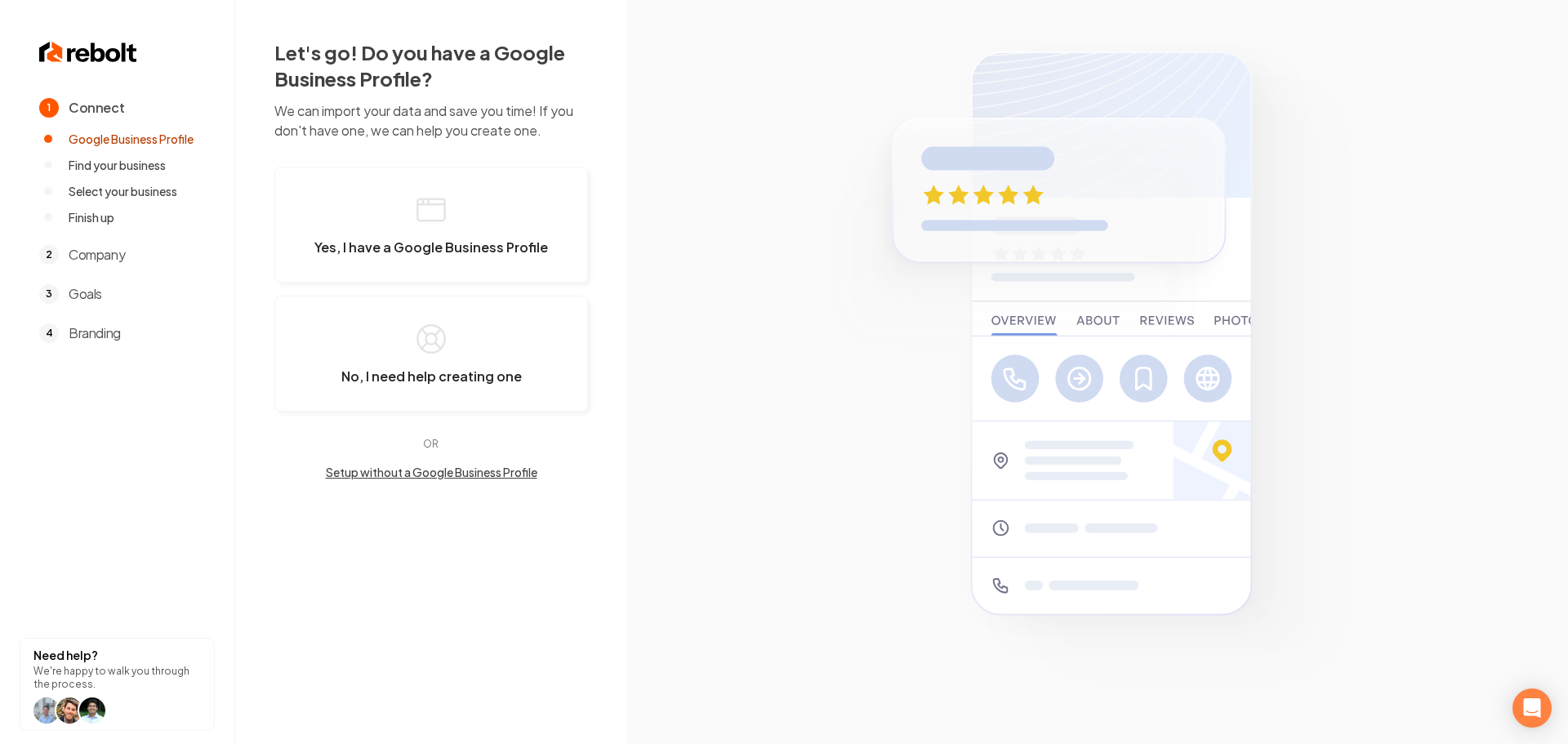
click at [1166, 127] on section at bounding box center [1098, 372] width 941 height 744
click at [431, 476] on button "Setup without a Google Business Profile" at bounding box center [430, 471] width 313 height 16
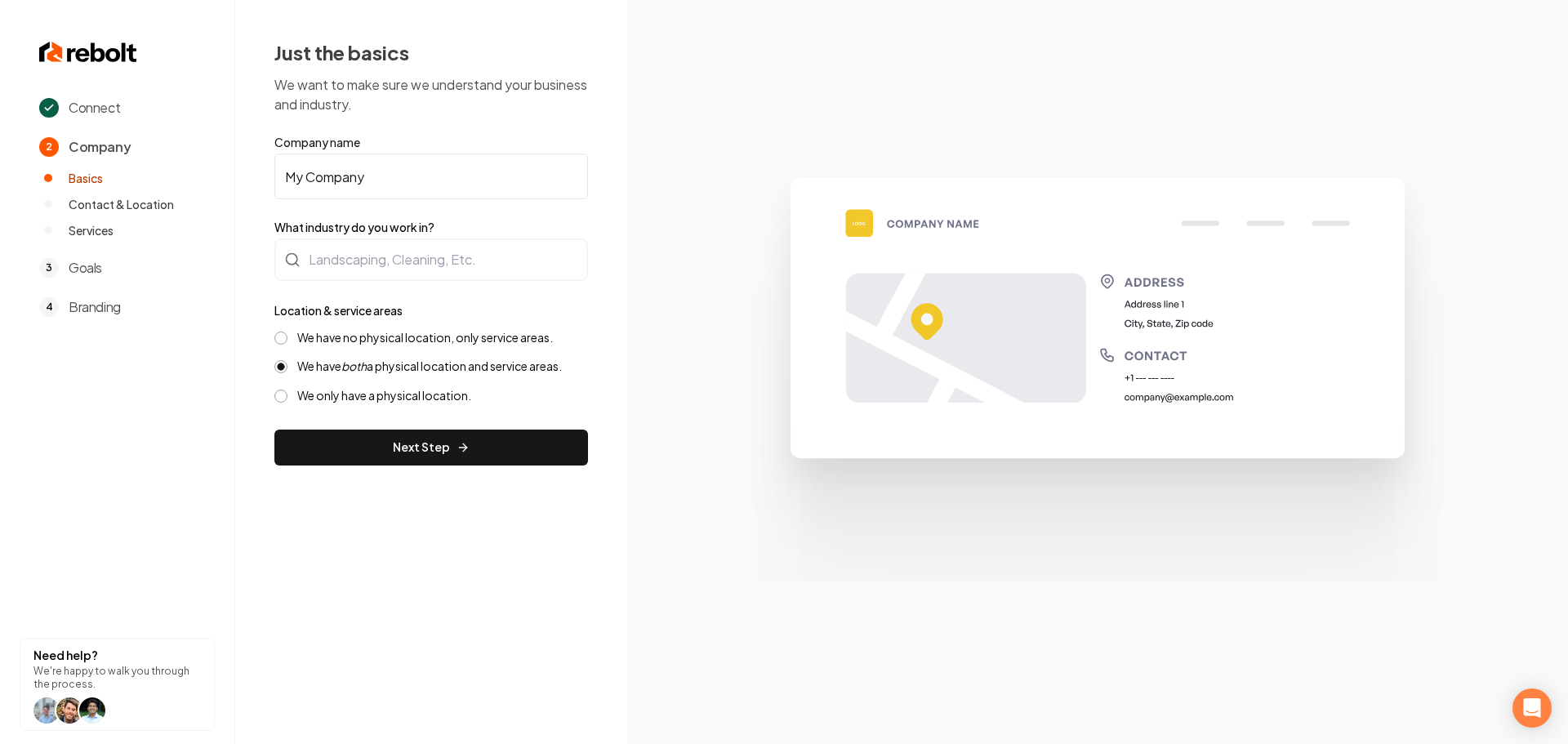
drag, startPoint x: 444, startPoint y: 187, endPoint x: 268, endPoint y: 174, distance: 176.5
click at [268, 174] on div "Just the basics We want to make sure we understand your business and industry. …" at bounding box center [431, 252] width 392 height 504
paste input "[PERSON_NAME] Excavation"
type input "[PERSON_NAME] Excavation"
click at [413, 264] on div at bounding box center [430, 260] width 313 height 43
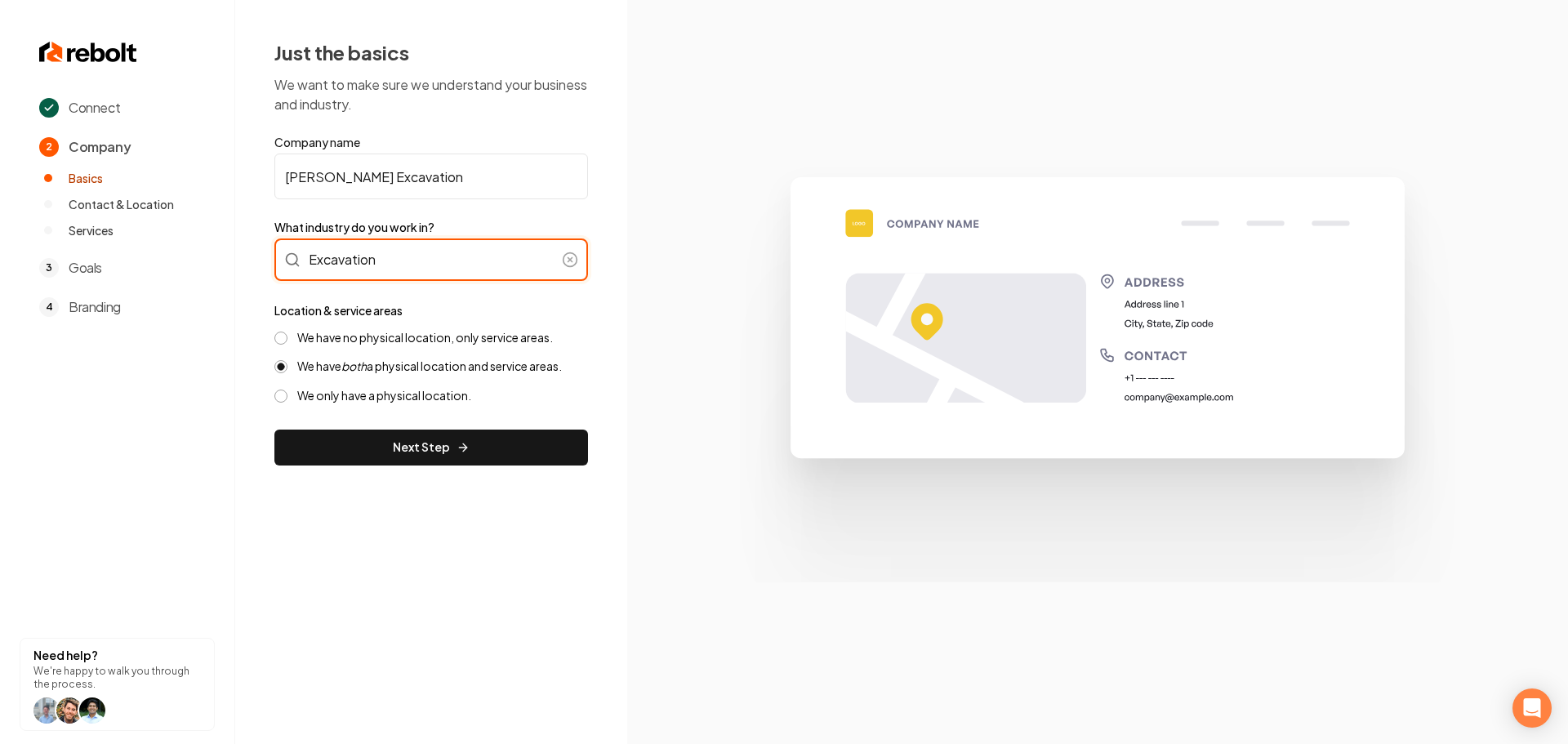
type input "Excavation"
click at [348, 331] on label "We have no physical location, only service areas." at bounding box center [425, 338] width 256 height 15
click at [288, 331] on button "We have no physical location, only service areas." at bounding box center [281, 338] width 13 height 13
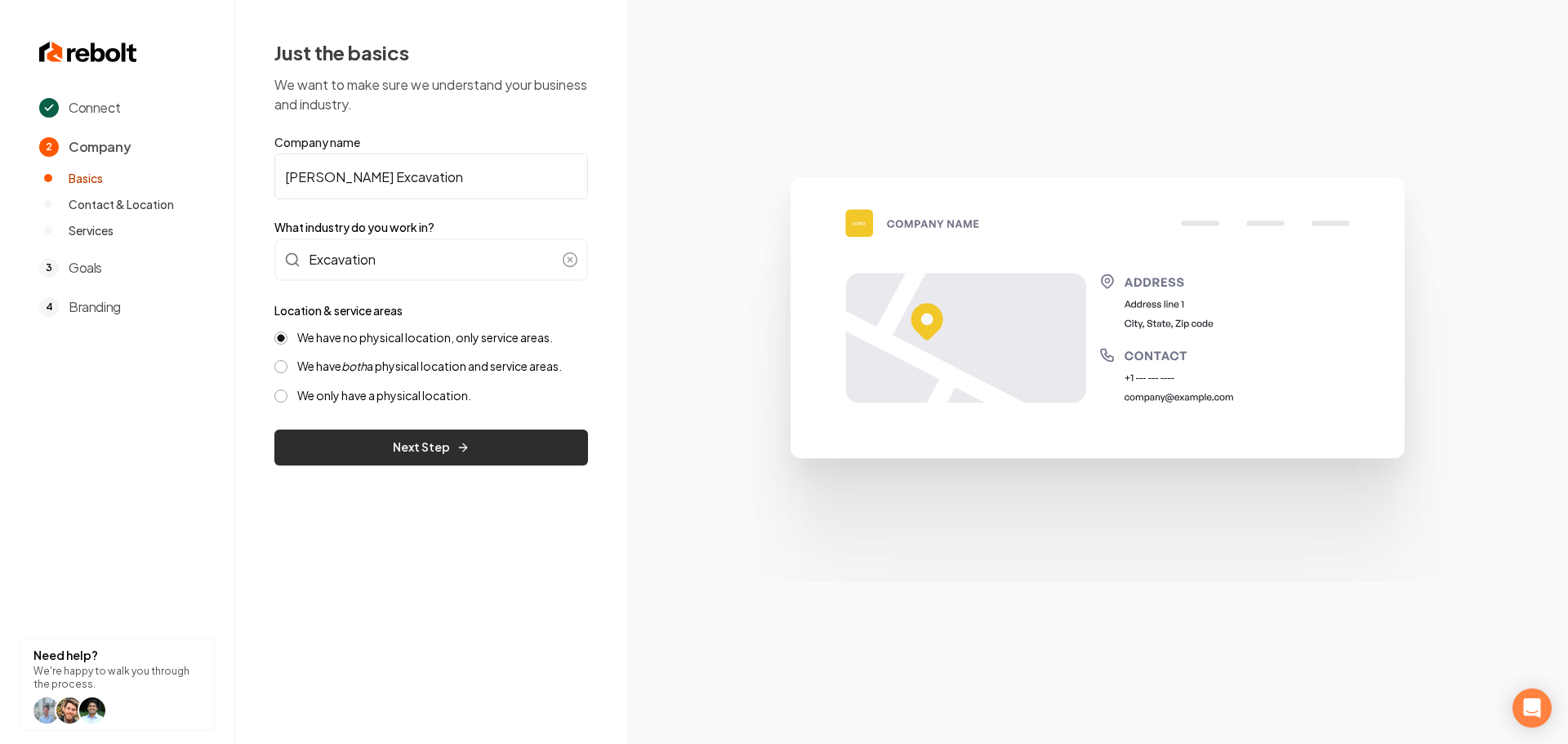
click at [362, 443] on button "Next Step" at bounding box center [430, 447] width 313 height 36
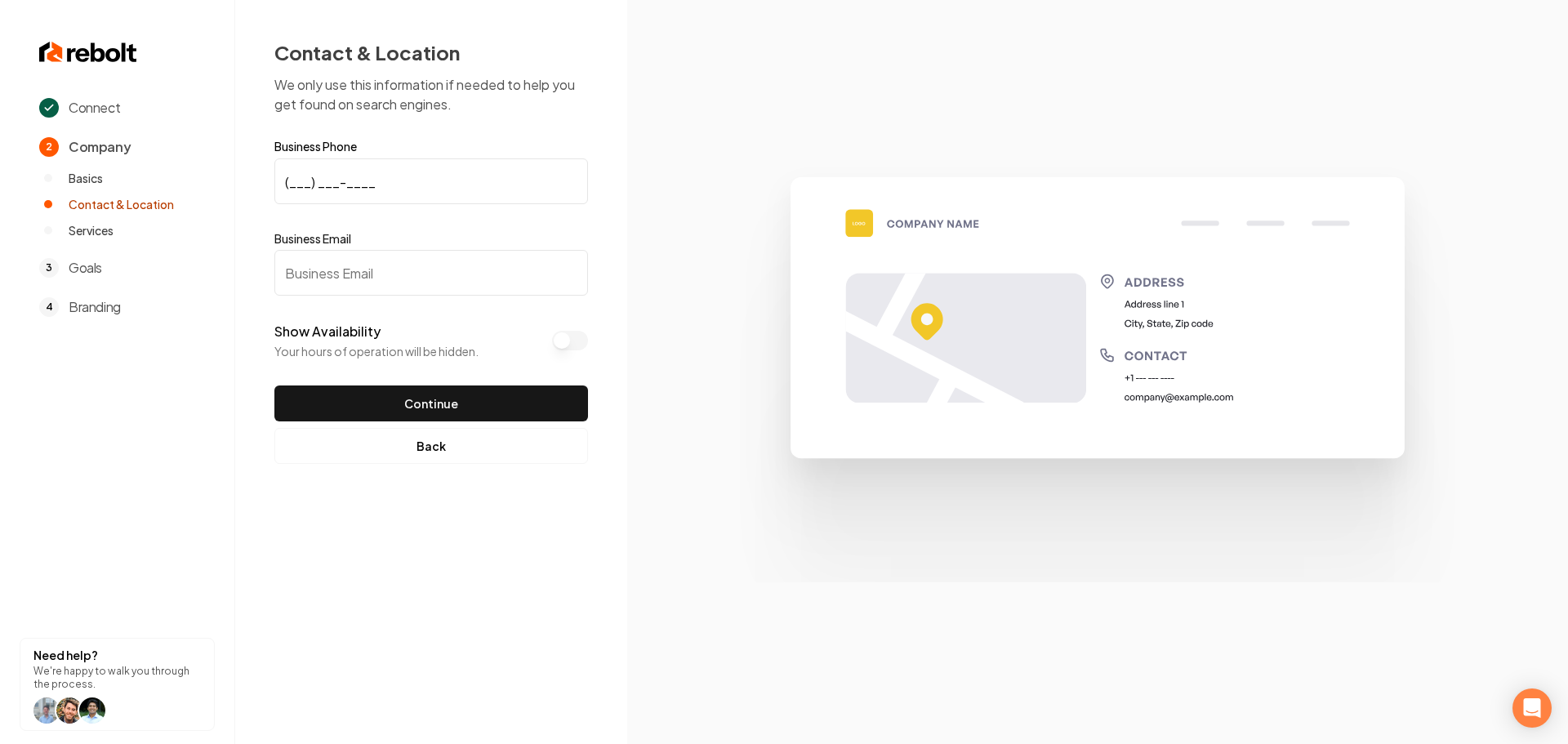
click at [448, 279] on input "Business Email" at bounding box center [430, 273] width 313 height 46
paste input "trentonhessongexcavation@gmail.com"
type input "trentonhessongexcavation@gmail.com"
click at [365, 178] on input "(___) ___-____" at bounding box center [430, 181] width 313 height 46
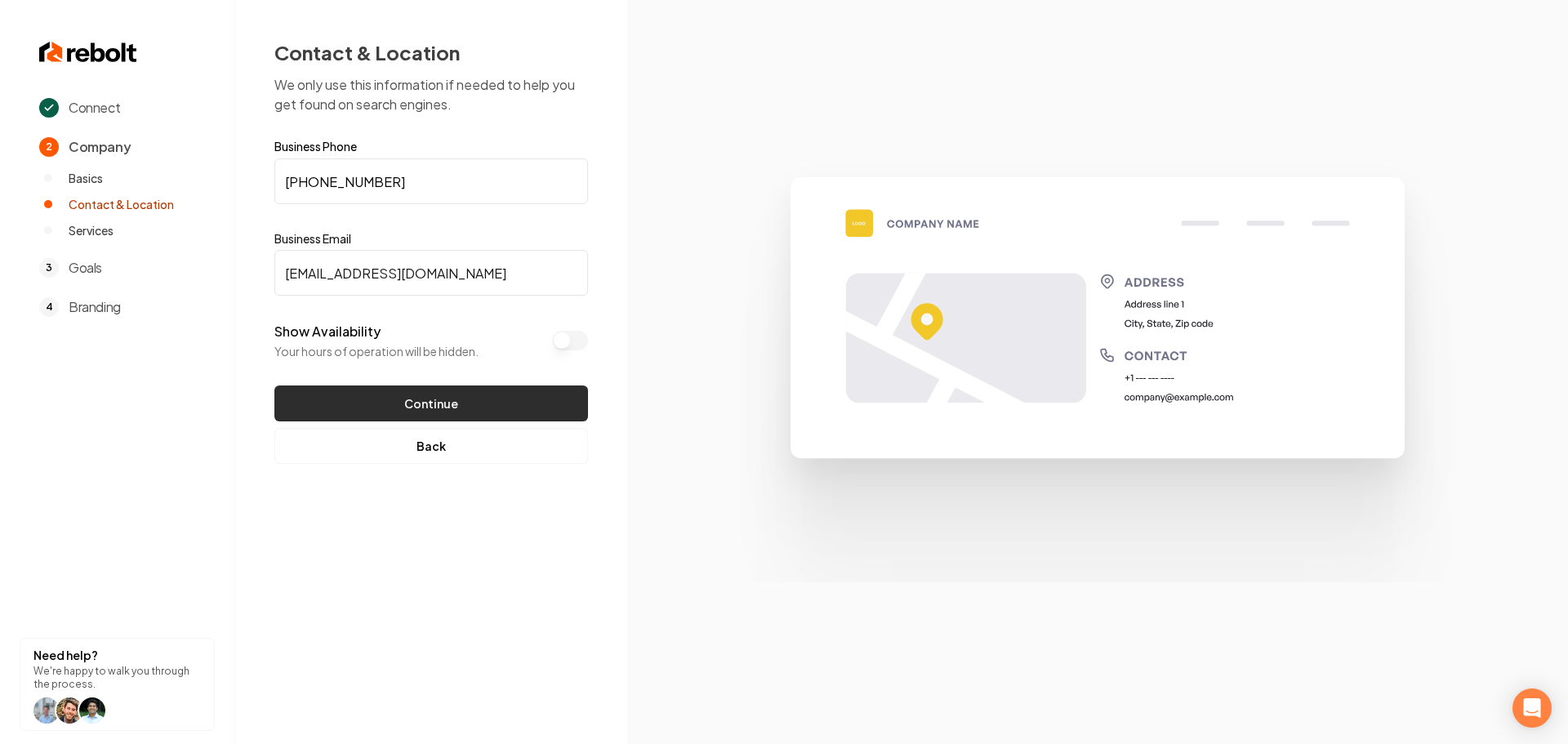
type input "(620) 249-4290"
click at [393, 394] on button "Continue" at bounding box center [430, 403] width 313 height 36
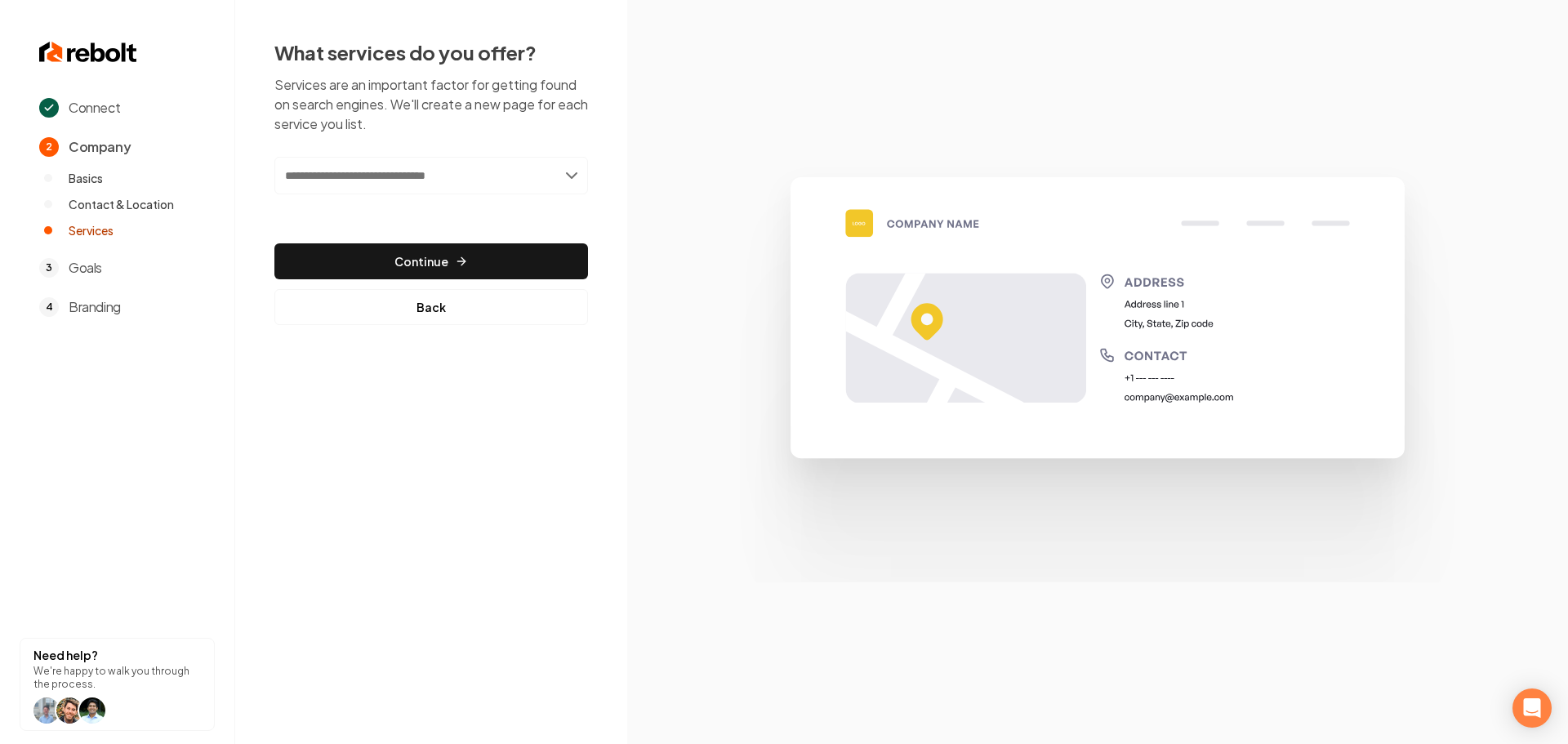
click at [427, 176] on input "text" at bounding box center [430, 175] width 313 height 37
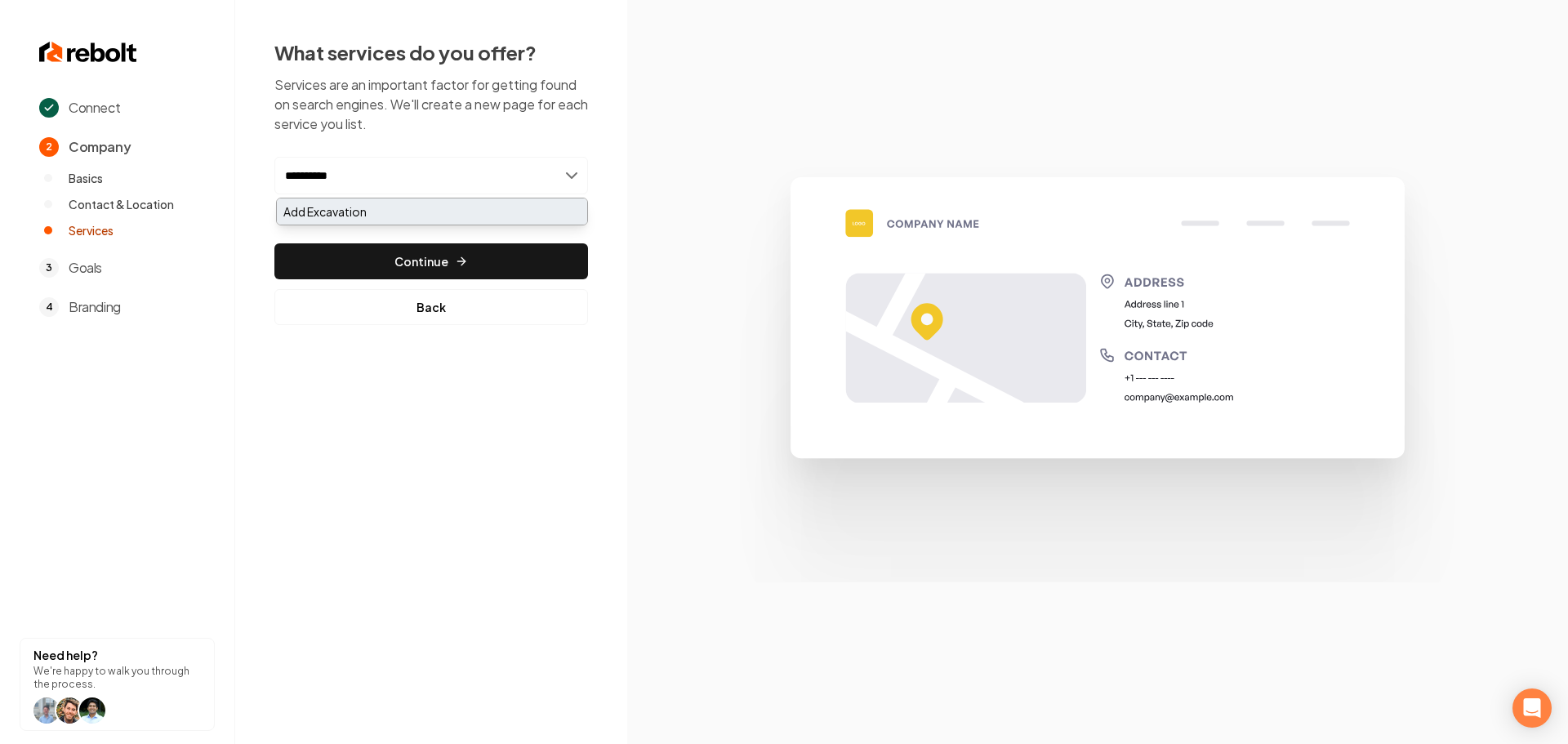
type input "**********"
click at [405, 213] on div "Add Excavation" at bounding box center [432, 210] width 310 height 26
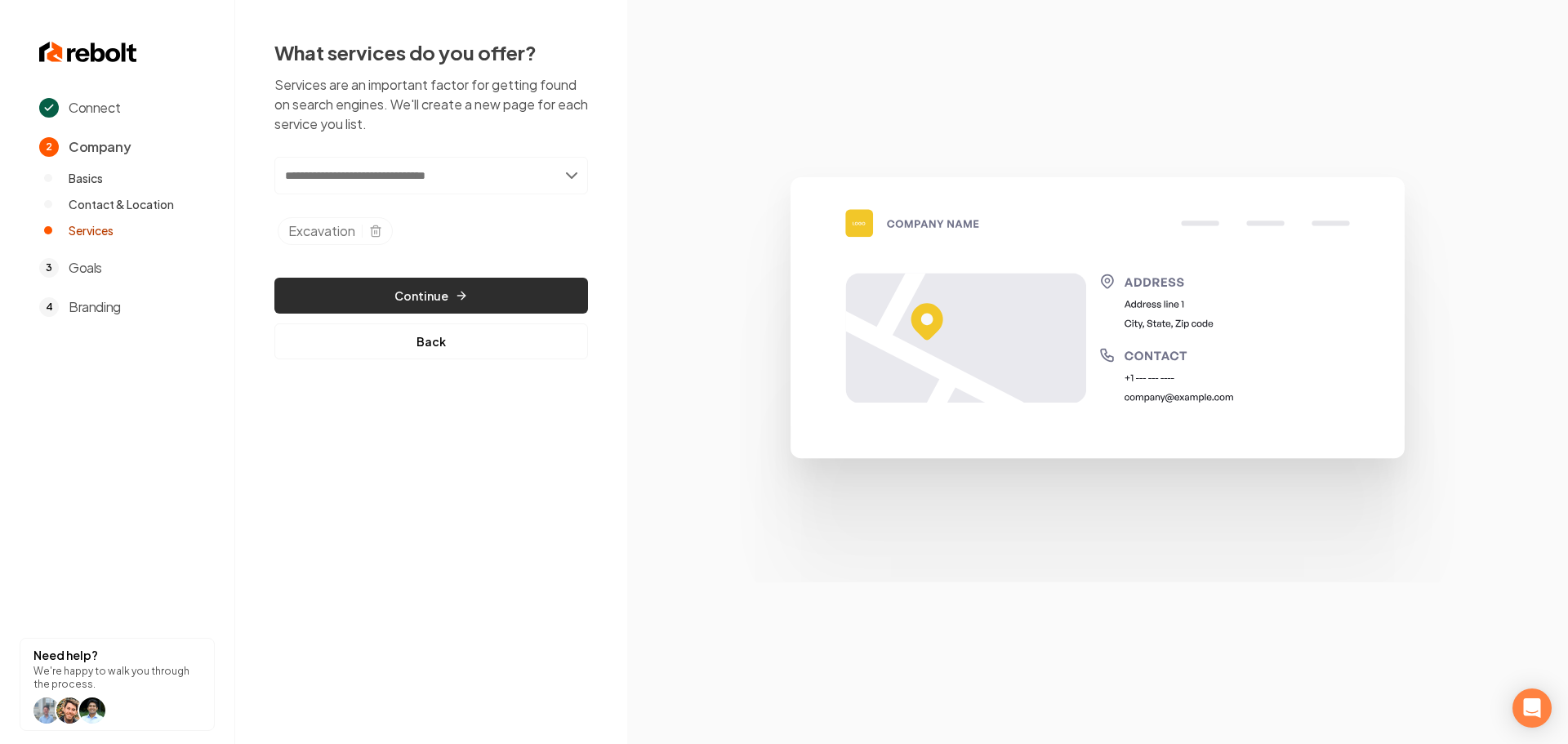
click at [407, 302] on button "Continue" at bounding box center [430, 296] width 313 height 36
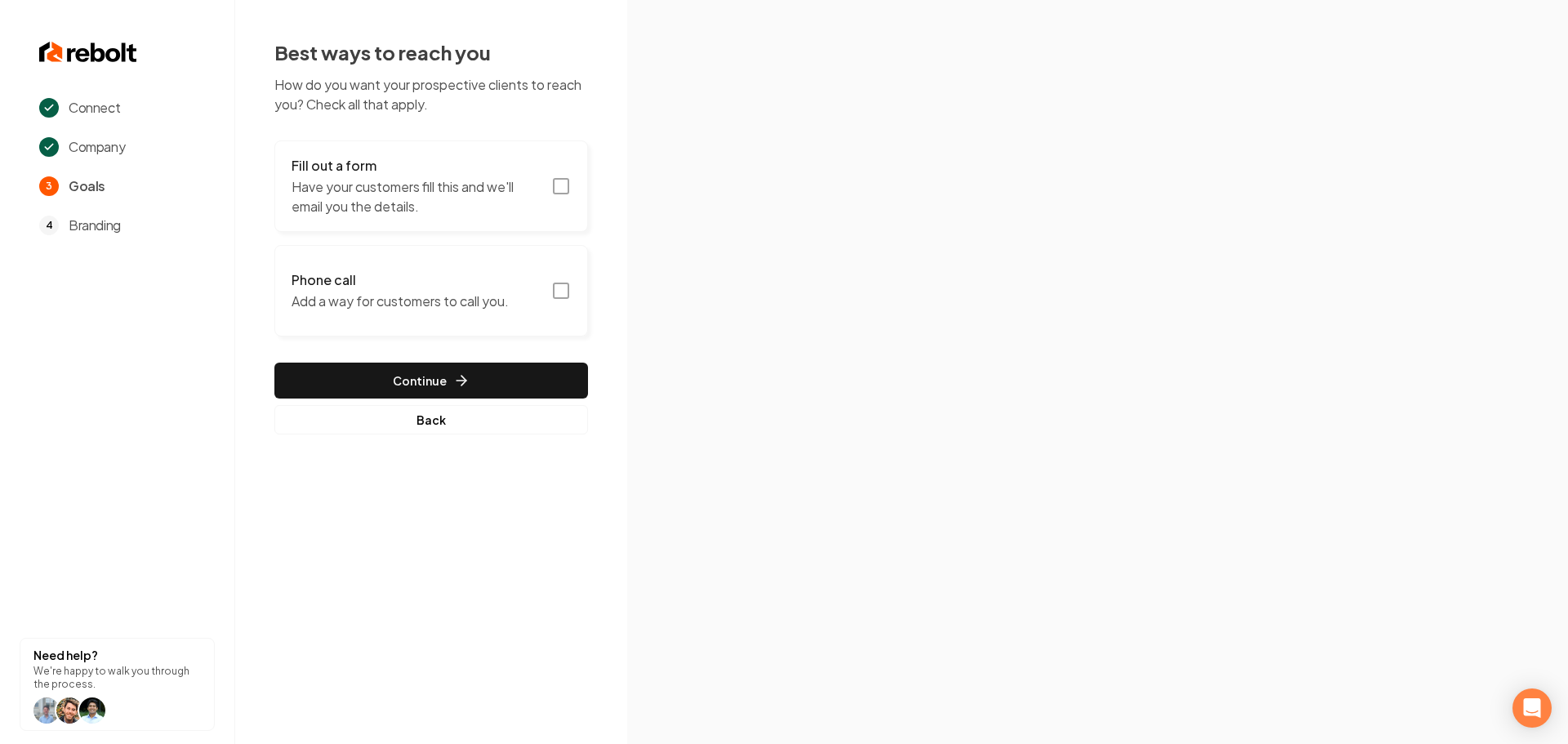
click at [565, 186] on icon "button" at bounding box center [561, 186] width 20 height 20
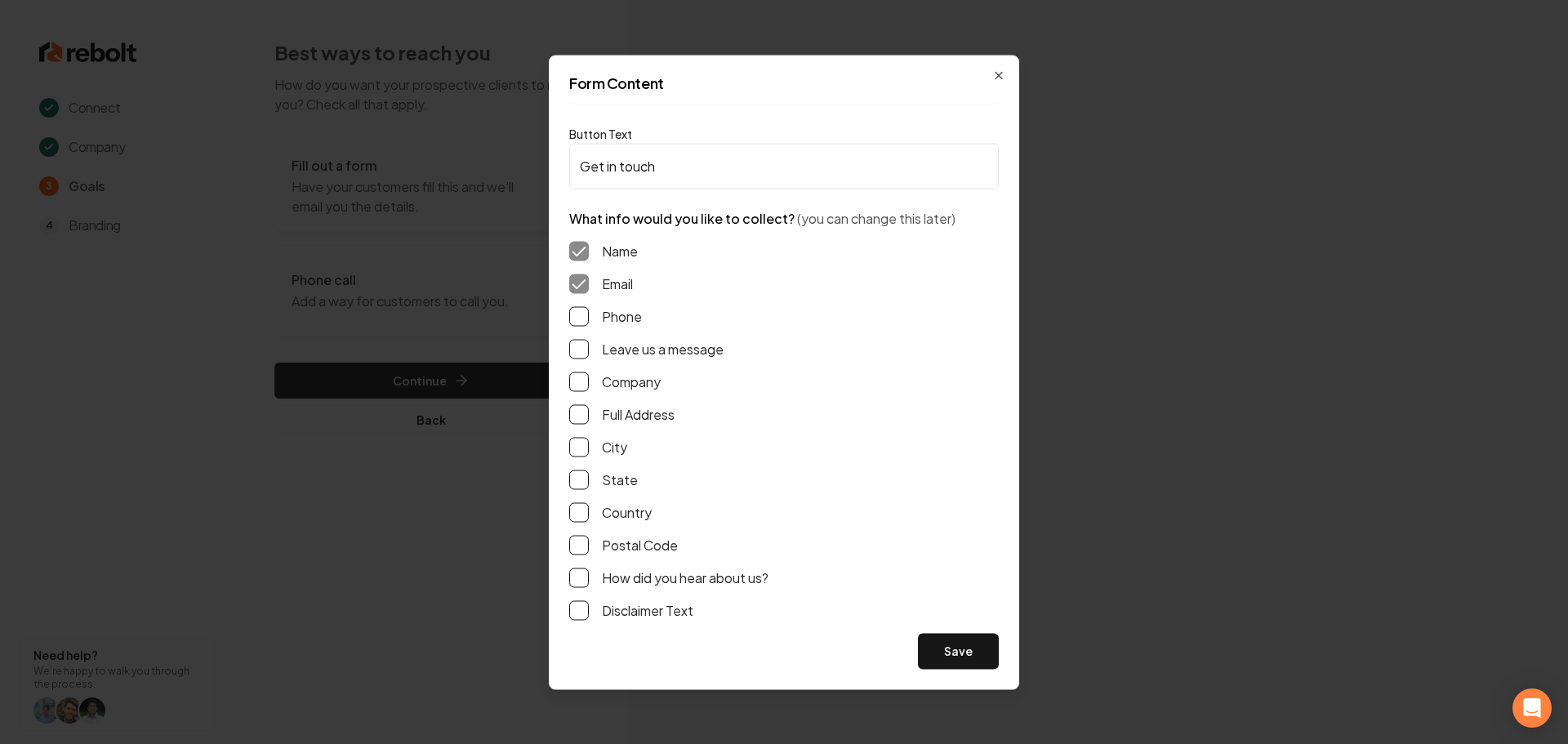
click at [578, 318] on button "Phone" at bounding box center [579, 316] width 20 height 20
click at [576, 350] on button "Leave us a message" at bounding box center [579, 348] width 20 height 20
click at [572, 421] on button "Full Address" at bounding box center [579, 414] width 20 height 20
click at [952, 661] on button "Save" at bounding box center [958, 651] width 81 height 36
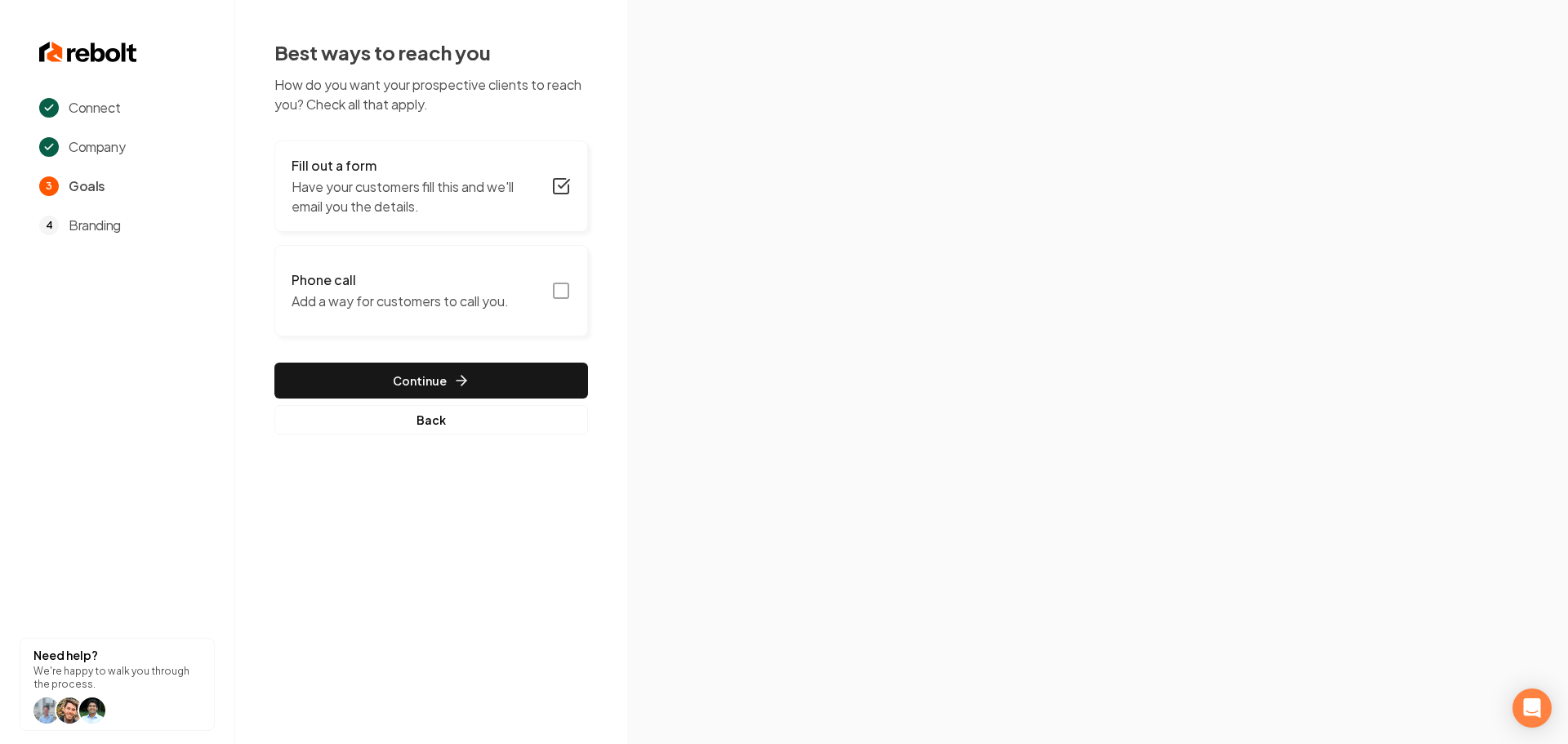
click at [566, 290] on icon "button" at bounding box center [561, 290] width 20 height 20
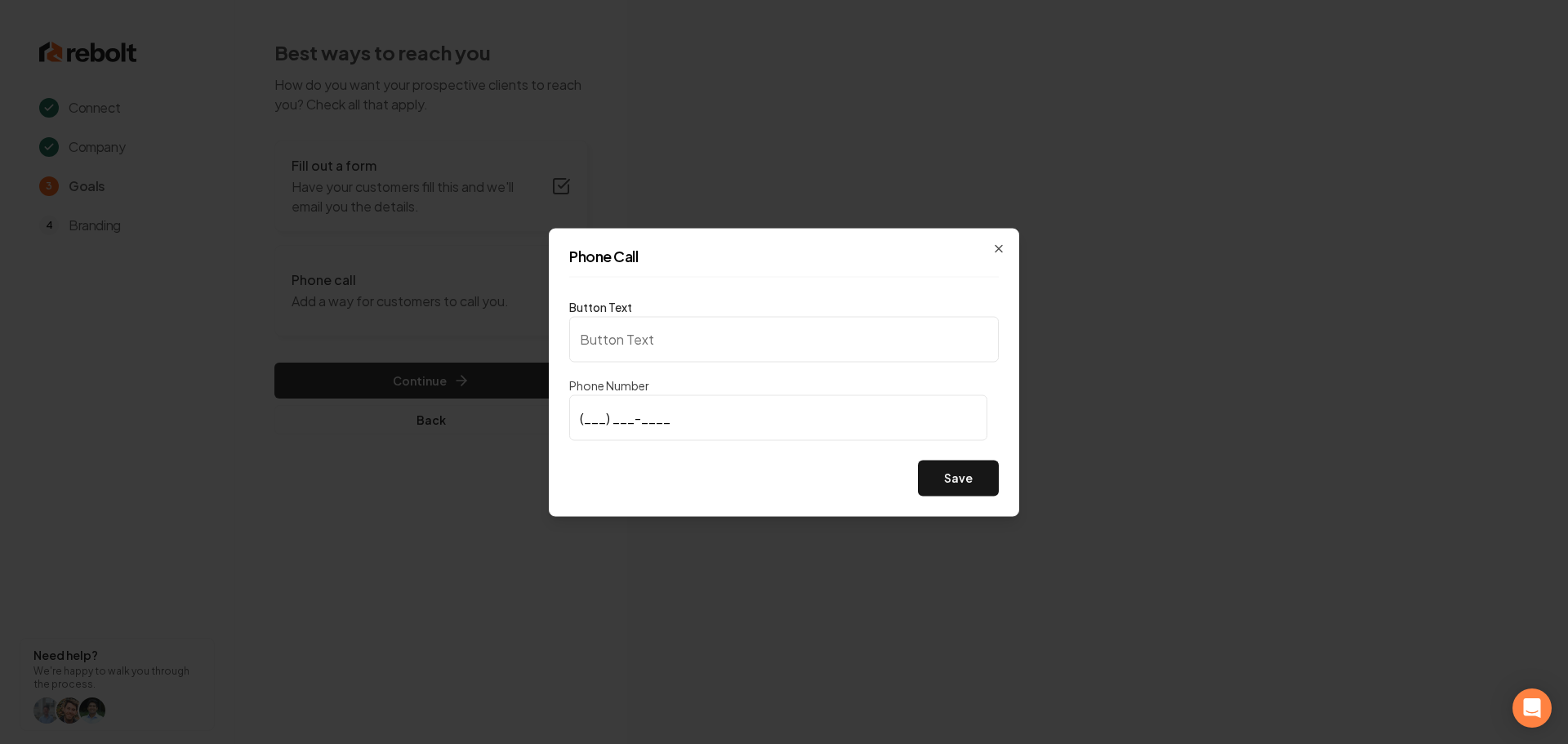
type input "Call us"
type input "(620) 249-4290"
click at [967, 479] on button "Save" at bounding box center [958, 478] width 81 height 36
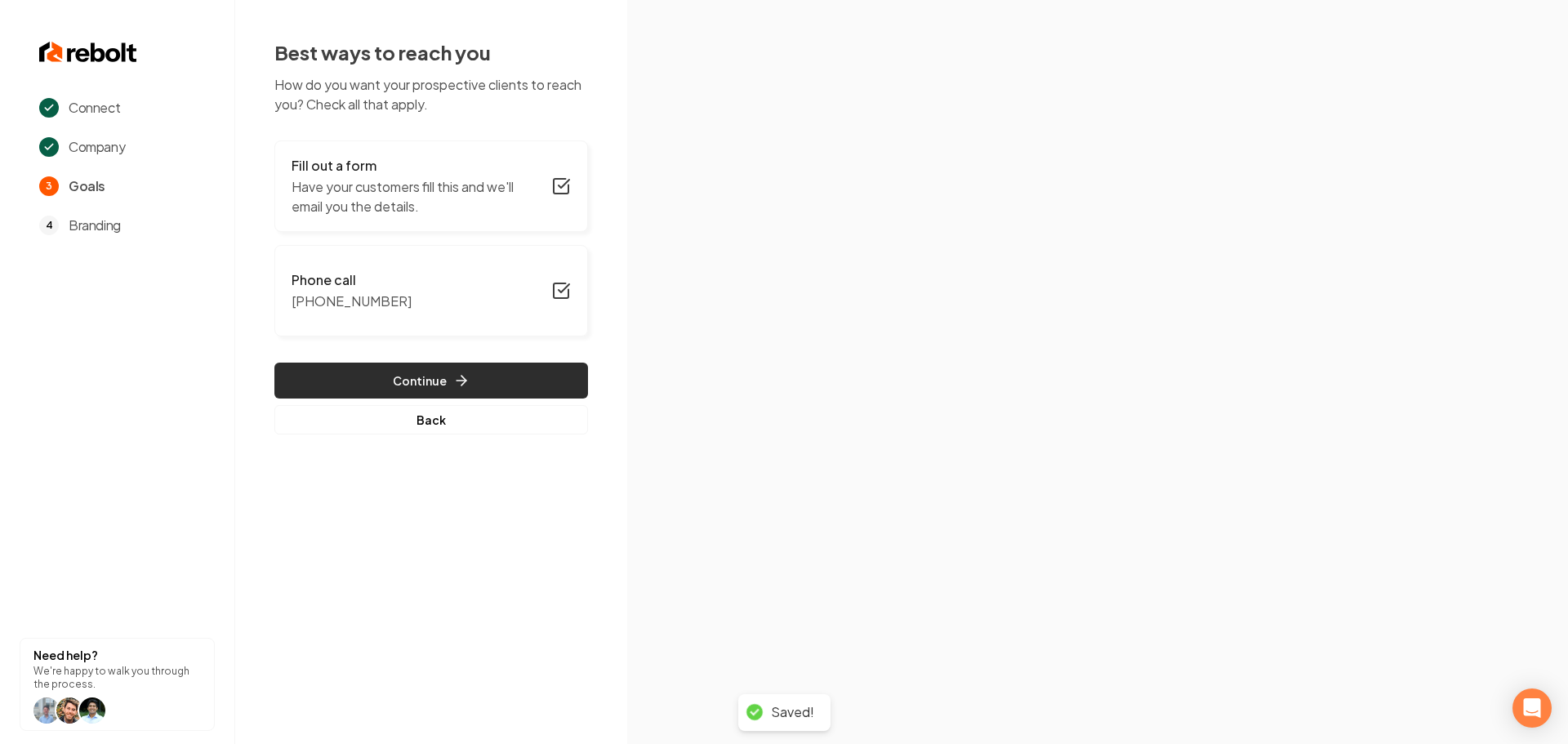
click at [461, 379] on icon "button" at bounding box center [461, 380] width 16 height 16
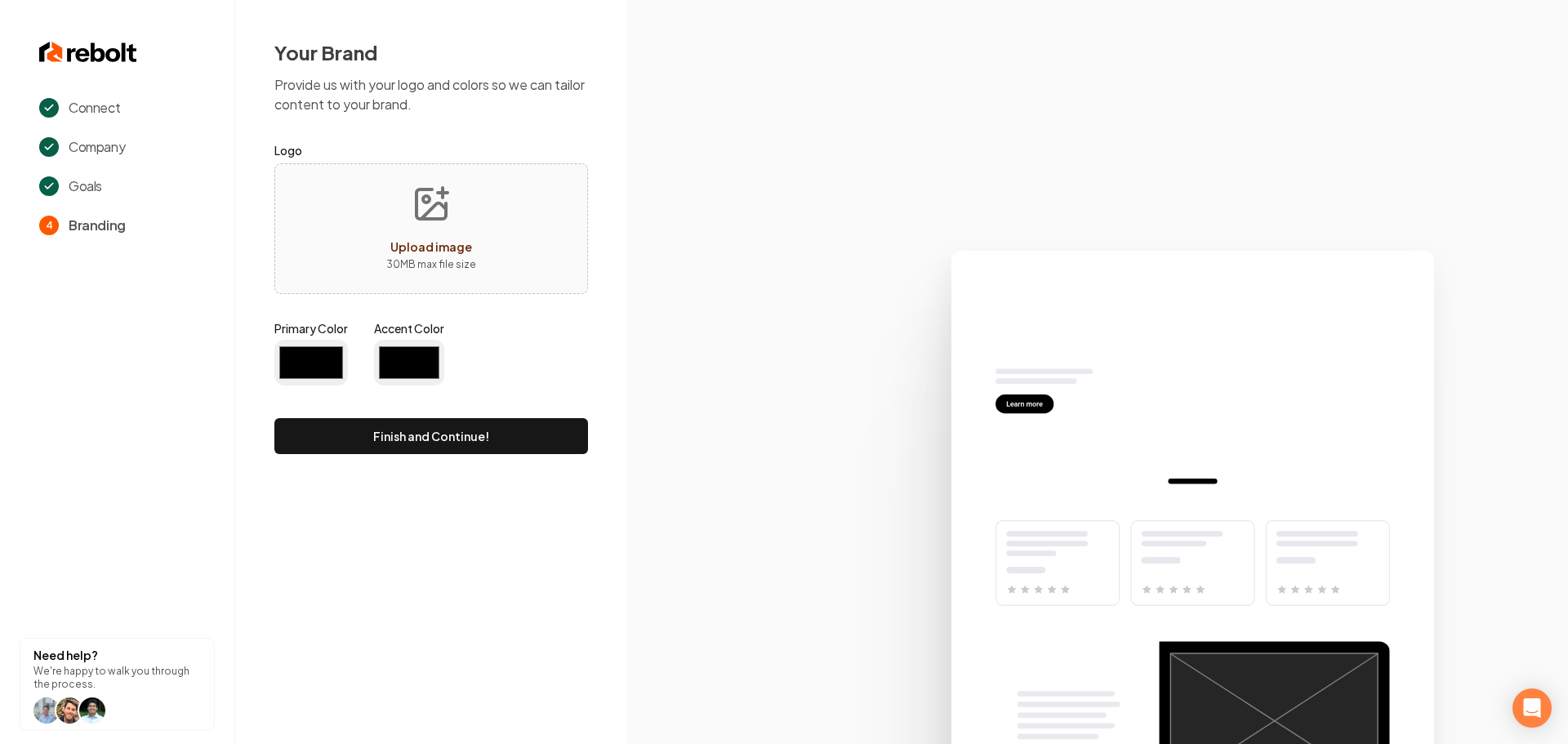
type input "#194d33"
type input "#70be00"
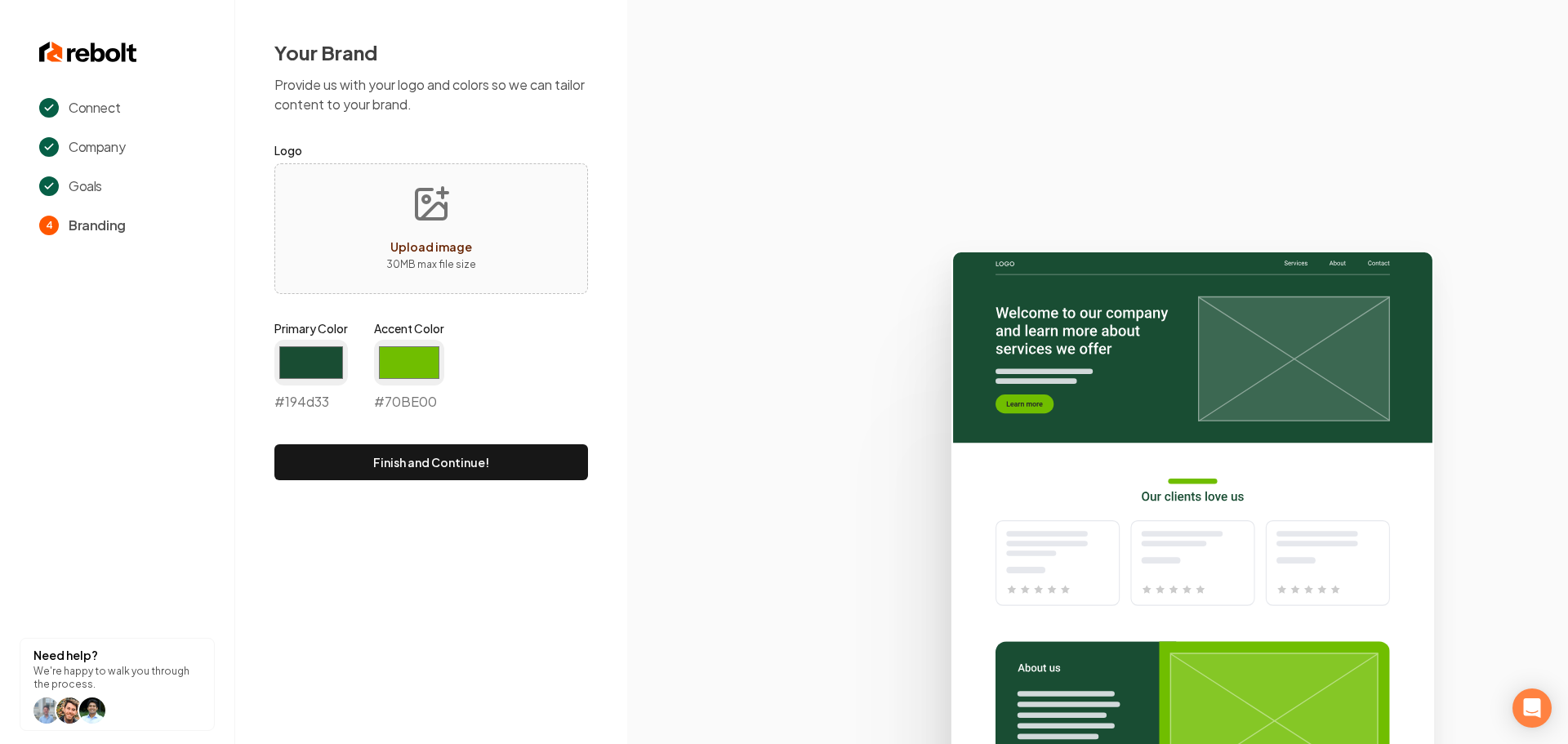
click at [468, 187] on button "Upload image 30 MB max file size" at bounding box center [431, 228] width 116 height 114
type input "**********"
click at [345, 350] on input "#194d33" at bounding box center [310, 362] width 73 height 46
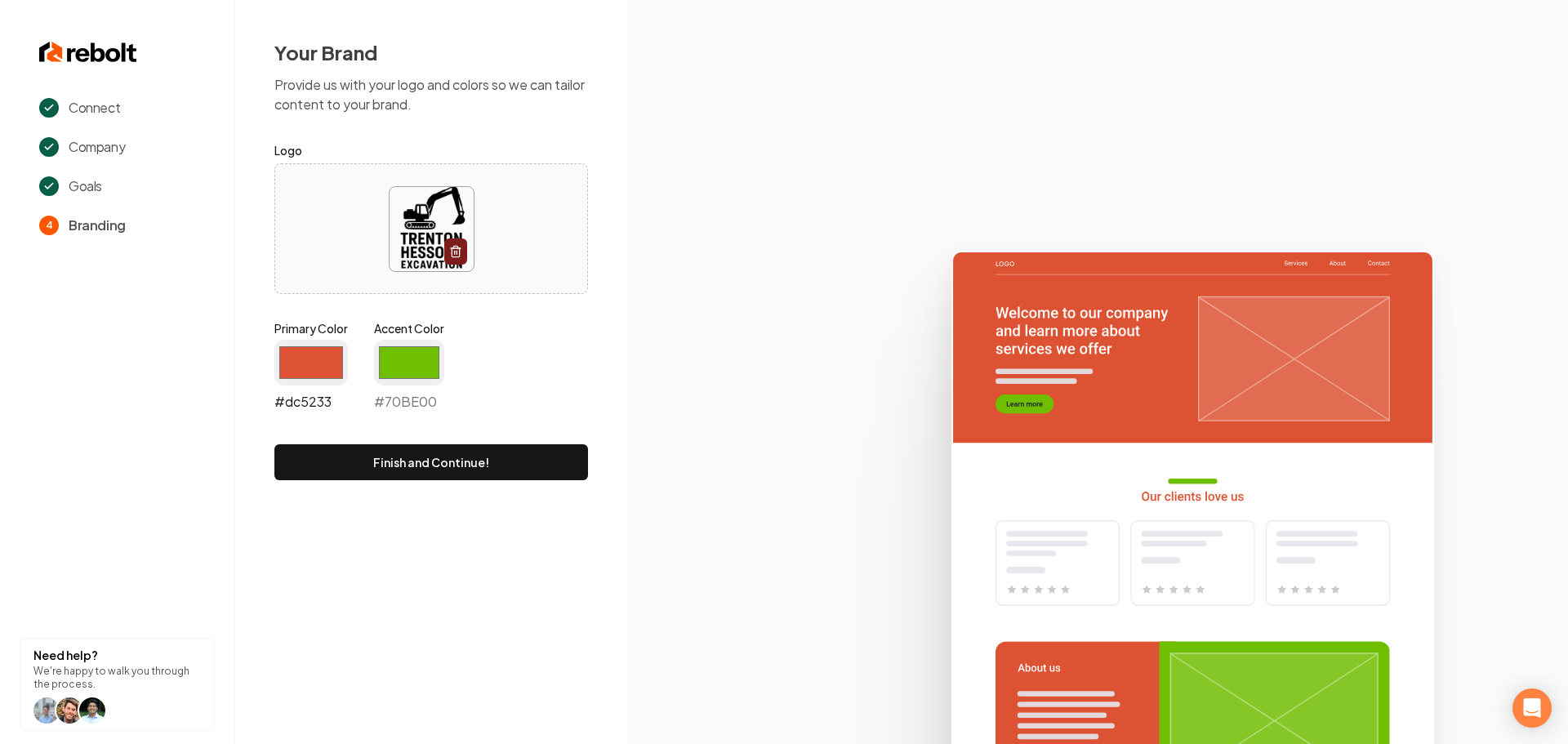
click at [340, 356] on input "#dc5233" at bounding box center [310, 362] width 73 height 46
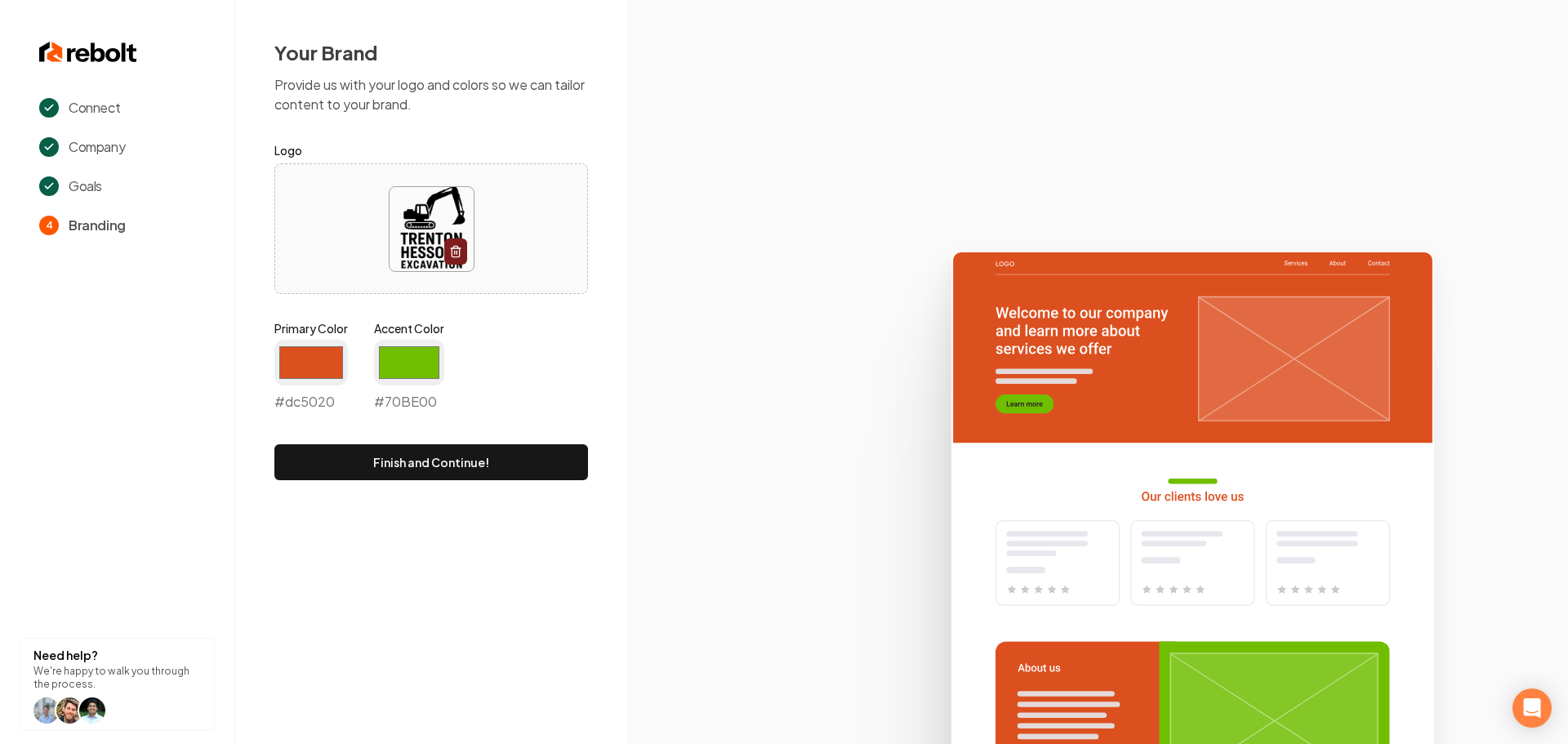
type input "#dc5020"
click at [706, 419] on icon at bounding box center [1098, 490] width 941 height 507
click at [430, 374] on input "#70be00" at bounding box center [409, 362] width 70 height 46
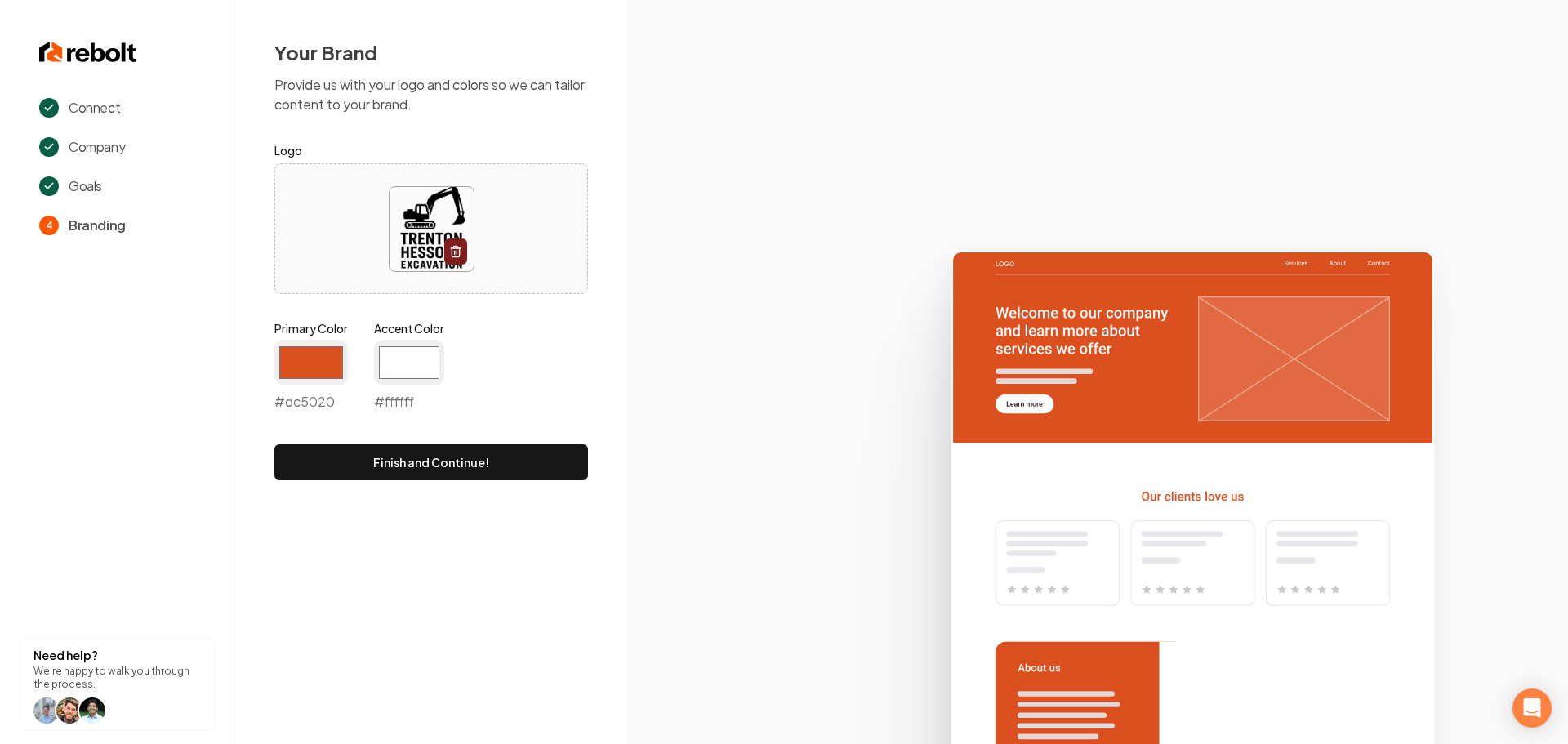
type input "#ffffff"
click at [715, 387] on icon at bounding box center [1098, 490] width 941 height 507
click at [531, 461] on button "Finish and Continue!" at bounding box center [430, 462] width 313 height 36
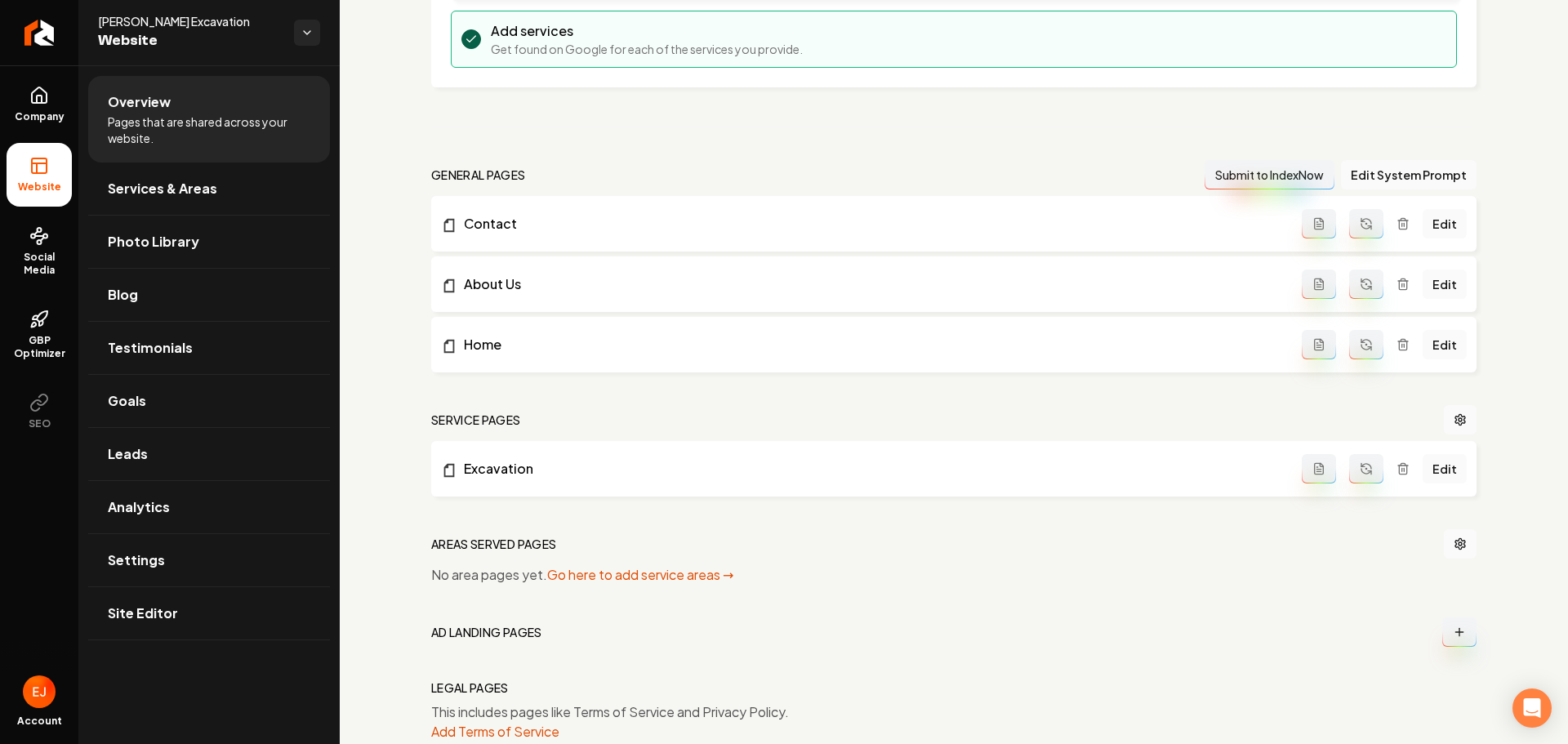
scroll to position [406, 0]
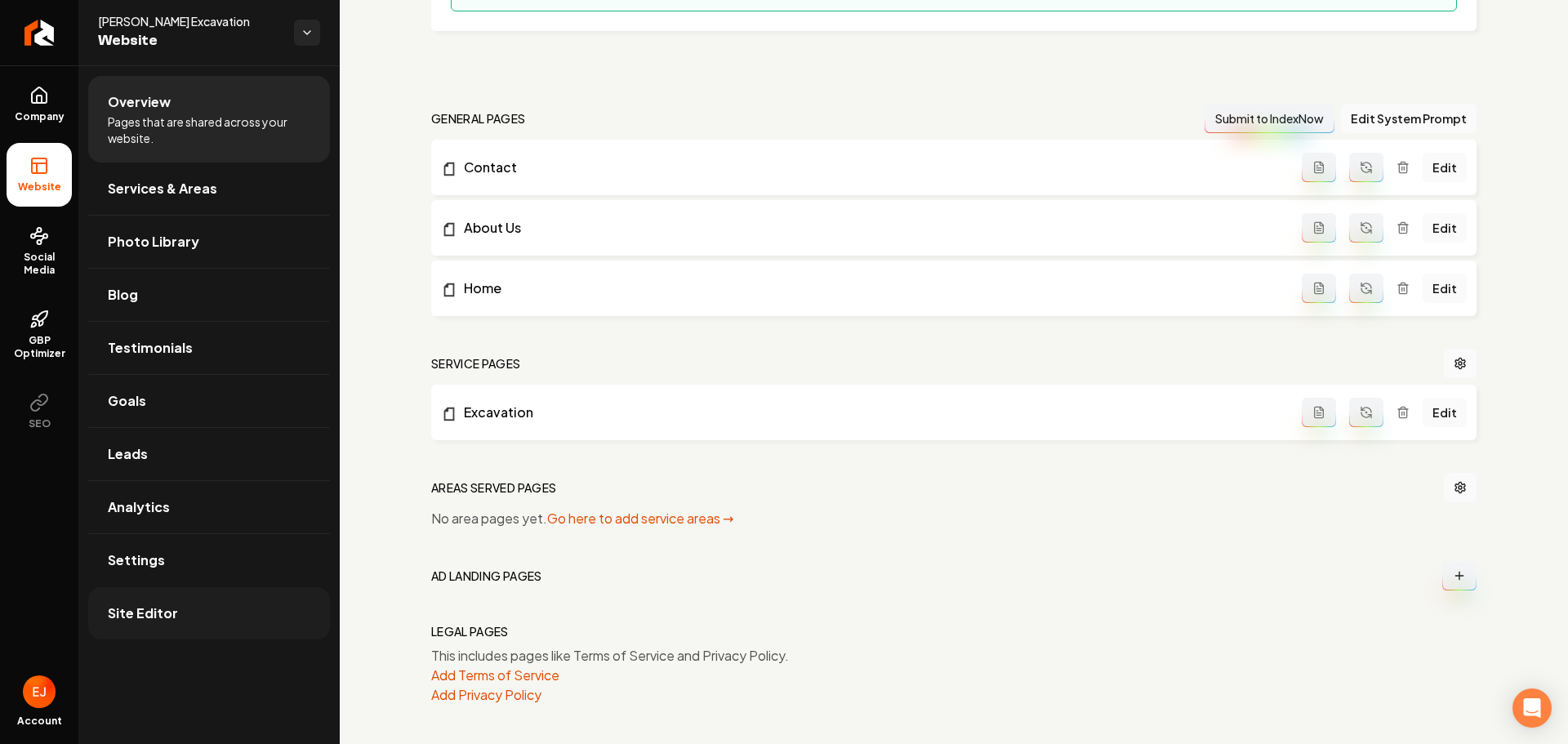
click at [146, 600] on link "Site Editor" at bounding box center [209, 613] width 242 height 52
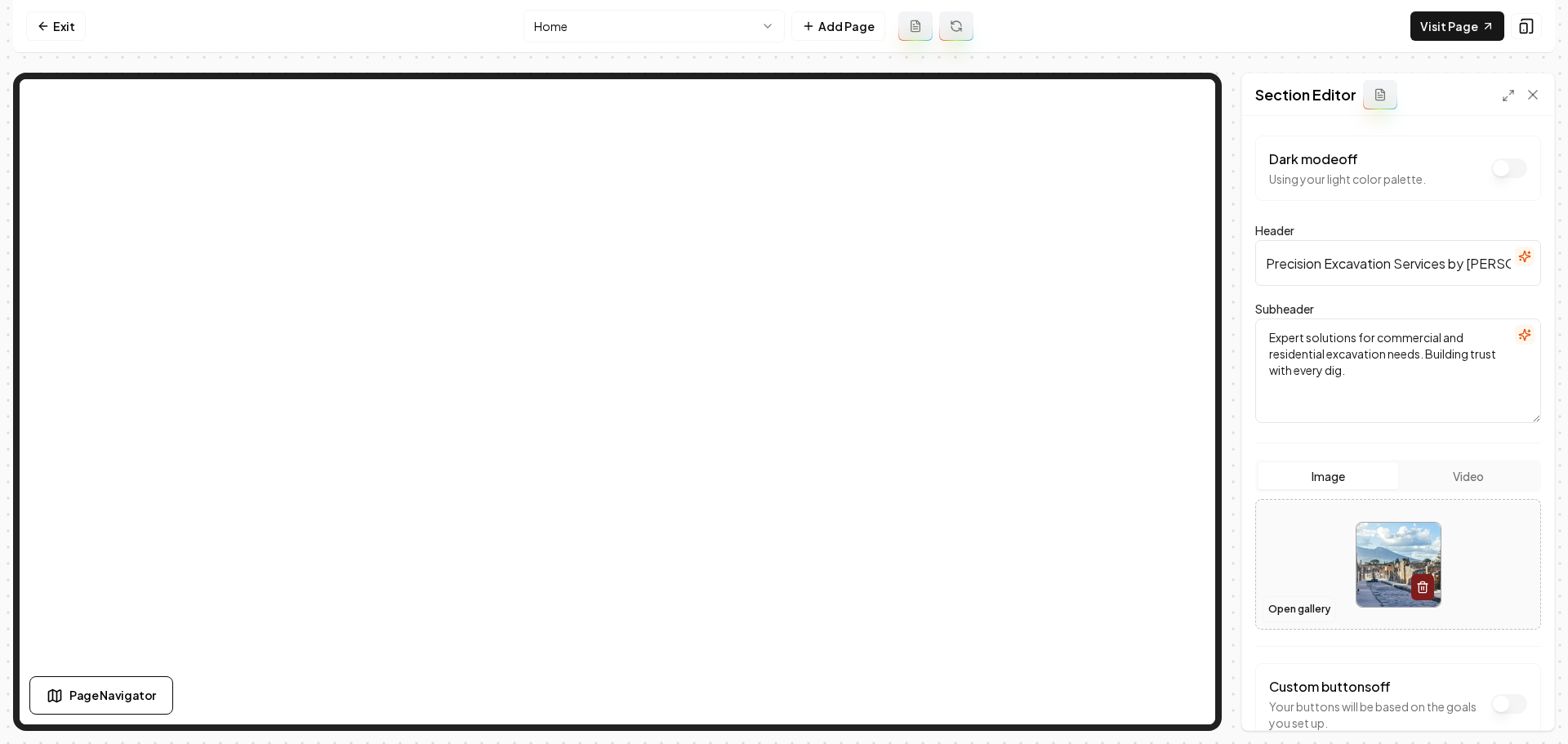
click at [1285, 597] on button "Open gallery" at bounding box center [1299, 608] width 73 height 26
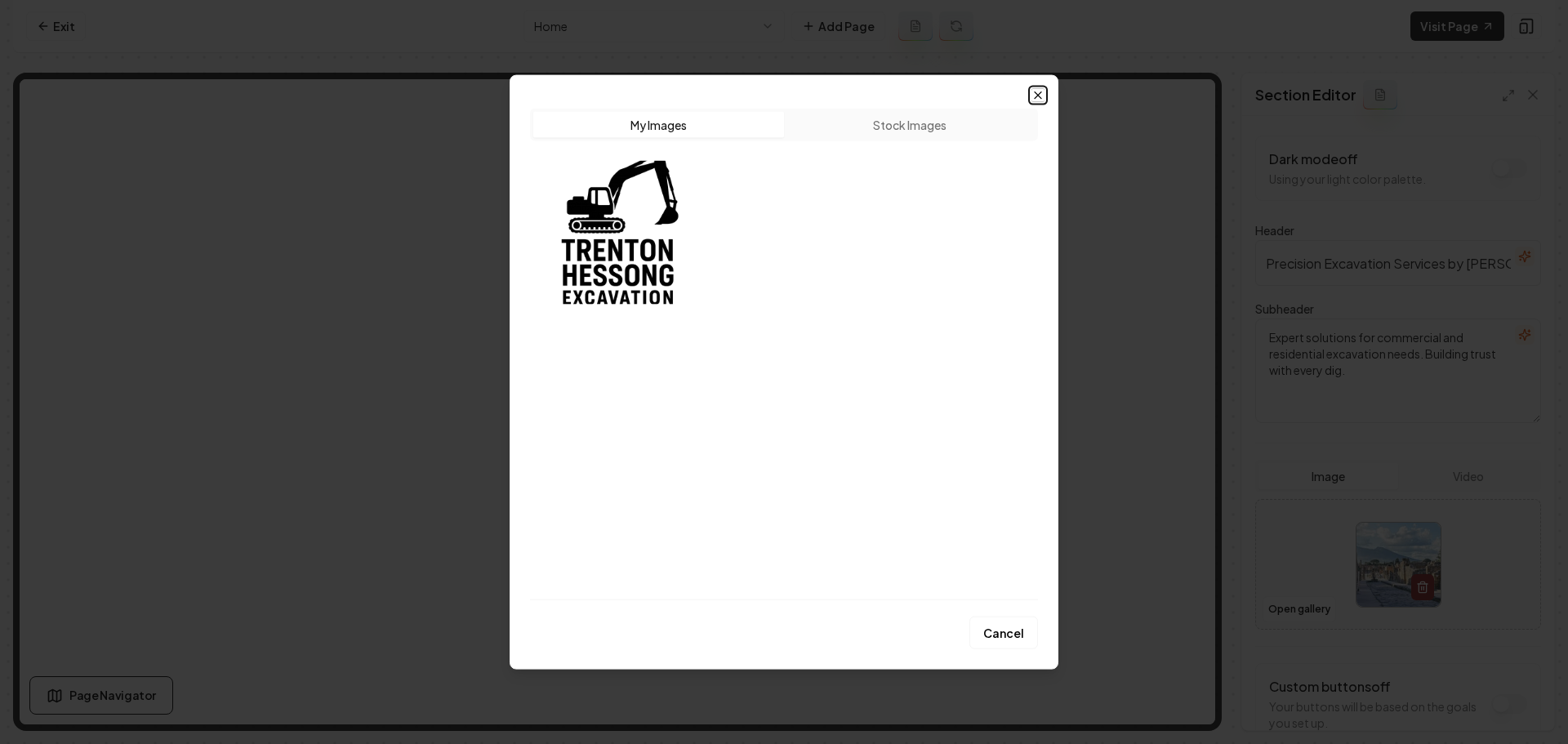
click at [1038, 97] on icon "button" at bounding box center [1039, 95] width 13 height 13
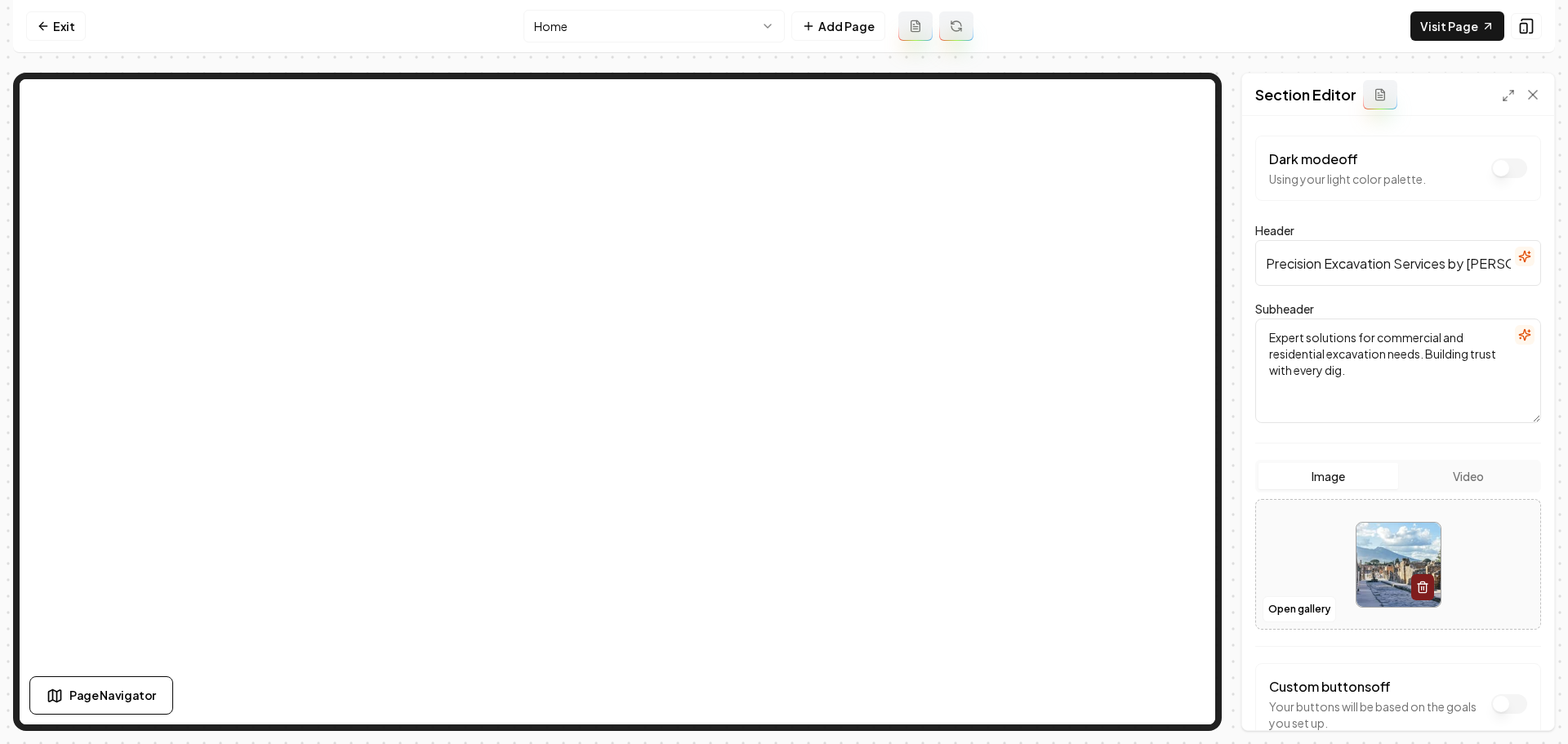
click at [1381, 544] on img at bounding box center [1399, 564] width 84 height 84
type input "**********"
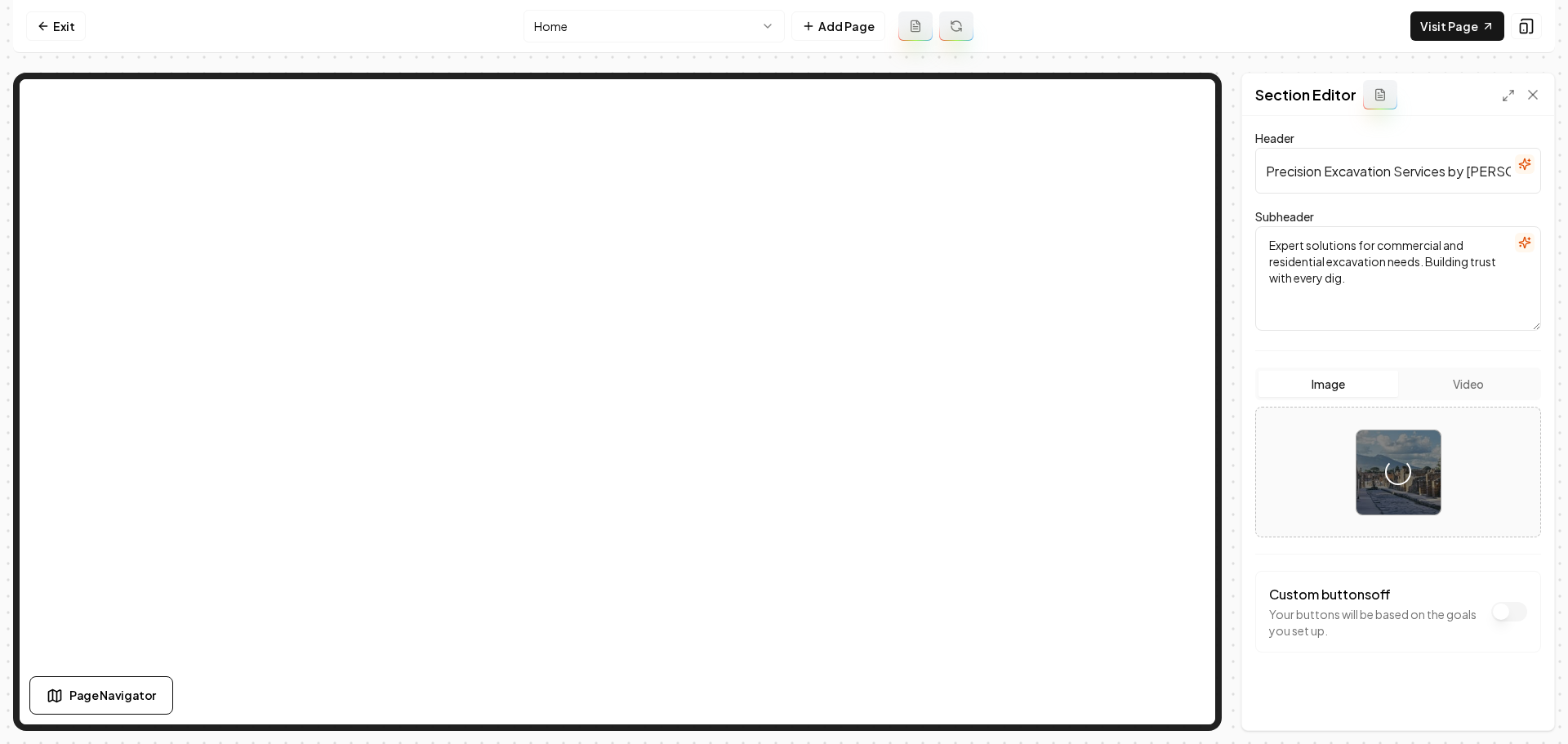
scroll to position [100, 0]
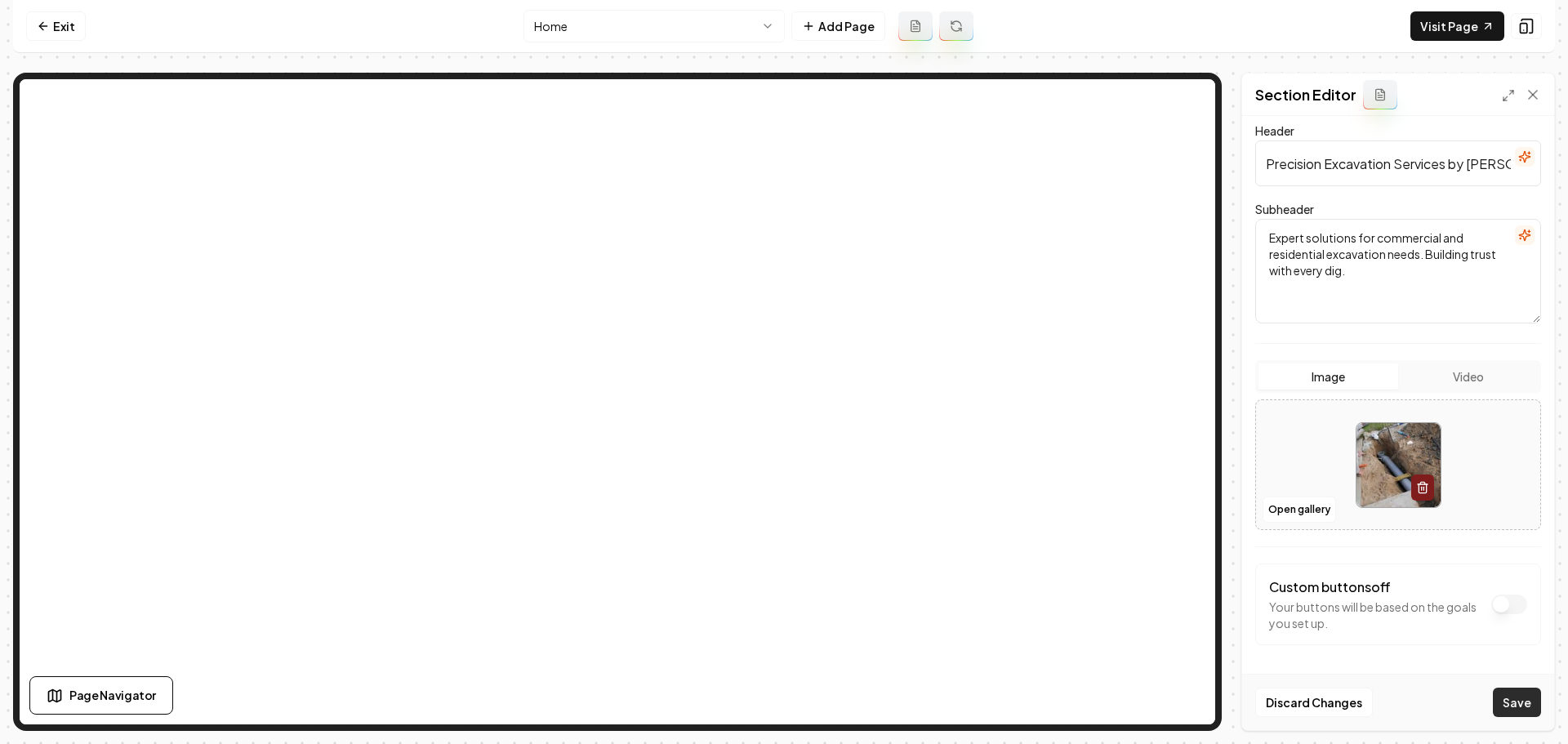
click at [1501, 711] on button "Save" at bounding box center [1517, 701] width 49 height 29
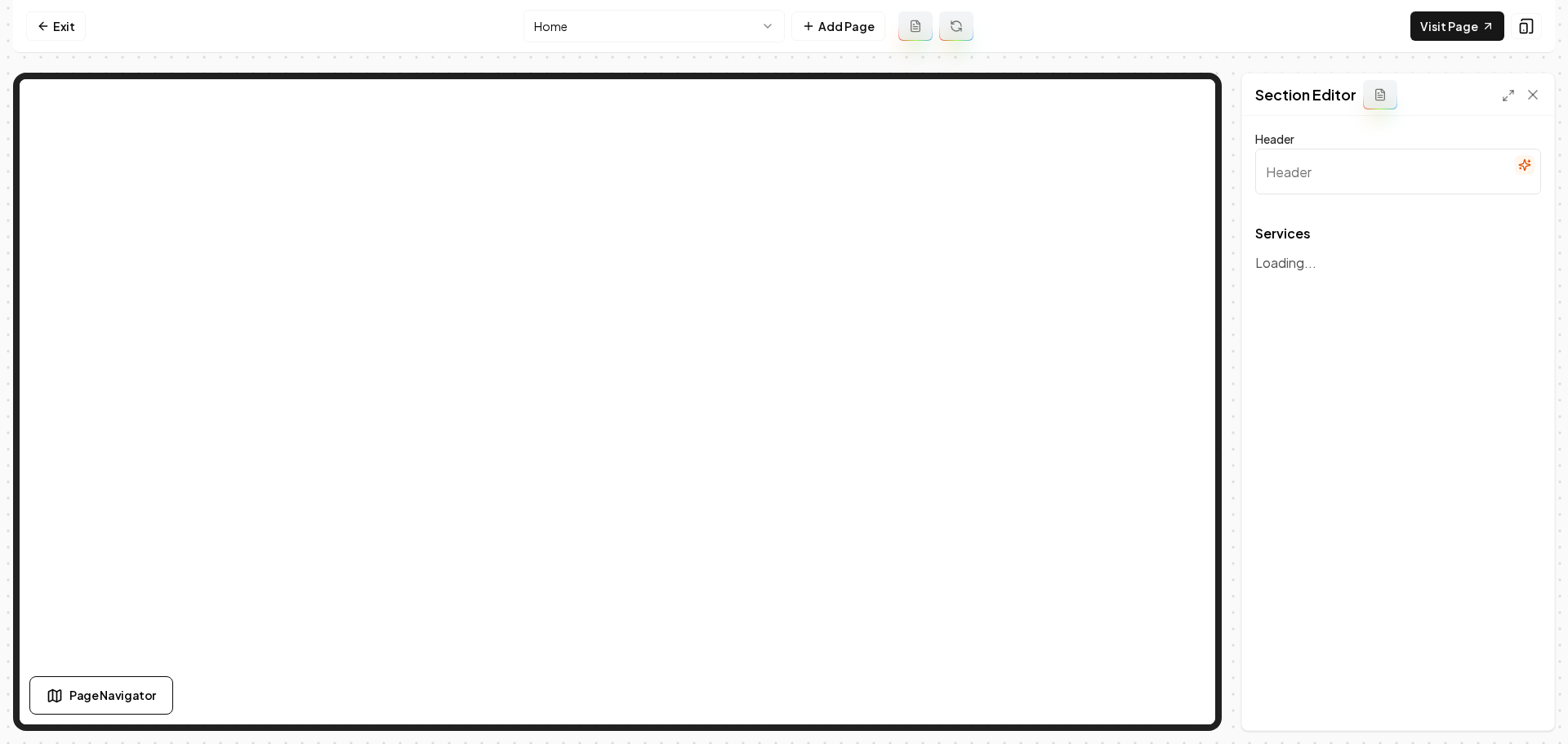
type input "Our Expert Excavation Services"
click at [1514, 284] on icon "button" at bounding box center [1516, 286] width 16 height 16
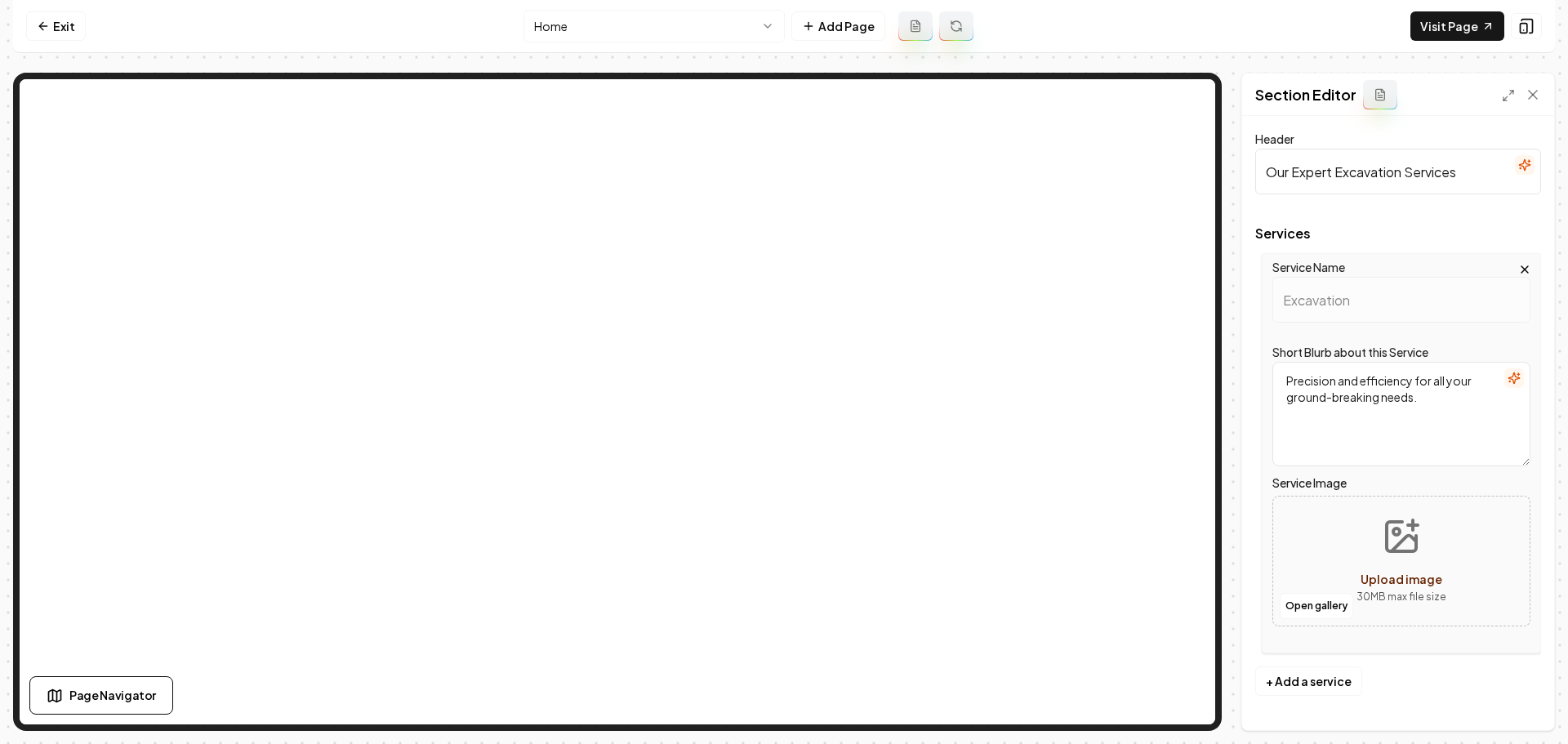
click at [1385, 578] on span "Upload image" at bounding box center [1401, 578] width 82 height 14
type input "**********"
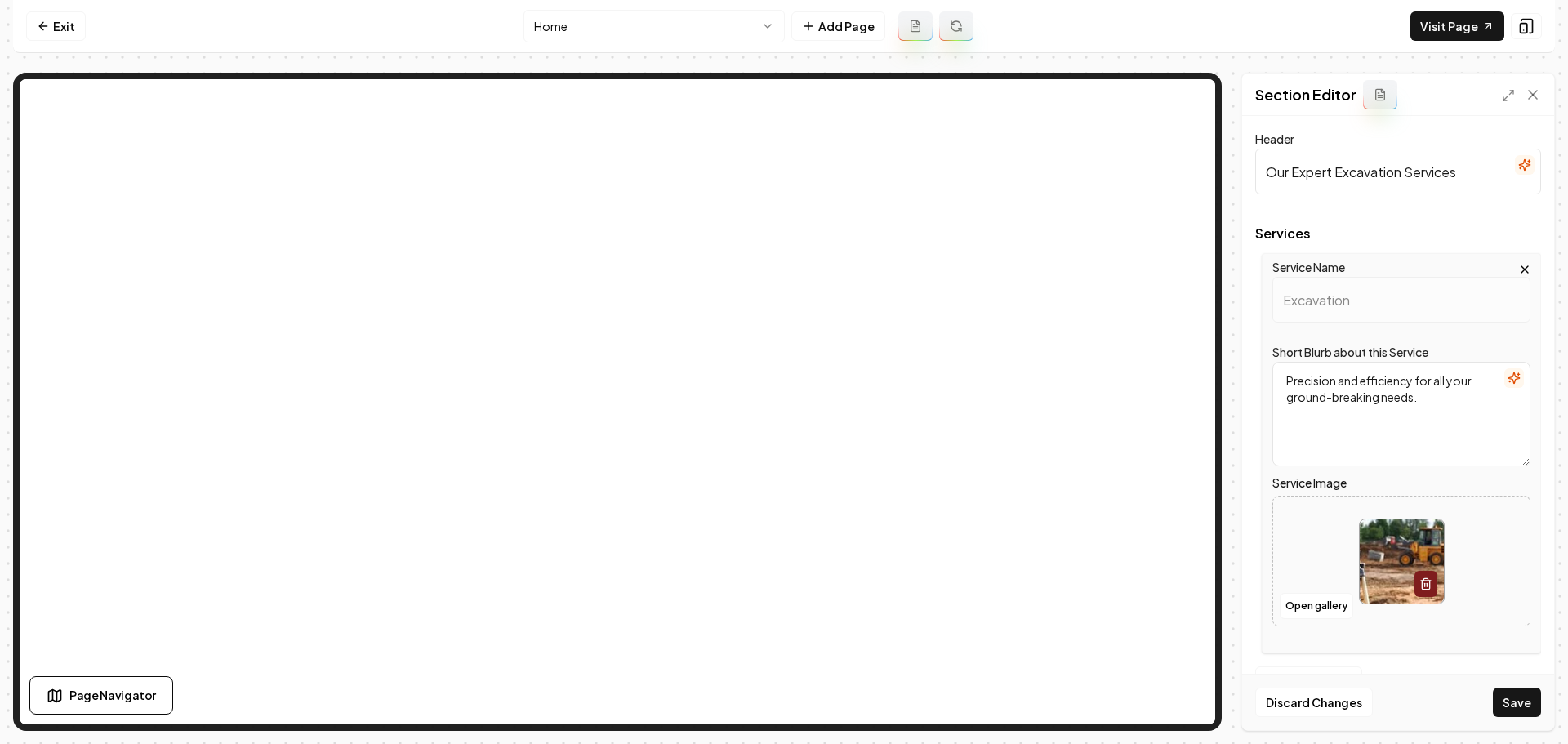
drag, startPoint x: 1526, startPoint y: 693, endPoint x: 1503, endPoint y: 692, distance: 23.0
click at [1526, 693] on button "Save" at bounding box center [1517, 701] width 49 height 29
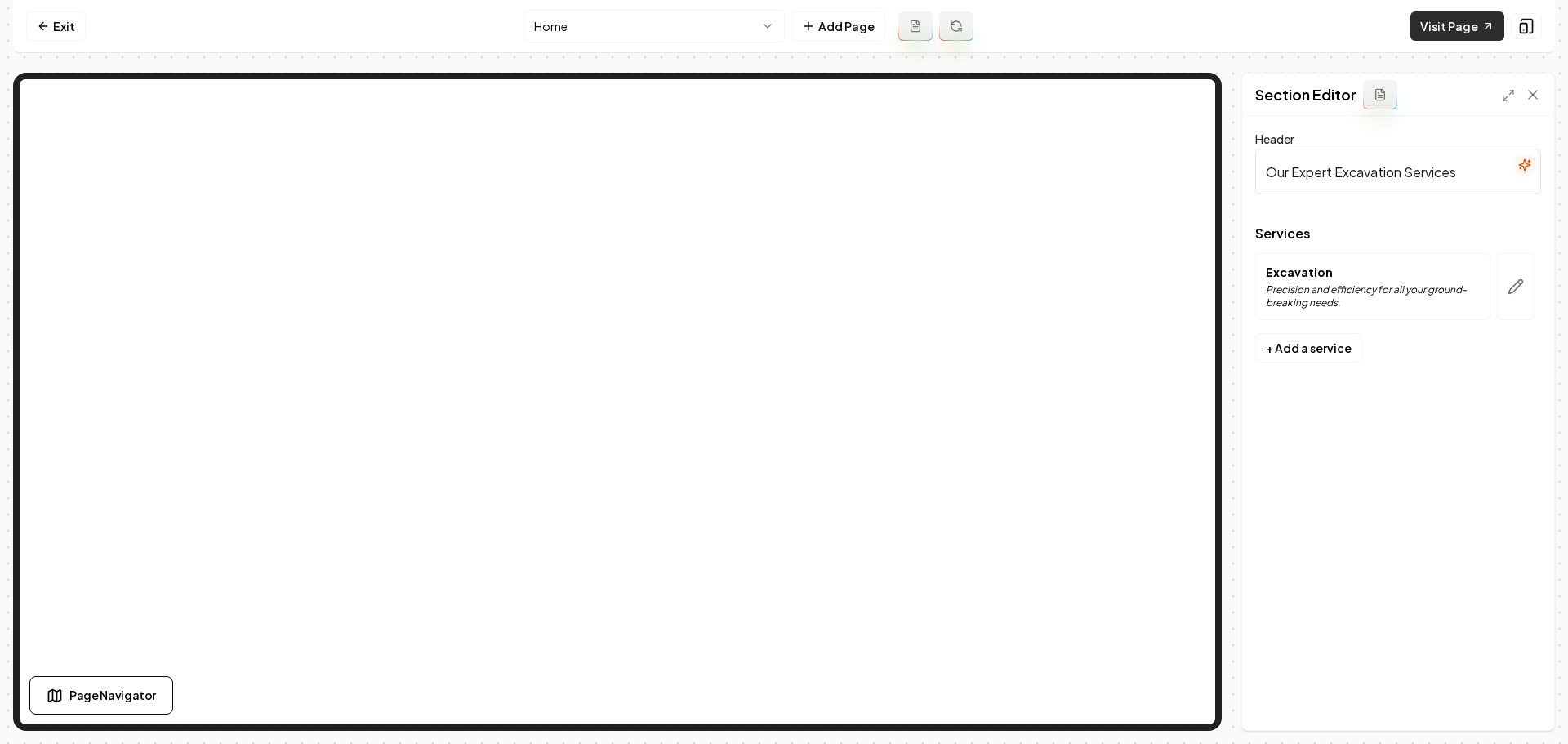
click at [1436, 26] on link "Visit Page" at bounding box center [1458, 26] width 94 height 29
click at [73, 25] on link "Exit" at bounding box center [55, 26] width 60 height 29
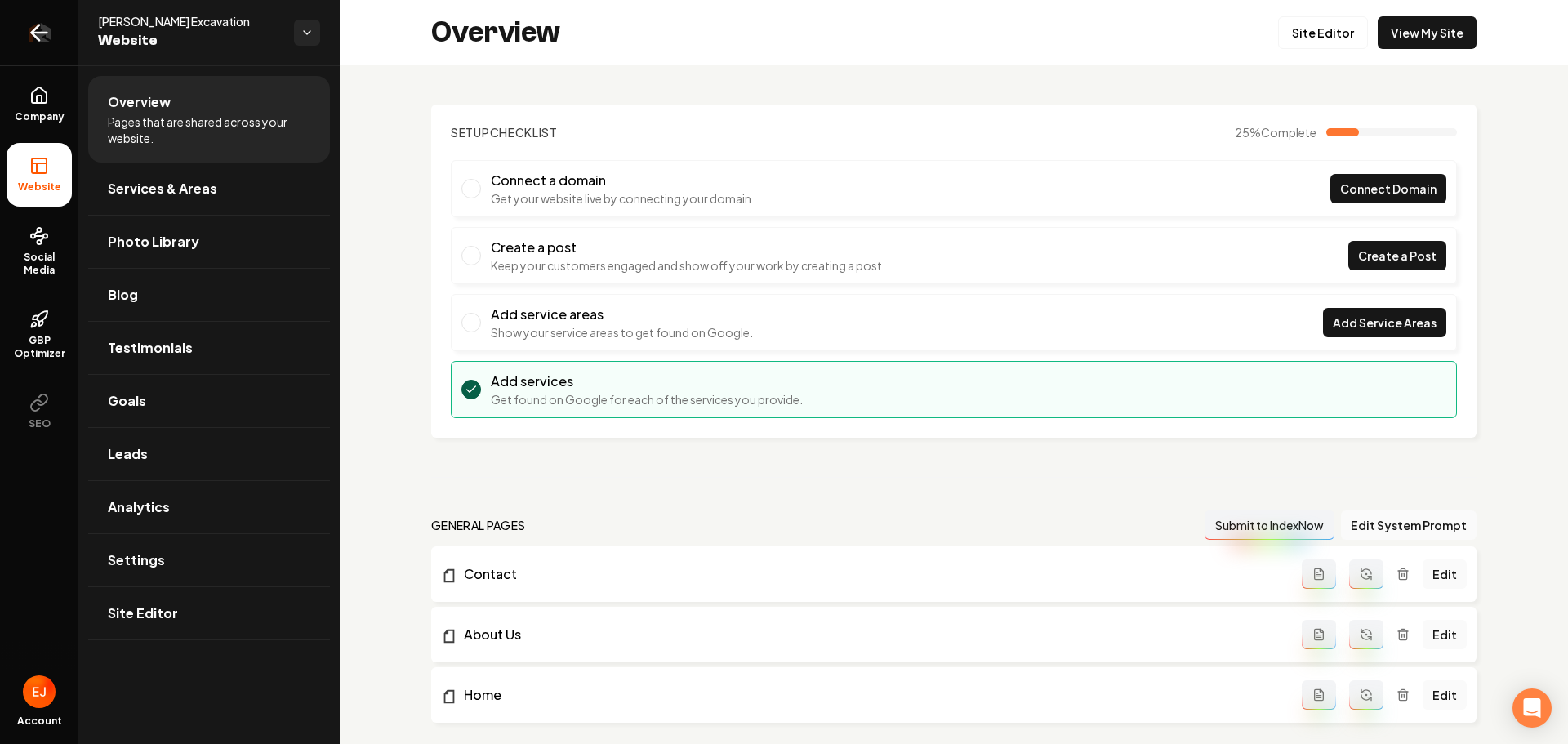
click at [37, 27] on icon "Return to dashboard" at bounding box center [35, 33] width 8 height 15
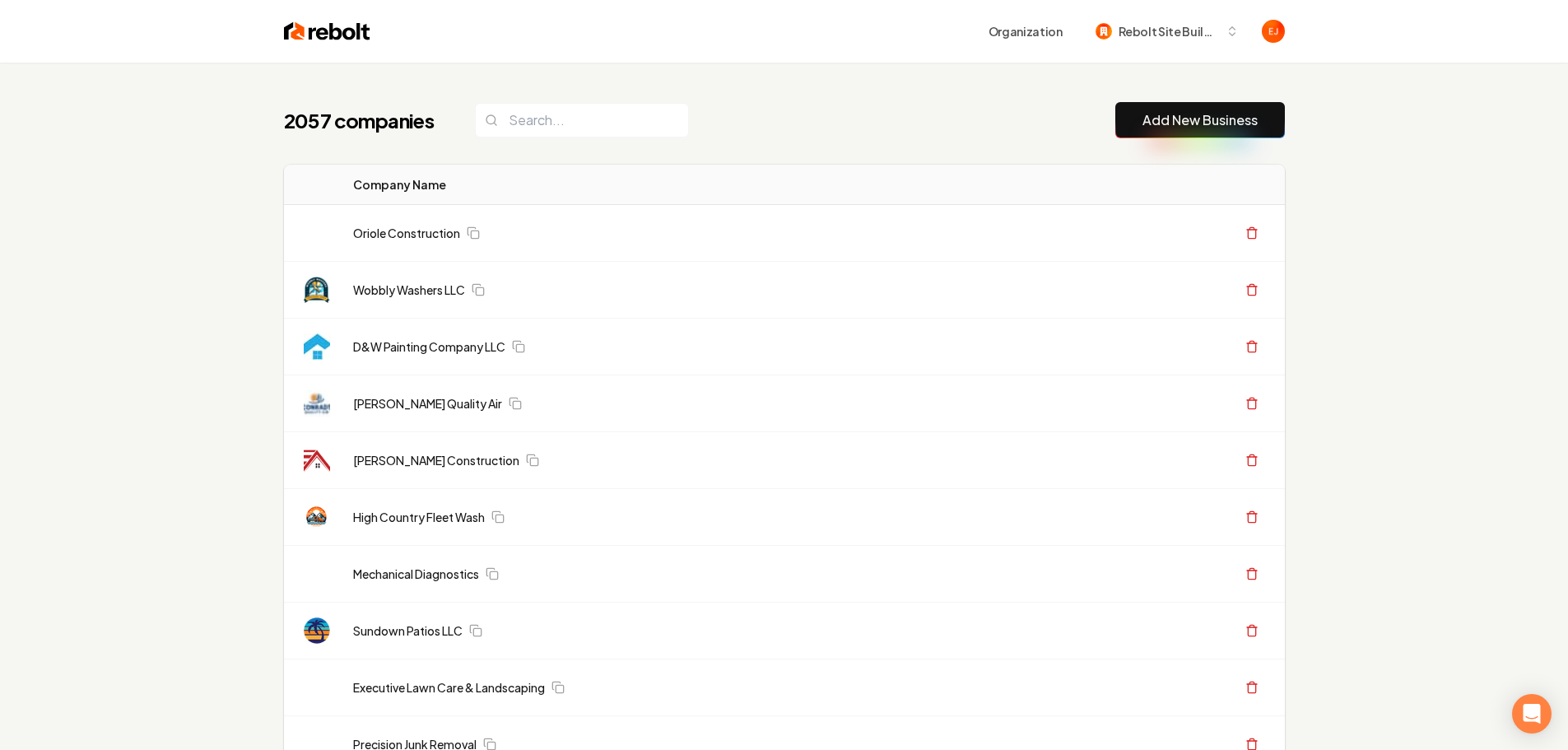
click at [1185, 113] on link "Add New Business" at bounding box center [1200, 120] width 115 height 20
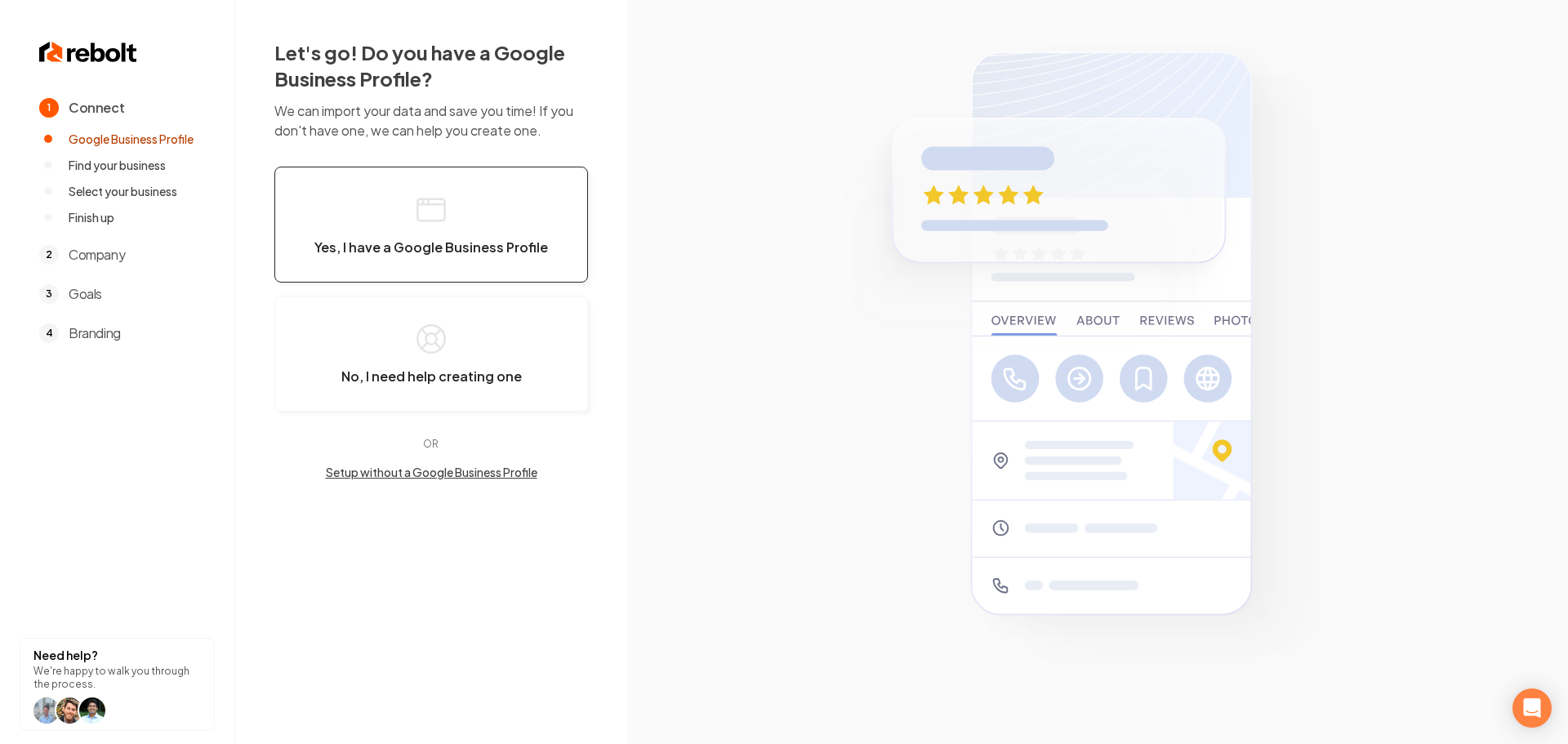
click at [462, 213] on button "Yes, I have a Google Business Profile" at bounding box center [430, 225] width 313 height 116
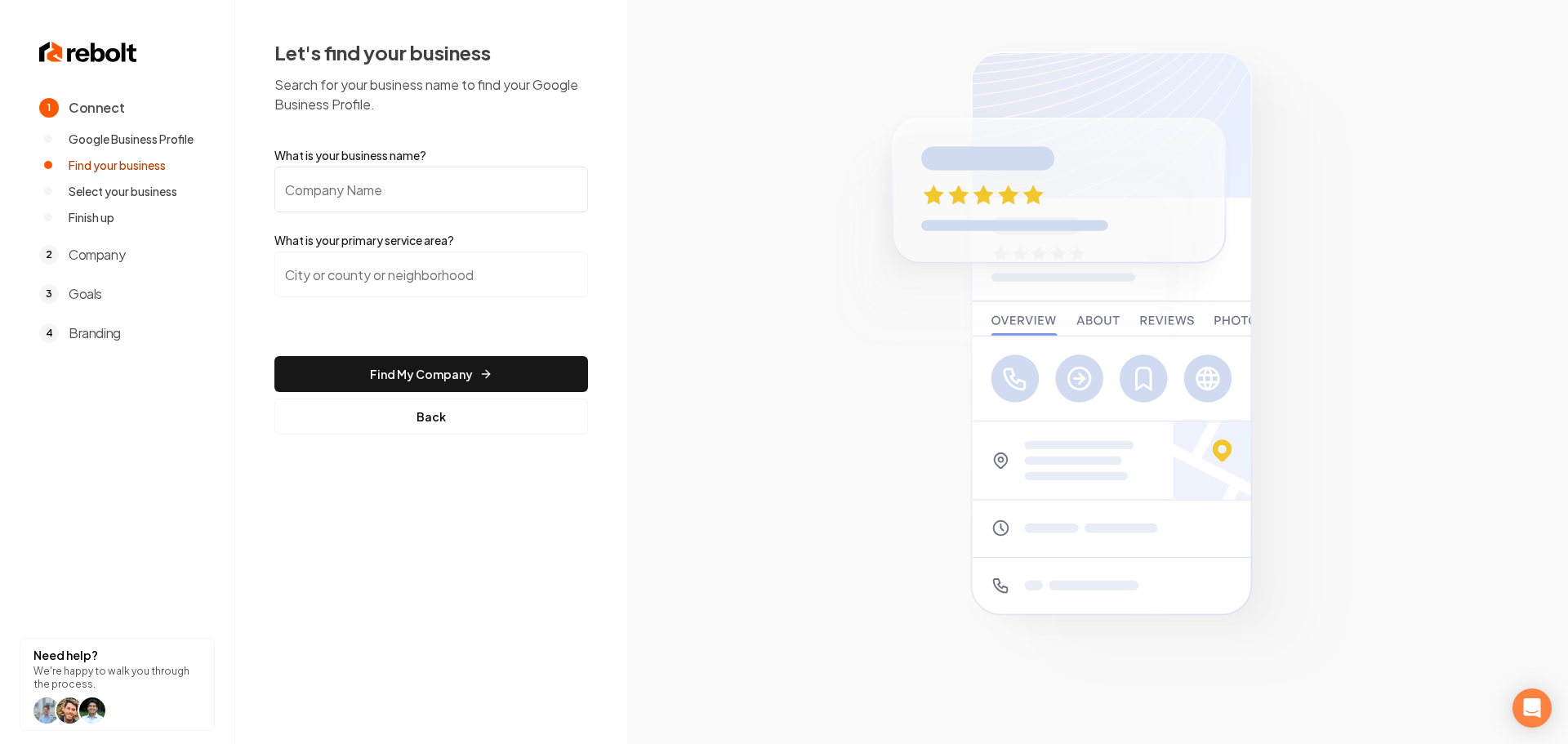
click at [359, 198] on input "What is your business name?" at bounding box center [430, 189] width 313 height 46
type input "Windsor Garage Doors"
click at [372, 267] on input "search" at bounding box center [430, 274] width 313 height 46
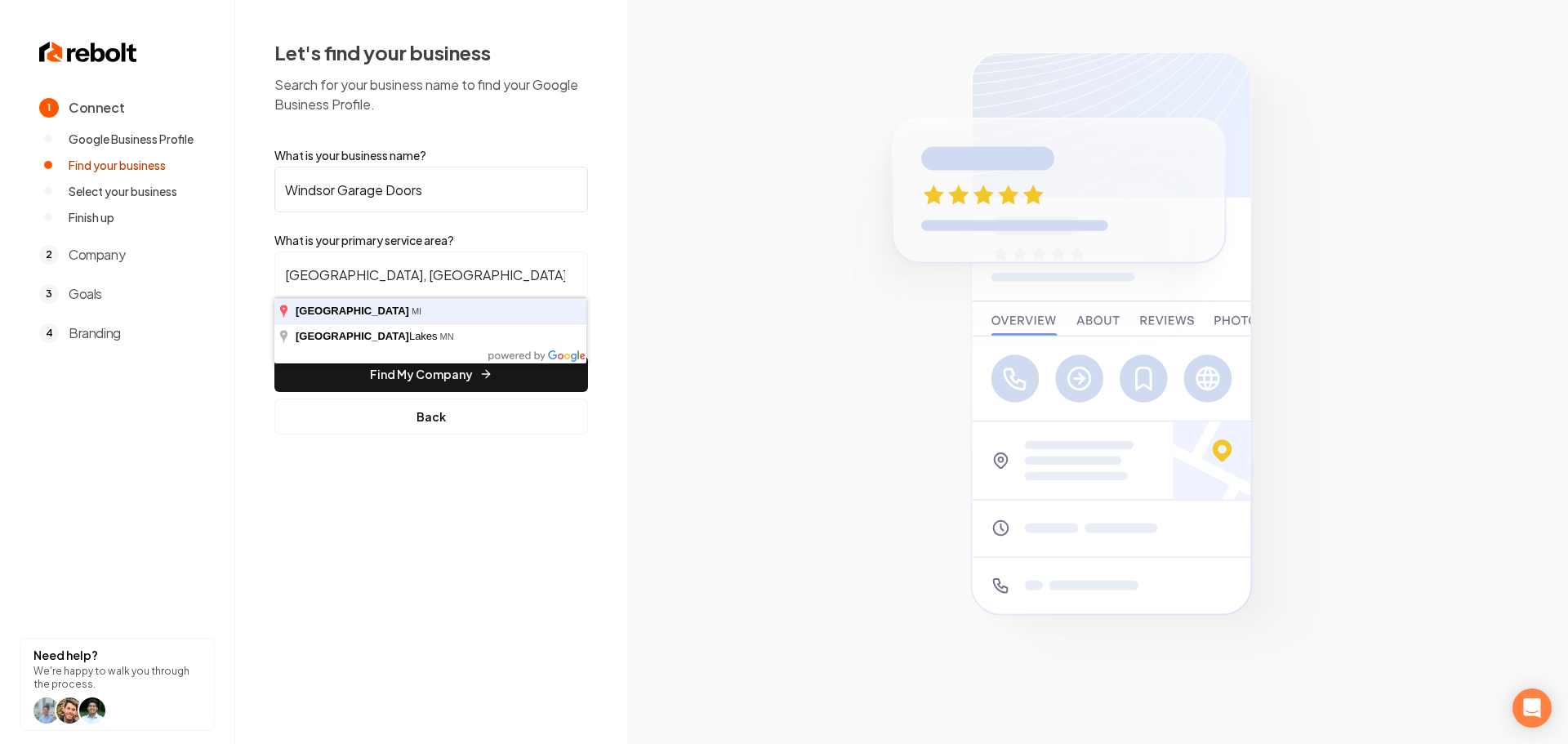
type input "[GEOGRAPHIC_DATA], [GEOGRAPHIC_DATA]"
click at [274, 356] on button "Find My Company" at bounding box center [430, 374] width 313 height 36
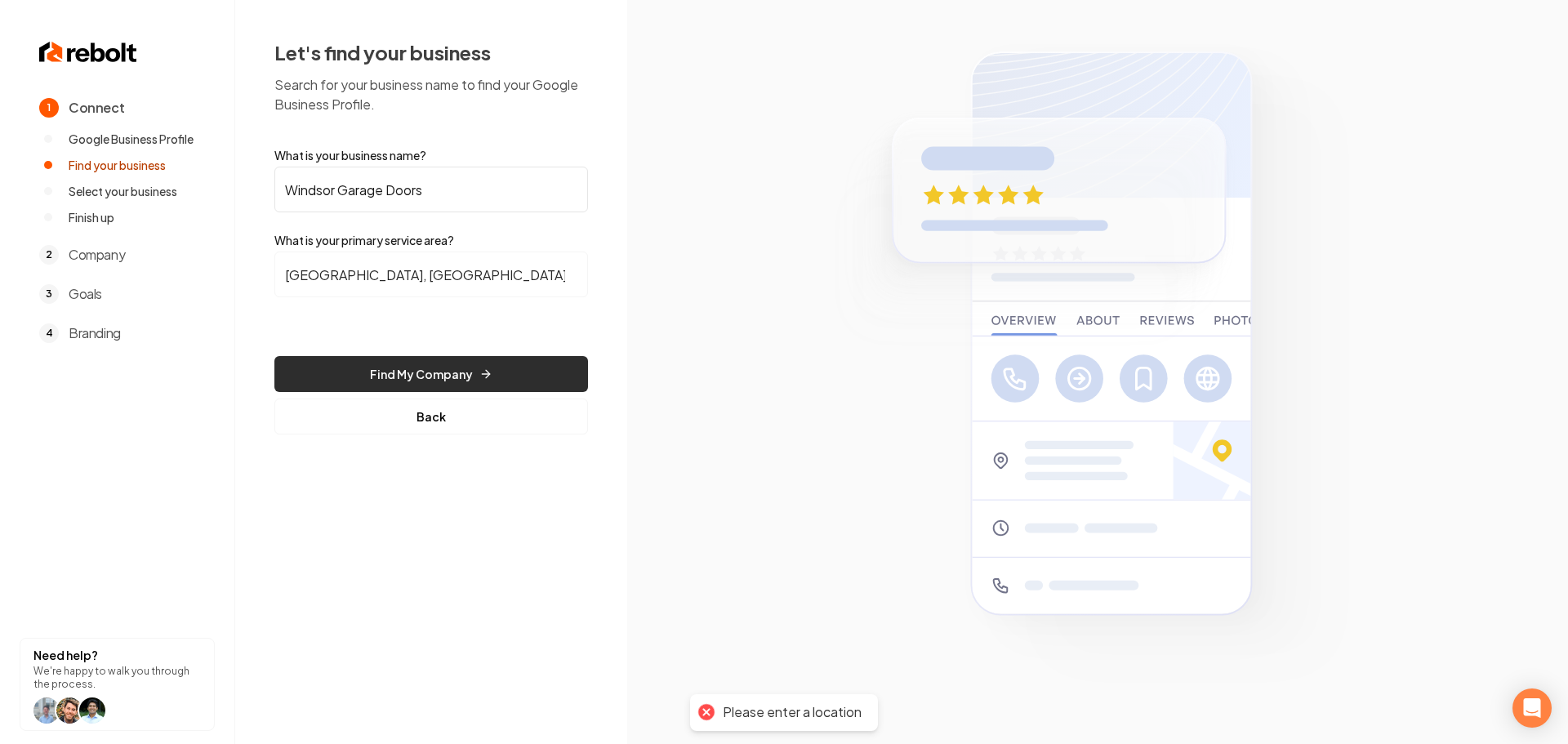
click at [409, 359] on button "Find My Company" at bounding box center [430, 374] width 313 height 36
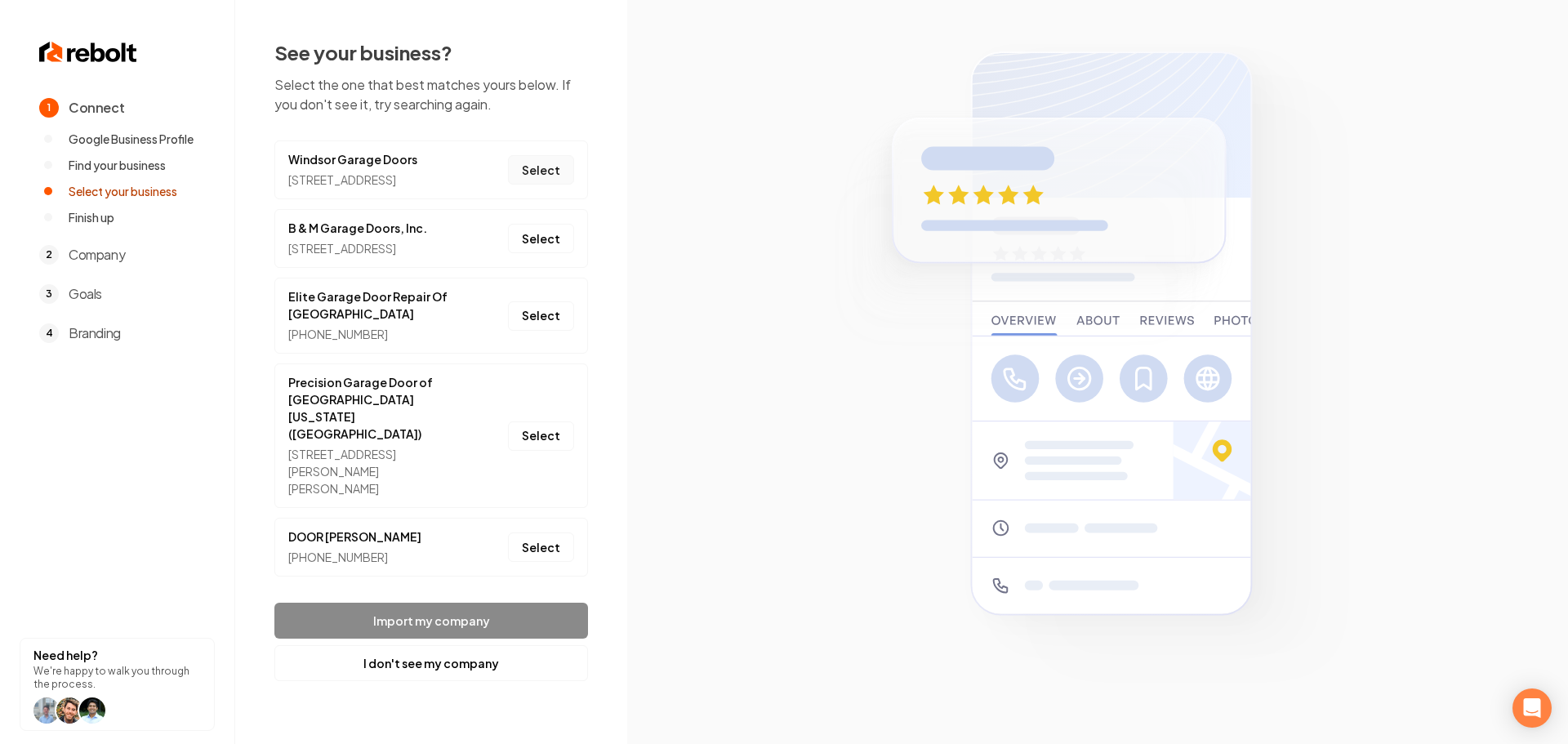
click at [536, 185] on button "Select" at bounding box center [541, 169] width 66 height 29
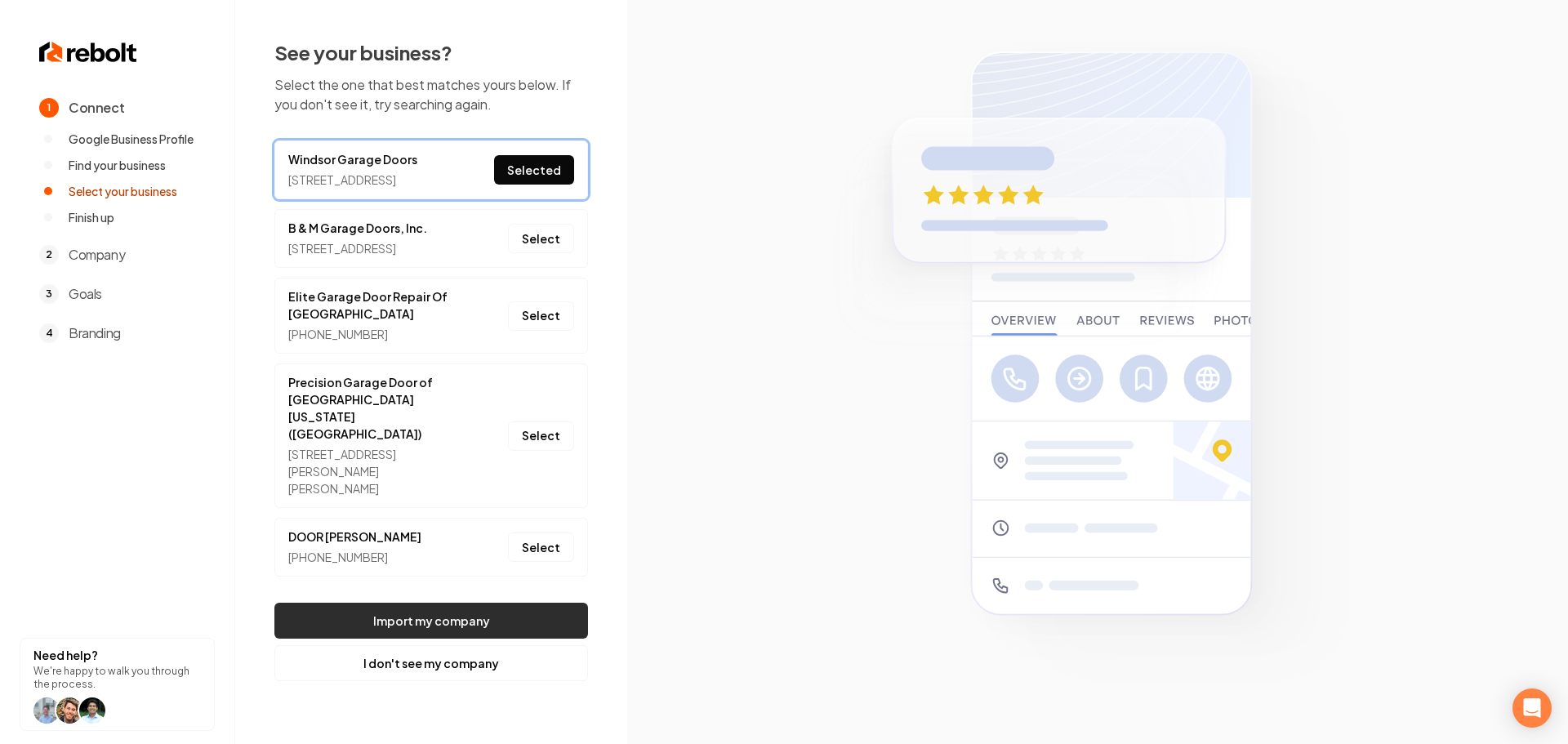
click at [417, 629] on button "Import my company" at bounding box center [430, 620] width 313 height 36
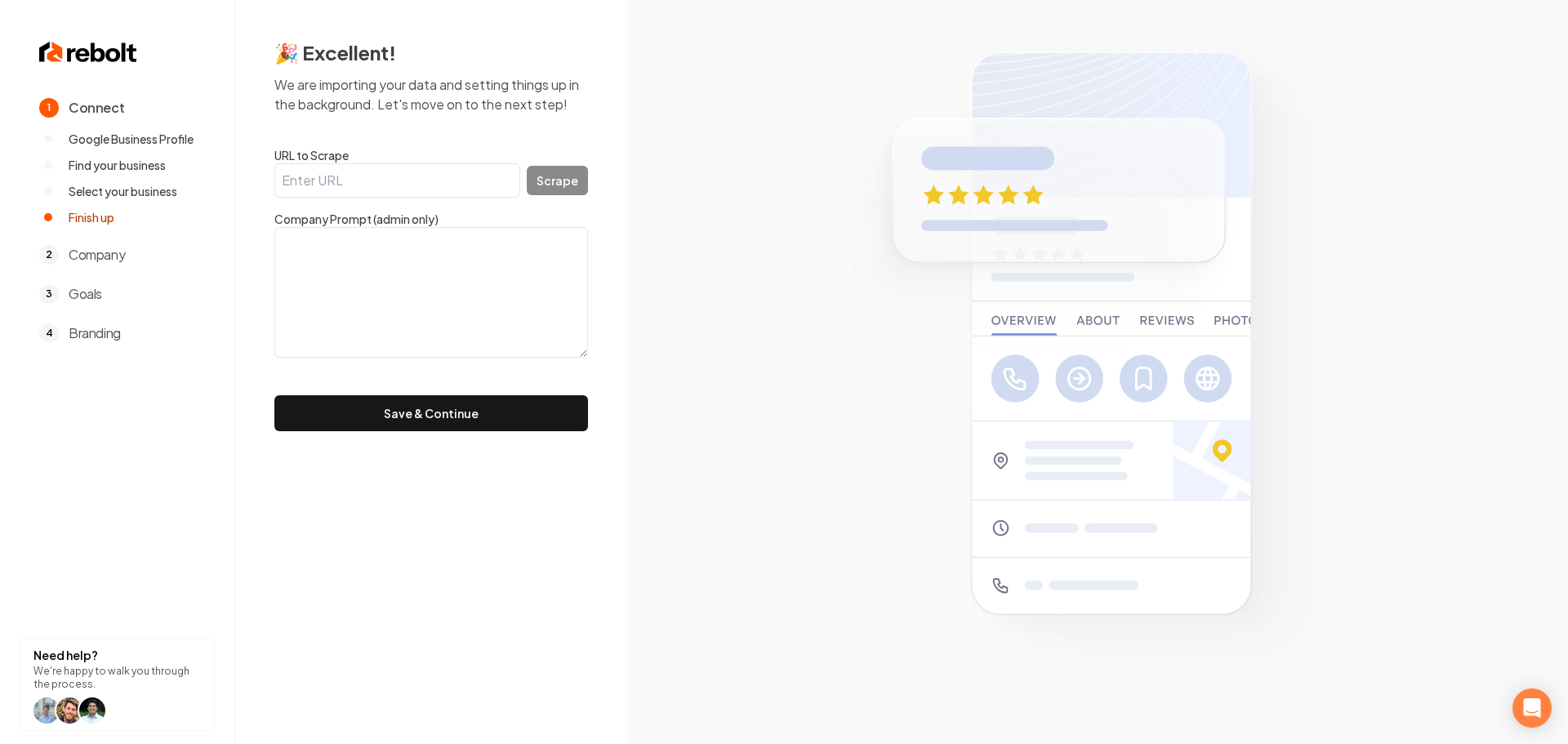
click at [468, 182] on input "URL to Scrape" at bounding box center [397, 181] width 246 height 34
paste input "[URL][DOMAIN_NAME]"
type input "[URL][DOMAIN_NAME]"
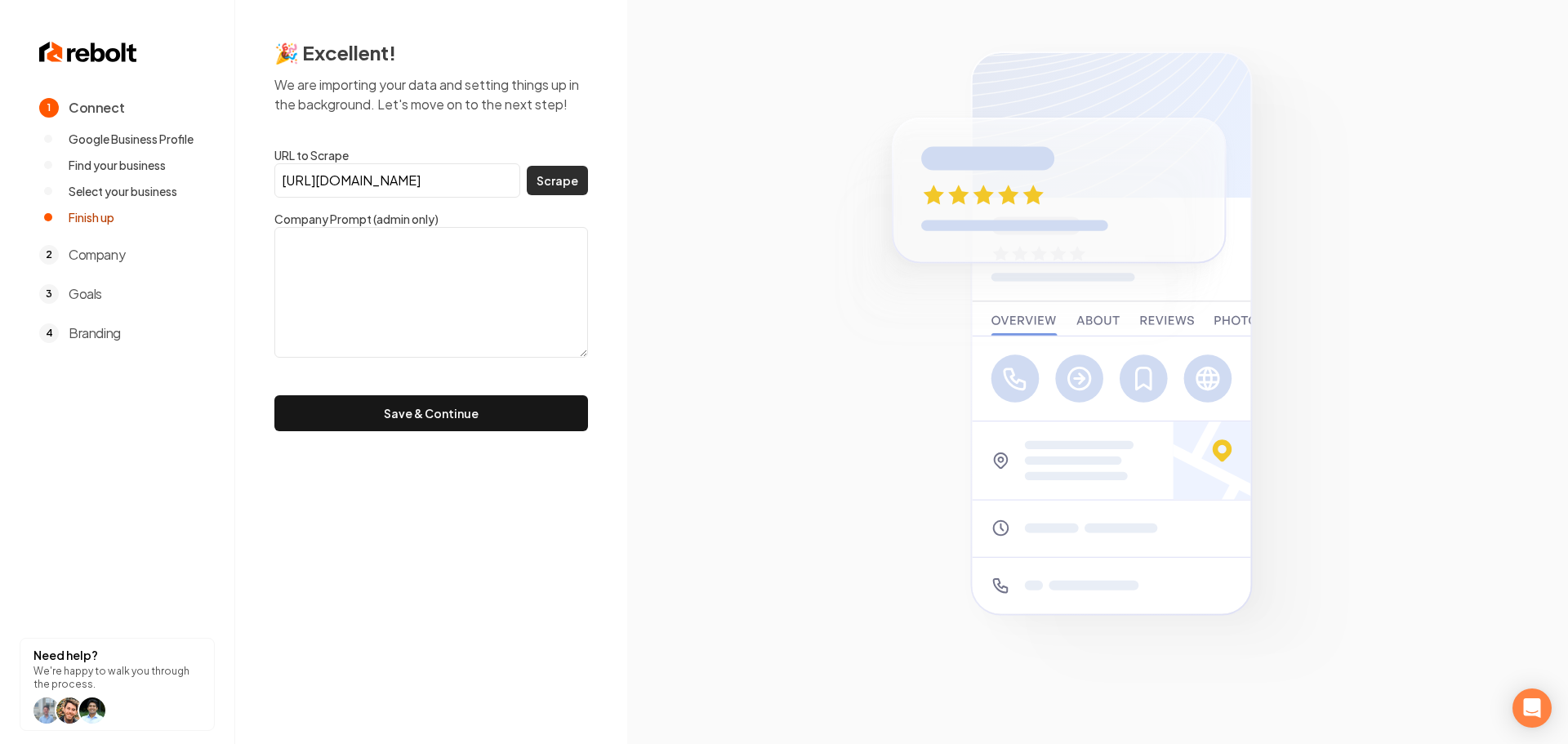
click at [565, 185] on button "Scrape" at bounding box center [557, 180] width 61 height 29
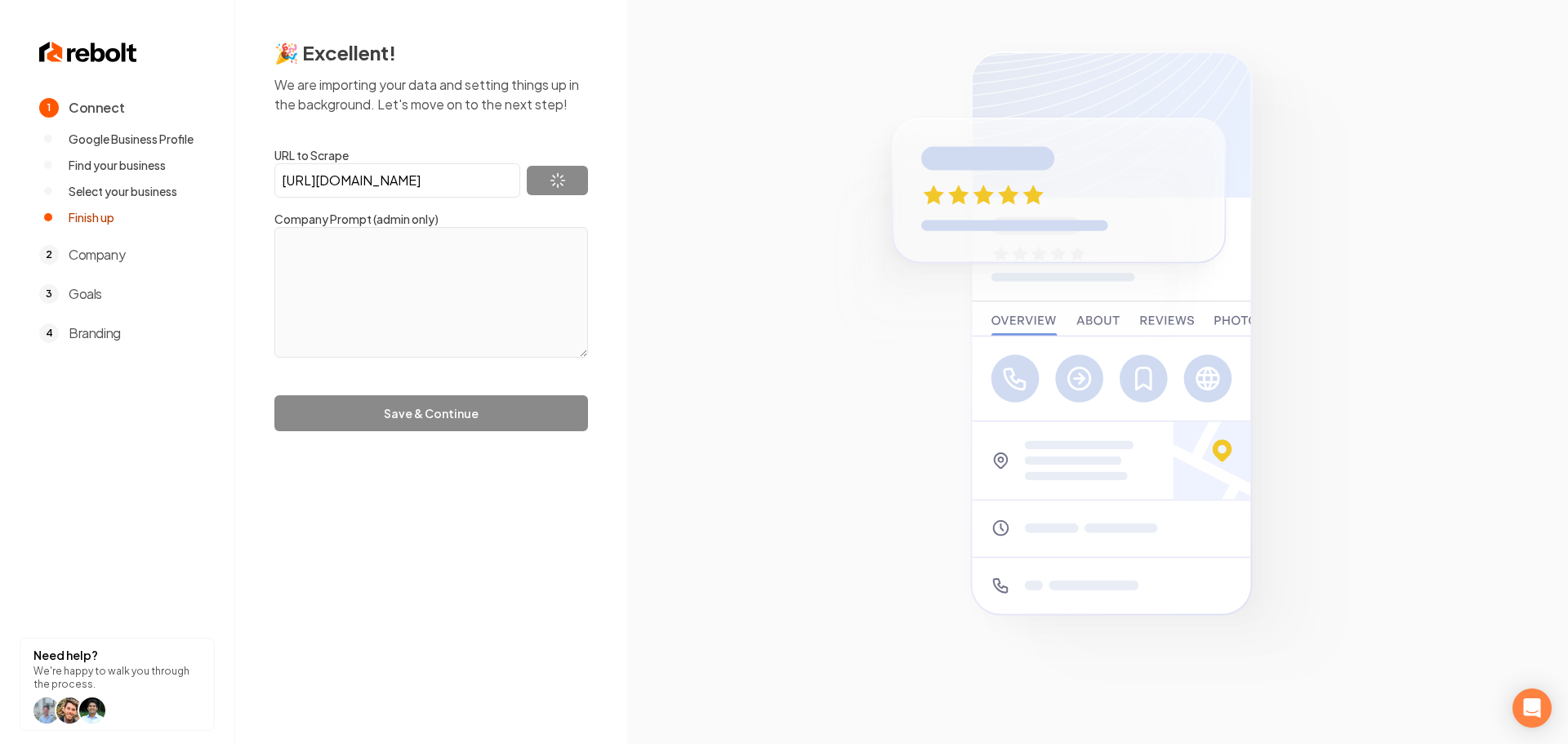
type textarea "Windsor Garage door repair and installation is a locally owned and operated ove…"
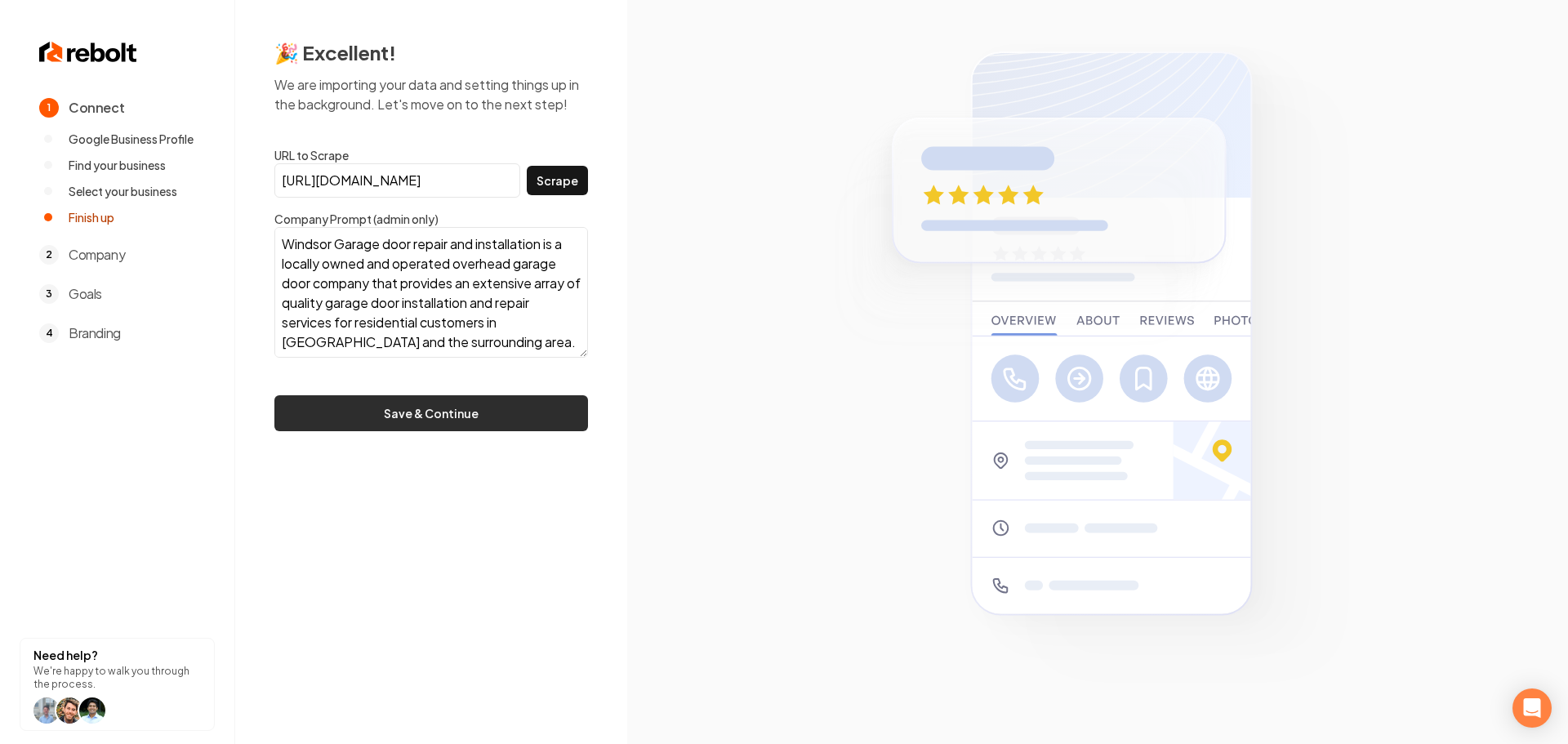
click at [444, 416] on button "Save & Continue" at bounding box center [430, 413] width 313 height 36
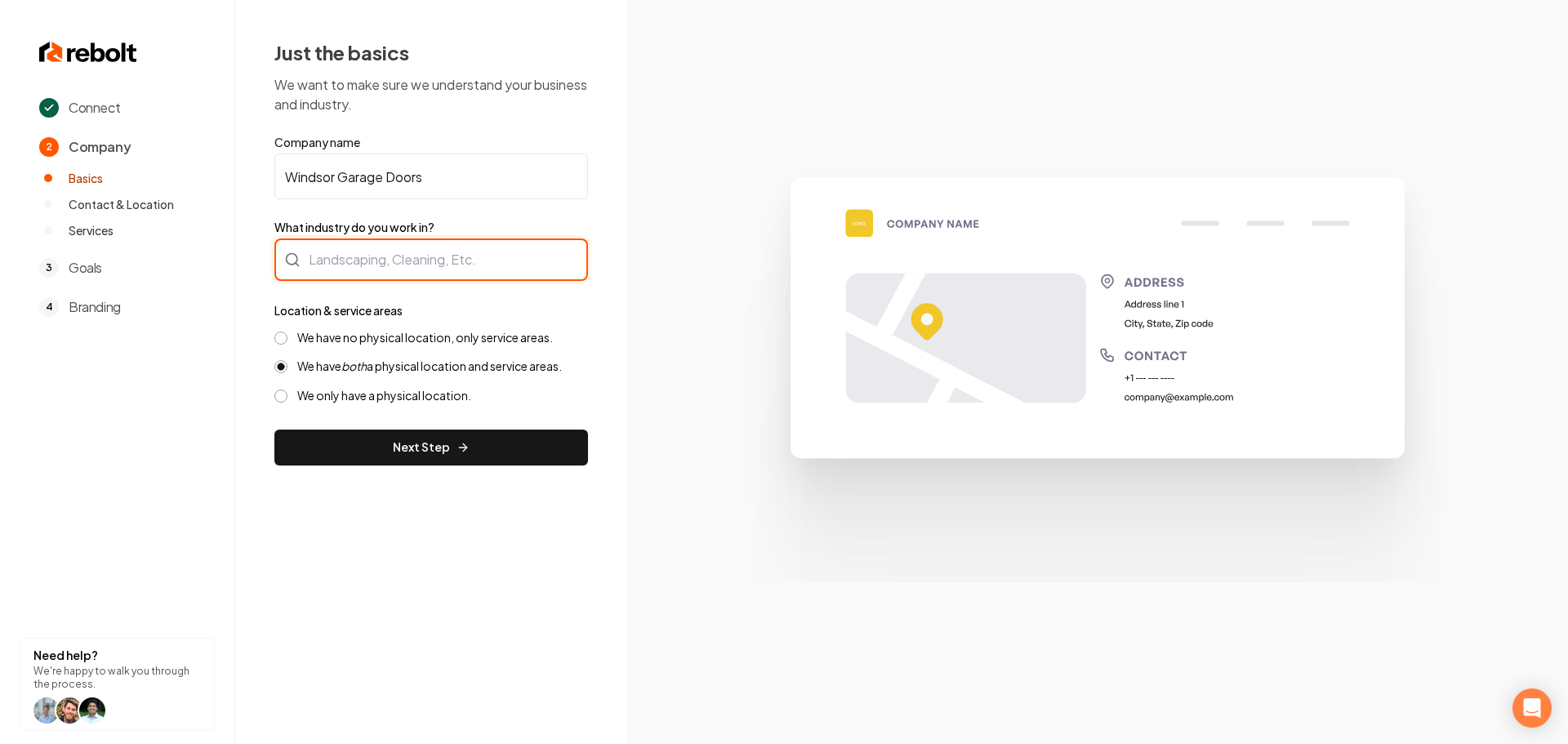
click at [398, 267] on div at bounding box center [430, 260] width 313 height 43
type input "Contractor"
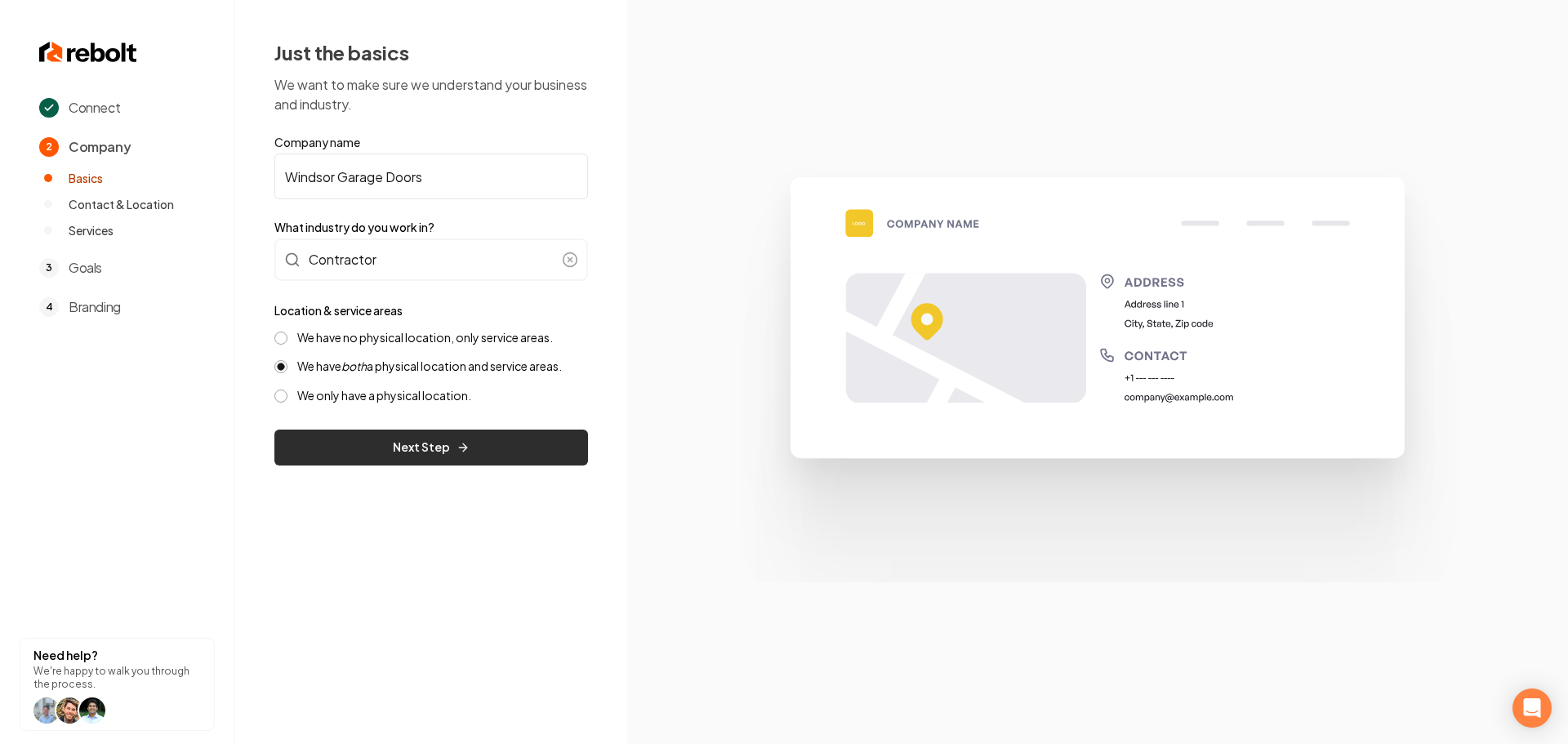
click at [330, 440] on button "Next Step" at bounding box center [430, 447] width 313 height 36
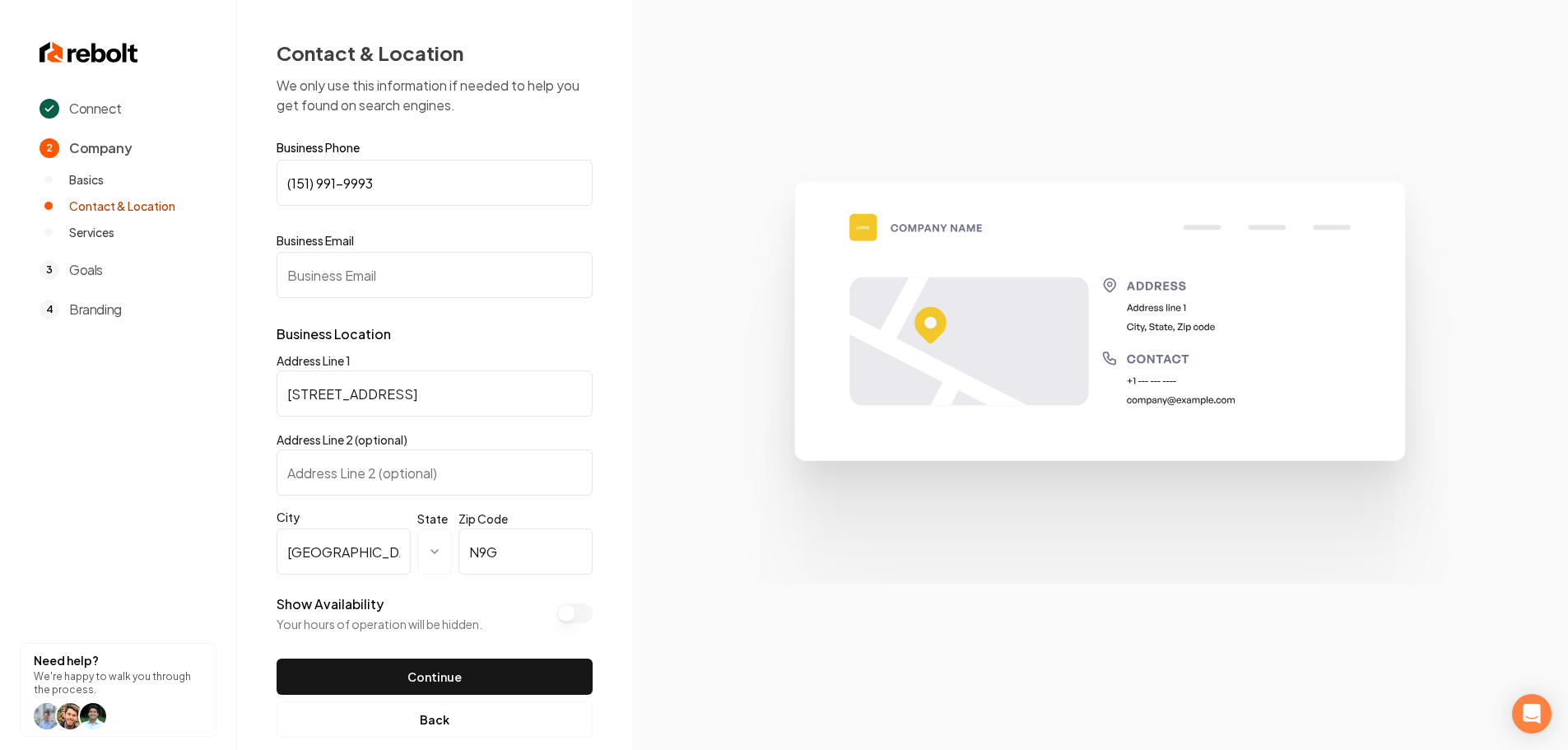
click at [392, 258] on input "Business Email" at bounding box center [434, 275] width 316 height 46
paste input "javascript:void(location.href='mailto:'+String.fromCharCode(105,110,102,111,64,…"
type input "javascript:void(location.href='mailto:'+String.fromCharCode(105,110,102,111,64,…"
click at [409, 278] on input "Business Email" at bounding box center [434, 275] width 316 height 46
paste input "[EMAIL_ADDRESS][DOMAIN_NAME]"
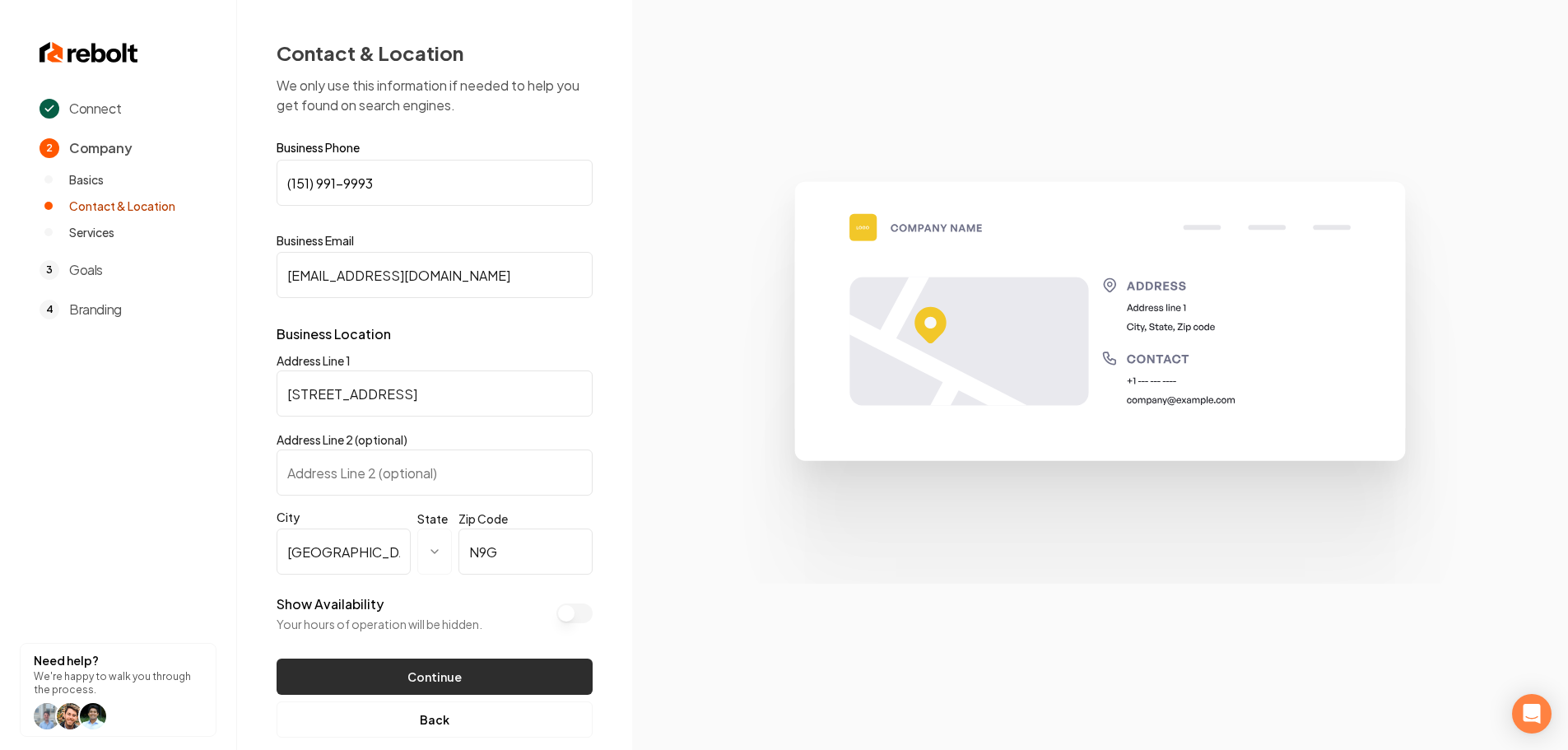
type input "[EMAIL_ADDRESS][DOMAIN_NAME]"
click at [440, 684] on button "Continue" at bounding box center [434, 676] width 316 height 36
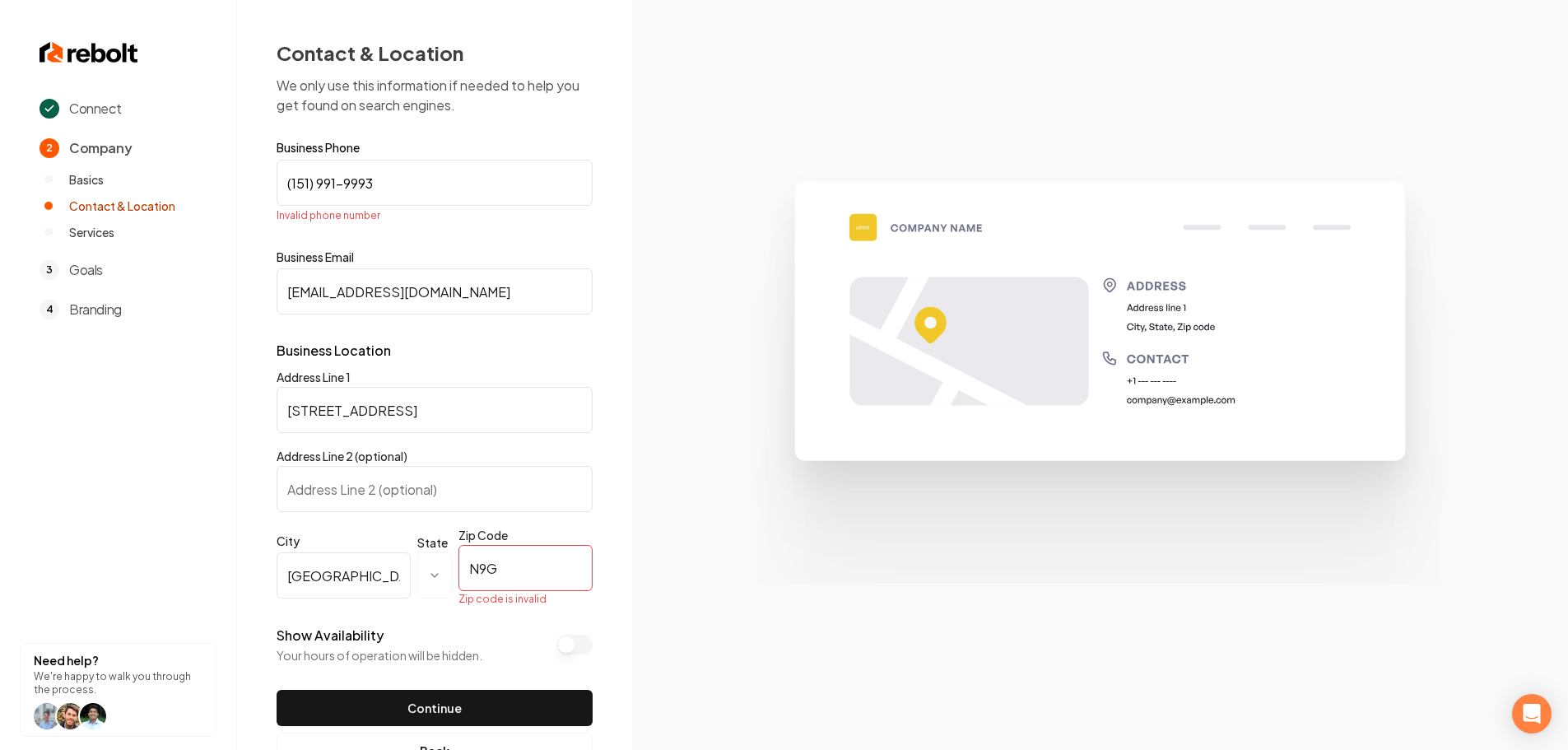
click at [443, 579] on html "**********" at bounding box center [784, 375] width 1568 height 750
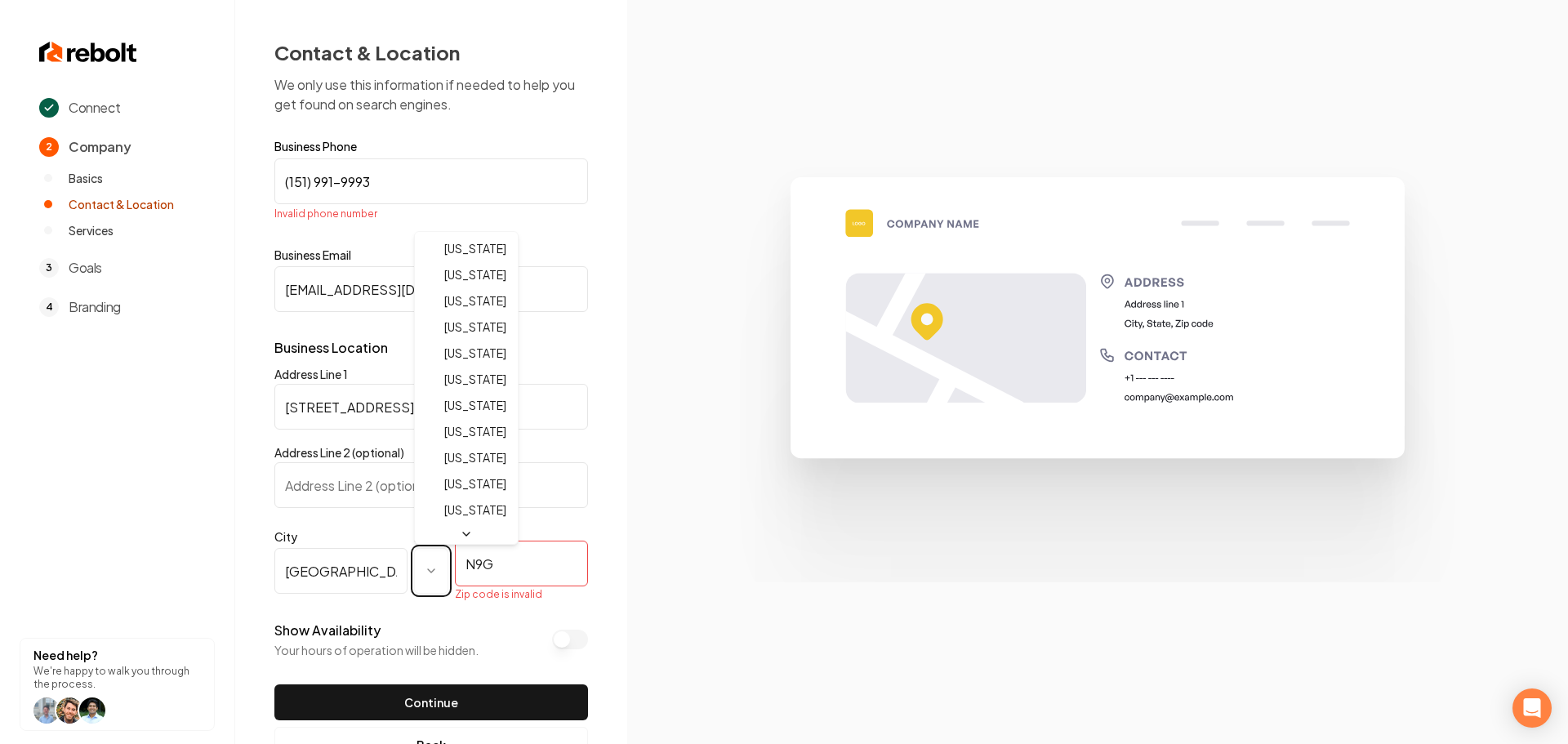
click at [664, 535] on html "**********" at bounding box center [784, 372] width 1568 height 744
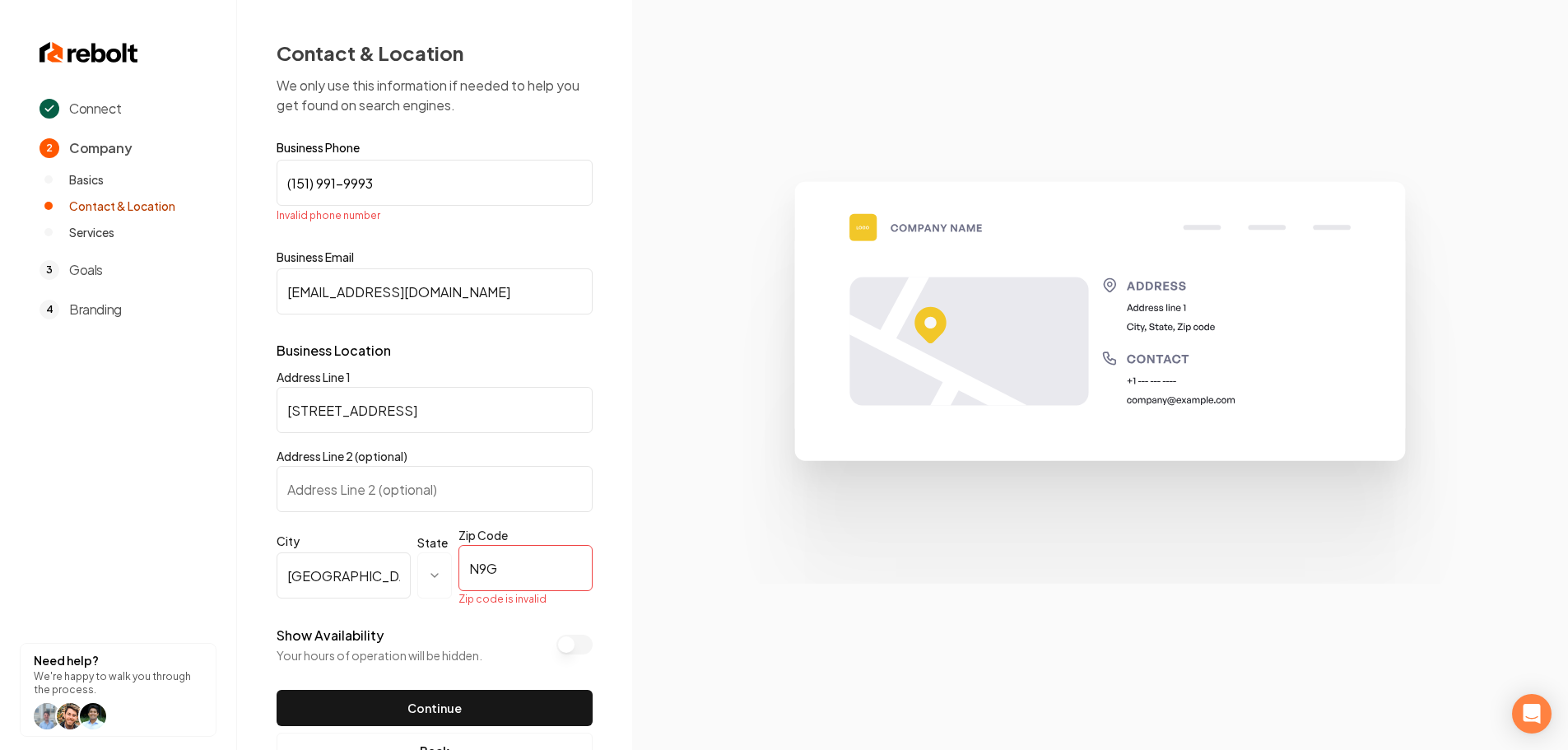
click at [524, 576] on input "N9G" at bounding box center [526, 568] width 134 height 46
type input "N9G 2S9"
click at [497, 704] on button "Continue" at bounding box center [434, 708] width 316 height 36
click at [656, 591] on section at bounding box center [1100, 375] width 936 height 750
click at [297, 186] on input "(151) 991-9993" at bounding box center [434, 182] width 316 height 46
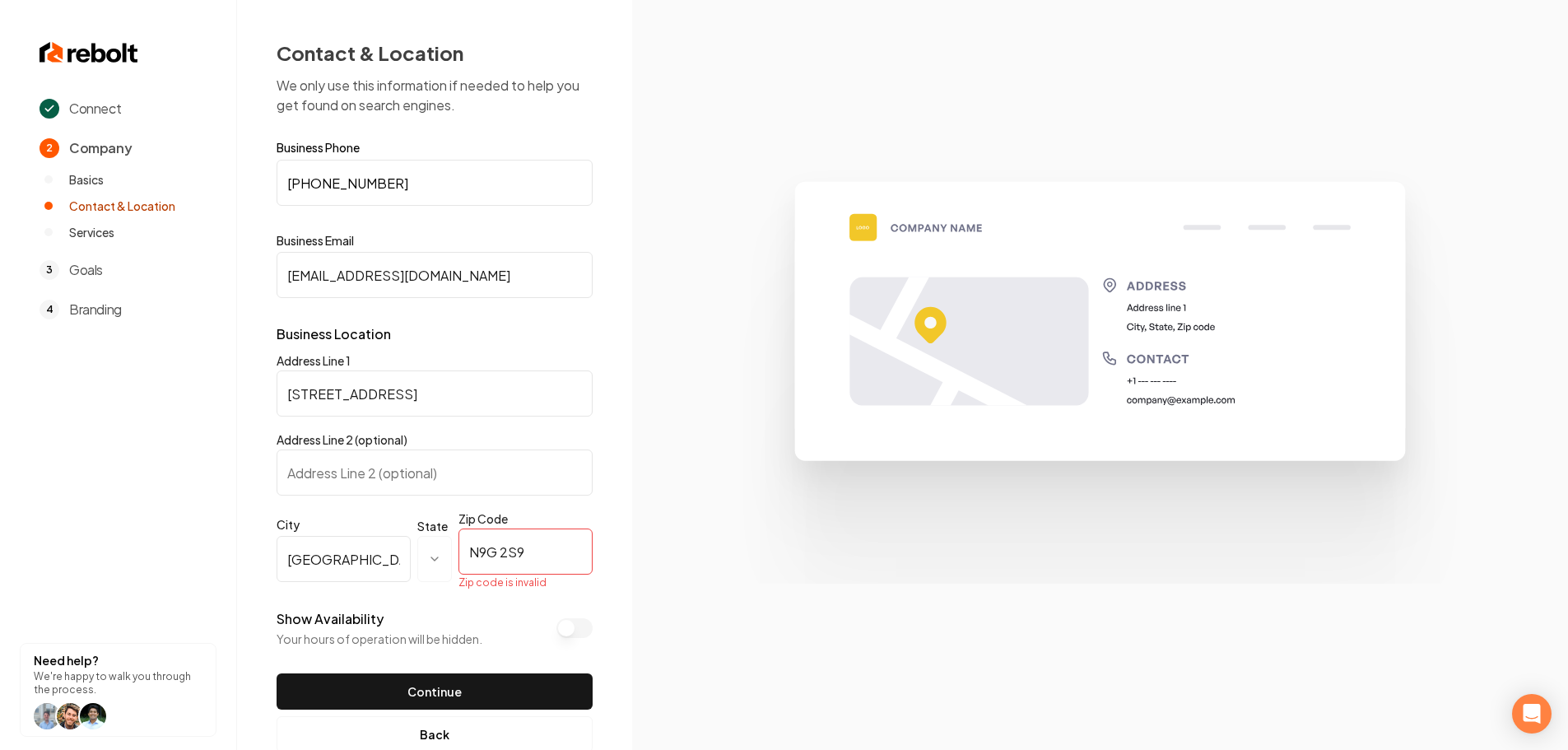
type input "[PHONE_NUMBER]"
click at [528, 553] on input "N9G 2S9" at bounding box center [526, 551] width 134 height 46
click at [401, 557] on input "[GEOGRAPHIC_DATA]" at bounding box center [344, 559] width 134 height 46
click at [332, 562] on input "[GEOGRAPHIC_DATA]" at bounding box center [344, 559] width 134 height 46
click at [346, 562] on input "[GEOGRAPHIC_DATA]" at bounding box center [344, 559] width 134 height 46
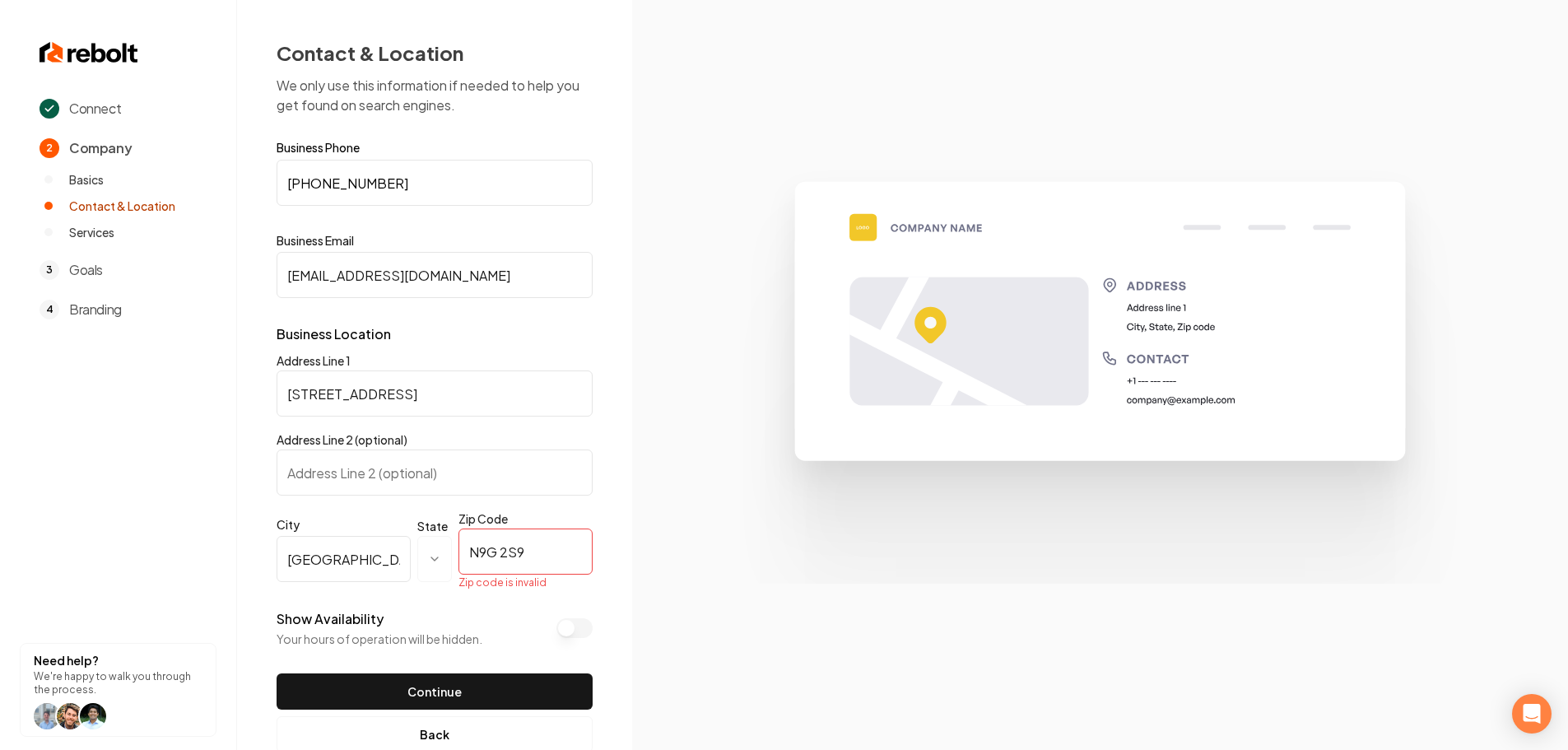
click at [525, 553] on input "N9G 2S9" at bounding box center [526, 551] width 134 height 46
drag, startPoint x: 527, startPoint y: 554, endPoint x: 485, endPoint y: 608, distance: 68.4
click at [440, 557] on div "**********" at bounding box center [434, 562] width 316 height 94
type input "N9G2S9"
click at [473, 687] on button "Continue" at bounding box center [434, 691] width 316 height 36
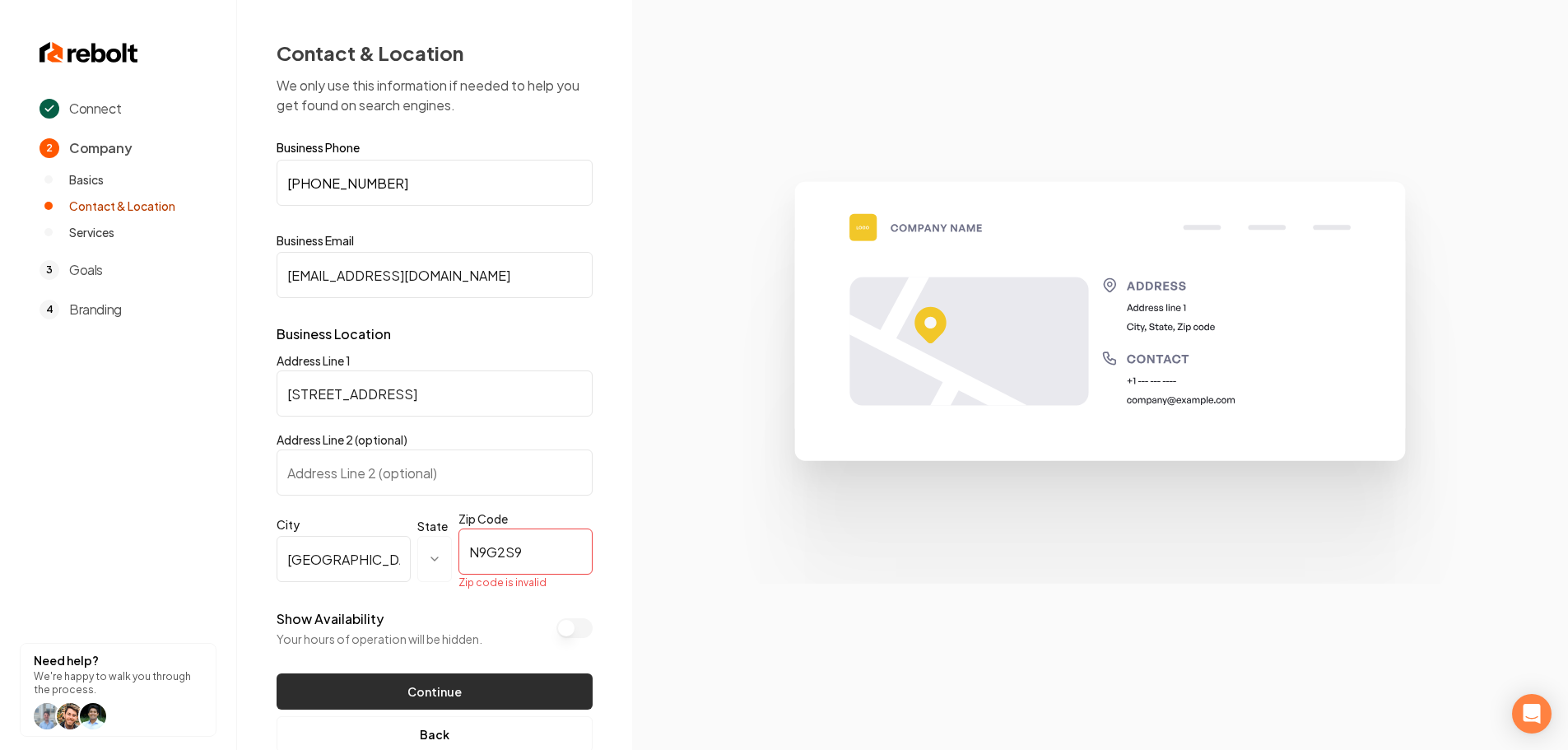
click at [471, 684] on button "Continue" at bounding box center [434, 691] width 316 height 36
drag, startPoint x: 529, startPoint y: 560, endPoint x: 434, endPoint y: 559, distance: 95.0
click at [434, 559] on div "**********" at bounding box center [434, 562] width 316 height 94
click at [458, 733] on button "Back" at bounding box center [434, 734] width 316 height 36
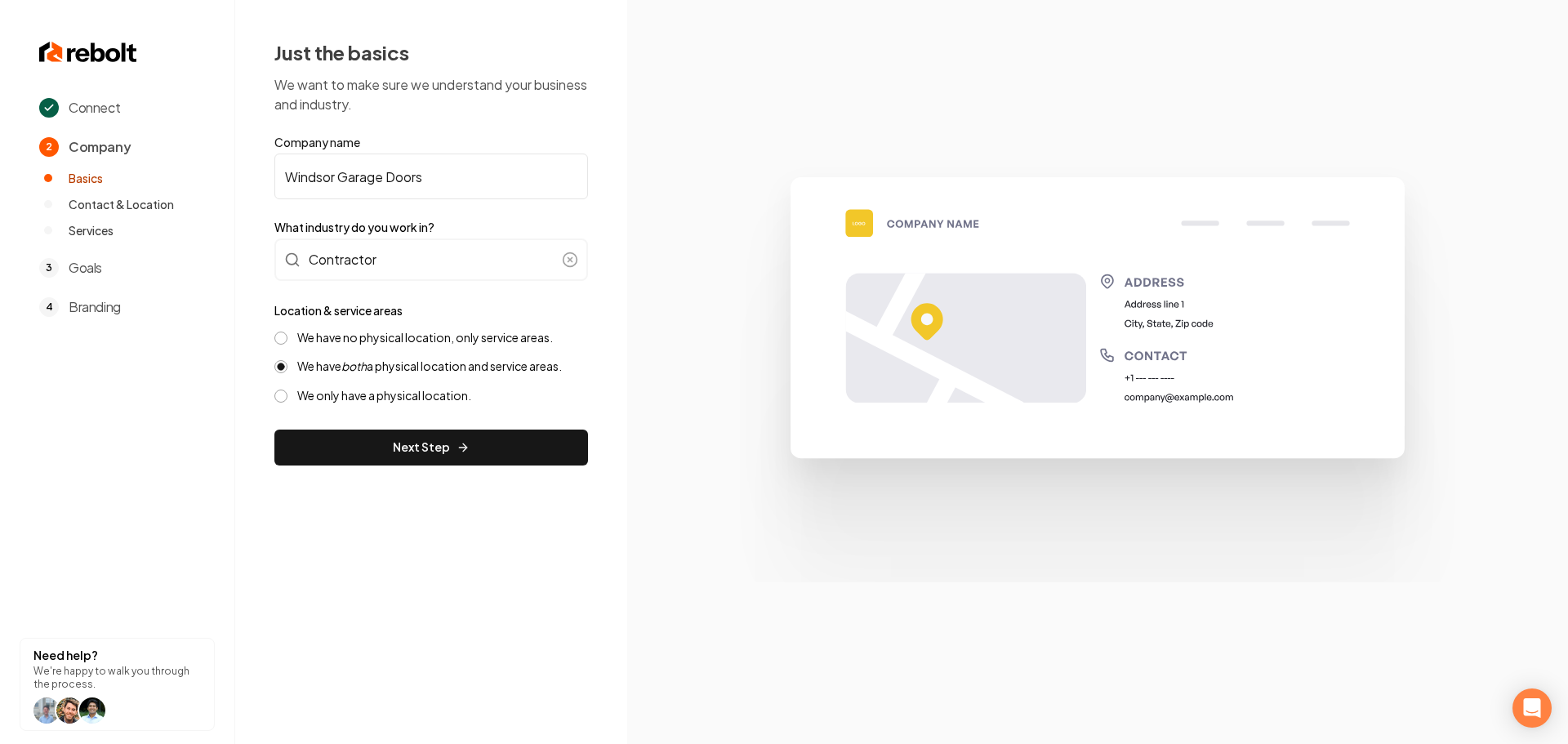
click at [381, 342] on label "We have no physical location, only service areas." at bounding box center [425, 338] width 256 height 15
click at [288, 342] on button "We have no physical location, only service areas." at bounding box center [281, 338] width 13 height 13
click at [371, 457] on button "Next Step" at bounding box center [430, 447] width 313 height 36
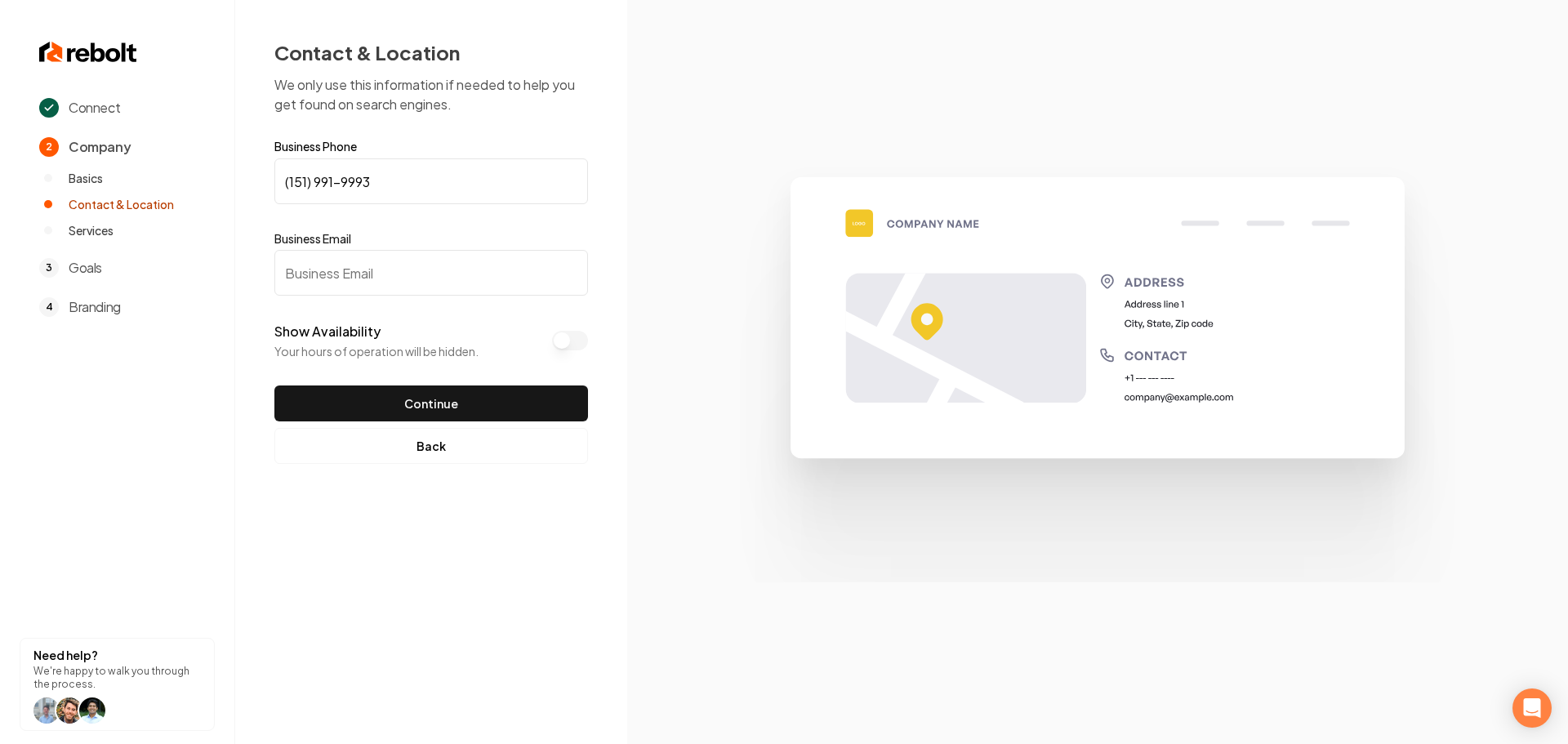
click at [375, 287] on input "Business Email" at bounding box center [430, 273] width 313 height 46
paste input "[EMAIL_ADDRESS][DOMAIN_NAME]"
type input "[EMAIL_ADDRESS][DOMAIN_NAME]"
click at [398, 408] on button "Continue" at bounding box center [430, 403] width 313 height 36
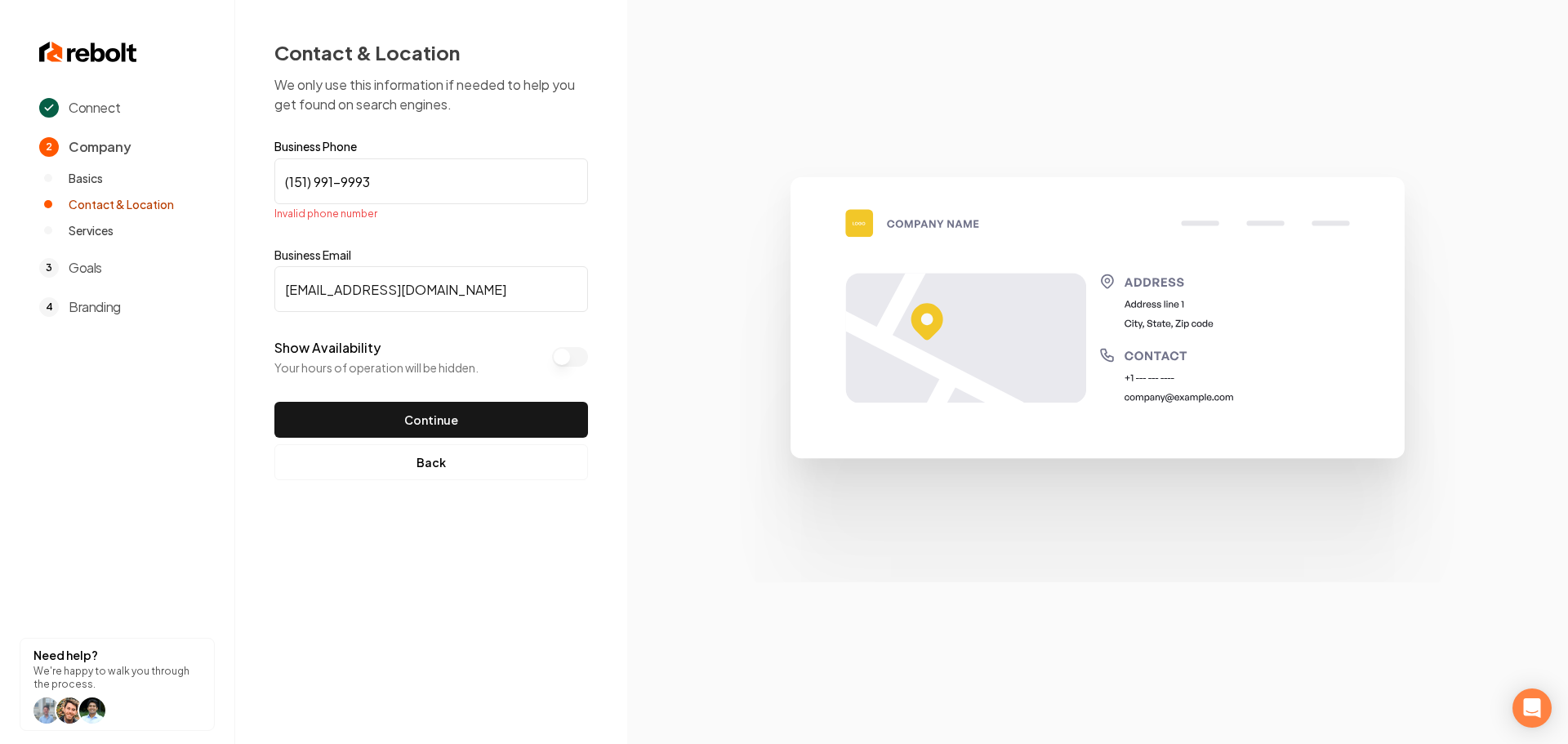
click at [305, 185] on input "(151) 991-9993" at bounding box center [430, 181] width 313 height 46
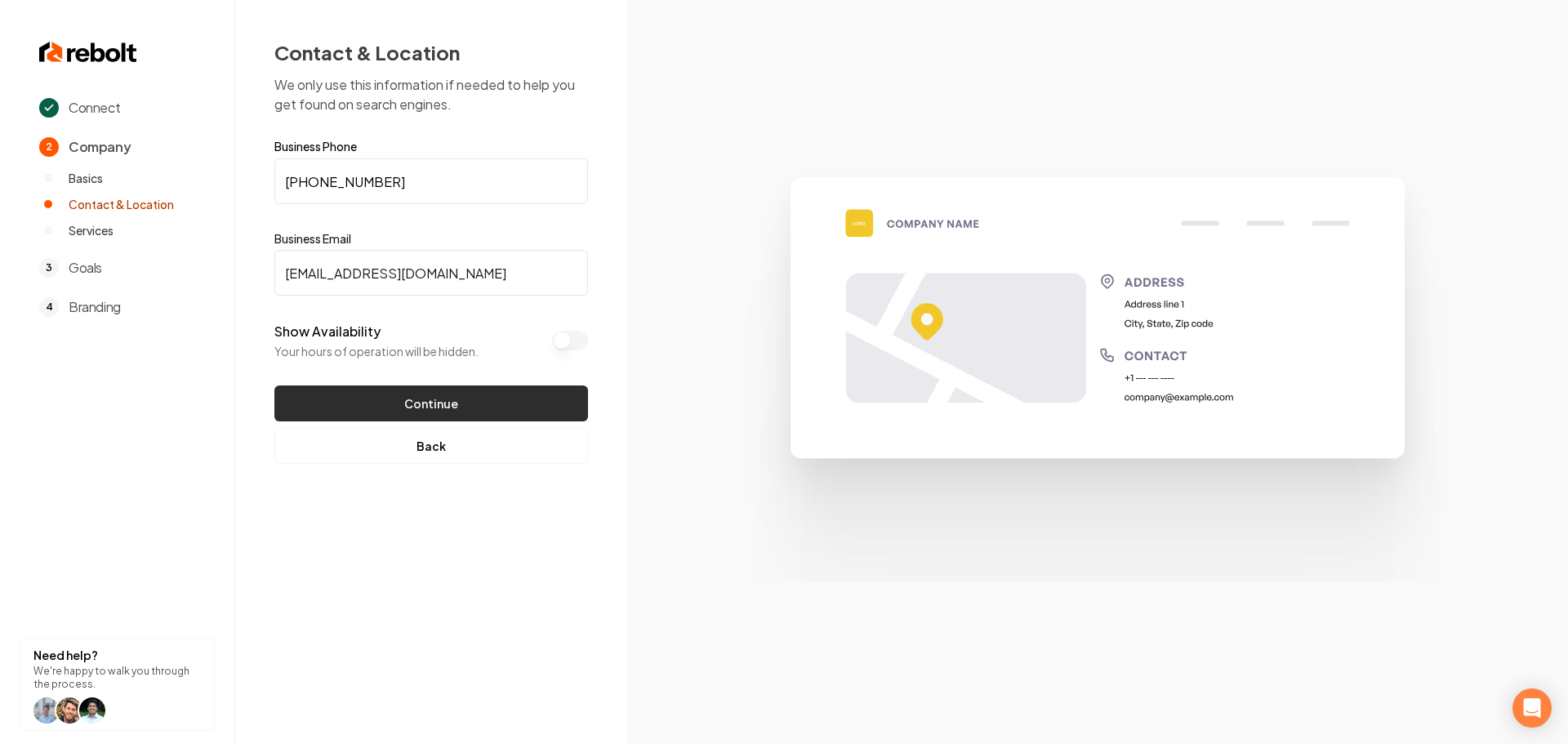
type input "[PHONE_NUMBER]"
click at [423, 407] on button "Continue" at bounding box center [430, 403] width 313 height 36
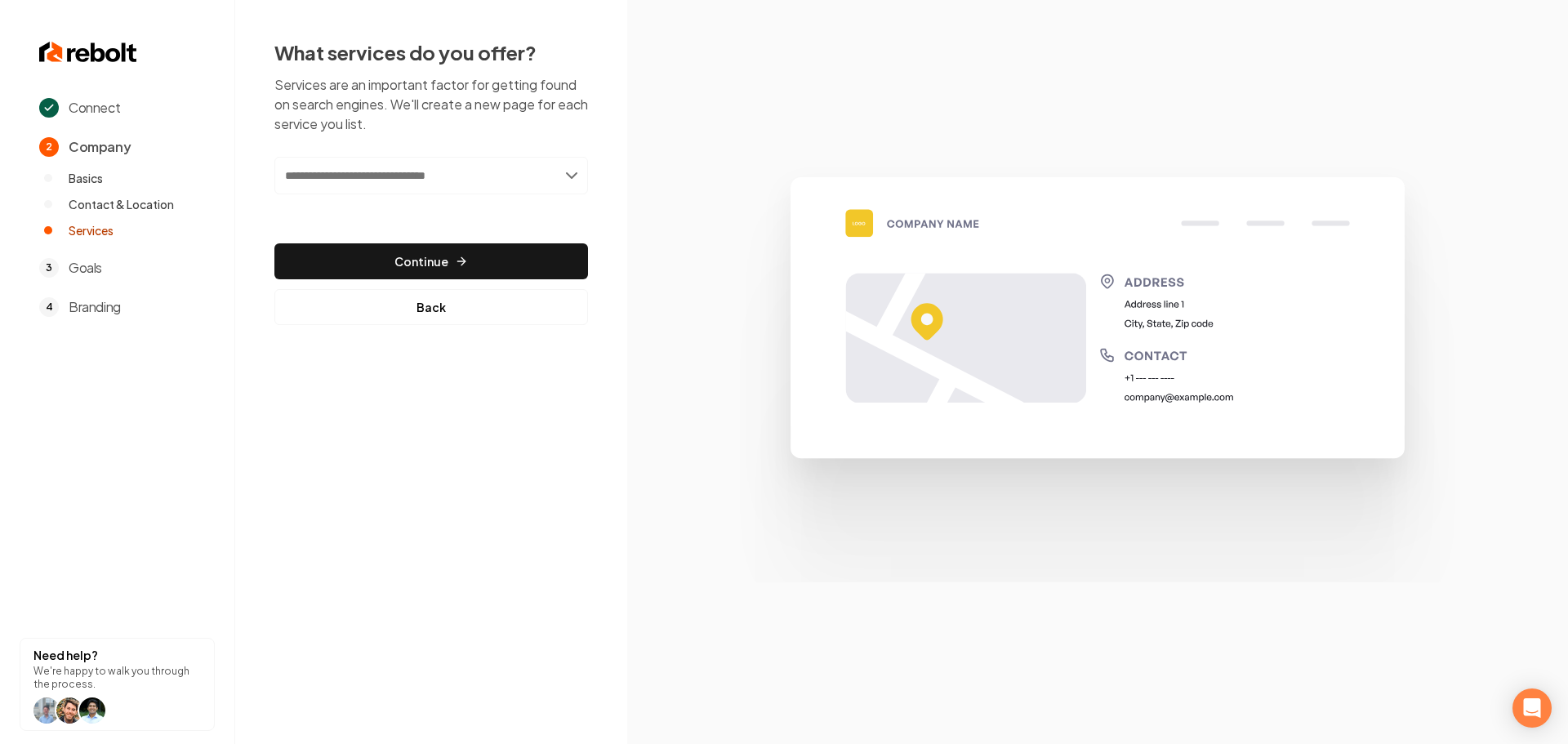
click at [427, 186] on input "text" at bounding box center [430, 175] width 313 height 37
type input "*"
type input "**********"
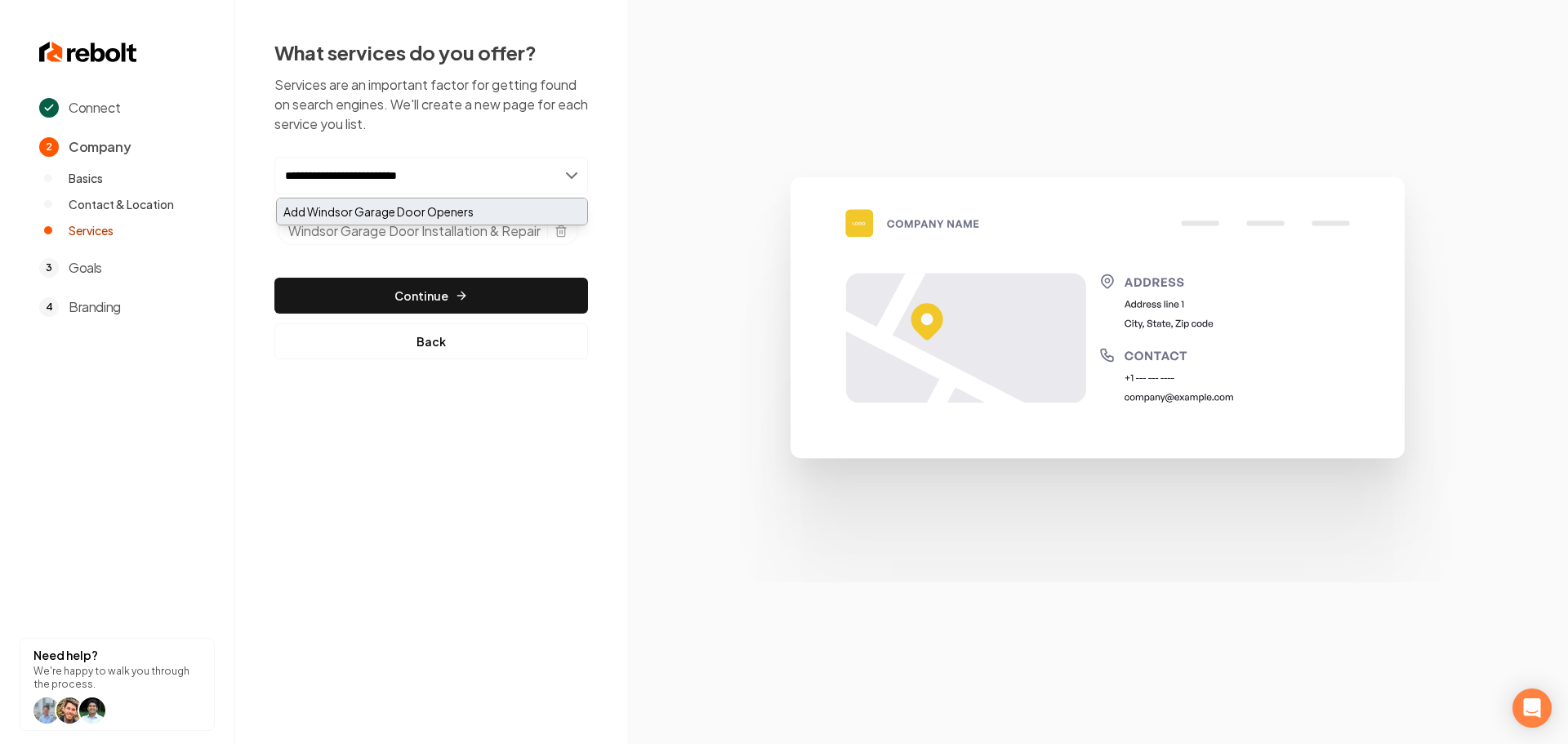
type input "**********"
click at [513, 214] on div "Add Windsor Garage Door Openers" at bounding box center [432, 210] width 310 height 26
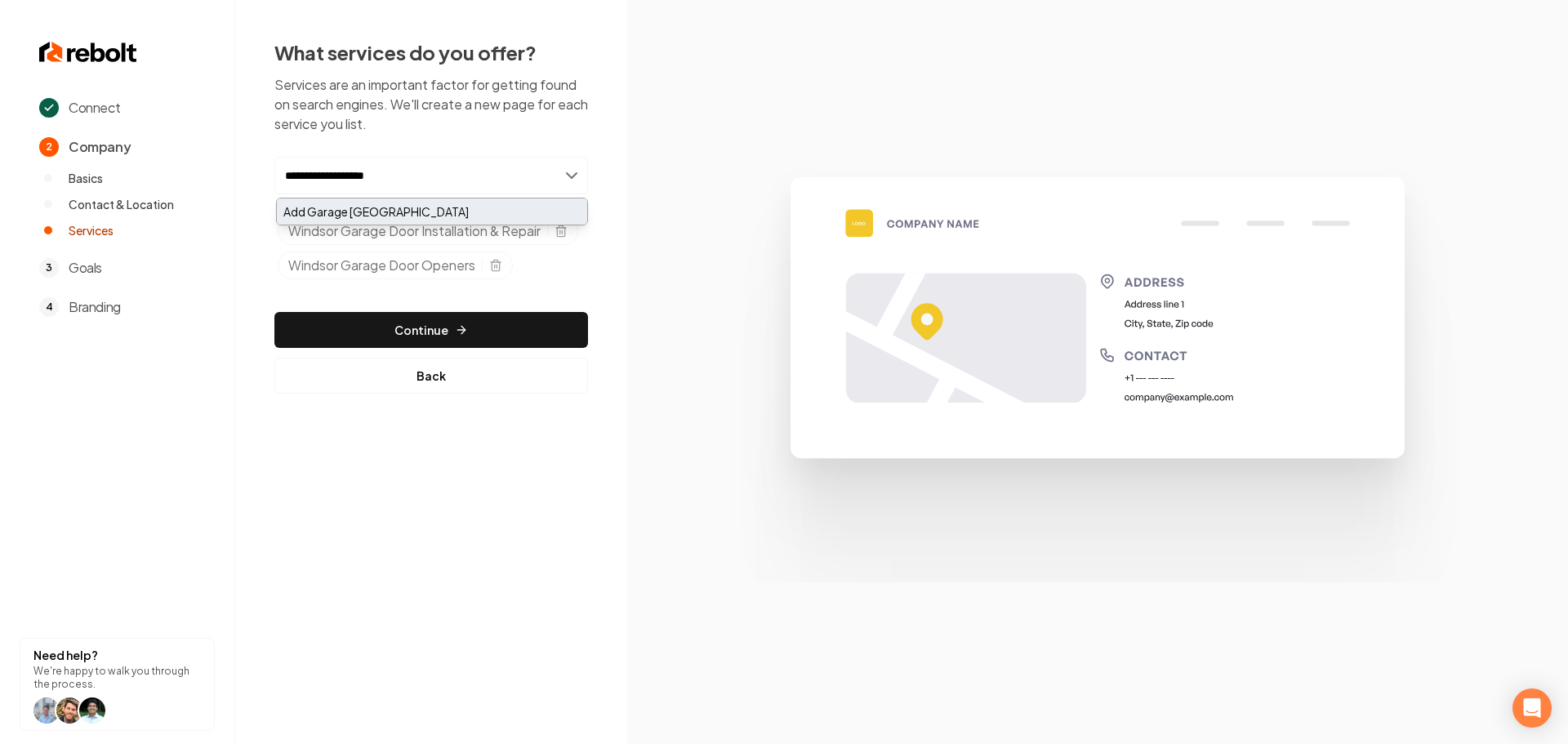
type input "**********"
click at [435, 207] on div "Add Garage [GEOGRAPHIC_DATA]" at bounding box center [432, 210] width 310 height 26
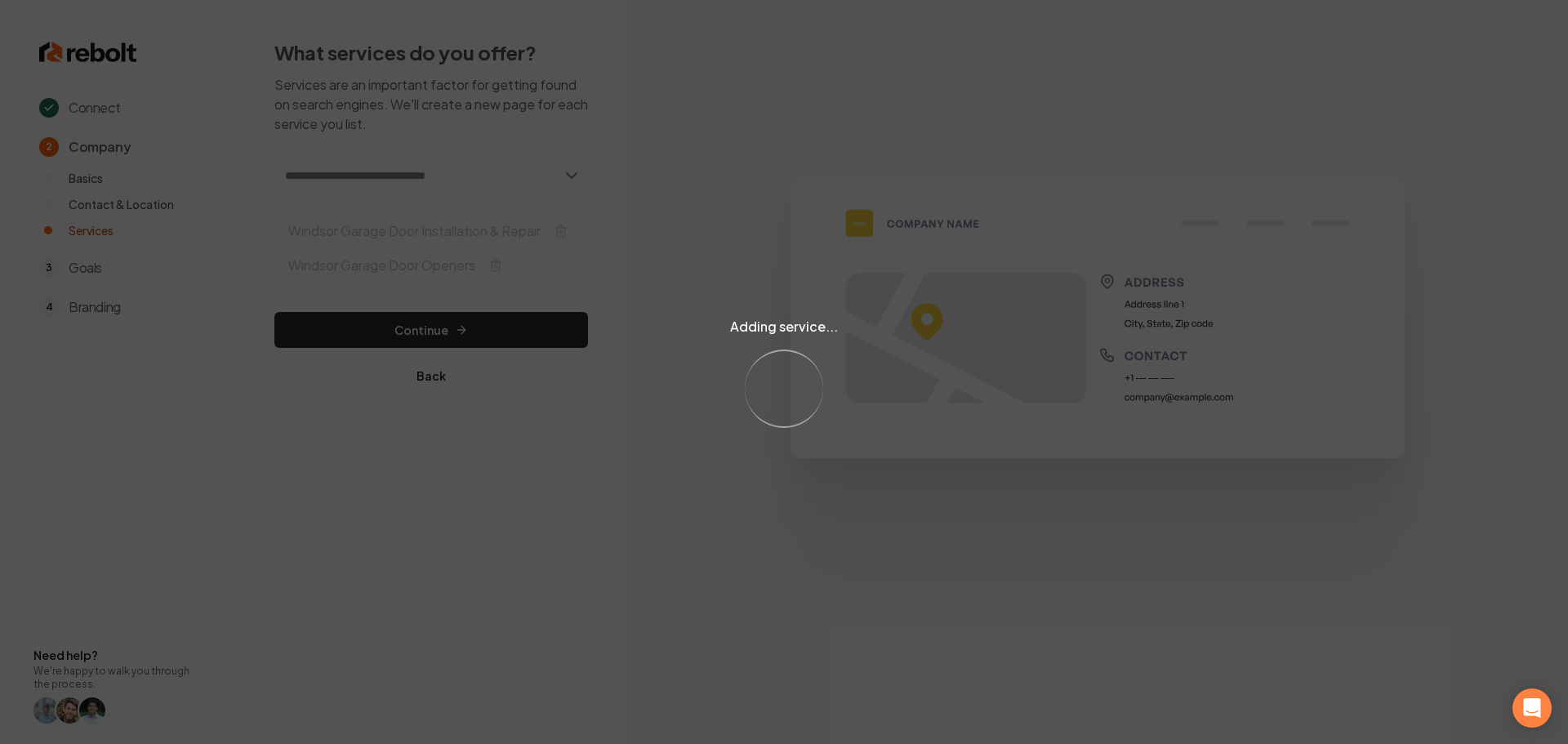
click at [435, 175] on div "Adding service... Loading..." at bounding box center [784, 372] width 1568 height 744
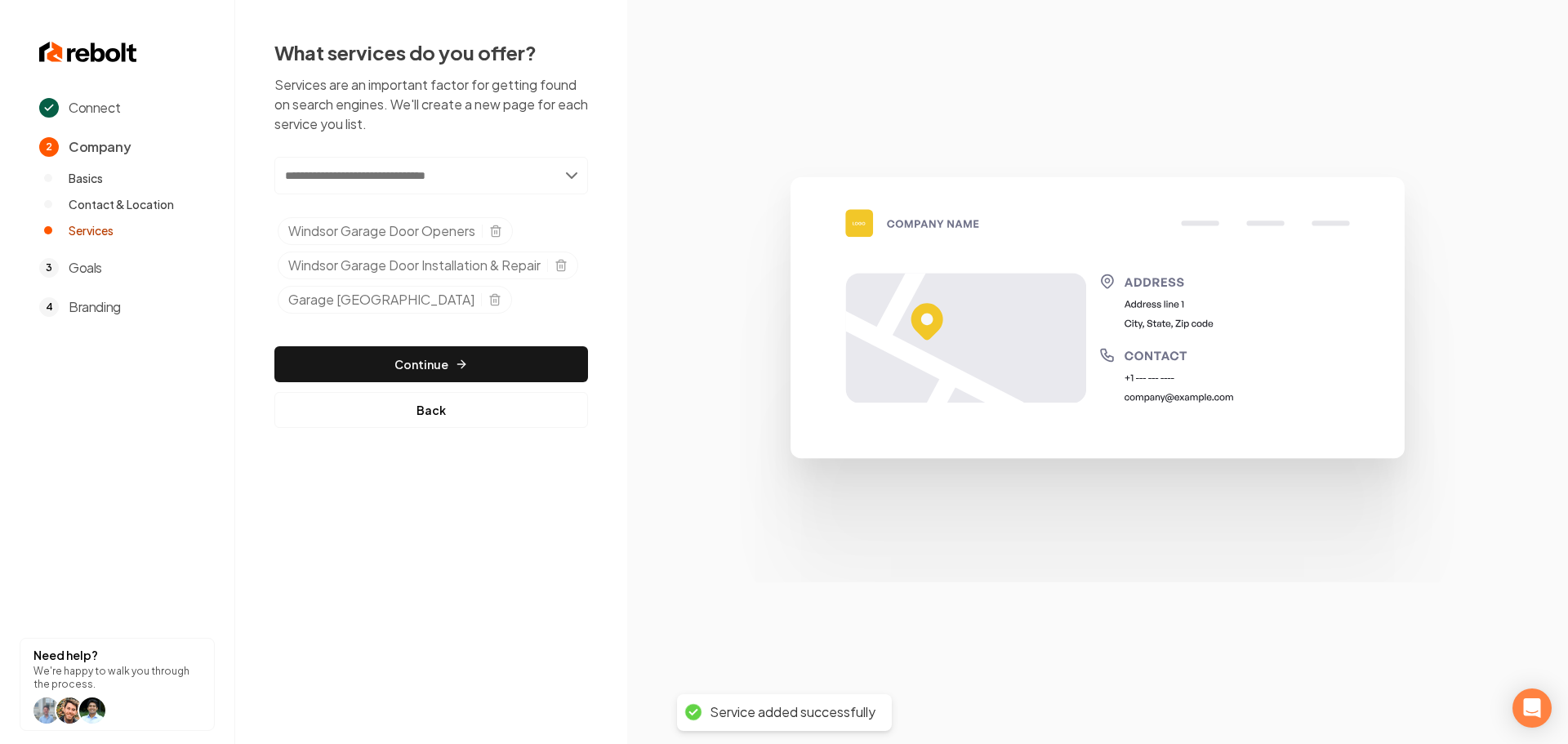
click at [435, 175] on input "text" at bounding box center [430, 175] width 313 height 37
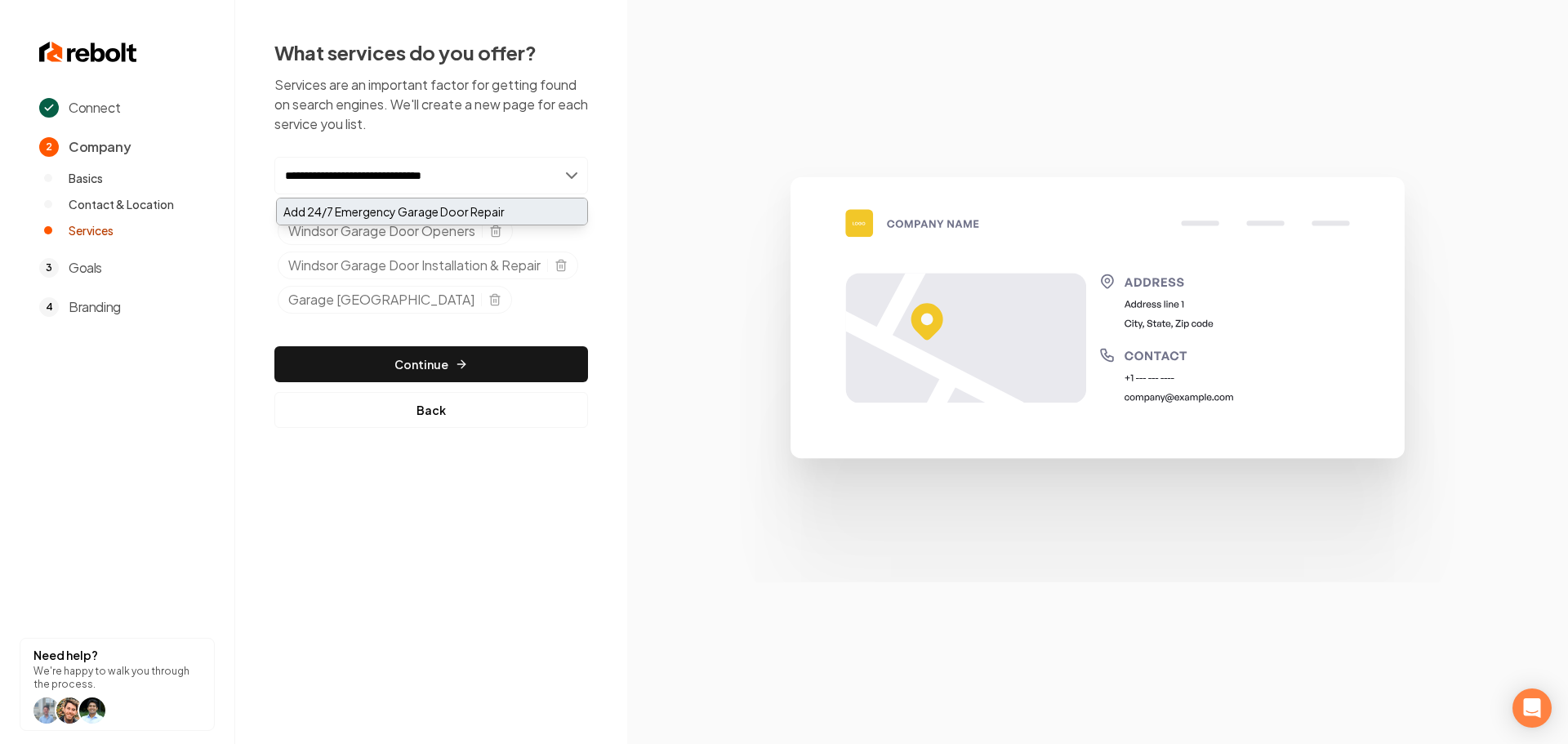
type input "**********"
click at [440, 205] on div "Add 24/7 Emergency Garage Door Repair" at bounding box center [432, 210] width 310 height 26
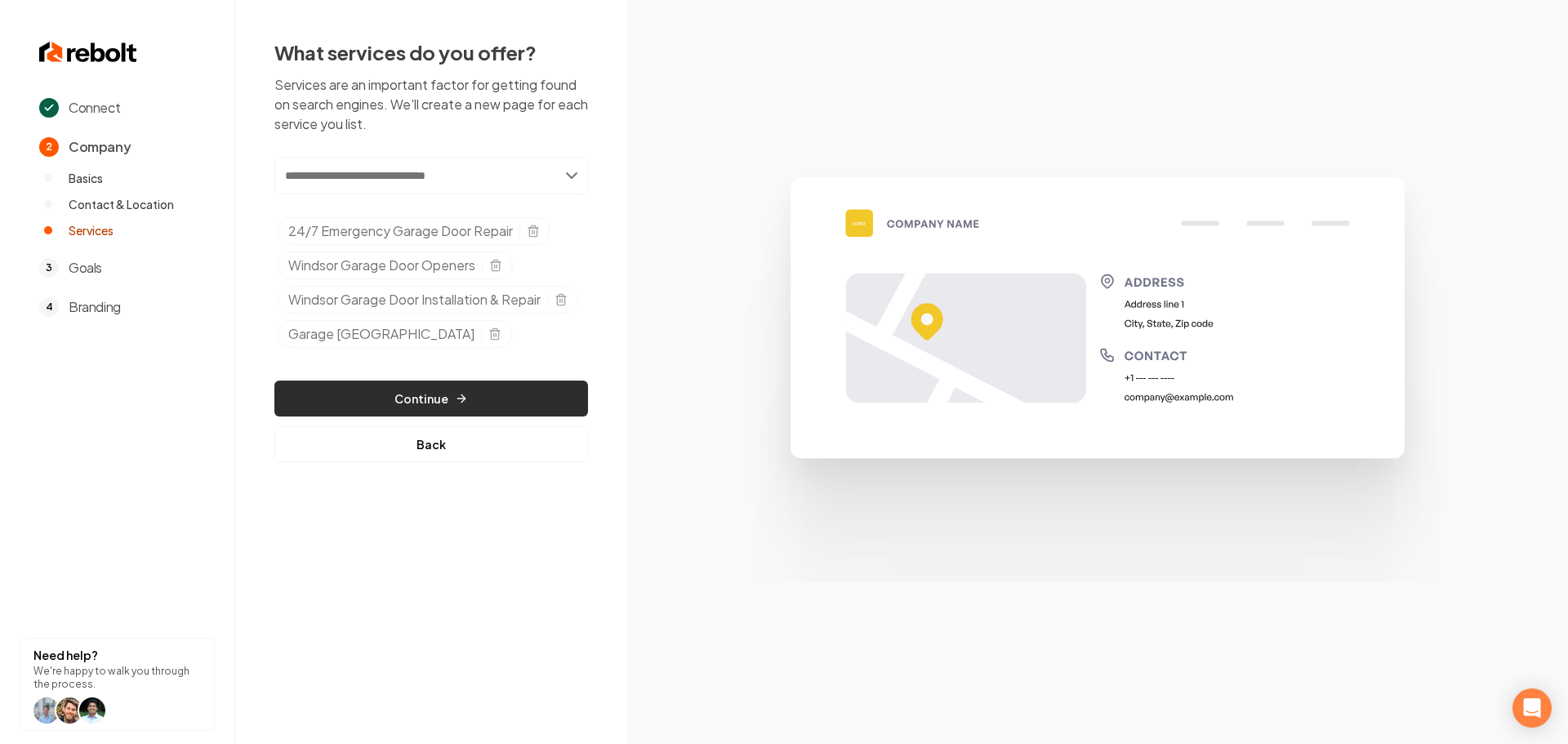
click at [447, 417] on button "Continue" at bounding box center [430, 399] width 313 height 36
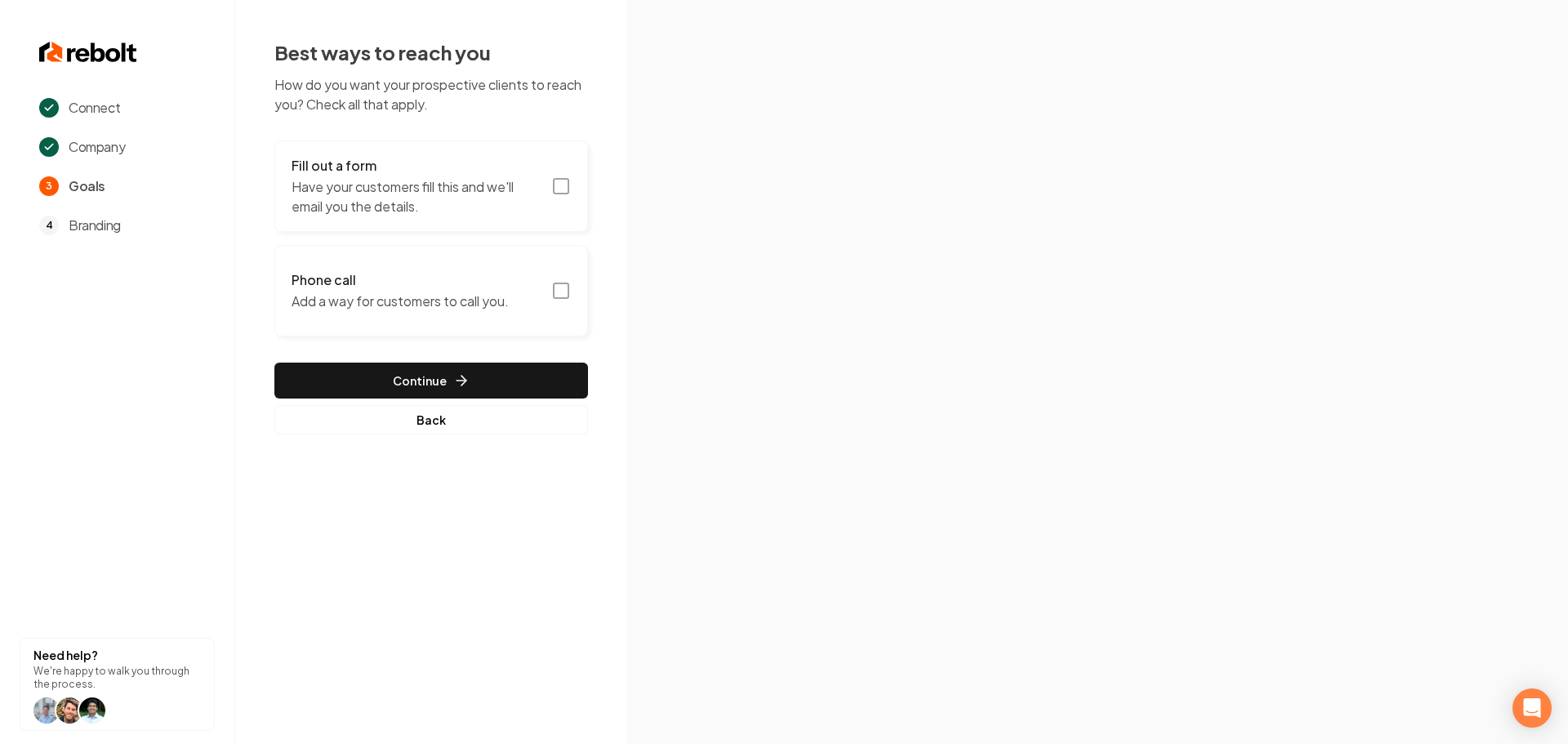
click at [558, 193] on rect "button" at bounding box center [561, 186] width 14 height 14
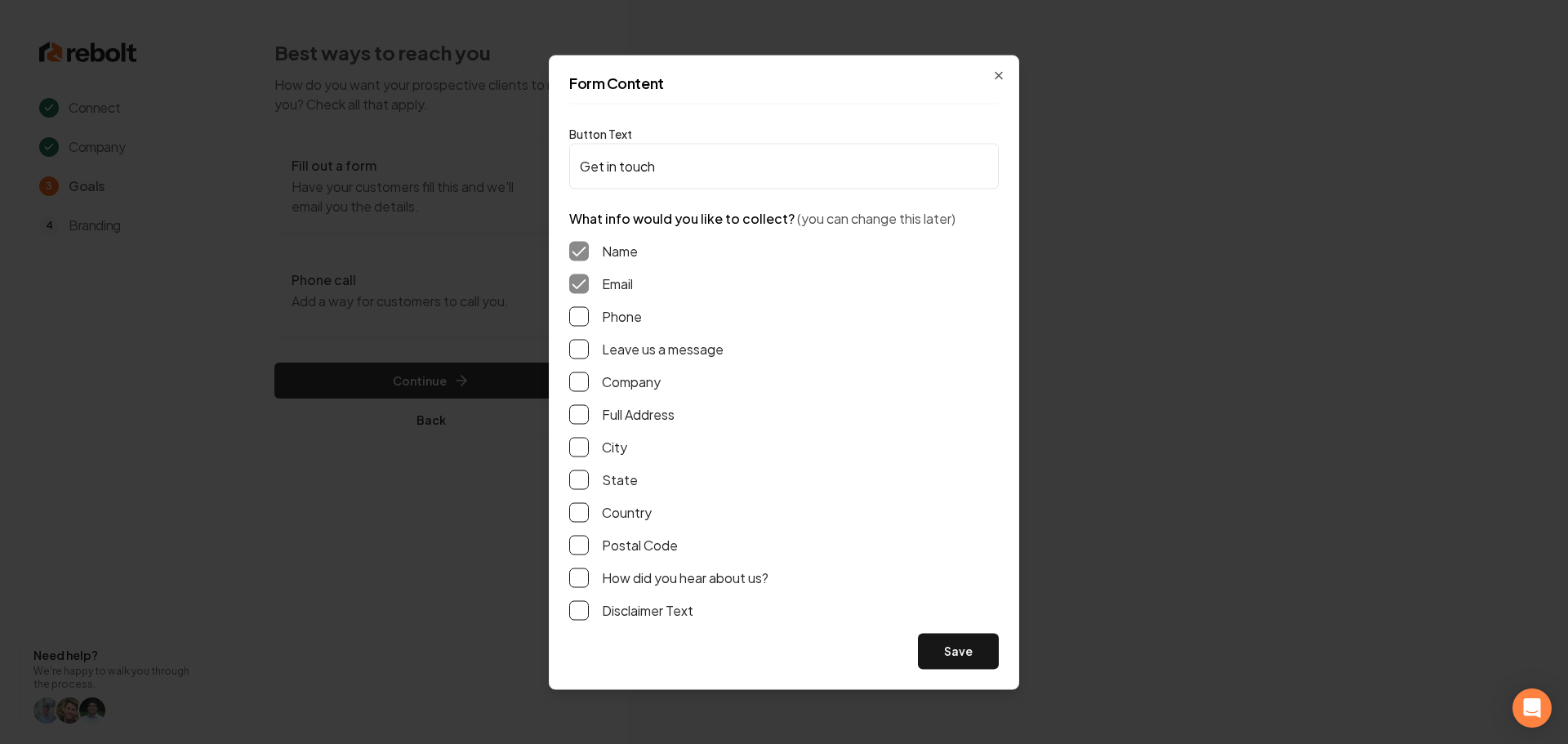
click at [615, 319] on label "Phone" at bounding box center [622, 316] width 40 height 20
click at [589, 319] on button "Phone" at bounding box center [579, 316] width 20 height 20
click at [614, 348] on label "Leave us a message" at bounding box center [663, 348] width 122 height 20
click at [589, 348] on button "Leave us a message" at bounding box center [579, 348] width 20 height 20
click at [624, 411] on label "Full Address" at bounding box center [638, 414] width 72 height 20
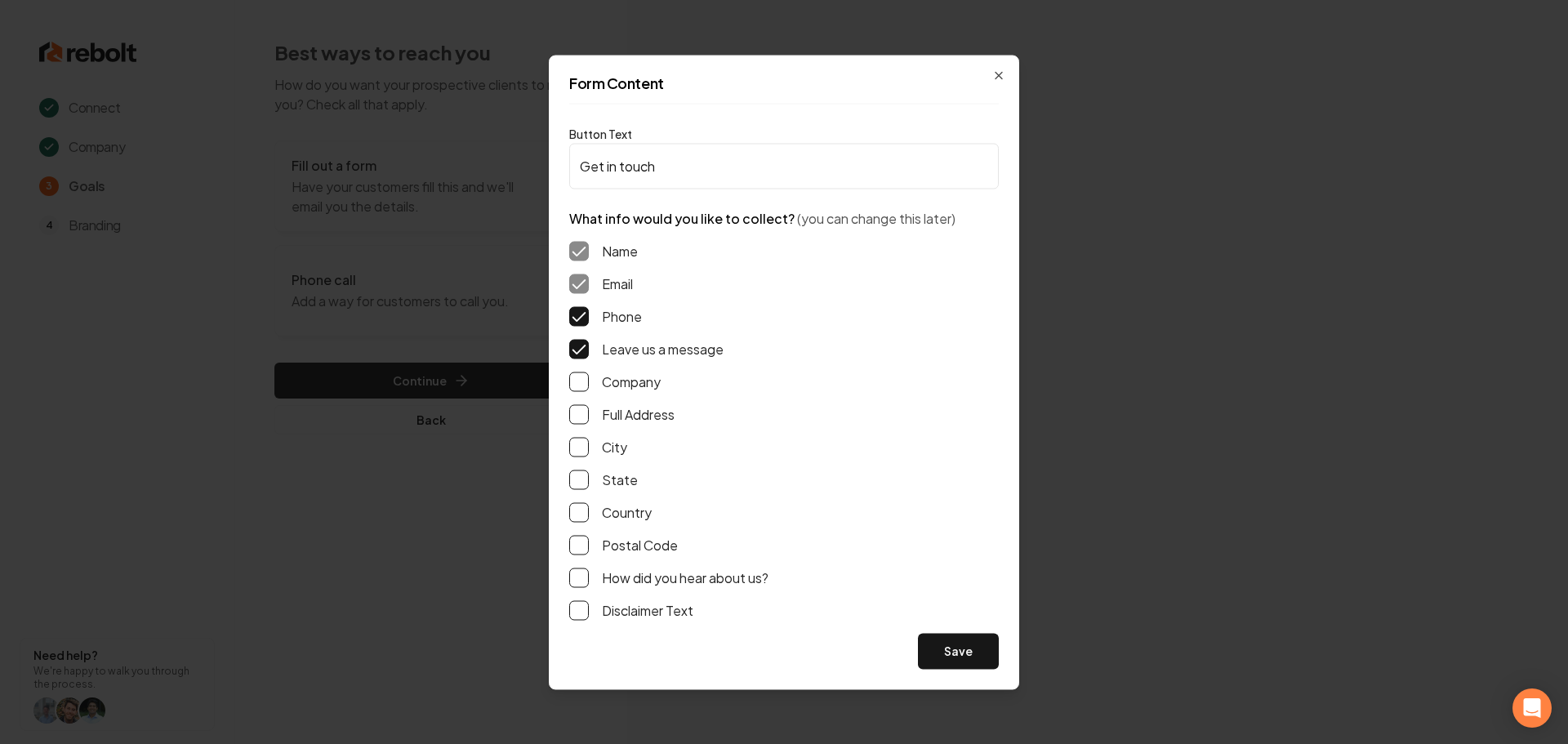
click at [589, 411] on button "Full Address" at bounding box center [579, 414] width 20 height 20
click at [940, 652] on button "Save" at bounding box center [958, 651] width 81 height 36
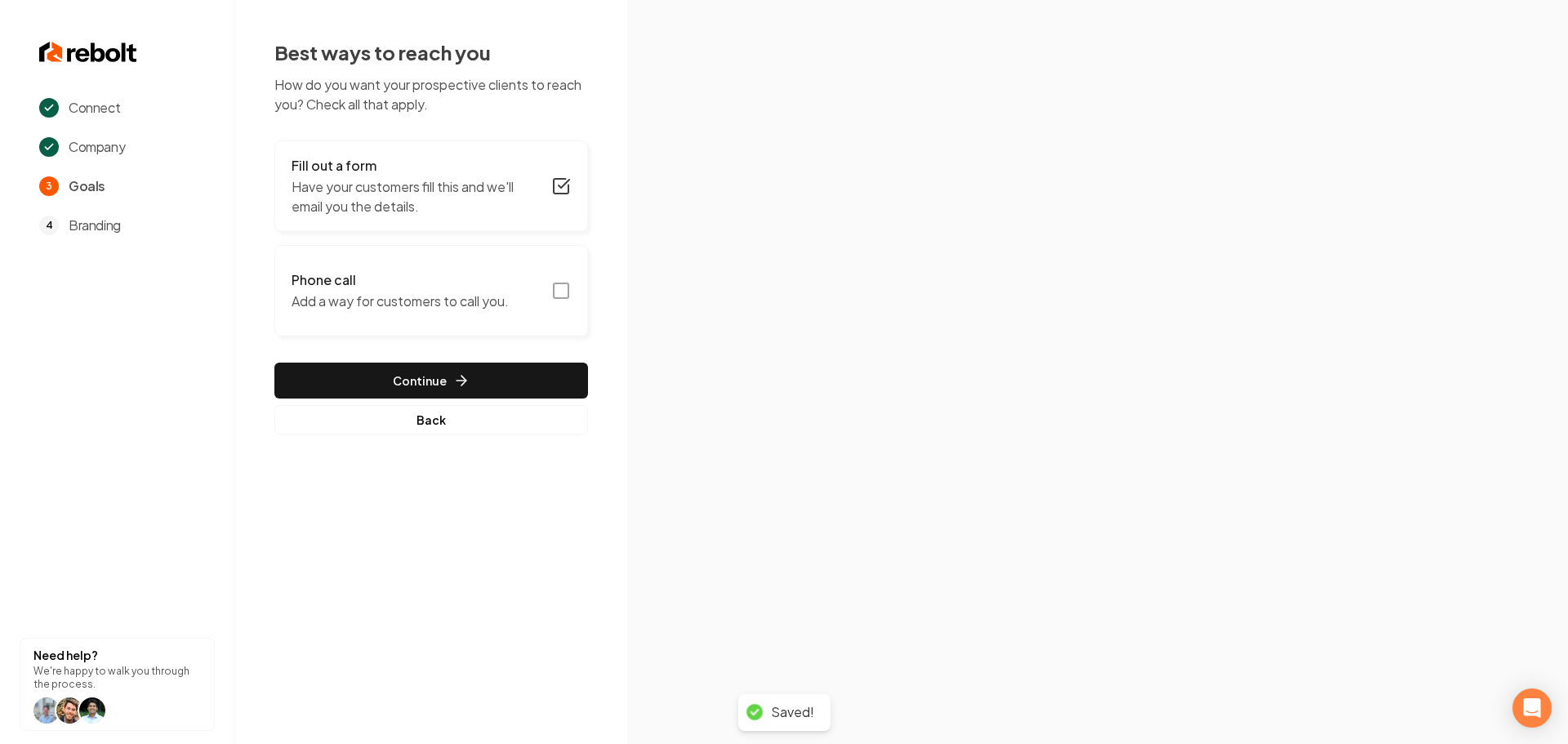
click at [565, 296] on icon "button" at bounding box center [561, 290] width 20 height 20
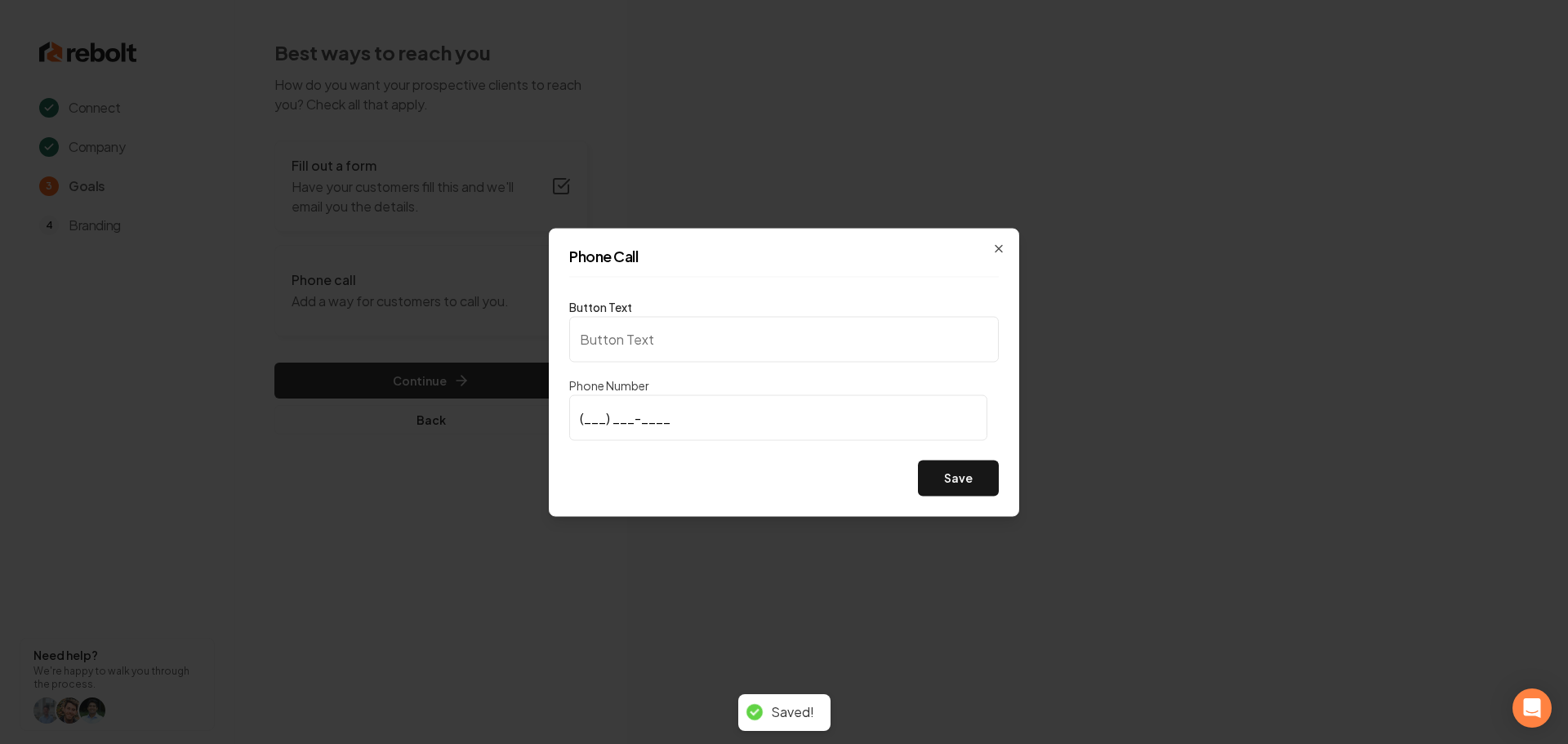
type input "Call us"
type input "[PHONE_NUMBER]"
click at [974, 490] on button "Save" at bounding box center [958, 478] width 81 height 36
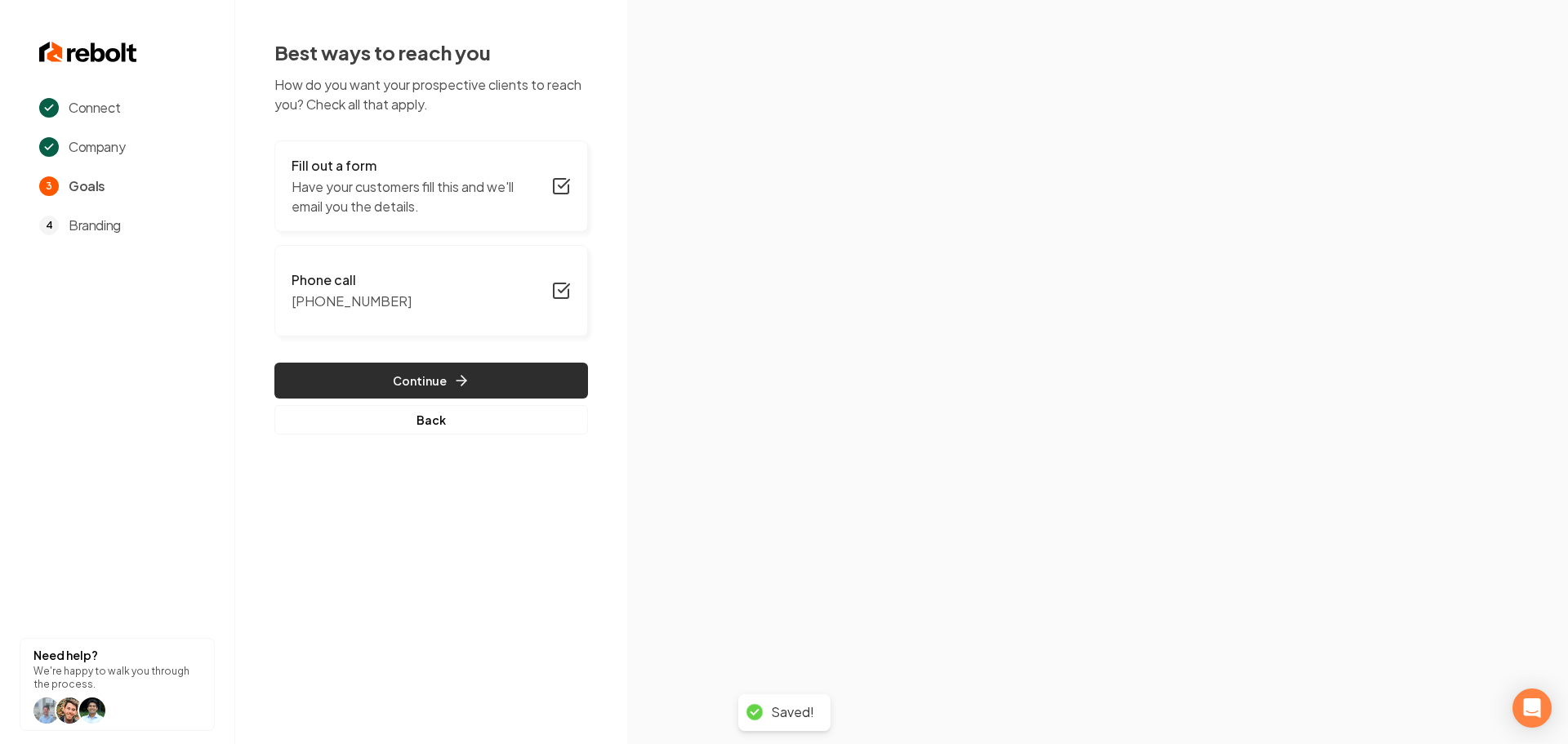
click at [457, 386] on icon "button" at bounding box center [461, 380] width 16 height 16
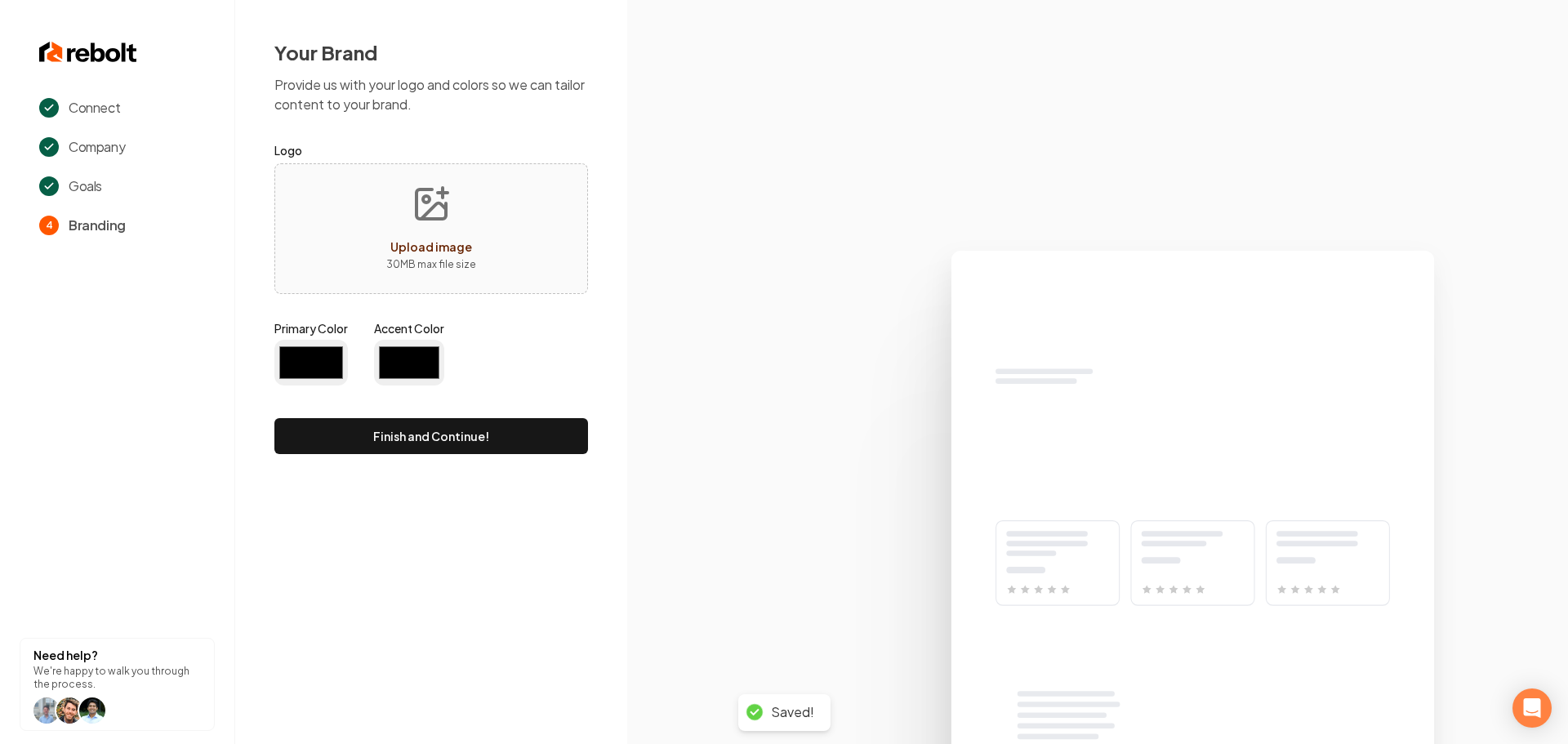
type input "#194d33"
type input "#70be00"
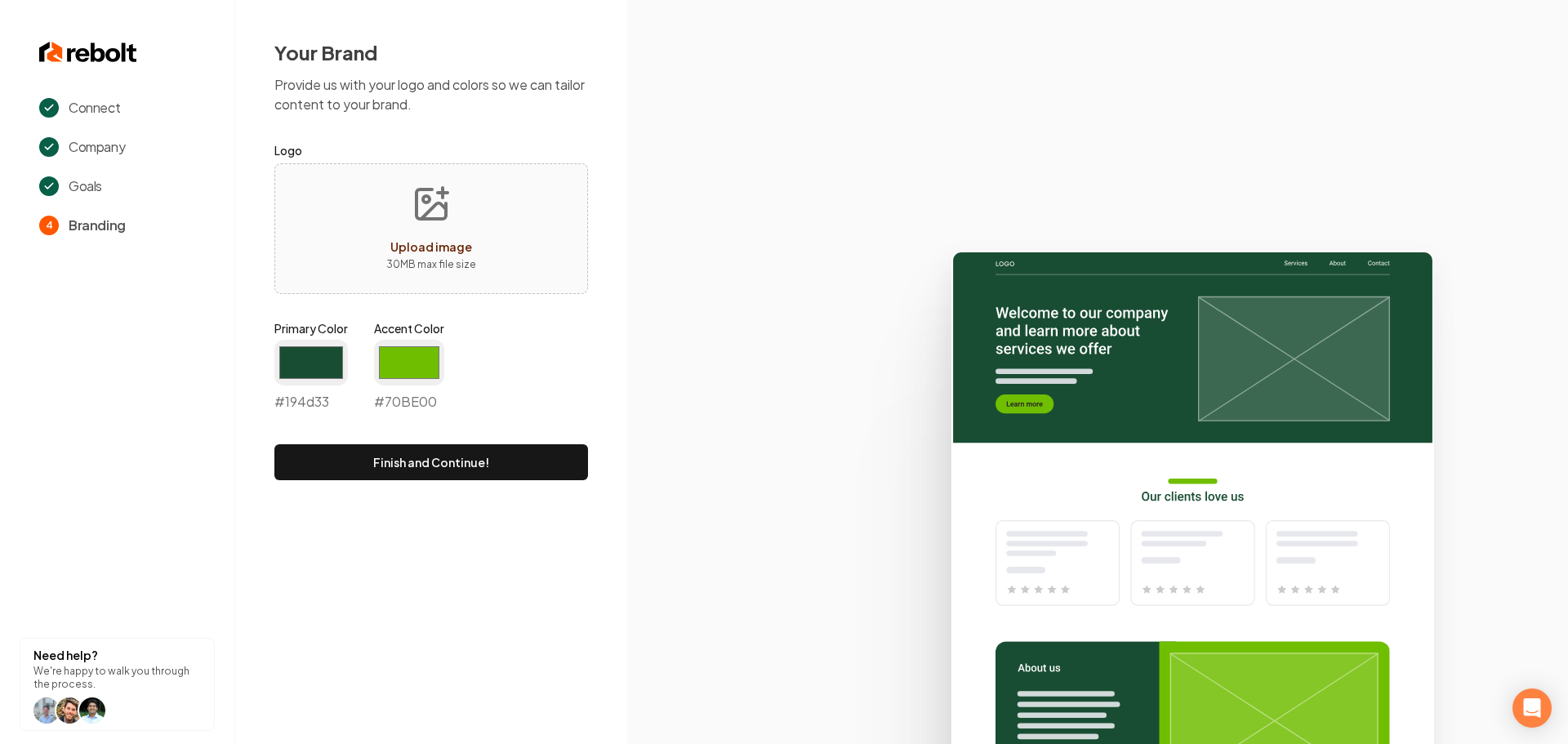
click at [405, 241] on span "Upload image" at bounding box center [431, 245] width 82 height 14
type input "**********"
click at [302, 366] on input "#194d33" at bounding box center [310, 362] width 73 height 46
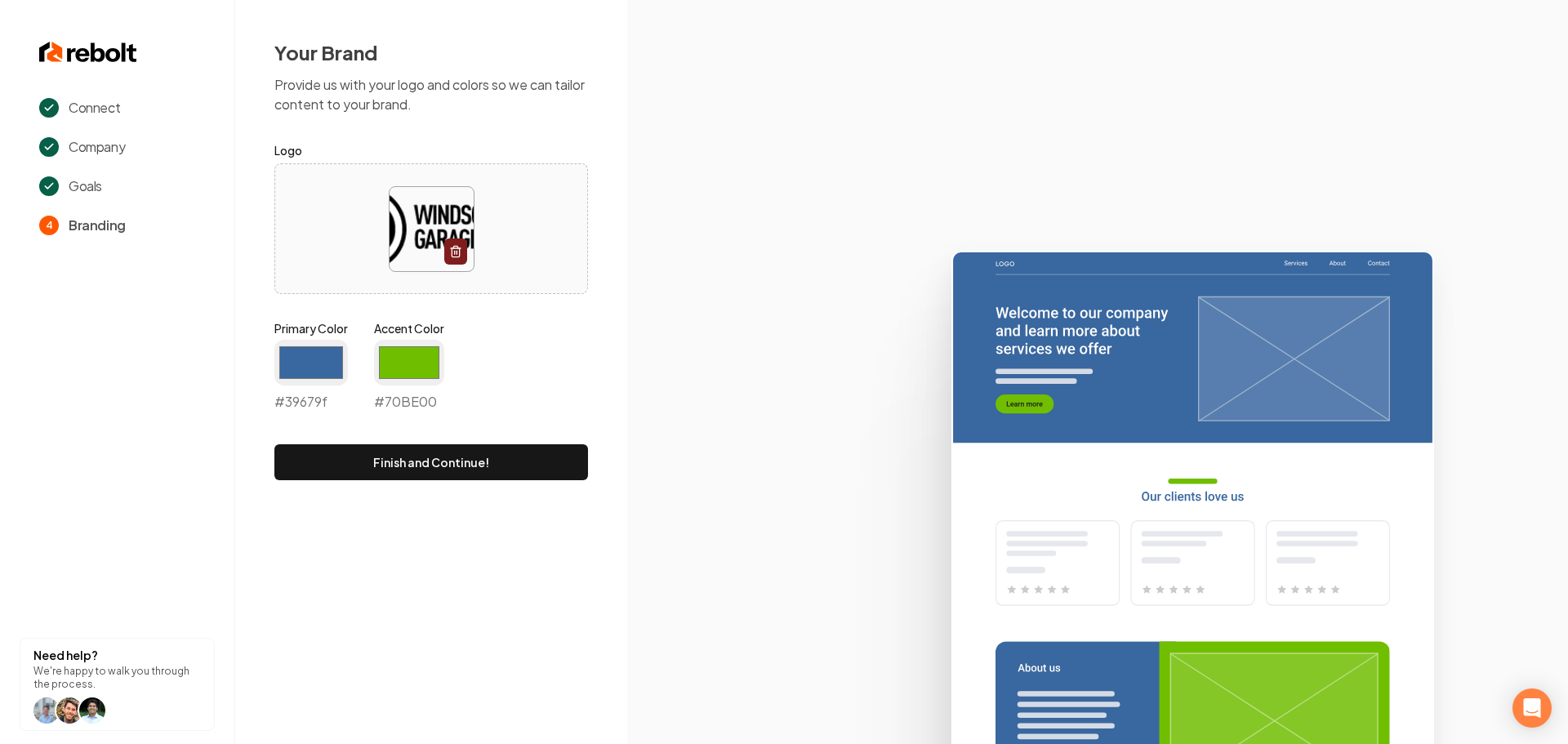
type input "#39679f"
click at [773, 411] on icon at bounding box center [1098, 490] width 941 height 507
click at [394, 362] on input "#70be00" at bounding box center [409, 362] width 70 height 46
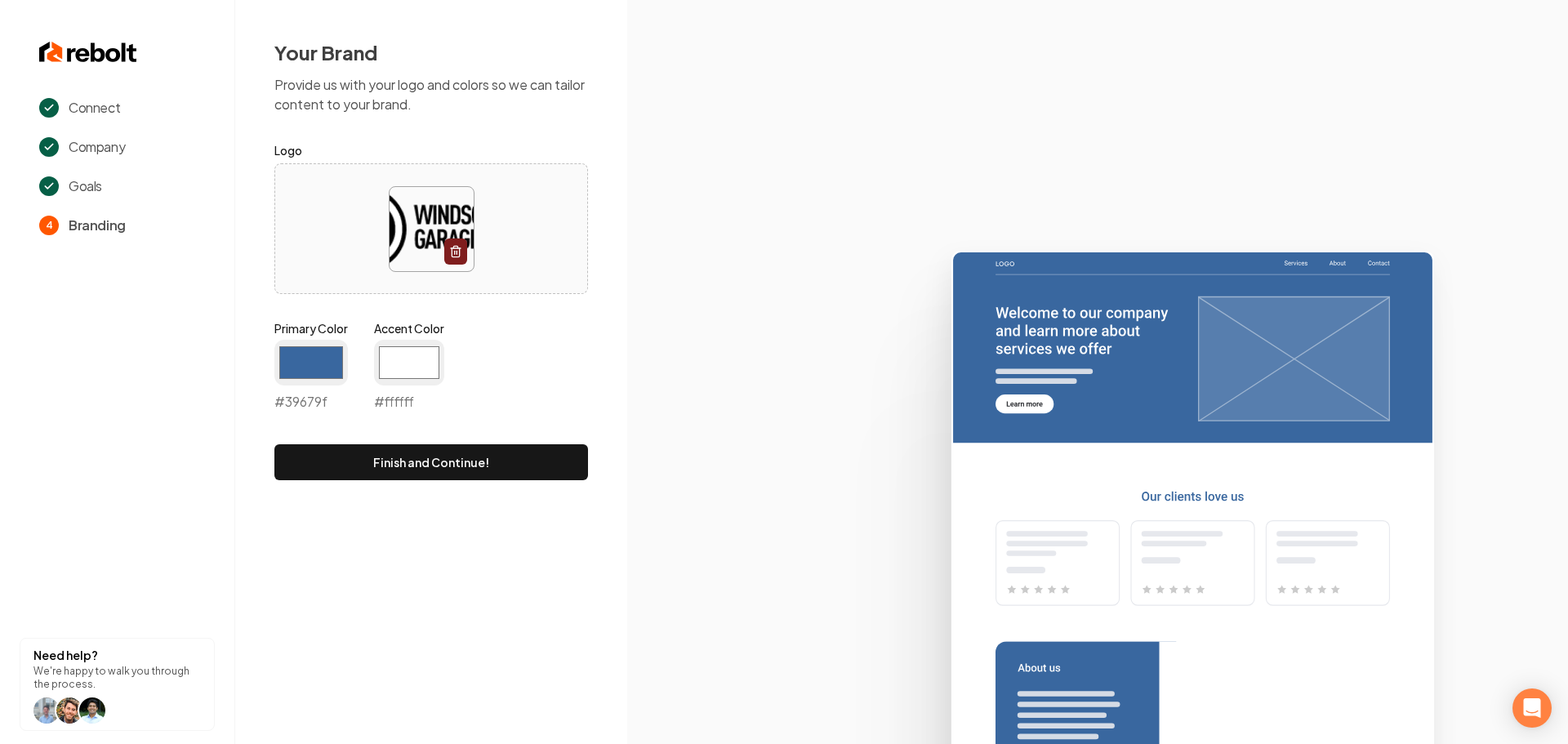
type input "#ffffff"
click at [721, 367] on icon at bounding box center [1098, 490] width 941 height 507
click at [568, 460] on button "Finish and Continue!" at bounding box center [430, 462] width 313 height 36
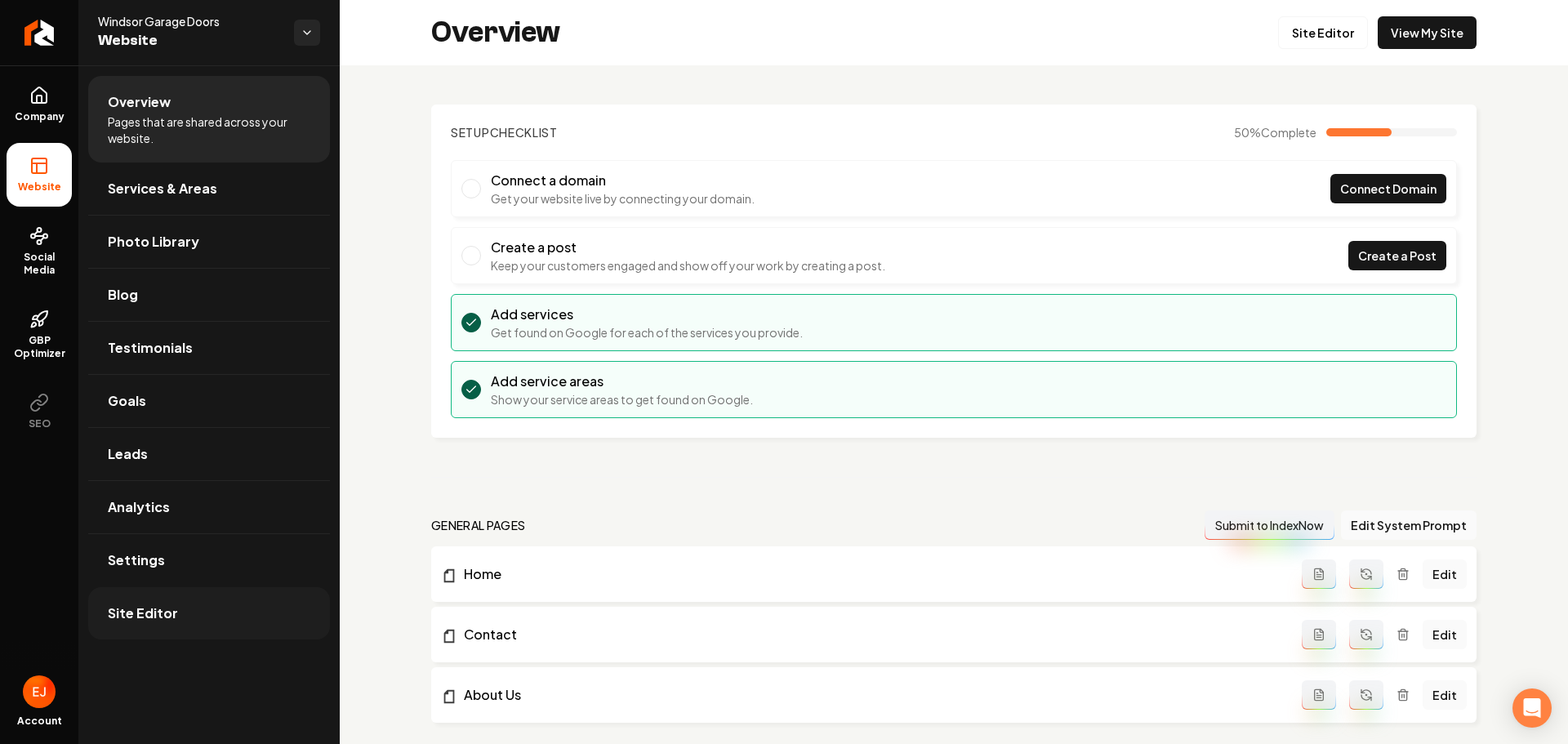
click at [181, 617] on link "Site Editor" at bounding box center [209, 613] width 242 height 52
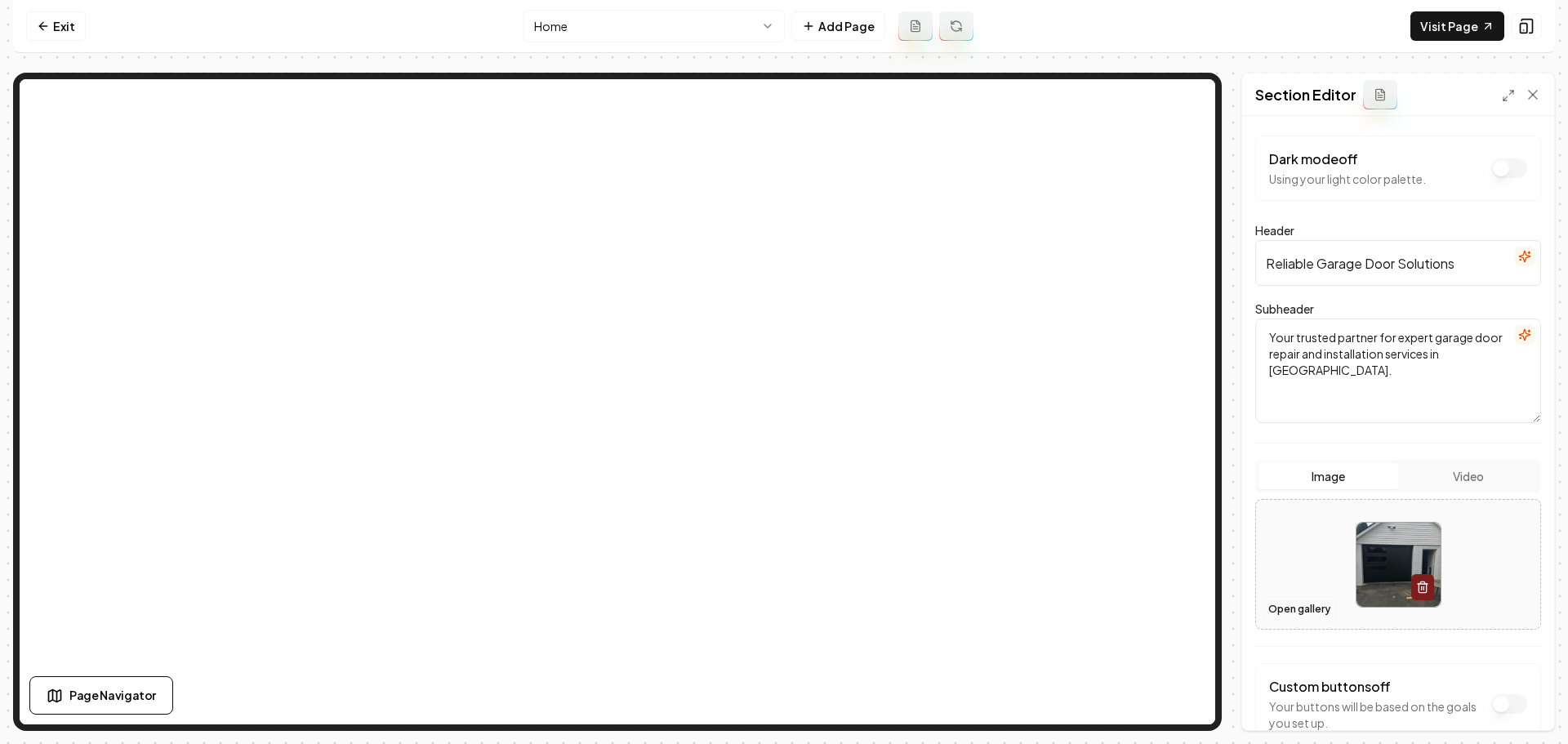
click at [1320, 609] on button "Open gallery" at bounding box center [1299, 608] width 73 height 26
click at [1329, 613] on button "Open gallery" at bounding box center [1299, 608] width 73 height 26
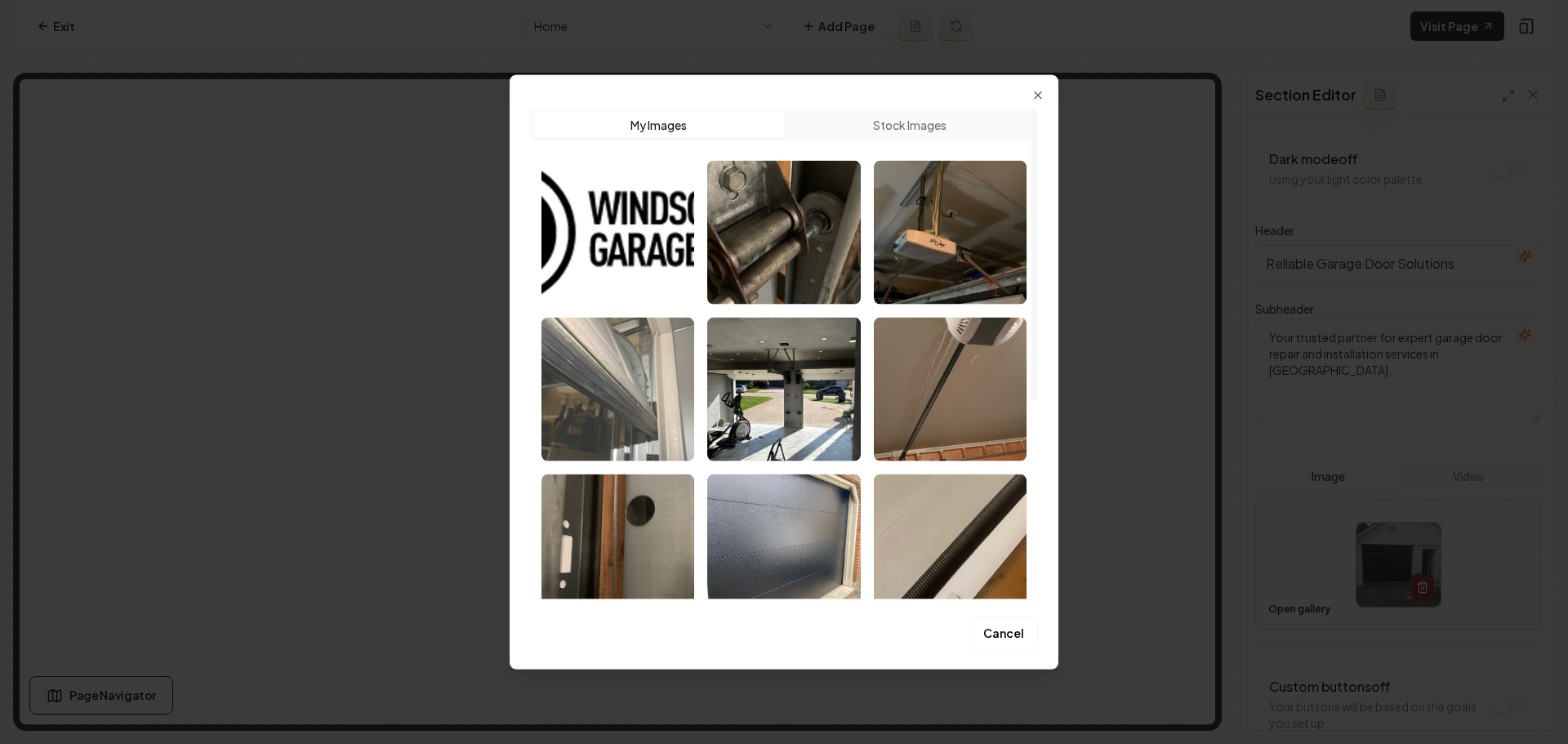
click at [620, 434] on img "Select image image_68a4c0d45c7cd75eb8479531.jpeg" at bounding box center [618, 388] width 152 height 144
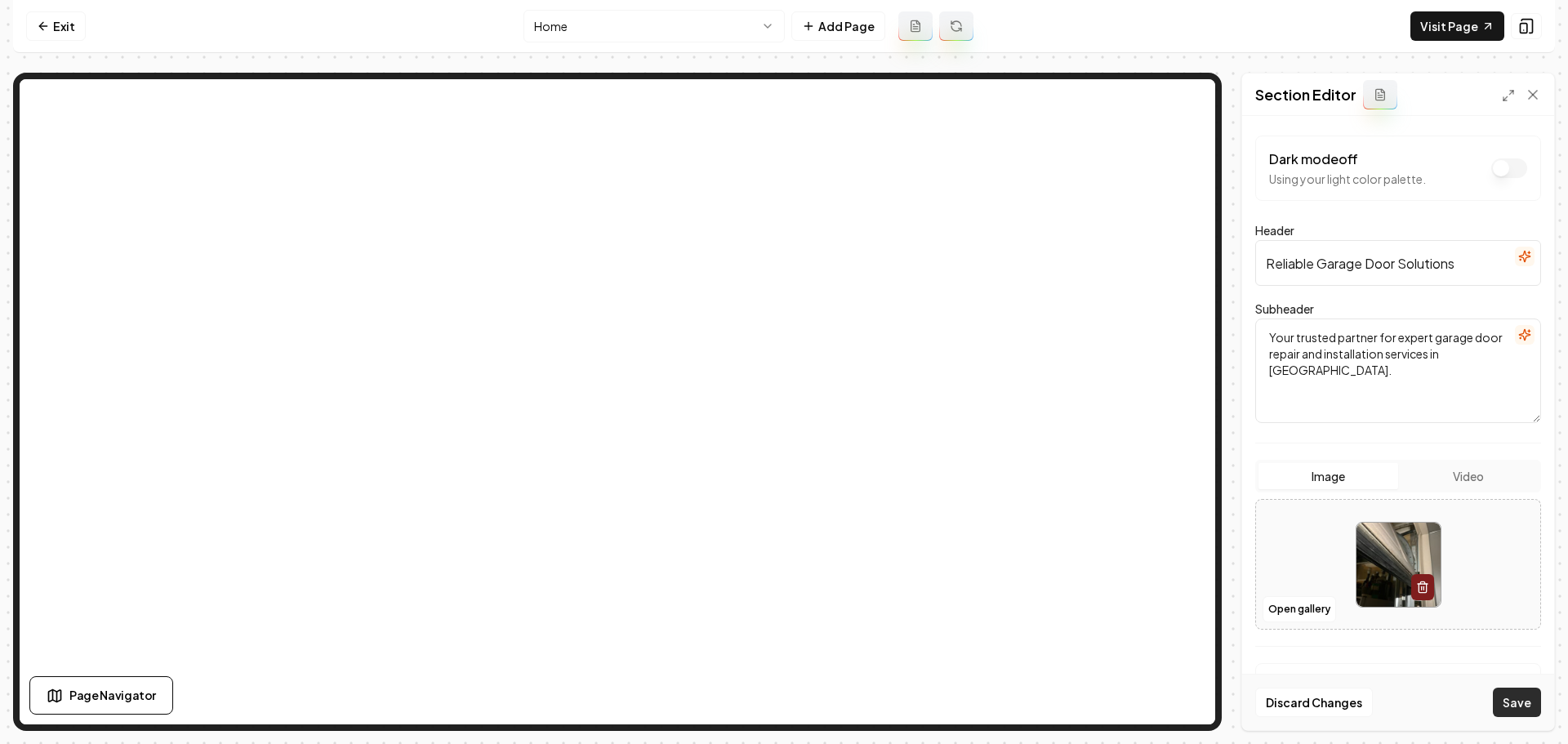
click at [1527, 690] on button "Save" at bounding box center [1517, 701] width 49 height 29
click at [1318, 612] on button "Open gallery" at bounding box center [1299, 608] width 73 height 26
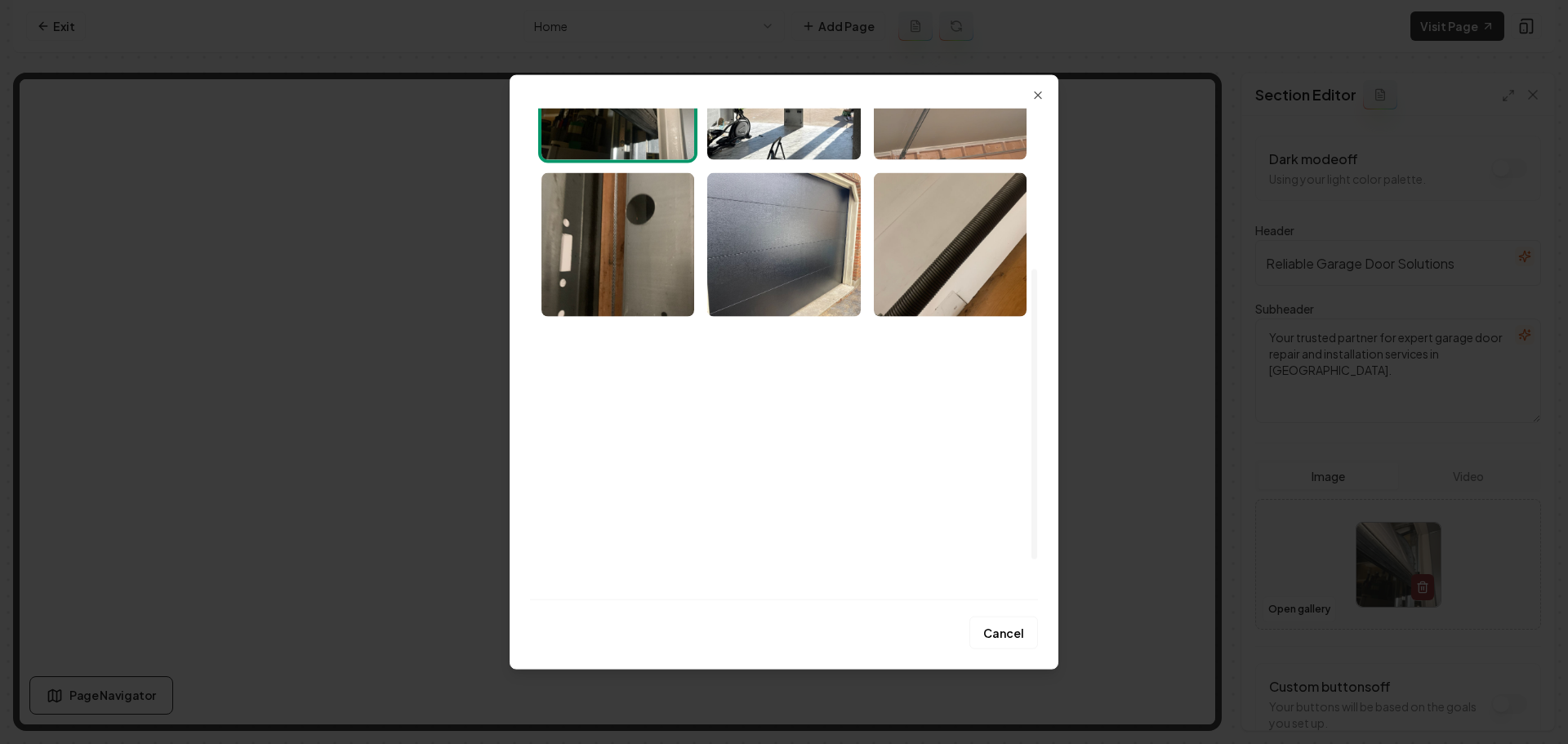
scroll to position [326, 0]
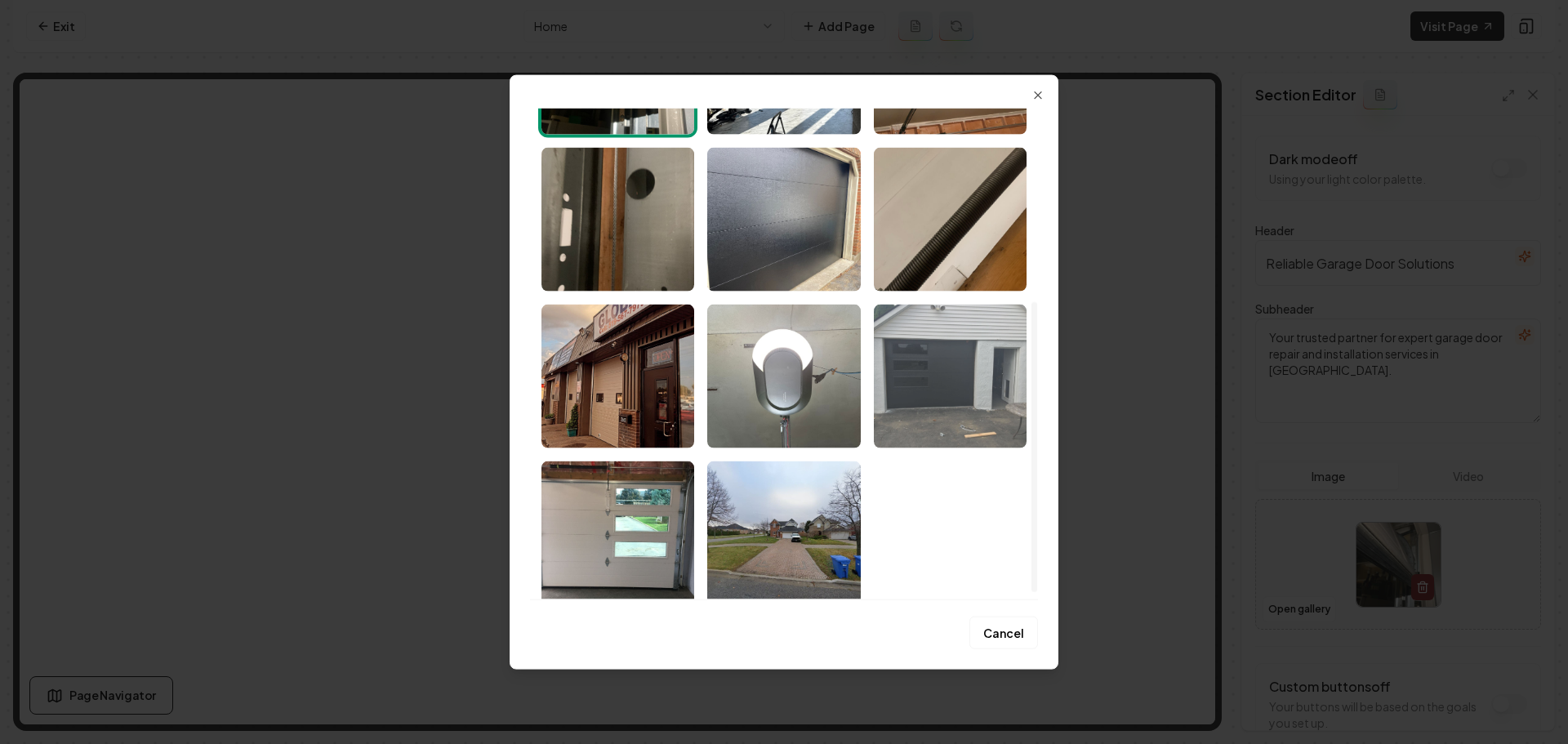
click at [956, 424] on img "Select image image_68a4c0d45c7cd75eb8479145.jpeg" at bounding box center [950, 375] width 152 height 144
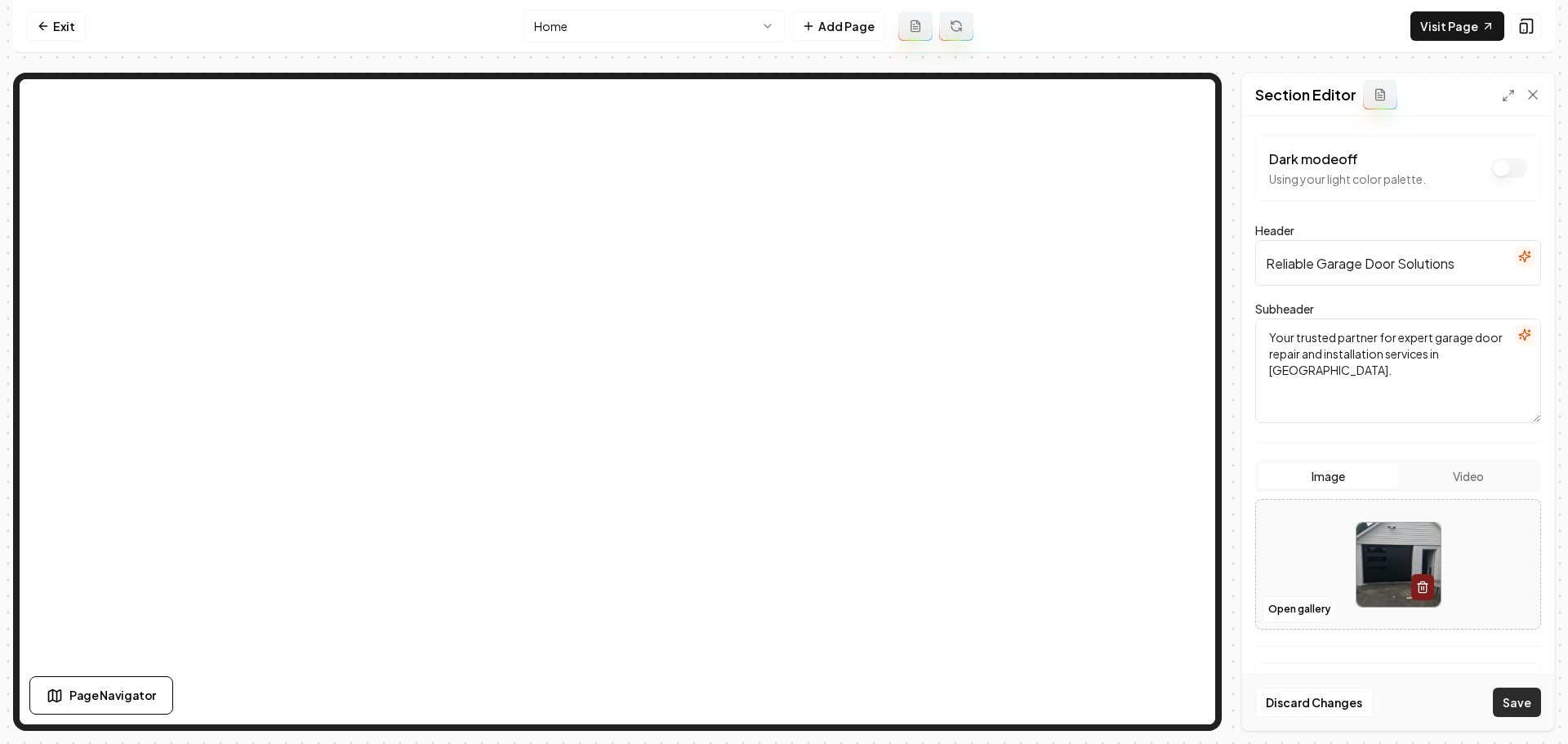
click at [1503, 707] on button "Save" at bounding box center [1517, 701] width 49 height 29
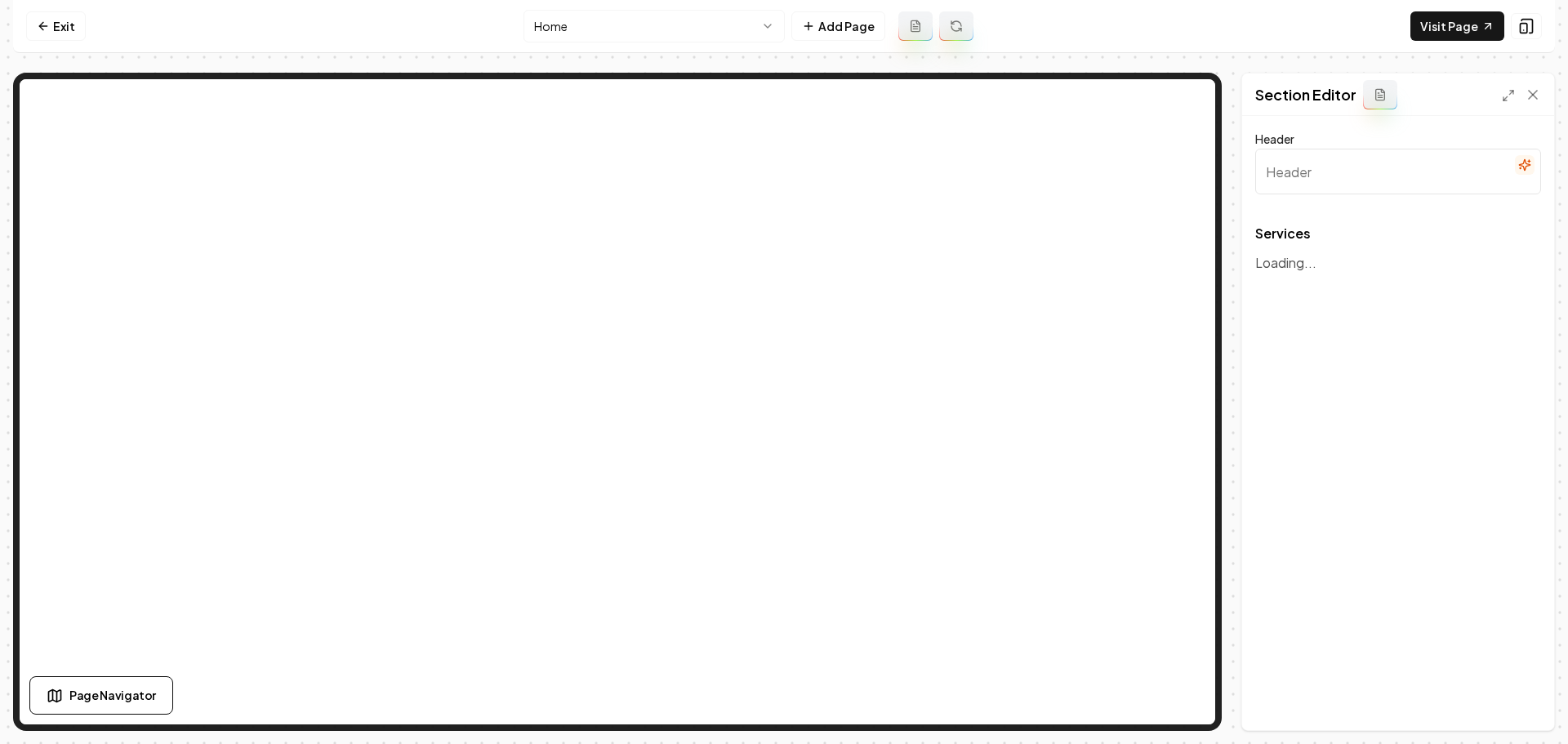
type input "Our Garage Door Services"
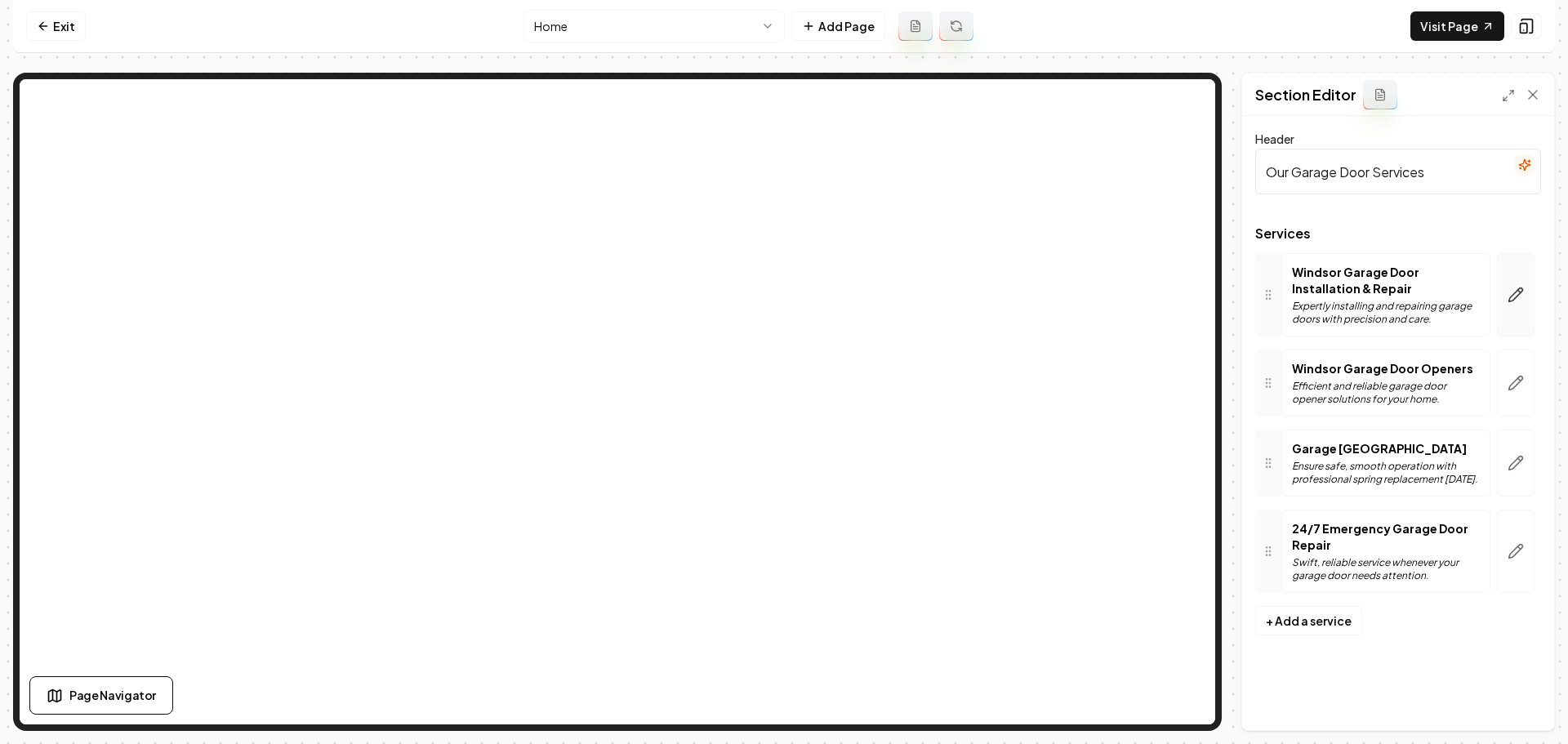
click at [1507, 281] on button "button" at bounding box center [1516, 295] width 37 height 84
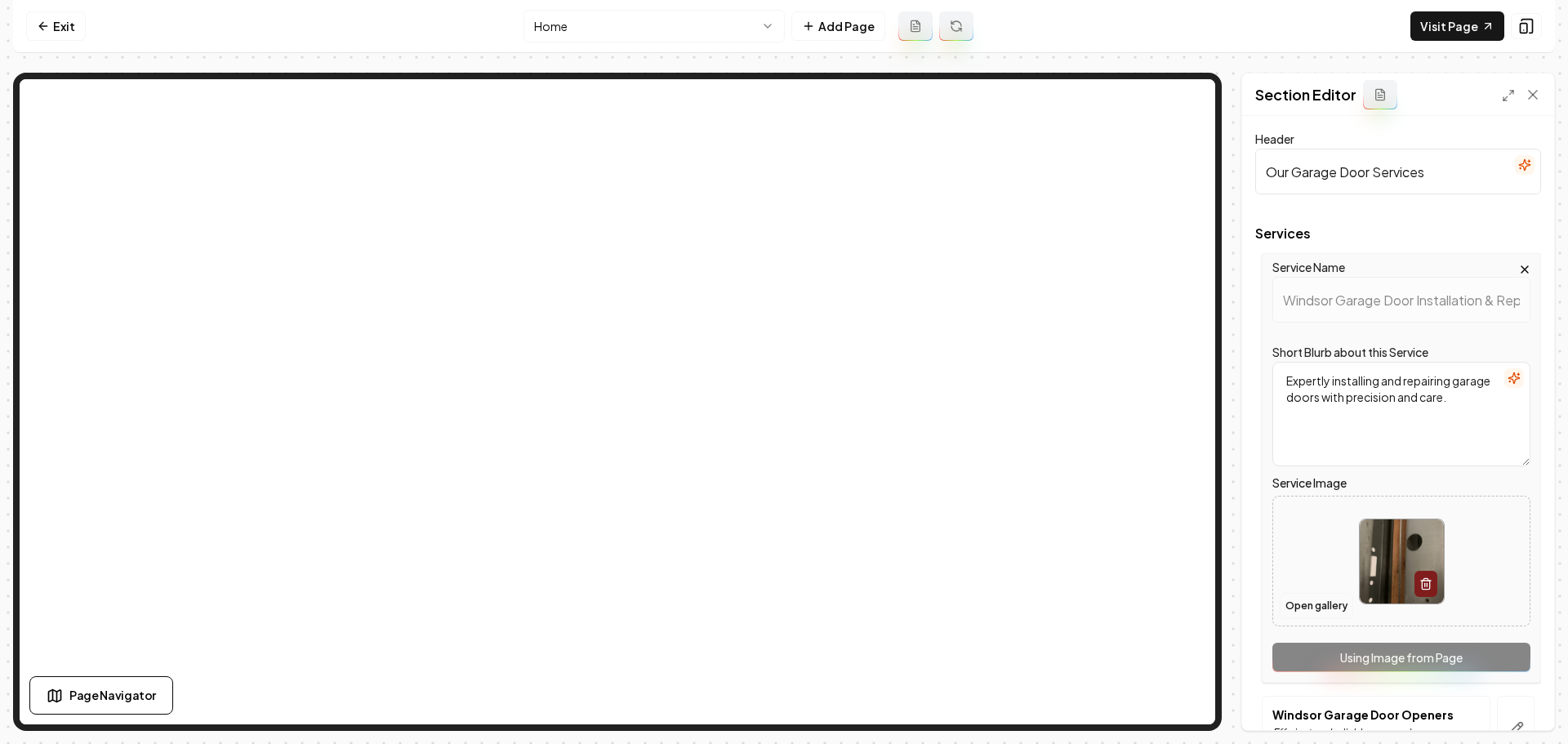
click at [1320, 605] on button "Open gallery" at bounding box center [1316, 605] width 73 height 26
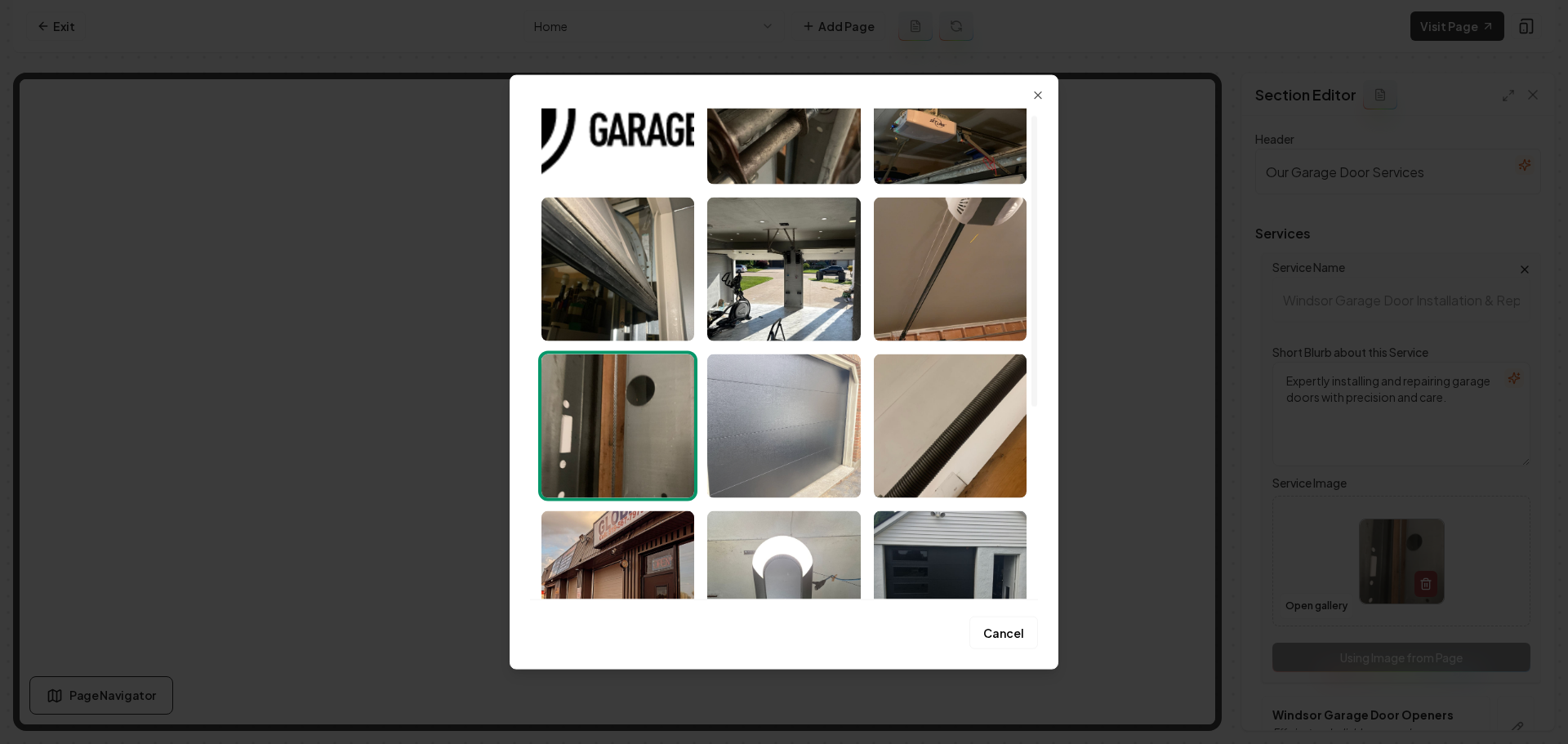
scroll to position [164, 0]
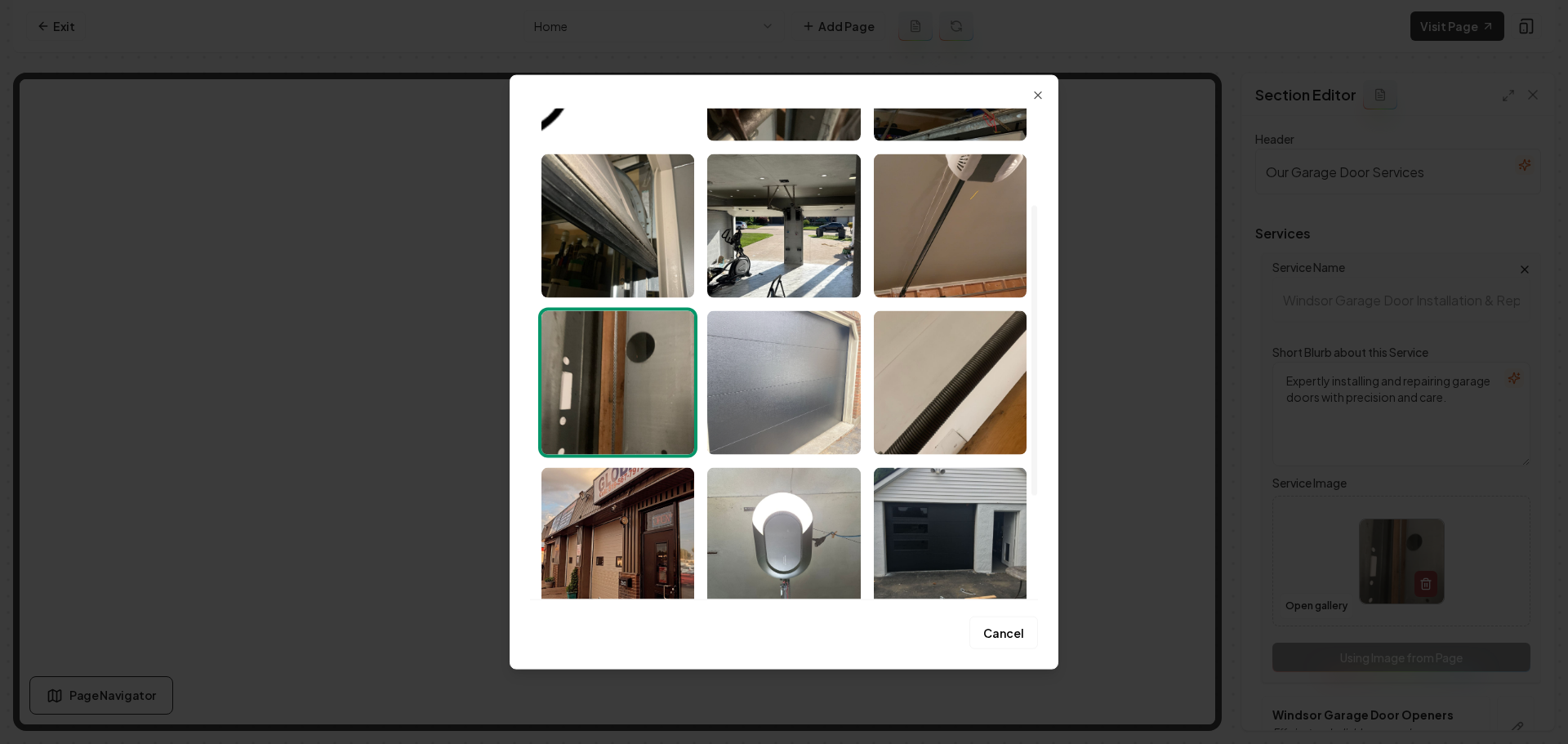
click at [831, 445] on img "Select image image_68a4c0d45c7cd75eb8479379.jpeg" at bounding box center [784, 382] width 152 height 144
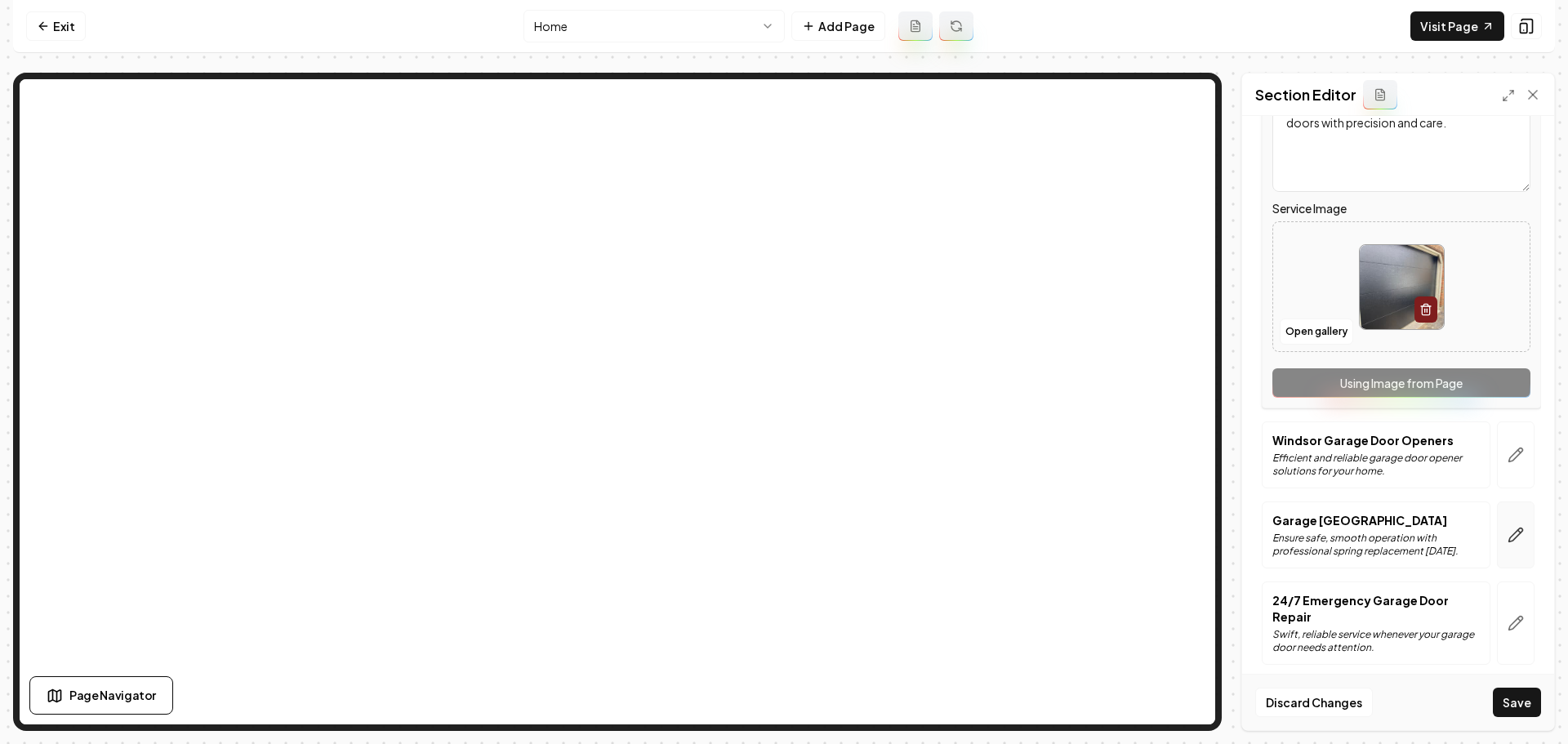
scroll to position [284, 0]
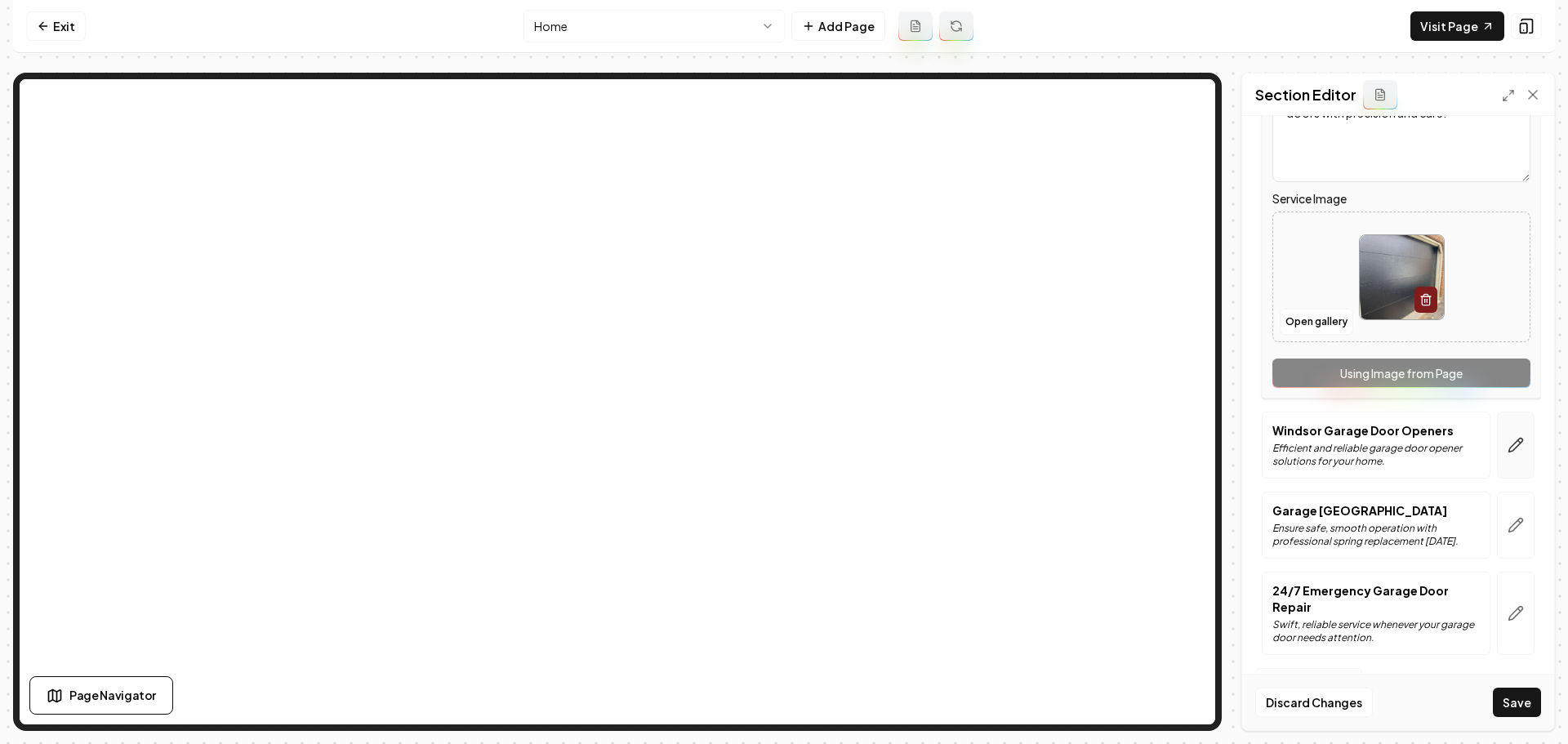
click at [1508, 444] on icon "button" at bounding box center [1516, 444] width 16 height 16
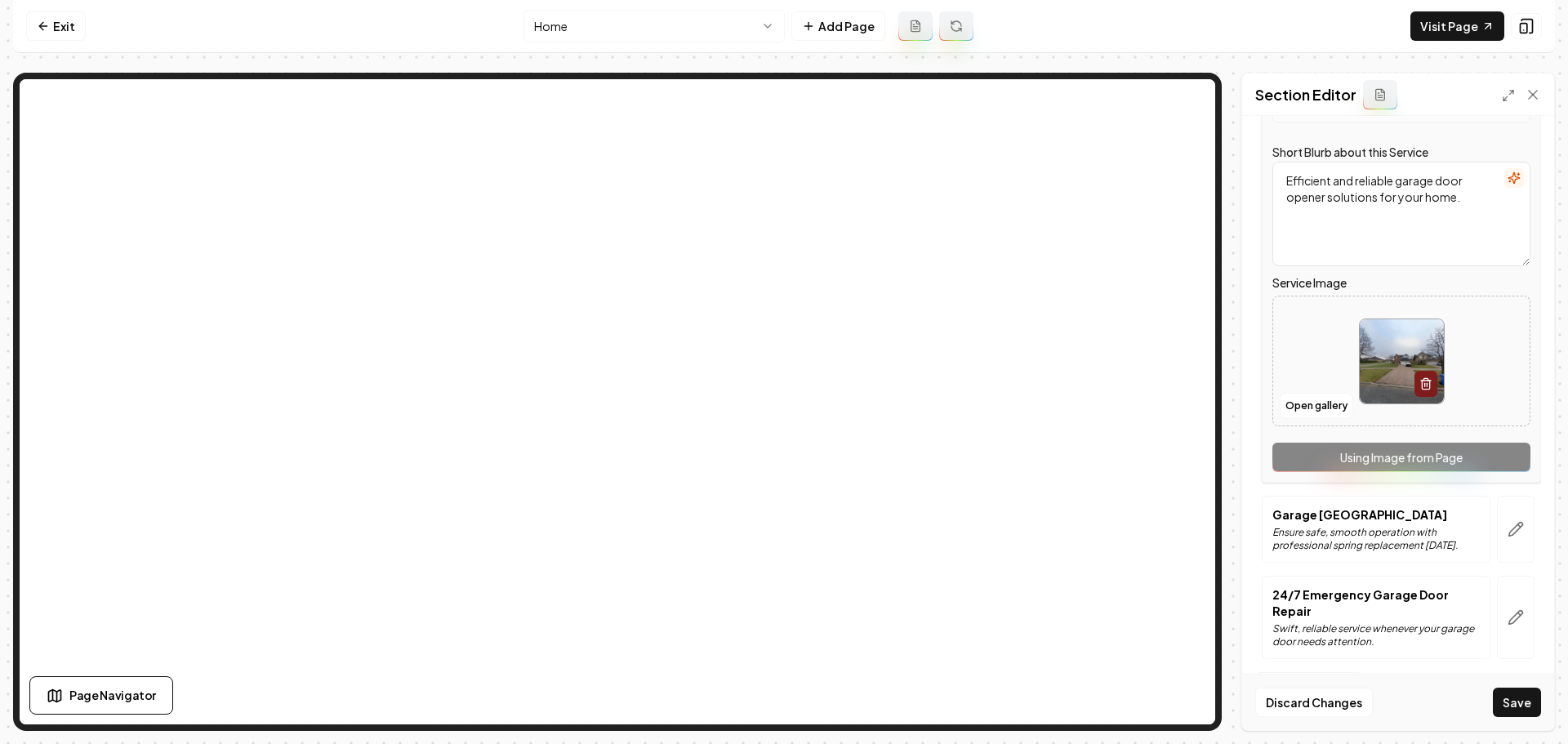
scroll to position [301, 0]
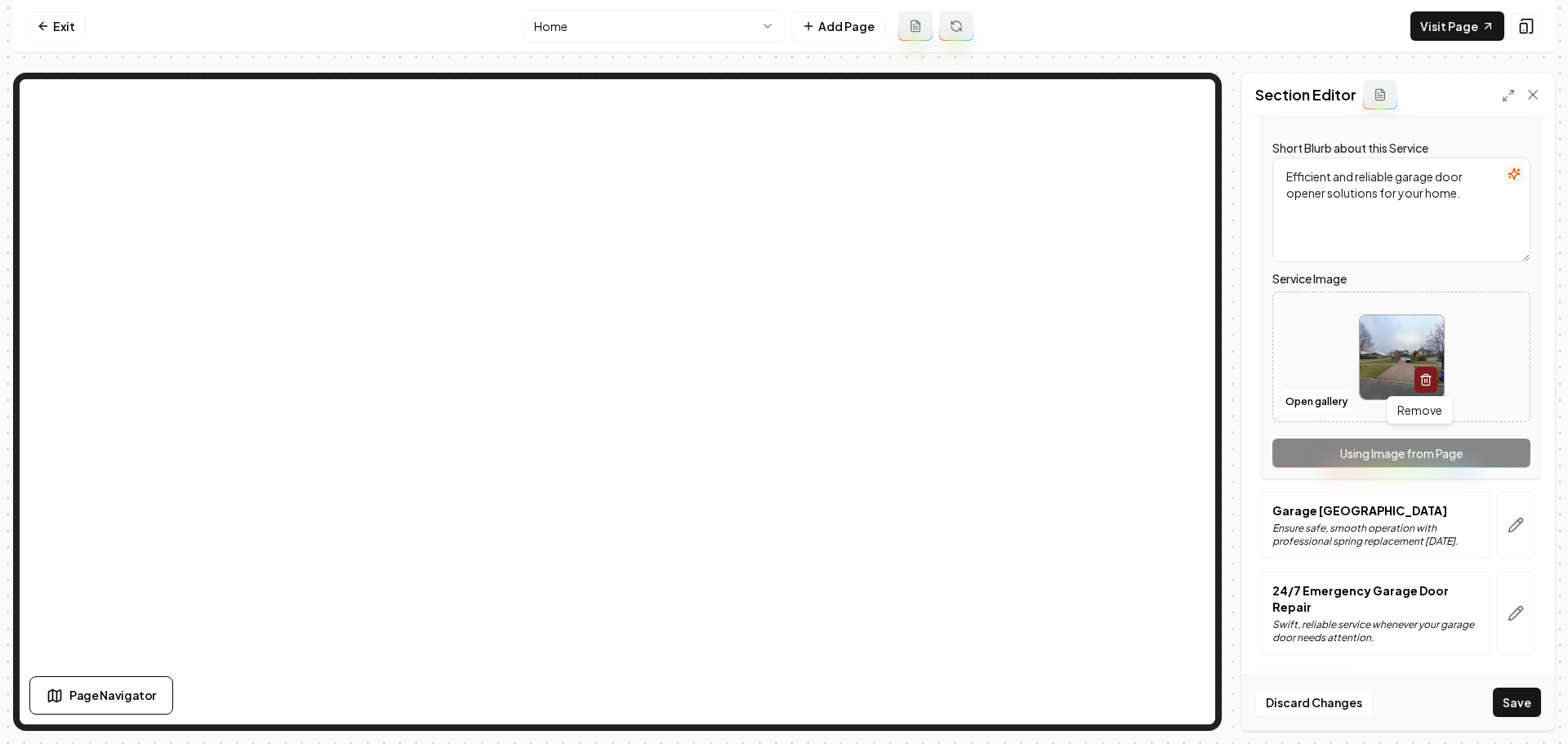
click at [1361, 382] on img at bounding box center [1401, 357] width 84 height 84
click at [1299, 405] on button "Open gallery" at bounding box center [1316, 401] width 73 height 26
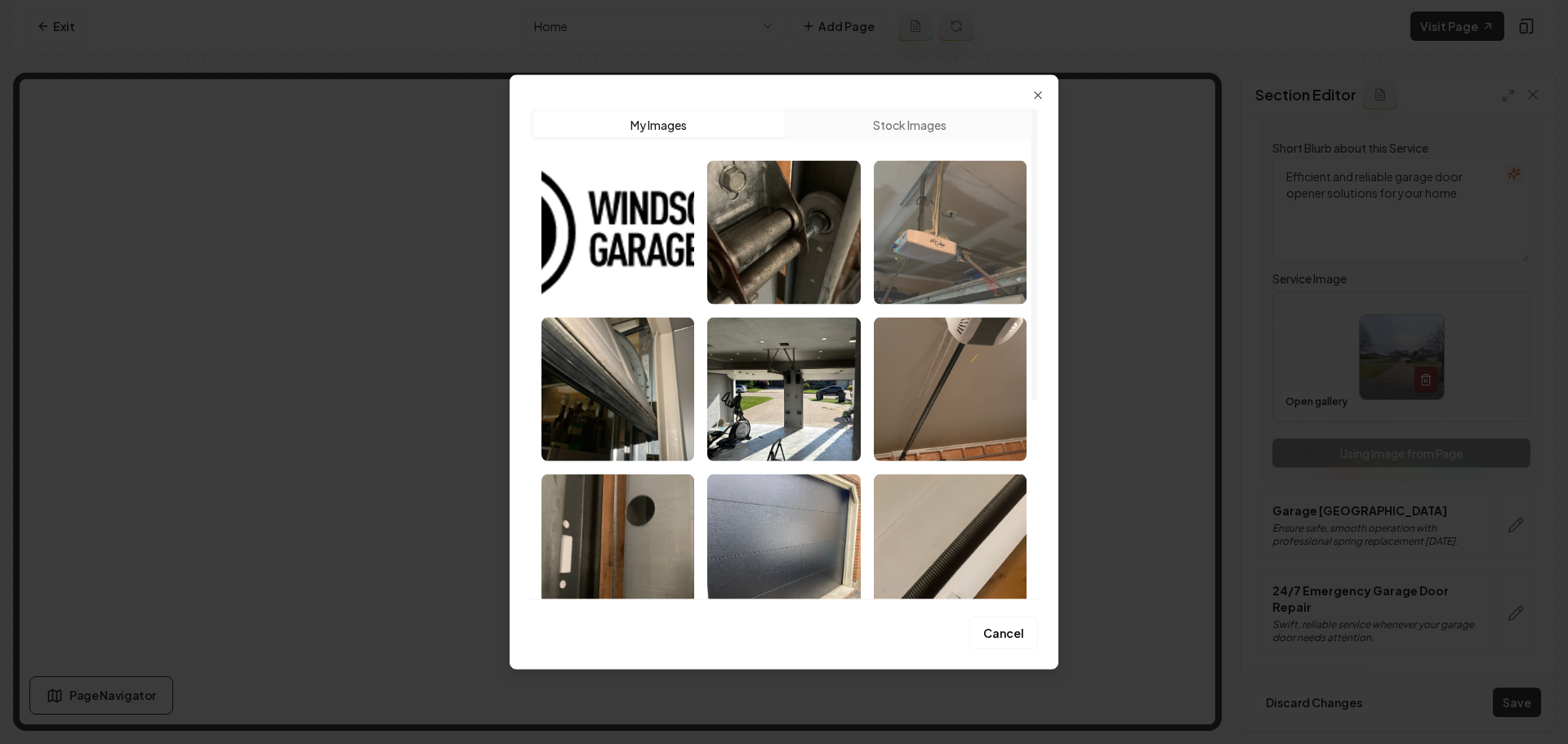
click at [968, 278] on img "Select image image_68a4c0d55c7cd75eb84795ee.jpeg" at bounding box center [950, 231] width 152 height 144
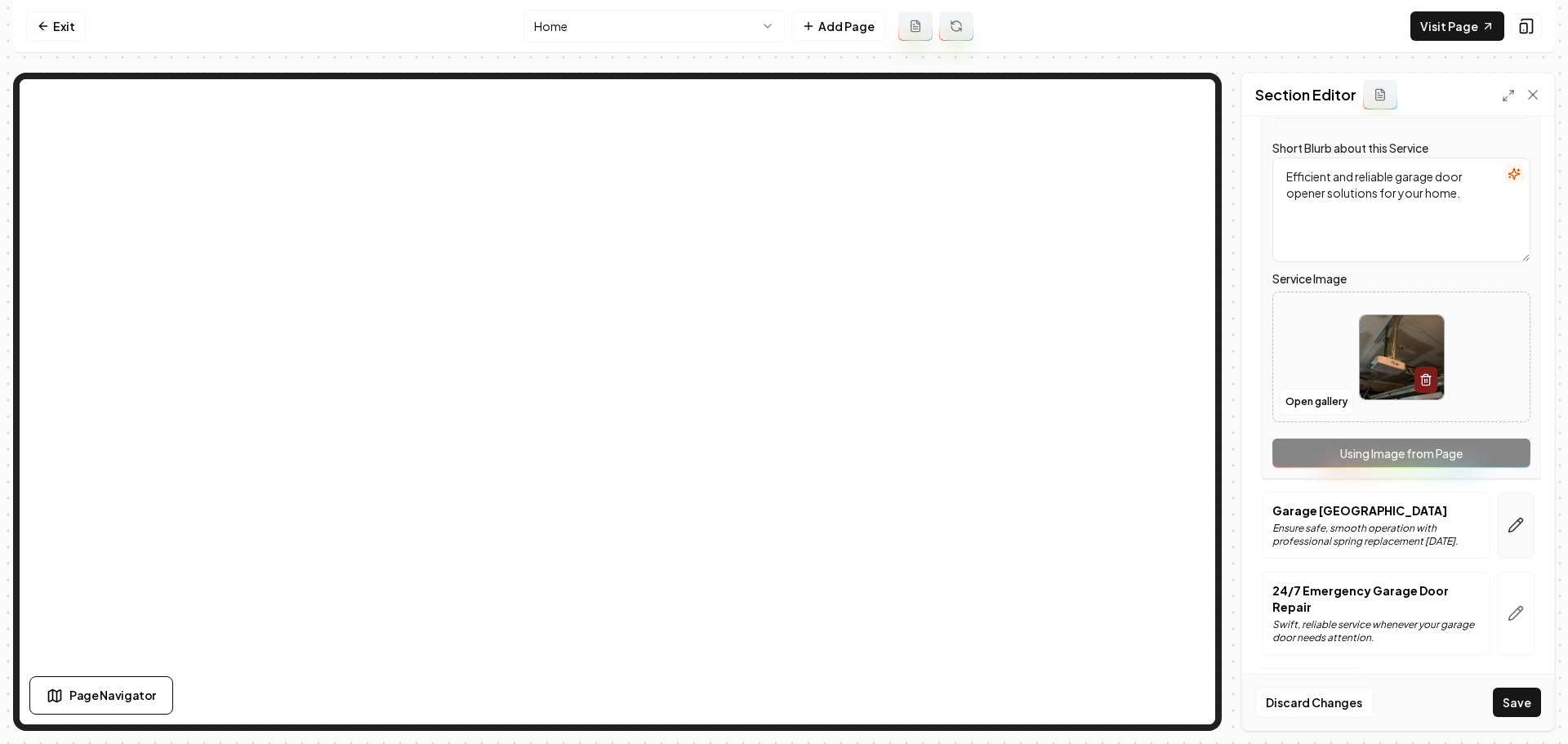
click at [1508, 530] on icon "button" at bounding box center [1516, 524] width 16 height 16
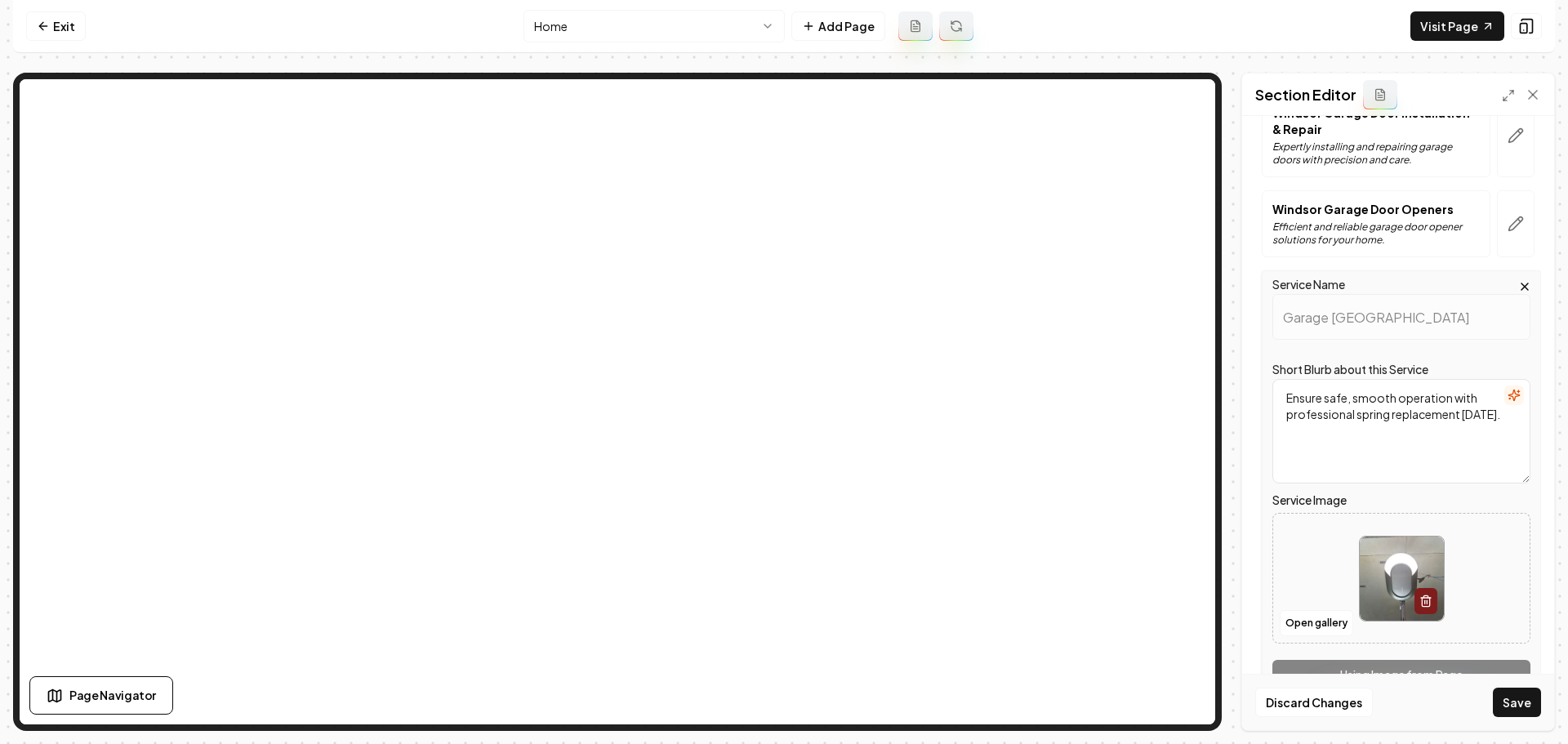
scroll to position [164, 0]
click at [1314, 617] on button "Open gallery" at bounding box center [1316, 618] width 73 height 26
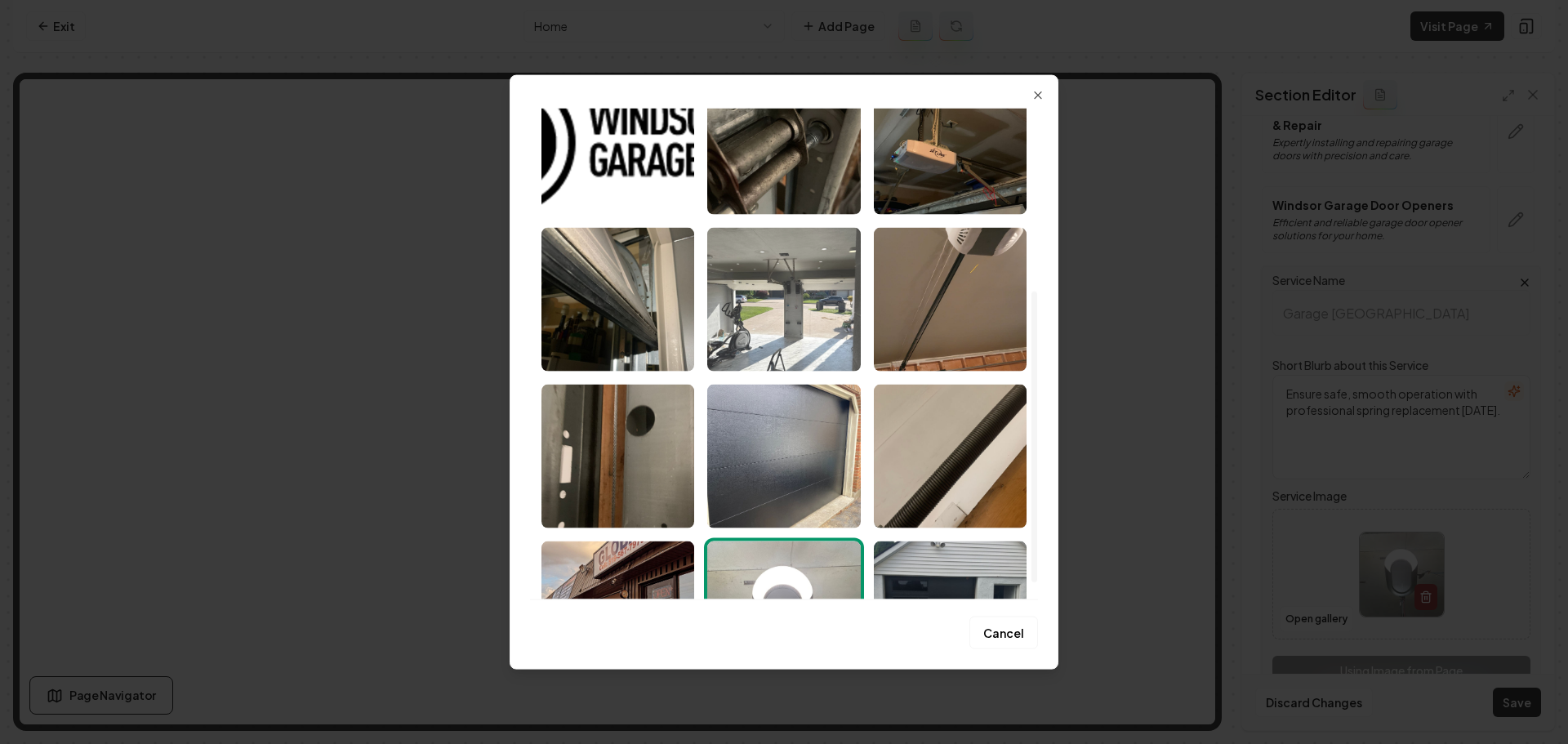
scroll to position [82, 0]
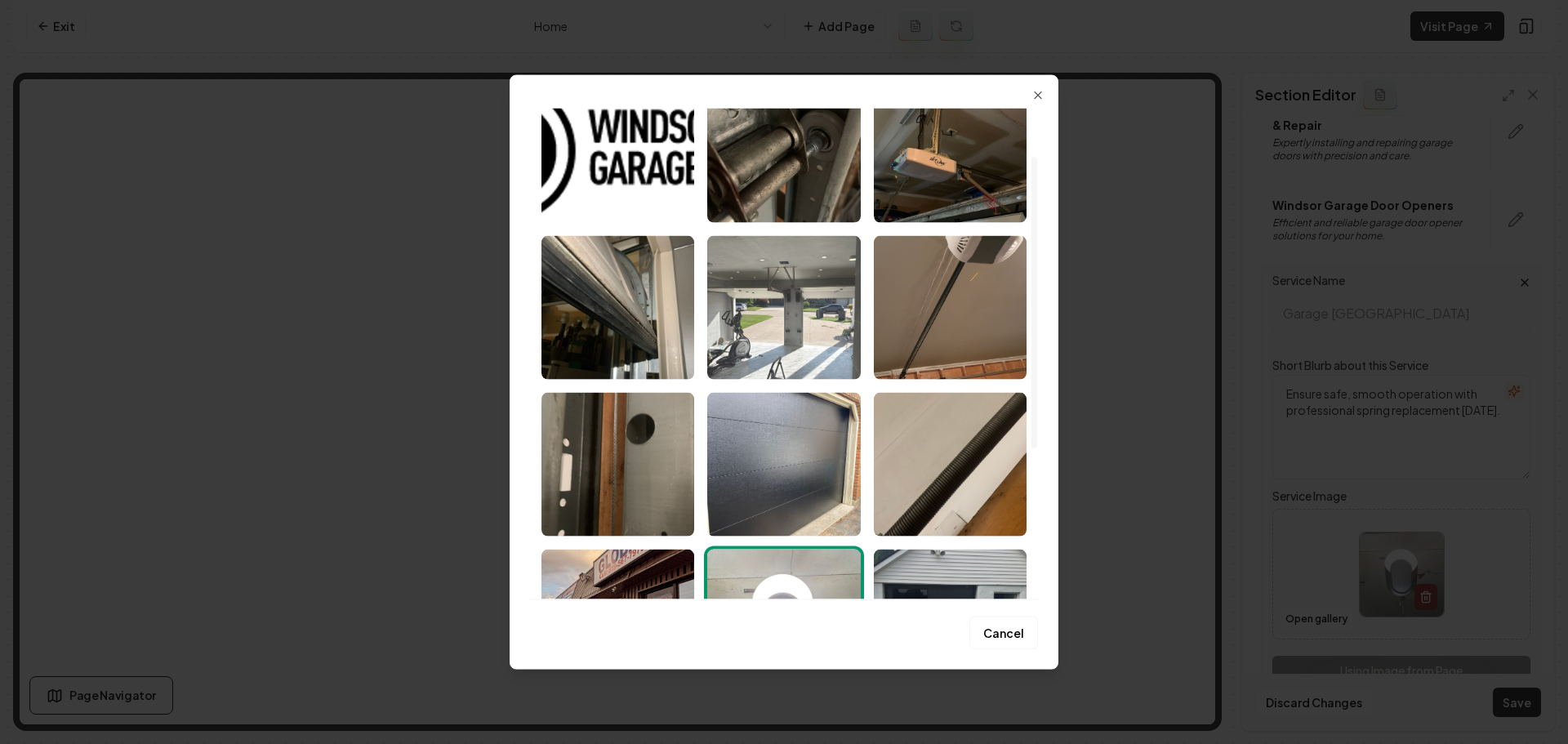
click at [807, 296] on img "Select image image_68a4c0d45c7cd75eb8479518.jpeg" at bounding box center [784, 306] width 152 height 144
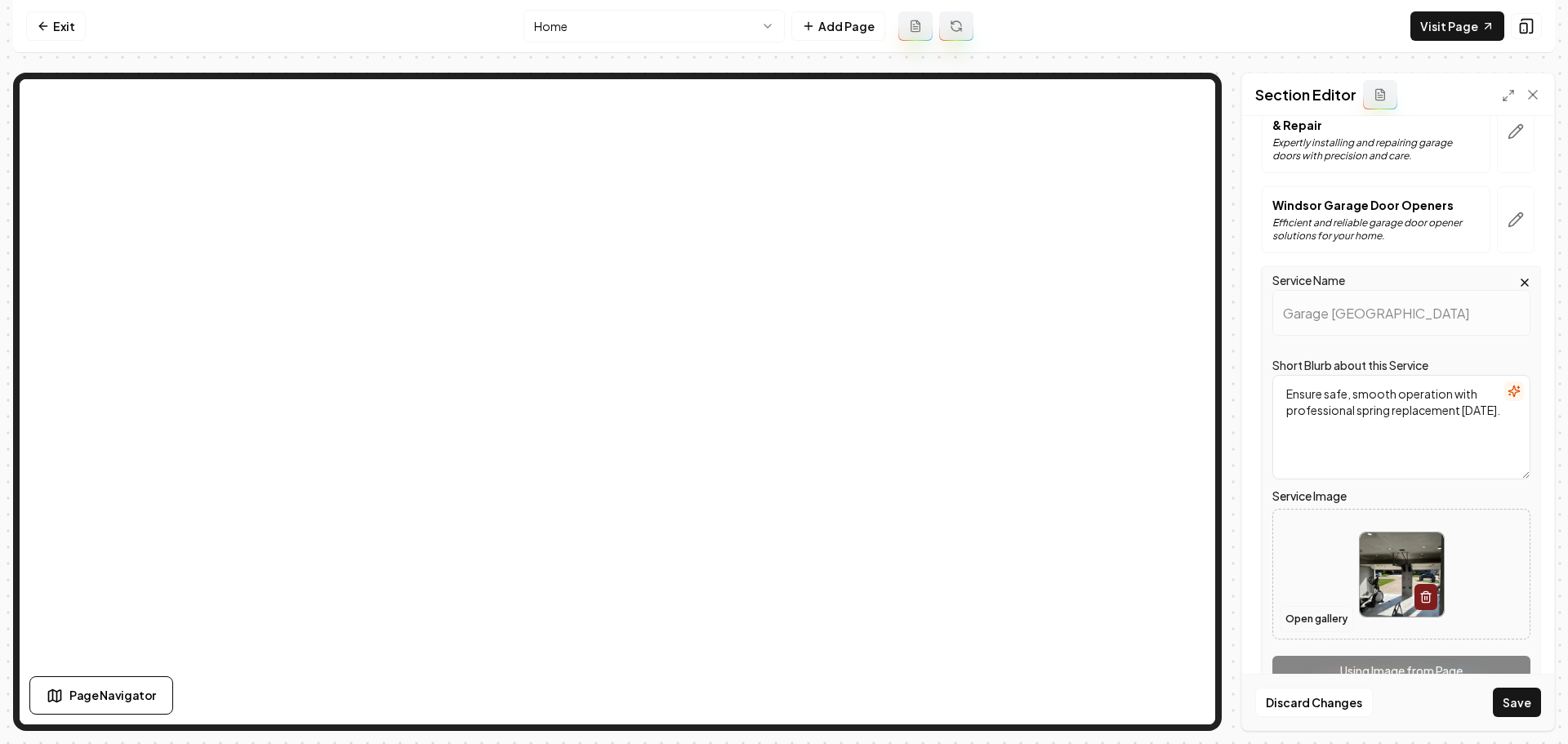
click at [1320, 616] on button "Open gallery" at bounding box center [1316, 618] width 73 height 26
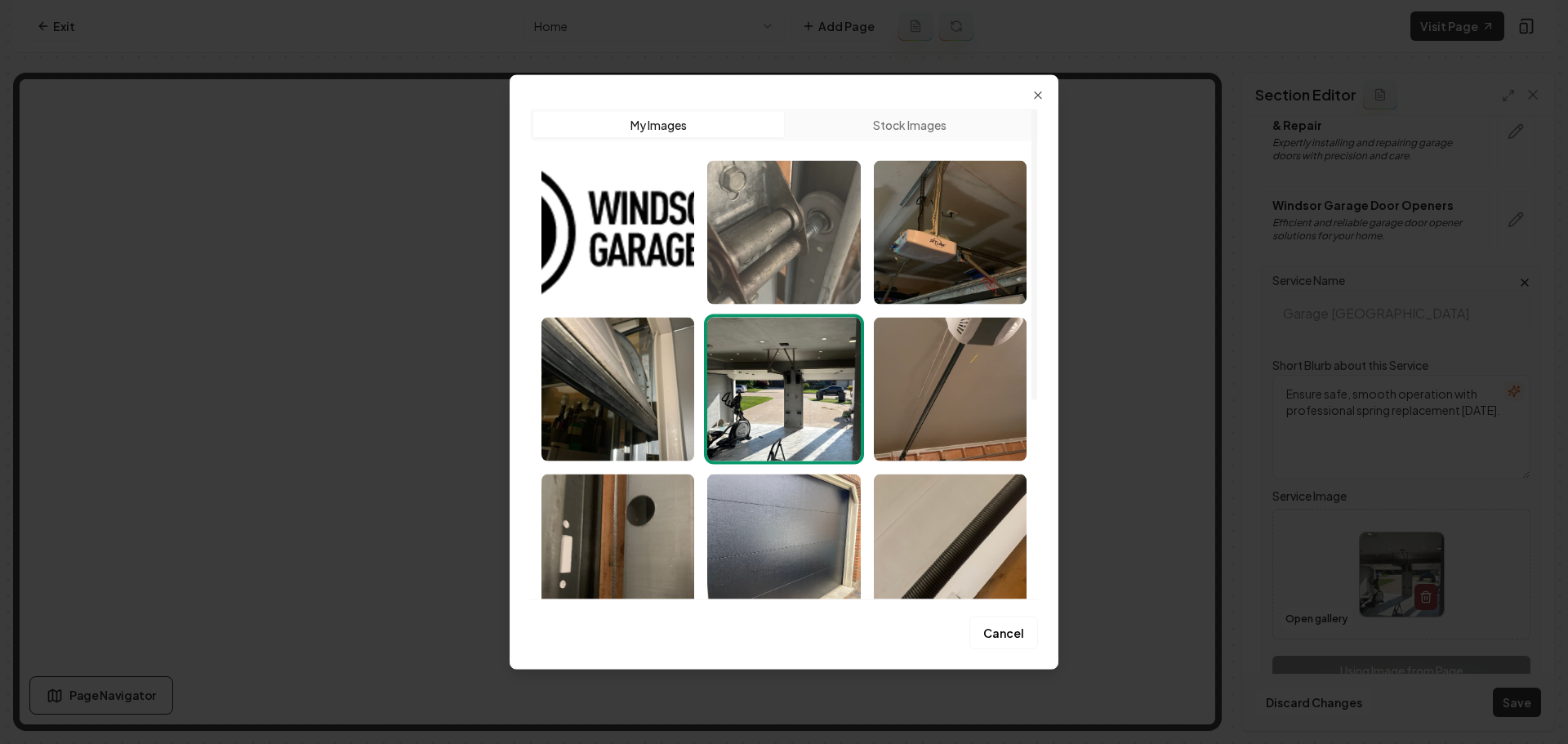
click at [784, 268] on img "Select image image_68a4c0d55c7cd75eb8479f6b.jpeg" at bounding box center [784, 231] width 152 height 144
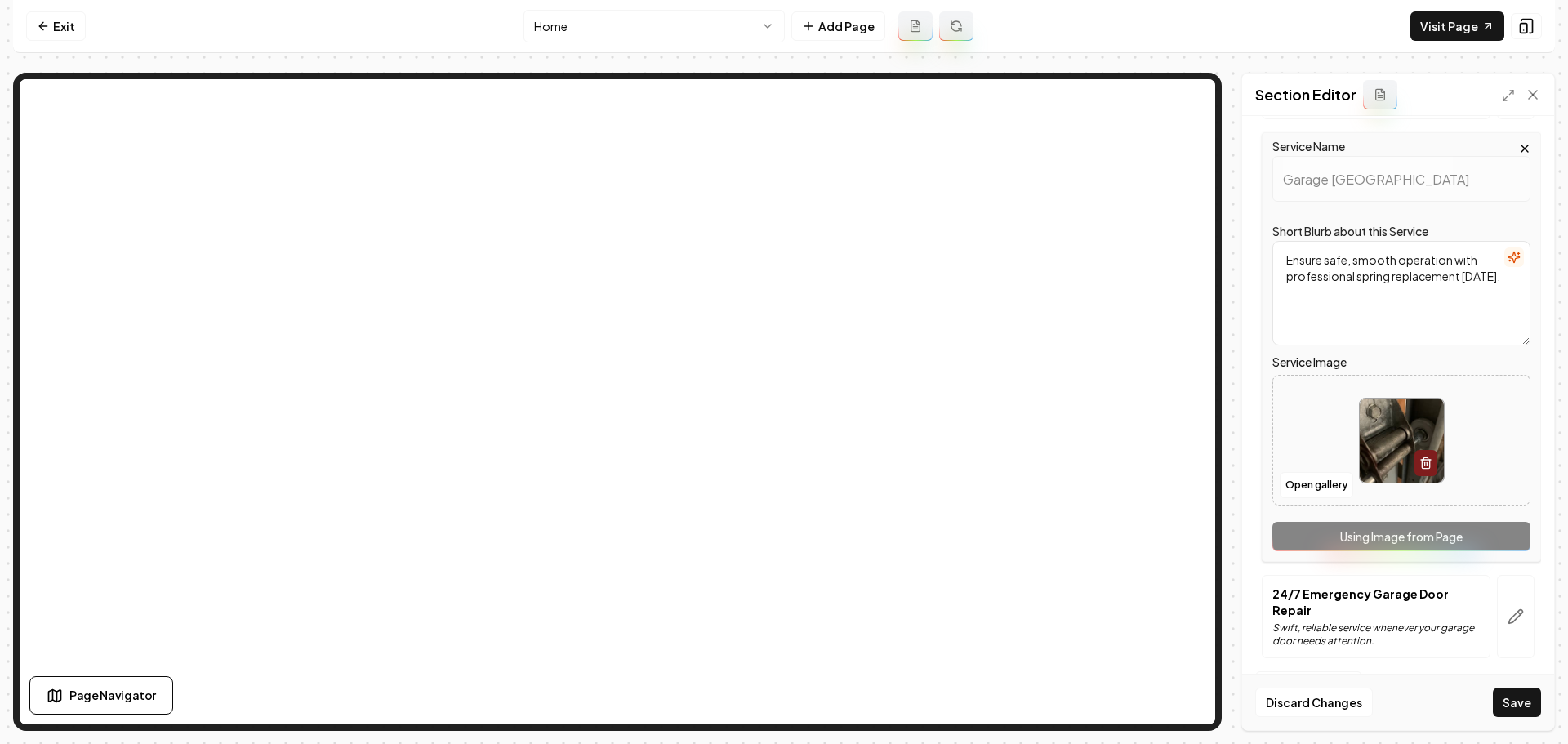
scroll to position [301, 0]
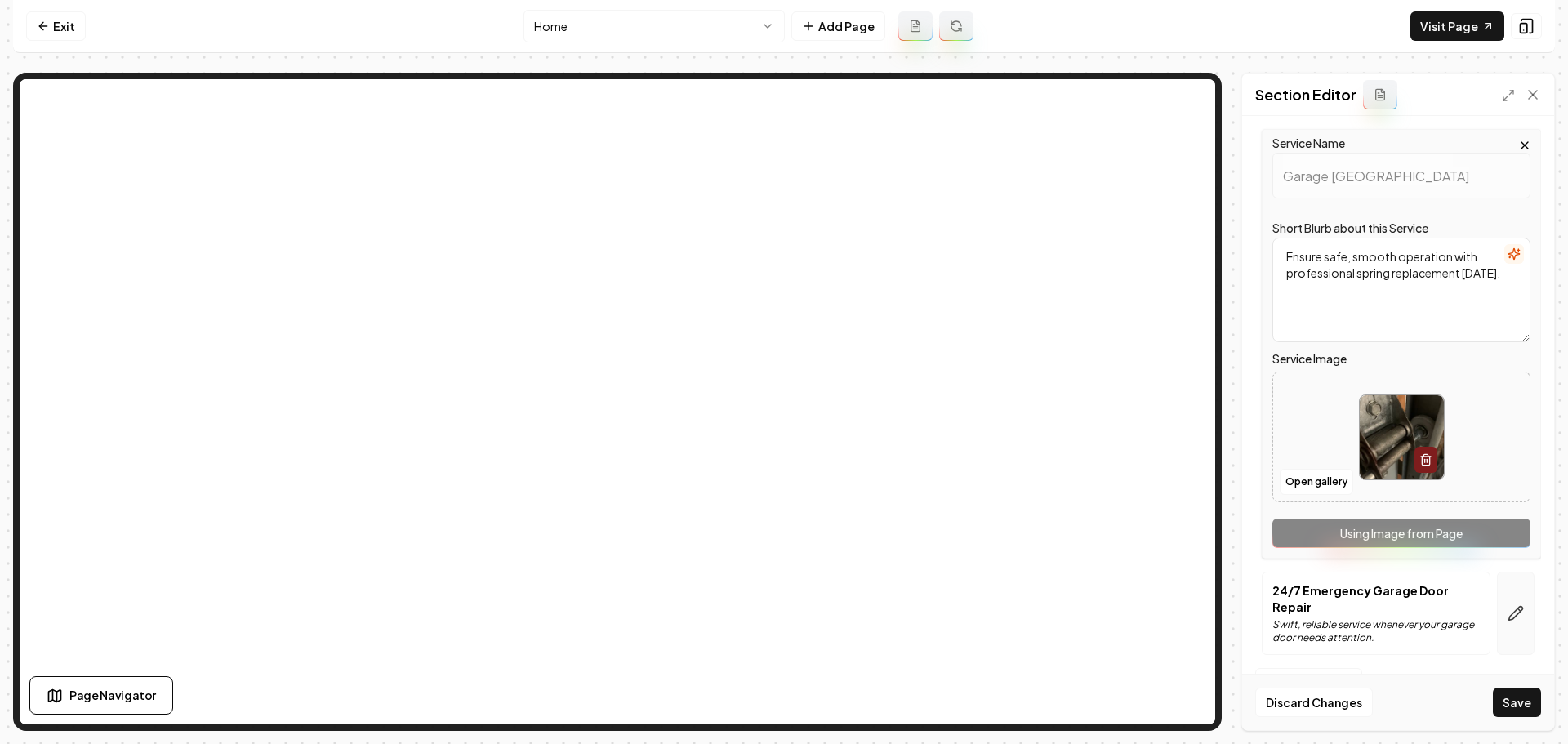
click at [1508, 607] on icon "button" at bounding box center [1516, 613] width 16 height 16
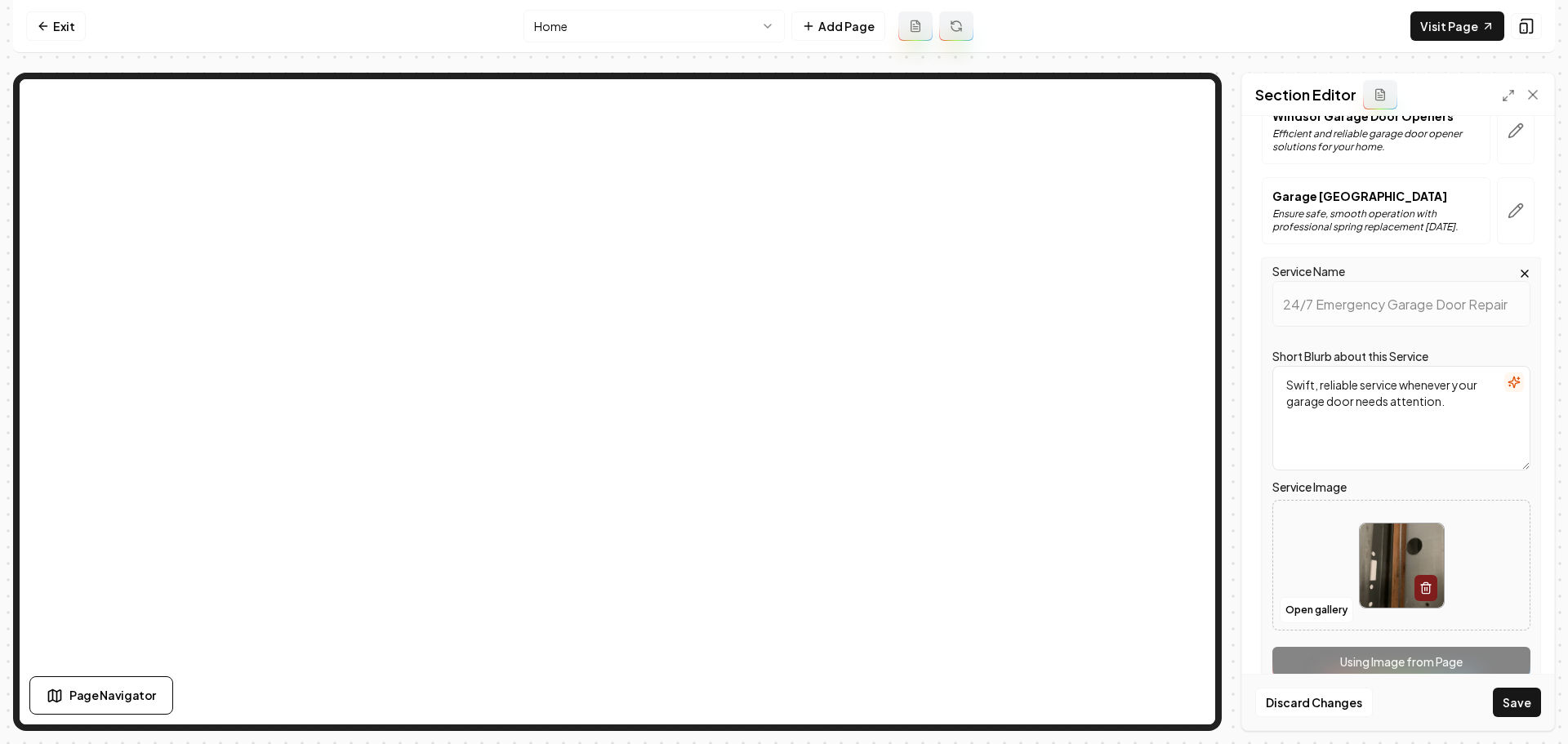
scroll to position [284, 0]
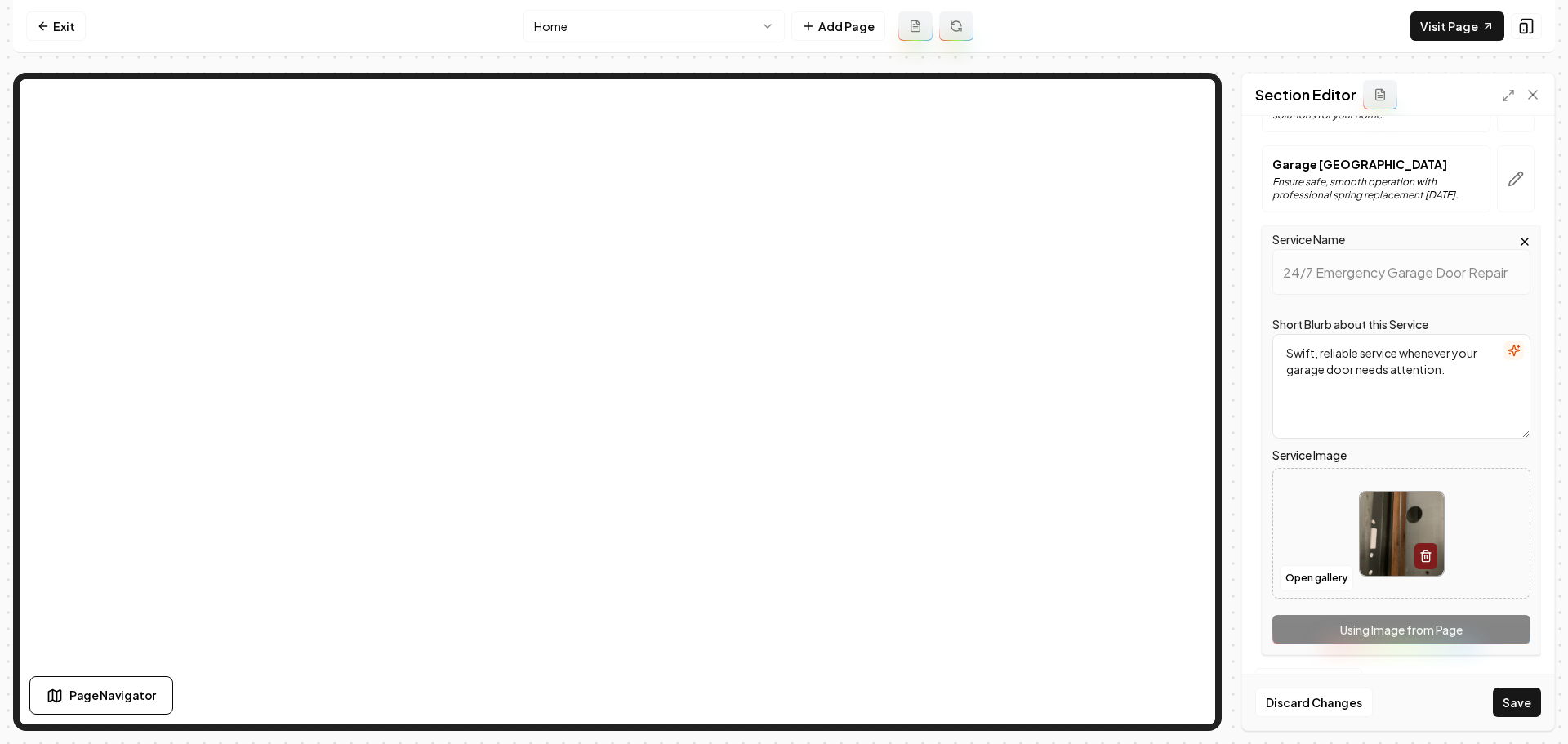
click at [1372, 547] on img at bounding box center [1401, 533] width 84 height 84
type input "**********"
click at [1504, 704] on button "Save" at bounding box center [1517, 701] width 49 height 29
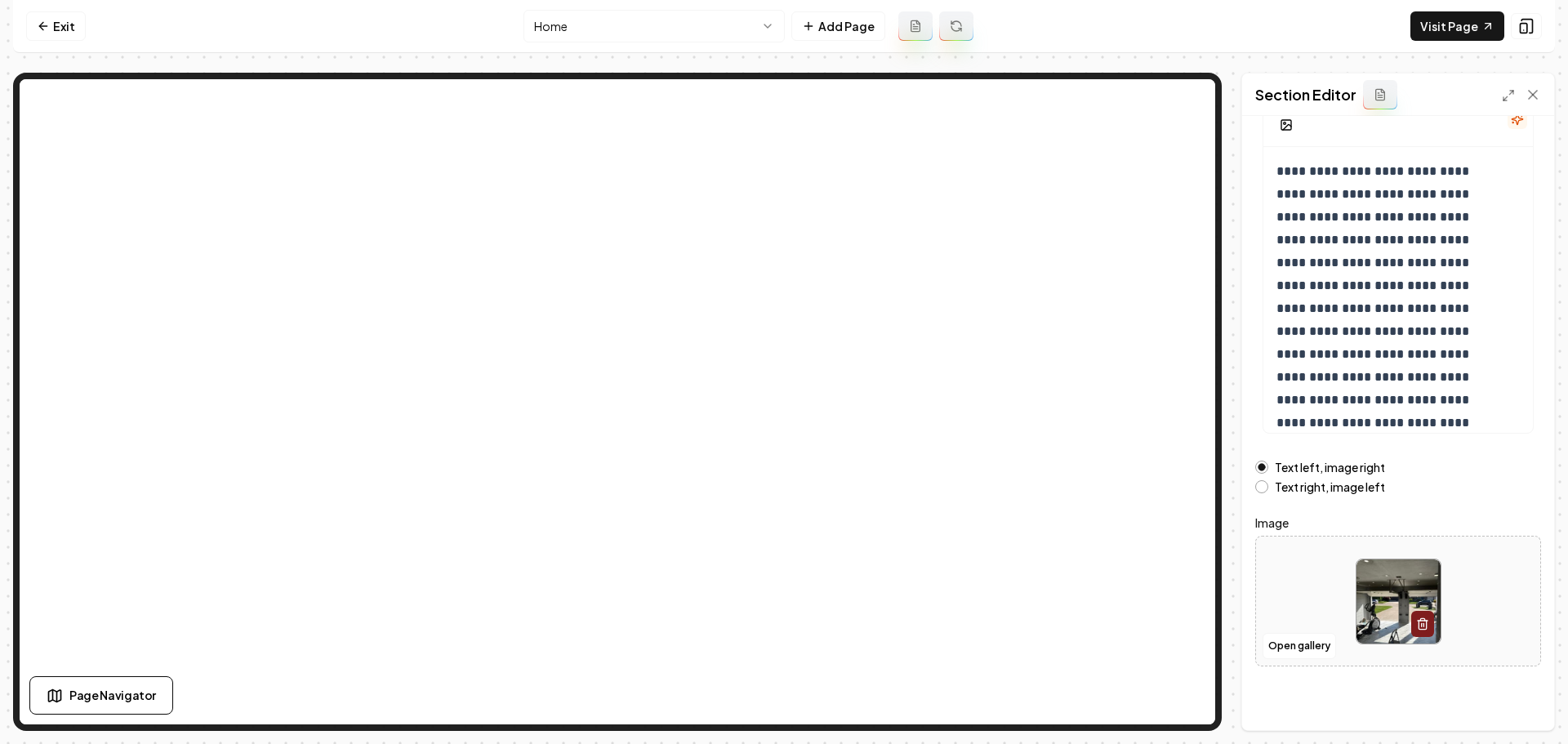
scroll to position [138, 0]
click at [1314, 649] on button "Open gallery" at bounding box center [1299, 643] width 73 height 26
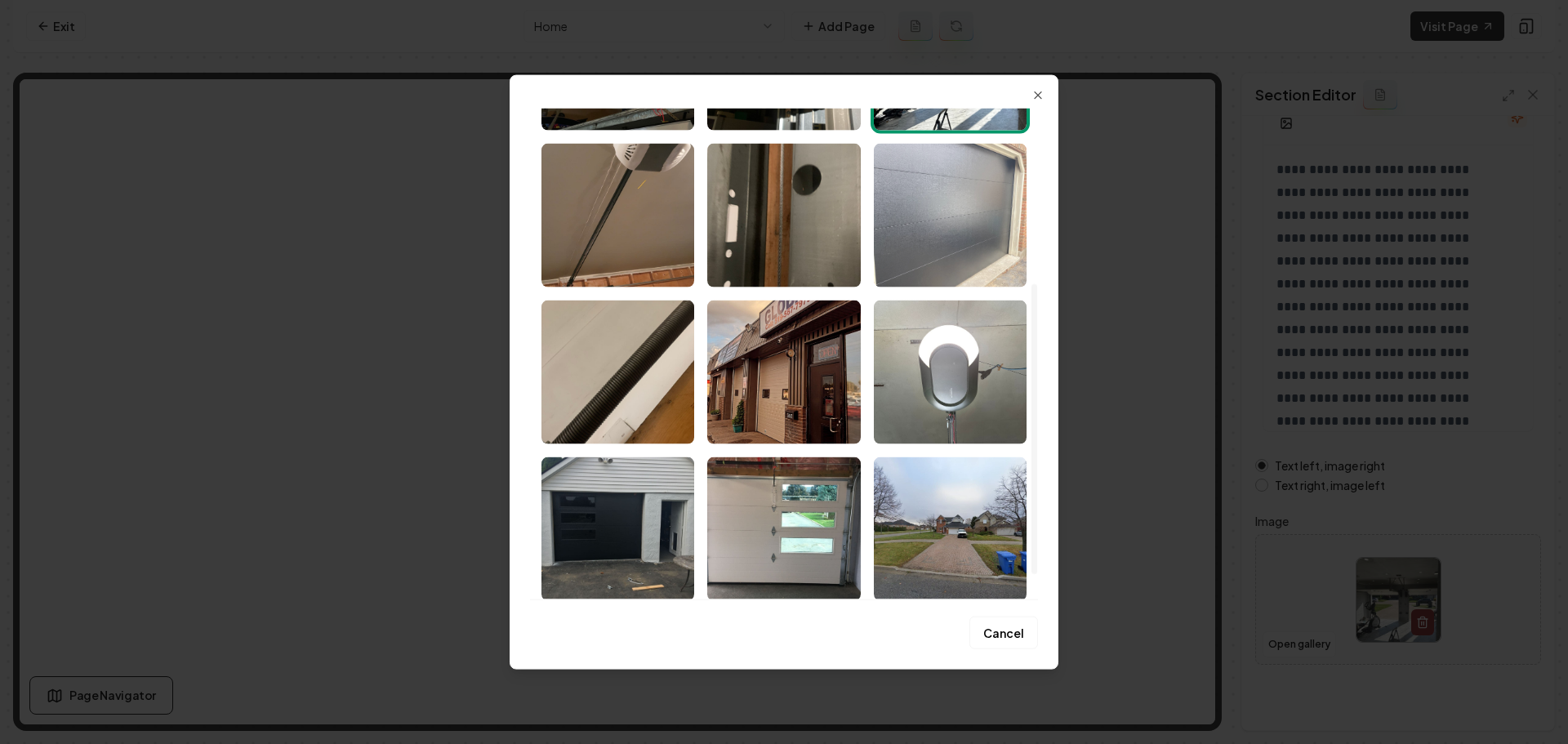
scroll to position [338, 0]
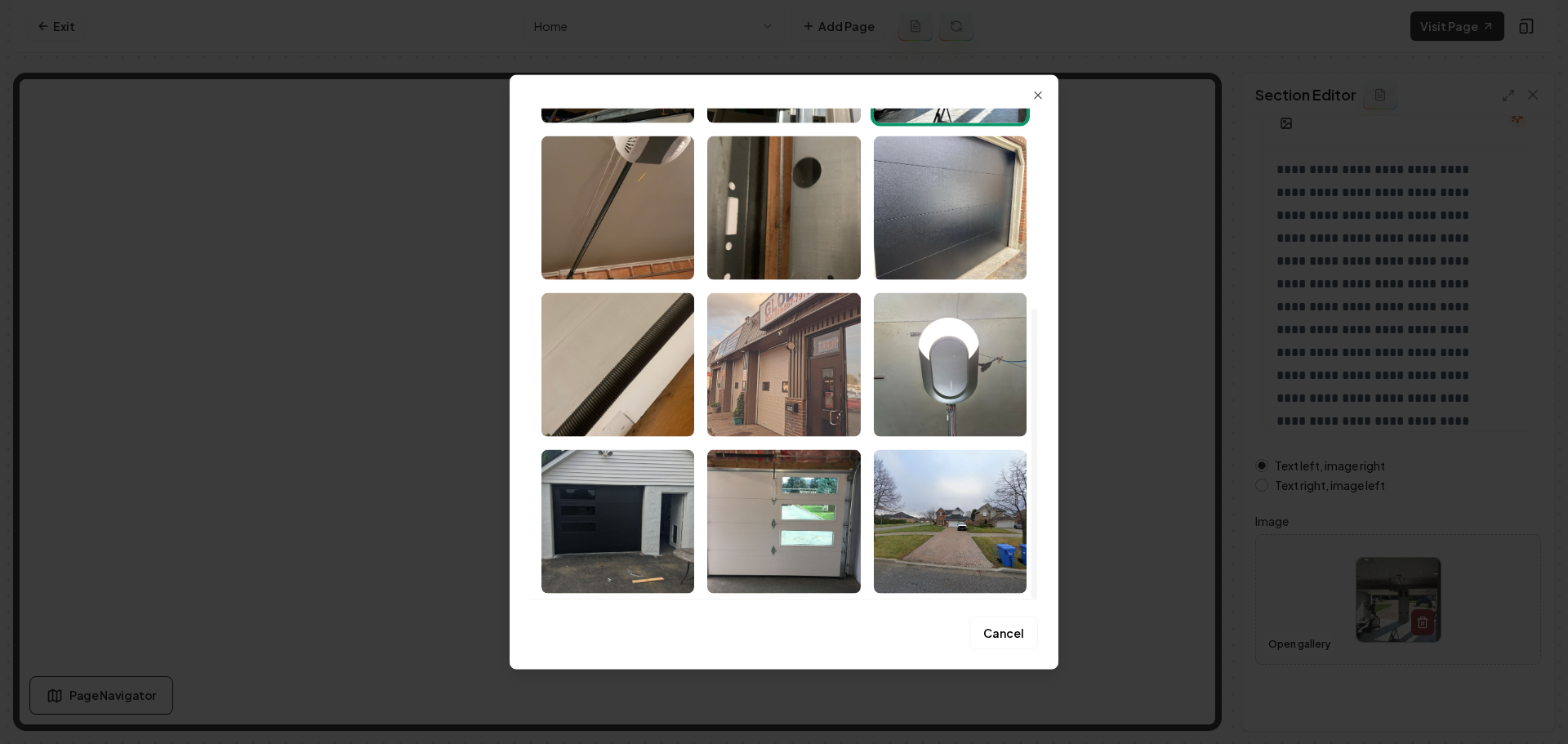
click at [766, 350] on img "Select image image_68a4c0d45c7cd75eb8479204.jpeg" at bounding box center [784, 363] width 152 height 144
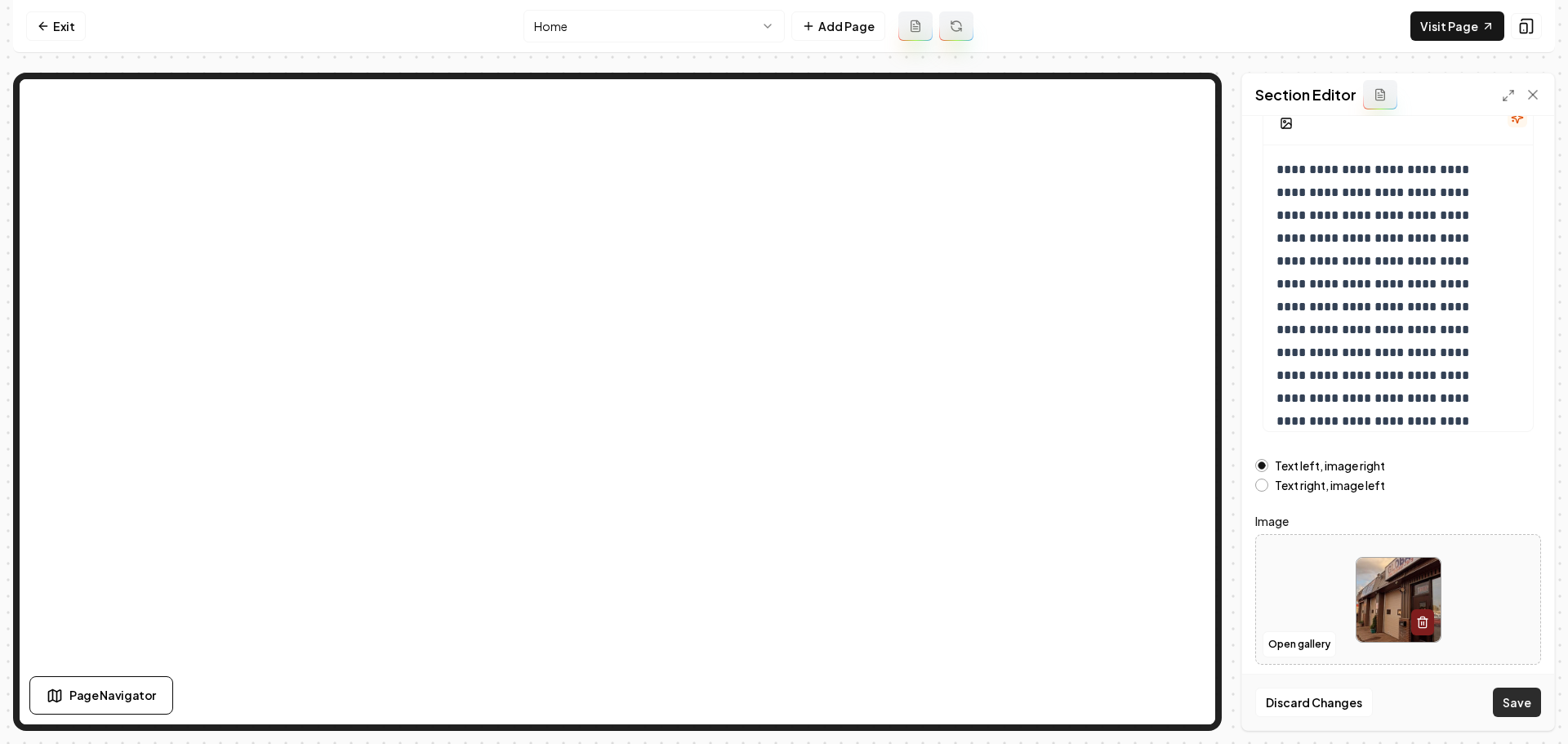
click at [1517, 705] on button "Save" at bounding box center [1517, 701] width 49 height 29
click at [1463, 31] on link "Visit Page" at bounding box center [1458, 26] width 94 height 29
click at [61, 27] on link "Exit" at bounding box center [55, 26] width 60 height 29
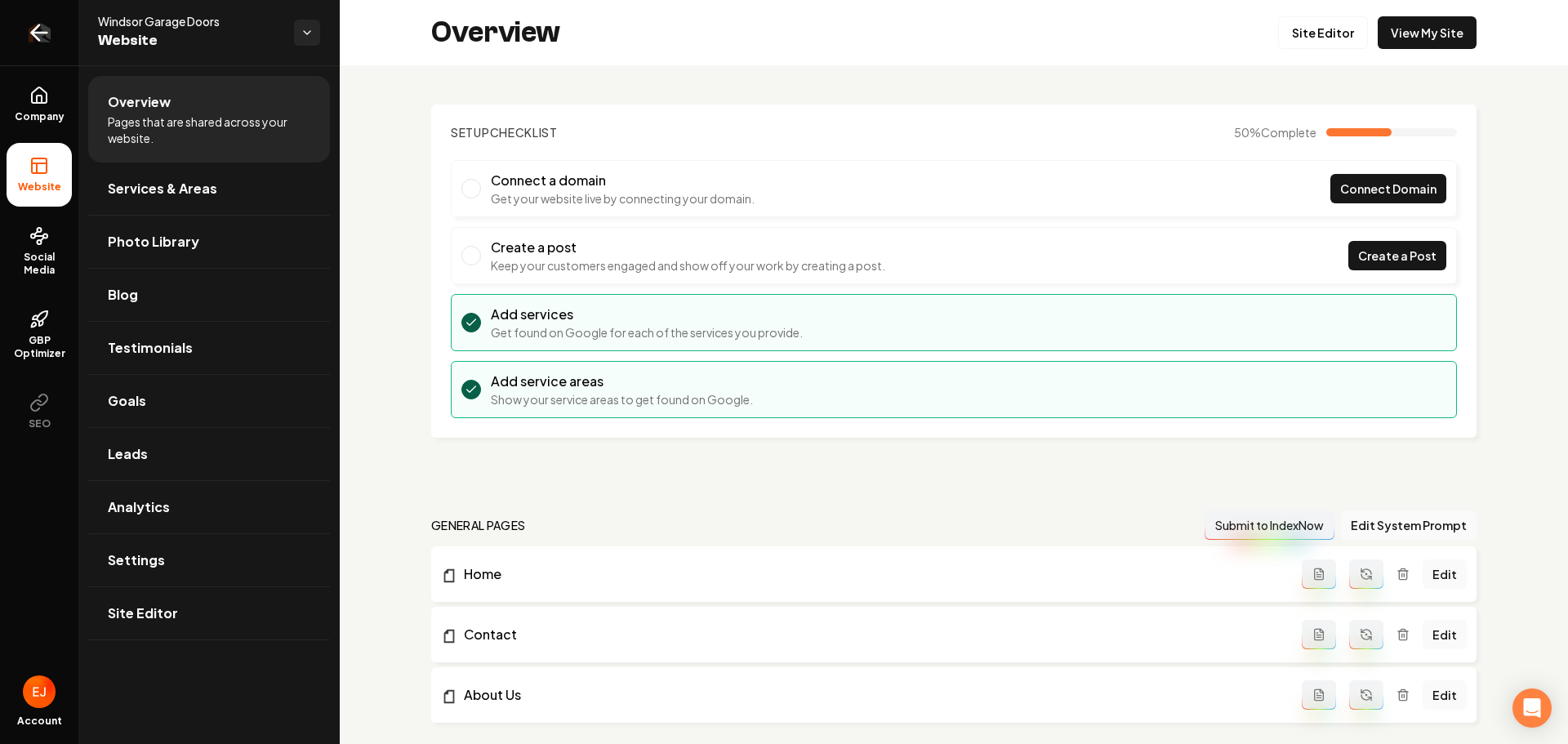
click at [44, 35] on icon "Return to dashboard" at bounding box center [38, 32] width 26 height 26
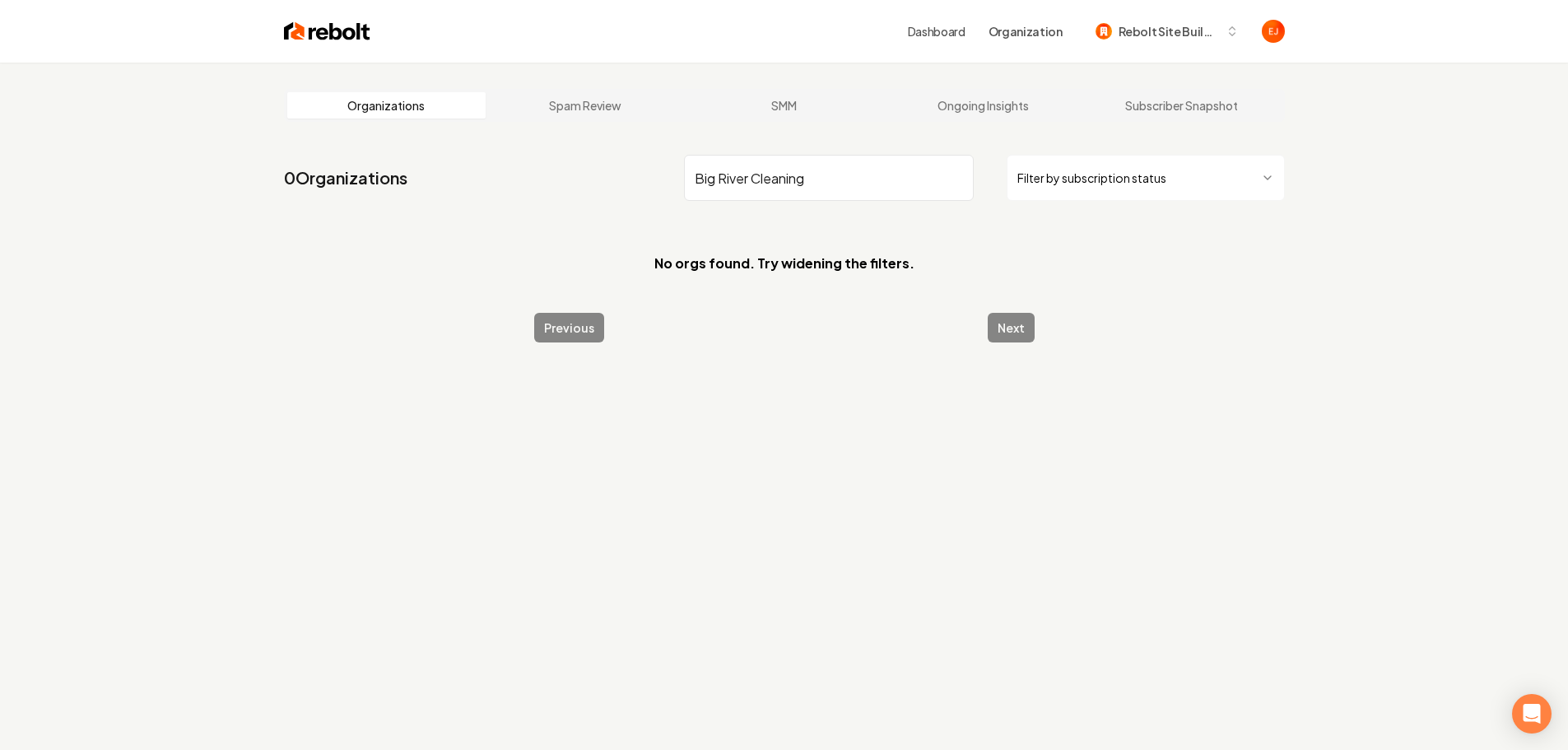
drag, startPoint x: 825, startPoint y: 177, endPoint x: 754, endPoint y: 187, distance: 71.7
click at [754, 187] on input "Big River Cleaning" at bounding box center [829, 177] width 290 height 46
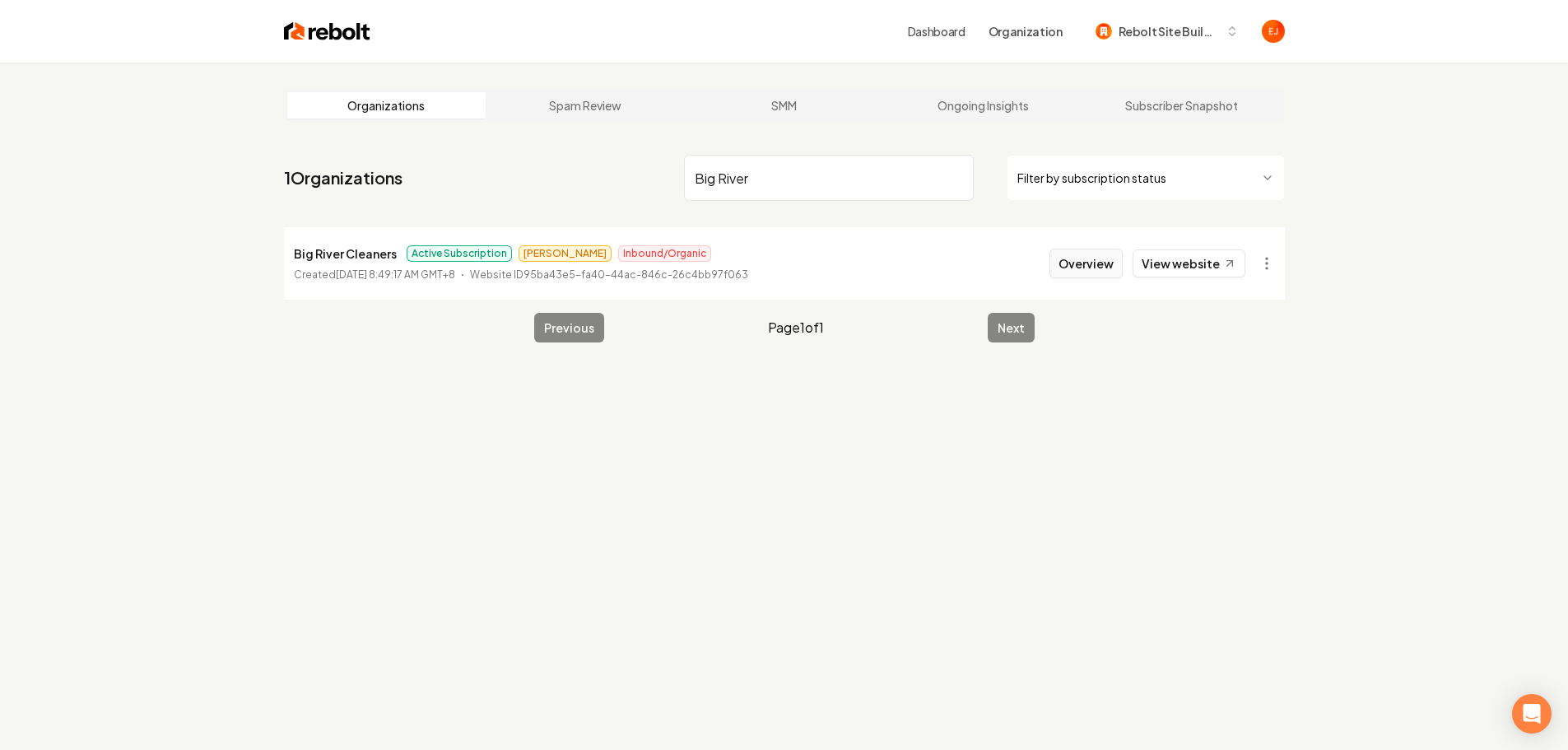
type input "Big River"
click at [1075, 265] on button "Overview" at bounding box center [1086, 263] width 73 height 30
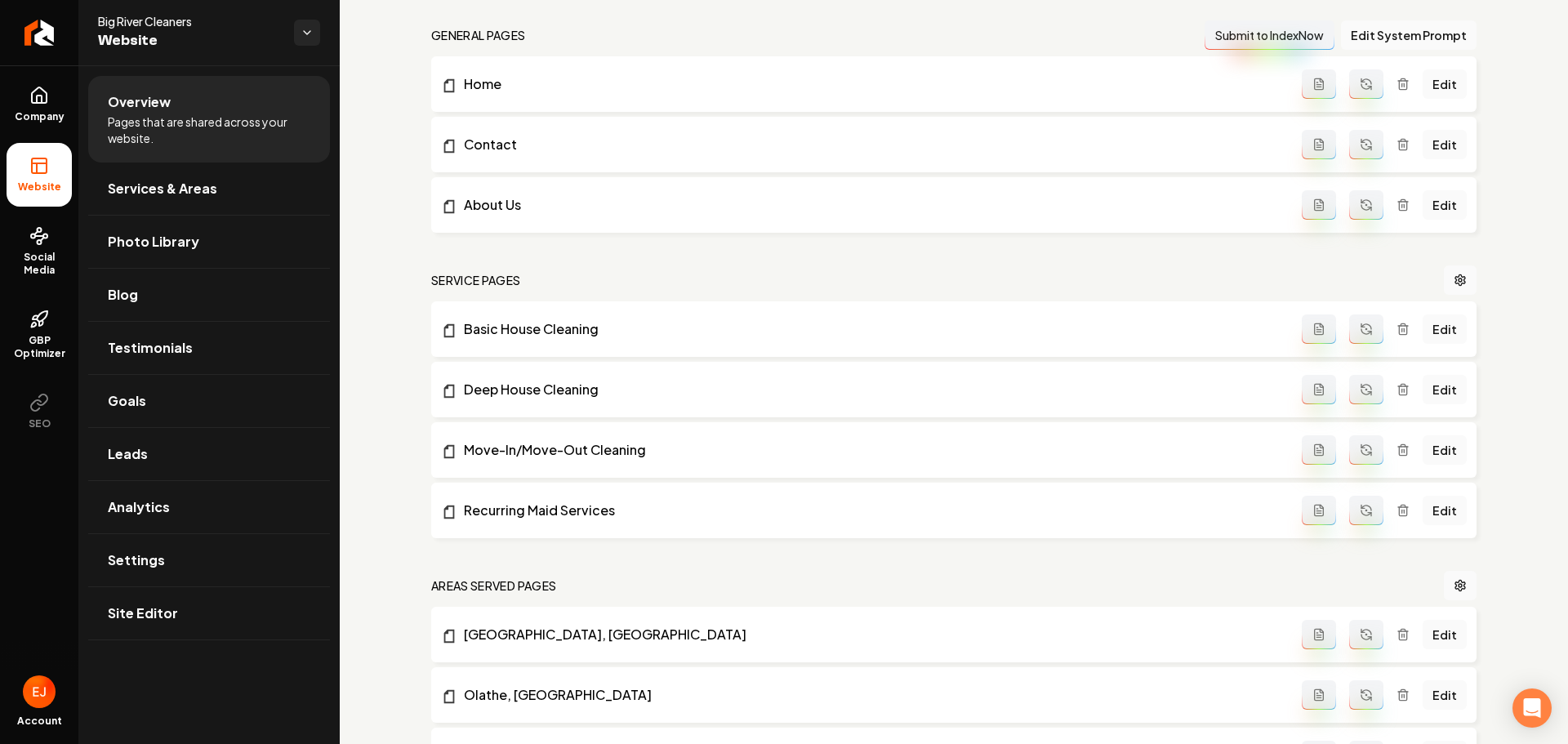
scroll to position [326, 0]
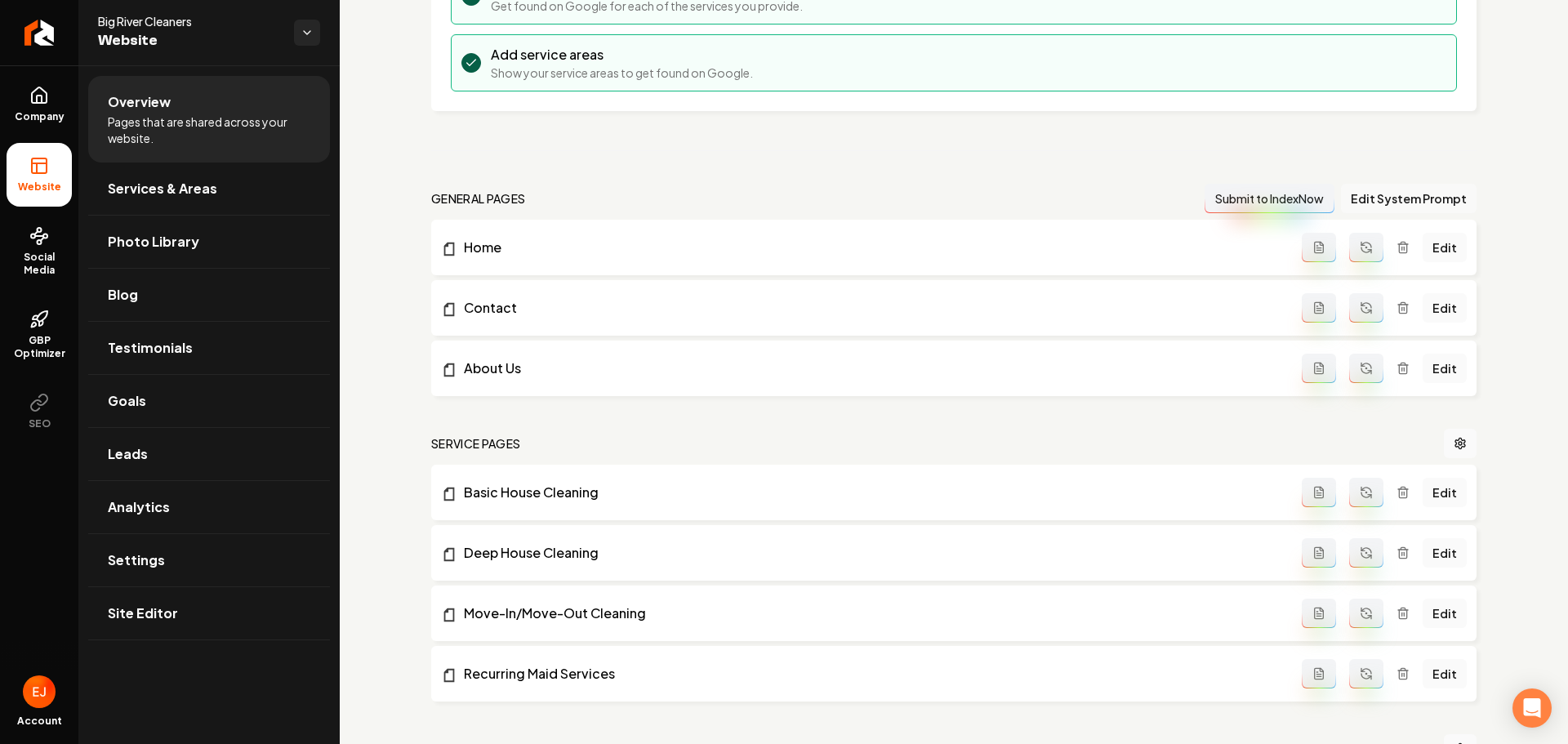
click at [1381, 198] on button "Edit System Prompt" at bounding box center [1409, 198] width 135 height 29
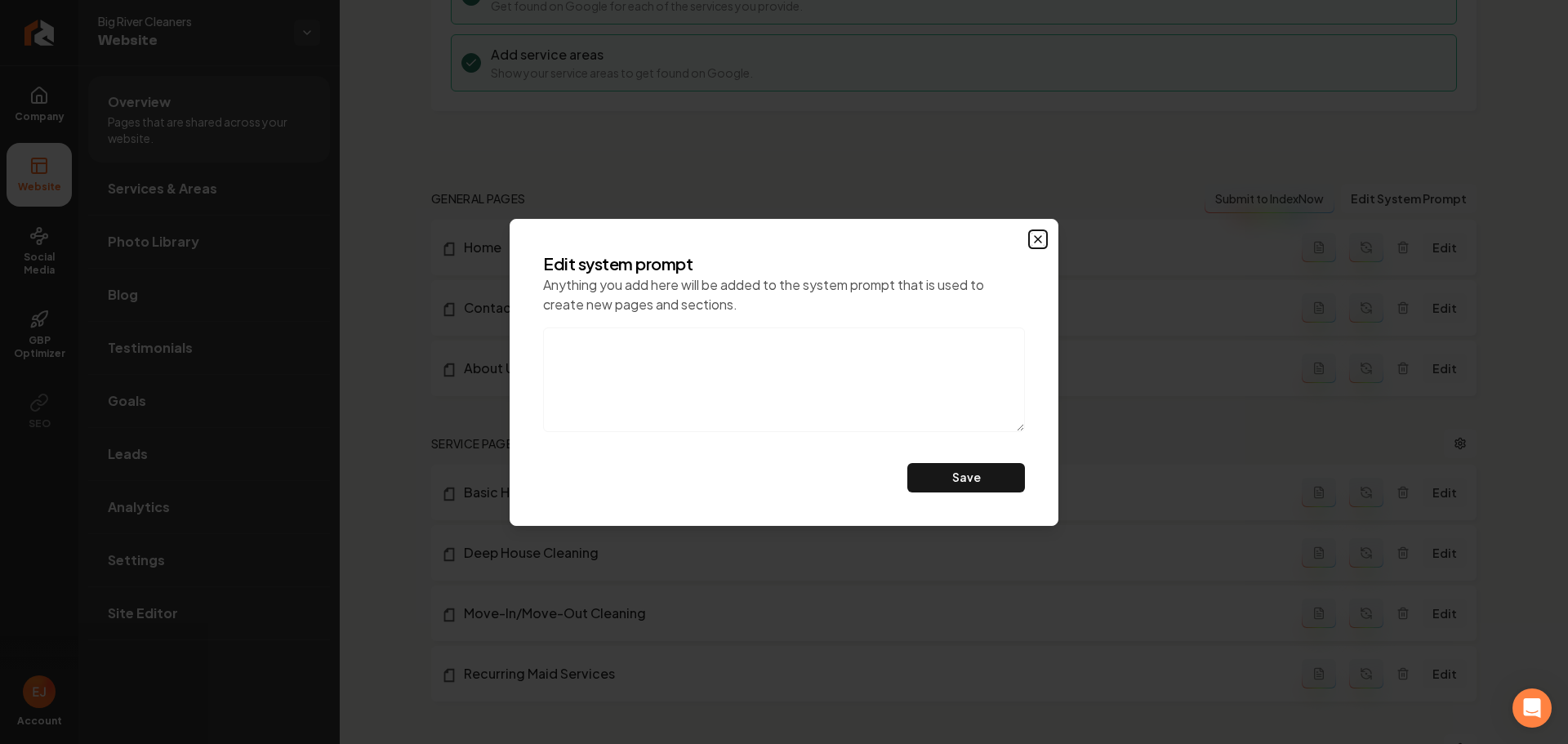
click at [1041, 242] on icon "button" at bounding box center [1038, 239] width 7 height 7
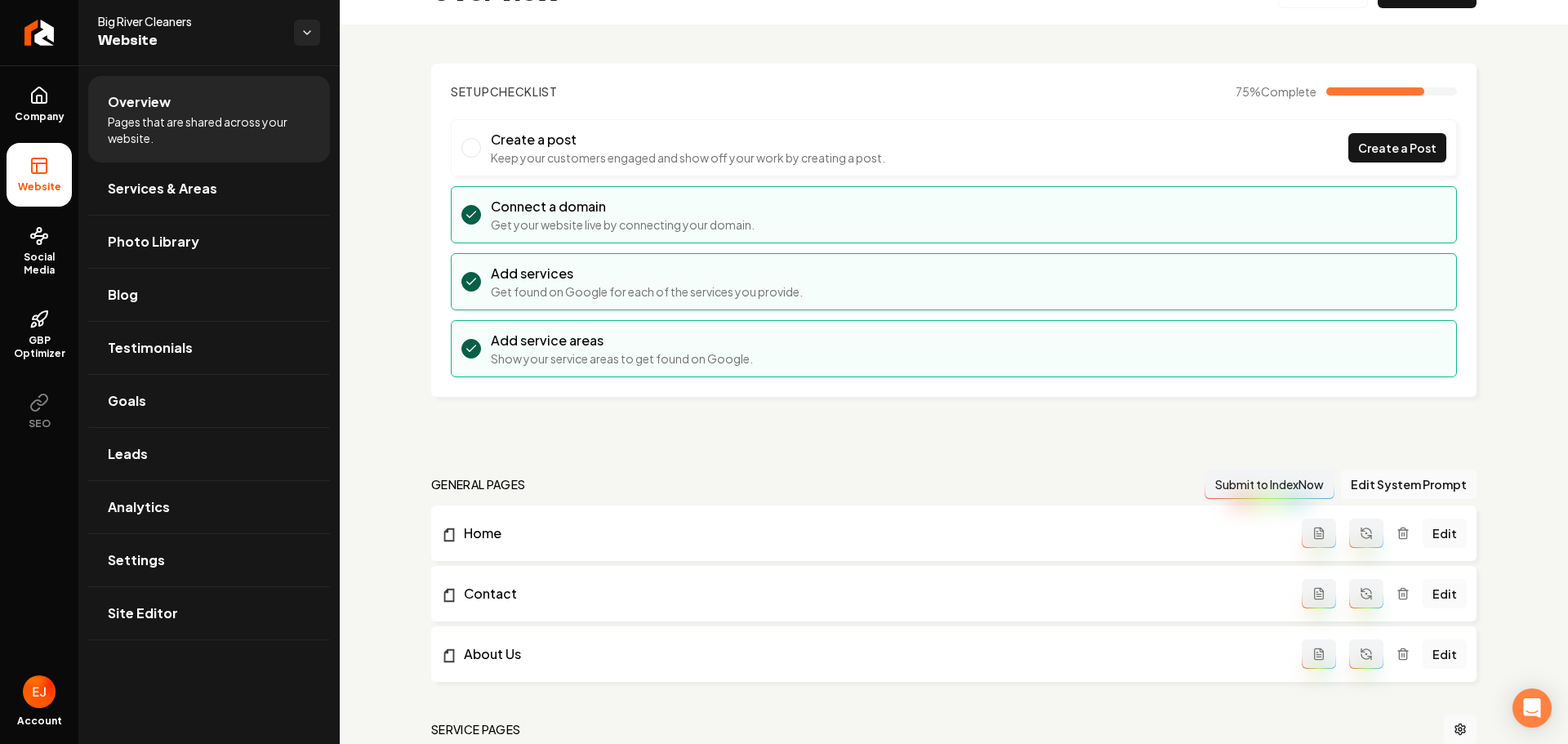
scroll to position [0, 0]
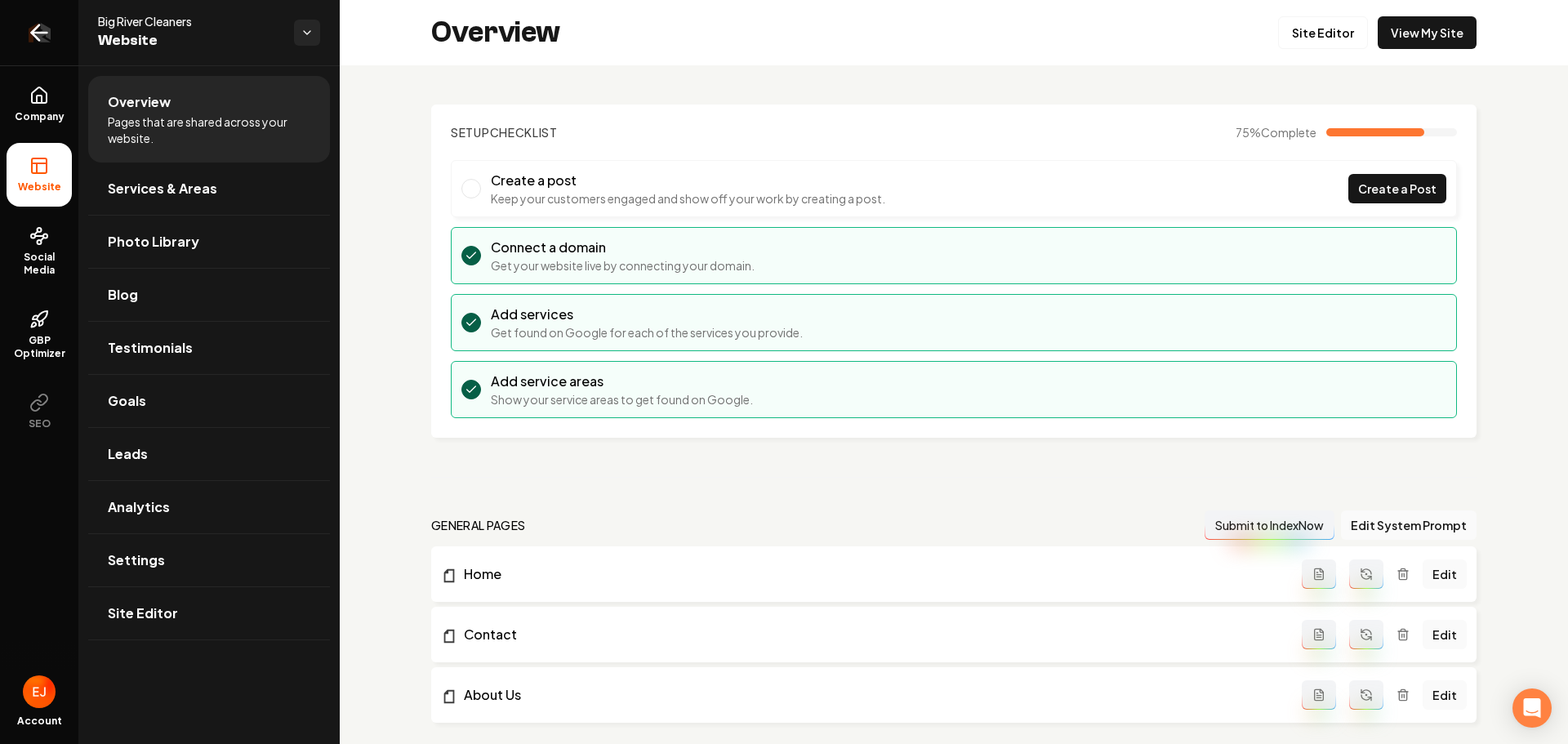
click at [39, 31] on icon "Return to dashboard" at bounding box center [38, 32] width 26 height 26
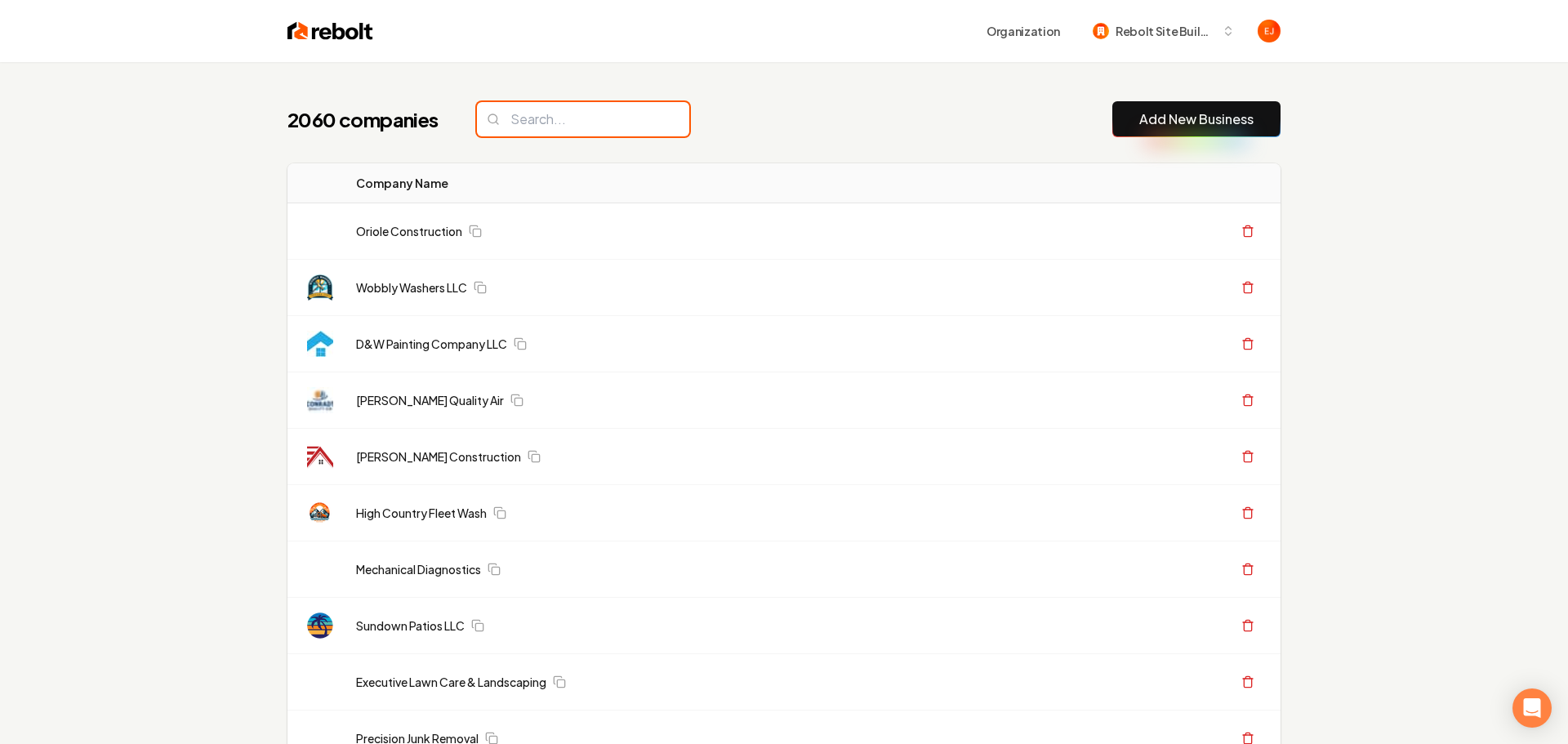
click at [612, 129] on input "search" at bounding box center [583, 119] width 212 height 34
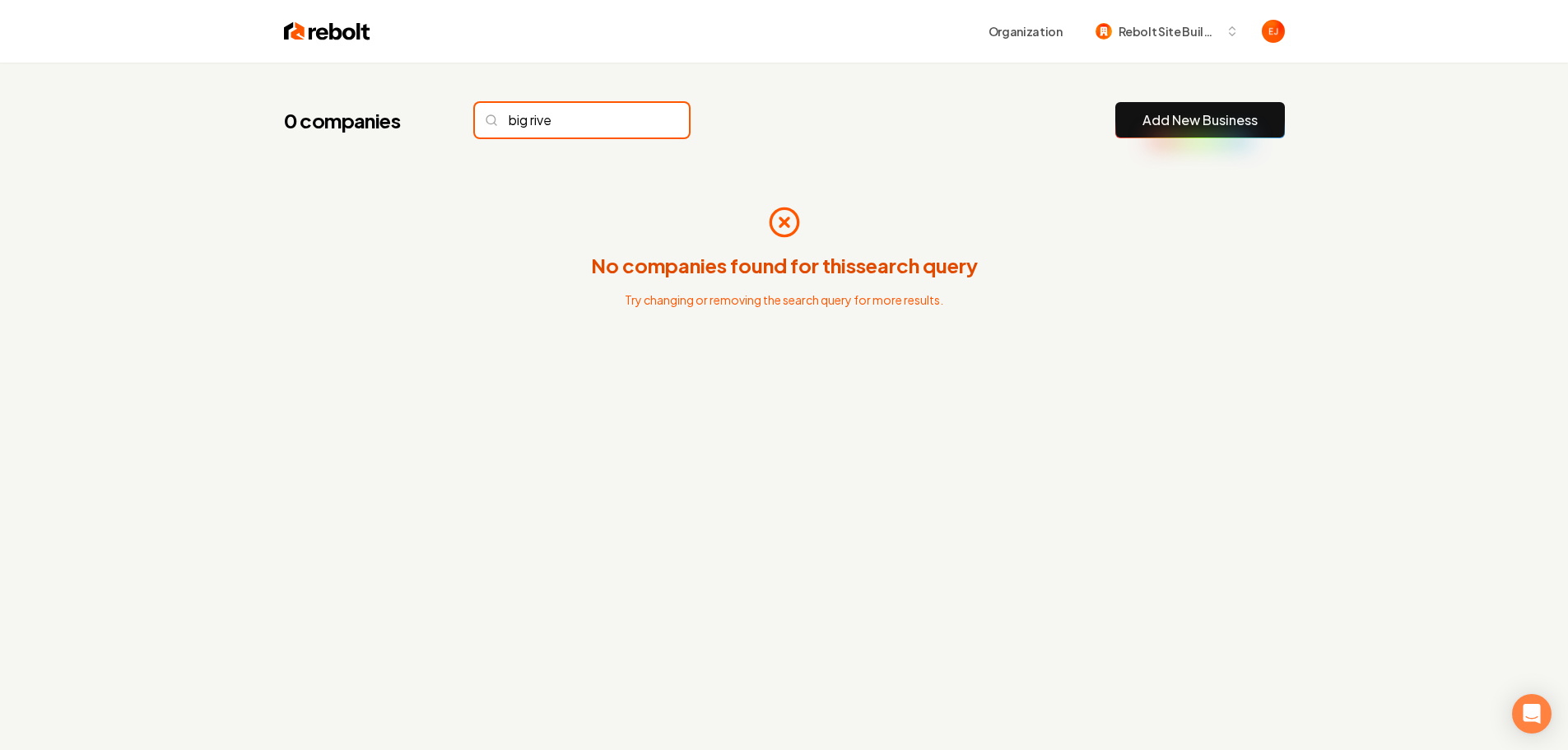
type input "big river"
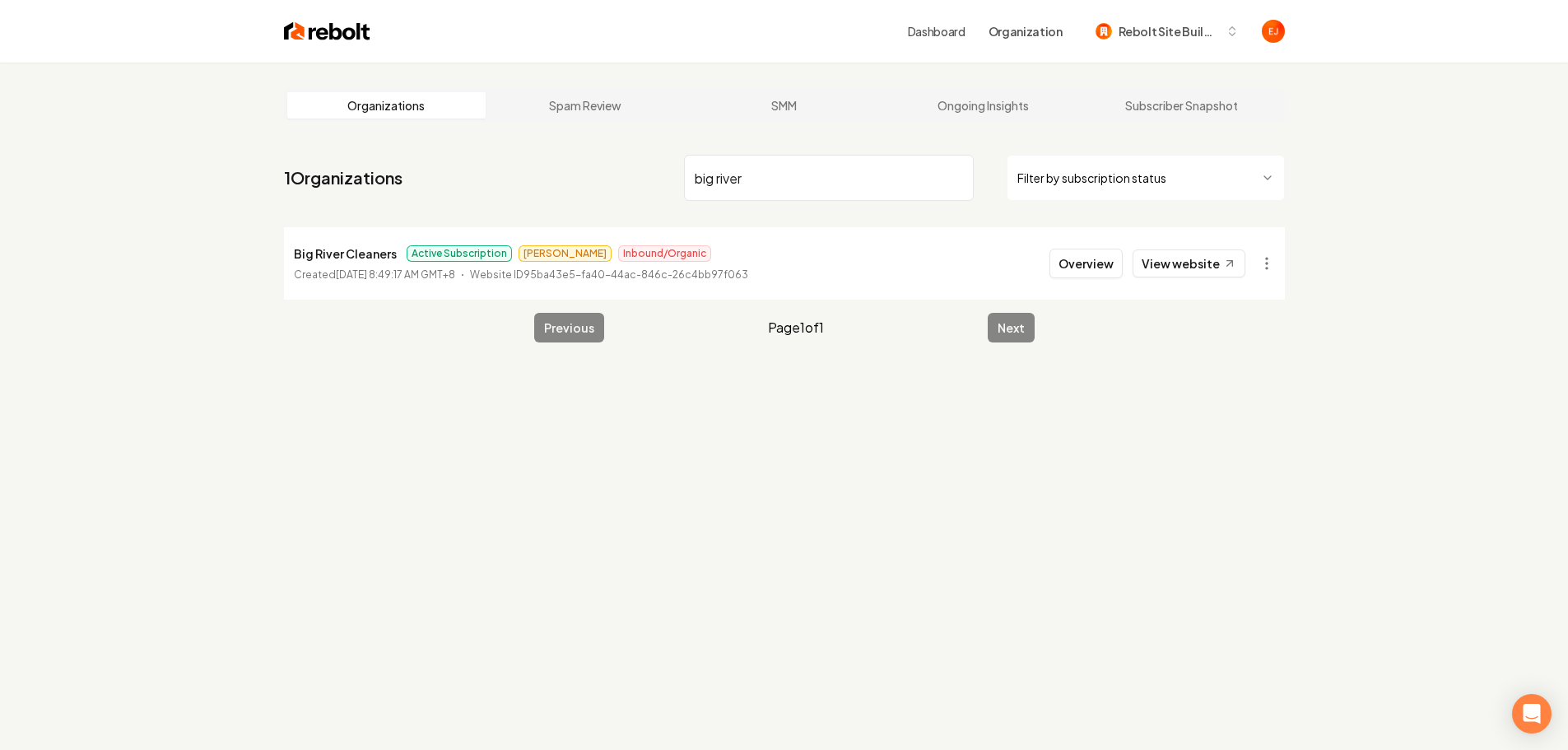
type input "big river"
click at [1101, 274] on button "Overview" at bounding box center [1086, 263] width 73 height 30
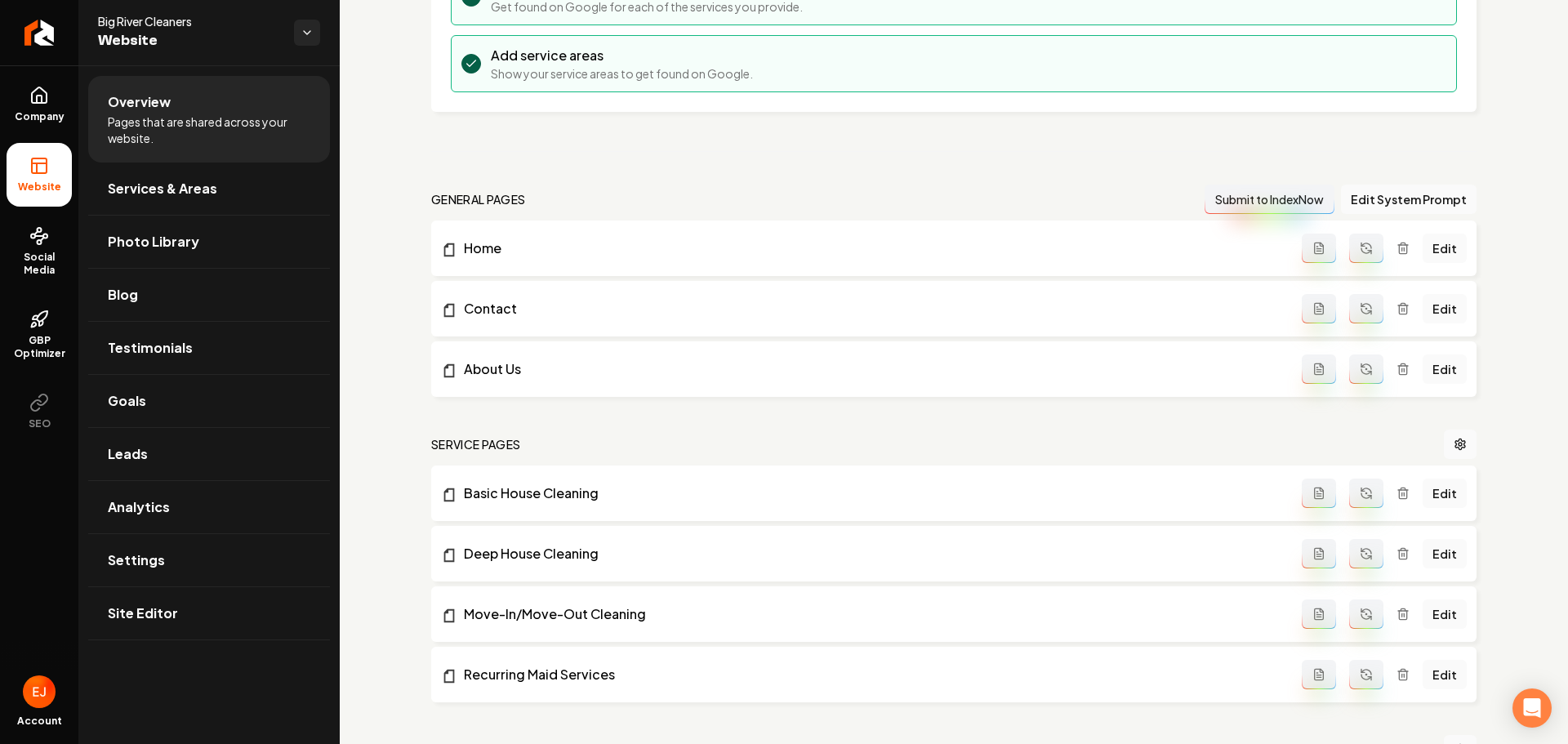
scroll to position [326, 0]
click at [161, 629] on link "Site Editor" at bounding box center [209, 613] width 242 height 52
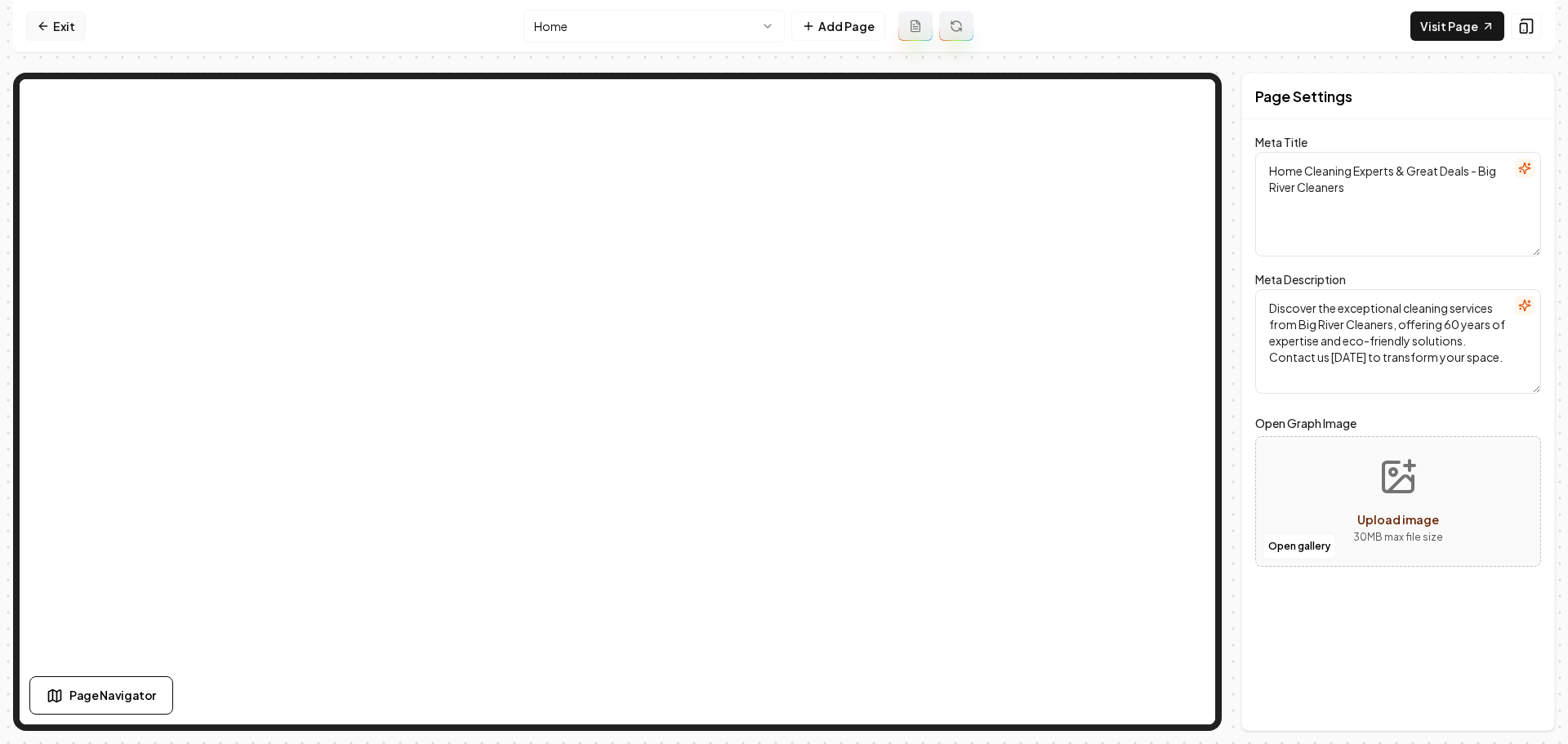
click at [60, 29] on link "Exit" at bounding box center [55, 26] width 60 height 29
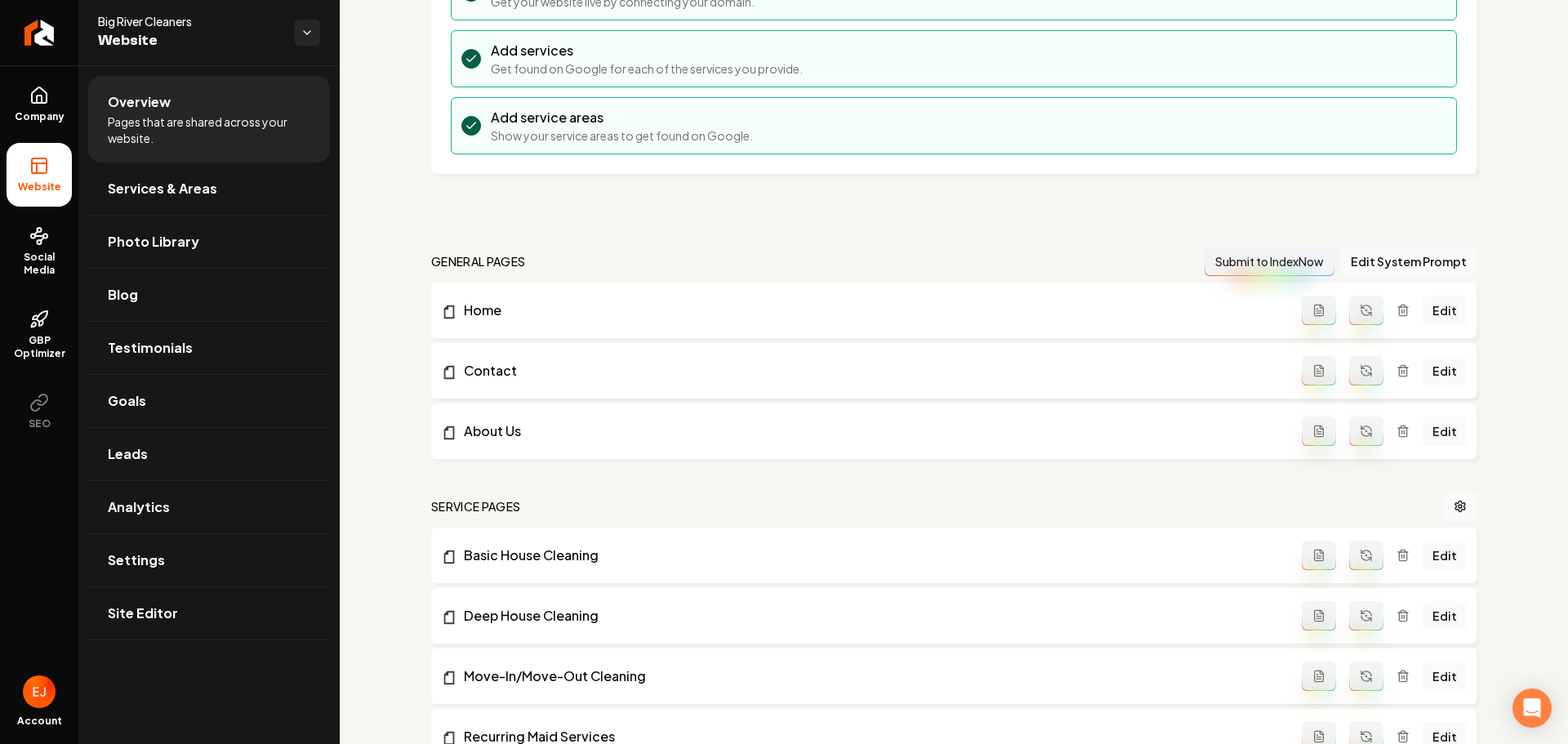
scroll to position [326, 0]
